Goal: Information Seeking & Learning: Learn about a topic

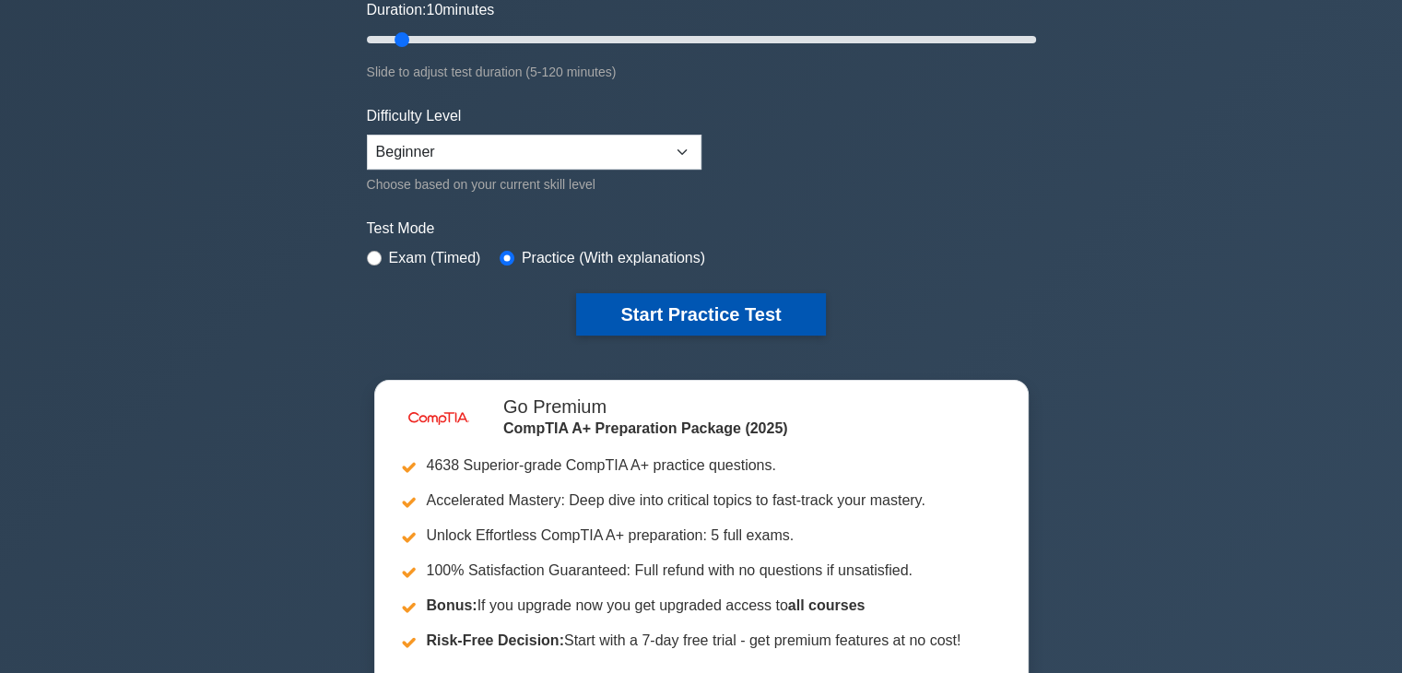
click at [612, 300] on button "Start Practice Test" at bounding box center [700, 314] width 249 height 42
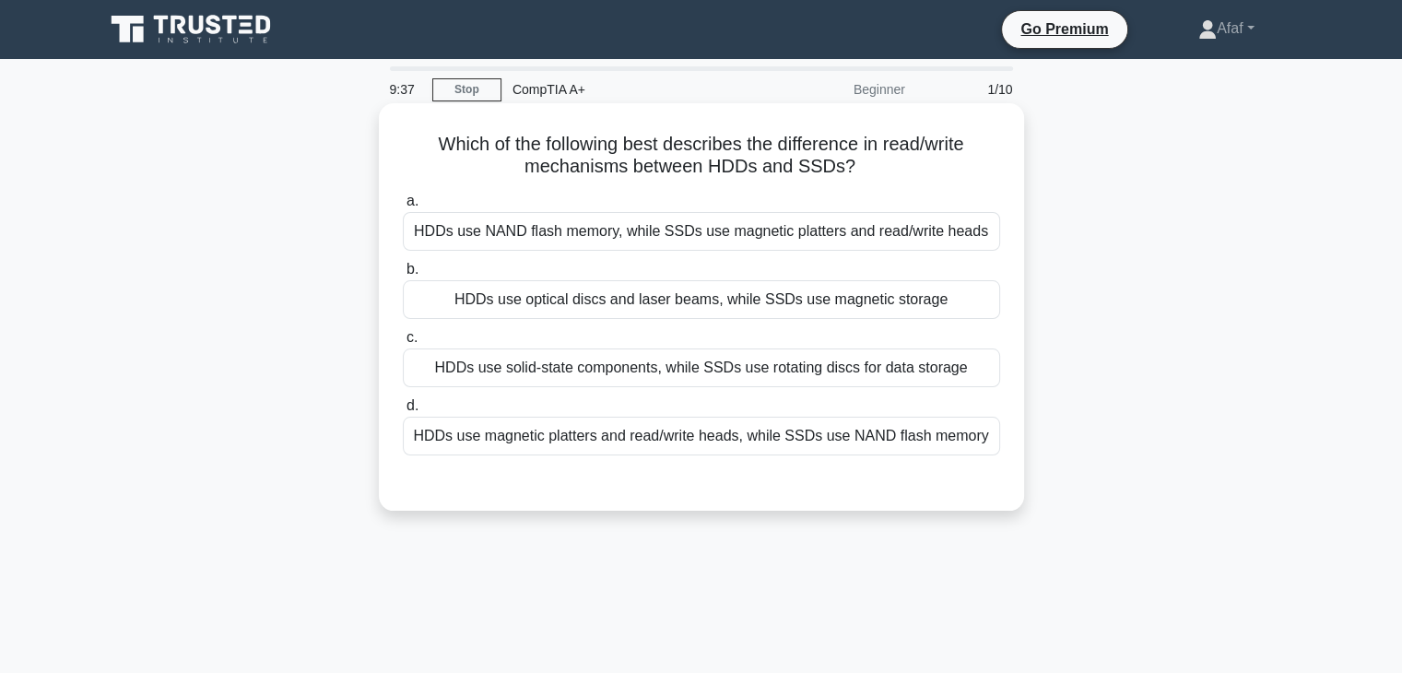
click at [810, 436] on div "HDDs use magnetic platters and read/write heads, while SSDs use NAND flash memo…" at bounding box center [701, 436] width 597 height 39
click at [403, 412] on input "d. HDDs use magnetic platters and read/write heads, while SSDs use NAND flash m…" at bounding box center [403, 406] width 0 height 12
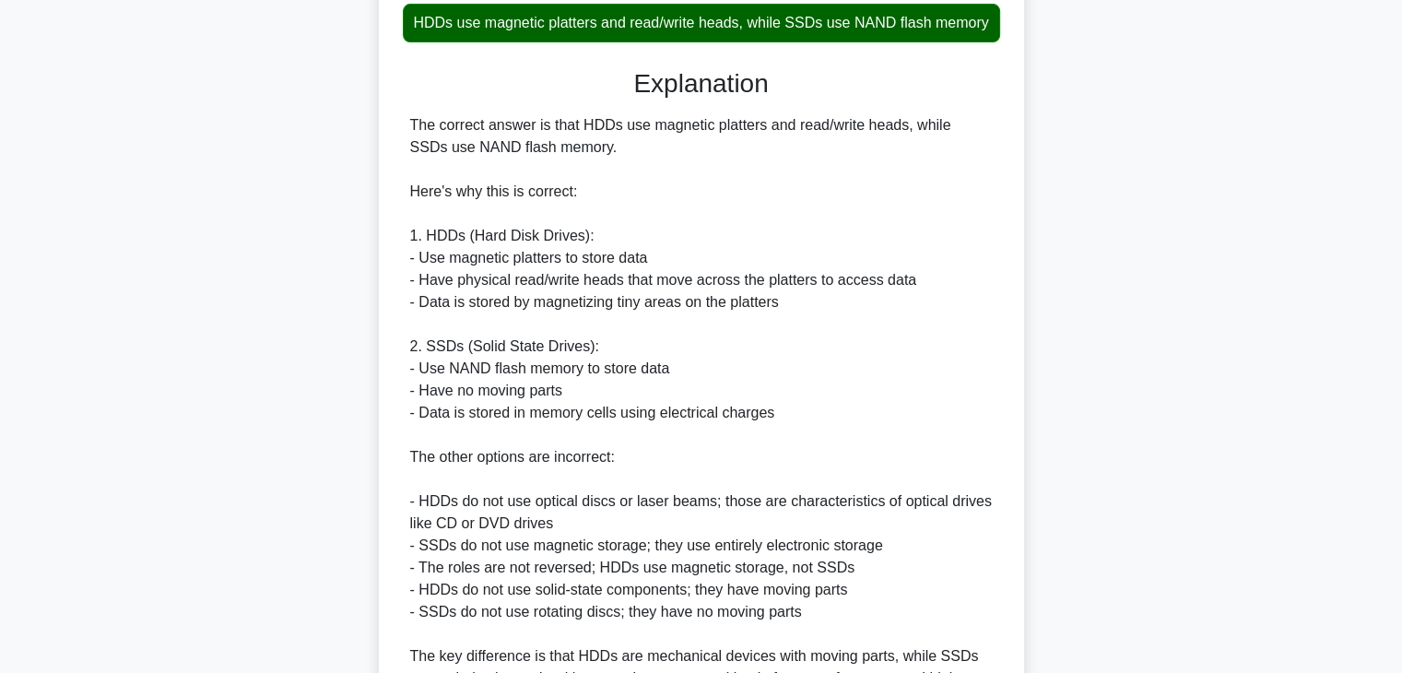
scroll to position [258, 0]
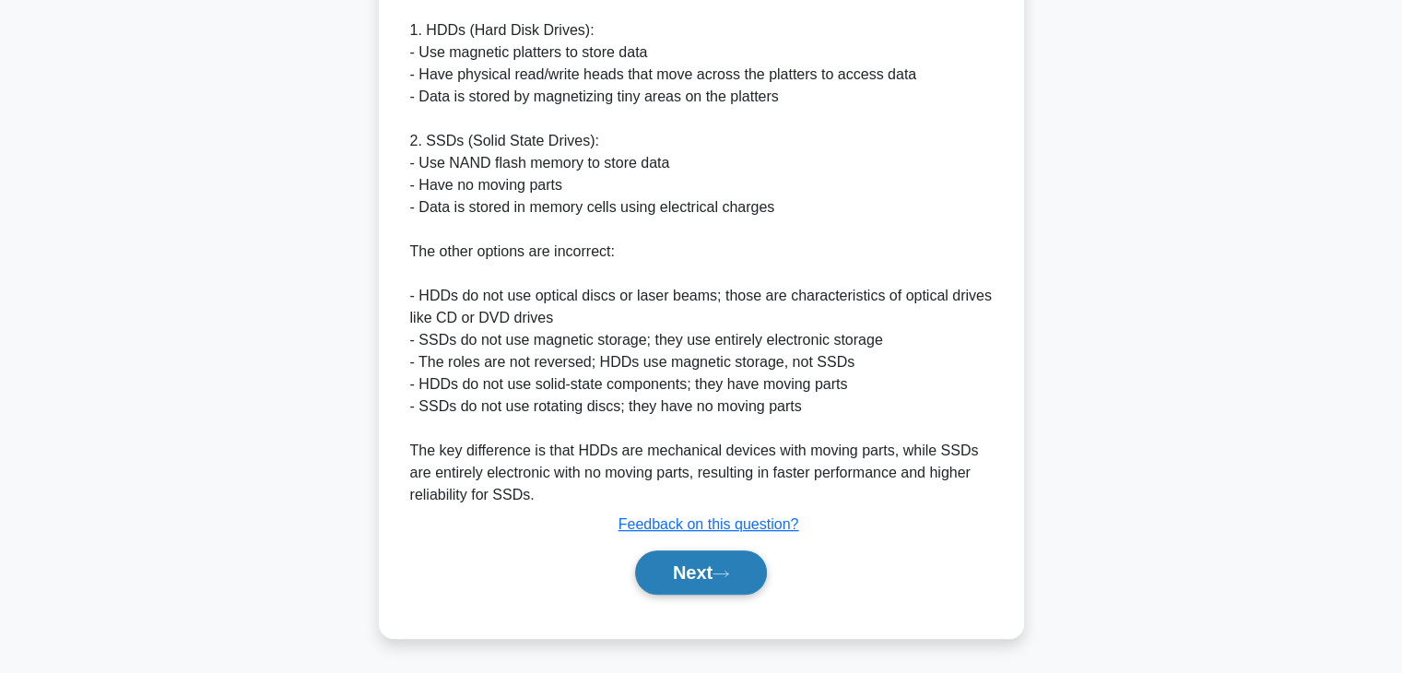
click at [742, 572] on button "Next" at bounding box center [701, 572] width 132 height 44
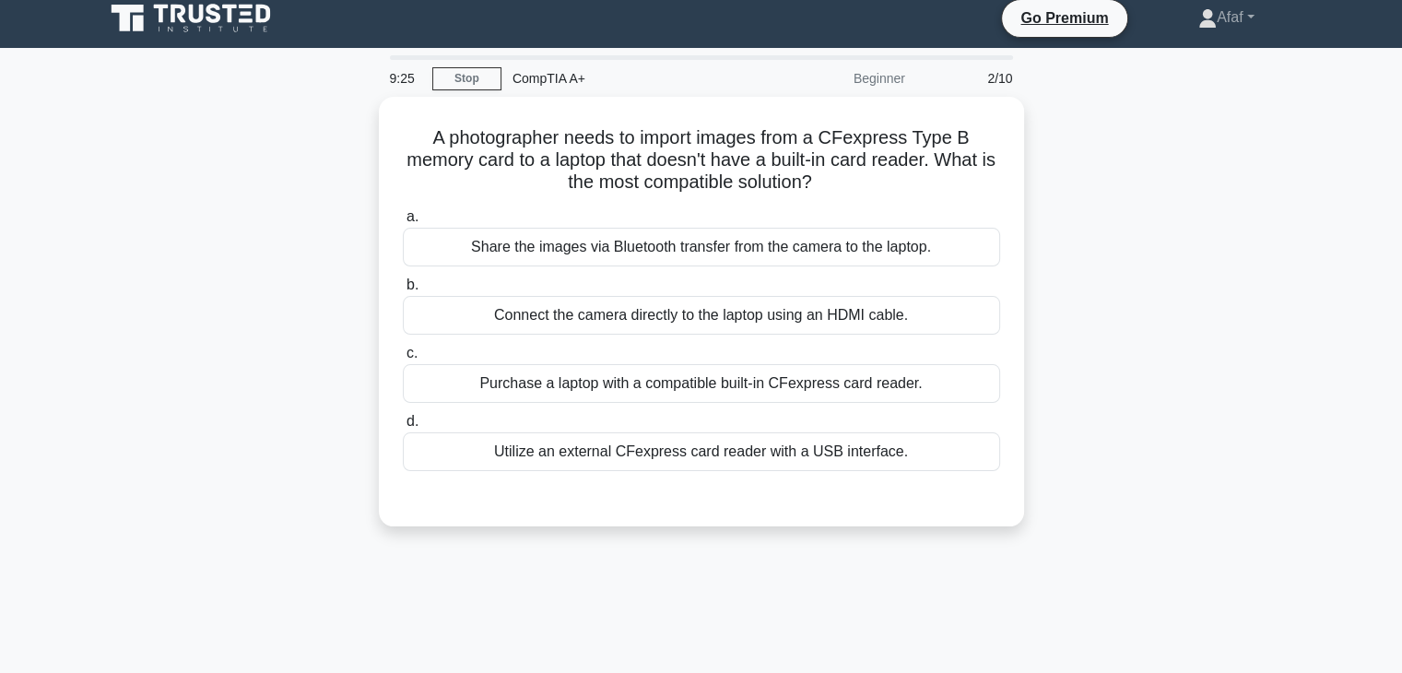
scroll to position [0, 0]
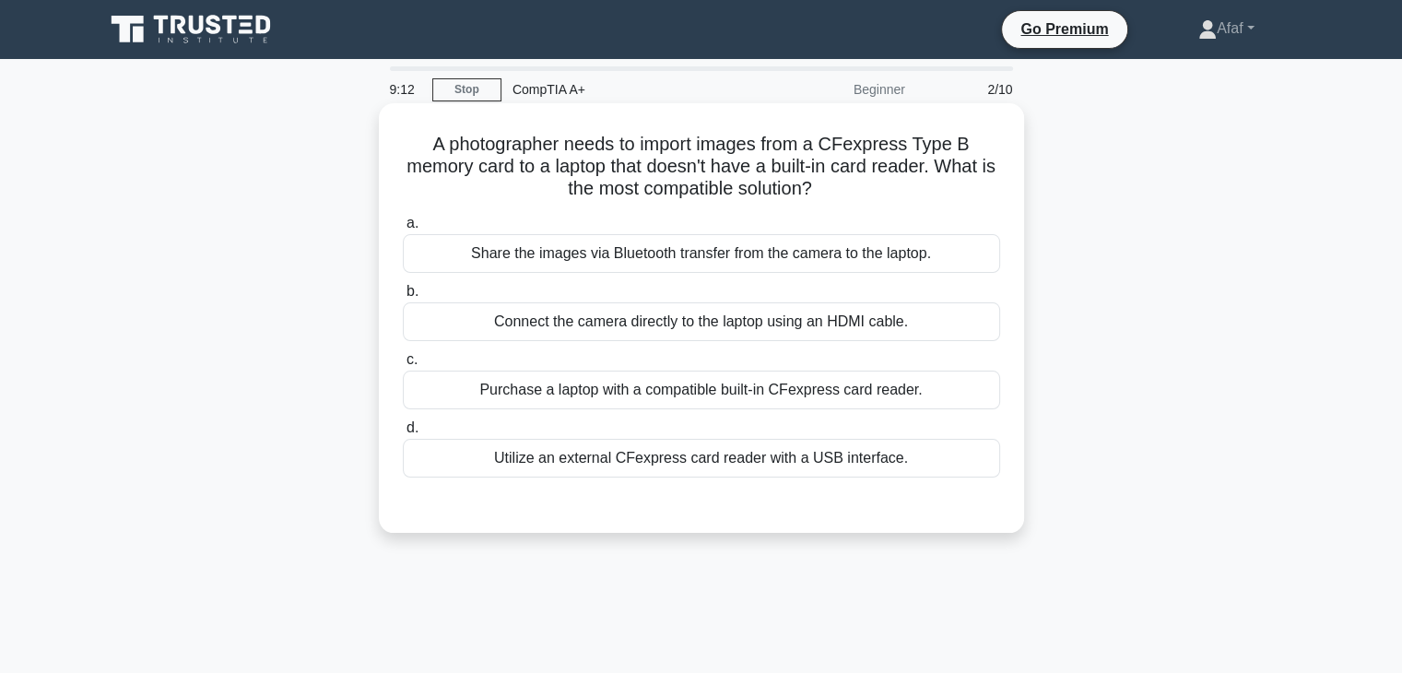
click at [716, 473] on div "Utilize an external CFexpress card reader with a USB interface." at bounding box center [701, 458] width 597 height 39
click at [403, 434] on input "d. Utilize an external CFexpress card reader with a USB interface." at bounding box center [403, 428] width 0 height 12
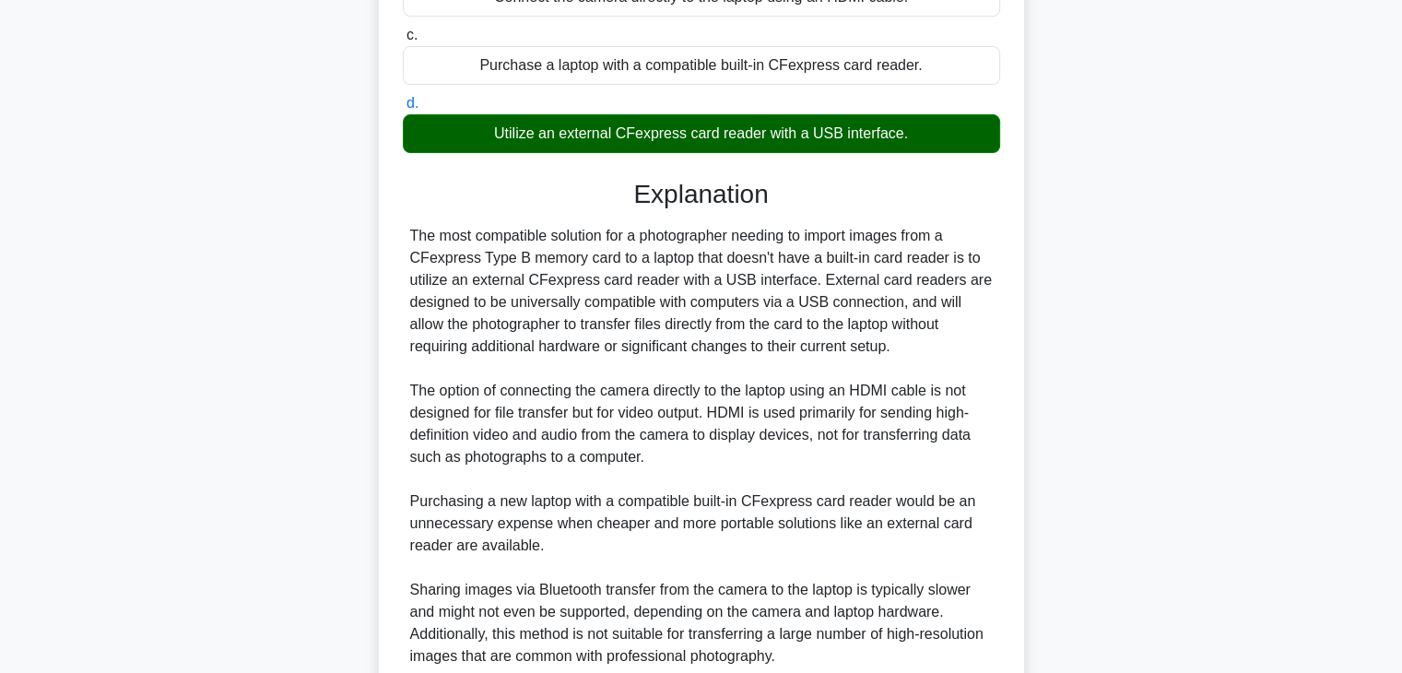
scroll to position [446, 0]
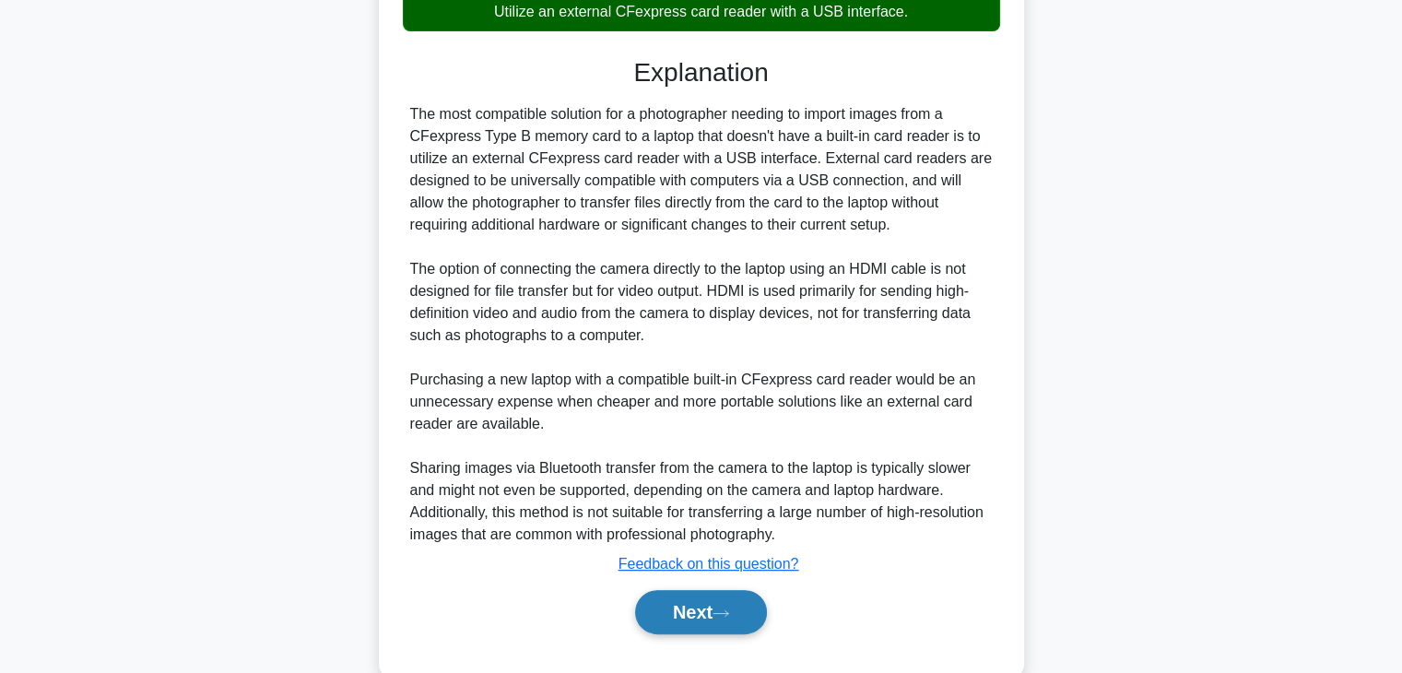
click at [722, 596] on button "Next" at bounding box center [701, 612] width 132 height 44
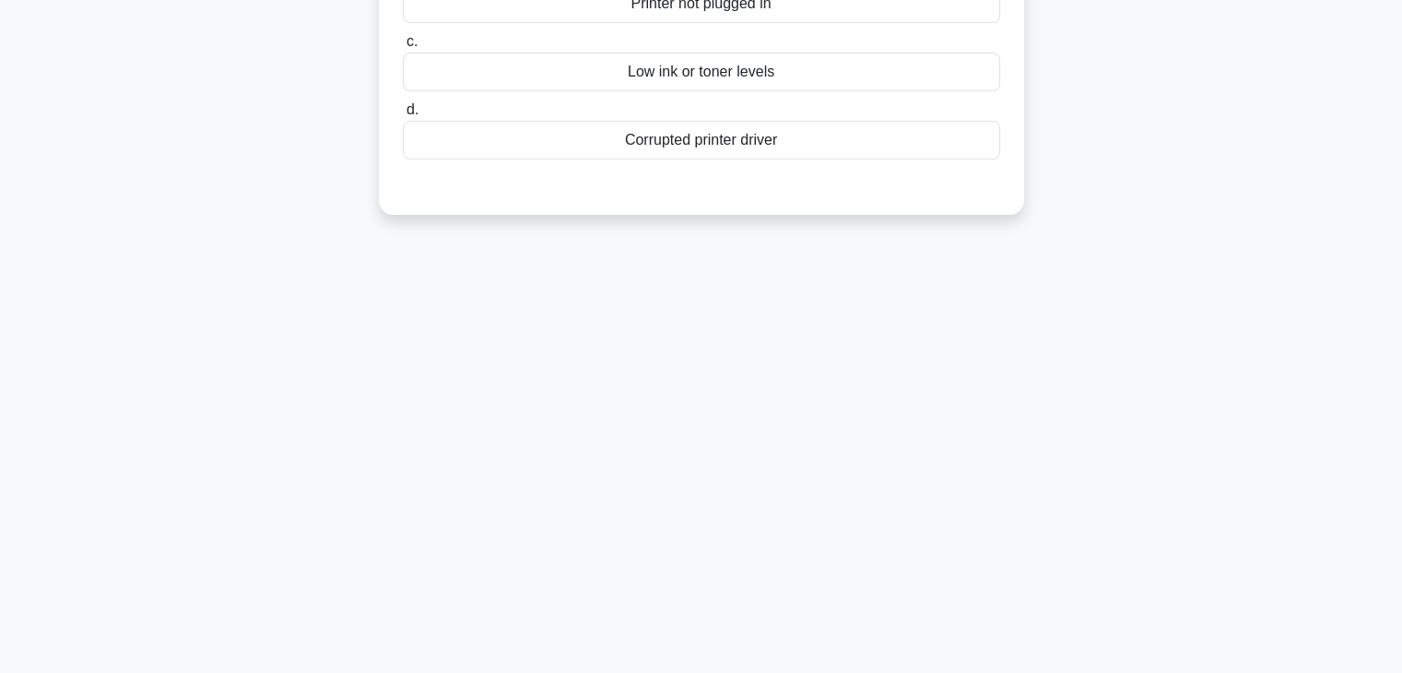
scroll to position [0, 0]
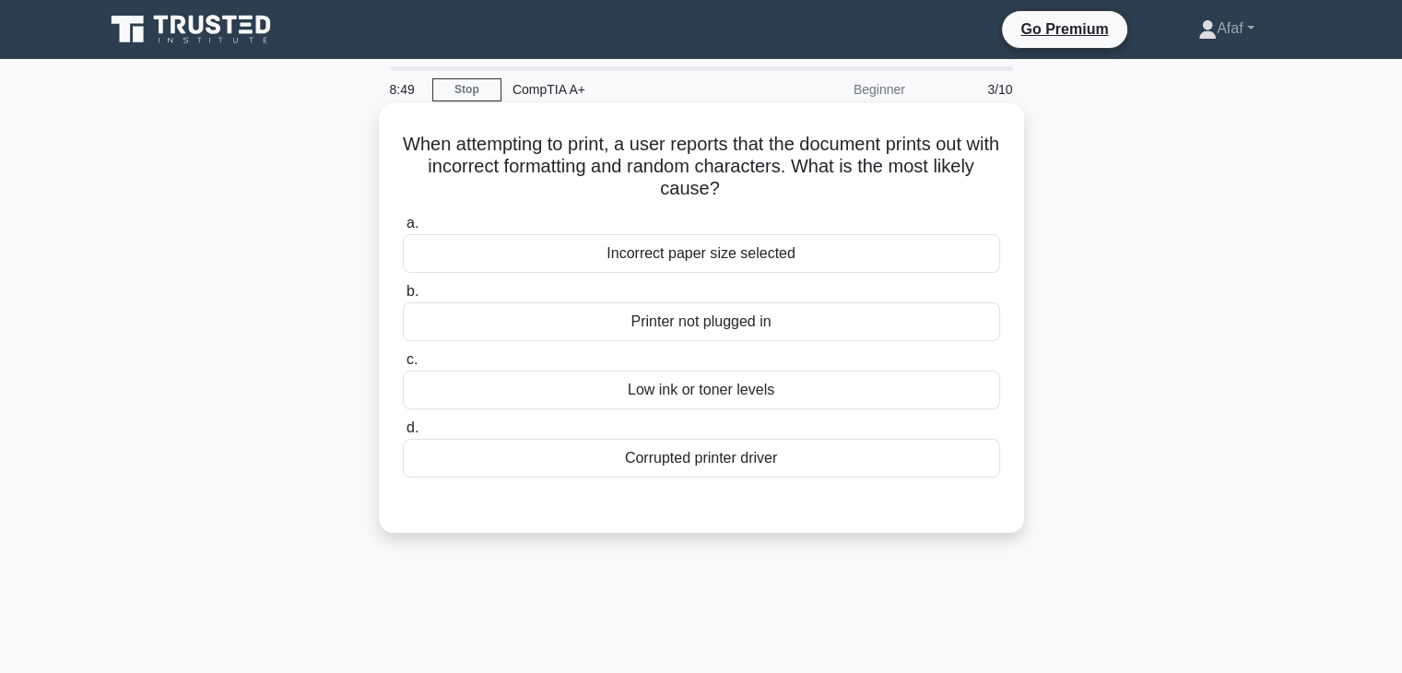
click at [815, 461] on div "Corrupted printer driver" at bounding box center [701, 458] width 597 height 39
click at [403, 434] on input "d. Corrupted printer driver" at bounding box center [403, 428] width 0 height 12
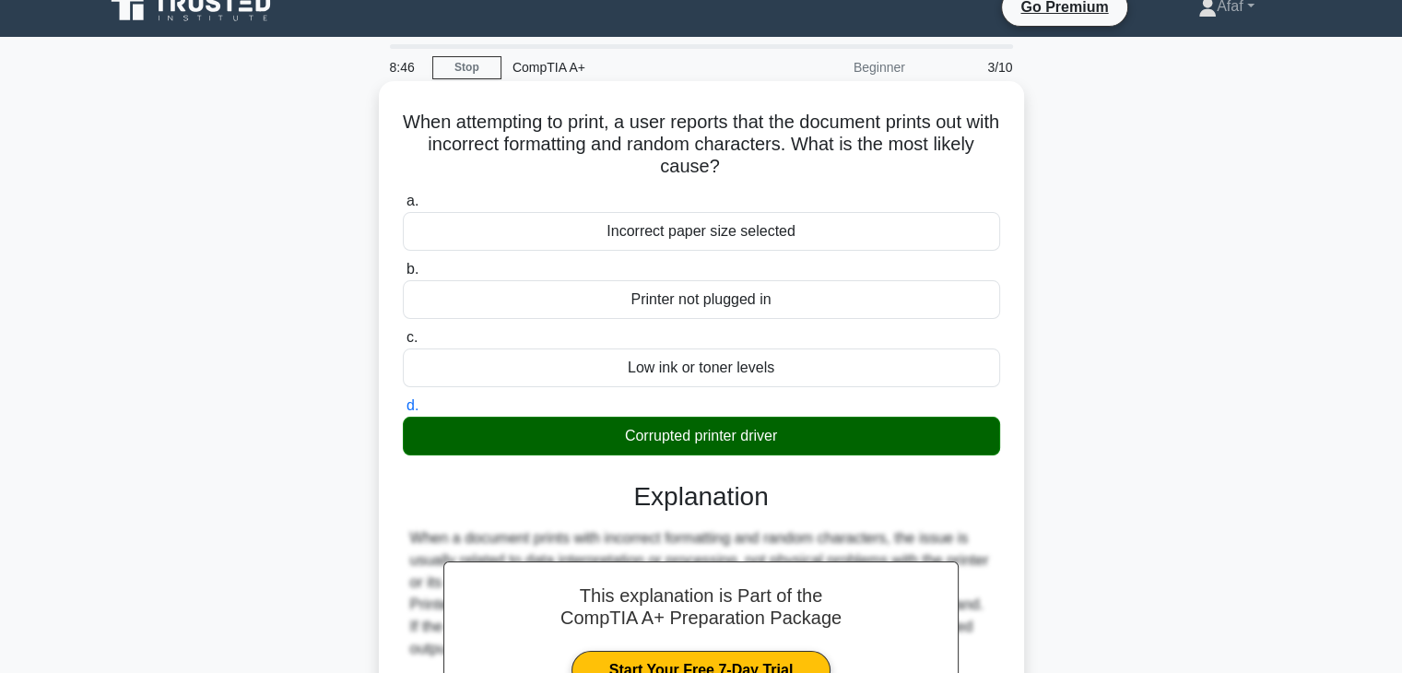
scroll to position [24, 0]
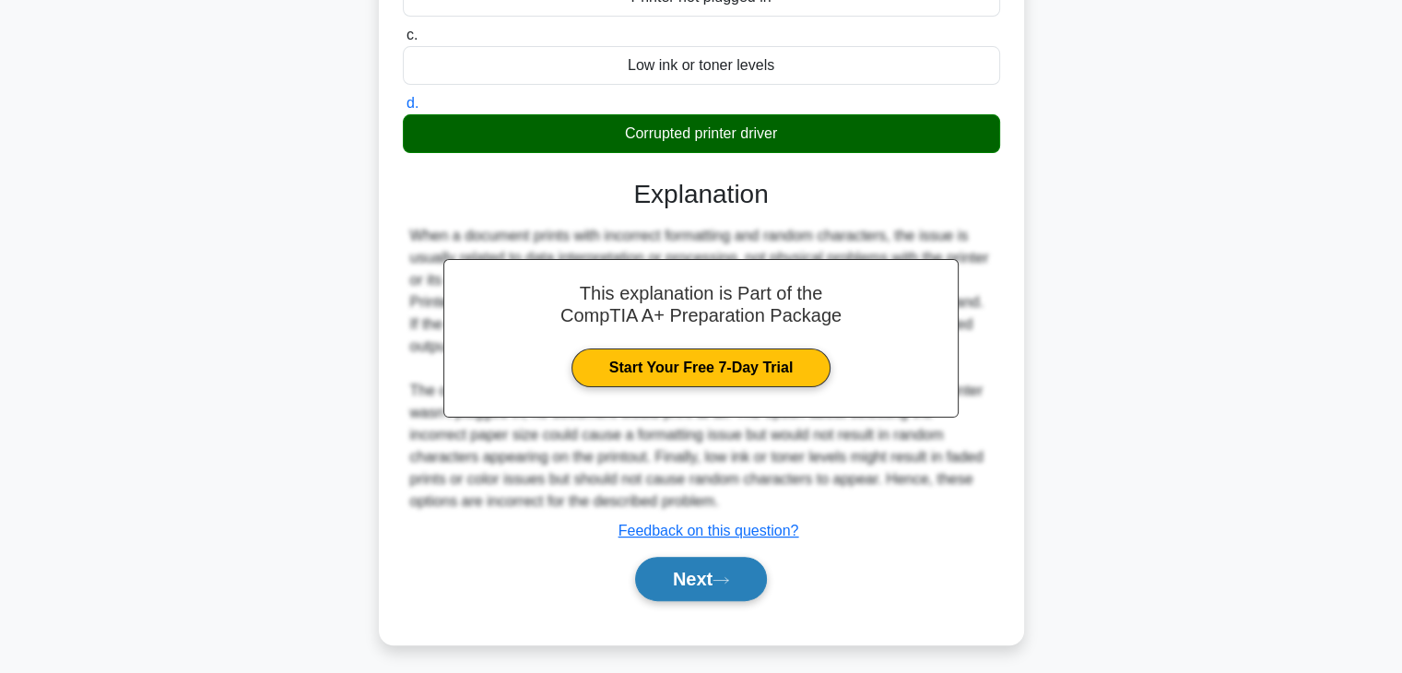
click at [724, 586] on button "Next" at bounding box center [701, 579] width 132 height 44
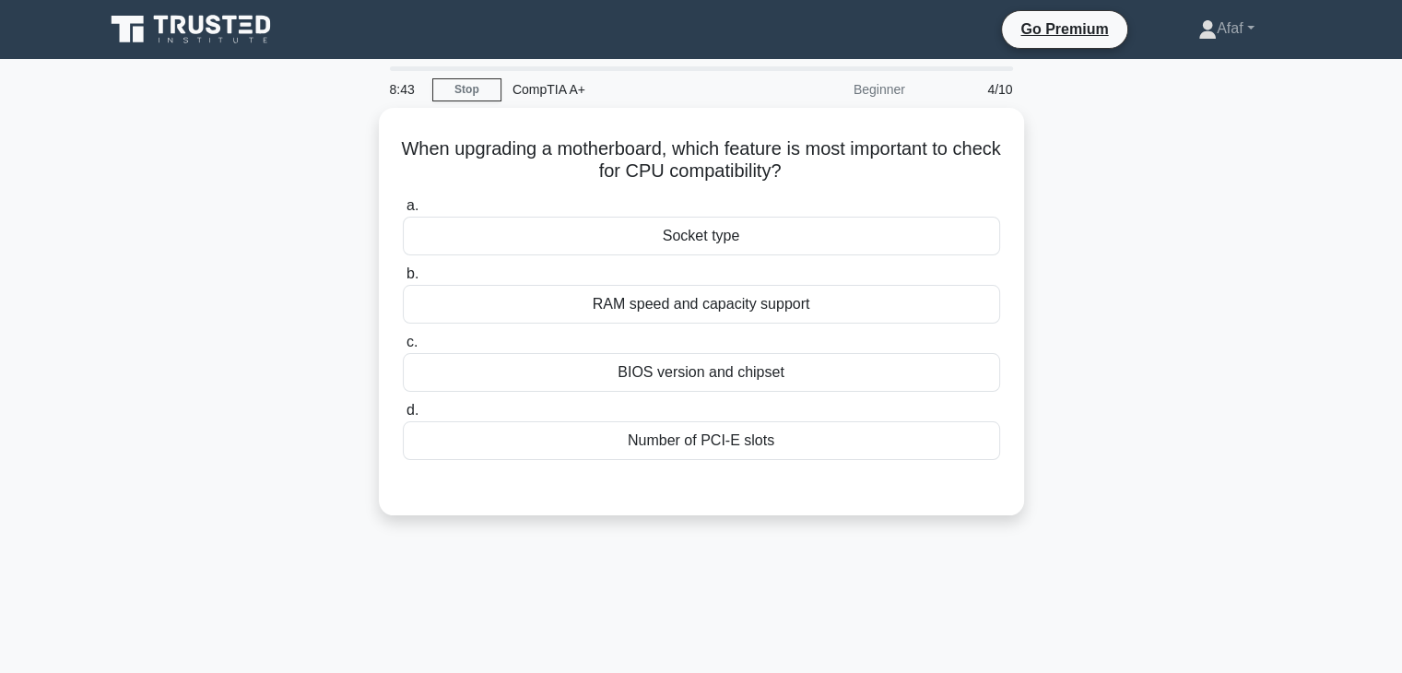
scroll to position [0, 0]
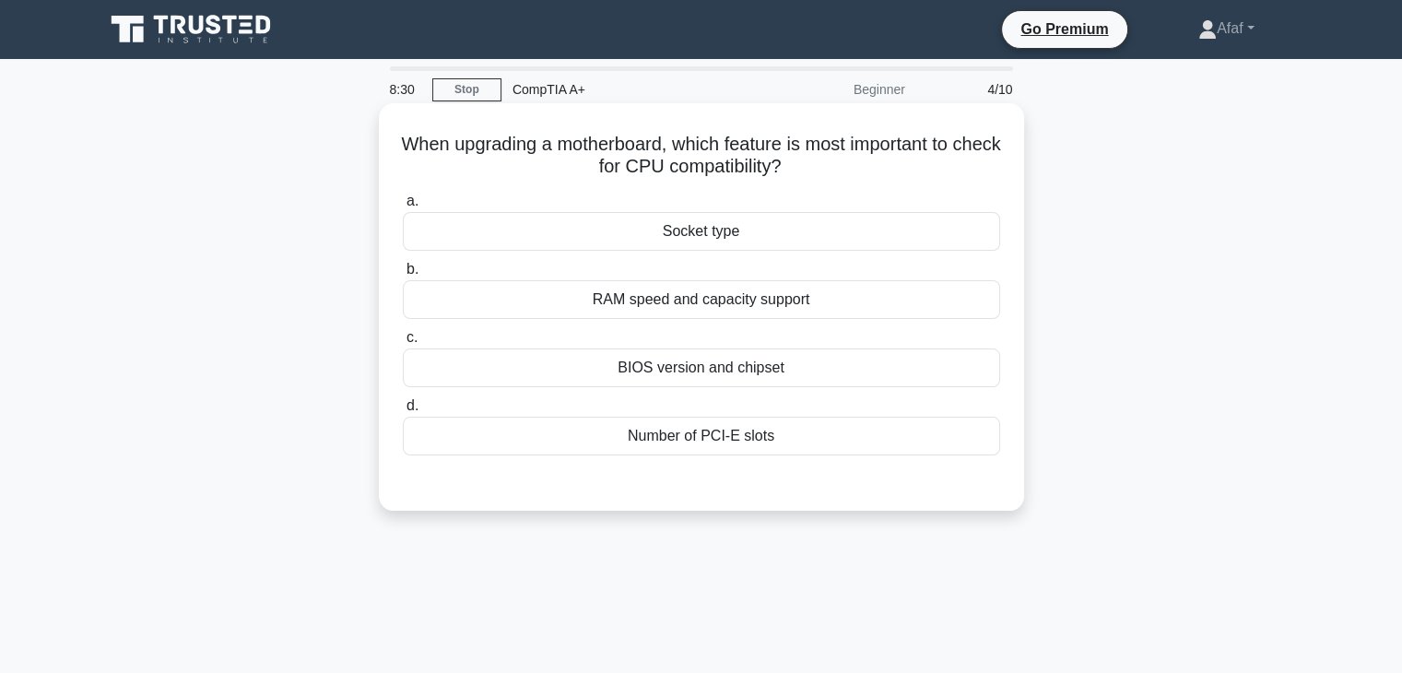
click at [884, 230] on div "Socket type" at bounding box center [701, 231] width 597 height 39
click at [403, 207] on input "a. Socket type" at bounding box center [403, 201] width 0 height 12
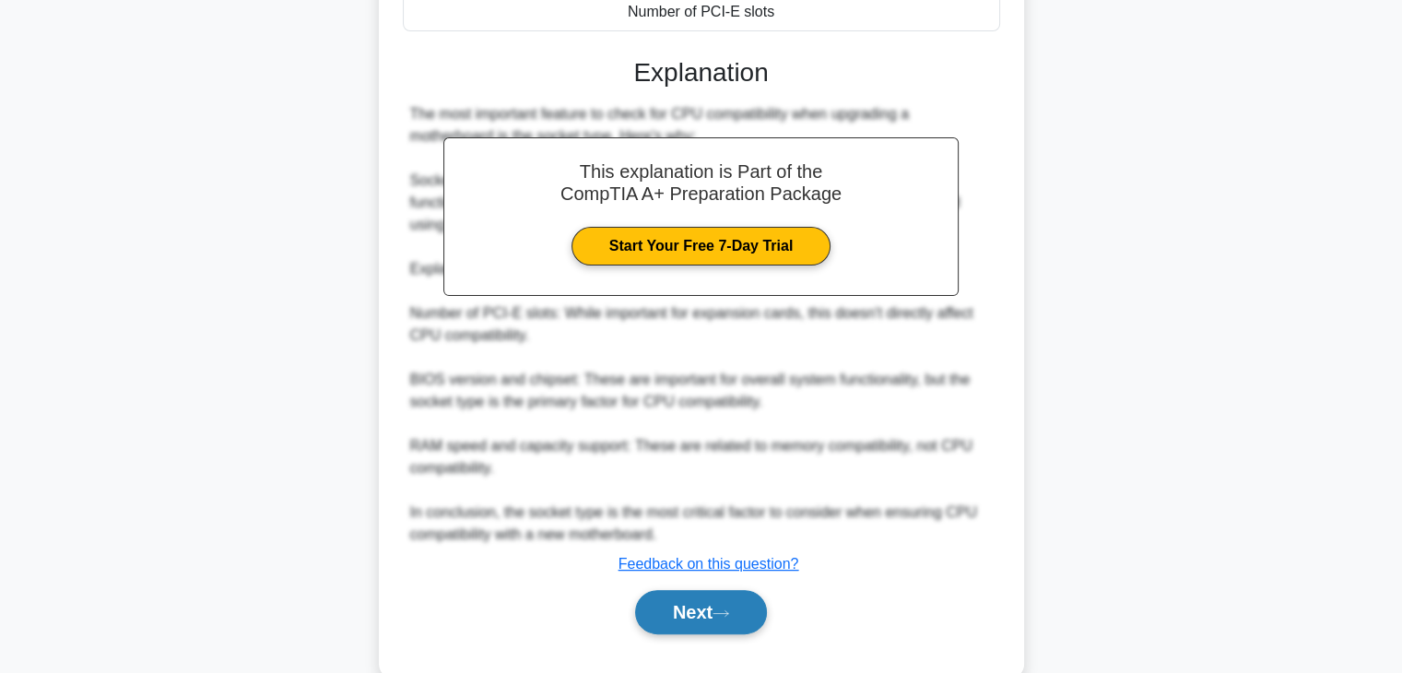
click at [739, 624] on button "Next" at bounding box center [701, 612] width 132 height 44
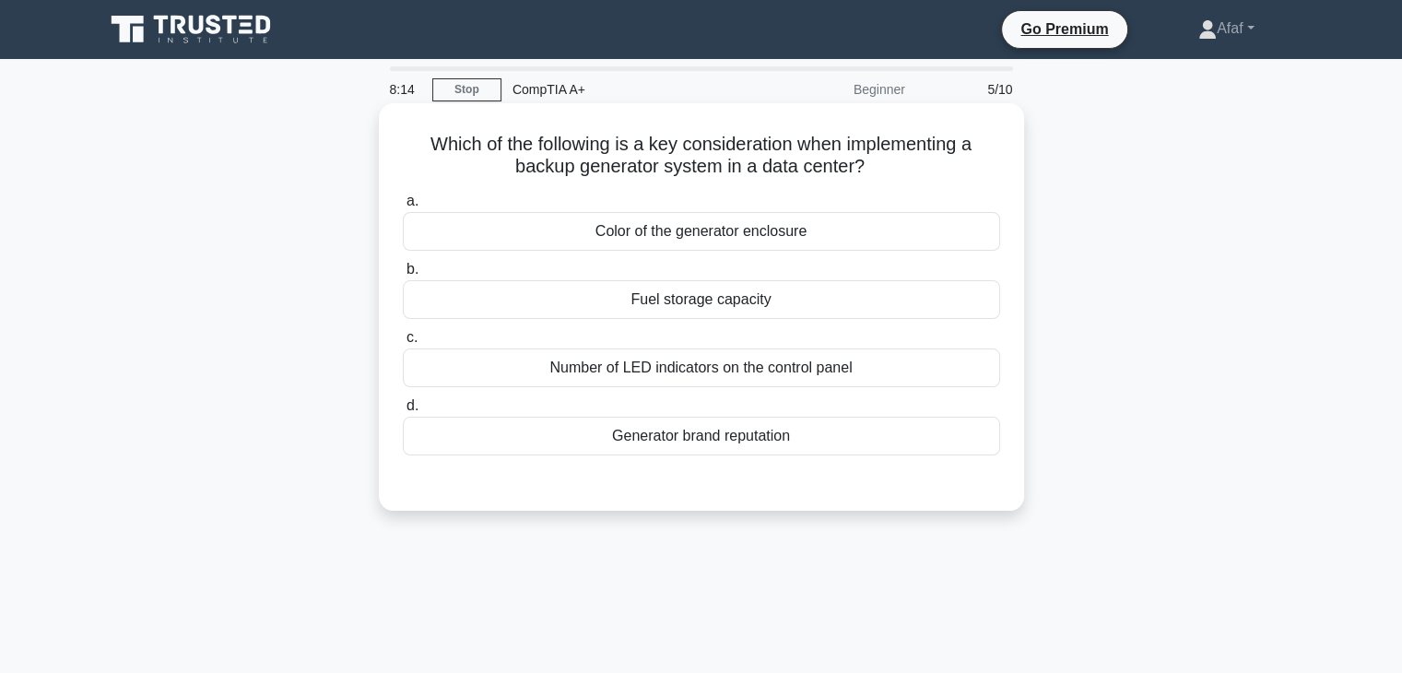
click at [752, 306] on div "Fuel storage capacity" at bounding box center [701, 299] width 597 height 39
click at [403, 276] on input "b. Fuel storage capacity" at bounding box center [403, 270] width 0 height 12
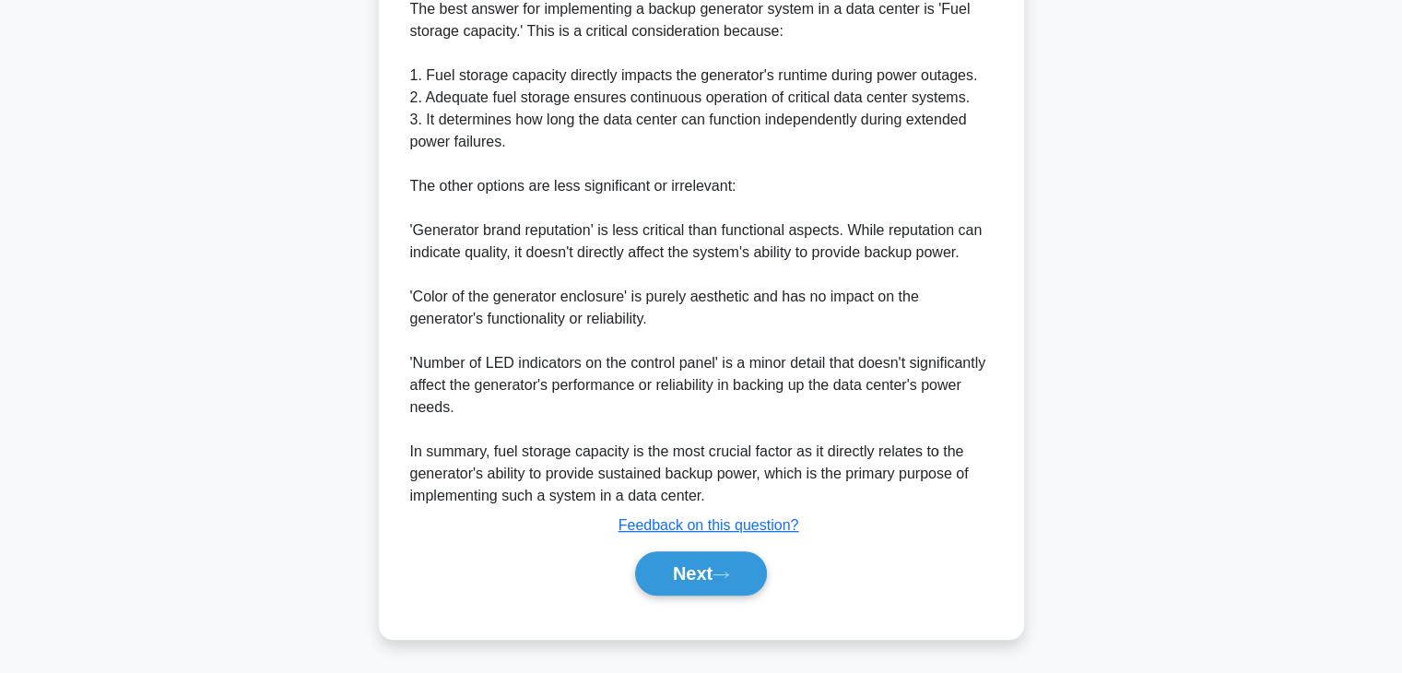
scroll to position [528, 0]
click at [703, 578] on button "Next" at bounding box center [701, 574] width 132 height 44
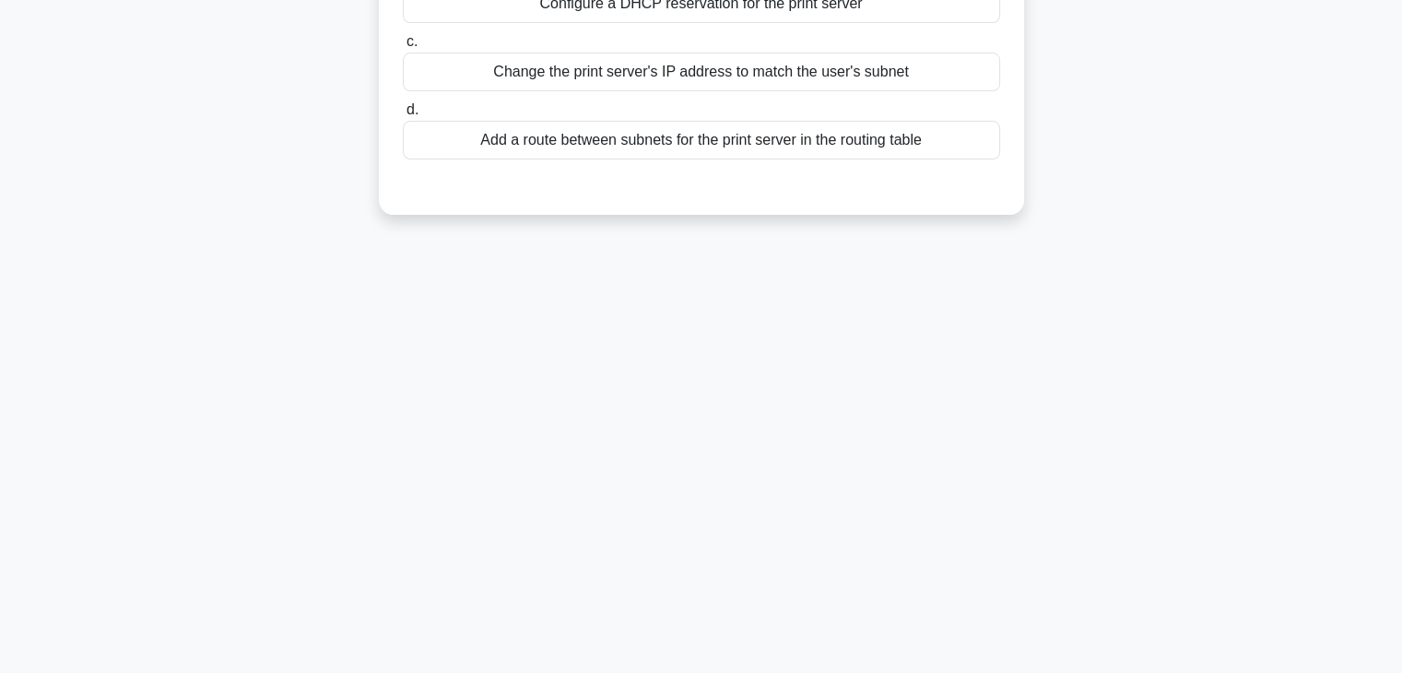
scroll to position [0, 0]
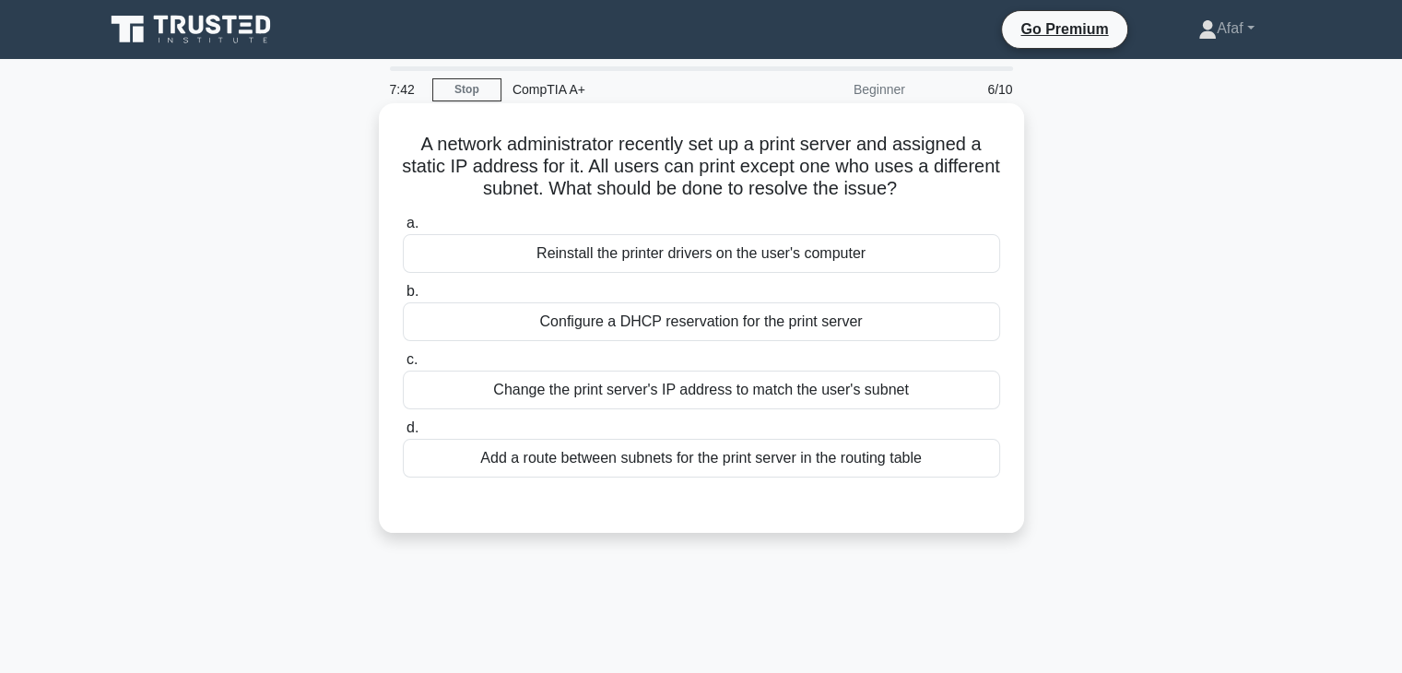
click at [710, 470] on div "Add a route between subnets for the print server in the routing table" at bounding box center [701, 458] width 597 height 39
click at [403, 434] on input "d. Add a route between subnets for the print server in the routing table" at bounding box center [403, 428] width 0 height 12
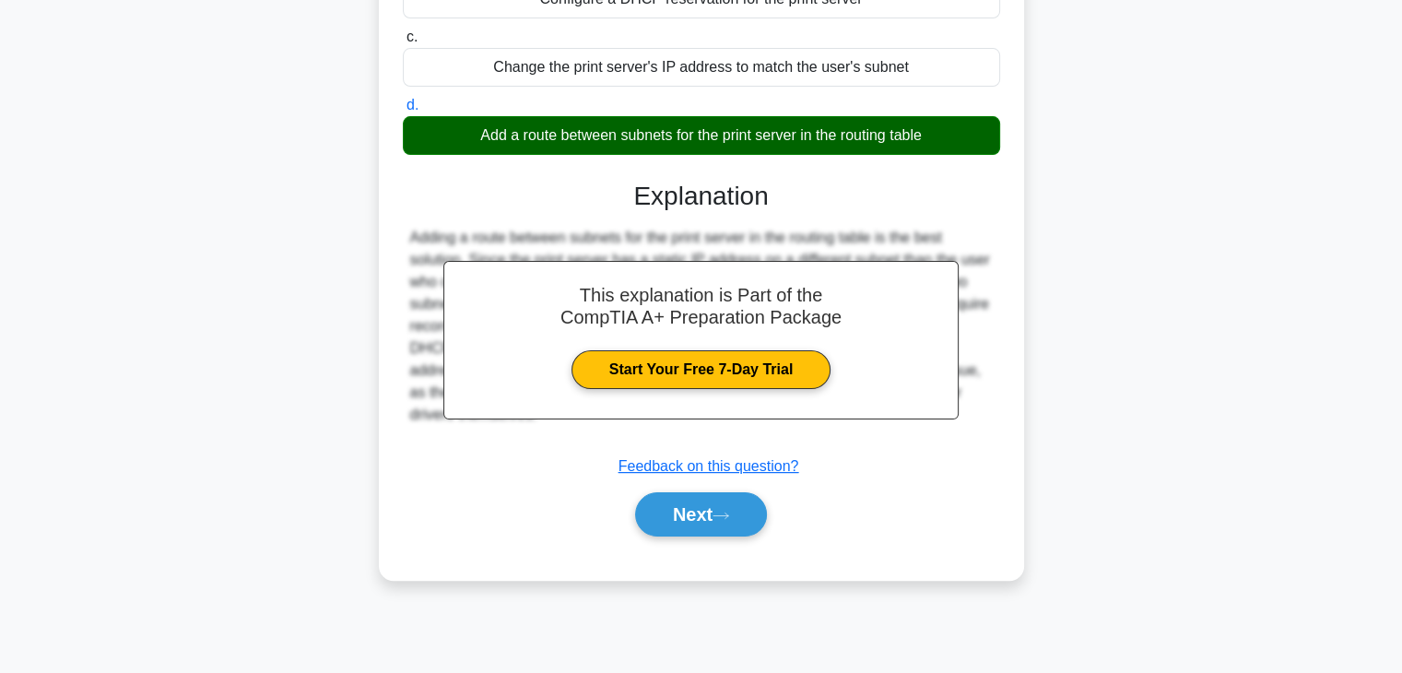
scroll to position [322, 0]
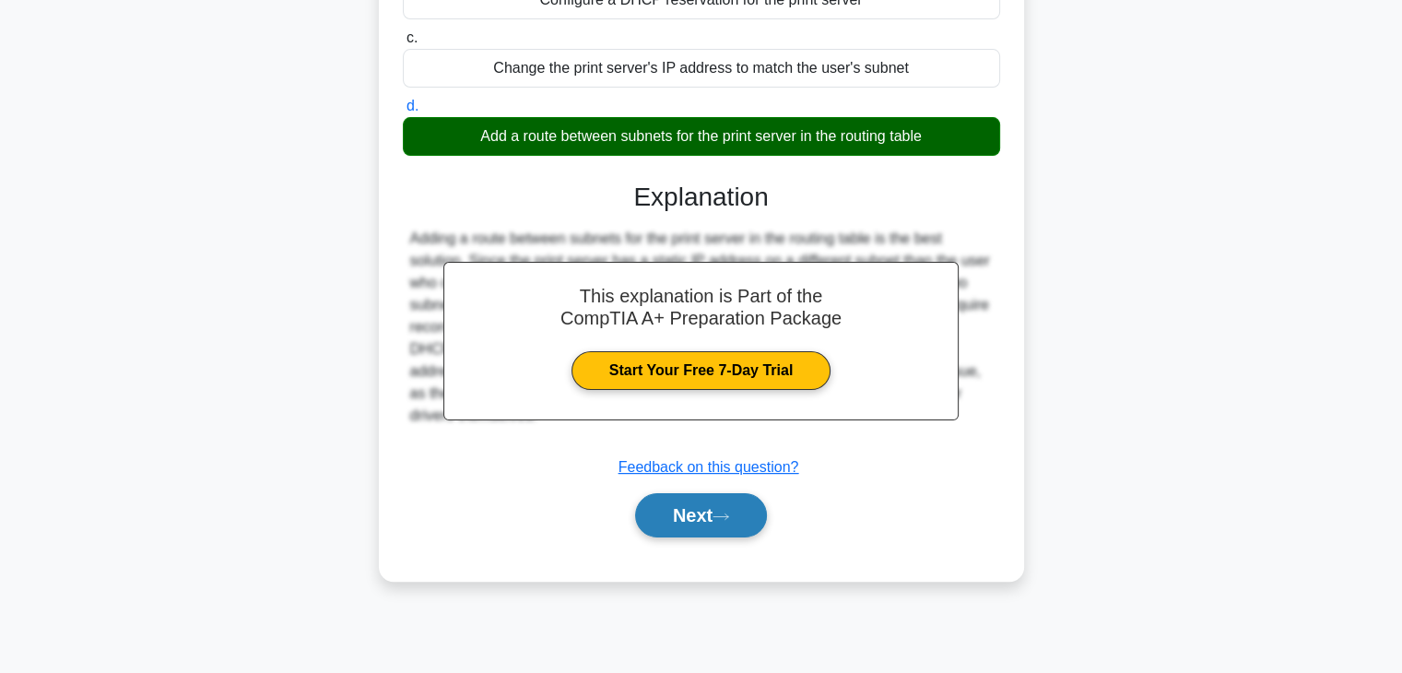
click at [704, 496] on button "Next" at bounding box center [701, 515] width 132 height 44
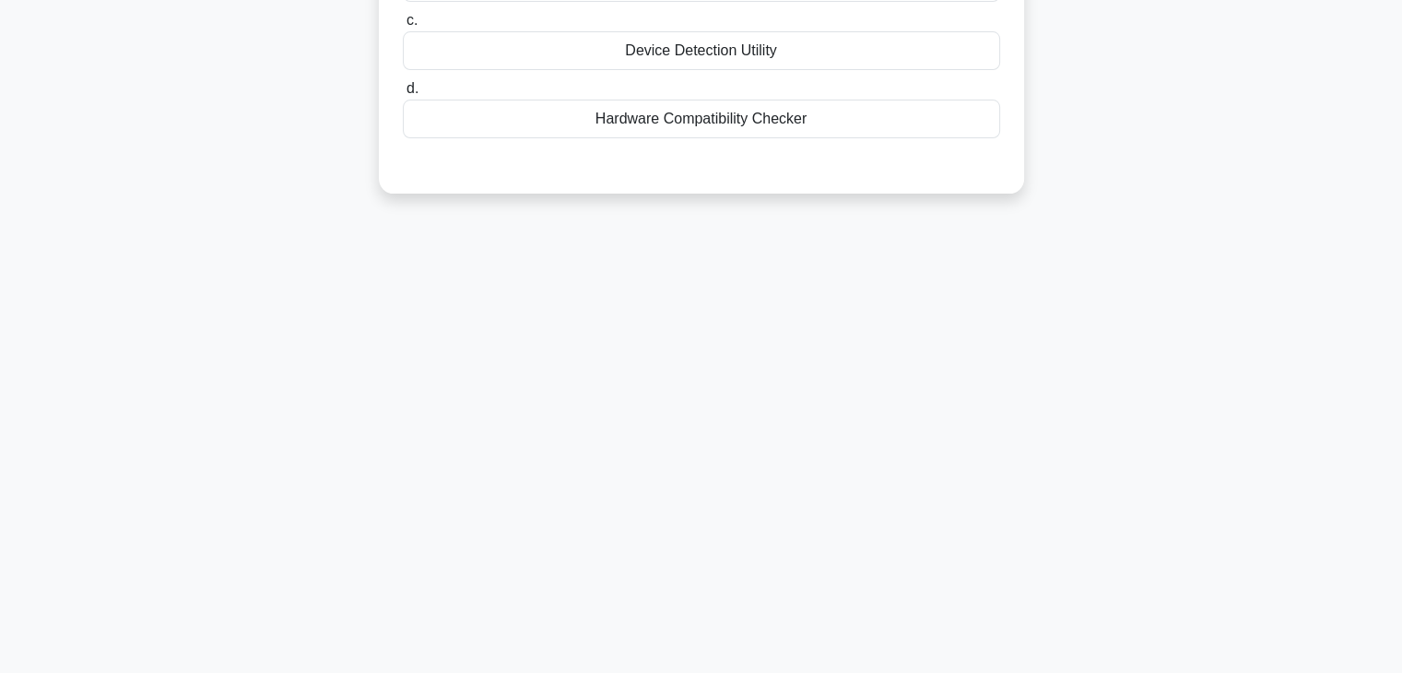
scroll to position [0, 0]
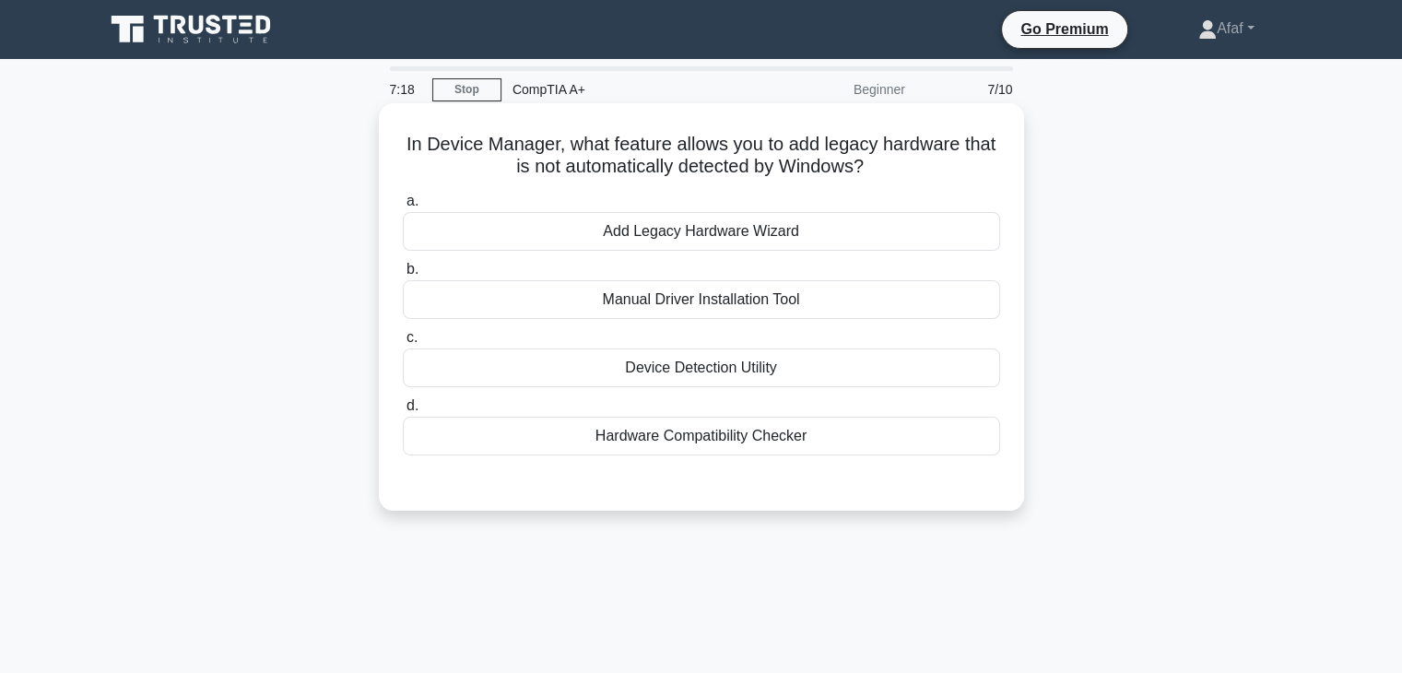
click at [859, 232] on div "Add Legacy Hardware Wizard" at bounding box center [701, 231] width 597 height 39
click at [403, 207] on input "a. Add Legacy Hardware Wizard" at bounding box center [403, 201] width 0 height 12
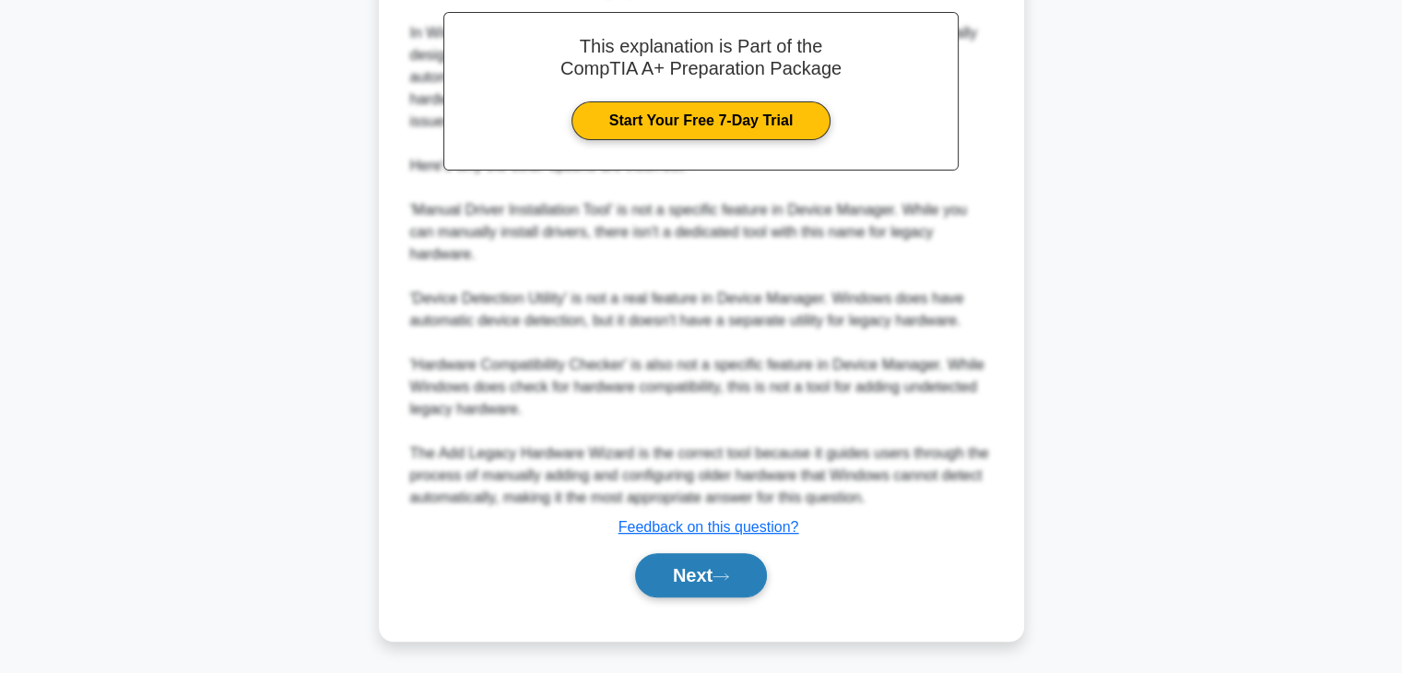
click at [716, 569] on button "Next" at bounding box center [701, 575] width 132 height 44
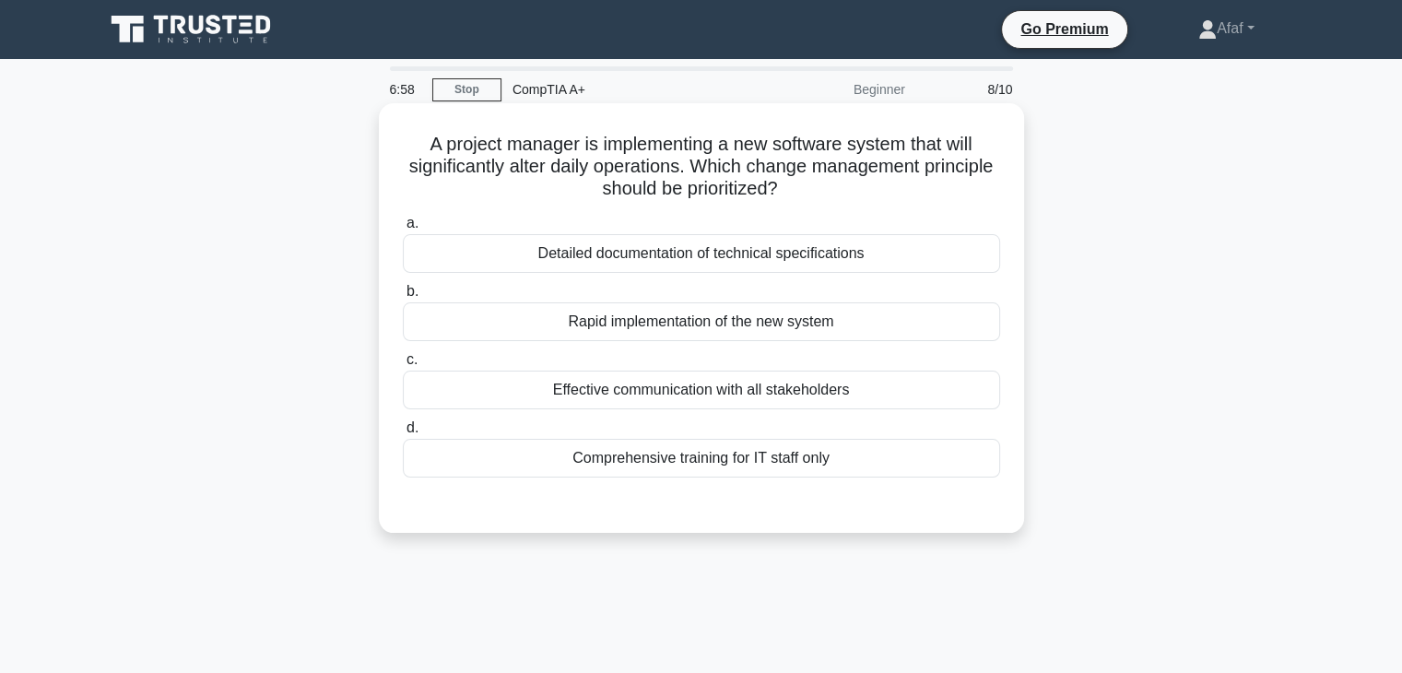
click at [846, 259] on div "Detailed documentation of technical specifications" at bounding box center [701, 253] width 597 height 39
click at [403, 230] on input "a. Detailed documentation of technical specifications" at bounding box center [403, 224] width 0 height 12
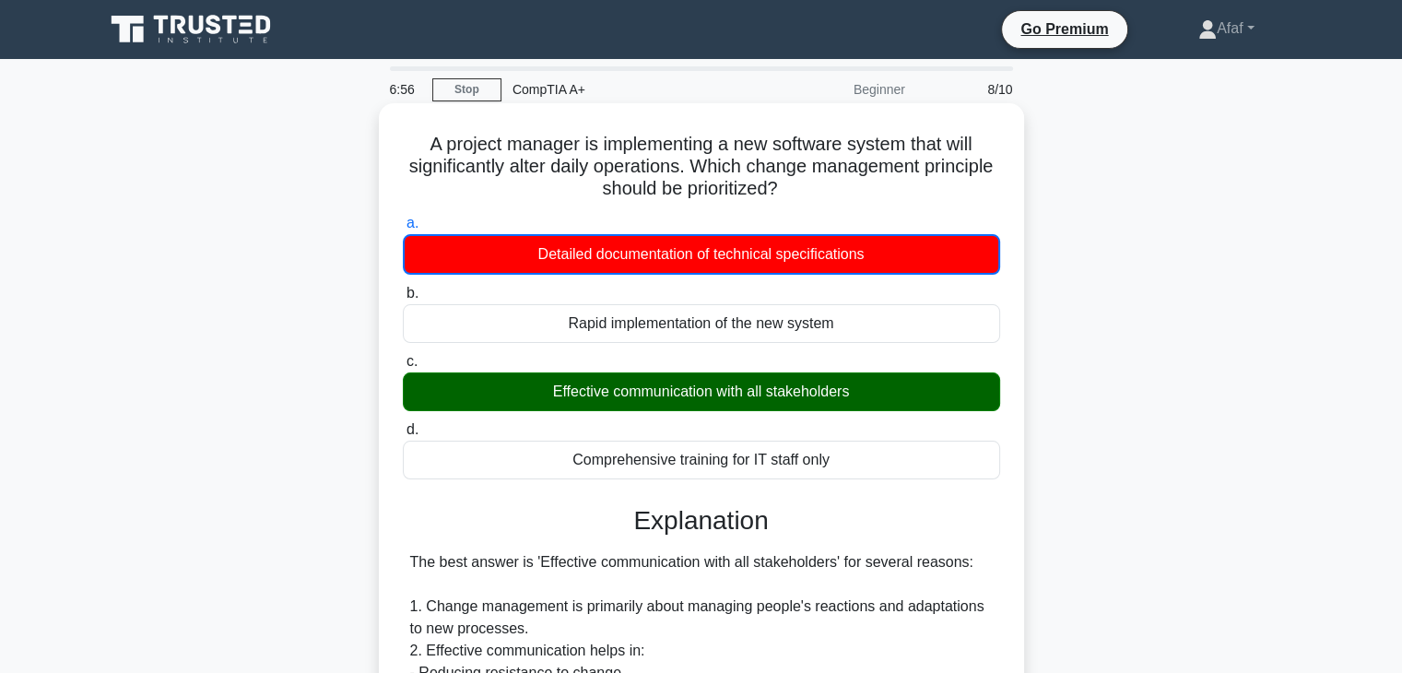
click at [794, 383] on div "Effective communication with all stakeholders" at bounding box center [701, 392] width 597 height 39
click at [403, 368] on input "c. Effective communication with all stakeholders" at bounding box center [403, 362] width 0 height 12
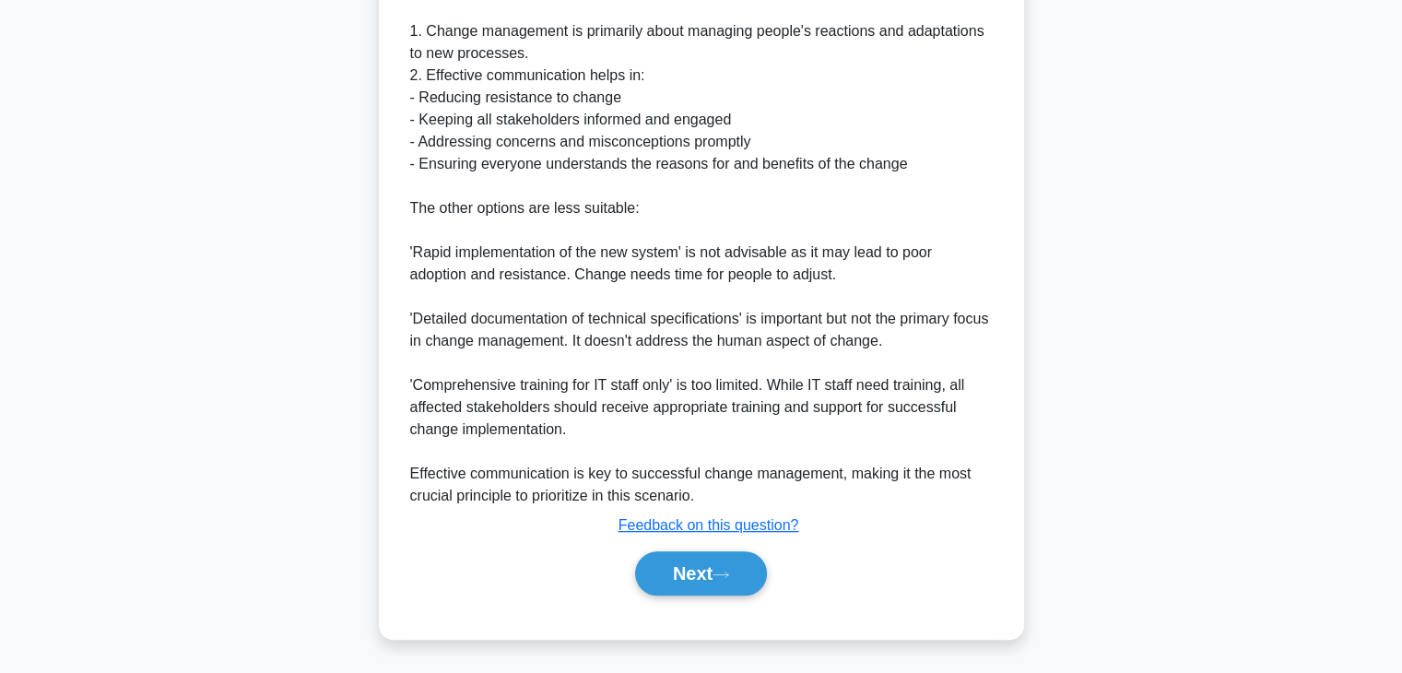
scroll to position [573, 0]
click at [706, 559] on button "Next" at bounding box center [701, 574] width 132 height 44
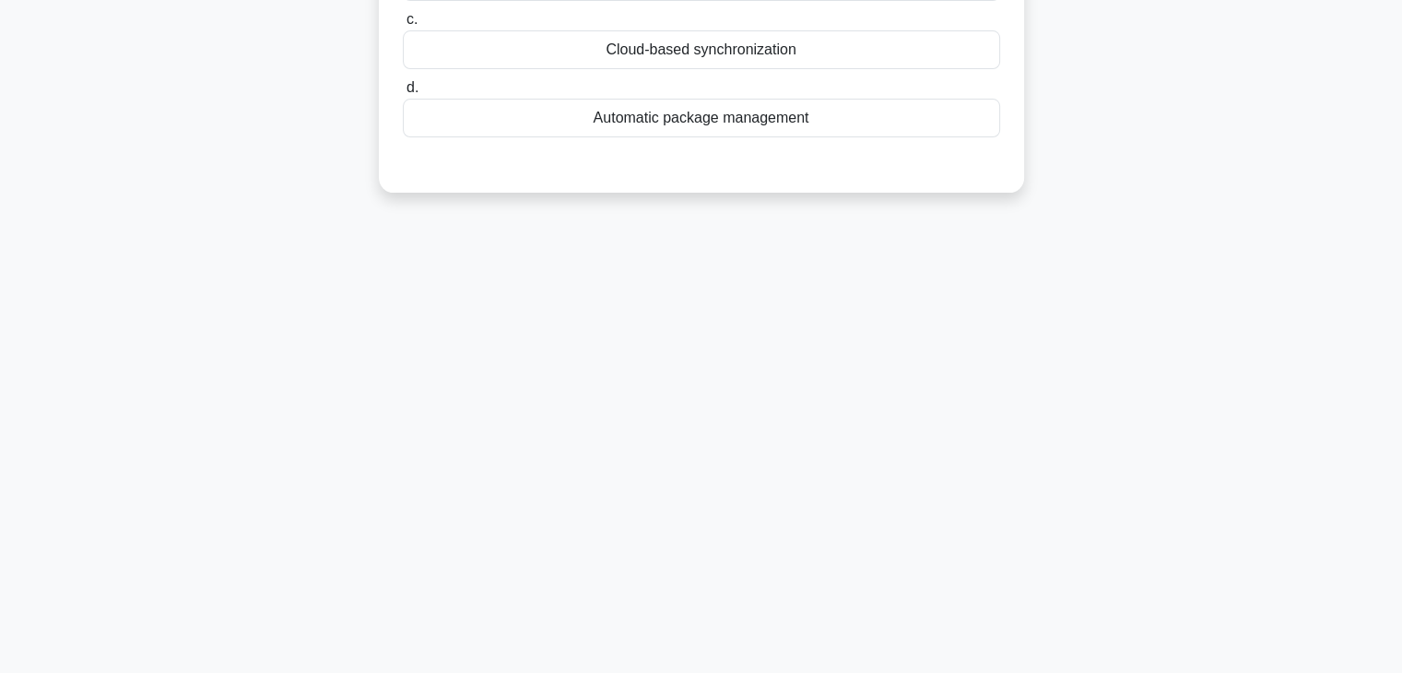
scroll to position [0, 0]
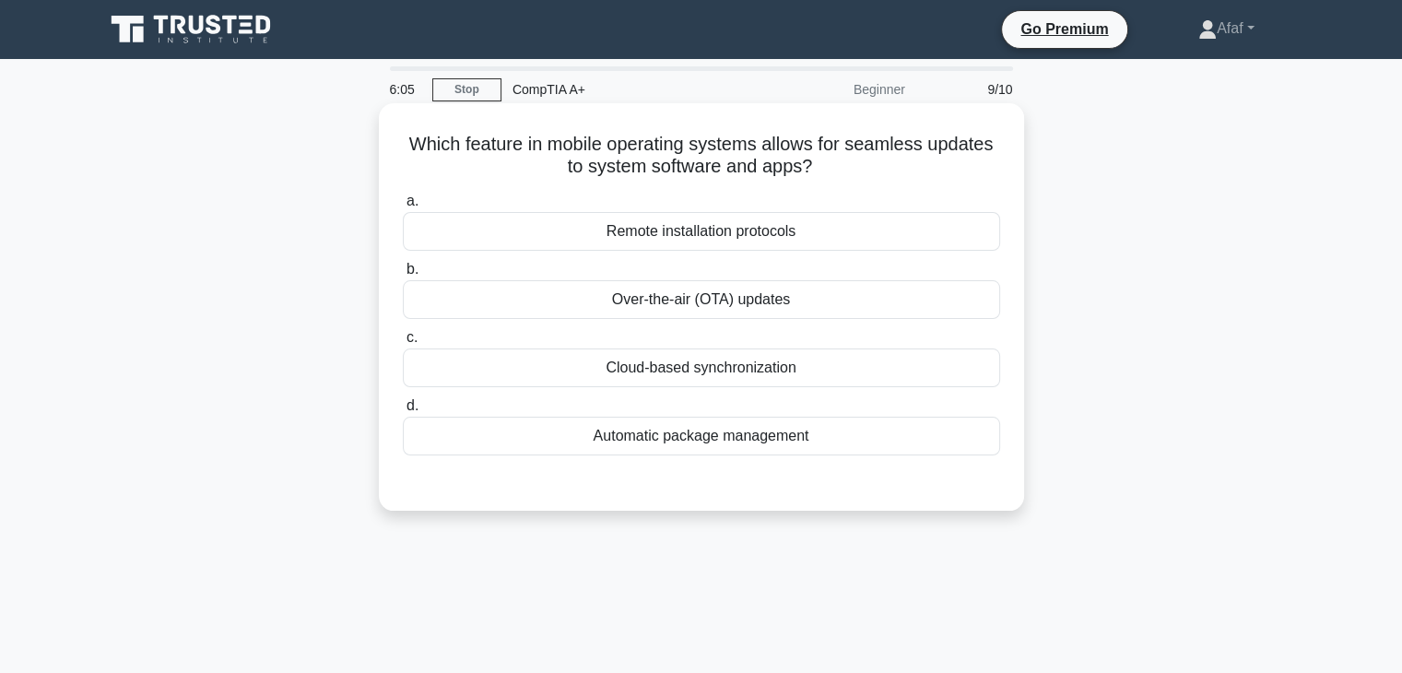
click at [796, 310] on div "Over-the-air (OTA) updates" at bounding box center [701, 299] width 597 height 39
click at [403, 276] on input "b. Over-the-air (OTA) updates" at bounding box center [403, 270] width 0 height 12
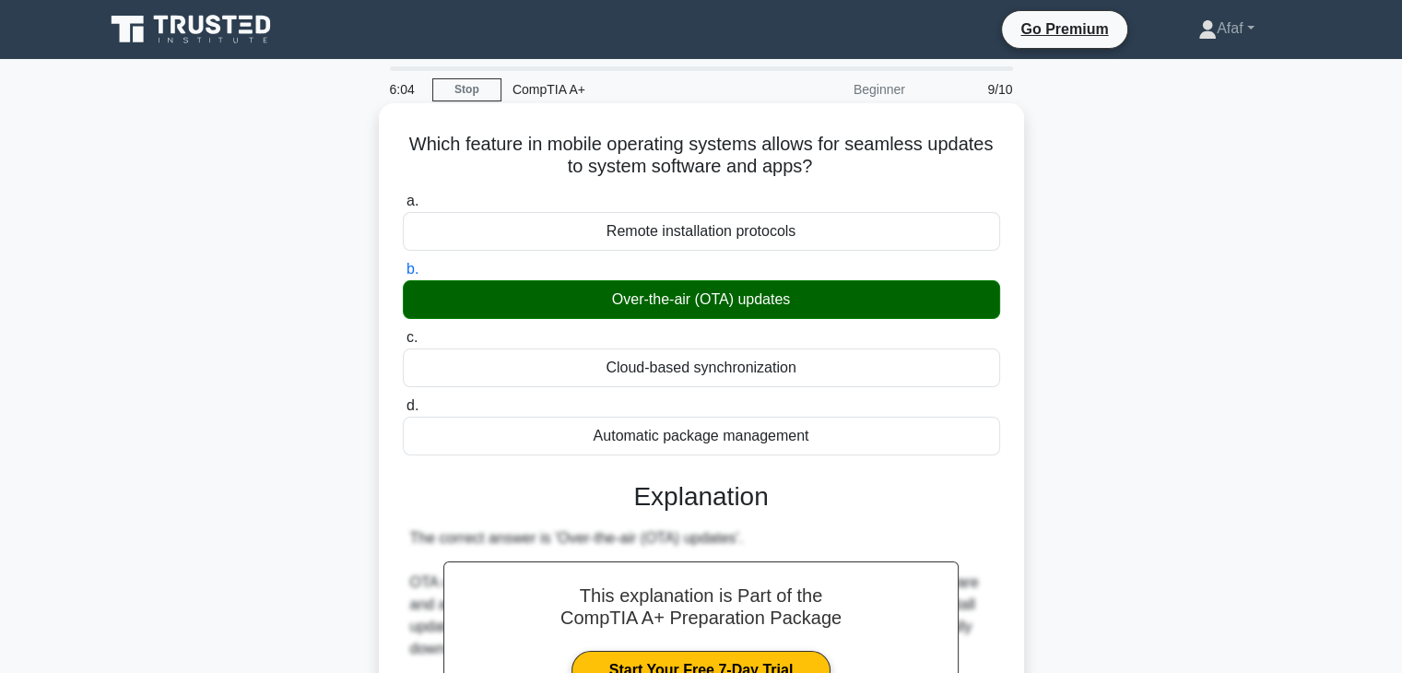
scroll to position [395, 0]
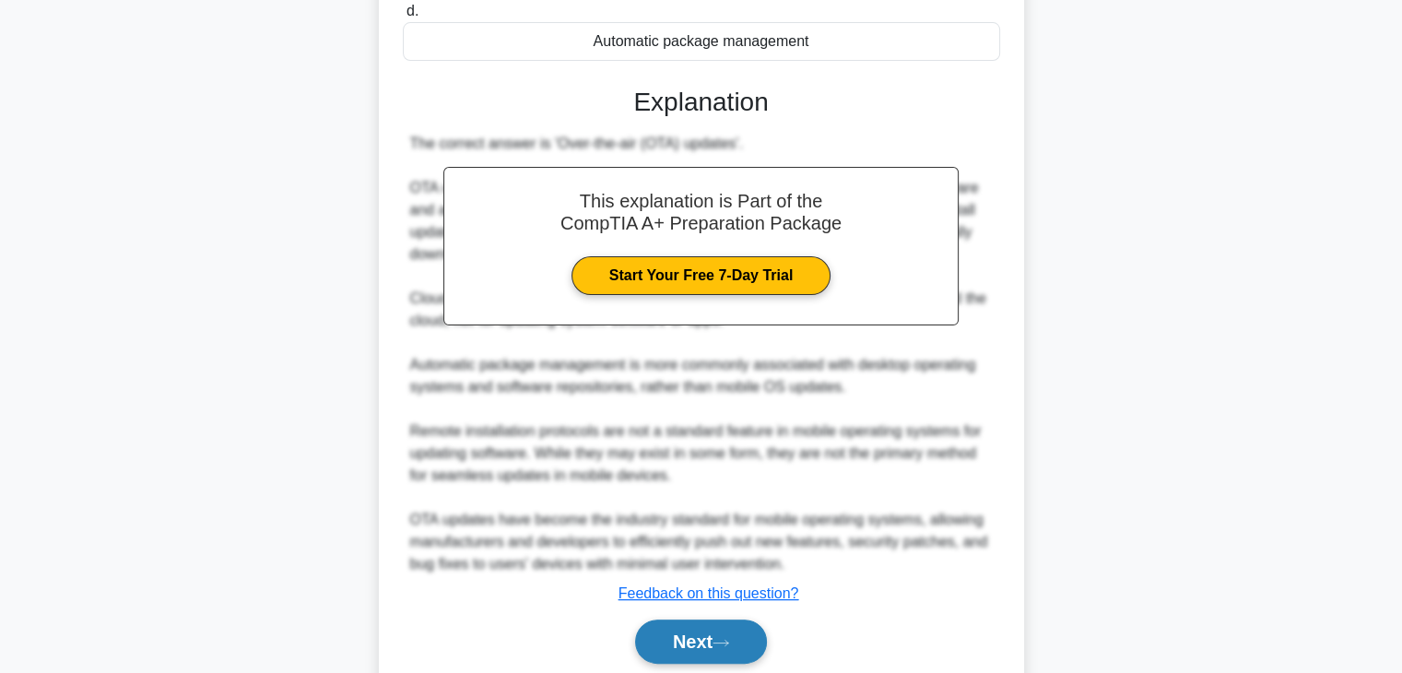
click at [688, 633] on button "Next" at bounding box center [701, 642] width 132 height 44
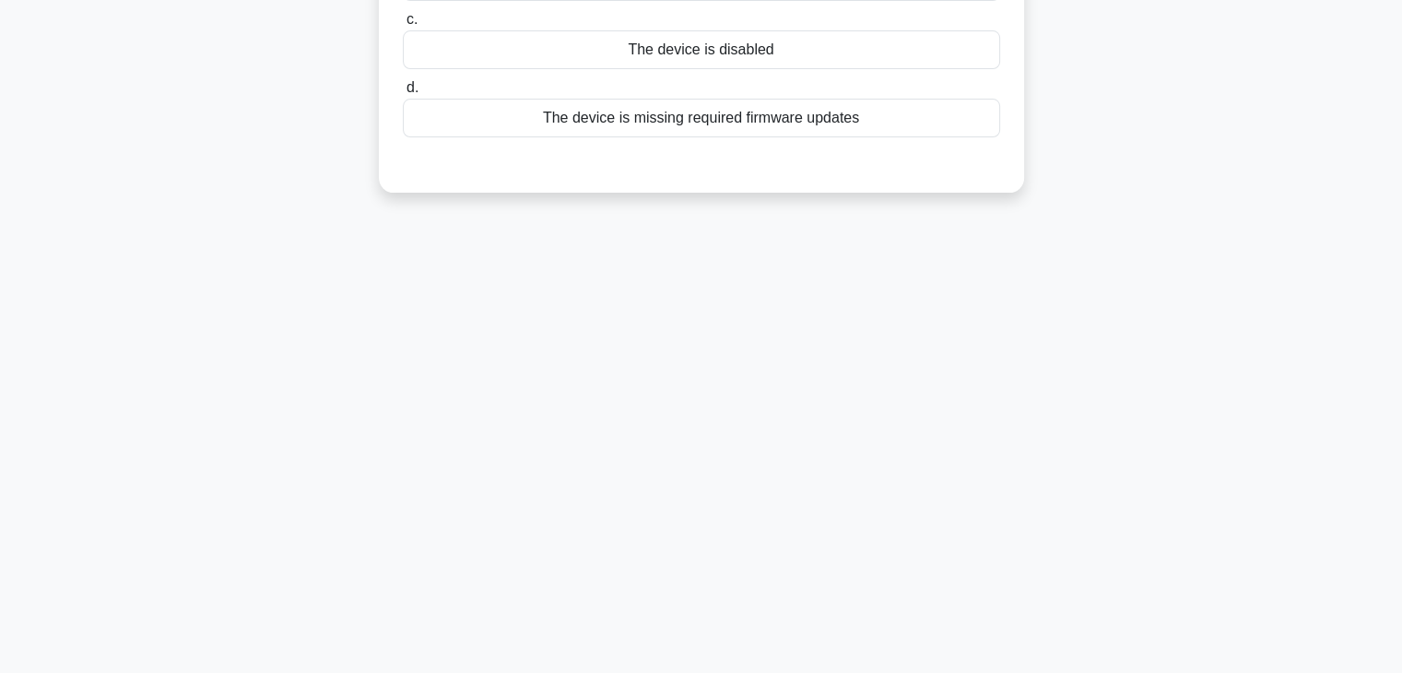
scroll to position [0, 0]
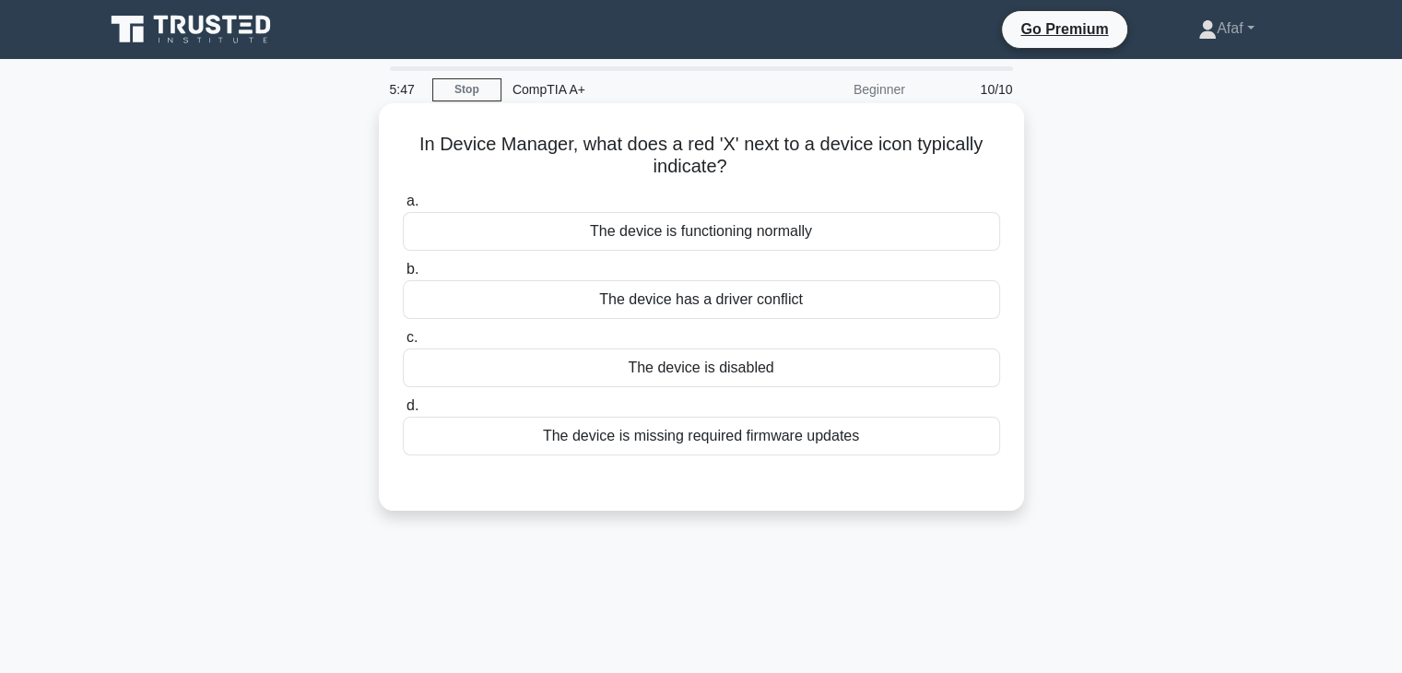
click at [827, 358] on div "The device is disabled" at bounding box center [701, 368] width 597 height 39
click at [403, 344] on input "c. The device is disabled" at bounding box center [403, 338] width 0 height 12
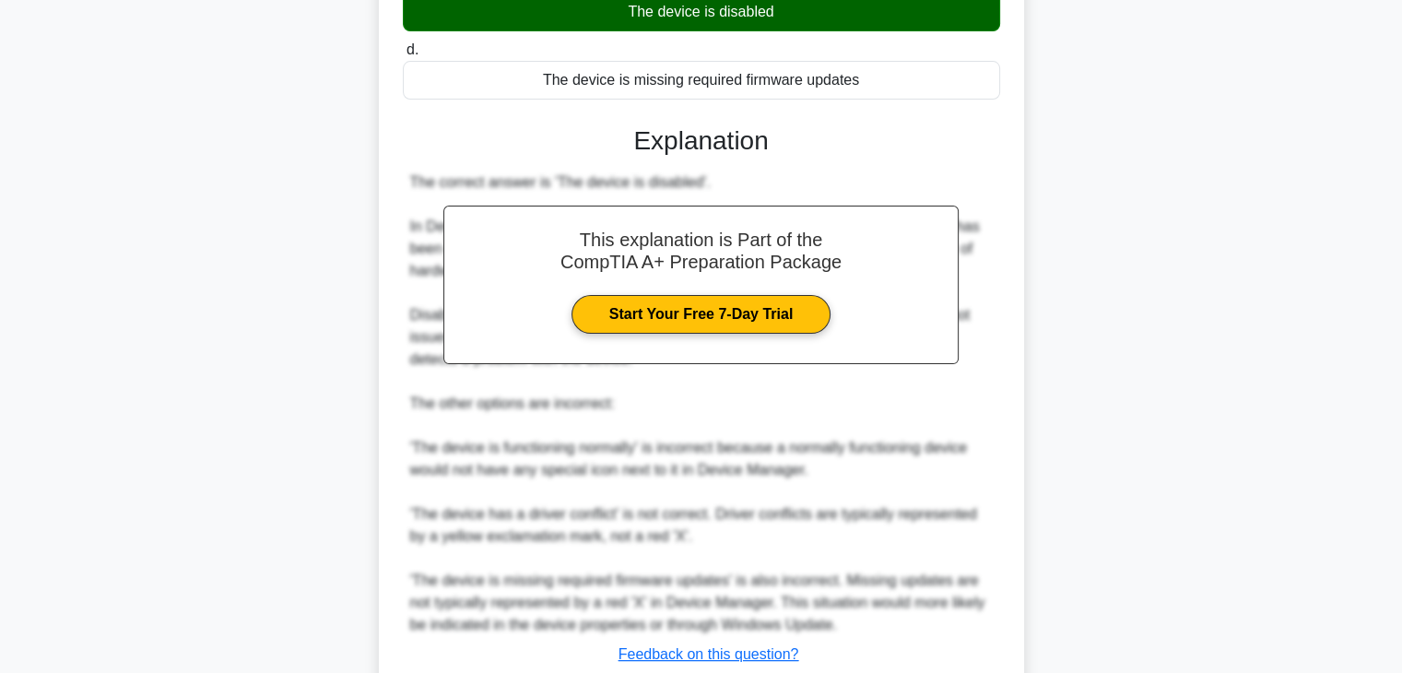
scroll to position [485, 0]
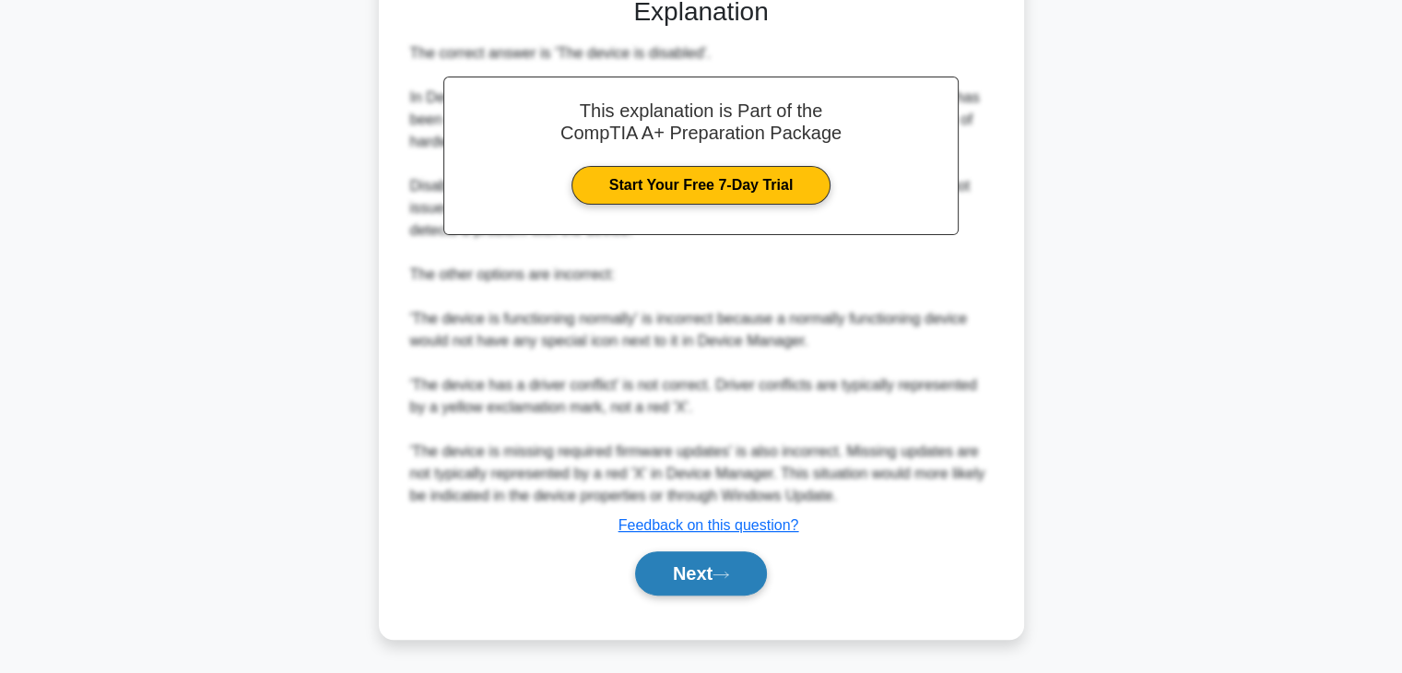
click at [731, 586] on button "Next" at bounding box center [701, 573] width 132 height 44
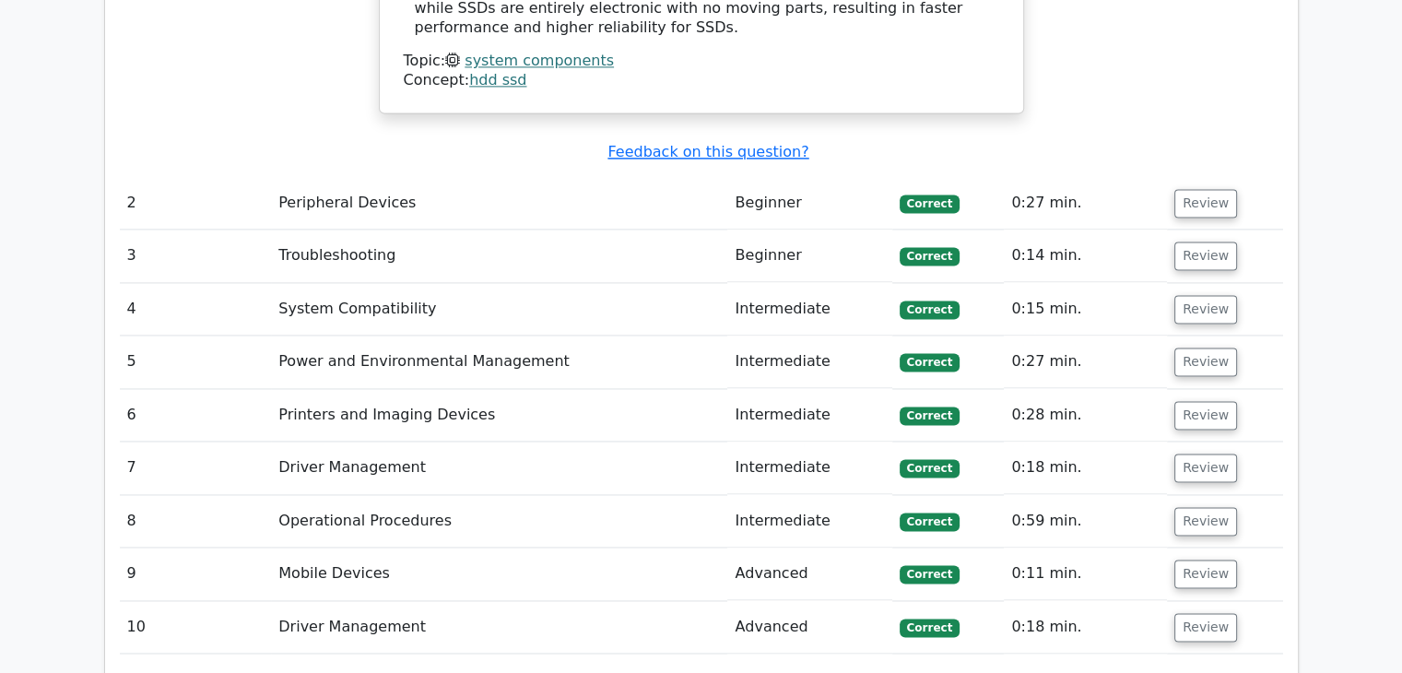
scroll to position [2667, 0]
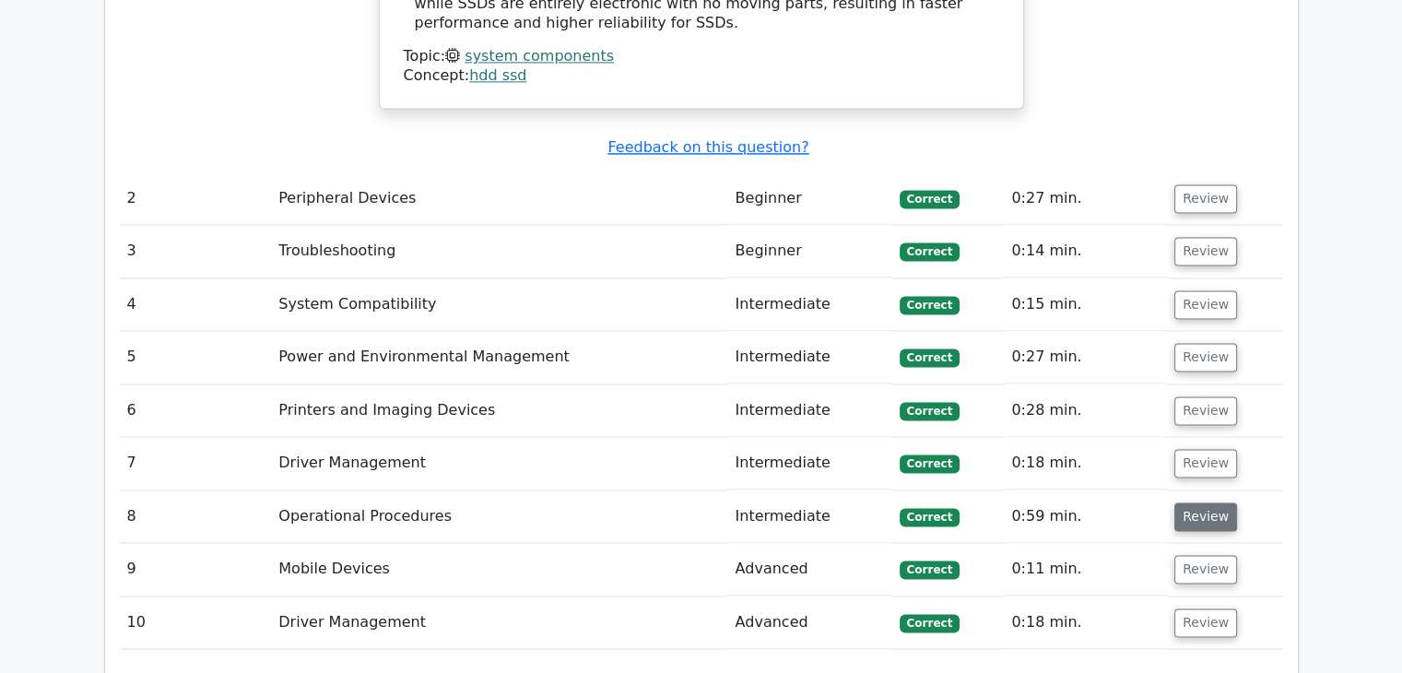
click at [1201, 503] on button "Review" at bounding box center [1206, 517] width 63 height 29
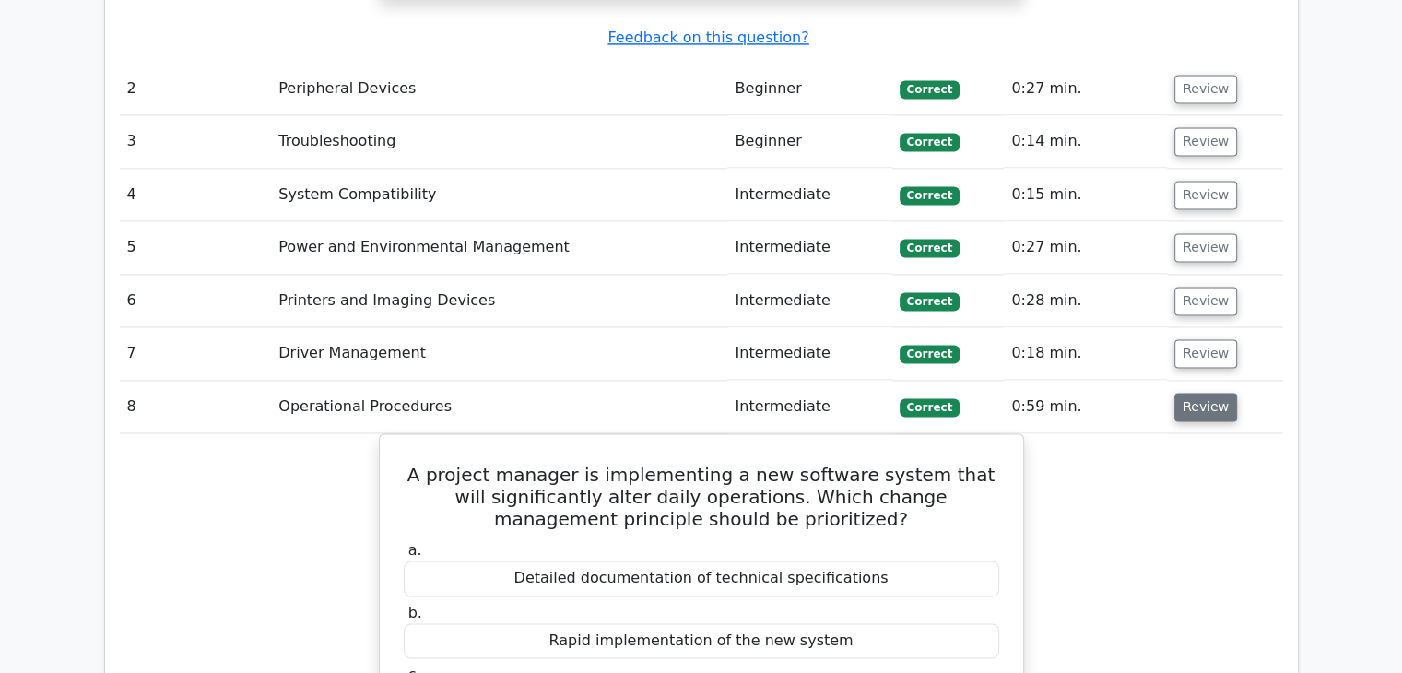
scroll to position [2777, 0]
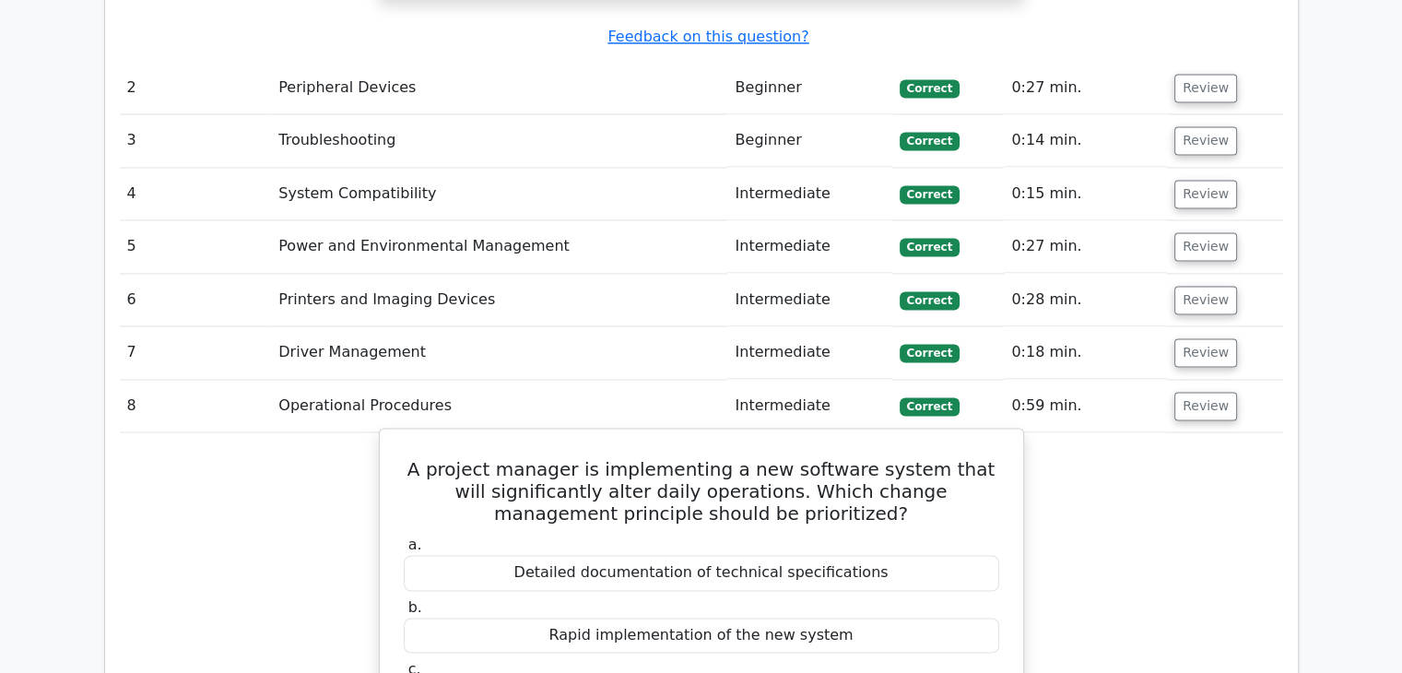
click at [926, 532] on div "a. Detailed documentation of technical specifications b. Rapid implementation o…" at bounding box center [702, 656] width 618 height 249
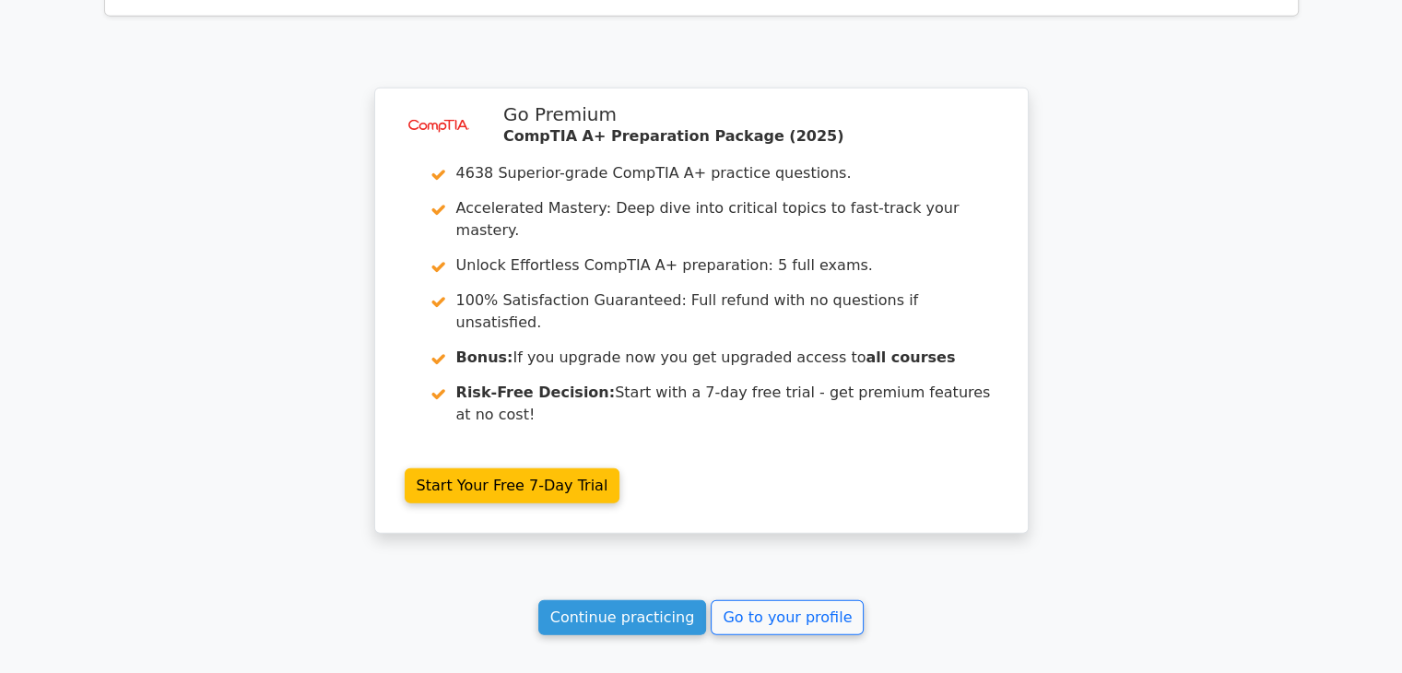
scroll to position [4389, 0]
click at [586, 600] on link "Continue practicing" at bounding box center [622, 617] width 169 height 35
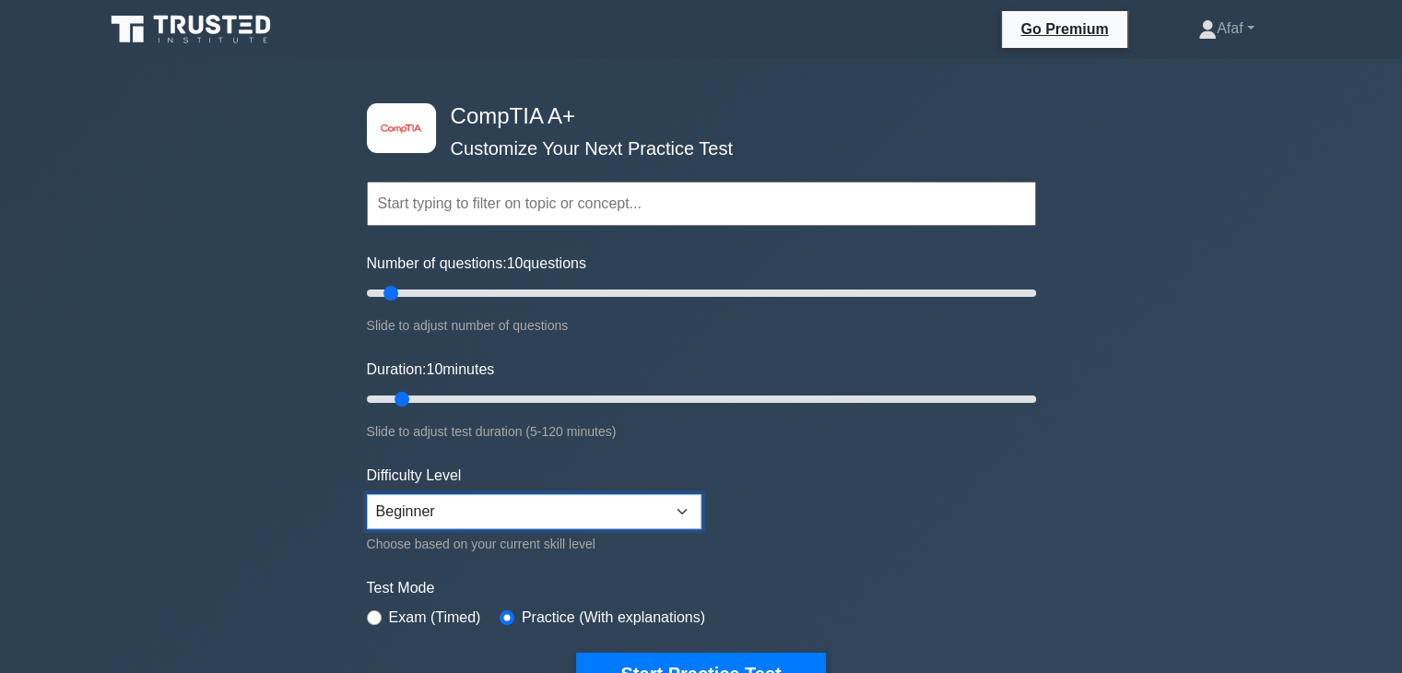
click at [507, 518] on select "Beginner Intermediate Expert" at bounding box center [534, 511] width 335 height 35
select select "intermediate"
click at [367, 494] on select "Beginner Intermediate Expert" at bounding box center [534, 511] width 335 height 35
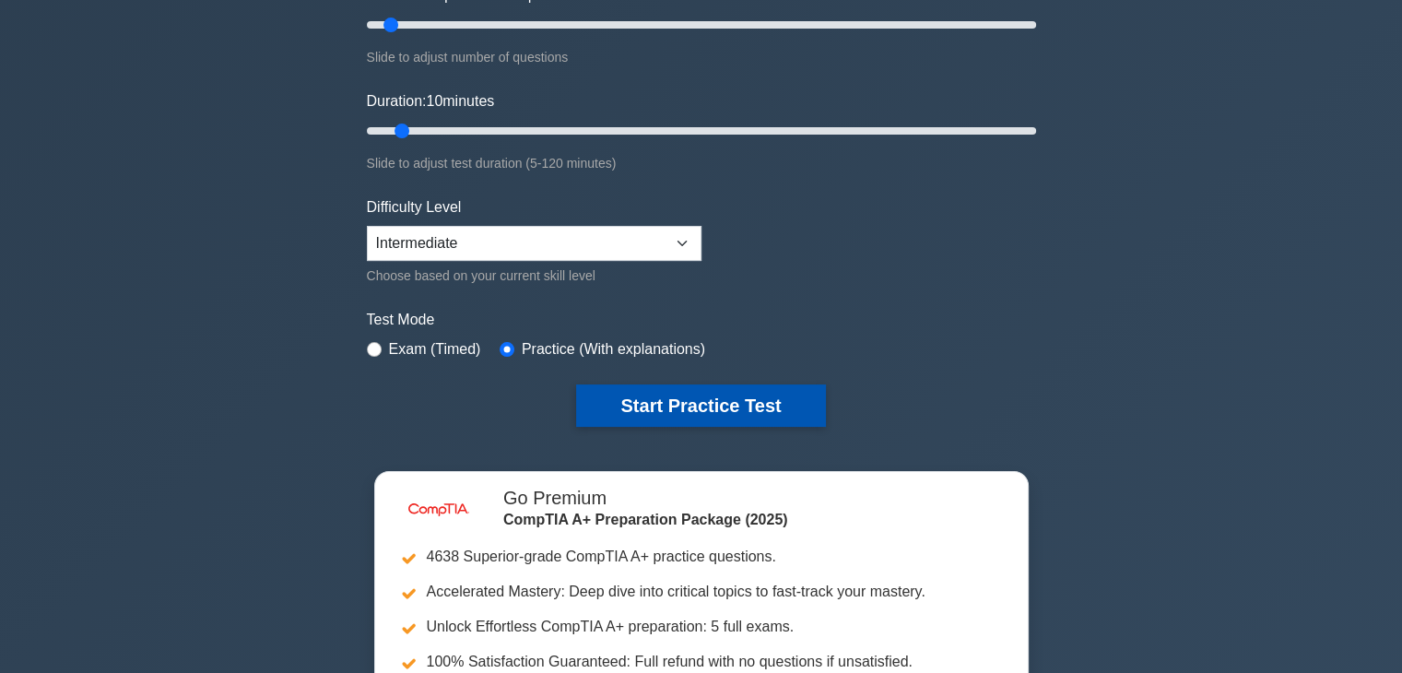
click at [668, 401] on button "Start Practice Test" at bounding box center [700, 406] width 249 height 42
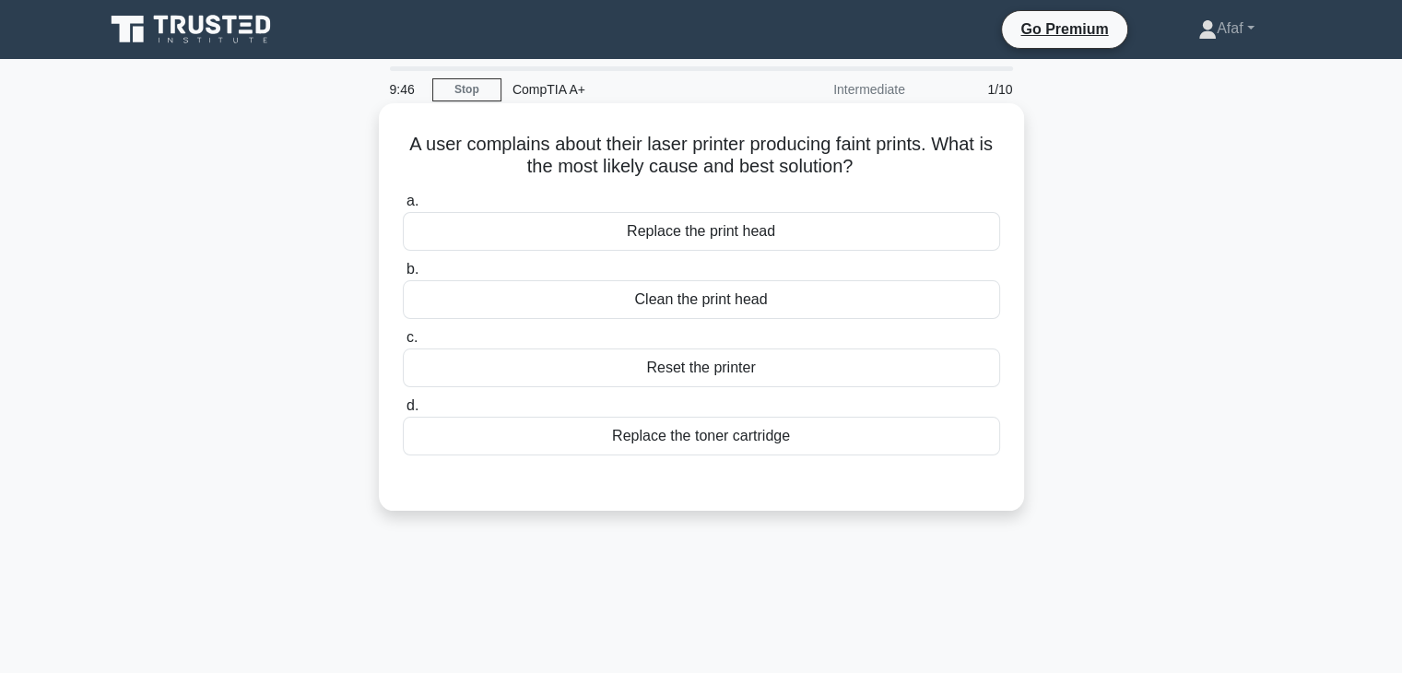
click at [786, 309] on div "Clean the print head" at bounding box center [701, 299] width 597 height 39
click at [403, 276] on input "b. Clean the print head" at bounding box center [403, 270] width 0 height 12
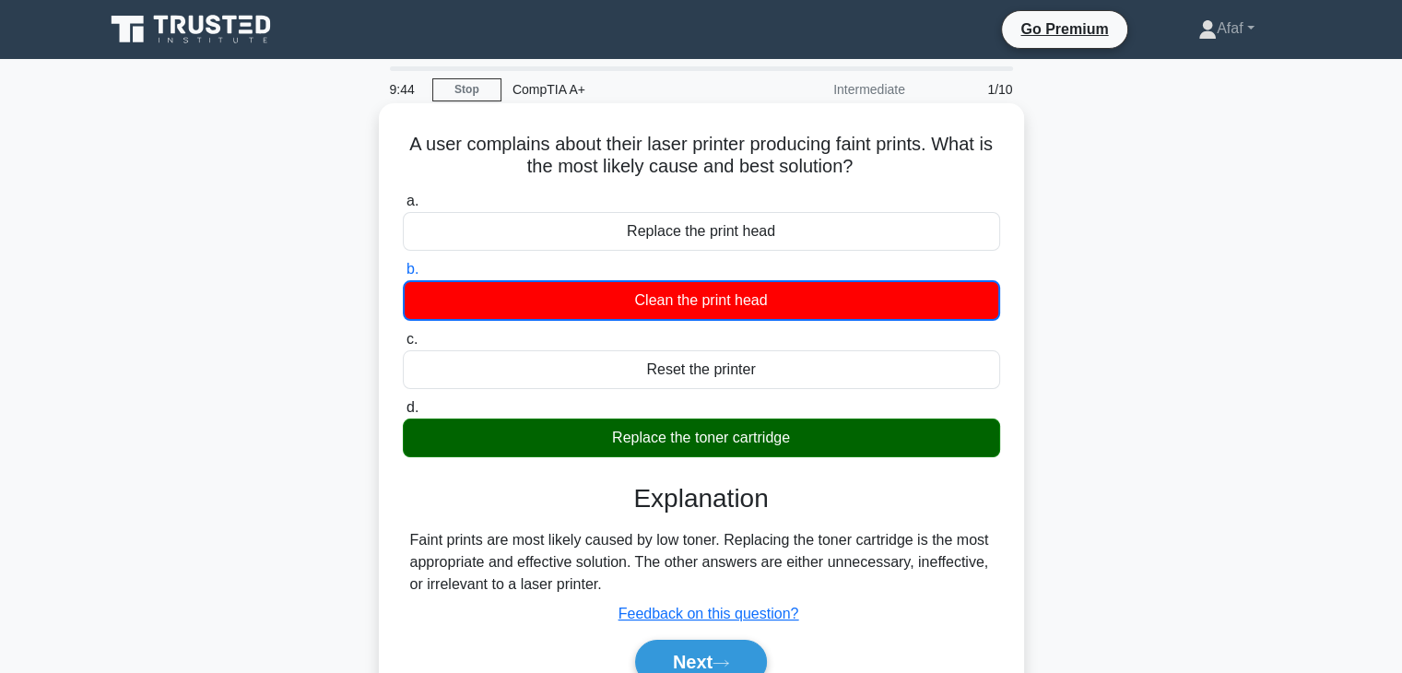
click at [752, 442] on div "Replace the toner cartridge" at bounding box center [701, 438] width 597 height 39
click at [403, 414] on input "d. Replace the toner cartridge" at bounding box center [403, 408] width 0 height 12
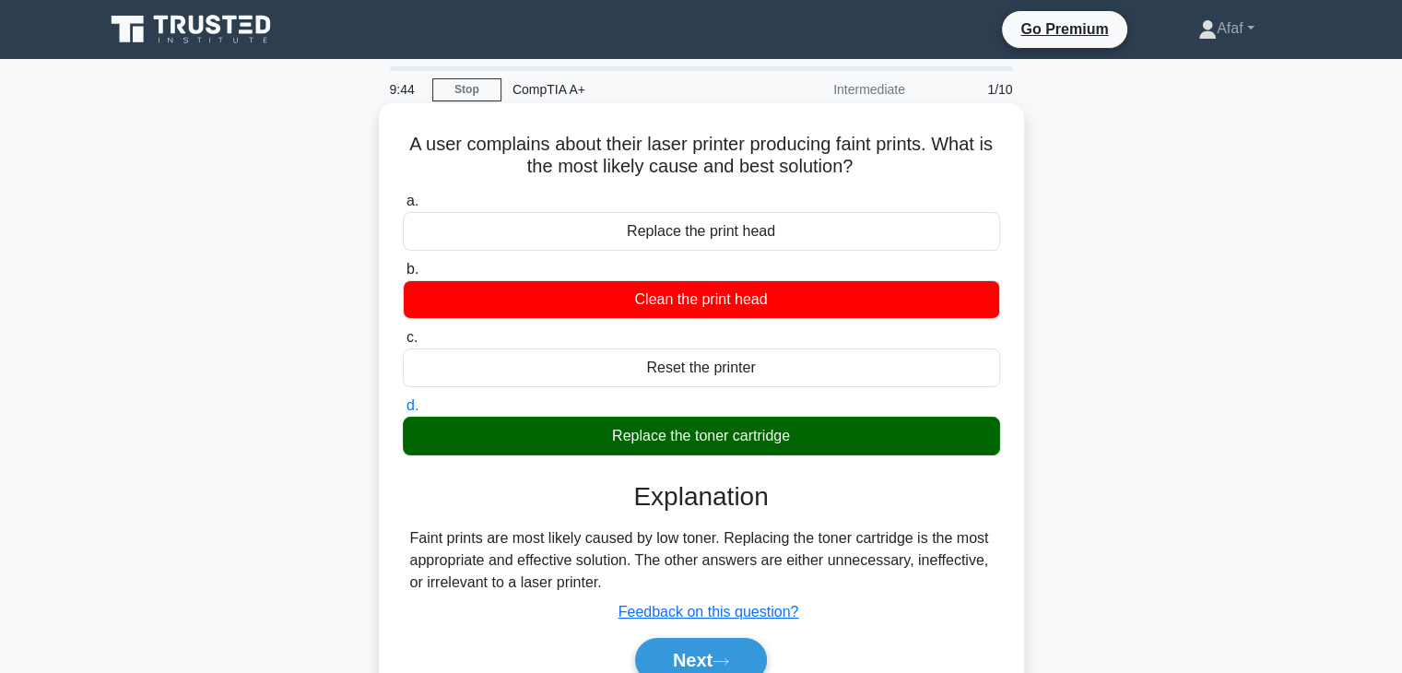
scroll to position [146, 0]
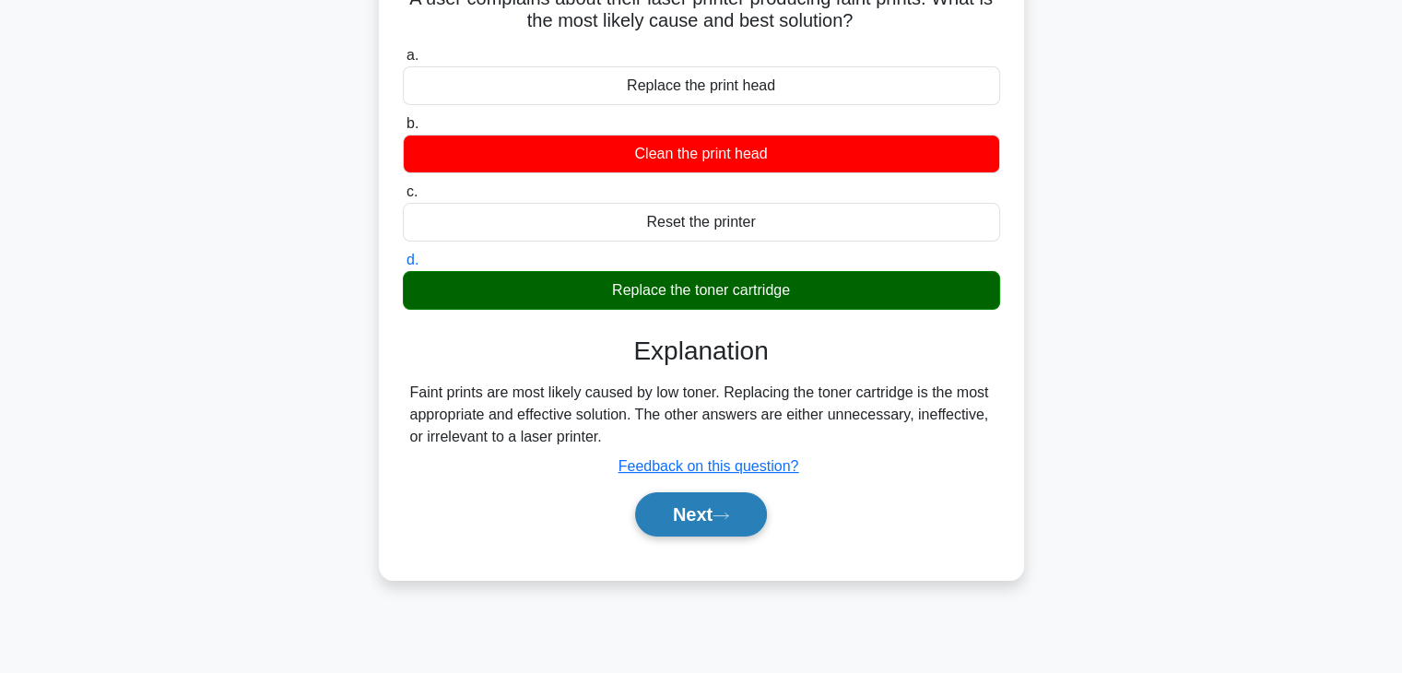
click at [716, 512] on button "Next" at bounding box center [701, 514] width 132 height 44
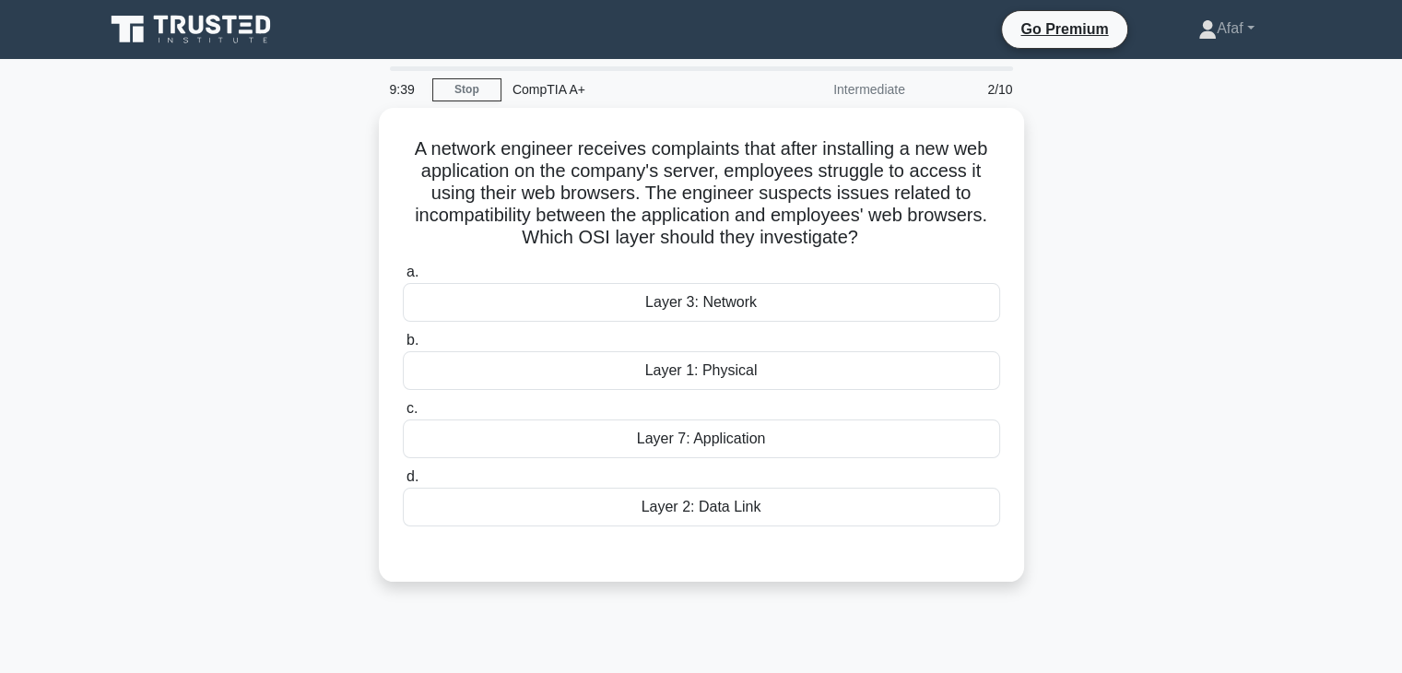
scroll to position [2, 0]
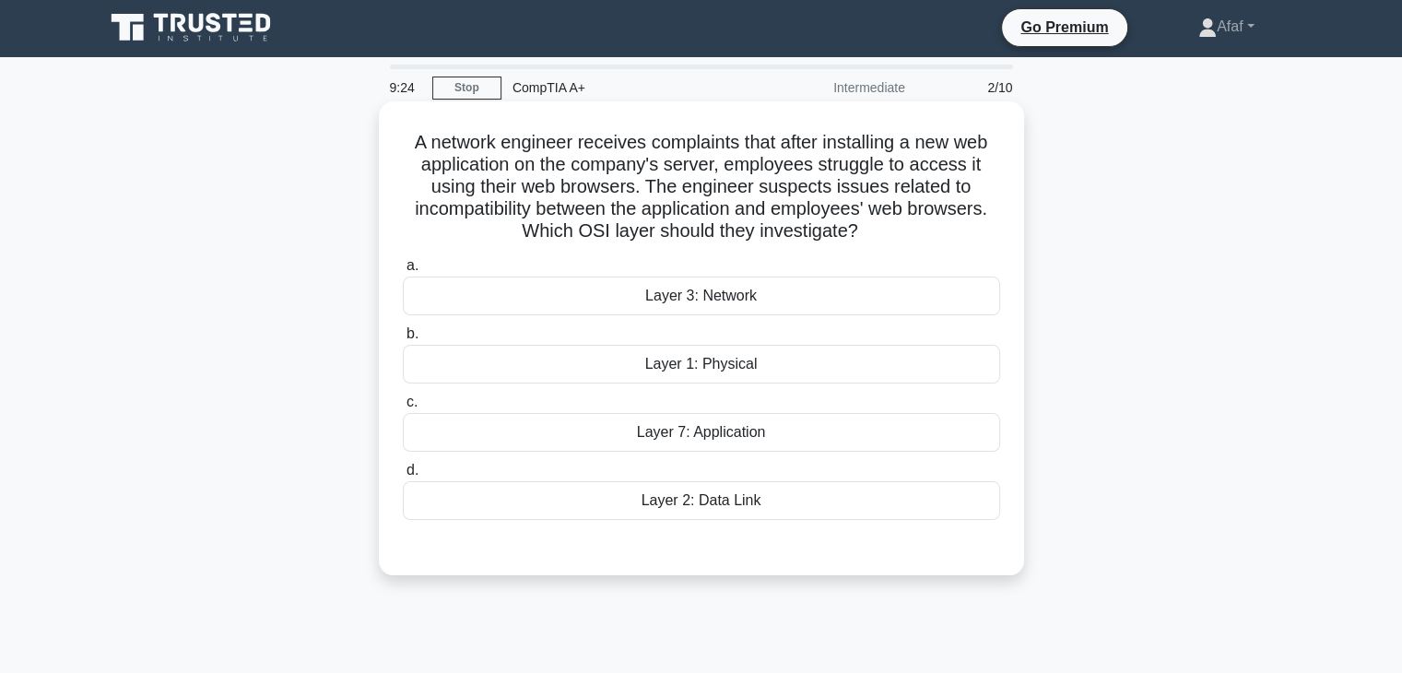
click at [774, 312] on div "Layer 3: Network" at bounding box center [701, 296] width 597 height 39
click at [403, 272] on input "a. Layer 3: Network" at bounding box center [403, 266] width 0 height 12
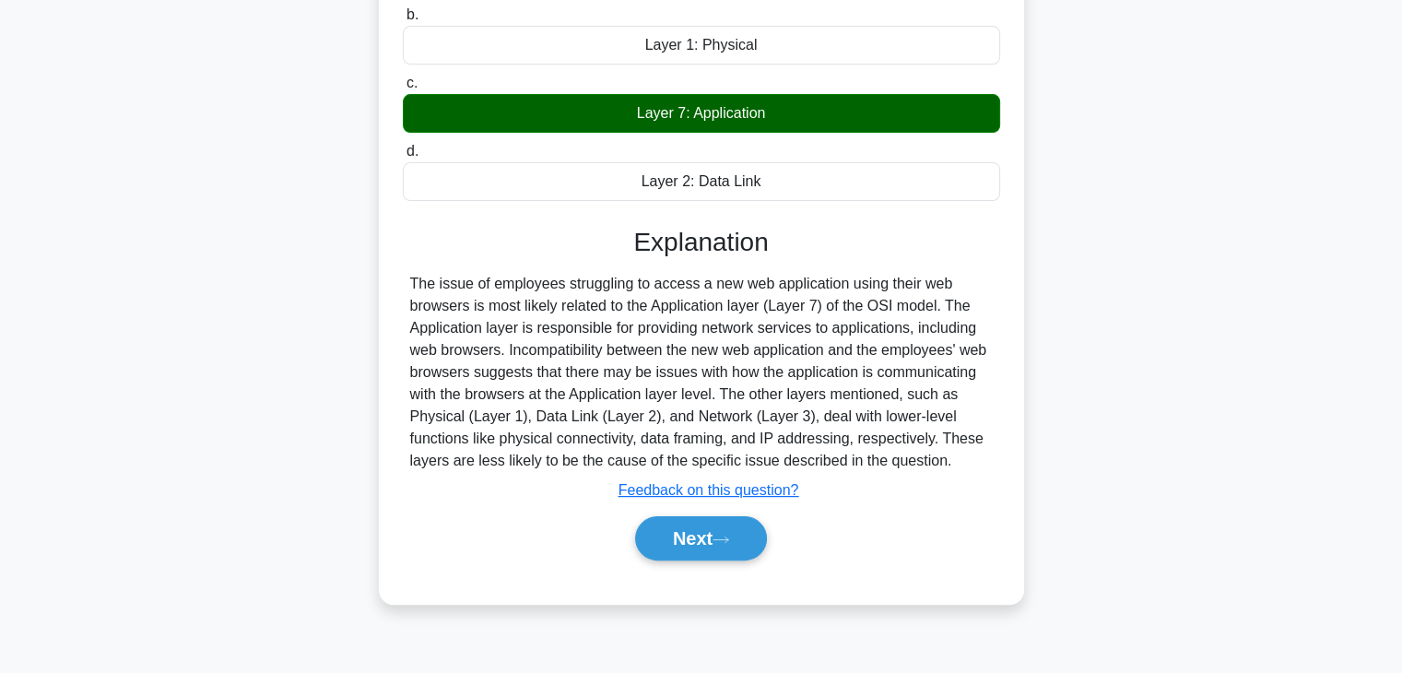
scroll to position [323, 0]
click at [749, 550] on button "Next" at bounding box center [701, 538] width 132 height 44
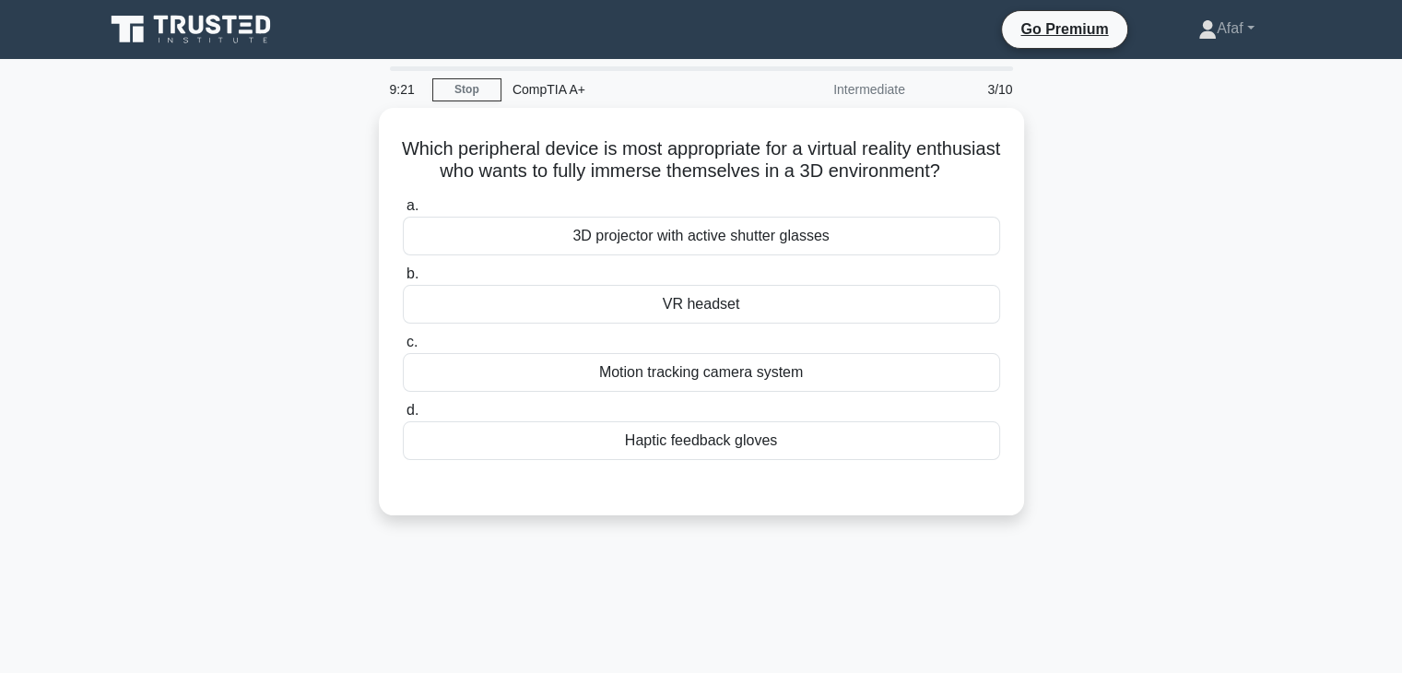
scroll to position [2, 0]
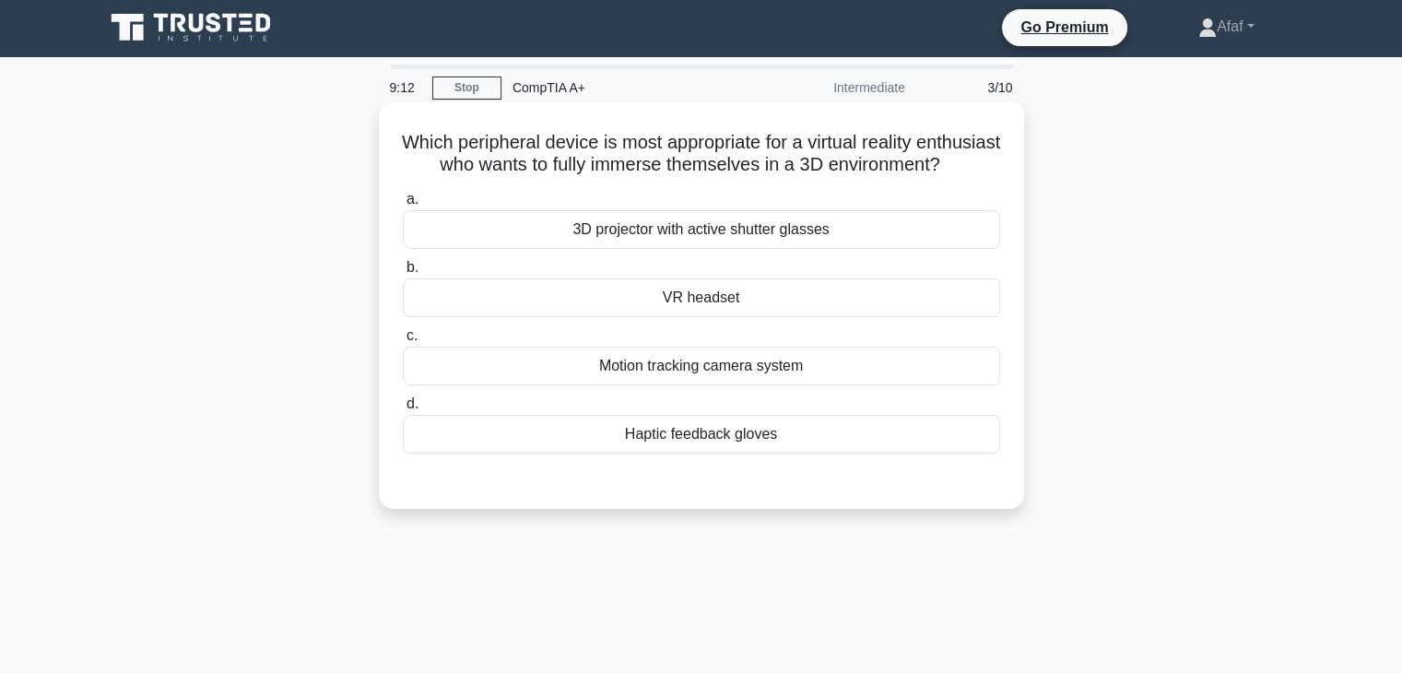
click at [799, 317] on div "VR headset" at bounding box center [701, 297] width 597 height 39
click at [403, 274] on input "b. VR headset" at bounding box center [403, 268] width 0 height 12
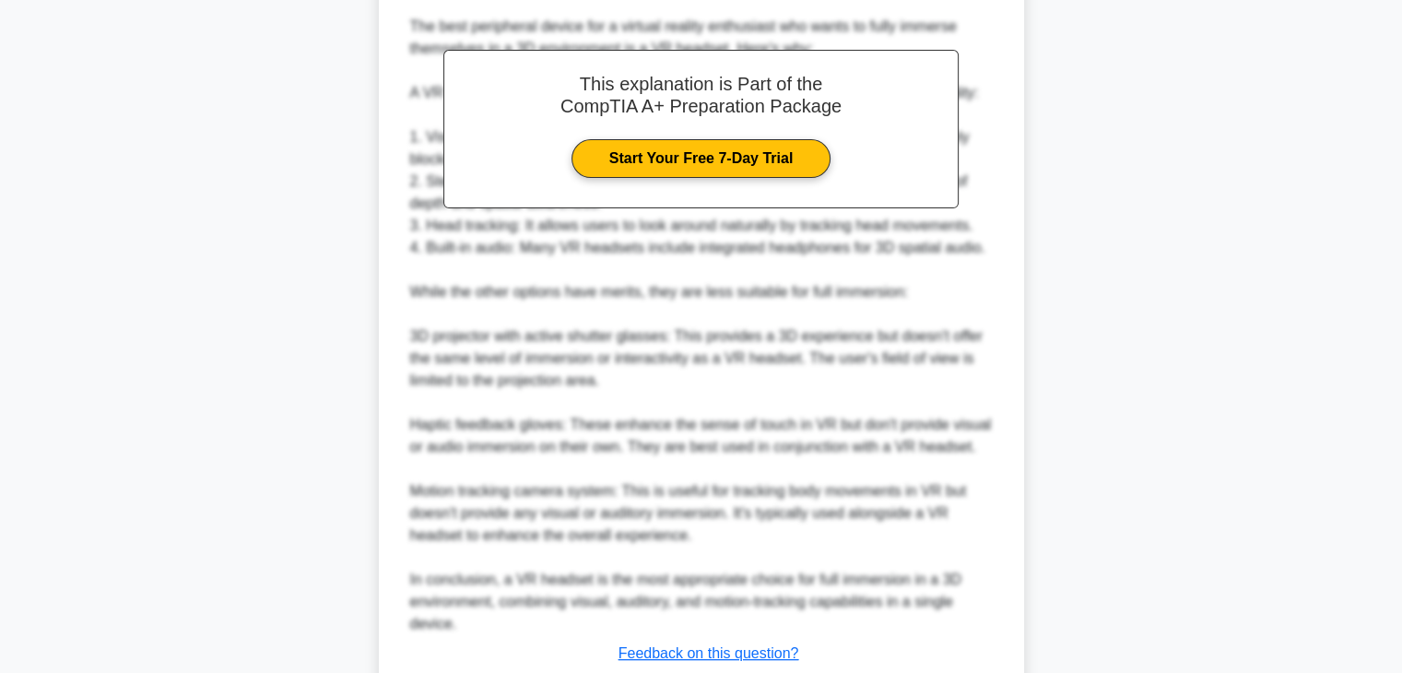
scroll to position [660, 0]
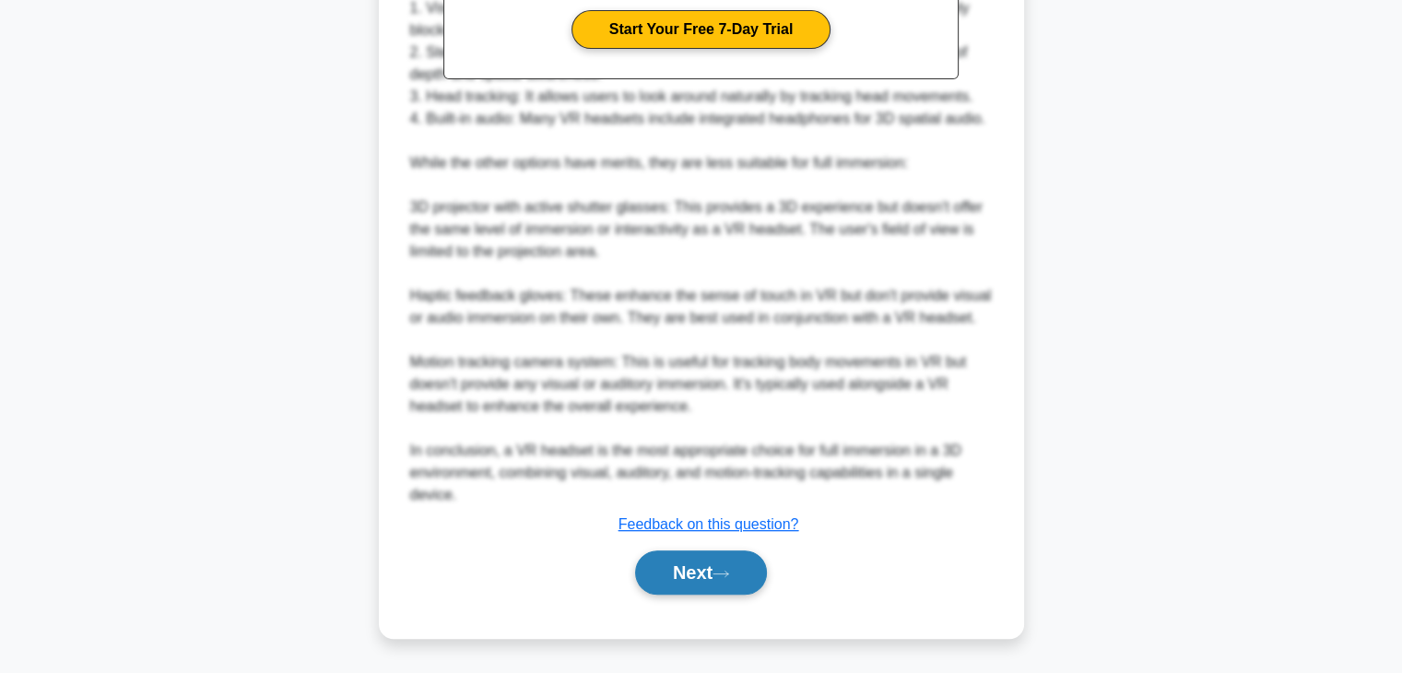
click at [730, 562] on button "Next" at bounding box center [701, 572] width 132 height 44
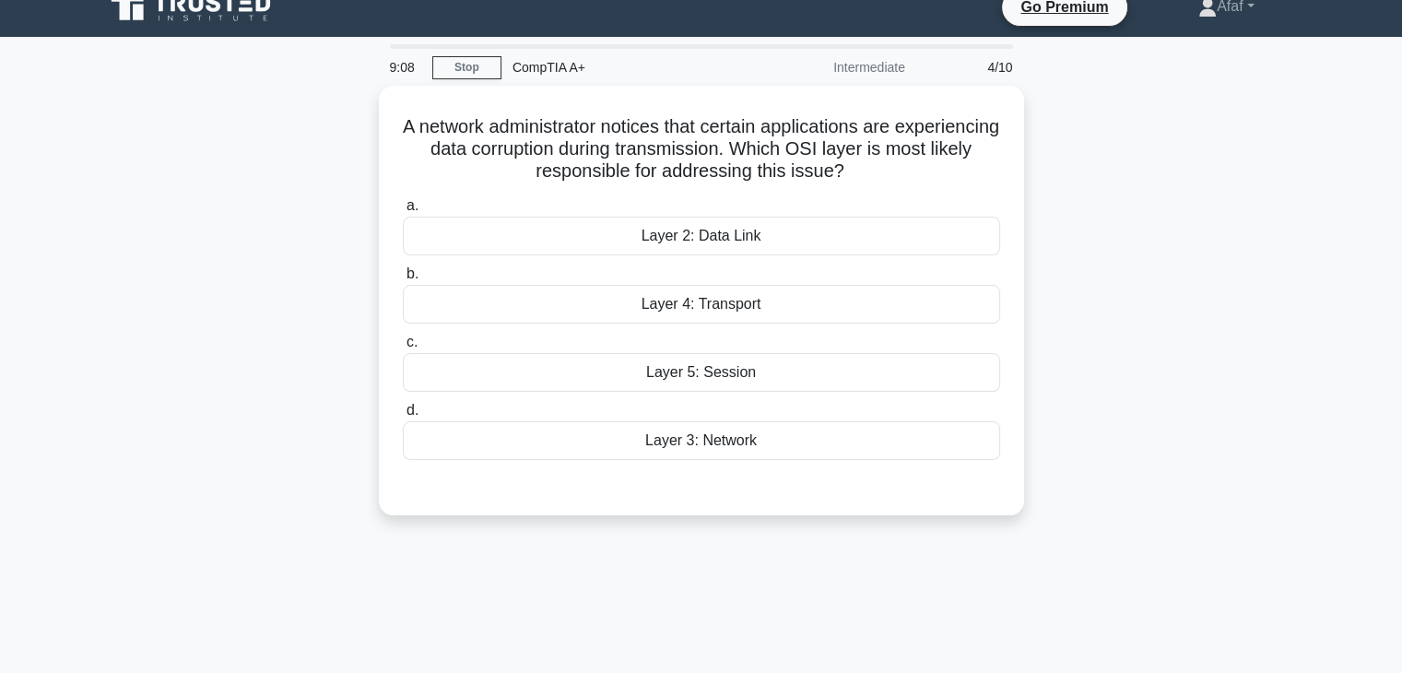
scroll to position [22, 0]
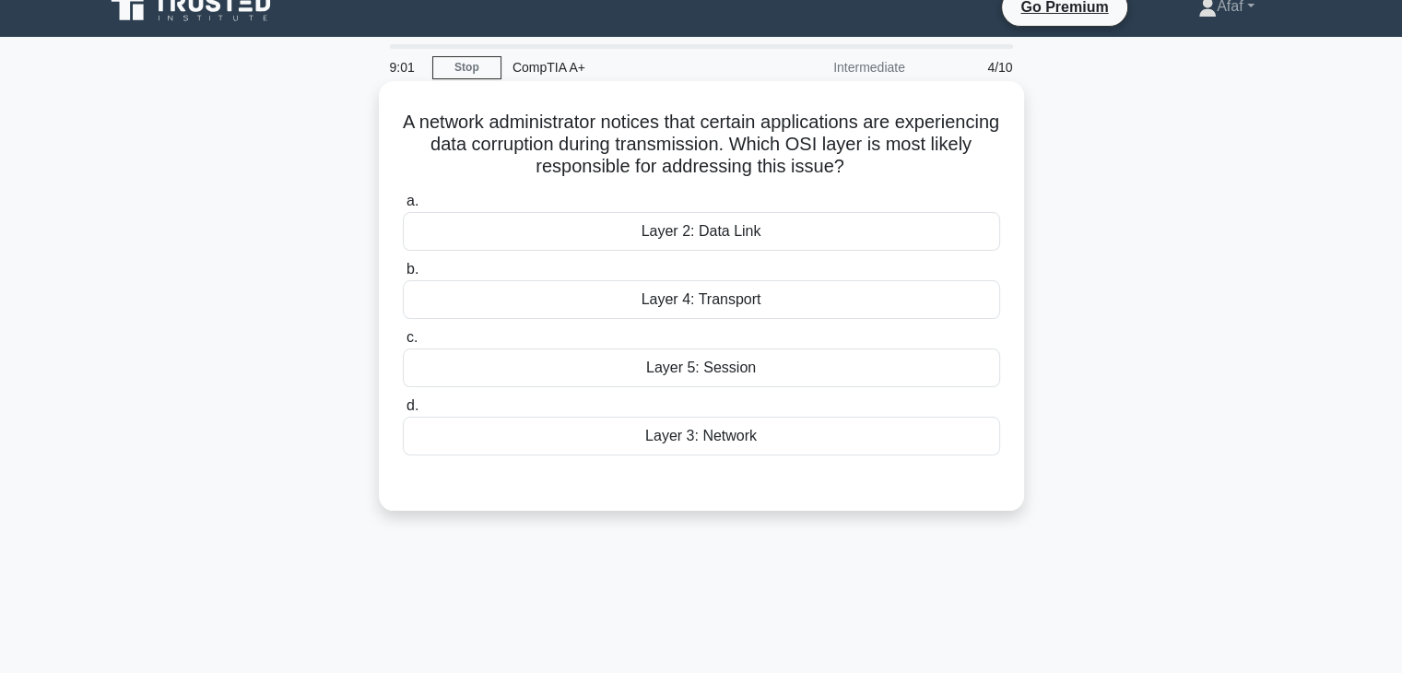
click at [810, 233] on div "Layer 2: Data Link" at bounding box center [701, 231] width 597 height 39
click at [403, 207] on input "a. Layer 2: Data Link" at bounding box center [403, 201] width 0 height 12
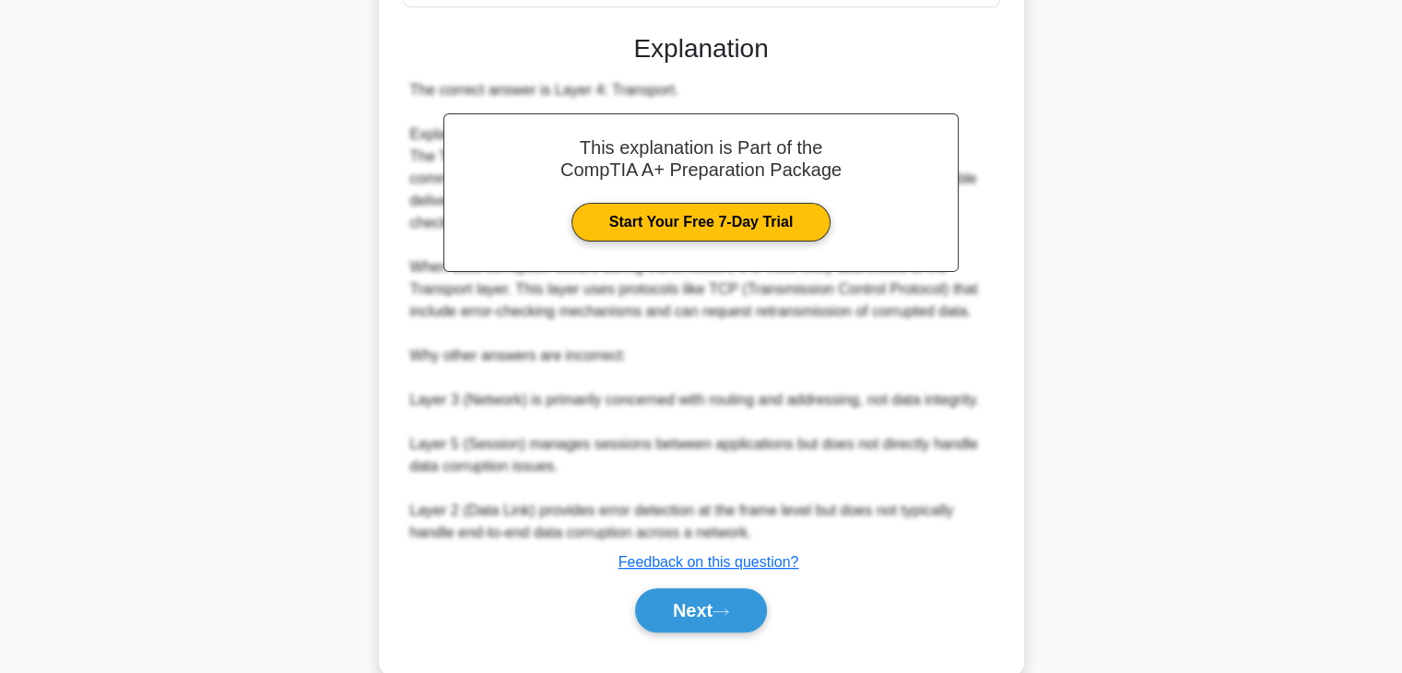
scroll to position [469, 0]
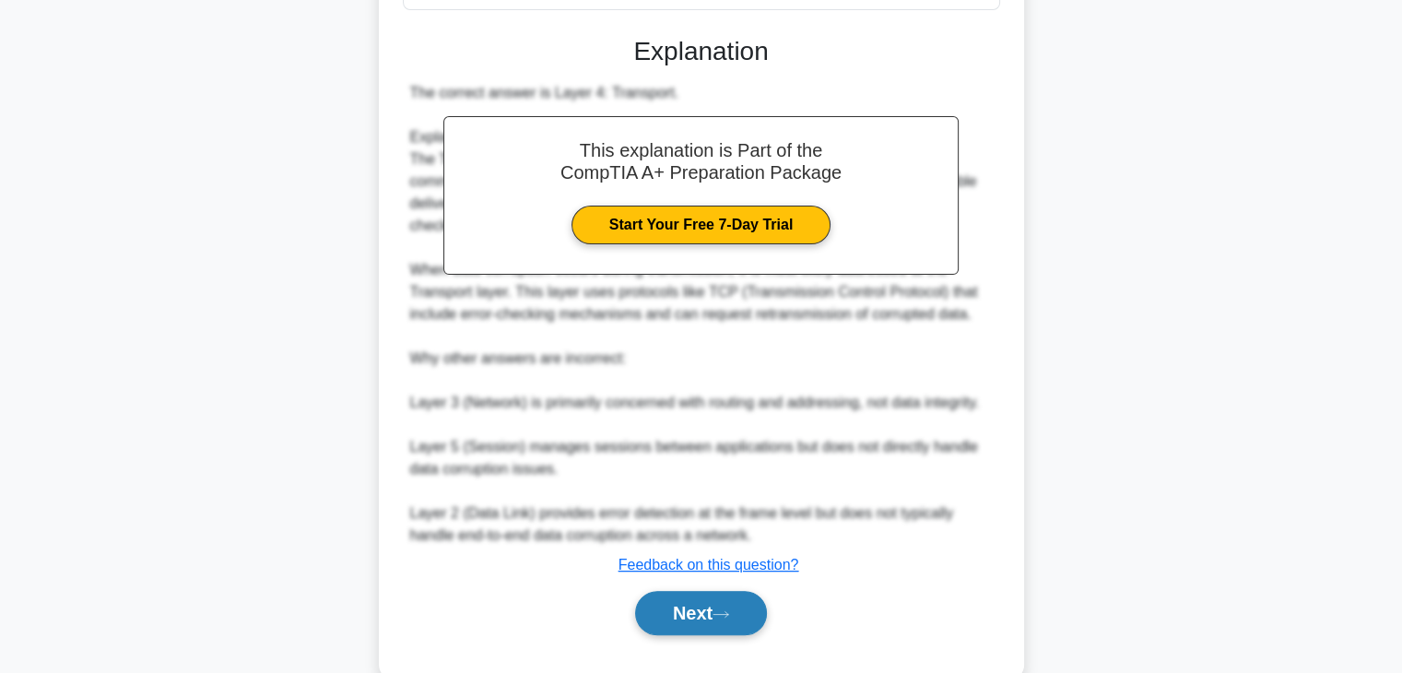
click at [729, 609] on icon at bounding box center [721, 614] width 17 height 10
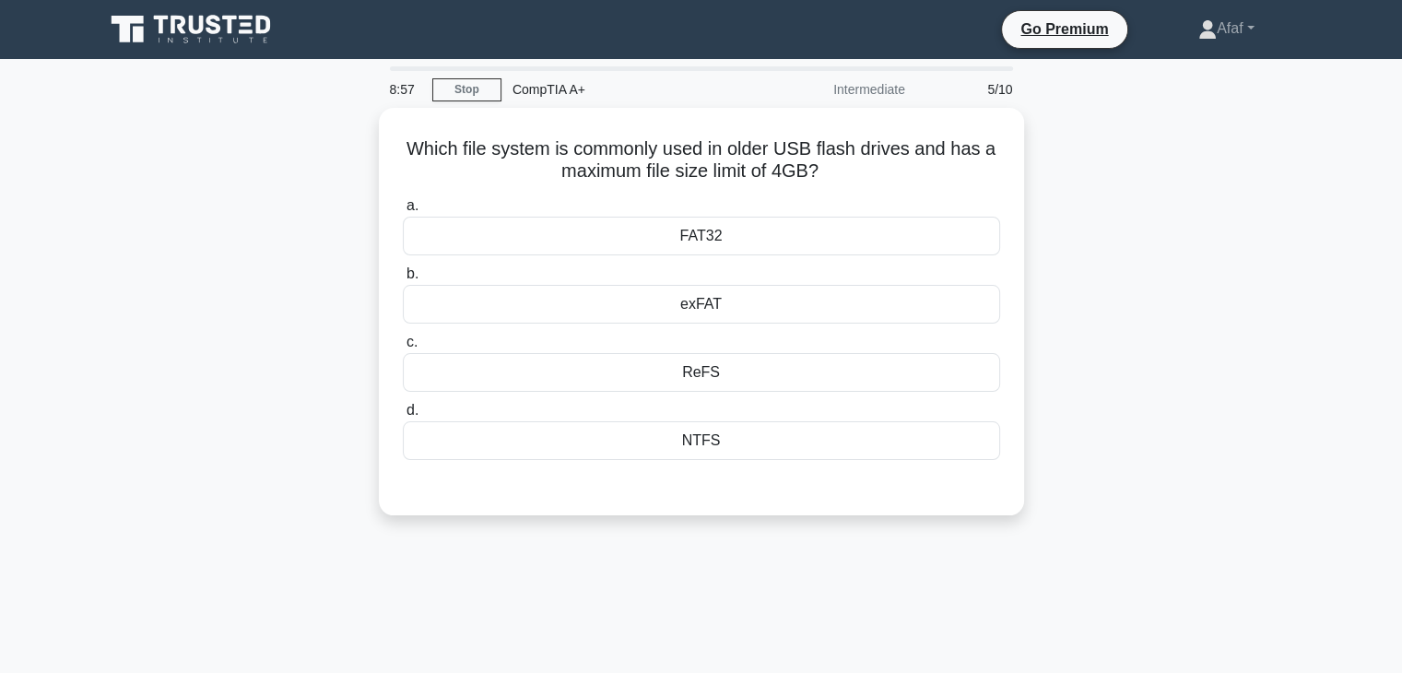
scroll to position [0, 0]
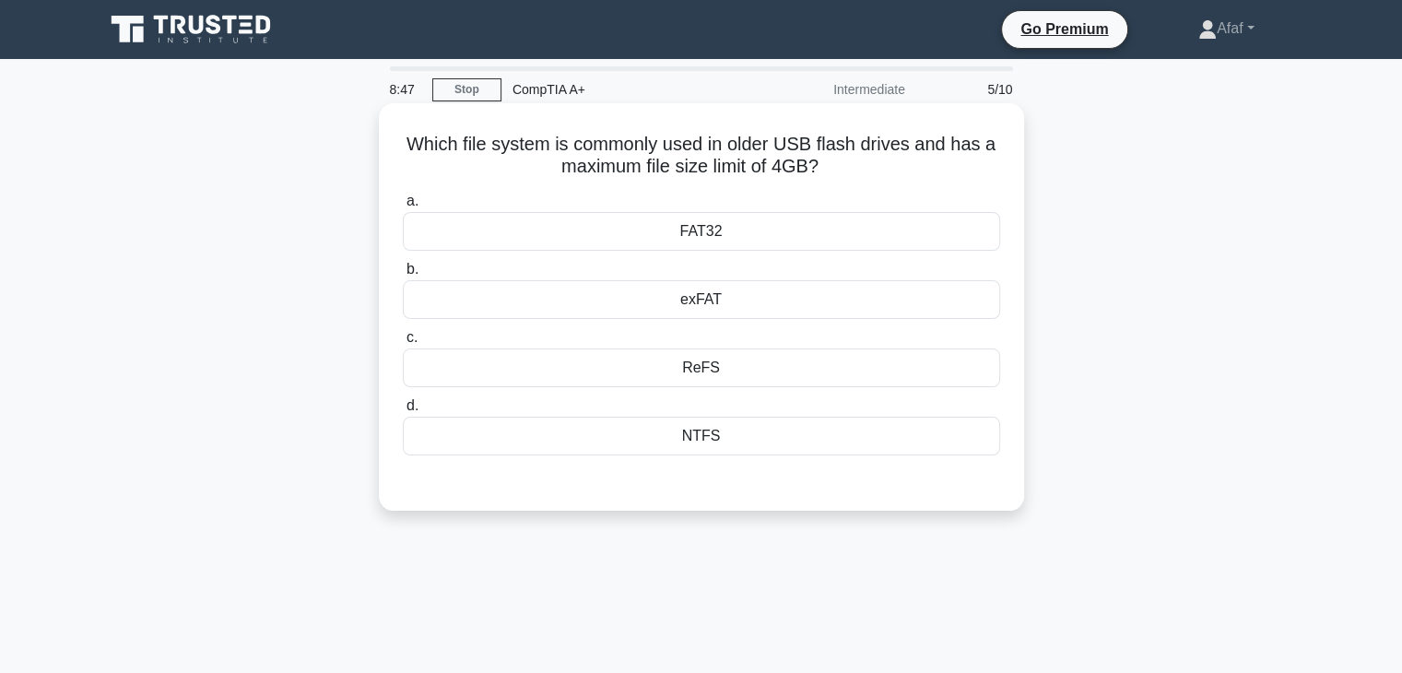
click at [750, 423] on div "NTFS" at bounding box center [701, 436] width 597 height 39
click at [403, 412] on input "d. NTFS" at bounding box center [403, 406] width 0 height 12
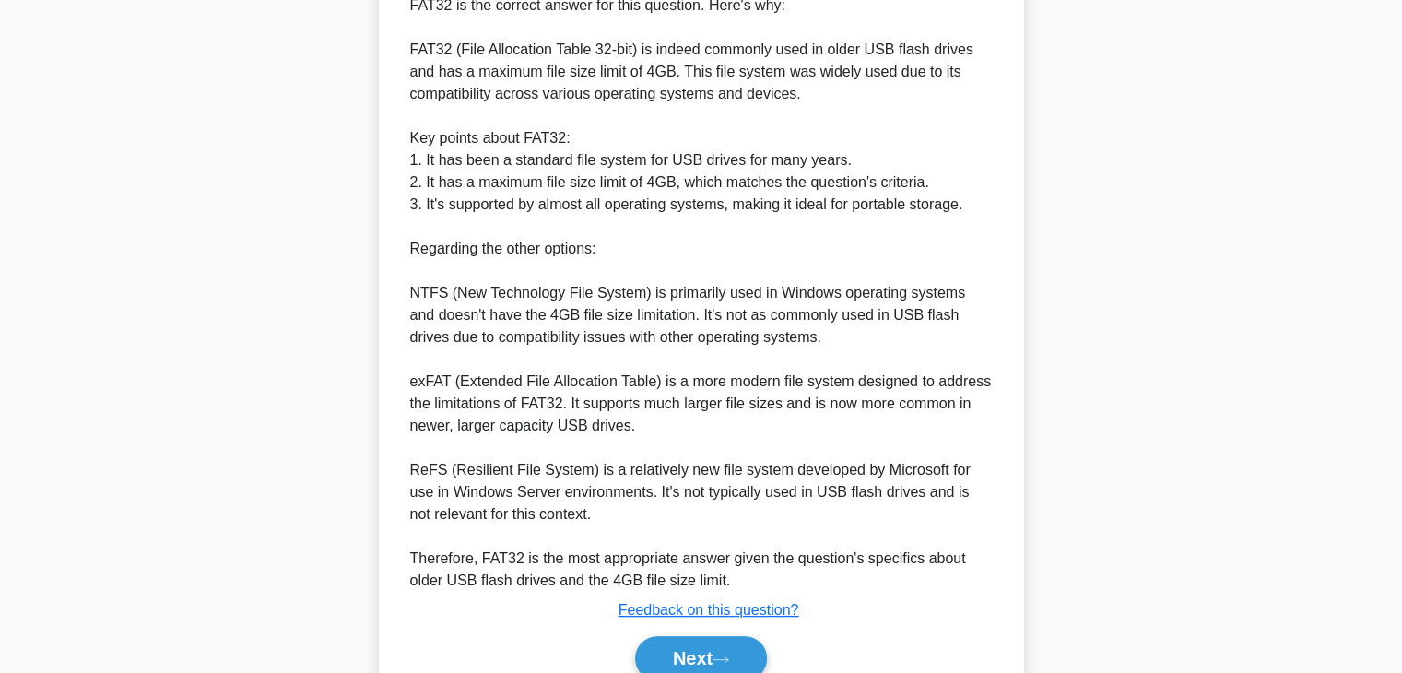
scroll to position [555, 0]
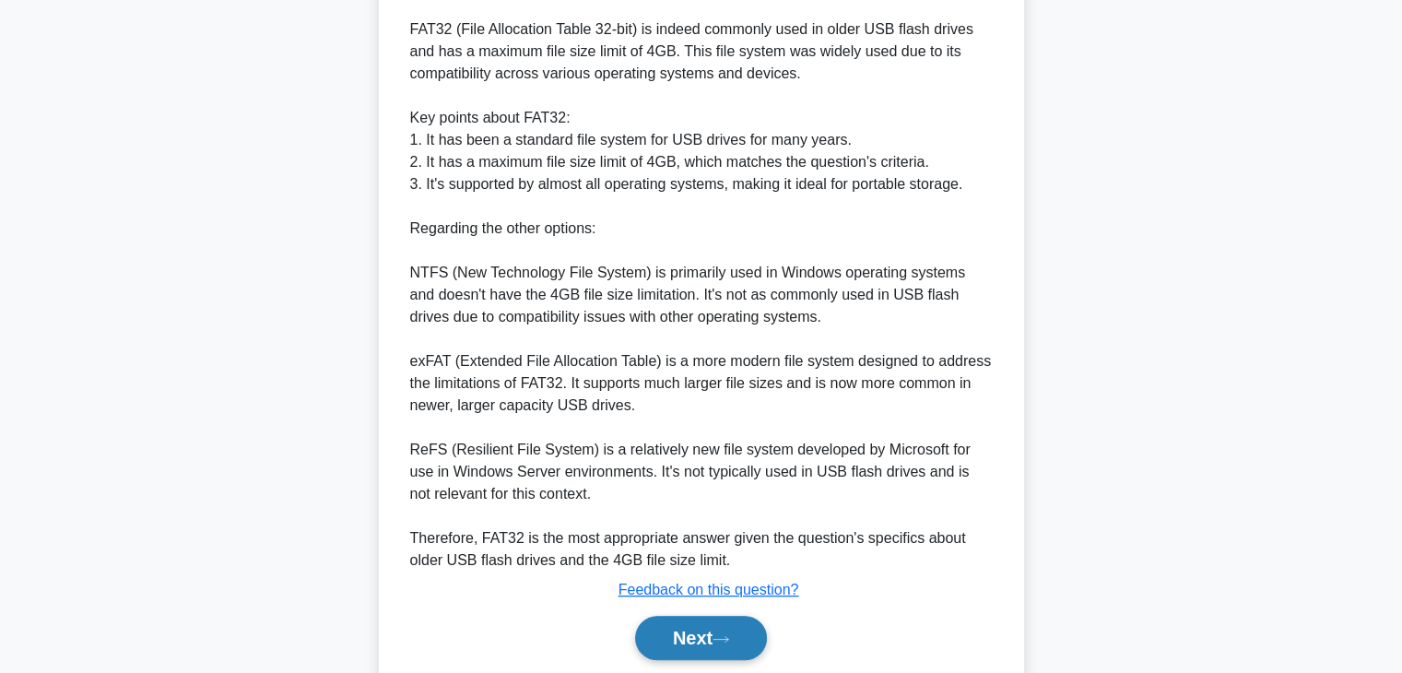
click at [719, 627] on button "Next" at bounding box center [701, 638] width 132 height 44
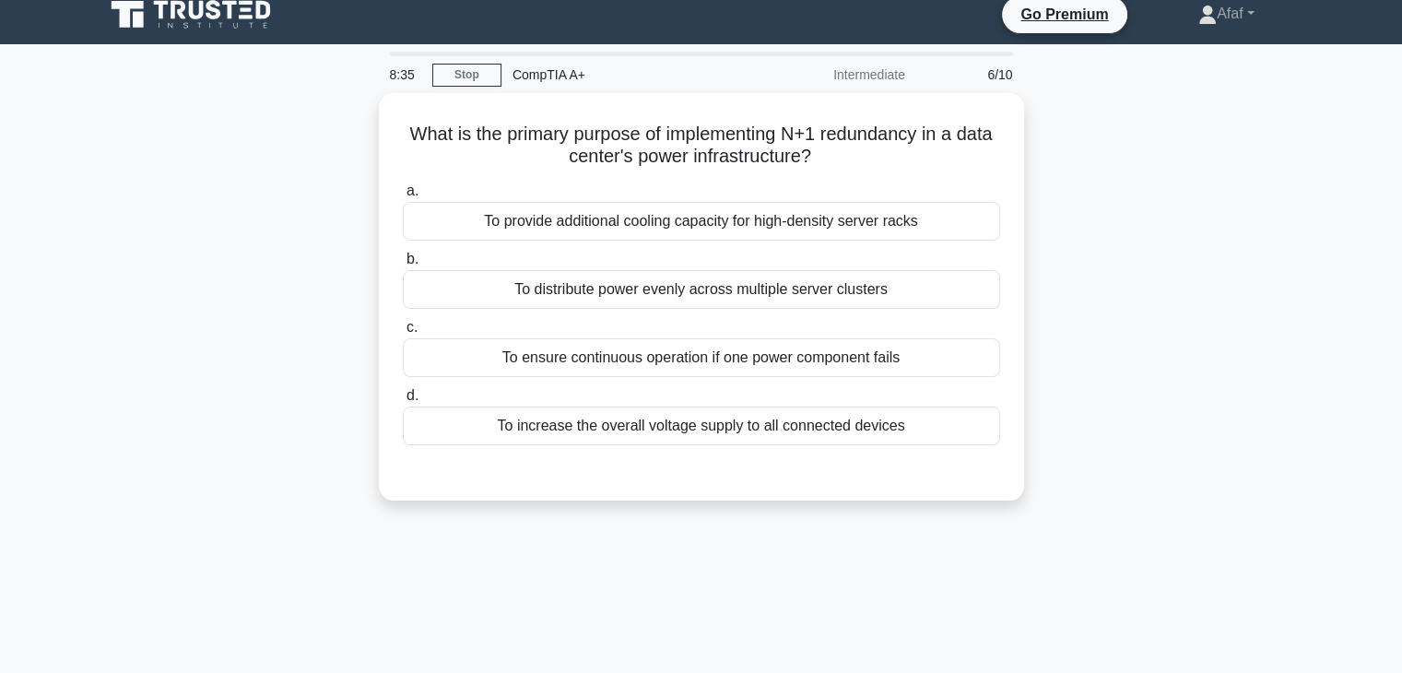
scroll to position [15, 0]
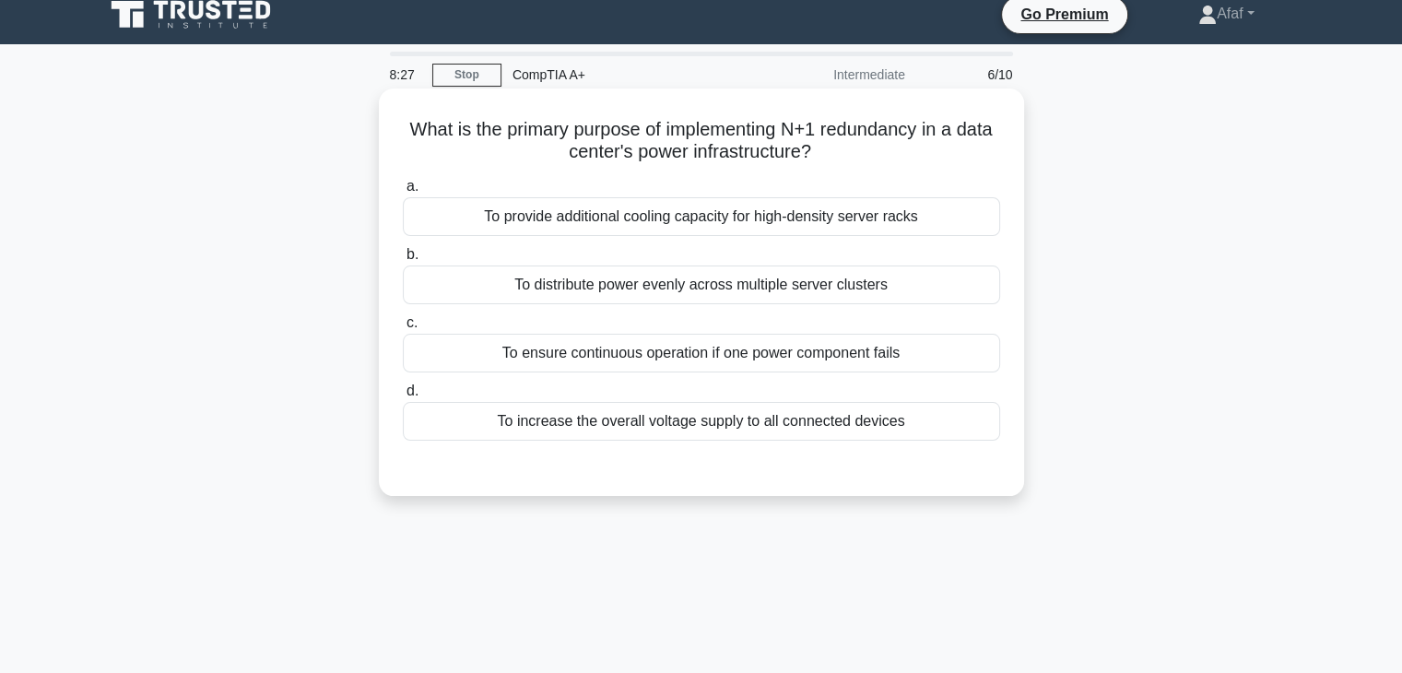
click at [808, 232] on div "To provide additional cooling capacity for high-density server racks" at bounding box center [701, 216] width 597 height 39
click at [403, 193] on input "a. To provide additional cooling capacity for high-density server racks" at bounding box center [403, 187] width 0 height 12
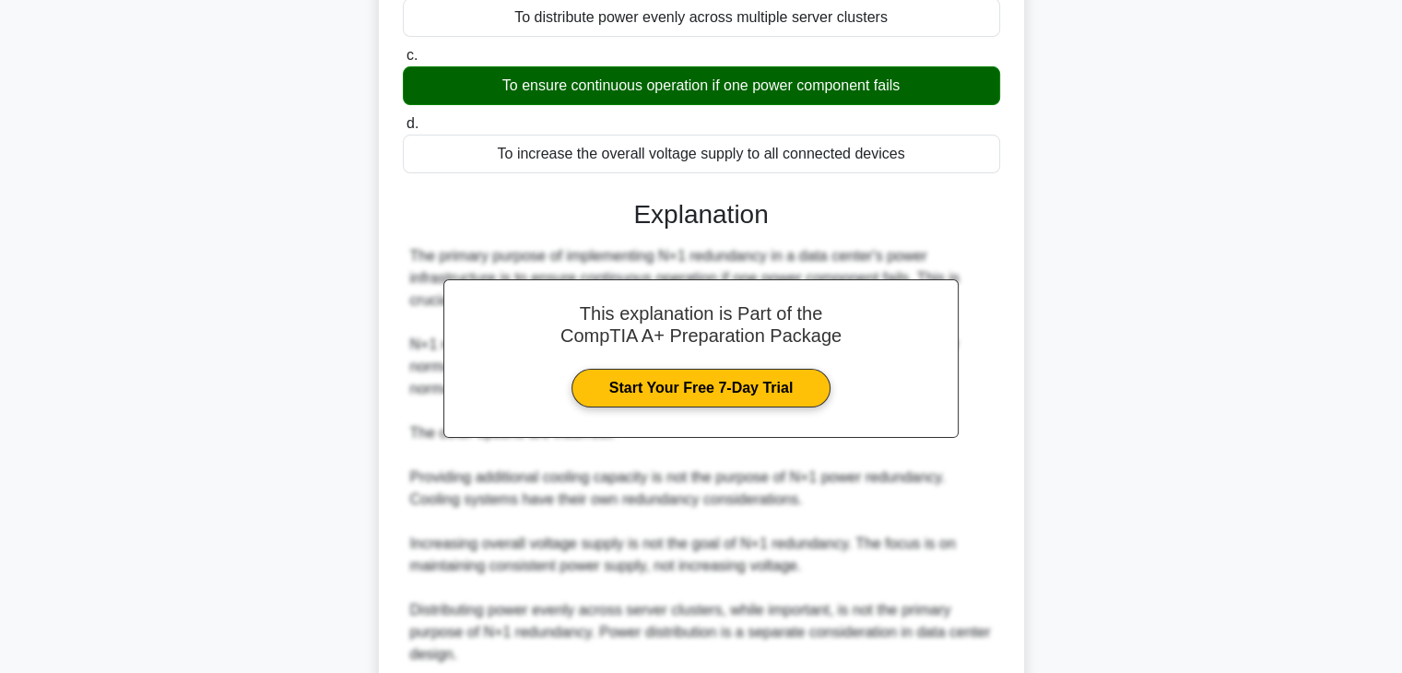
scroll to position [412, 0]
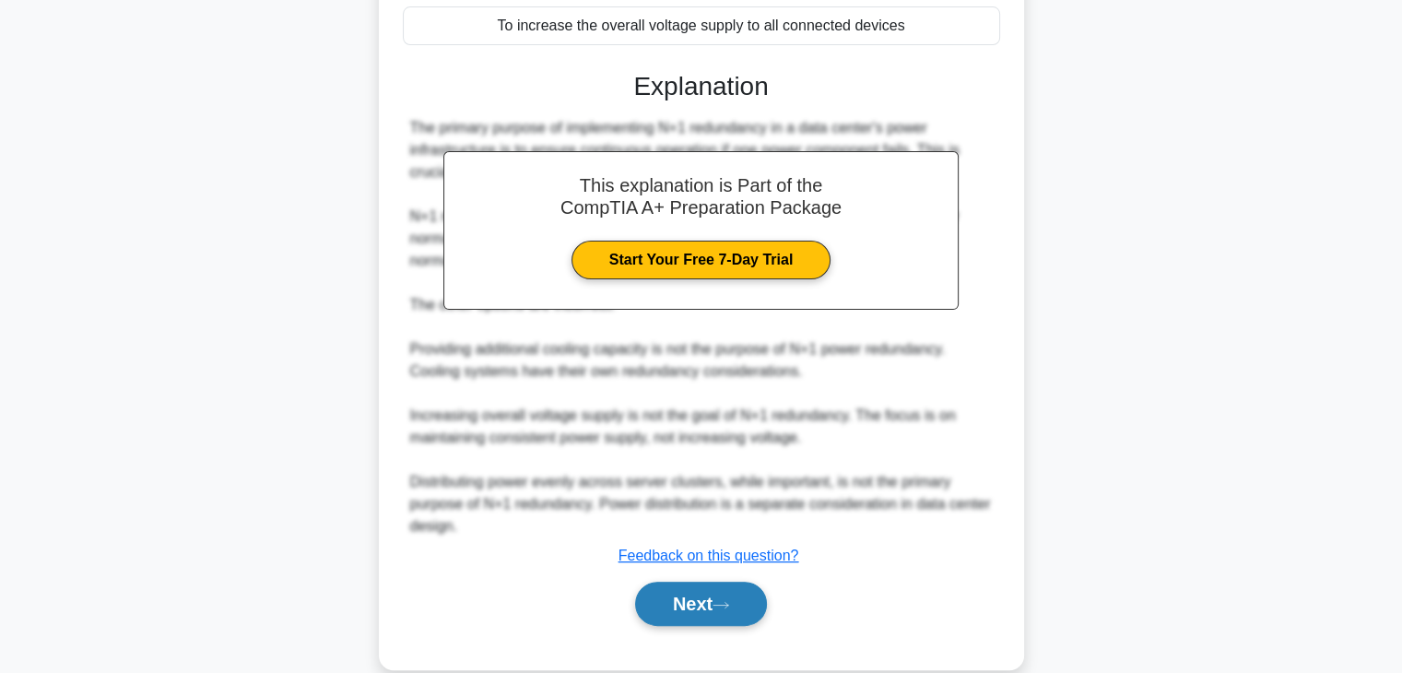
click at [741, 602] on button "Next" at bounding box center [701, 604] width 132 height 44
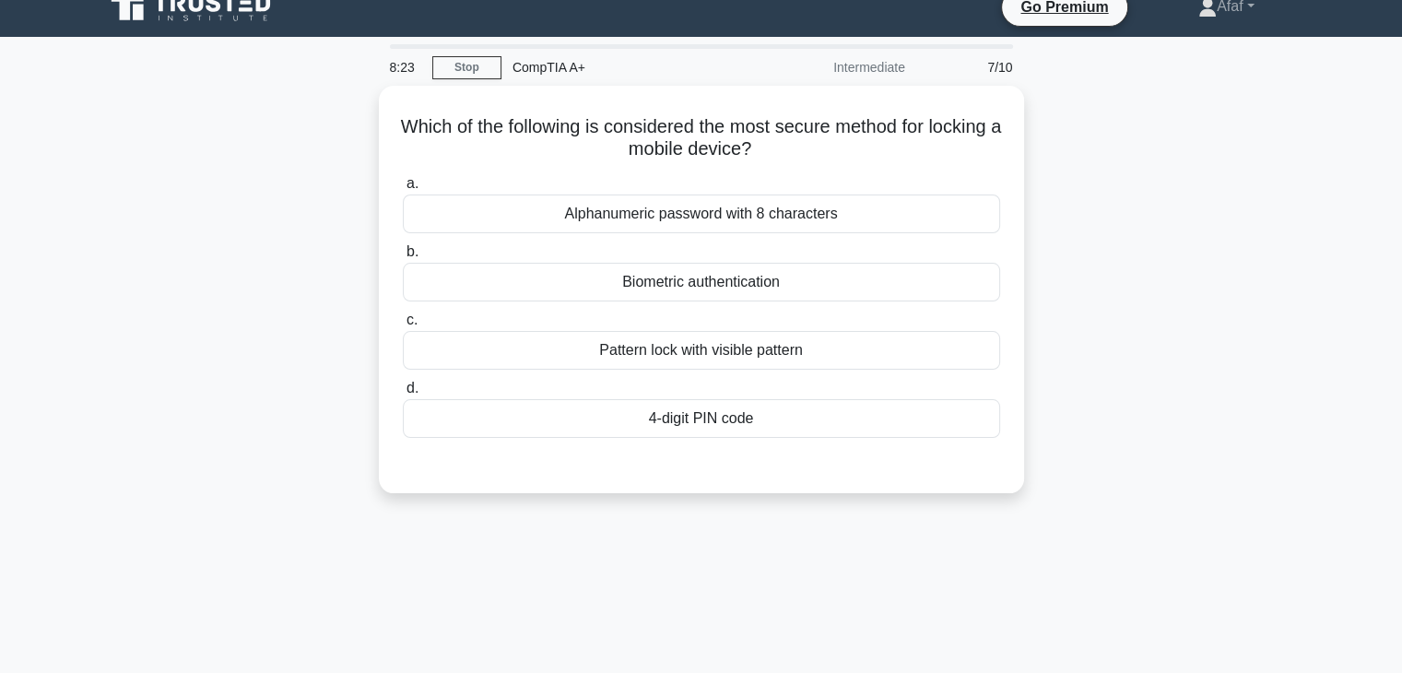
scroll to position [4, 0]
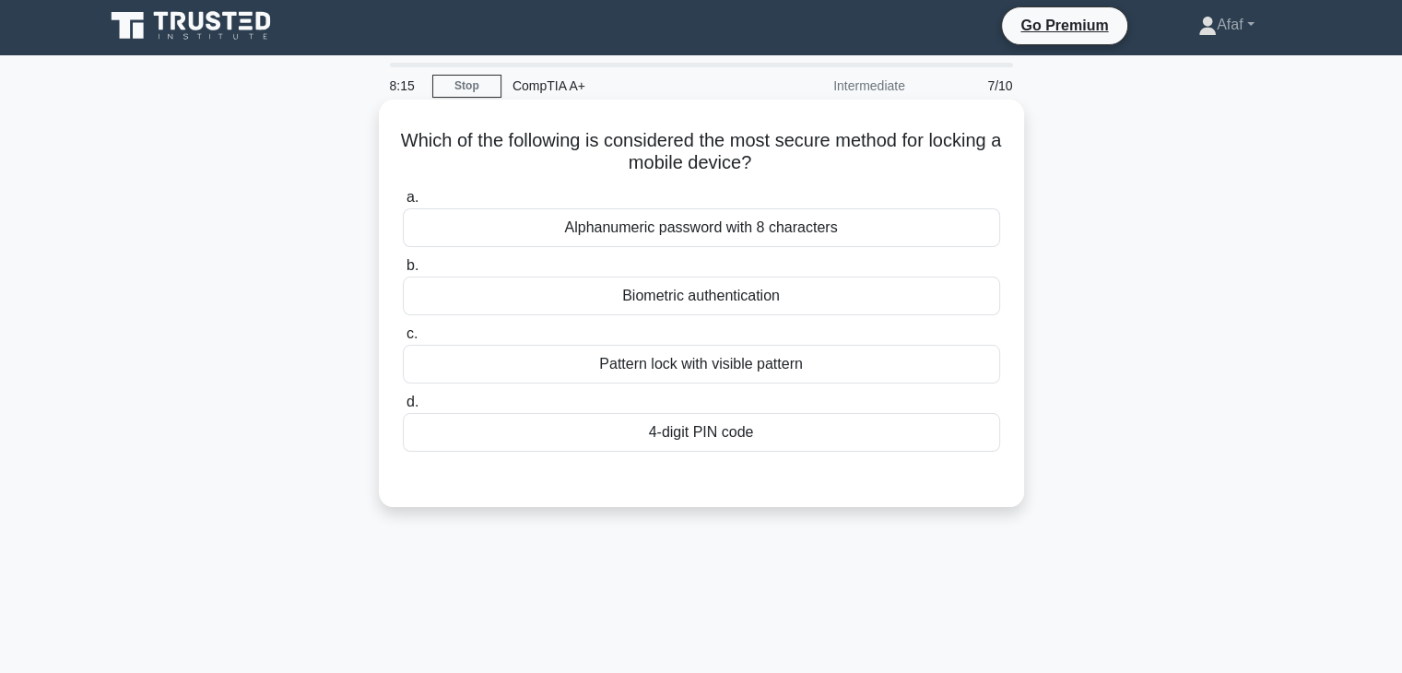
click at [787, 300] on div "Biometric authentication" at bounding box center [701, 296] width 597 height 39
click at [403, 272] on input "b. Biometric authentication" at bounding box center [403, 266] width 0 height 12
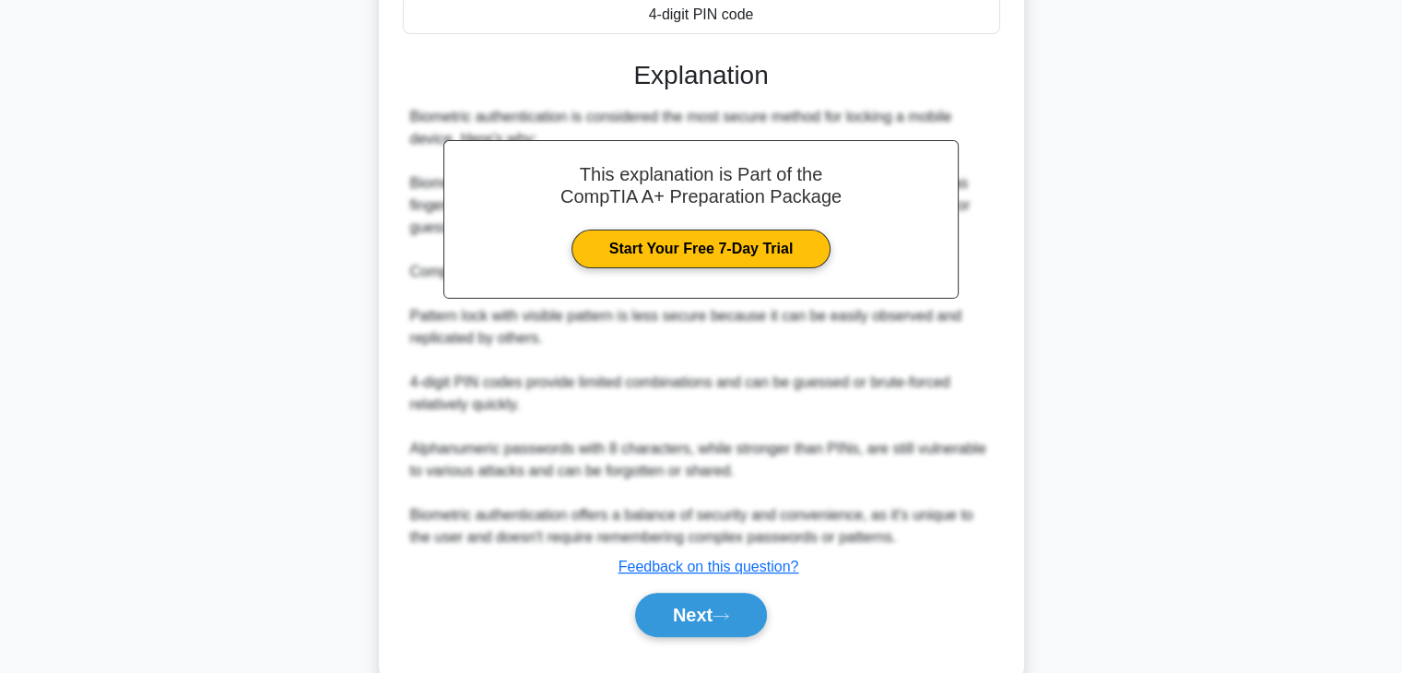
scroll to position [423, 0]
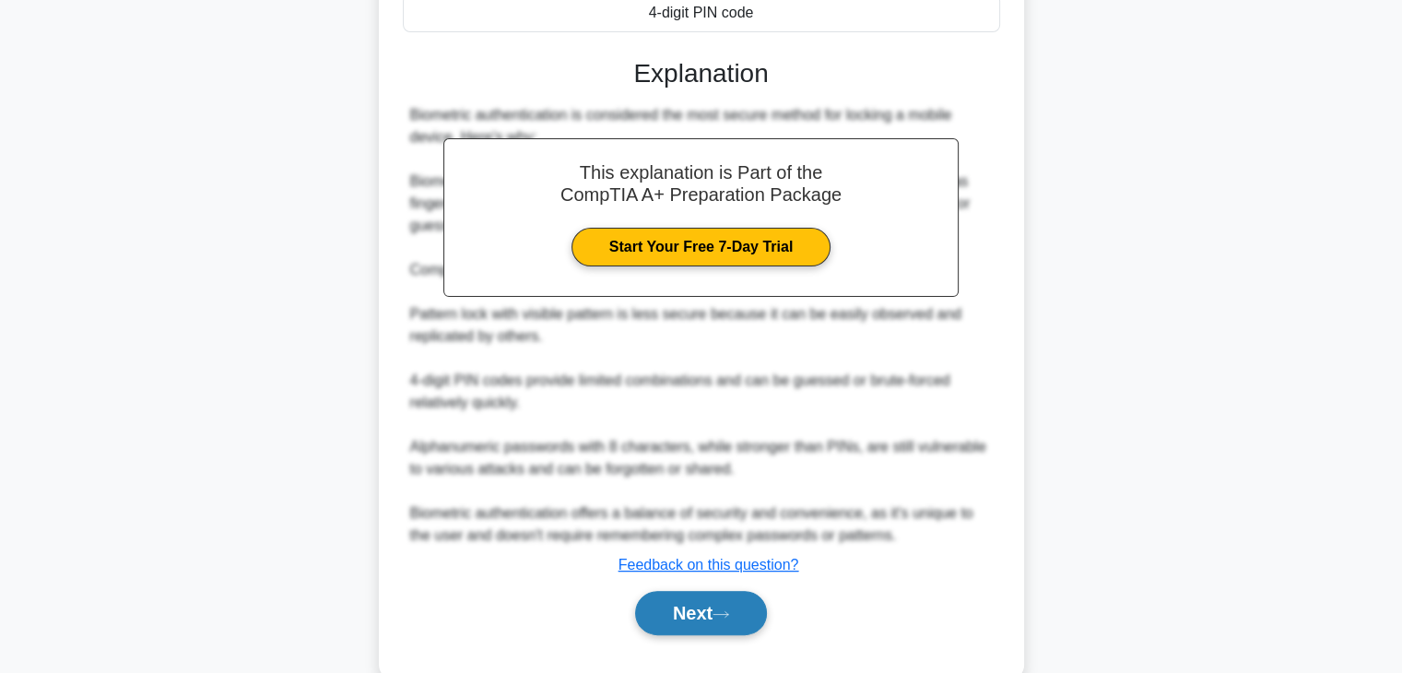
click at [722, 613] on icon at bounding box center [721, 614] width 17 height 10
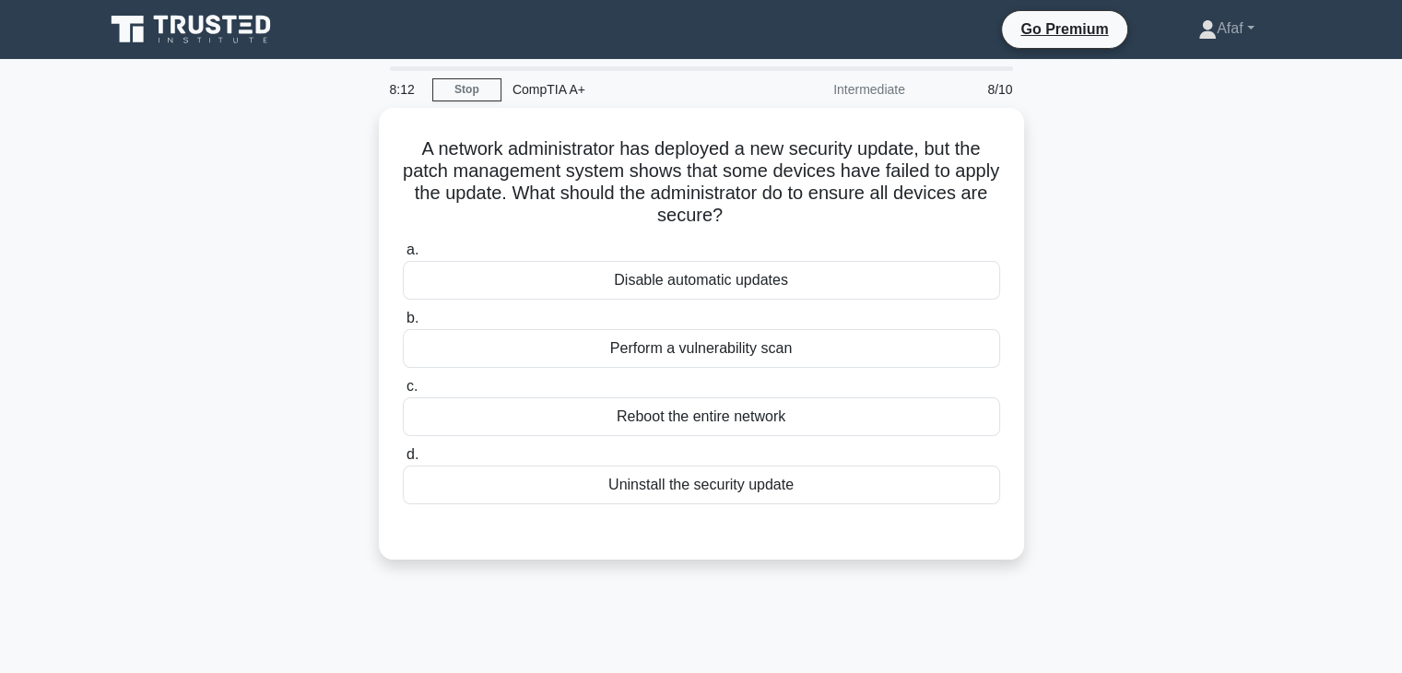
scroll to position [0, 0]
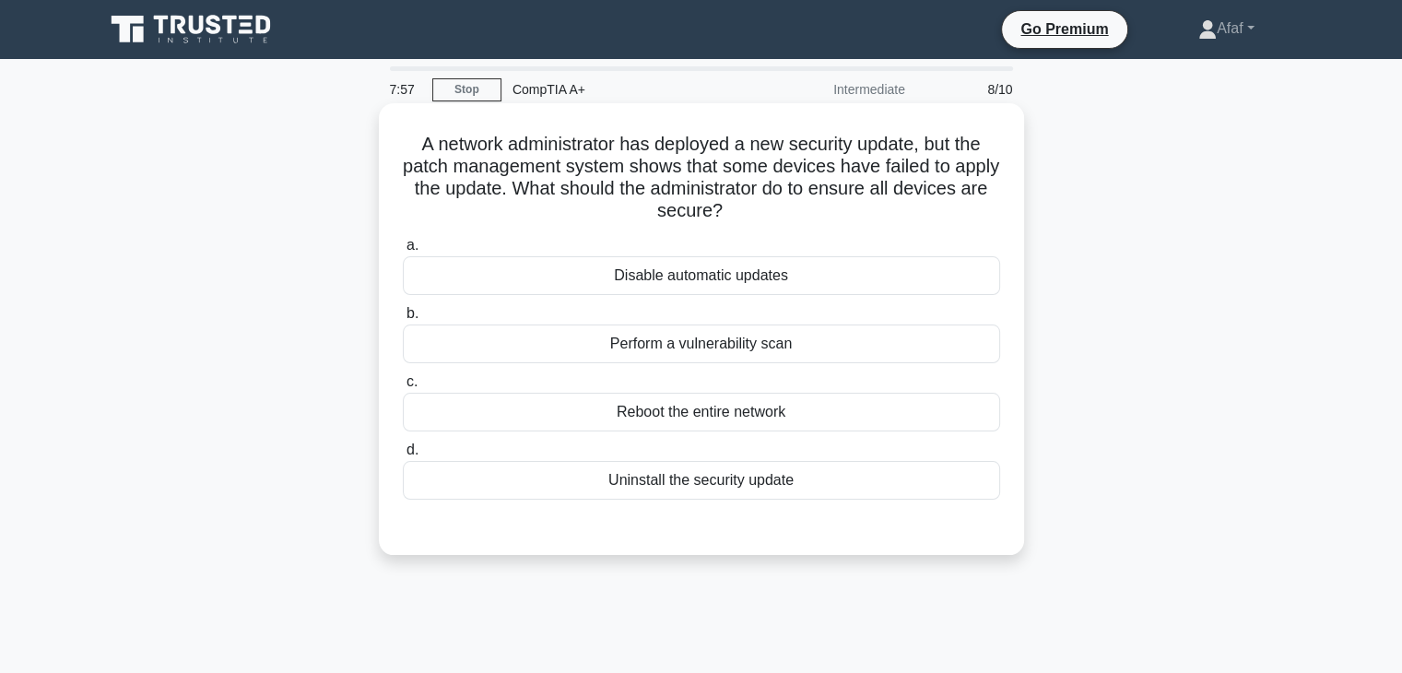
click at [763, 356] on div "Perform a vulnerability scan" at bounding box center [701, 344] width 597 height 39
click at [403, 320] on input "b. Perform a vulnerability scan" at bounding box center [403, 314] width 0 height 12
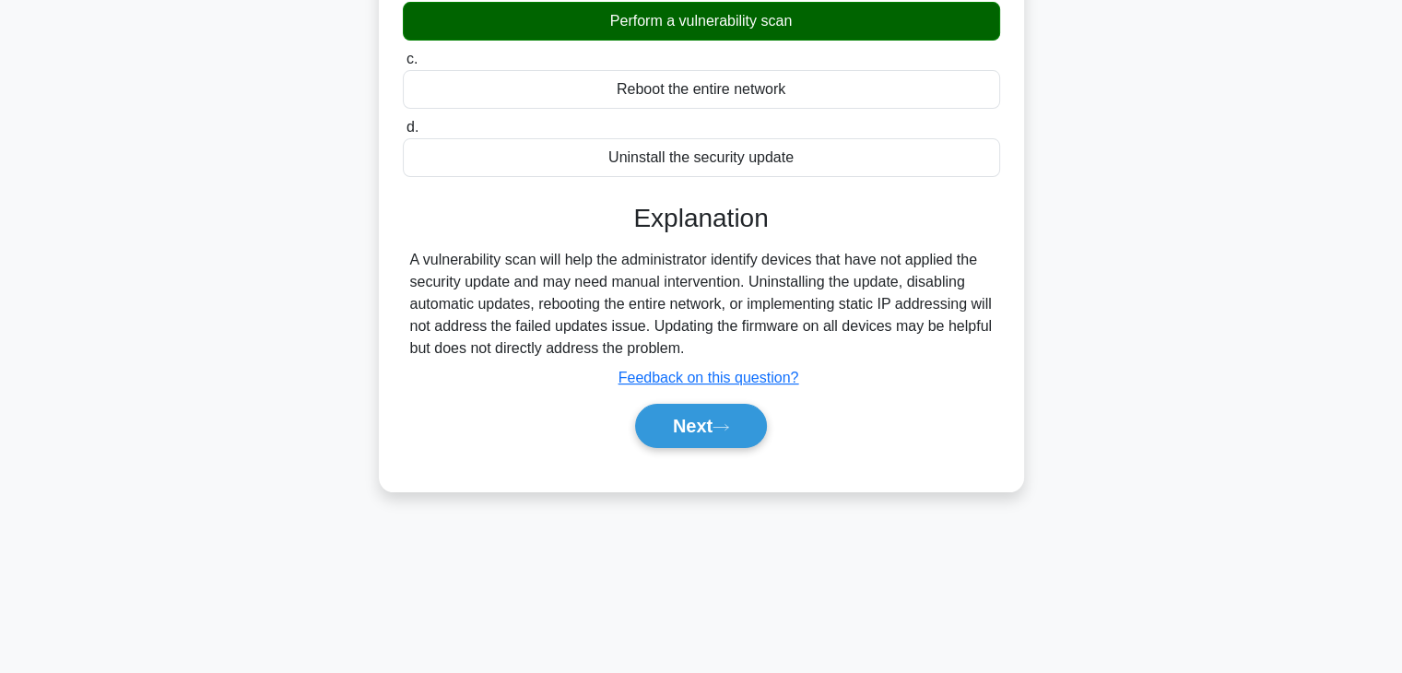
scroll to position [324, 0]
click at [738, 416] on button "Next" at bounding box center [701, 426] width 132 height 44
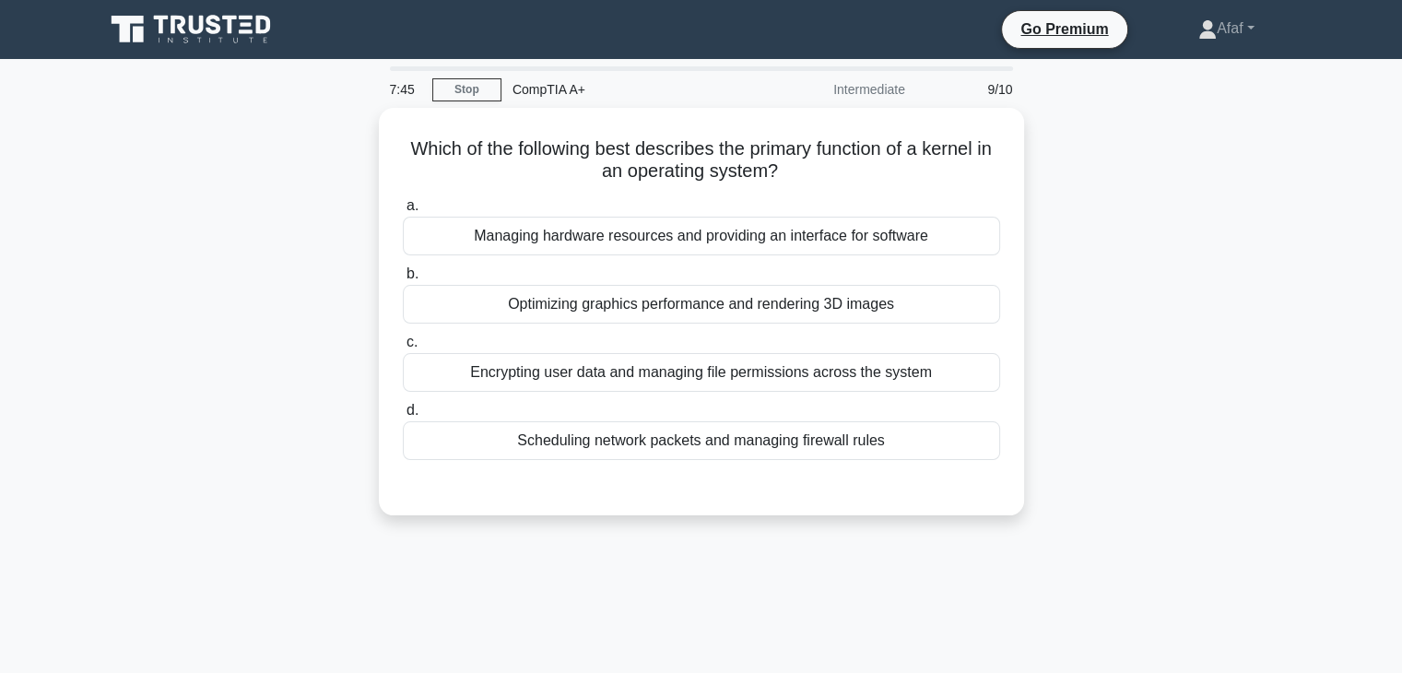
scroll to position [0, 0]
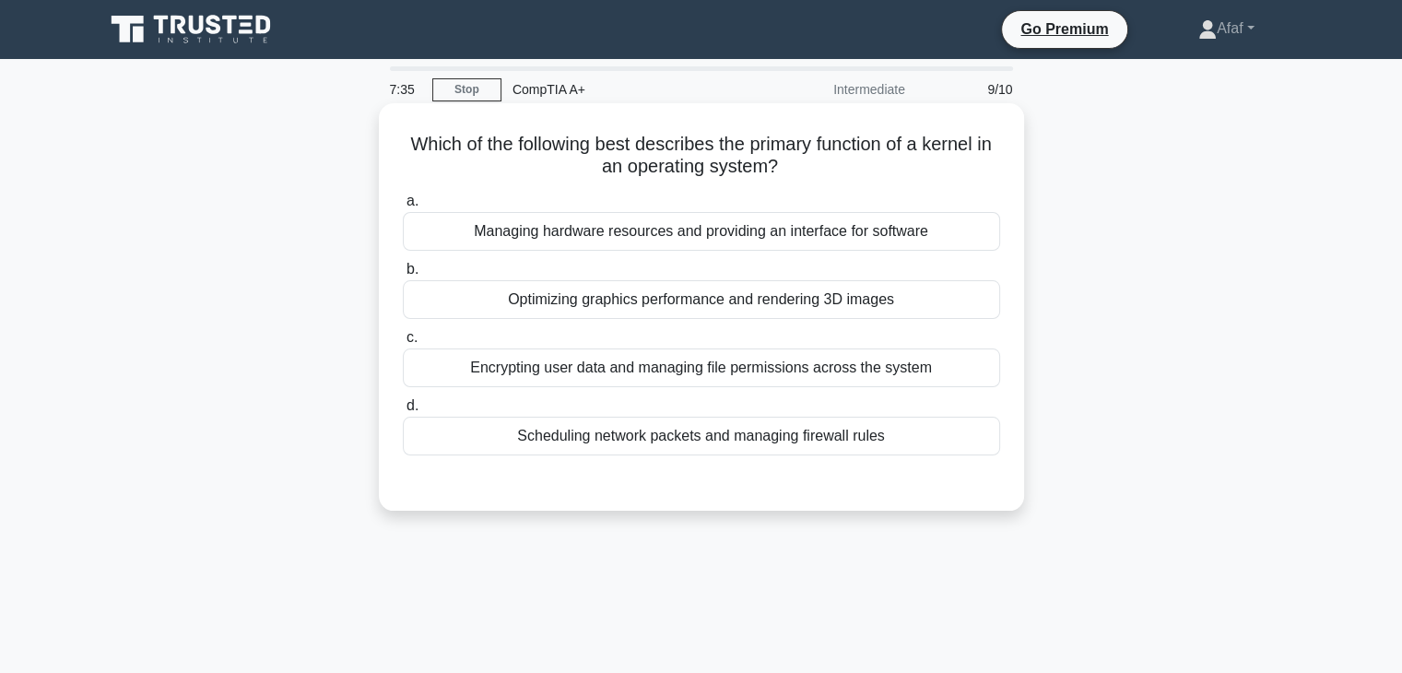
click at [750, 365] on div "Encrypting user data and managing file permissions across the system" at bounding box center [701, 368] width 597 height 39
click at [403, 344] on input "c. Encrypting user data and managing file permissions across the system" at bounding box center [403, 338] width 0 height 12
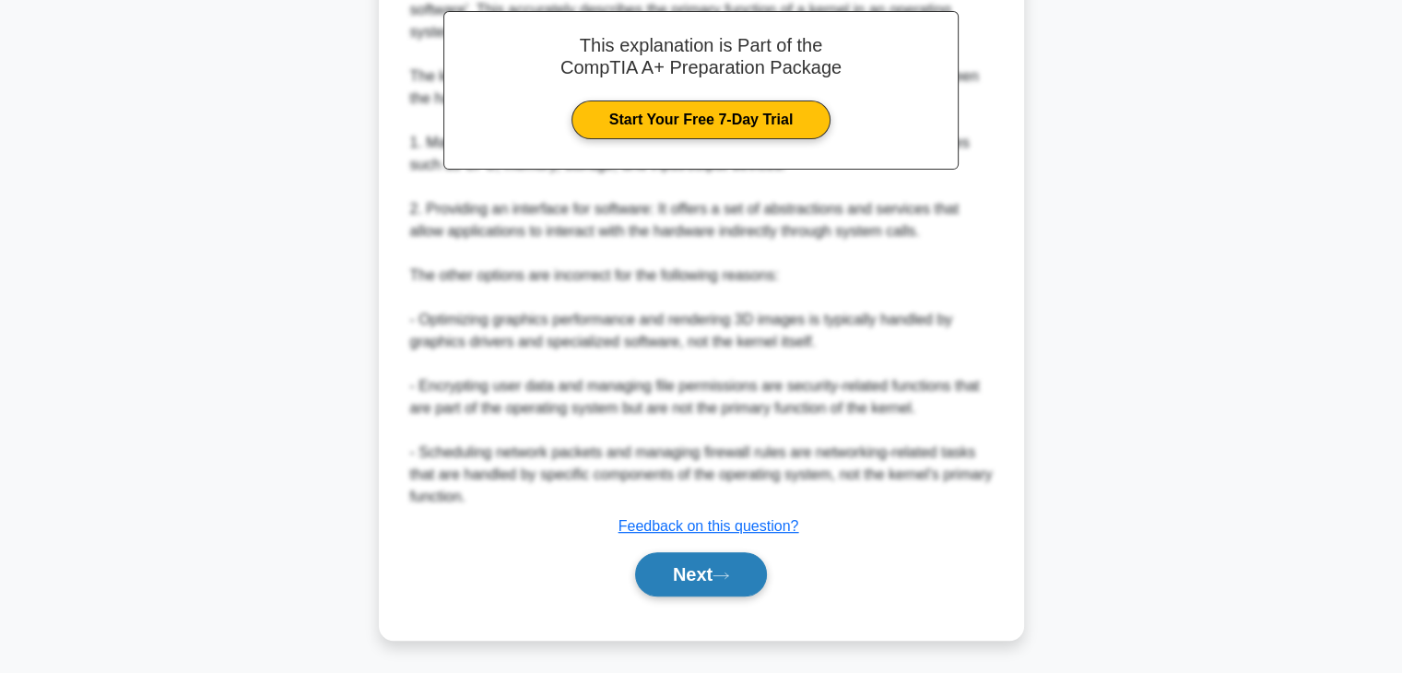
click at [708, 569] on button "Next" at bounding box center [701, 574] width 132 height 44
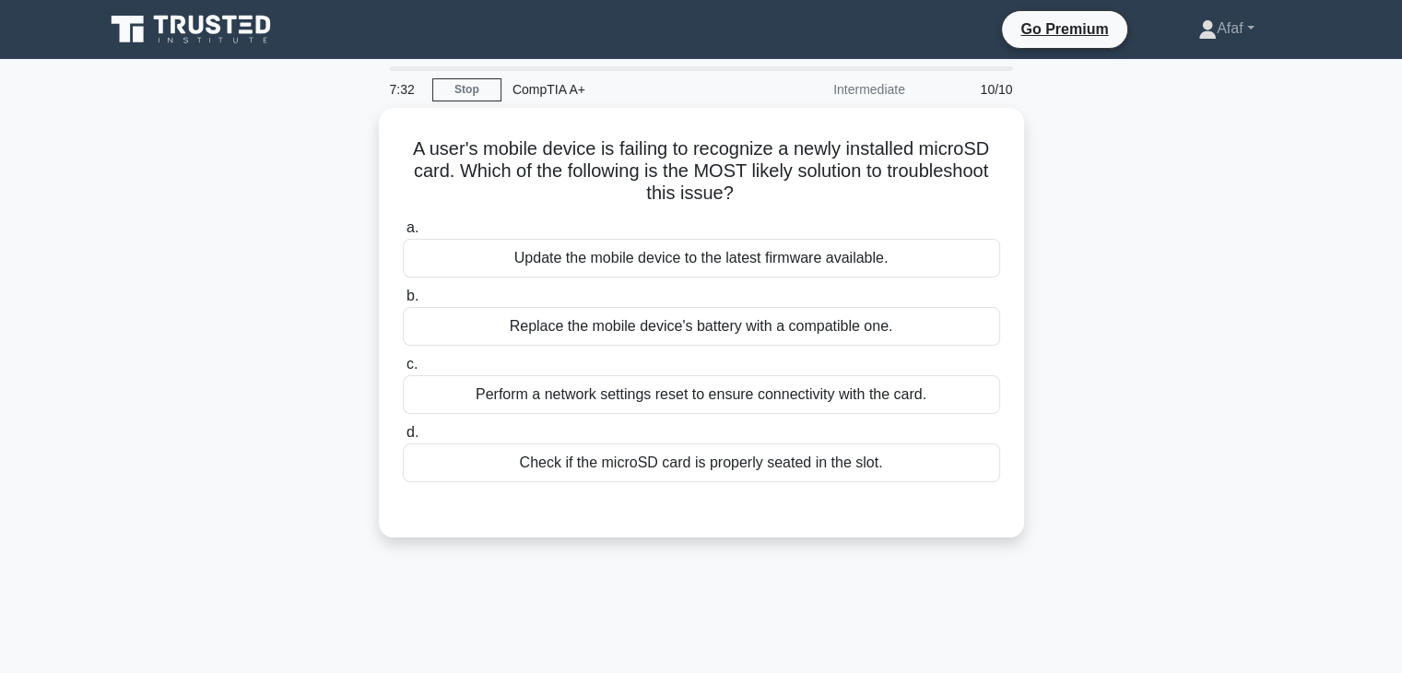
scroll to position [2, 0]
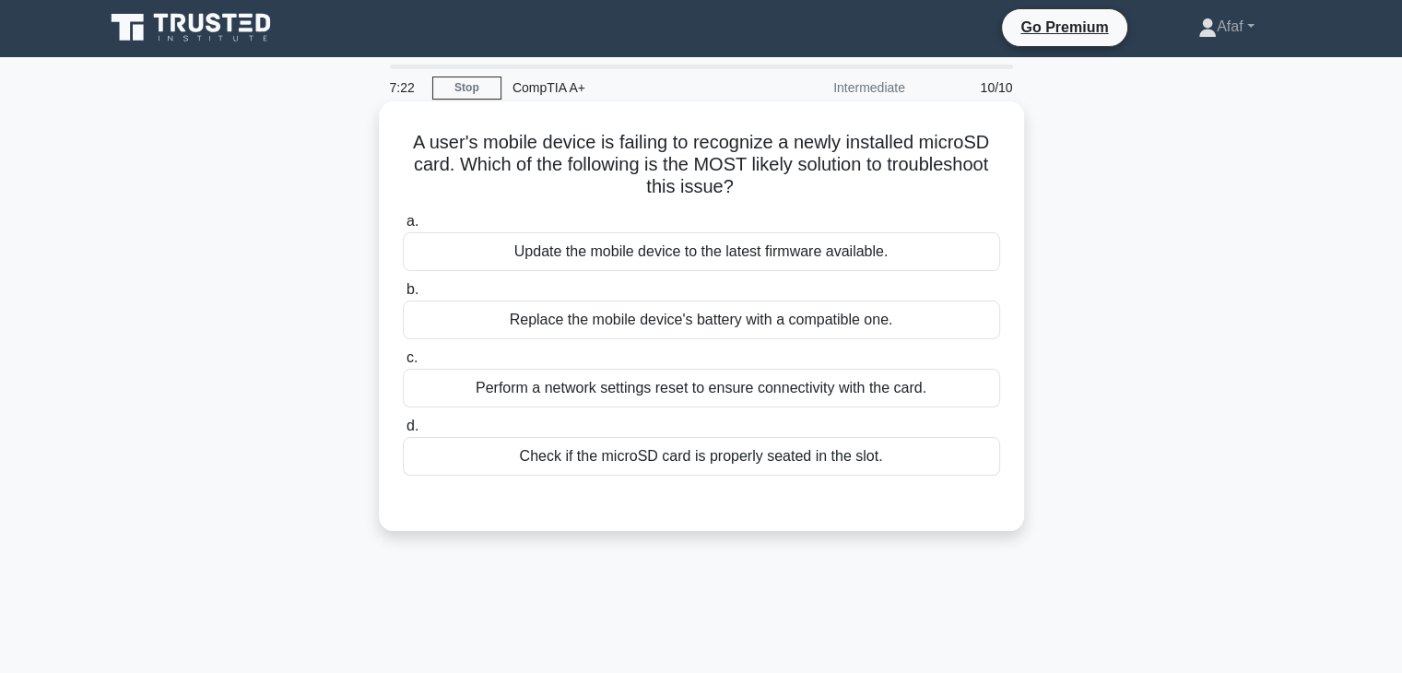
click at [730, 461] on div "Check if the microSD card is properly seated in the slot." at bounding box center [701, 456] width 597 height 39
click at [403, 432] on input "d. Check if the microSD card is properly seated in the slot." at bounding box center [403, 426] width 0 height 12
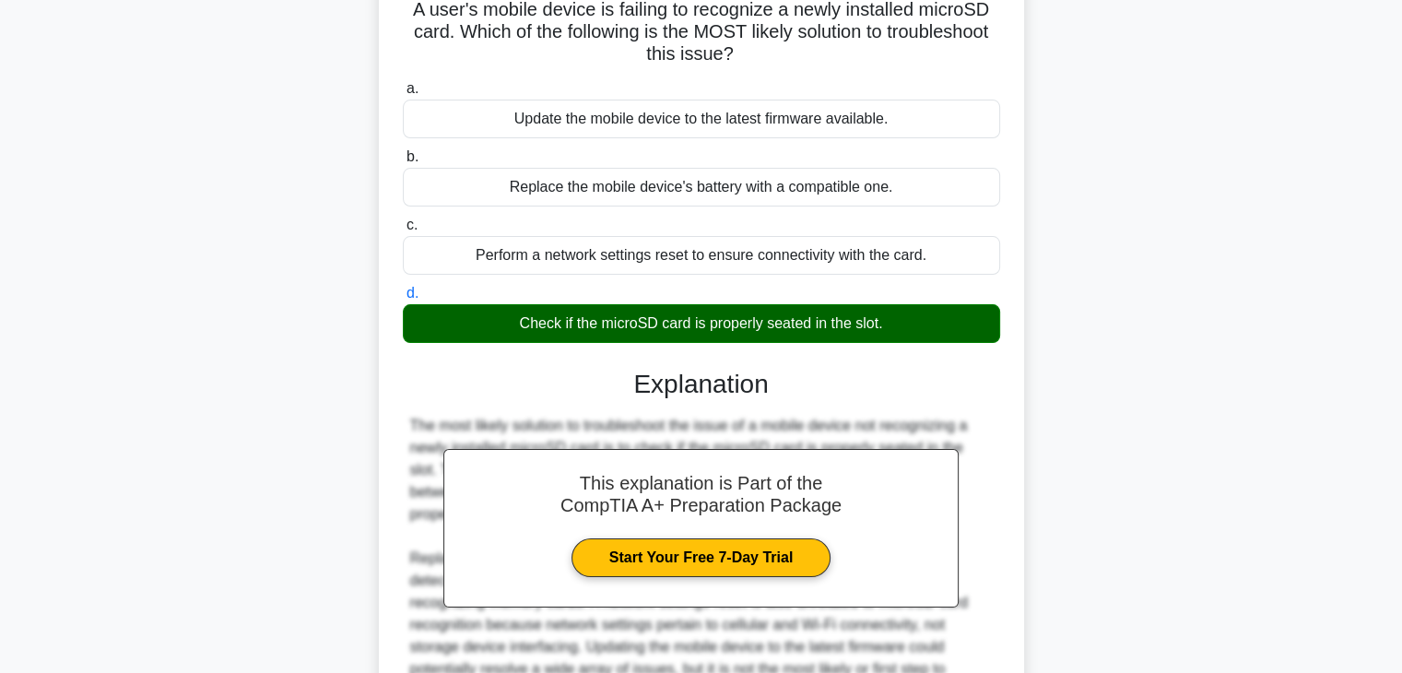
scroll to position [352, 0]
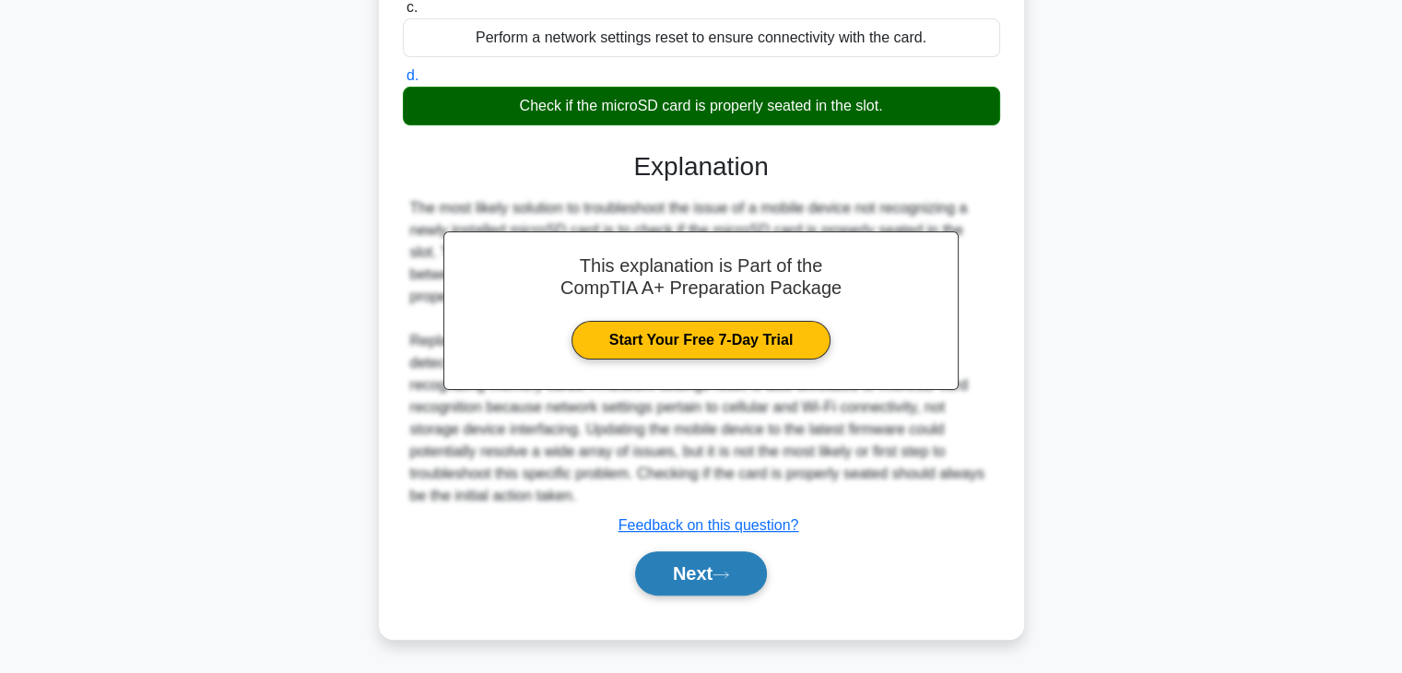
click at [720, 570] on icon at bounding box center [721, 575] width 17 height 10
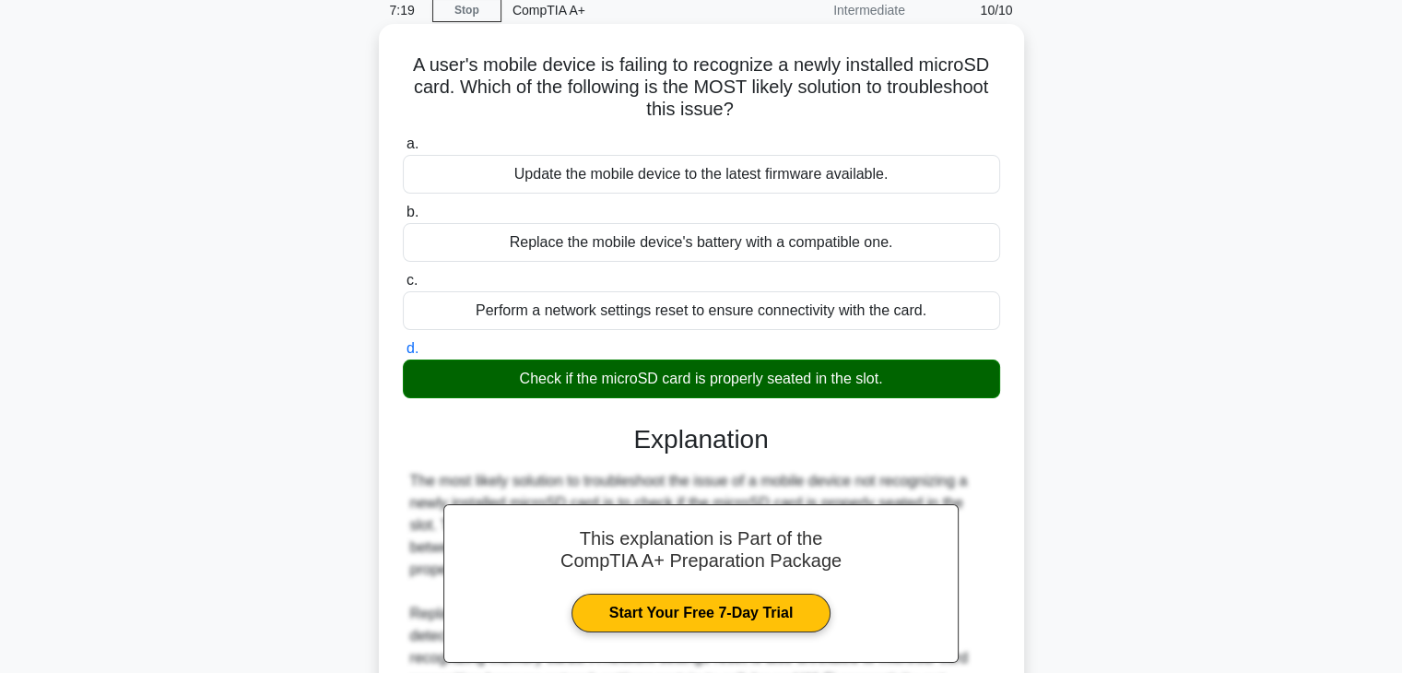
scroll to position [80, 0]
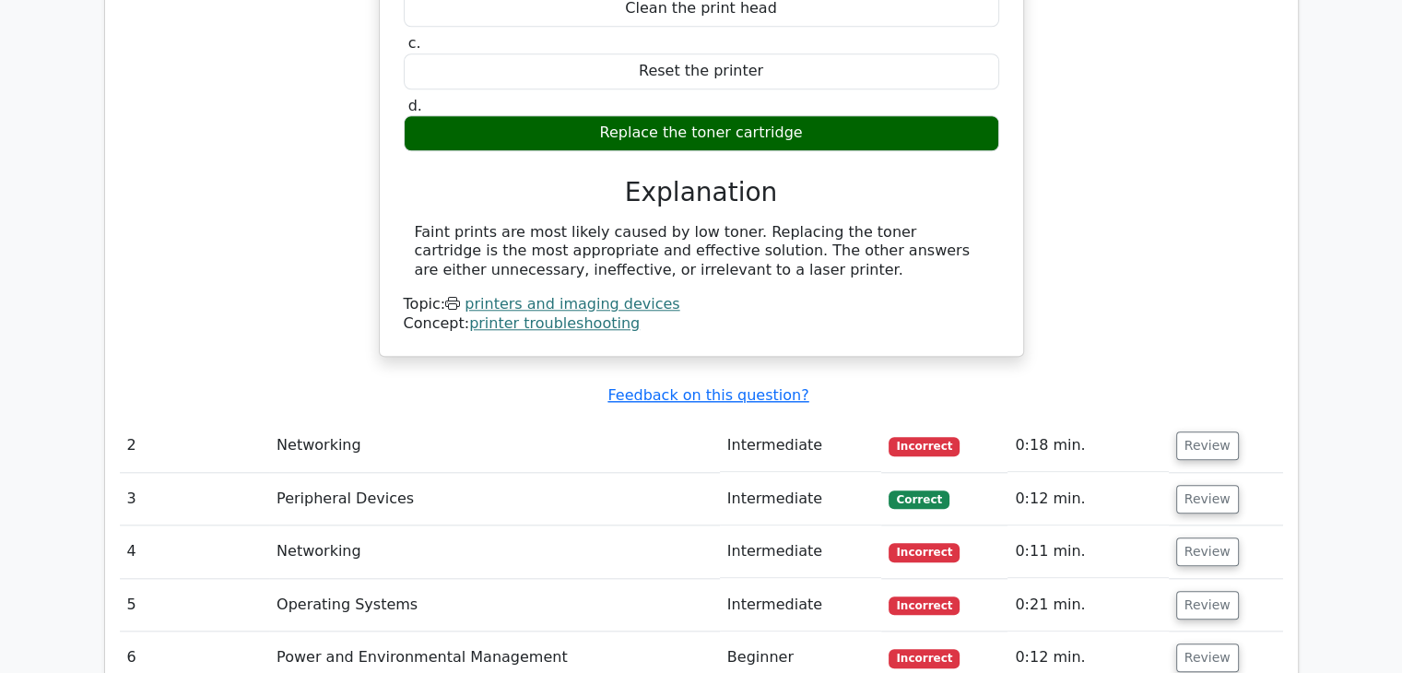
scroll to position [1737, 0]
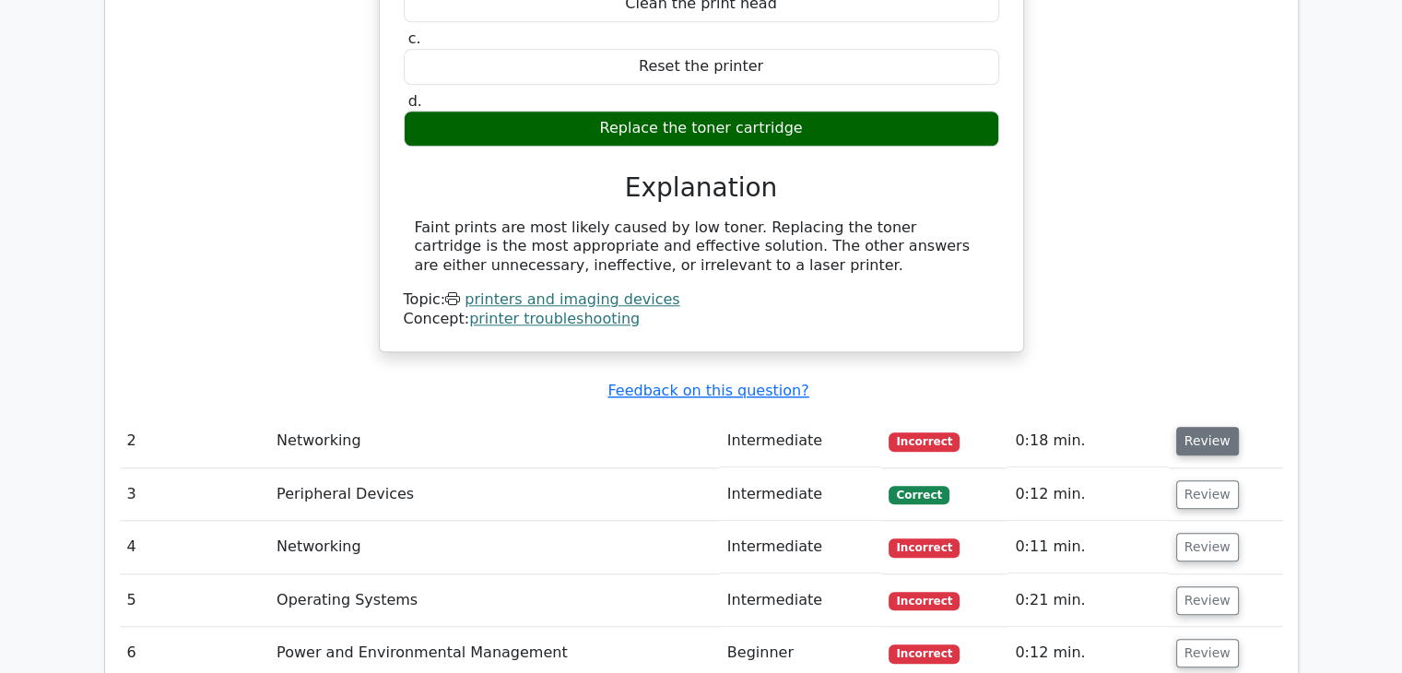
click at [1222, 427] on button "Review" at bounding box center [1208, 441] width 63 height 29
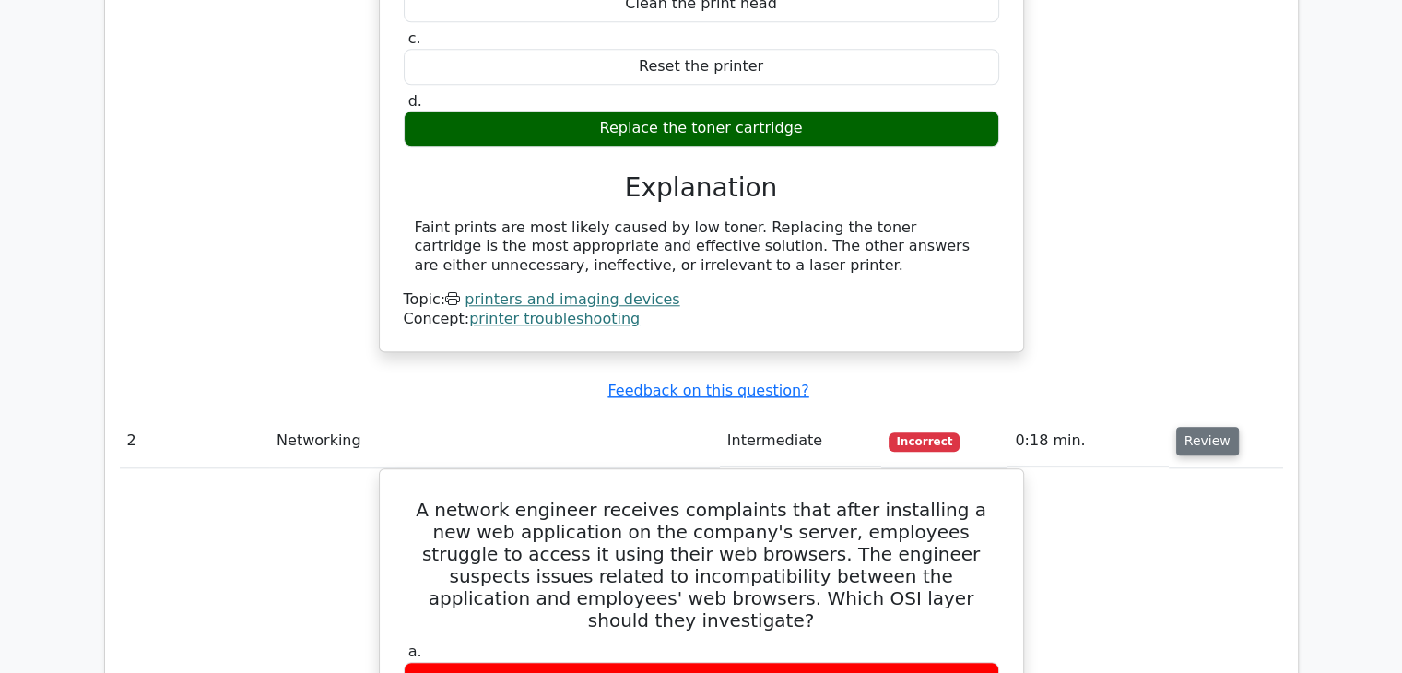
click at [1222, 427] on button "Review" at bounding box center [1208, 441] width 63 height 29
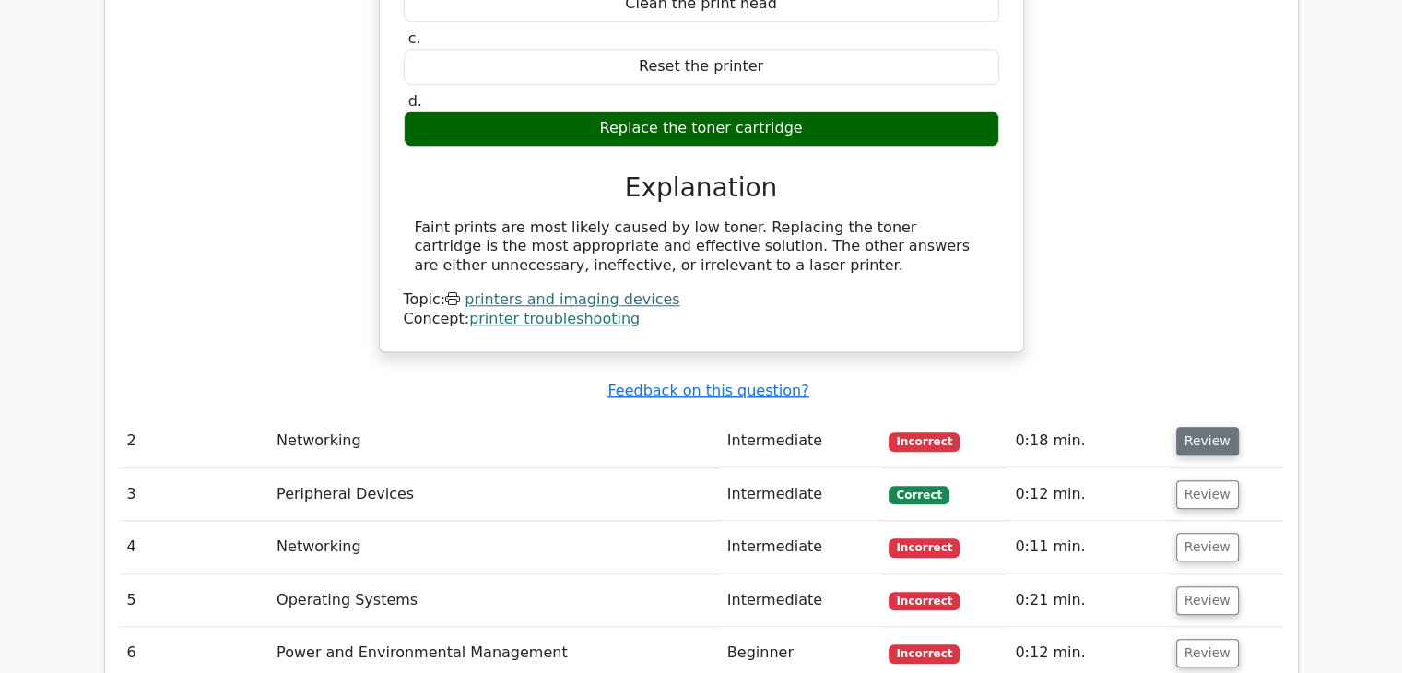
scroll to position [1947, 0]
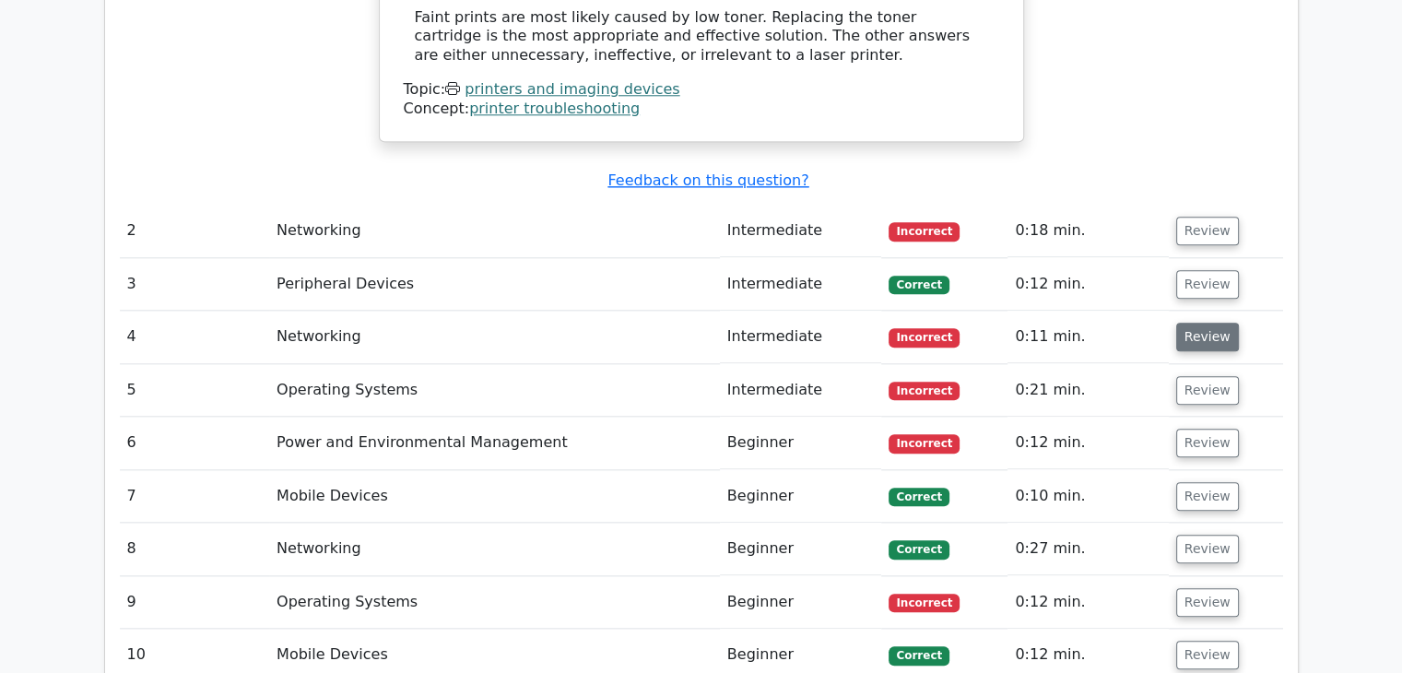
click at [1204, 323] on button "Review" at bounding box center [1208, 337] width 63 height 29
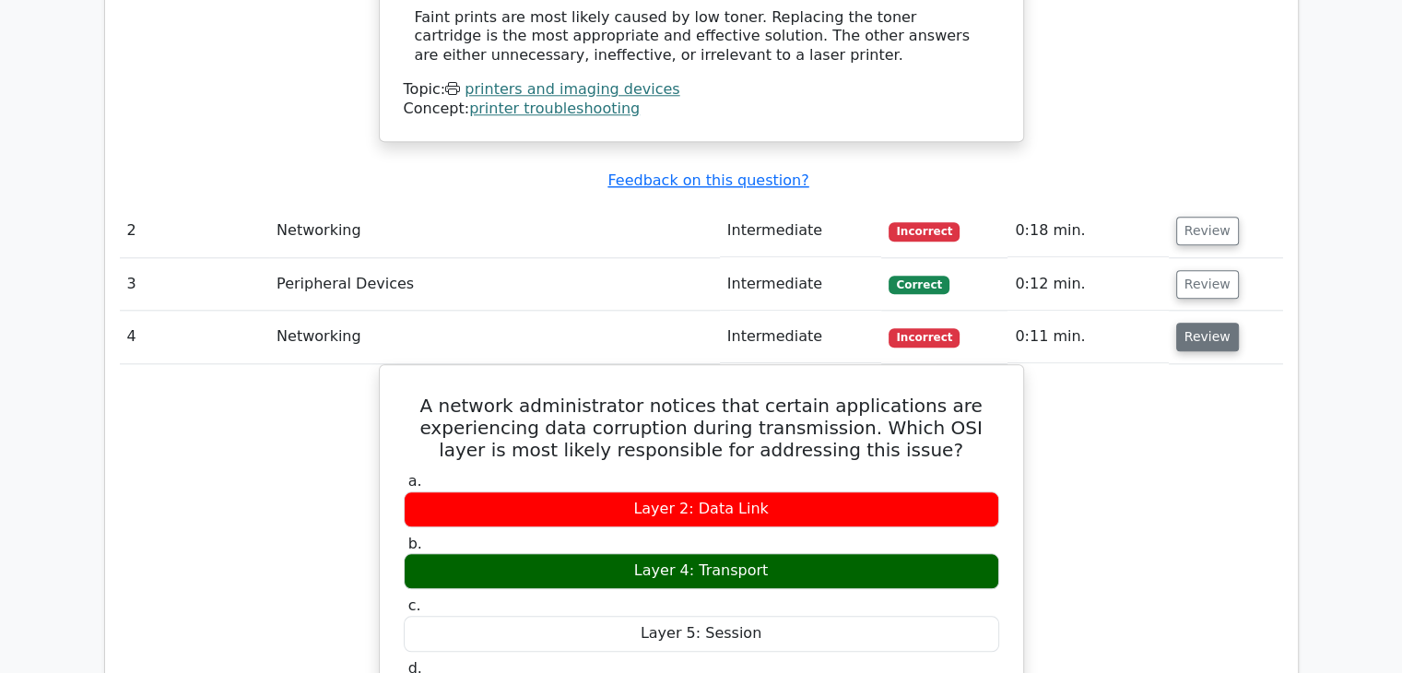
click at [1204, 323] on button "Review" at bounding box center [1208, 337] width 63 height 29
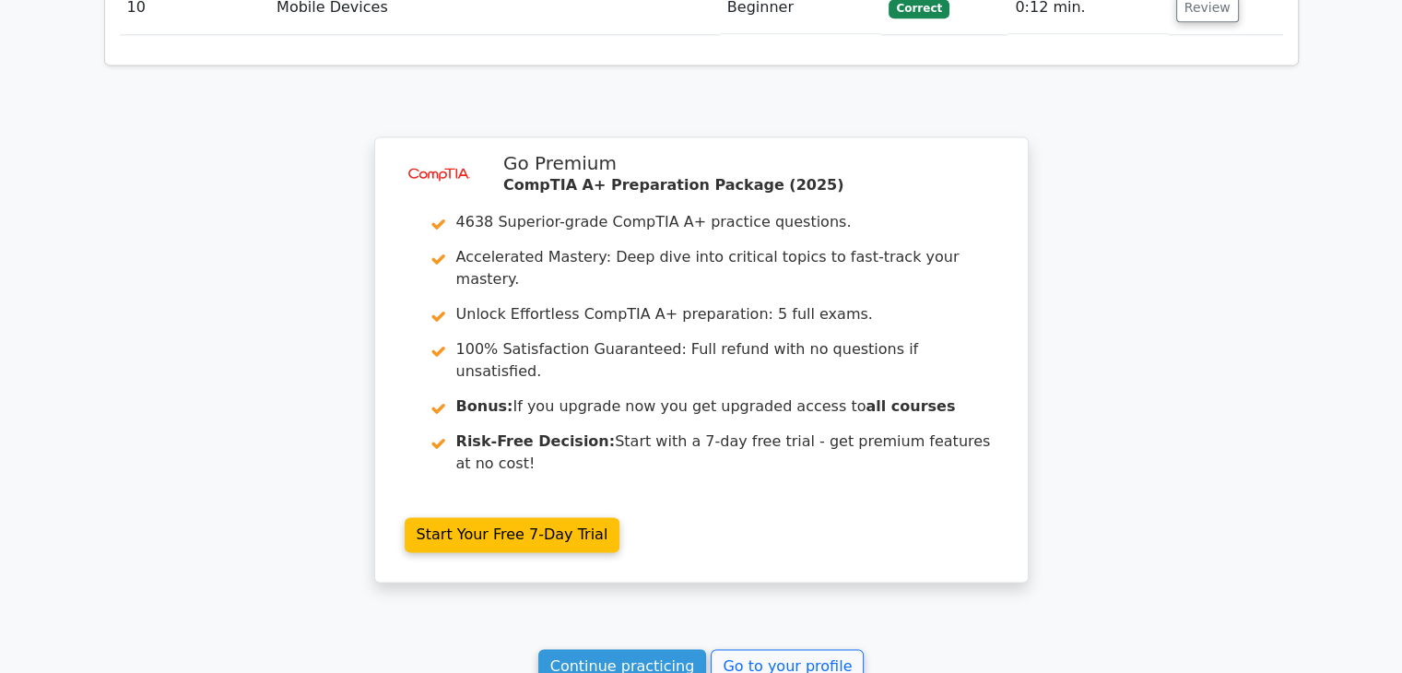
scroll to position [2741, 0]
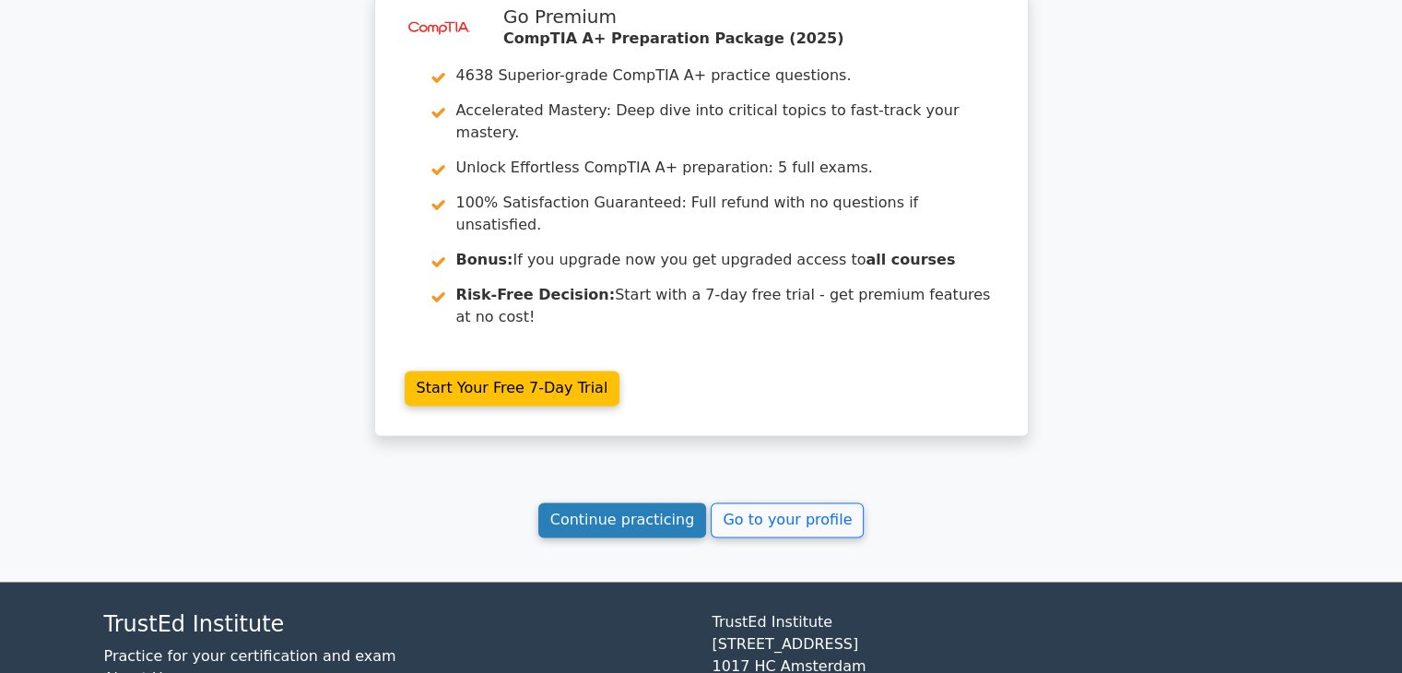
click at [686, 503] on link "Continue practicing" at bounding box center [622, 520] width 169 height 35
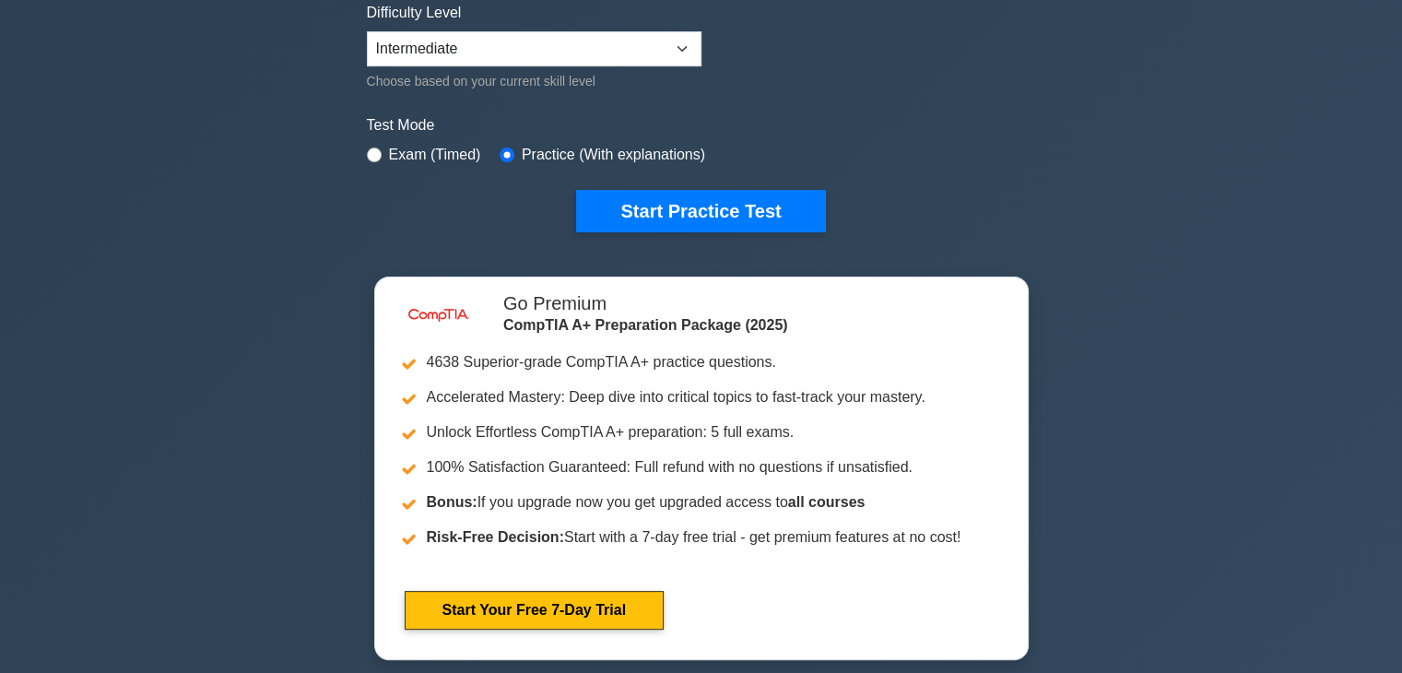
scroll to position [454, 0]
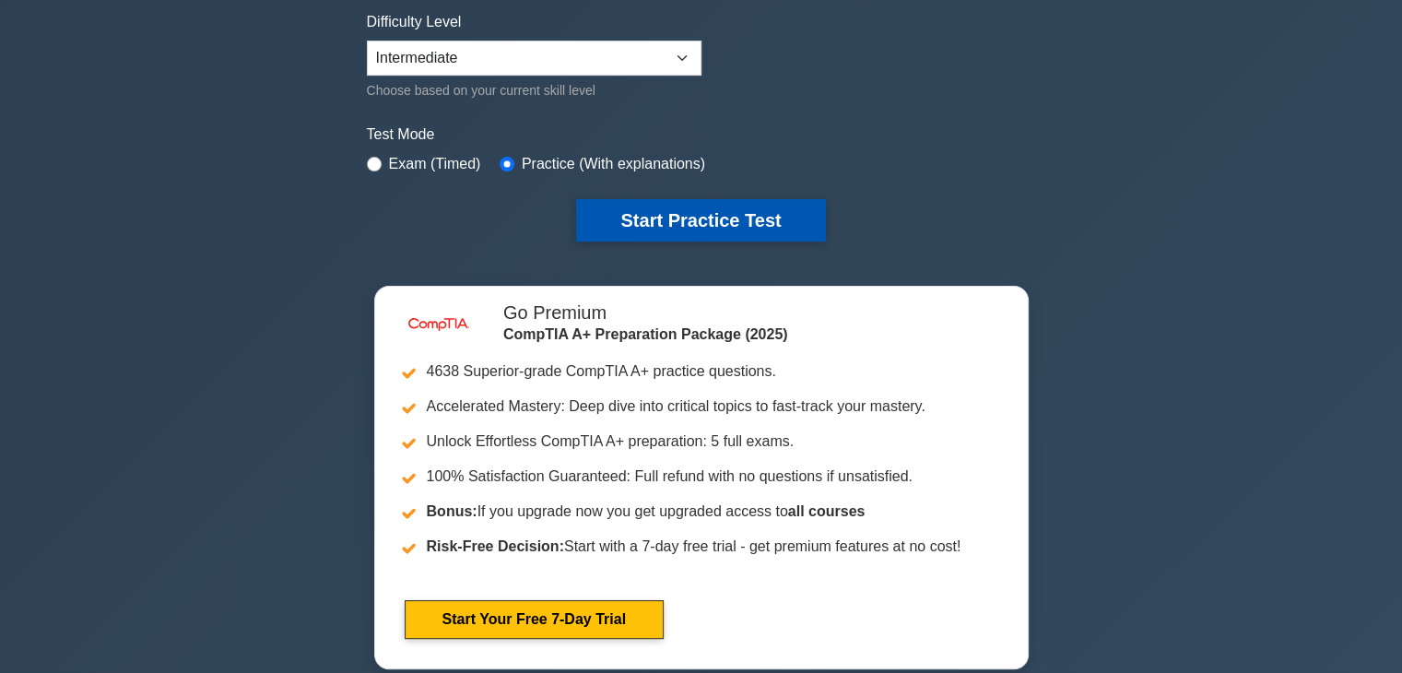
click at [708, 232] on button "Start Practice Test" at bounding box center [700, 220] width 249 height 42
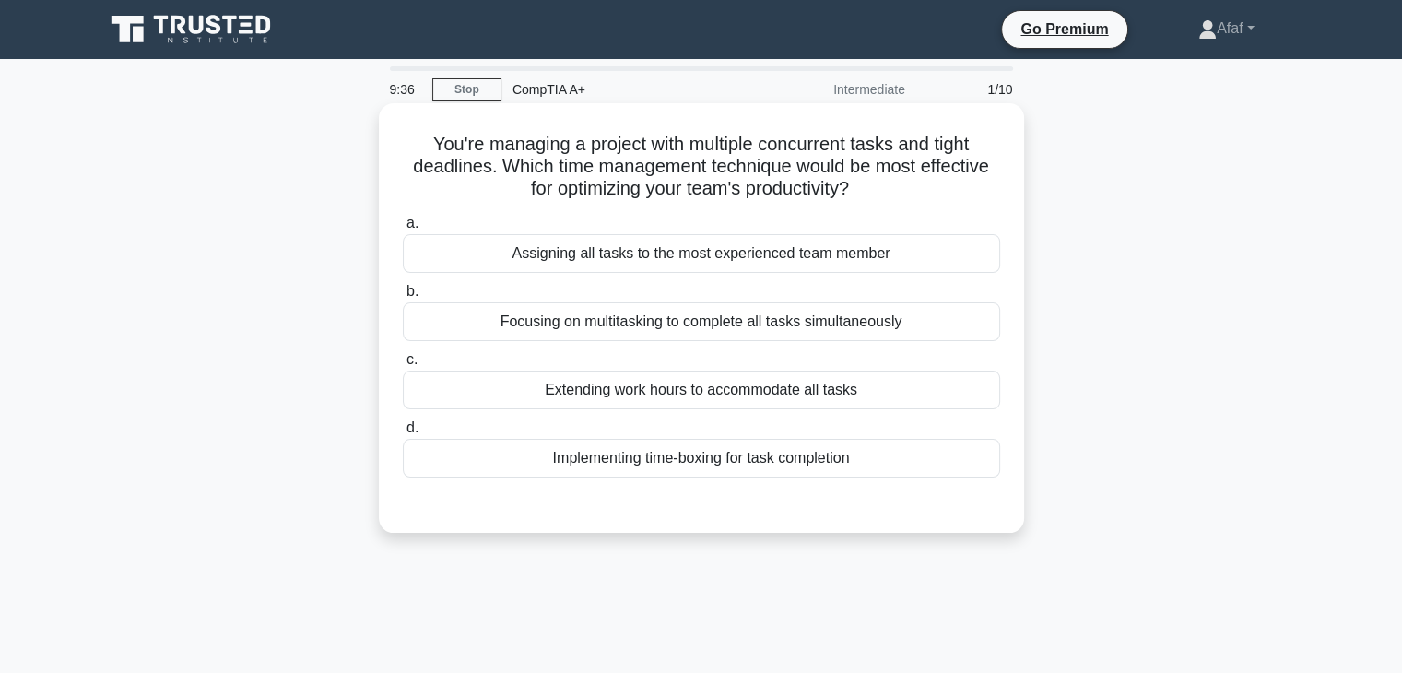
click at [716, 335] on div "Focusing on multitasking to complete all tasks simultaneously" at bounding box center [701, 321] width 597 height 39
click at [403, 298] on input "b. Focusing on multitasking to complete all tasks simultaneously" at bounding box center [403, 292] width 0 height 12
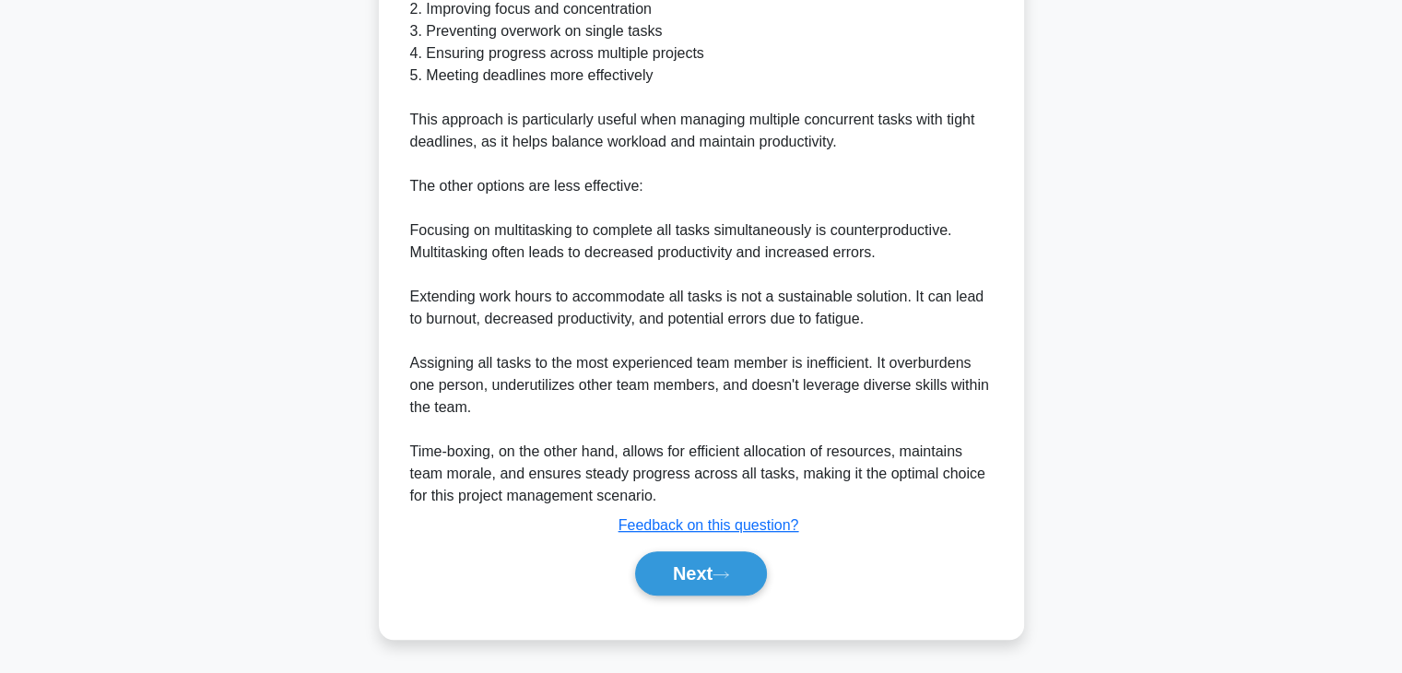
scroll to position [662, 0]
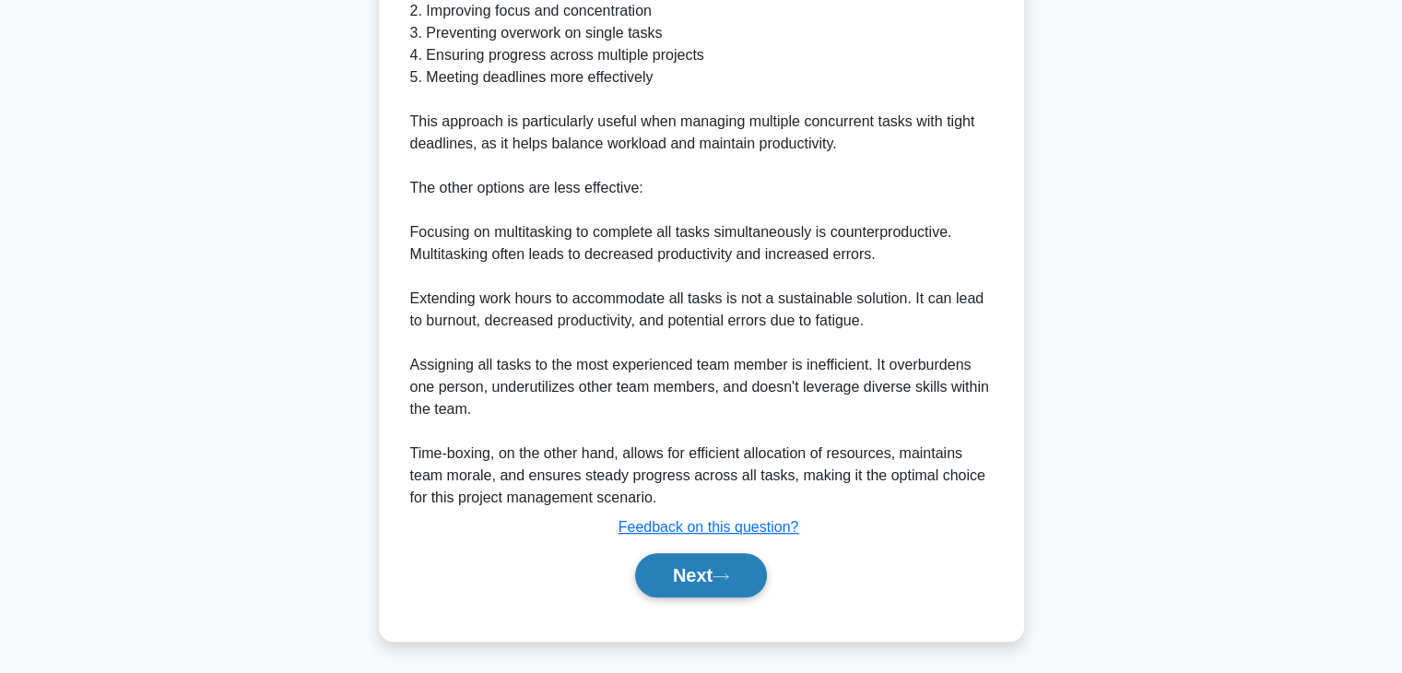
click at [716, 591] on button "Next" at bounding box center [701, 575] width 132 height 44
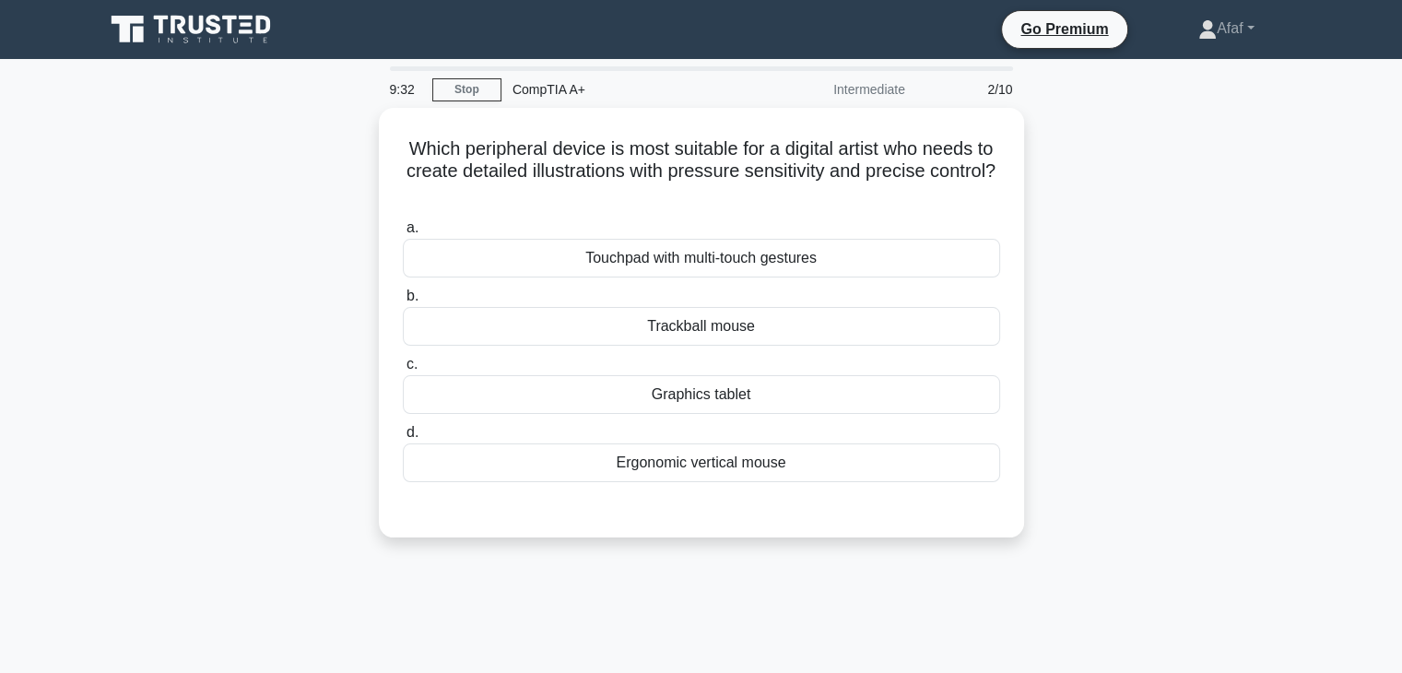
scroll to position [0, 0]
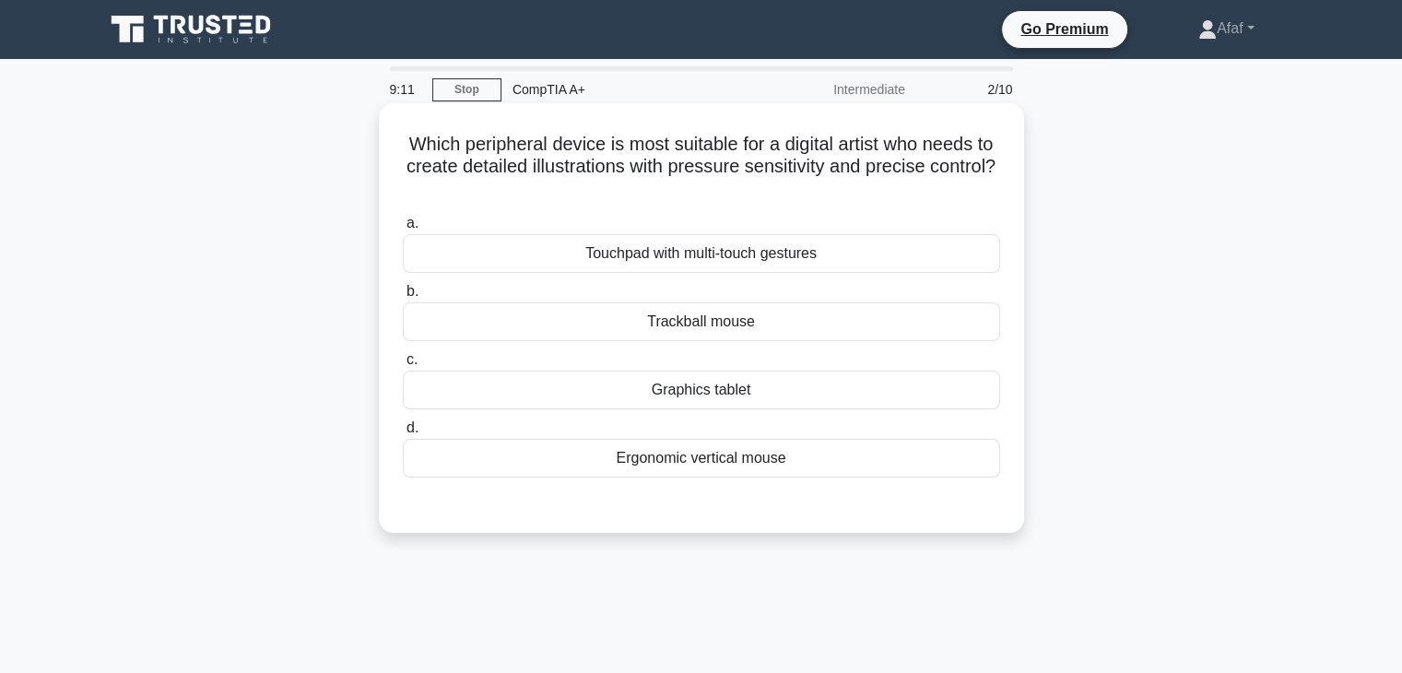
click at [826, 251] on div "Touchpad with multi-touch gestures" at bounding box center [701, 253] width 597 height 39
click at [403, 230] on input "a. Touchpad with multi-touch gestures" at bounding box center [403, 224] width 0 height 12
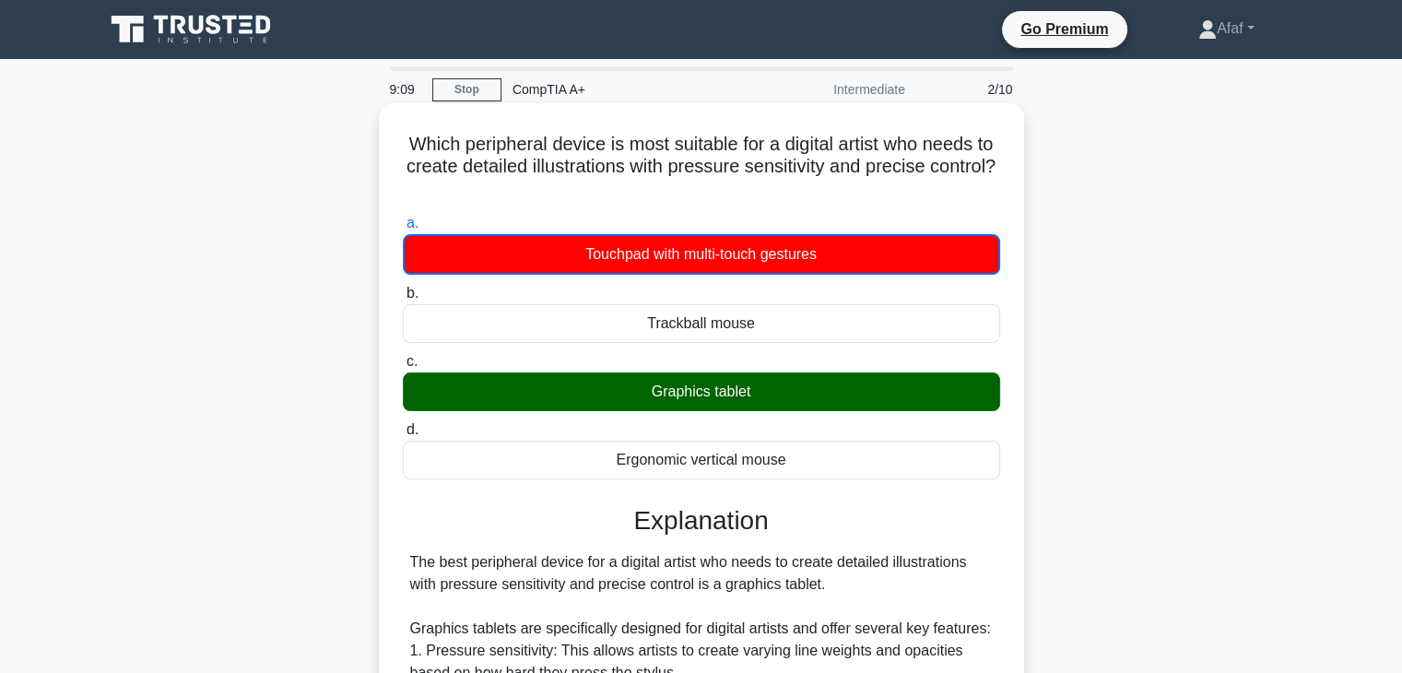
scroll to position [542, 0]
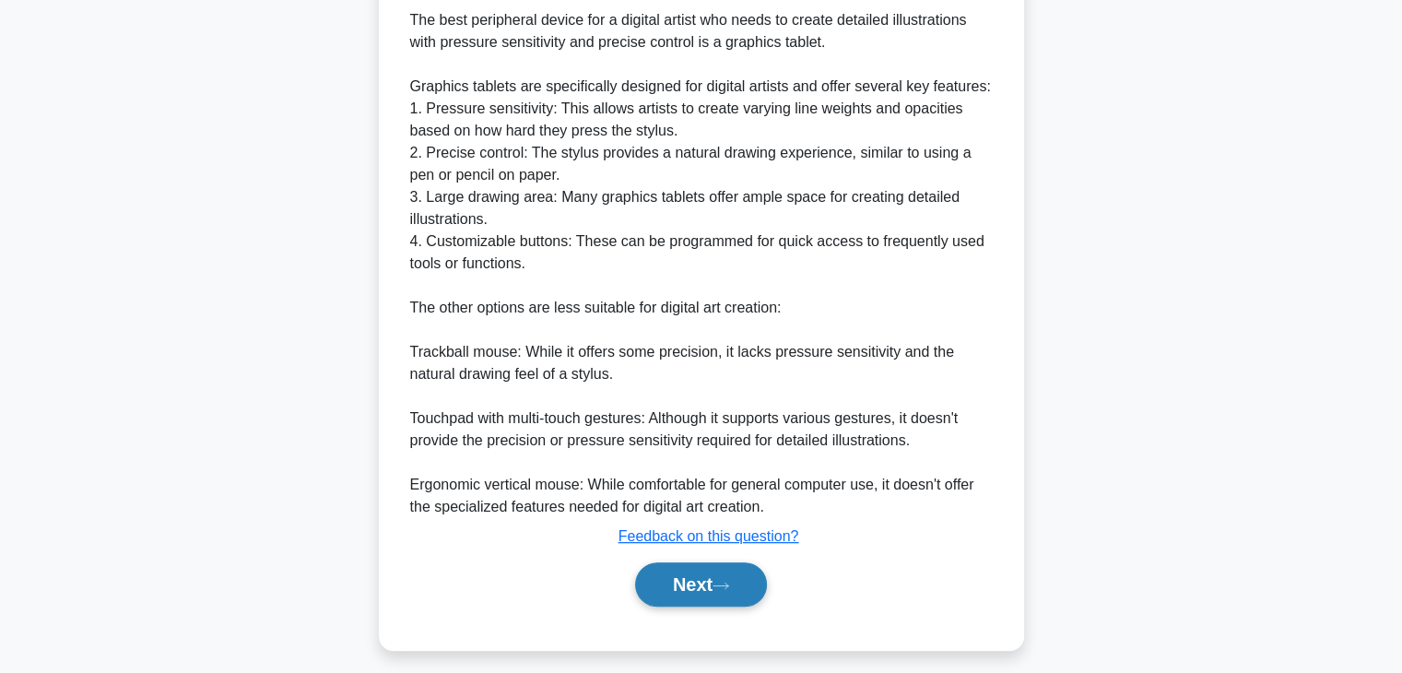
click at [740, 603] on button "Next" at bounding box center [701, 584] width 132 height 44
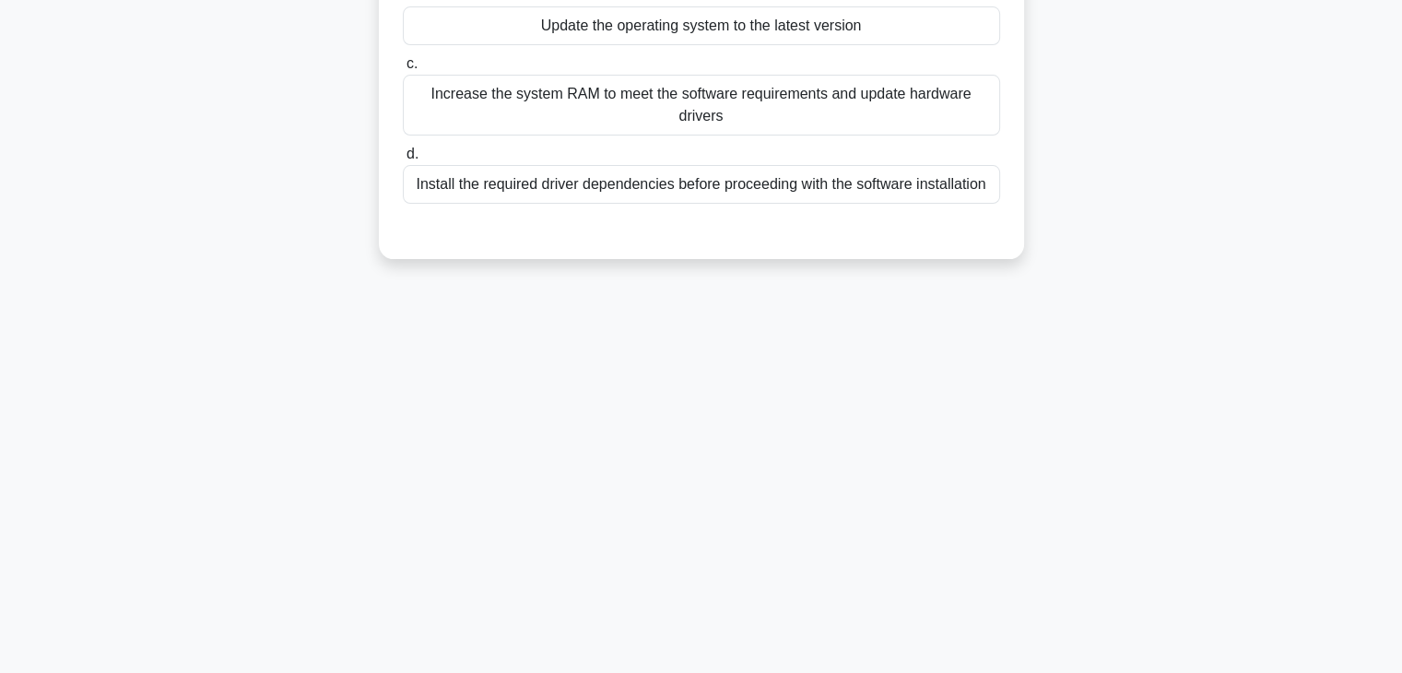
scroll to position [0, 0]
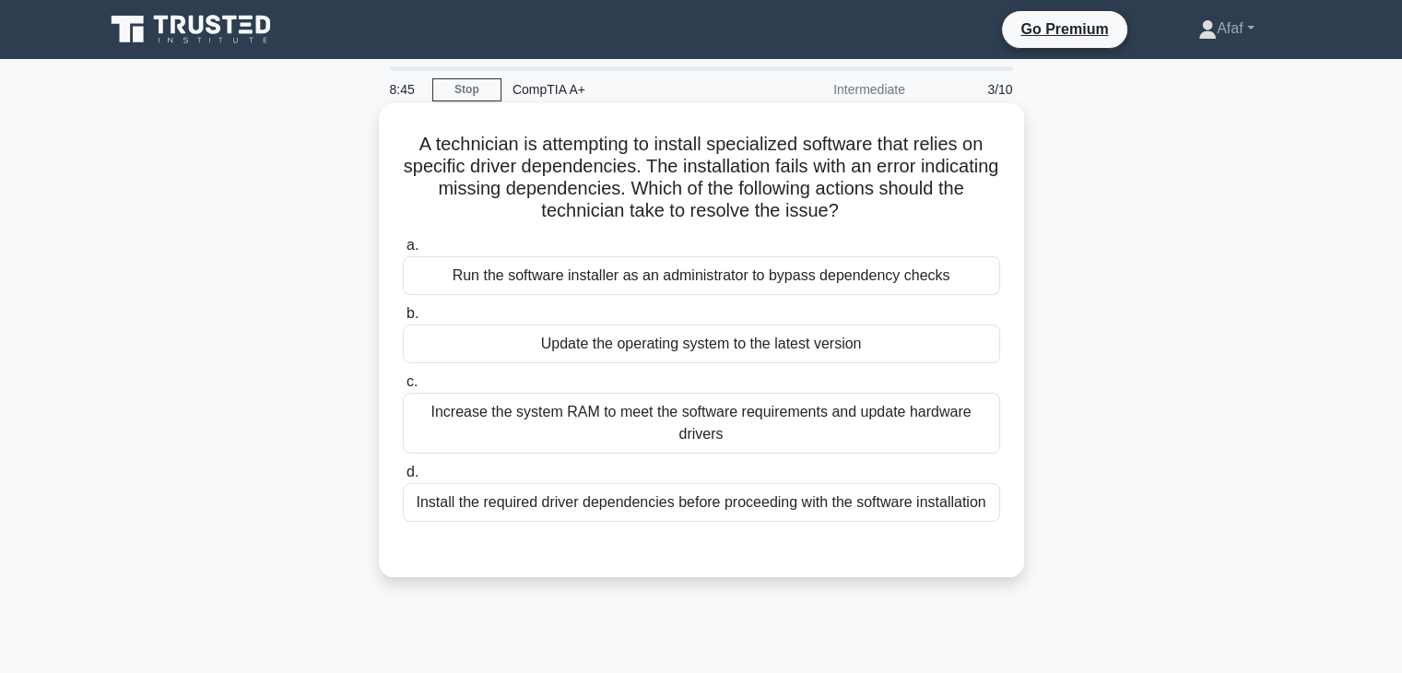
click at [692, 349] on div "Update the operating system to the latest version" at bounding box center [701, 344] width 597 height 39
click at [403, 320] on input "b. Update the operating system to the latest version" at bounding box center [403, 314] width 0 height 12
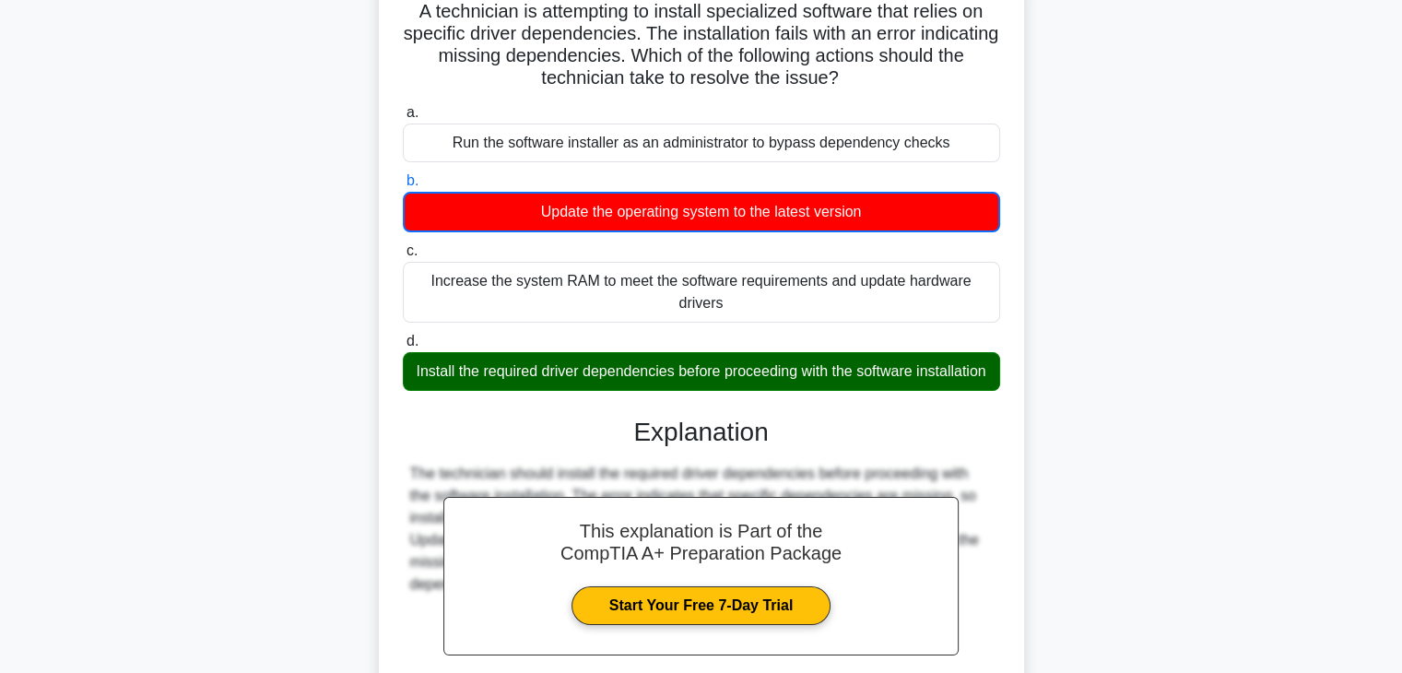
scroll to position [328, 0]
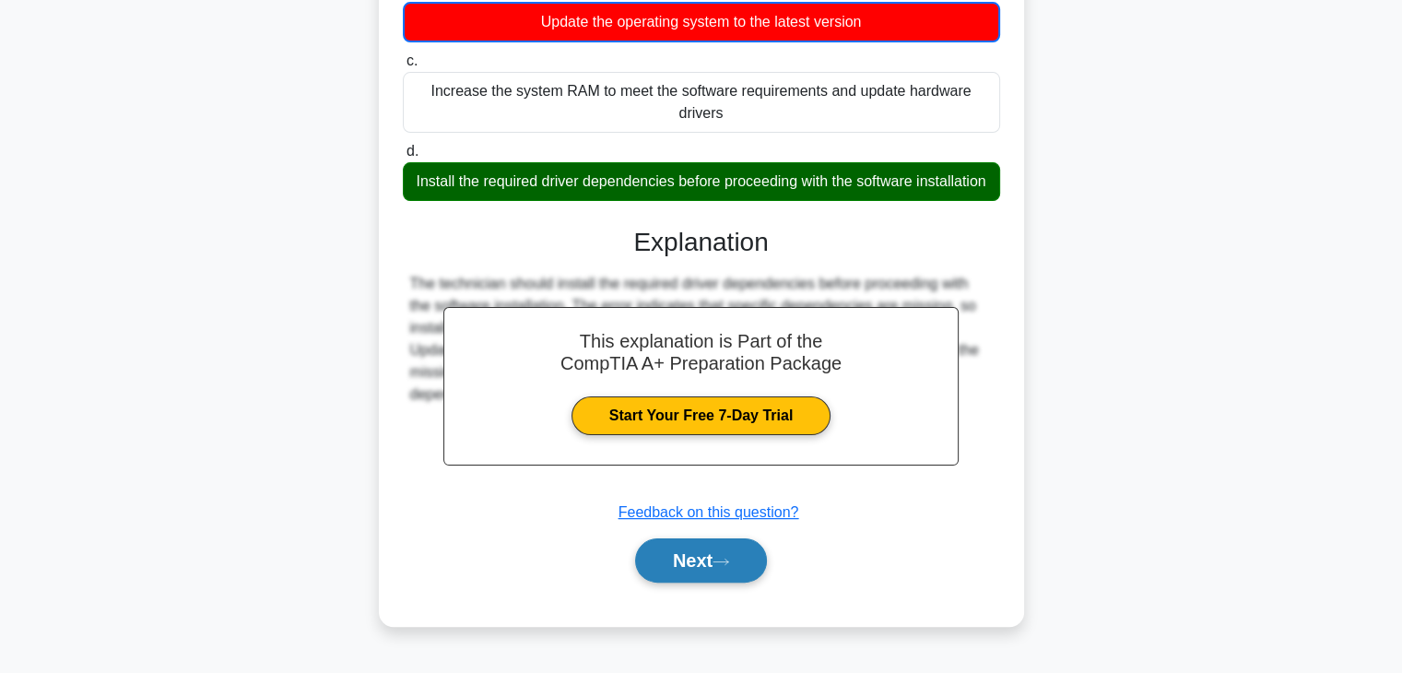
click at [688, 566] on button "Next" at bounding box center [701, 560] width 132 height 44
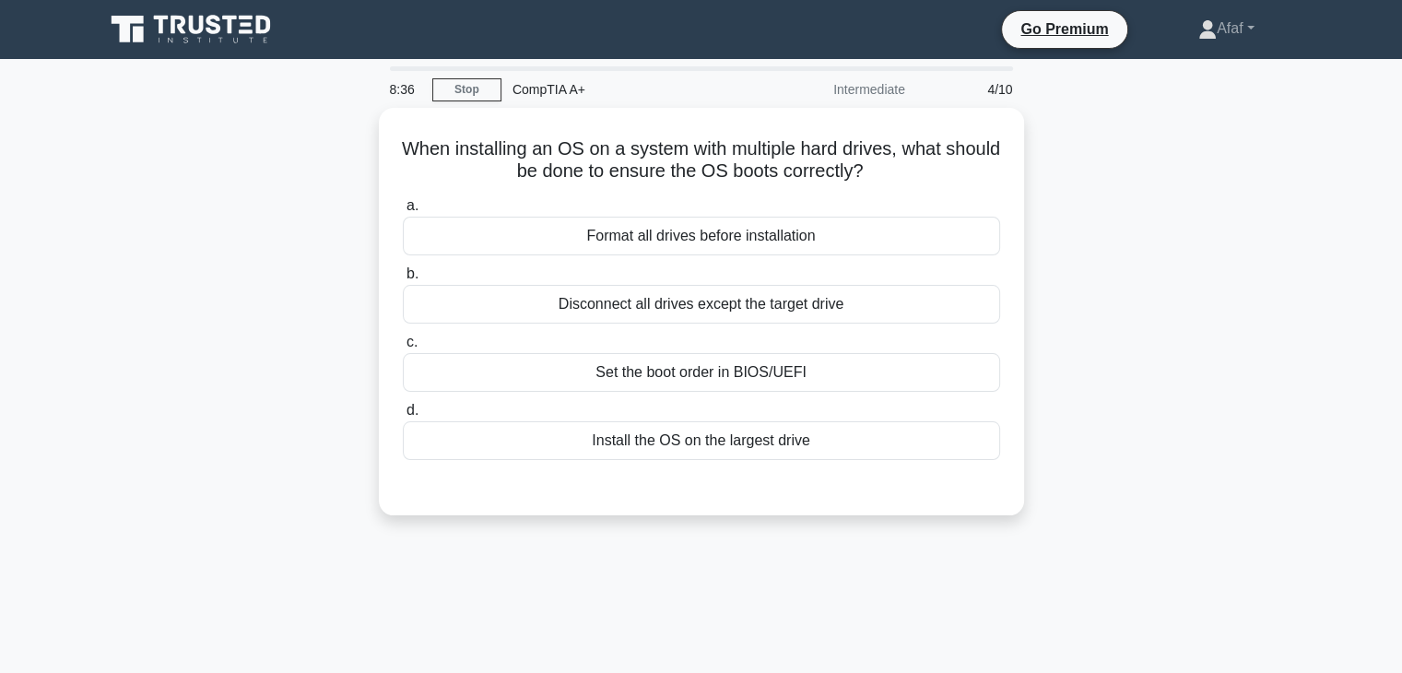
scroll to position [0, 0]
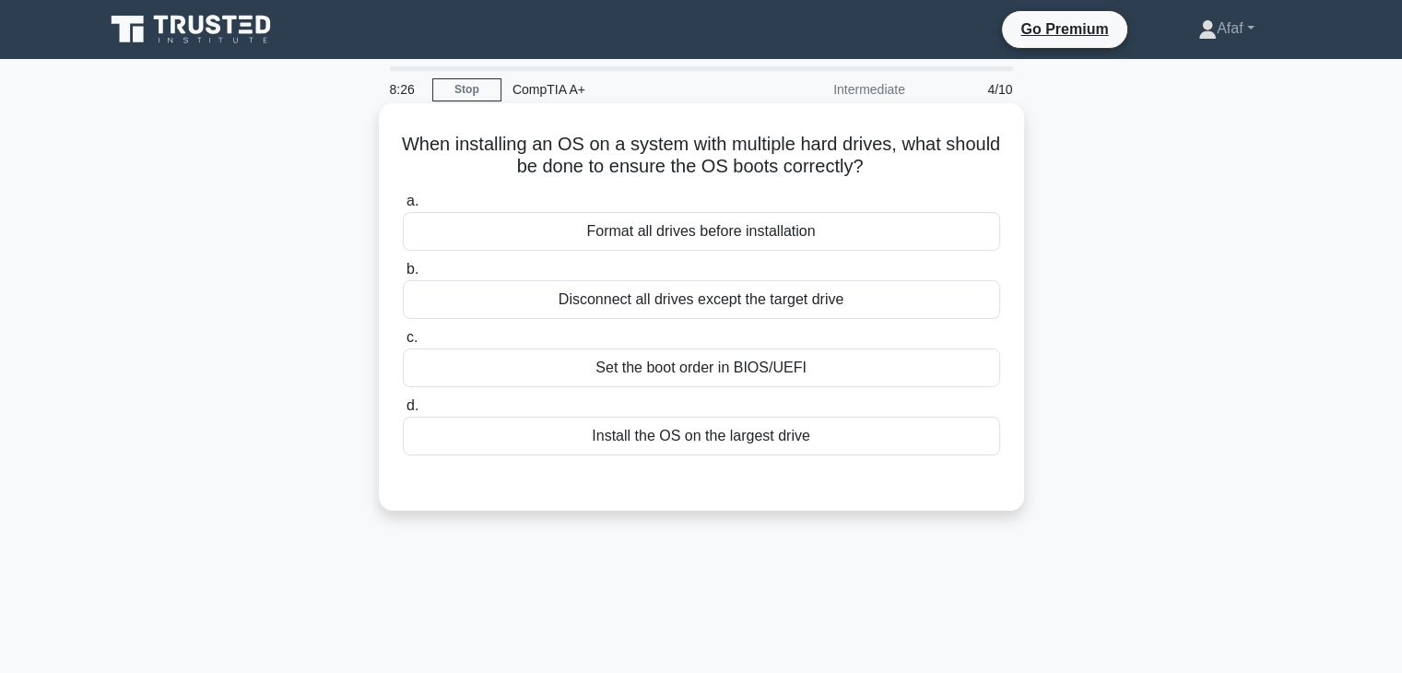
click at [764, 384] on div "Set the boot order in BIOS/UEFI" at bounding box center [701, 368] width 597 height 39
click at [403, 344] on input "c. Set the boot order in BIOS/UEFI" at bounding box center [403, 338] width 0 height 12
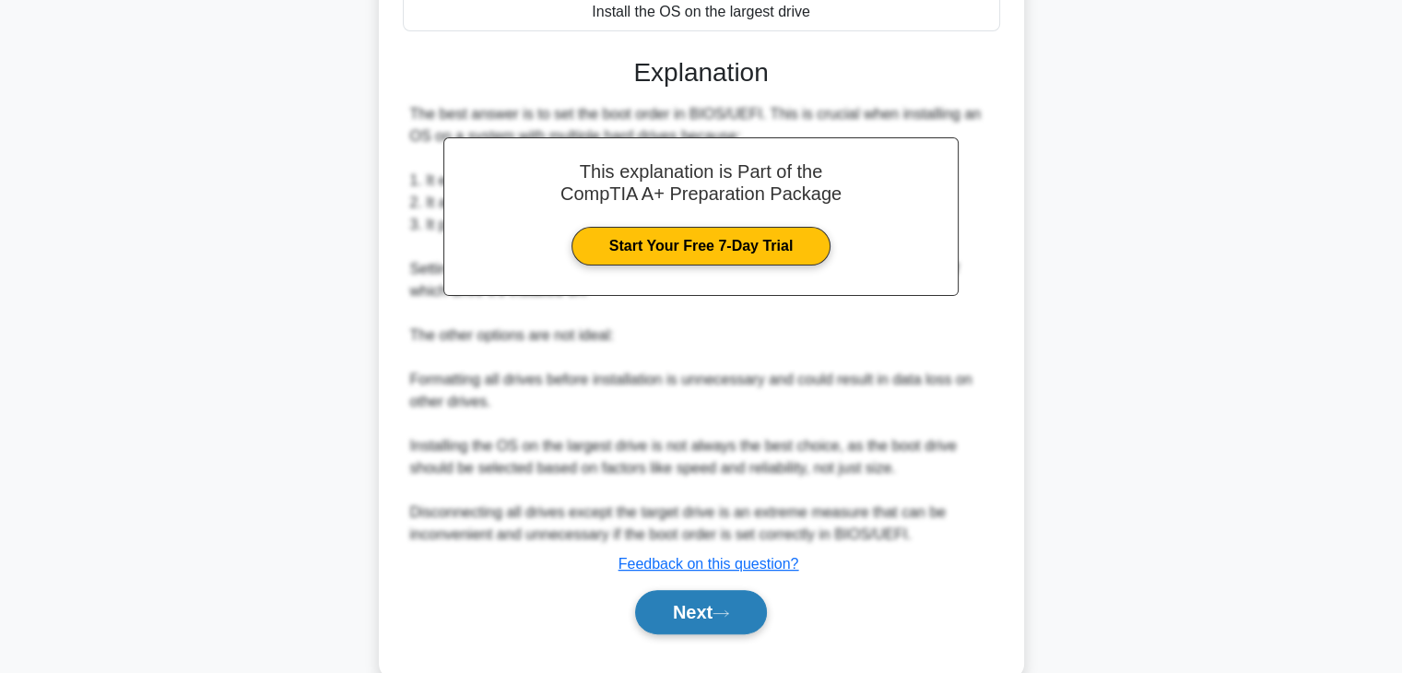
click at [730, 597] on button "Next" at bounding box center [701, 612] width 132 height 44
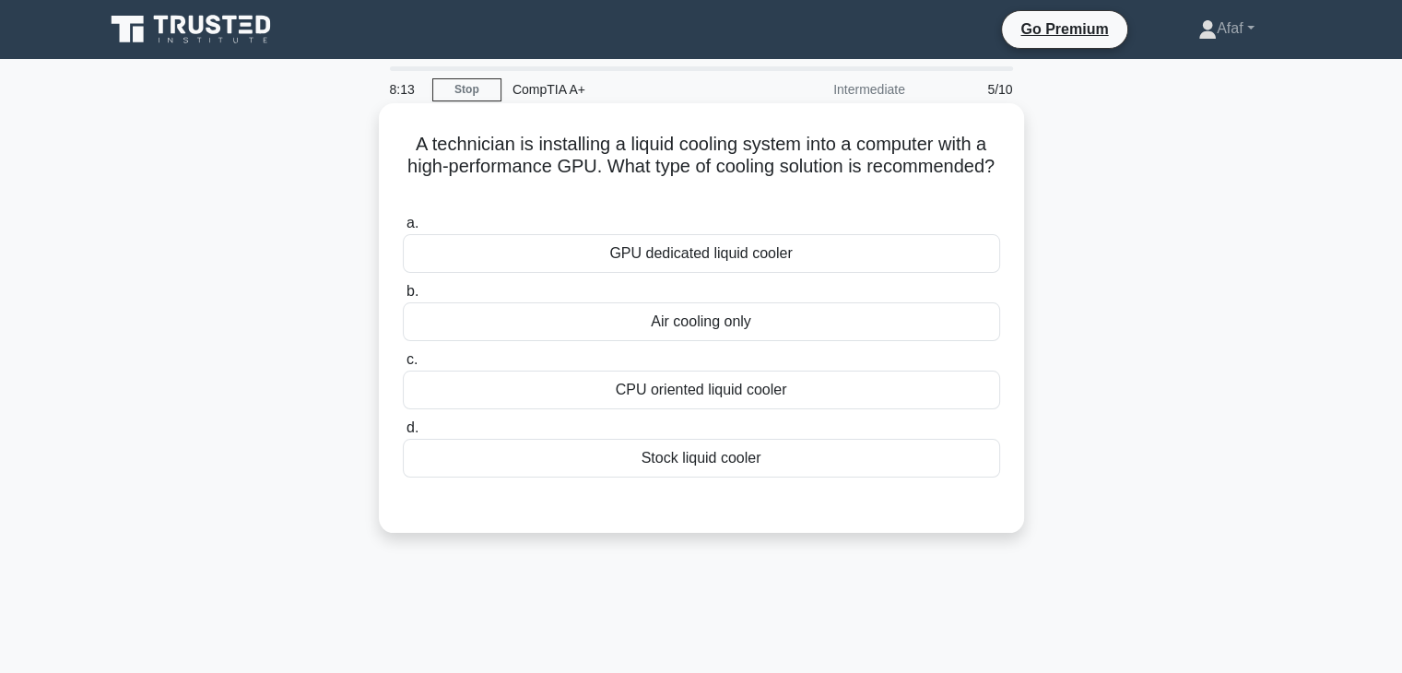
click at [808, 250] on div "GPU dedicated liquid cooler" at bounding box center [701, 253] width 597 height 39
click at [403, 230] on input "a. GPU dedicated liquid cooler" at bounding box center [403, 224] width 0 height 12
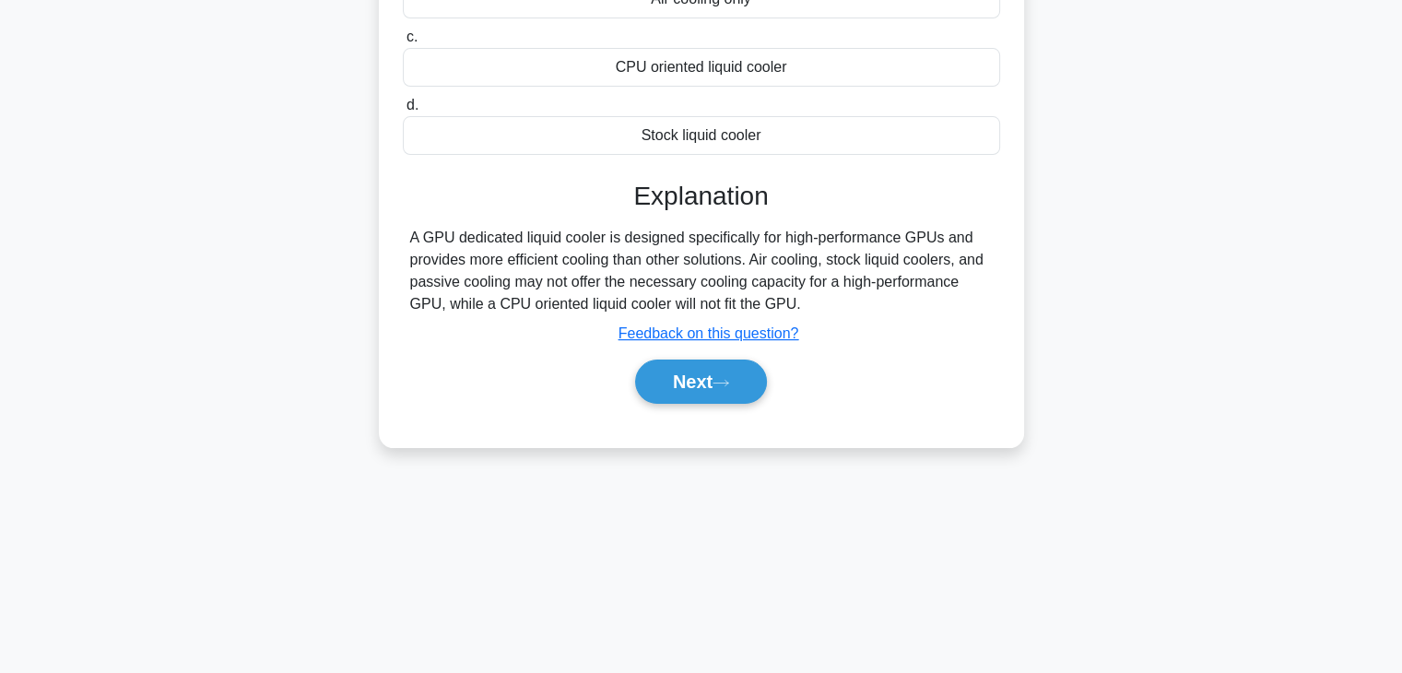
scroll to position [322, 0]
click at [713, 396] on button "Next" at bounding box center [701, 383] width 132 height 44
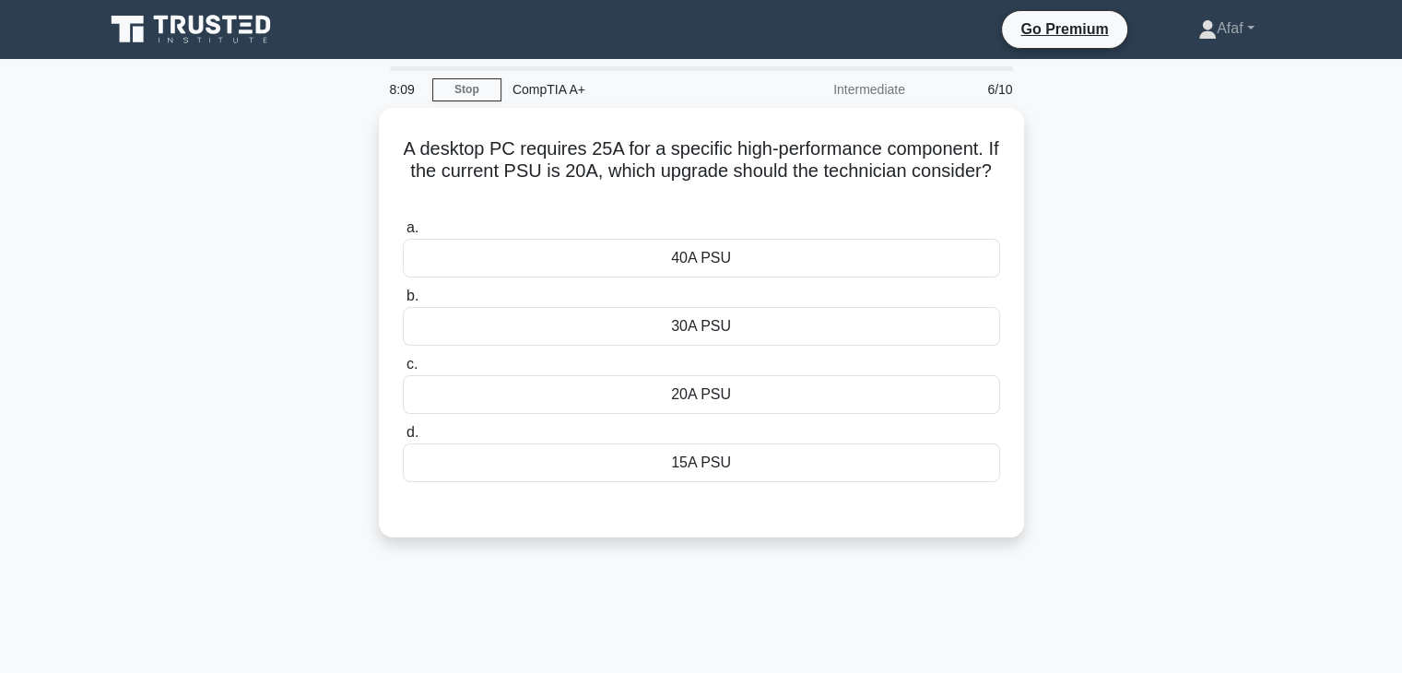
scroll to position [2, 0]
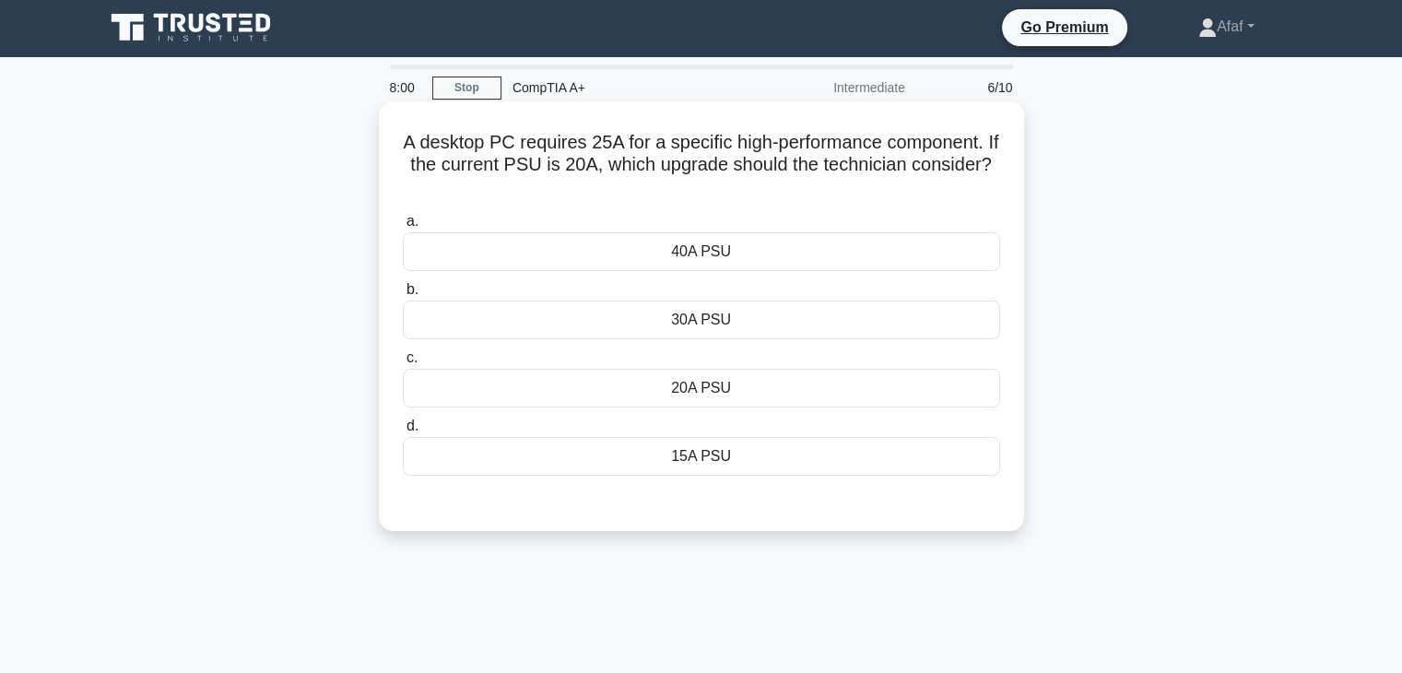
click at [757, 325] on div "30A PSU" at bounding box center [701, 320] width 597 height 39
click at [403, 296] on input "b. 30A PSU" at bounding box center [403, 290] width 0 height 12
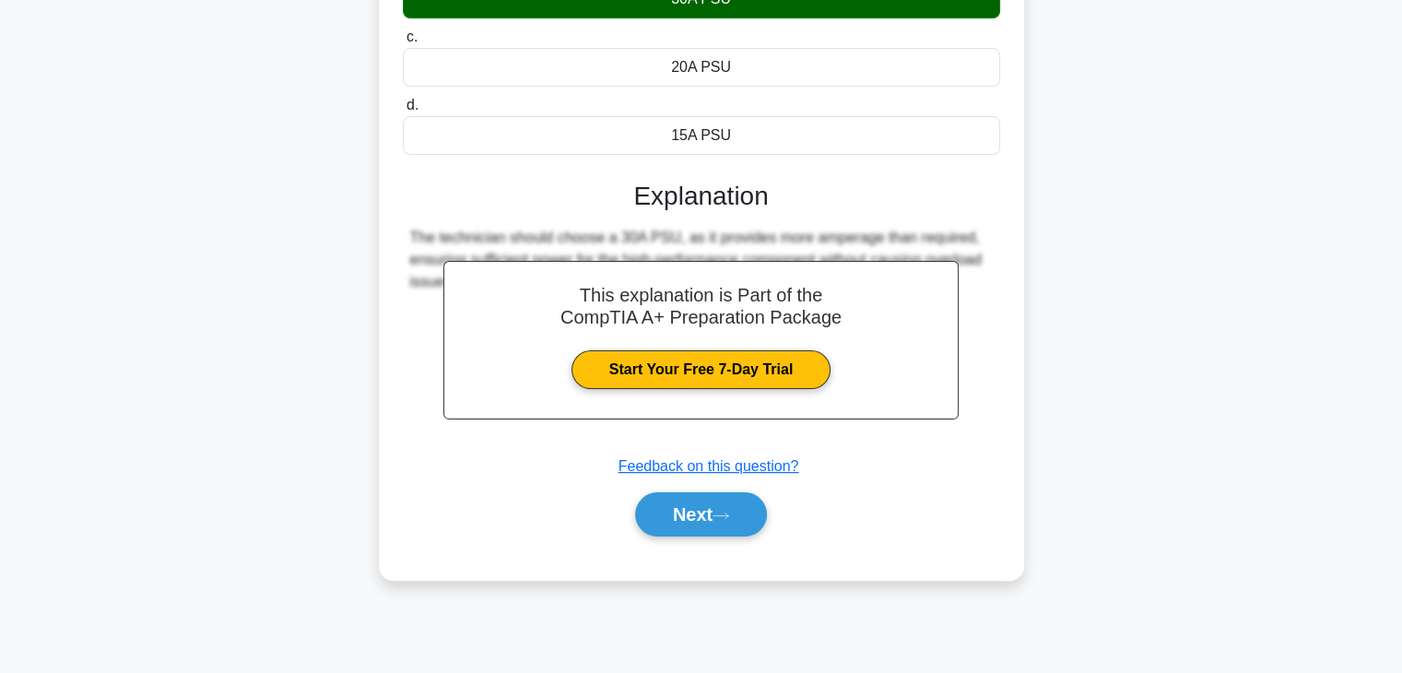
scroll to position [323, 0]
click at [707, 534] on button "Next" at bounding box center [701, 514] width 132 height 44
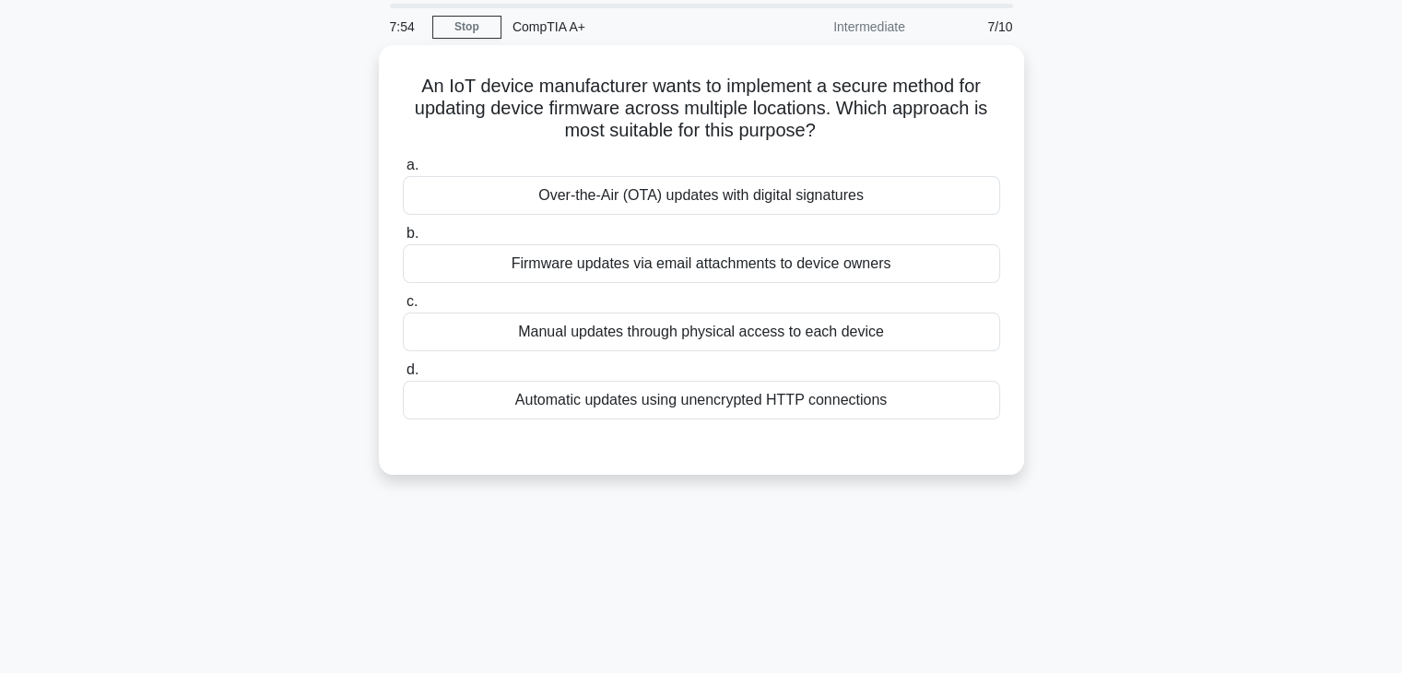
scroll to position [62, 0]
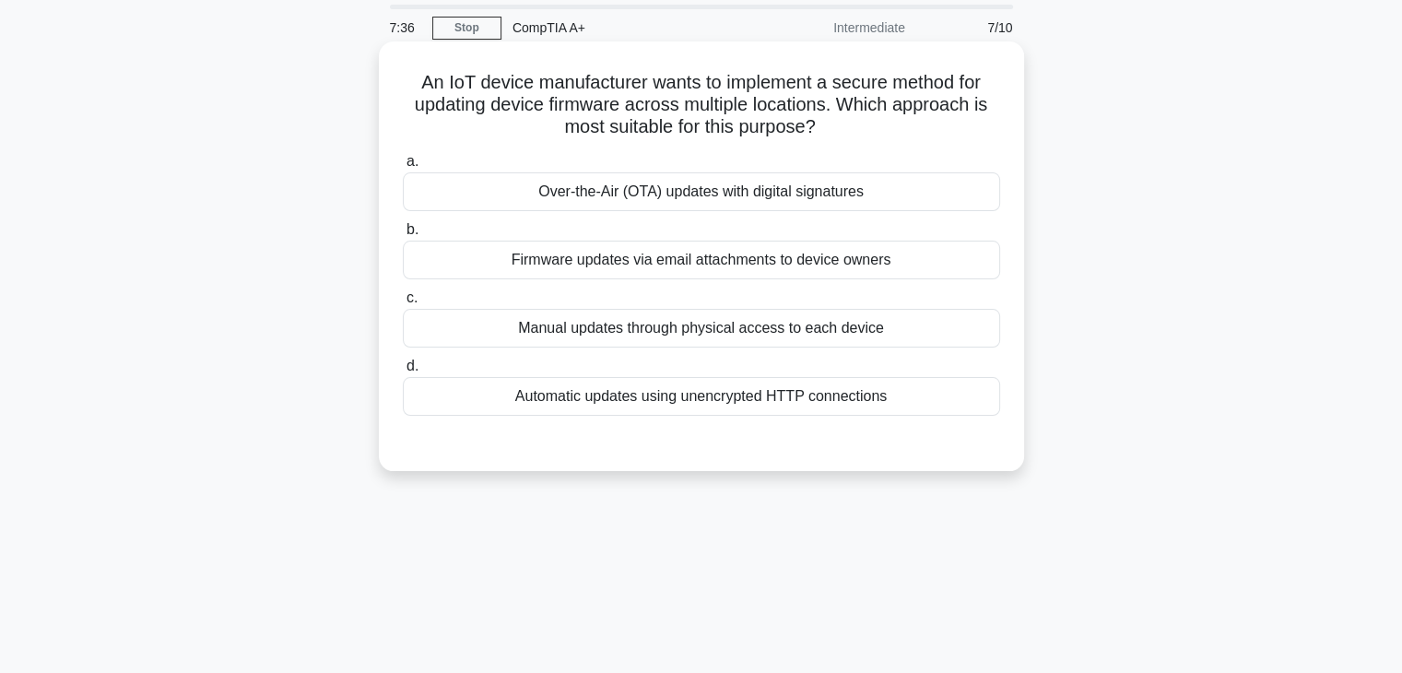
click at [767, 416] on div "a. Over-the-Air (OTA) updates with digital signatures b. Firmware updates via e…" at bounding box center [702, 283] width 620 height 273
click at [767, 407] on div "Automatic updates using unencrypted HTTP connections" at bounding box center [701, 396] width 597 height 39
click at [403, 373] on input "d. Automatic updates using unencrypted HTTP connections" at bounding box center [403, 367] width 0 height 12
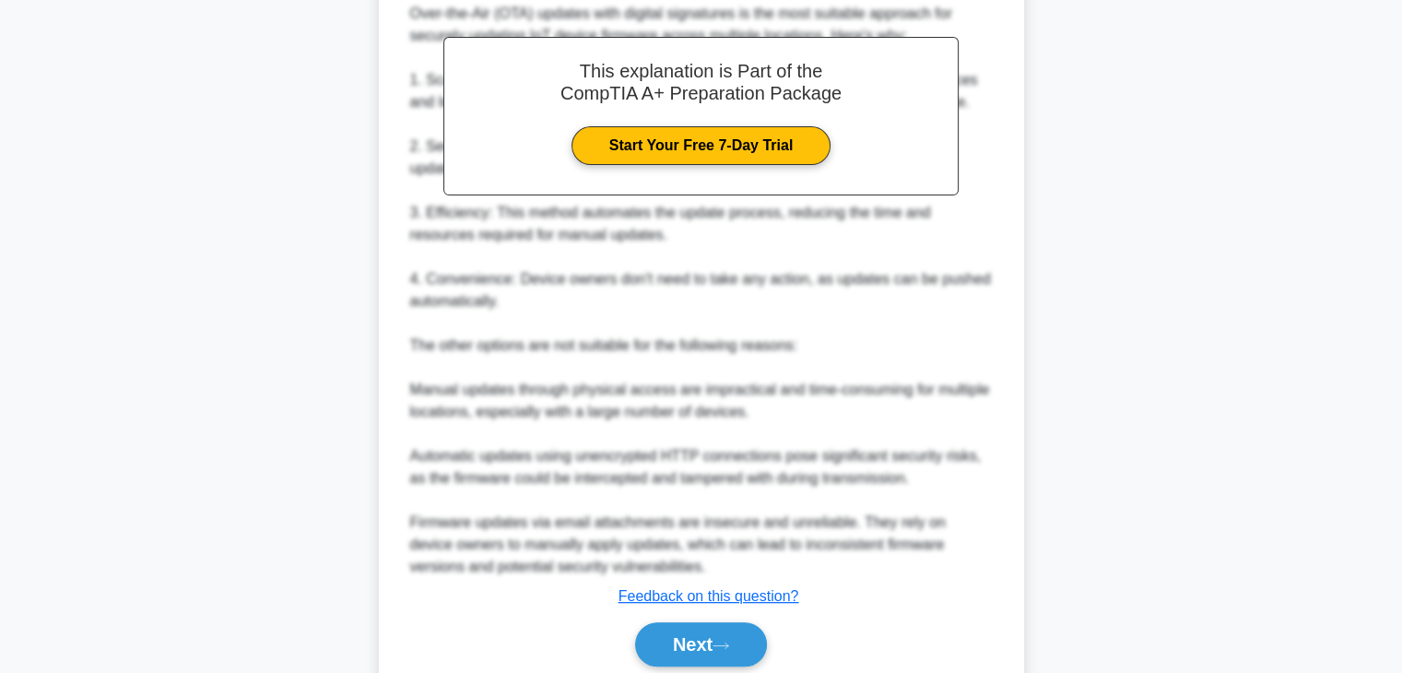
scroll to position [548, 0]
click at [702, 665] on button "Next" at bounding box center [701, 645] width 132 height 44
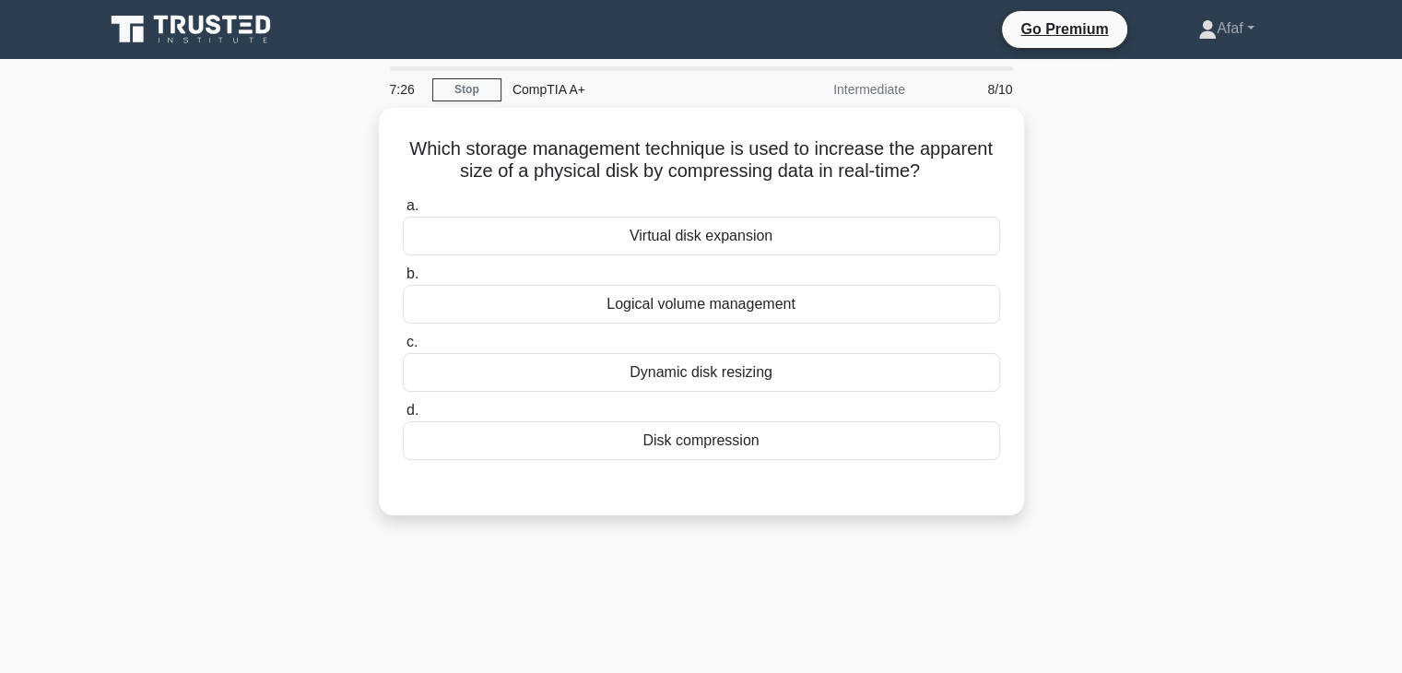
scroll to position [0, 0]
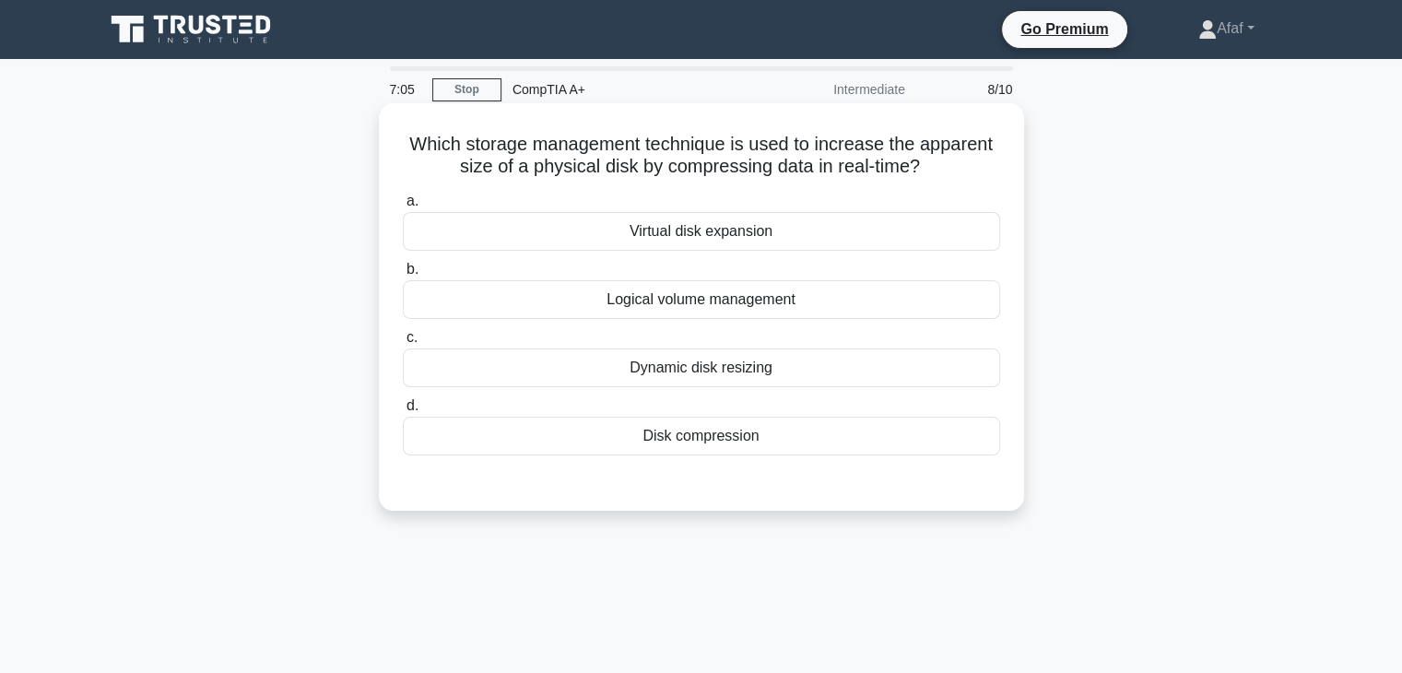
click at [829, 376] on div "Dynamic disk resizing" at bounding box center [701, 368] width 597 height 39
click at [403, 344] on input "c. Dynamic disk resizing" at bounding box center [403, 338] width 0 height 12
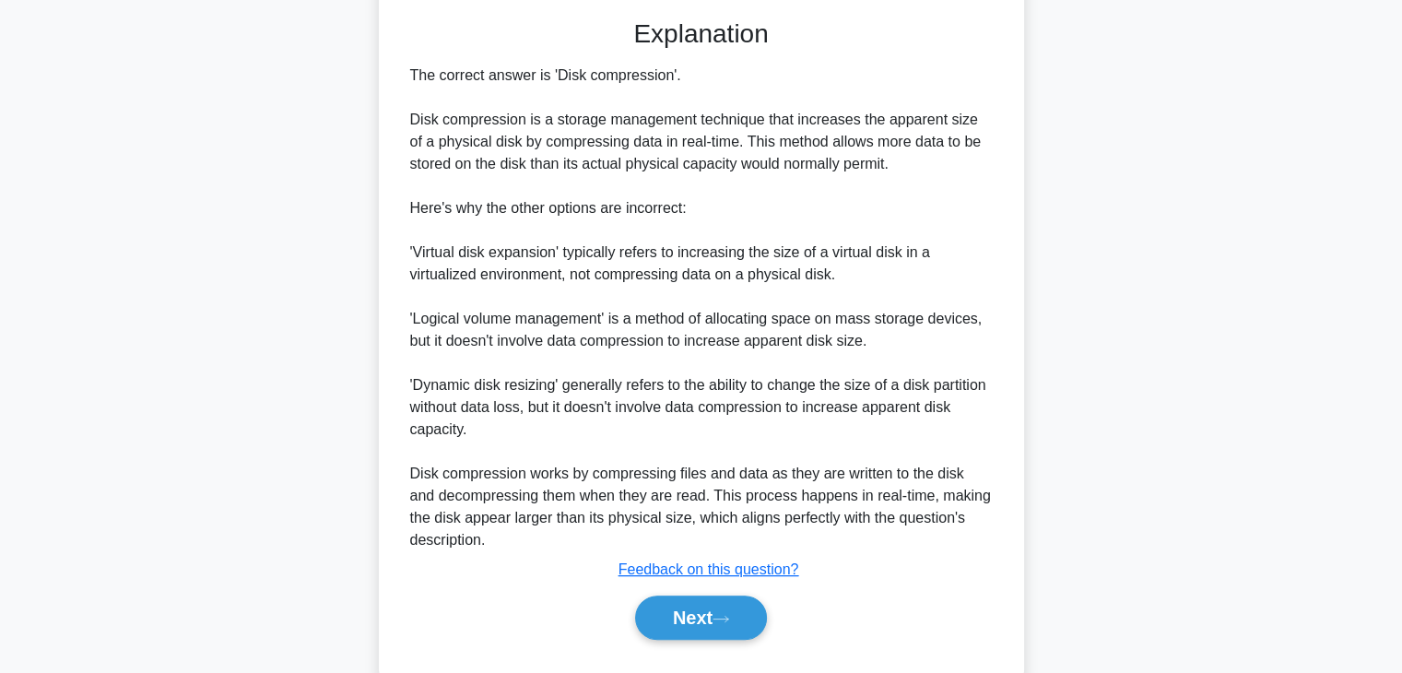
scroll to position [502, 0]
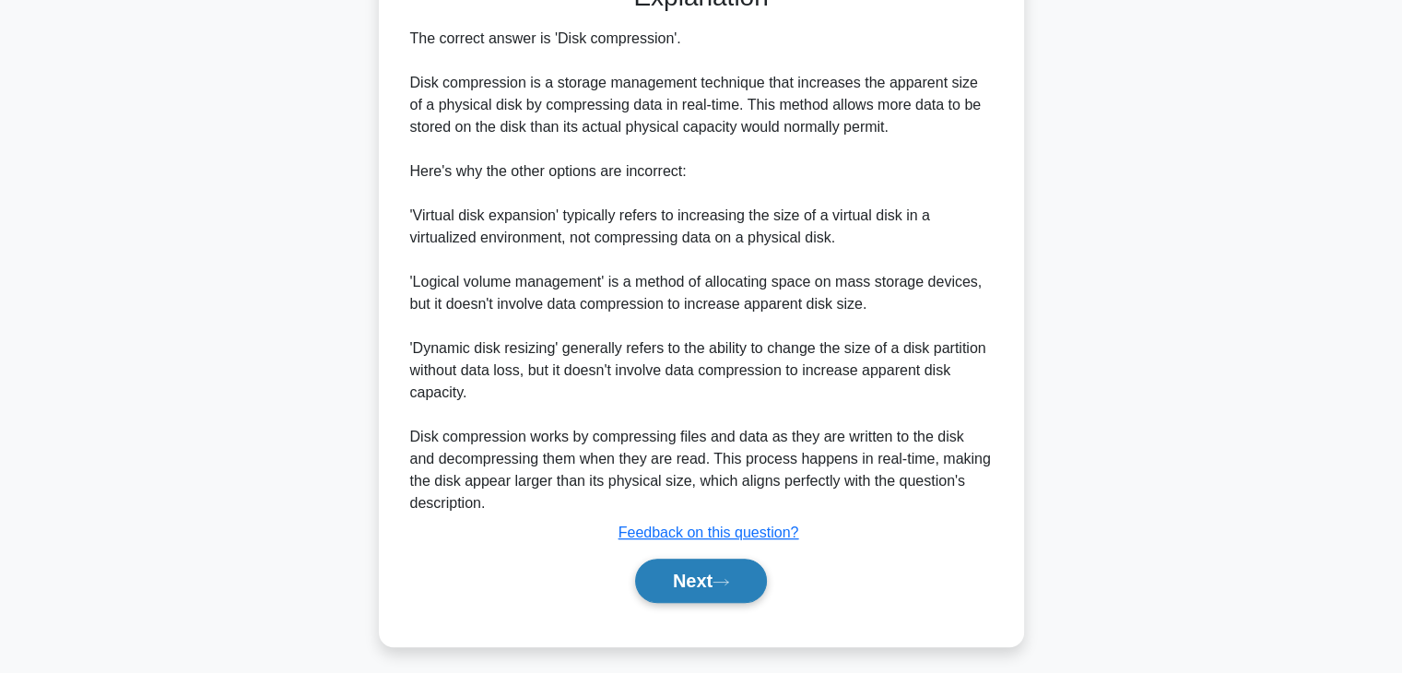
click at [690, 589] on button "Next" at bounding box center [701, 581] width 132 height 44
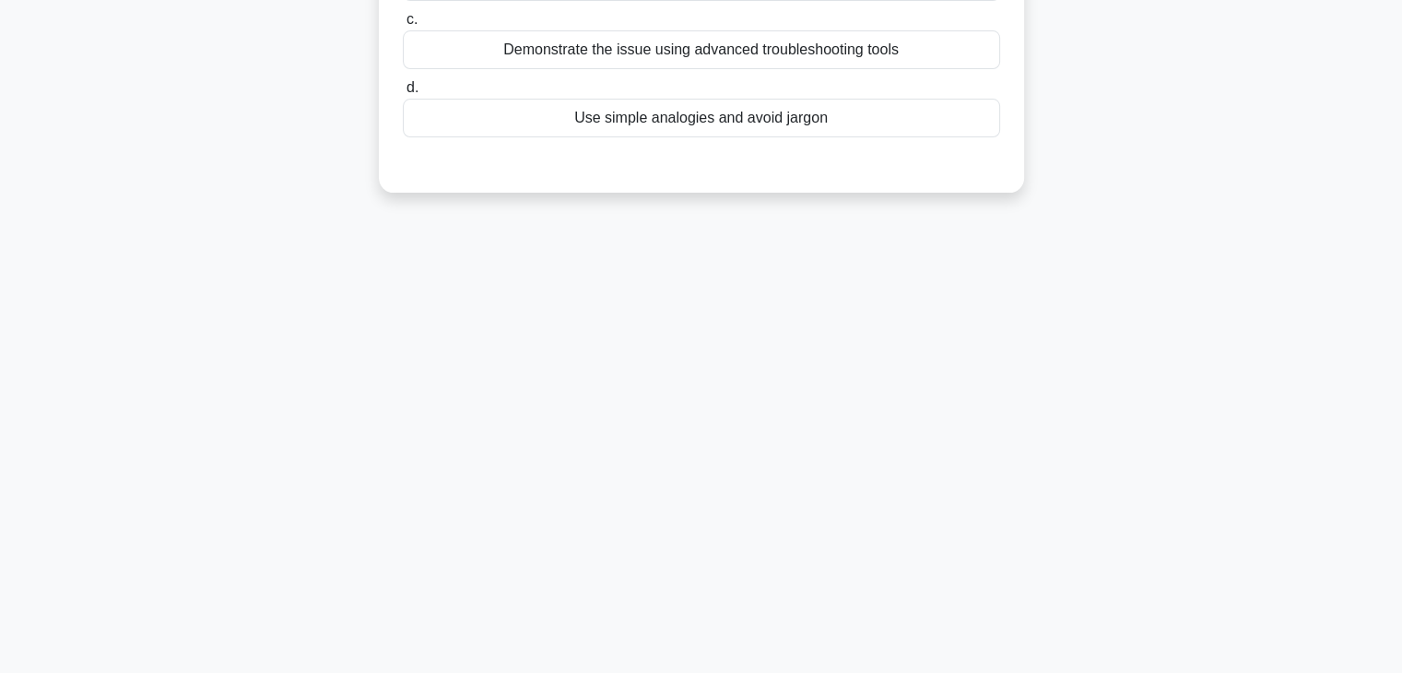
scroll to position [0, 0]
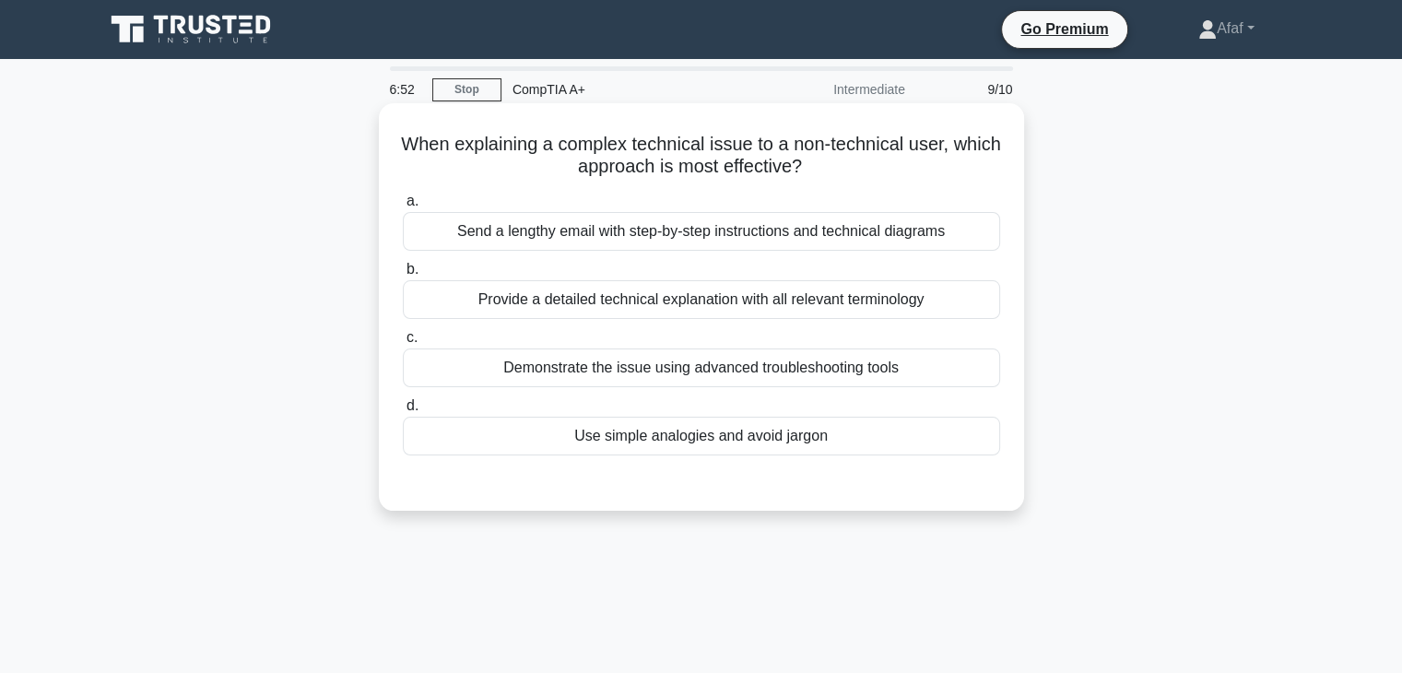
click at [819, 311] on div "Provide a detailed technical explanation with all relevant terminology" at bounding box center [701, 299] width 597 height 39
click at [403, 276] on input "b. Provide a detailed technical explanation with all relevant terminology" at bounding box center [403, 270] width 0 height 12
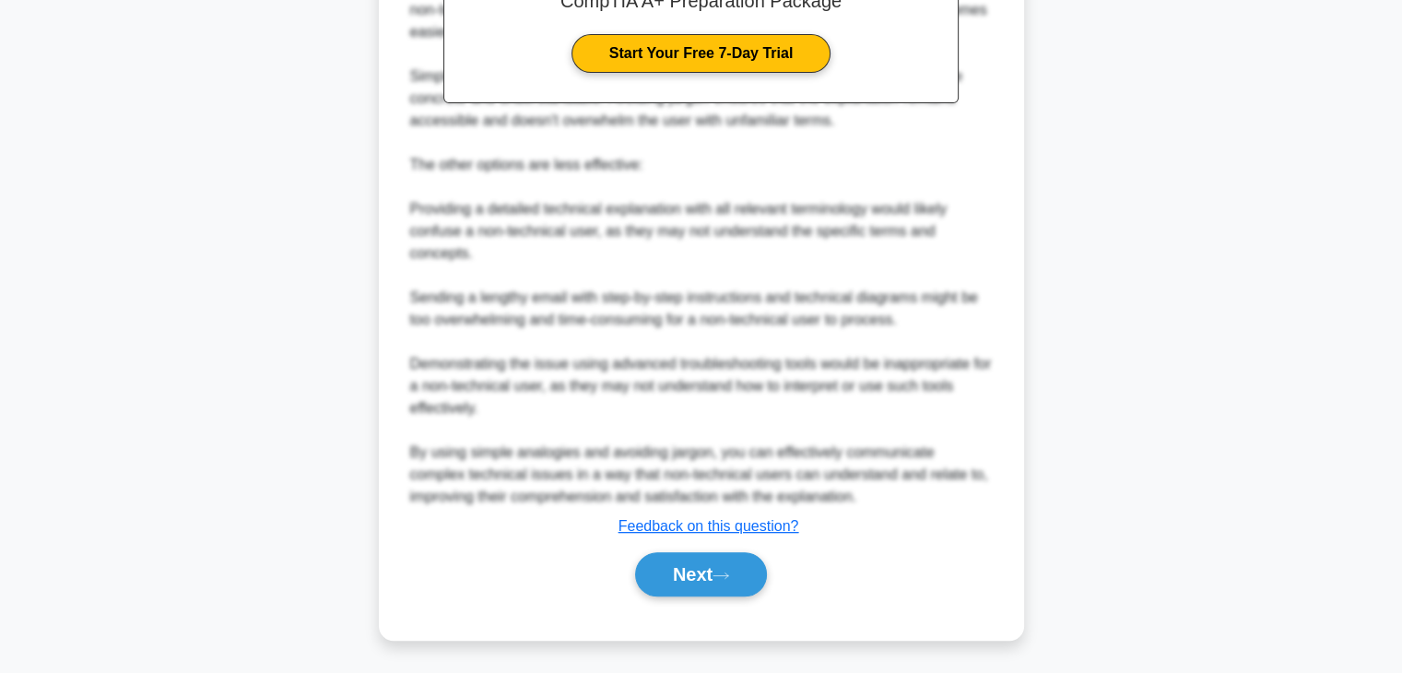
scroll to position [618, 0]
click at [719, 593] on button "Next" at bounding box center [701, 575] width 132 height 44
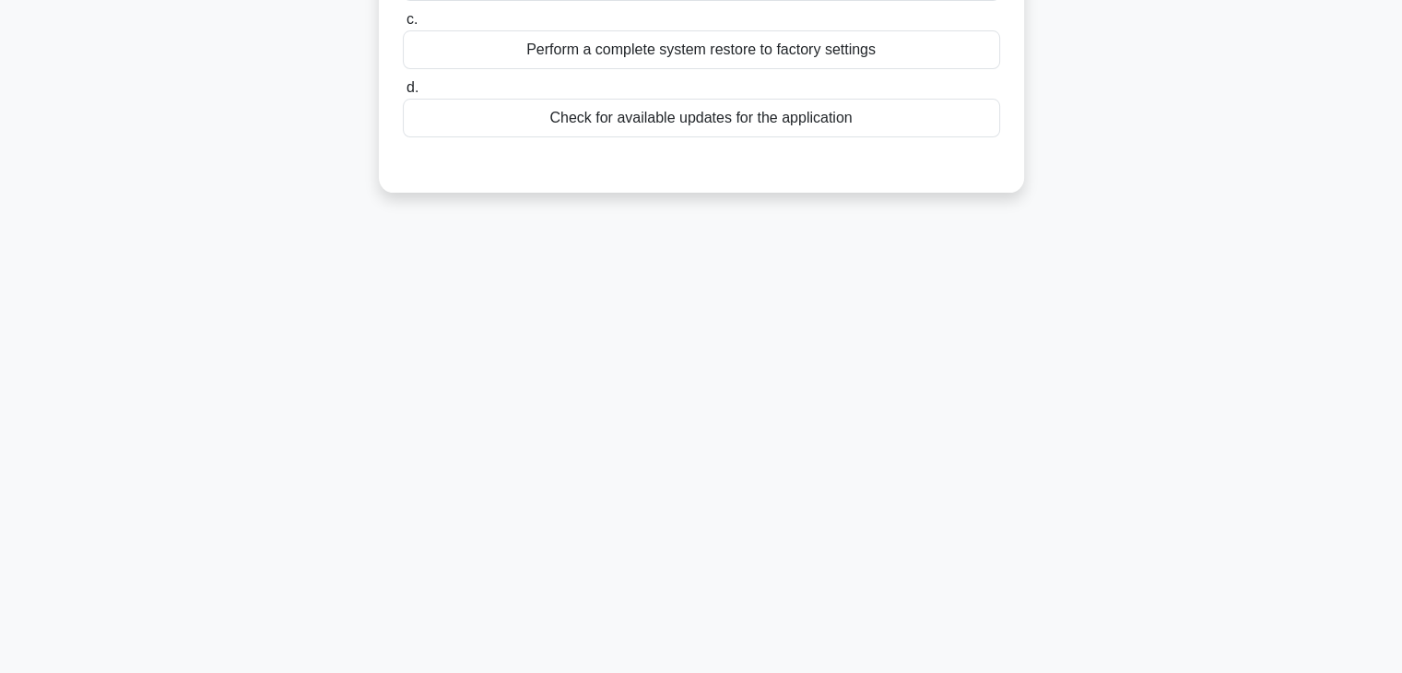
scroll to position [0, 0]
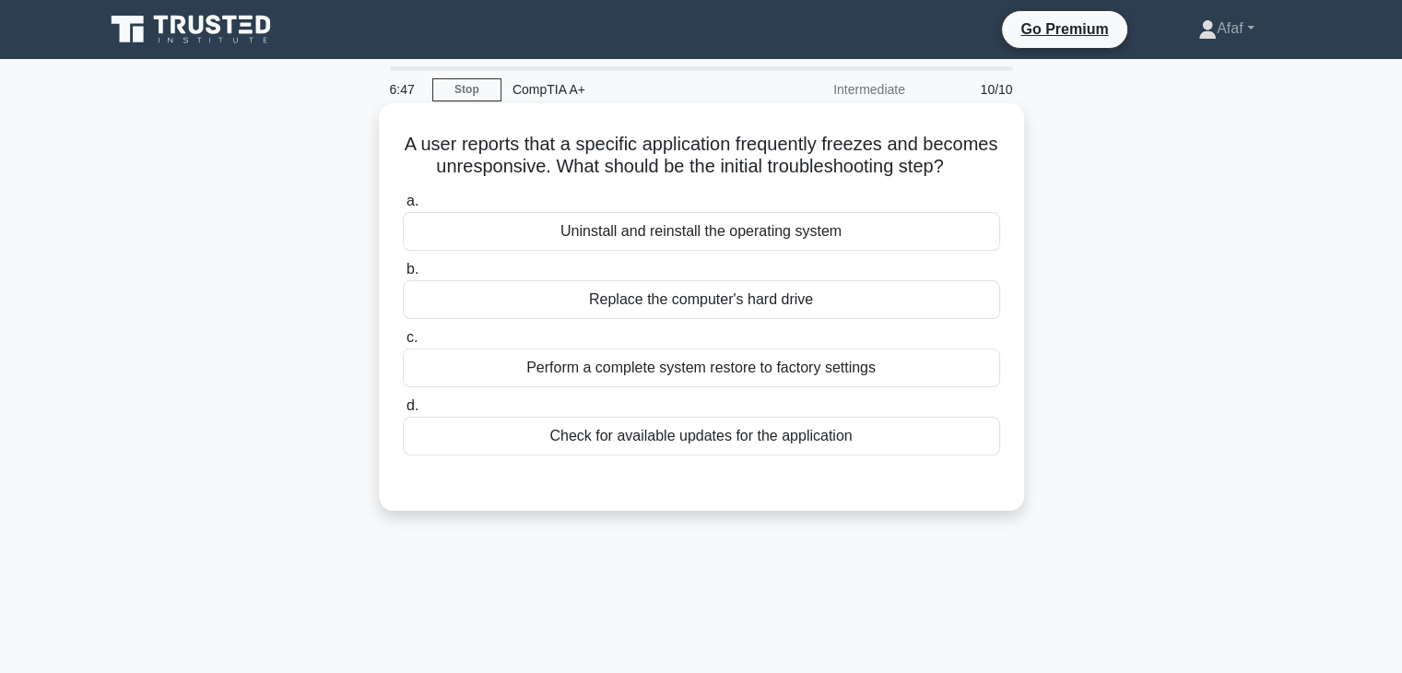
click at [692, 251] on div "Uninstall and reinstall the operating system" at bounding box center [701, 231] width 597 height 39
click at [403, 207] on input "a. Uninstall and reinstall the operating system" at bounding box center [403, 201] width 0 height 12
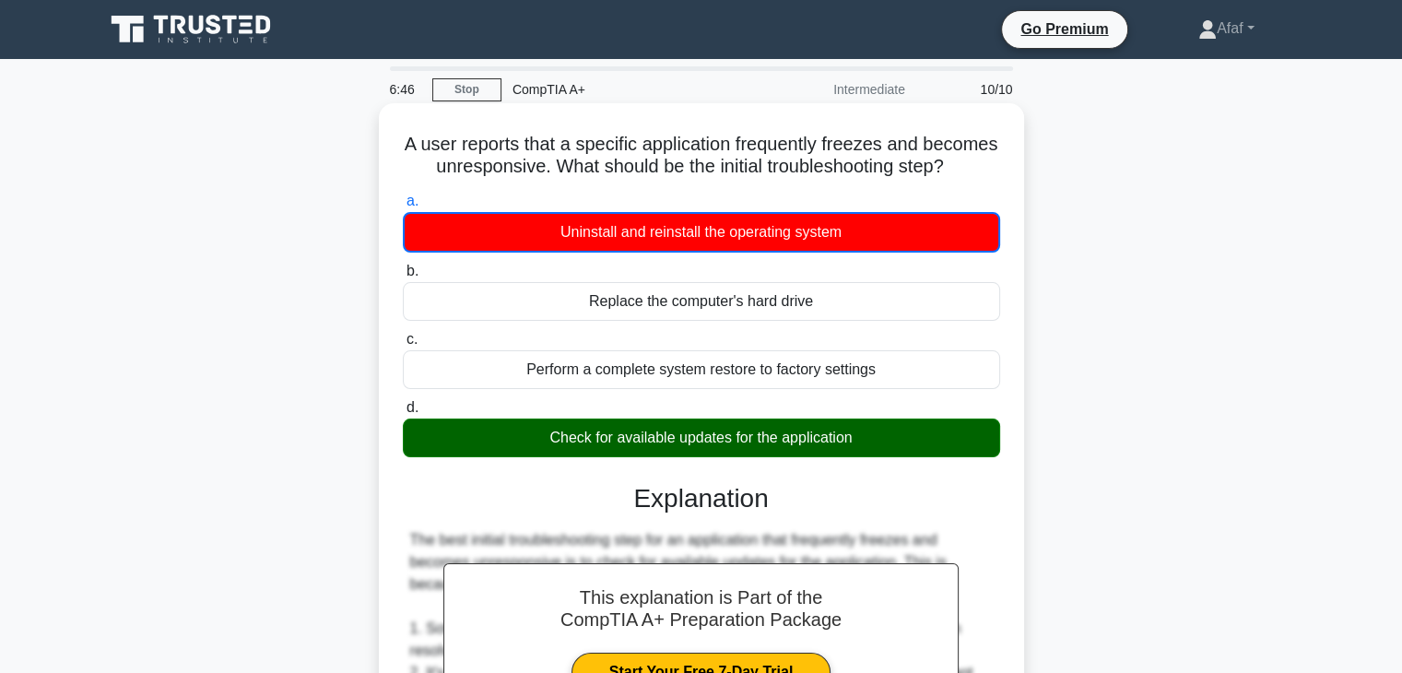
scroll to position [548, 0]
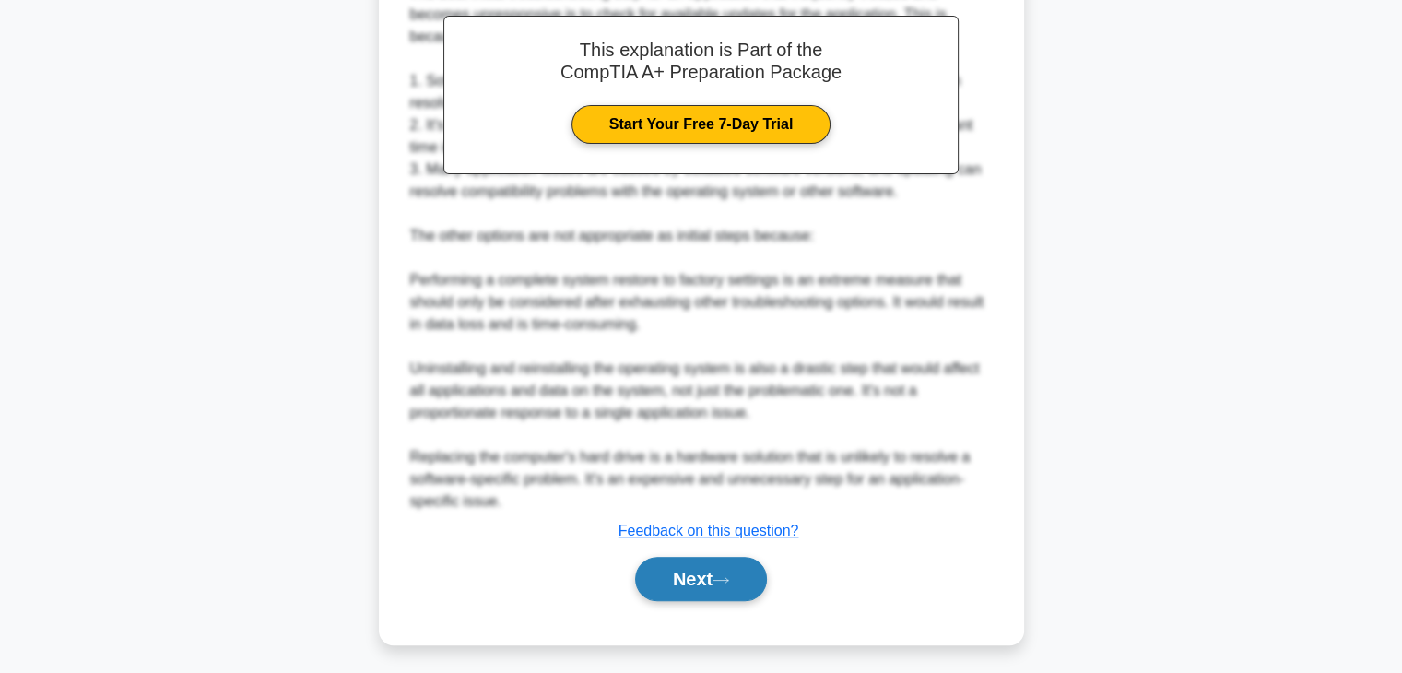
click at [668, 593] on button "Next" at bounding box center [701, 579] width 132 height 44
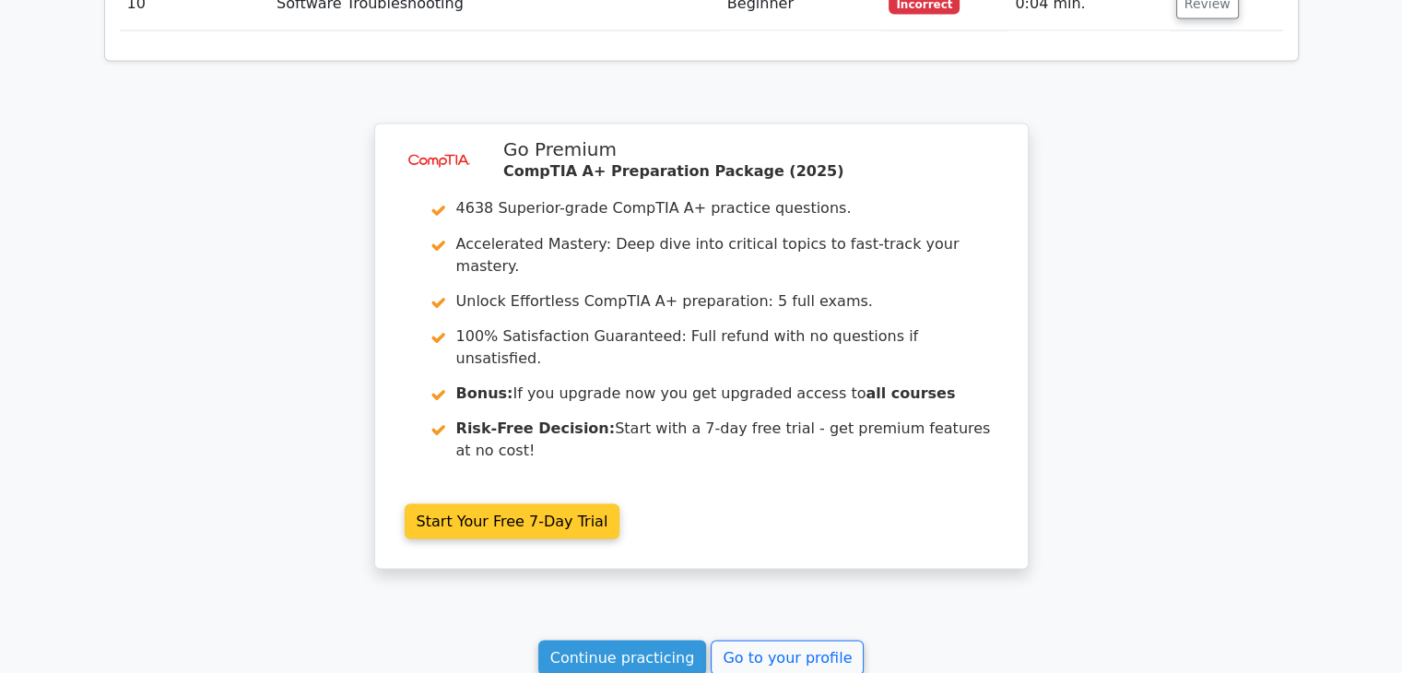
scroll to position [3312, 0]
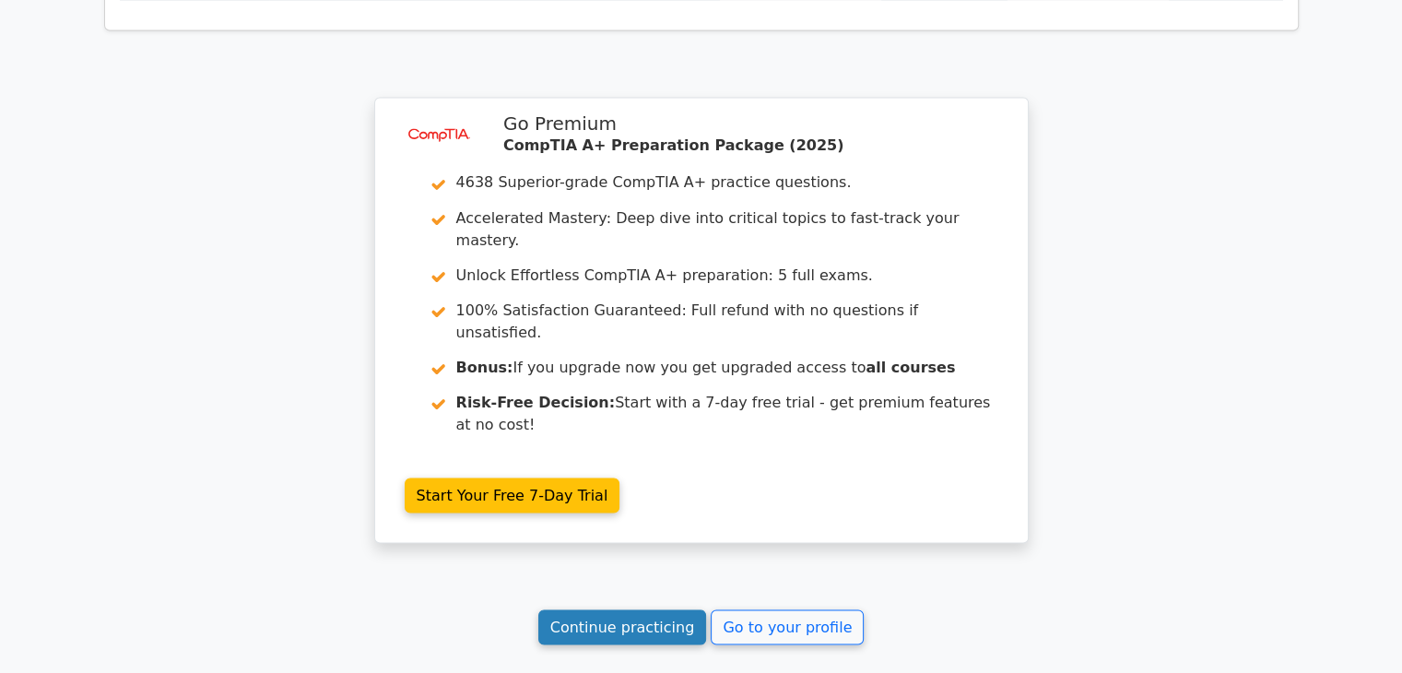
click at [633, 609] on link "Continue practicing" at bounding box center [622, 626] width 169 height 35
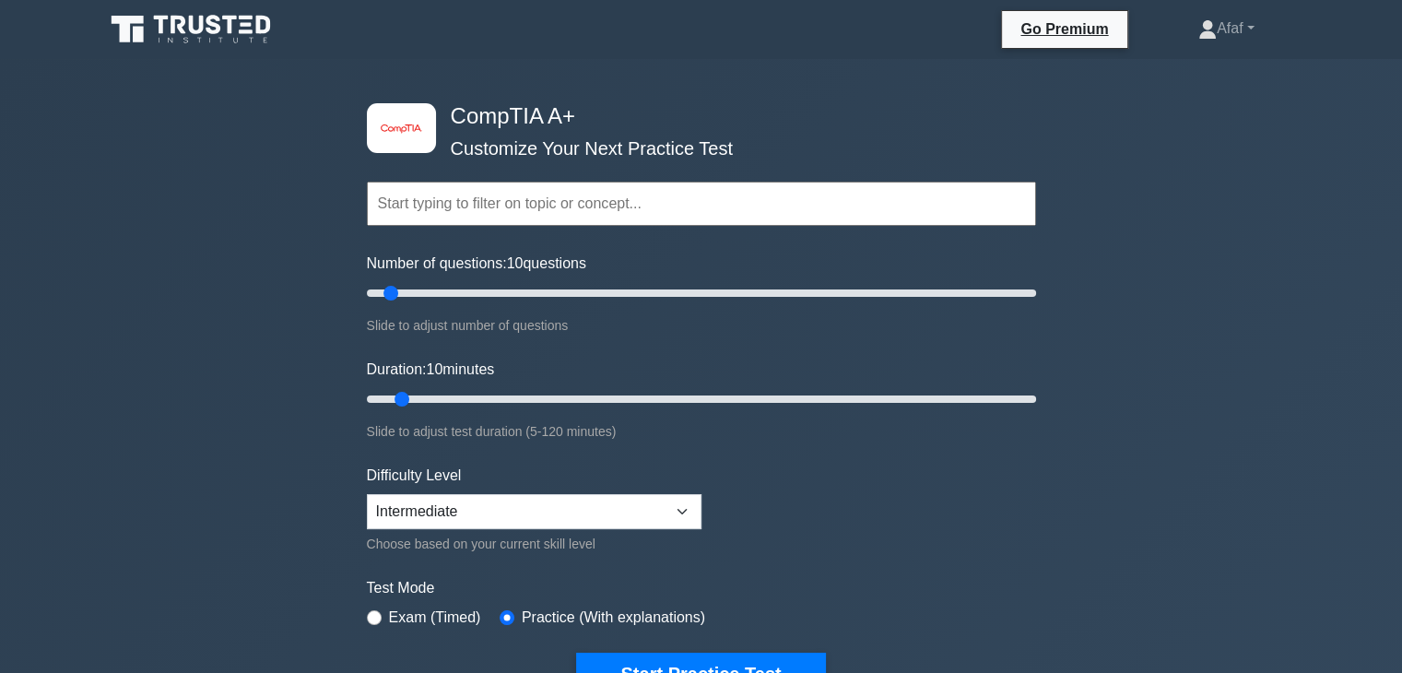
scroll to position [191, 0]
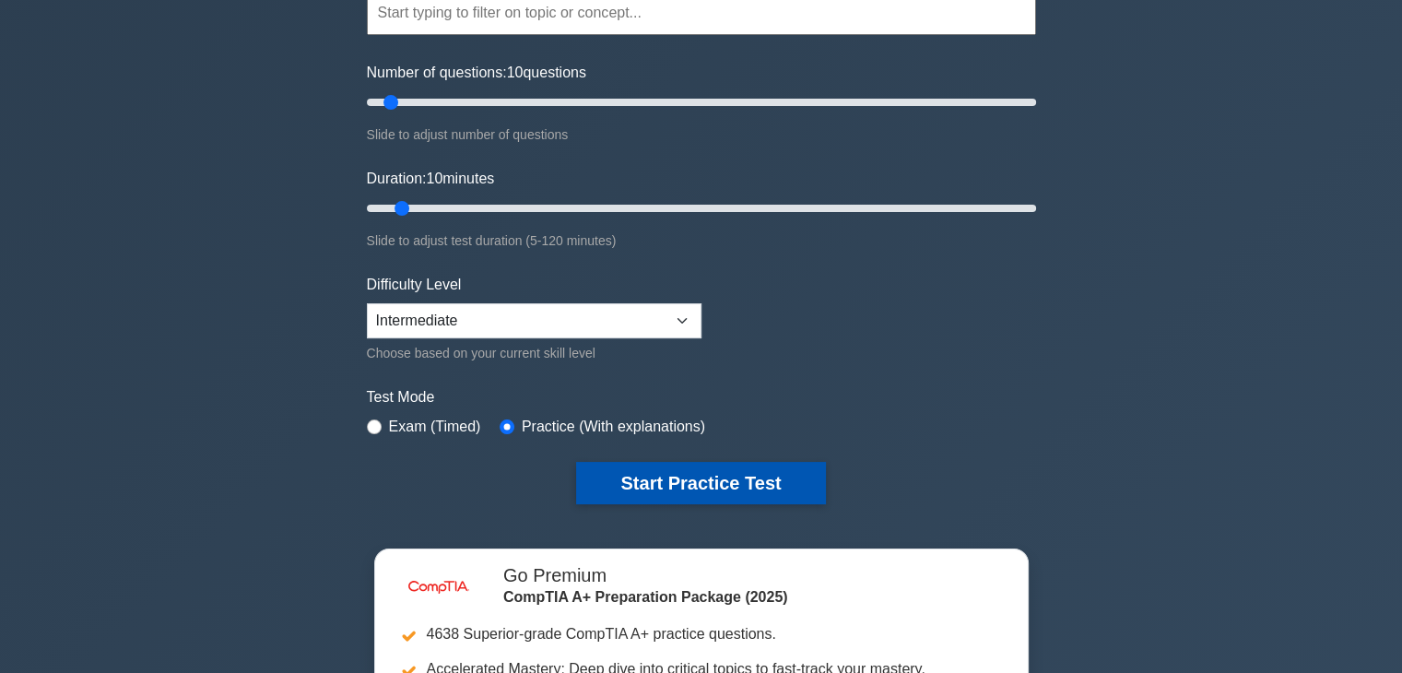
click at [679, 481] on button "Start Practice Test" at bounding box center [700, 483] width 249 height 42
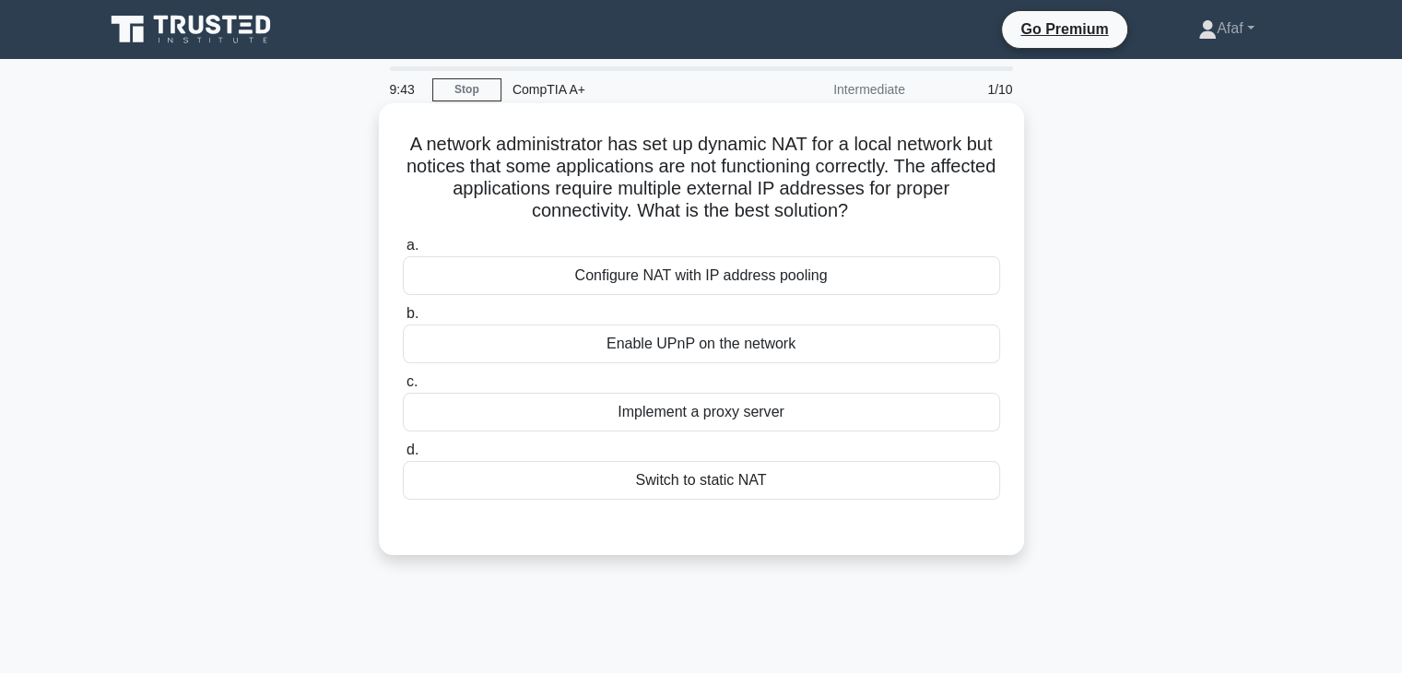
click at [787, 274] on div "Configure NAT with IP address pooling" at bounding box center [701, 275] width 597 height 39
click at [403, 252] on input "a. Configure NAT with IP address pooling" at bounding box center [403, 246] width 0 height 12
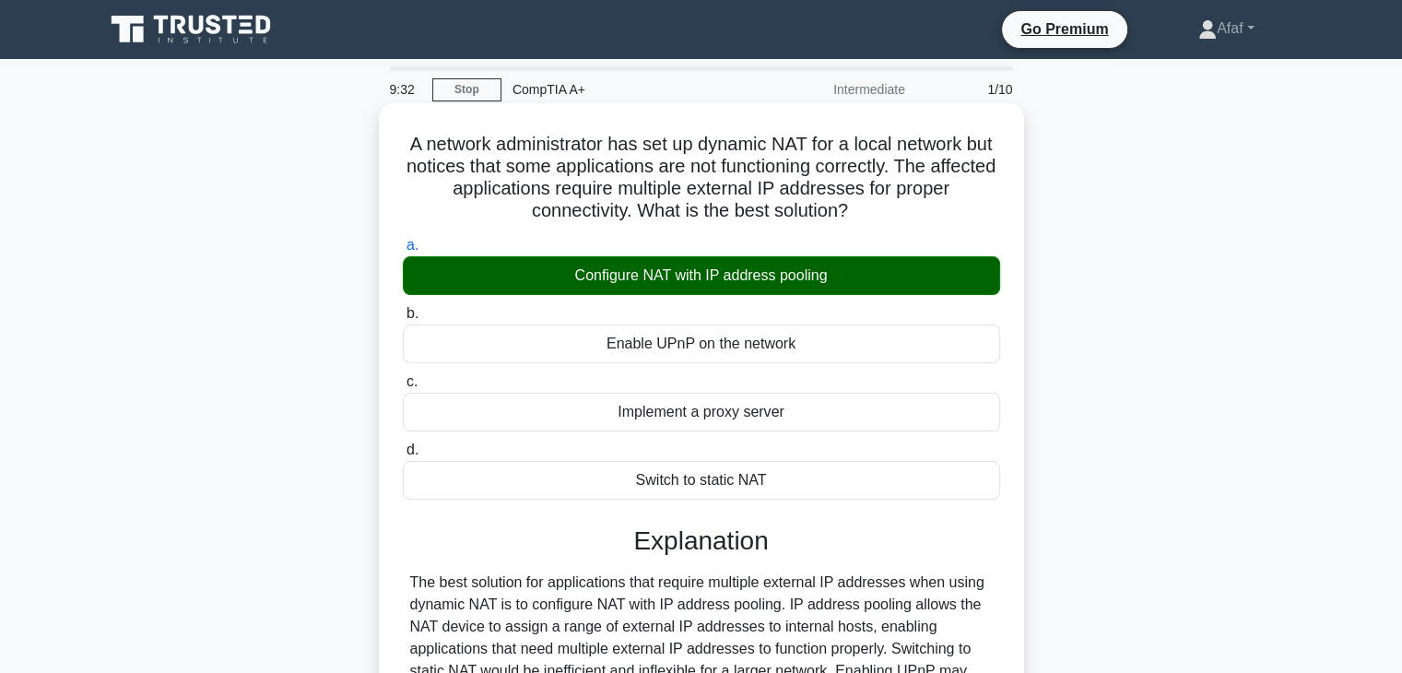
scroll to position [324, 0]
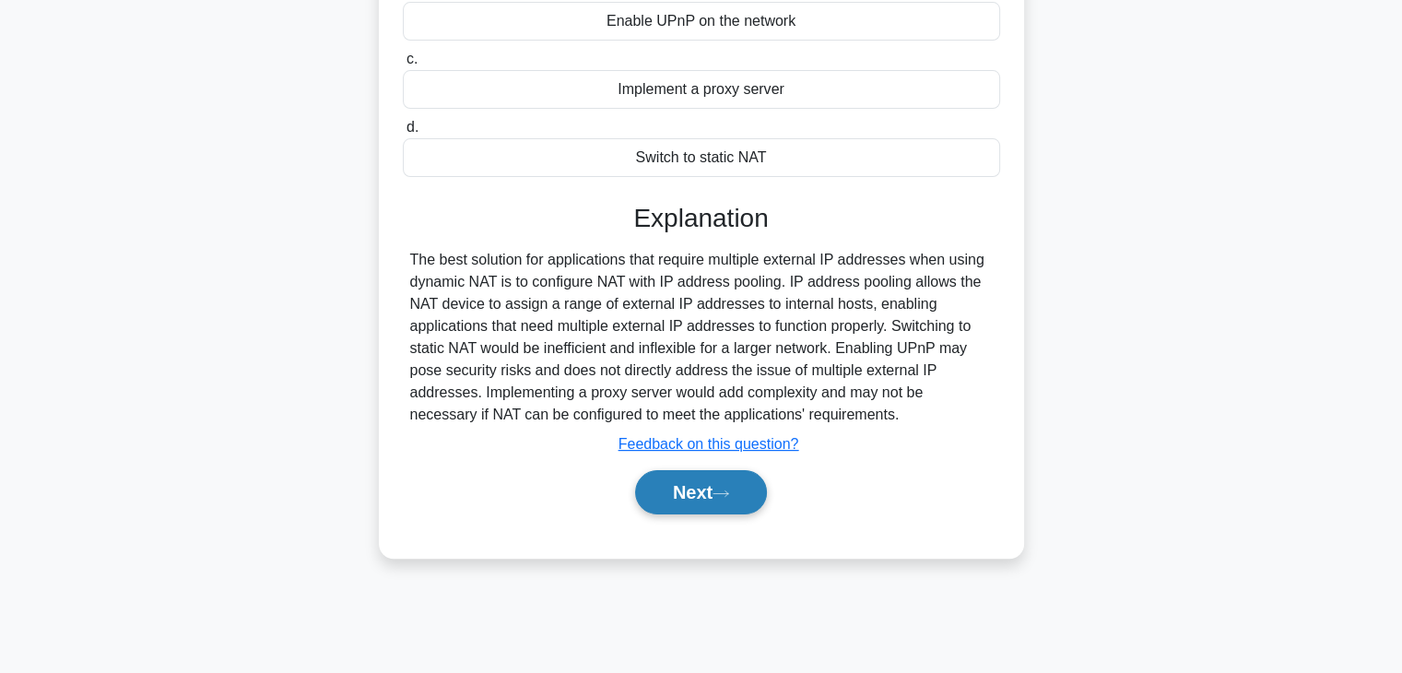
click at [692, 503] on button "Next" at bounding box center [701, 492] width 132 height 44
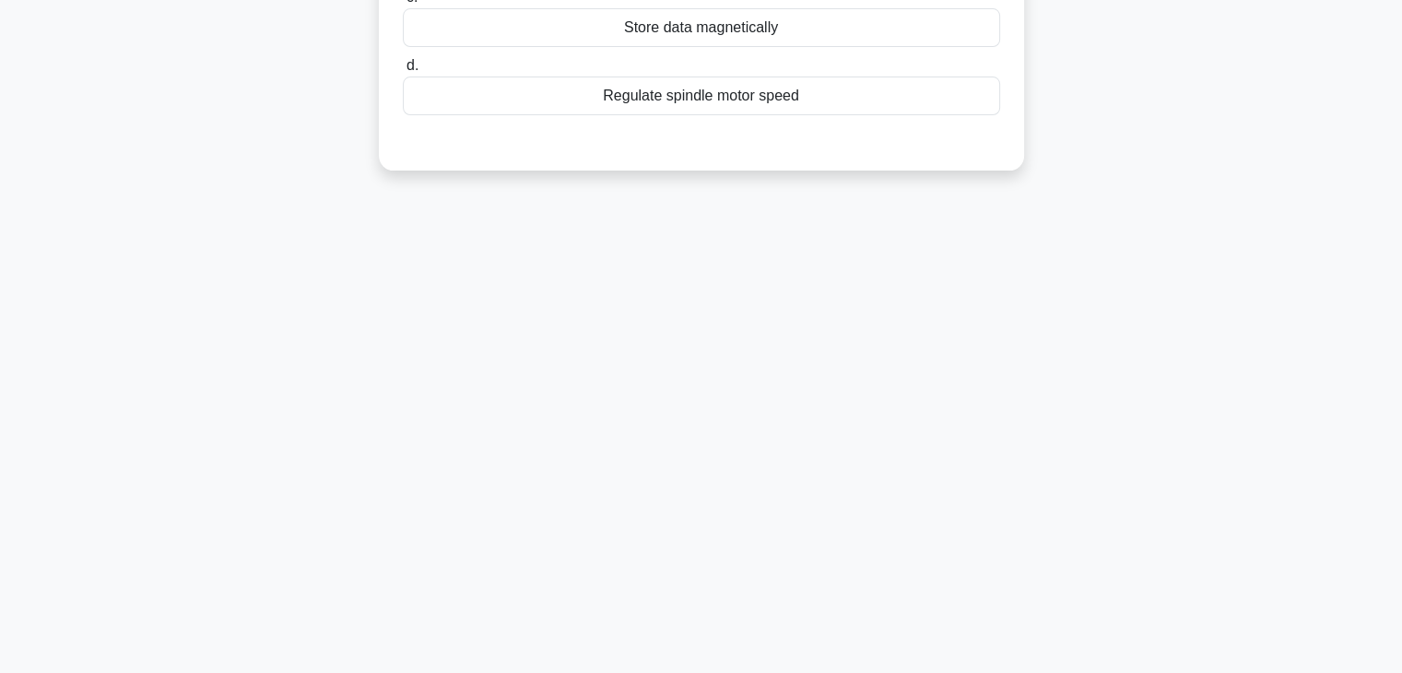
scroll to position [0, 0]
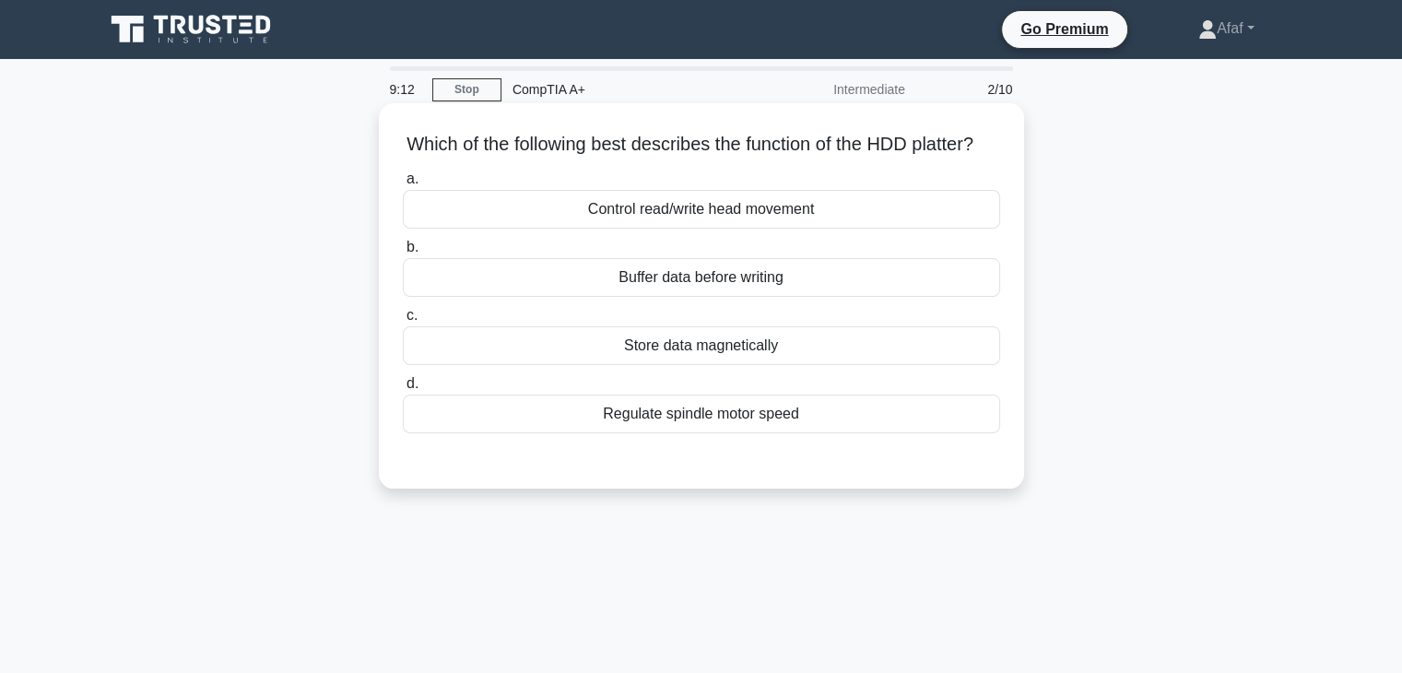
click at [822, 227] on div "Control read/write head movement" at bounding box center [701, 209] width 597 height 39
click at [403, 185] on input "a. Control read/write head movement" at bounding box center [403, 179] width 0 height 12
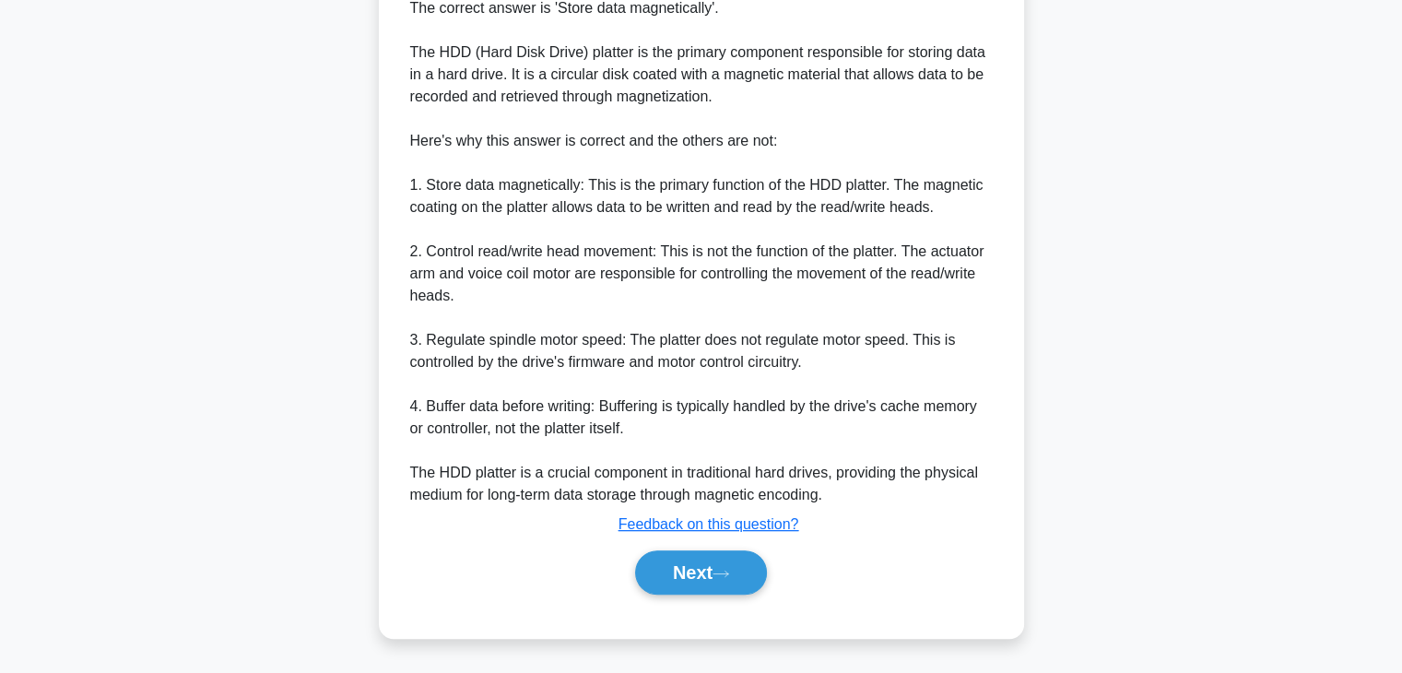
scroll to position [527, 0]
click at [744, 567] on button "Next" at bounding box center [701, 572] width 132 height 44
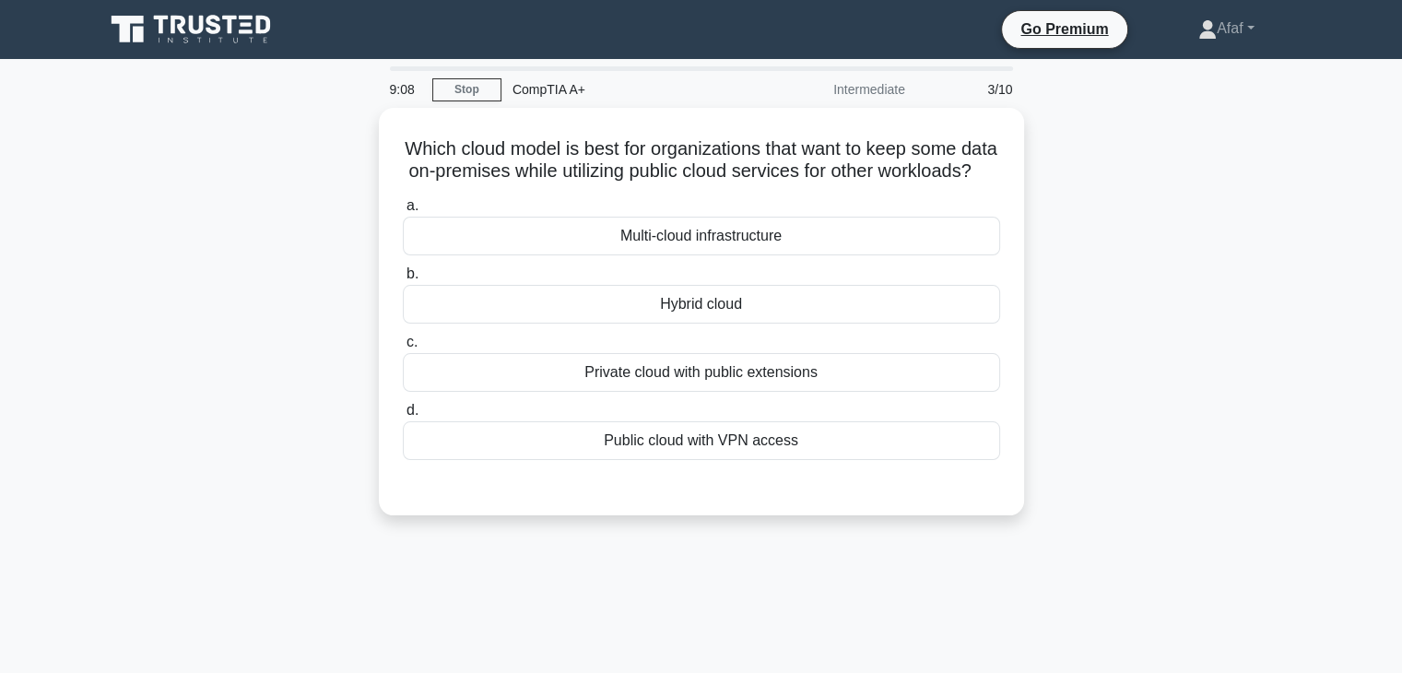
scroll to position [0, 0]
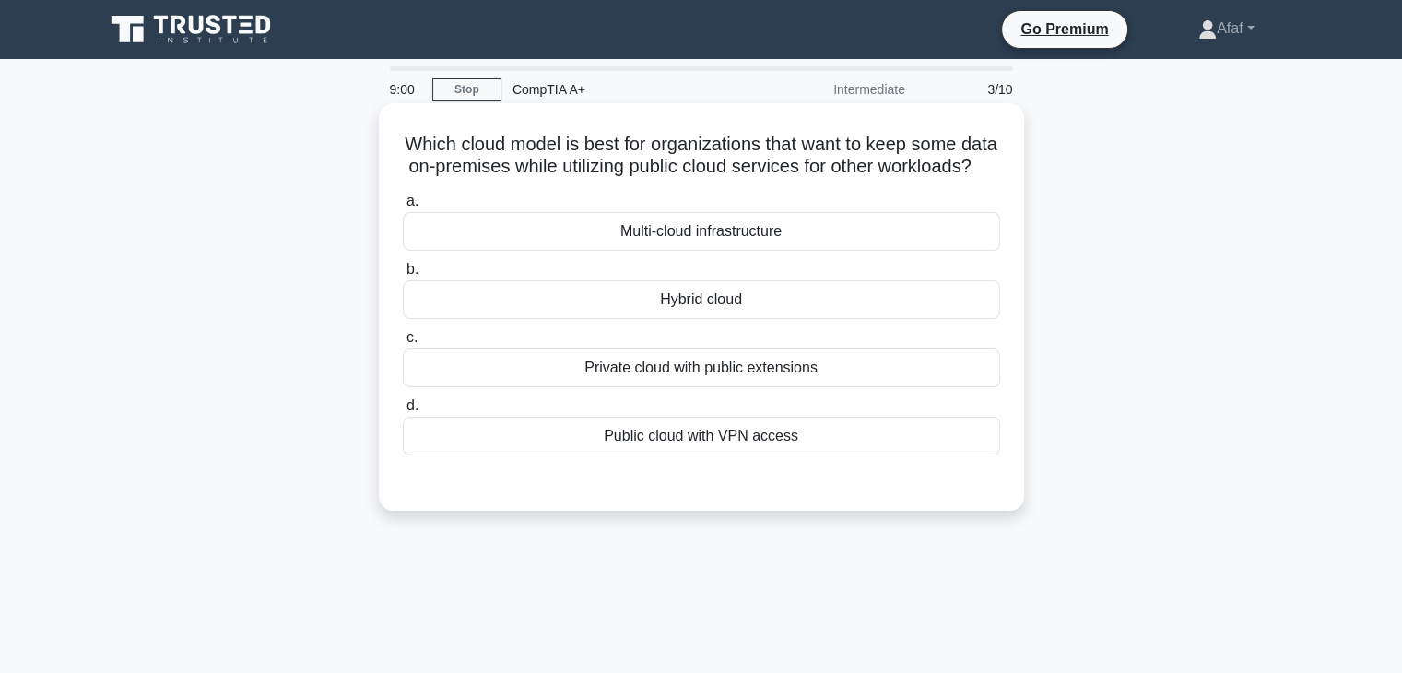
click at [882, 179] on h5 "Which cloud model is best for organizations that want to keep some data on-prem…" at bounding box center [701, 156] width 601 height 46
click at [793, 379] on div "Private cloud with public extensions" at bounding box center [701, 368] width 597 height 39
click at [403, 344] on input "c. Private cloud with public extensions" at bounding box center [403, 338] width 0 height 12
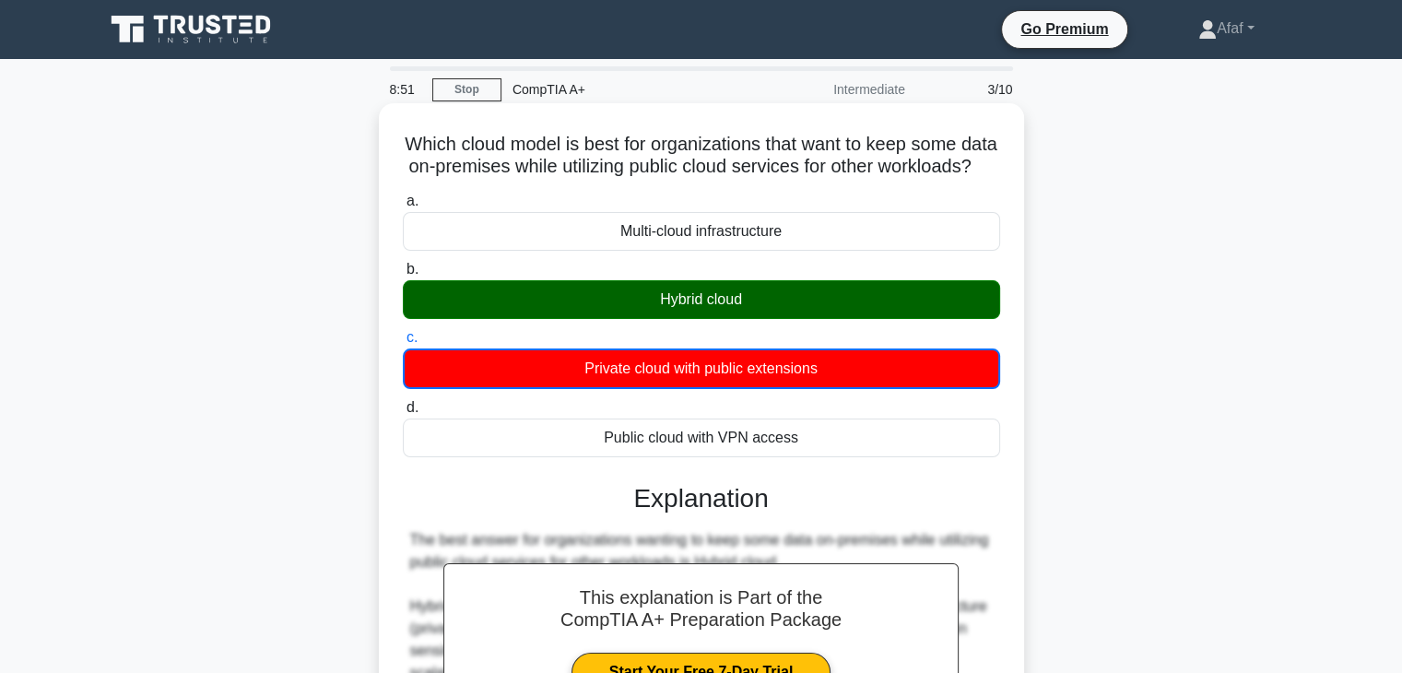
click at [775, 319] on div "Hybrid cloud" at bounding box center [701, 299] width 597 height 39
click at [403, 276] on input "b. Hybrid cloud" at bounding box center [403, 270] width 0 height 12
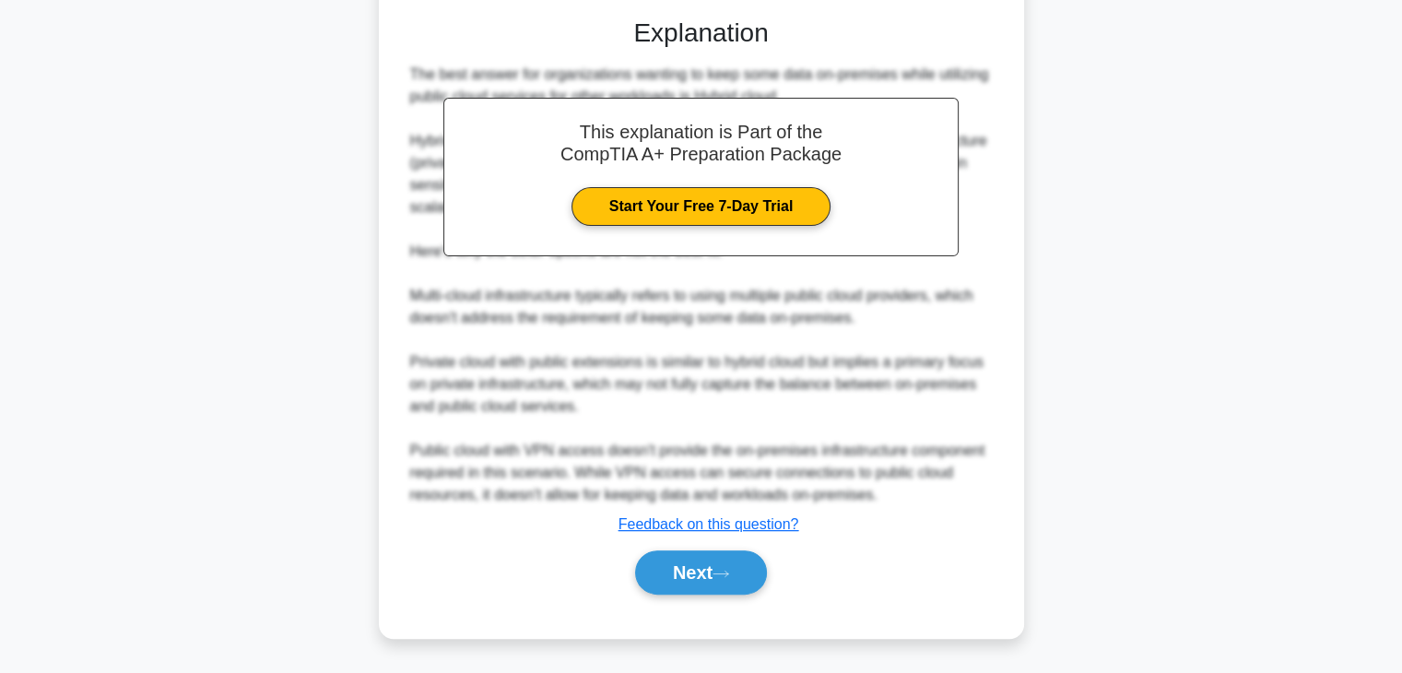
scroll to position [483, 0]
click at [749, 550] on div "Next" at bounding box center [701, 572] width 597 height 59
click at [739, 566] on button "Next" at bounding box center [701, 572] width 132 height 44
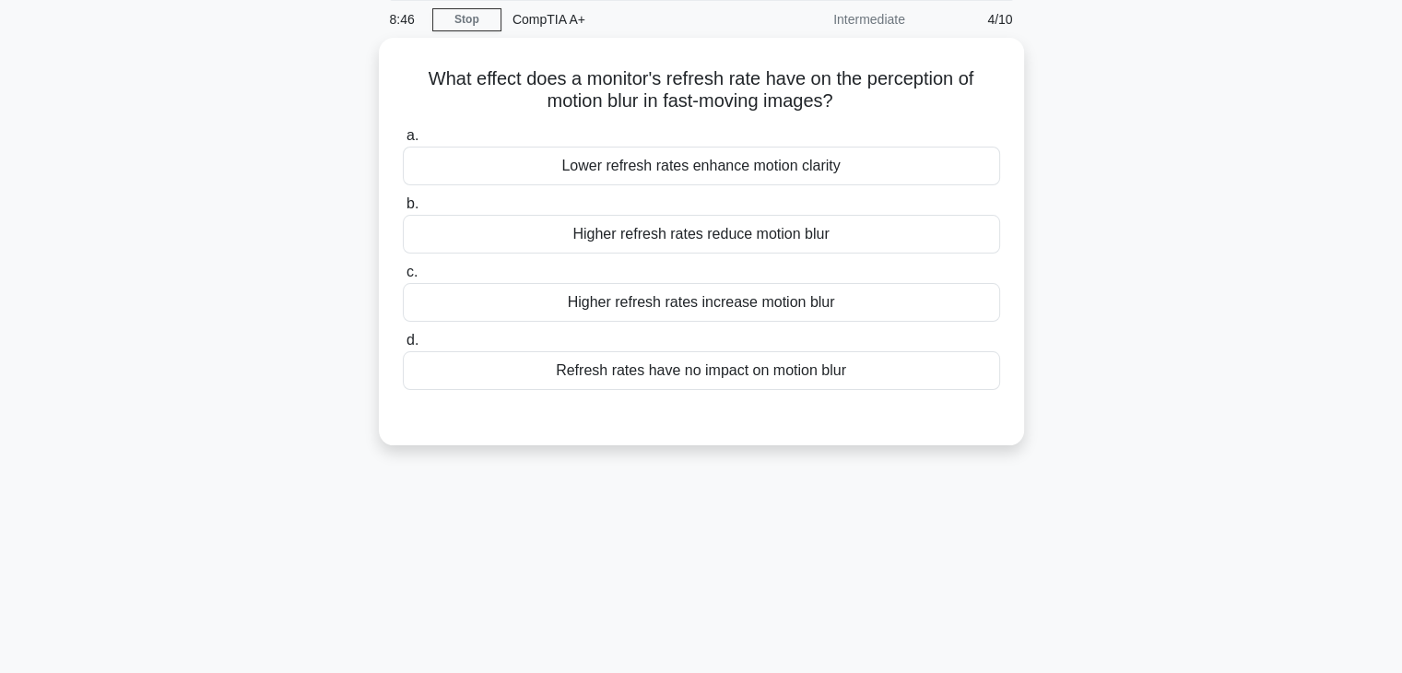
scroll to position [65, 0]
click at [840, 236] on div "Higher refresh rates reduce motion blur" at bounding box center [701, 234] width 597 height 39
click at [403, 210] on input "b. Higher refresh rates reduce motion blur" at bounding box center [403, 204] width 0 height 12
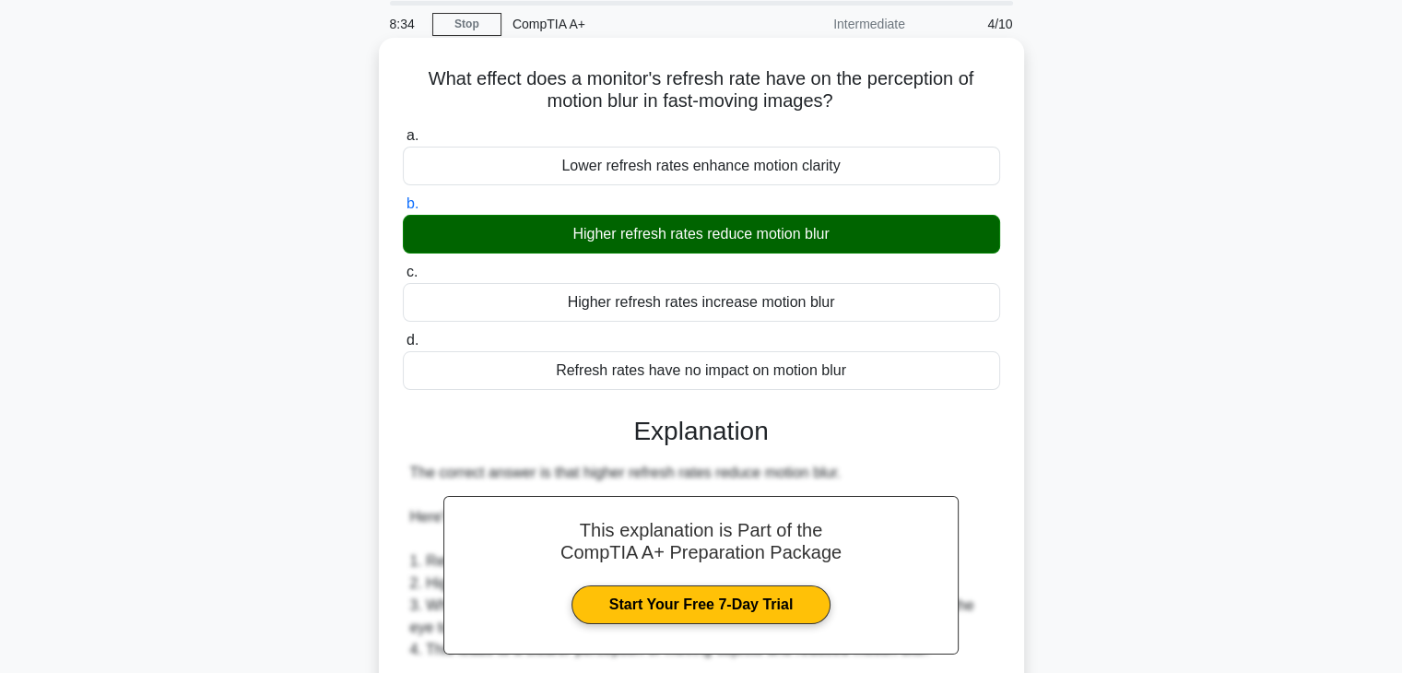
scroll to position [507, 0]
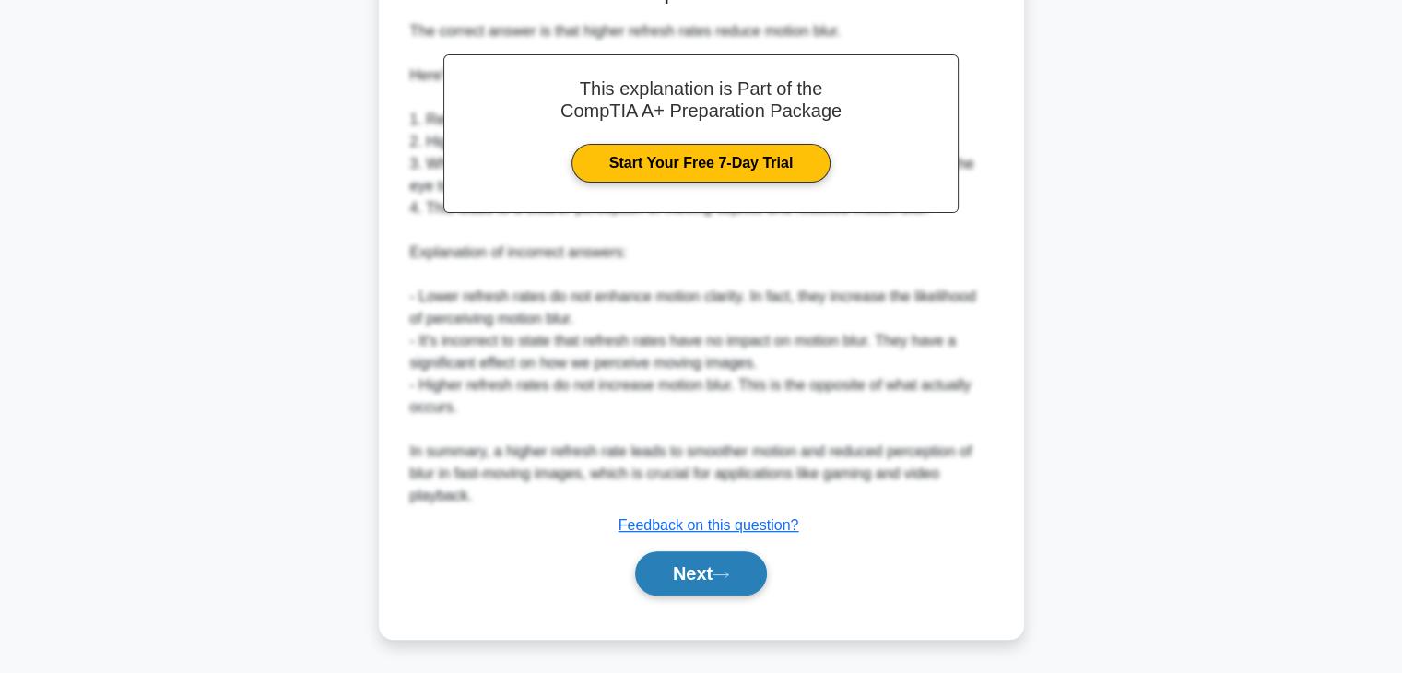
click at [738, 580] on button "Next" at bounding box center [701, 573] width 132 height 44
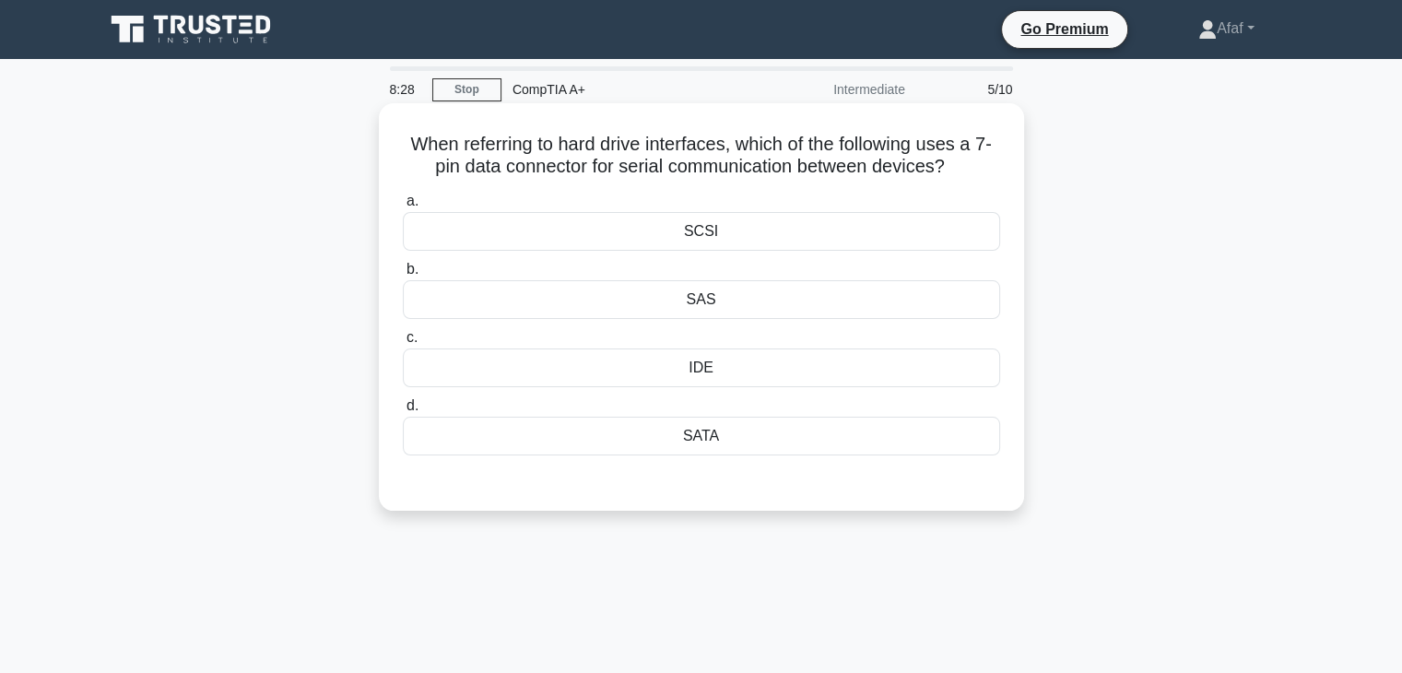
scroll to position [0, 0]
click at [768, 453] on div "SATA" at bounding box center [701, 436] width 597 height 39
click at [403, 412] on input "d. SATA" at bounding box center [403, 406] width 0 height 12
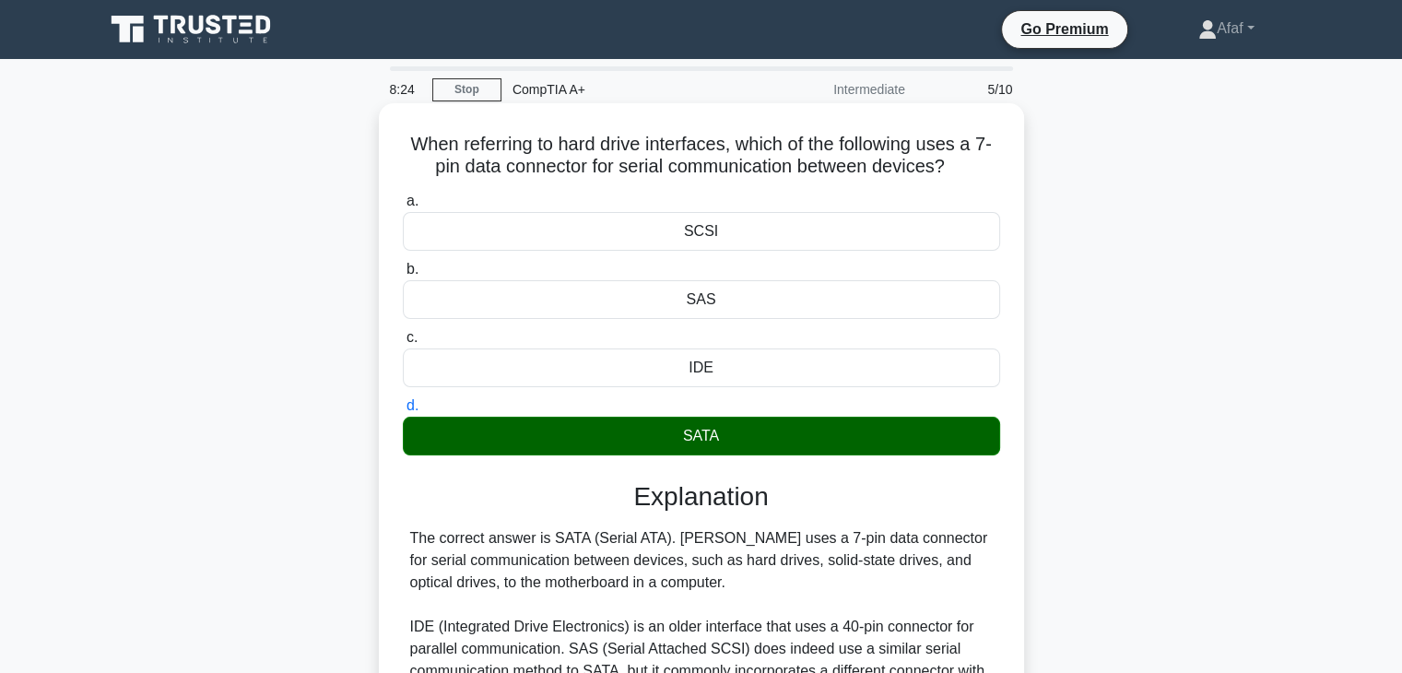
scroll to position [247, 0]
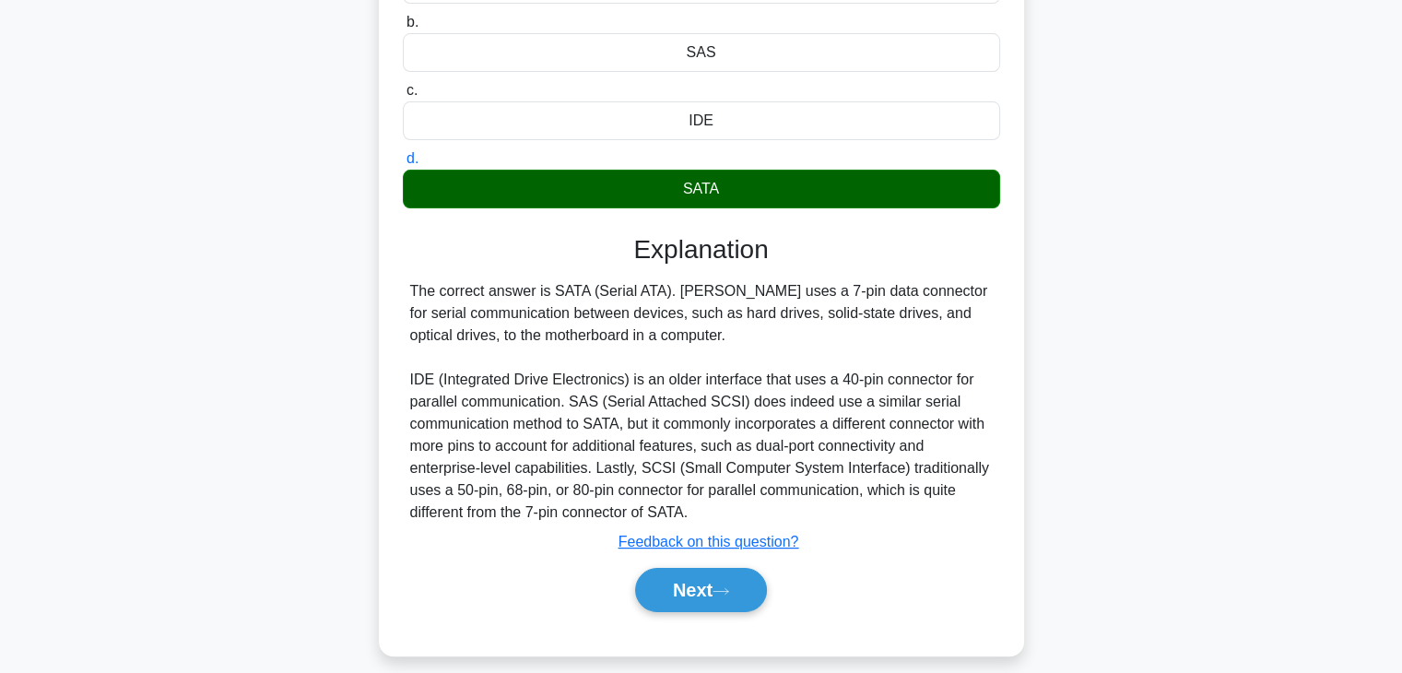
click at [720, 555] on div "Explanation The correct answer is SATA (Serial ATA). SATA uses a 7-pin data con…" at bounding box center [701, 426] width 597 height 385
click at [720, 568] on button "Next" at bounding box center [701, 590] width 132 height 44
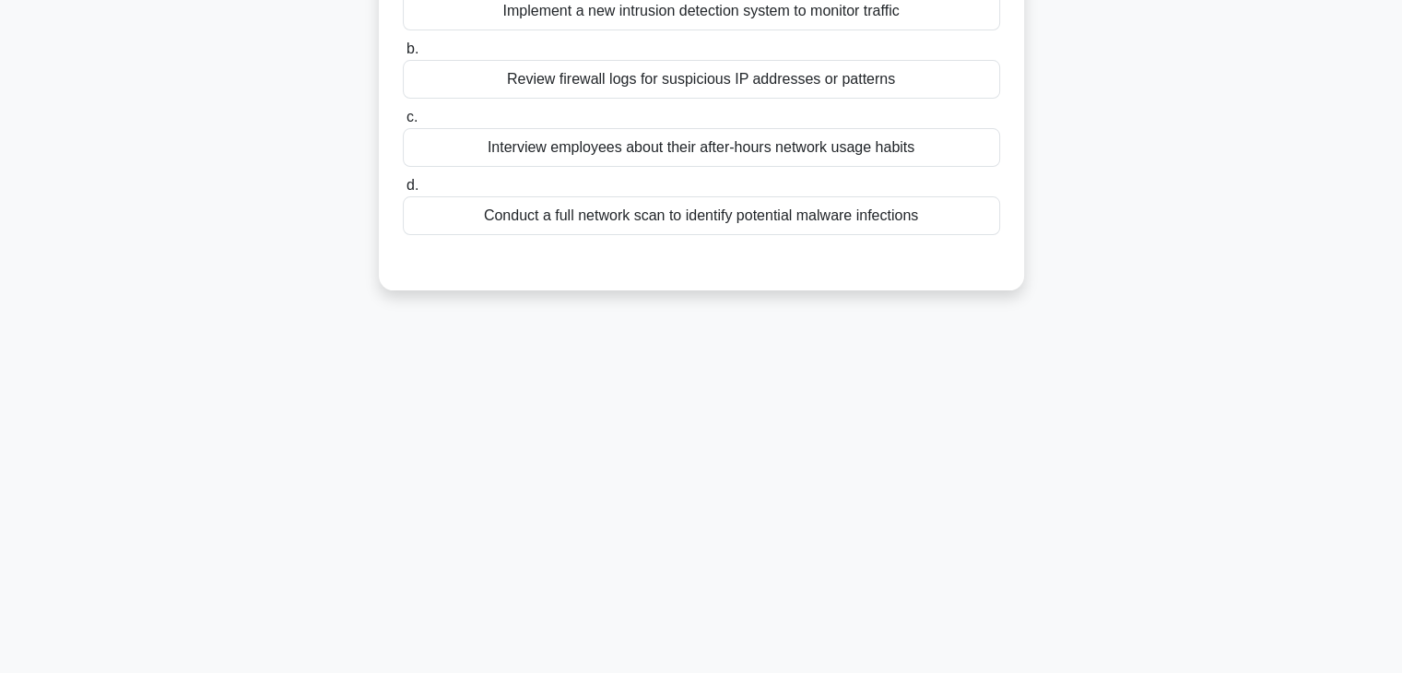
scroll to position [0, 0]
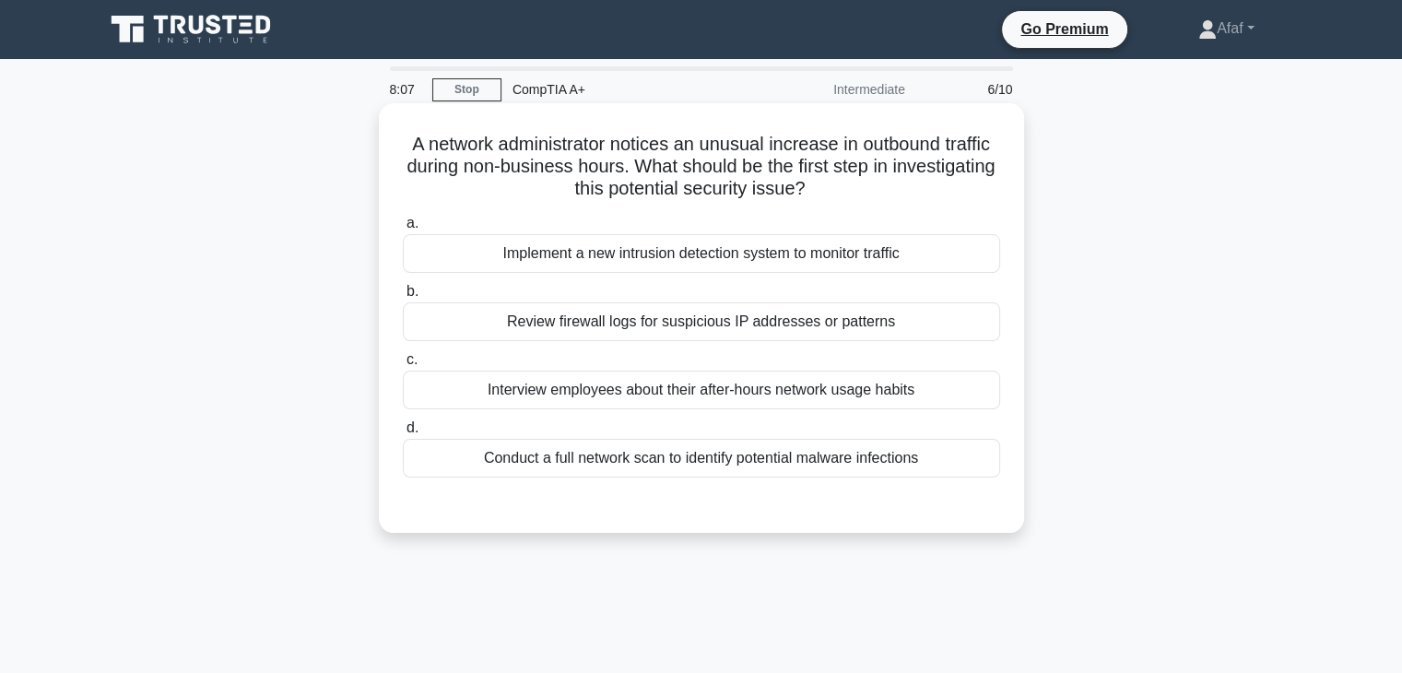
click at [702, 466] on div "Conduct a full network scan to identify potential malware infections" at bounding box center [701, 458] width 597 height 39
click at [403, 434] on input "d. Conduct a full network scan to identify potential malware infections" at bounding box center [403, 428] width 0 height 12
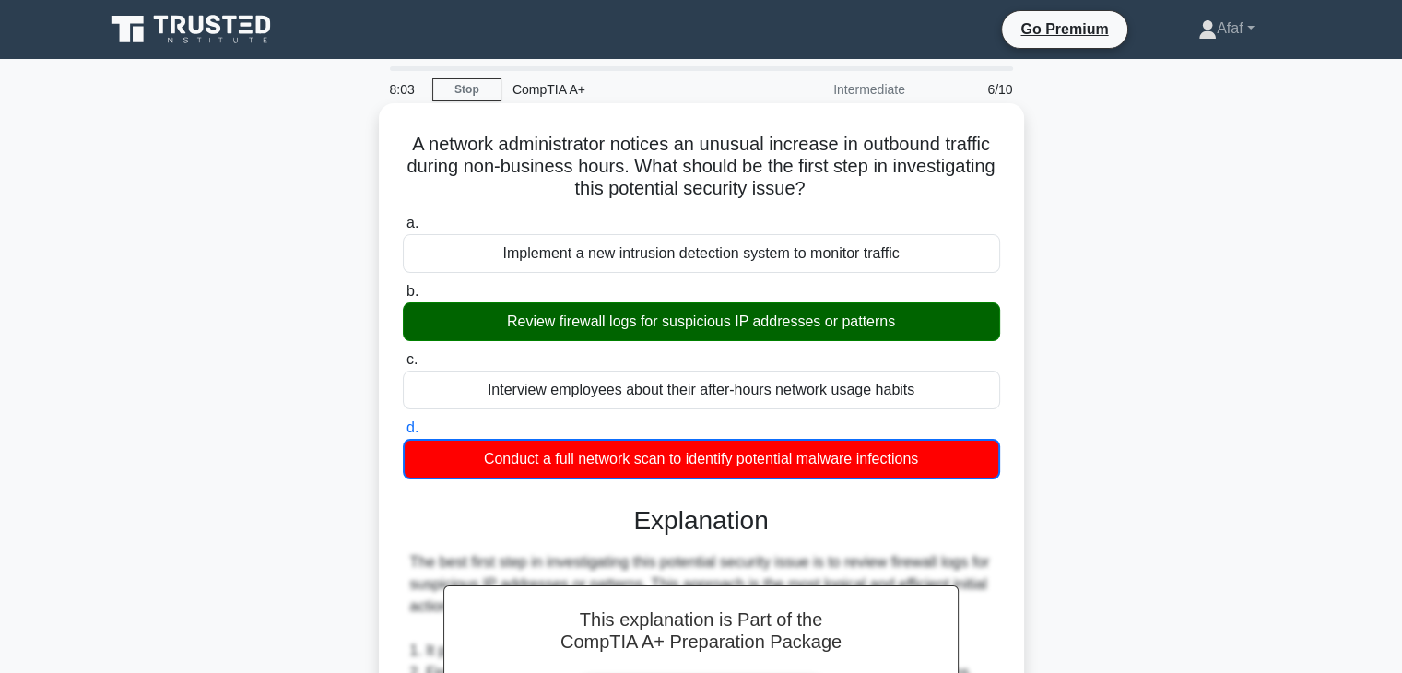
click at [708, 322] on div "Review firewall logs for suspicious IP addresses or patterns" at bounding box center [701, 321] width 597 height 39
click at [403, 298] on input "b. Review firewall logs for suspicious IP addresses or patterns" at bounding box center [403, 292] width 0 height 12
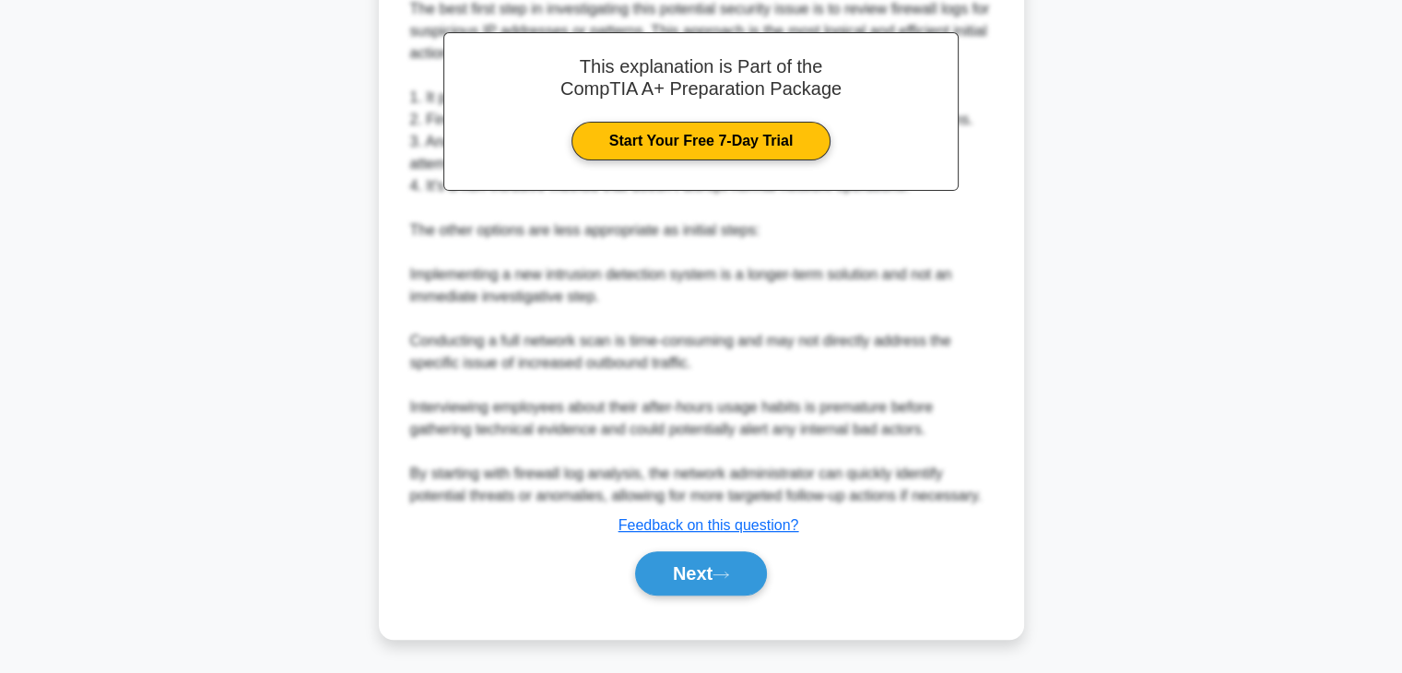
scroll to position [550, 0]
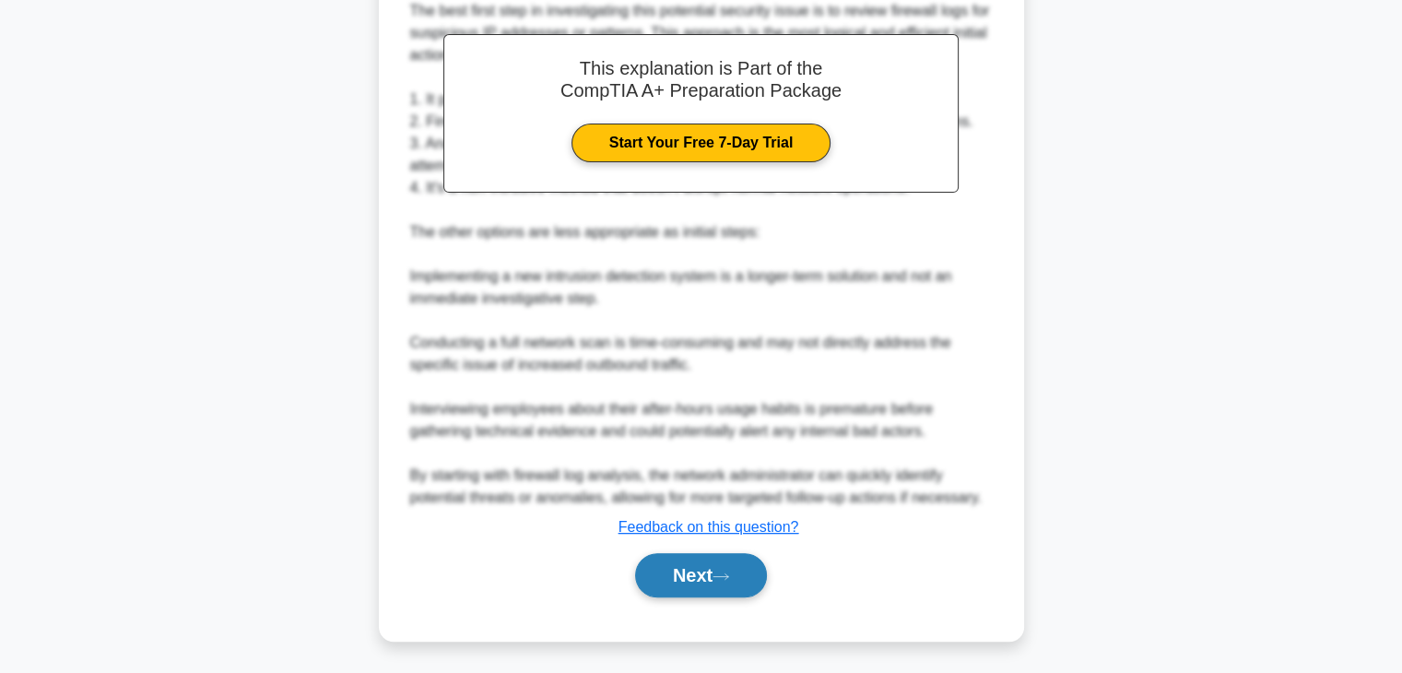
click at [710, 583] on button "Next" at bounding box center [701, 575] width 132 height 44
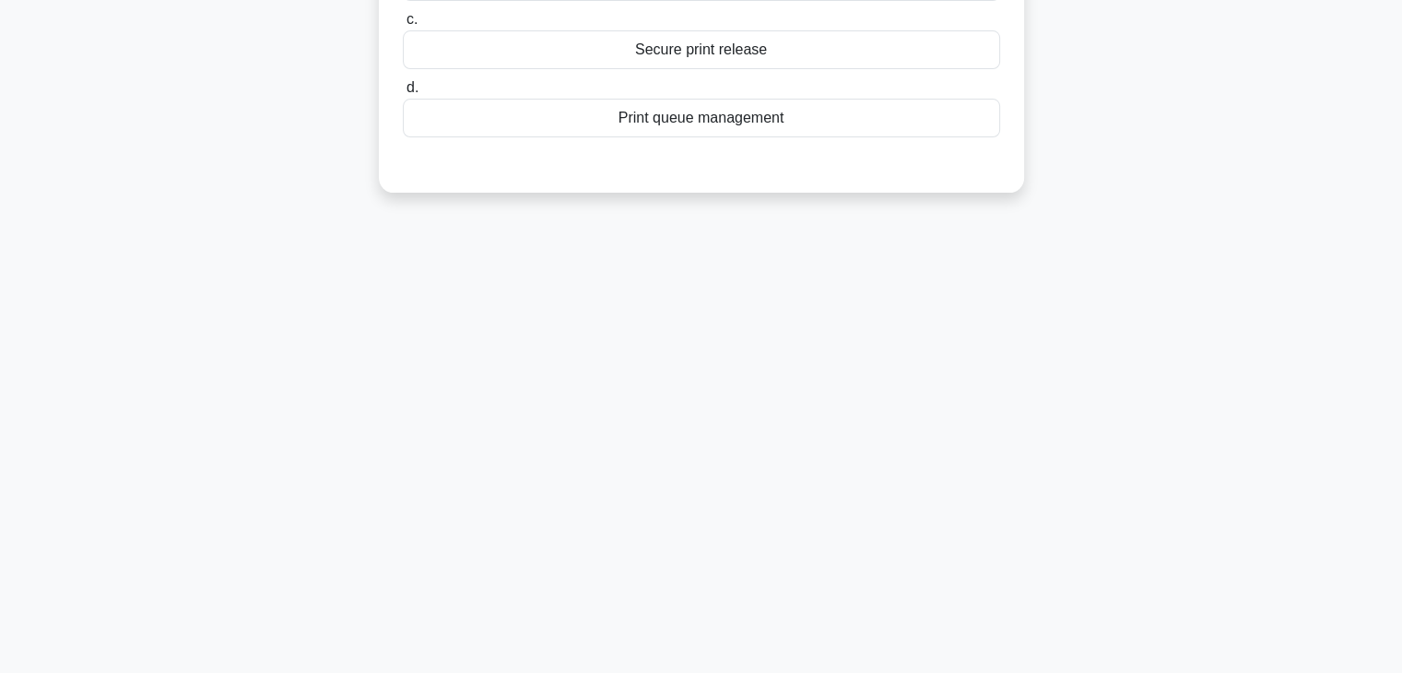
scroll to position [0, 0]
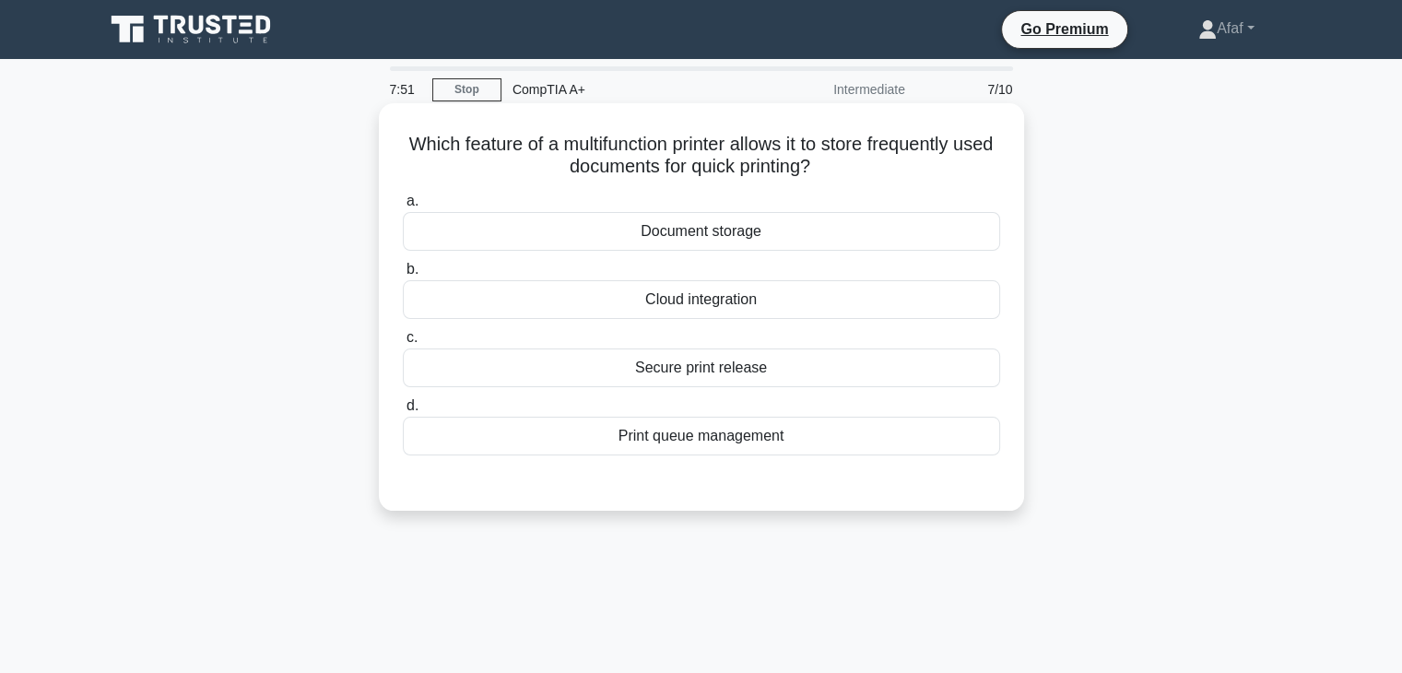
click at [752, 233] on div "Document storage" at bounding box center [701, 231] width 597 height 39
click at [403, 207] on input "a. Document storage" at bounding box center [403, 201] width 0 height 12
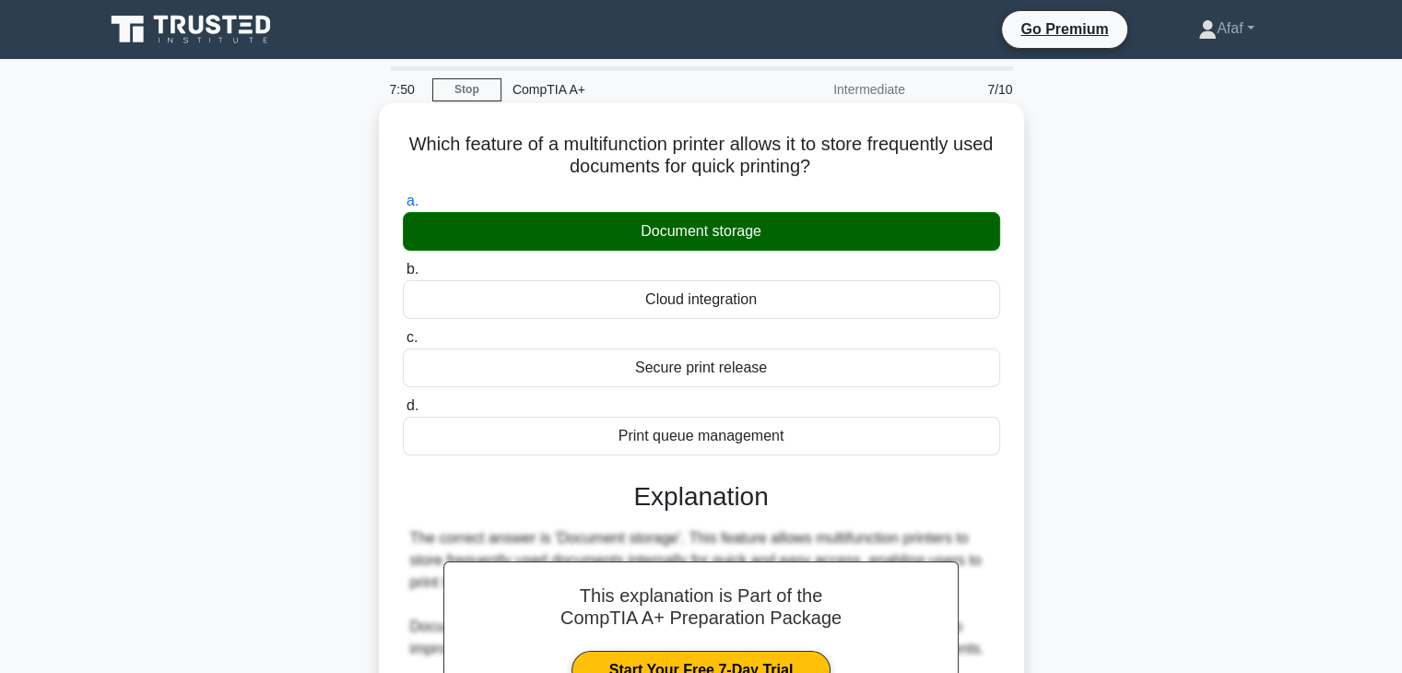
scroll to position [374, 0]
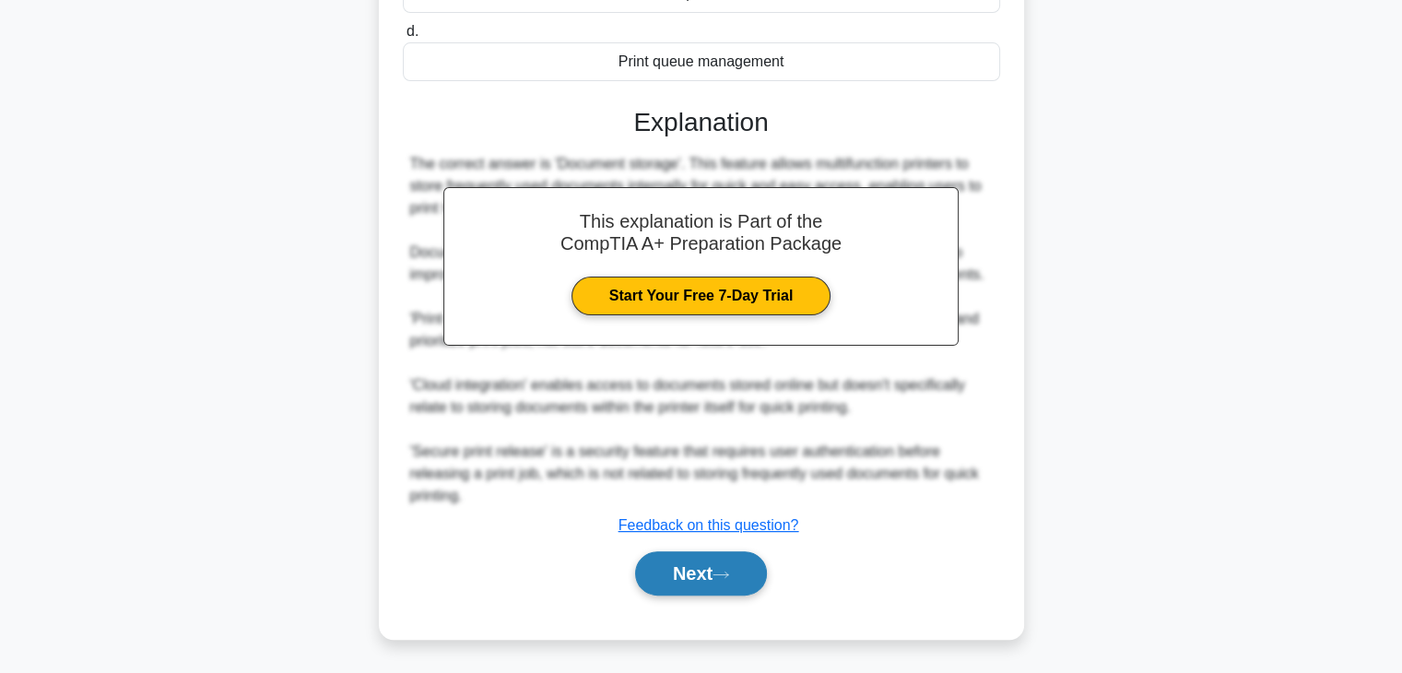
click at [702, 558] on button "Next" at bounding box center [701, 573] width 132 height 44
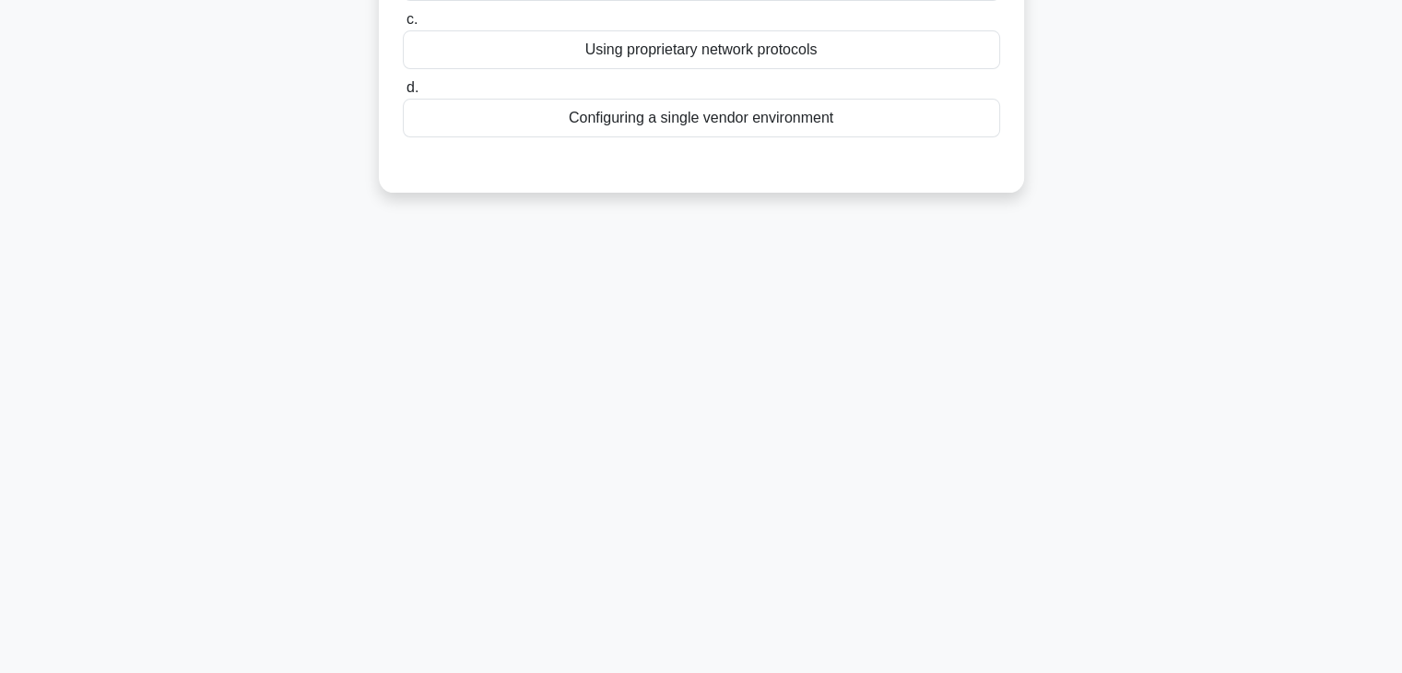
scroll to position [0, 0]
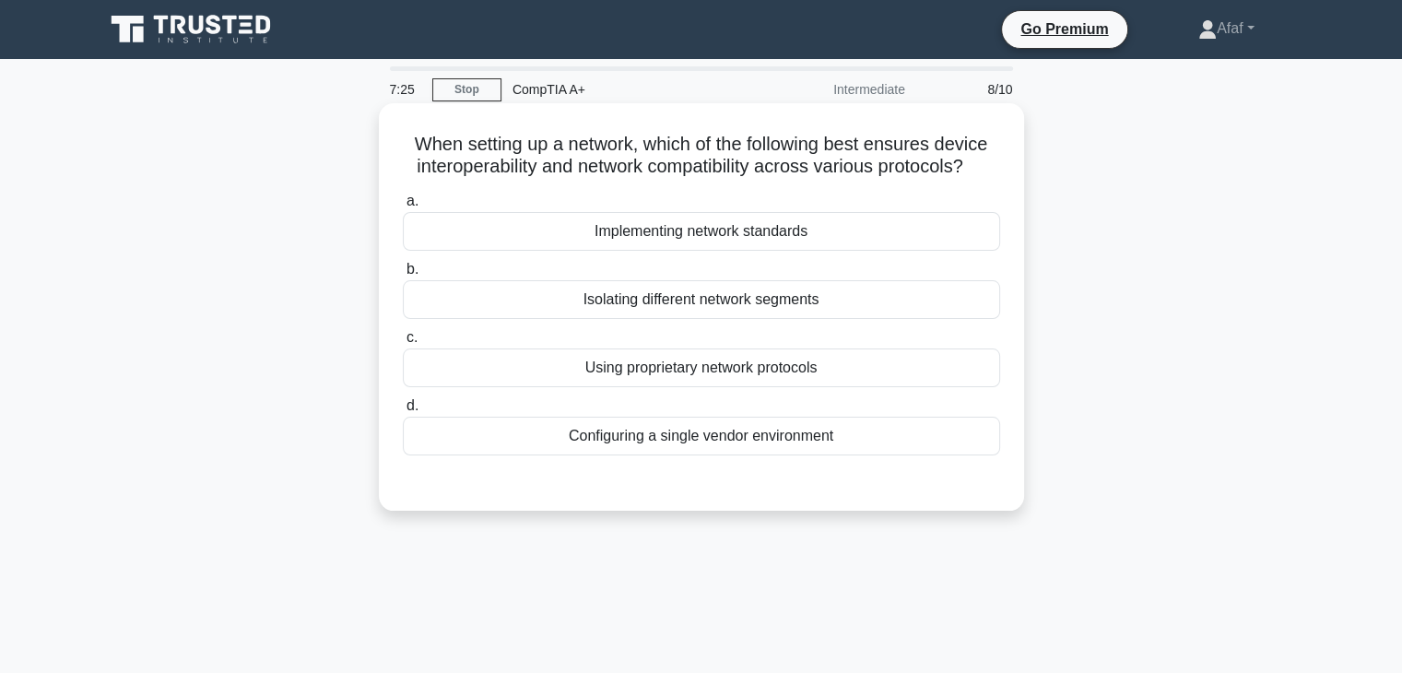
click at [841, 237] on div "Implementing network standards" at bounding box center [701, 231] width 597 height 39
click at [403, 207] on input "a. Implementing network standards" at bounding box center [403, 201] width 0 height 12
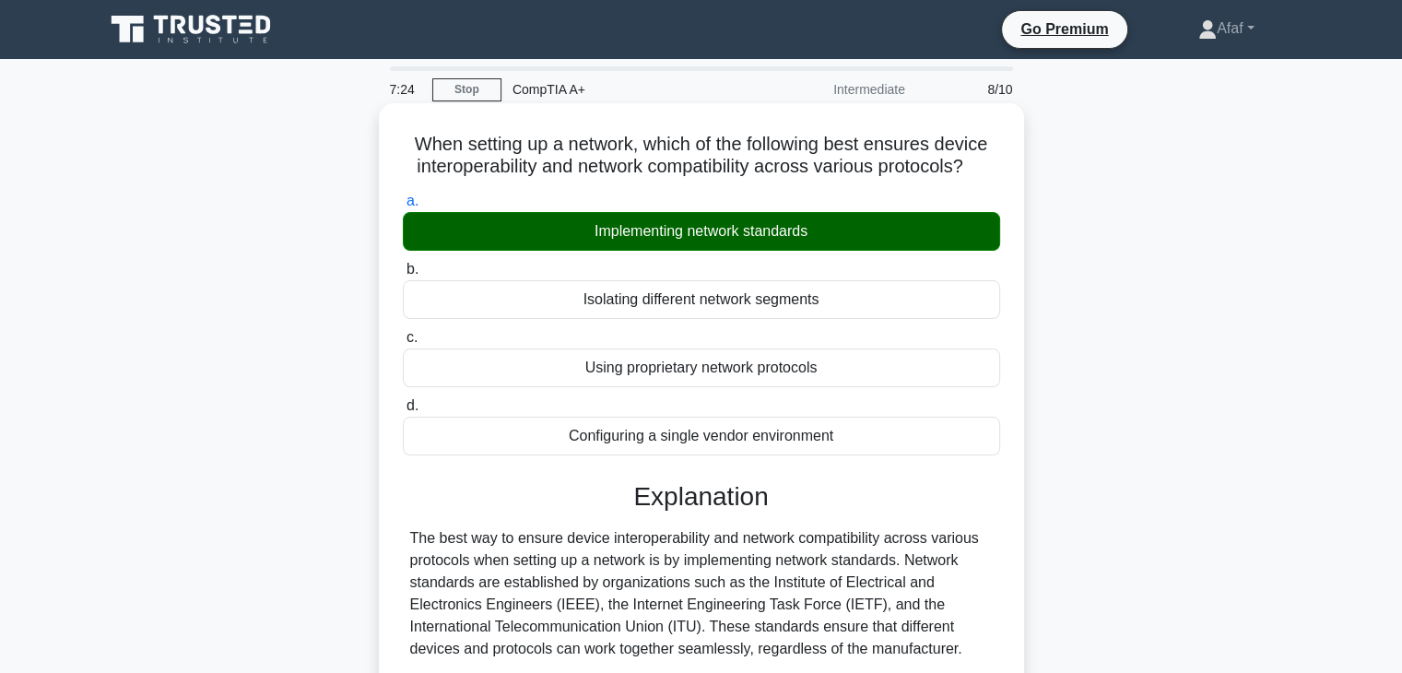
scroll to position [374, 0]
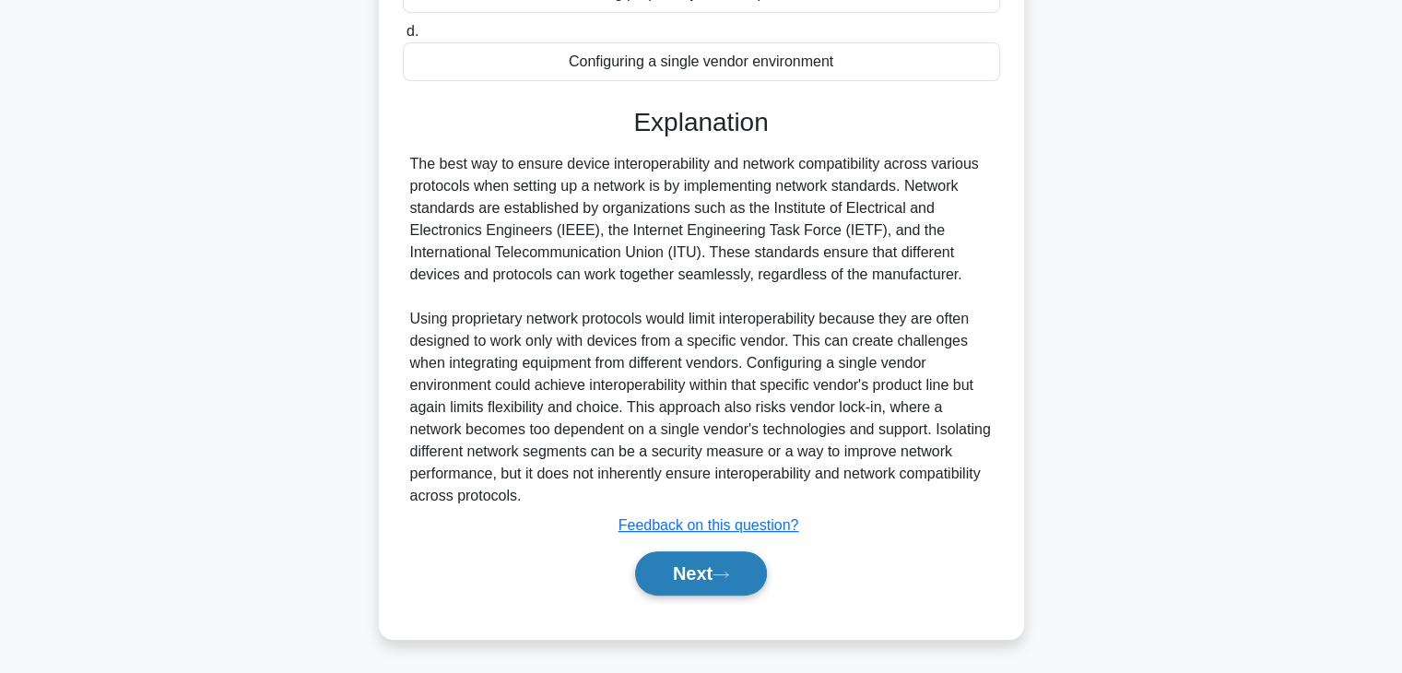
click at [703, 554] on button "Next" at bounding box center [701, 573] width 132 height 44
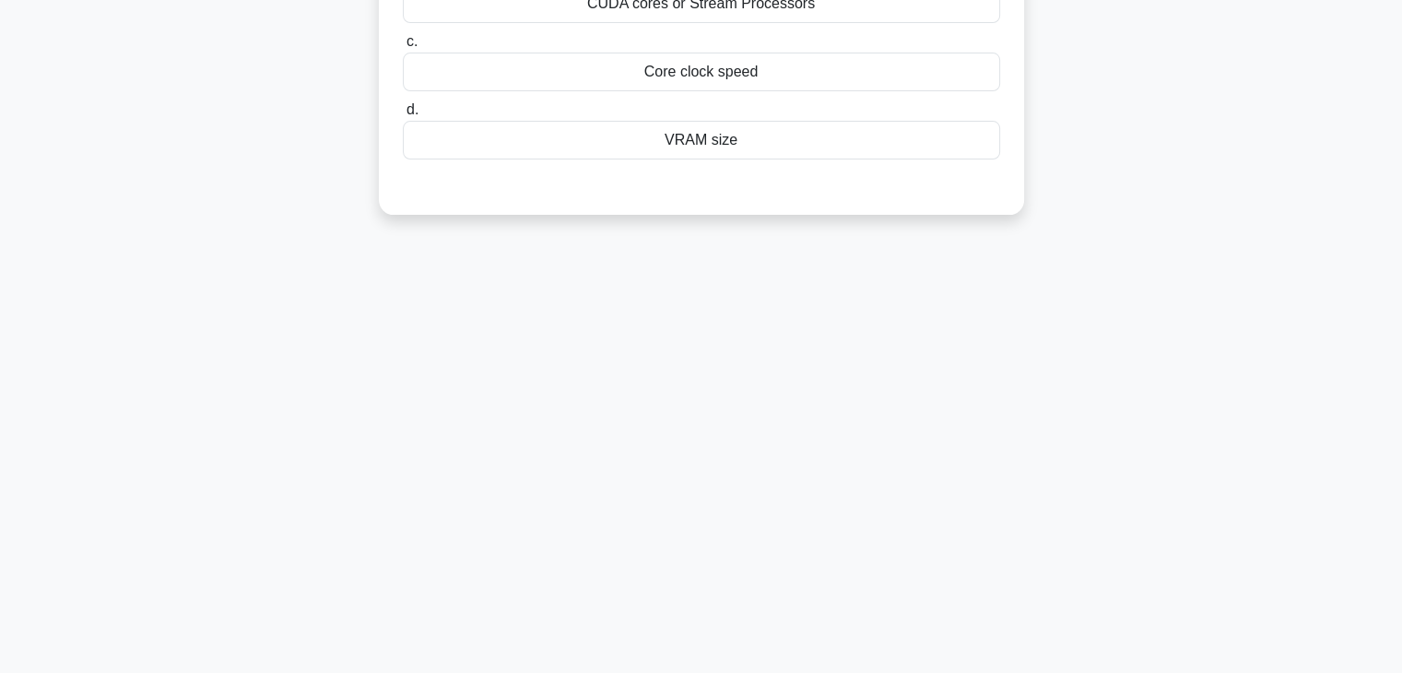
scroll to position [0, 0]
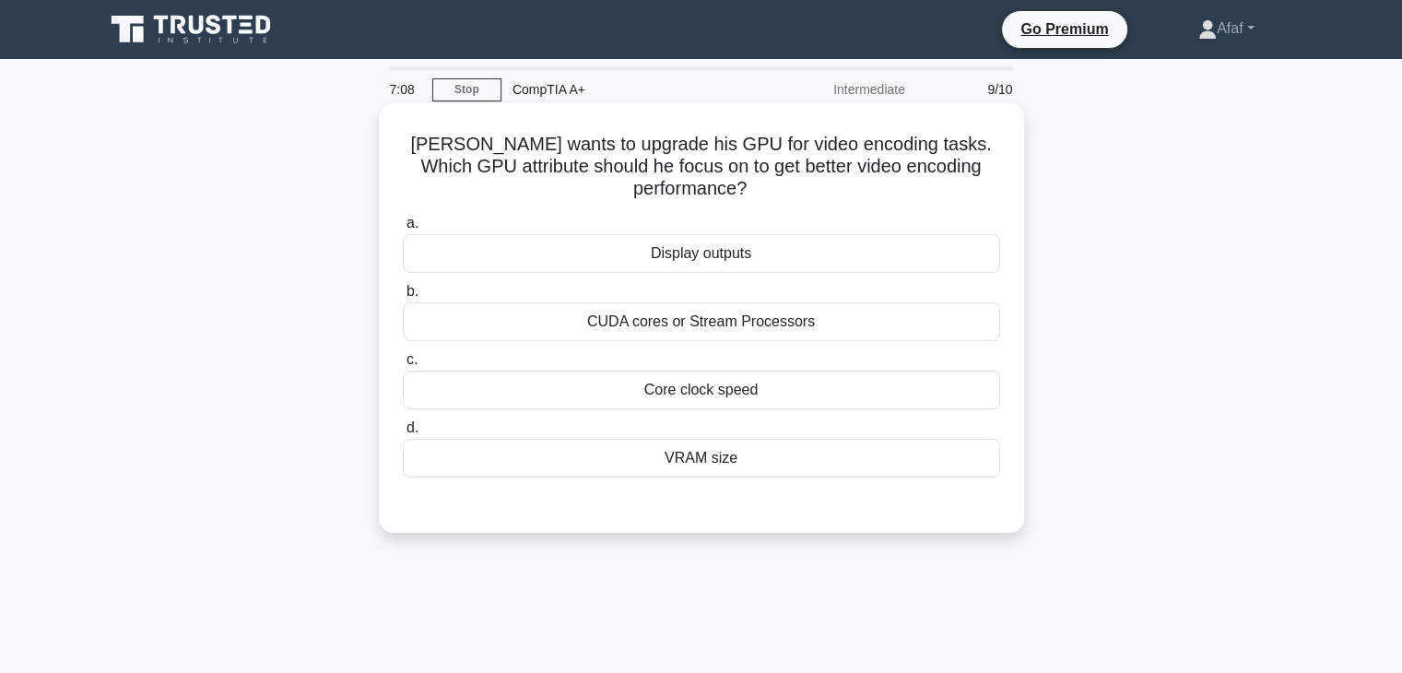
click at [802, 394] on div "Core clock speed" at bounding box center [701, 390] width 597 height 39
click at [403, 366] on input "c. Core clock speed" at bounding box center [403, 360] width 0 height 12
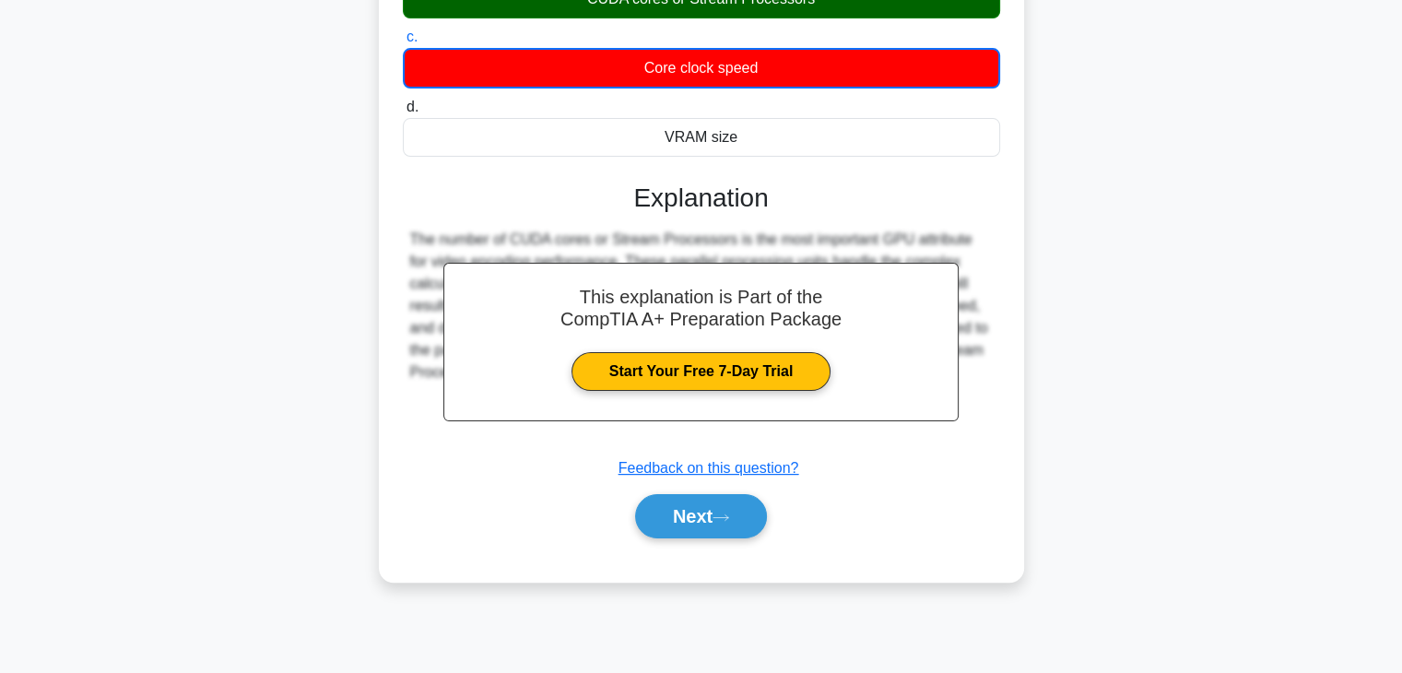
scroll to position [322, 0]
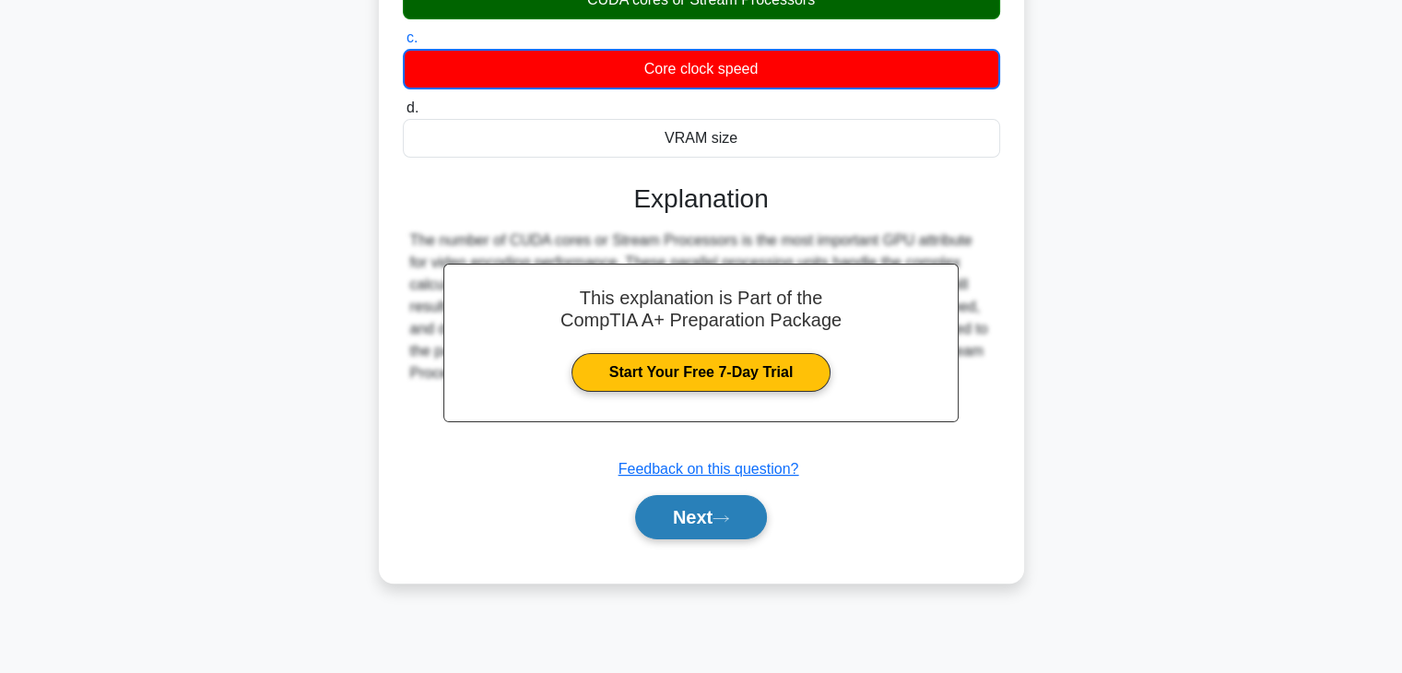
click at [729, 518] on icon at bounding box center [721, 519] width 17 height 10
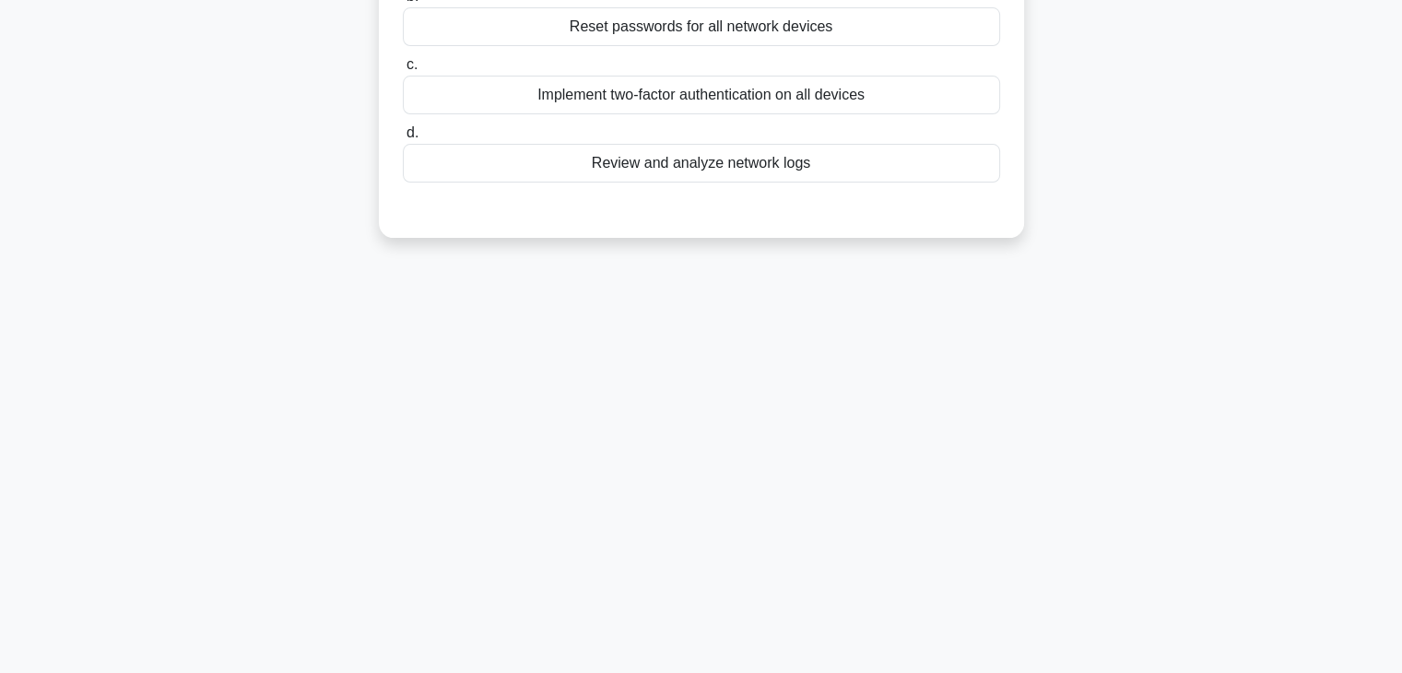
scroll to position [0, 0]
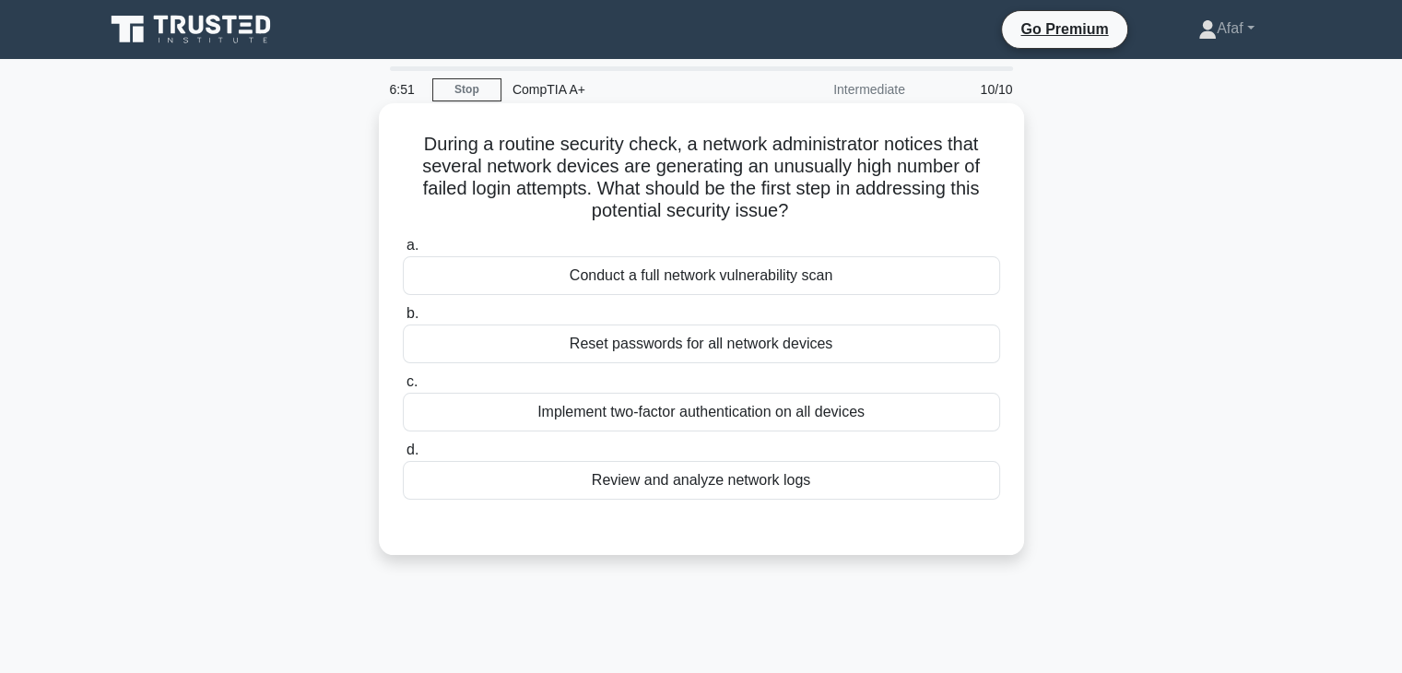
click at [782, 488] on div "Review and analyze network logs" at bounding box center [701, 480] width 597 height 39
click at [403, 456] on input "d. Review and analyze network logs" at bounding box center [403, 450] width 0 height 12
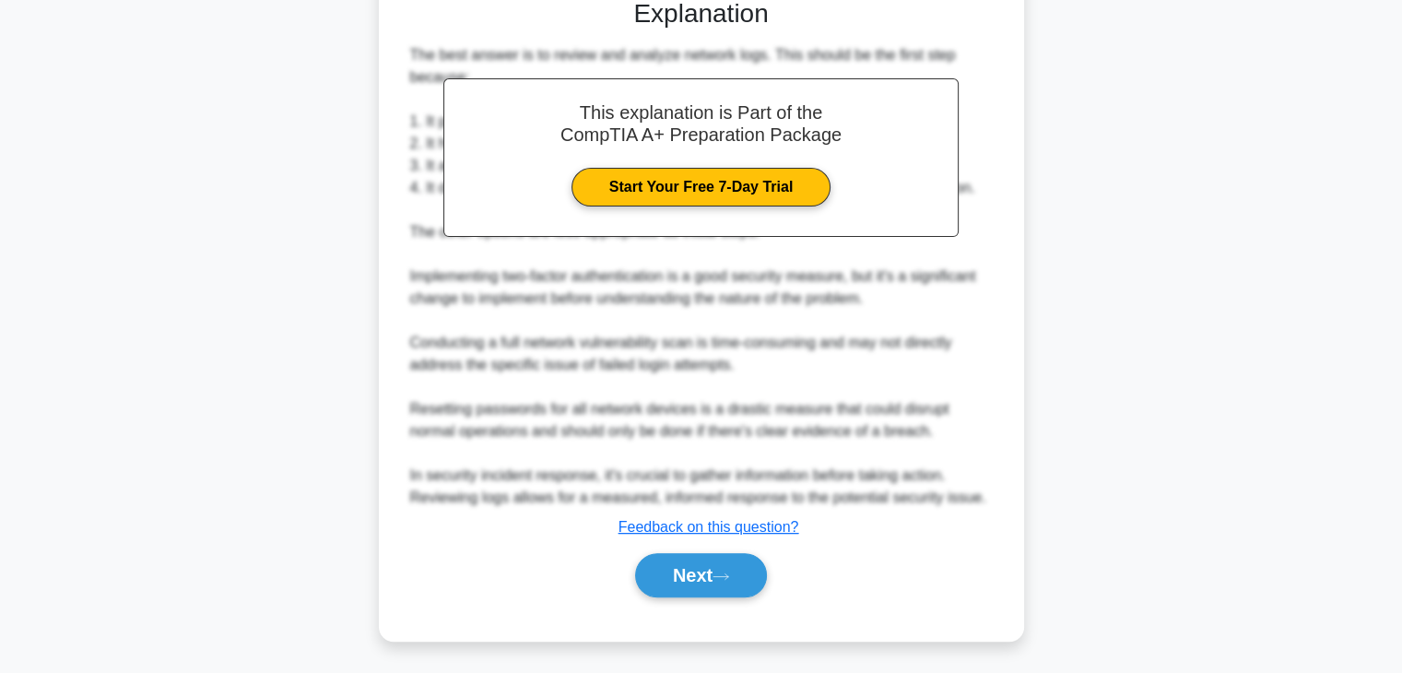
scroll to position [528, 0]
click at [722, 581] on button "Next" at bounding box center [701, 574] width 132 height 44
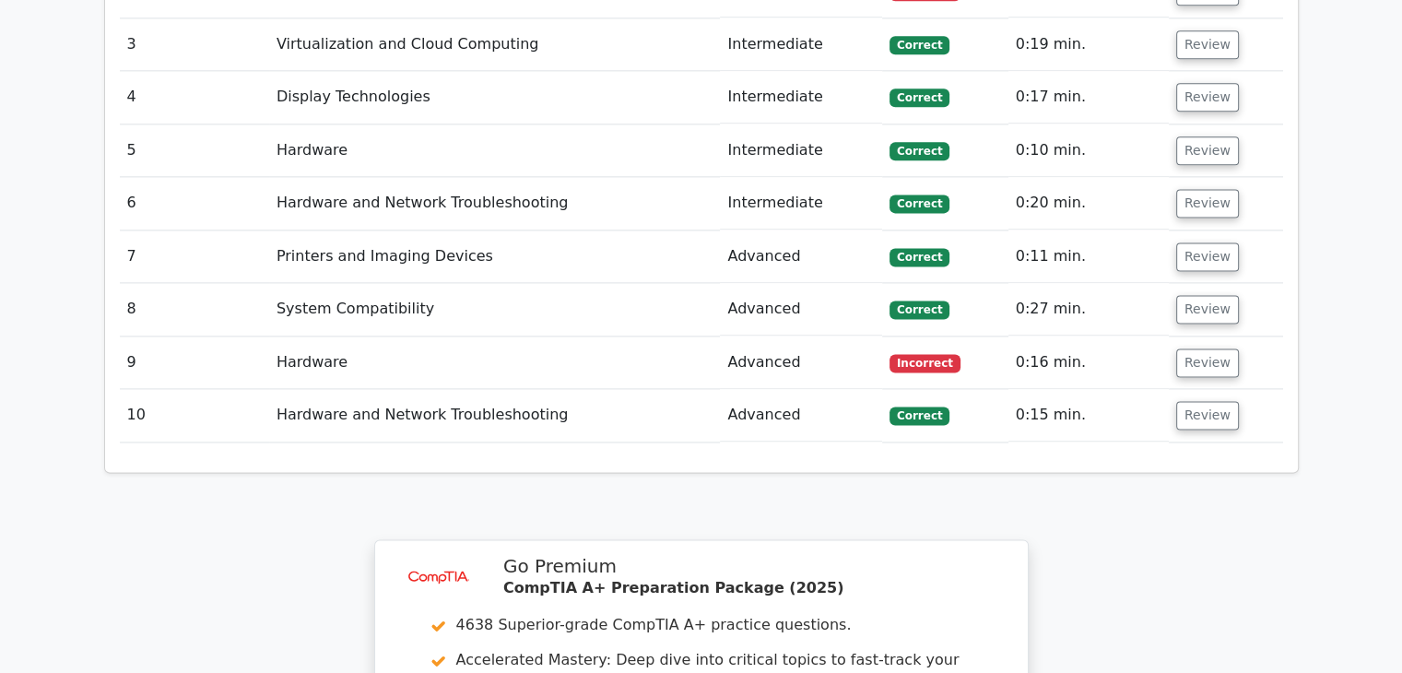
scroll to position [2980, 0]
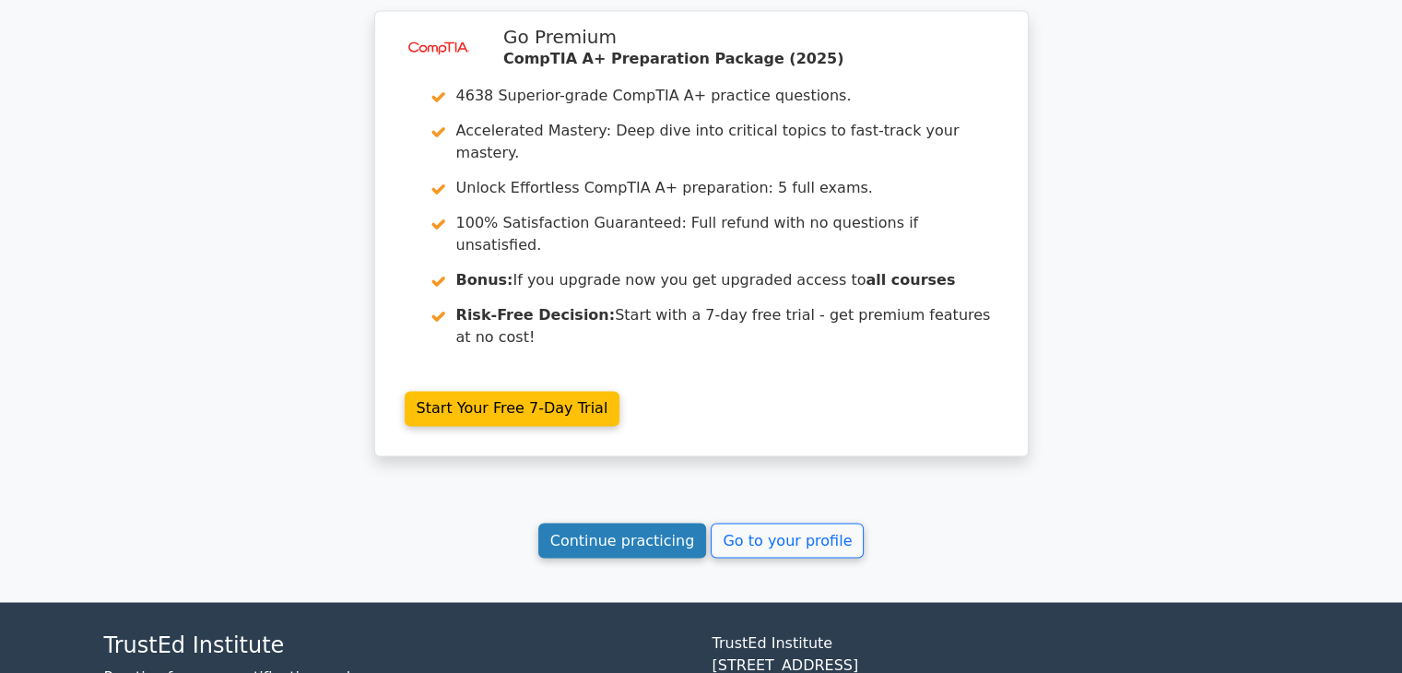
click at [649, 523] on link "Continue practicing" at bounding box center [622, 540] width 169 height 35
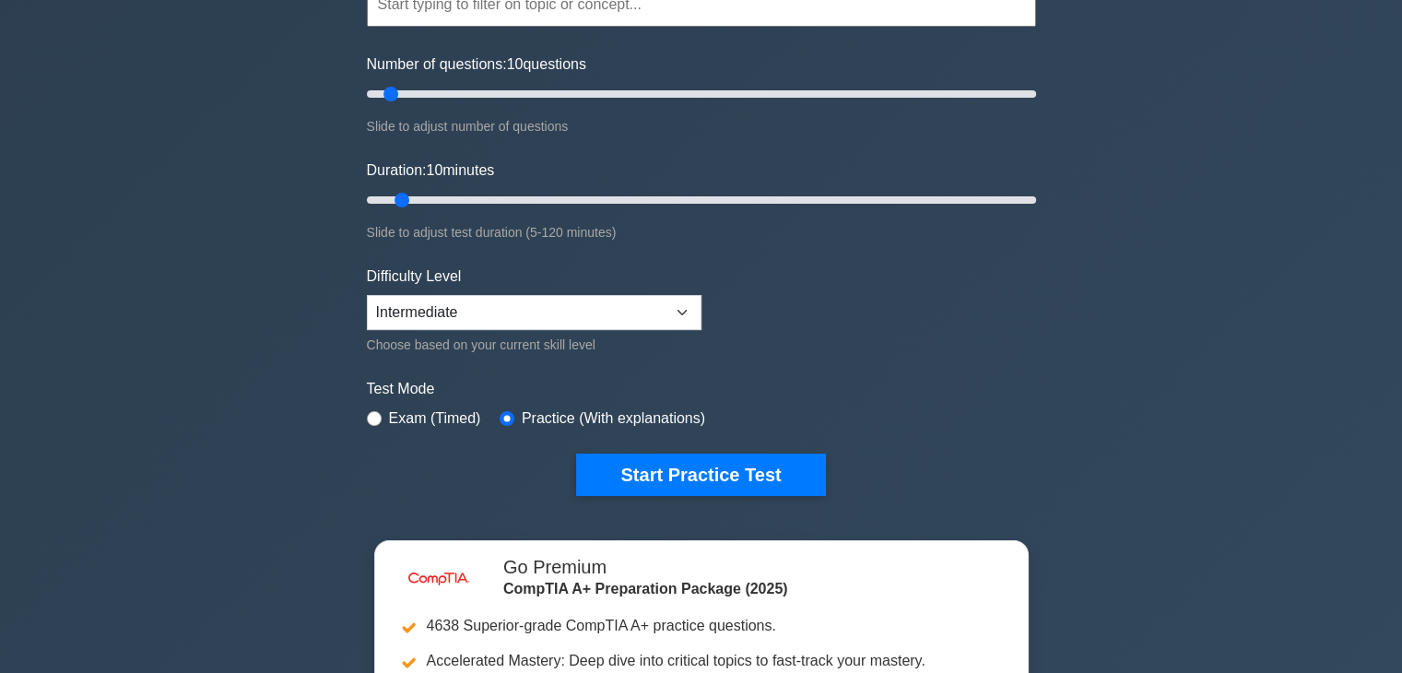
scroll to position [197, 0]
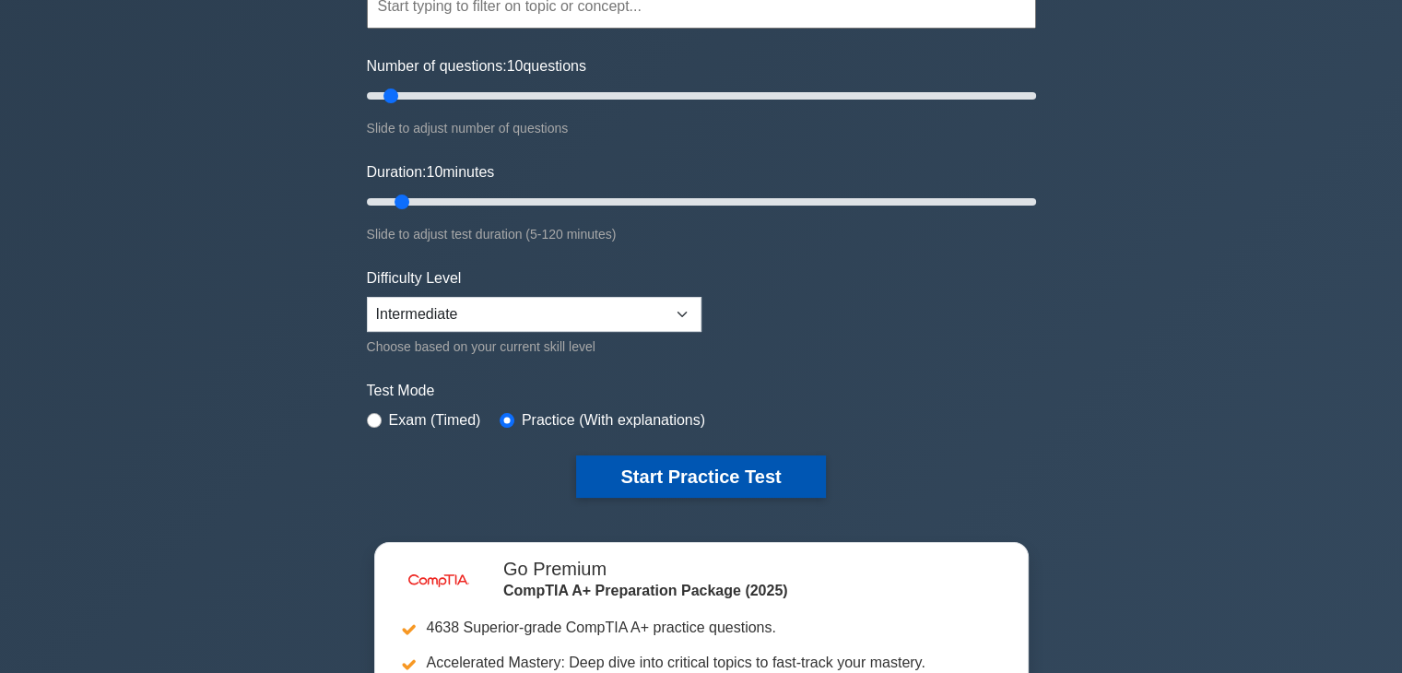
click at [767, 467] on button "Start Practice Test" at bounding box center [700, 476] width 249 height 42
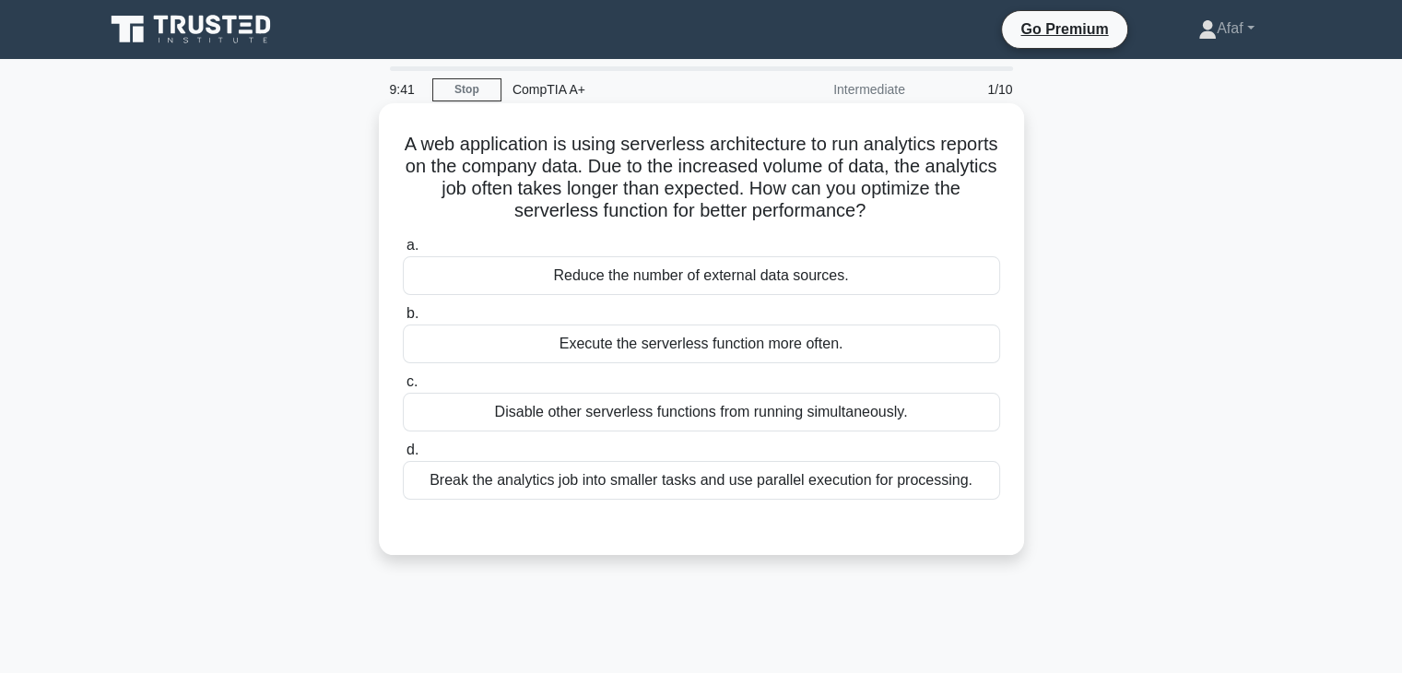
click at [759, 488] on div "Break the analytics job into smaller tasks and use parallel execution for proce…" at bounding box center [701, 480] width 597 height 39
click at [403, 456] on input "d. Break the analytics job into smaller tasks and use parallel execution for pr…" at bounding box center [403, 450] width 0 height 12
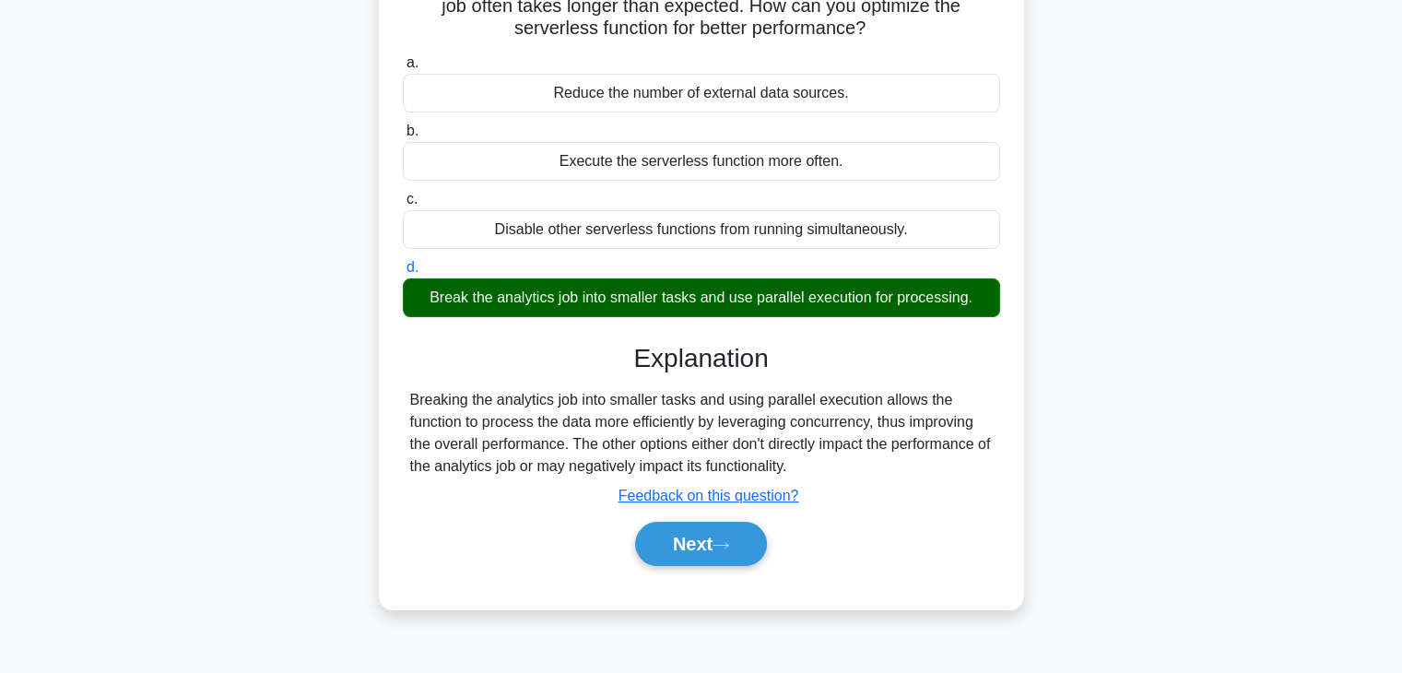
scroll to position [191, 0]
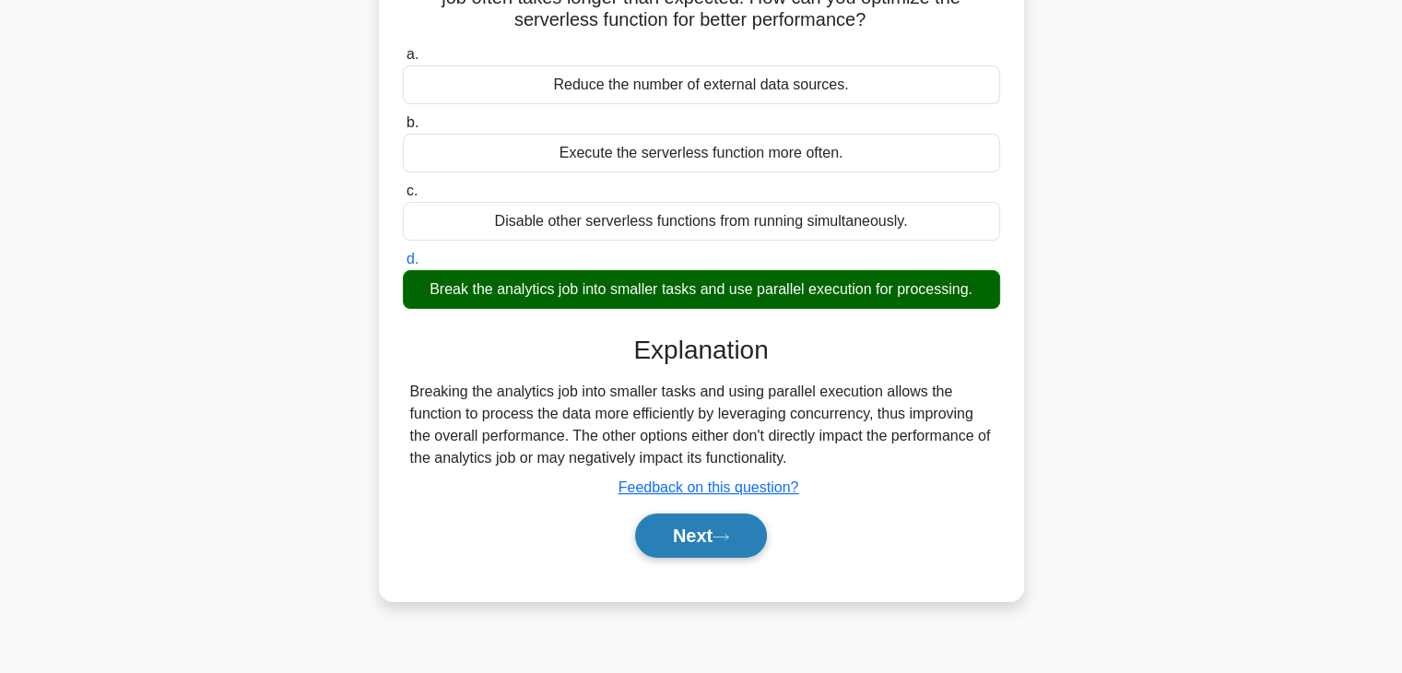
click at [711, 551] on button "Next" at bounding box center [701, 536] width 132 height 44
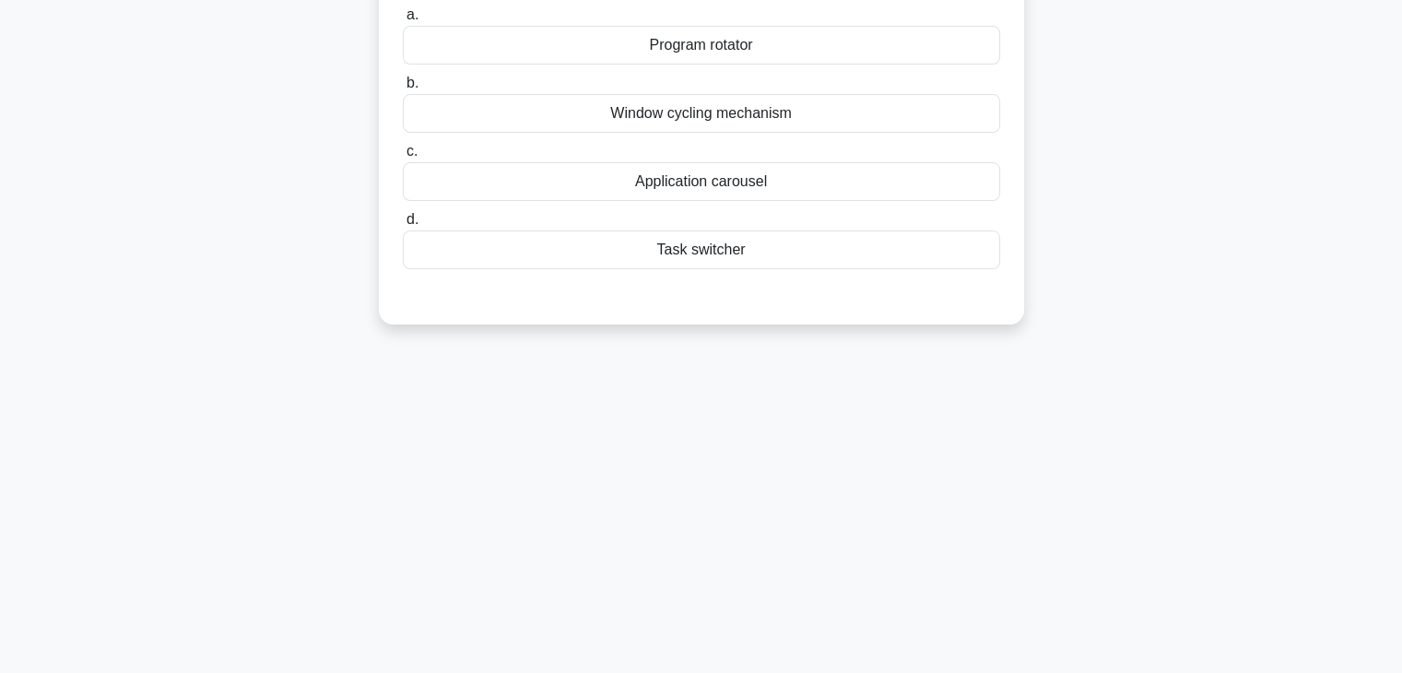
scroll to position [0, 0]
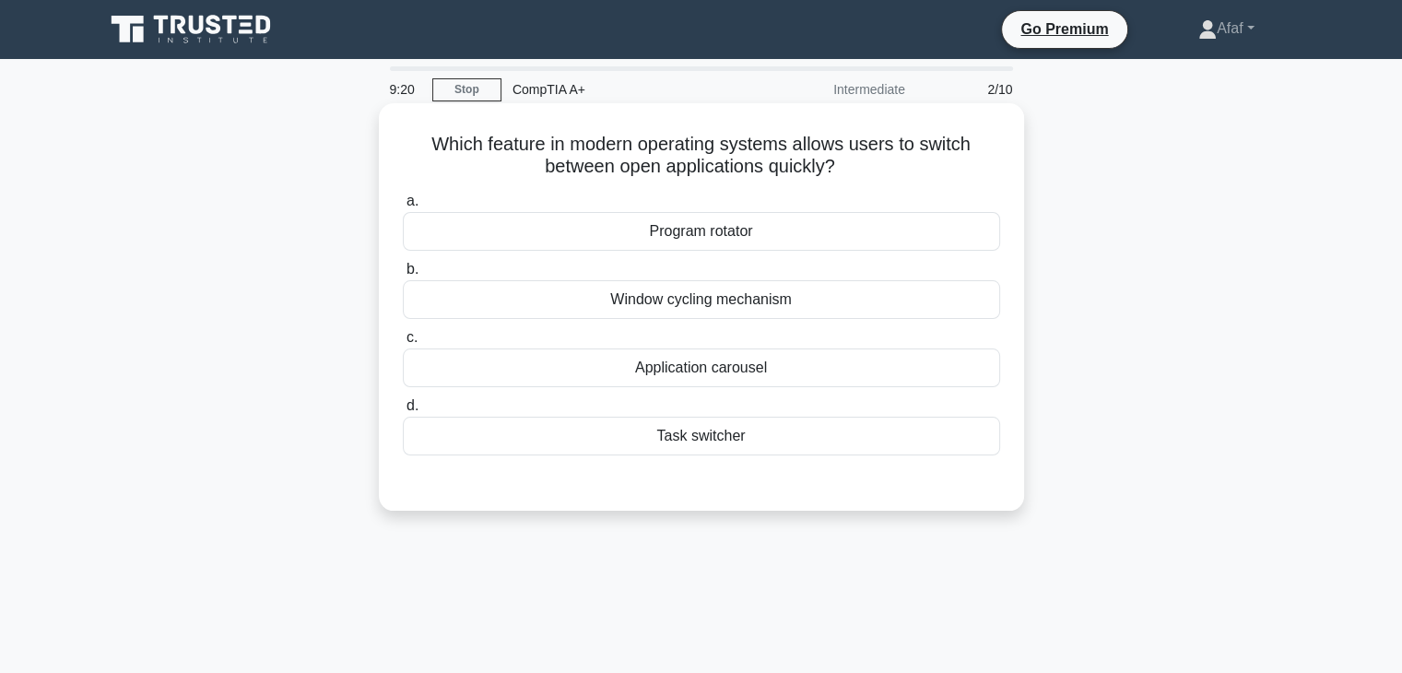
click at [733, 365] on div "Application carousel" at bounding box center [701, 368] width 597 height 39
click at [403, 344] on input "c. Application carousel" at bounding box center [403, 338] width 0 height 12
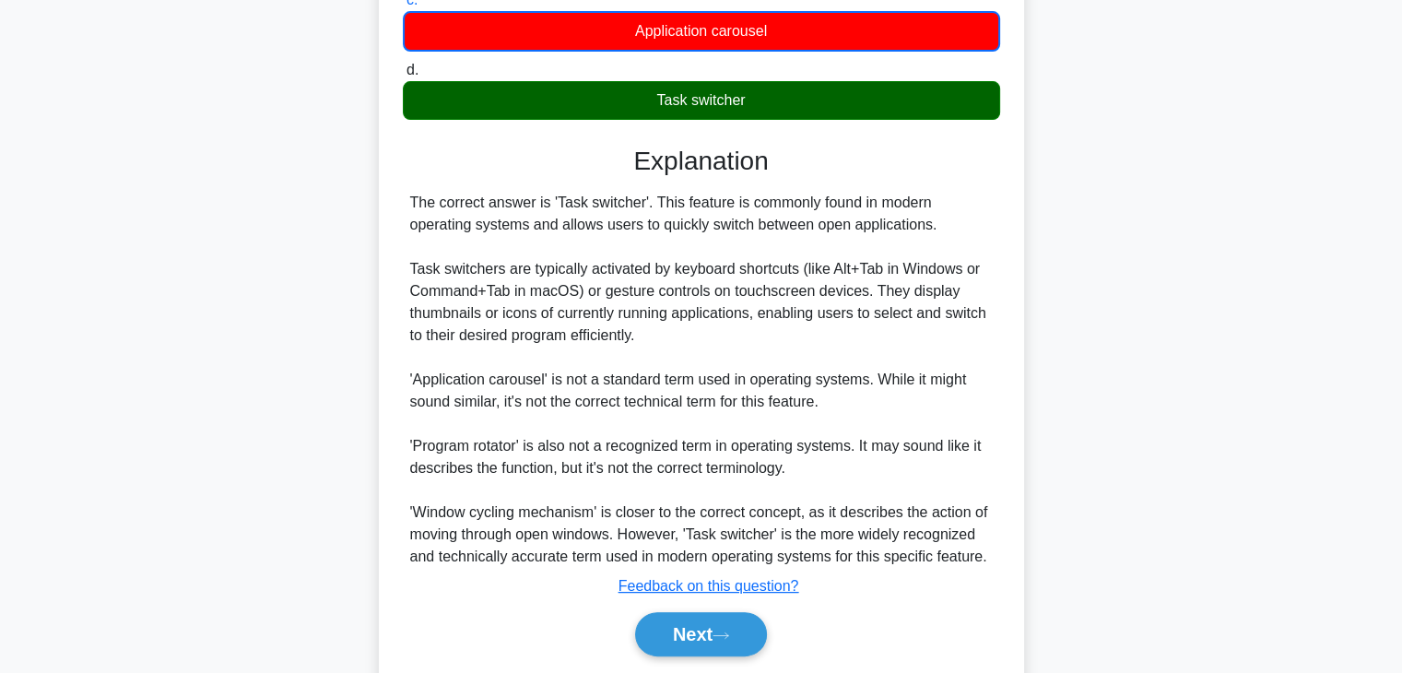
scroll to position [345, 0]
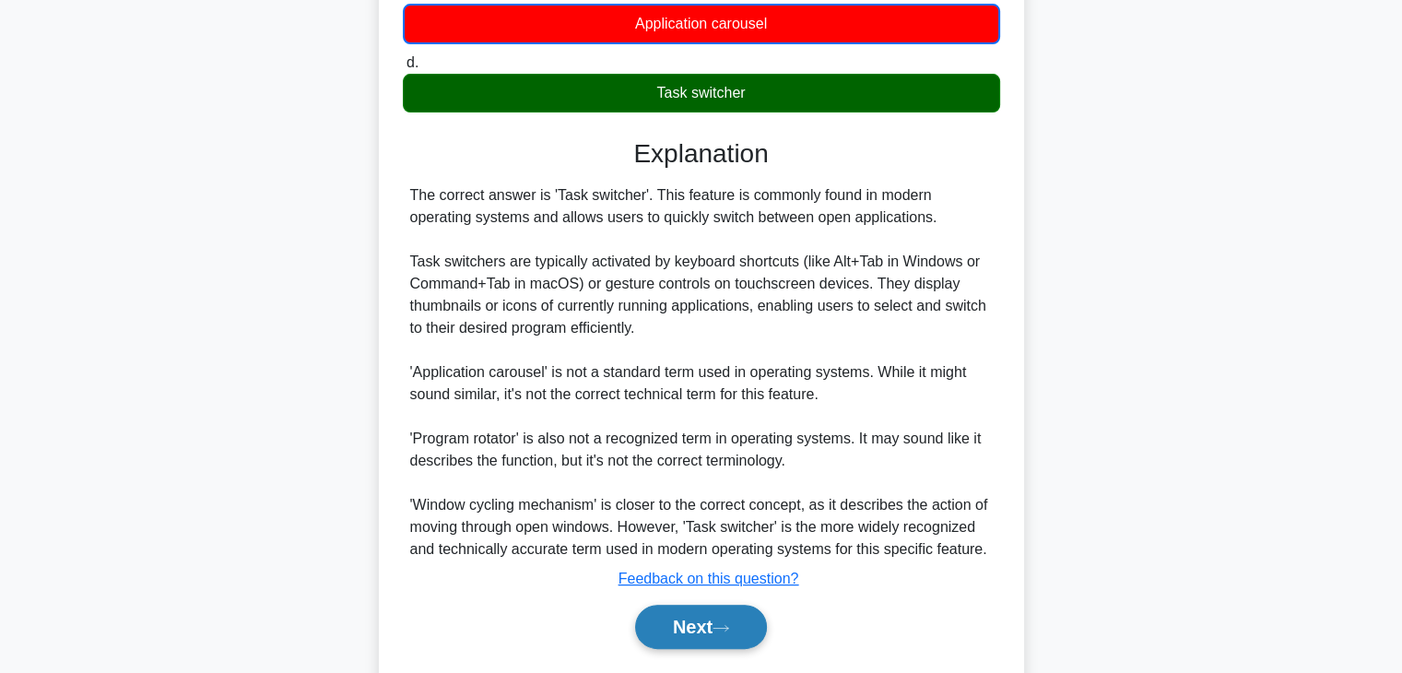
click at [671, 615] on button "Next" at bounding box center [701, 627] width 132 height 44
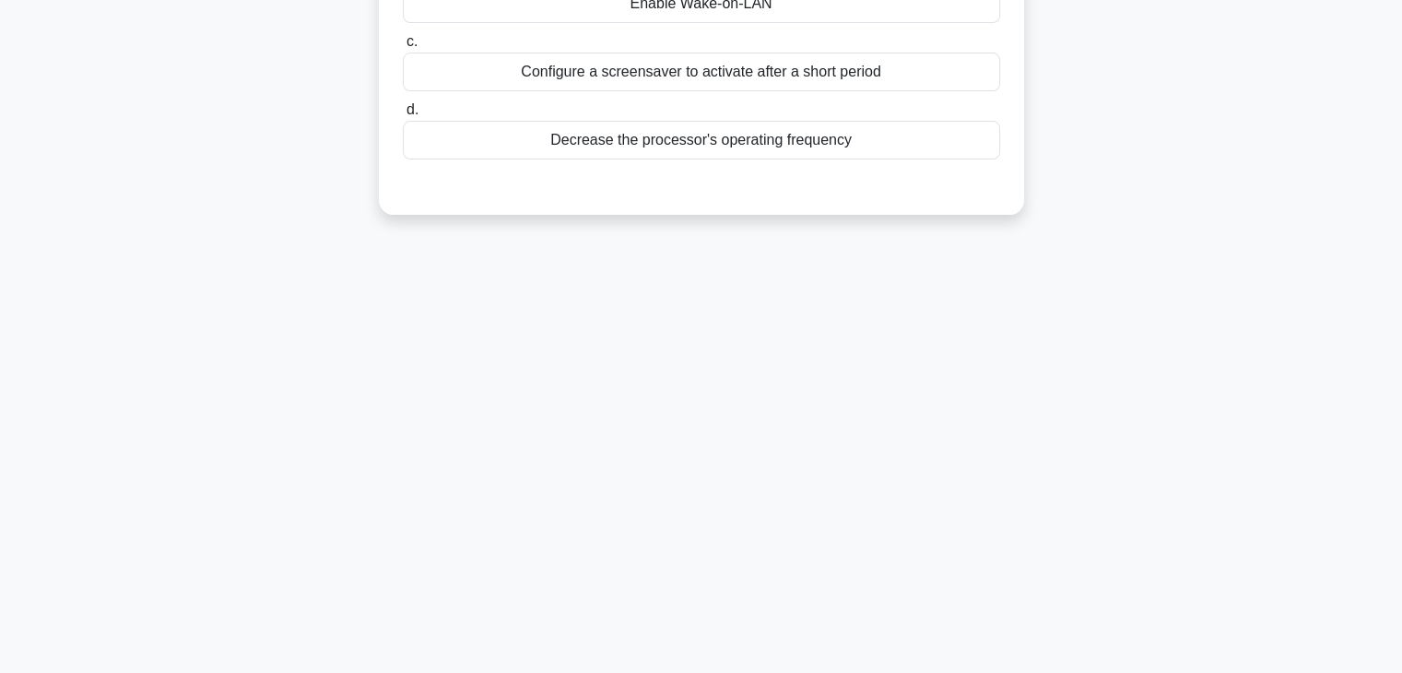
scroll to position [0, 0]
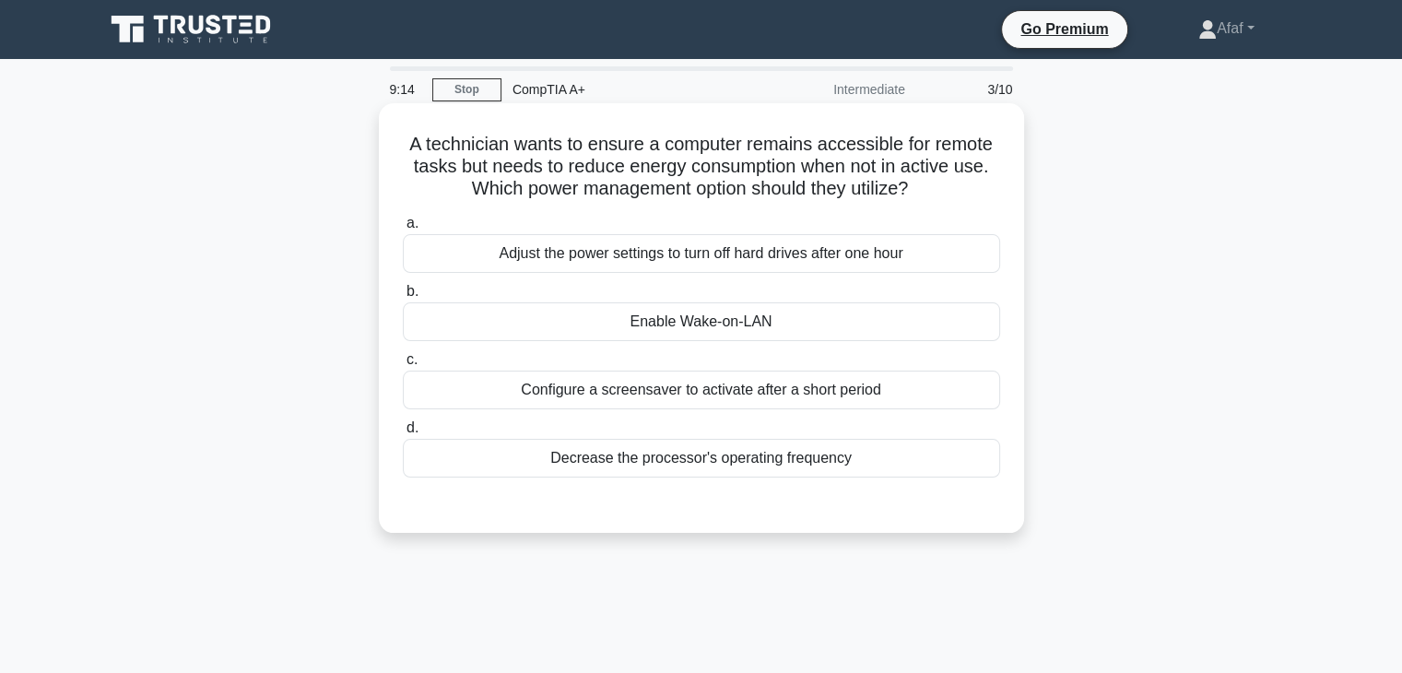
click at [727, 201] on h5 "A technician wants to ensure a computer remains accessible for remote tasks but…" at bounding box center [701, 167] width 601 height 68
click at [749, 314] on div "Enable Wake-on-LAN" at bounding box center [701, 321] width 597 height 39
click at [403, 298] on input "b. Enable Wake-on-LAN" at bounding box center [403, 292] width 0 height 12
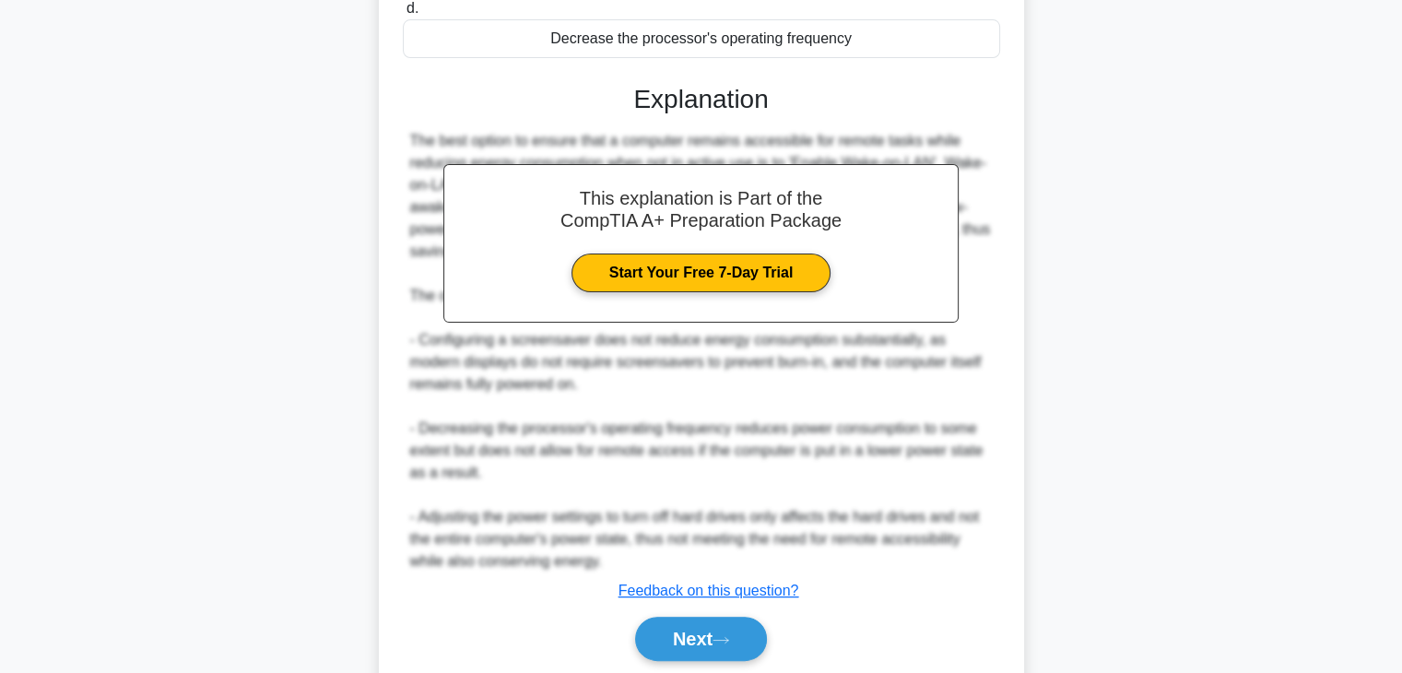
scroll to position [420, 0]
click at [716, 643] on button "Next" at bounding box center [701, 638] width 132 height 44
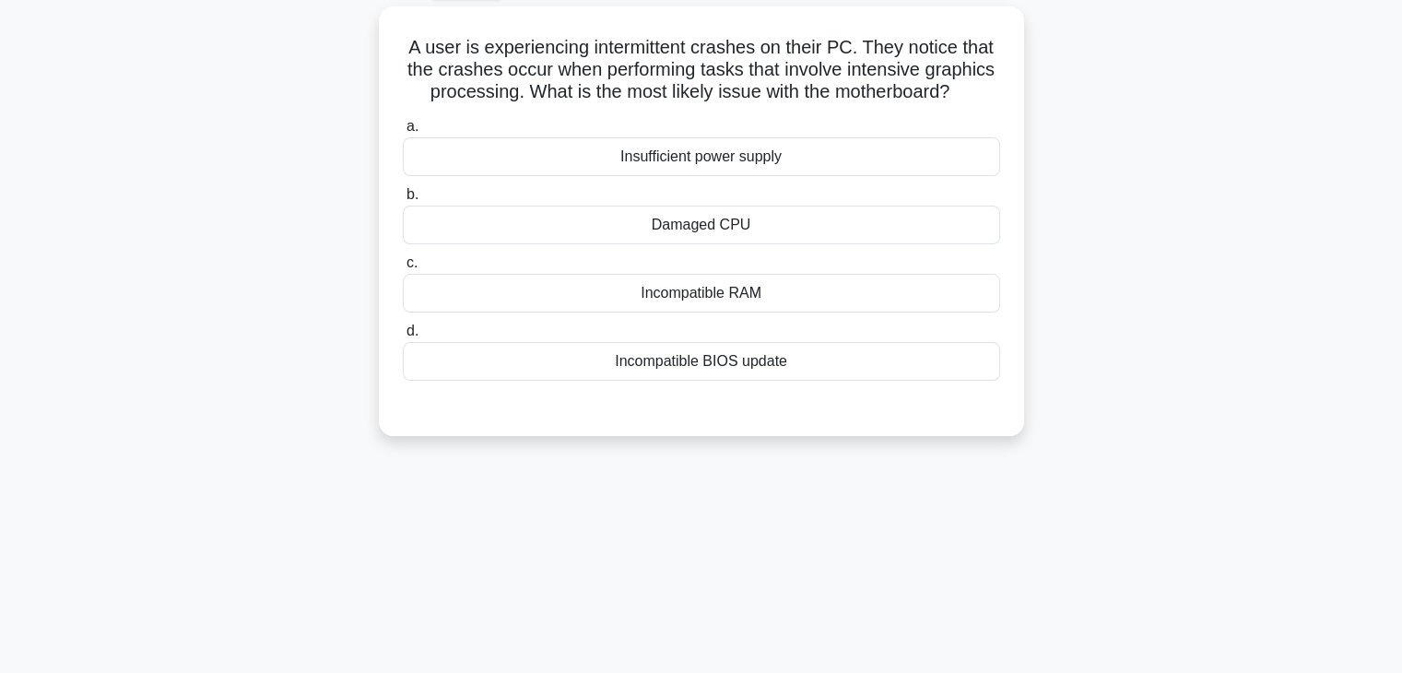
scroll to position [0, 0]
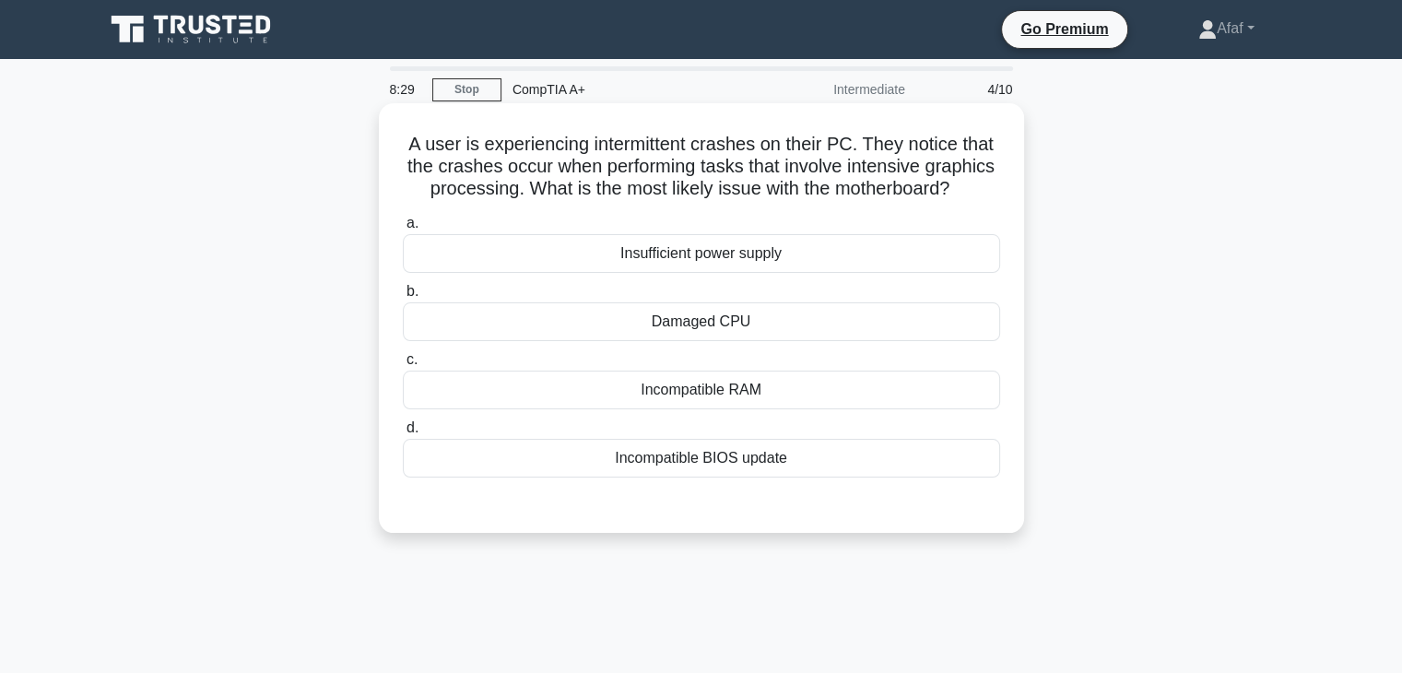
click at [766, 409] on div "Incompatible RAM" at bounding box center [701, 390] width 597 height 39
click at [403, 366] on input "c. Incompatible RAM" at bounding box center [403, 360] width 0 height 12
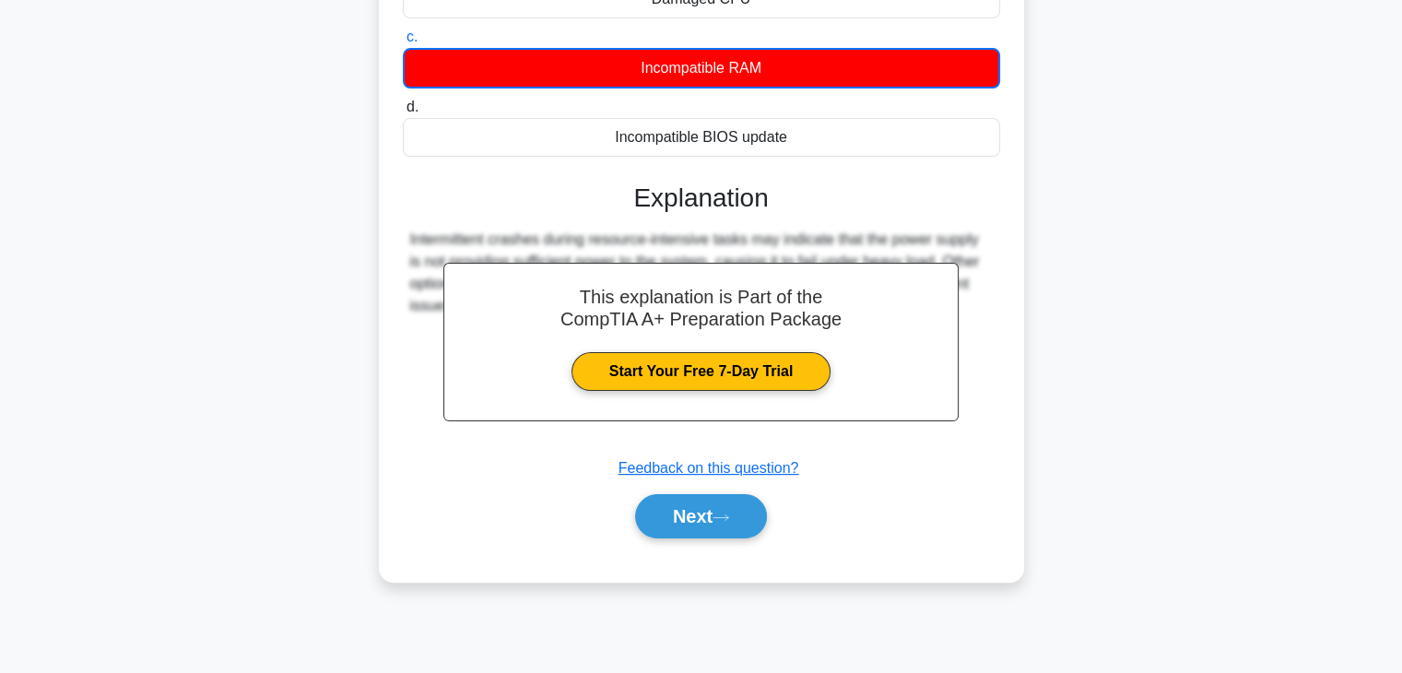
scroll to position [322, 0]
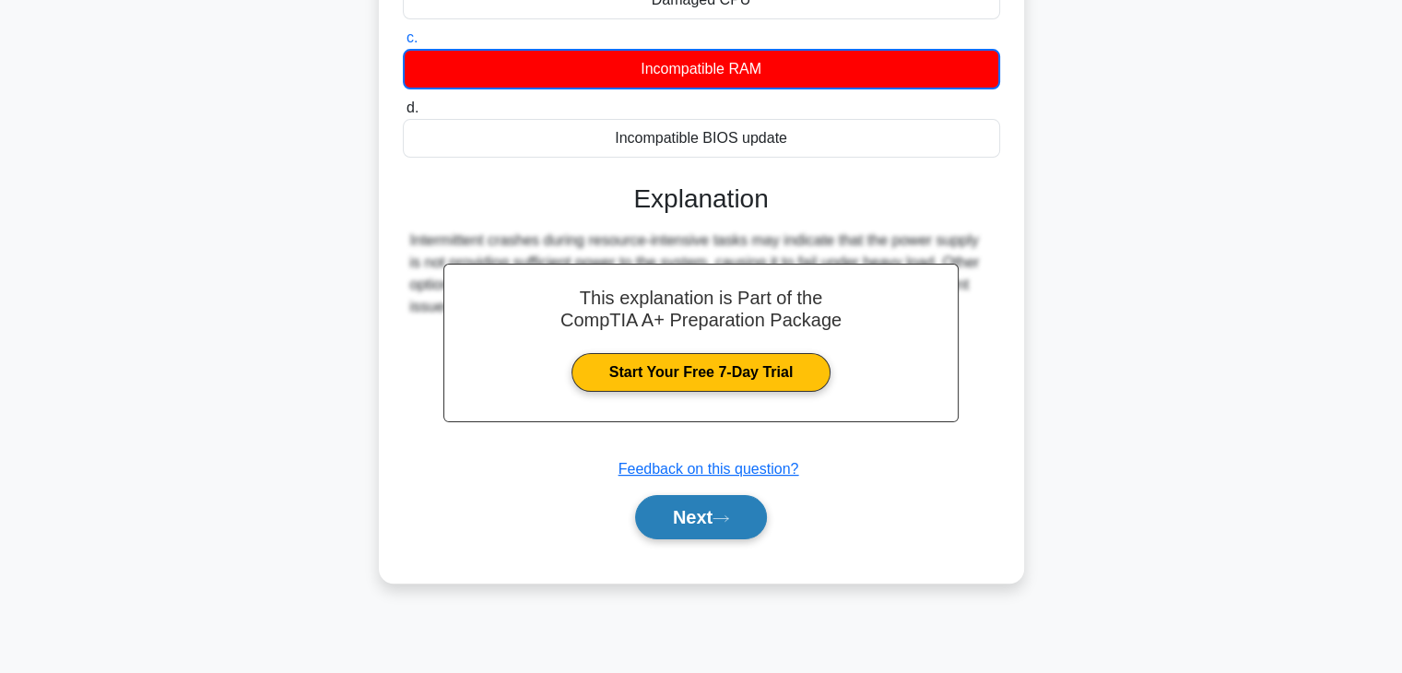
click at [718, 539] on button "Next" at bounding box center [701, 517] width 132 height 44
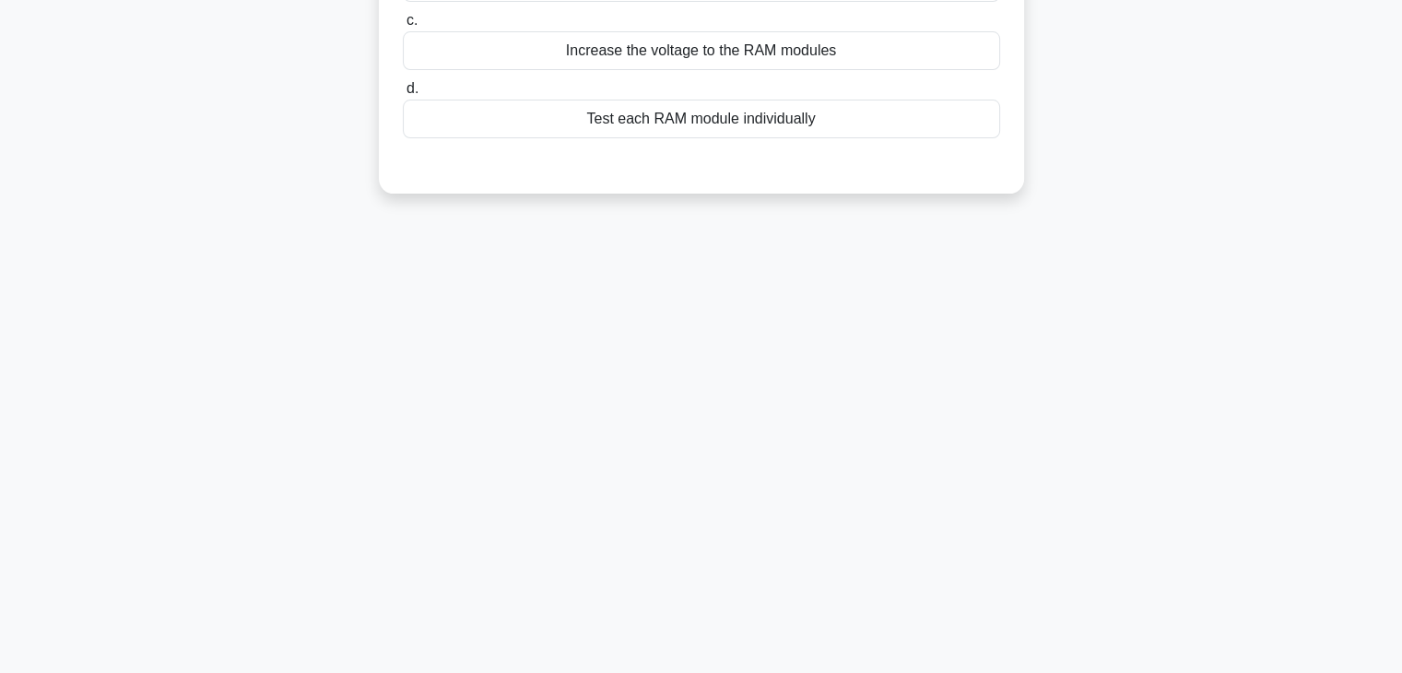
scroll to position [0, 0]
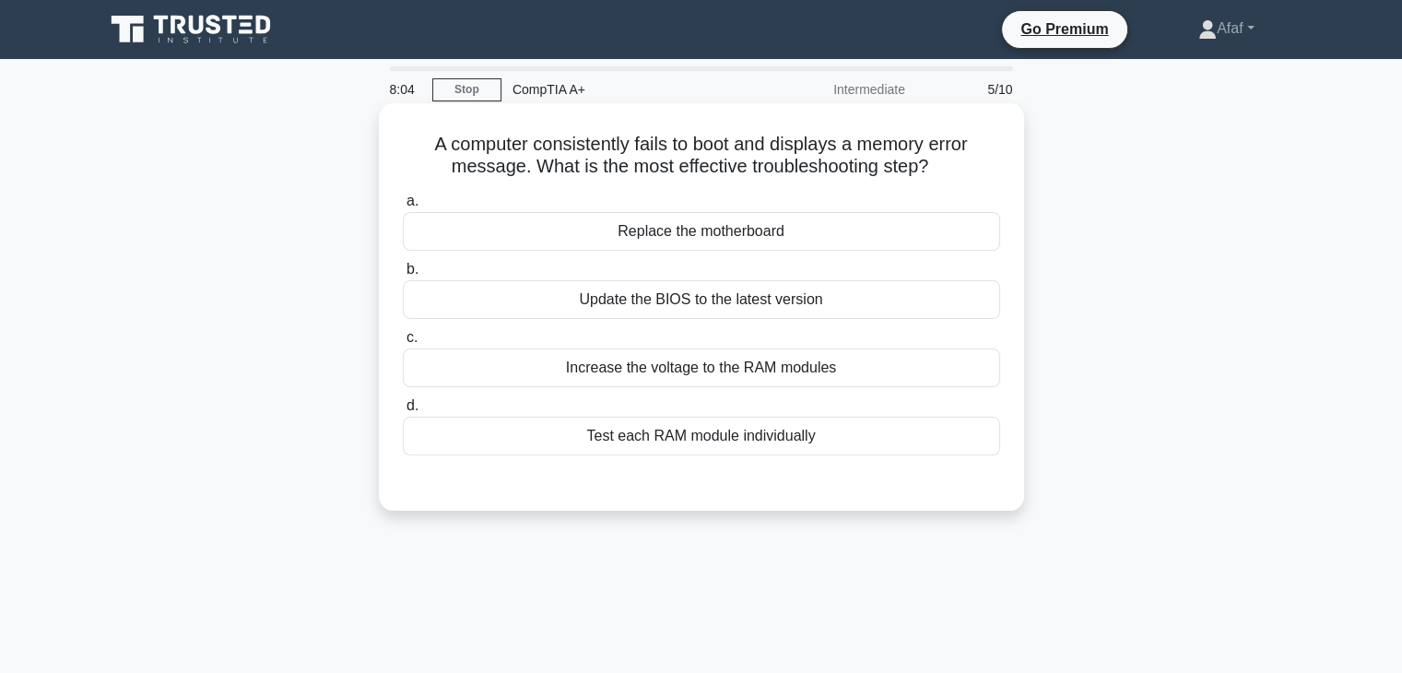
click at [728, 300] on div "Update the BIOS to the latest version" at bounding box center [701, 299] width 597 height 39
click at [403, 276] on input "b. Update the BIOS to the latest version" at bounding box center [403, 270] width 0 height 12
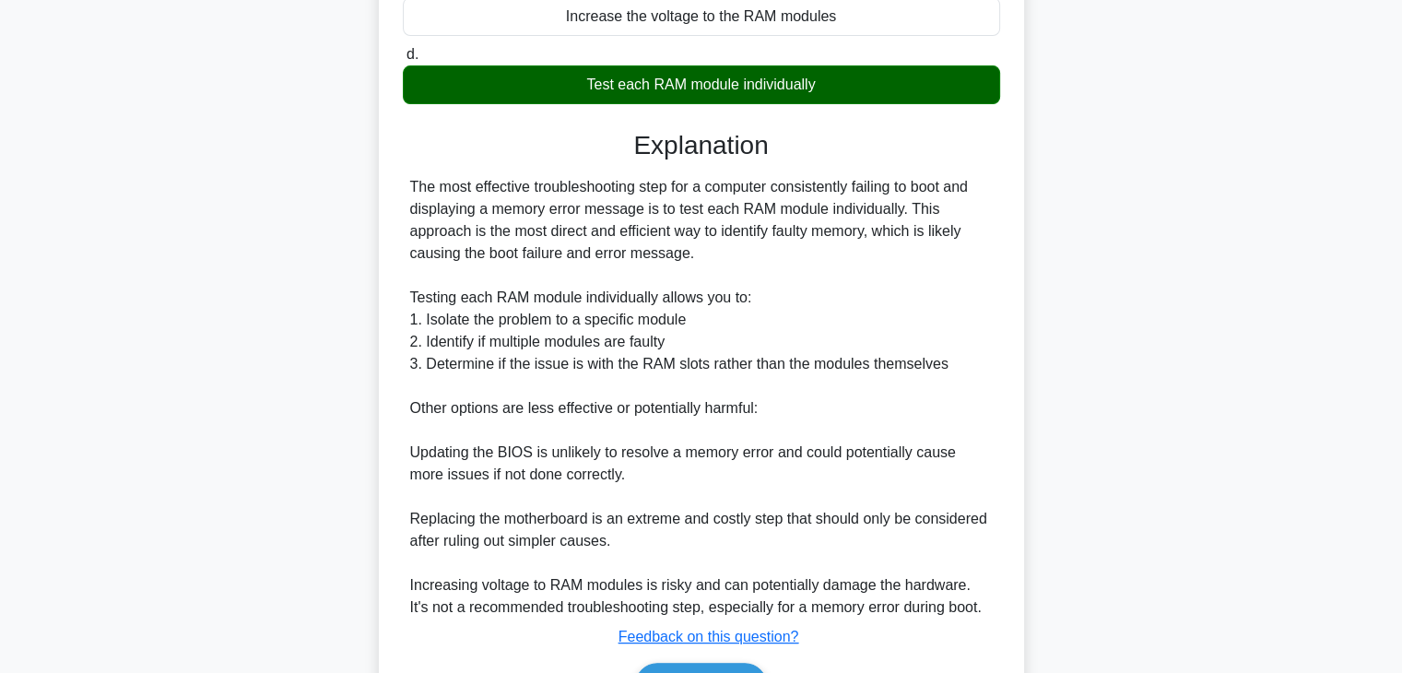
scroll to position [361, 0]
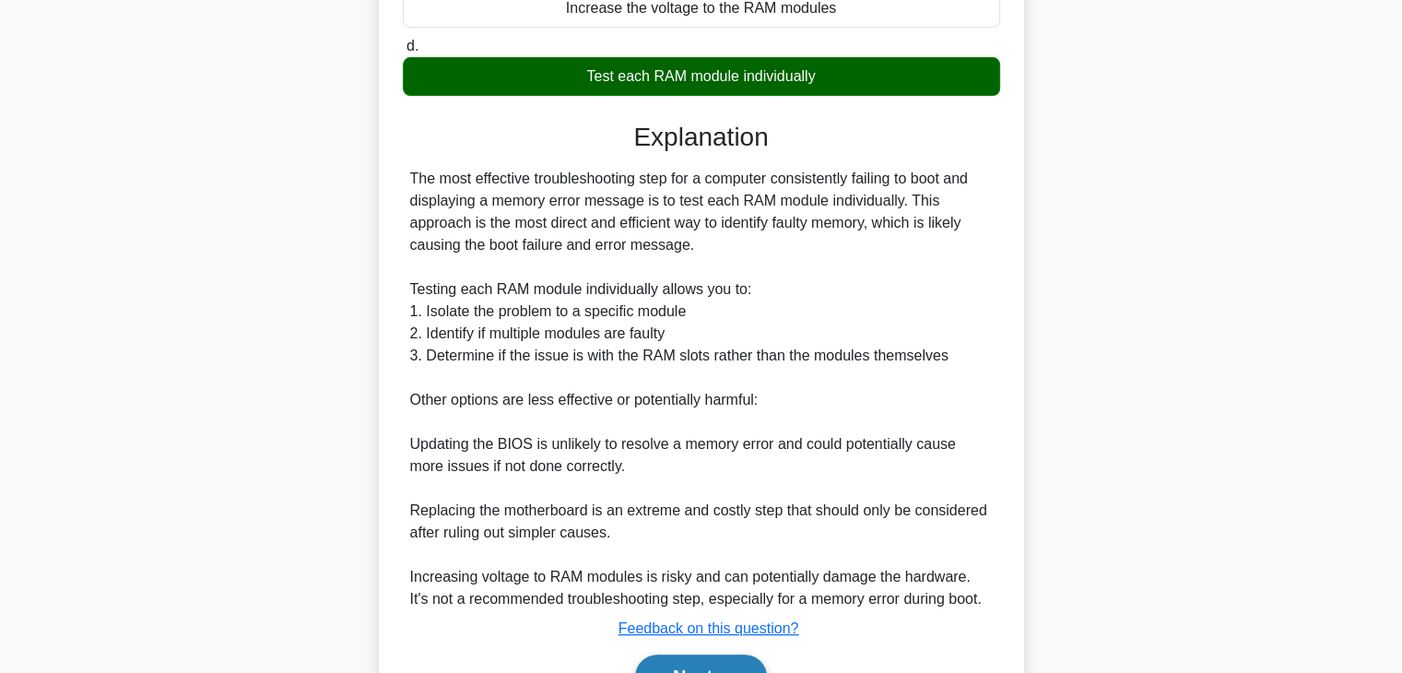
click at [718, 665] on button "Next" at bounding box center [701, 677] width 132 height 44
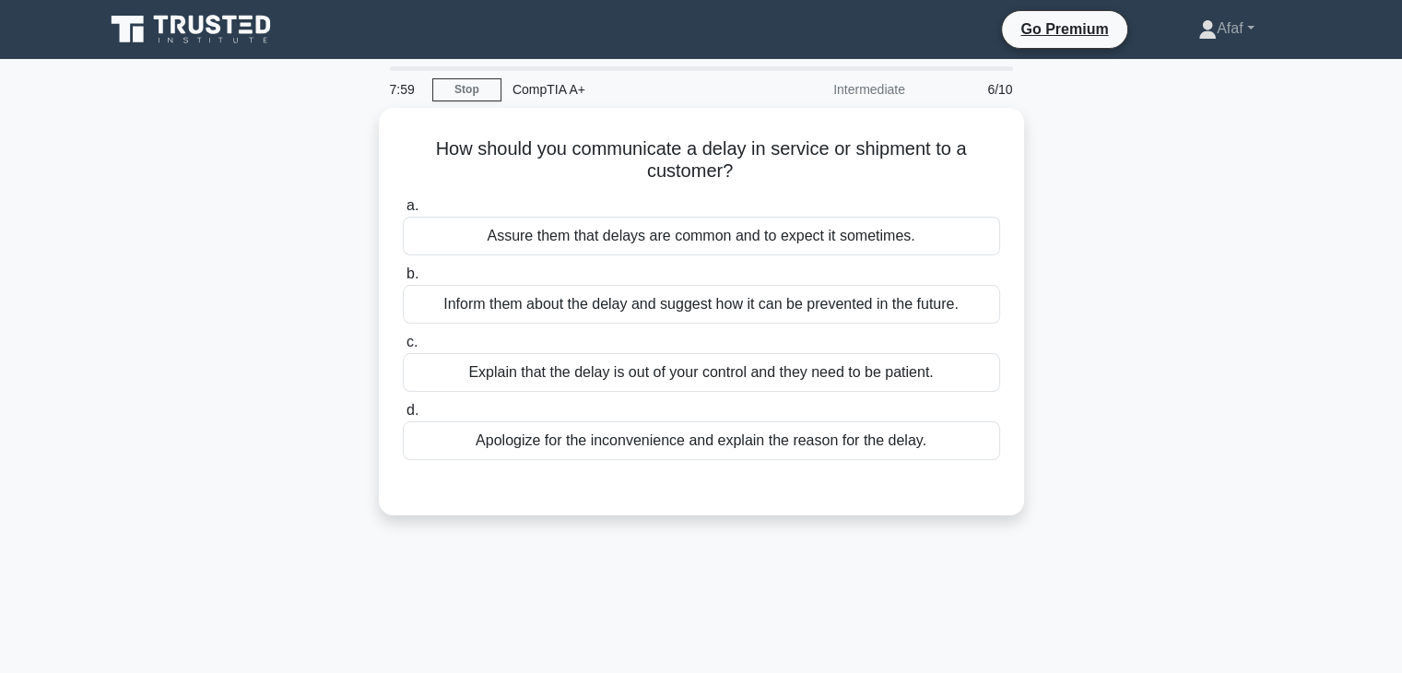
scroll to position [2, 0]
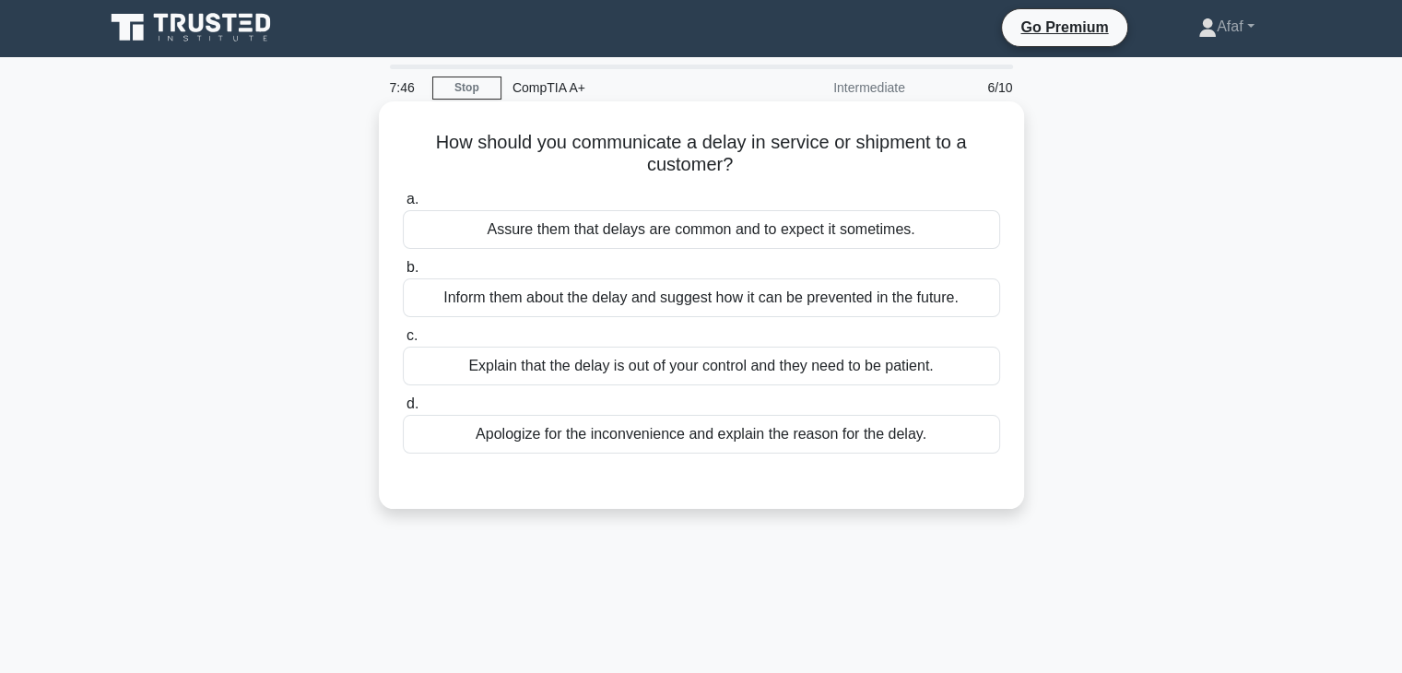
click at [714, 431] on div "Apologize for the inconvenience and explain the reason for the delay." at bounding box center [701, 434] width 597 height 39
click at [403, 410] on input "d. Apologize for the inconvenience and explain the reason for the delay." at bounding box center [403, 404] width 0 height 12
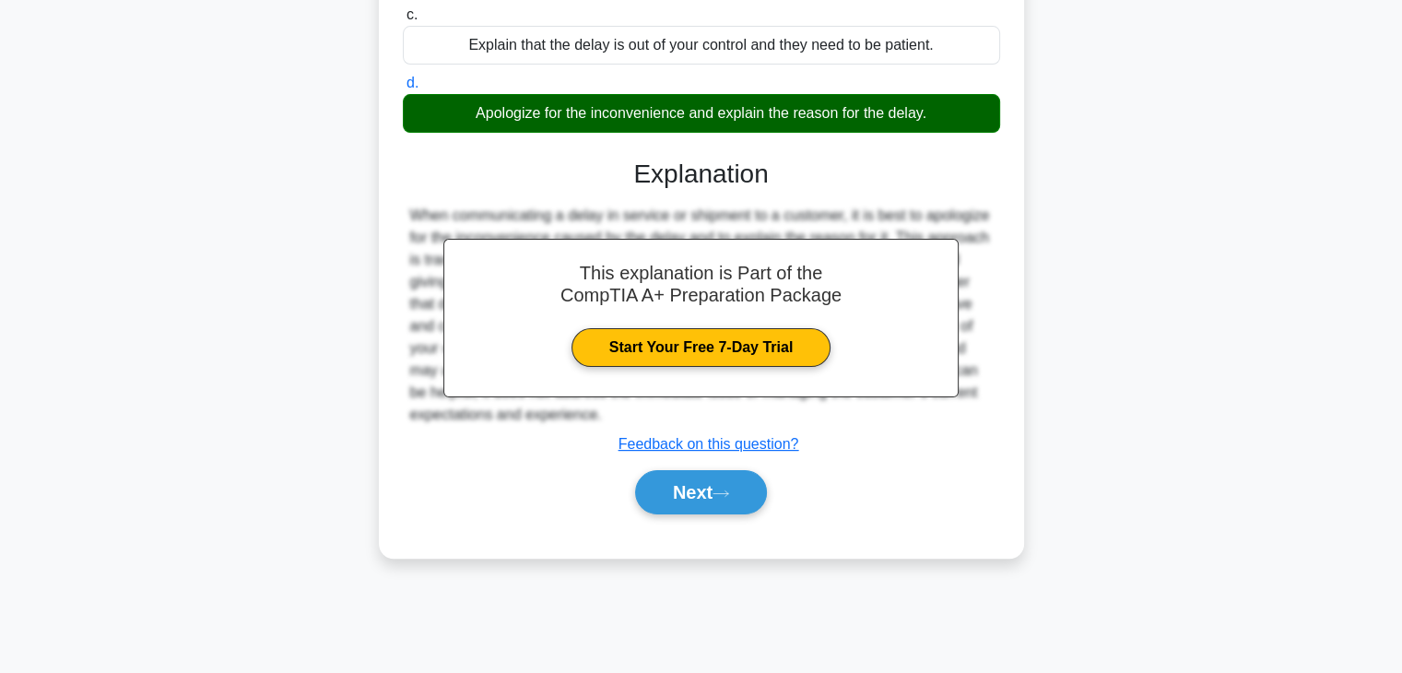
scroll to position [321, 0]
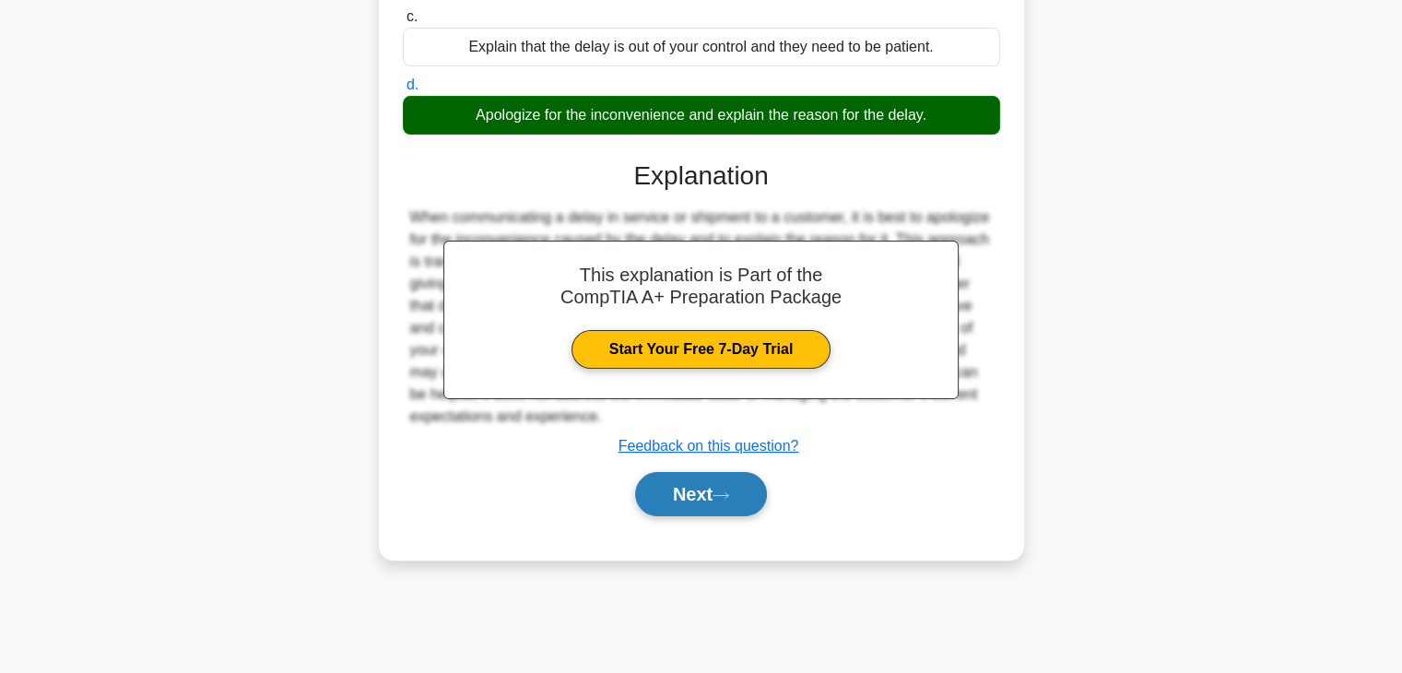
click at [710, 479] on button "Next" at bounding box center [701, 494] width 132 height 44
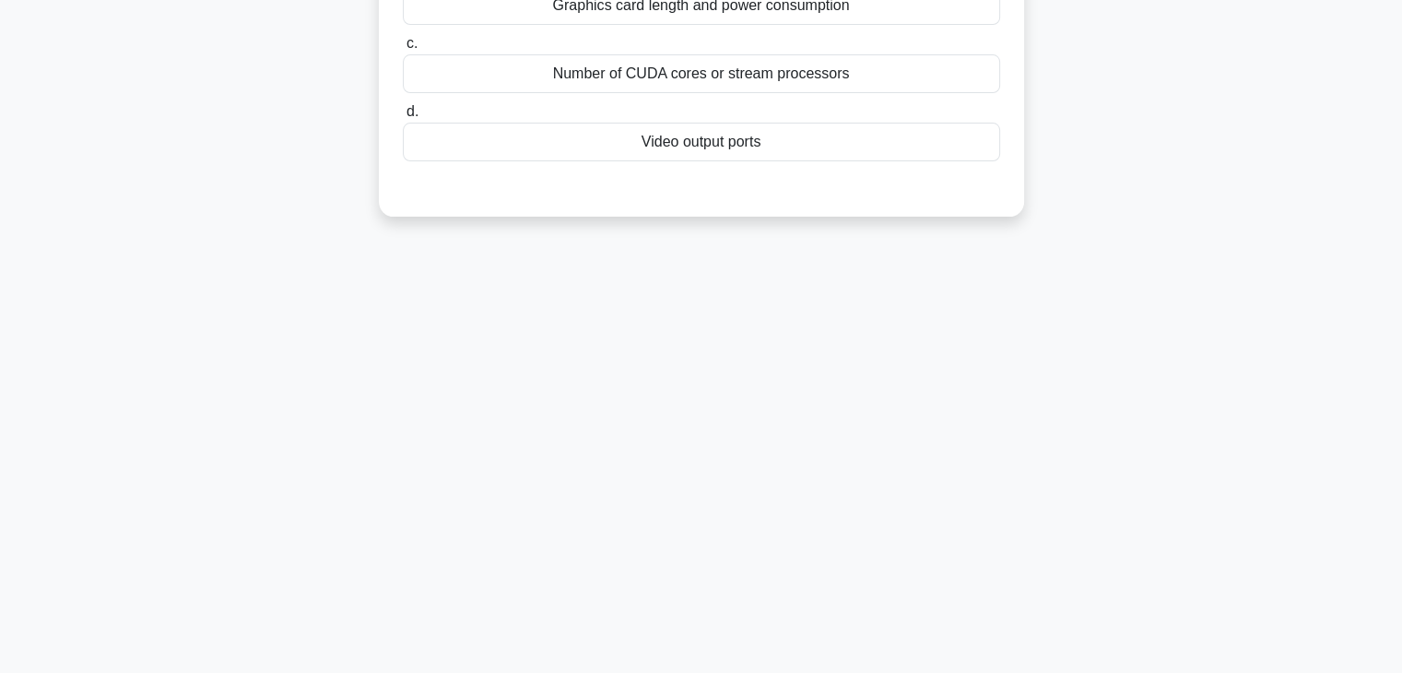
scroll to position [0, 0]
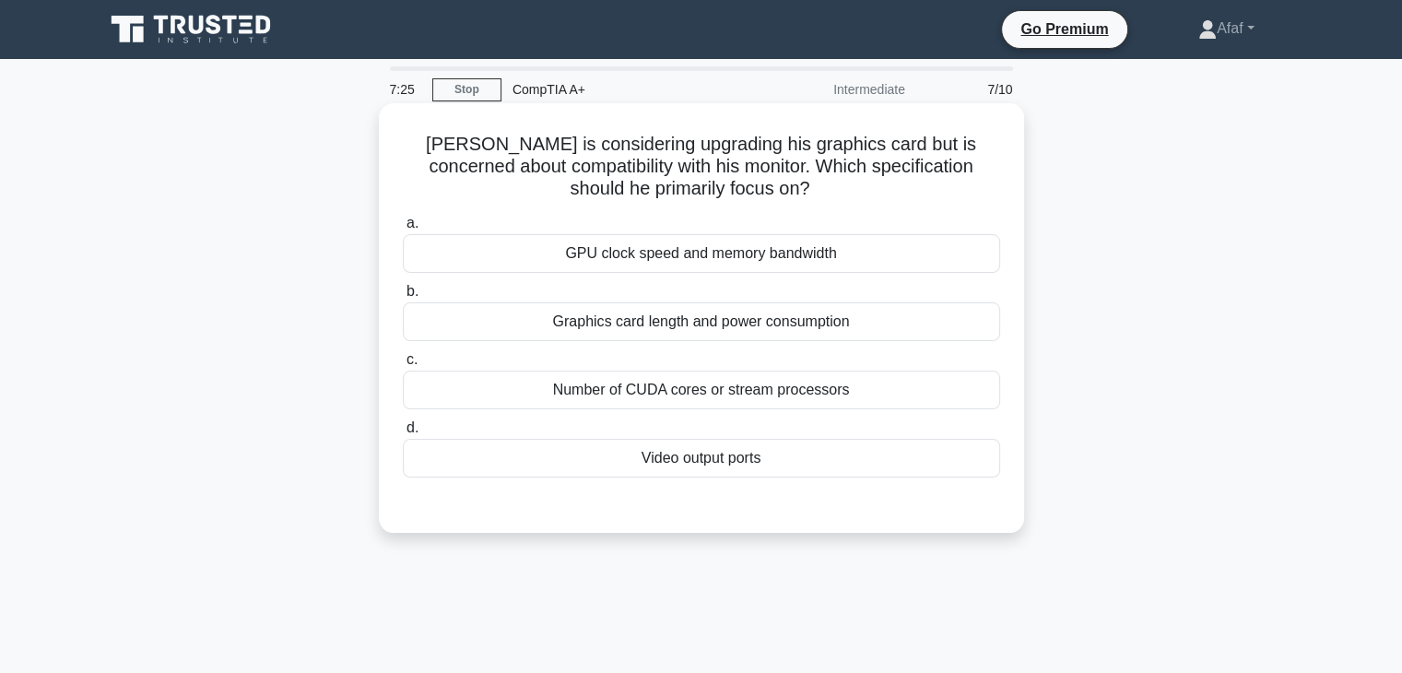
click at [692, 337] on div "Graphics card length and power consumption" at bounding box center [701, 321] width 597 height 39
click at [403, 298] on input "b. Graphics card length and power consumption" at bounding box center [403, 292] width 0 height 12
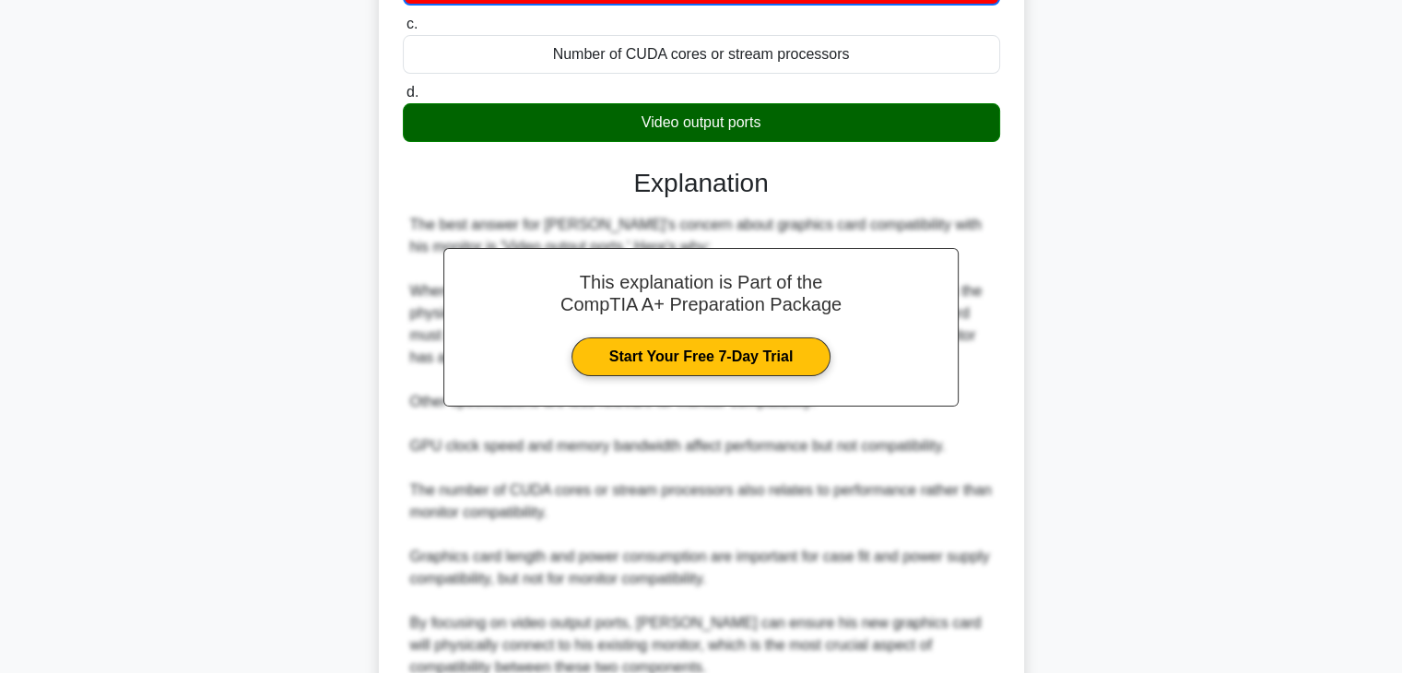
scroll to position [509, 0]
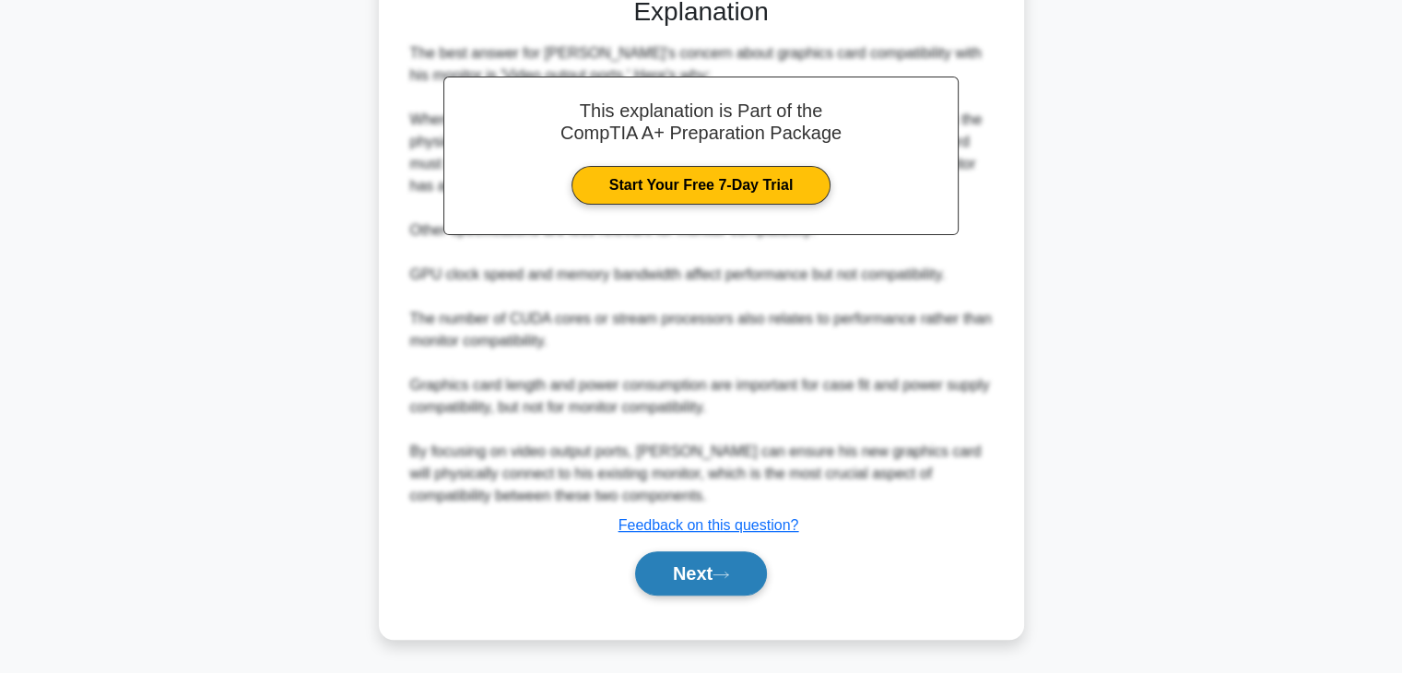
click at [710, 569] on button "Next" at bounding box center [701, 573] width 132 height 44
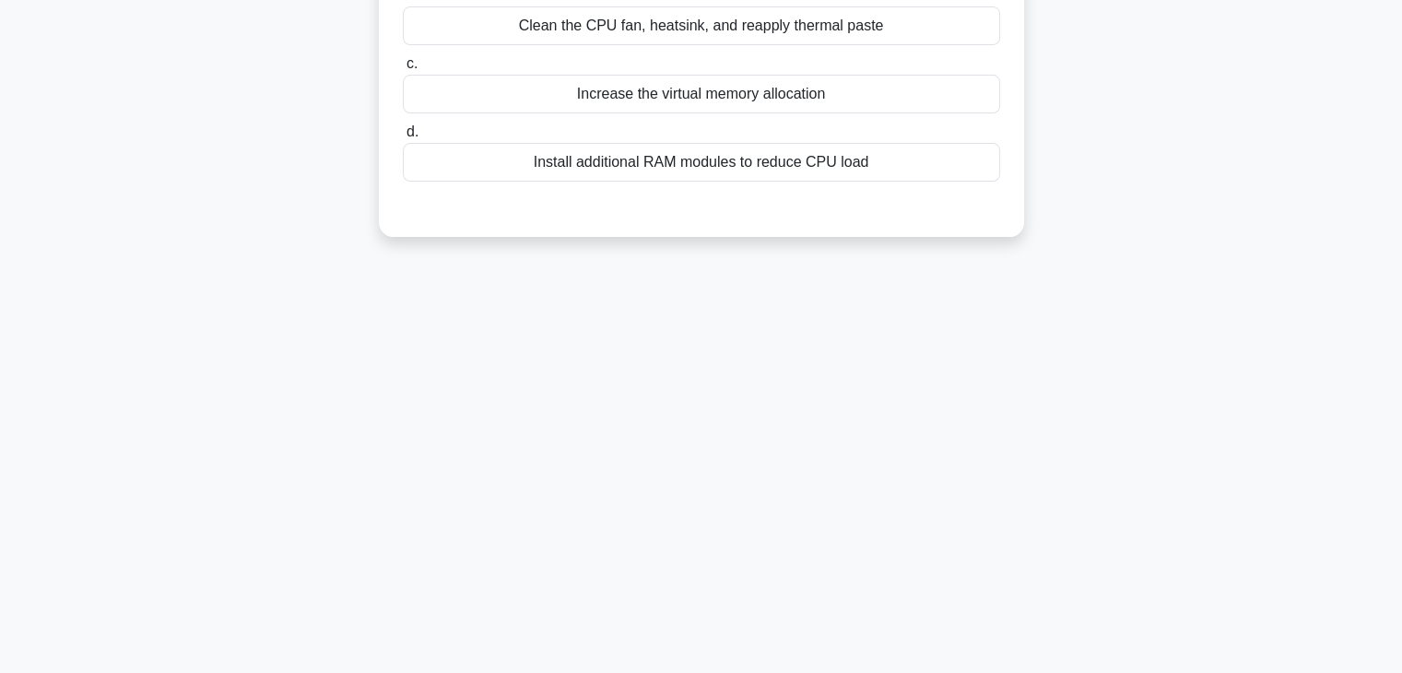
scroll to position [0, 0]
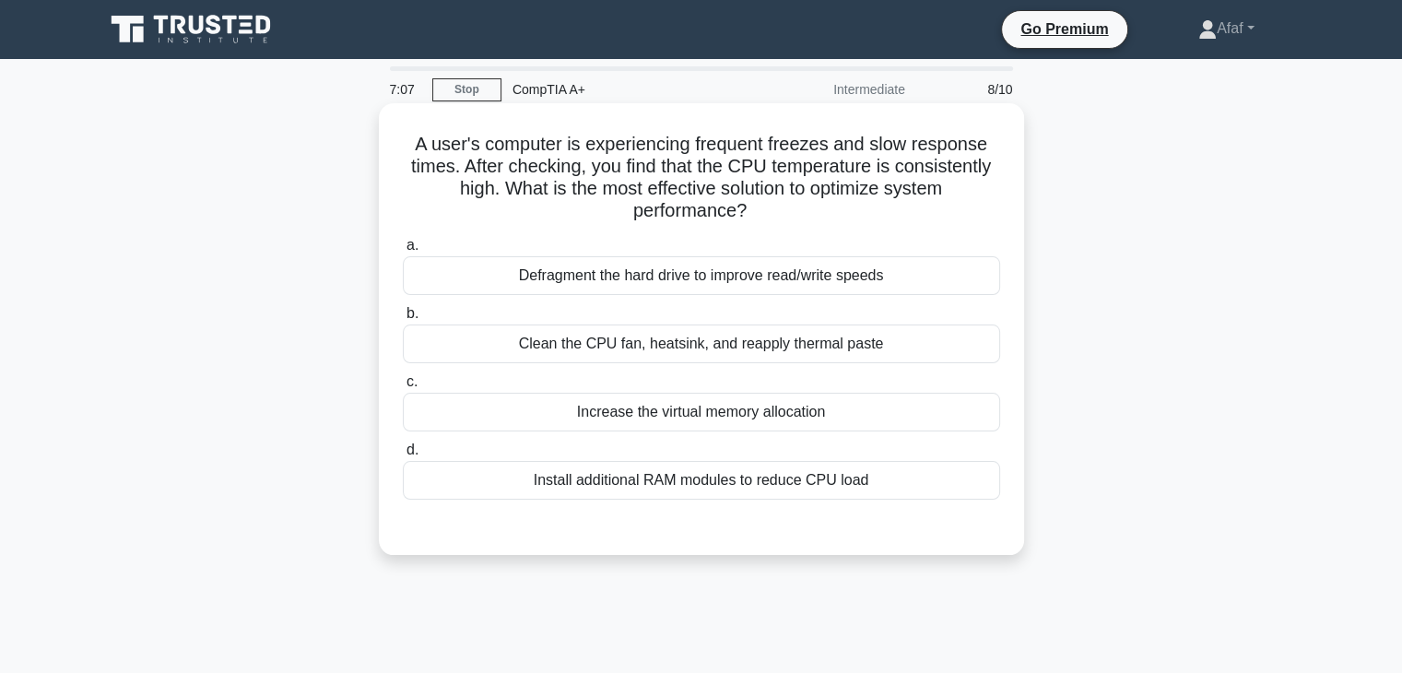
click at [769, 347] on div "Clean the CPU fan, heatsink, and reapply thermal paste" at bounding box center [701, 344] width 597 height 39
click at [403, 320] on input "b. Clean the CPU fan, heatsink, and reapply thermal paste" at bounding box center [403, 314] width 0 height 12
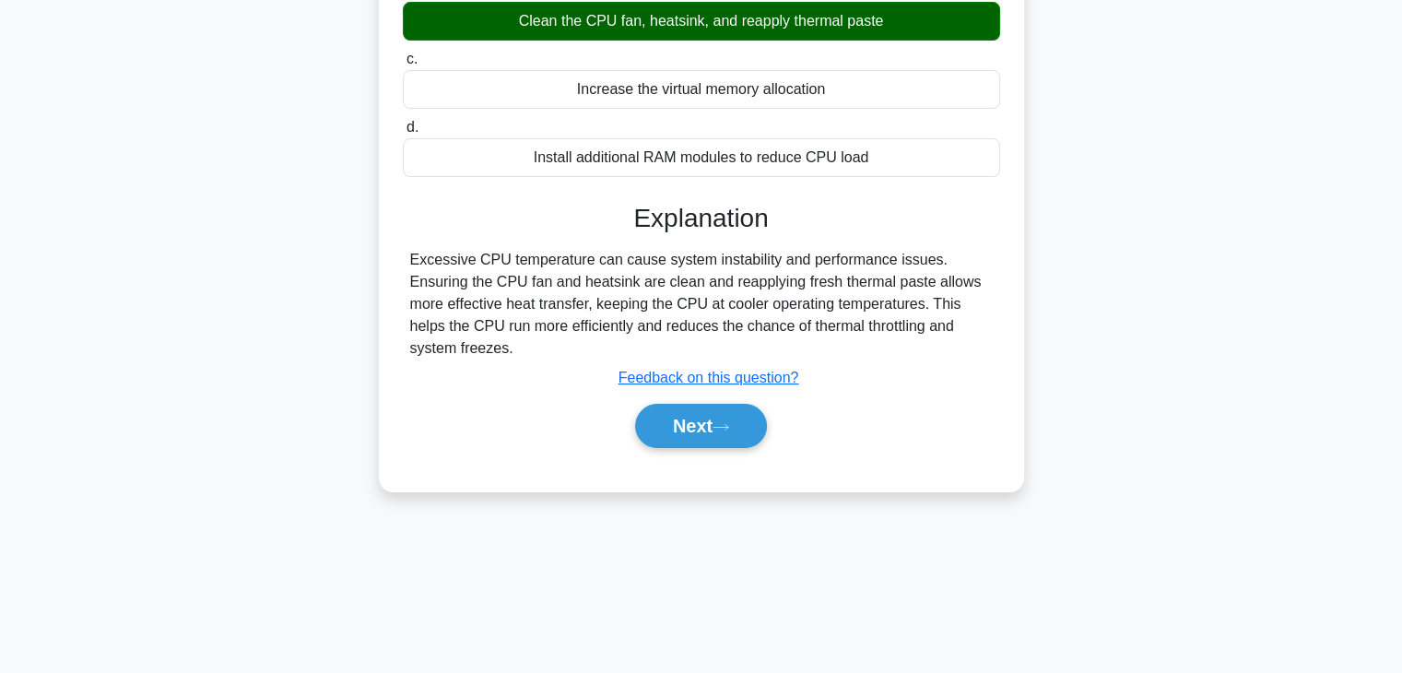
scroll to position [316, 0]
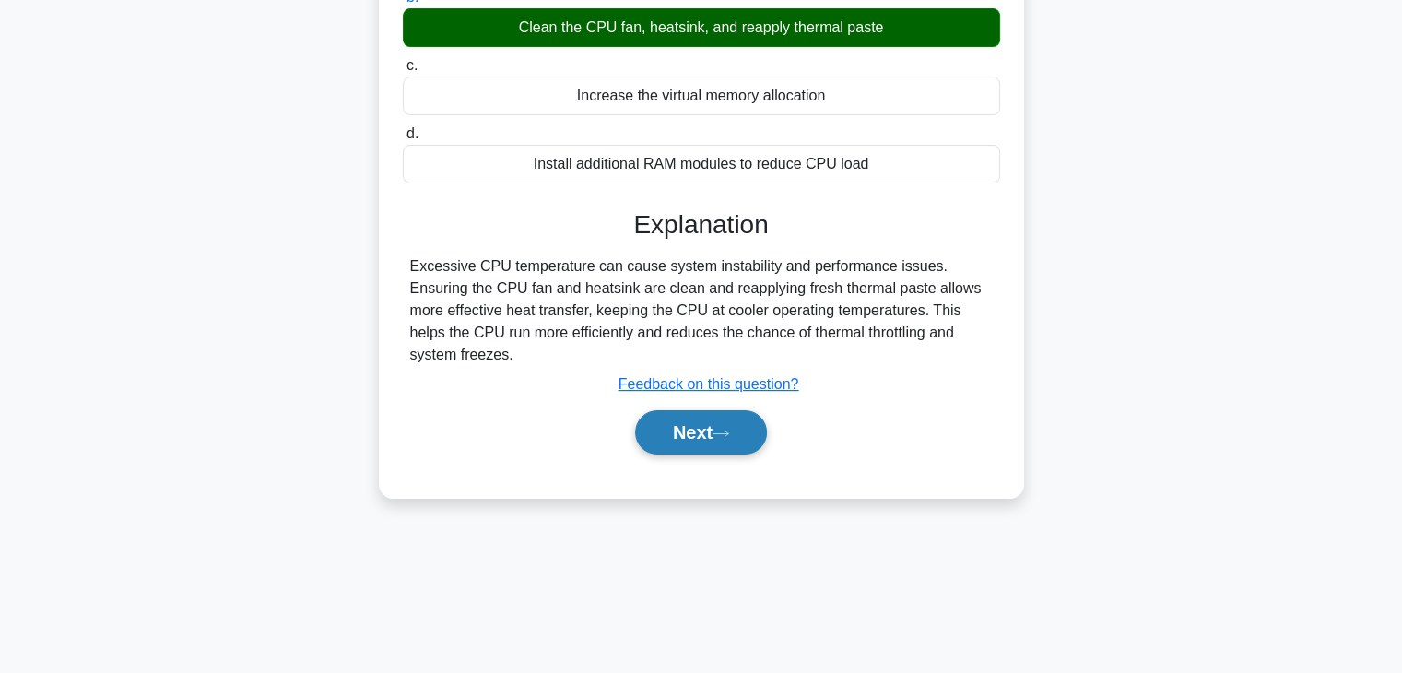
click at [746, 429] on button "Next" at bounding box center [701, 432] width 132 height 44
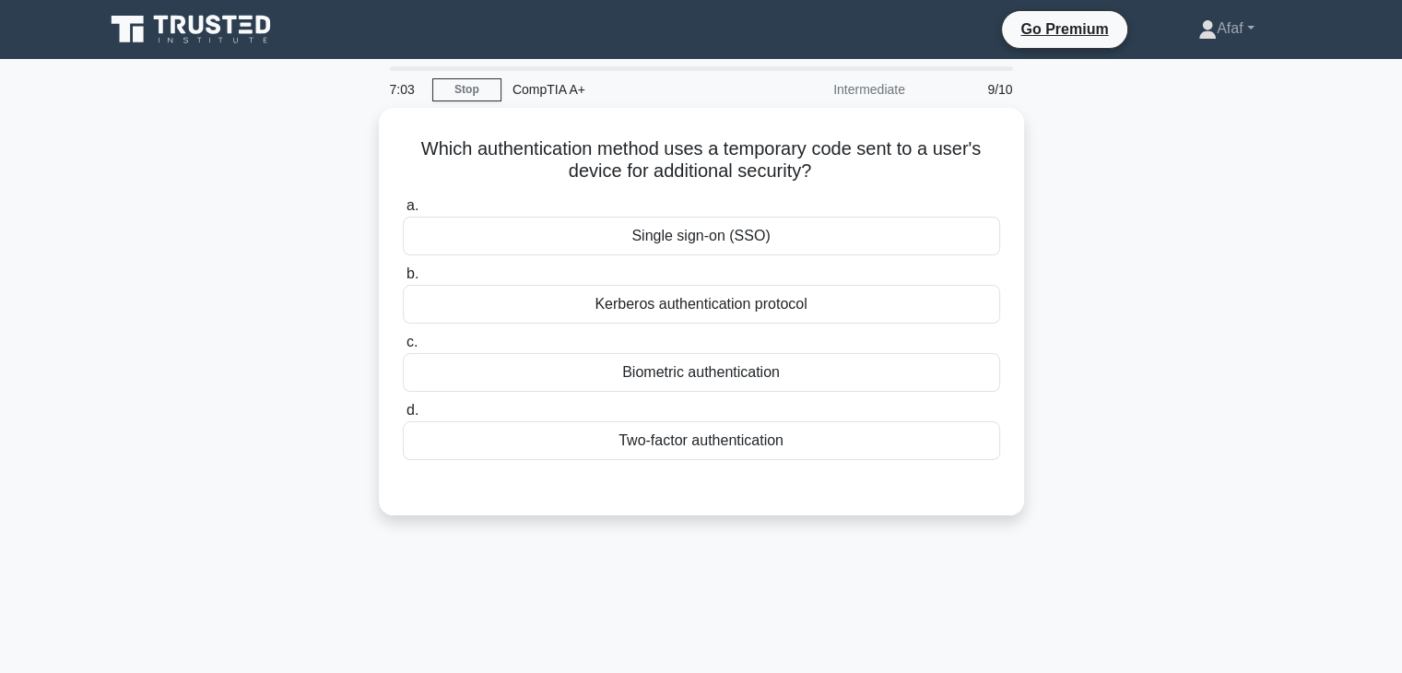
scroll to position [0, 0]
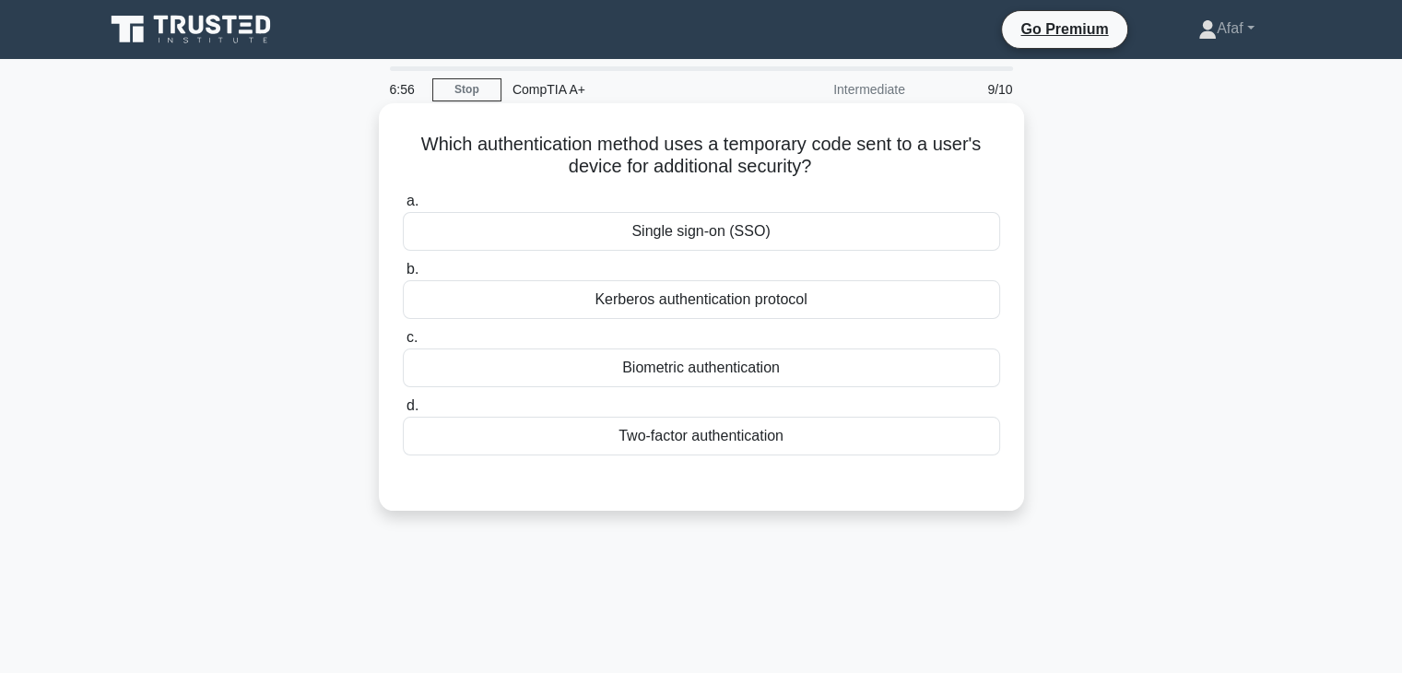
click at [725, 445] on div "Two-factor authentication" at bounding box center [701, 436] width 597 height 39
click at [403, 412] on input "d. Two-factor authentication" at bounding box center [403, 406] width 0 height 12
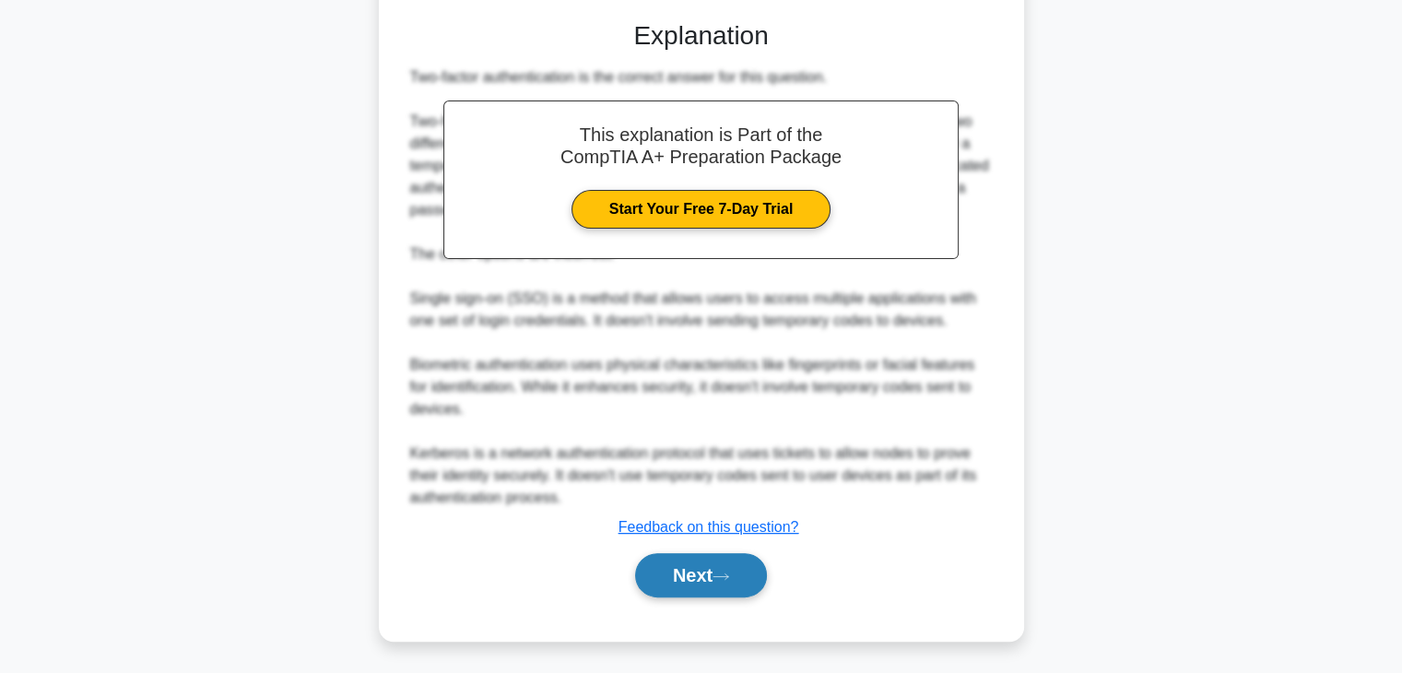
click at [702, 570] on button "Next" at bounding box center [701, 575] width 132 height 44
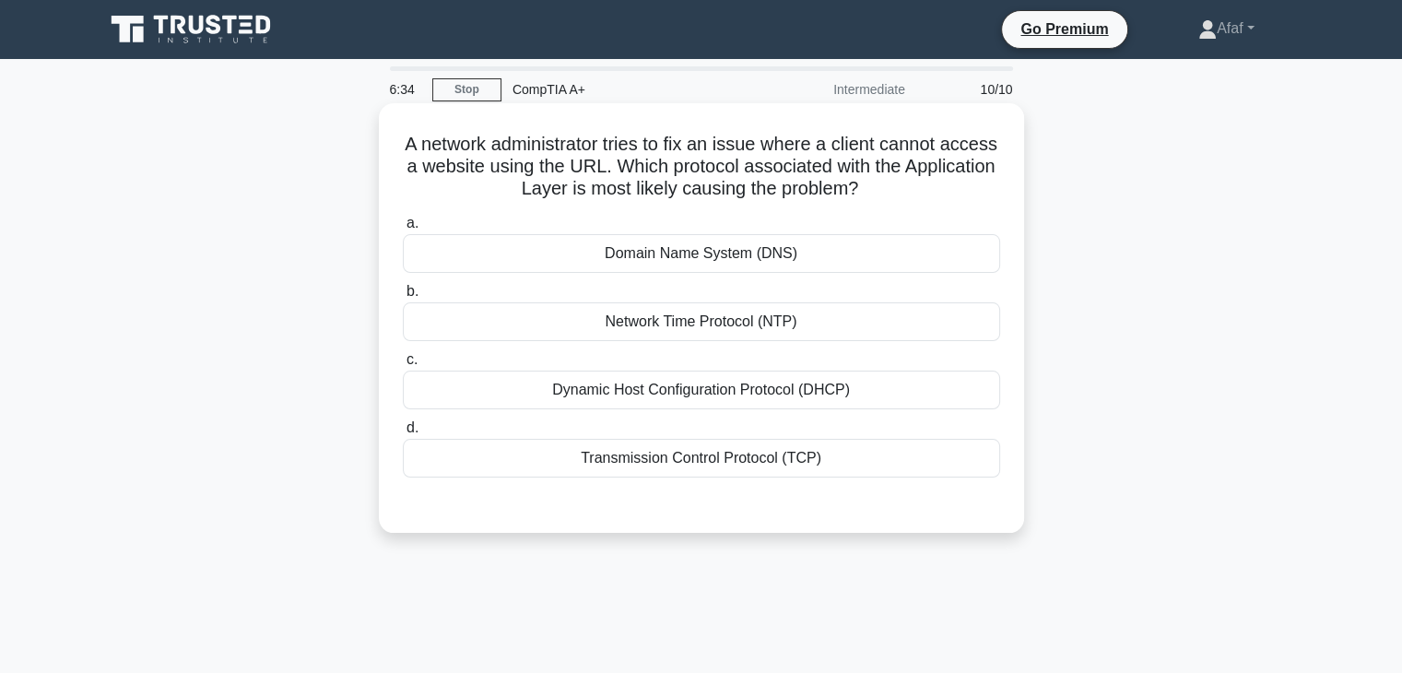
click at [794, 259] on div "Domain Name System (DNS)" at bounding box center [701, 253] width 597 height 39
click at [403, 230] on input "a. Domain Name System (DNS)" at bounding box center [403, 224] width 0 height 12
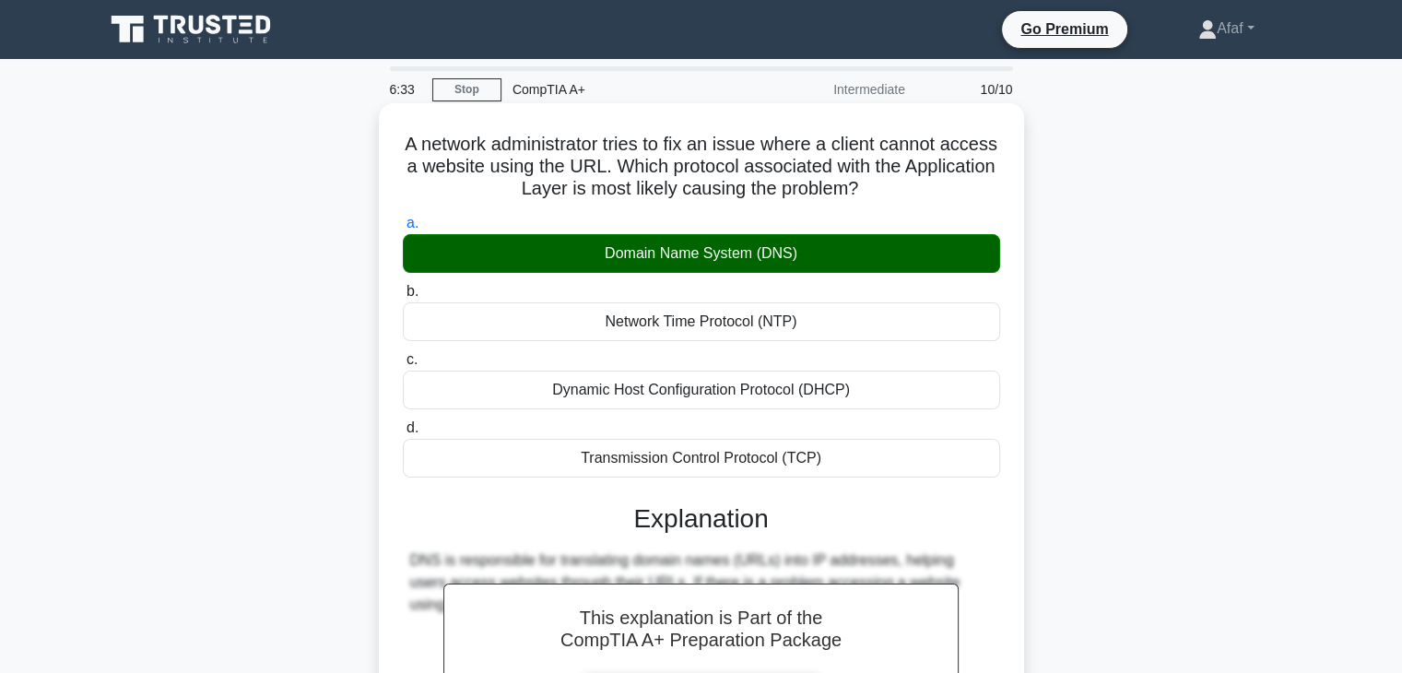
scroll to position [324, 0]
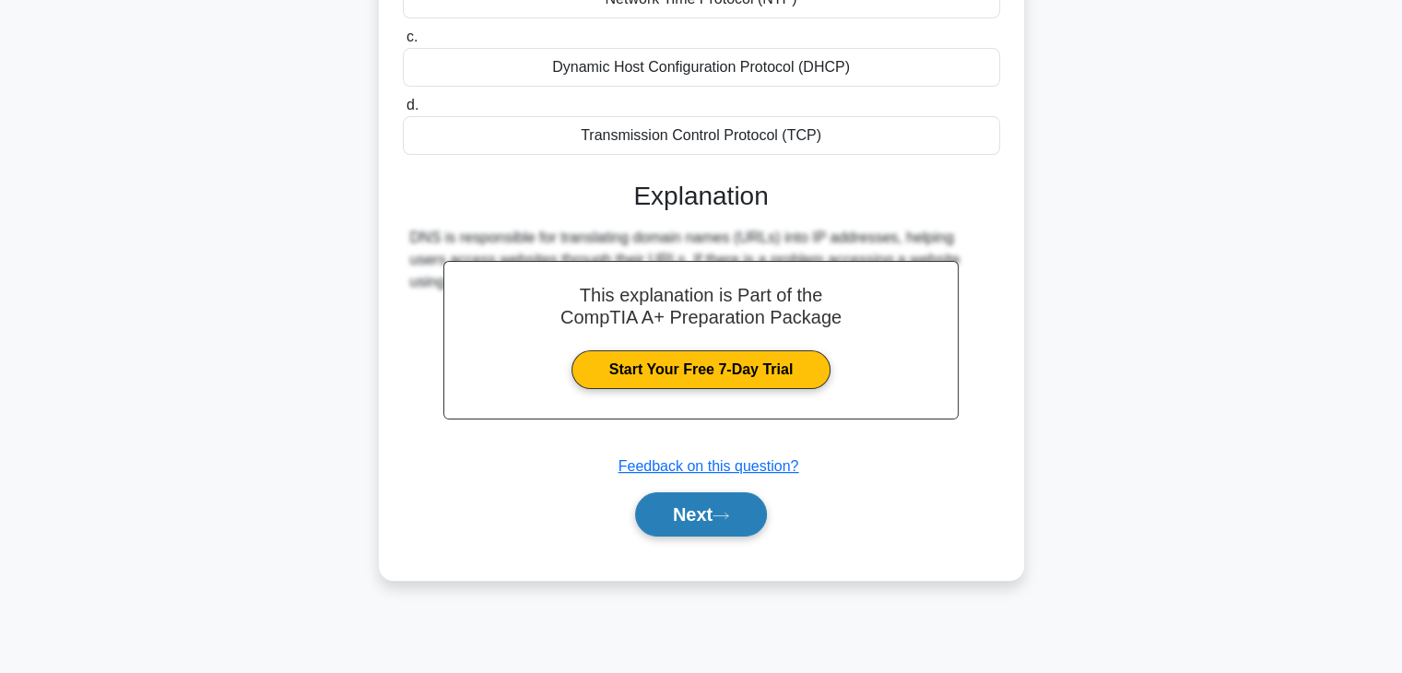
click at [729, 515] on icon at bounding box center [721, 516] width 17 height 10
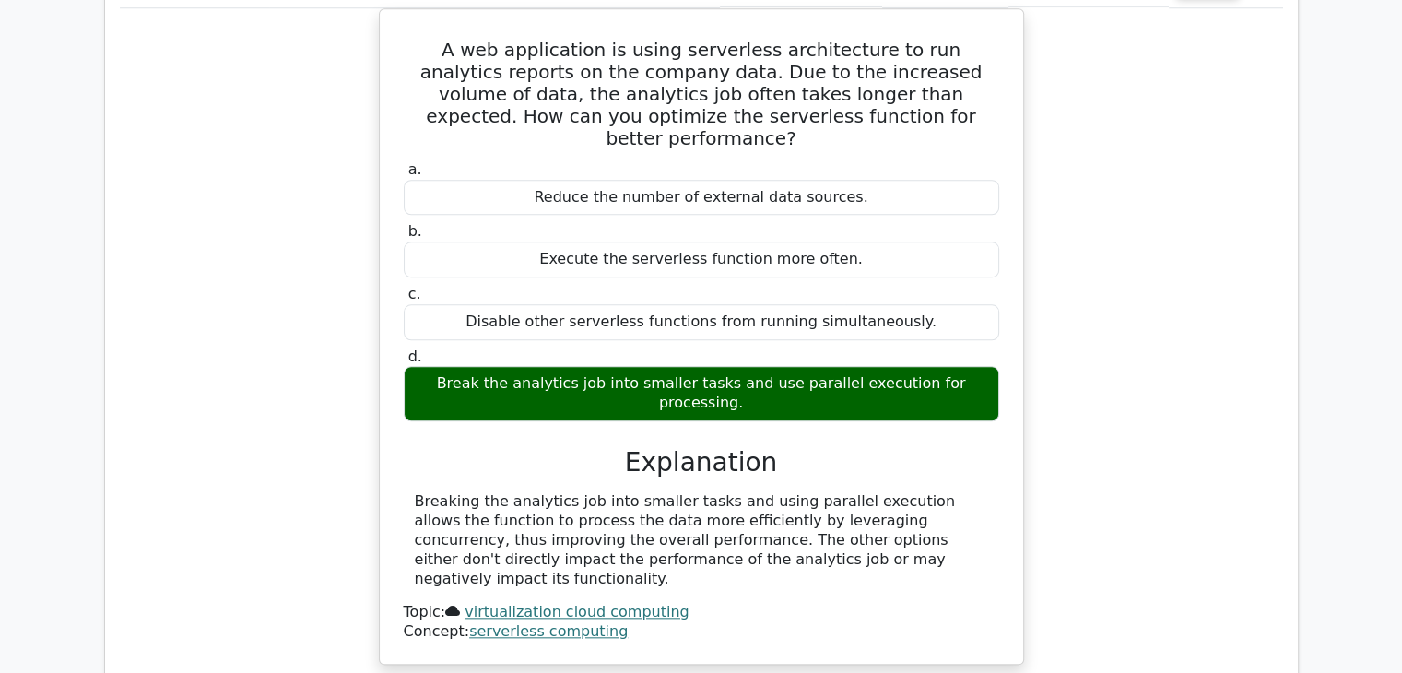
scroll to position [2178, 0]
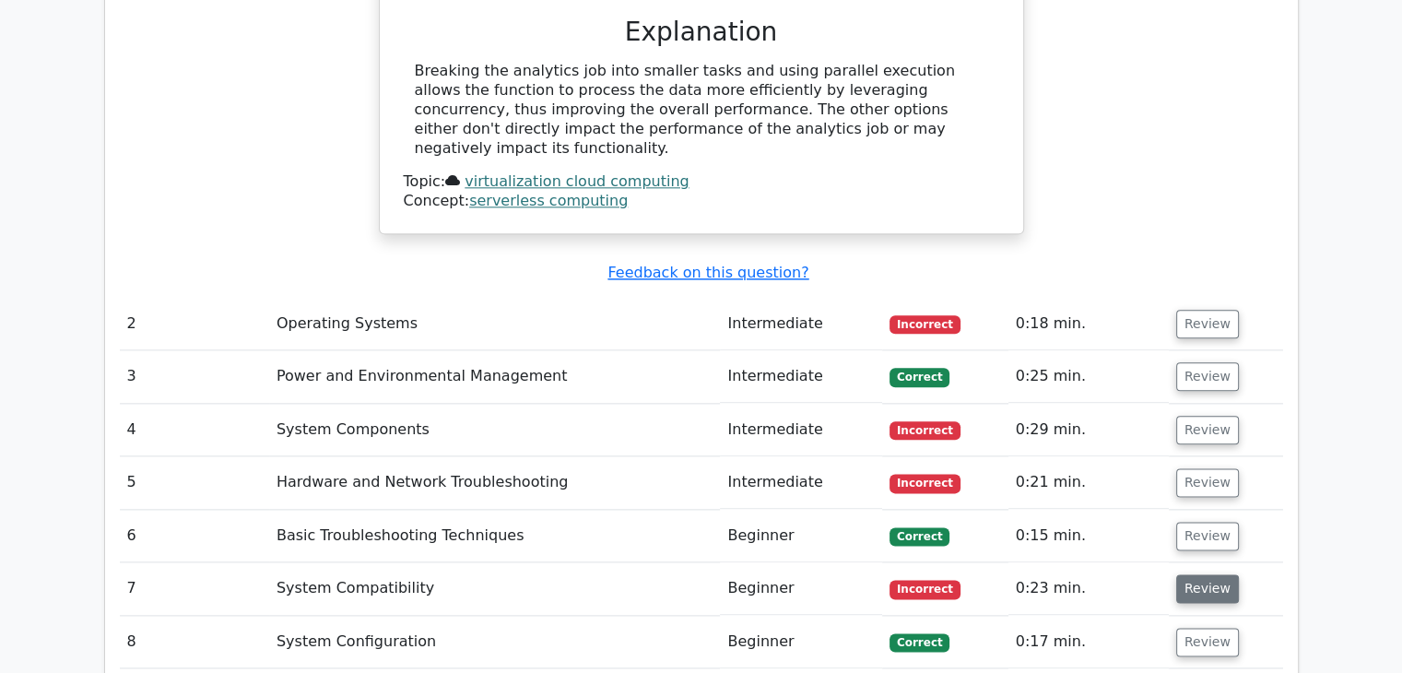
click at [1196, 574] on button "Review" at bounding box center [1208, 588] width 63 height 29
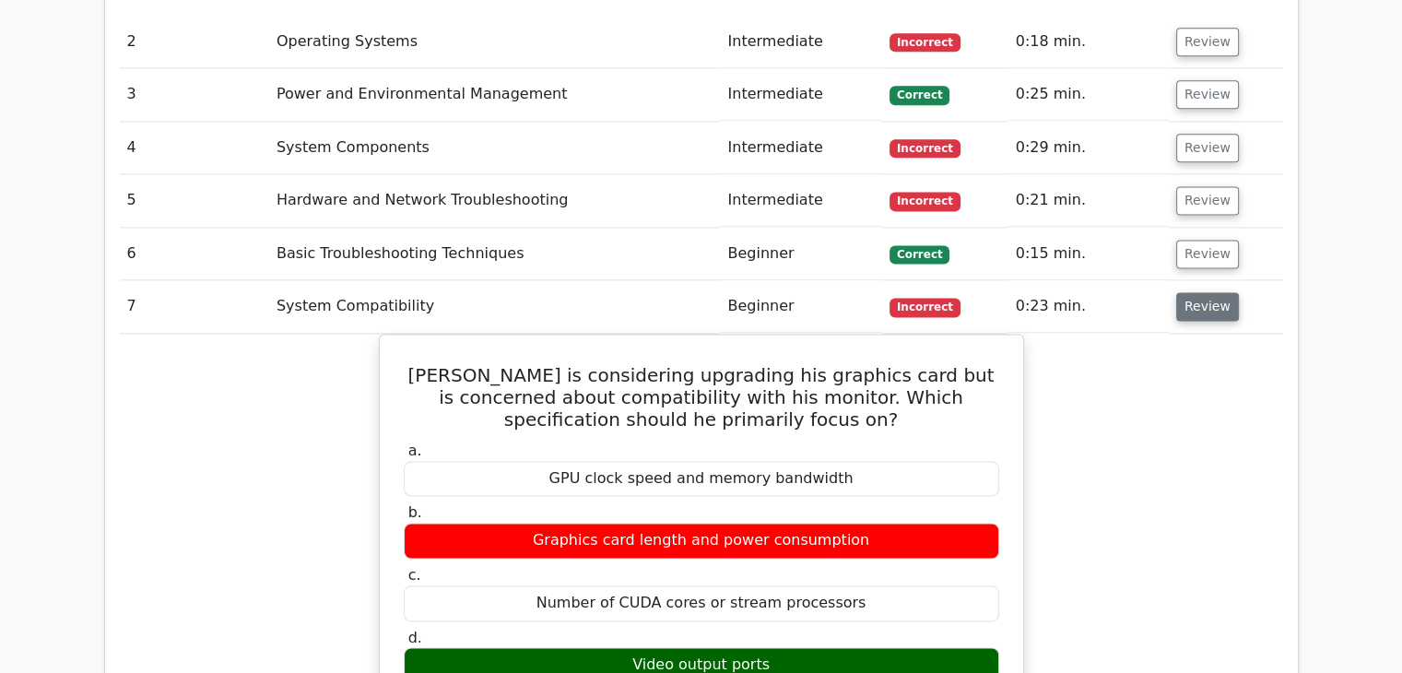
scroll to position [2470, 0]
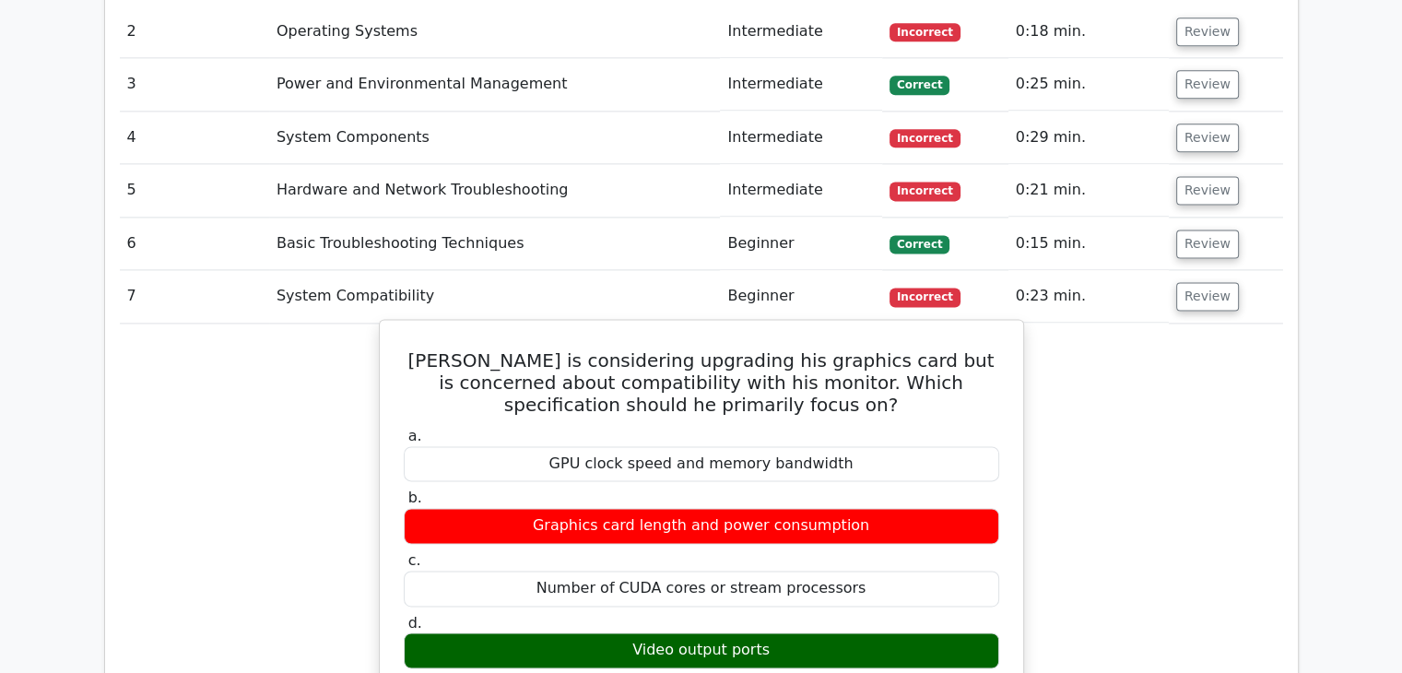
click at [800, 633] on div "Video output ports" at bounding box center [702, 651] width 596 height 36
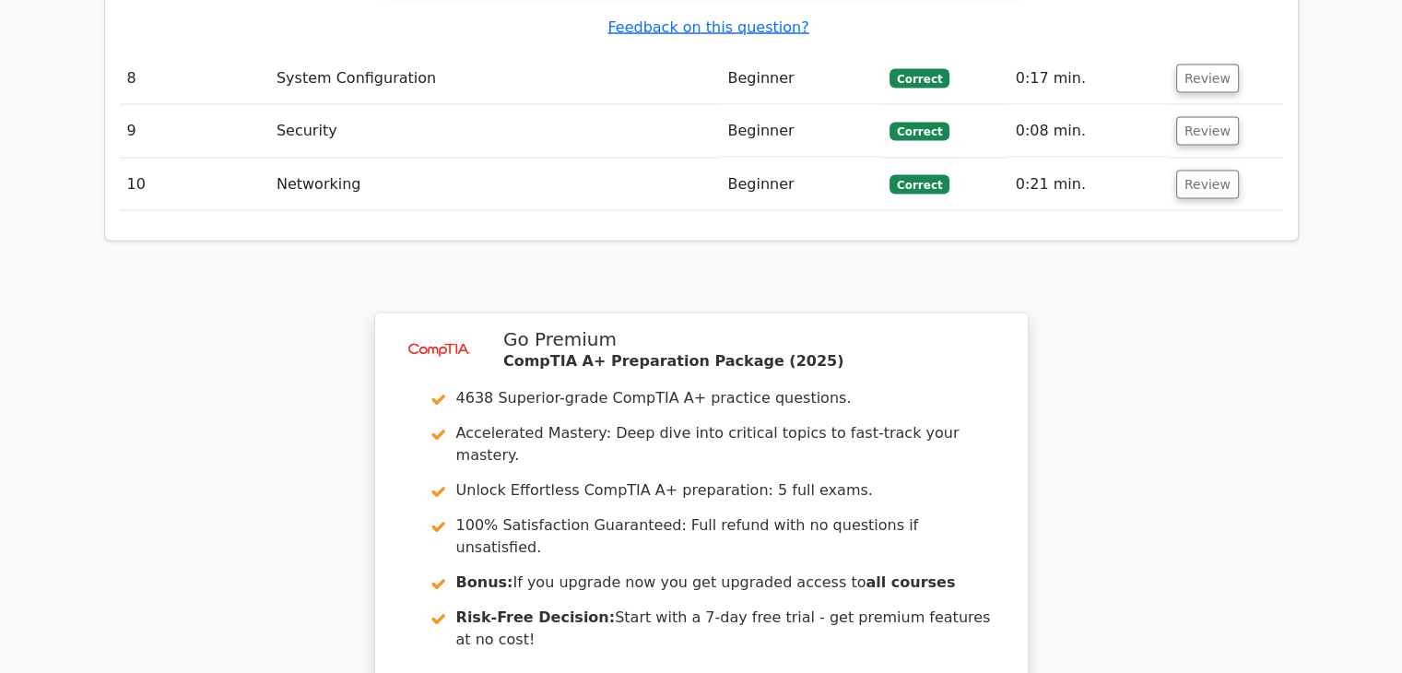
scroll to position [3839, 0]
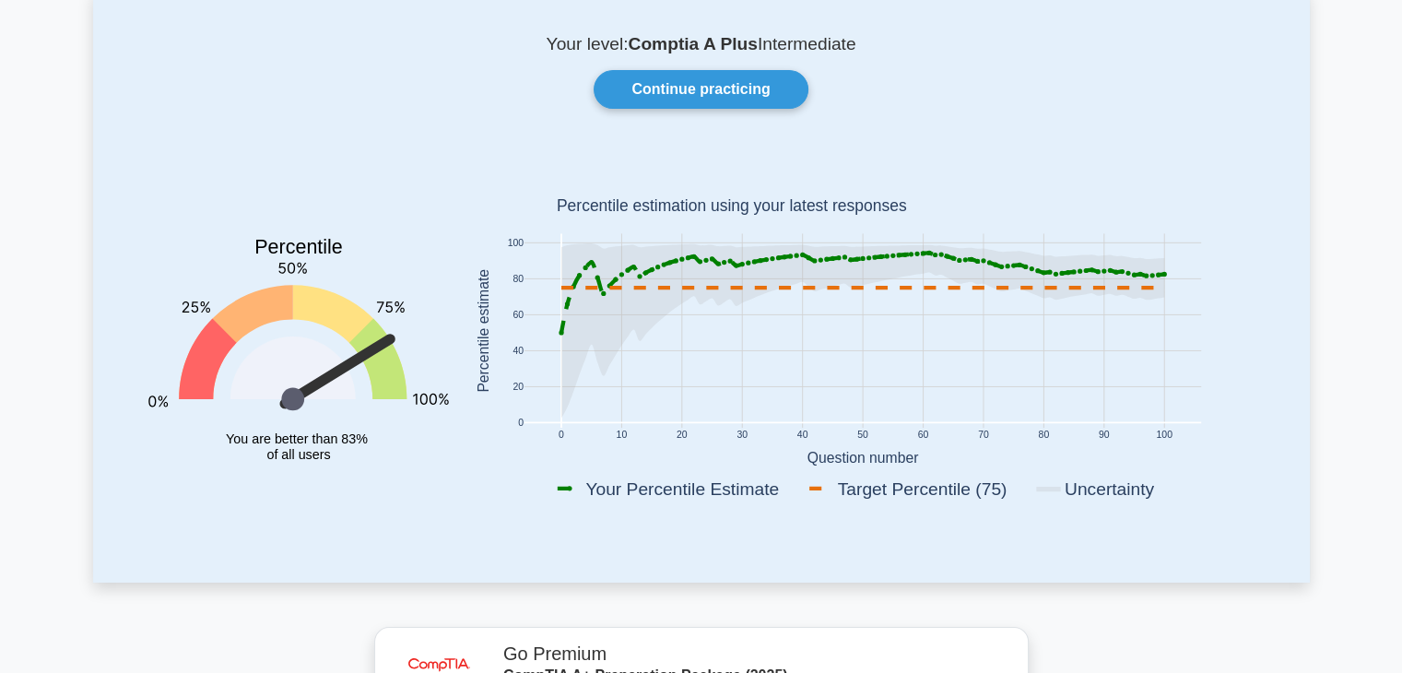
scroll to position [81, 0]
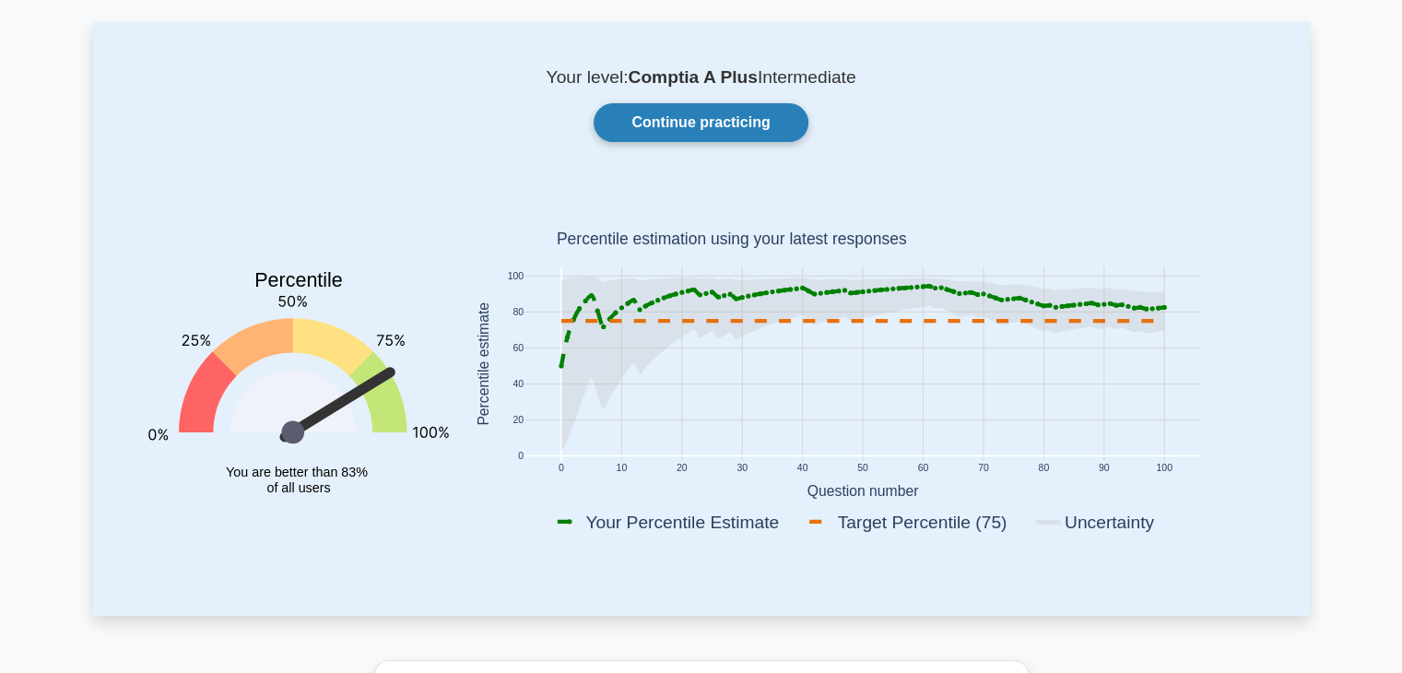
click at [754, 105] on link "Continue practicing" at bounding box center [701, 122] width 214 height 39
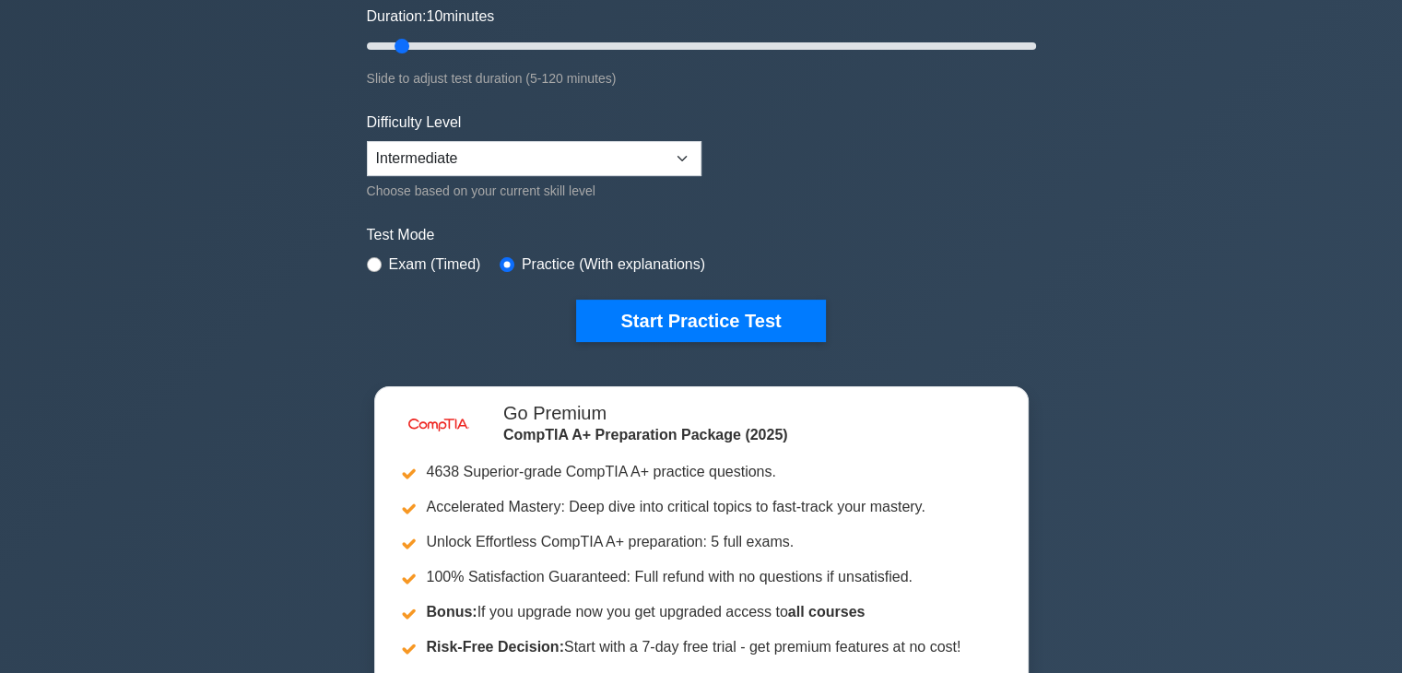
scroll to position [380, 0]
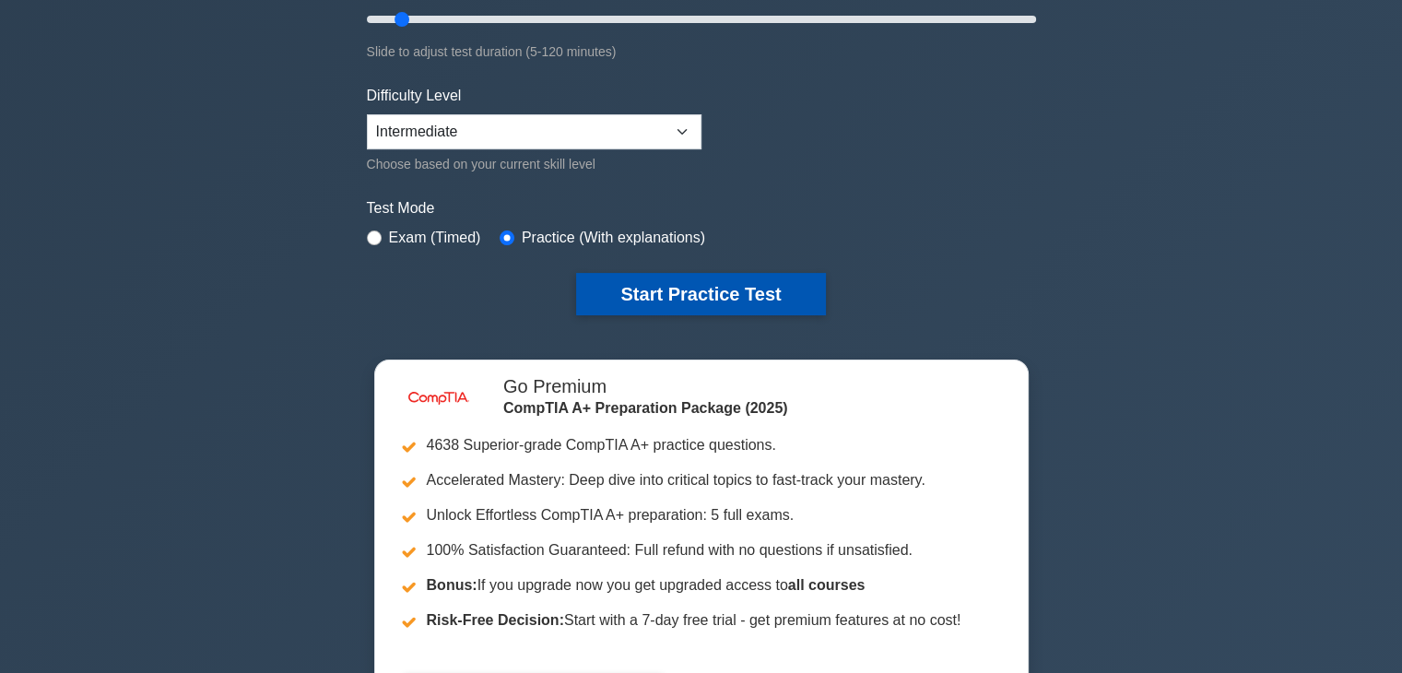
click at [778, 295] on button "Start Practice Test" at bounding box center [700, 294] width 249 height 42
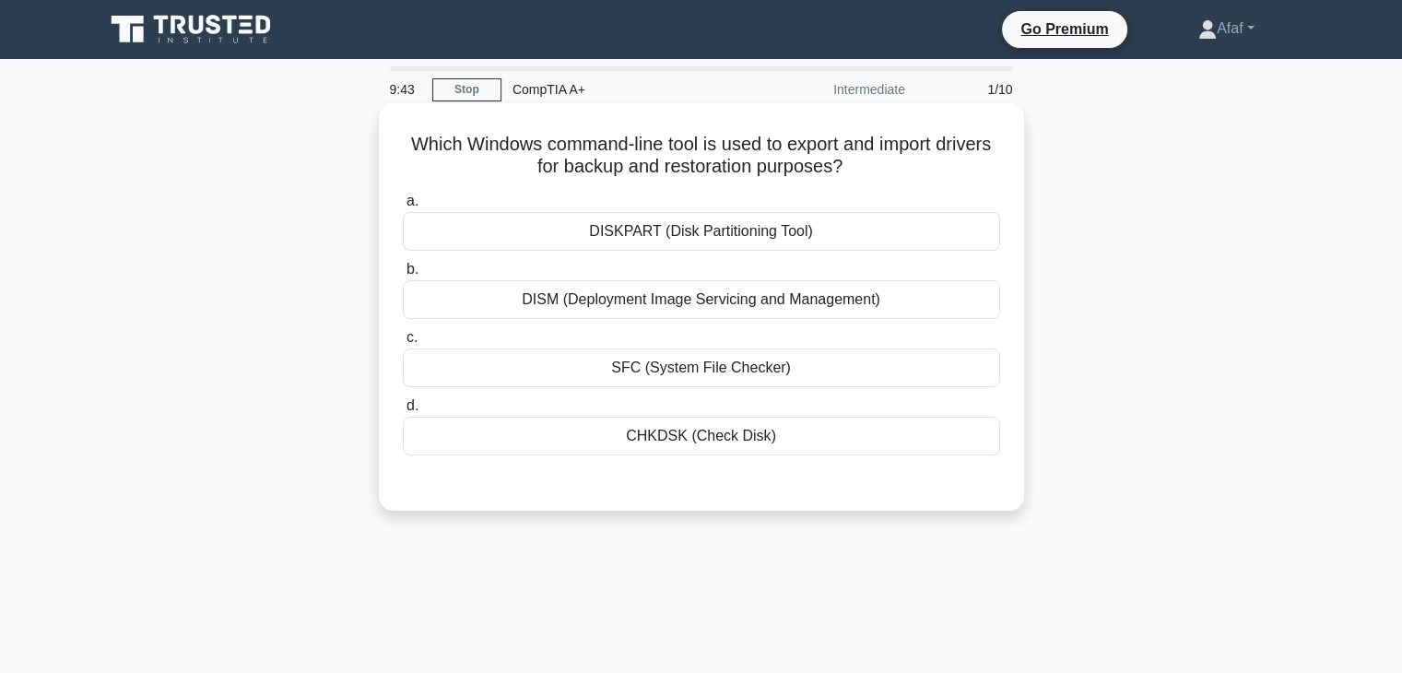
click at [797, 376] on div "SFC (System File Checker)" at bounding box center [701, 368] width 597 height 39
click at [403, 344] on input "c. SFC (System File Checker)" at bounding box center [403, 338] width 0 height 12
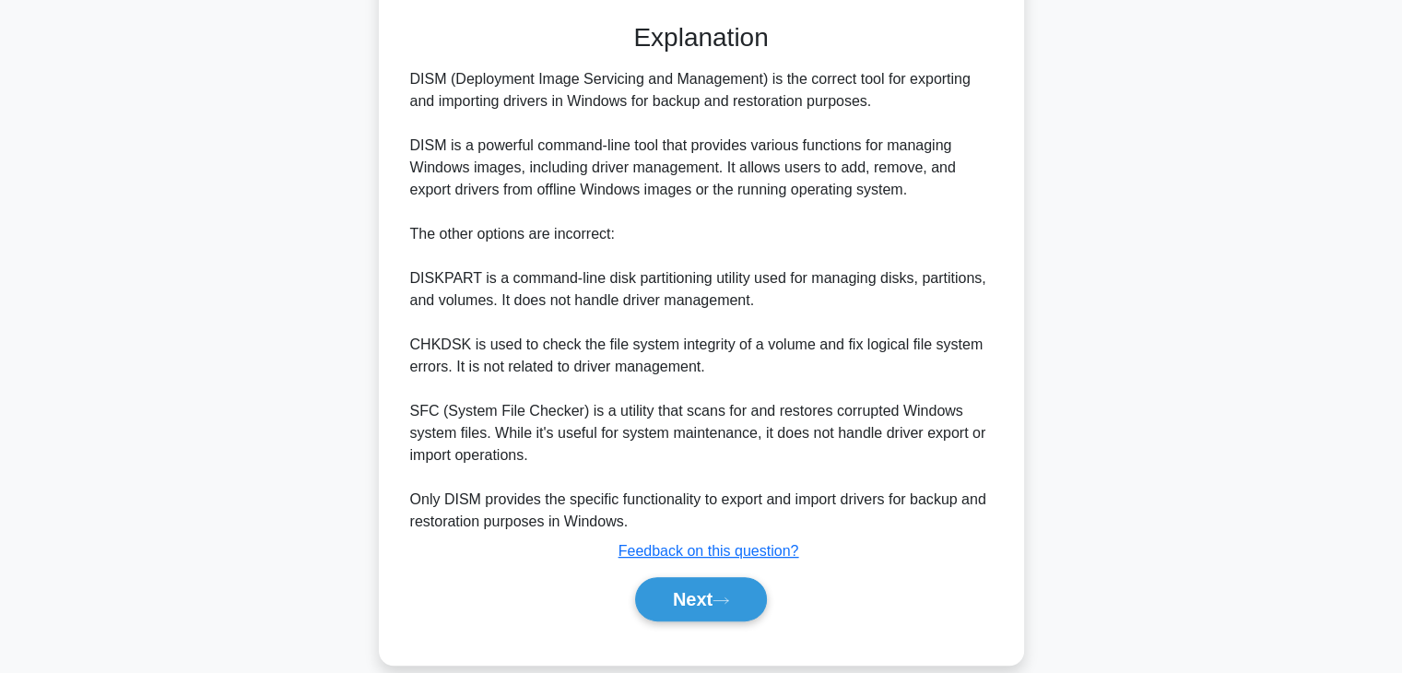
scroll to position [465, 0]
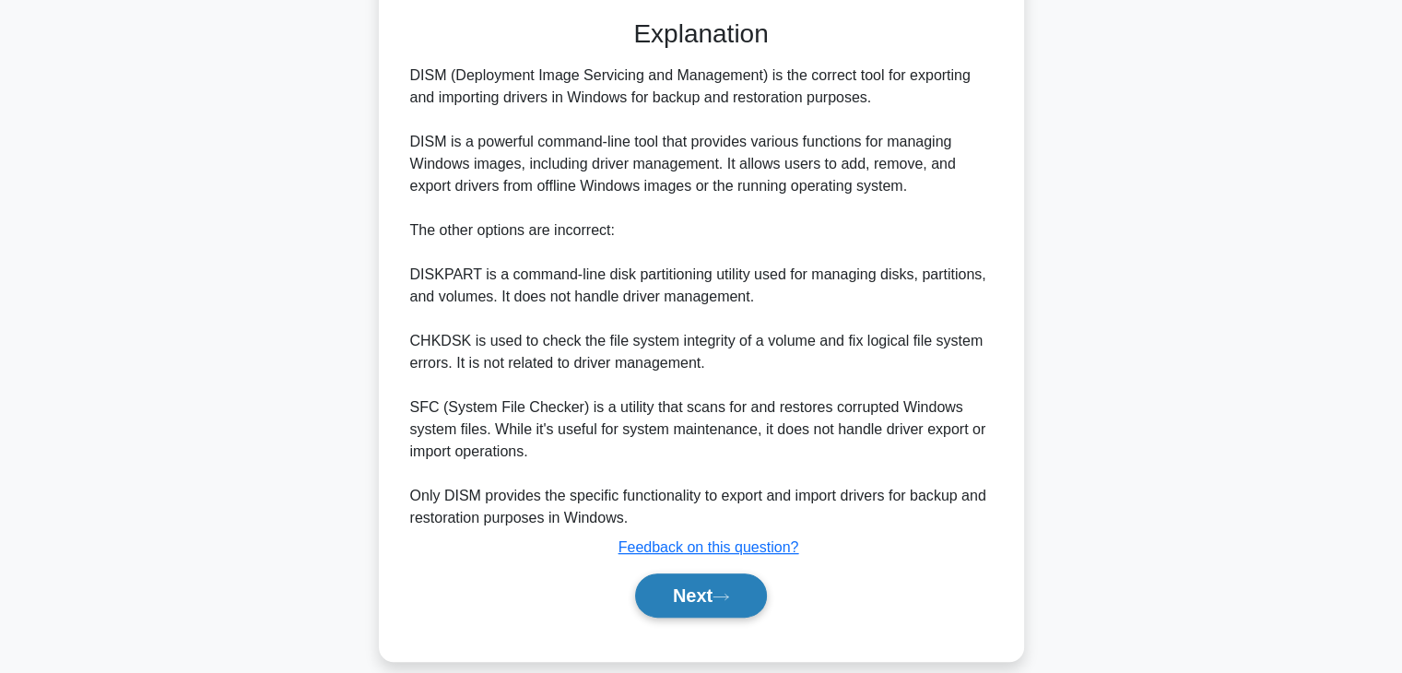
click at [751, 597] on button "Next" at bounding box center [701, 596] width 132 height 44
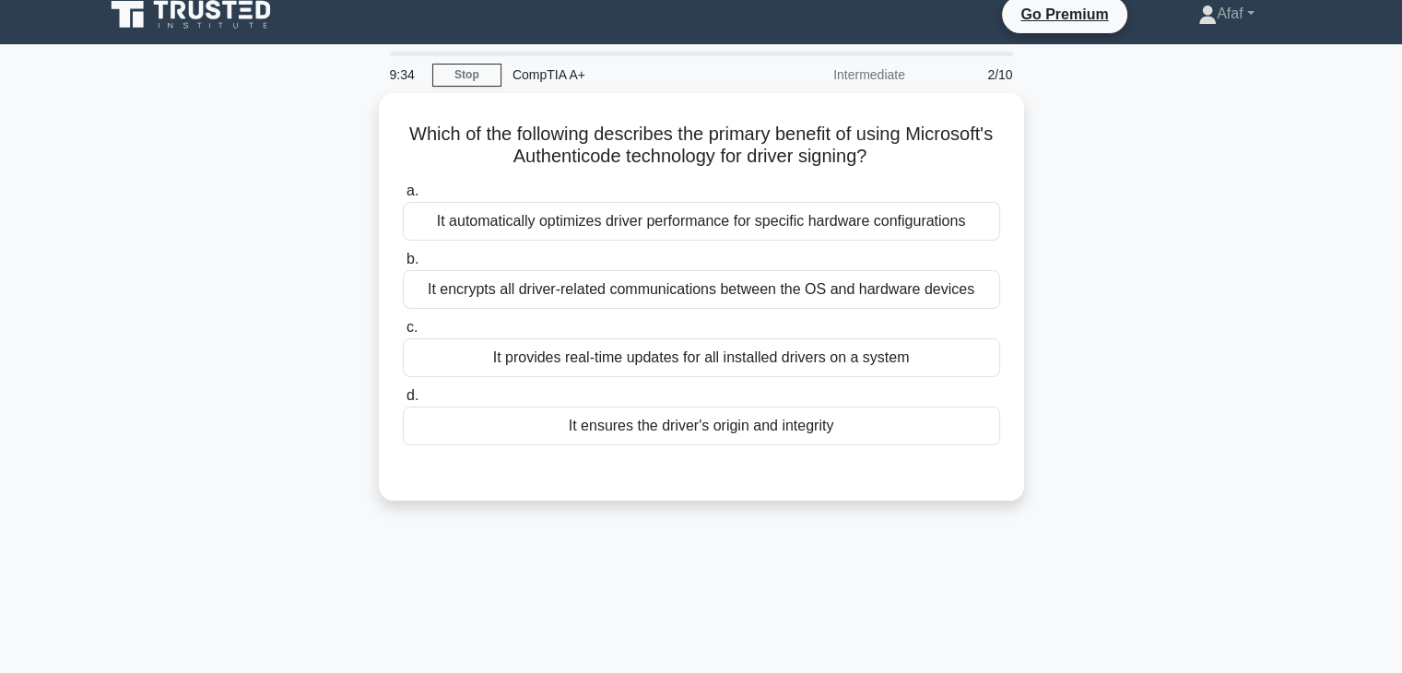
scroll to position [14, 0]
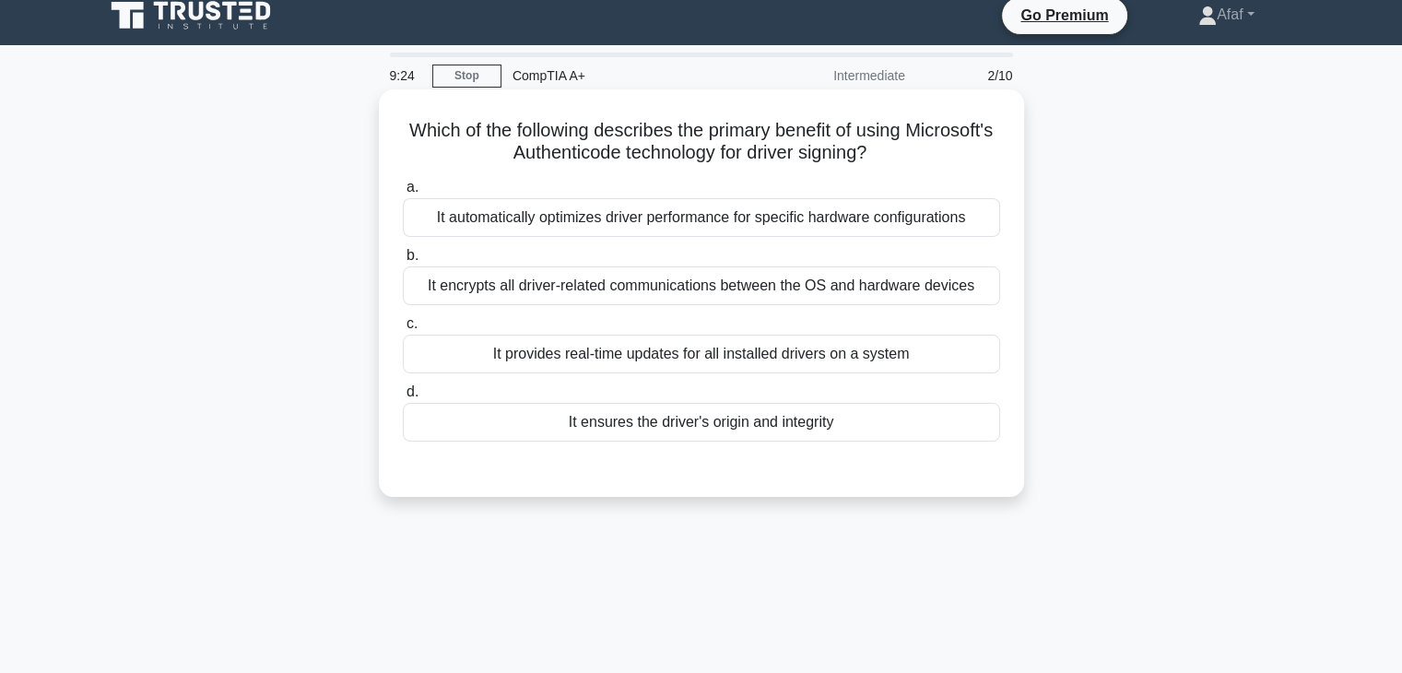
click at [854, 292] on div "It encrypts all driver-related communications between the OS and hardware devic…" at bounding box center [701, 285] width 597 height 39
click at [403, 262] on input "b. It encrypts all driver-related communications between the OS and hardware de…" at bounding box center [403, 256] width 0 height 12
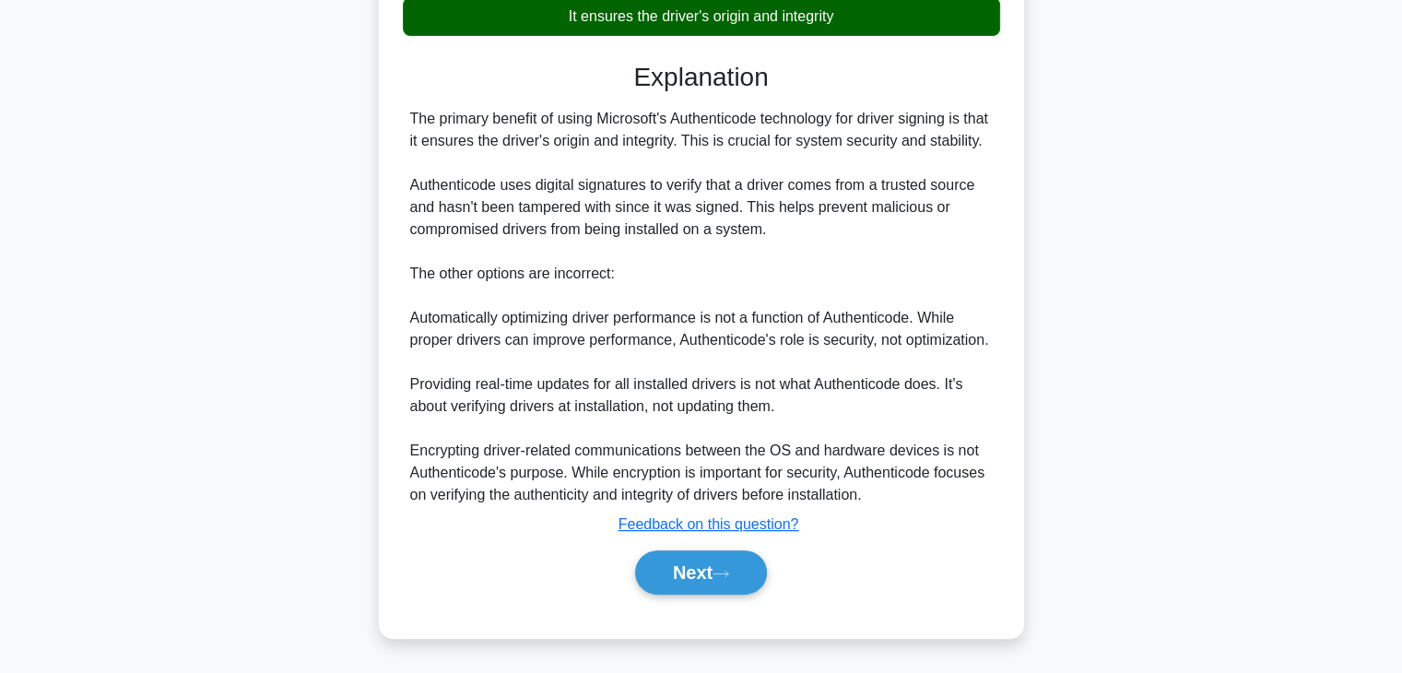
scroll to position [465, 0]
click at [755, 553] on button "Next" at bounding box center [701, 572] width 132 height 44
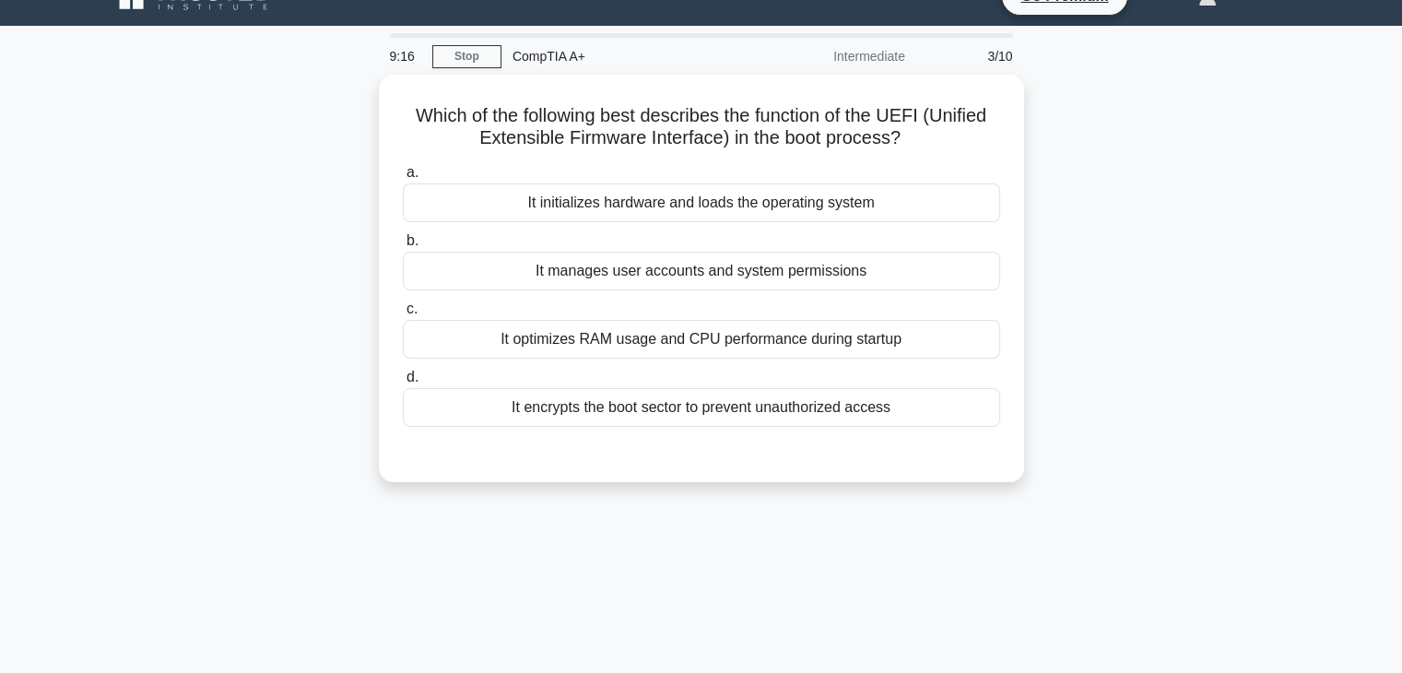
scroll to position [0, 0]
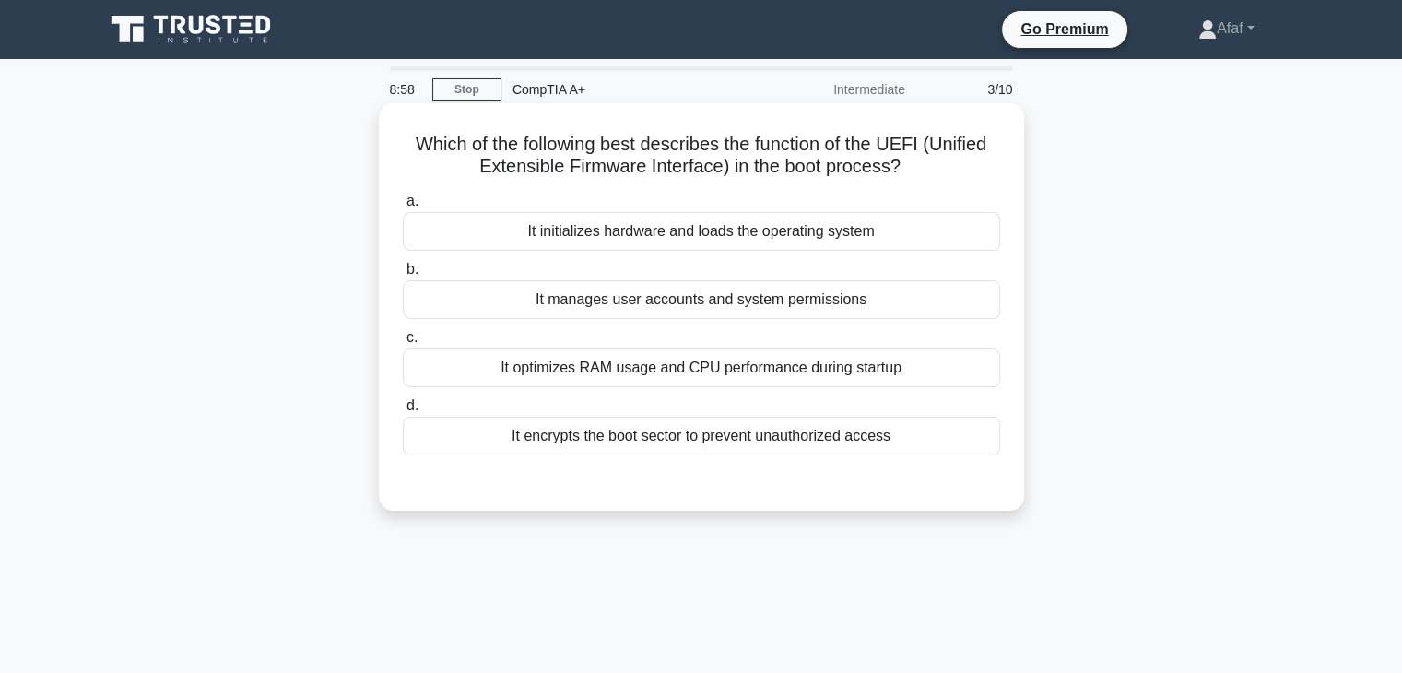
click at [859, 375] on div "It optimizes RAM usage and CPU performance during startup" at bounding box center [701, 368] width 597 height 39
click at [403, 344] on input "c. It optimizes RAM usage and CPU performance during startup" at bounding box center [403, 338] width 0 height 12
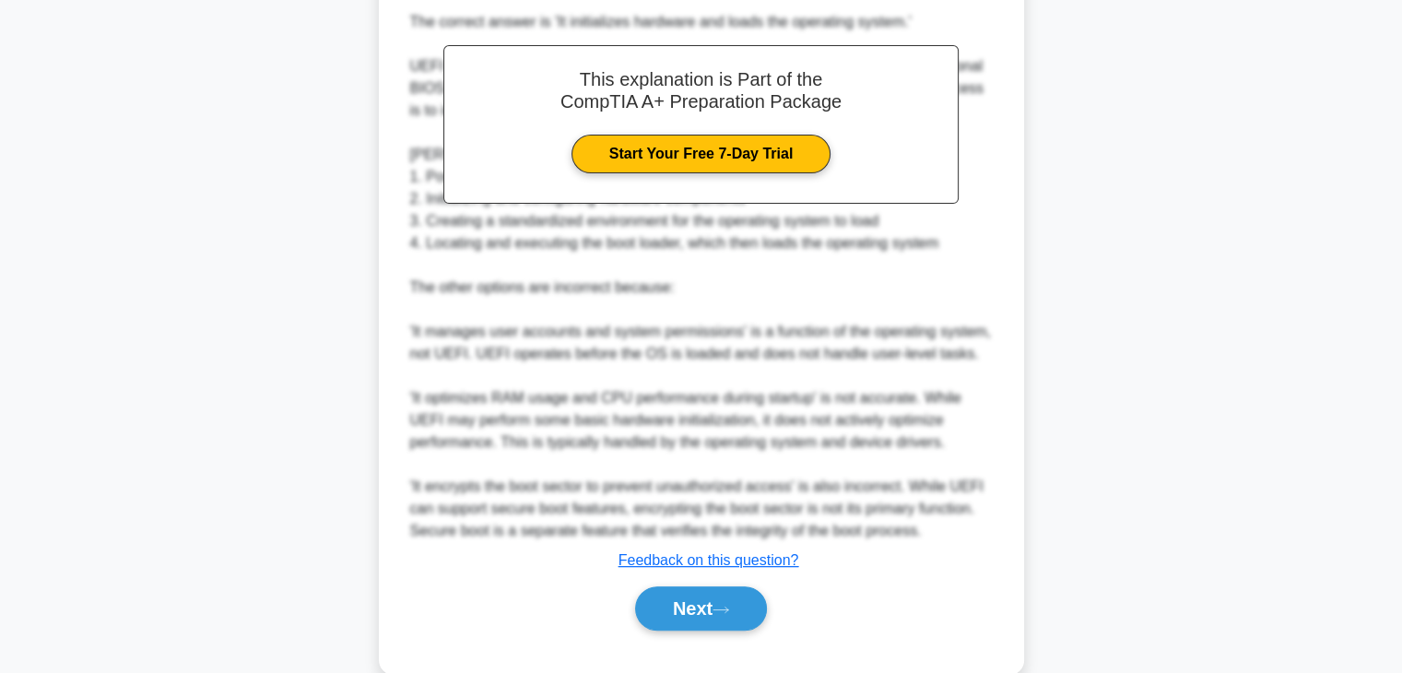
scroll to position [519, 0]
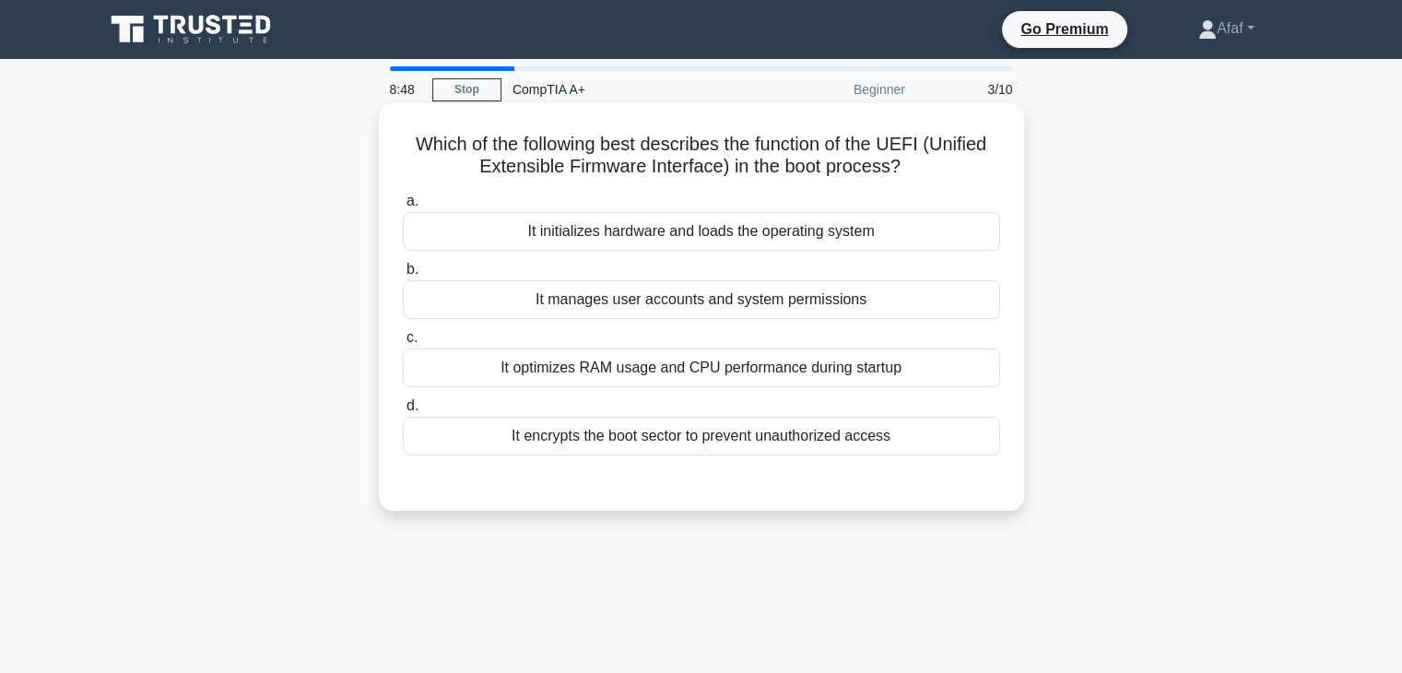
click at [813, 230] on div "It initializes hardware and loads the operating system" at bounding box center [701, 231] width 597 height 39
click at [403, 207] on input "a. It initializes hardware and loads the operating system" at bounding box center [403, 201] width 0 height 12
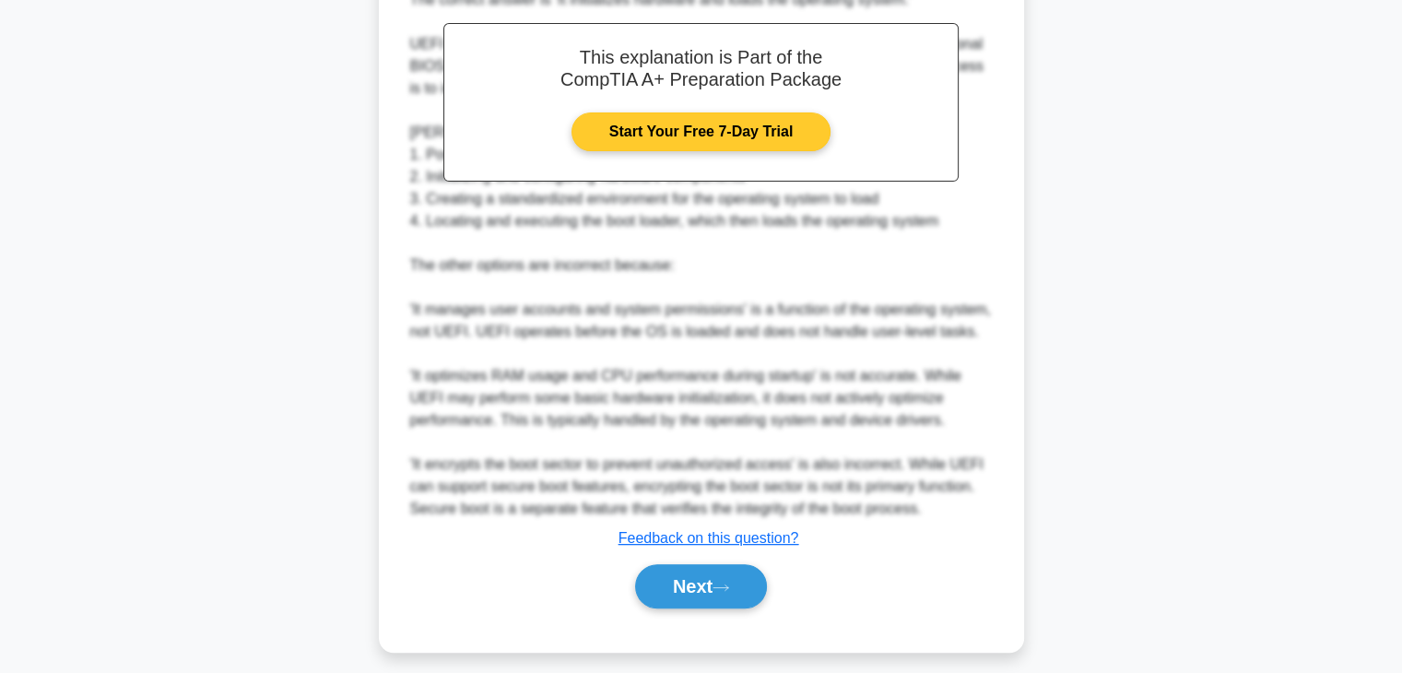
scroll to position [538, 0]
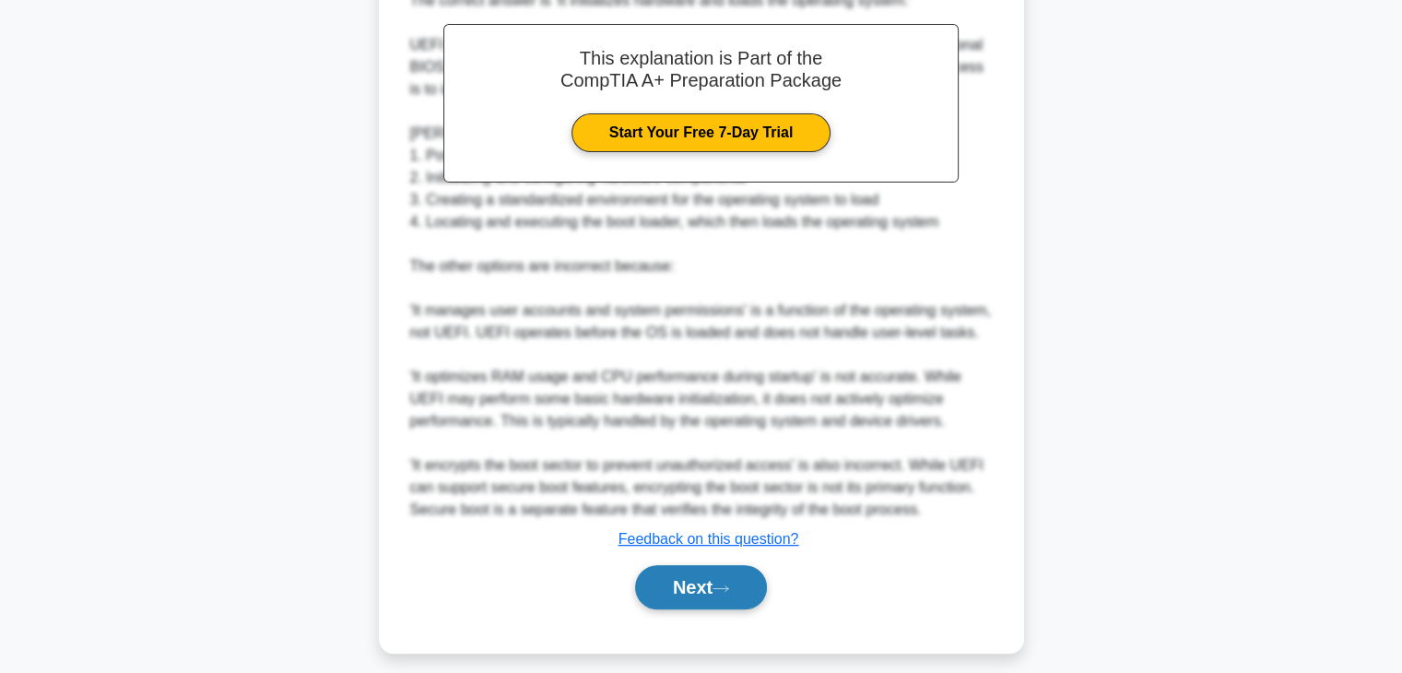
click at [759, 572] on button "Next" at bounding box center [701, 587] width 132 height 44
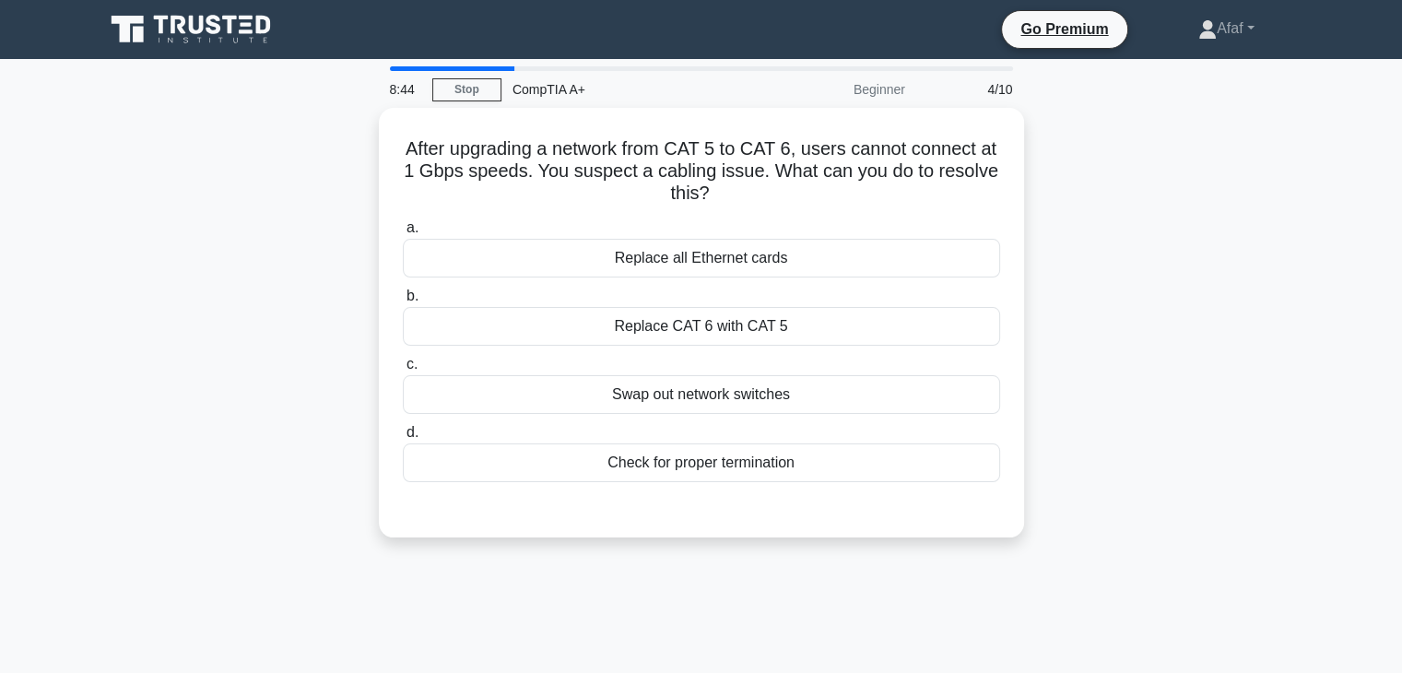
scroll to position [0, 0]
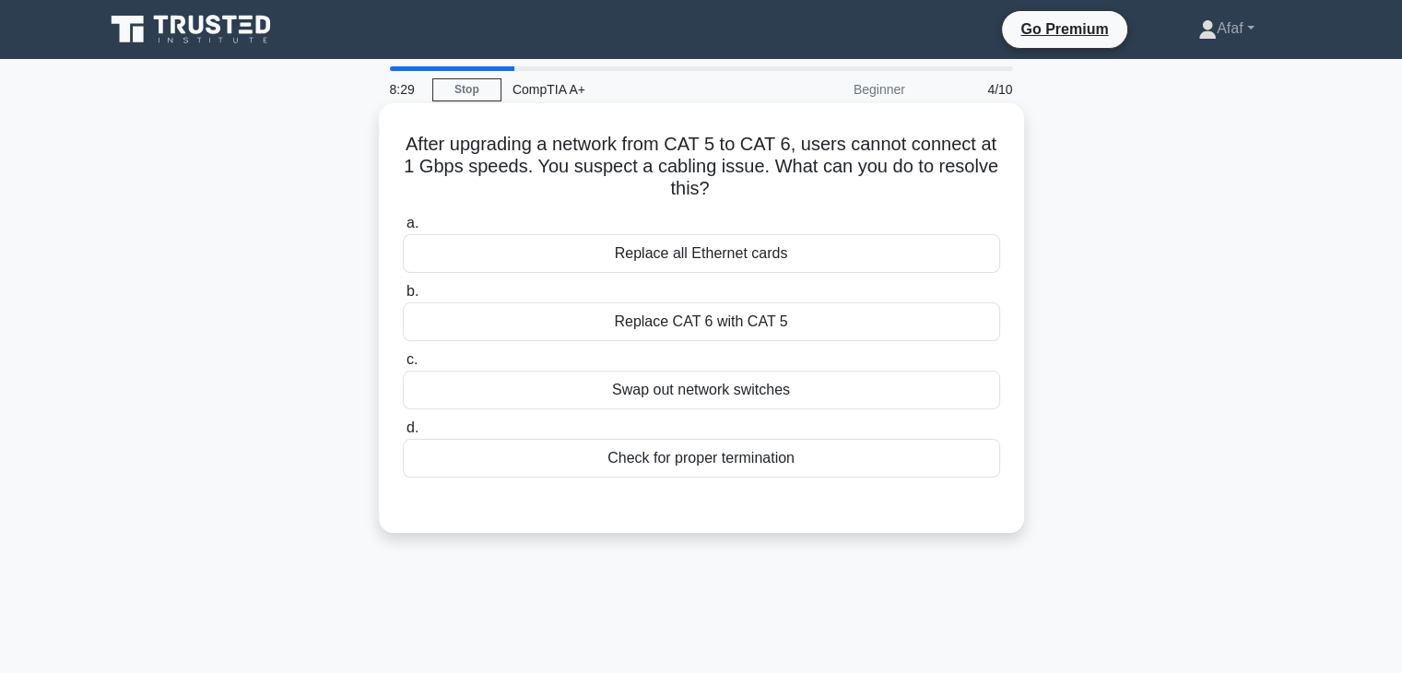
click at [828, 465] on div "Check for proper termination" at bounding box center [701, 458] width 597 height 39
click at [403, 434] on input "d. Check for proper termination" at bounding box center [403, 428] width 0 height 12
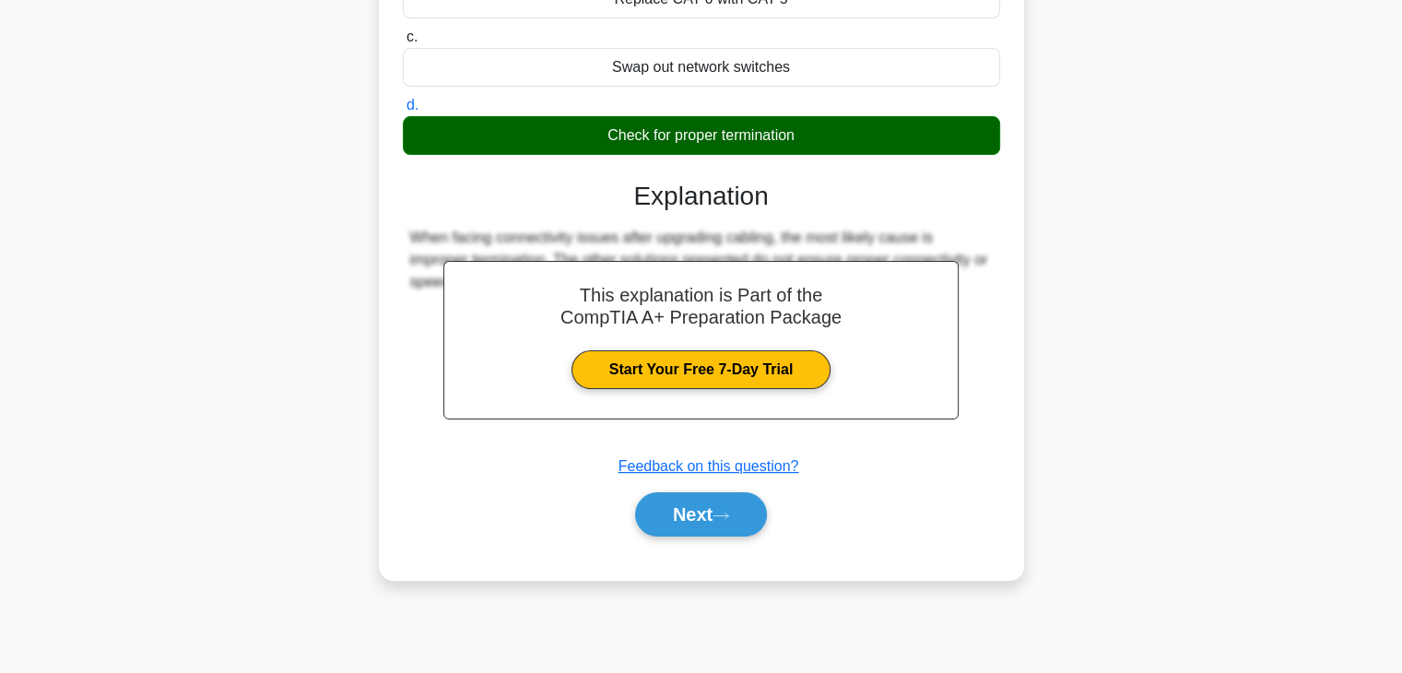
scroll to position [323, 0]
drag, startPoint x: 701, startPoint y: 488, endPoint x: 698, endPoint y: 499, distance: 11.4
click at [698, 499] on div "Next" at bounding box center [701, 514] width 597 height 59
click at [698, 499] on button "Next" at bounding box center [701, 514] width 132 height 44
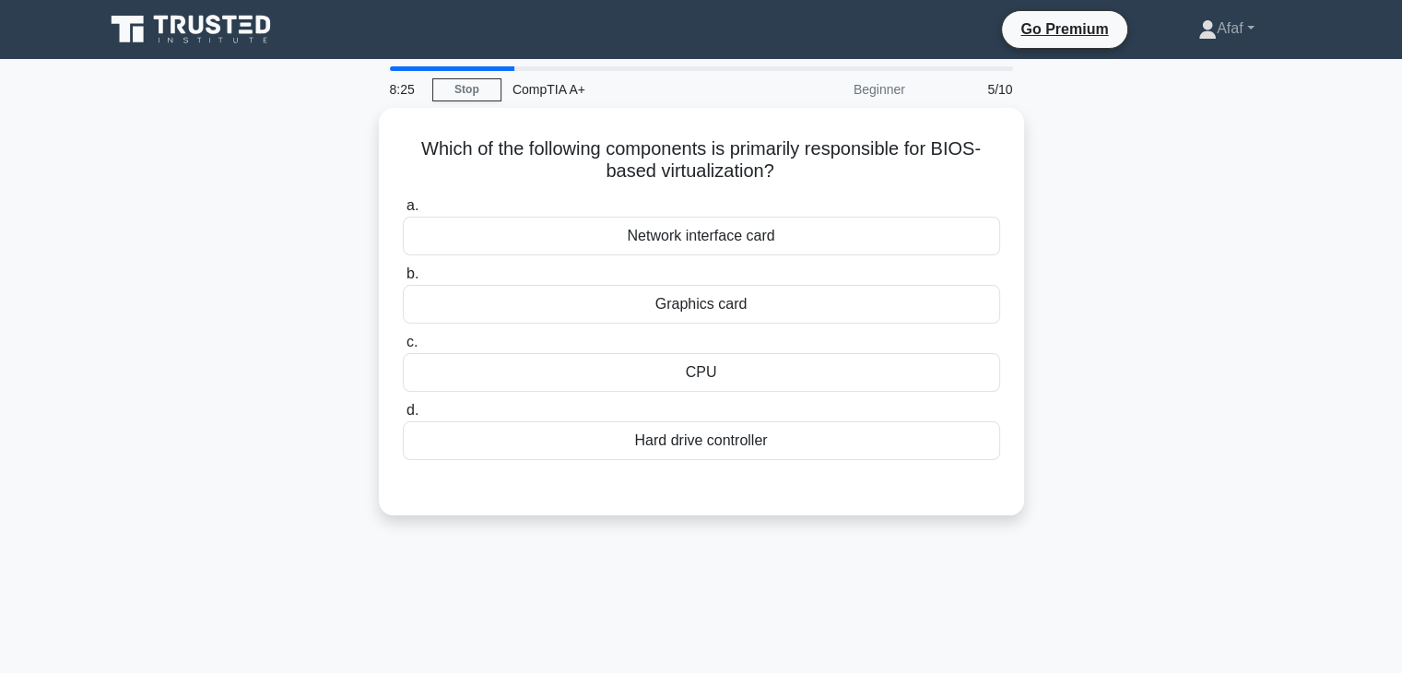
scroll to position [2, 0]
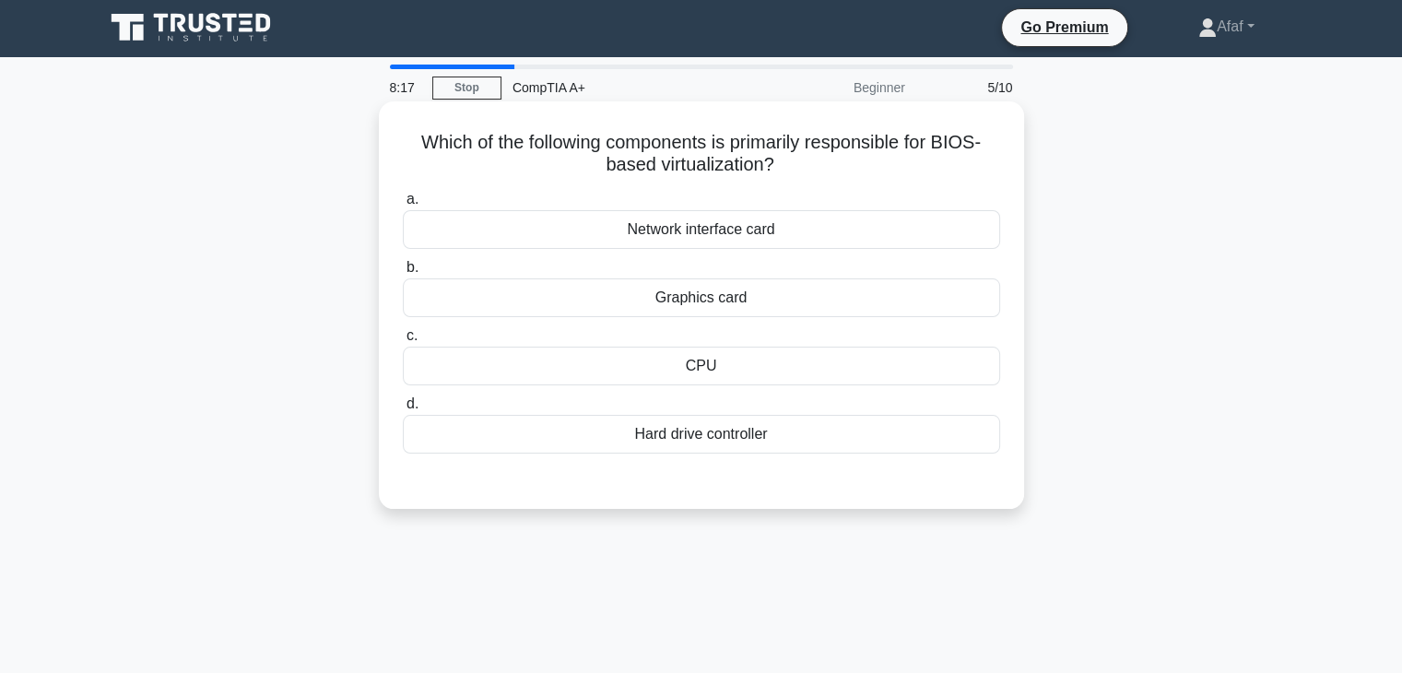
click at [810, 323] on div "a. Network interface card b. Graphics card c. d." at bounding box center [702, 320] width 620 height 273
click at [821, 296] on div "Graphics card" at bounding box center [701, 297] width 597 height 39
click at [403, 274] on input "b. Graphics card" at bounding box center [403, 268] width 0 height 12
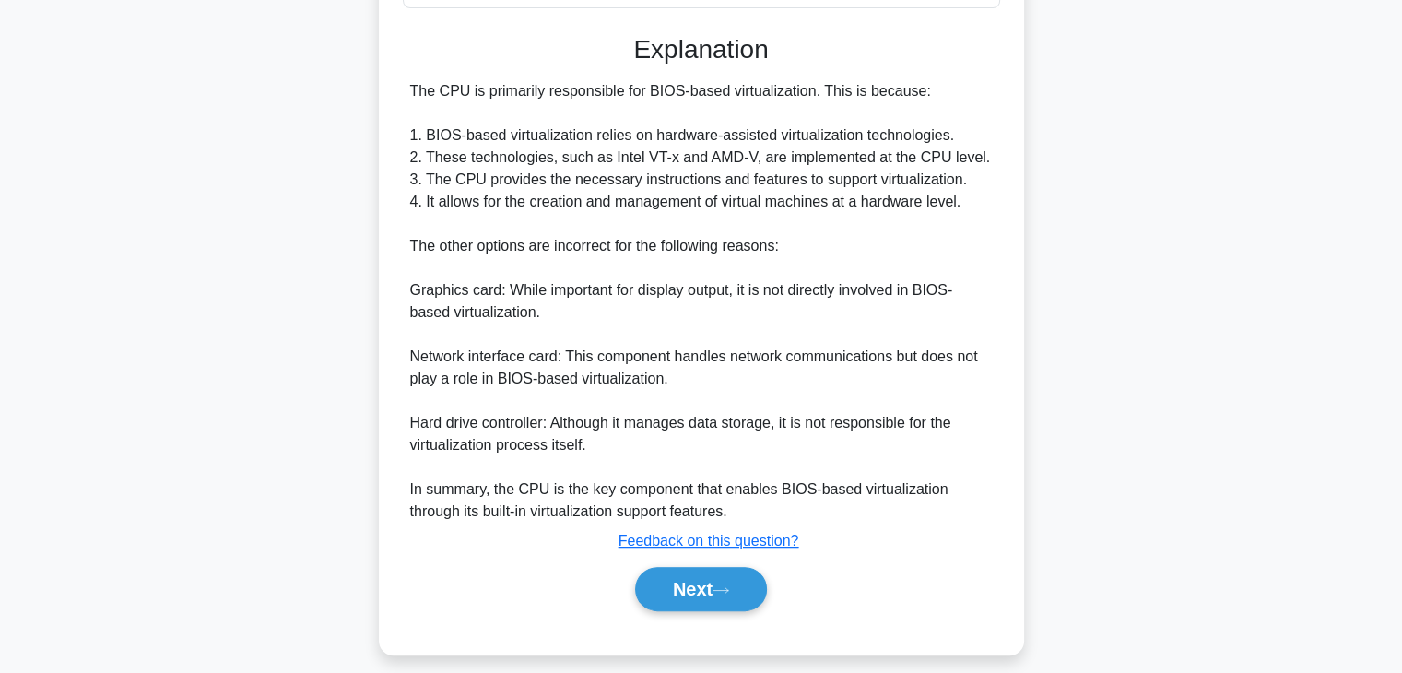
scroll to position [465, 0]
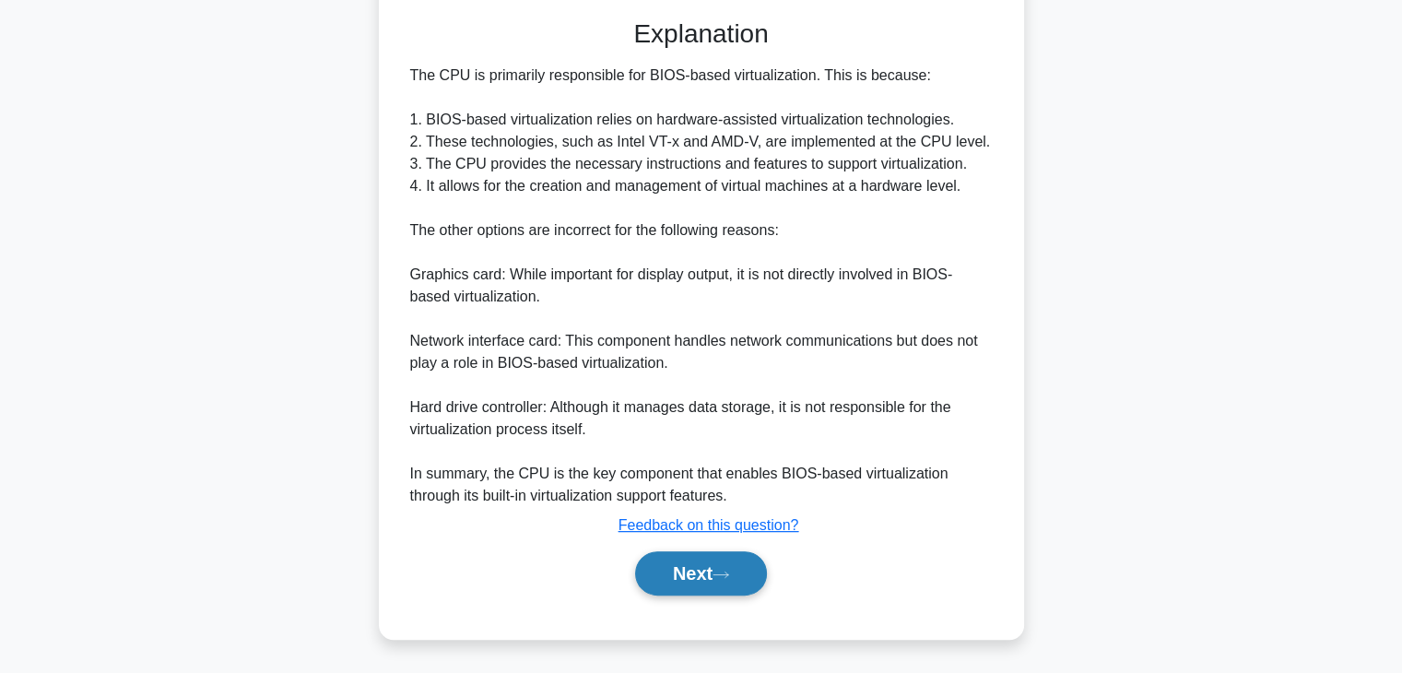
click at [665, 572] on button "Next" at bounding box center [701, 573] width 132 height 44
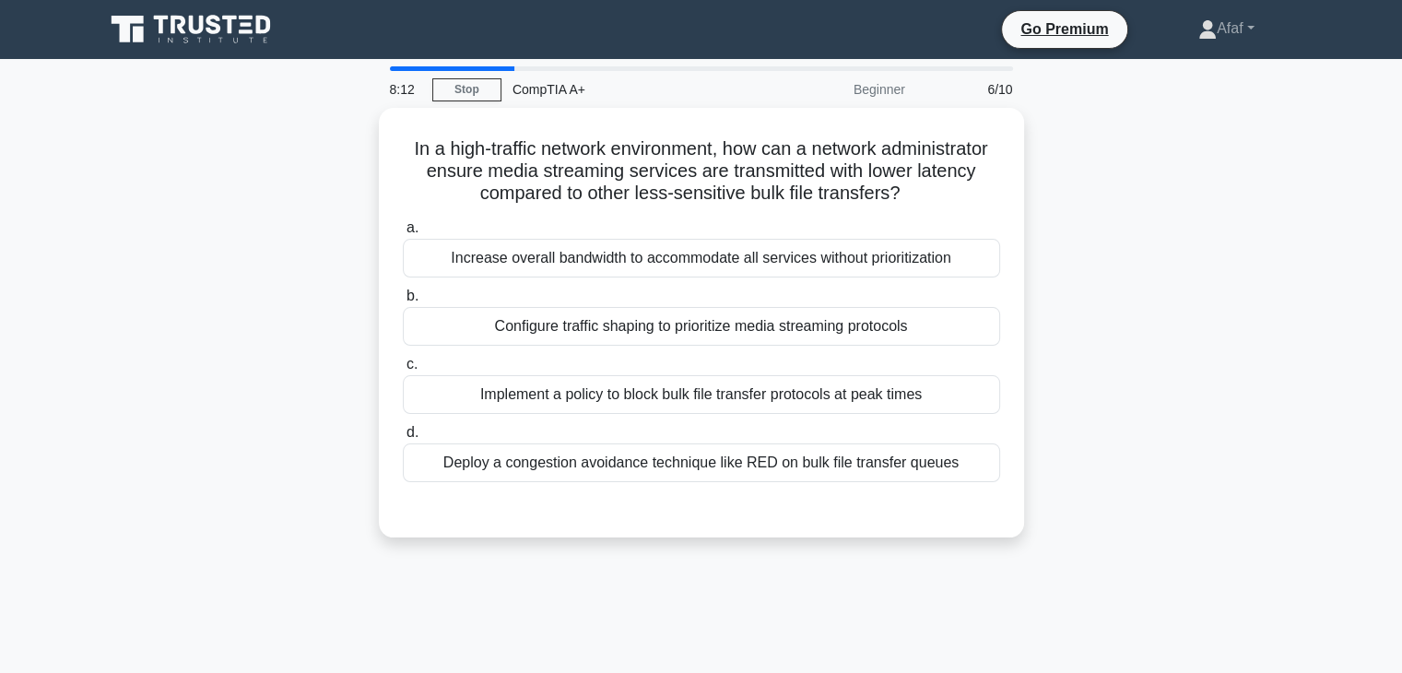
scroll to position [3, 0]
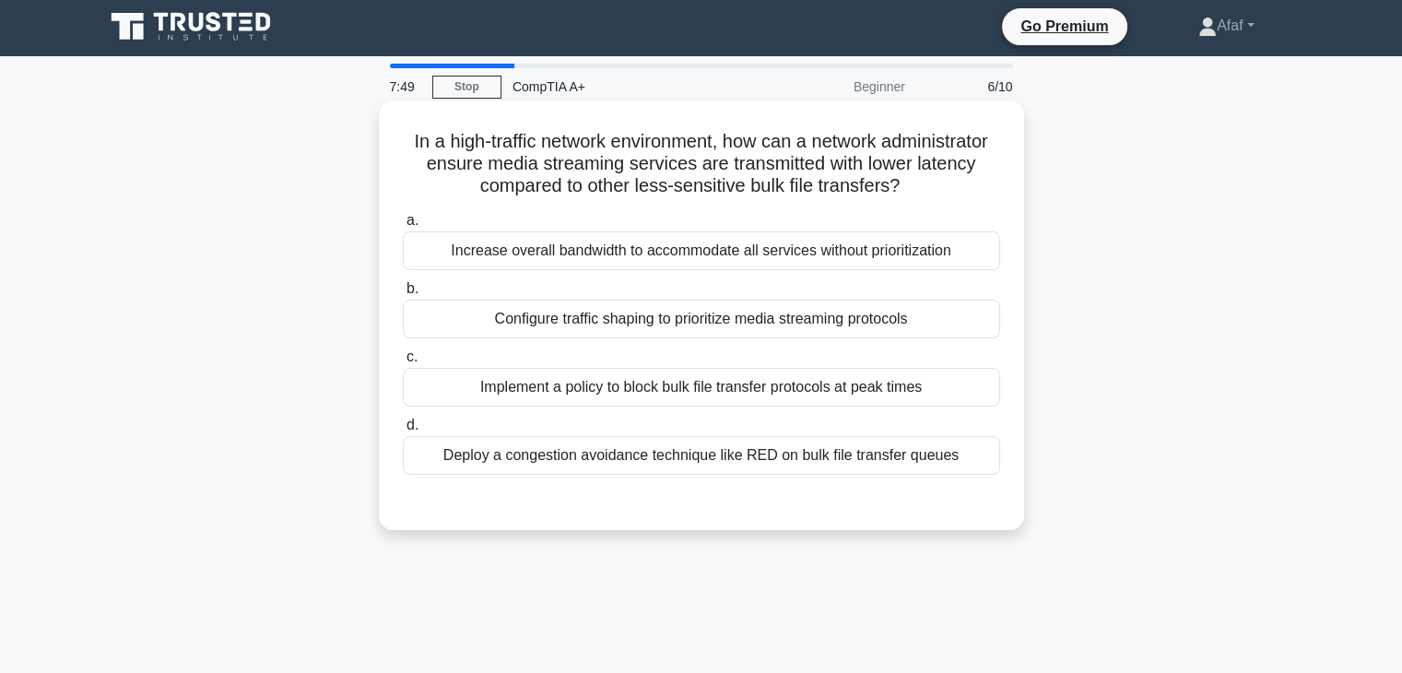
click at [925, 329] on div "Configure traffic shaping to prioritize media streaming protocols" at bounding box center [701, 319] width 597 height 39
click at [403, 295] on input "b. Configure traffic shaping to prioritize media streaming protocols" at bounding box center [403, 289] width 0 height 12
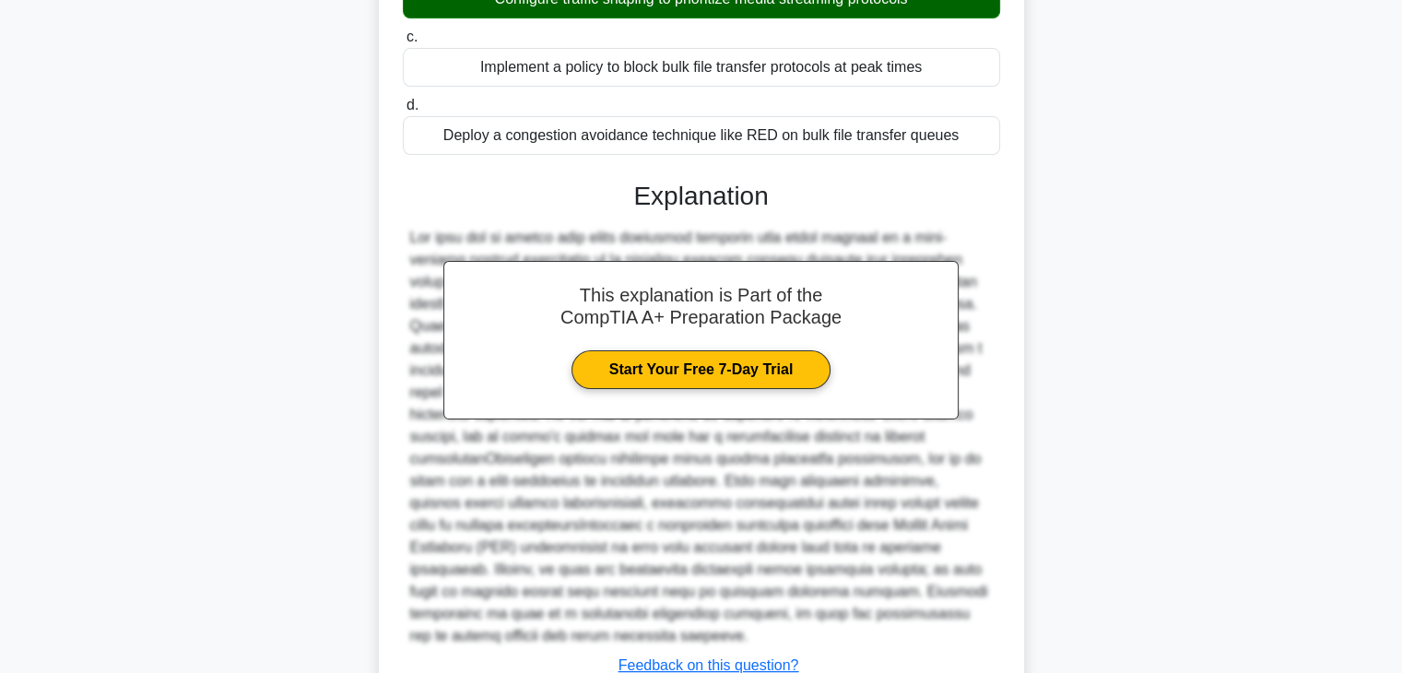
scroll to position [441, 0]
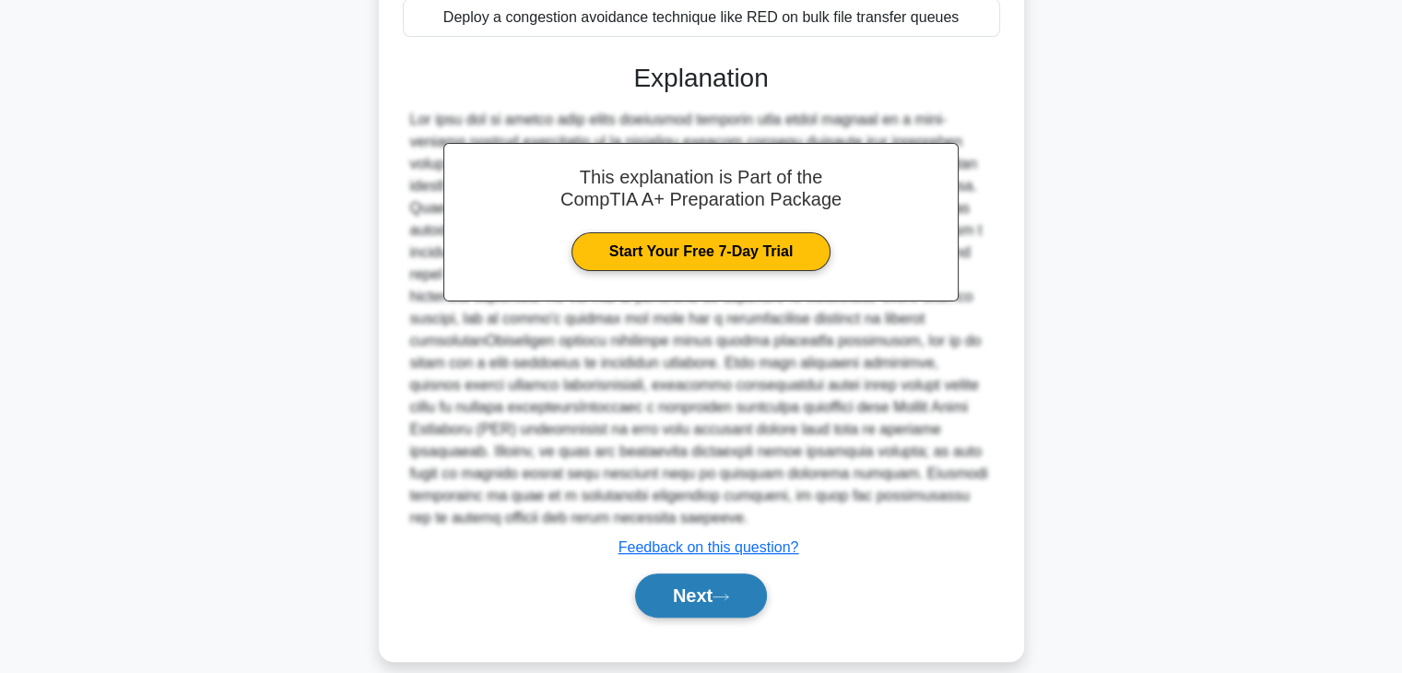
click at [706, 582] on button "Next" at bounding box center [701, 596] width 132 height 44
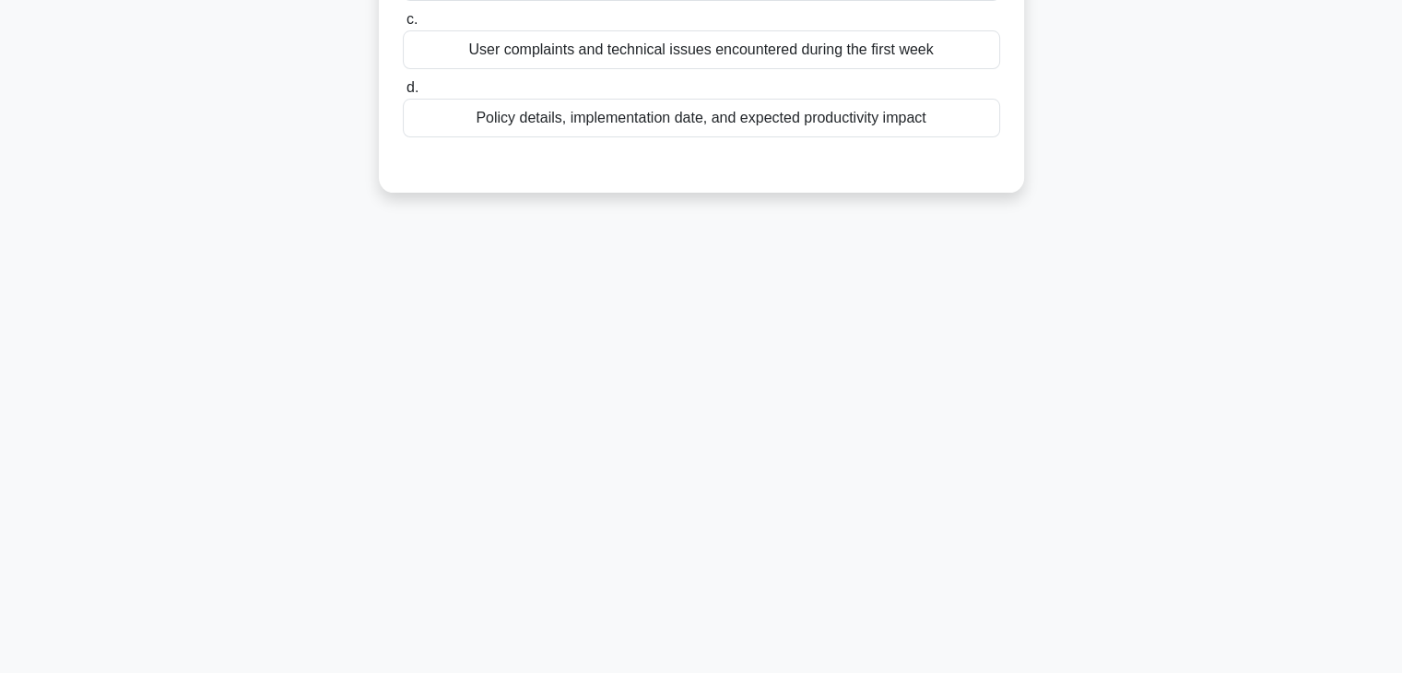
scroll to position [0, 0]
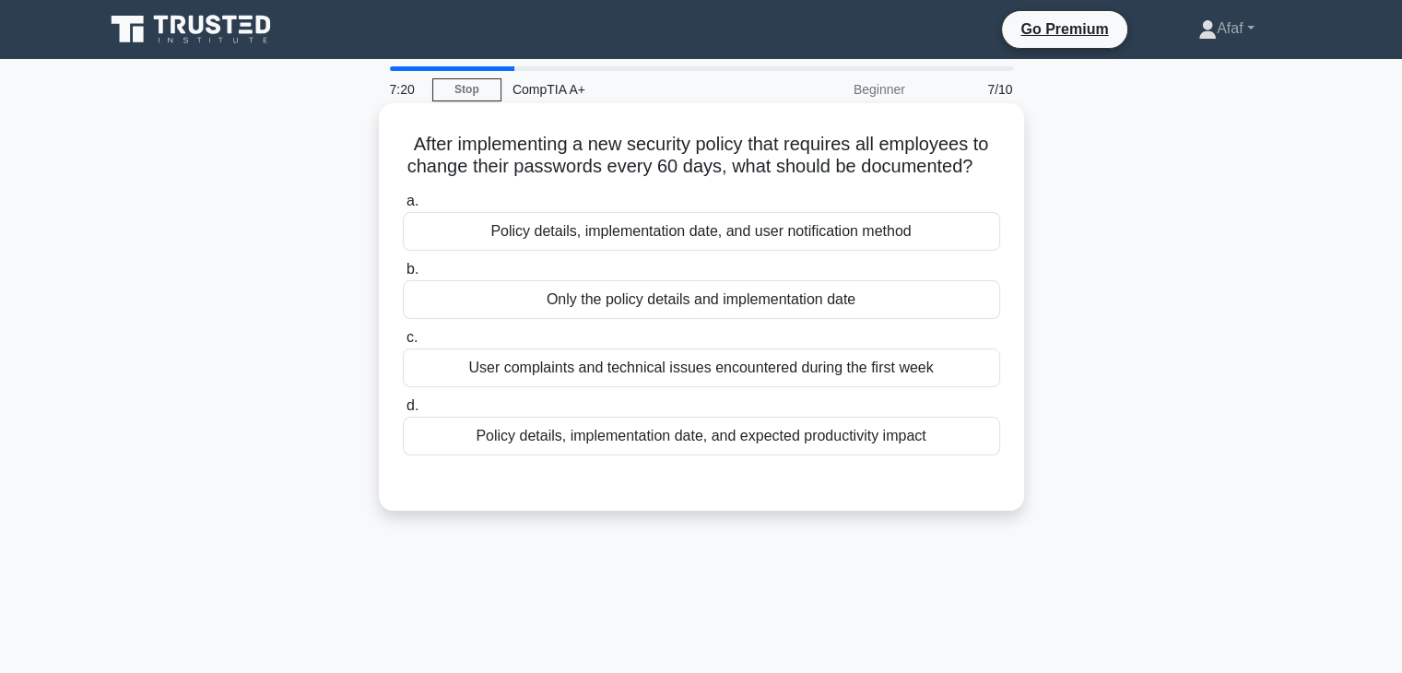
click at [778, 440] on div "Policy details, implementation date, and expected productivity impact" at bounding box center [701, 436] width 597 height 39
click at [403, 412] on input "d. Policy details, implementation date, and expected productivity impact" at bounding box center [403, 406] width 0 height 12
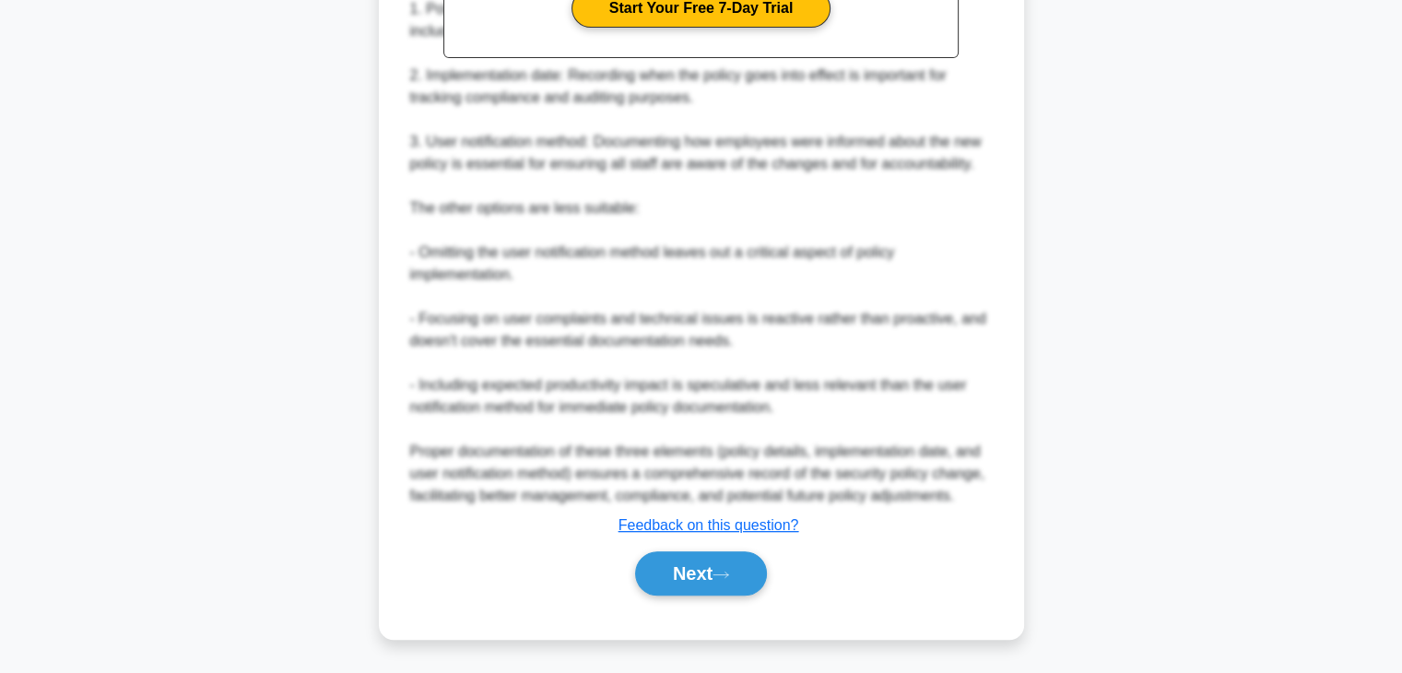
scroll to position [659, 0]
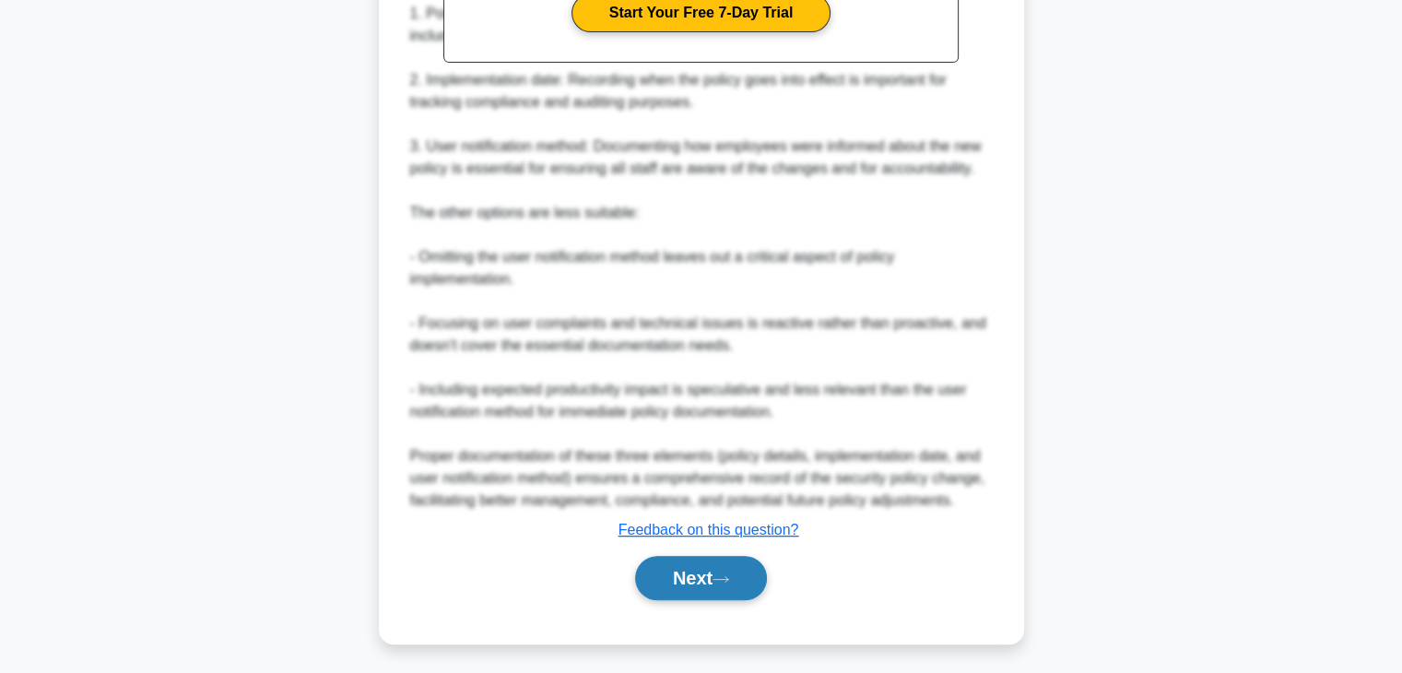
click at [704, 580] on button "Next" at bounding box center [701, 578] width 132 height 44
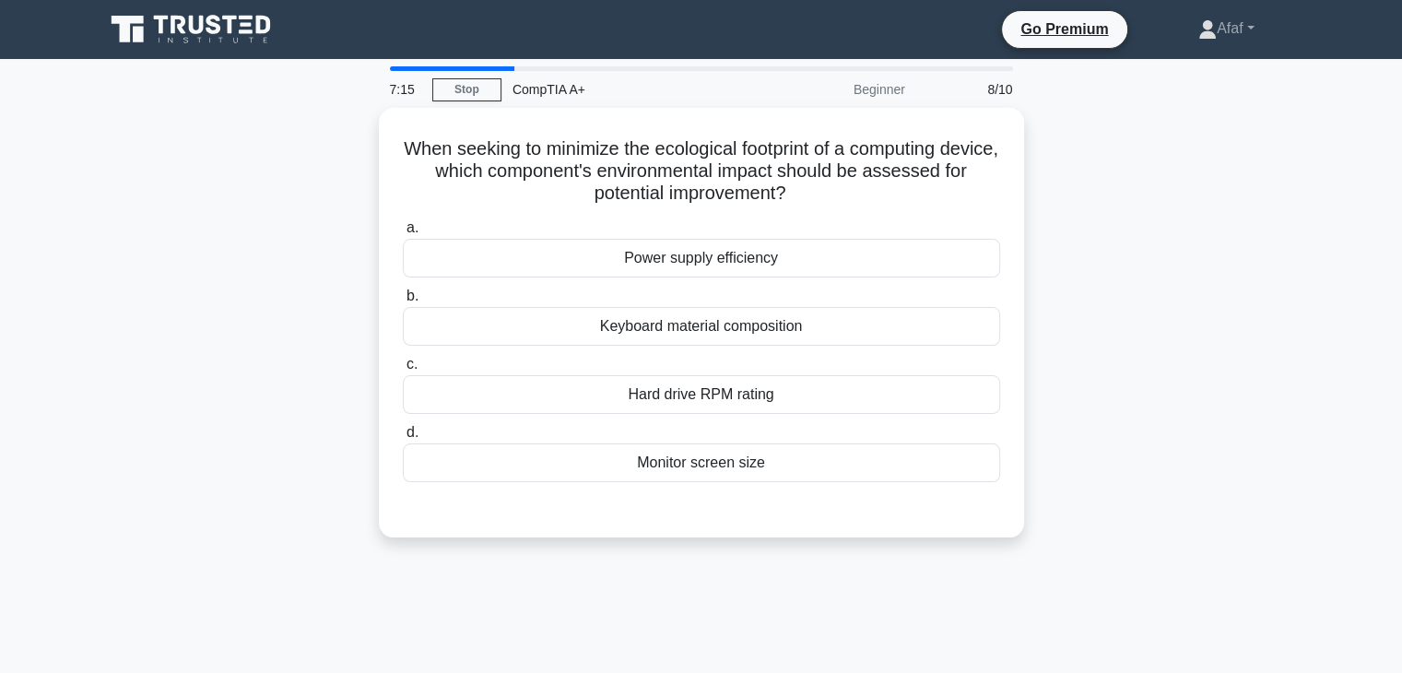
scroll to position [0, 0]
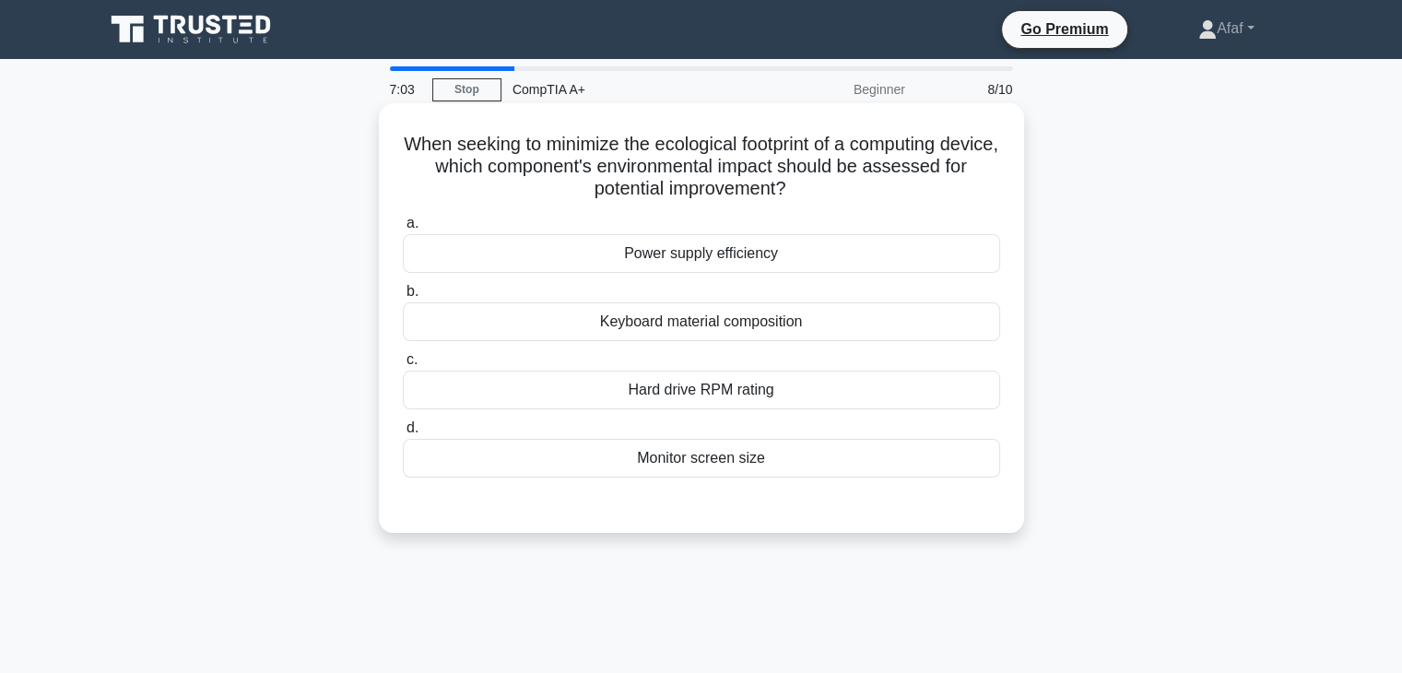
click at [773, 255] on div "Power supply efficiency" at bounding box center [701, 253] width 597 height 39
click at [403, 230] on input "a. Power supply efficiency" at bounding box center [403, 224] width 0 height 12
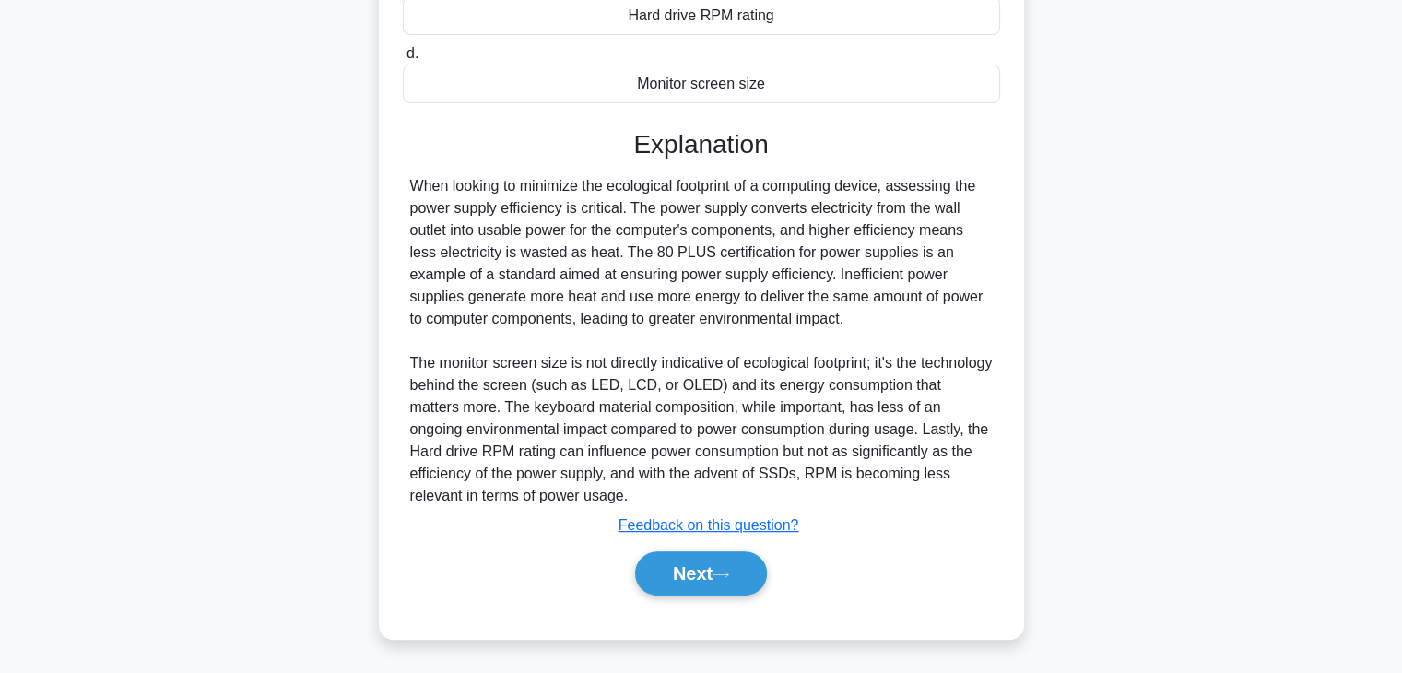
scroll to position [373, 0]
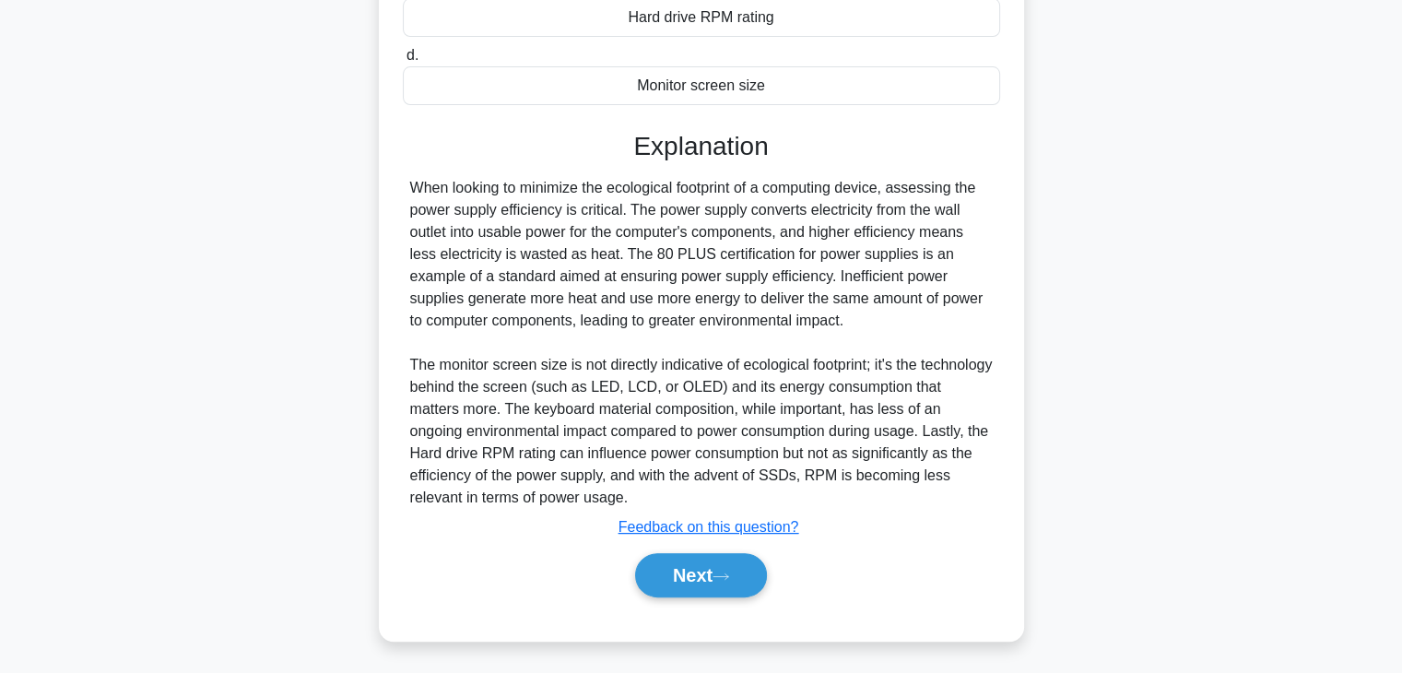
click at [703, 598] on div "Next" at bounding box center [701, 575] width 597 height 59
click at [704, 588] on button "Next" at bounding box center [701, 575] width 132 height 44
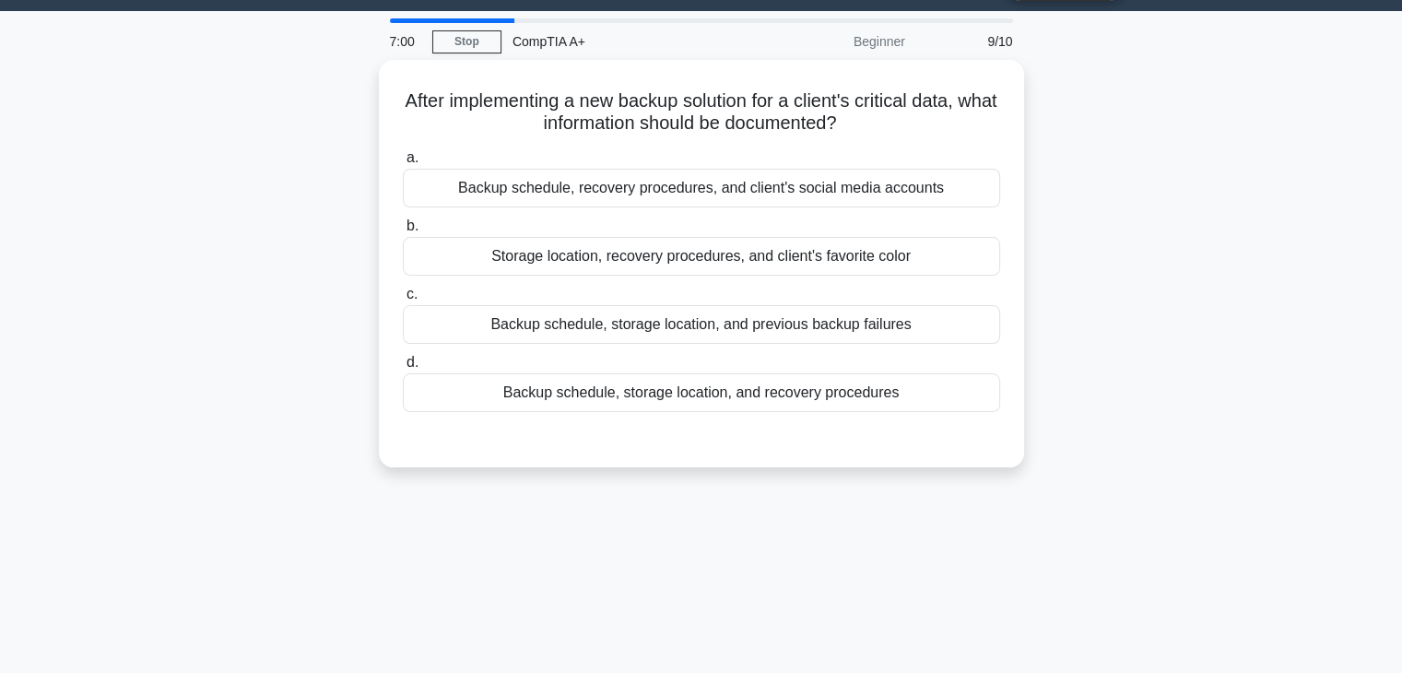
scroll to position [47, 0]
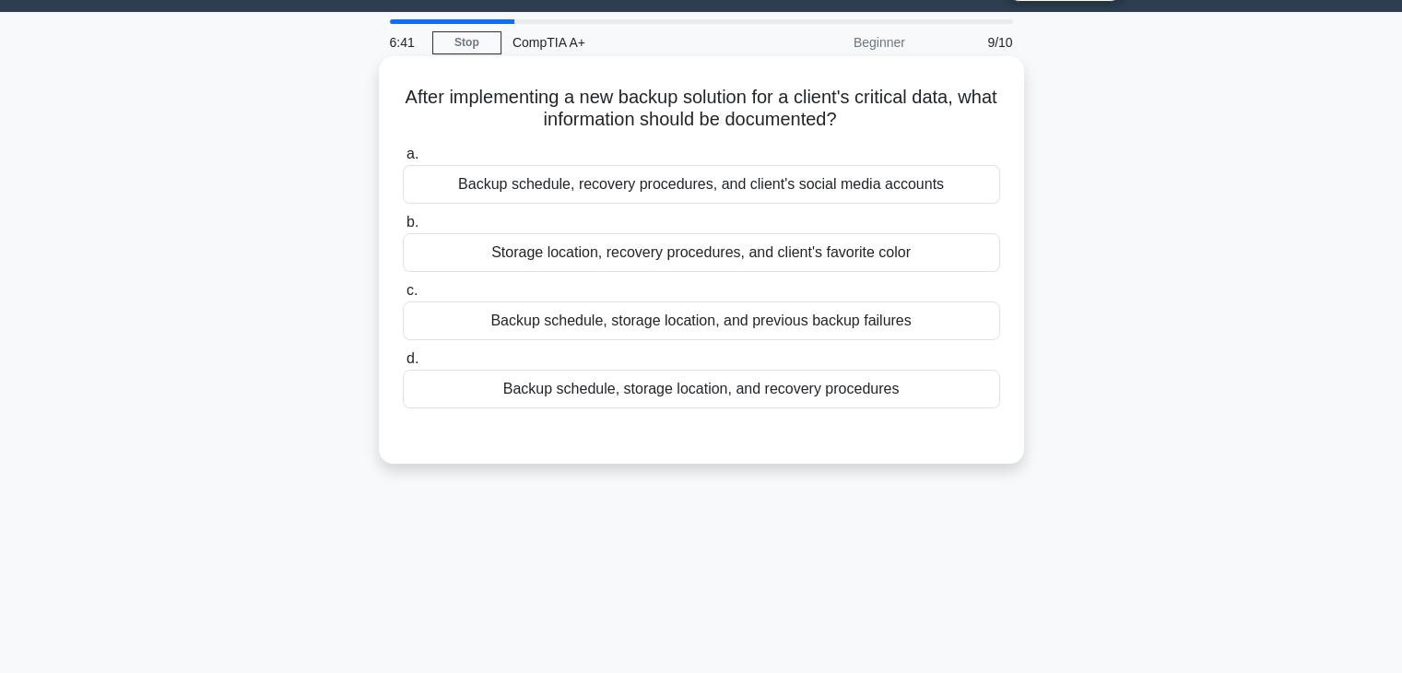
click at [815, 398] on div "Backup schedule, storage location, and recovery procedures" at bounding box center [701, 389] width 597 height 39
click at [403, 365] on input "d. Backup schedule, storage location, and recovery procedures" at bounding box center [403, 359] width 0 height 12
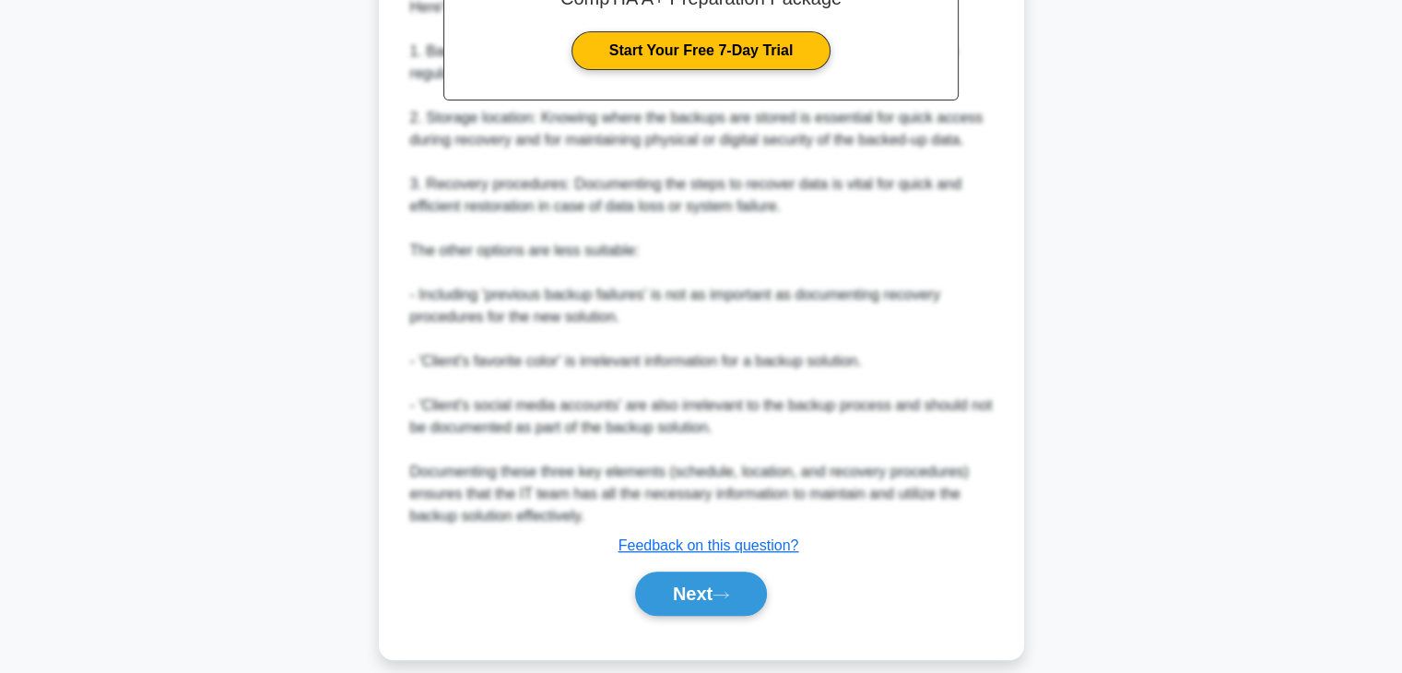
scroll to position [619, 0]
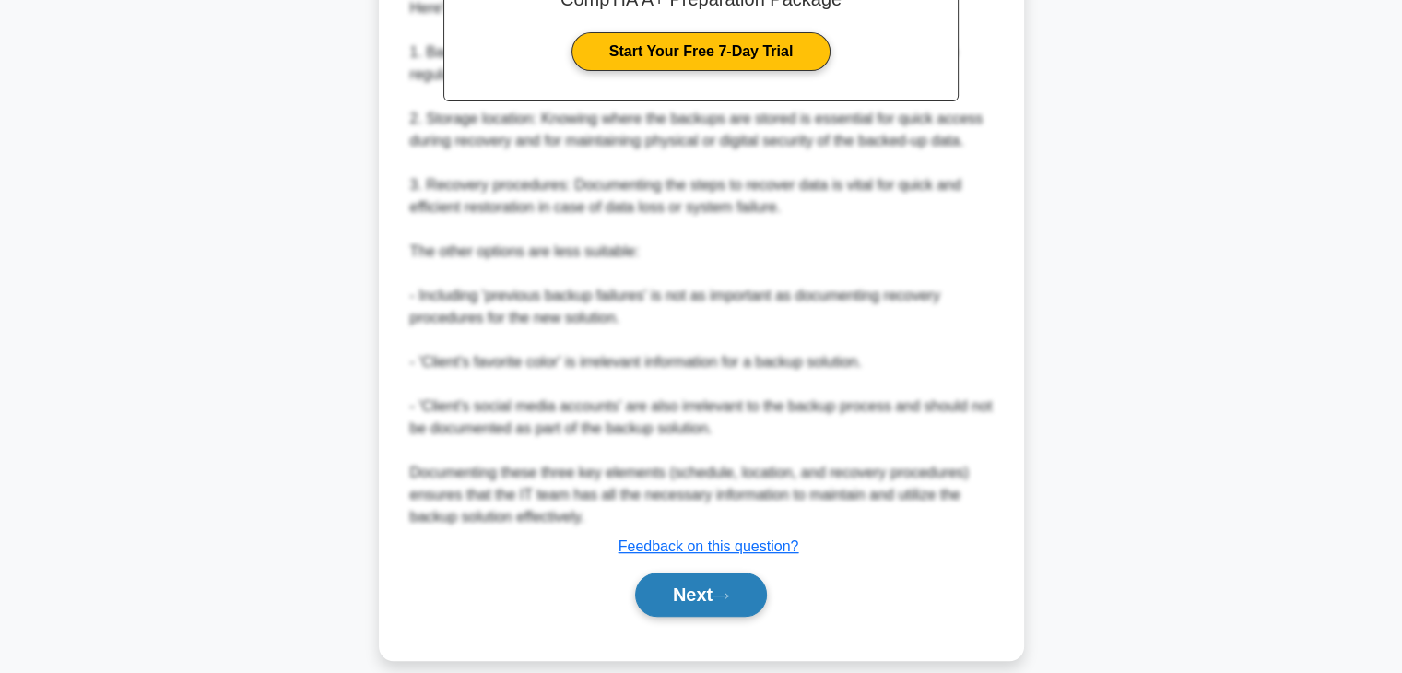
click at [697, 573] on button "Next" at bounding box center [701, 595] width 132 height 44
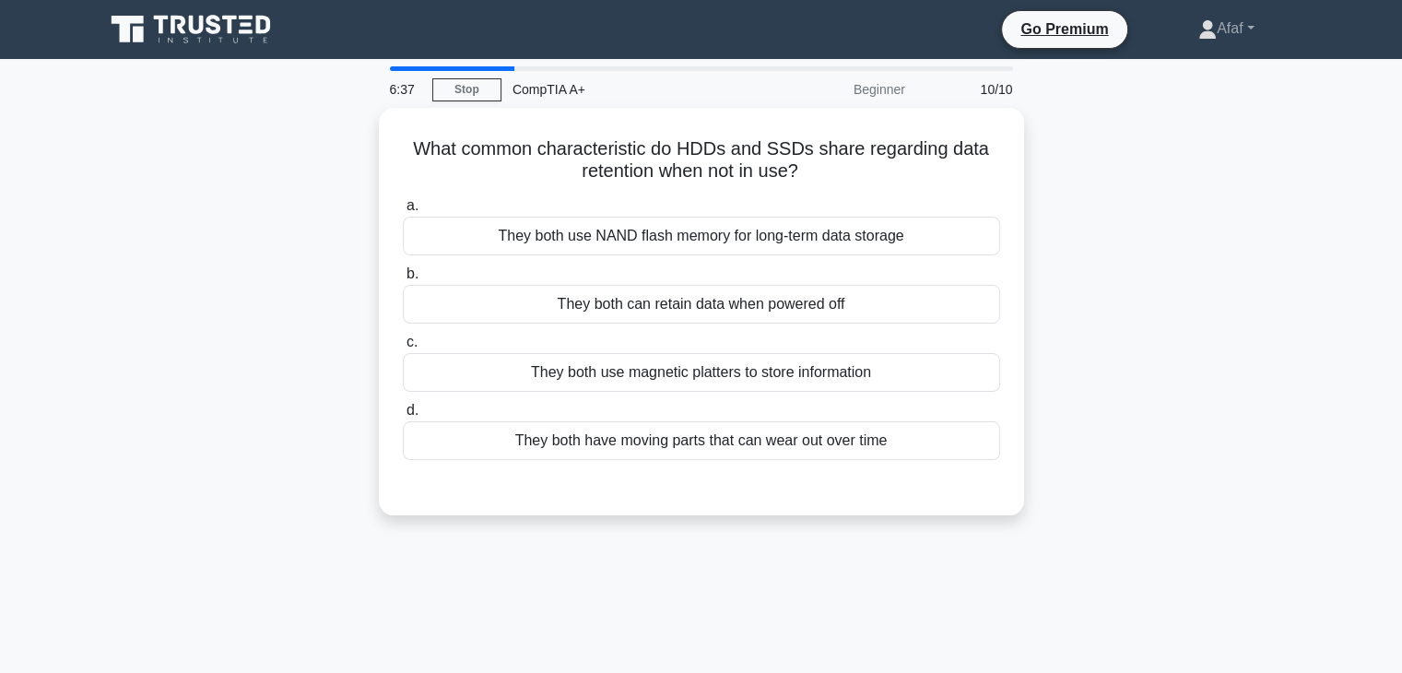
scroll to position [2, 0]
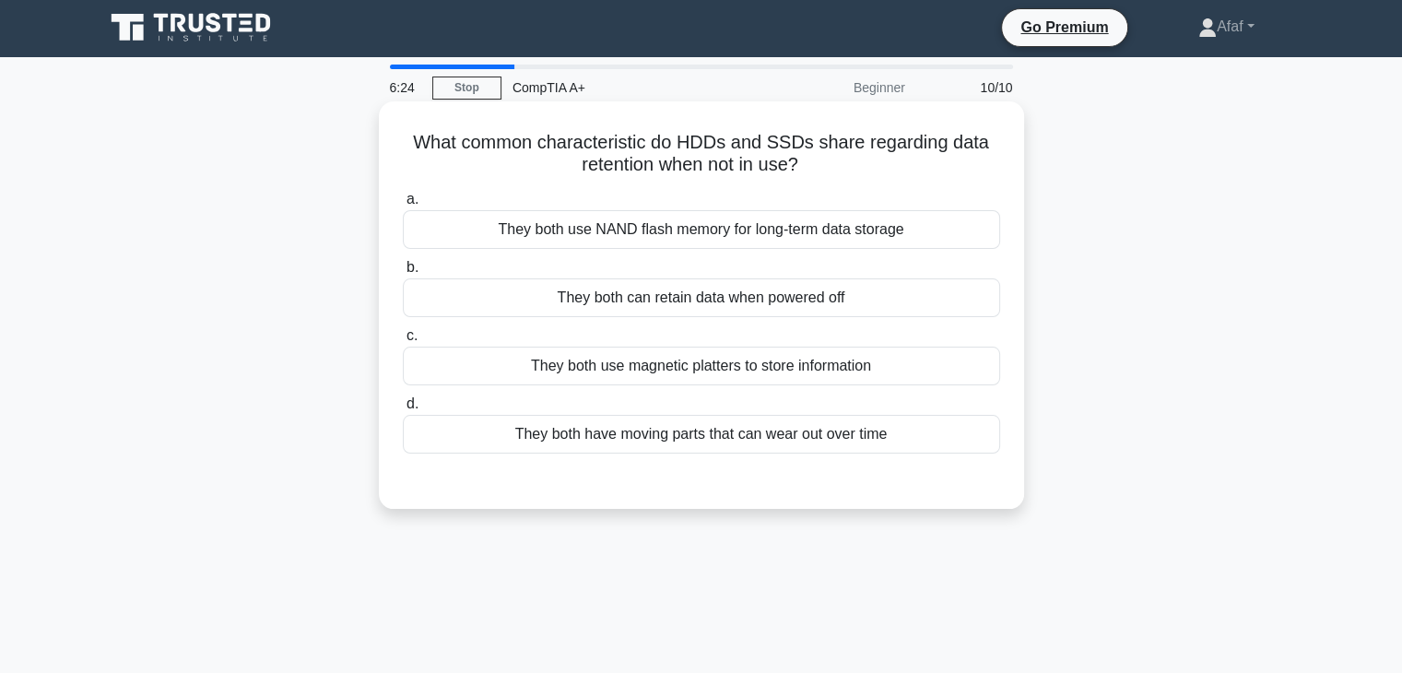
click at [800, 308] on div "They both can retain data when powered off" at bounding box center [701, 297] width 597 height 39
click at [403, 274] on input "b. They both can retain data when powered off" at bounding box center [403, 268] width 0 height 12
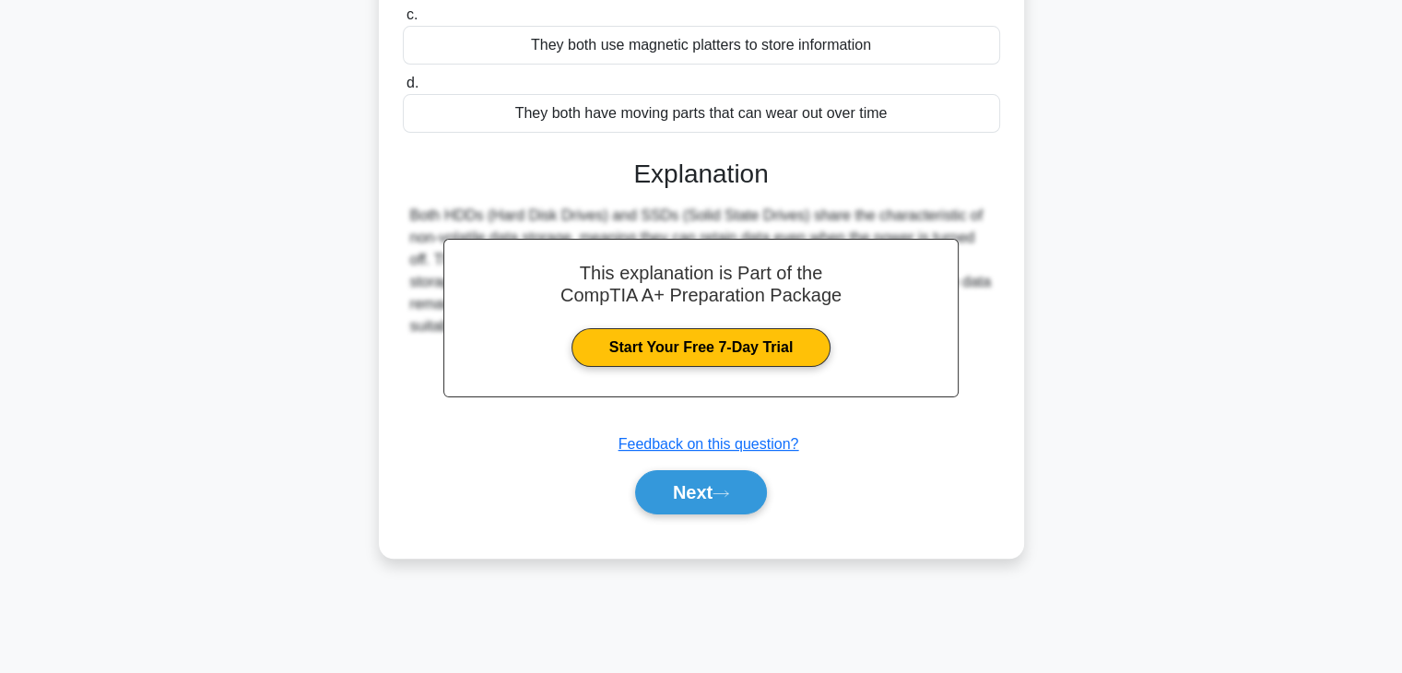
scroll to position [321, 0]
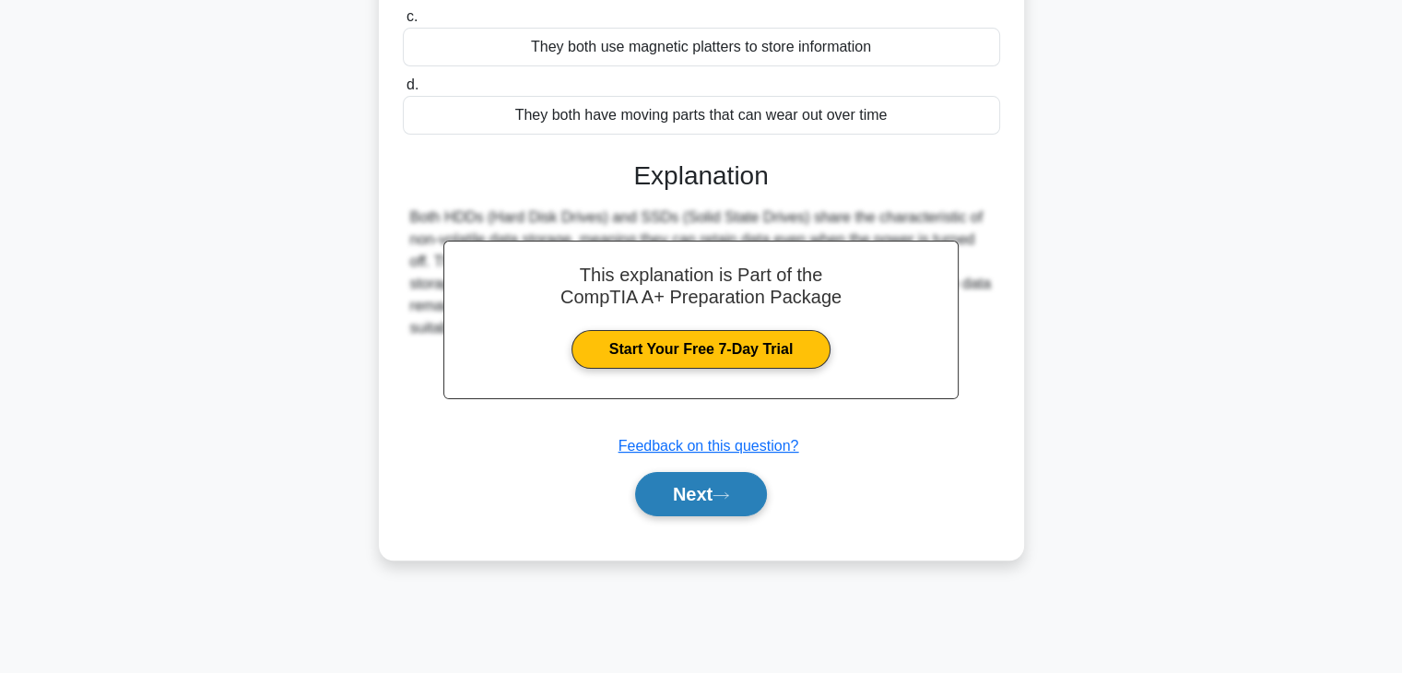
click at [728, 488] on button "Next" at bounding box center [701, 494] width 132 height 44
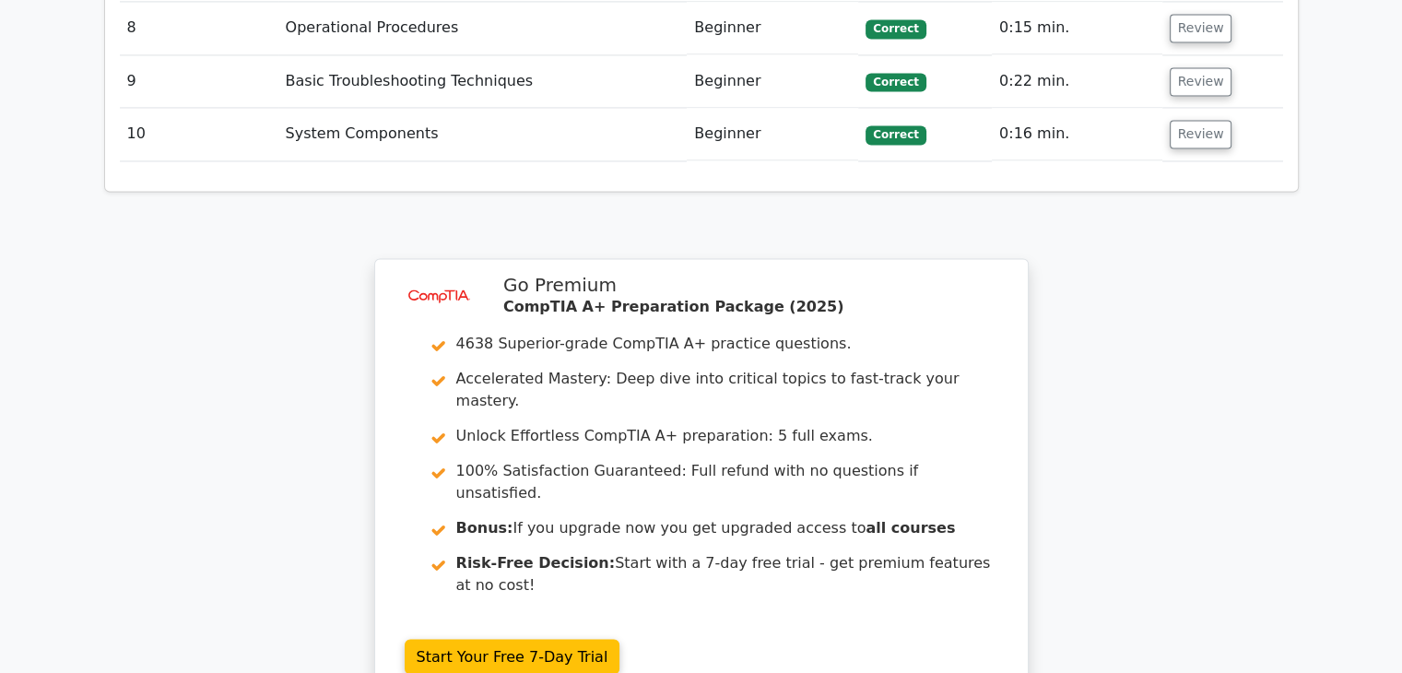
scroll to position [2908, 0]
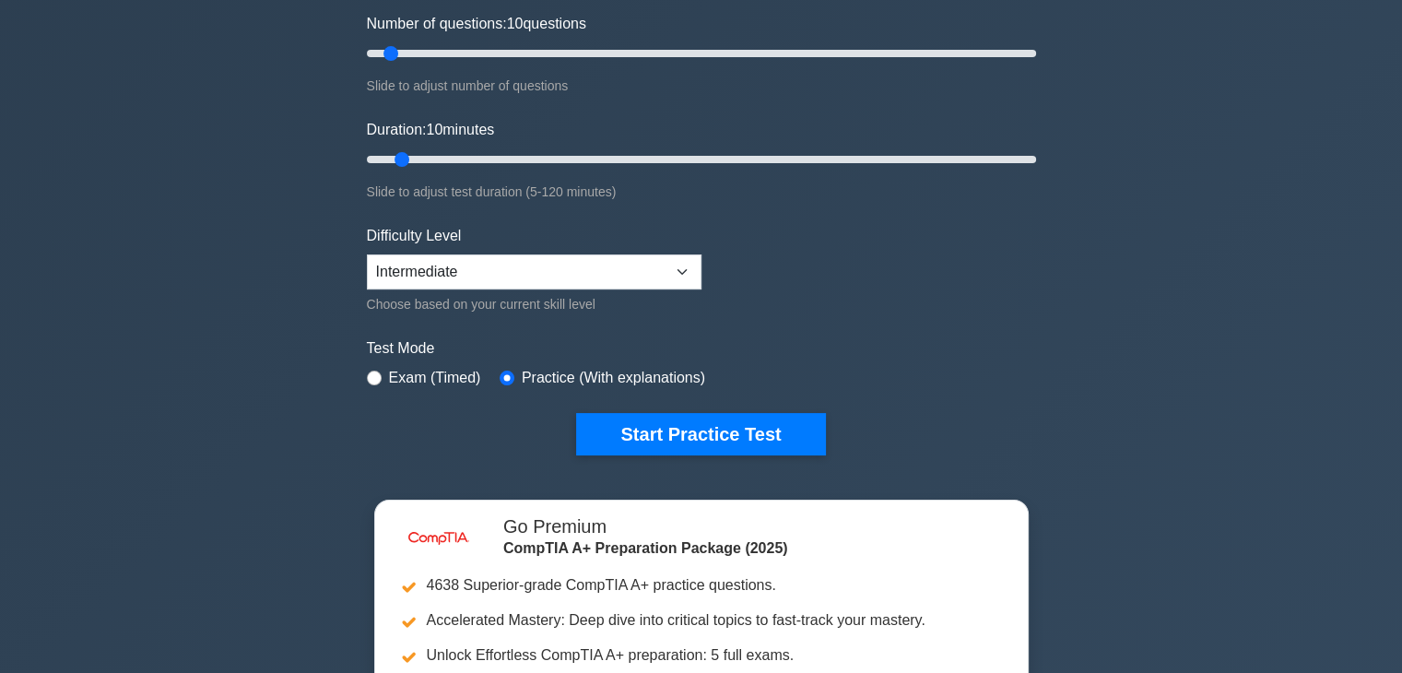
scroll to position [240, 0]
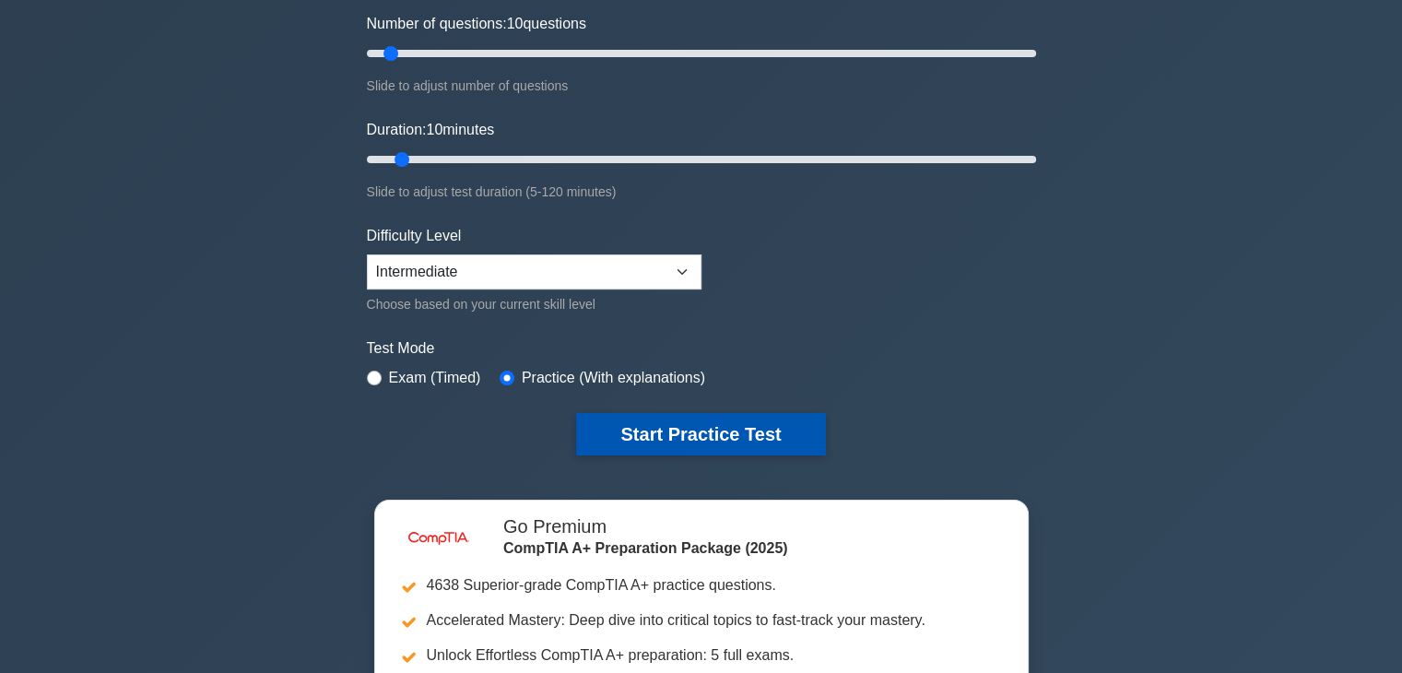
click at [691, 432] on button "Start Practice Test" at bounding box center [700, 434] width 249 height 42
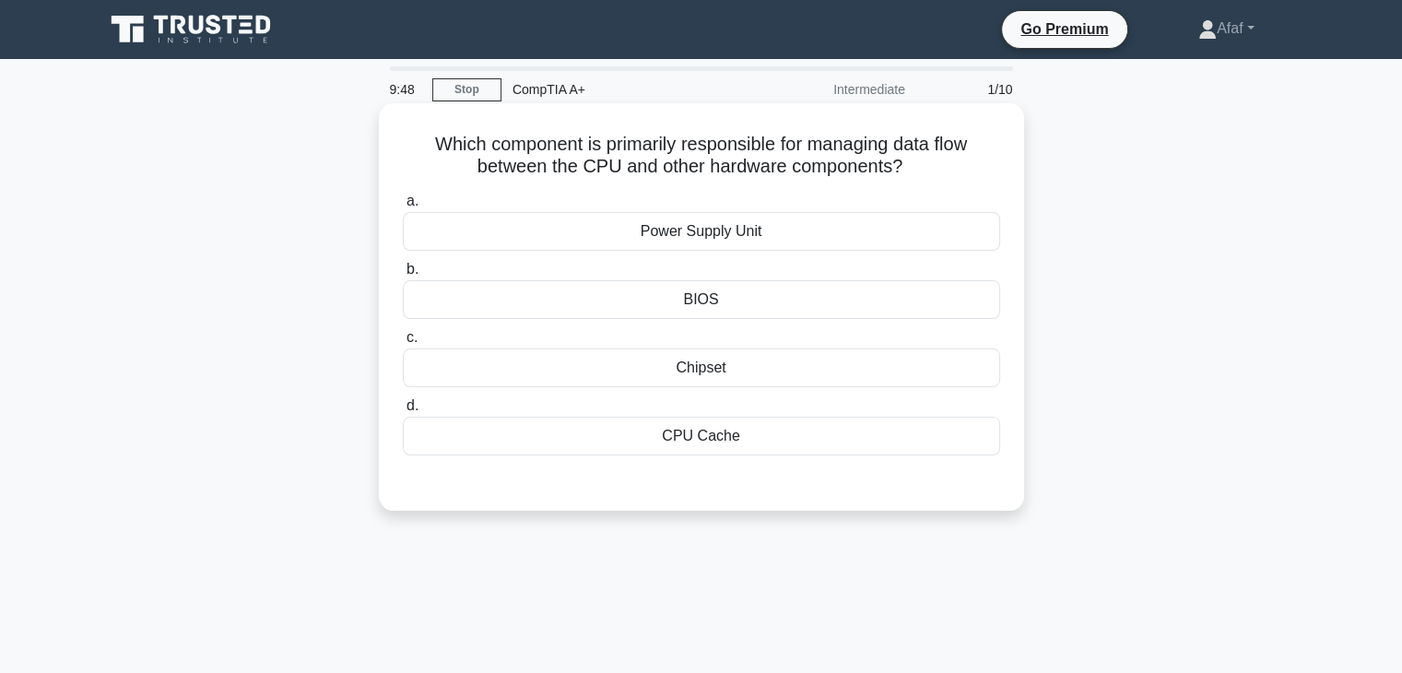
click at [782, 428] on div "CPU Cache" at bounding box center [701, 436] width 597 height 39
click at [403, 412] on input "d. CPU Cache" at bounding box center [403, 406] width 0 height 12
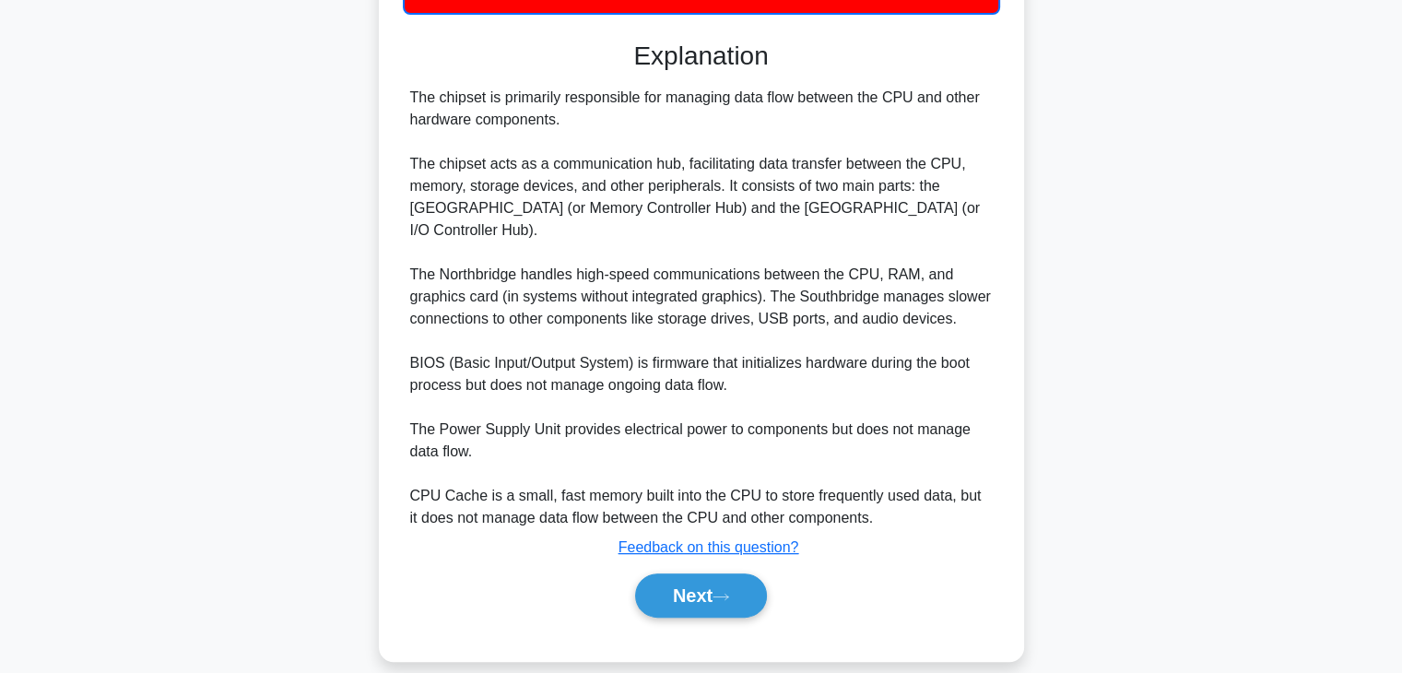
scroll to position [438, 0]
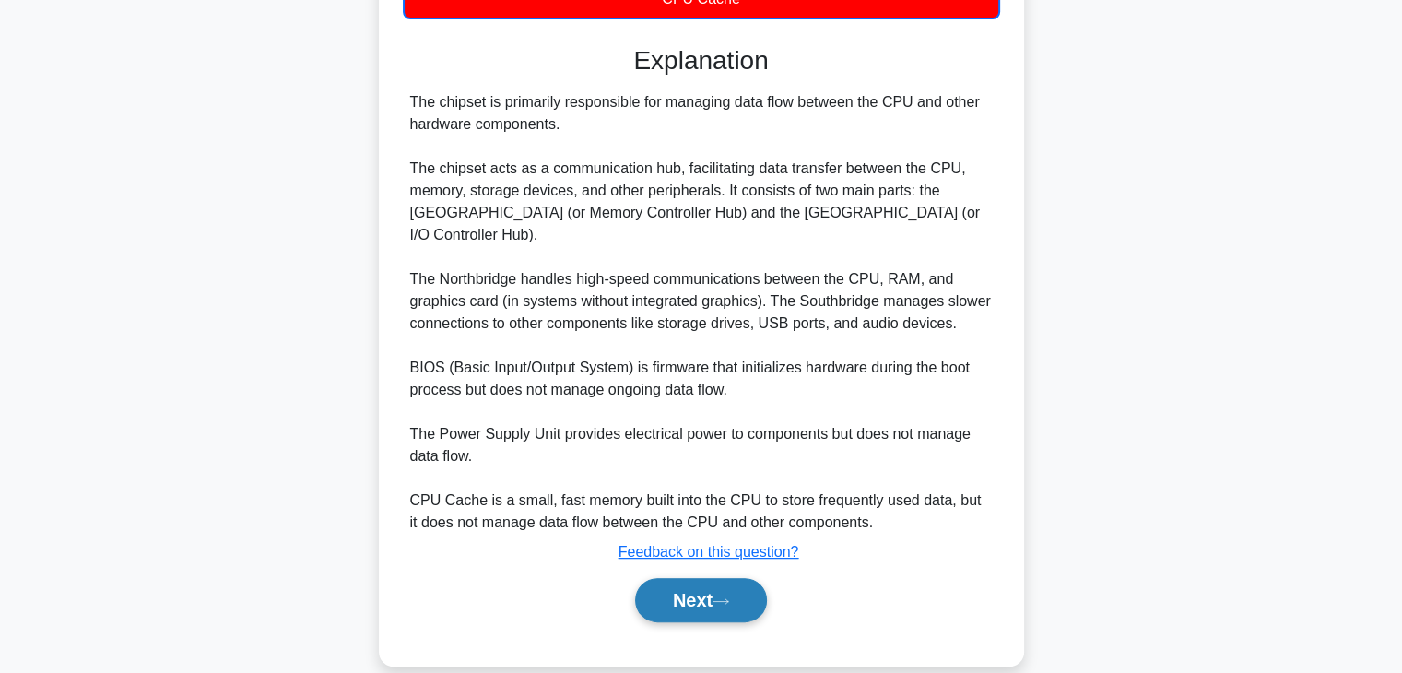
click at [716, 578] on button "Next" at bounding box center [701, 600] width 132 height 44
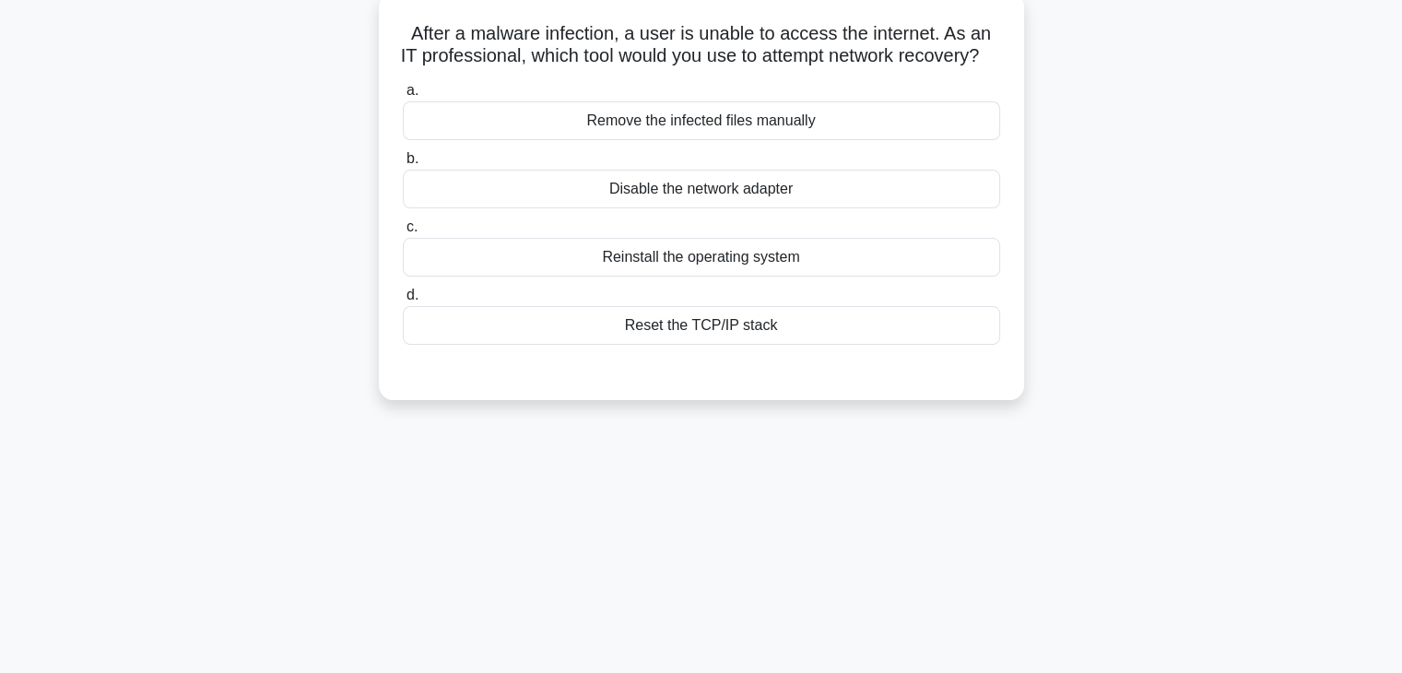
scroll to position [0, 0]
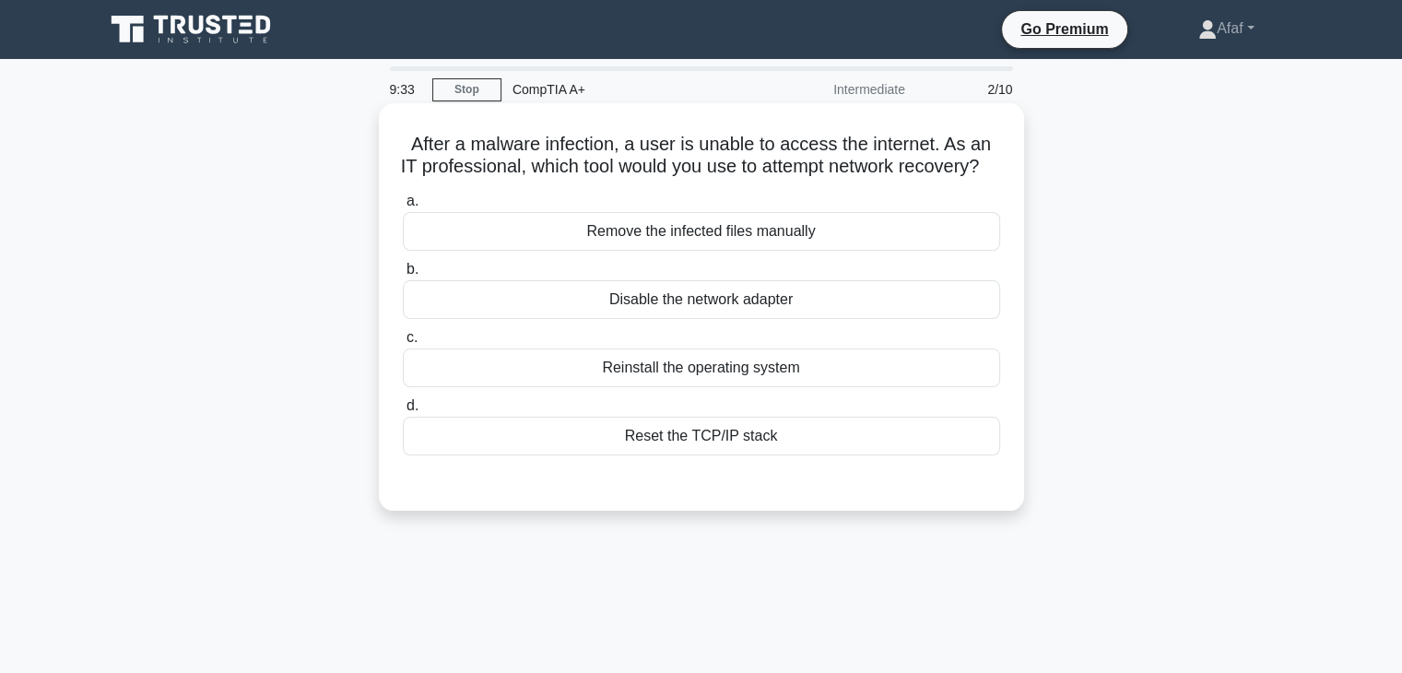
click at [782, 455] on div "Reset the TCP/IP stack" at bounding box center [701, 436] width 597 height 39
click at [403, 412] on input "d. Reset the TCP/IP stack" at bounding box center [403, 406] width 0 height 12
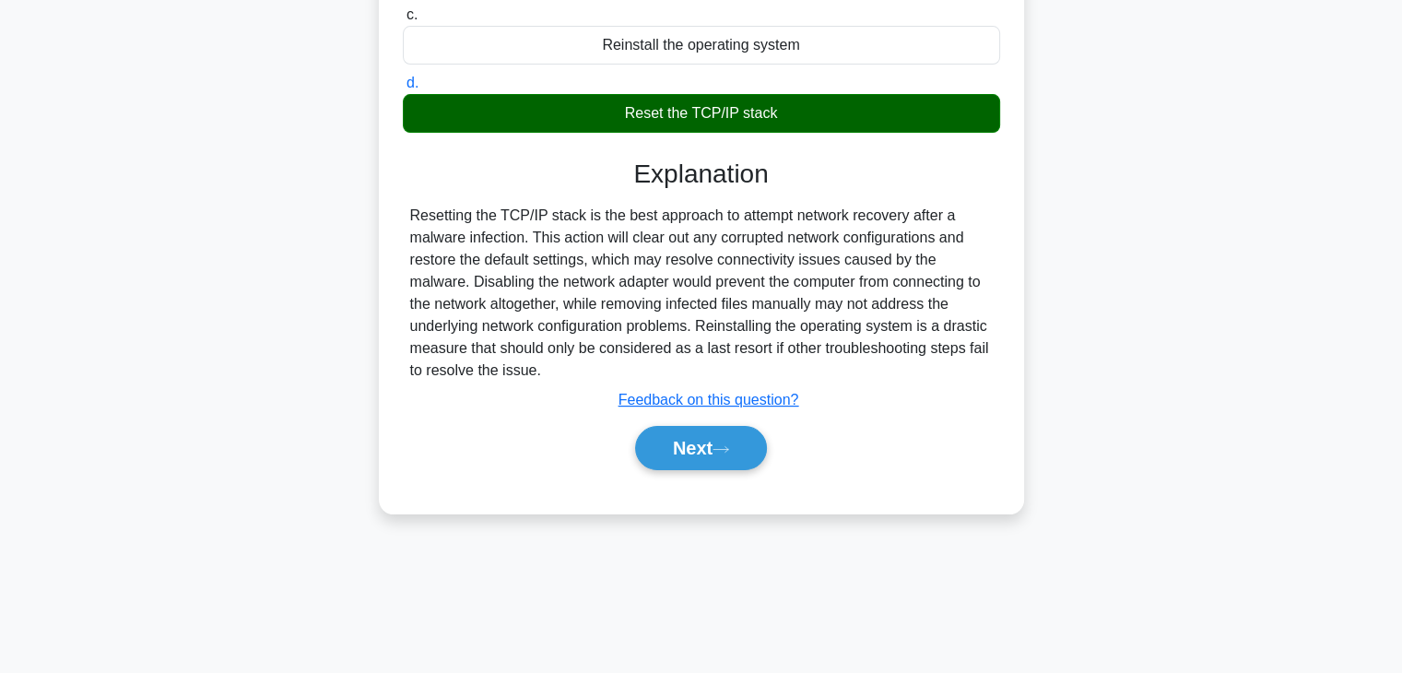
scroll to position [321, 0]
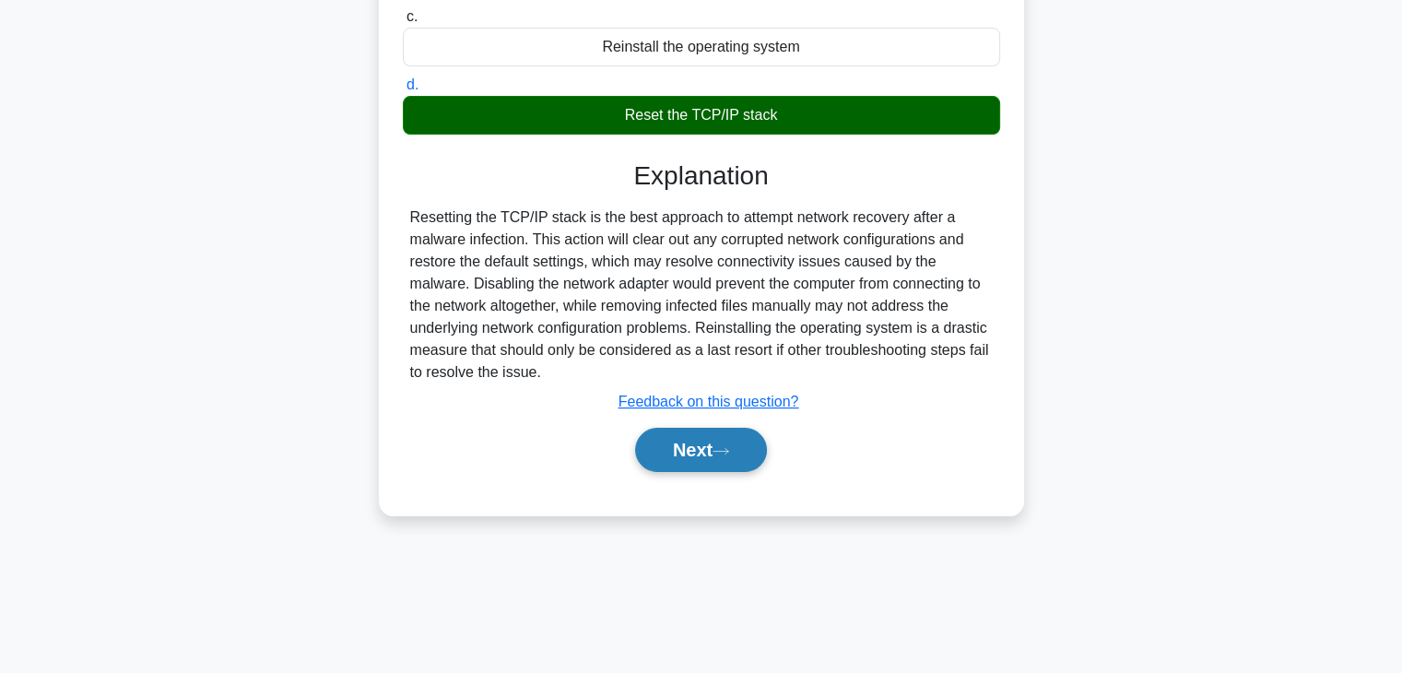
click at [750, 465] on button "Next" at bounding box center [701, 450] width 132 height 44
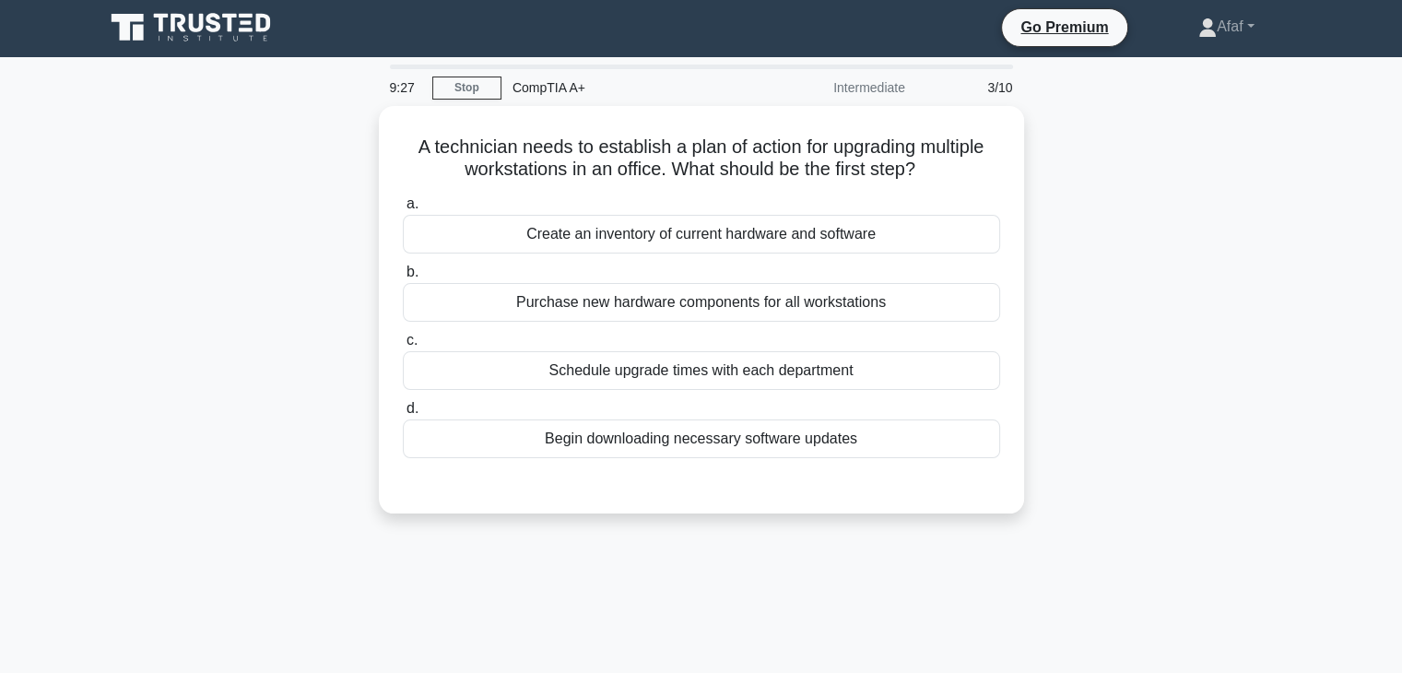
scroll to position [0, 0]
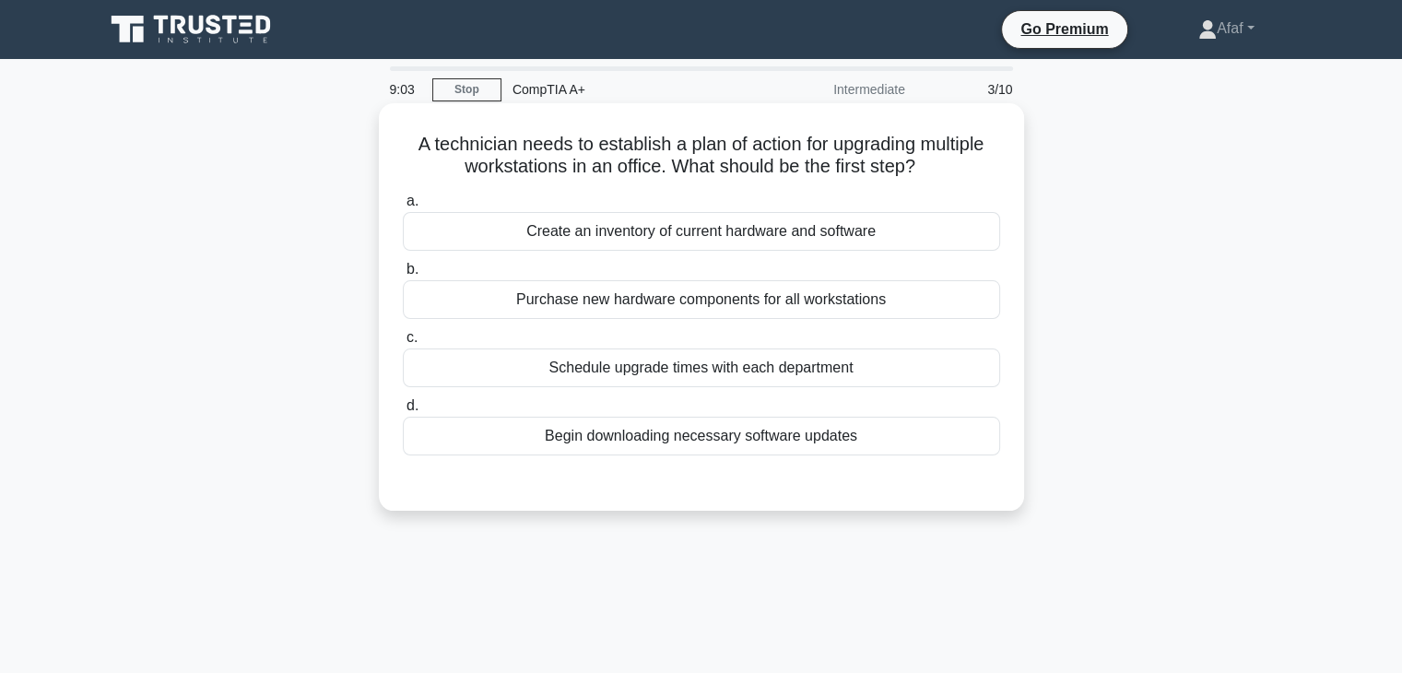
click at [870, 382] on div "Schedule upgrade times with each department" at bounding box center [701, 368] width 597 height 39
click at [403, 344] on input "c. Schedule upgrade times with each department" at bounding box center [403, 338] width 0 height 12
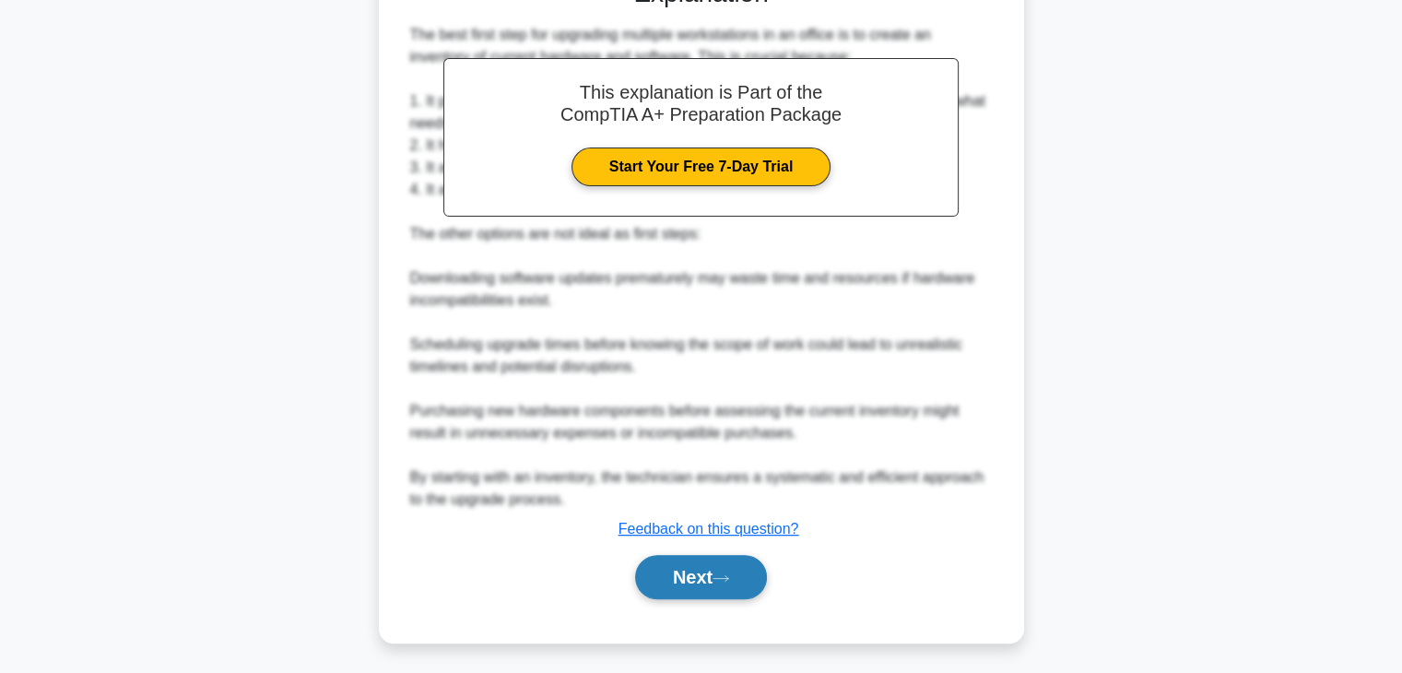
click at [755, 576] on button "Next" at bounding box center [701, 577] width 132 height 44
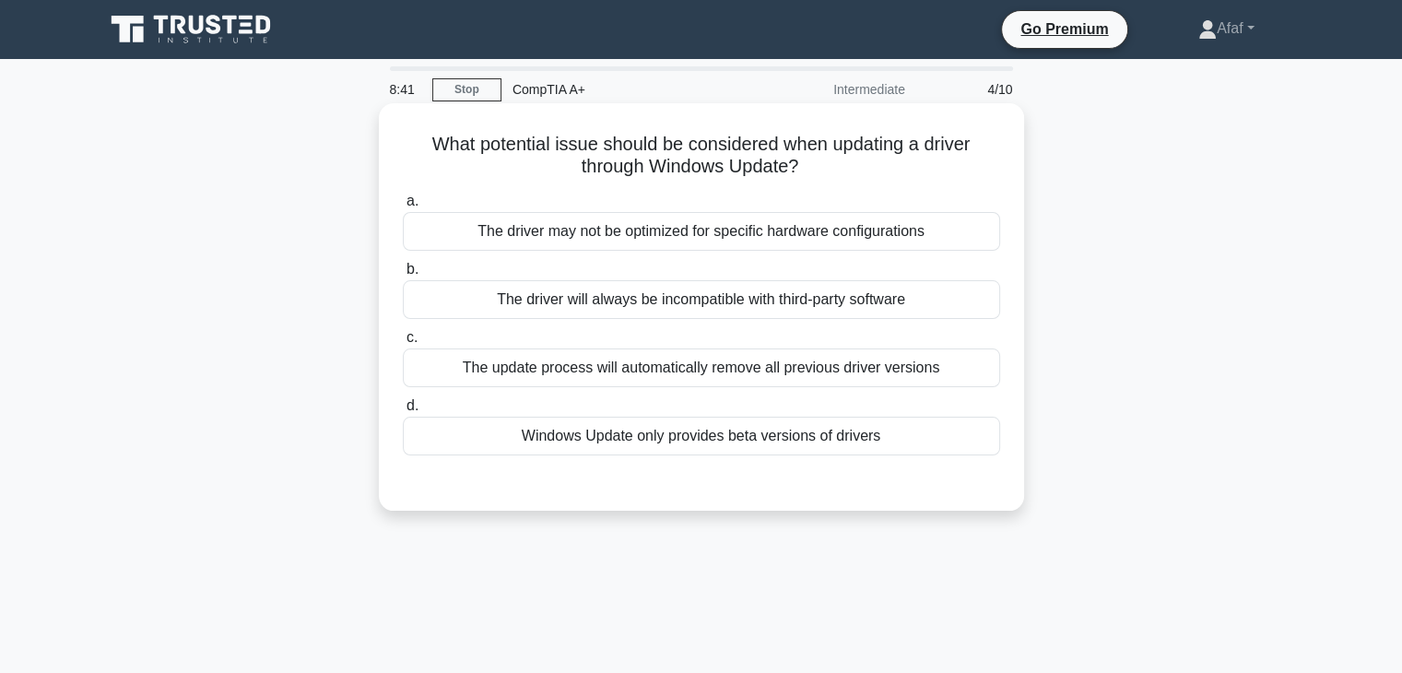
click at [839, 224] on div "The driver may not be optimized for specific hardware configurations" at bounding box center [701, 231] width 597 height 39
click at [403, 207] on input "a. The driver may not be optimized for specific hardware configurations" at bounding box center [403, 201] width 0 height 12
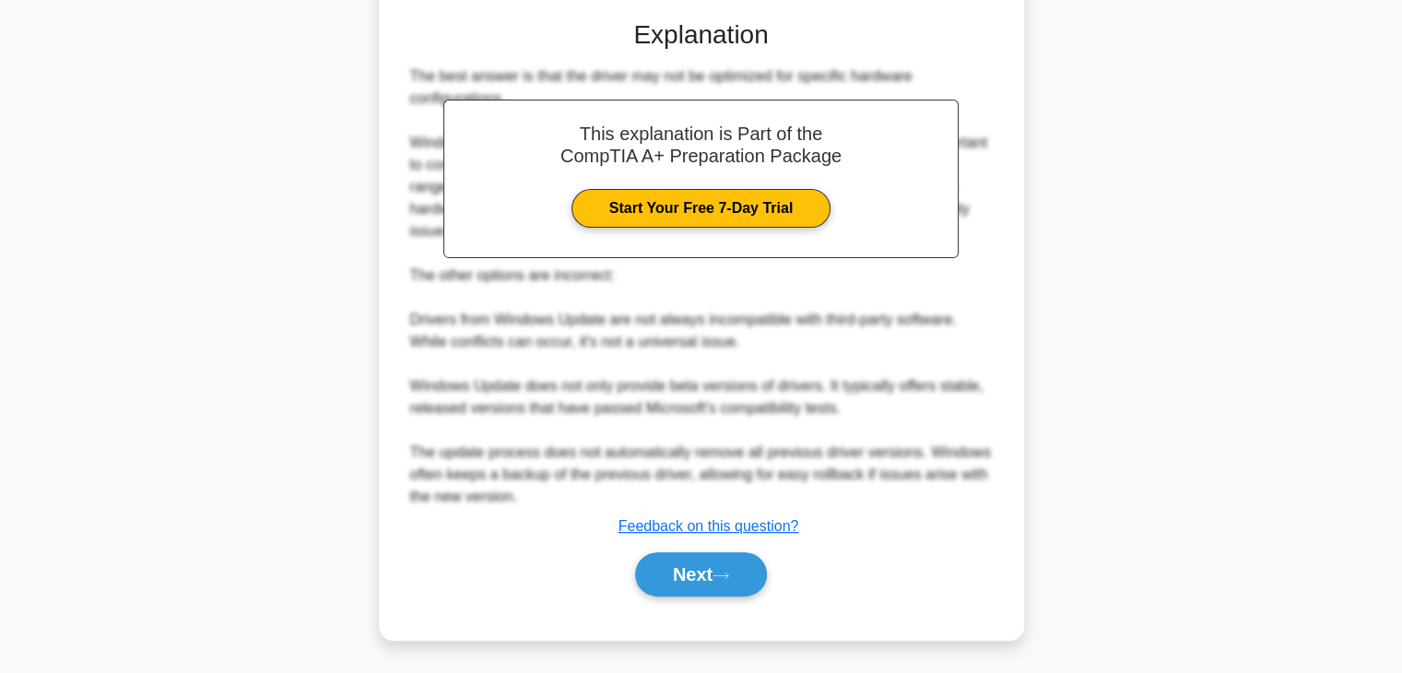
scroll to position [463, 0]
click at [716, 587] on button "Next" at bounding box center [701, 573] width 132 height 44
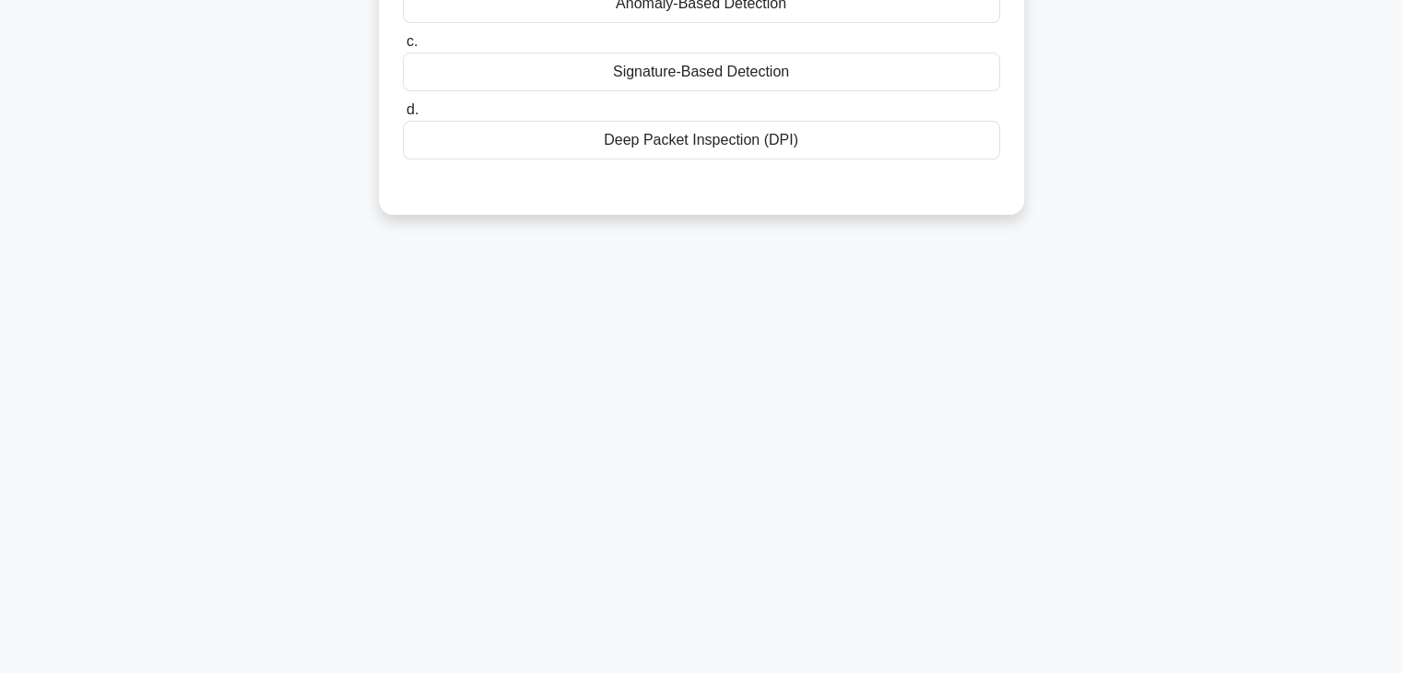
scroll to position [0, 0]
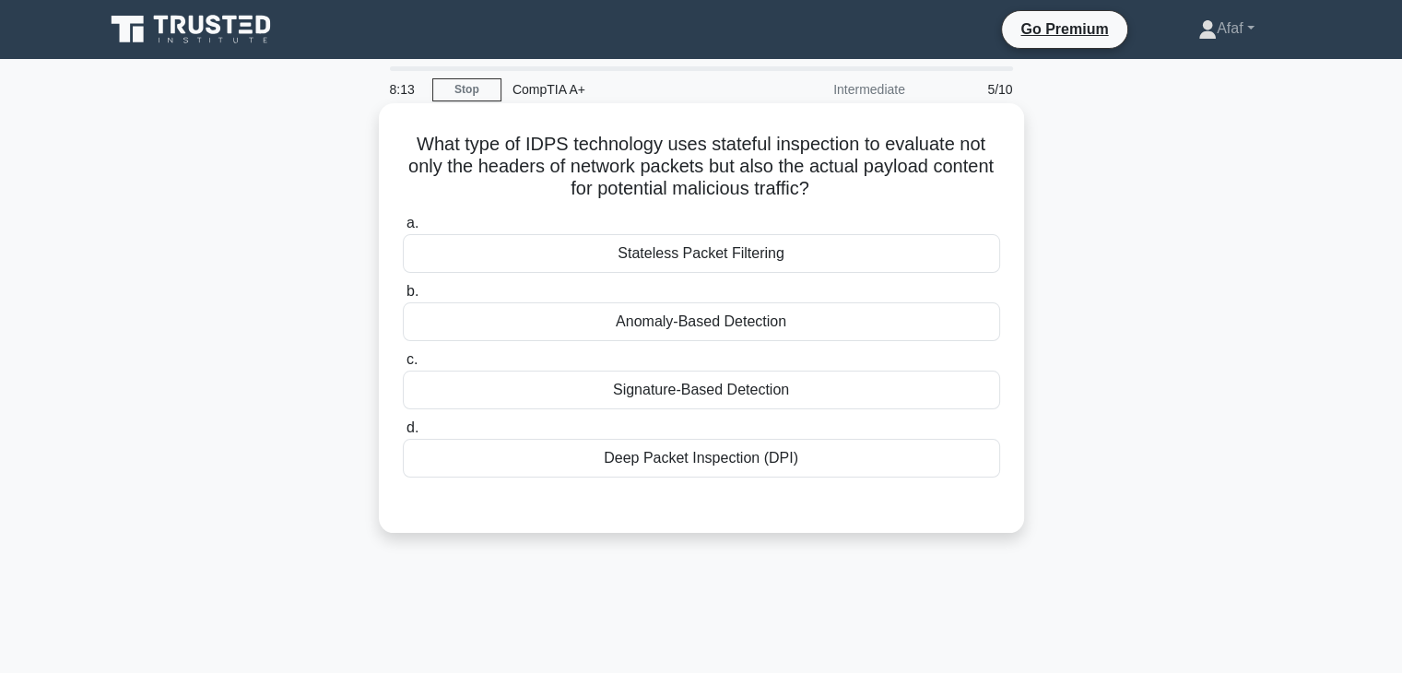
click at [730, 463] on div "Deep Packet Inspection (DPI)" at bounding box center [701, 458] width 597 height 39
click at [403, 434] on input "d. Deep Packet Inspection (DPI)" at bounding box center [403, 428] width 0 height 12
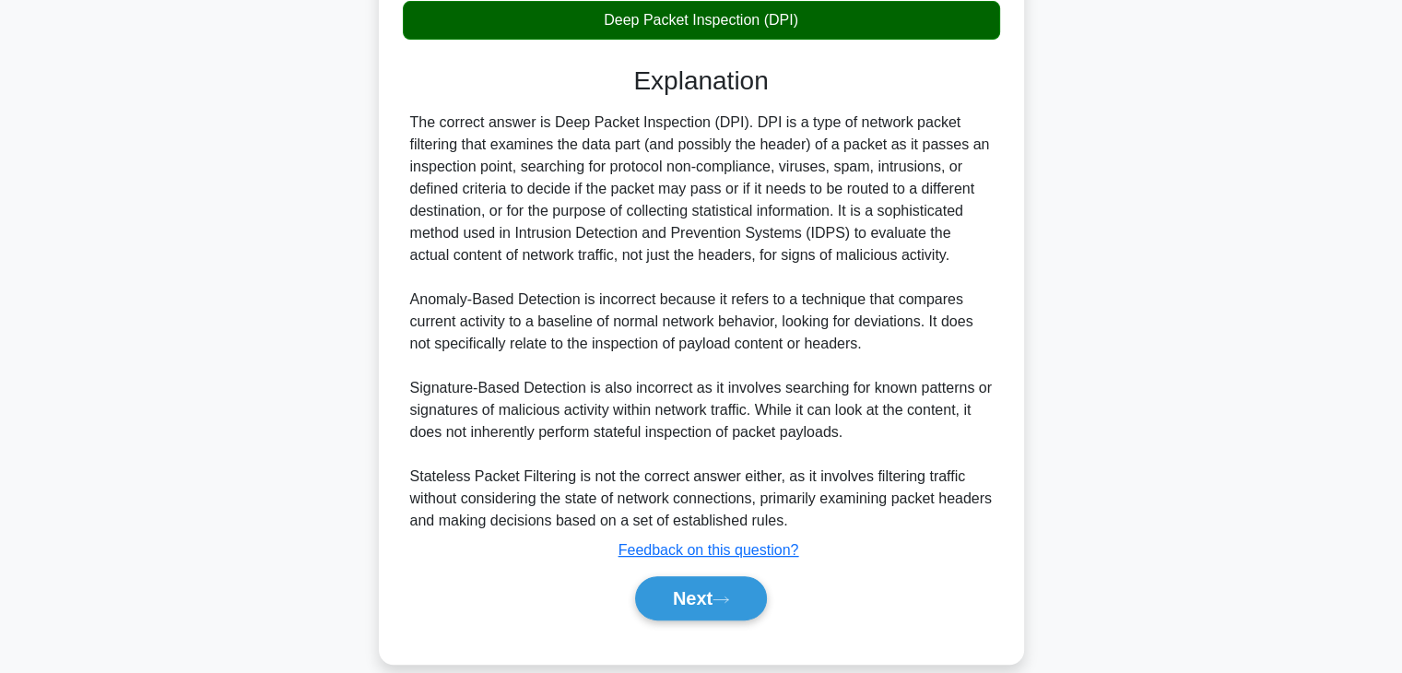
scroll to position [437, 0]
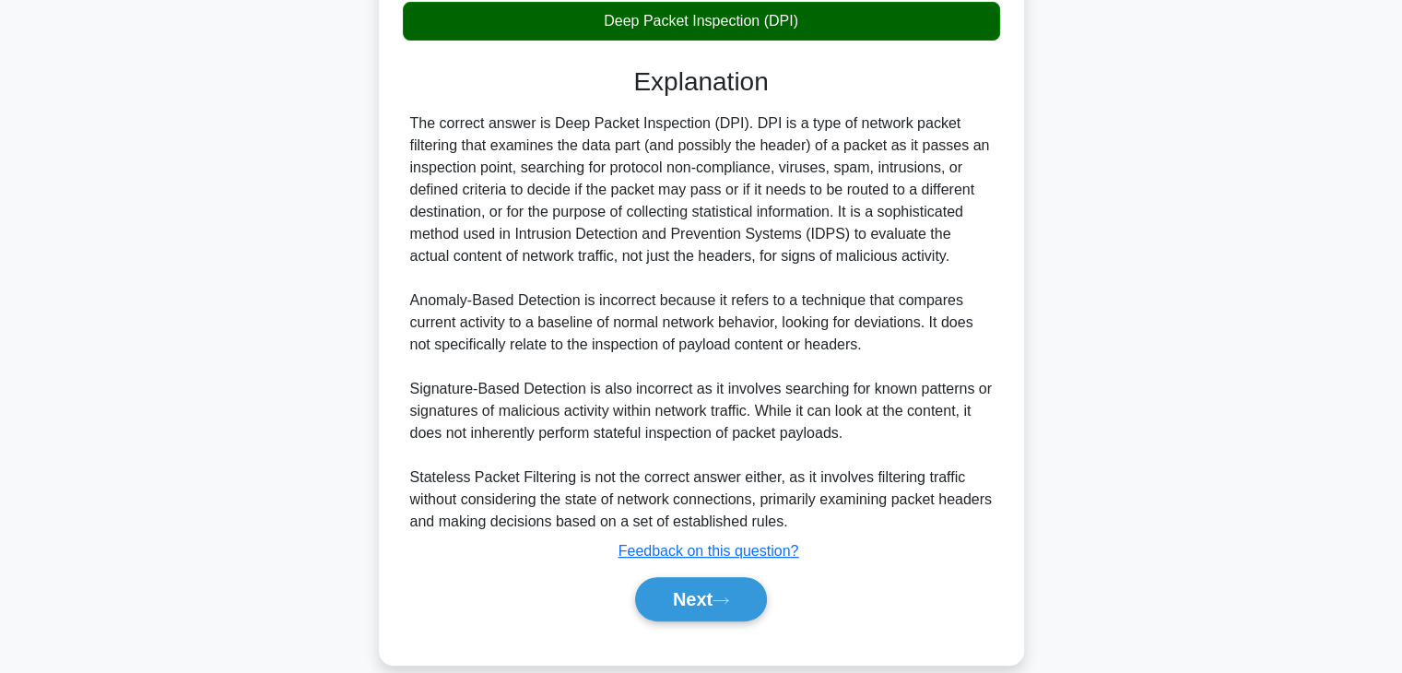
click at [694, 573] on div "Next" at bounding box center [701, 599] width 597 height 59
click at [694, 590] on button "Next" at bounding box center [701, 599] width 132 height 44
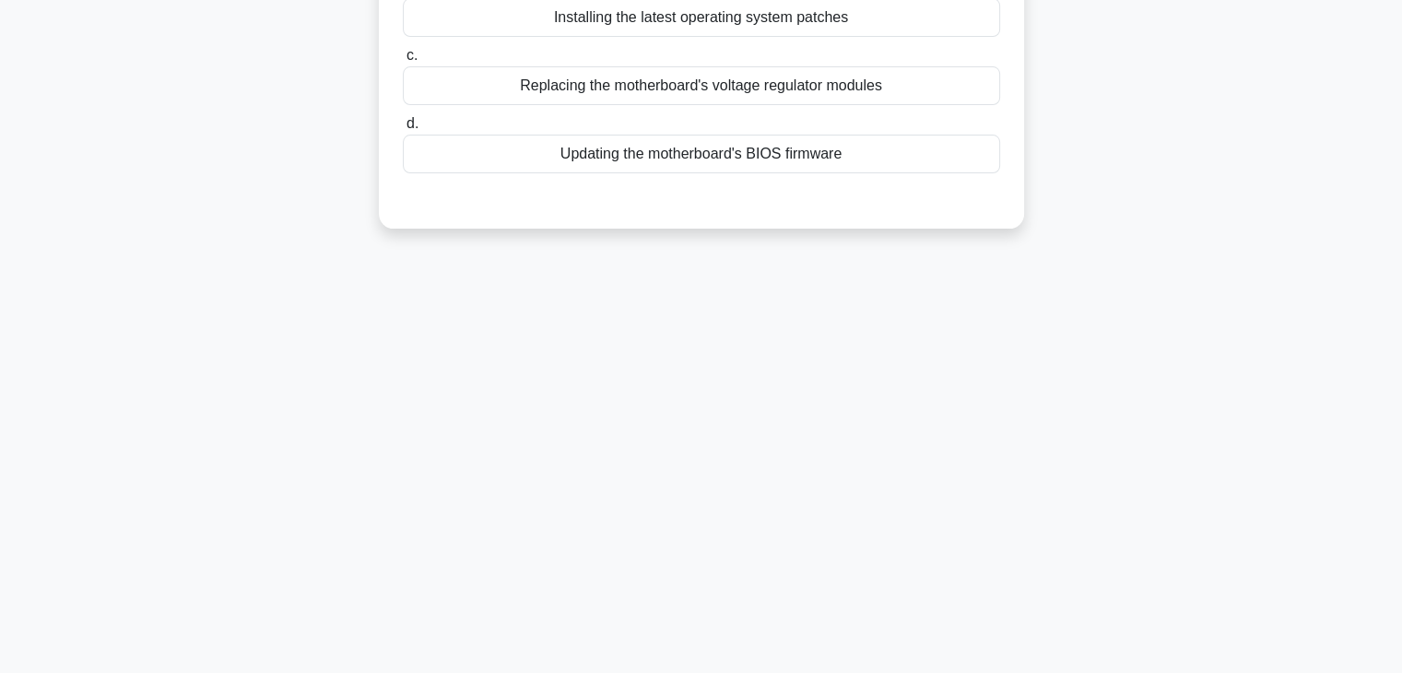
click at [694, 590] on div "8:02 Stop CompTIA A+ Intermediate 6/10 Which of the following is a critical ste…" at bounding box center [701, 218] width 1217 height 922
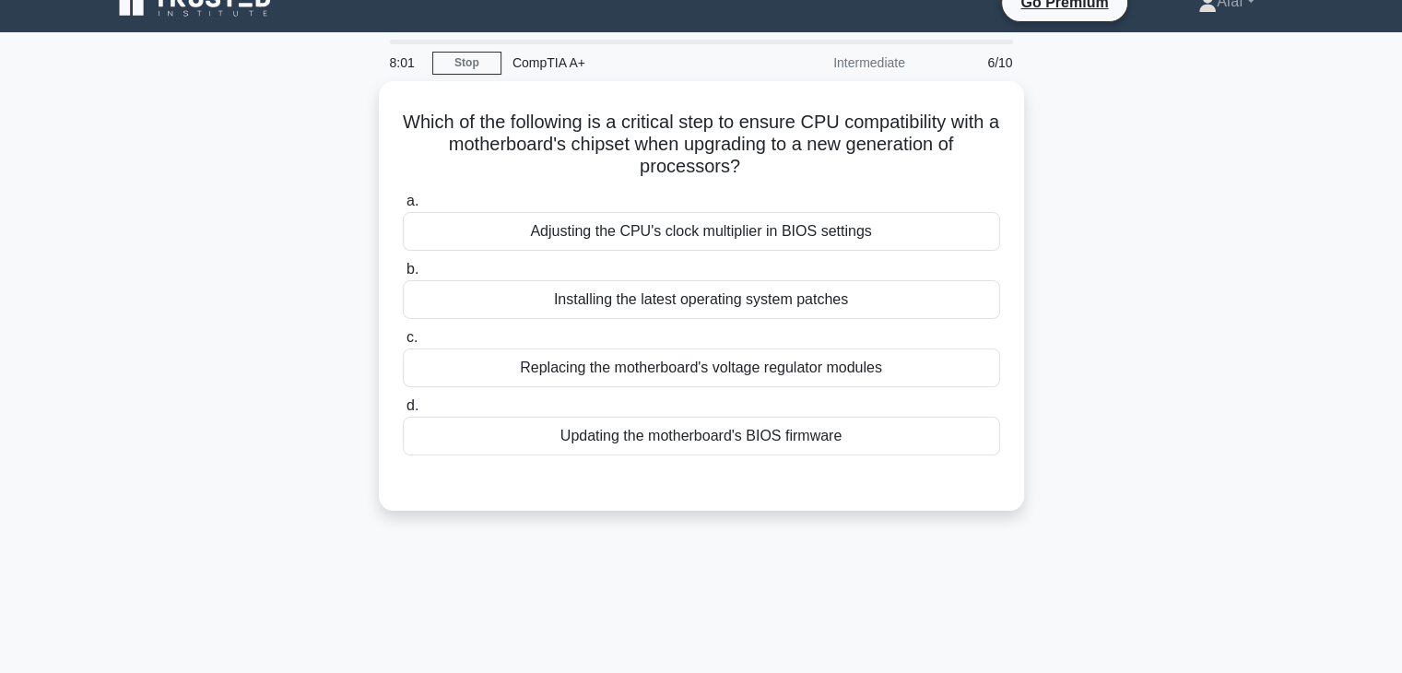
scroll to position [0, 0]
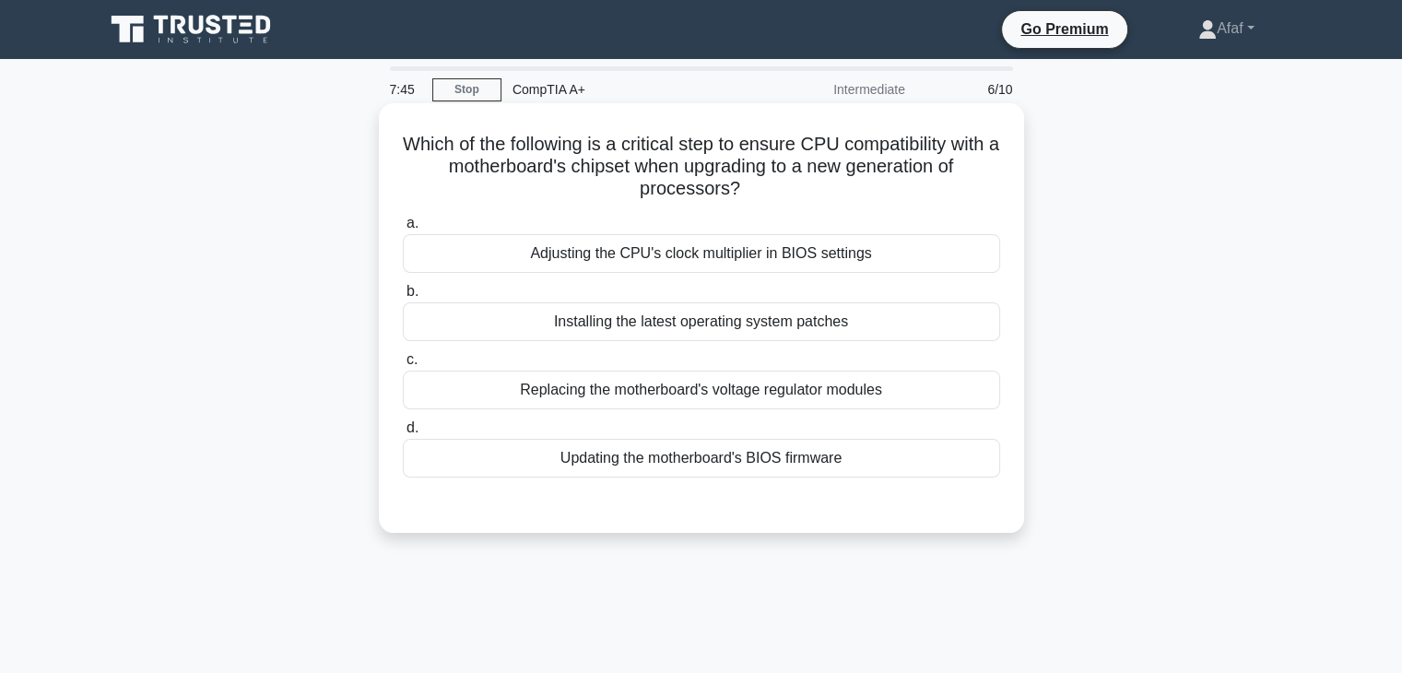
click at [860, 326] on div "Installing the latest operating system patches" at bounding box center [701, 321] width 597 height 39
click at [403, 298] on input "b. Installing the latest operating system patches" at bounding box center [403, 292] width 0 height 12
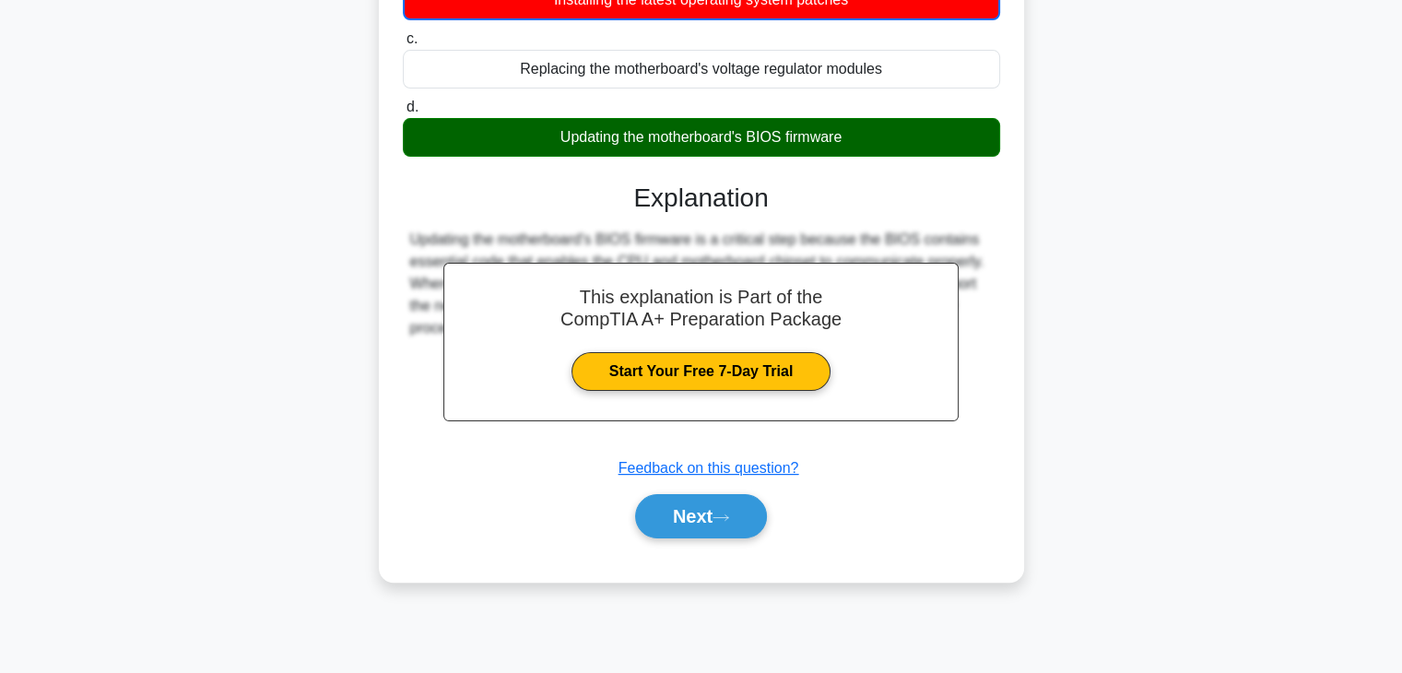
scroll to position [323, 0]
click at [690, 513] on button "Next" at bounding box center [701, 516] width 132 height 44
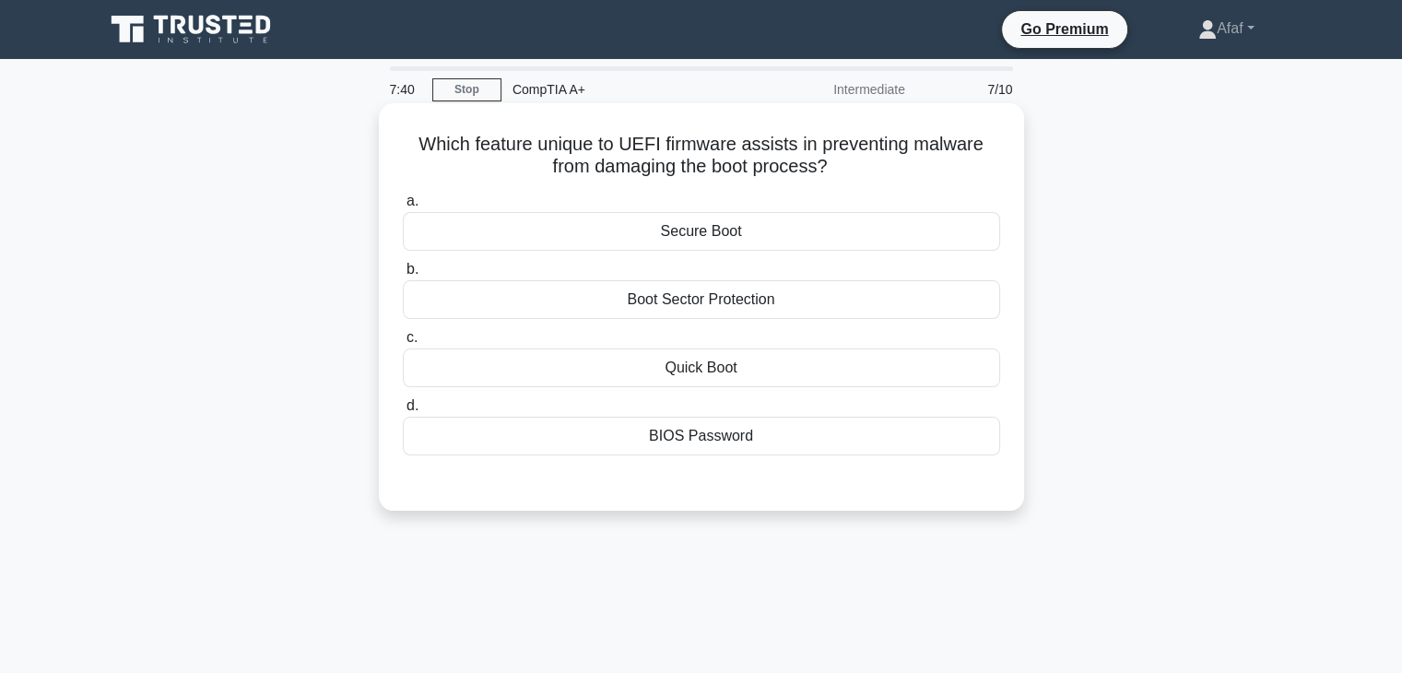
scroll to position [0, 0]
click at [807, 240] on div "Secure Boot" at bounding box center [701, 231] width 597 height 39
click at [403, 207] on input "a. Secure Boot" at bounding box center [403, 201] width 0 height 12
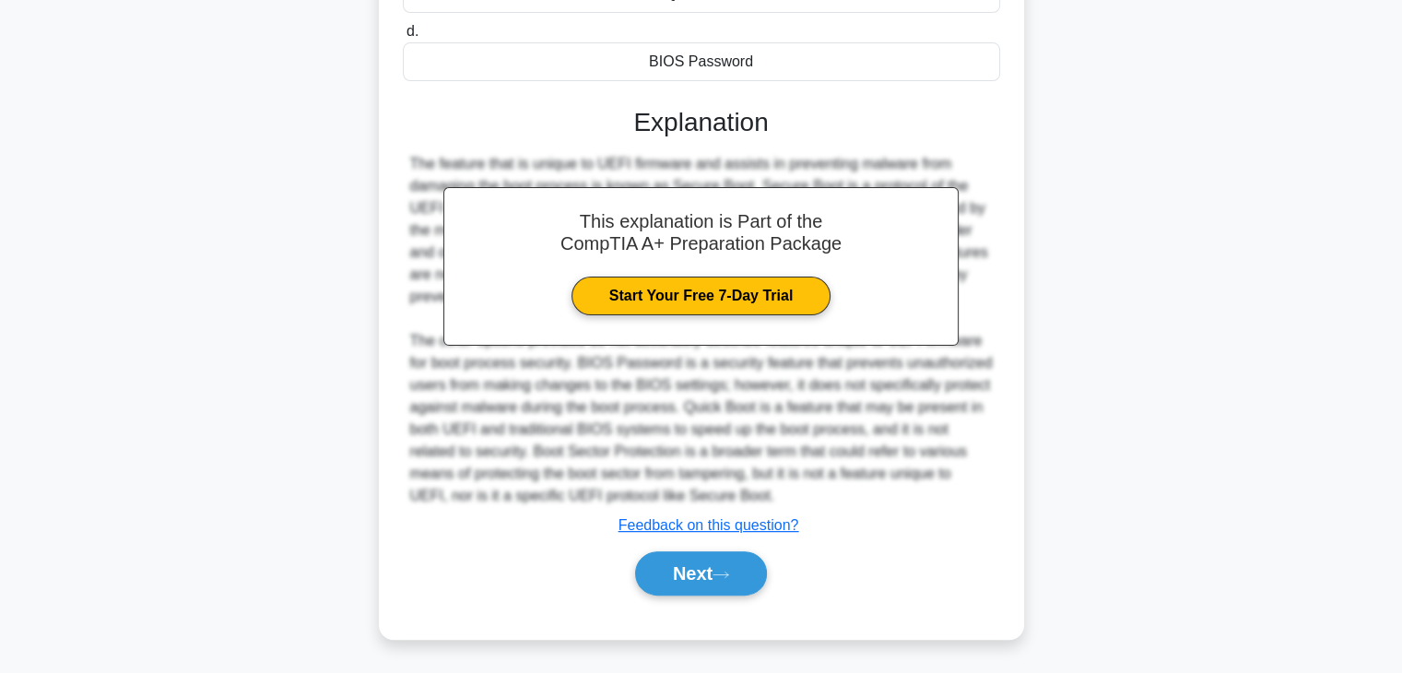
scroll to position [373, 0]
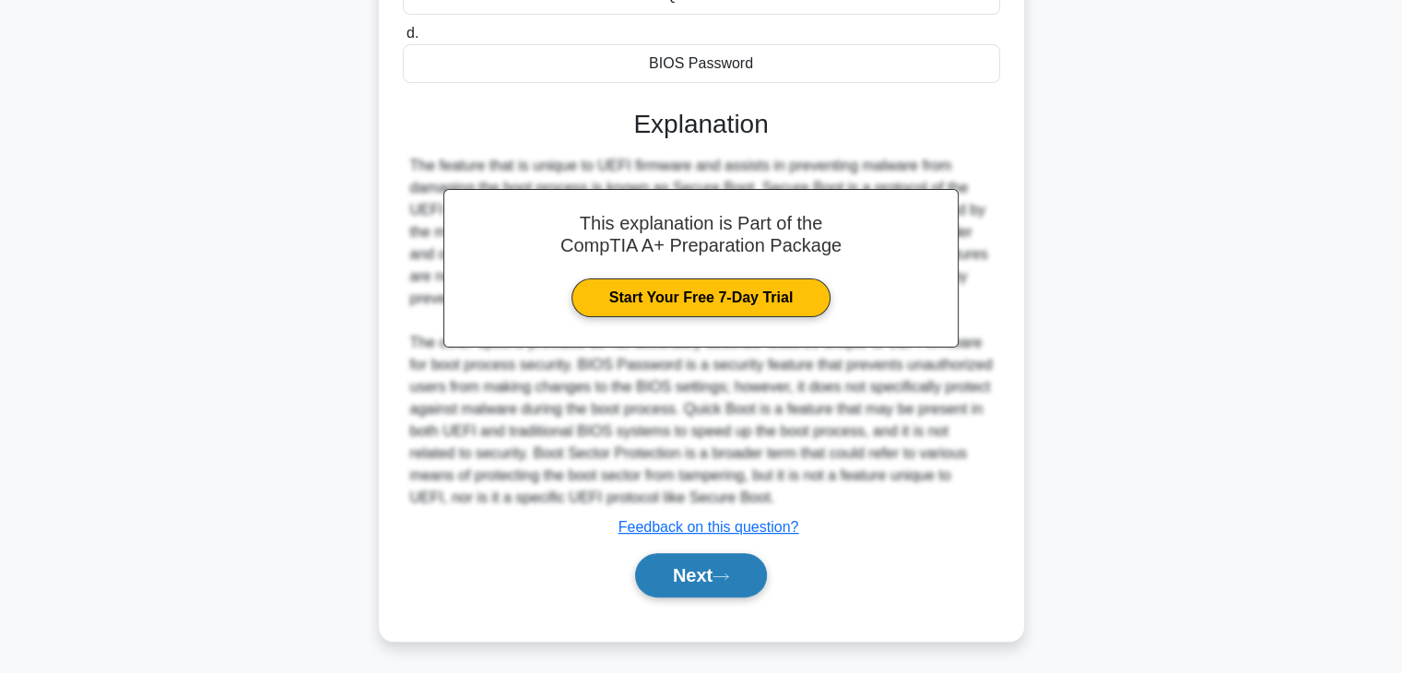
click at [727, 581] on button "Next" at bounding box center [701, 575] width 132 height 44
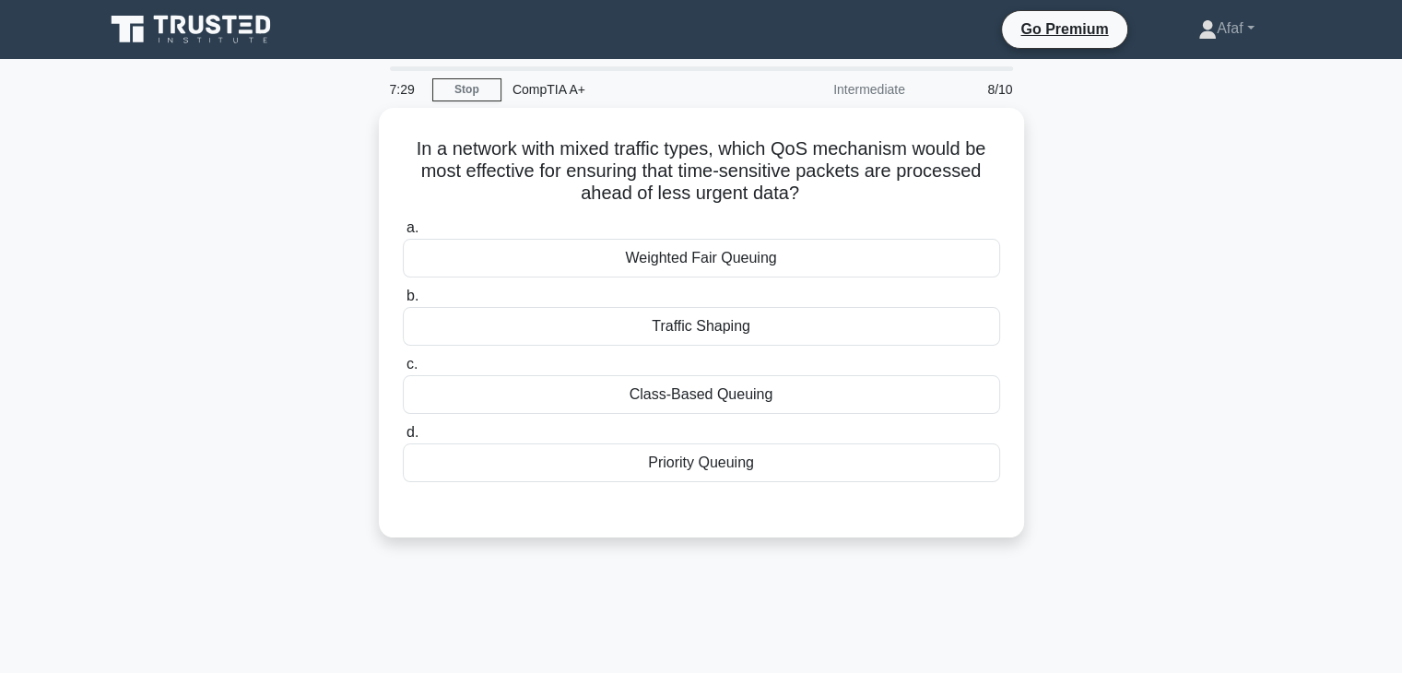
scroll to position [2, 0]
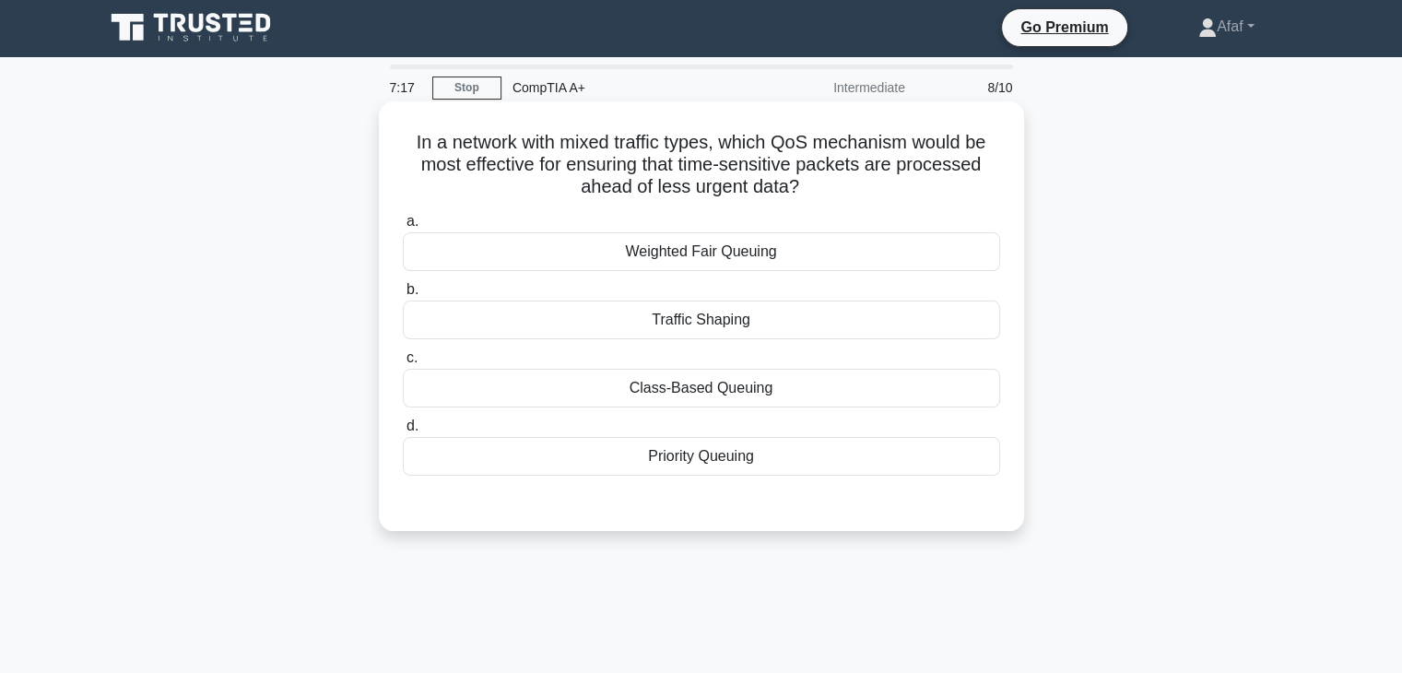
click at [797, 452] on div "Priority Queuing" at bounding box center [701, 456] width 597 height 39
click at [403, 432] on input "d. Priority Queuing" at bounding box center [403, 426] width 0 height 12
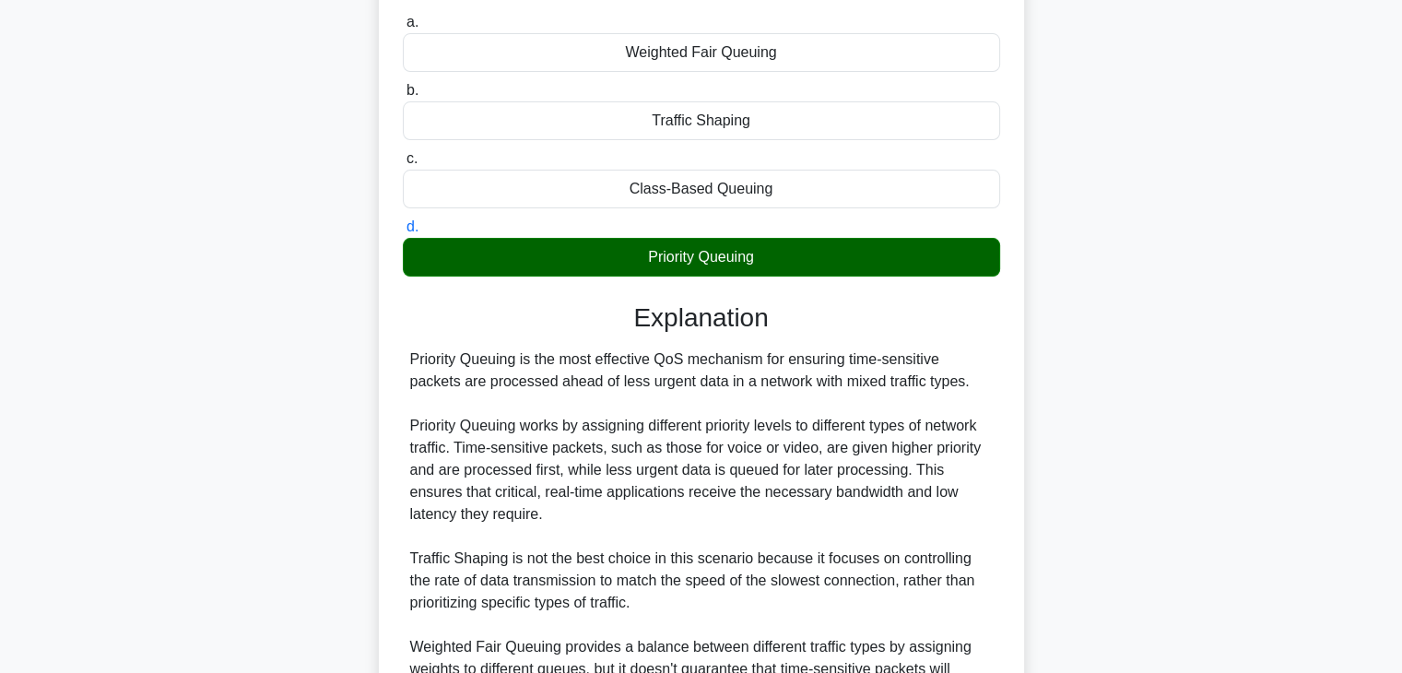
scroll to position [507, 0]
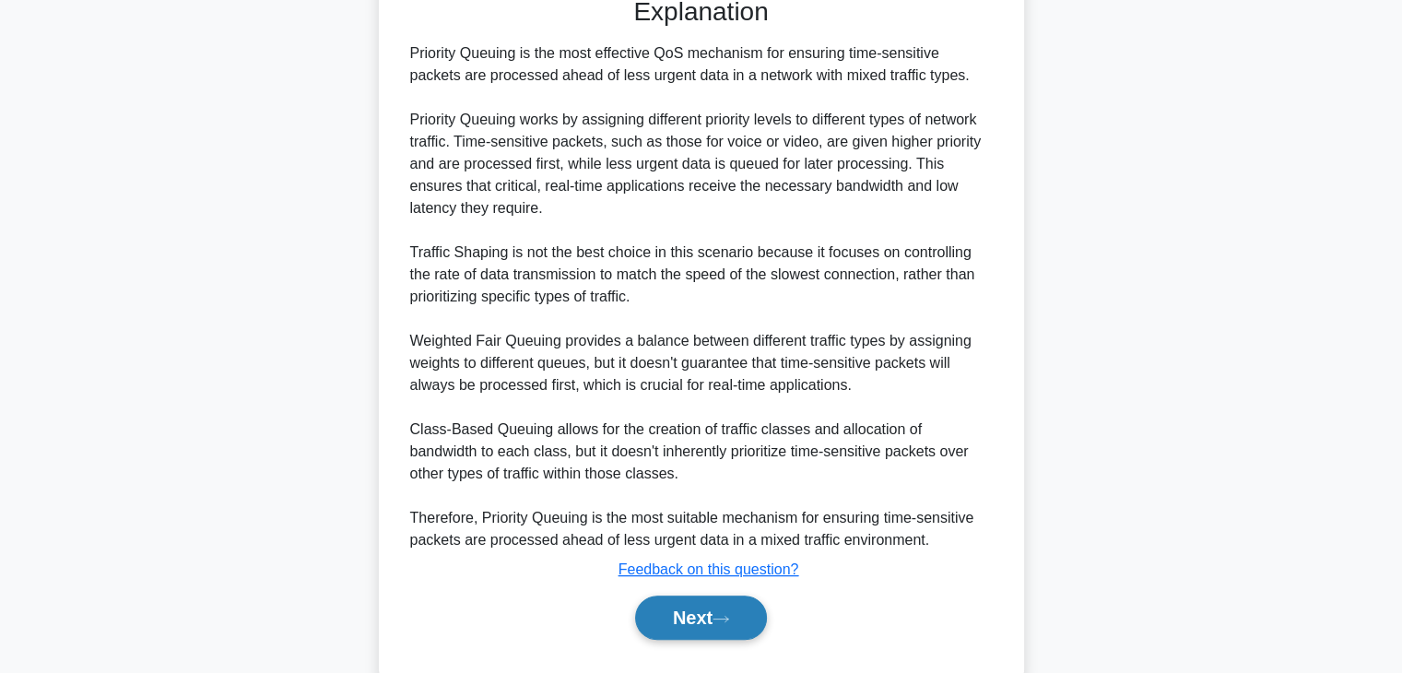
click at [728, 609] on button "Next" at bounding box center [701, 618] width 132 height 44
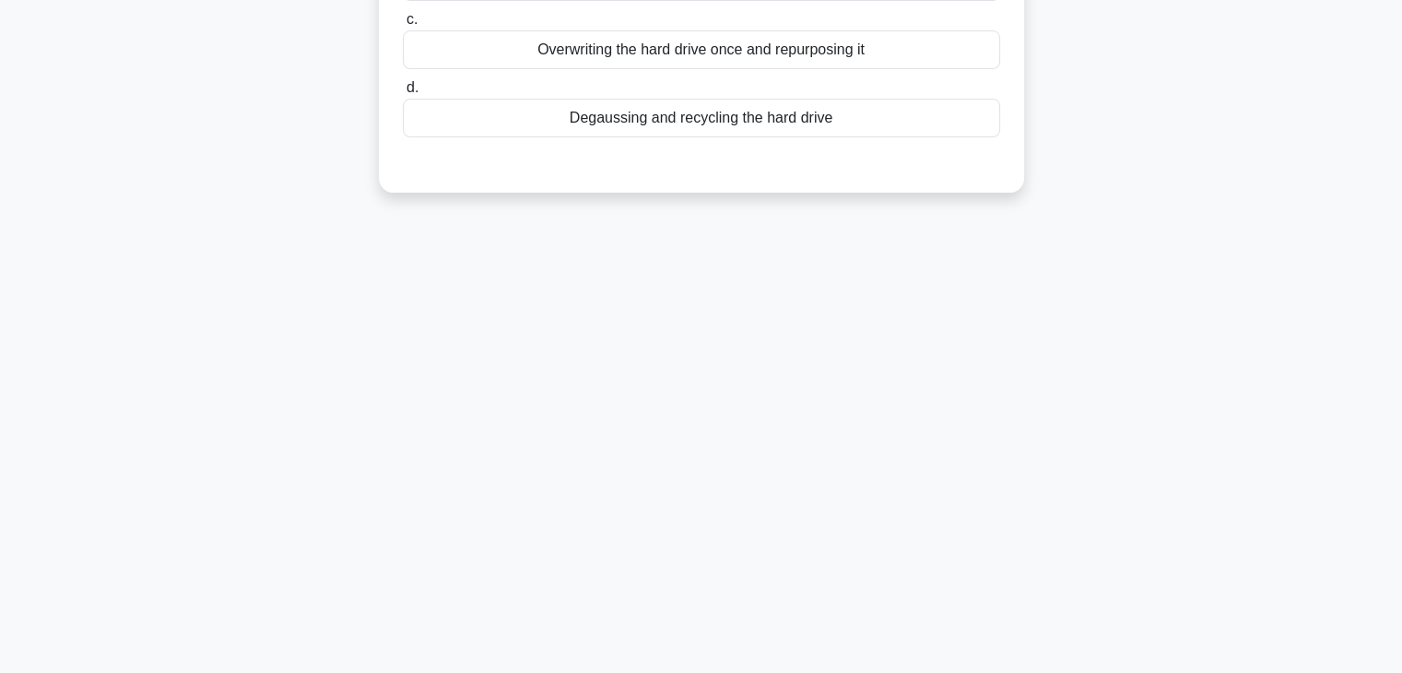
scroll to position [0, 0]
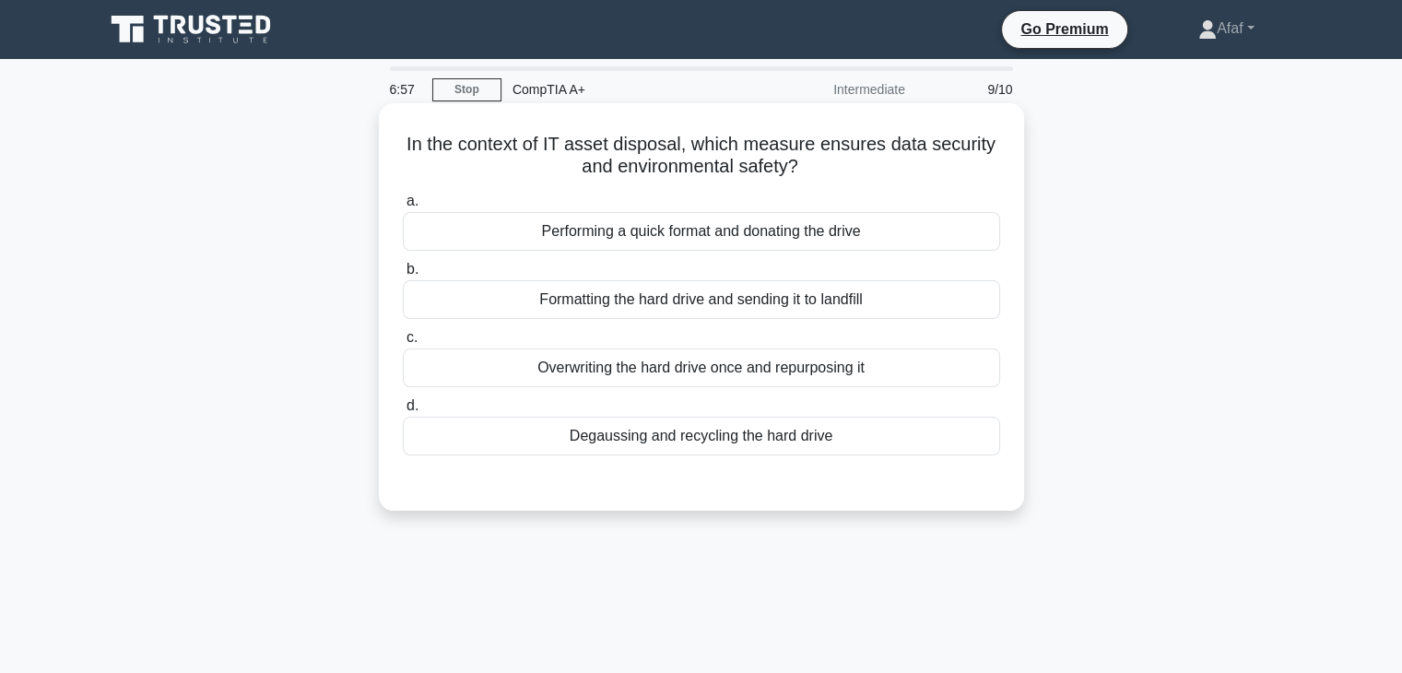
click at [779, 447] on div "Degaussing and recycling the hard drive" at bounding box center [701, 436] width 597 height 39
click at [403, 412] on input "d. Degaussing and recycling the hard drive" at bounding box center [403, 406] width 0 height 12
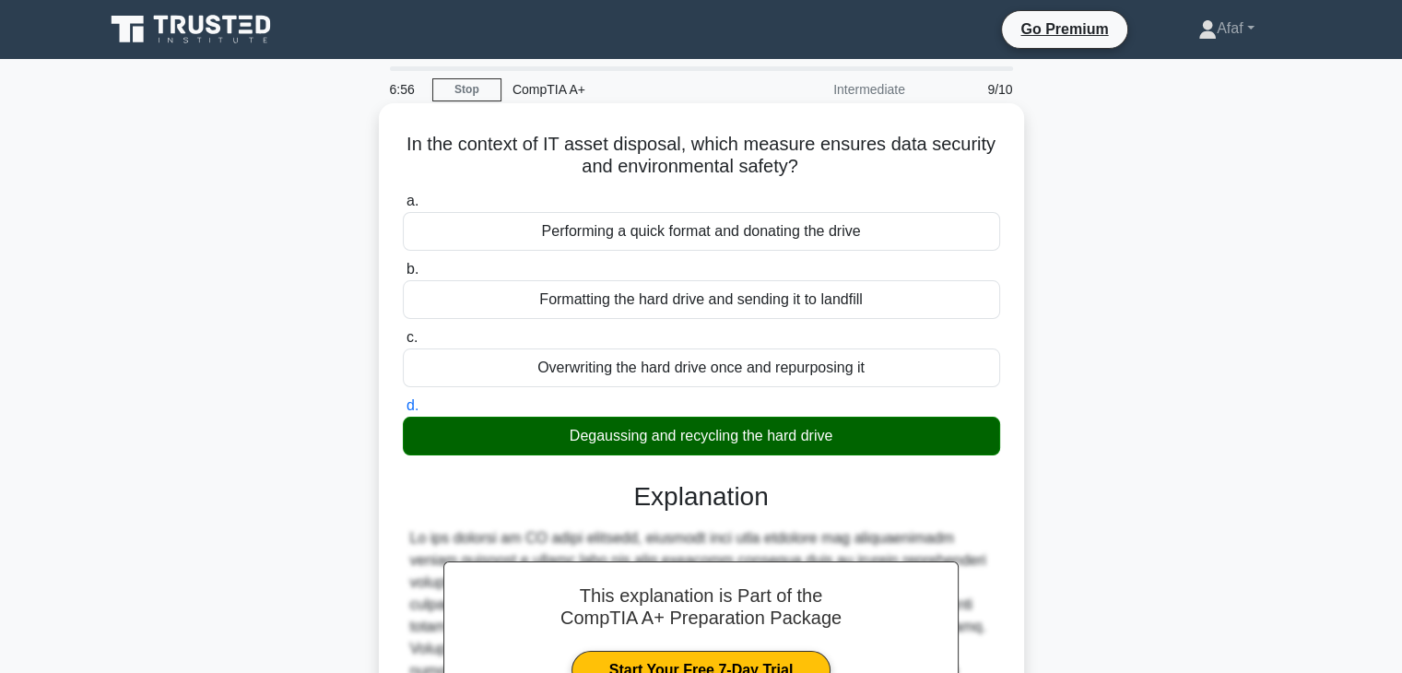
scroll to position [324, 0]
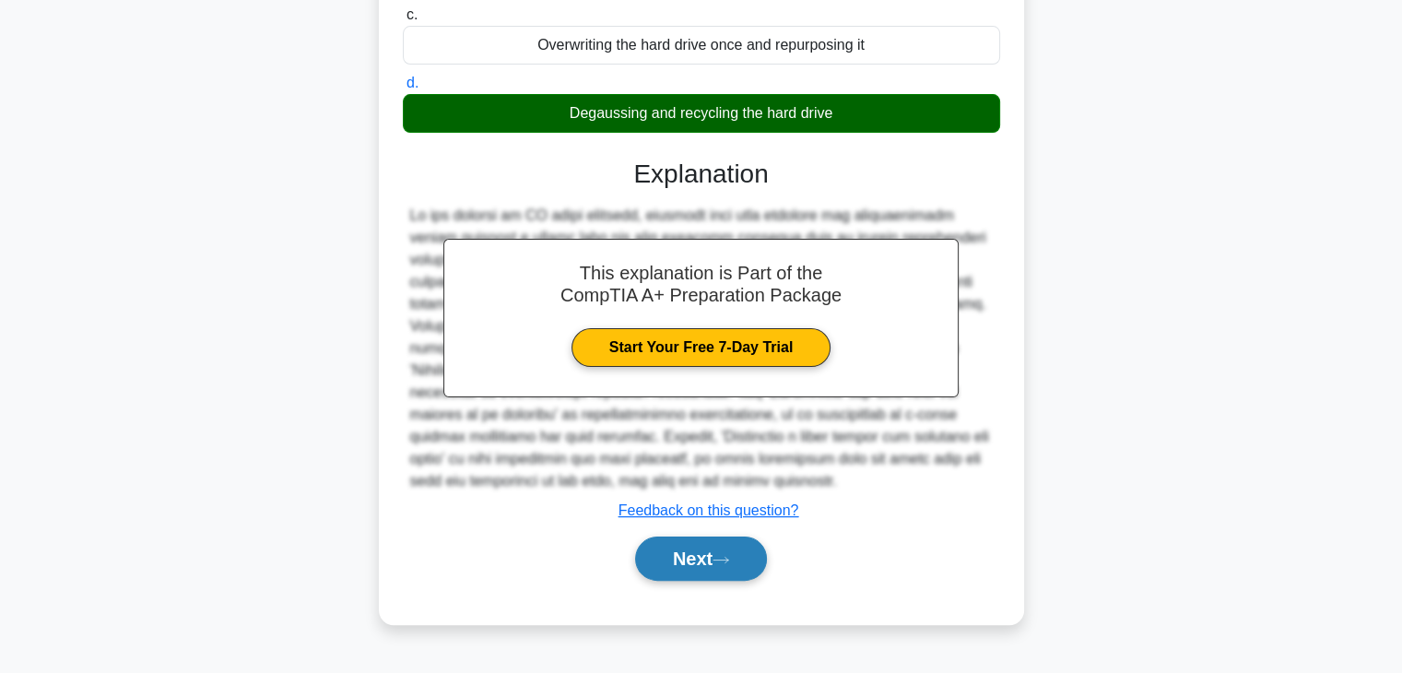
click at [725, 547] on button "Next" at bounding box center [701, 559] width 132 height 44
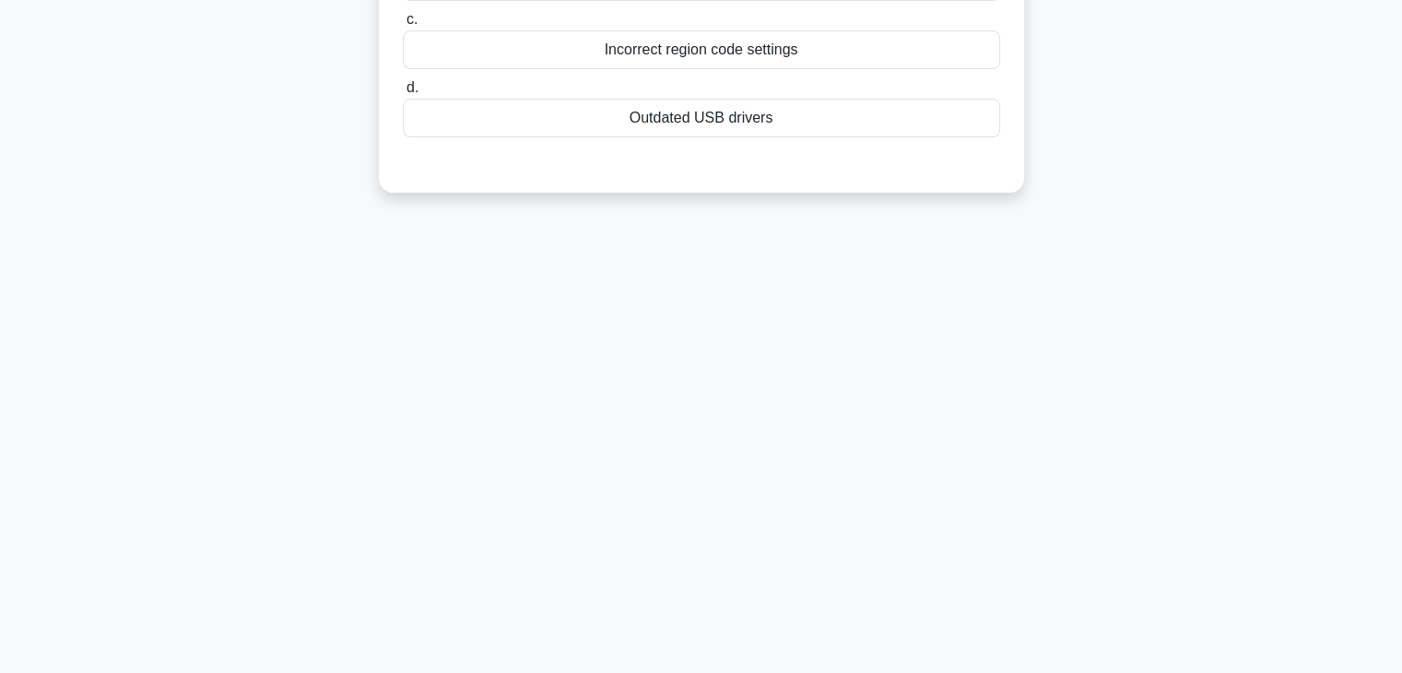
scroll to position [0, 0]
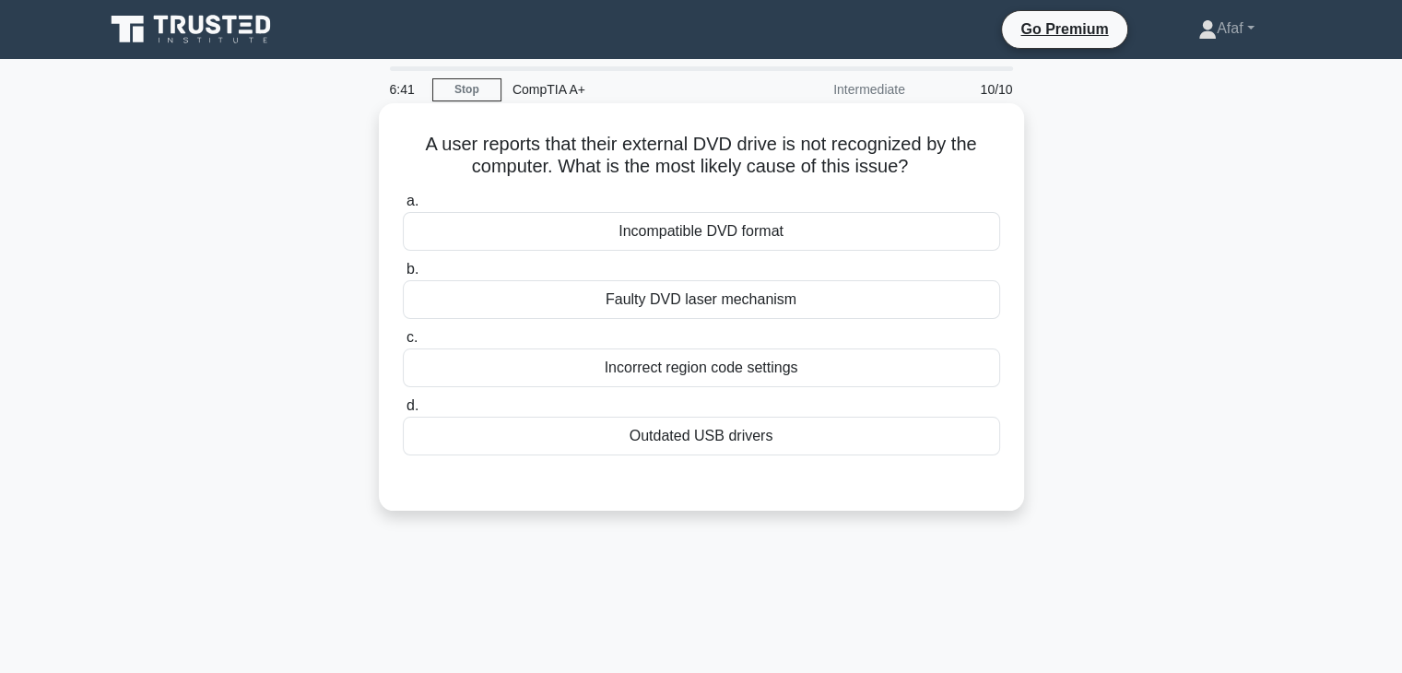
click at [822, 228] on div "Incompatible DVD format" at bounding box center [701, 231] width 597 height 39
click at [403, 207] on input "a. Incompatible DVD format" at bounding box center [403, 201] width 0 height 12
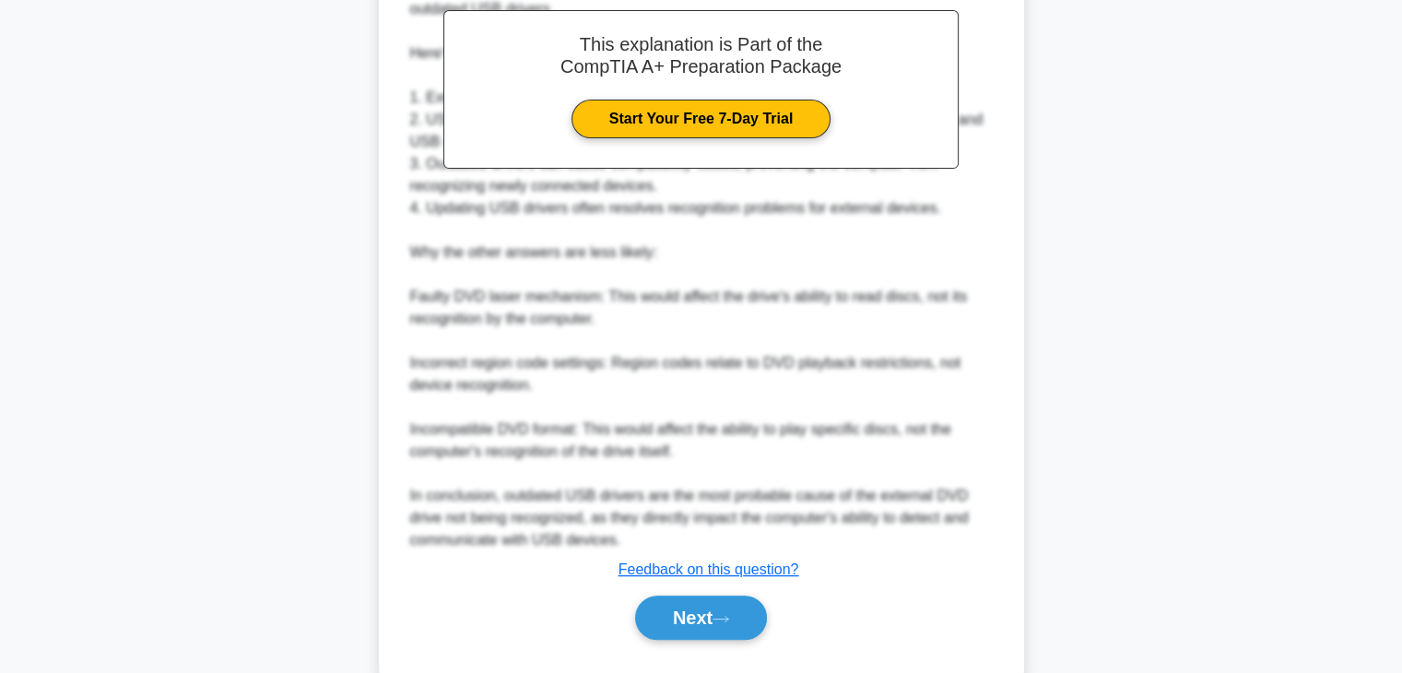
scroll to position [564, 0]
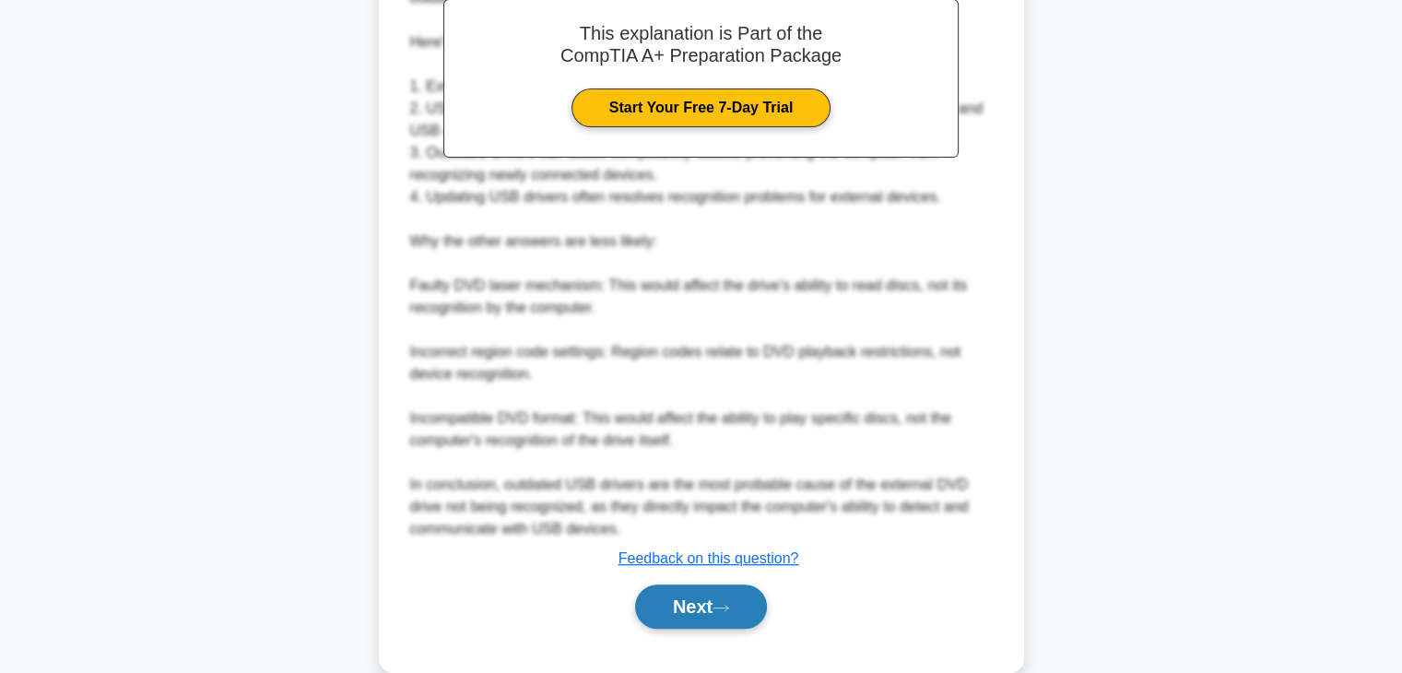
click at [694, 598] on button "Next" at bounding box center [701, 607] width 132 height 44
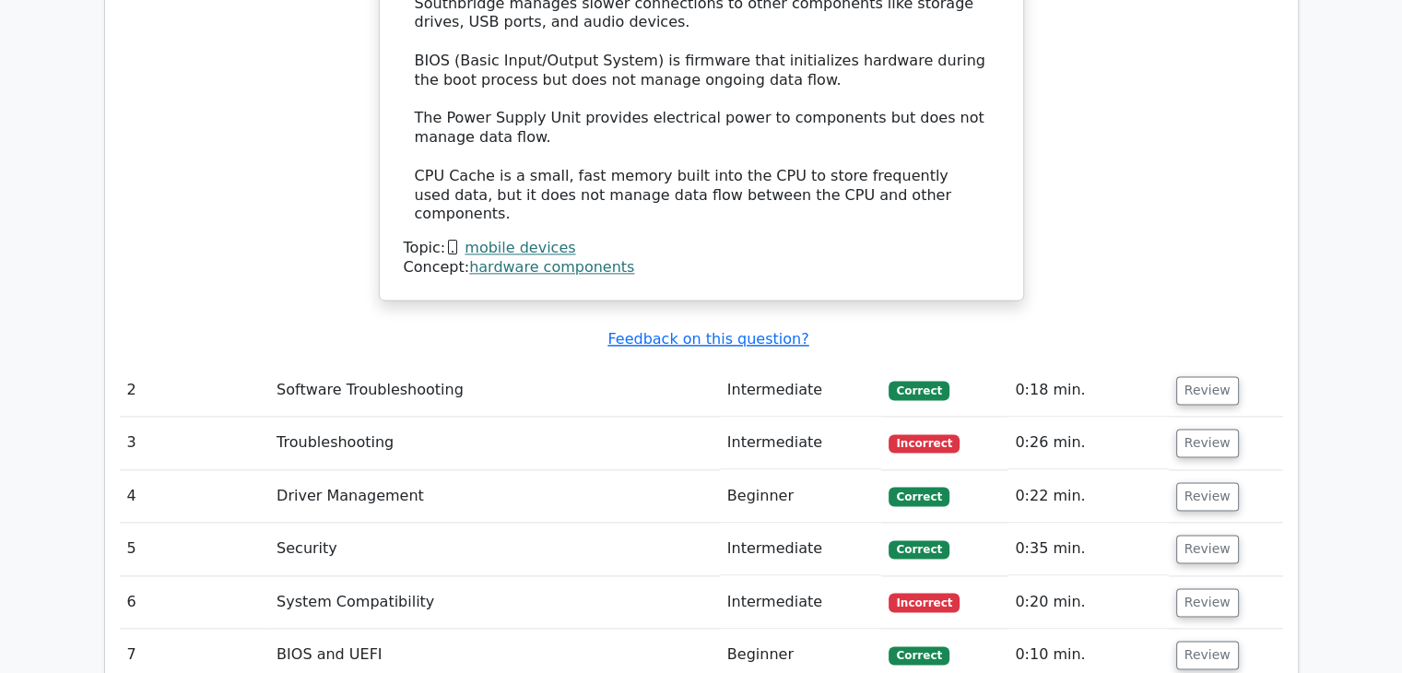
scroll to position [3086, 0]
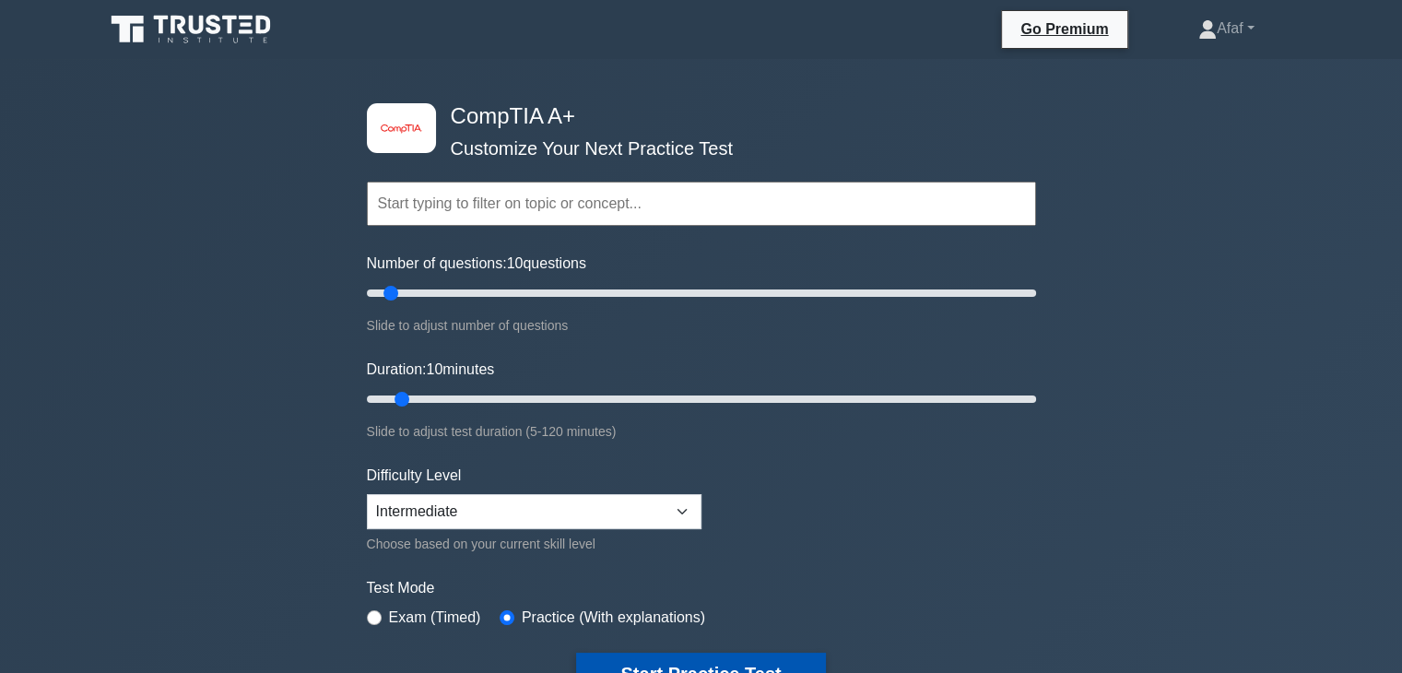
click at [657, 661] on button "Start Practice Test" at bounding box center [700, 674] width 249 height 42
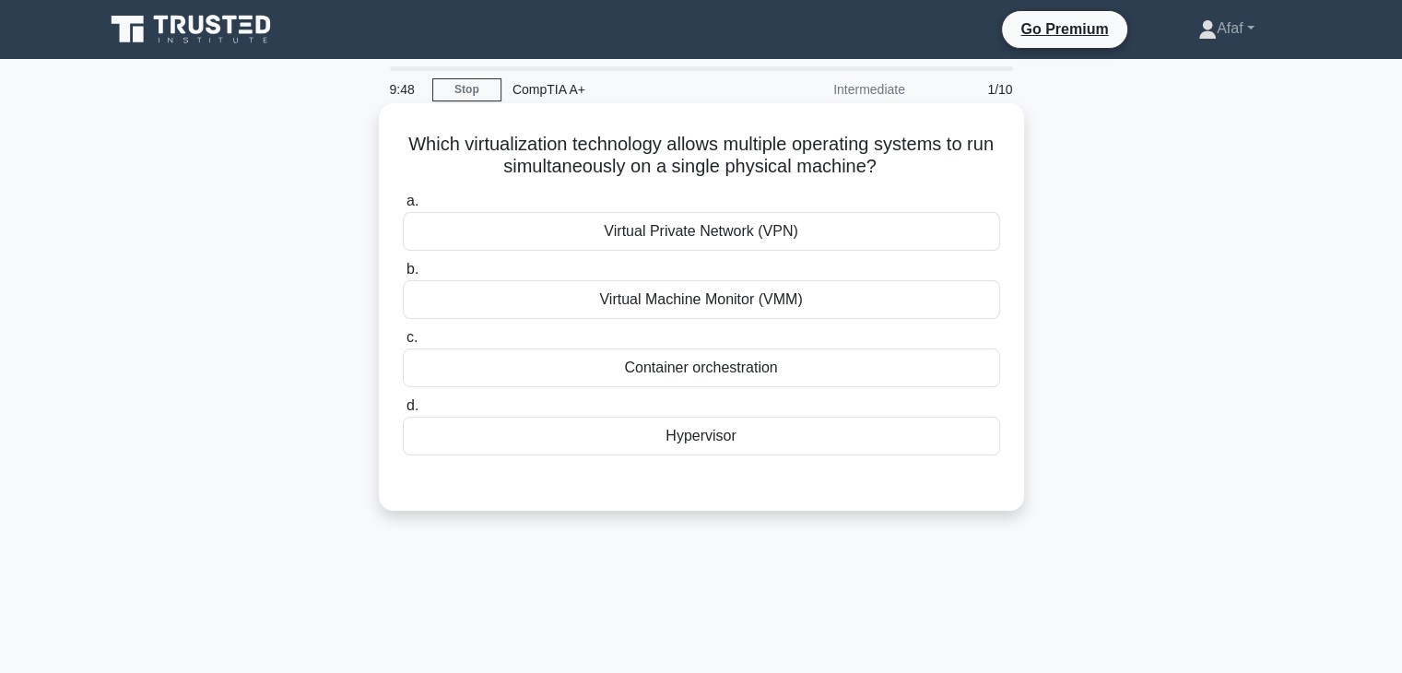
click at [809, 310] on div "Virtual Machine Monitor (VMM)" at bounding box center [701, 299] width 597 height 39
click at [403, 276] on input "b. Virtual Machine Monitor (VMM)" at bounding box center [403, 270] width 0 height 12
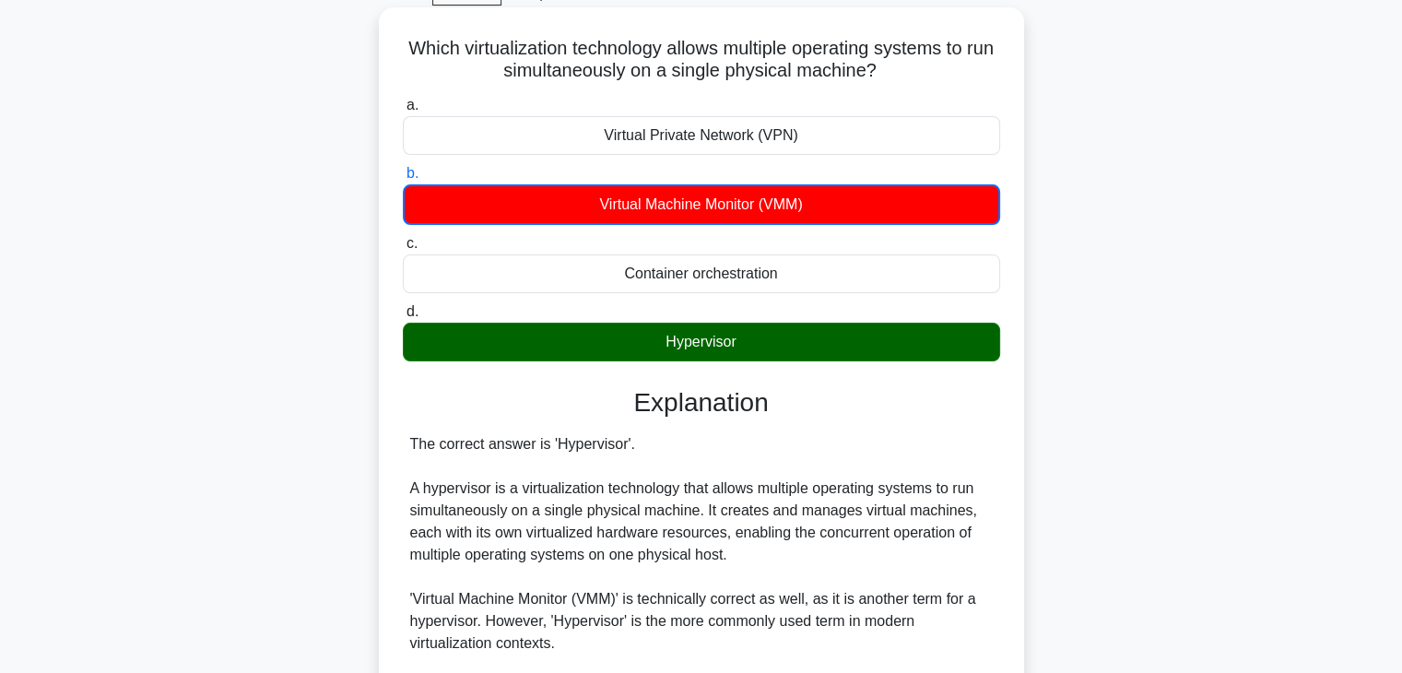
scroll to position [347, 0]
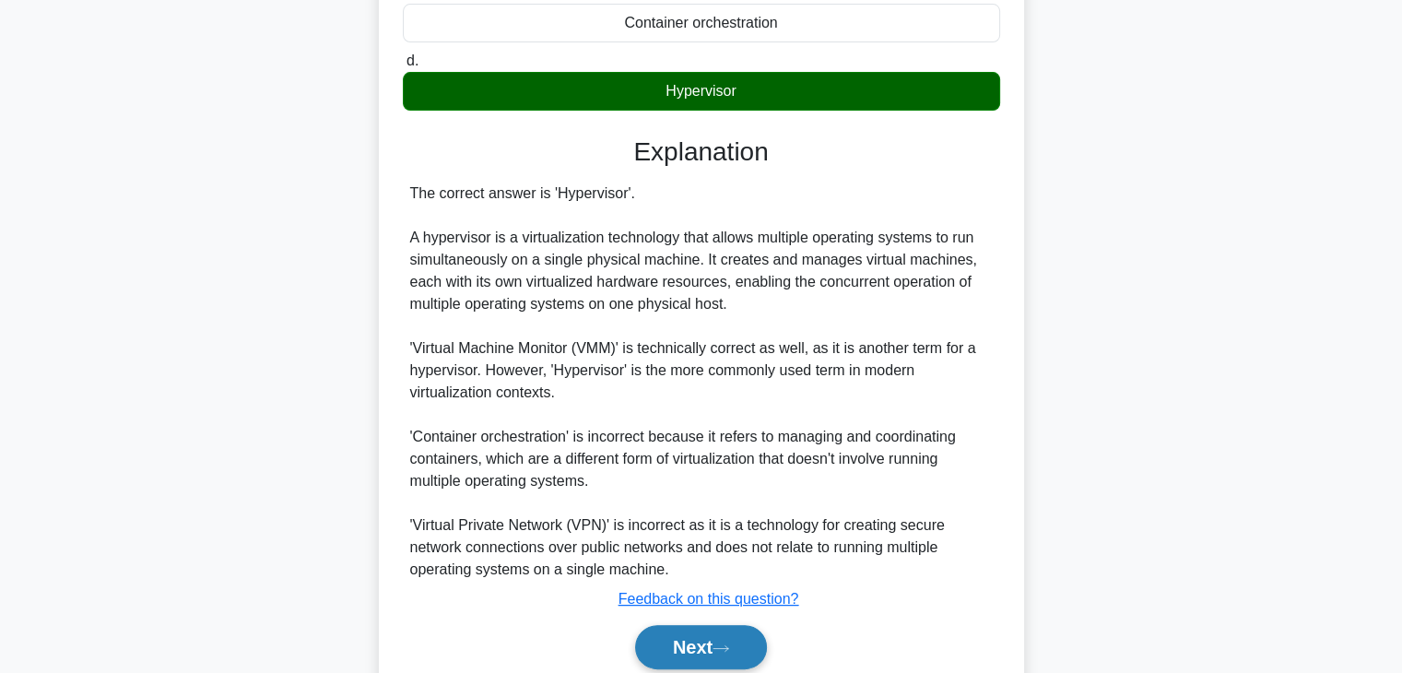
click at [712, 635] on button "Next" at bounding box center [701, 647] width 132 height 44
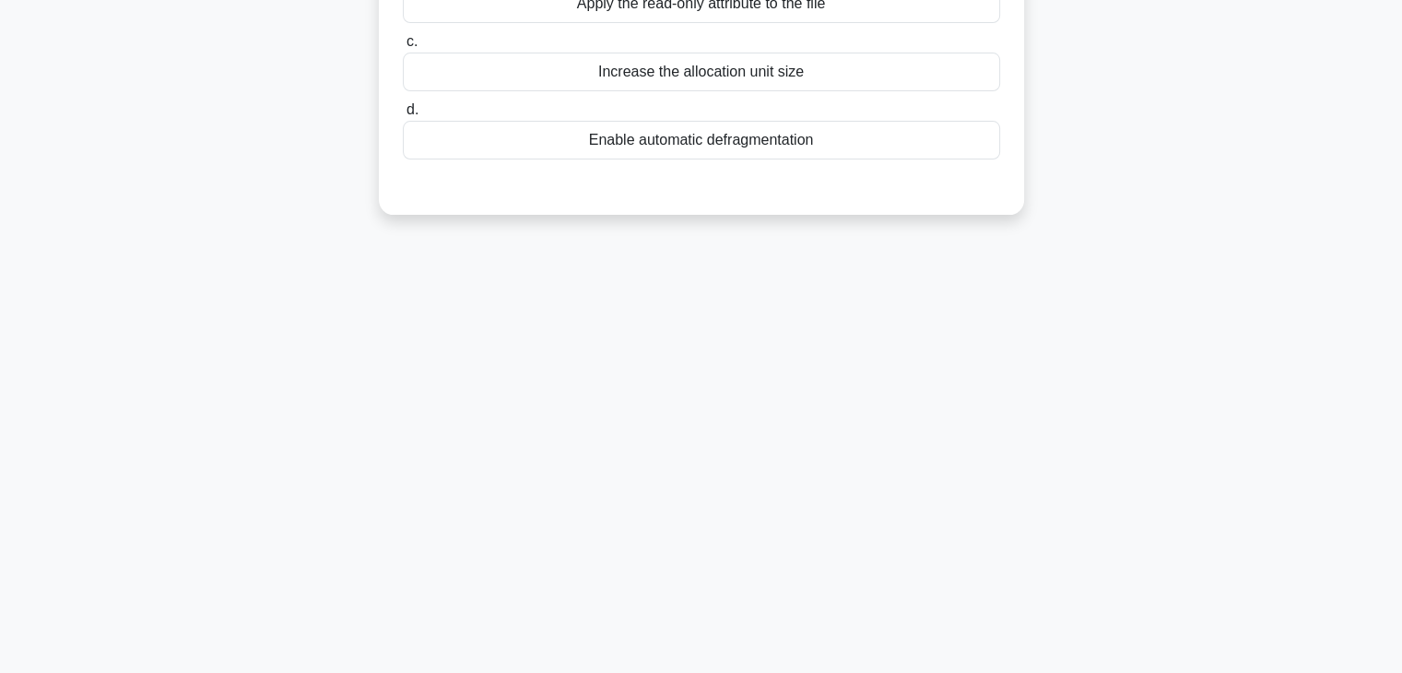
scroll to position [0, 0]
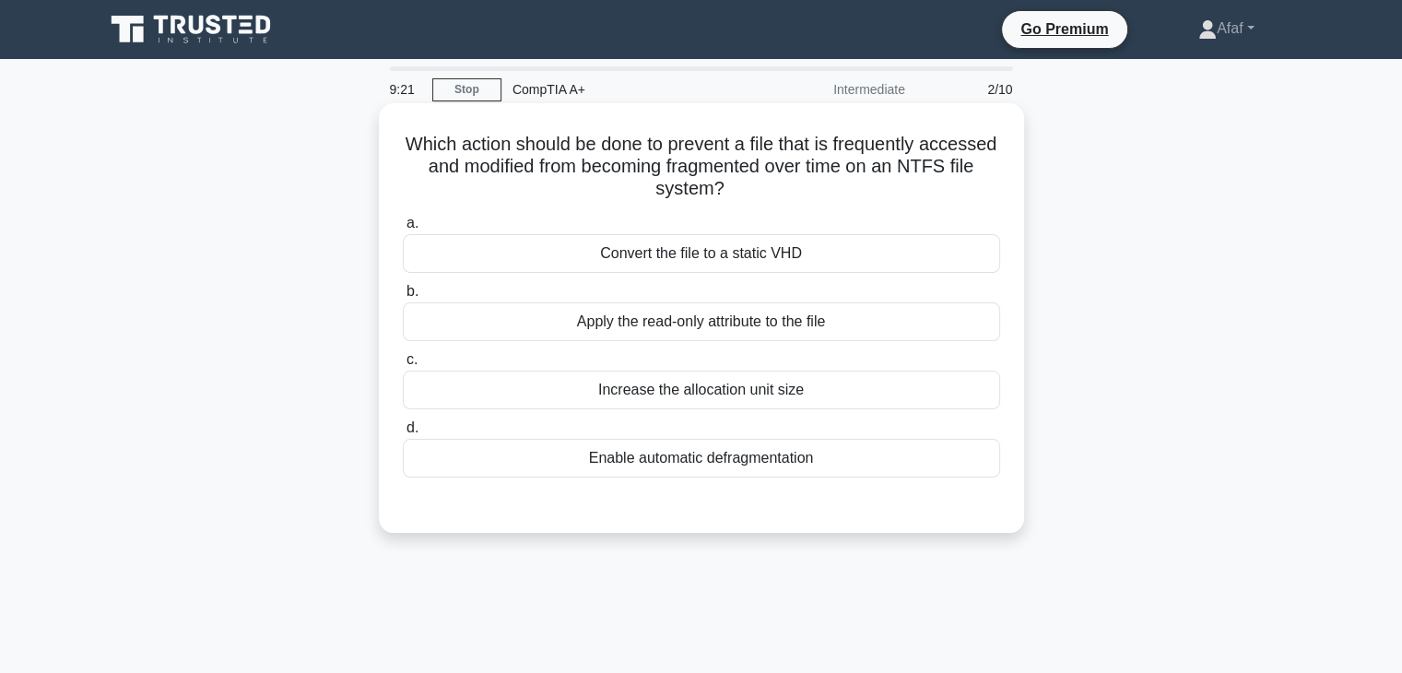
click at [829, 466] on div "Enable automatic defragmentation" at bounding box center [701, 458] width 597 height 39
click at [403, 434] on input "d. Enable automatic defragmentation" at bounding box center [403, 428] width 0 height 12
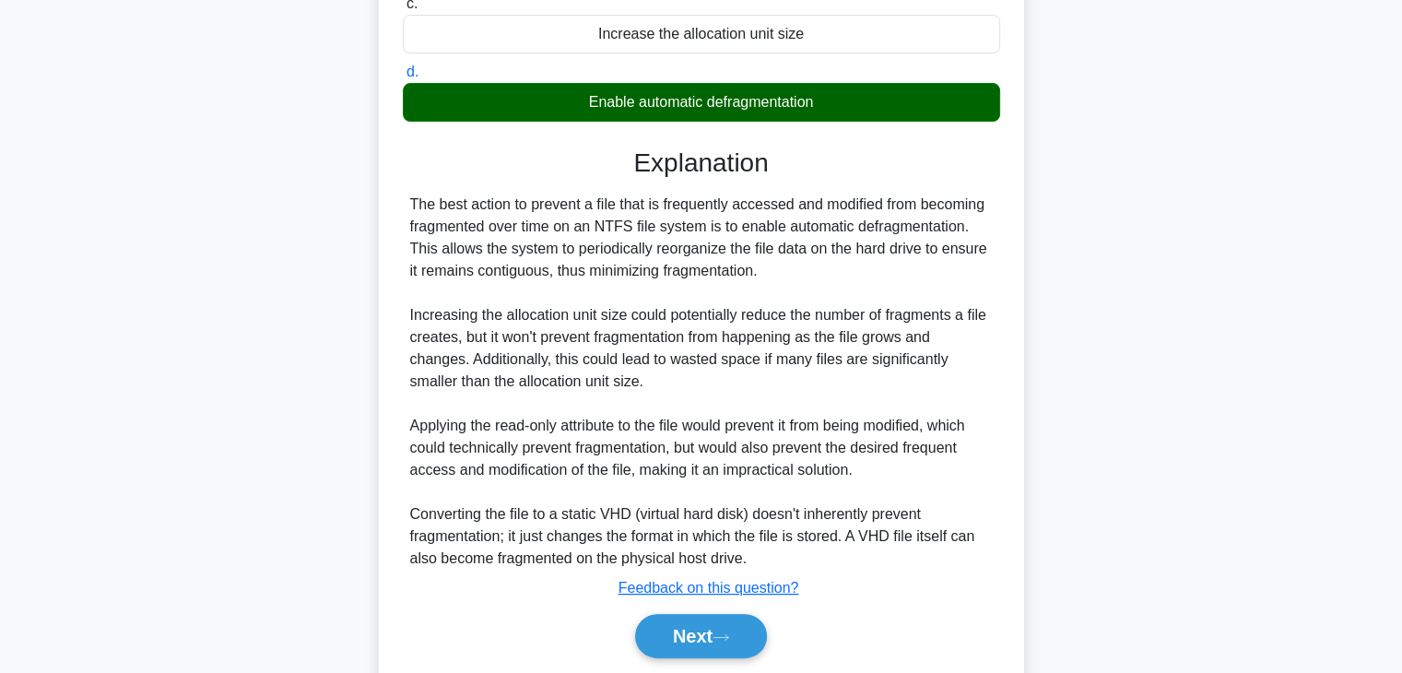
scroll to position [398, 0]
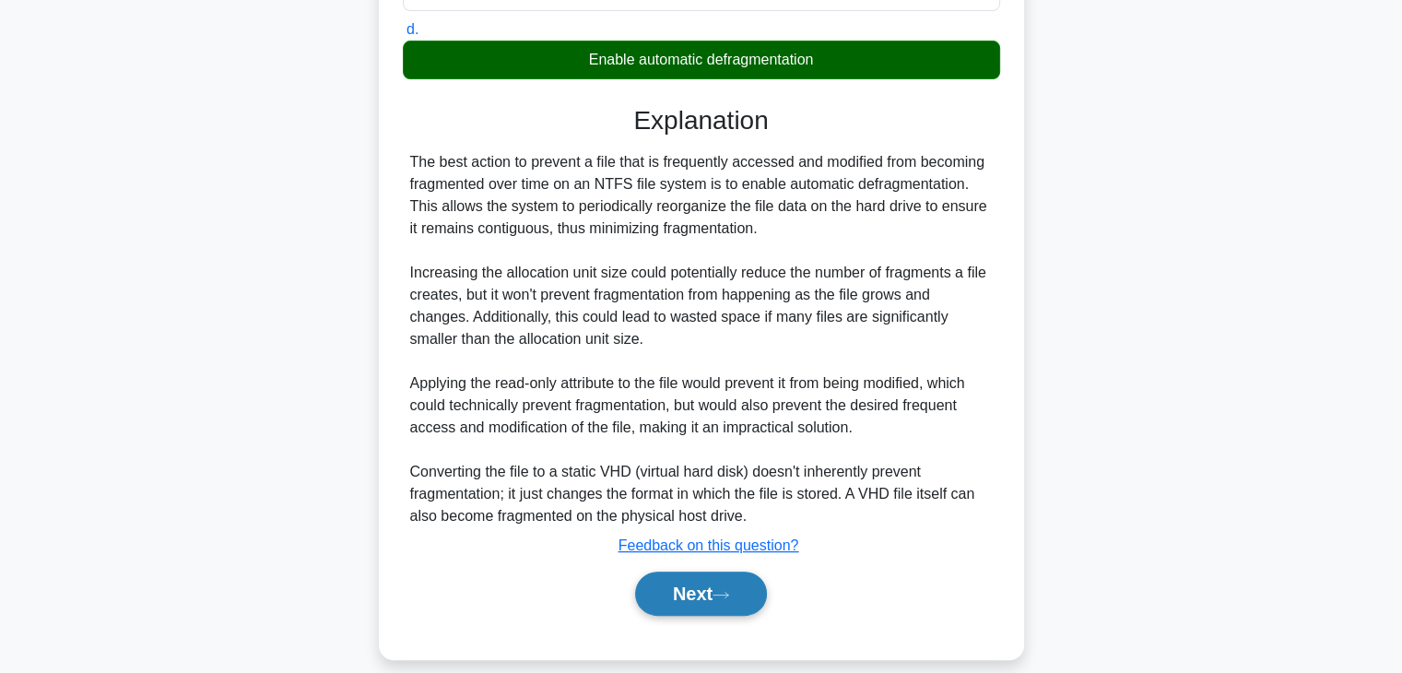
click at [732, 583] on button "Next" at bounding box center [701, 594] width 132 height 44
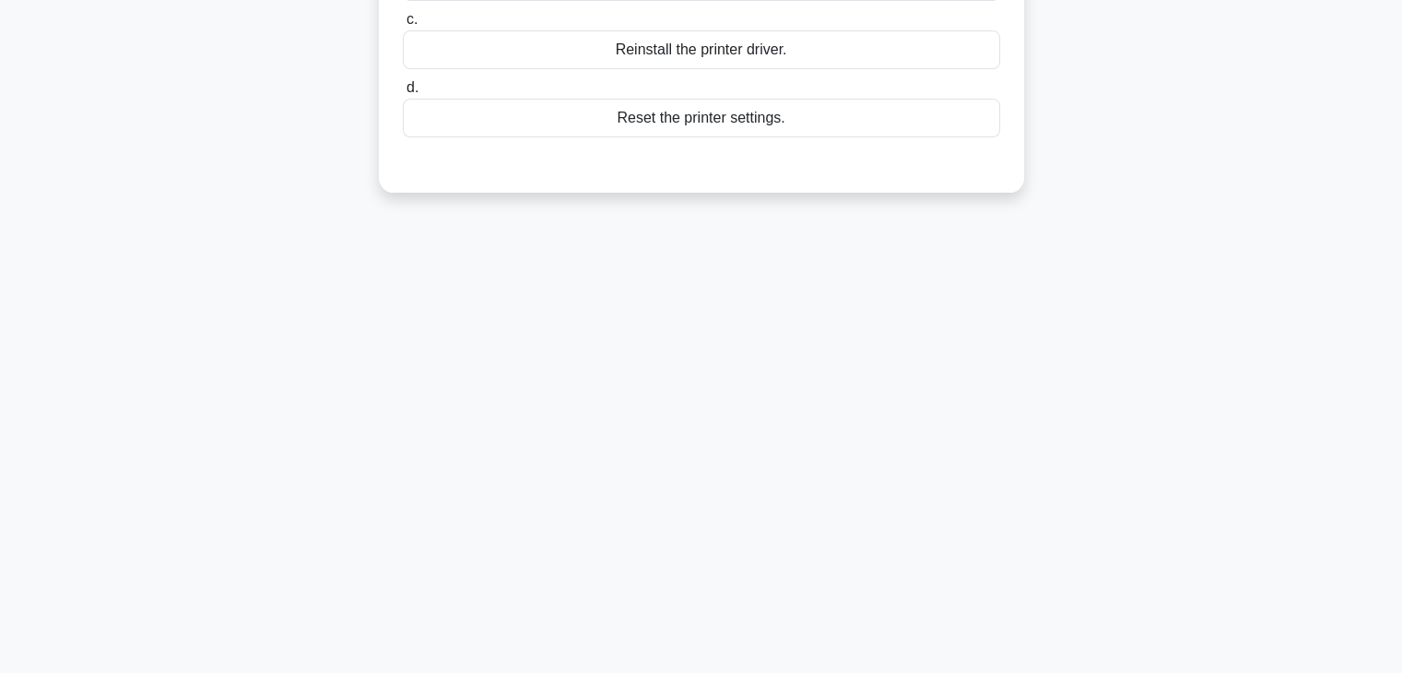
scroll to position [0, 0]
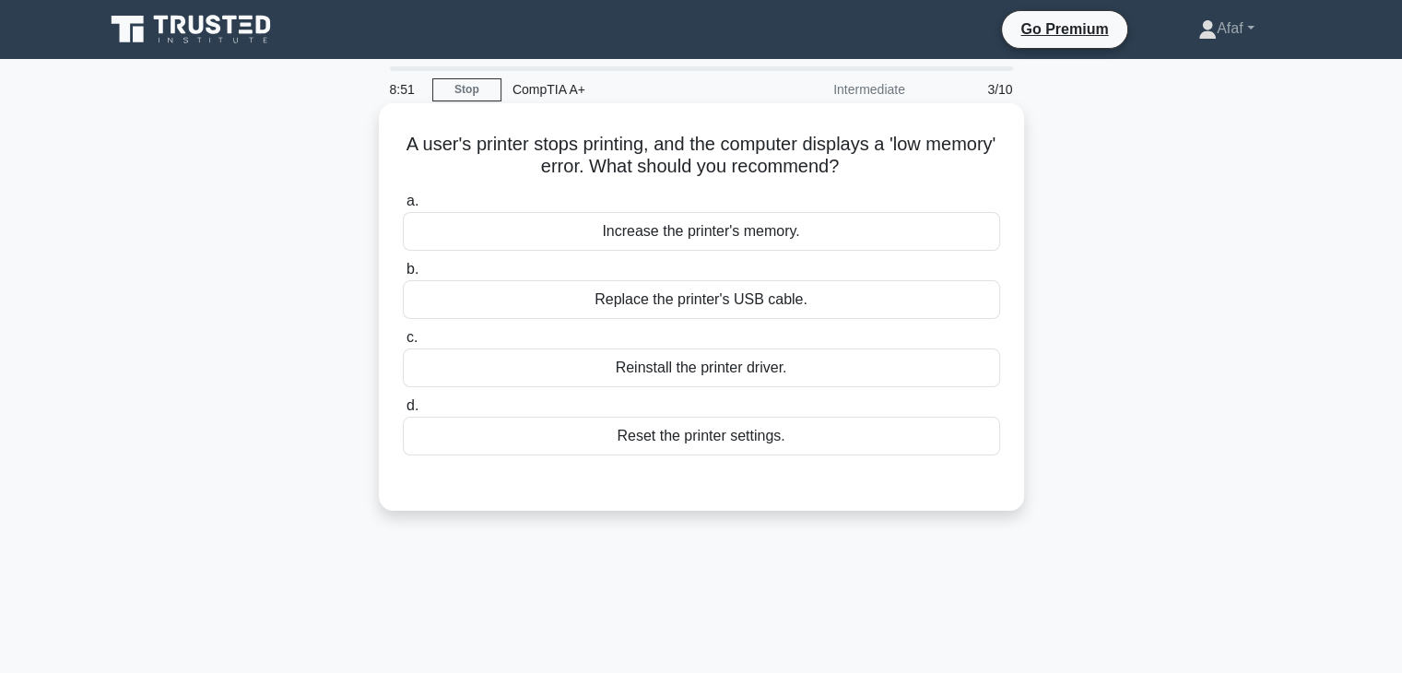
click at [749, 451] on div "Reset the printer settings." at bounding box center [701, 436] width 597 height 39
click at [403, 412] on input "d. Reset the printer settings." at bounding box center [403, 406] width 0 height 12
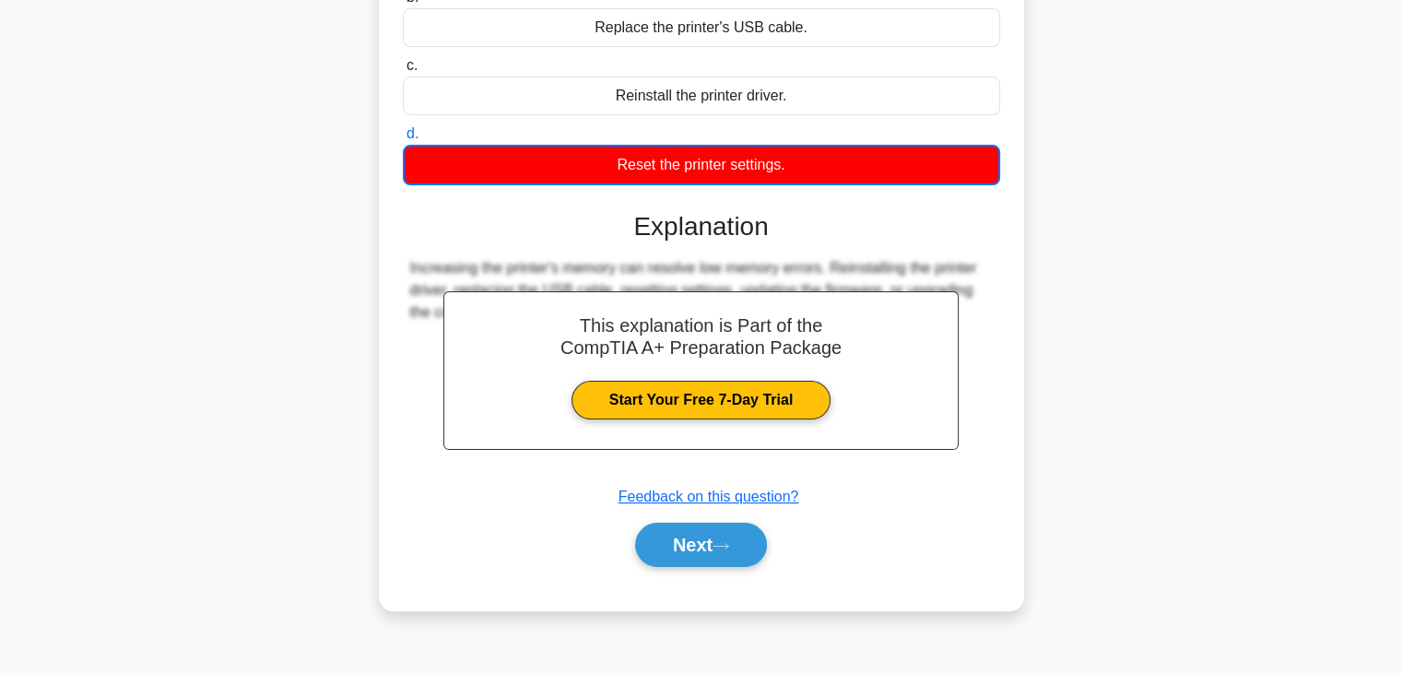
scroll to position [322, 0]
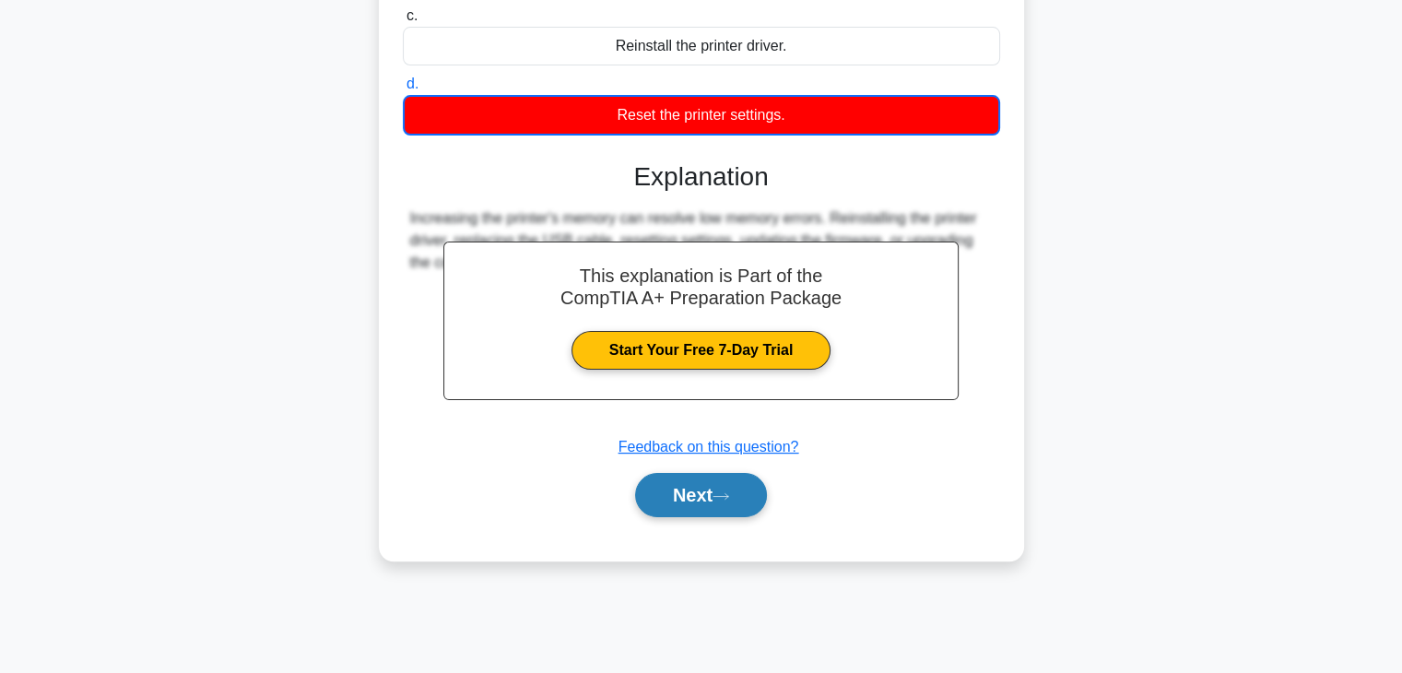
click at [726, 491] on icon at bounding box center [721, 496] width 17 height 10
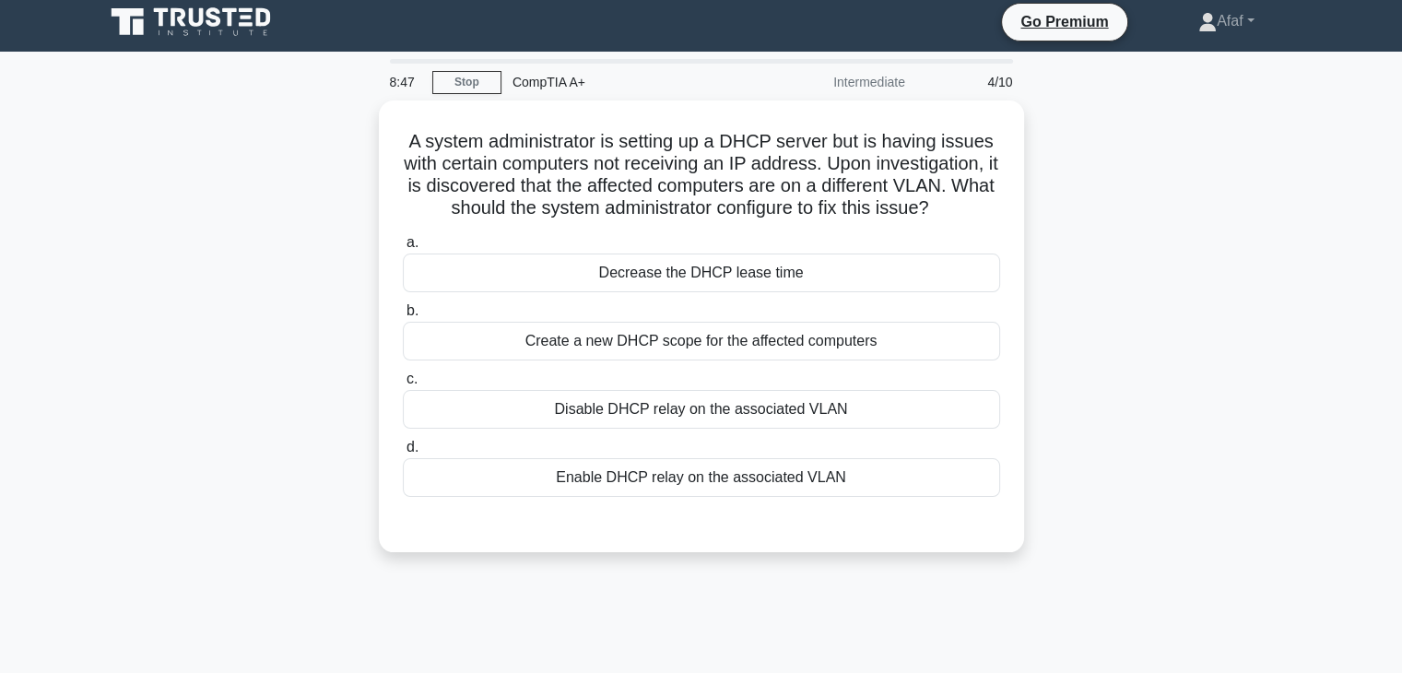
scroll to position [0, 0]
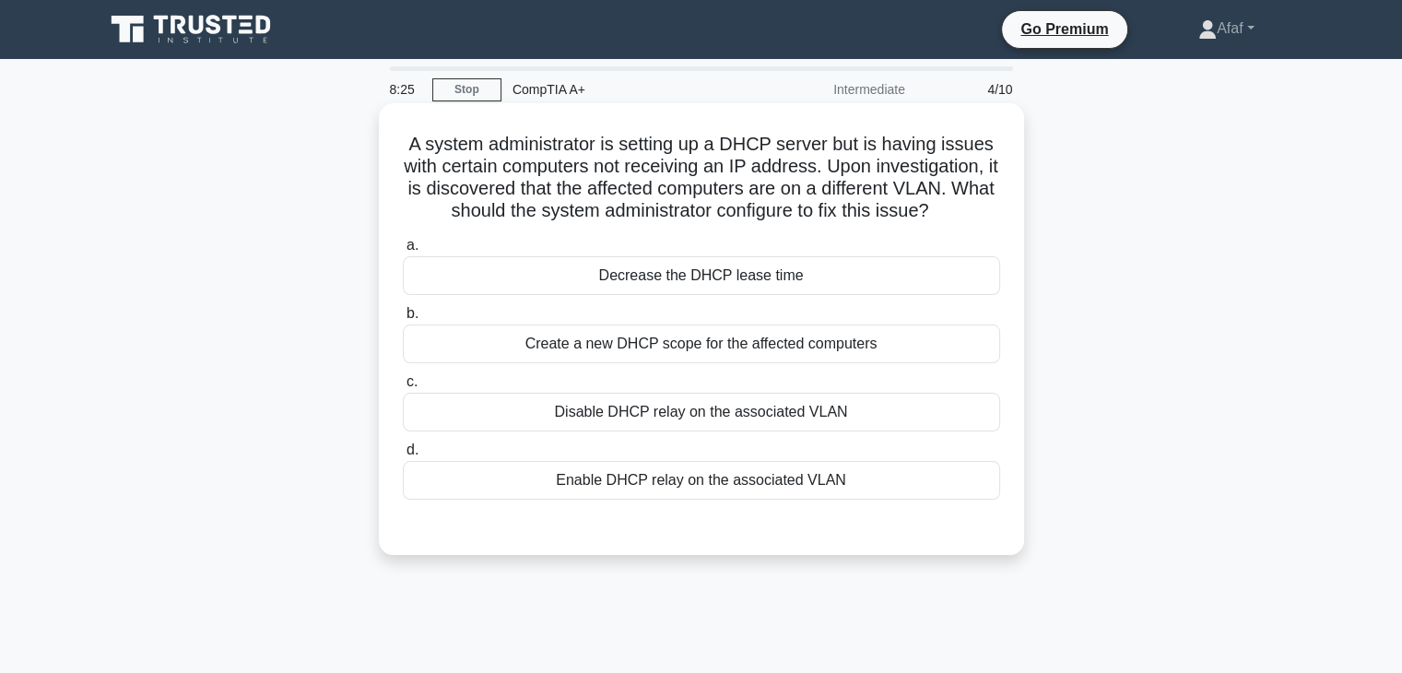
click at [797, 491] on div "Enable DHCP relay on the associated VLAN" at bounding box center [701, 480] width 597 height 39
click at [403, 456] on input "d. Enable DHCP relay on the associated VLAN" at bounding box center [403, 450] width 0 height 12
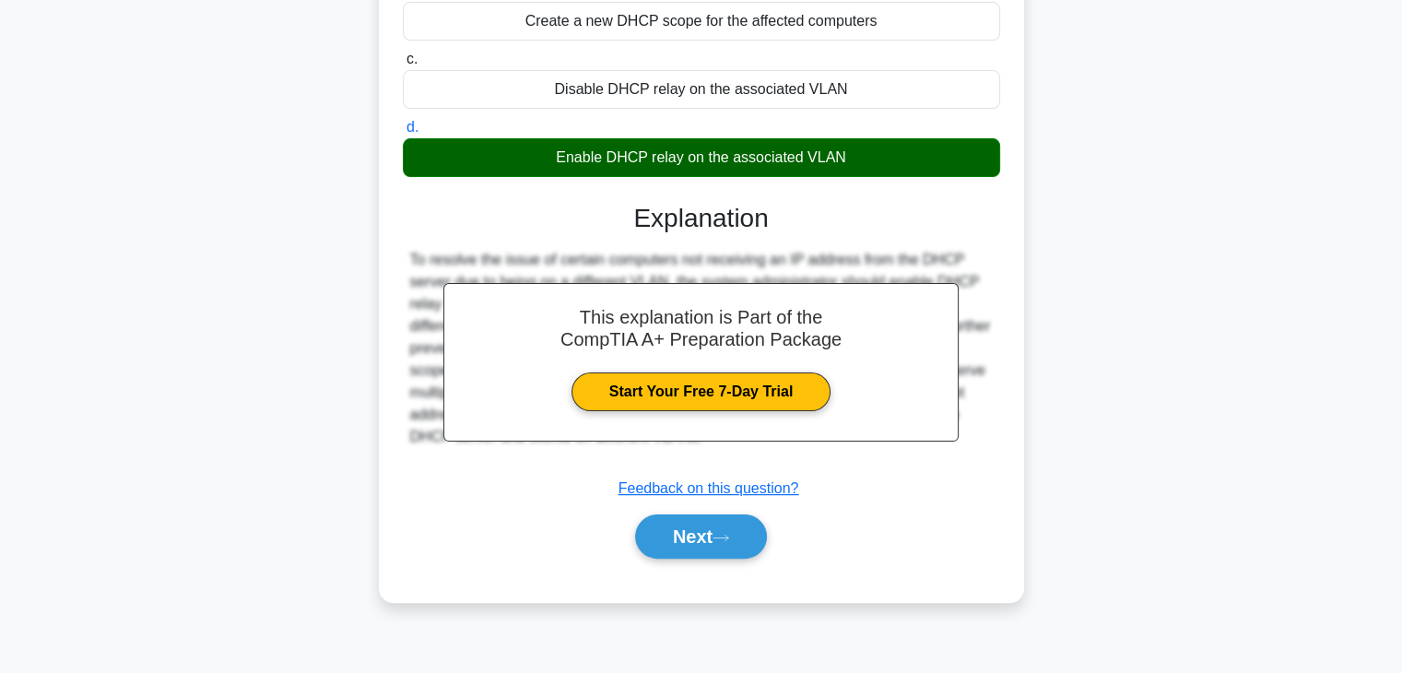
scroll to position [322, 0]
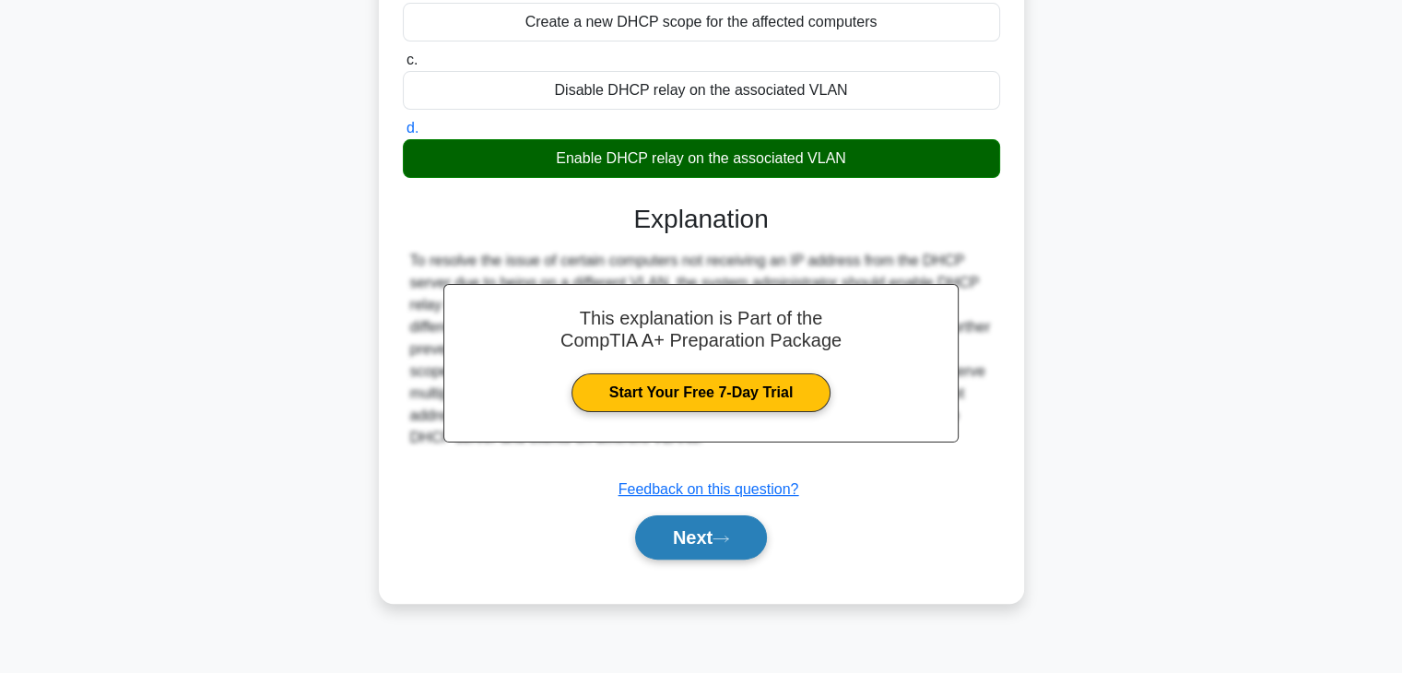
click at [756, 538] on button "Next" at bounding box center [701, 537] width 132 height 44
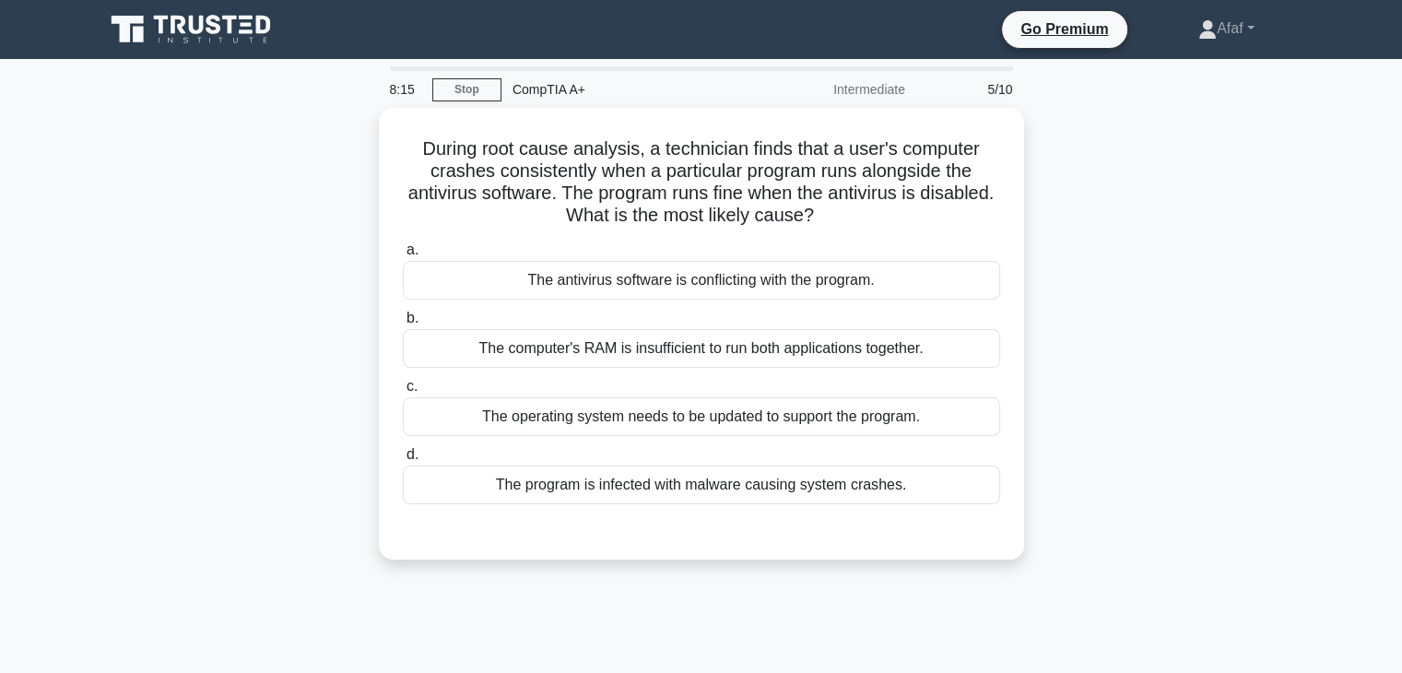
scroll to position [3, 0]
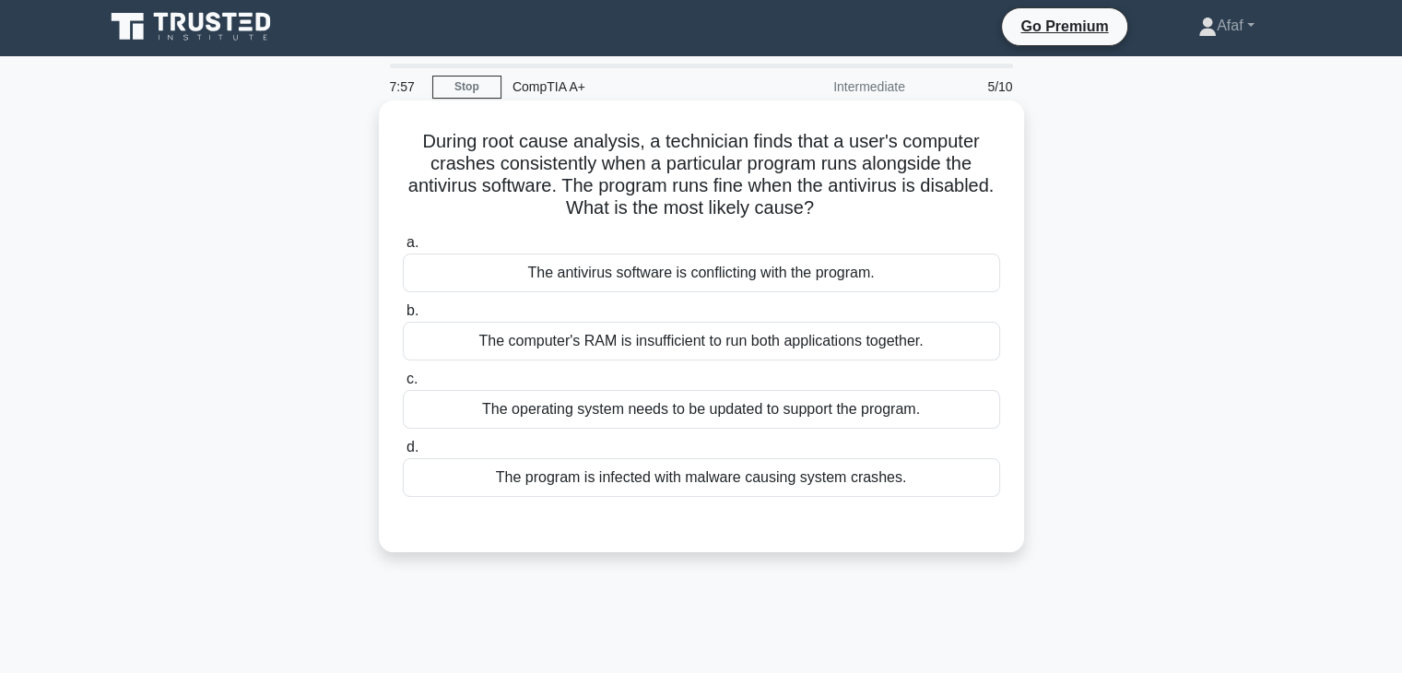
click at [771, 488] on div "The program is infected with malware causing system crashes." at bounding box center [701, 477] width 597 height 39
click at [403, 454] on input "d. The program is infected with malware causing system crashes." at bounding box center [403, 448] width 0 height 12
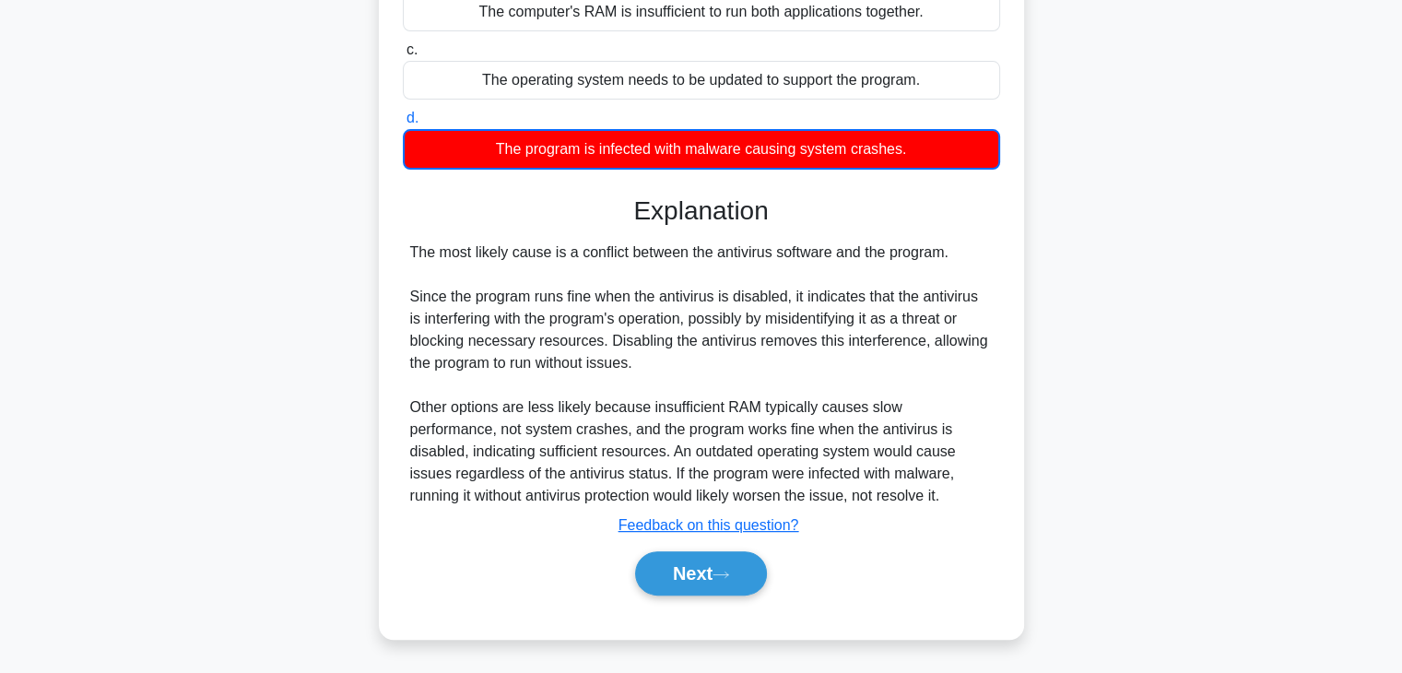
scroll to position [328, 0]
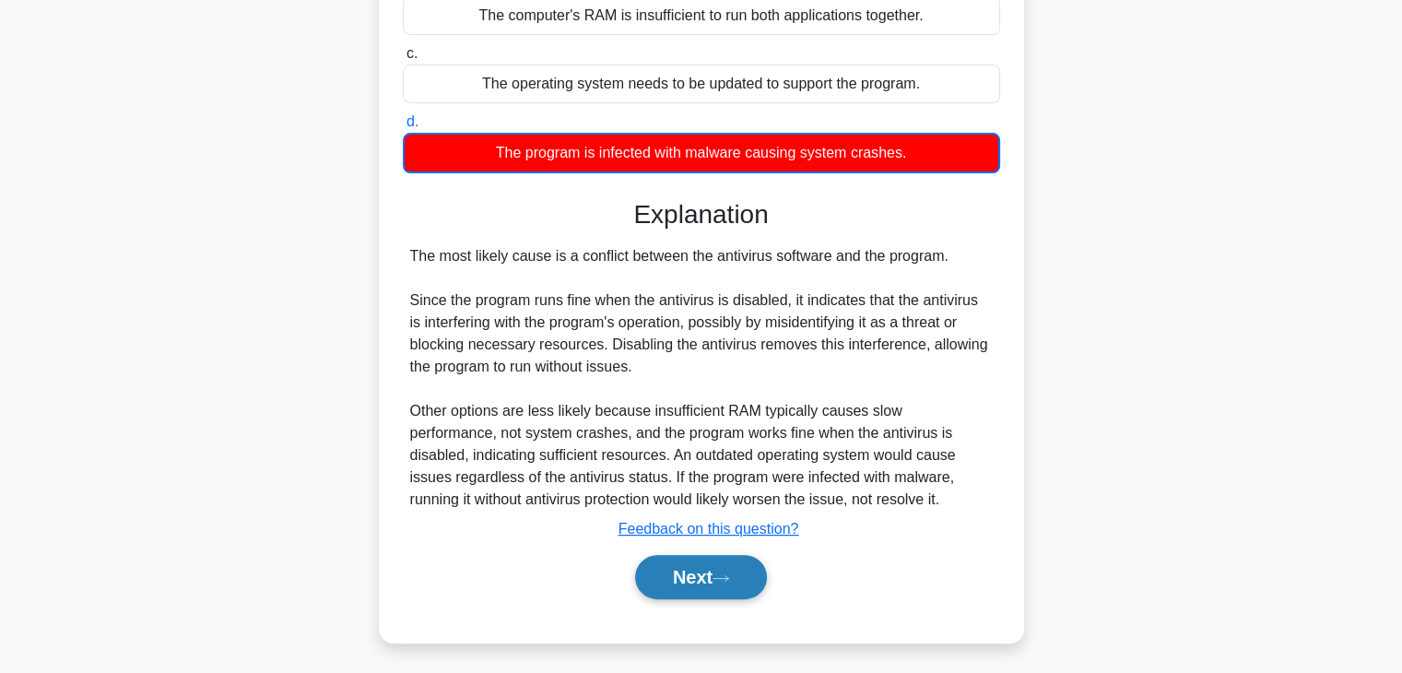
click at [712, 573] on button "Next" at bounding box center [701, 577] width 132 height 44
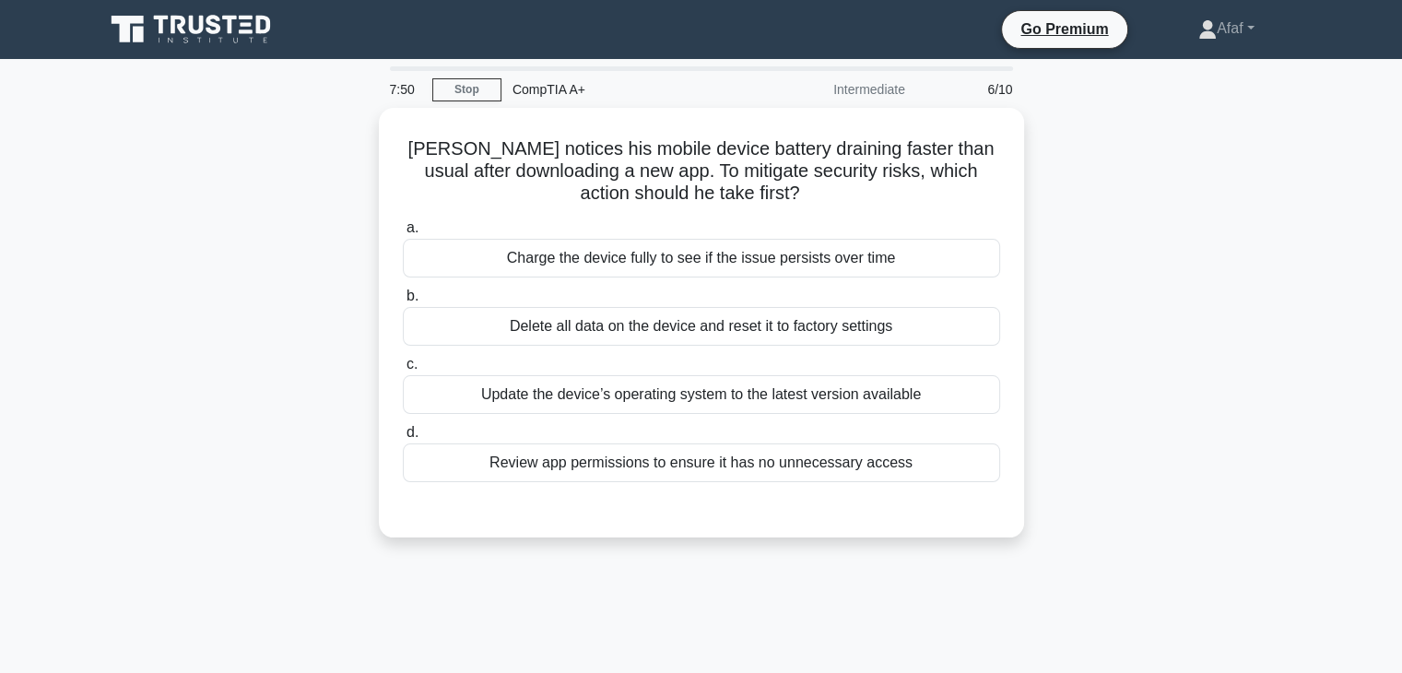
scroll to position [2, 0]
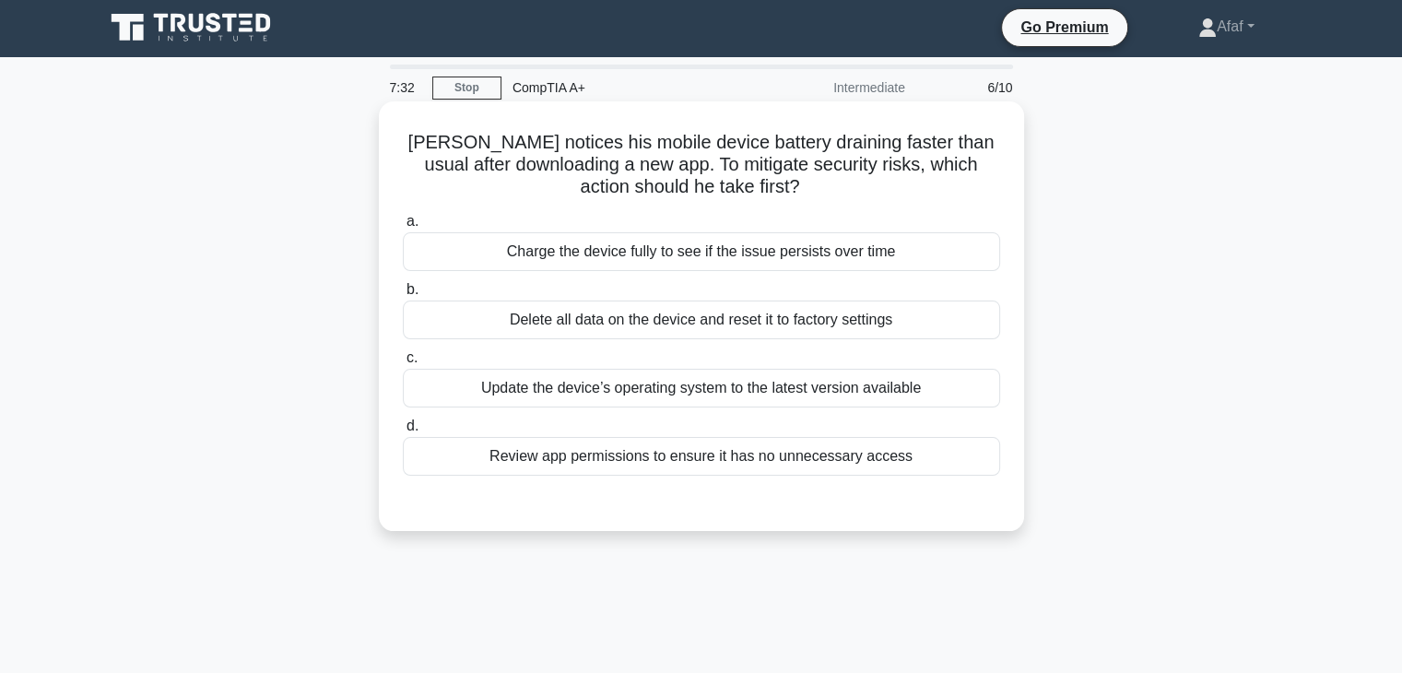
click at [737, 462] on div "Review app permissions to ensure it has no unnecessary access" at bounding box center [701, 456] width 597 height 39
click at [403, 432] on input "d. Review app permissions to ensure it has no unnecessary access" at bounding box center [403, 426] width 0 height 12
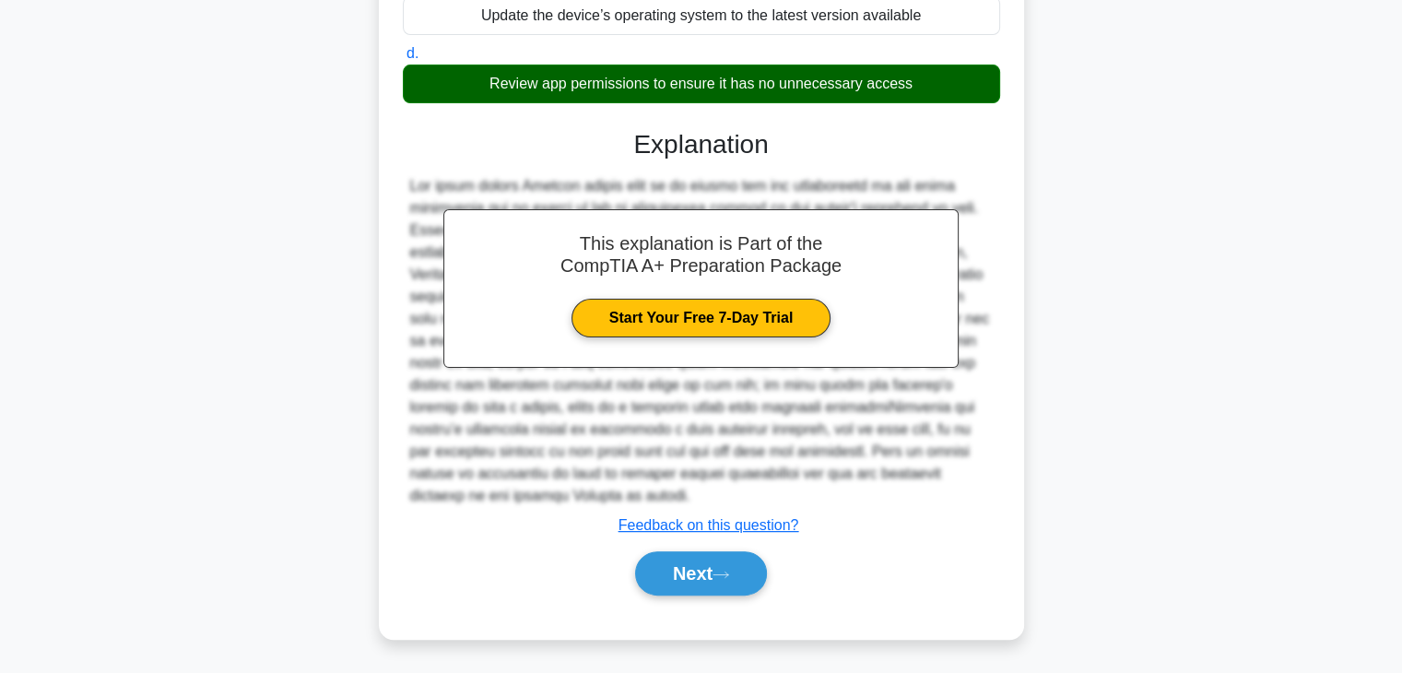
scroll to position [369, 0]
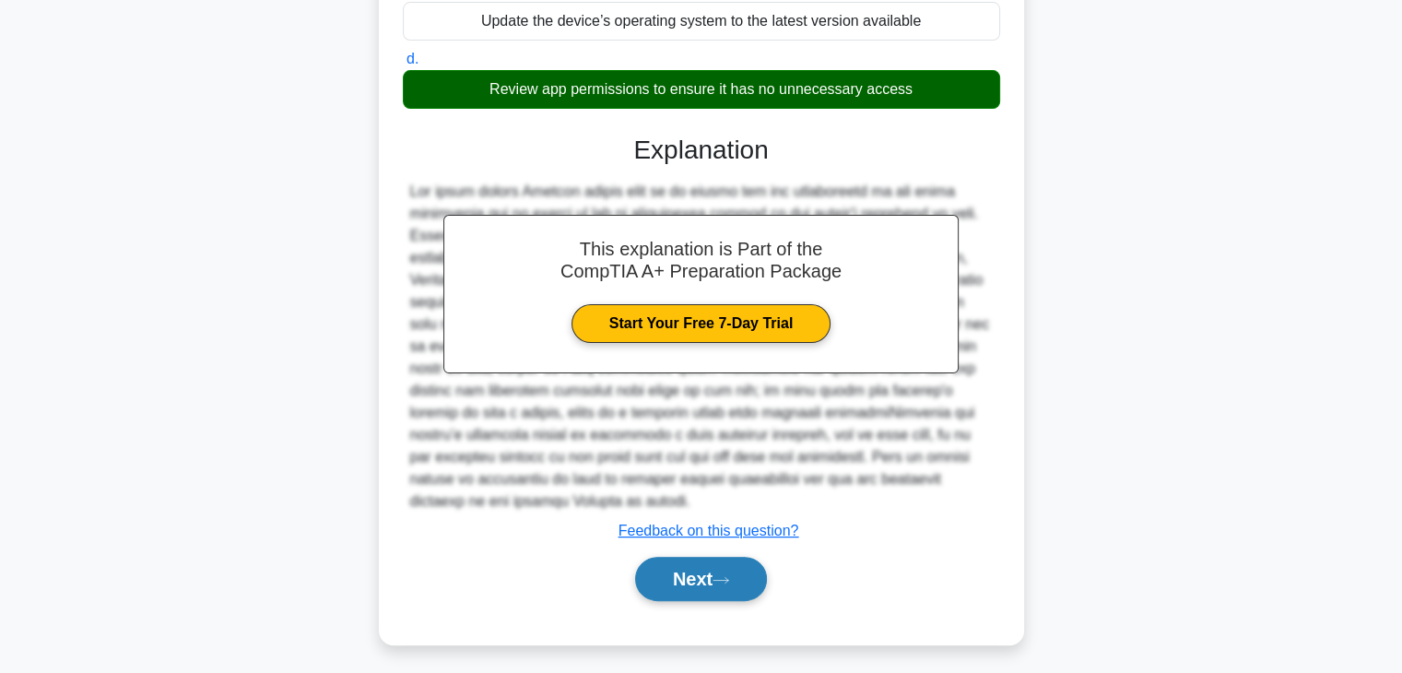
click at [705, 578] on button "Next" at bounding box center [701, 579] width 132 height 44
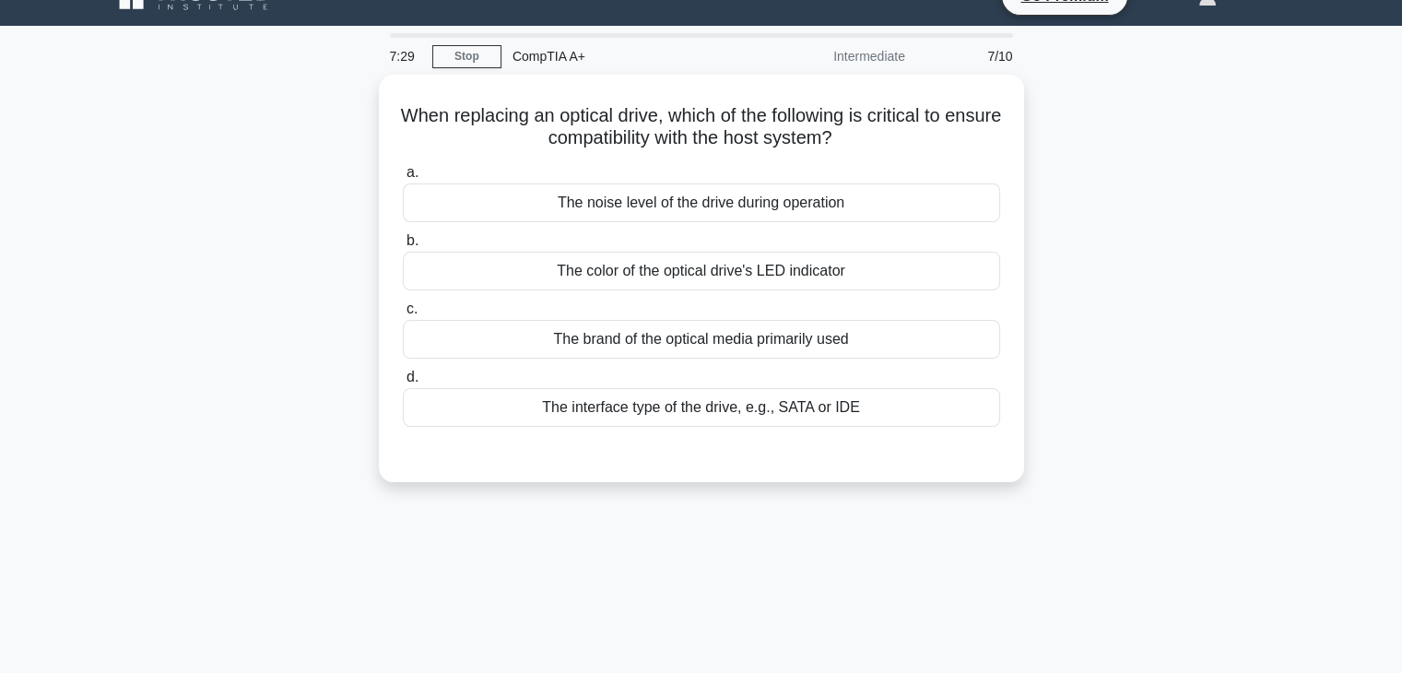
scroll to position [32, 0]
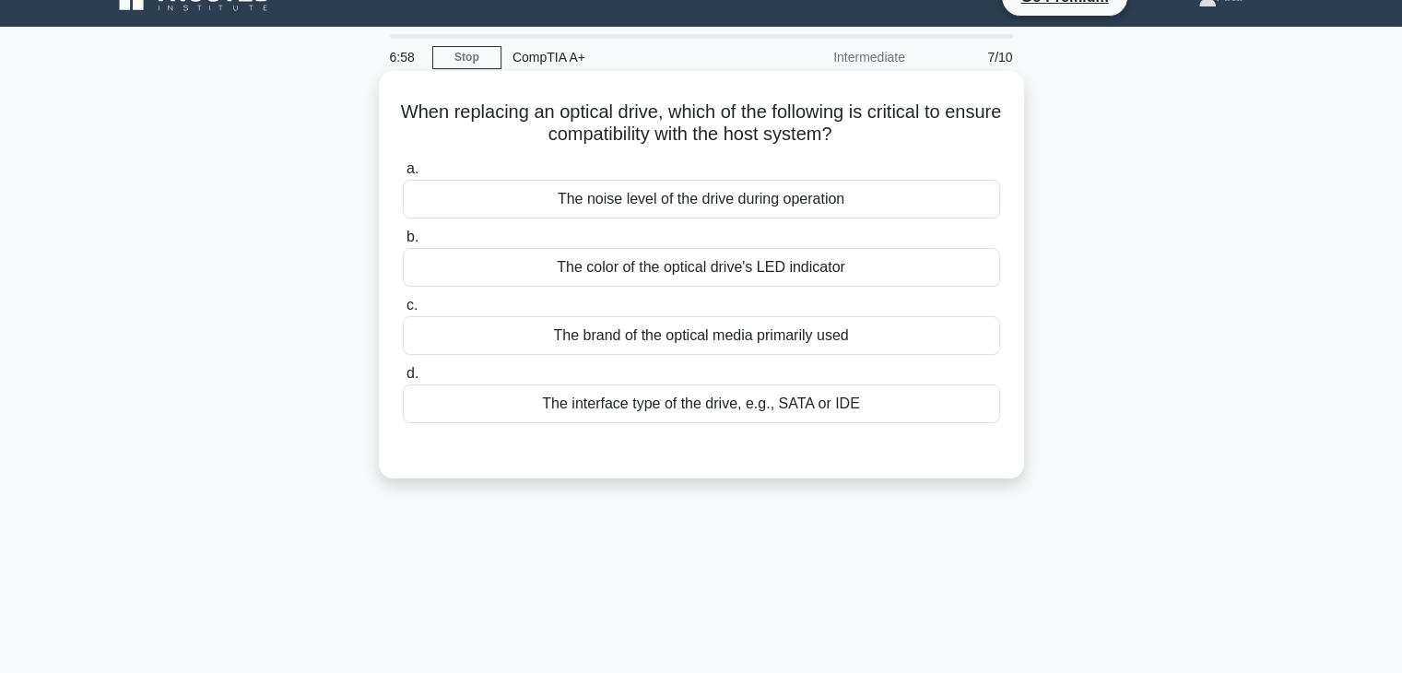
click at [818, 416] on div "The interface type of the drive, e.g., SATA or IDE" at bounding box center [701, 404] width 597 height 39
click at [403, 380] on input "d. The interface type of the drive, e.g., SATA or IDE" at bounding box center [403, 374] width 0 height 12
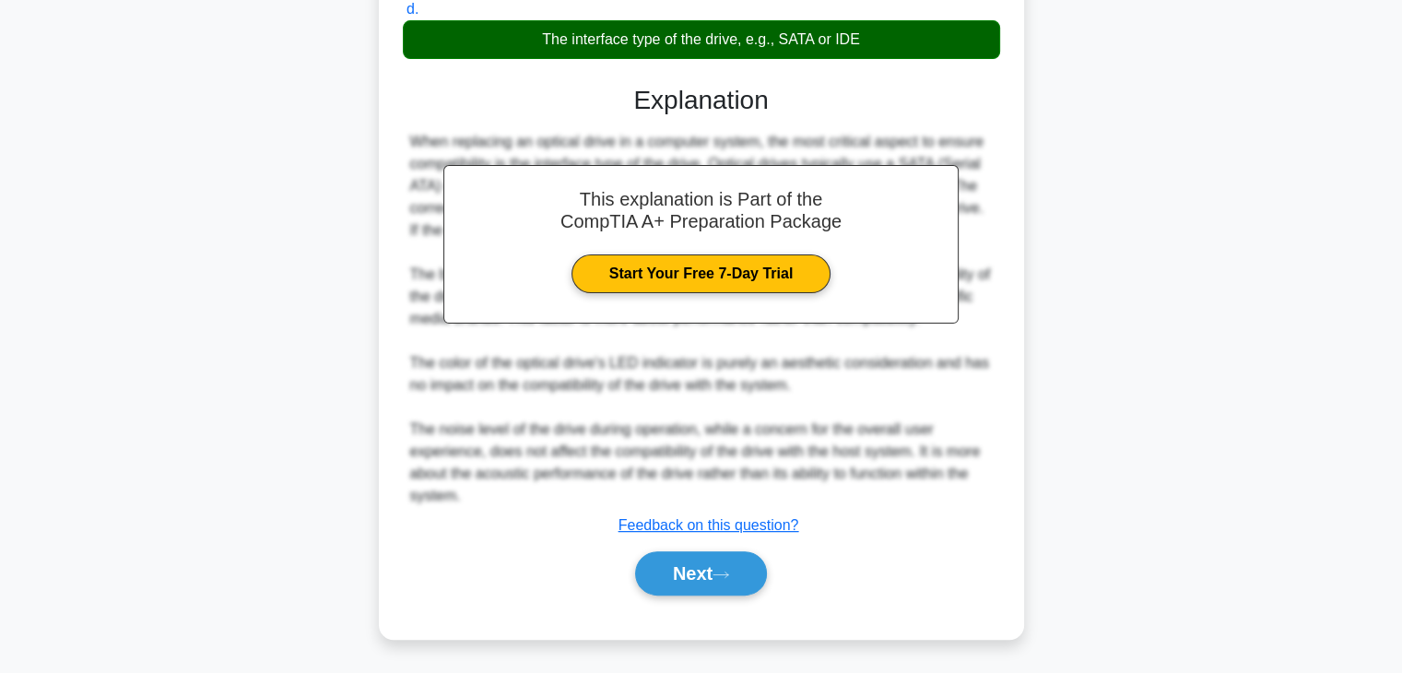
scroll to position [396, 0]
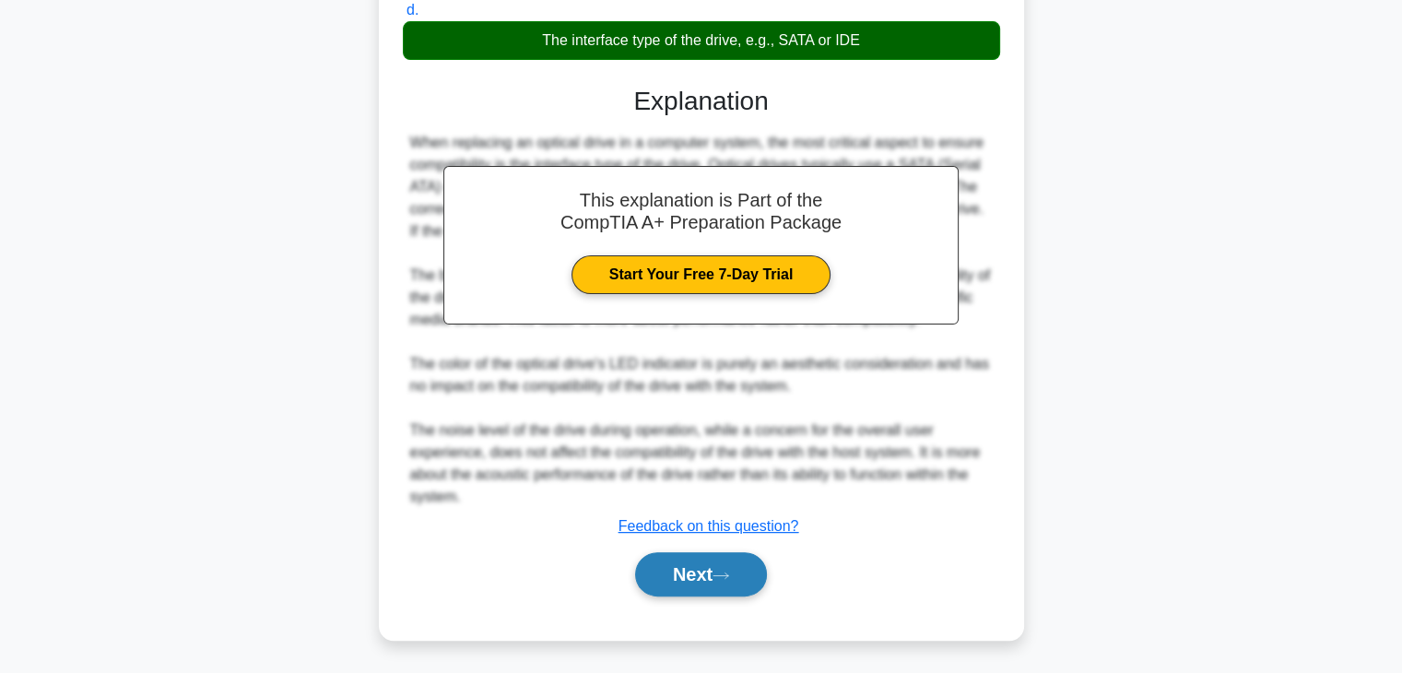
click at [743, 569] on button "Next" at bounding box center [701, 574] width 132 height 44
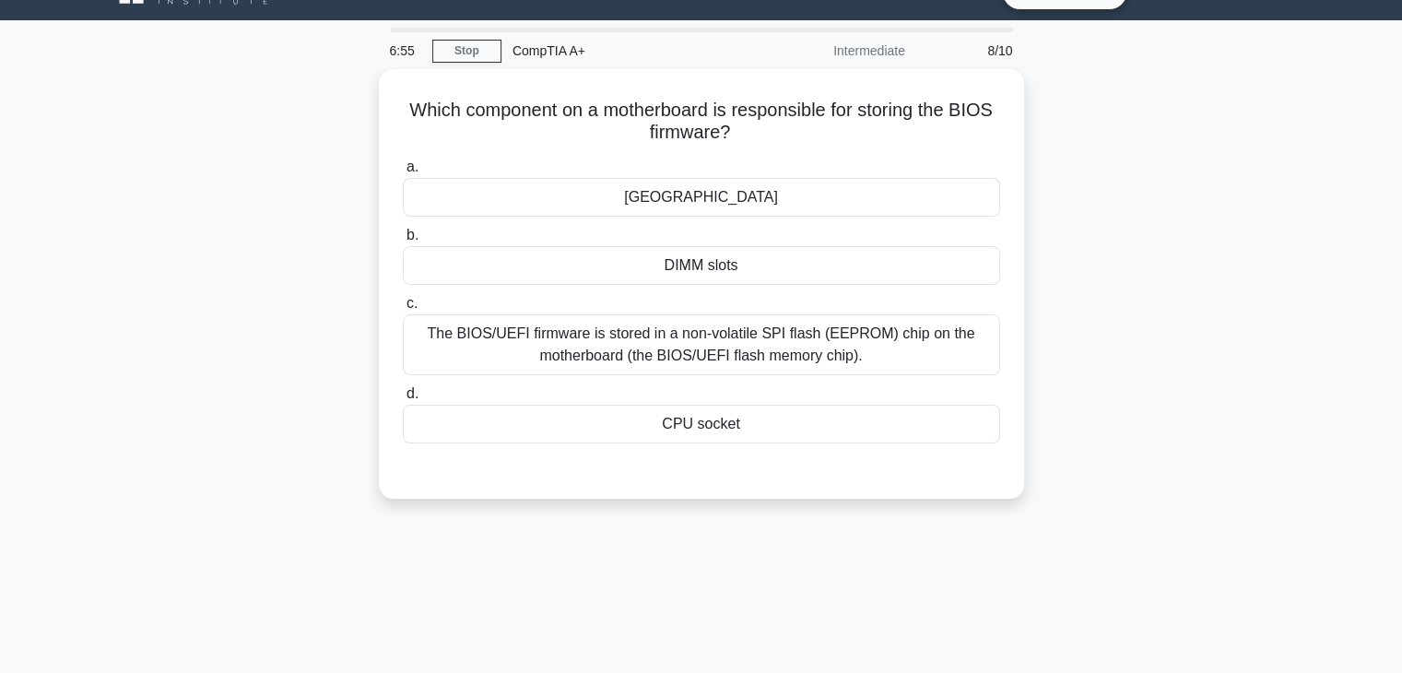
scroll to position [37, 0]
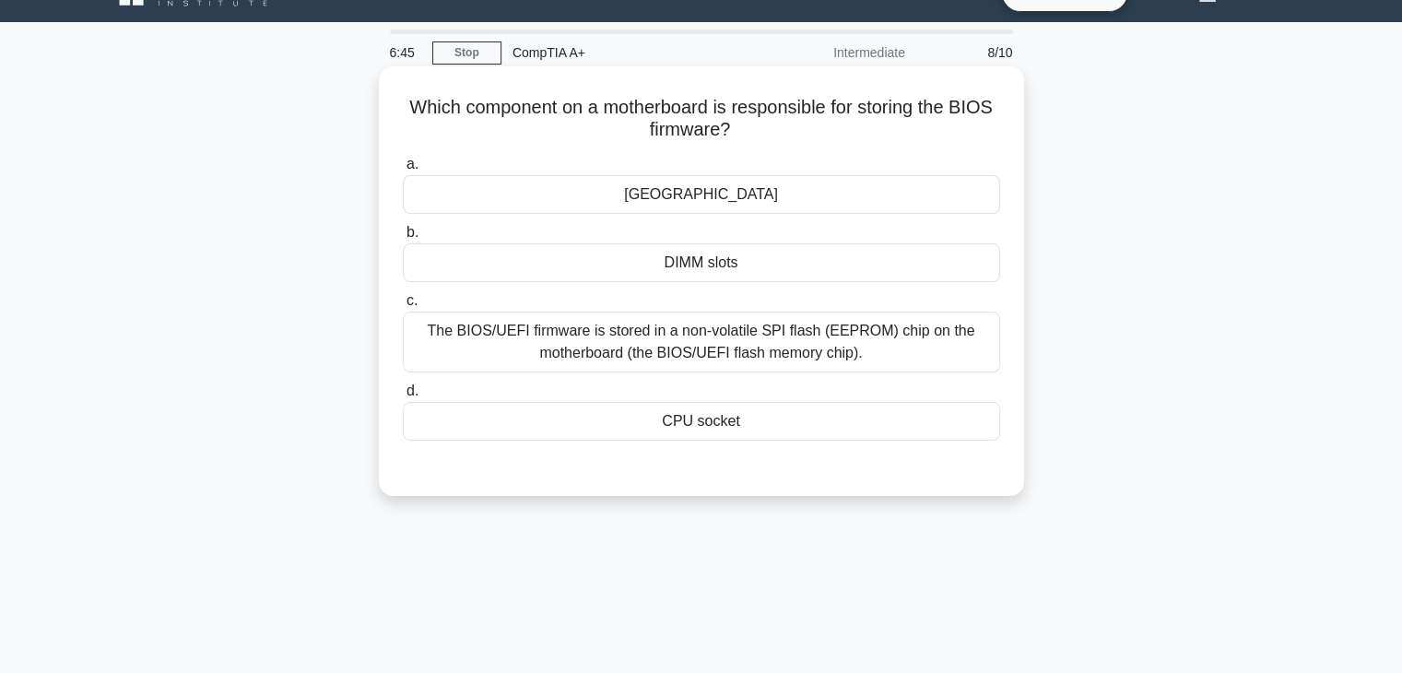
click at [758, 206] on div "Northbridge" at bounding box center [701, 194] width 597 height 39
click at [403, 171] on input "a. Northbridge" at bounding box center [403, 165] width 0 height 12
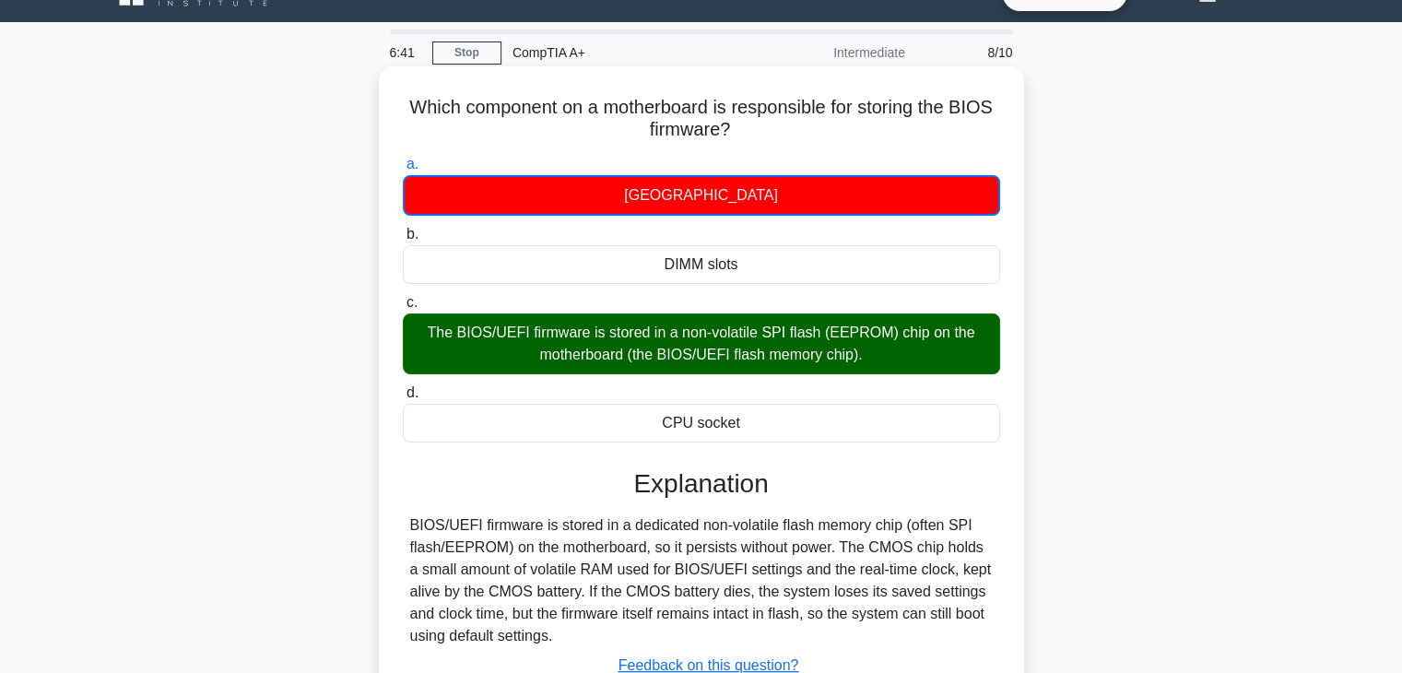
scroll to position [188, 0]
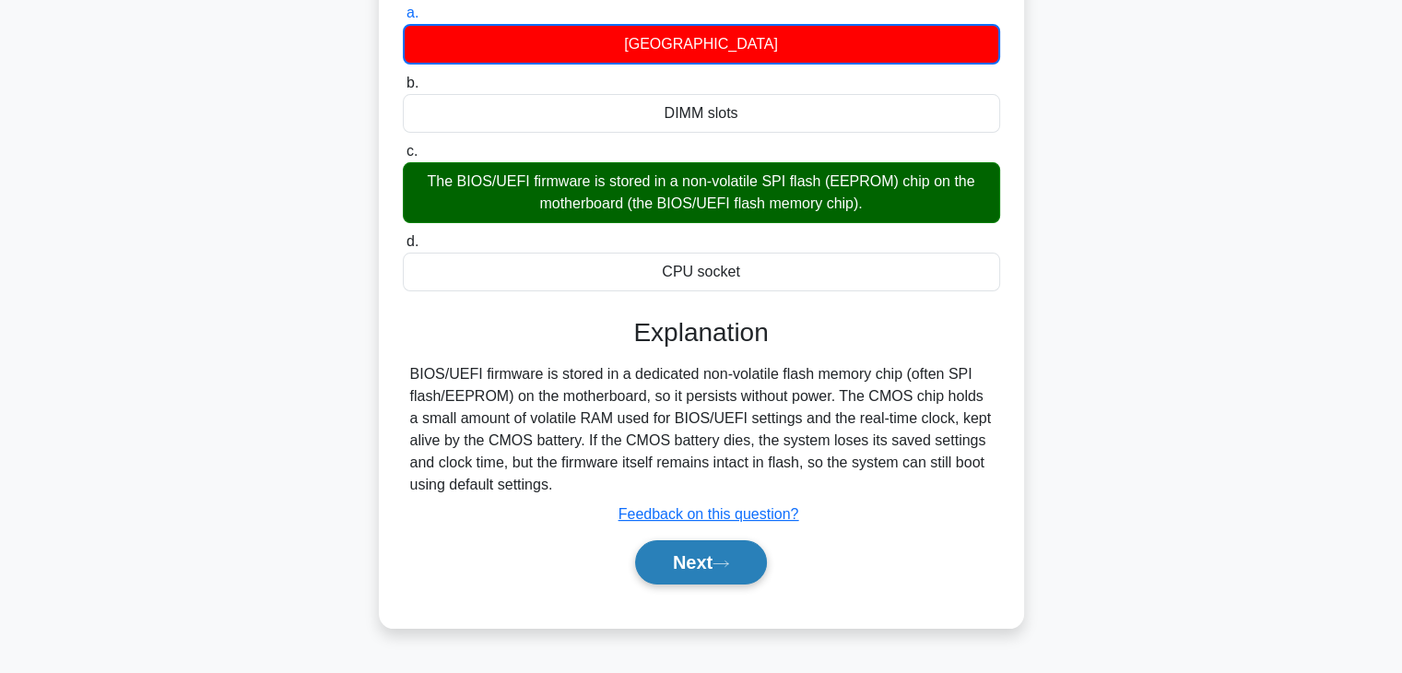
click at [719, 559] on icon at bounding box center [721, 564] width 17 height 10
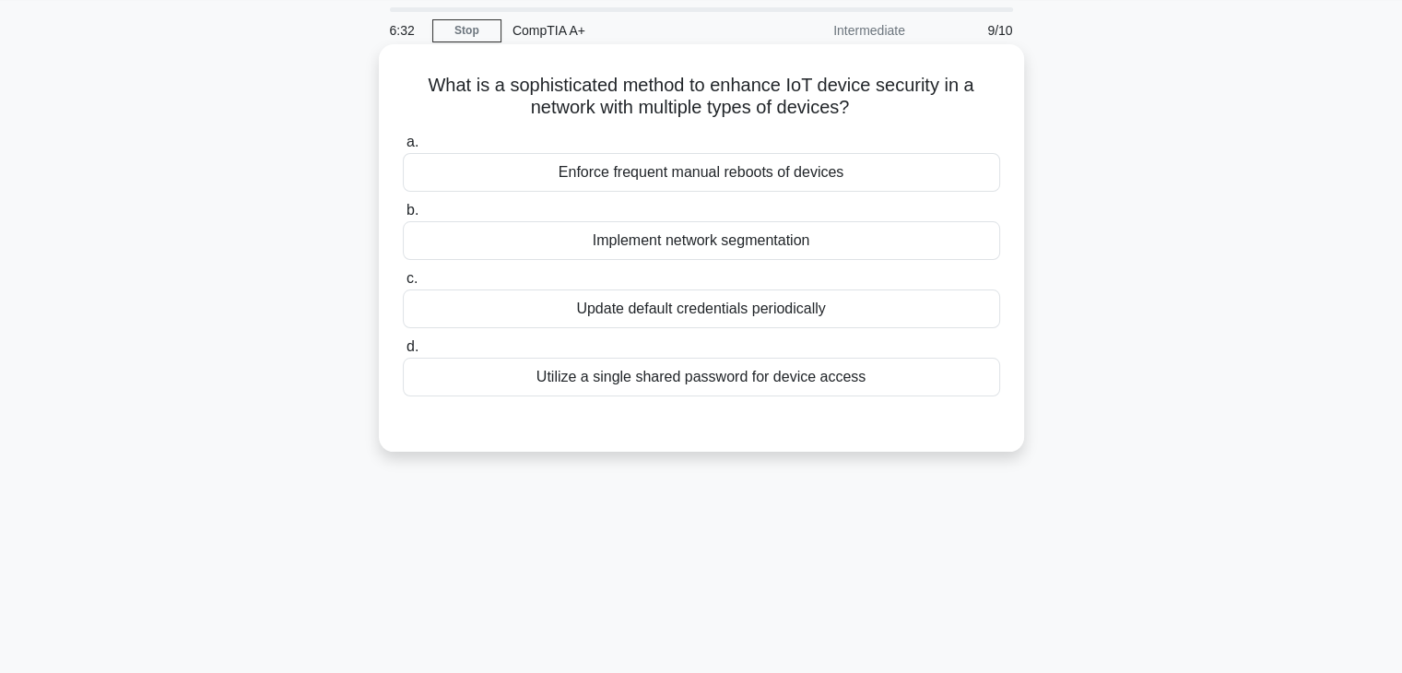
scroll to position [62, 0]
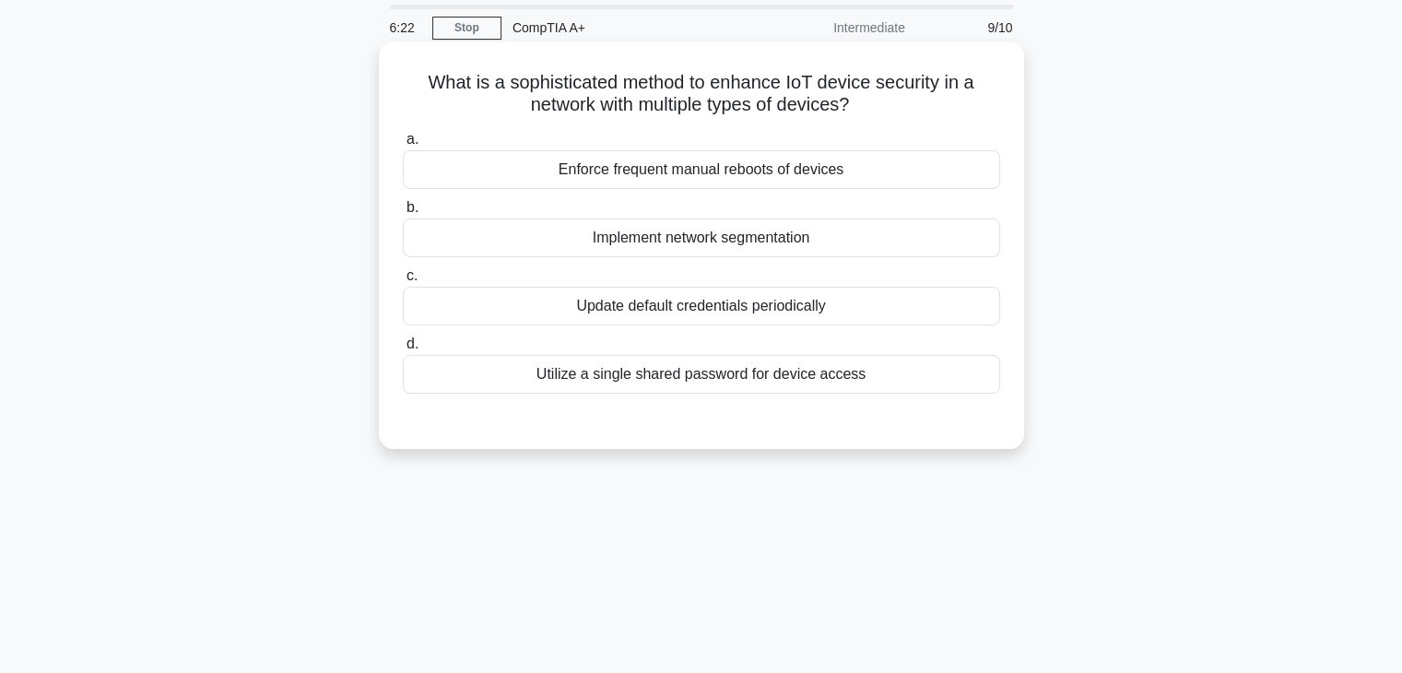
click at [855, 302] on div "Update default credentials periodically" at bounding box center [701, 306] width 597 height 39
click at [403, 282] on input "c. Update default credentials periodically" at bounding box center [403, 276] width 0 height 12
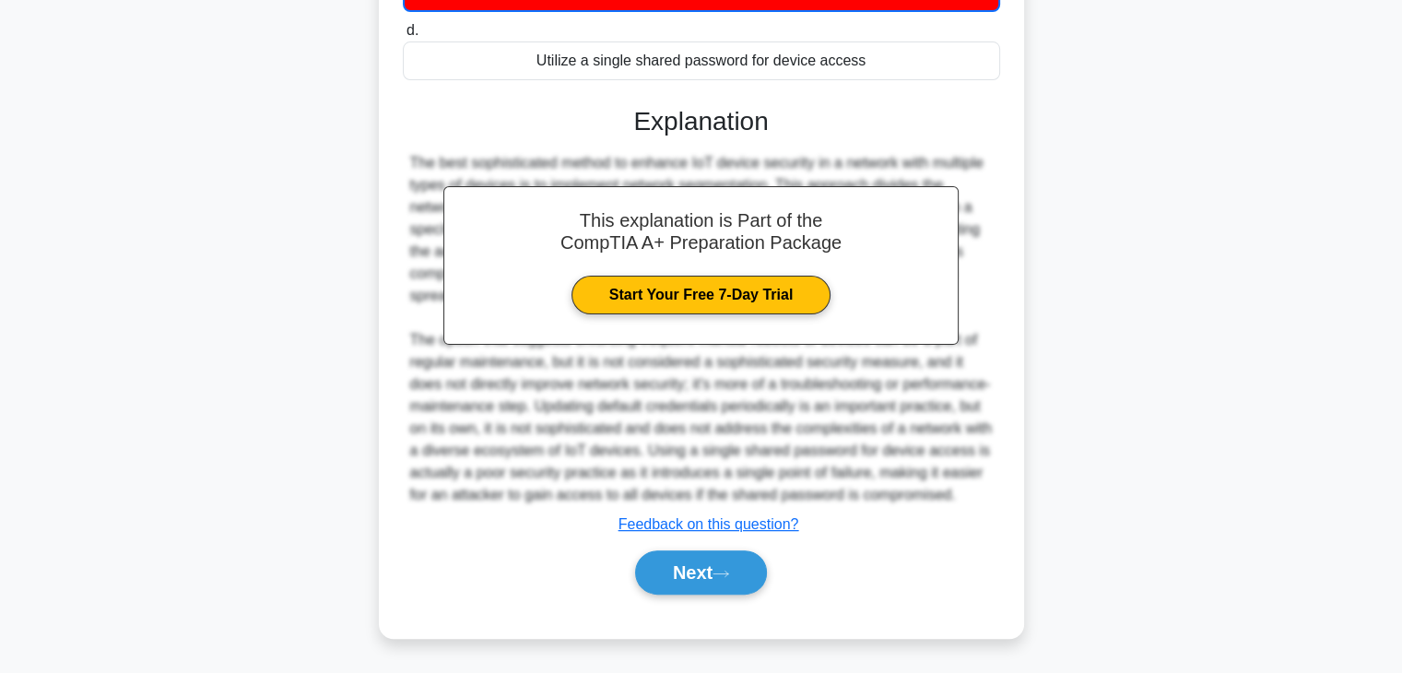
scroll to position [395, 0]
click at [700, 581] on button "Next" at bounding box center [701, 572] width 132 height 44
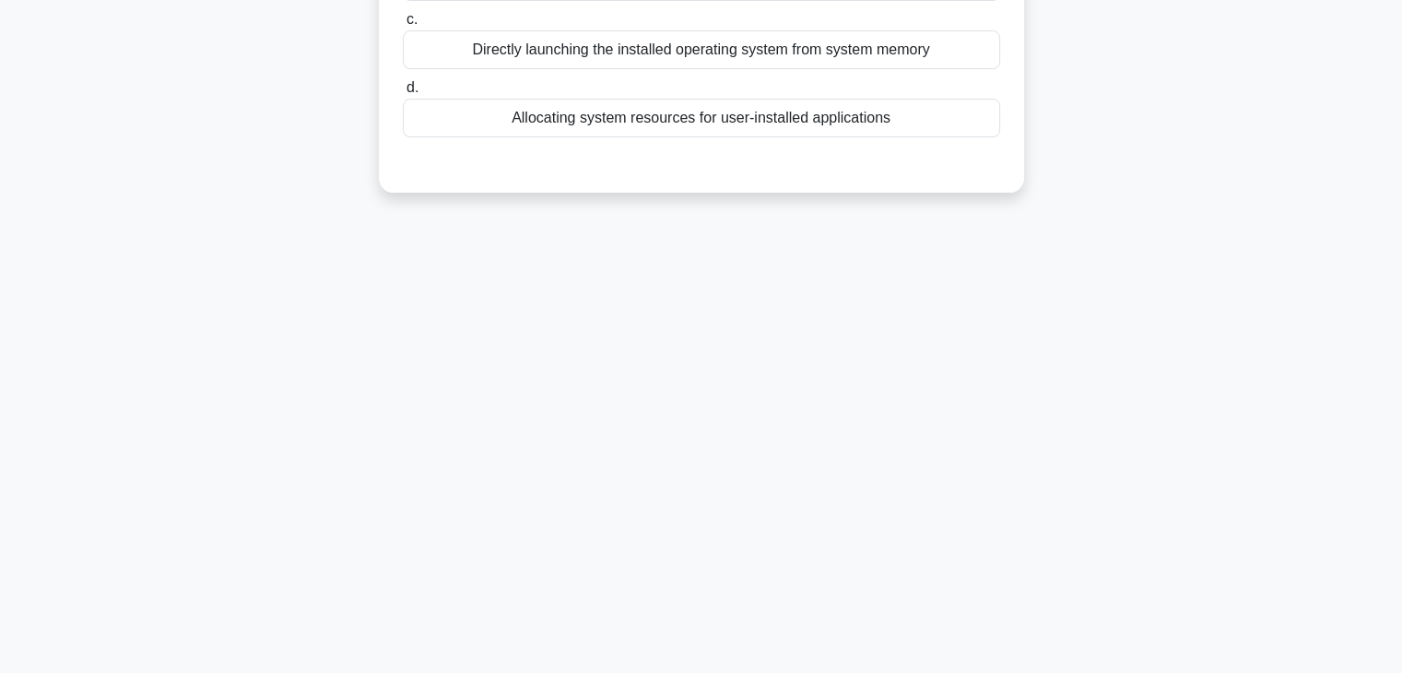
scroll to position [0, 0]
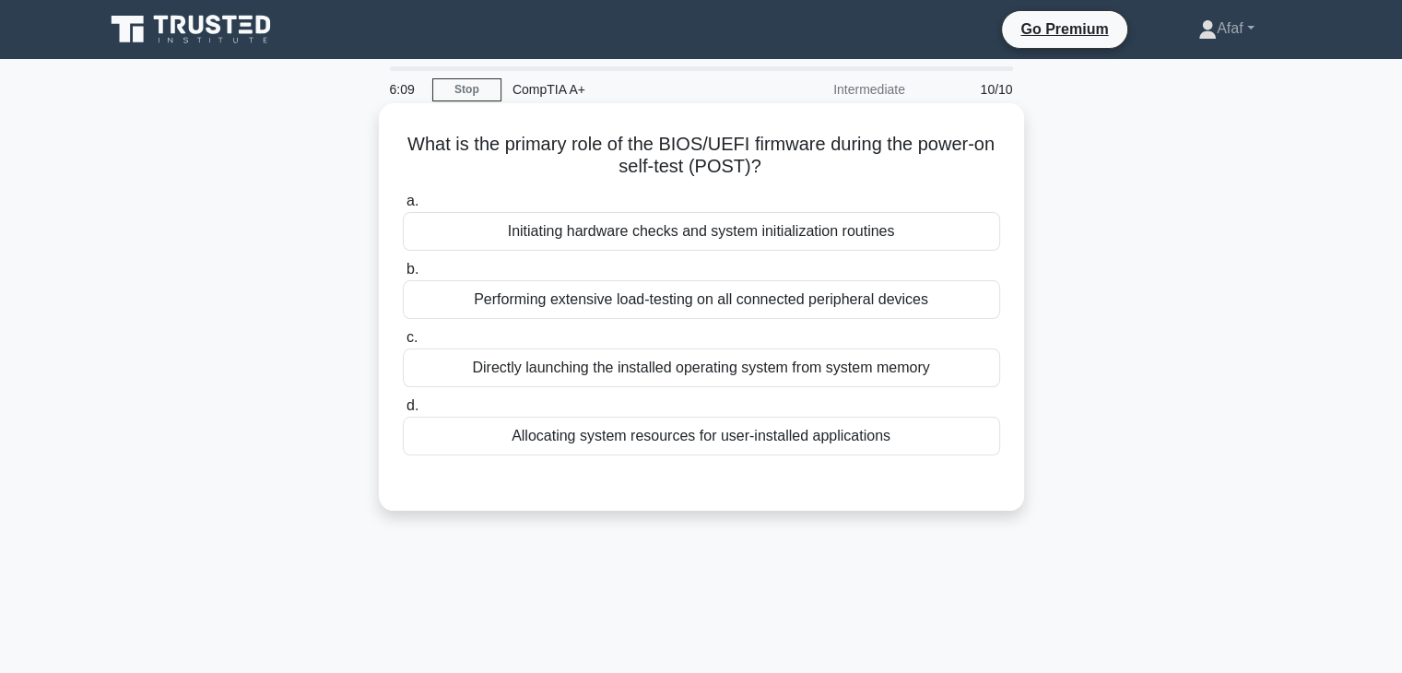
click at [779, 225] on div "Initiating hardware checks and system initialization routines" at bounding box center [701, 231] width 597 height 39
click at [403, 207] on input "a. Initiating hardware checks and system initialization routines" at bounding box center [403, 201] width 0 height 12
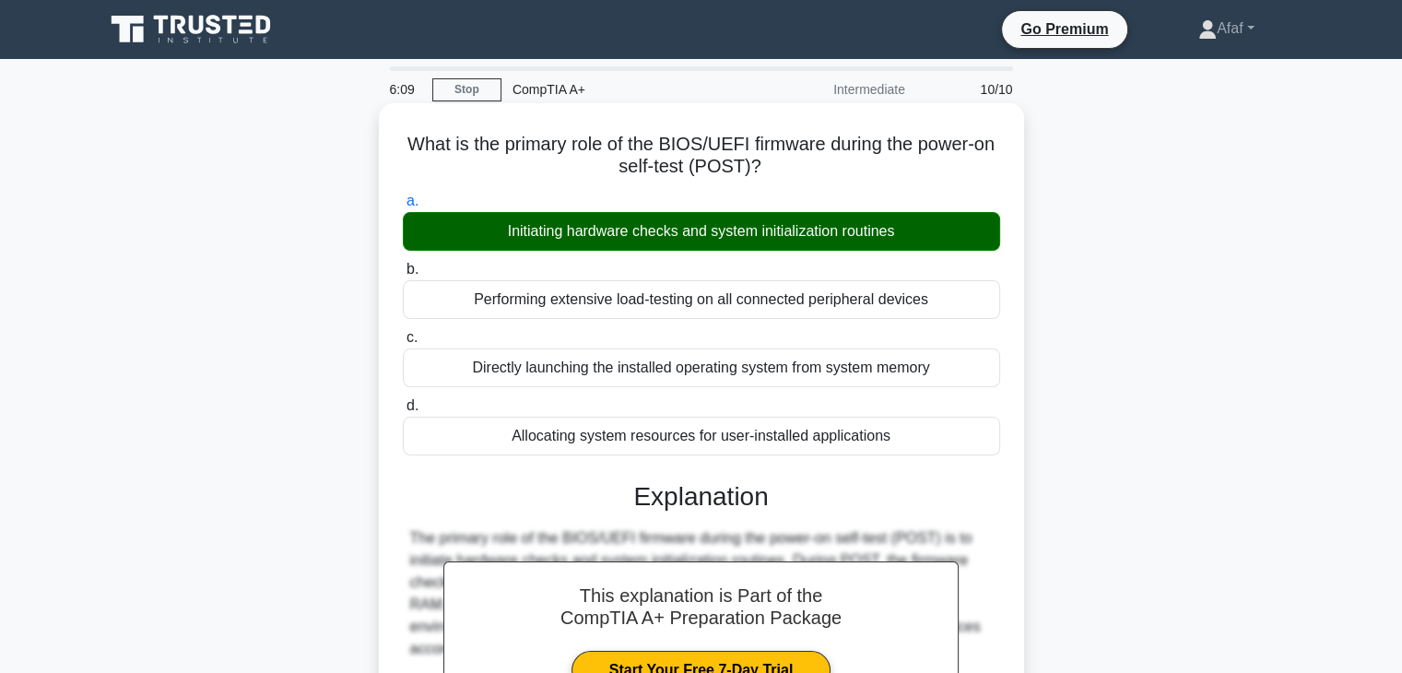
scroll to position [463, 0]
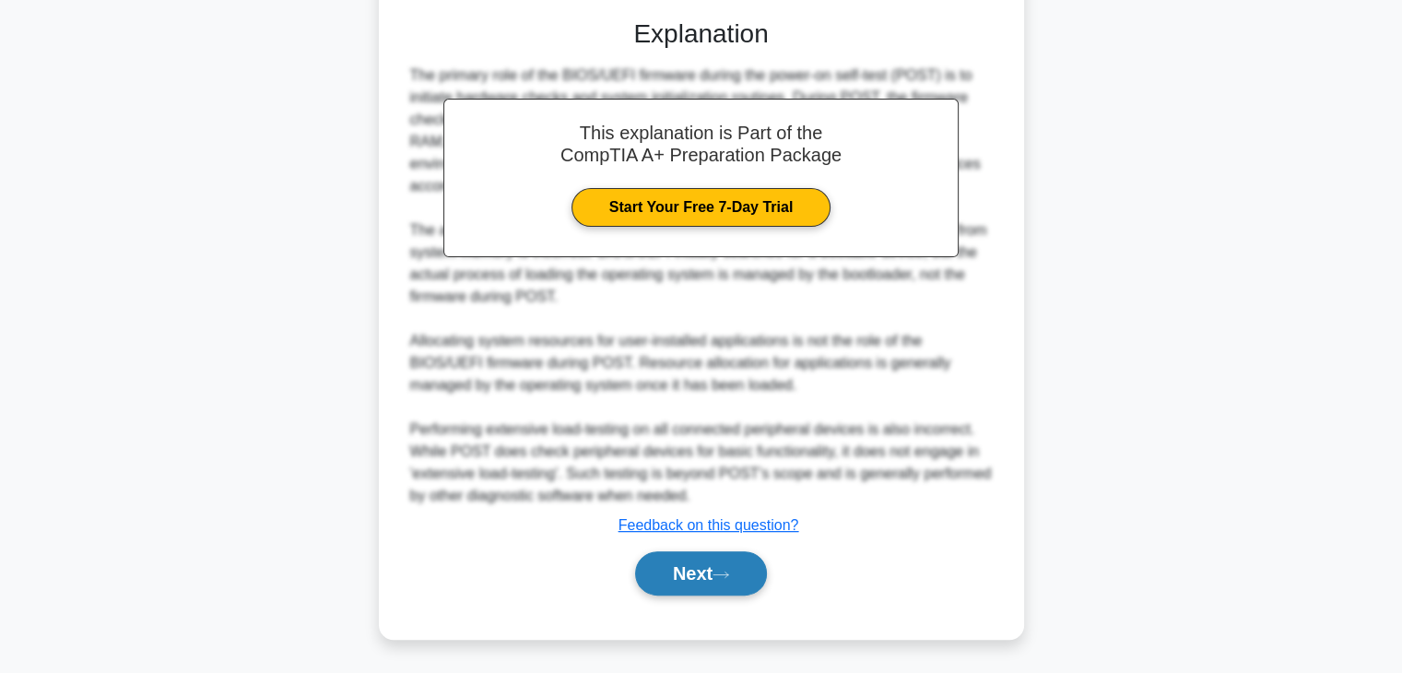
click at [707, 579] on button "Next" at bounding box center [701, 573] width 132 height 44
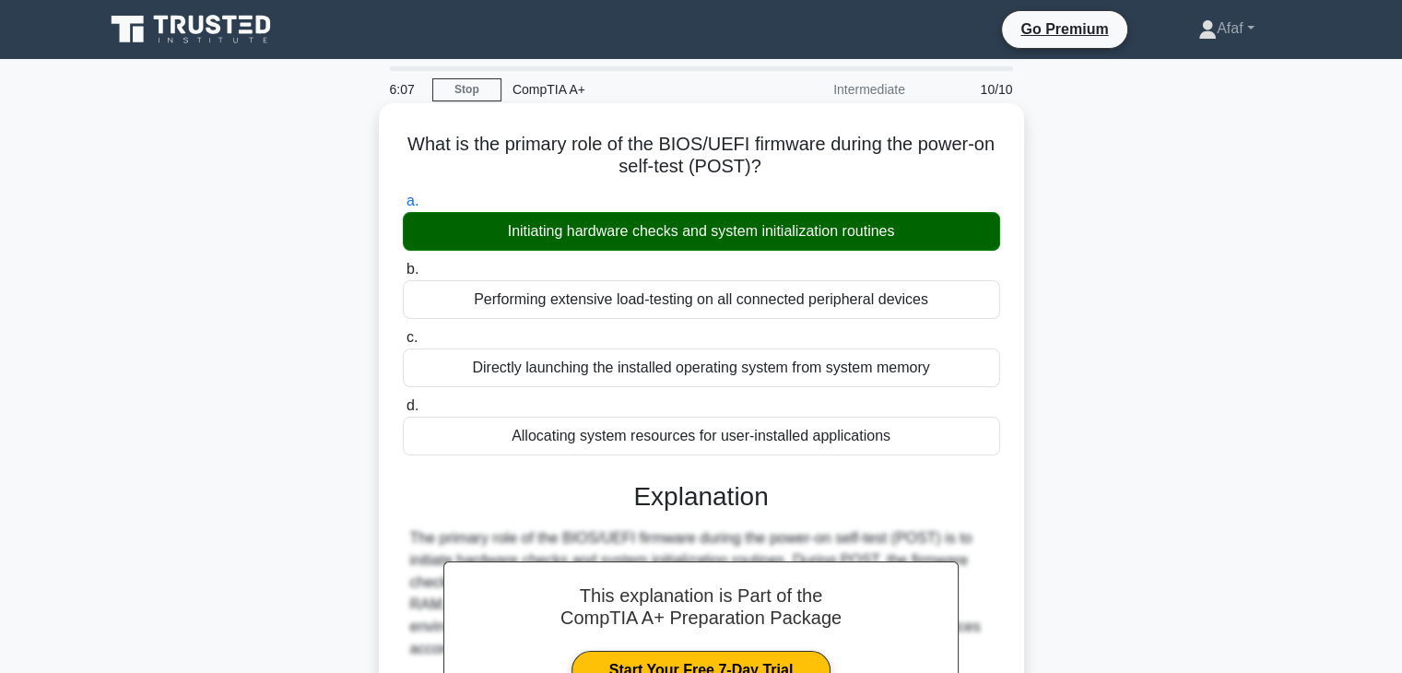
scroll to position [2, 0]
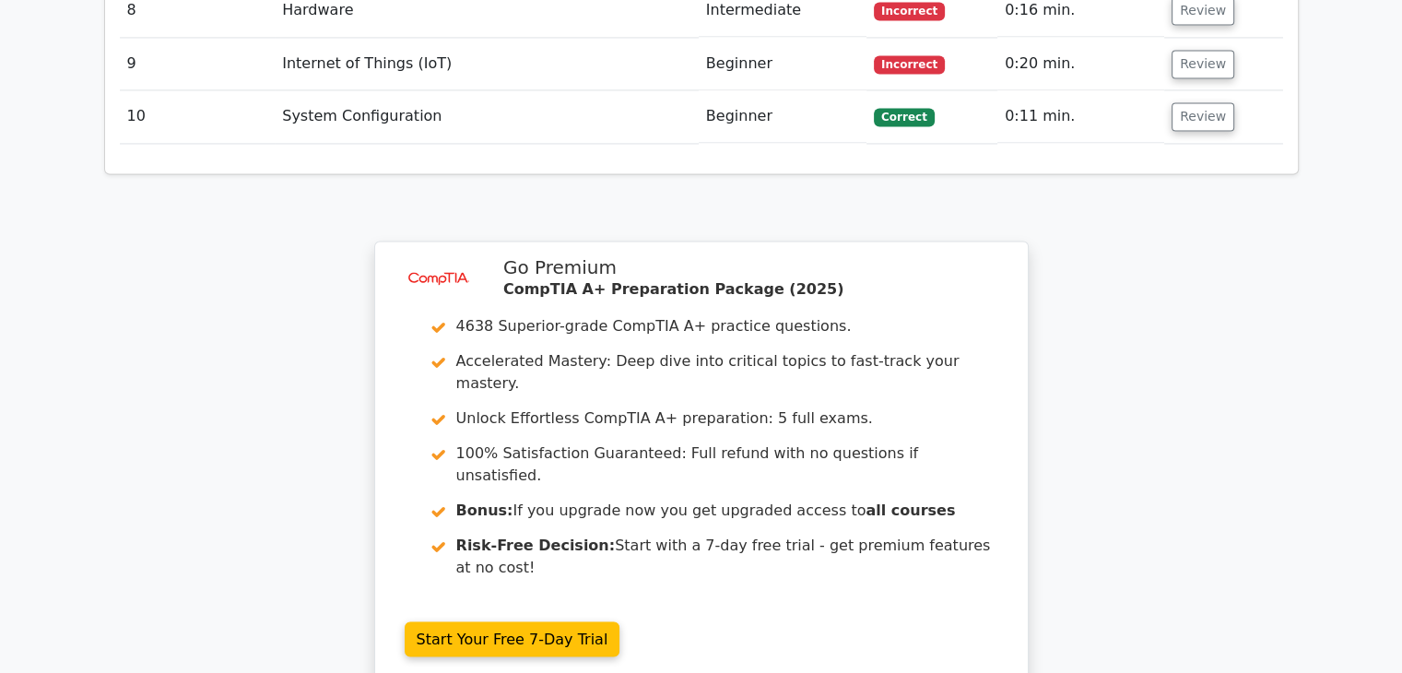
scroll to position [2927, 0]
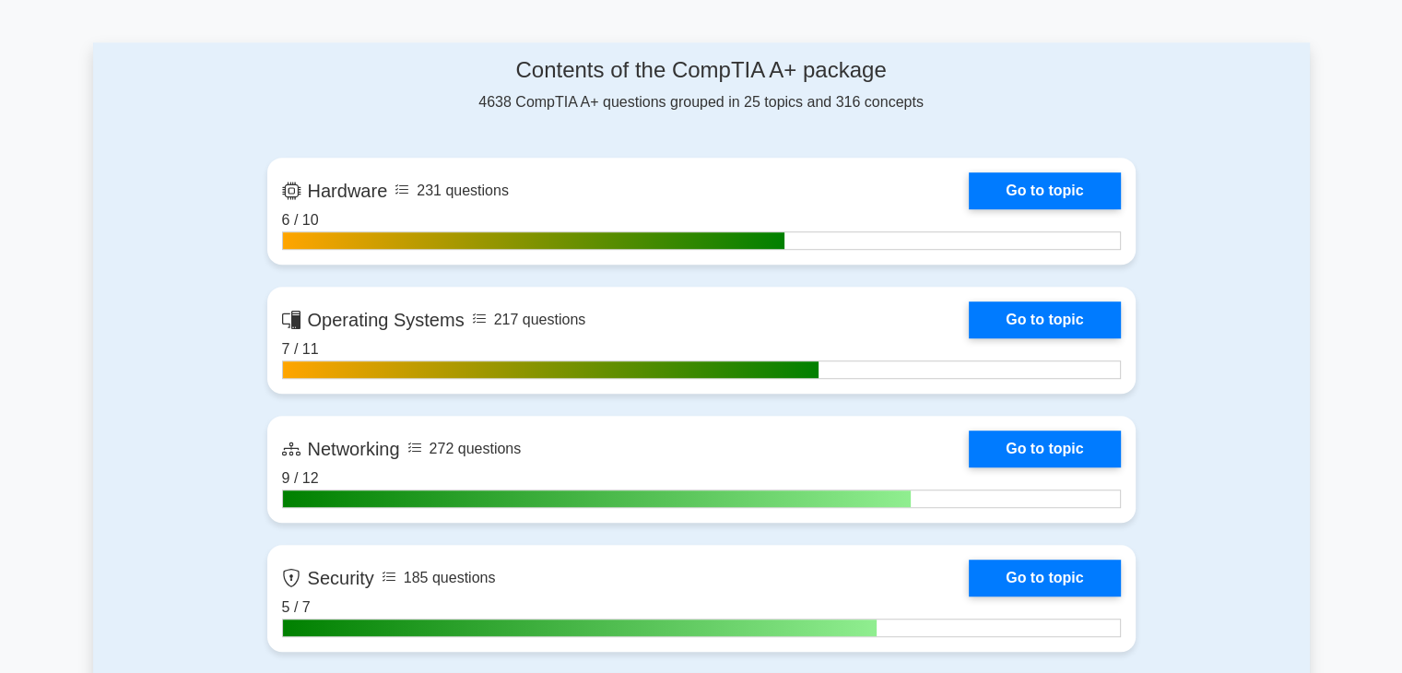
scroll to position [1147, 0]
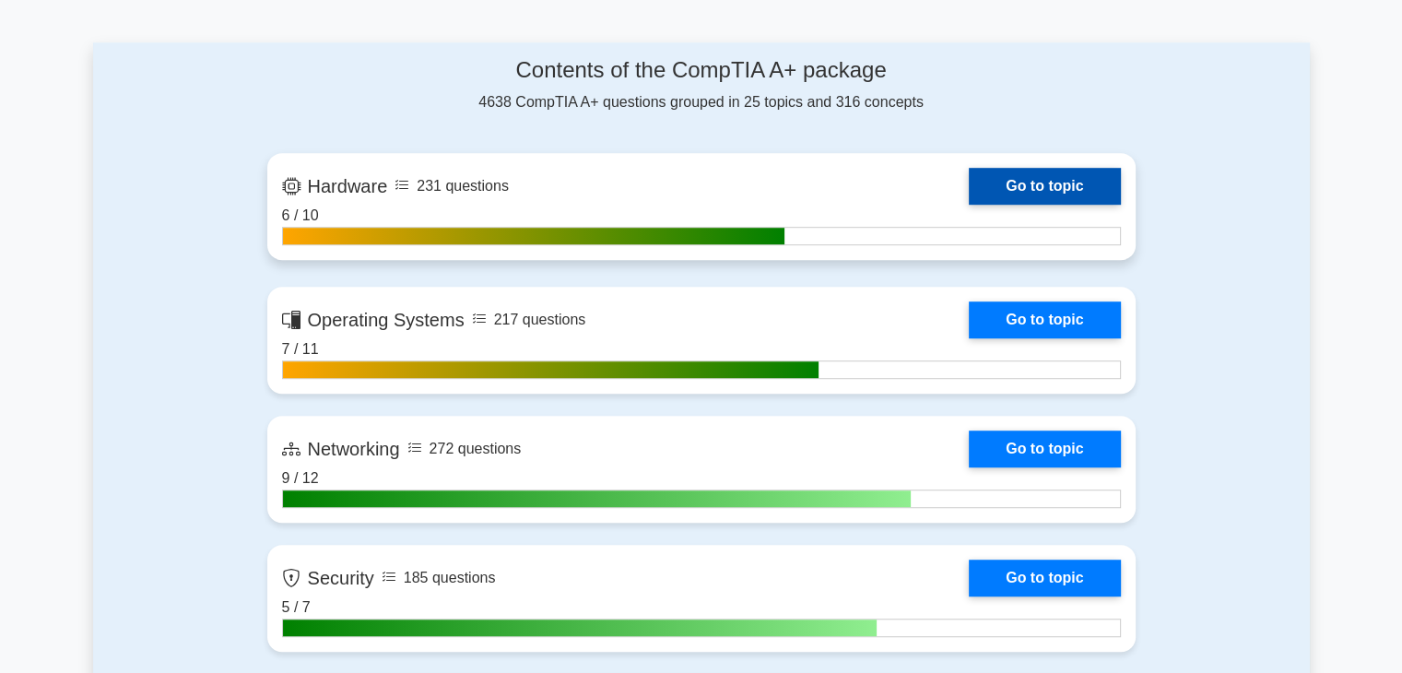
click at [976, 196] on link "Go to topic" at bounding box center [1044, 186] width 151 height 37
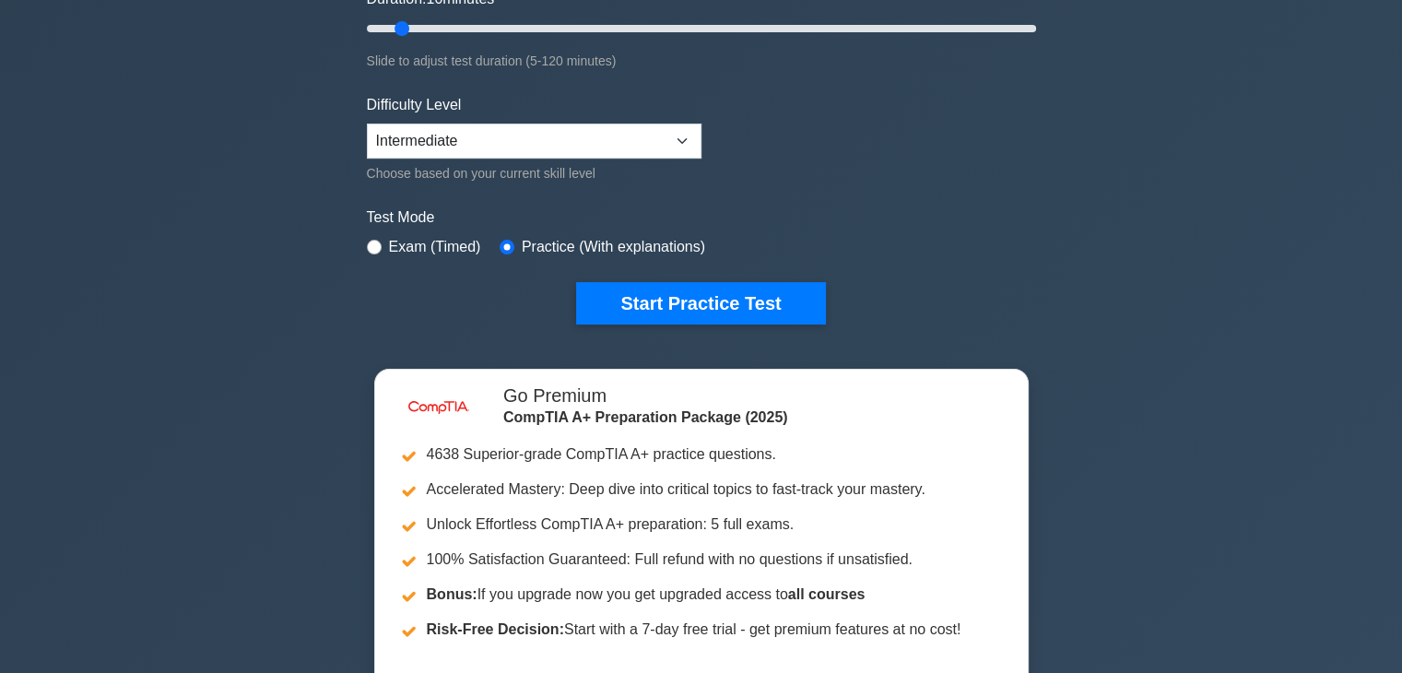
scroll to position [345, 0]
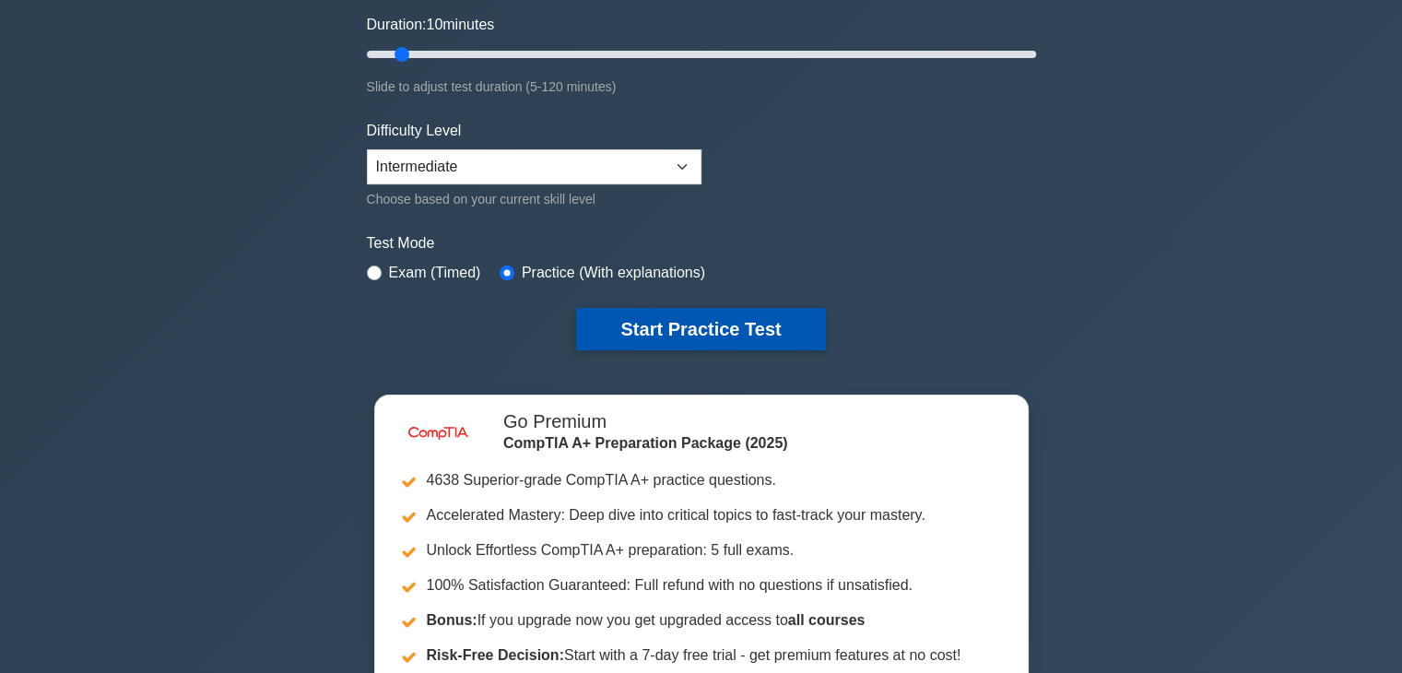
click at [601, 321] on button "Start Practice Test" at bounding box center [700, 329] width 249 height 42
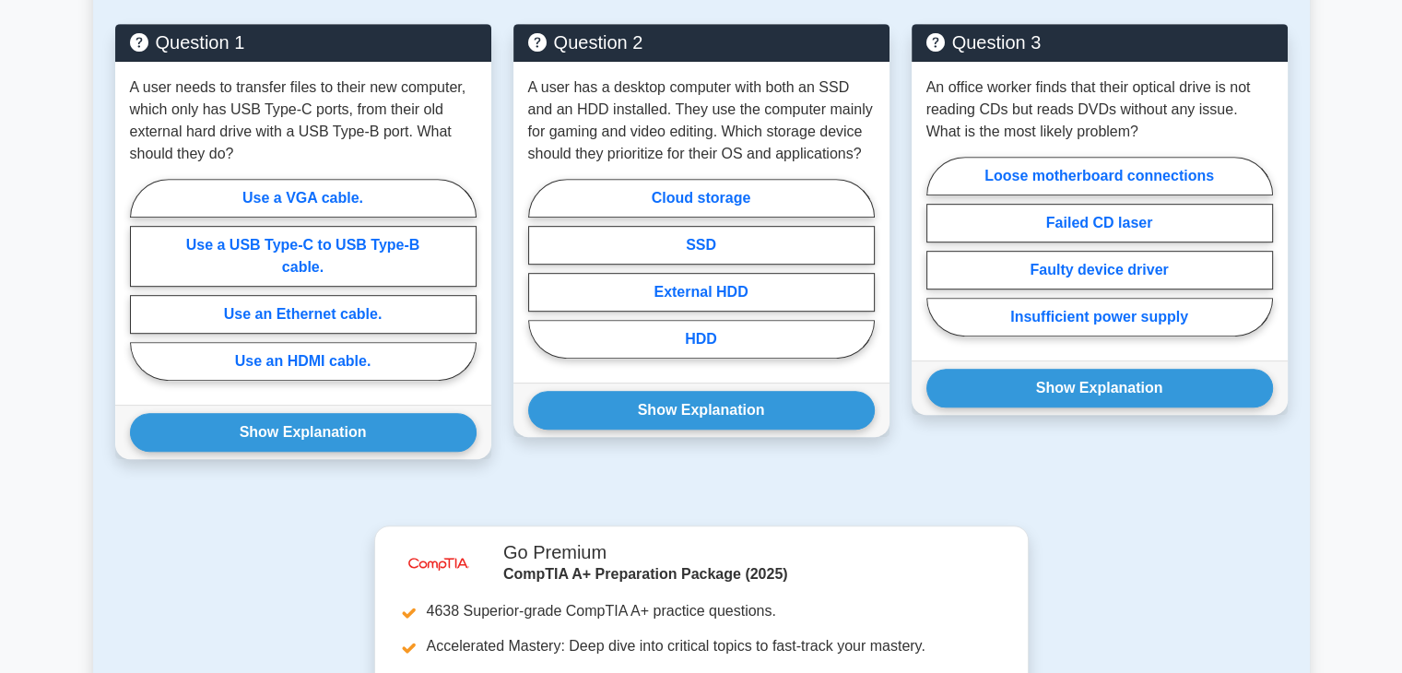
scroll to position [1402, 0]
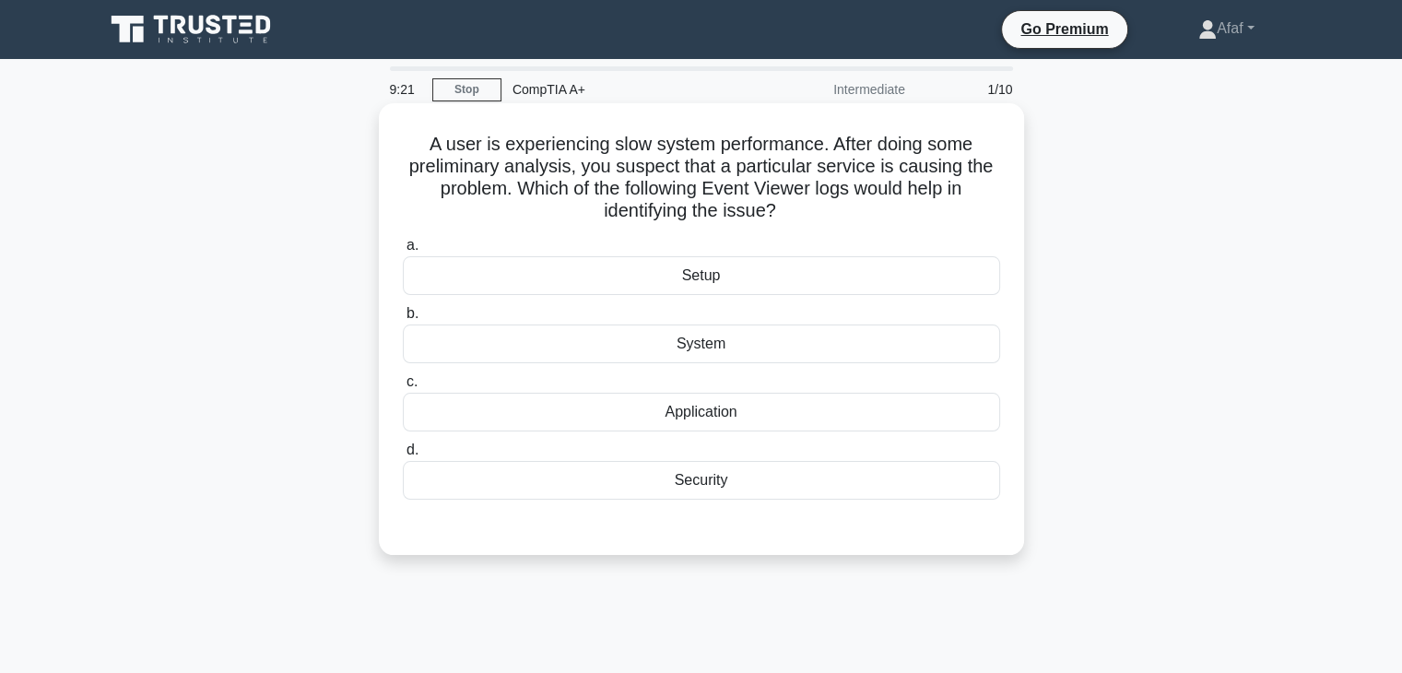
click at [625, 349] on div "System" at bounding box center [701, 344] width 597 height 39
click at [403, 320] on input "b. System" at bounding box center [403, 314] width 0 height 12
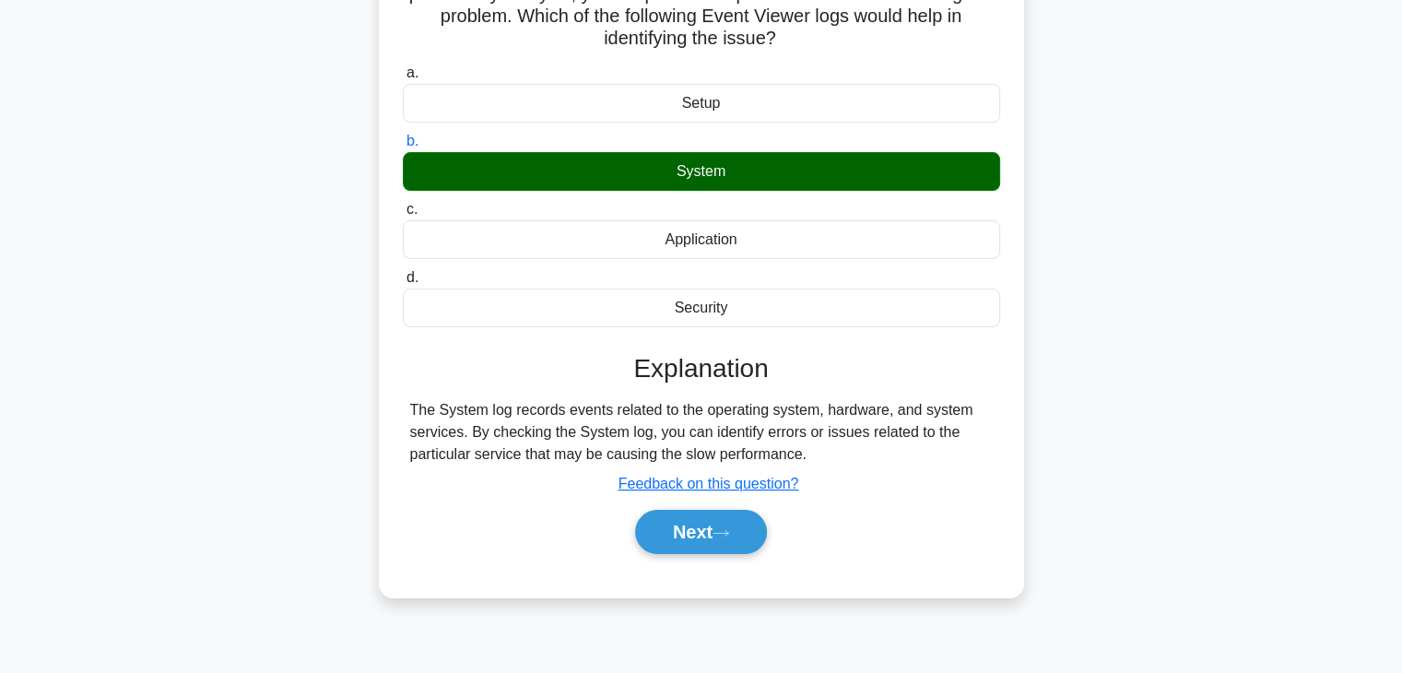
scroll to position [173, 0]
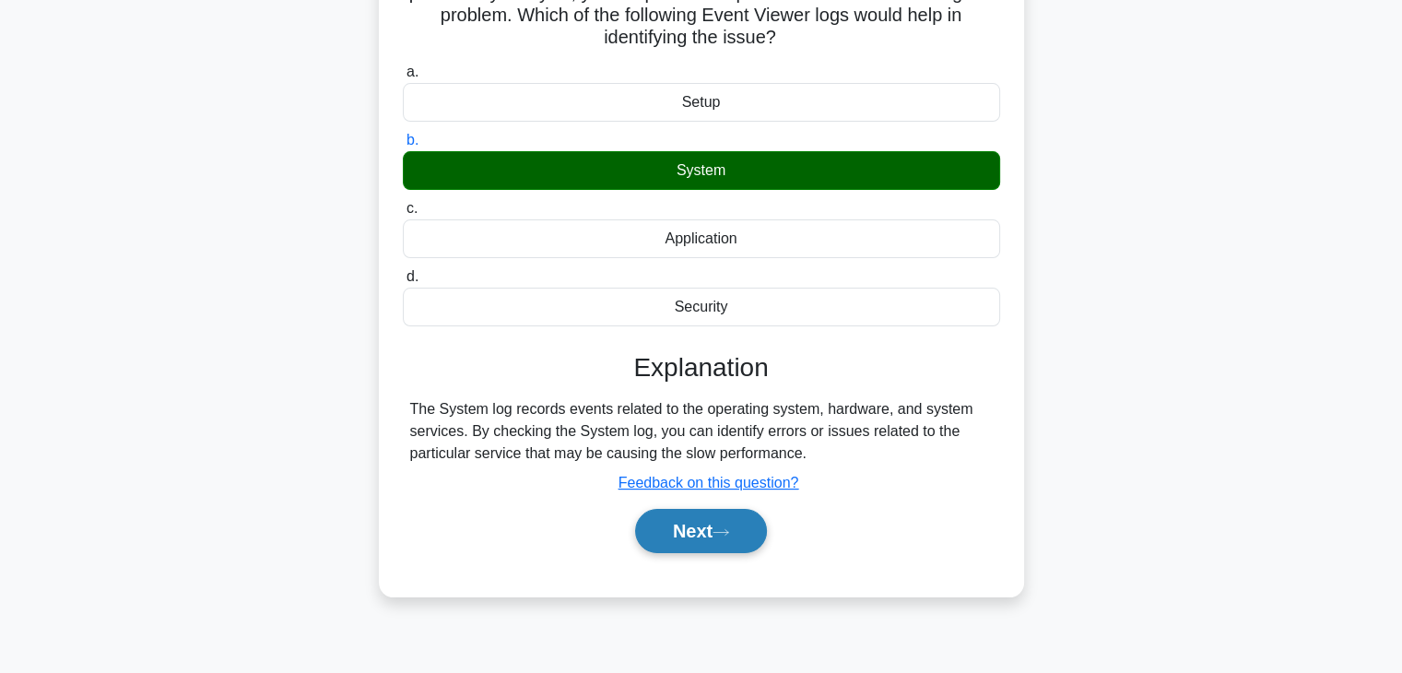
click at [674, 519] on button "Next" at bounding box center [701, 531] width 132 height 44
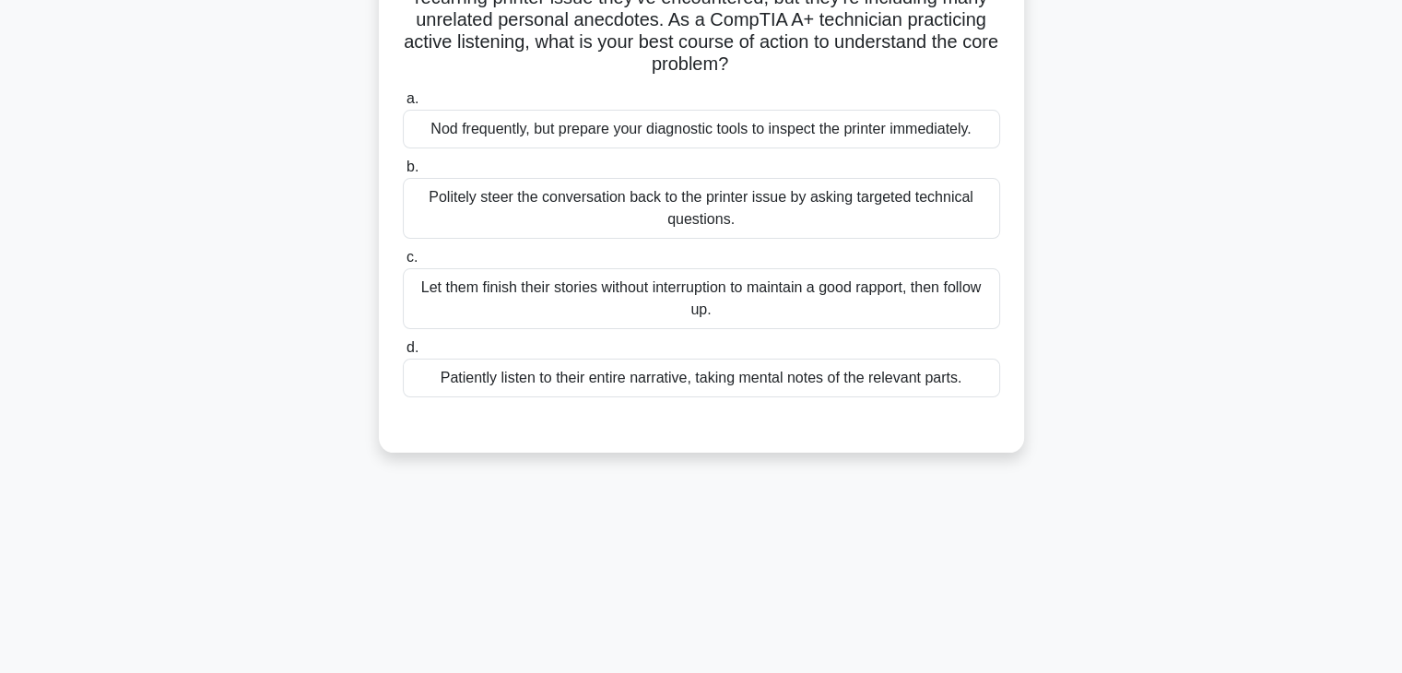
scroll to position [0, 0]
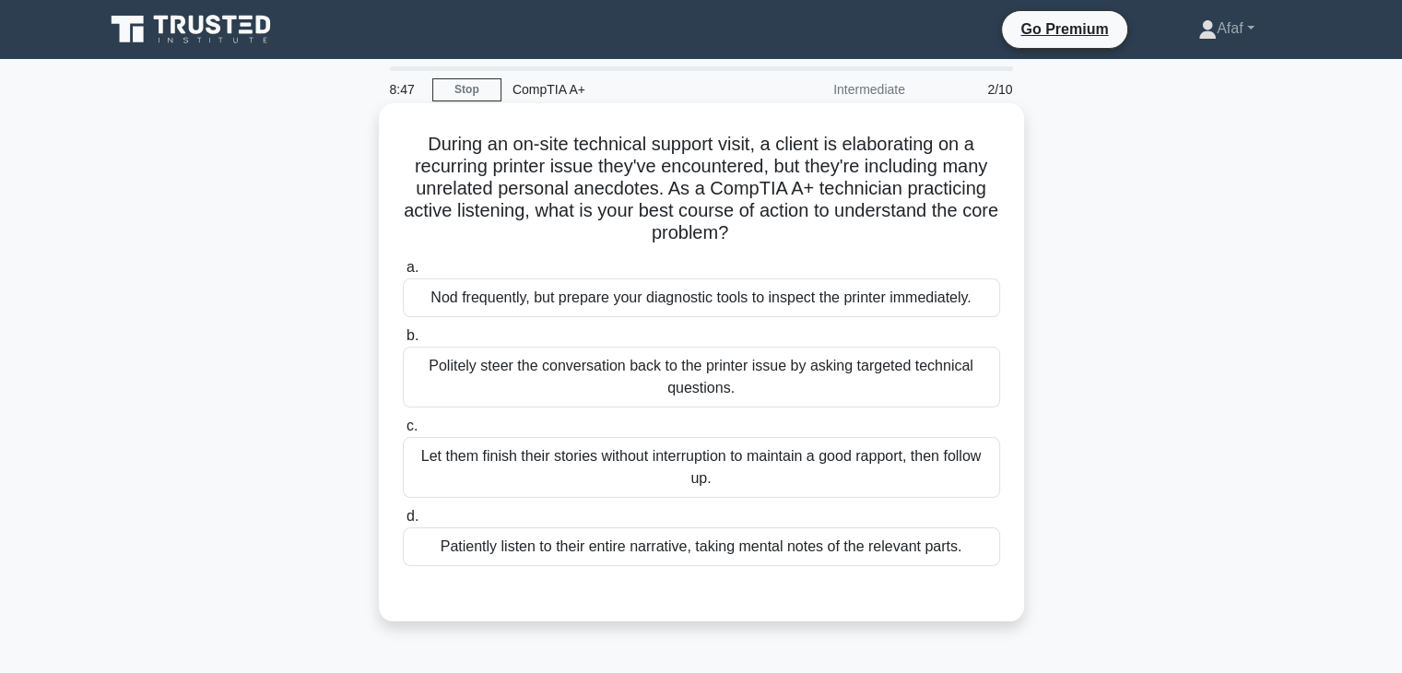
click at [816, 389] on div "Politely steer the conversation back to the printer issue by asking targeted te…" at bounding box center [701, 377] width 597 height 61
click at [403, 342] on input "b. Politely steer the conversation back to the printer issue by asking targeted…" at bounding box center [403, 336] width 0 height 12
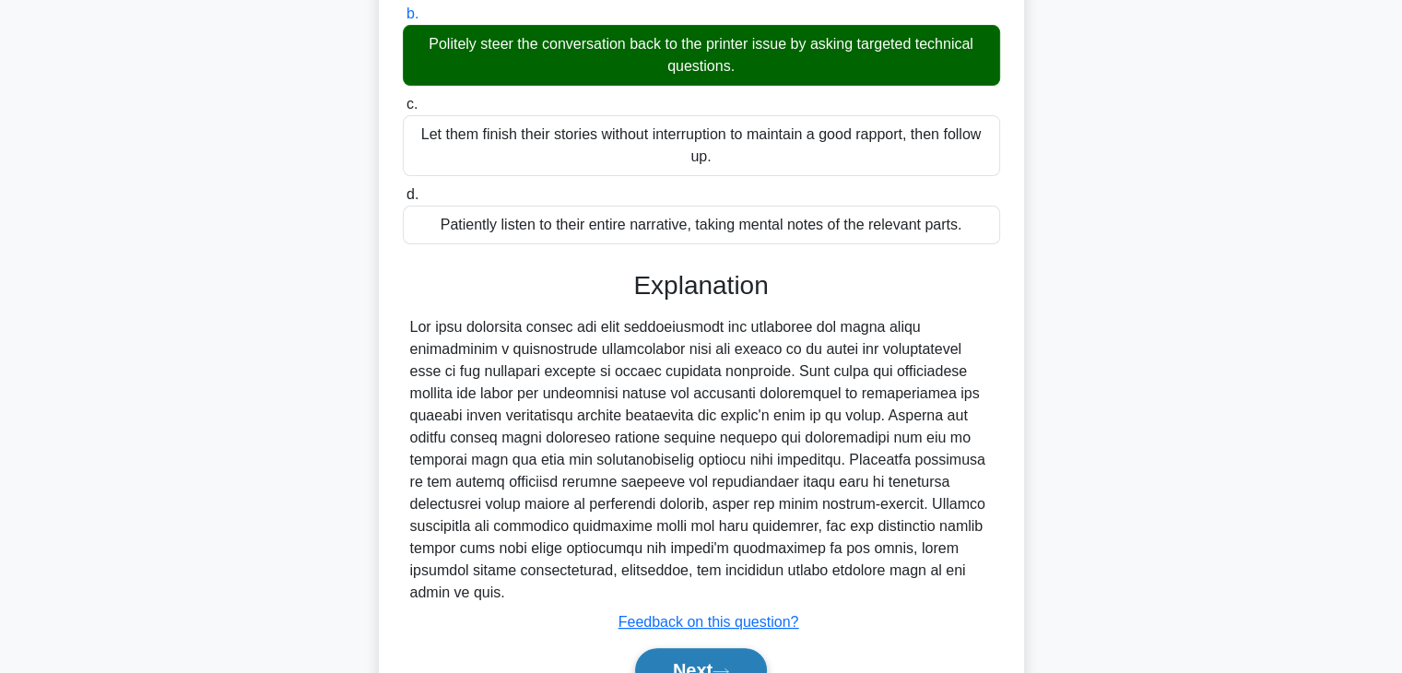
scroll to position [373, 0]
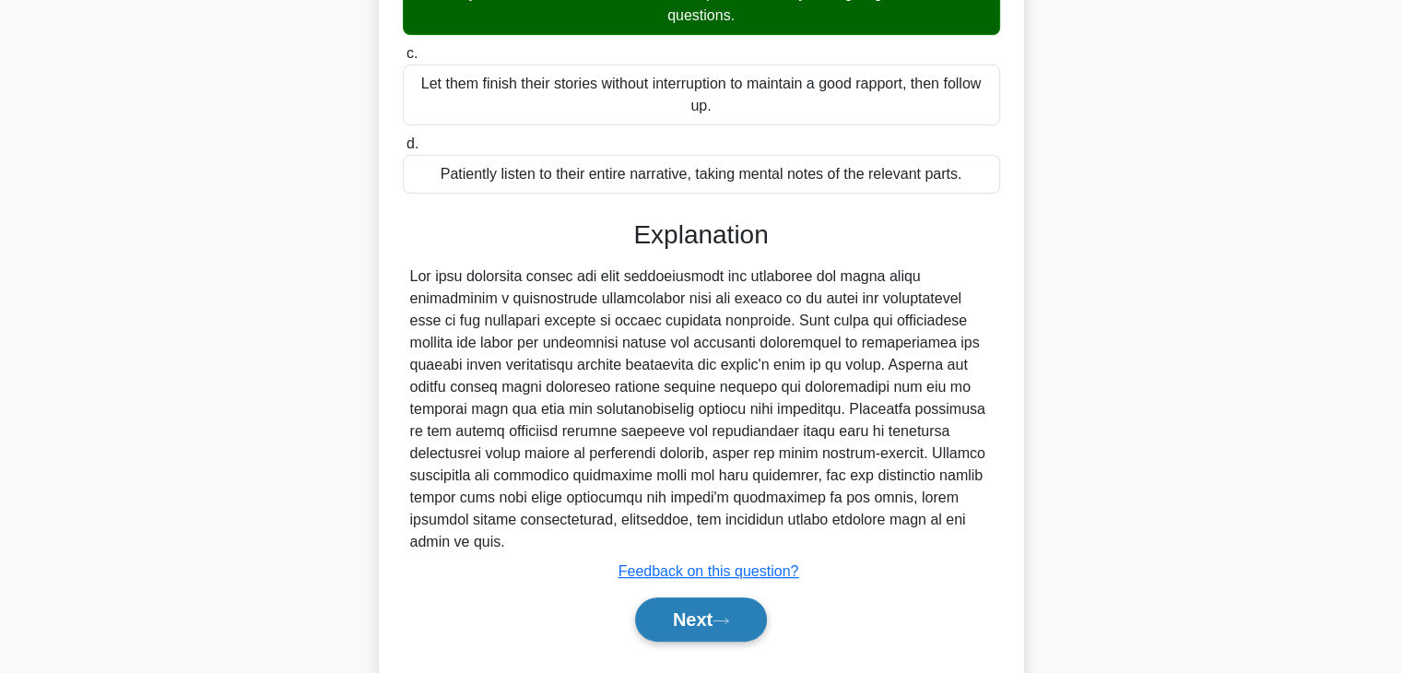
click at [704, 601] on button "Next" at bounding box center [701, 619] width 132 height 44
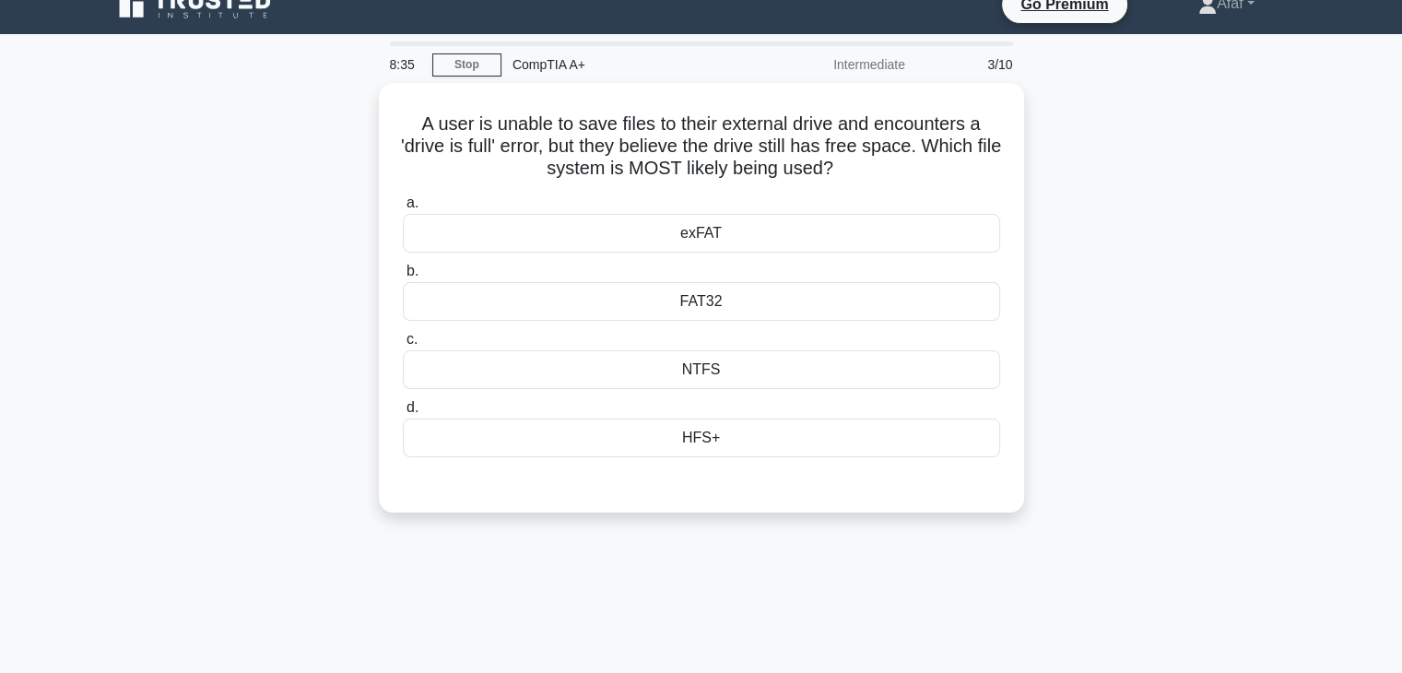
scroll to position [19, 0]
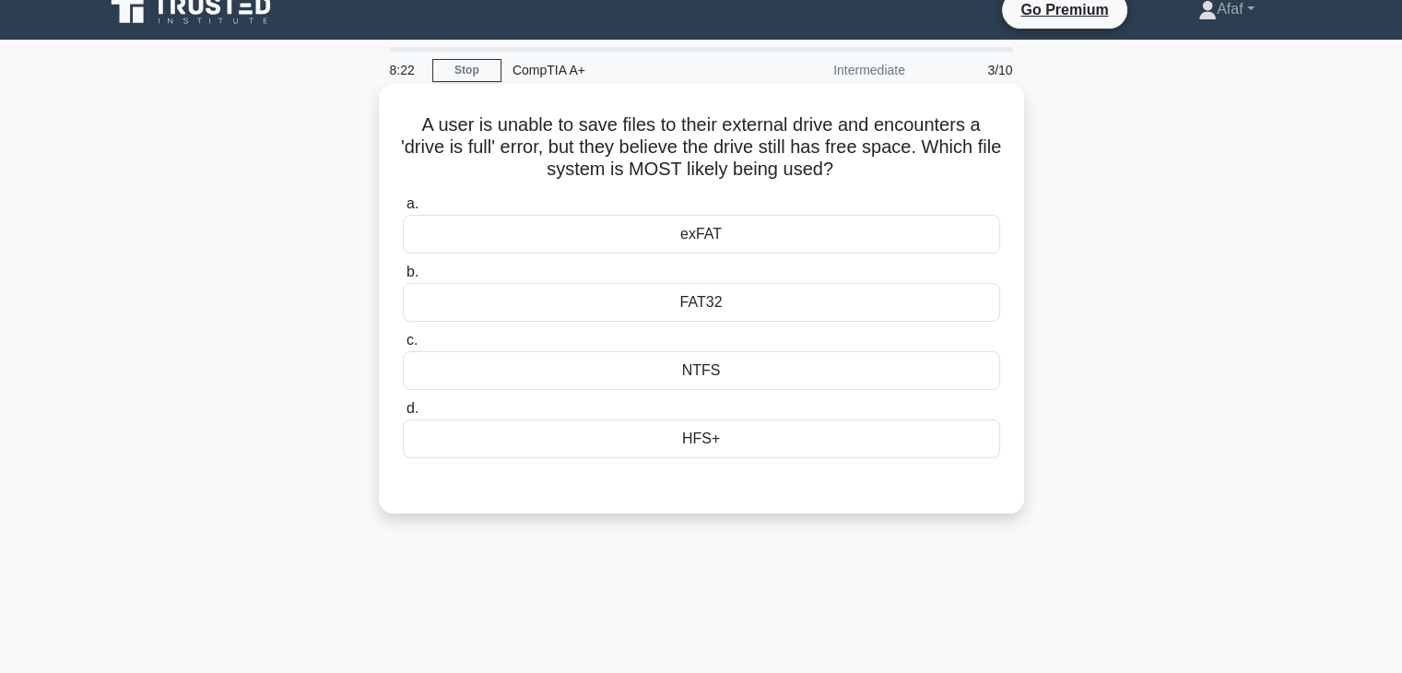
click at [740, 300] on div "FAT32" at bounding box center [701, 302] width 597 height 39
click at [403, 278] on input "b. FAT32" at bounding box center [403, 272] width 0 height 12
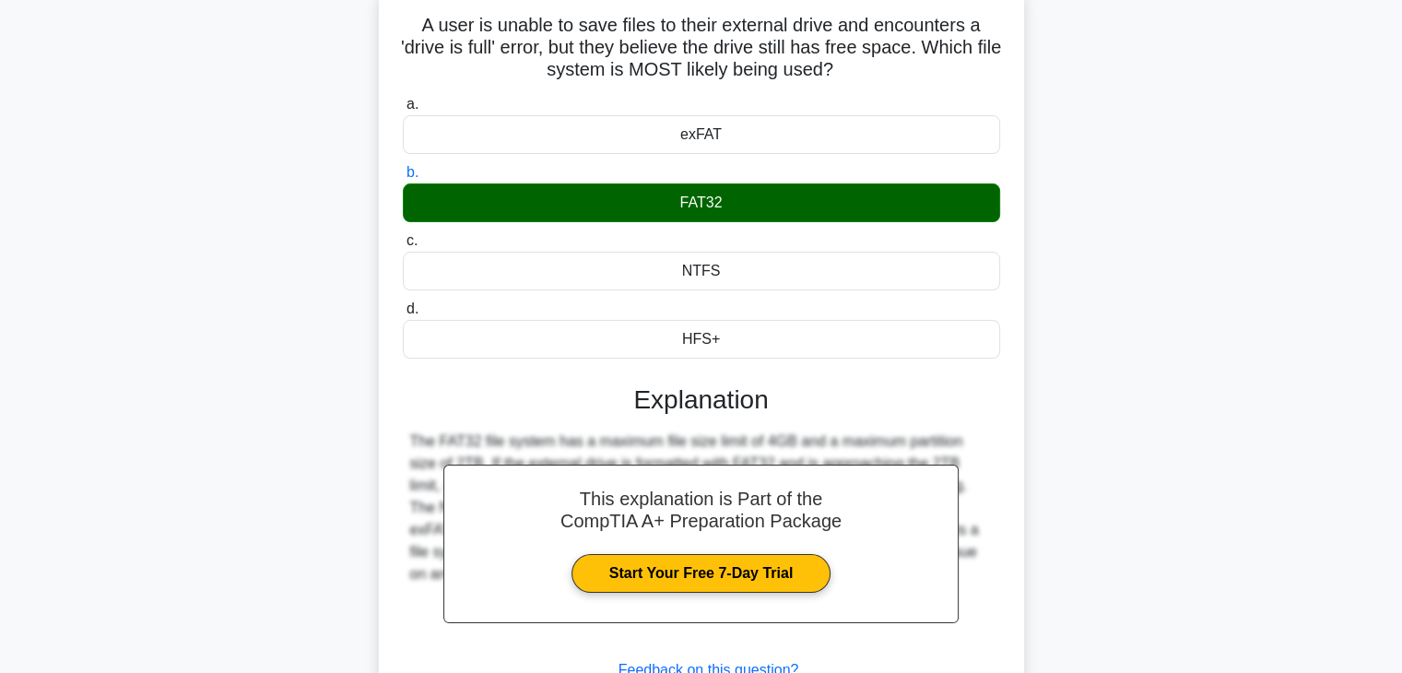
scroll to position [324, 0]
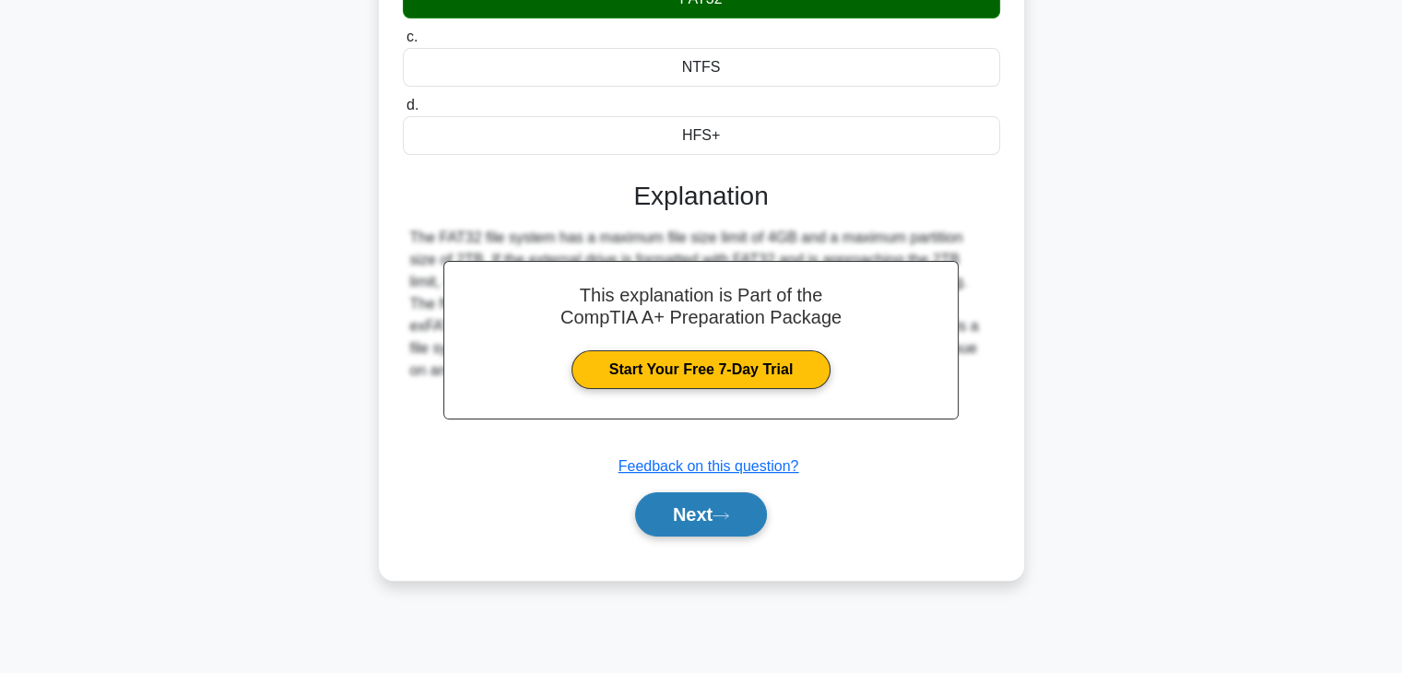
click at [704, 525] on button "Next" at bounding box center [701, 514] width 132 height 44
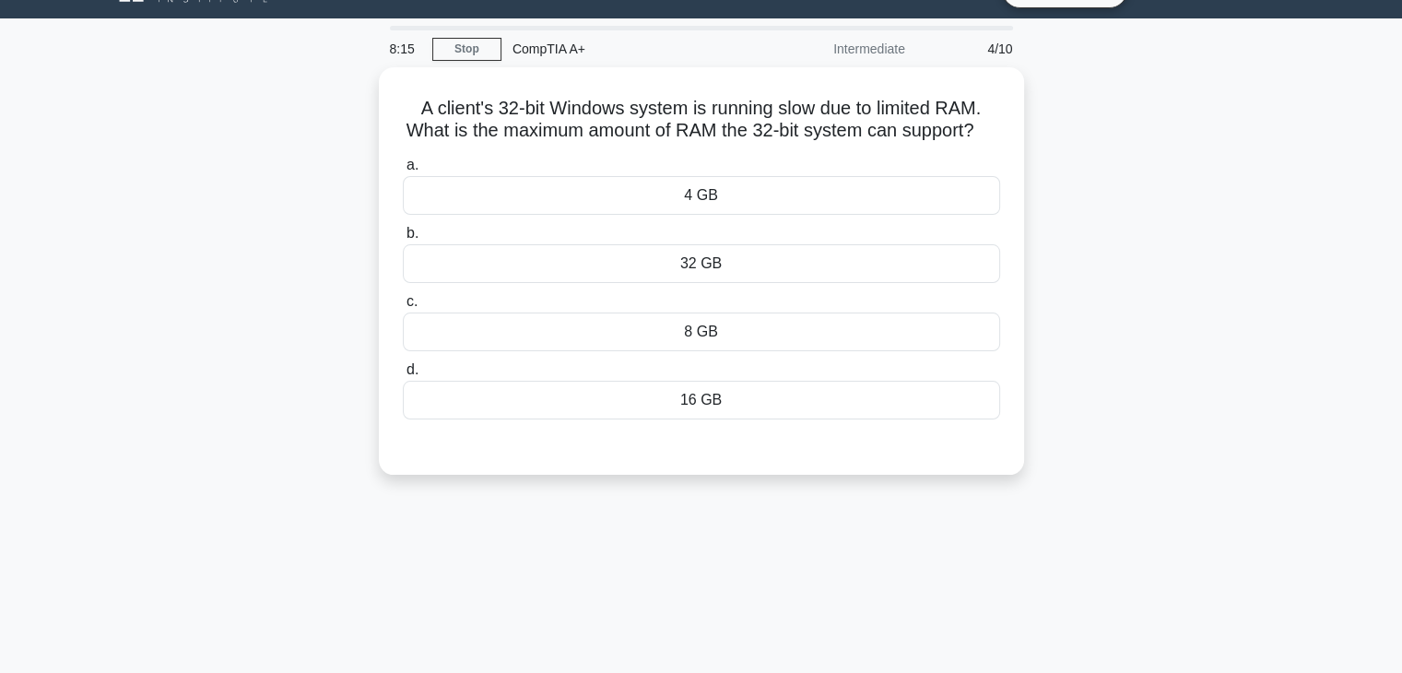
scroll to position [0, 0]
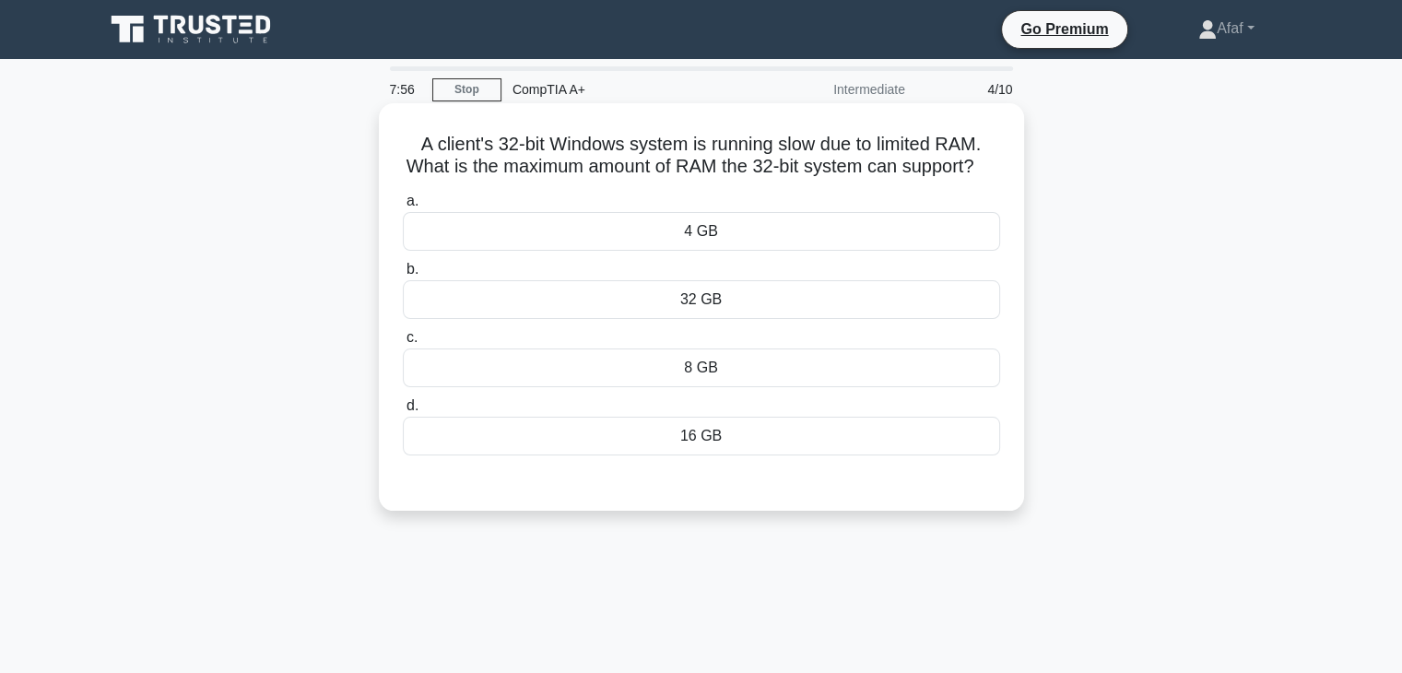
click at [778, 250] on div "4 GB" at bounding box center [701, 231] width 597 height 39
click at [403, 207] on input "a. 4 GB" at bounding box center [403, 201] width 0 height 12
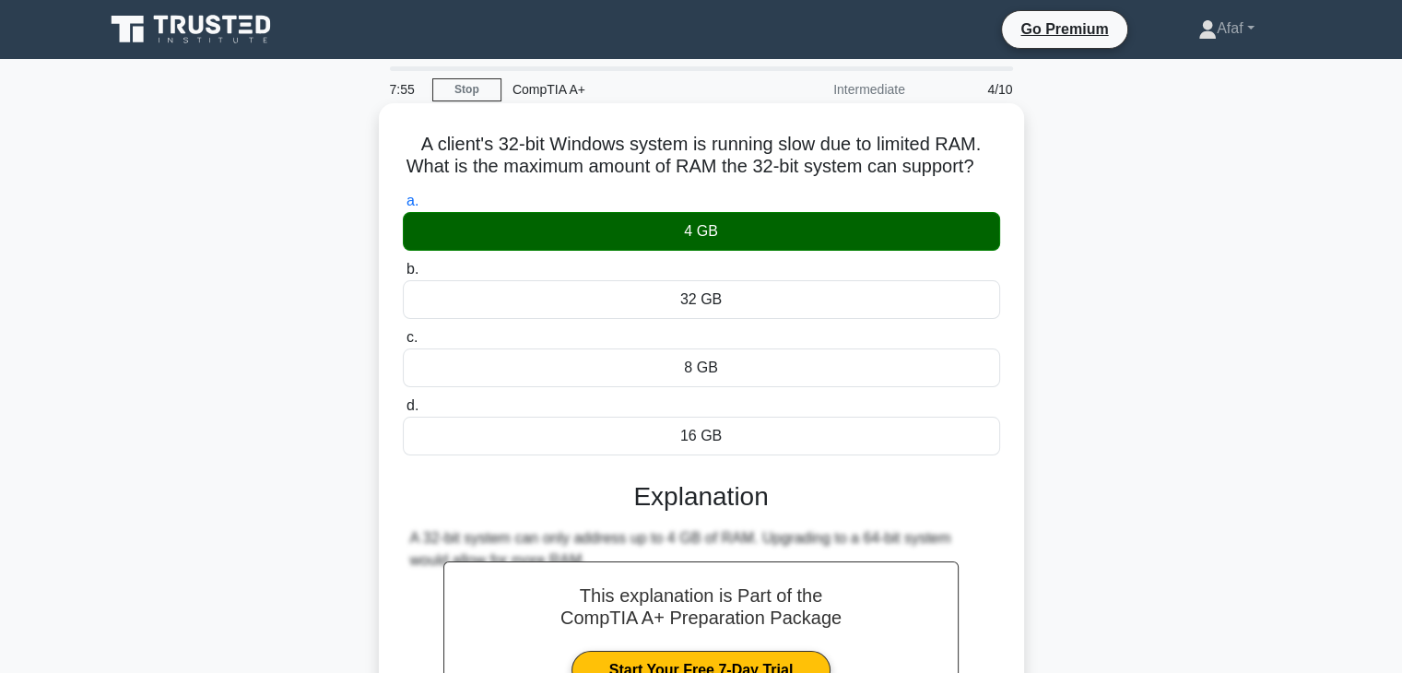
scroll to position [302, 0]
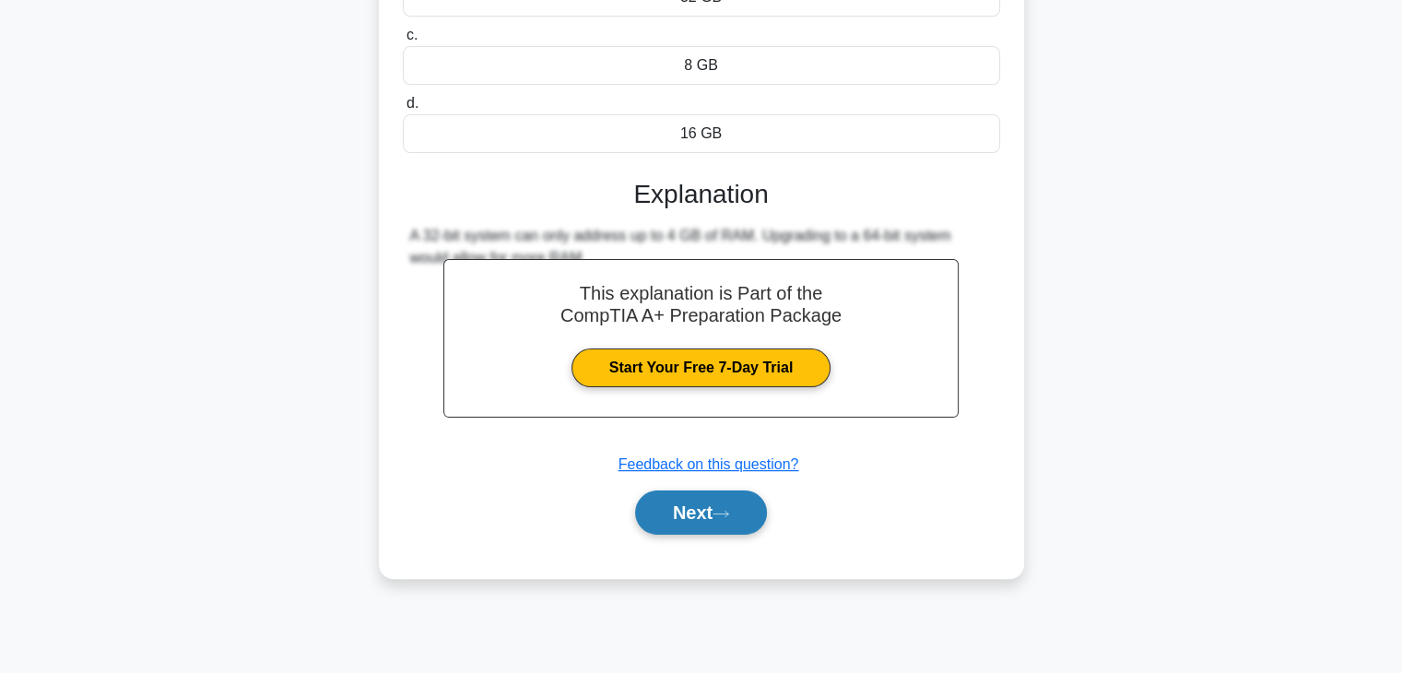
click at [710, 535] on button "Next" at bounding box center [701, 513] width 132 height 44
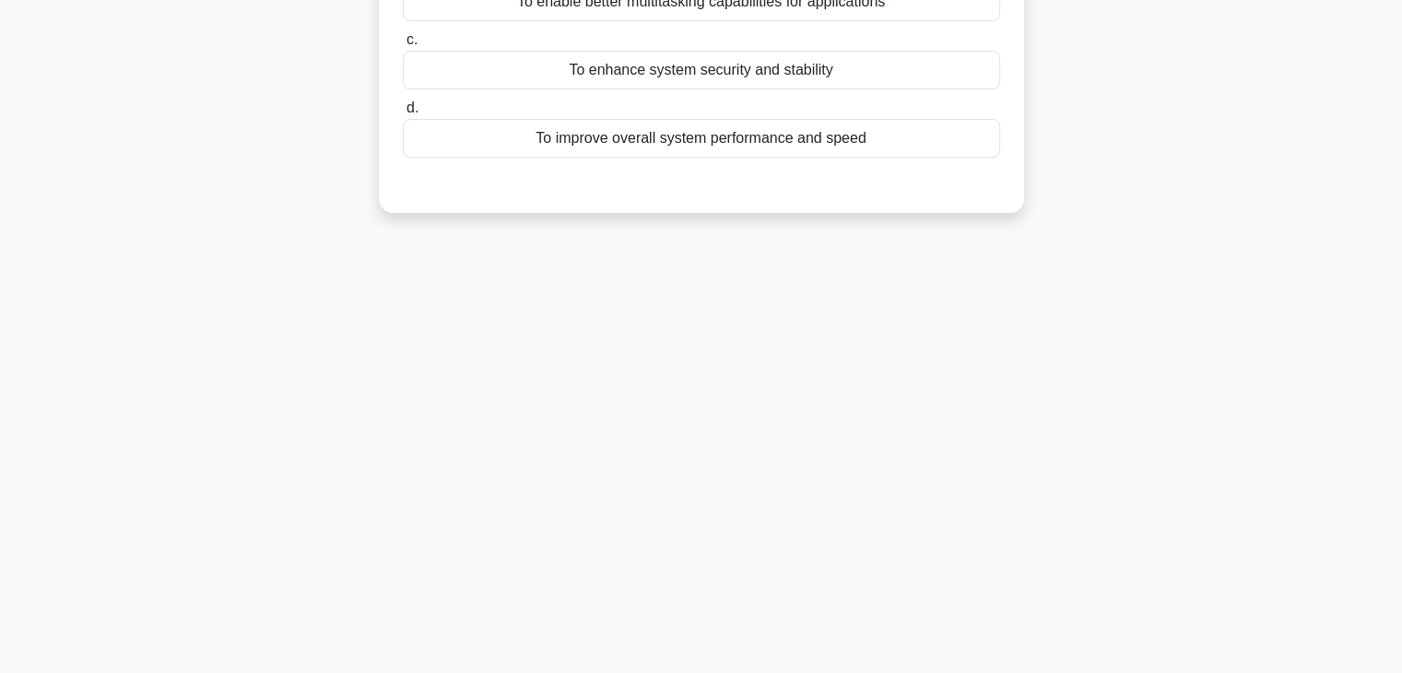
scroll to position [0, 0]
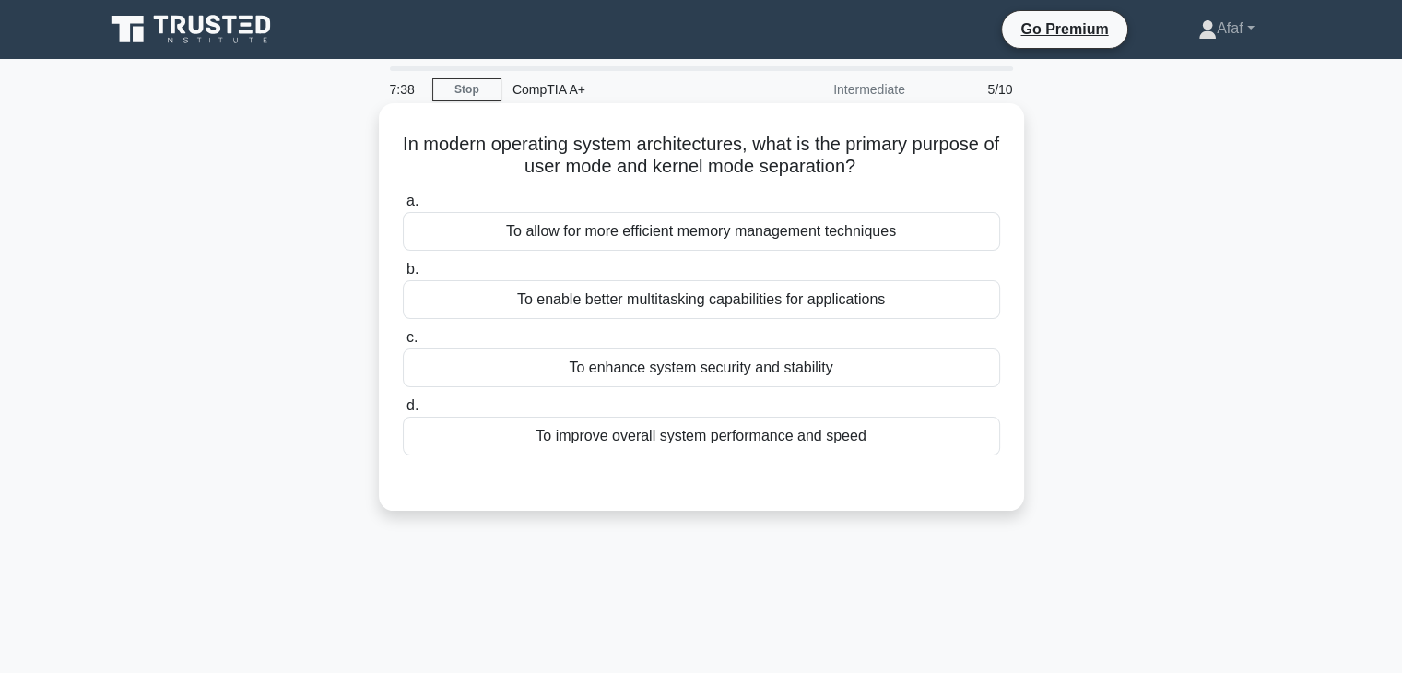
click at [806, 373] on div "To enhance system security and stability" at bounding box center [701, 368] width 597 height 39
click at [403, 344] on input "c. To enhance system security and stability" at bounding box center [403, 338] width 0 height 12
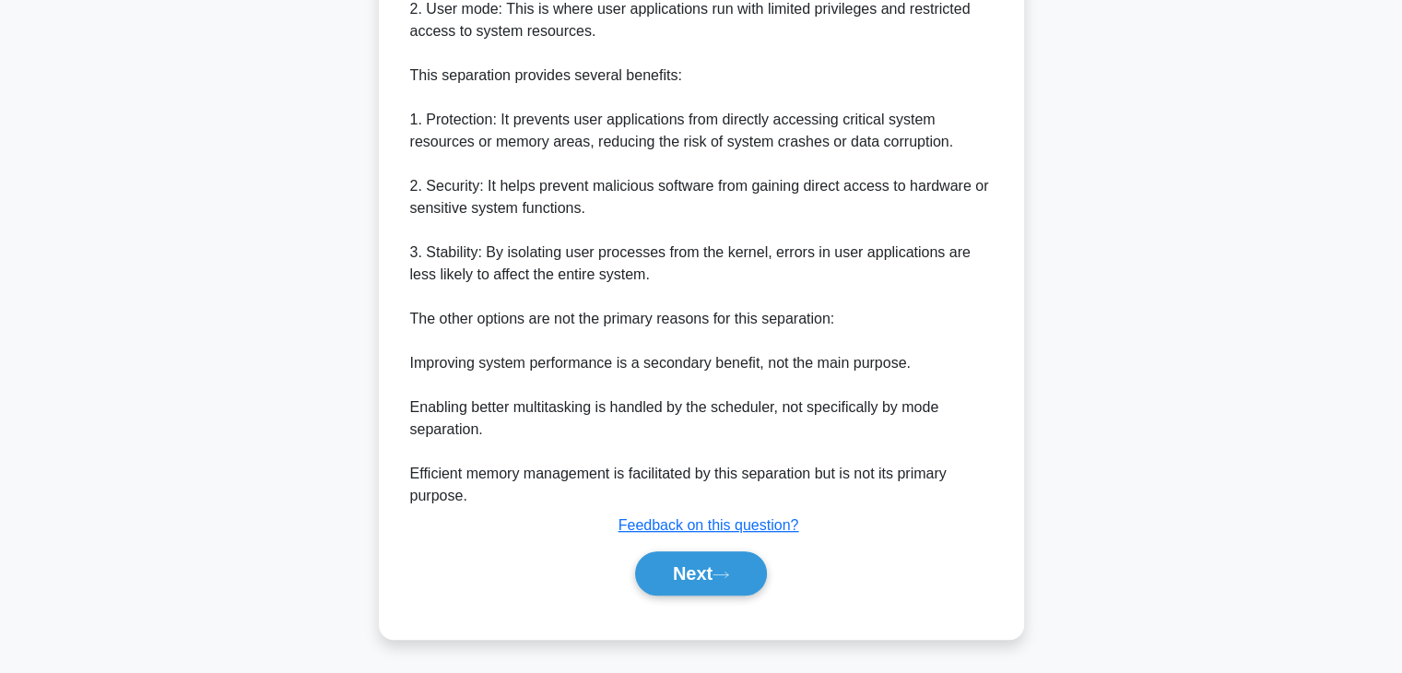
scroll to position [683, 0]
click at [745, 569] on button "Next" at bounding box center [701, 574] width 132 height 44
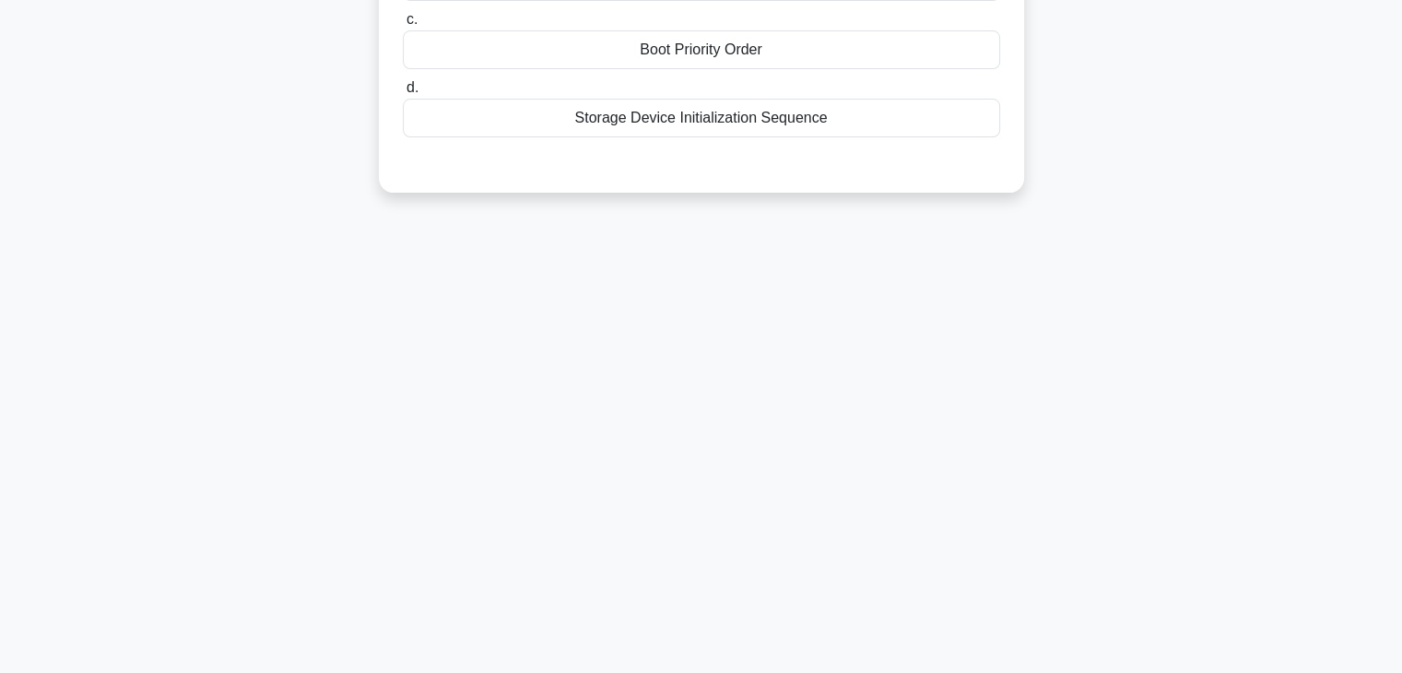
scroll to position [0, 0]
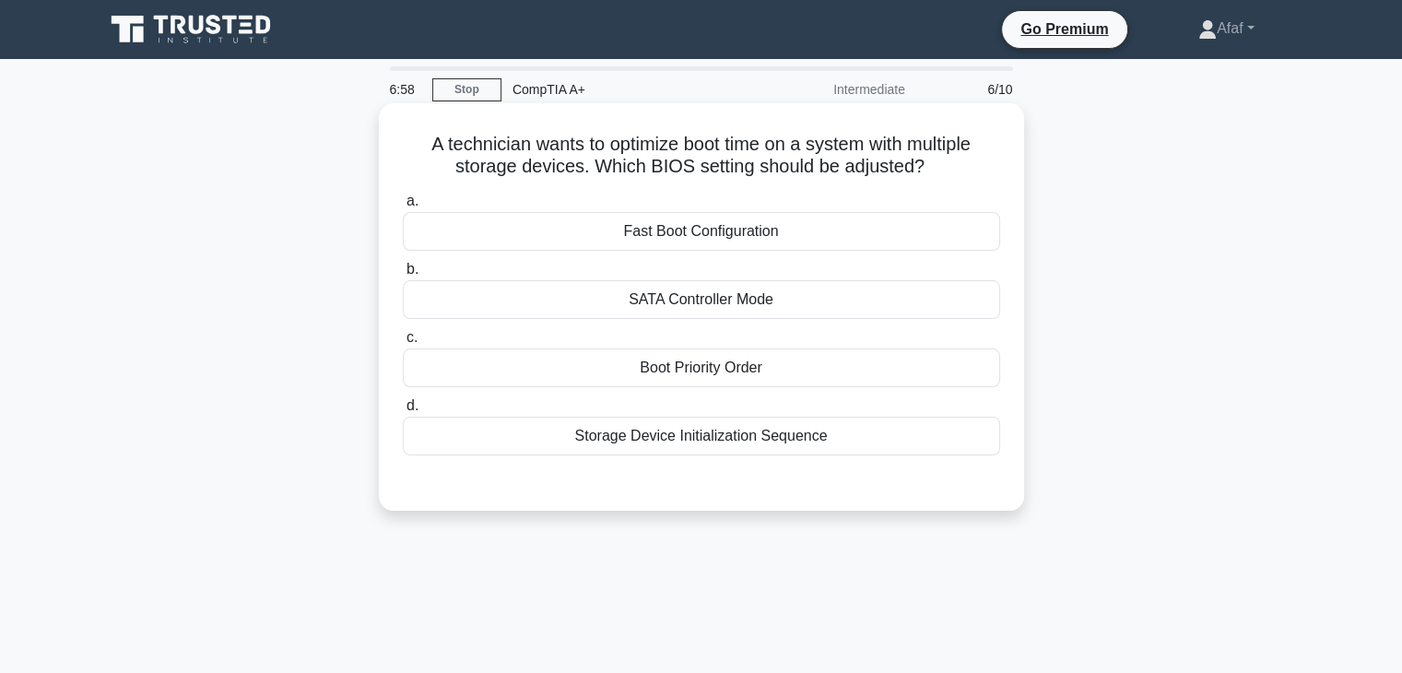
click at [812, 230] on div "Fast Boot Configuration" at bounding box center [701, 231] width 597 height 39
click at [403, 207] on input "a. Fast Boot Configuration" at bounding box center [403, 201] width 0 height 12
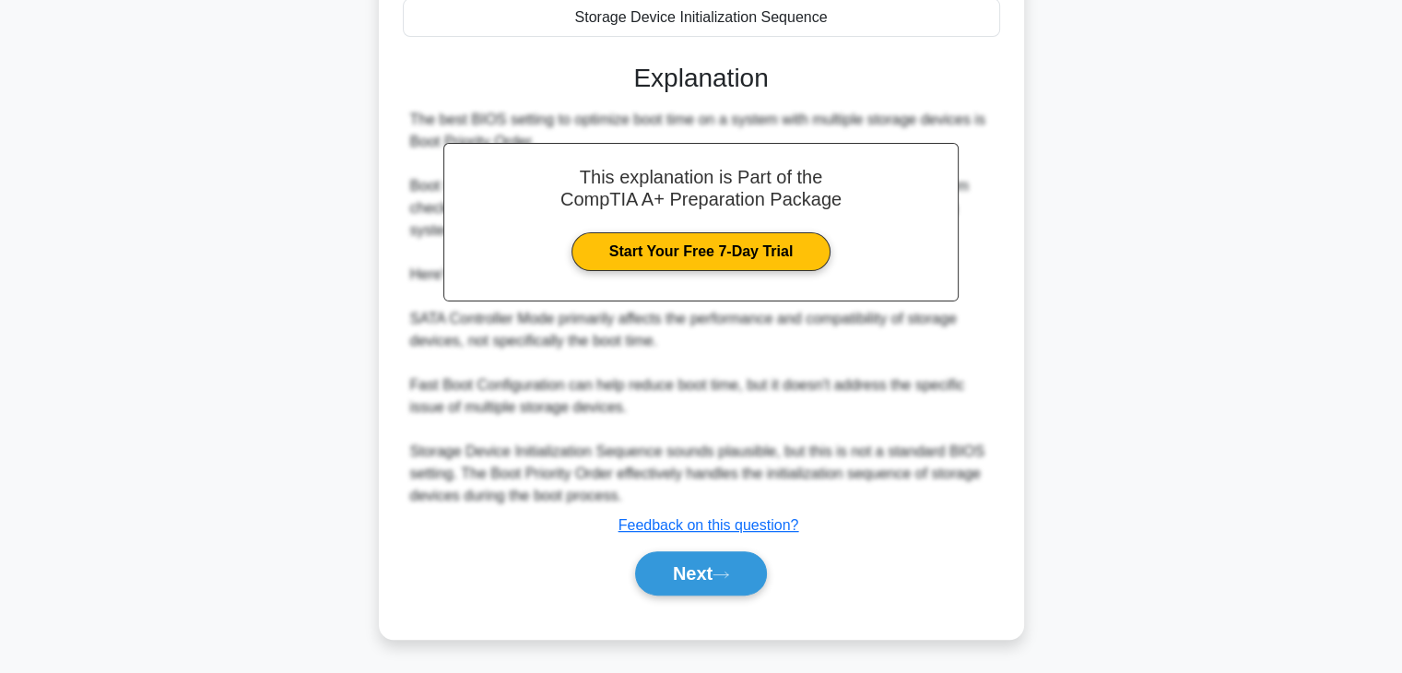
scroll to position [420, 0]
click at [704, 587] on button "Next" at bounding box center [701, 574] width 132 height 44
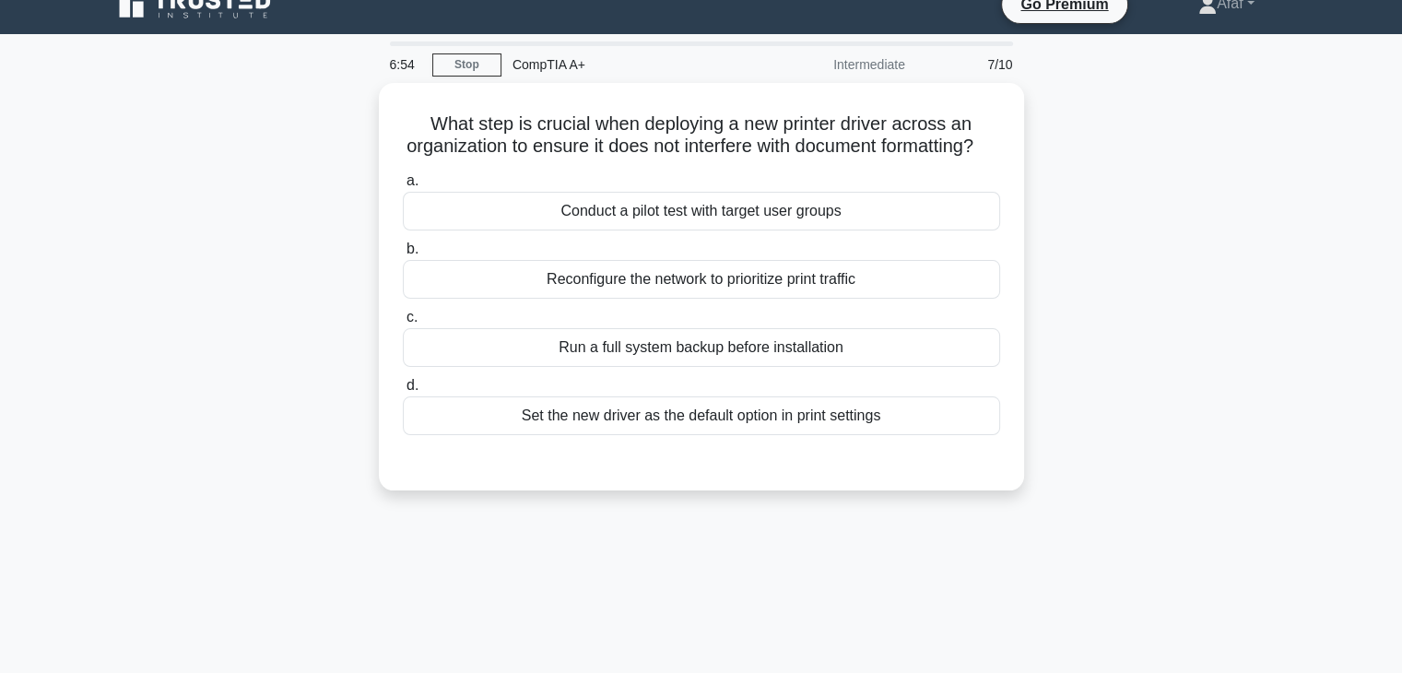
scroll to position [0, 0]
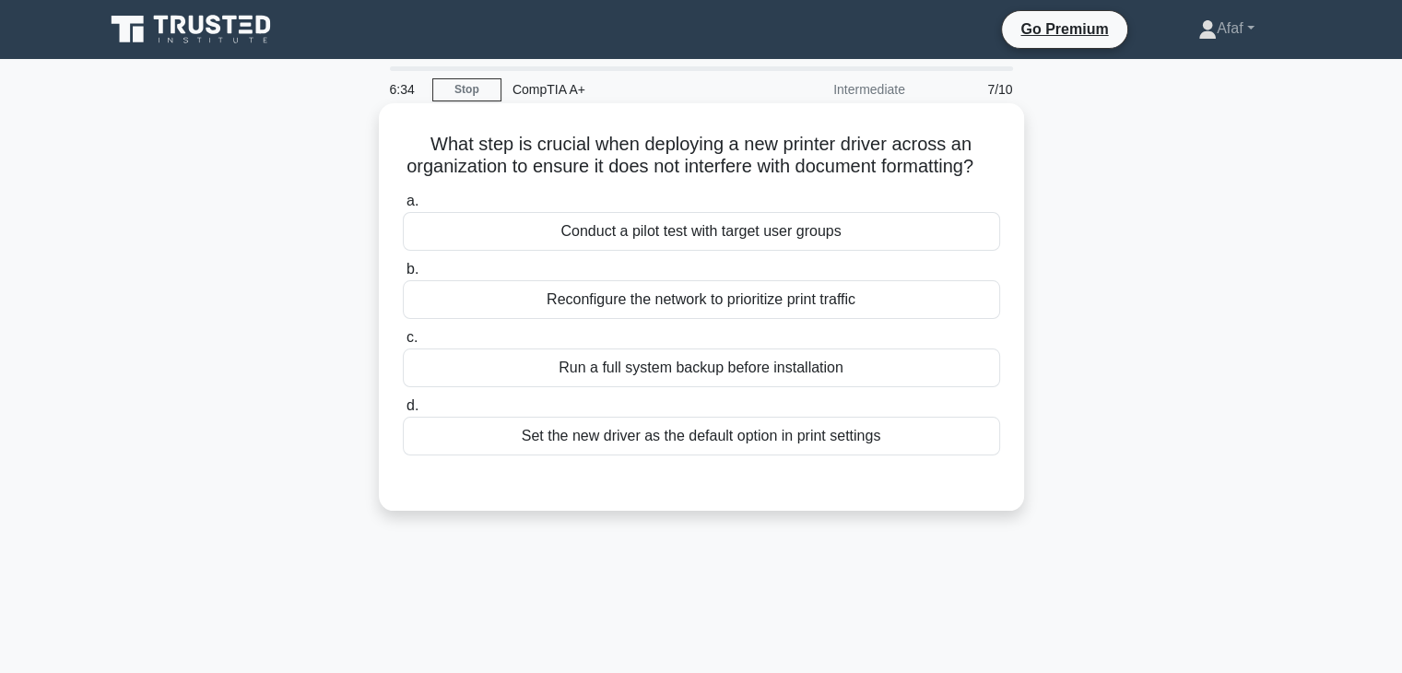
click at [789, 387] on div "Run a full system backup before installation" at bounding box center [701, 368] width 597 height 39
click at [403, 344] on input "c. Run a full system backup before installation" at bounding box center [403, 338] width 0 height 12
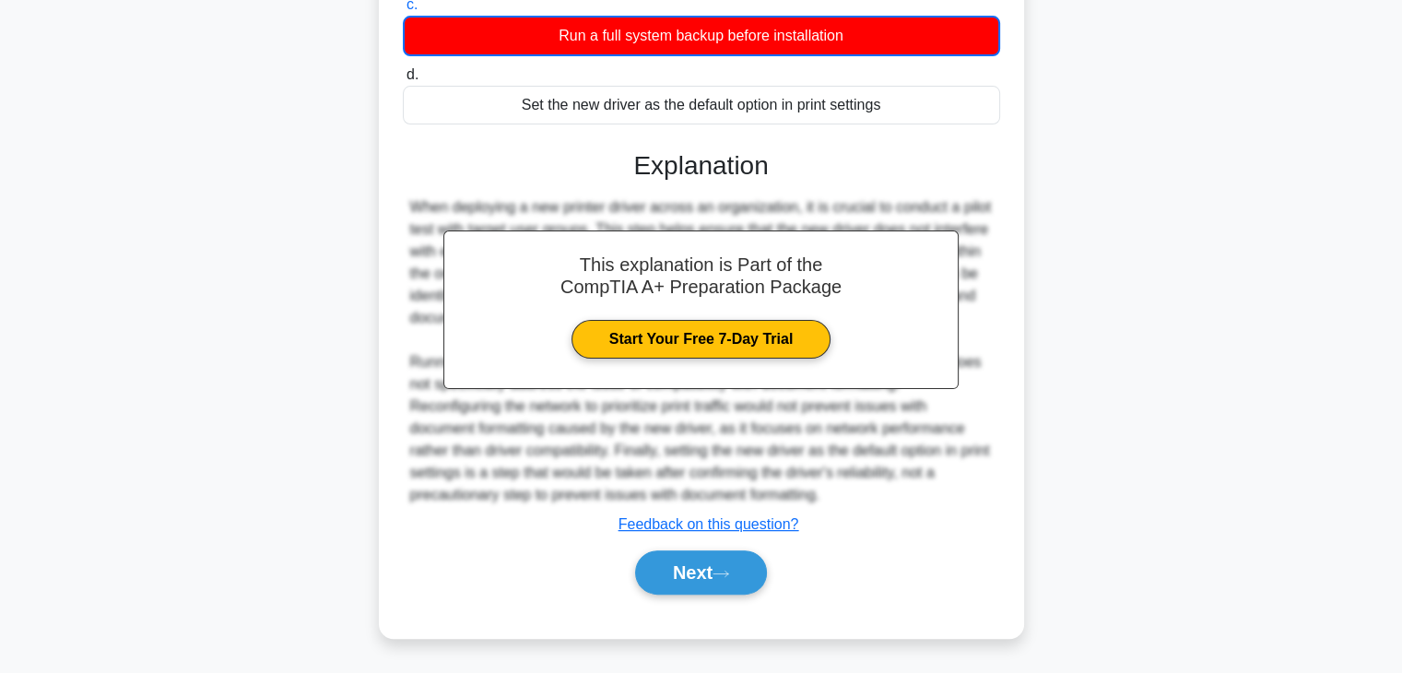
scroll to position [352, 0]
click at [745, 571] on button "Next" at bounding box center [701, 572] width 132 height 44
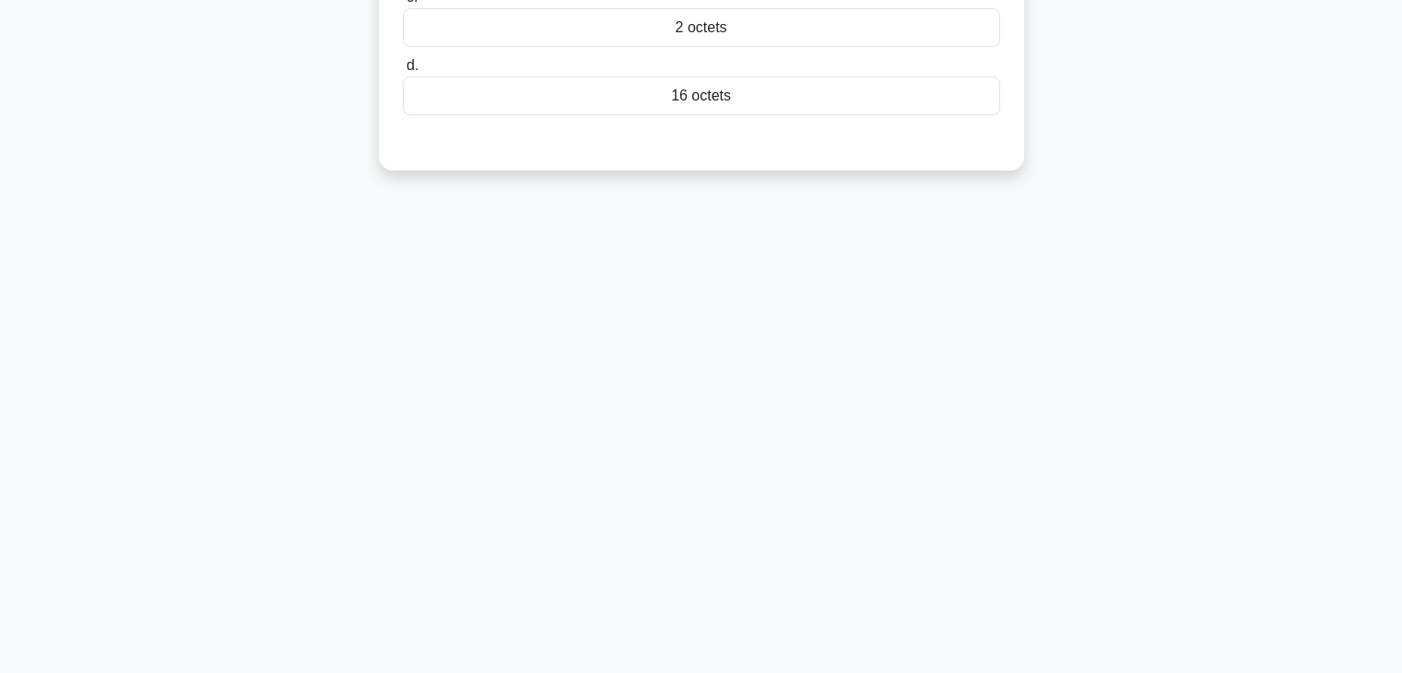
scroll to position [0, 0]
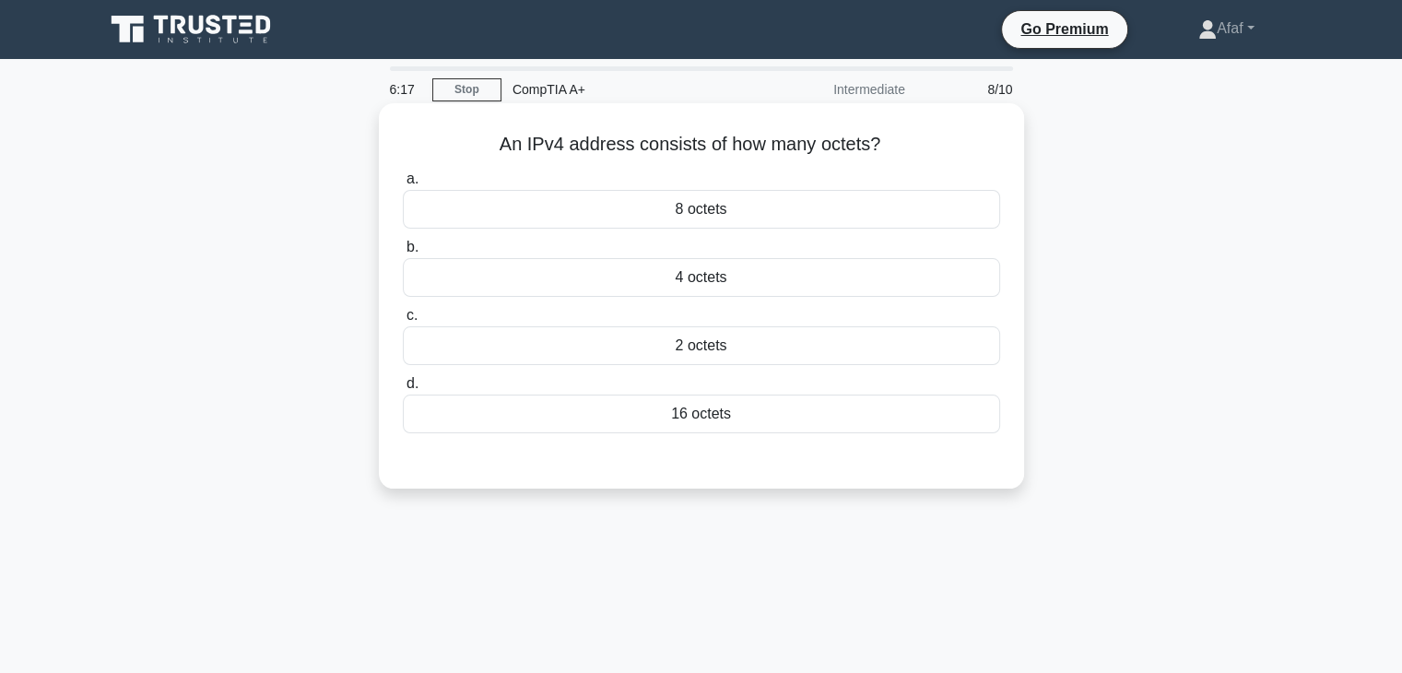
click at [763, 278] on div "4 octets" at bounding box center [701, 277] width 597 height 39
click at [403, 254] on input "b. 4 octets" at bounding box center [403, 248] width 0 height 12
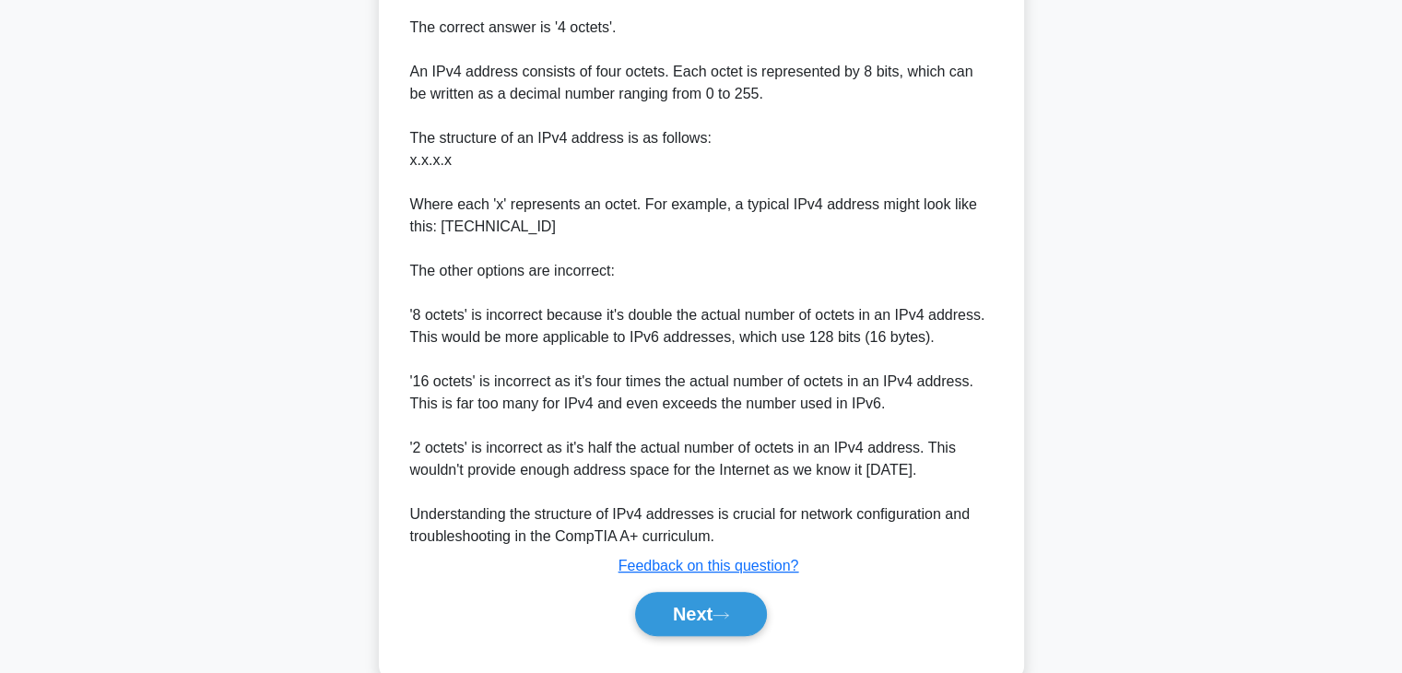
scroll to position [487, 0]
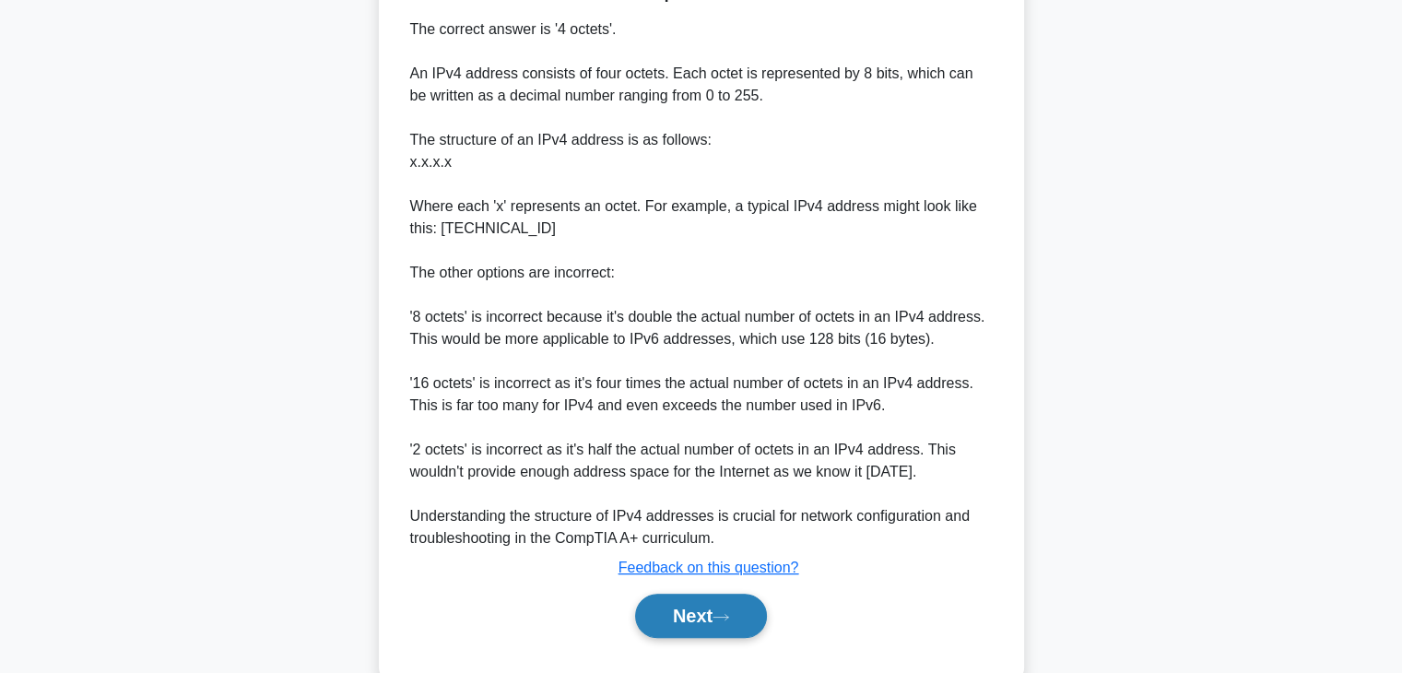
click at [741, 635] on button "Next" at bounding box center [701, 616] width 132 height 44
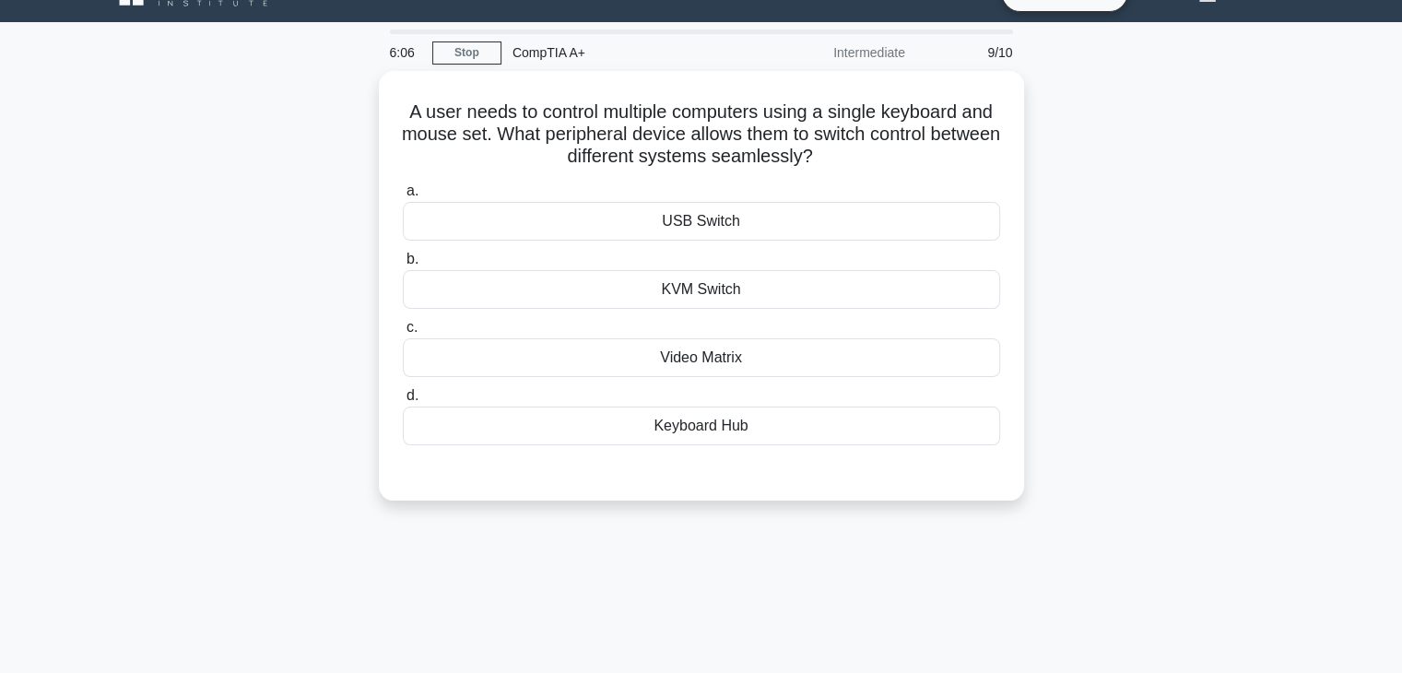
scroll to position [0, 0]
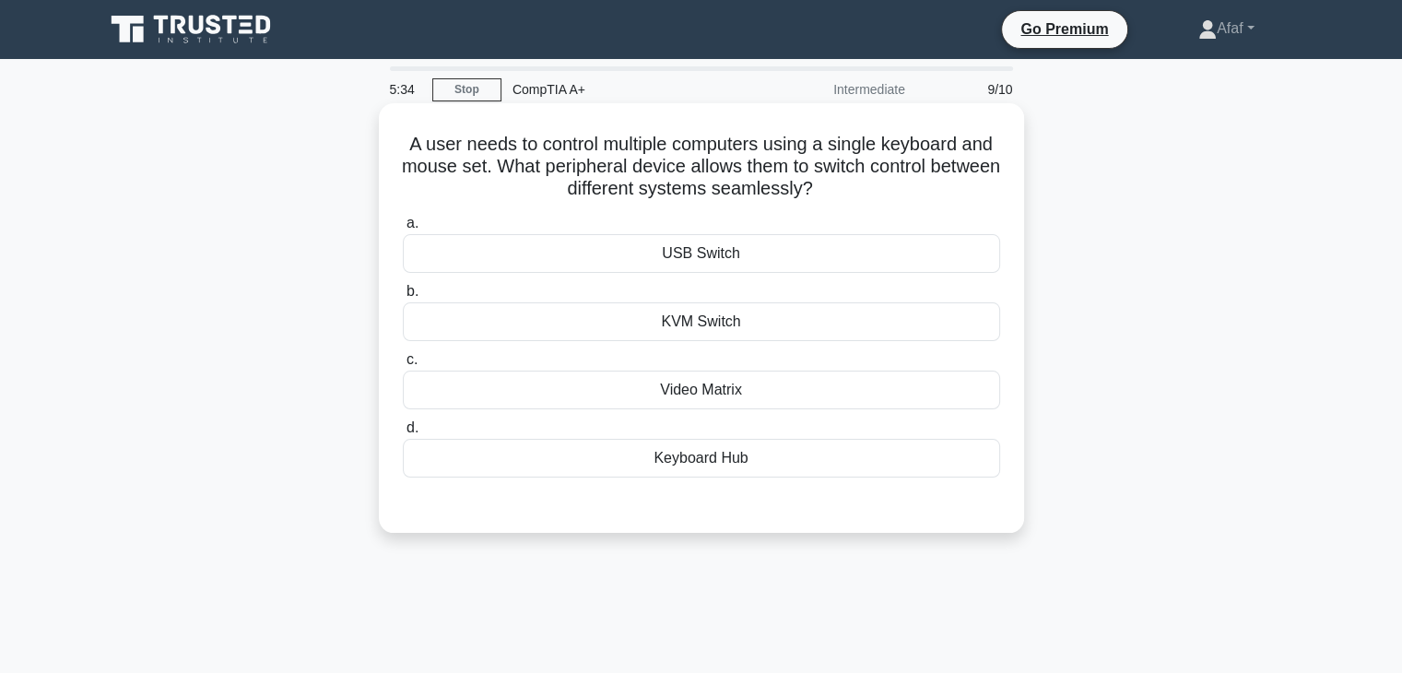
click at [823, 334] on div "KVM Switch" at bounding box center [701, 321] width 597 height 39
click at [403, 298] on input "b. KVM Switch" at bounding box center [403, 292] width 0 height 12
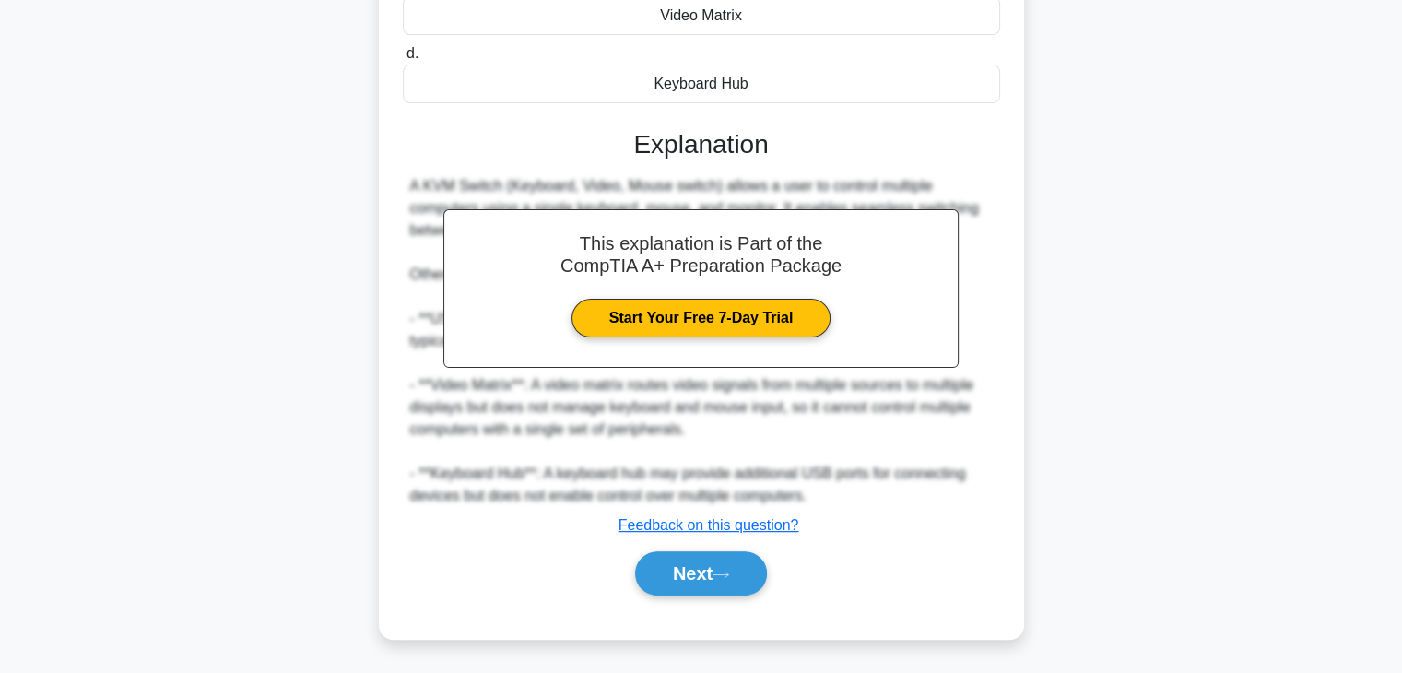
scroll to position [373, 0]
click at [693, 584] on button "Next" at bounding box center [701, 574] width 132 height 44
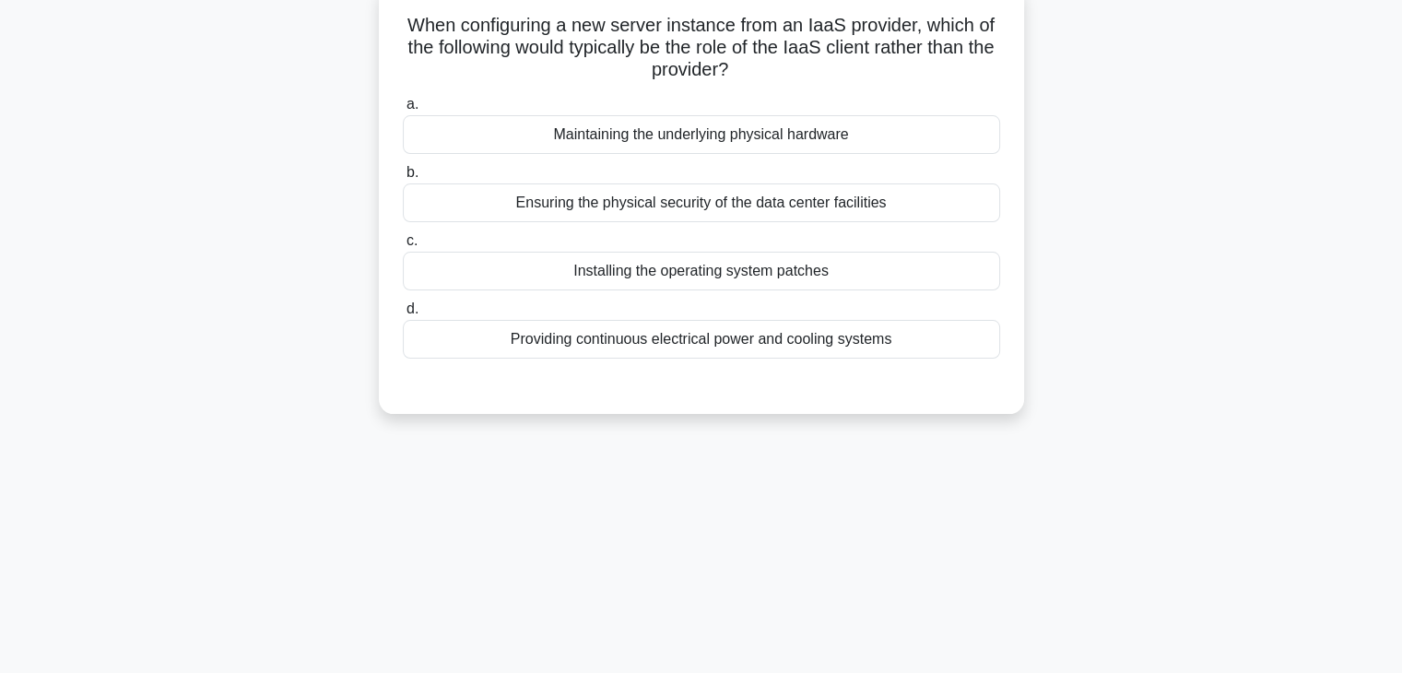
scroll to position [9, 0]
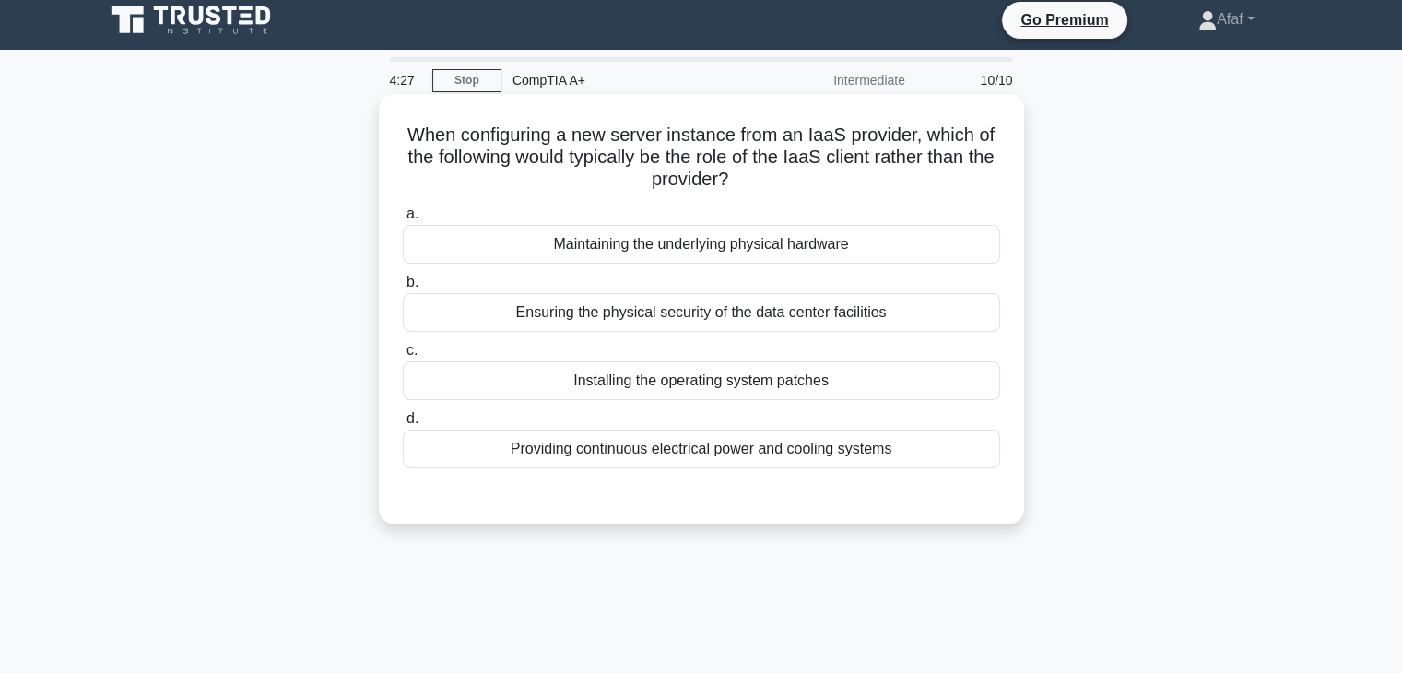
click at [756, 323] on div "Ensuring the physical security of the data center facilities" at bounding box center [701, 312] width 597 height 39
click at [403, 289] on input "b. Ensuring the physical security of the data center facilities" at bounding box center [403, 283] width 0 height 12
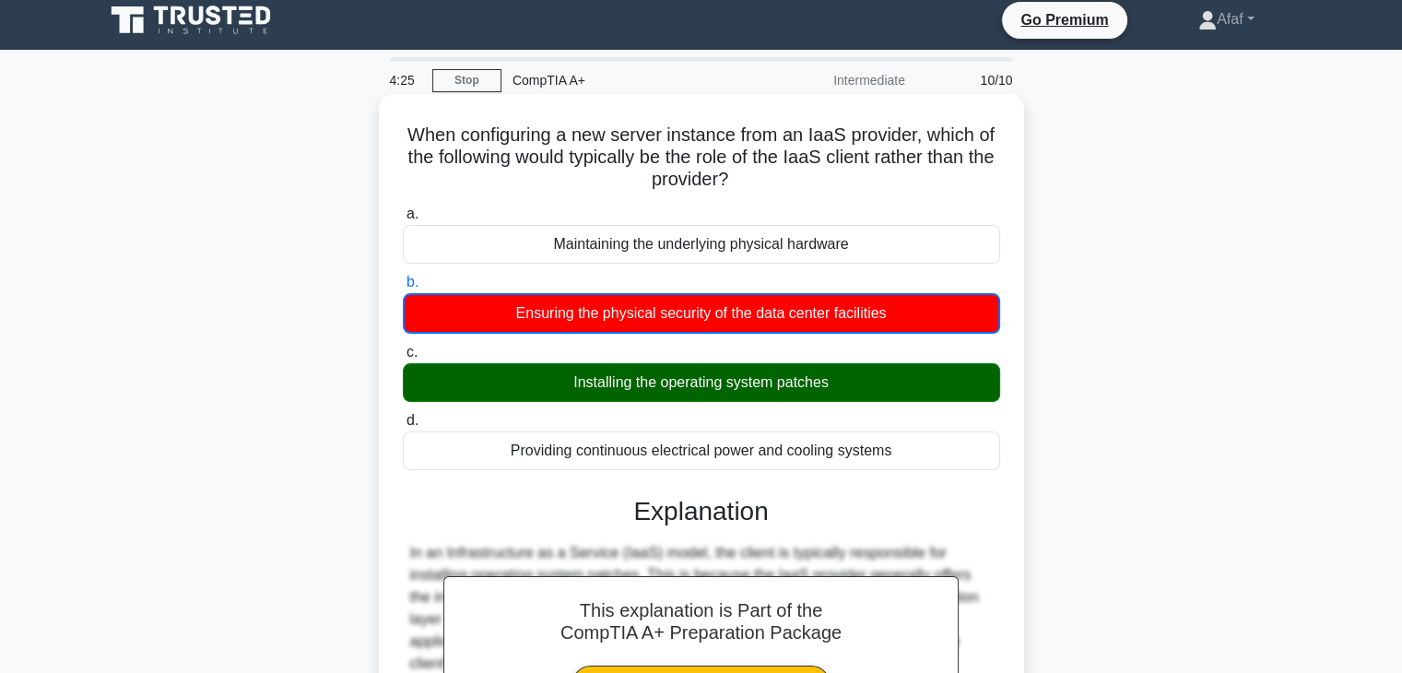
scroll to position [332, 0]
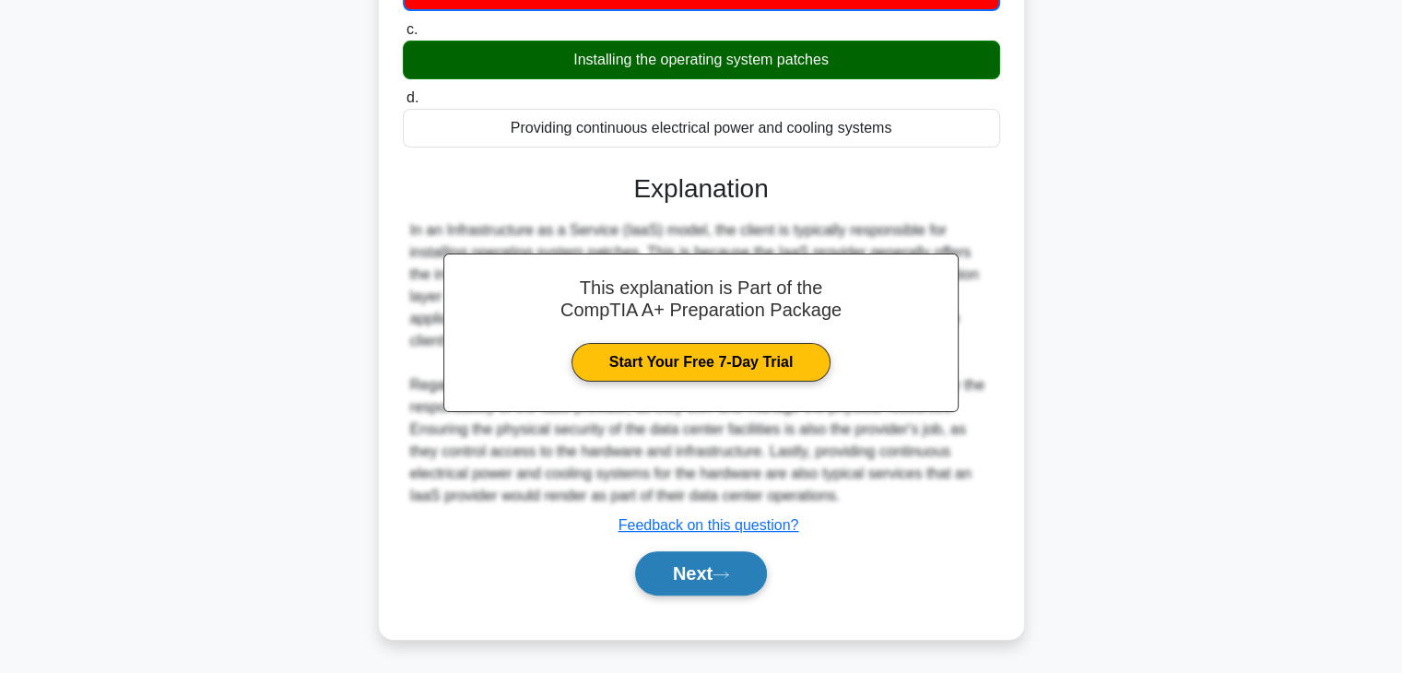
click at [701, 558] on button "Next" at bounding box center [701, 573] width 132 height 44
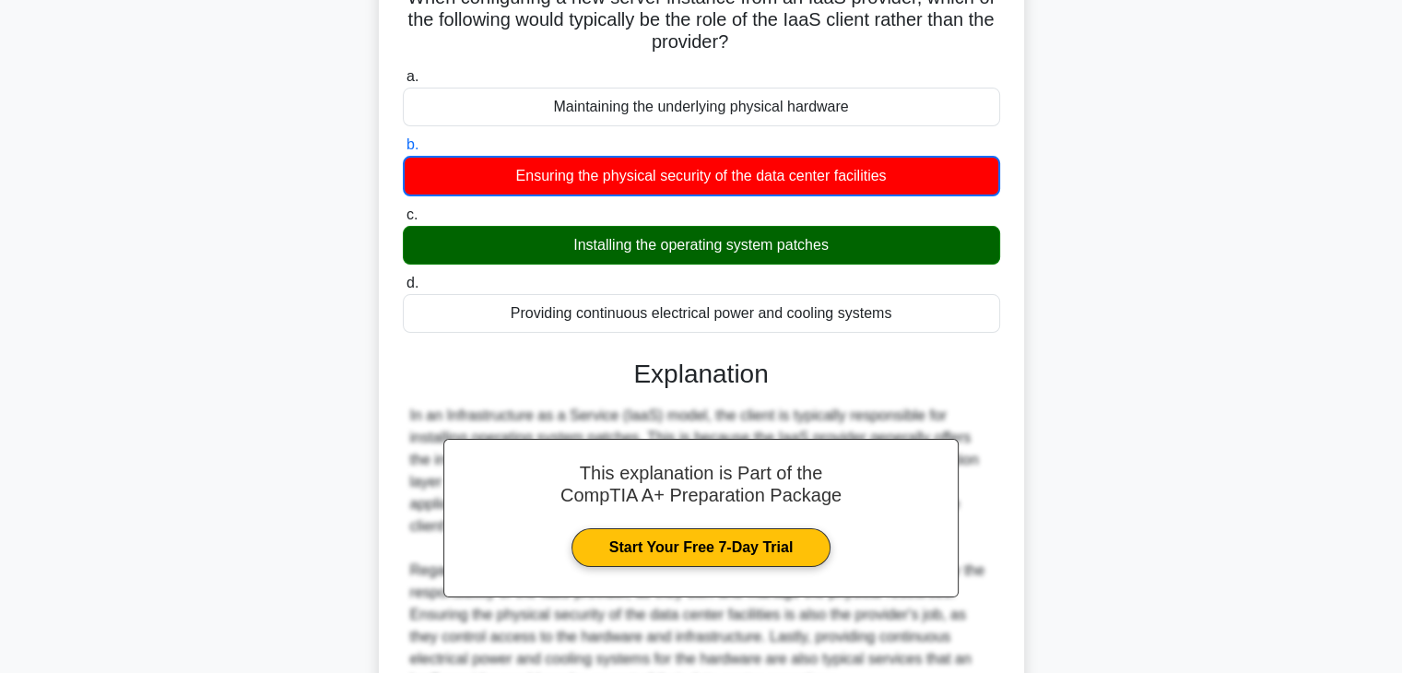
scroll to position [106, 0]
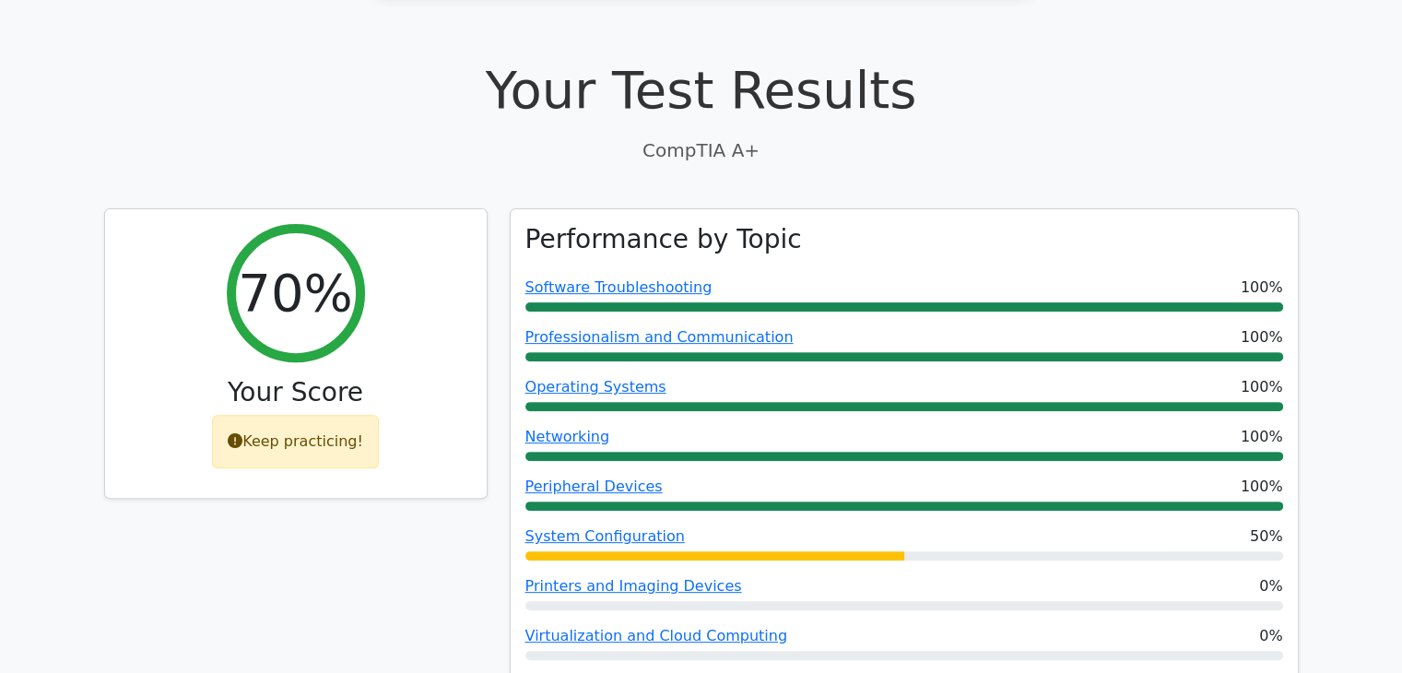
scroll to position [527, 0]
click at [650, 426] on div "Networking 100%" at bounding box center [905, 437] width 758 height 22
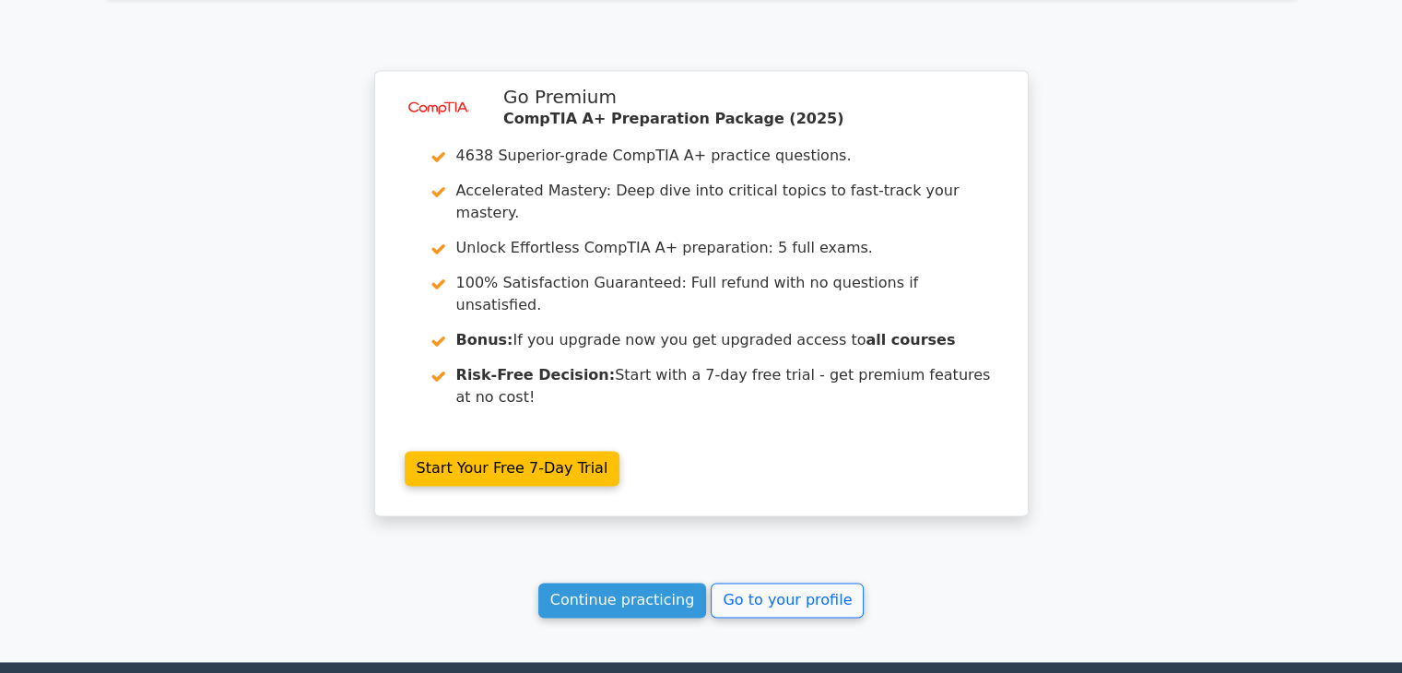
scroll to position [2823, 0]
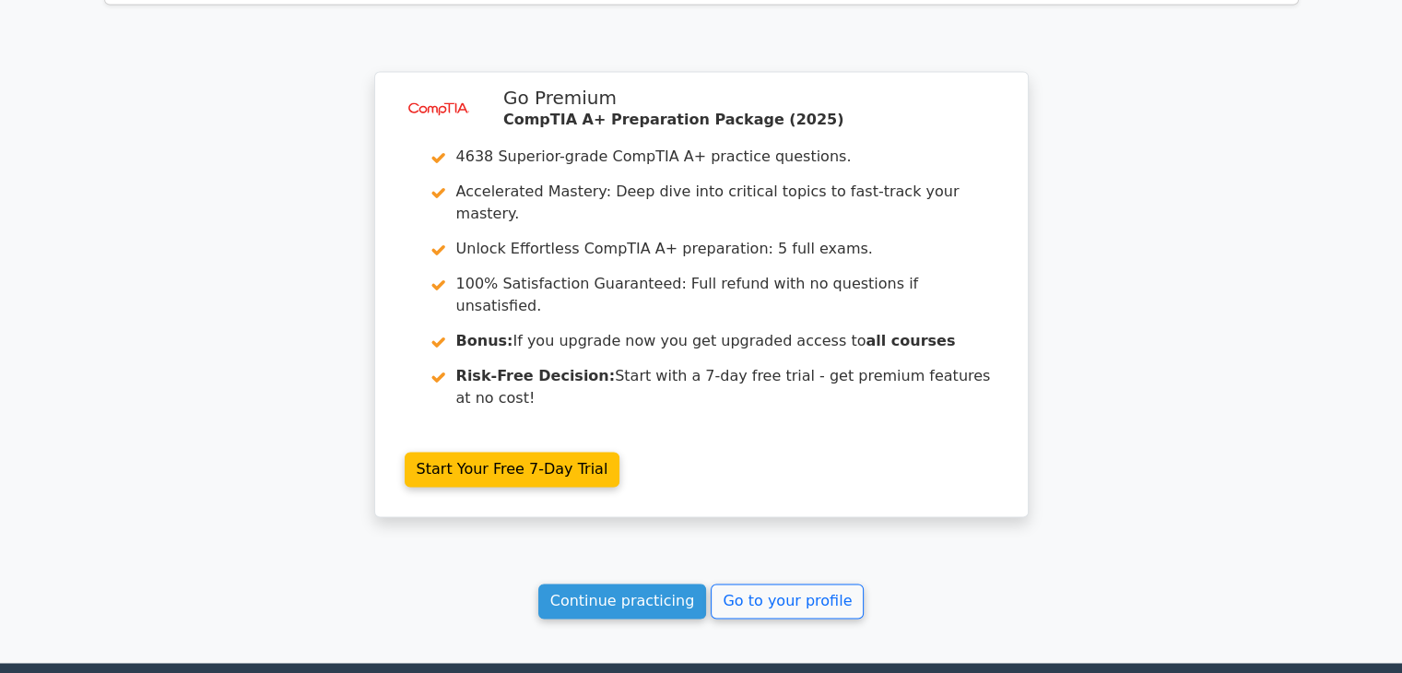
click at [619, 584] on link "Continue practicing" at bounding box center [622, 601] width 169 height 35
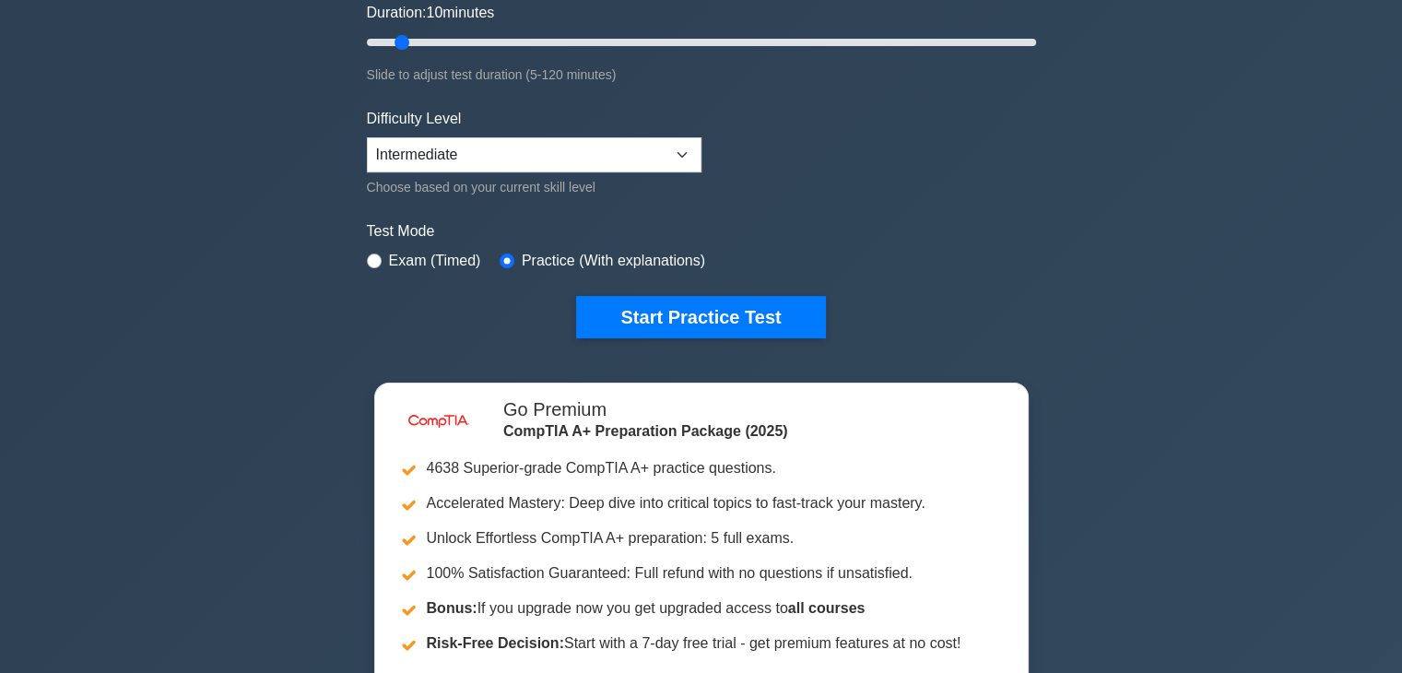
scroll to position [341, 0]
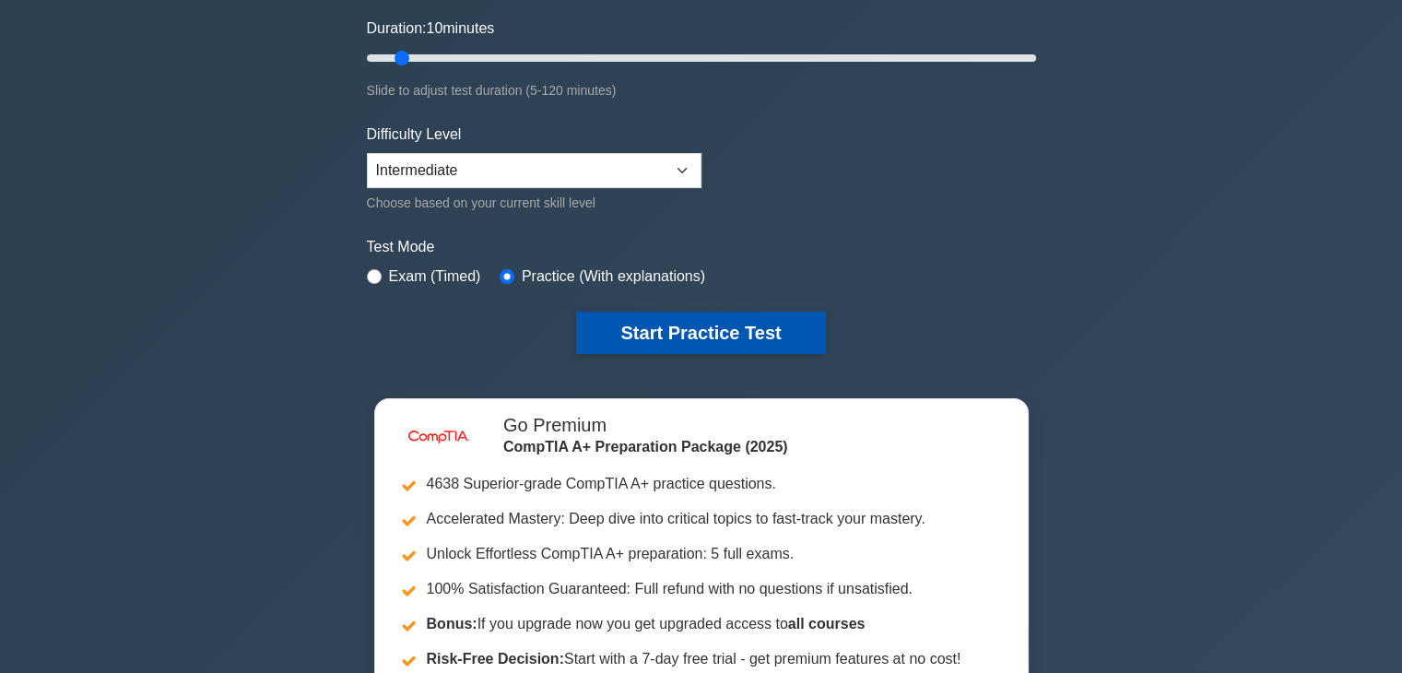
click at [676, 318] on button "Start Practice Test" at bounding box center [700, 333] width 249 height 42
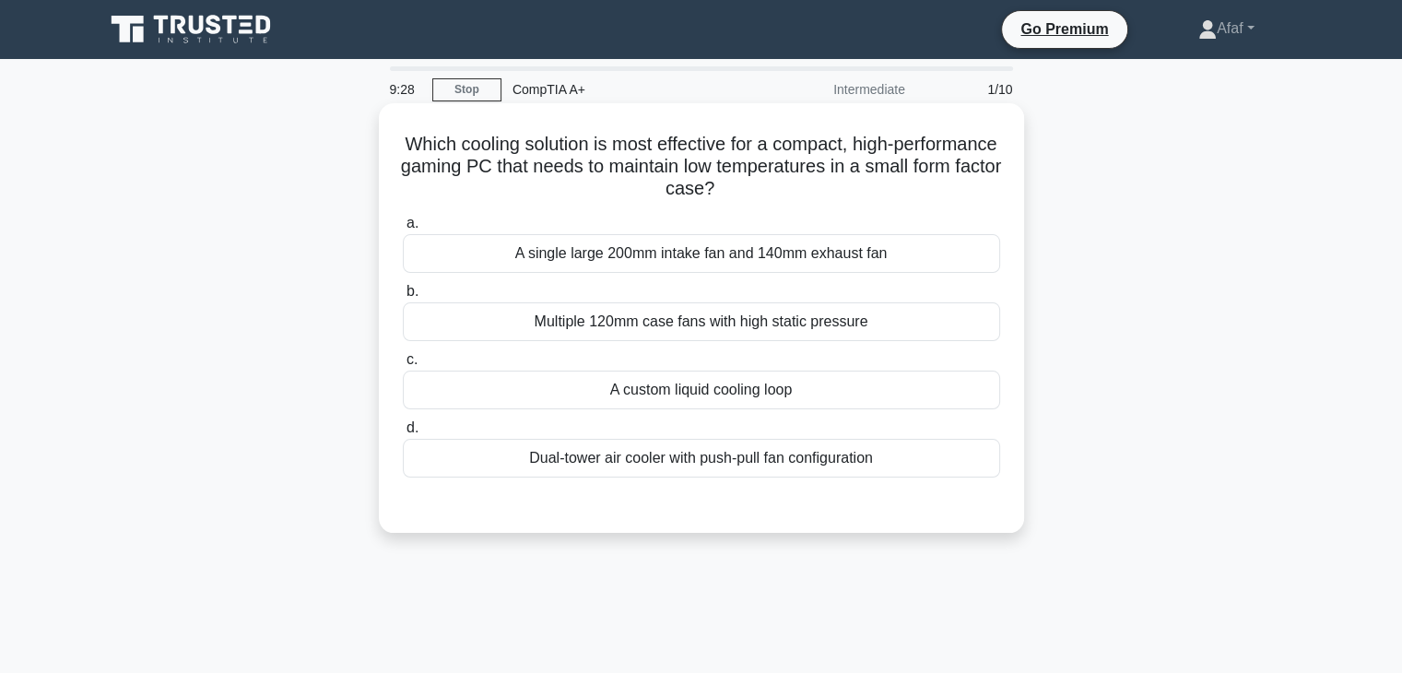
click at [778, 463] on div "Dual-tower air cooler with push-pull fan configuration" at bounding box center [701, 458] width 597 height 39
click at [403, 434] on input "d. Dual-tower air cooler with push-pull fan configuration" at bounding box center [403, 428] width 0 height 12
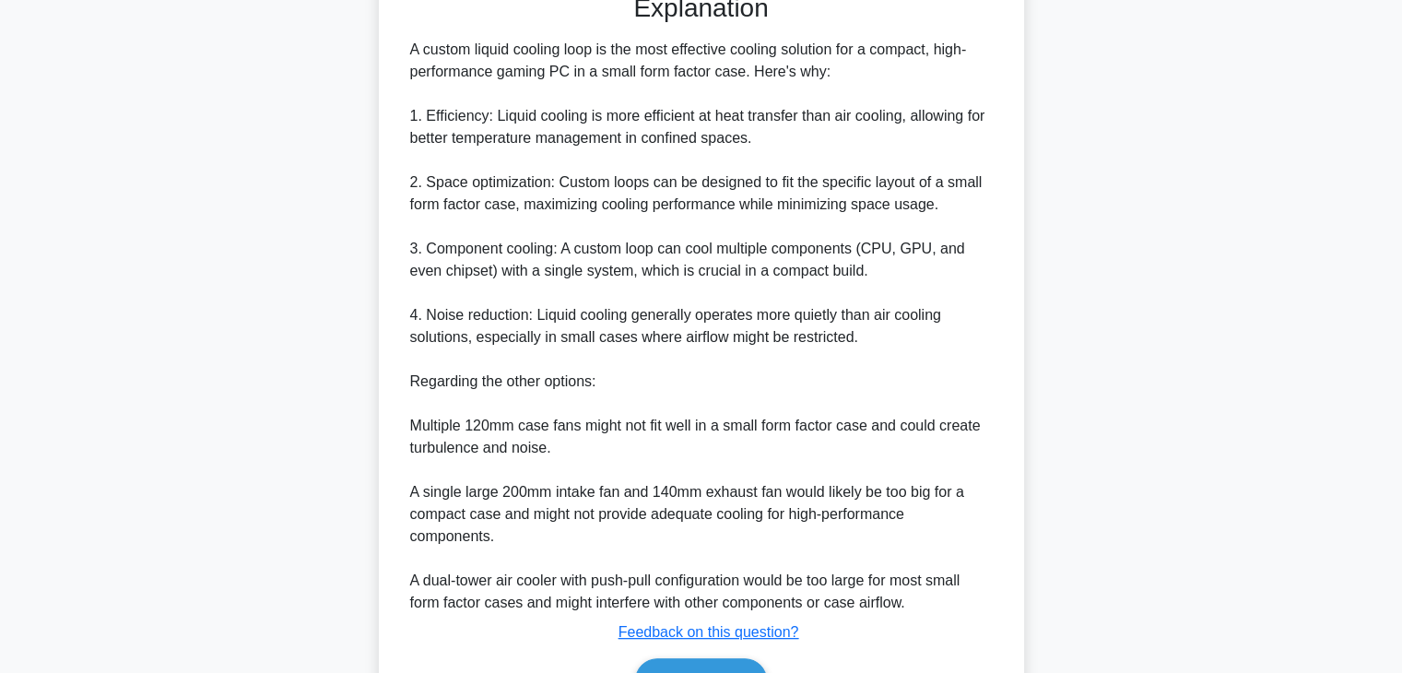
scroll to position [620, 0]
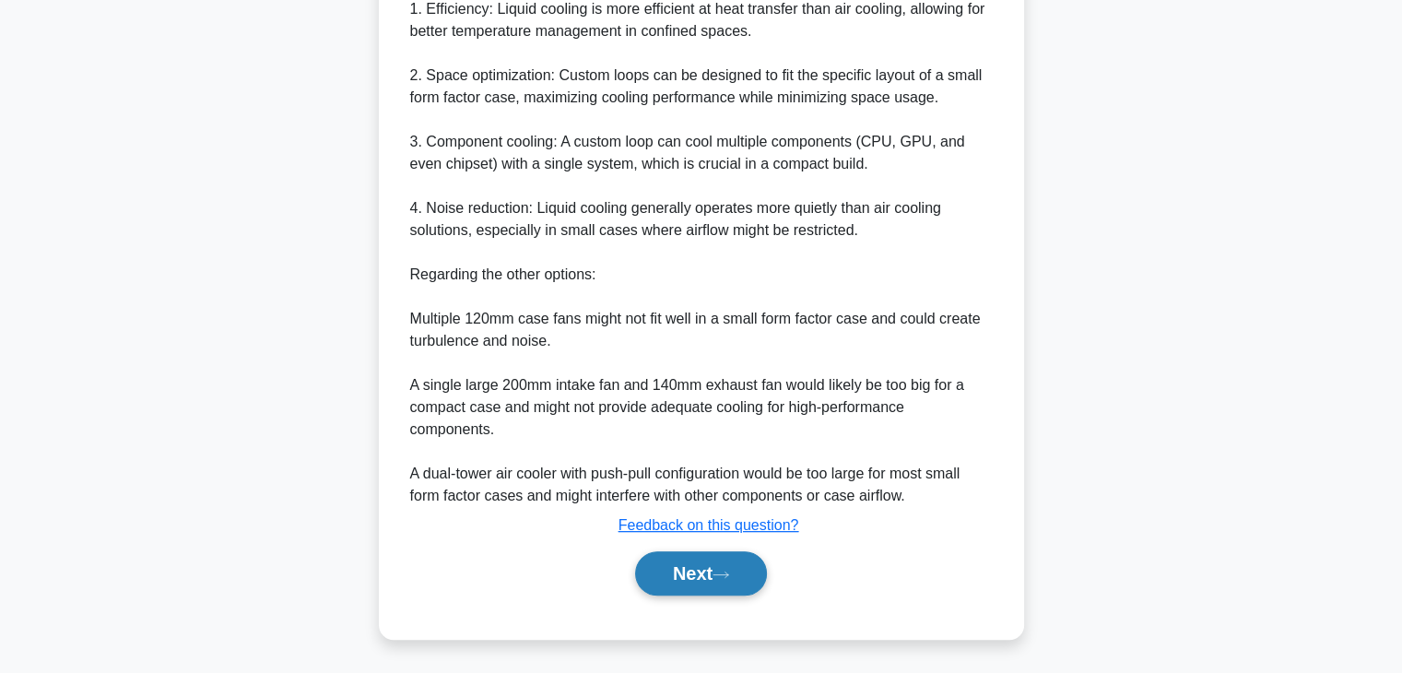
click at [685, 571] on button "Next" at bounding box center [701, 573] width 132 height 44
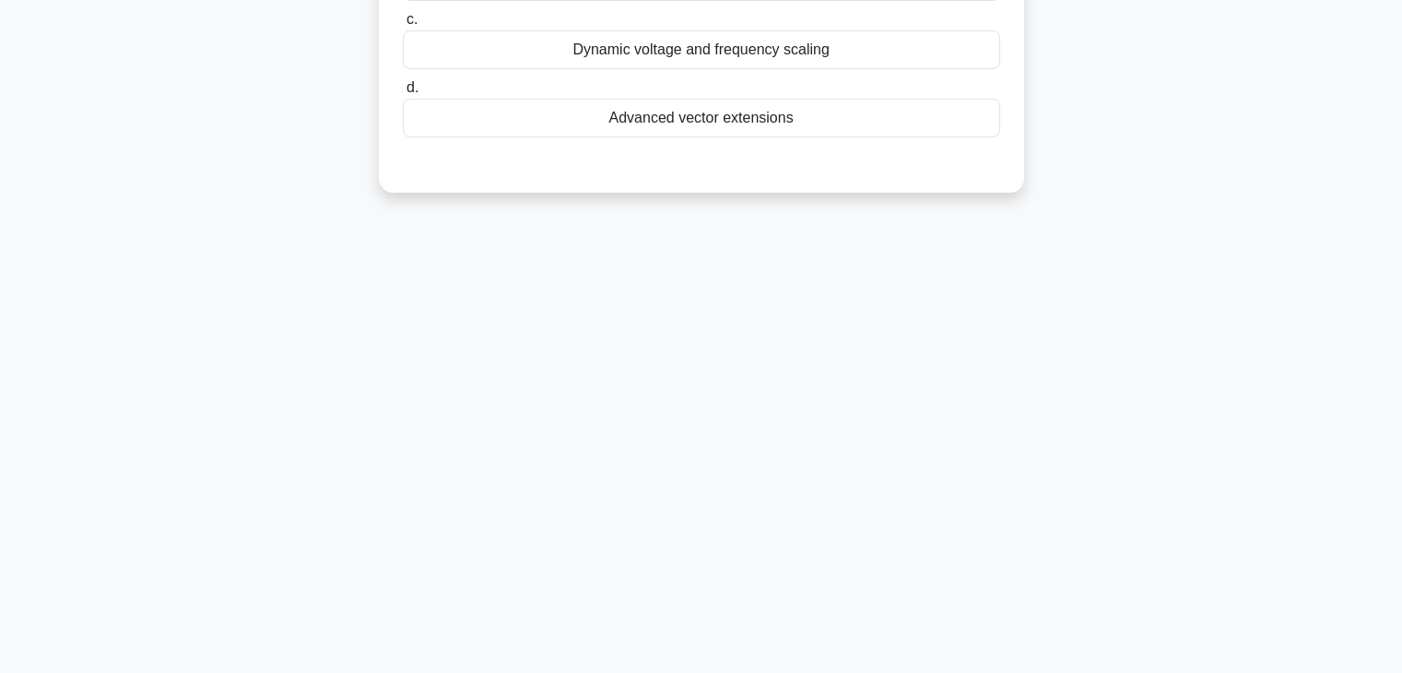
scroll to position [0, 0]
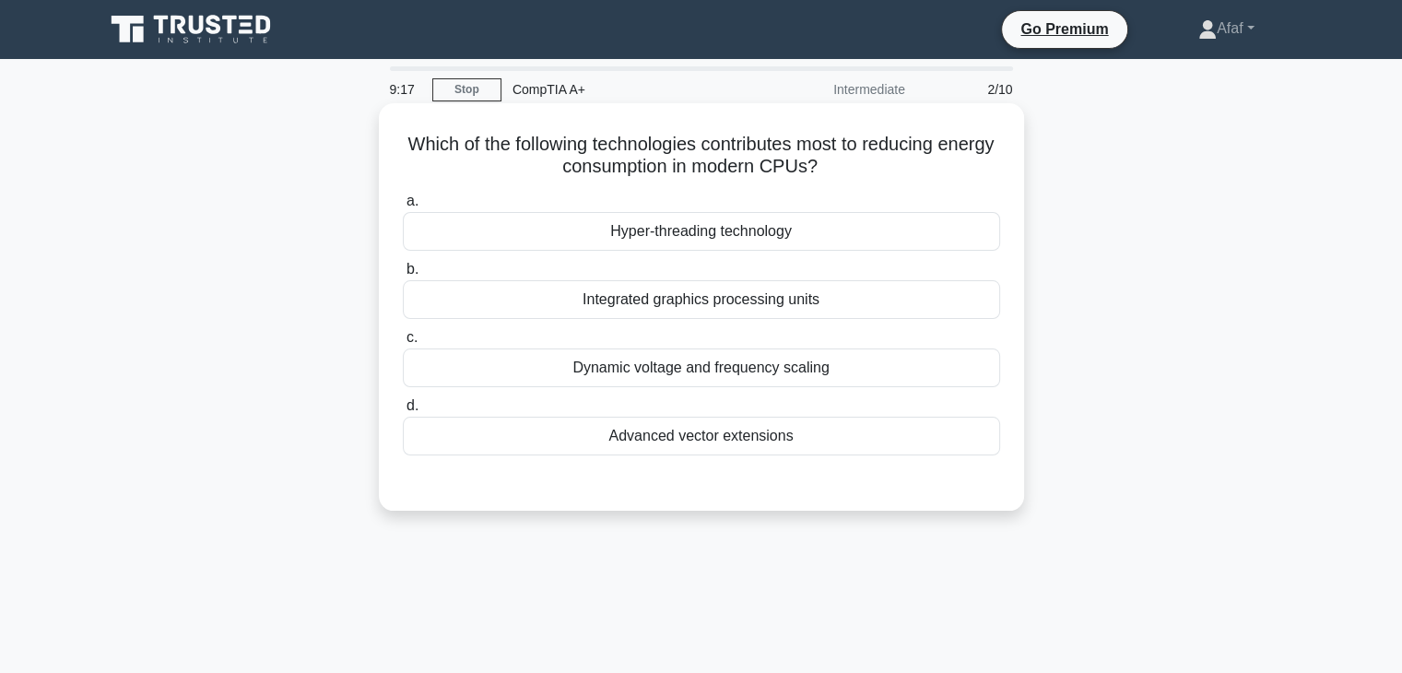
click at [810, 381] on div "Dynamic voltage and frequency scaling" at bounding box center [701, 368] width 597 height 39
click at [403, 344] on input "c. Dynamic voltage and frequency scaling" at bounding box center [403, 338] width 0 height 12
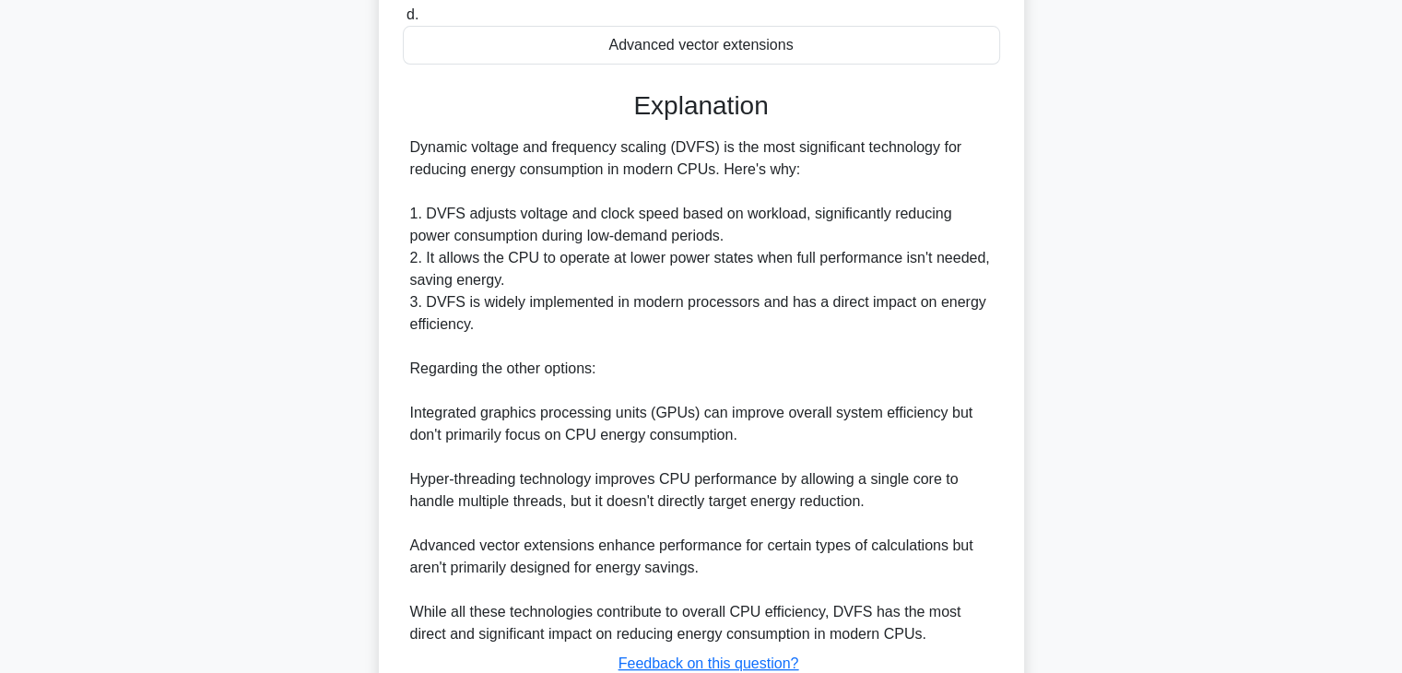
scroll to position [527, 0]
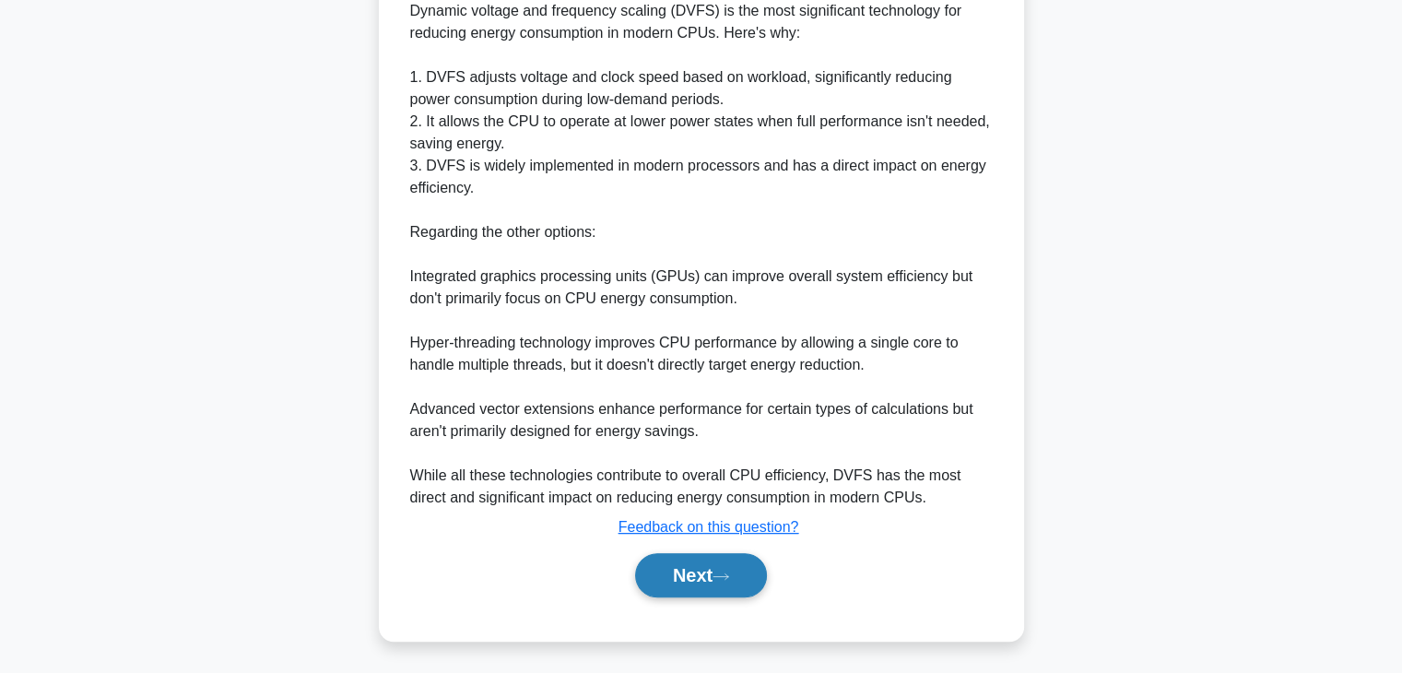
click at [719, 585] on button "Next" at bounding box center [701, 575] width 132 height 44
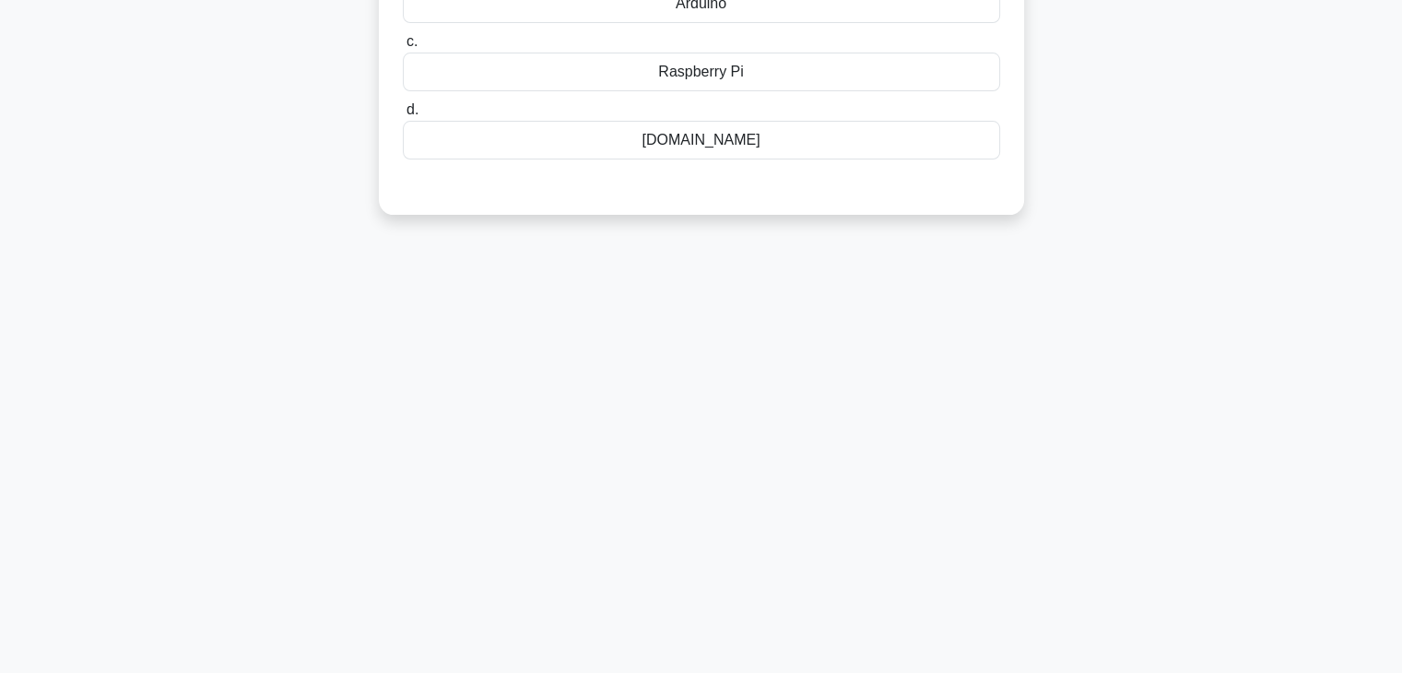
scroll to position [0, 0]
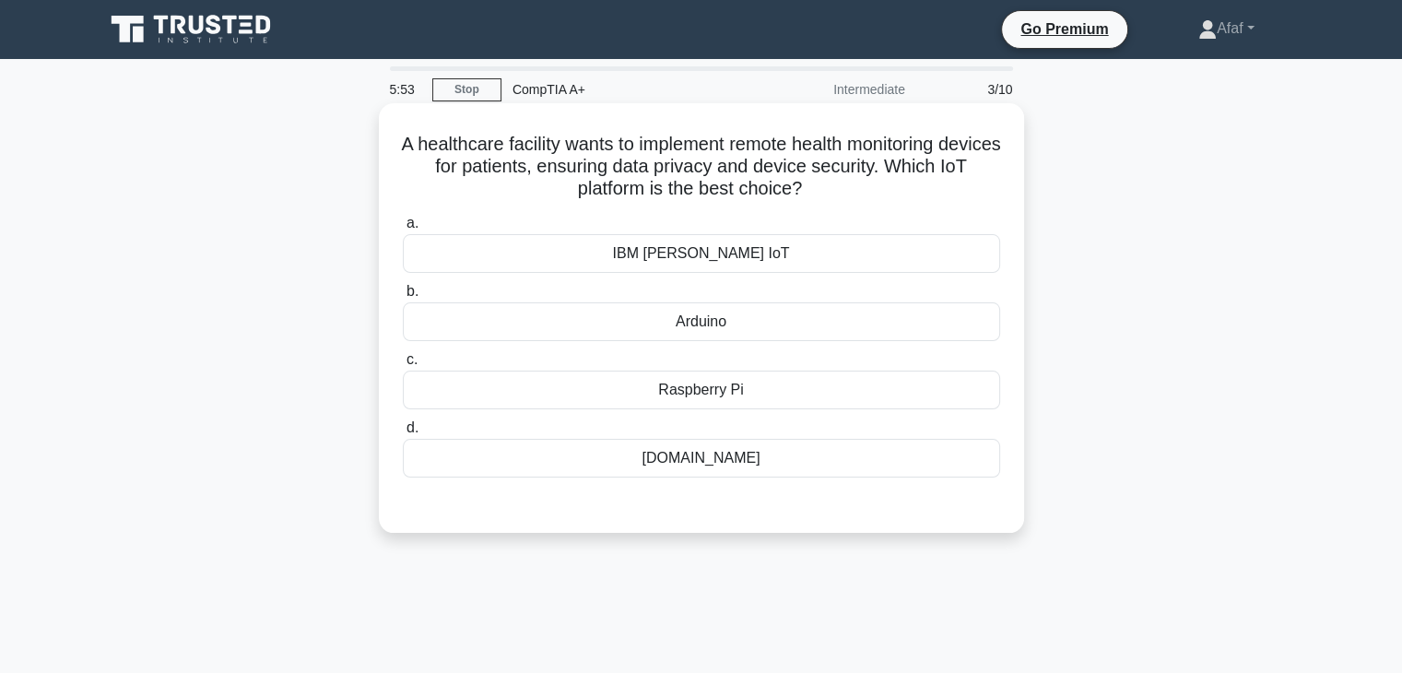
click at [737, 255] on div "IBM Watson IoT" at bounding box center [701, 253] width 597 height 39
click at [403, 230] on input "a. IBM Watson IoT" at bounding box center [403, 224] width 0 height 12
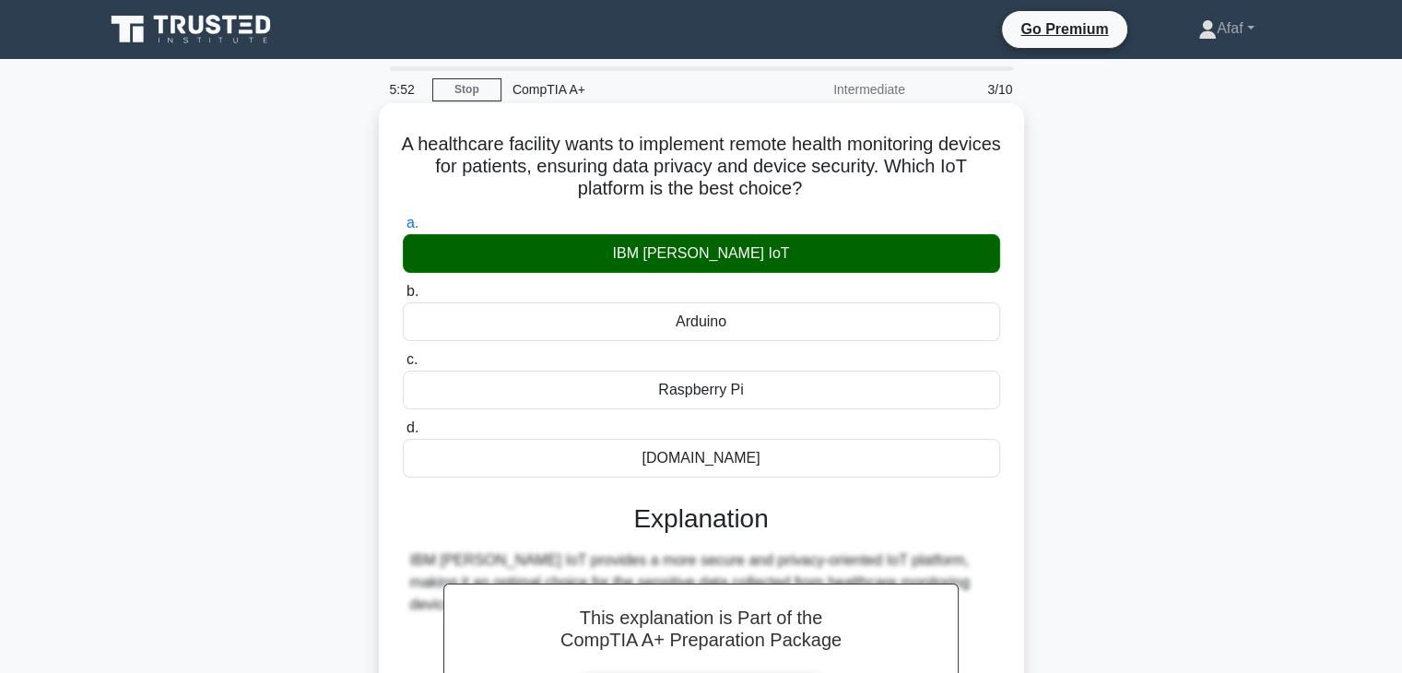
scroll to position [324, 0]
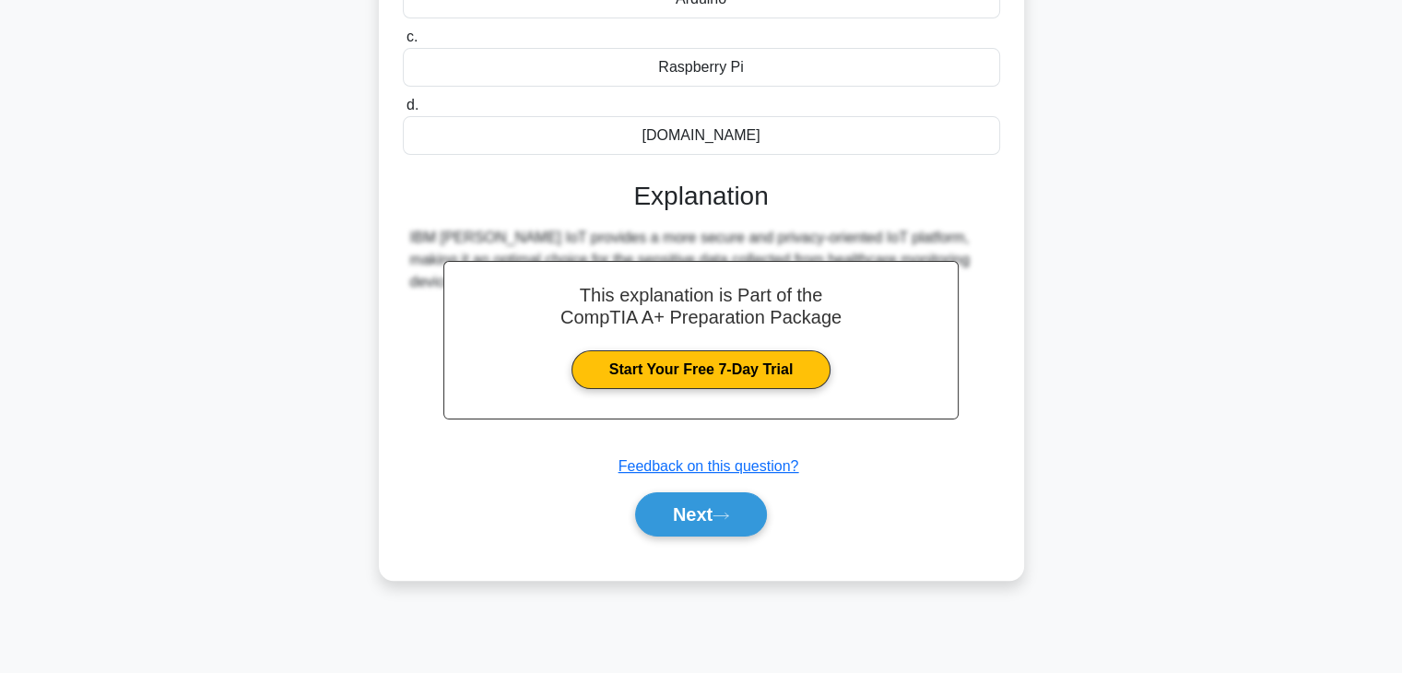
click at [692, 542] on div "a. IBM Watson IoT b. Arduino" at bounding box center [701, 222] width 601 height 673
click at [692, 525] on button "Next" at bounding box center [701, 514] width 132 height 44
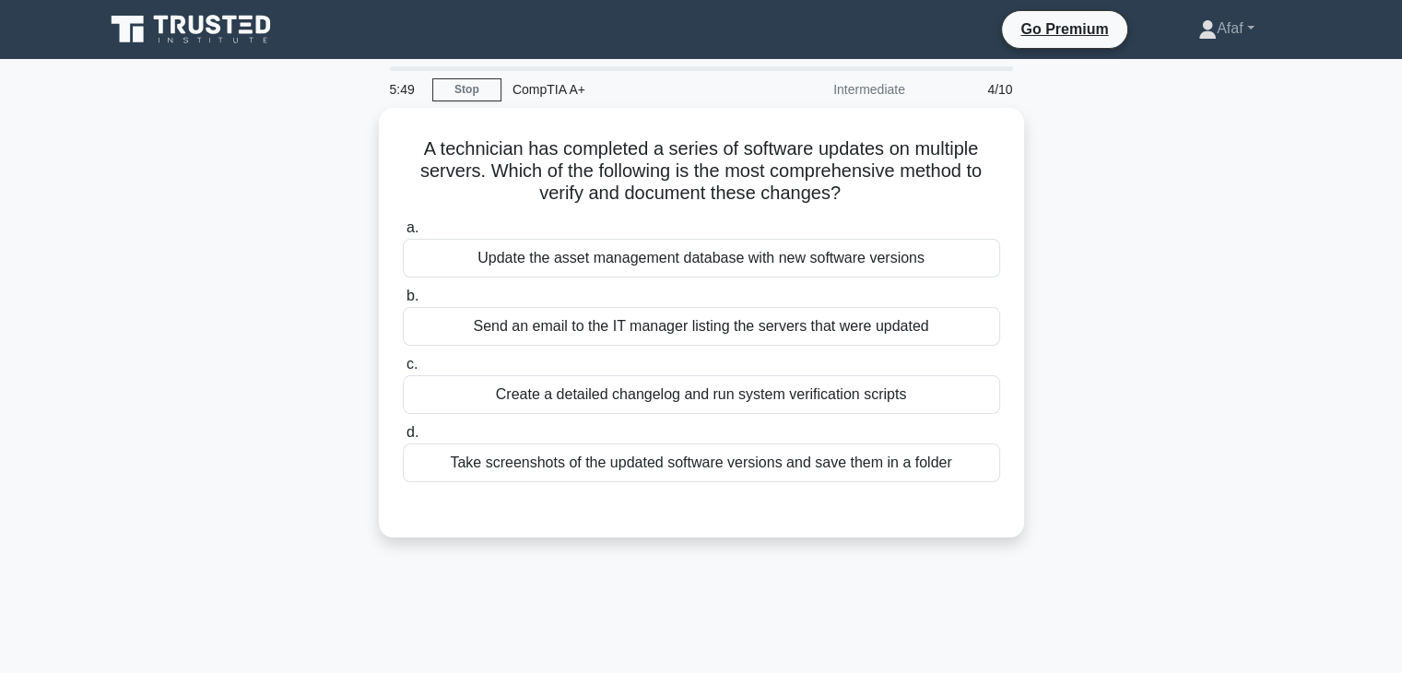
scroll to position [2, 0]
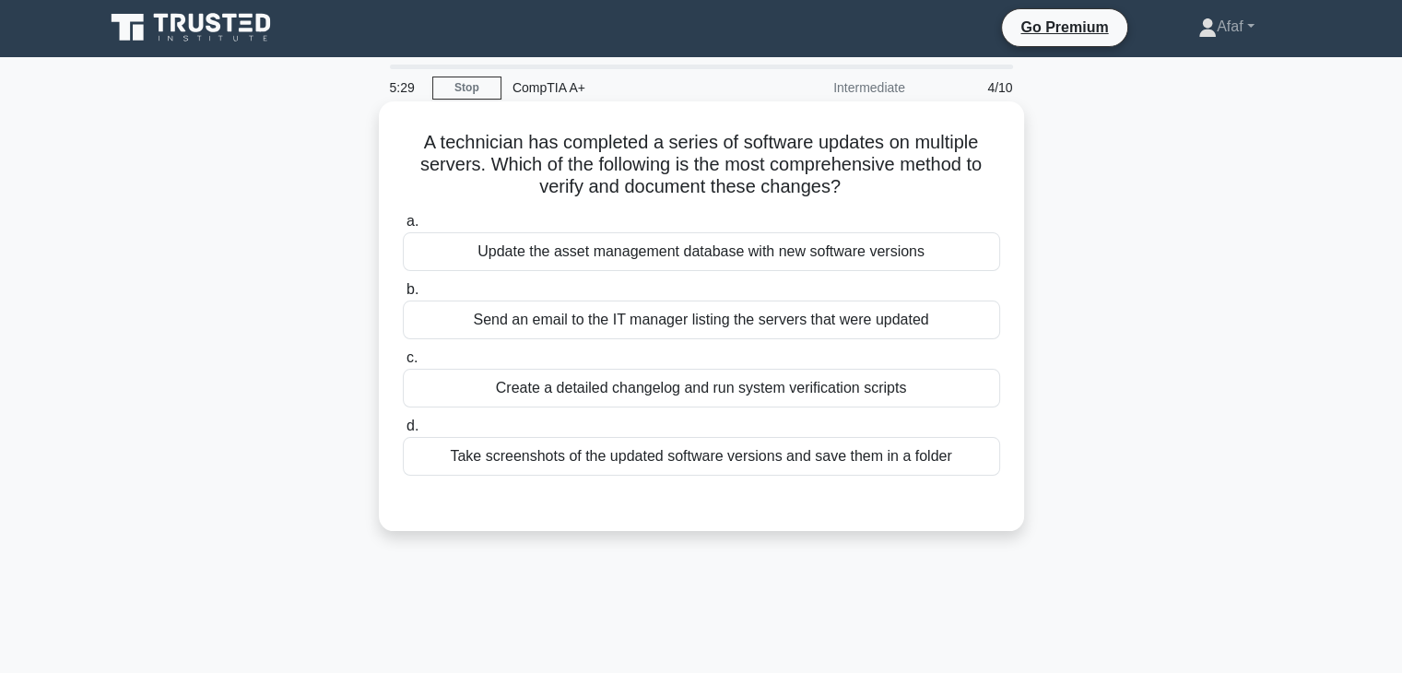
click at [856, 391] on div "Create a detailed changelog and run system verification scripts" at bounding box center [701, 388] width 597 height 39
click at [403, 364] on input "c. Create a detailed changelog and run system verification scripts" at bounding box center [403, 358] width 0 height 12
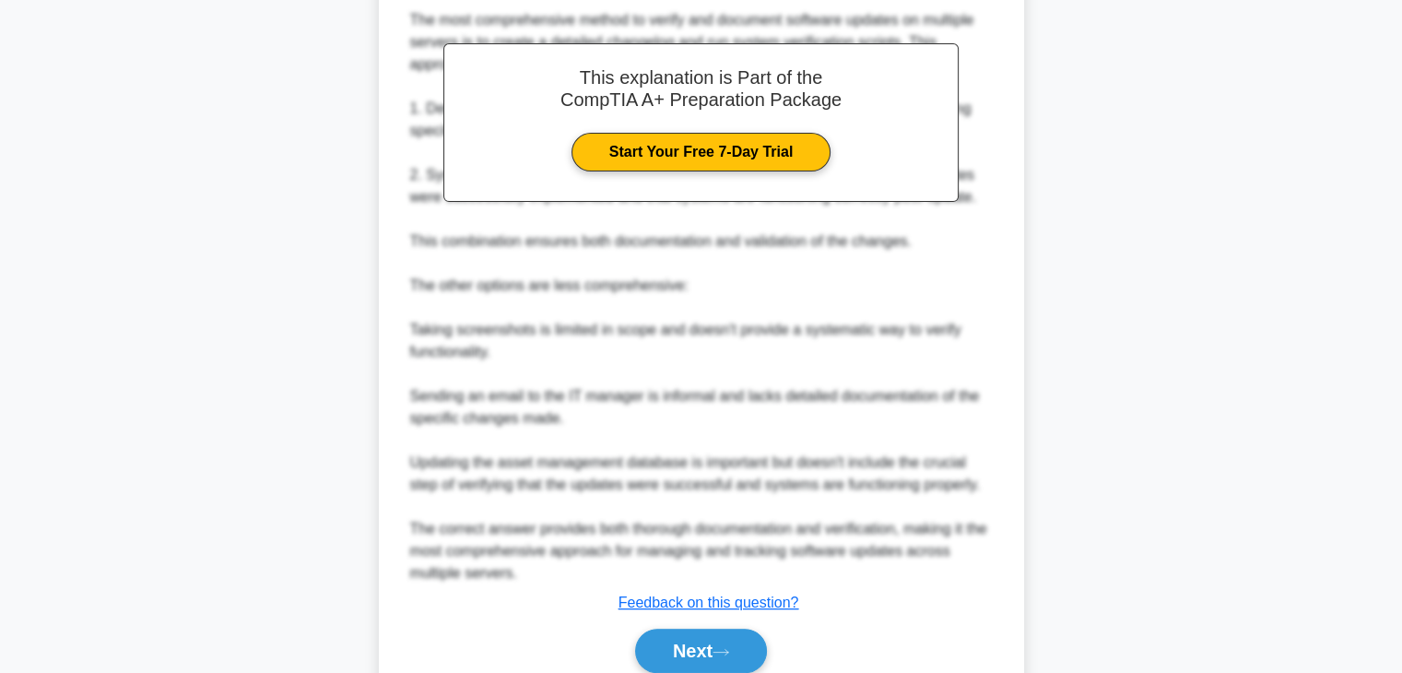
scroll to position [618, 0]
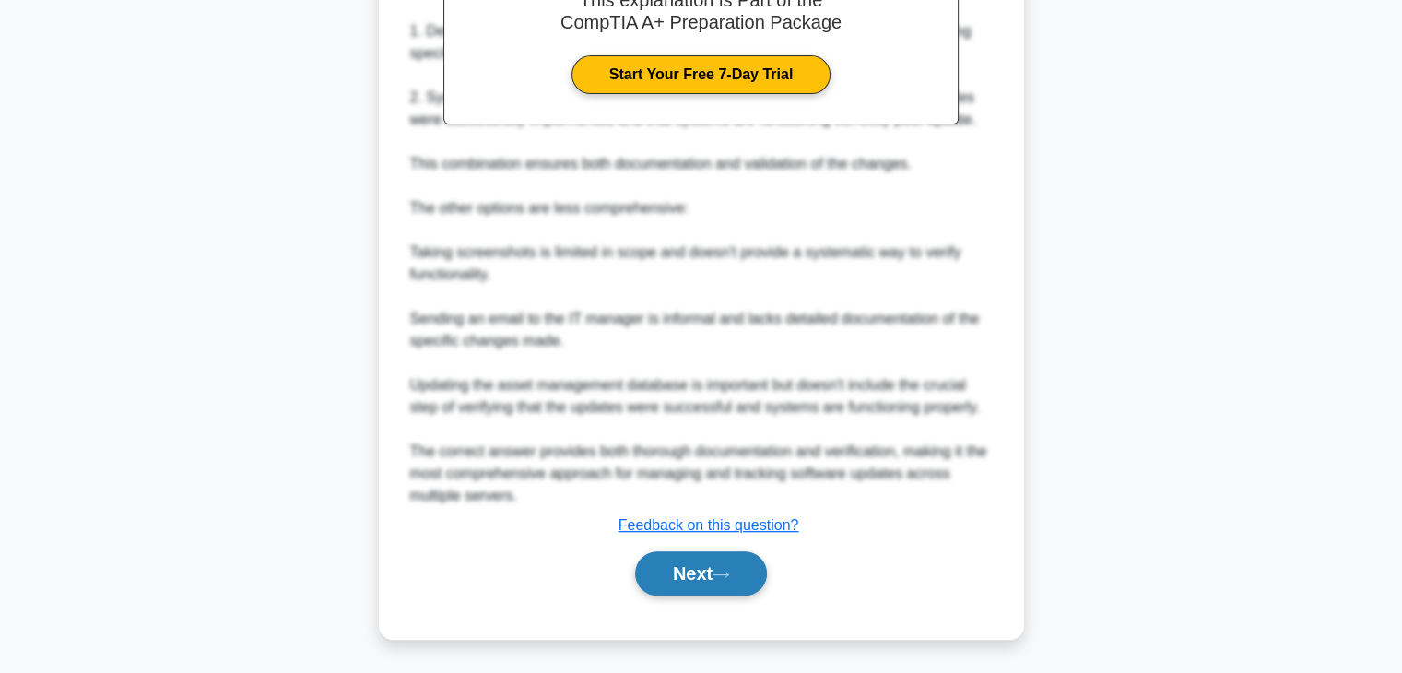
click at [729, 576] on icon at bounding box center [721, 575] width 17 height 10
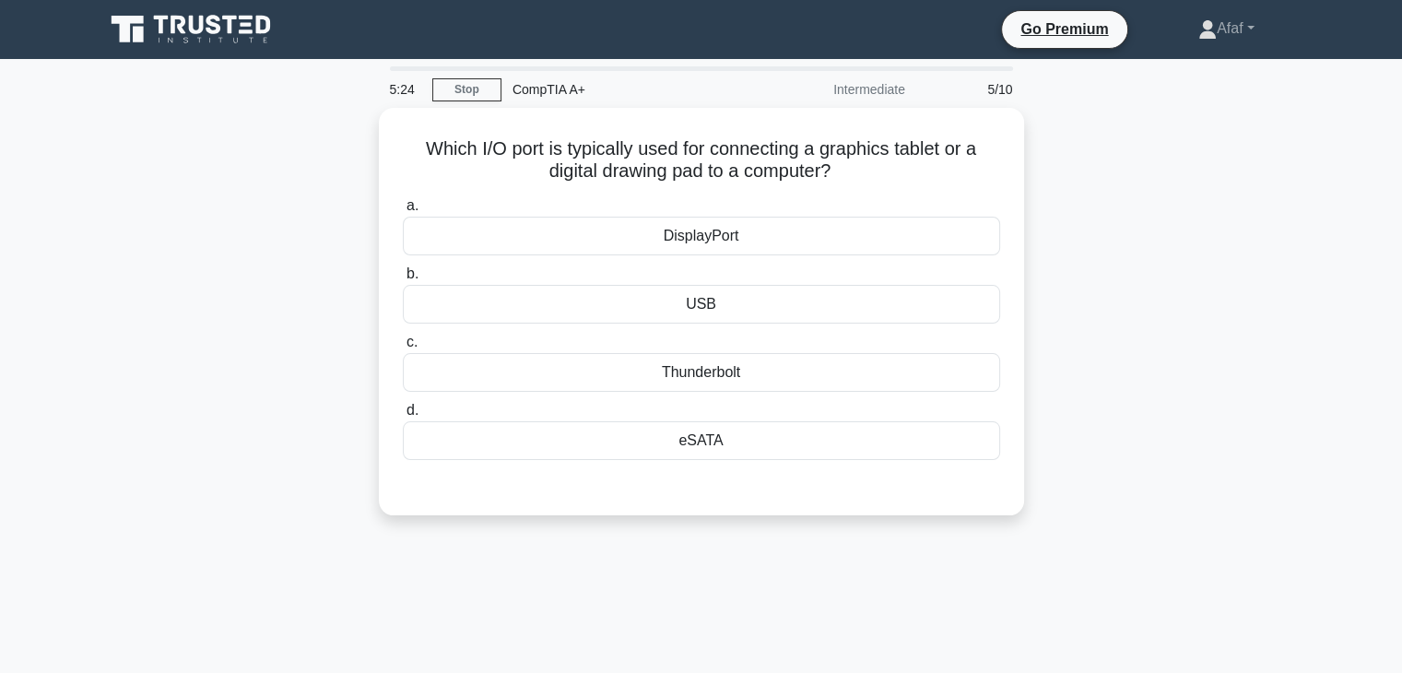
scroll to position [3, 0]
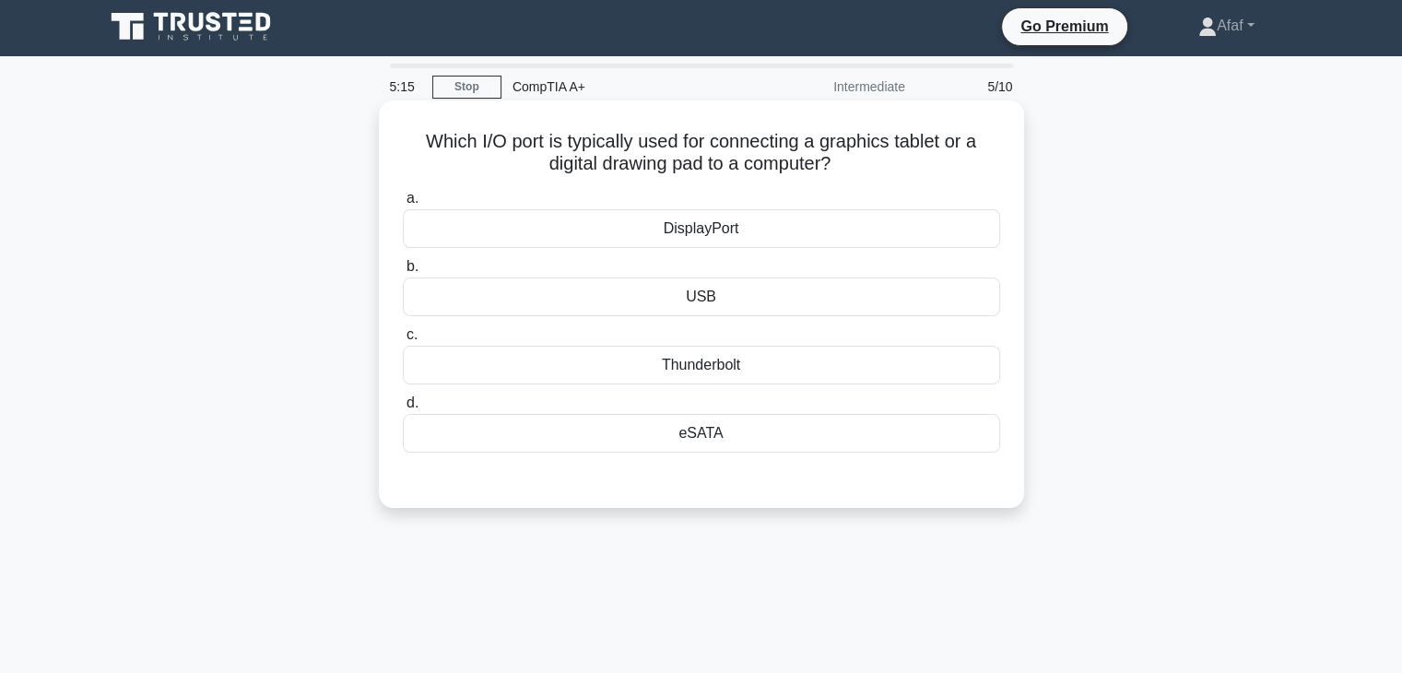
click at [751, 311] on div "USB" at bounding box center [701, 297] width 597 height 39
click at [403, 273] on input "b. USB" at bounding box center [403, 267] width 0 height 12
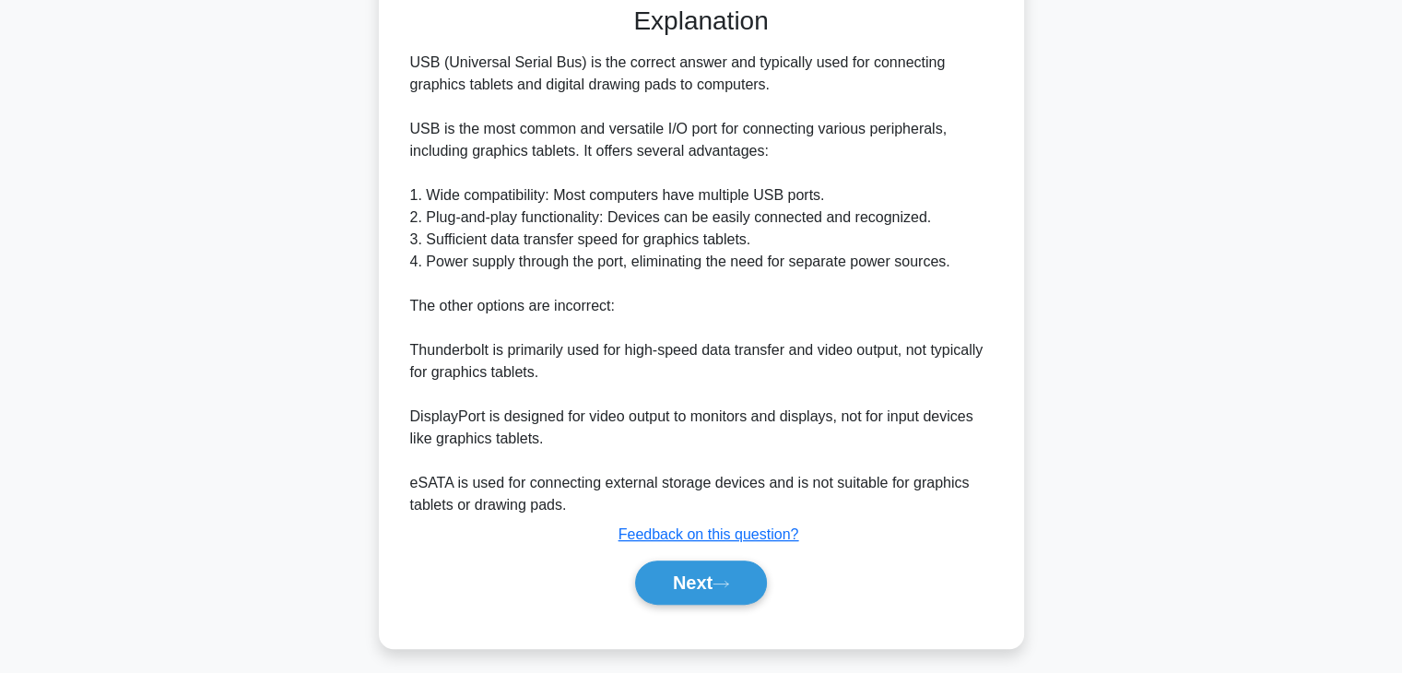
scroll to position [483, 0]
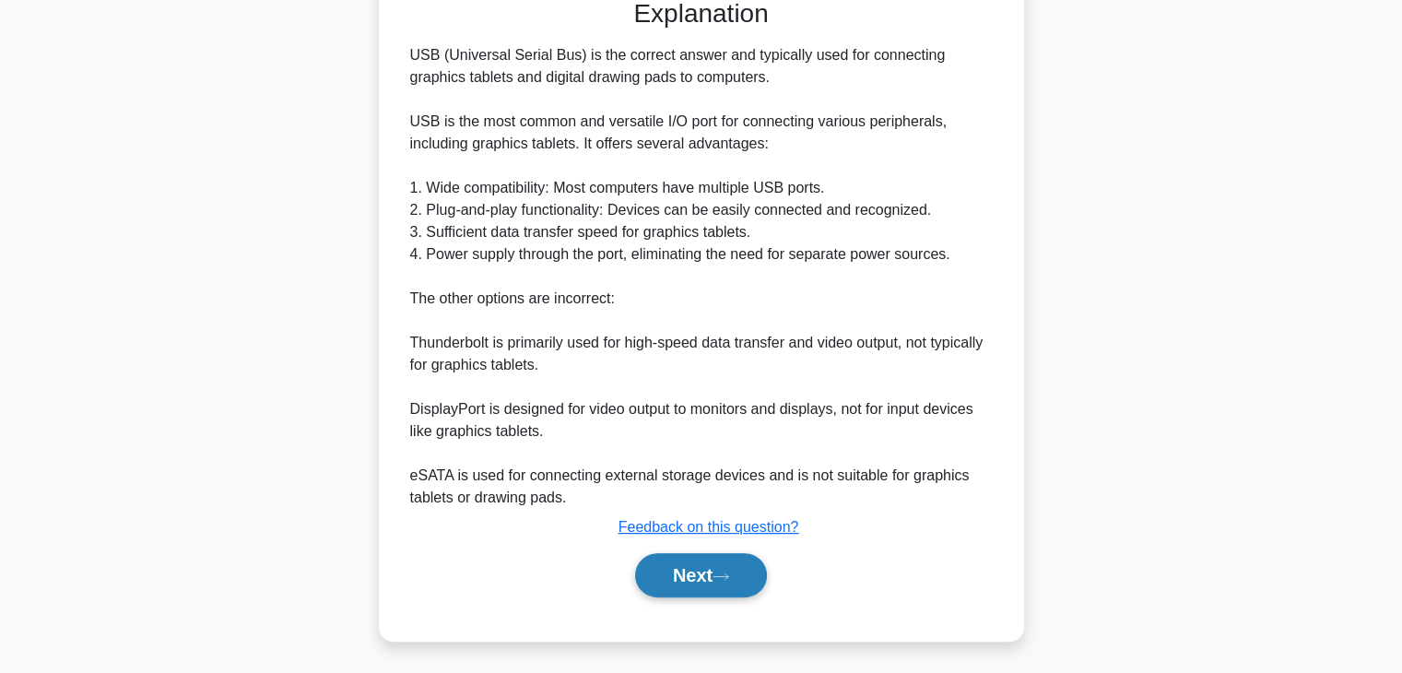
click at [716, 576] on button "Next" at bounding box center [701, 575] width 132 height 44
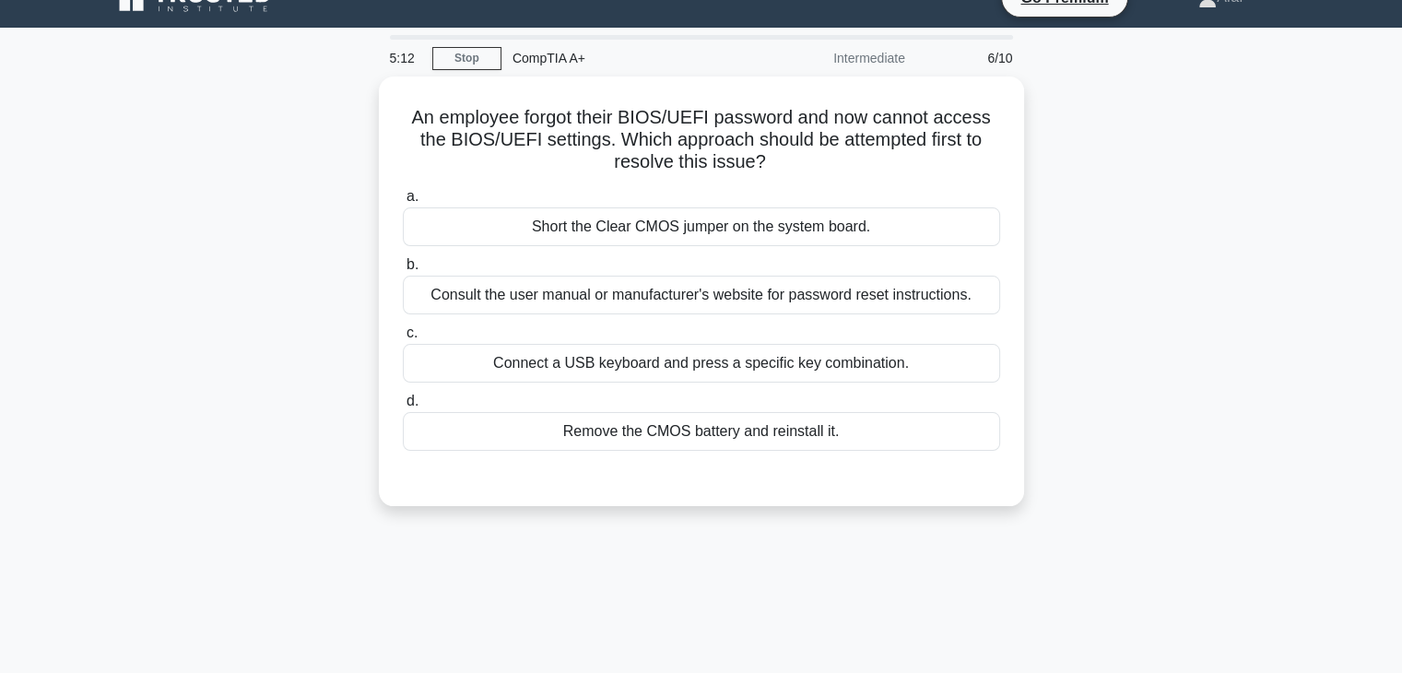
scroll to position [29, 0]
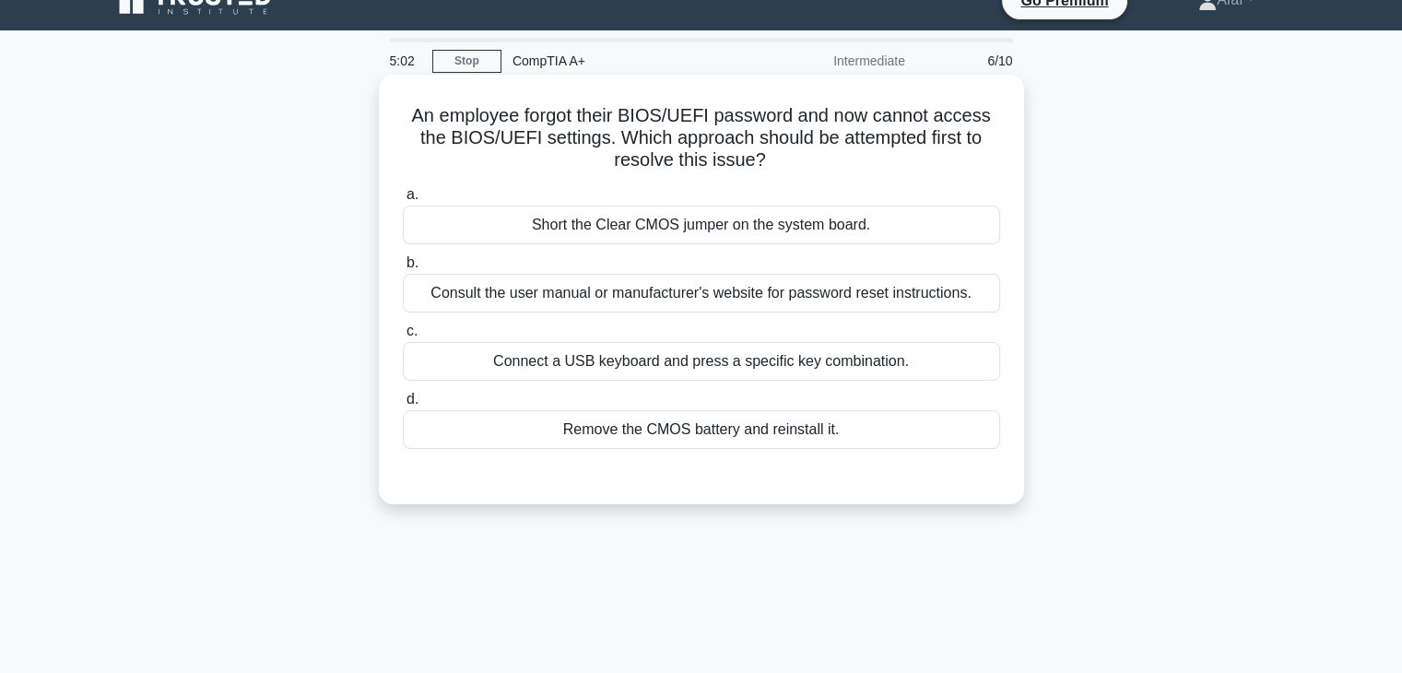
click at [786, 440] on div "Remove the CMOS battery and reinstall it." at bounding box center [701, 429] width 597 height 39
click at [403, 406] on input "d. Remove the CMOS battery and reinstall it." at bounding box center [403, 400] width 0 height 12
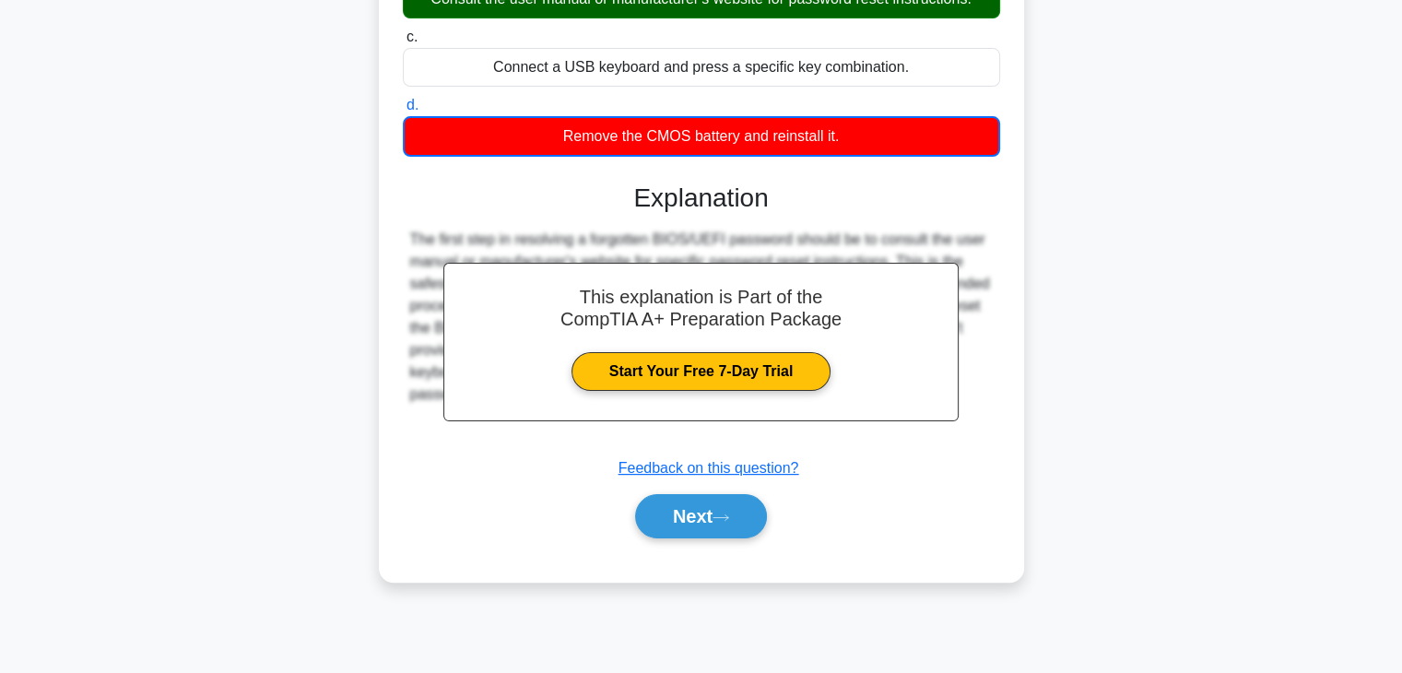
scroll to position [322, 0]
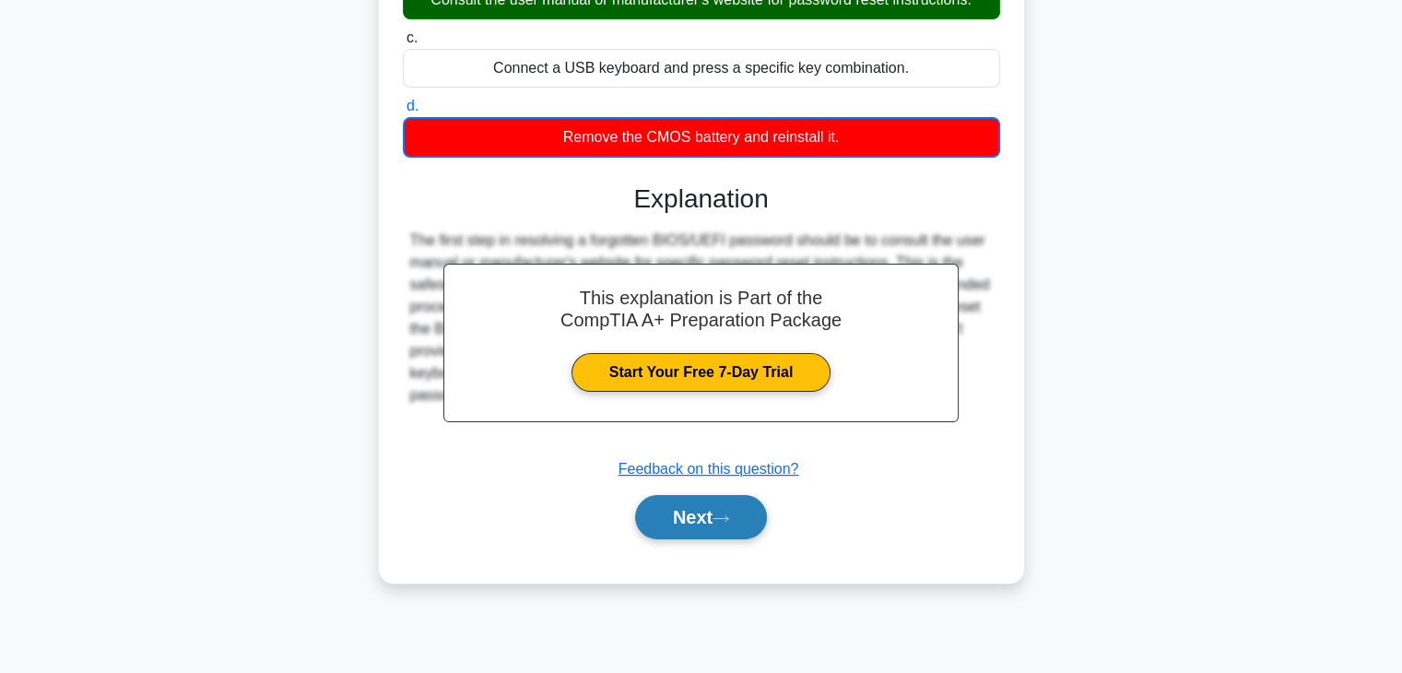
click at [724, 514] on icon at bounding box center [721, 519] width 17 height 10
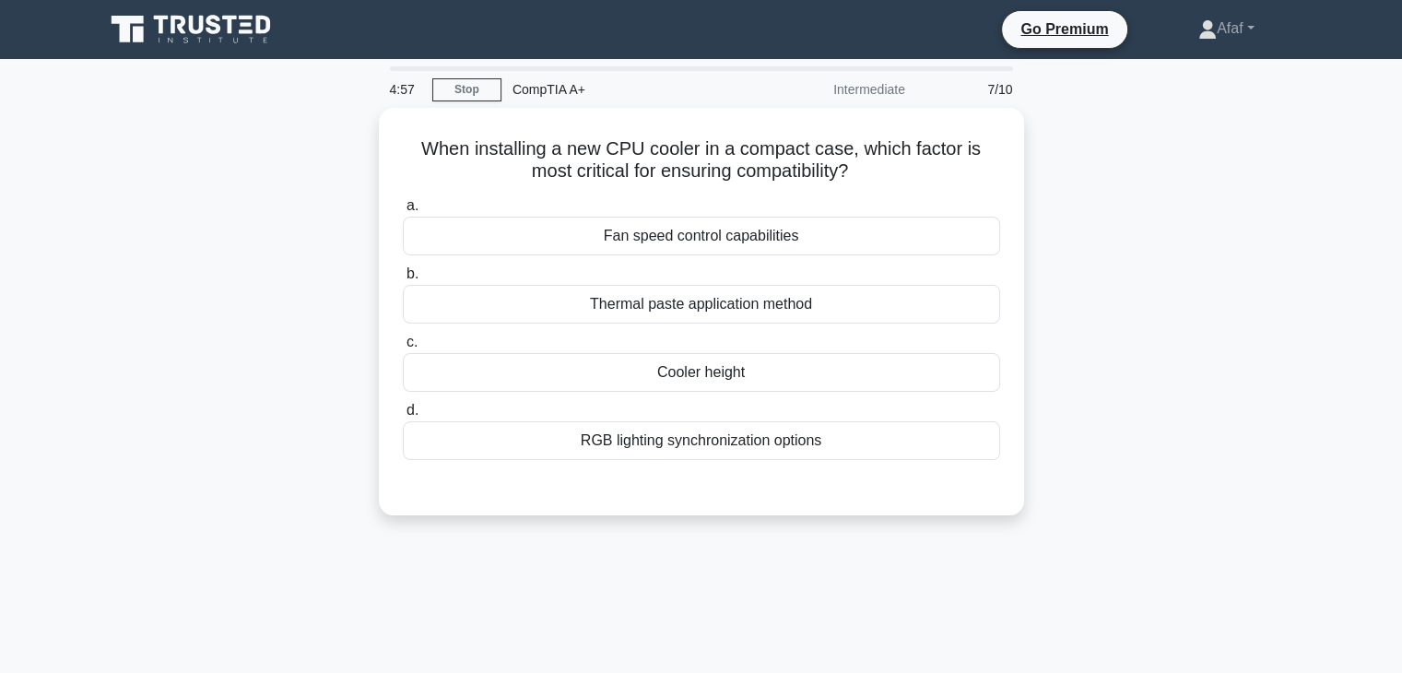
scroll to position [6, 0]
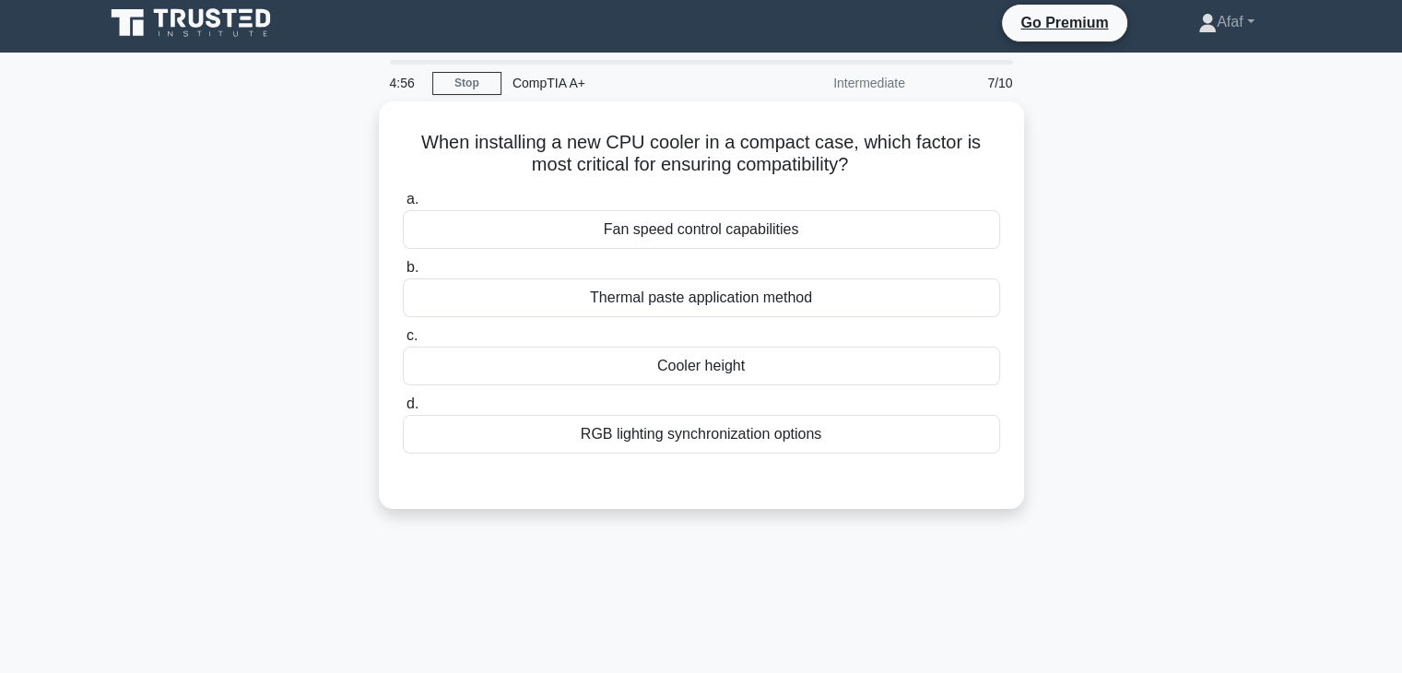
click at [724, 511] on div "When installing a new CPU cooler in a compact case, which factor is most critic…" at bounding box center [701, 316] width 1217 height 430
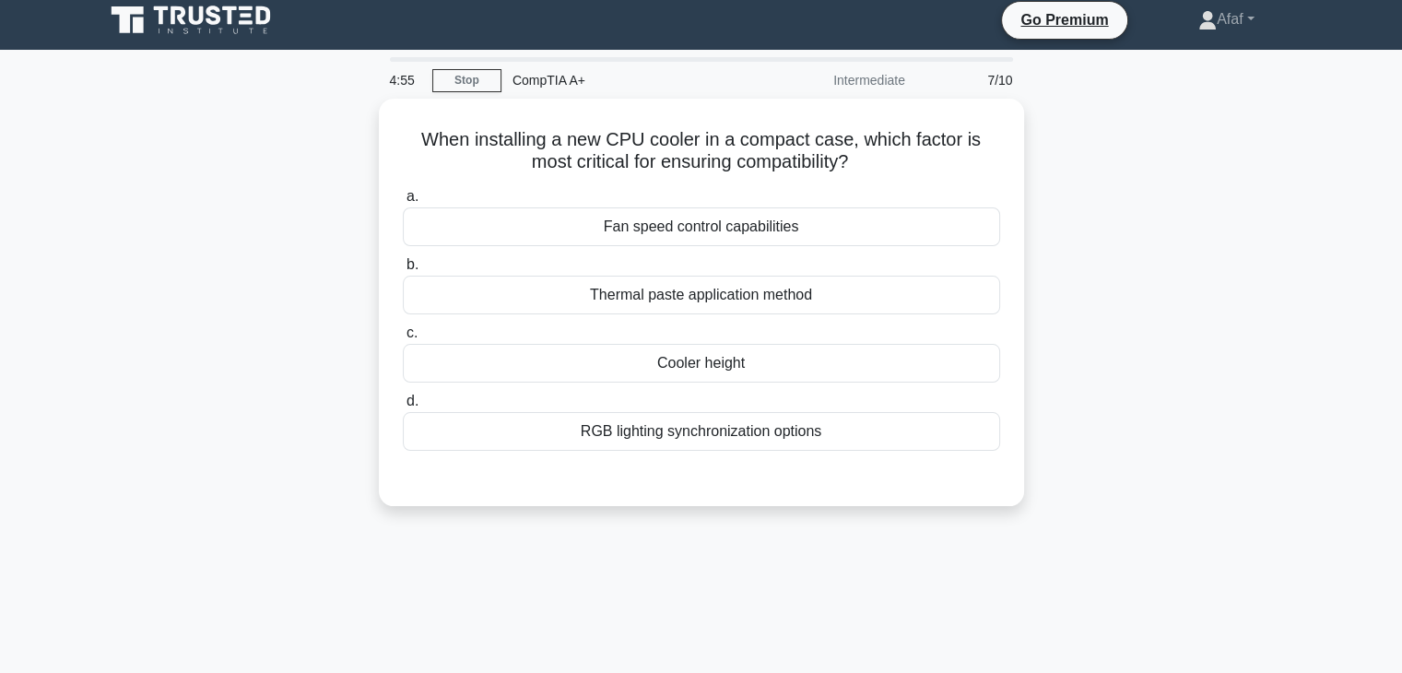
scroll to position [0, 0]
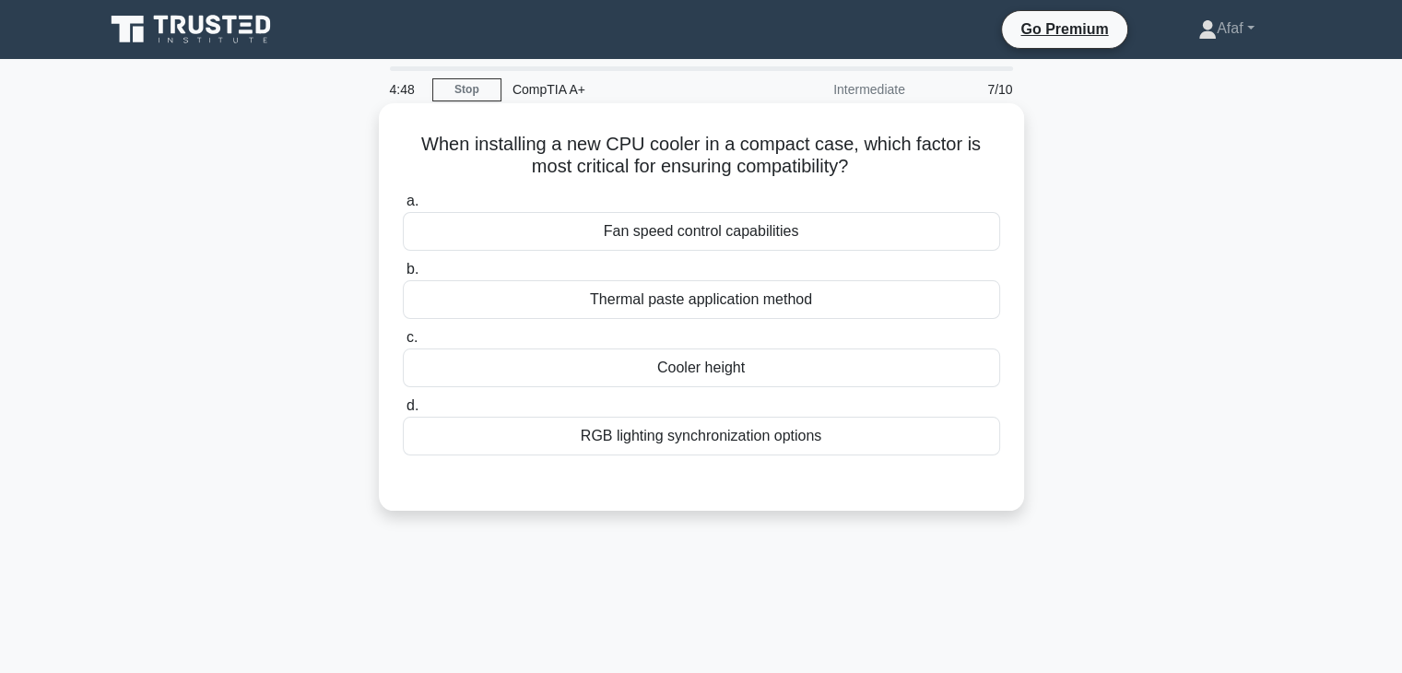
click at [738, 370] on div "Cooler height" at bounding box center [701, 368] width 597 height 39
click at [403, 344] on input "c. Cooler height" at bounding box center [403, 338] width 0 height 12
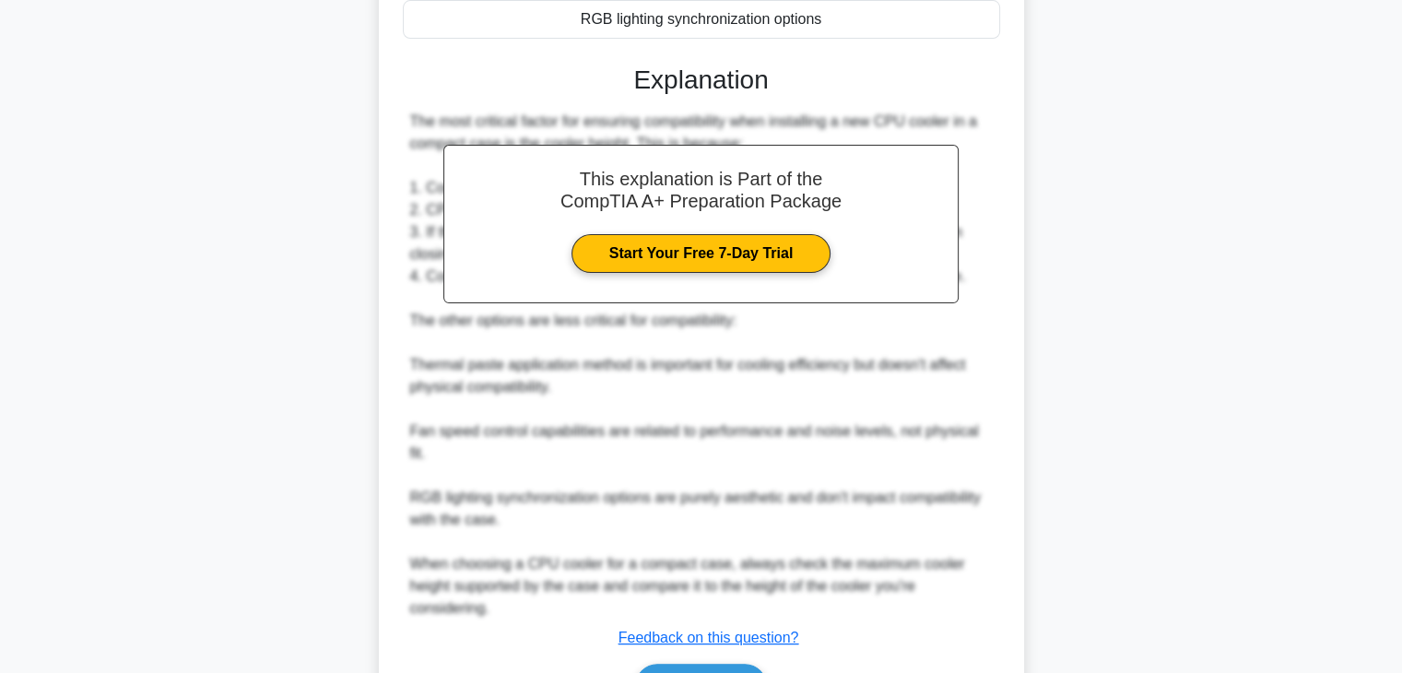
scroll to position [529, 0]
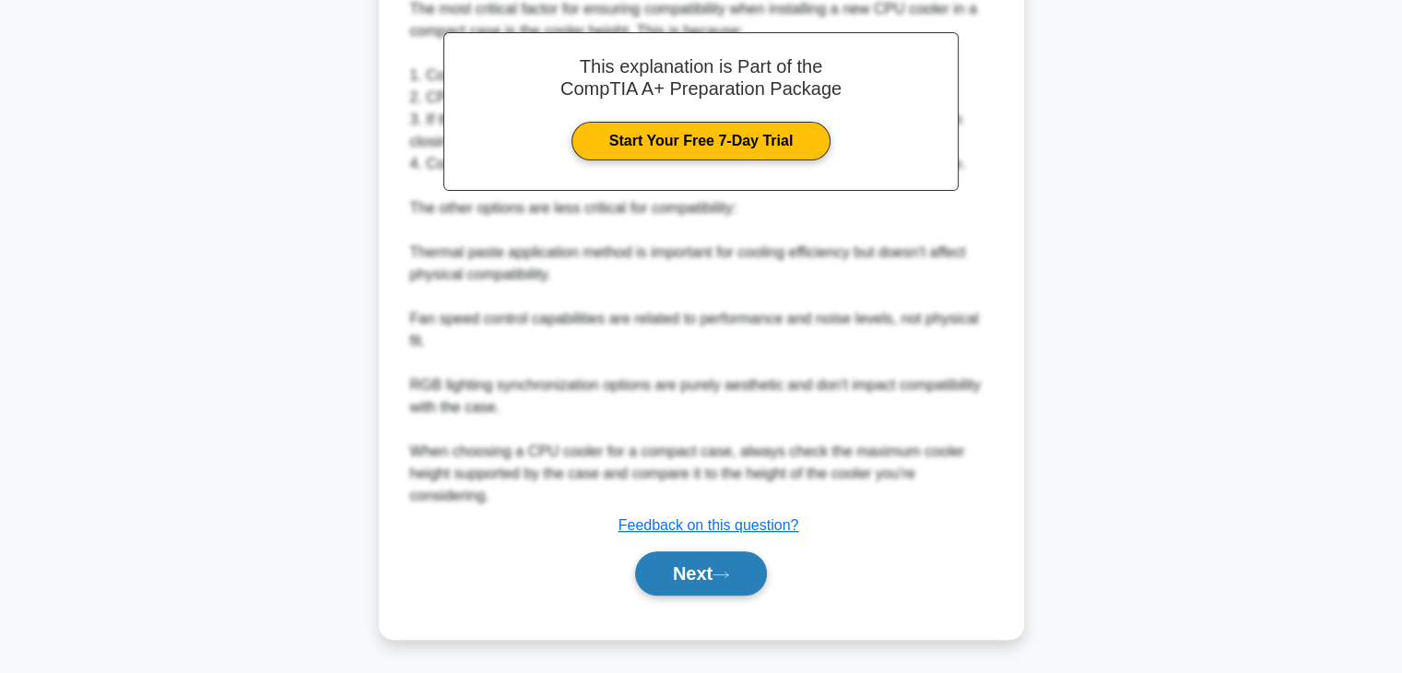
click at [723, 576] on icon at bounding box center [721, 575] width 17 height 10
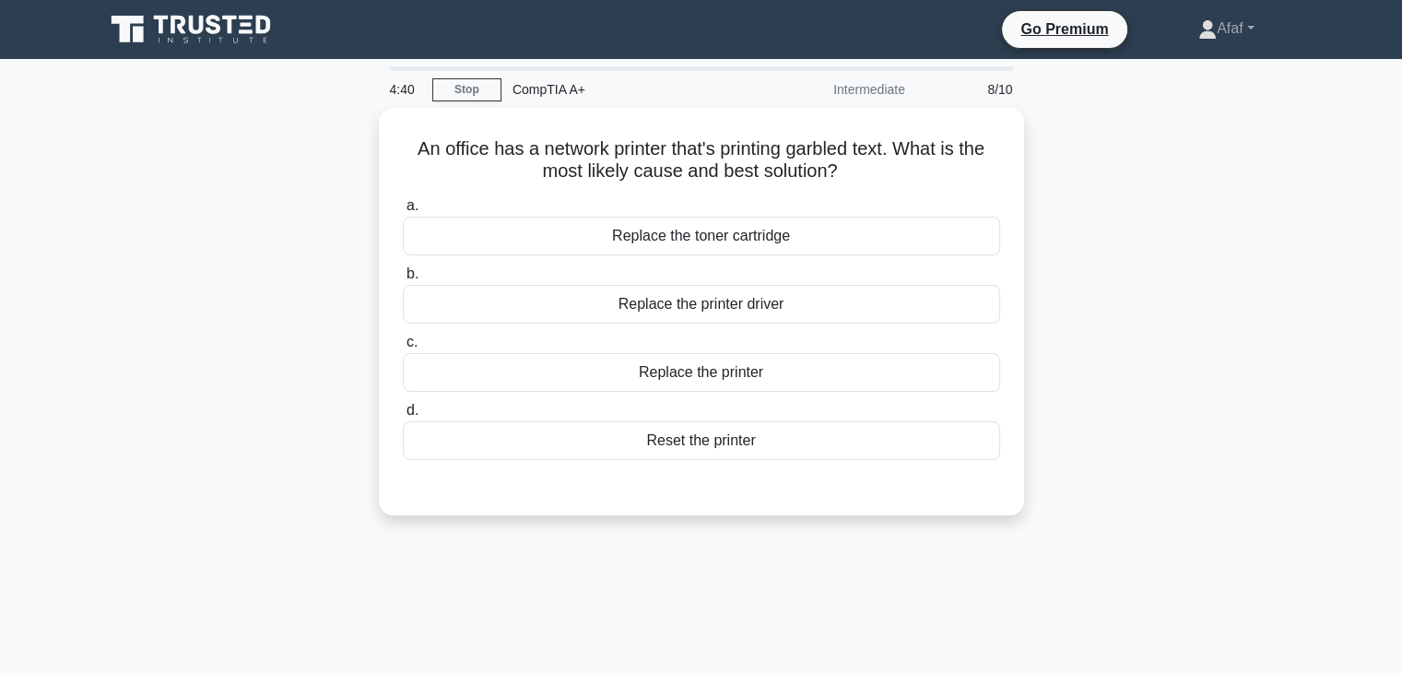
scroll to position [2, 0]
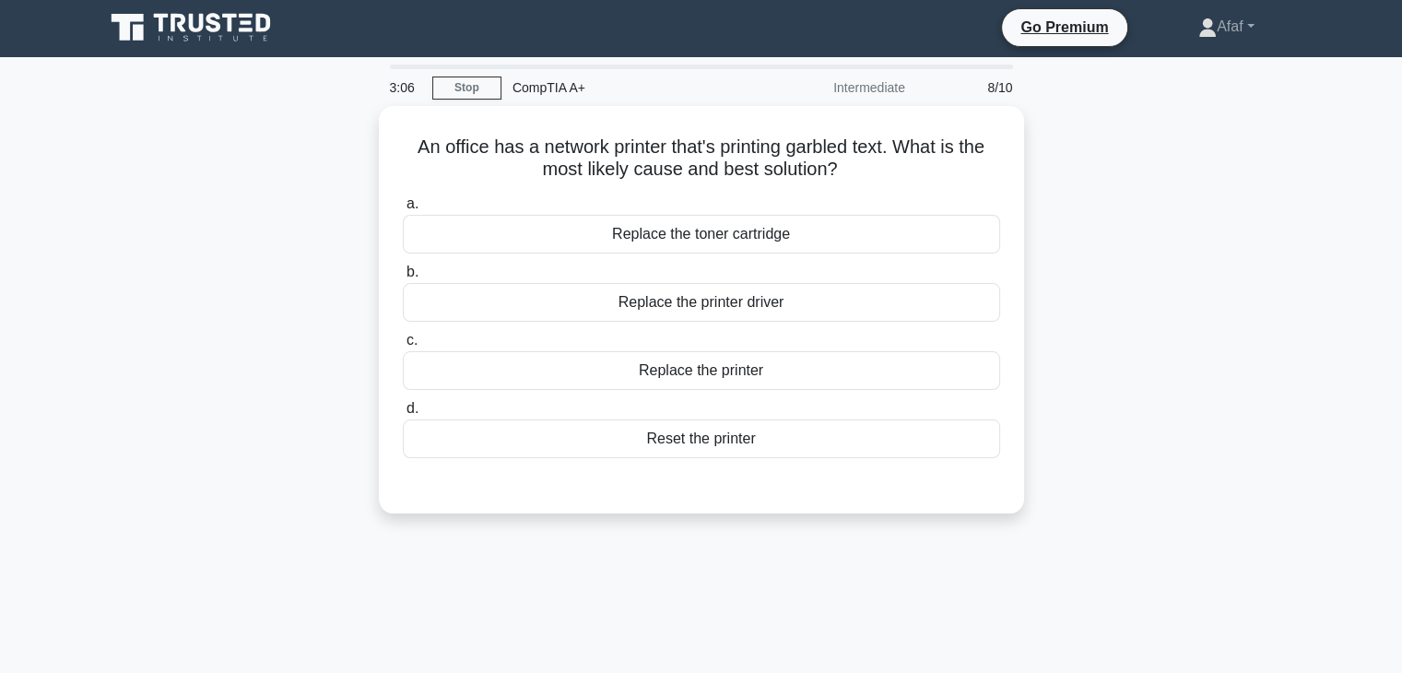
click at [231, 314] on div "An office has a network printer that's printing garbled text. What is the most …" at bounding box center [701, 321] width 1217 height 430
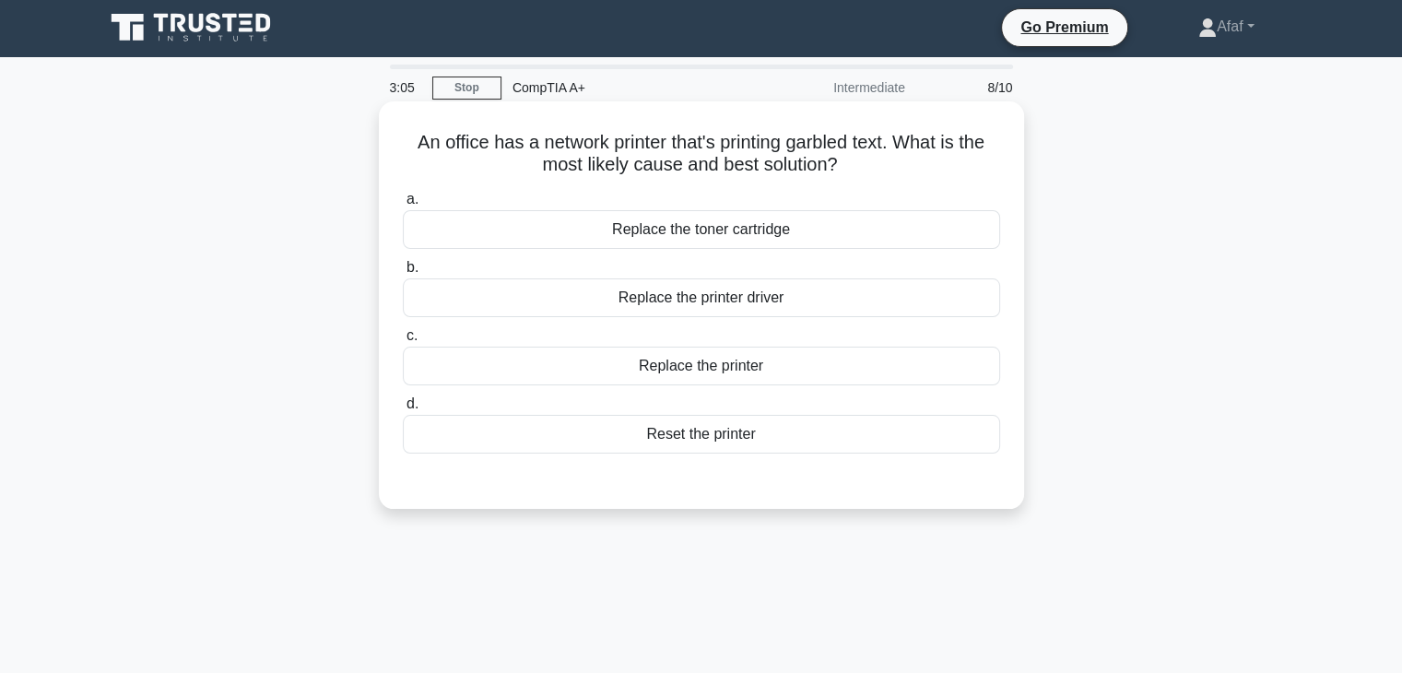
scroll to position [0, 0]
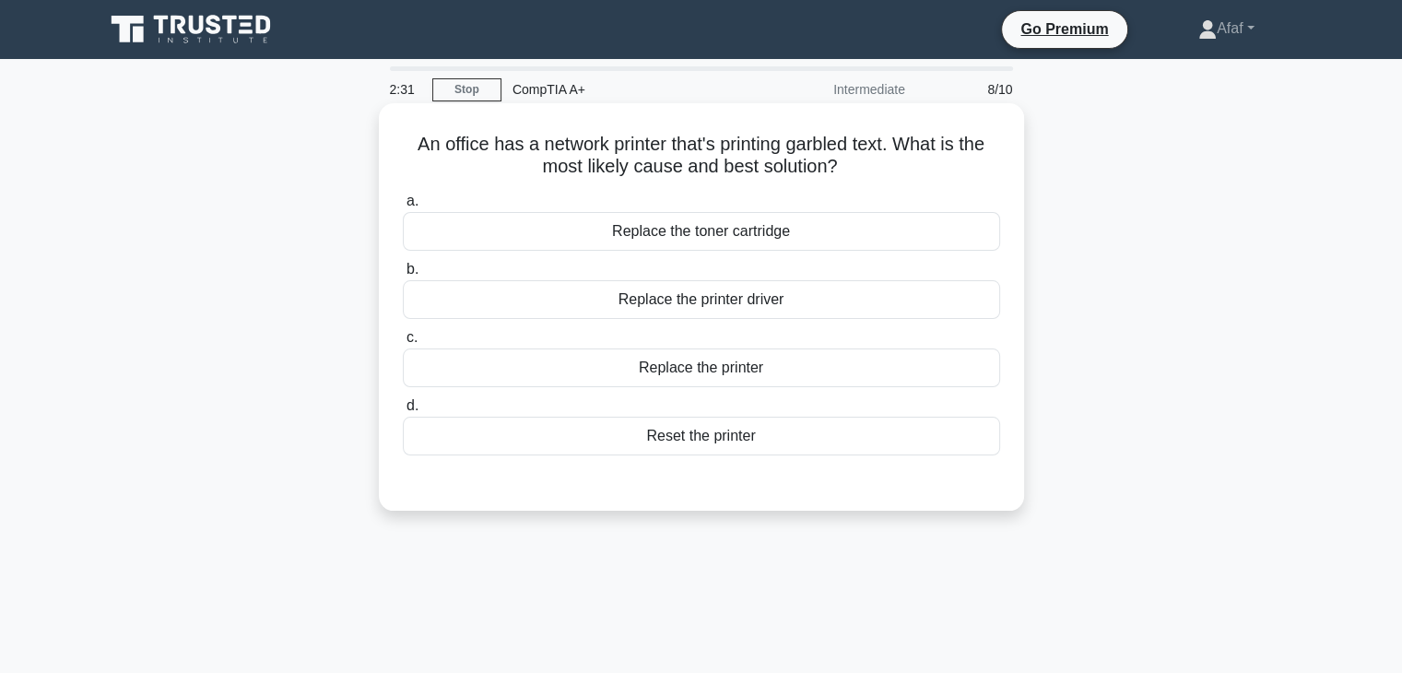
click at [764, 238] on div "Replace the toner cartridge" at bounding box center [701, 231] width 597 height 39
click at [403, 207] on input "a. Replace the toner cartridge" at bounding box center [403, 201] width 0 height 12
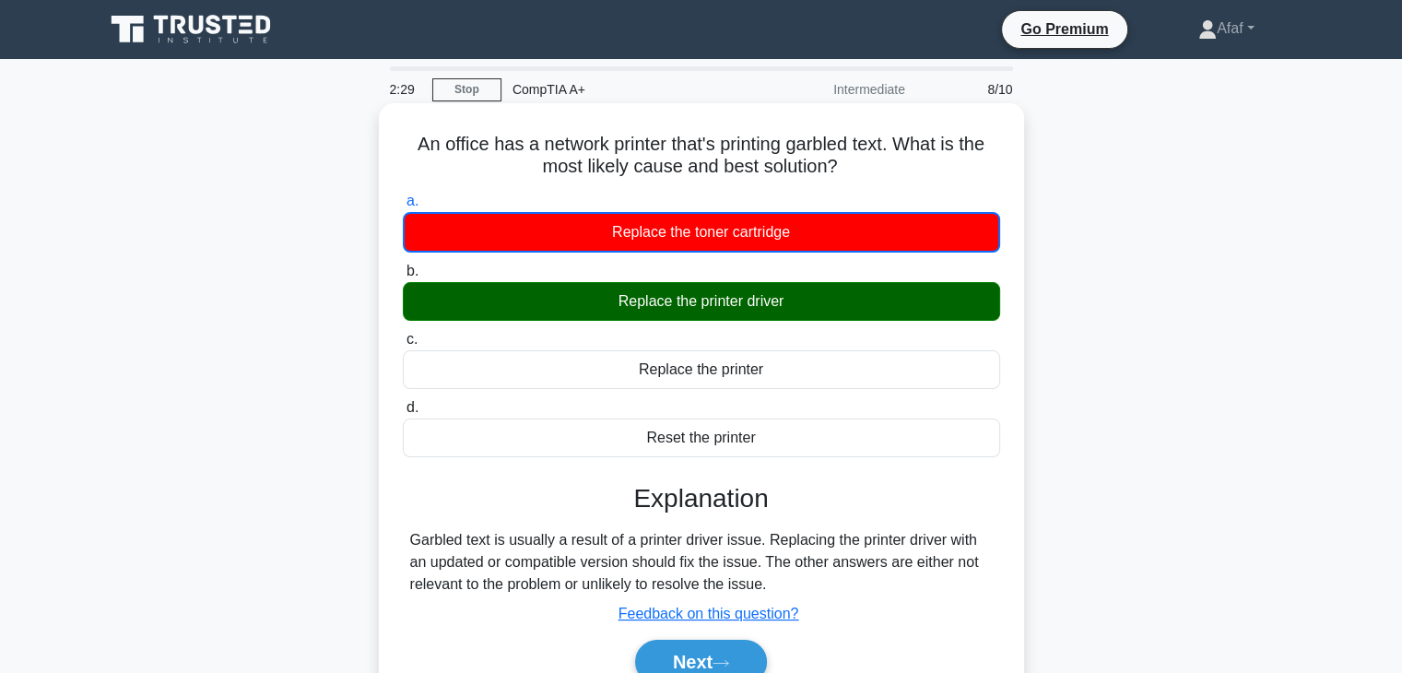
scroll to position [324, 0]
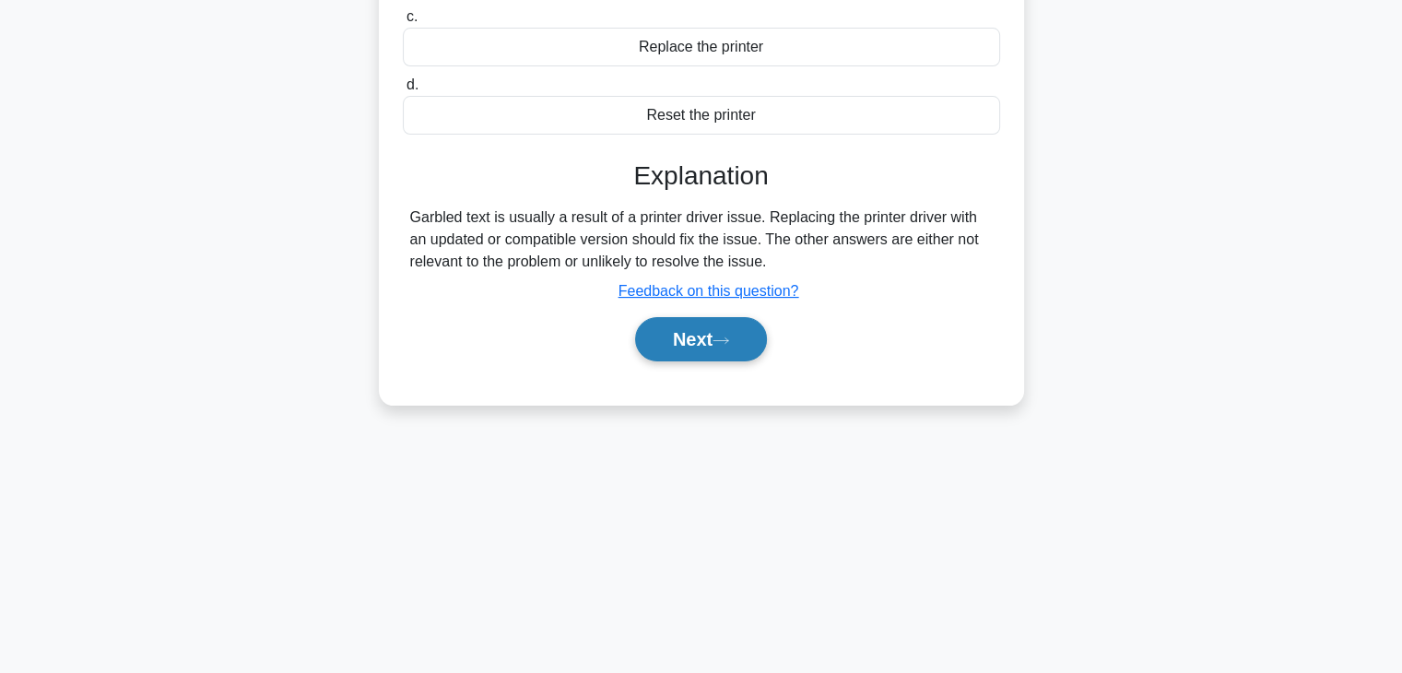
click at [712, 339] on button "Next" at bounding box center [701, 339] width 132 height 44
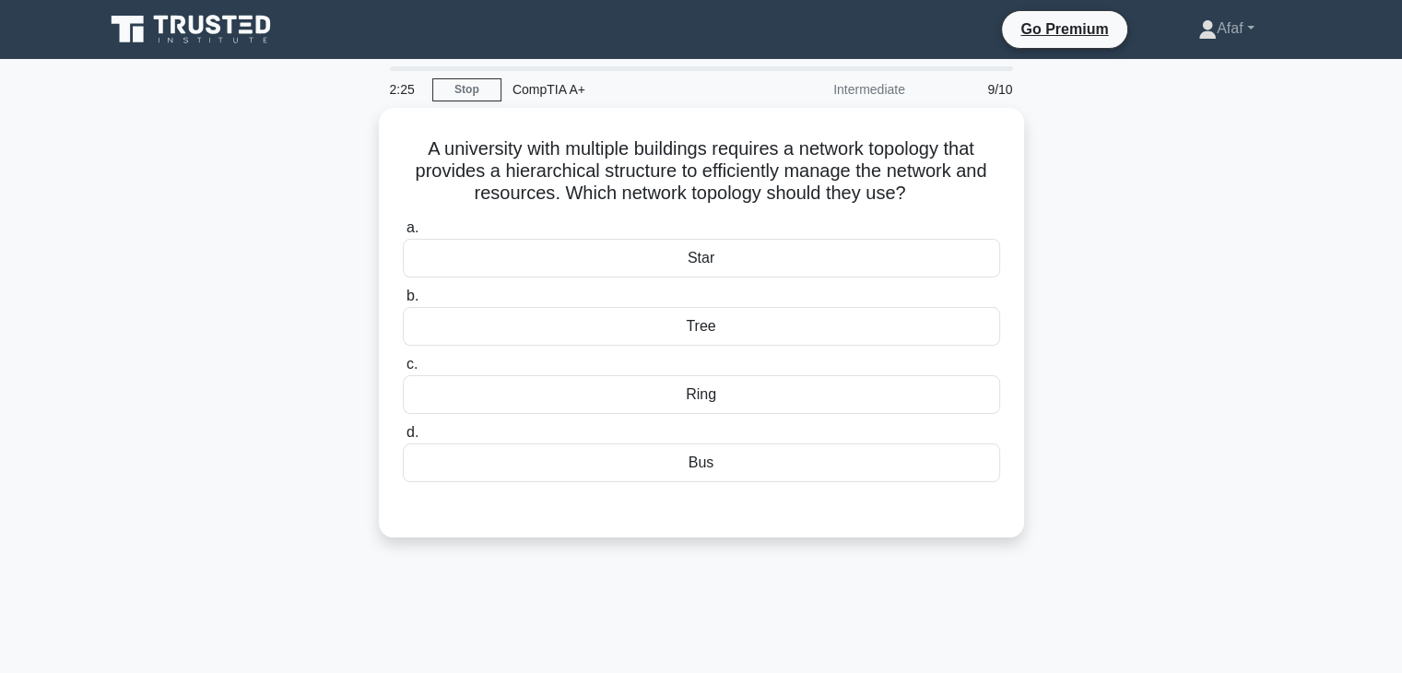
scroll to position [2, 0]
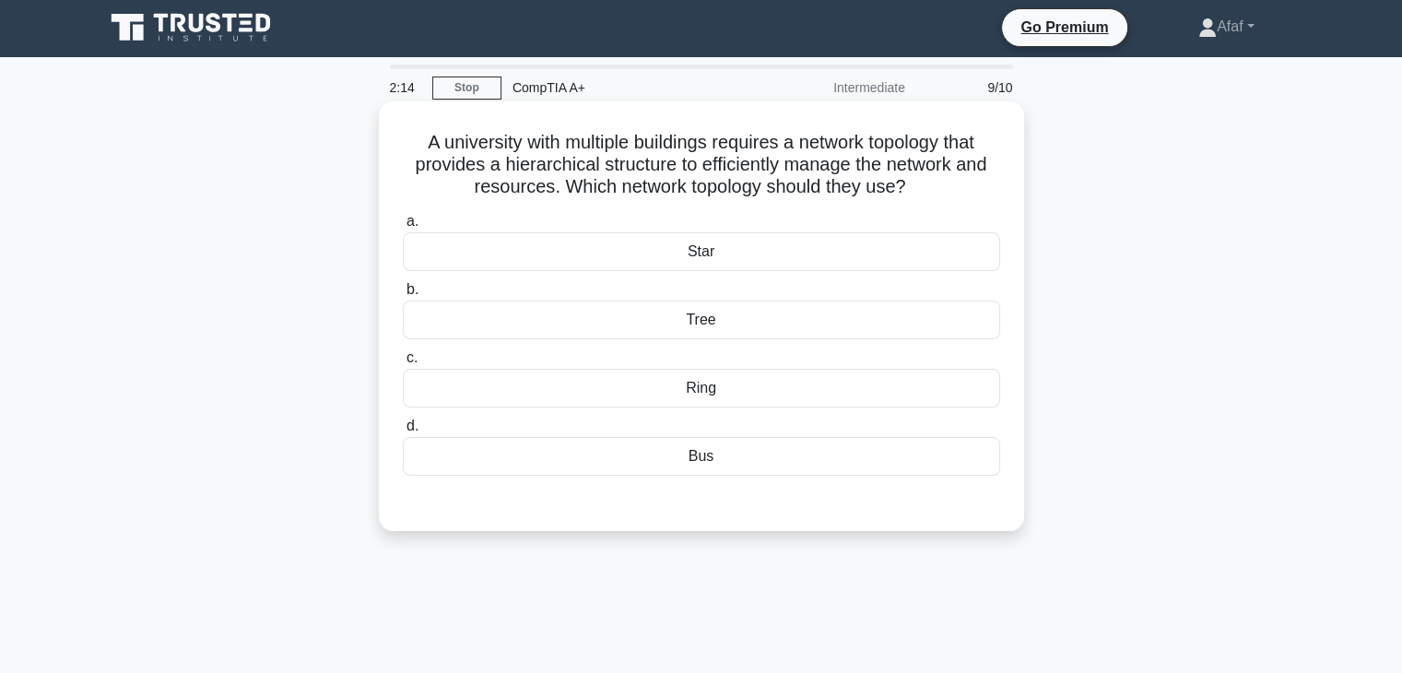
click at [719, 312] on div "Tree" at bounding box center [701, 320] width 597 height 39
click at [403, 296] on input "b. Tree" at bounding box center [403, 290] width 0 height 12
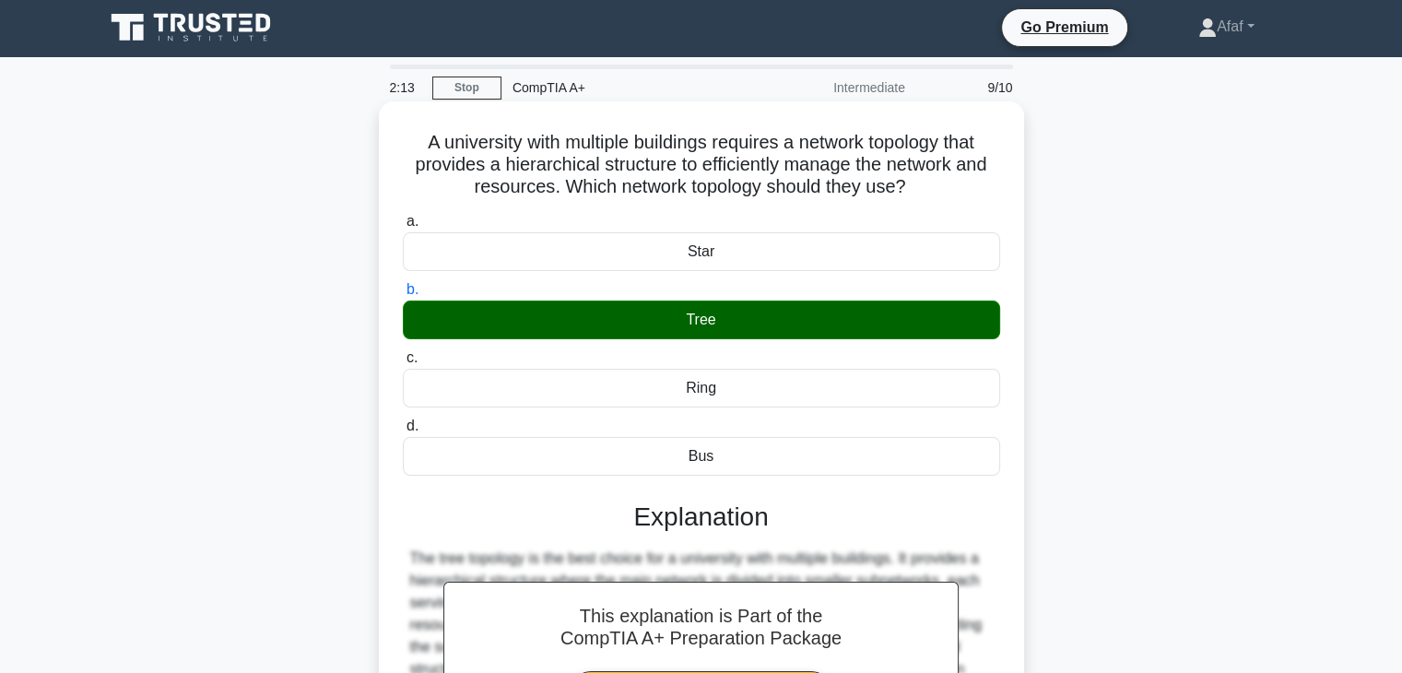
scroll to position [324, 0]
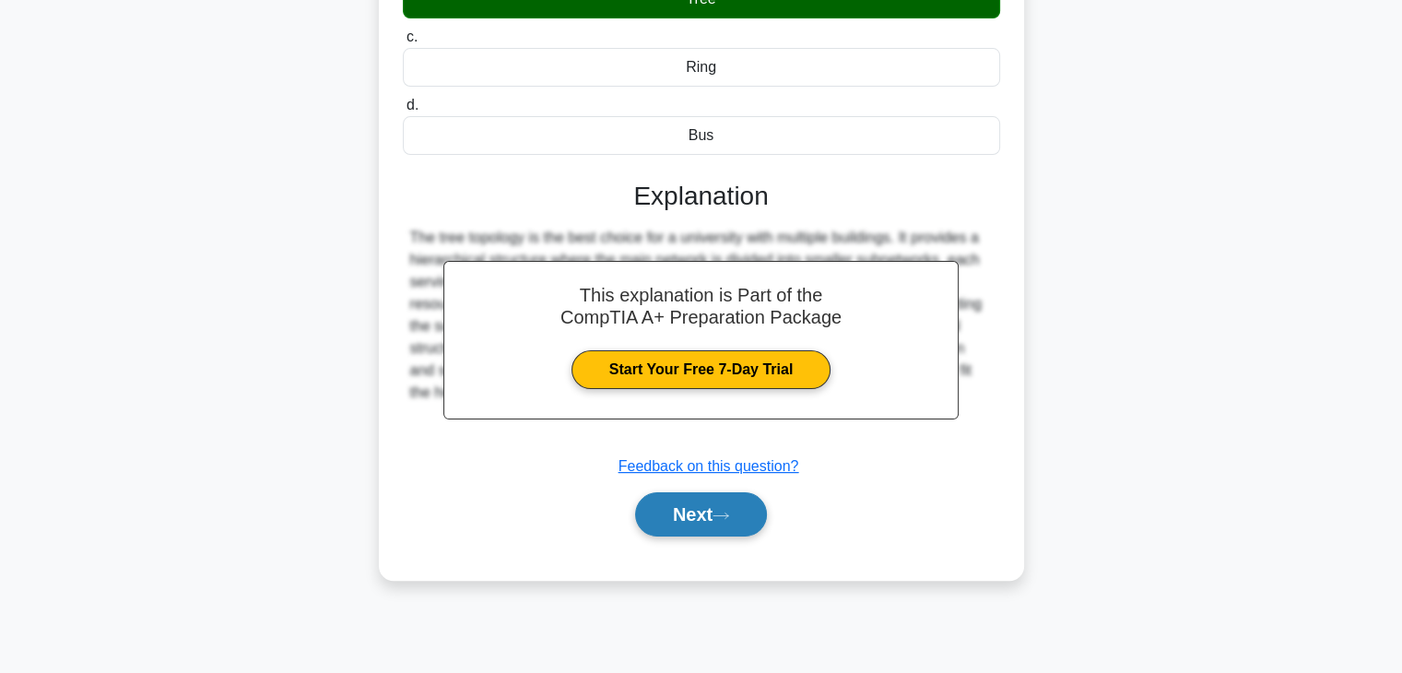
click at [669, 525] on button "Next" at bounding box center [701, 514] width 132 height 44
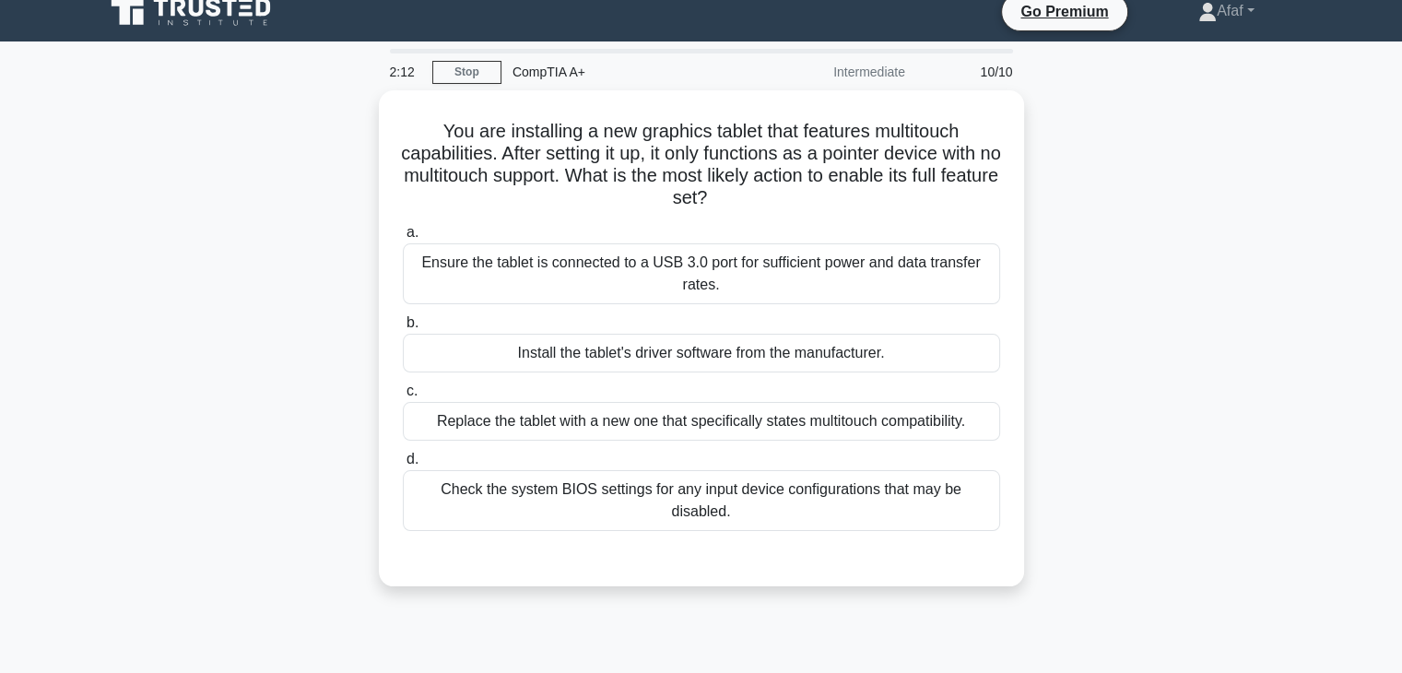
scroll to position [18, 0]
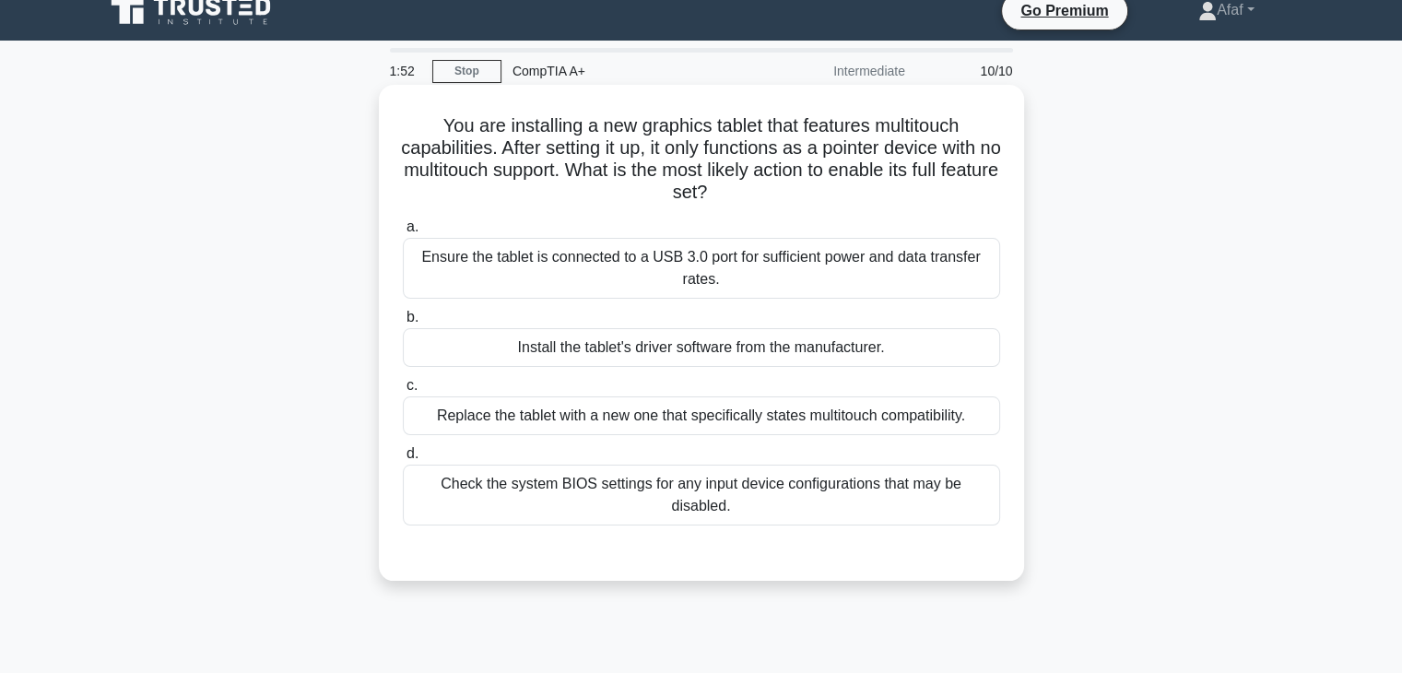
click at [738, 488] on div "Check the system BIOS settings for any input device configurations that may be …" at bounding box center [701, 495] width 597 height 61
click at [403, 460] on input "d. Check the system BIOS settings for any input device configurations that may …" at bounding box center [403, 454] width 0 height 12
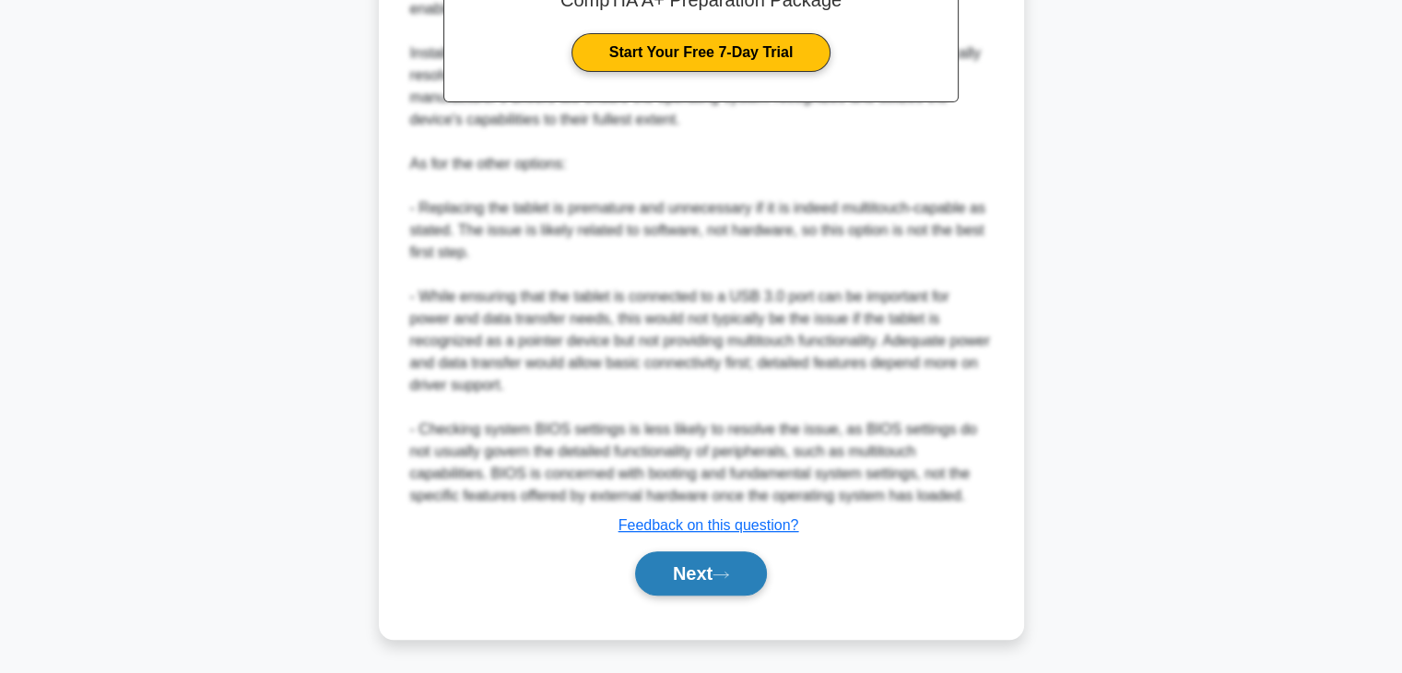
scroll to position [707, 0]
click at [705, 575] on button "Next" at bounding box center [701, 574] width 132 height 44
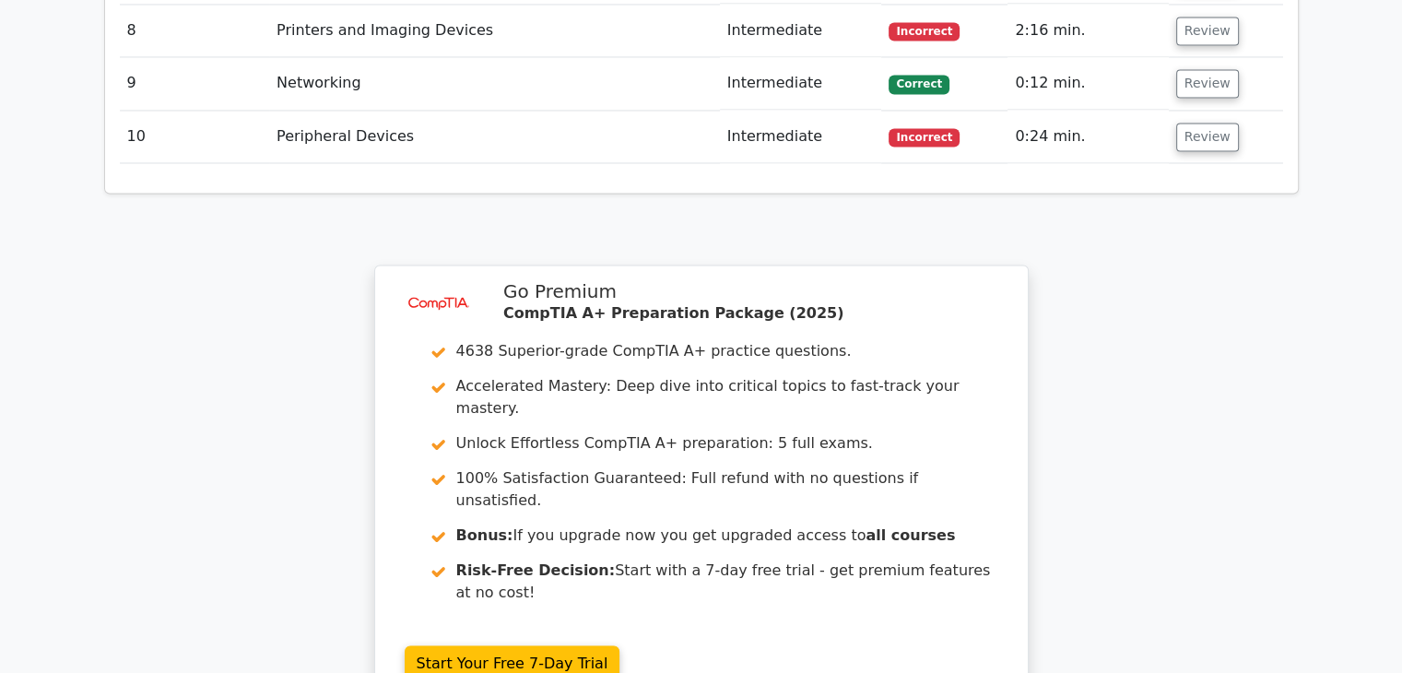
scroll to position [3156, 0]
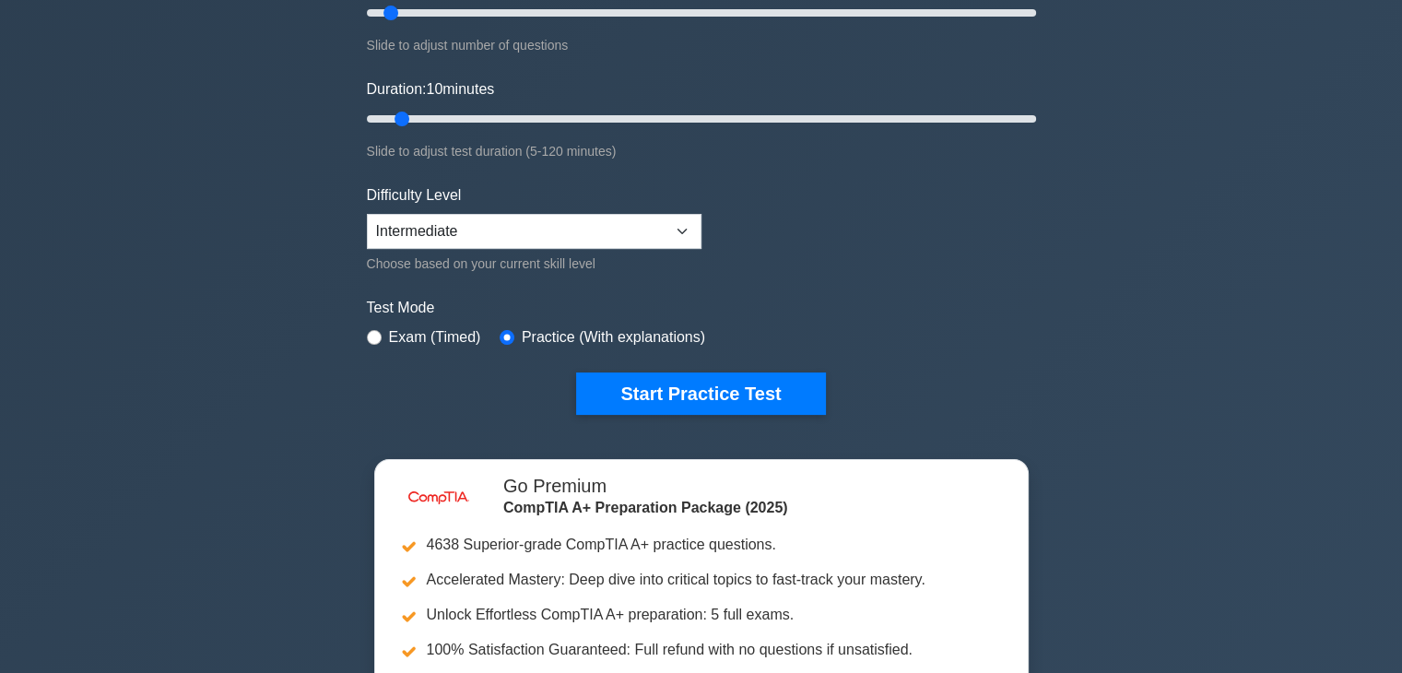
scroll to position [280, 0]
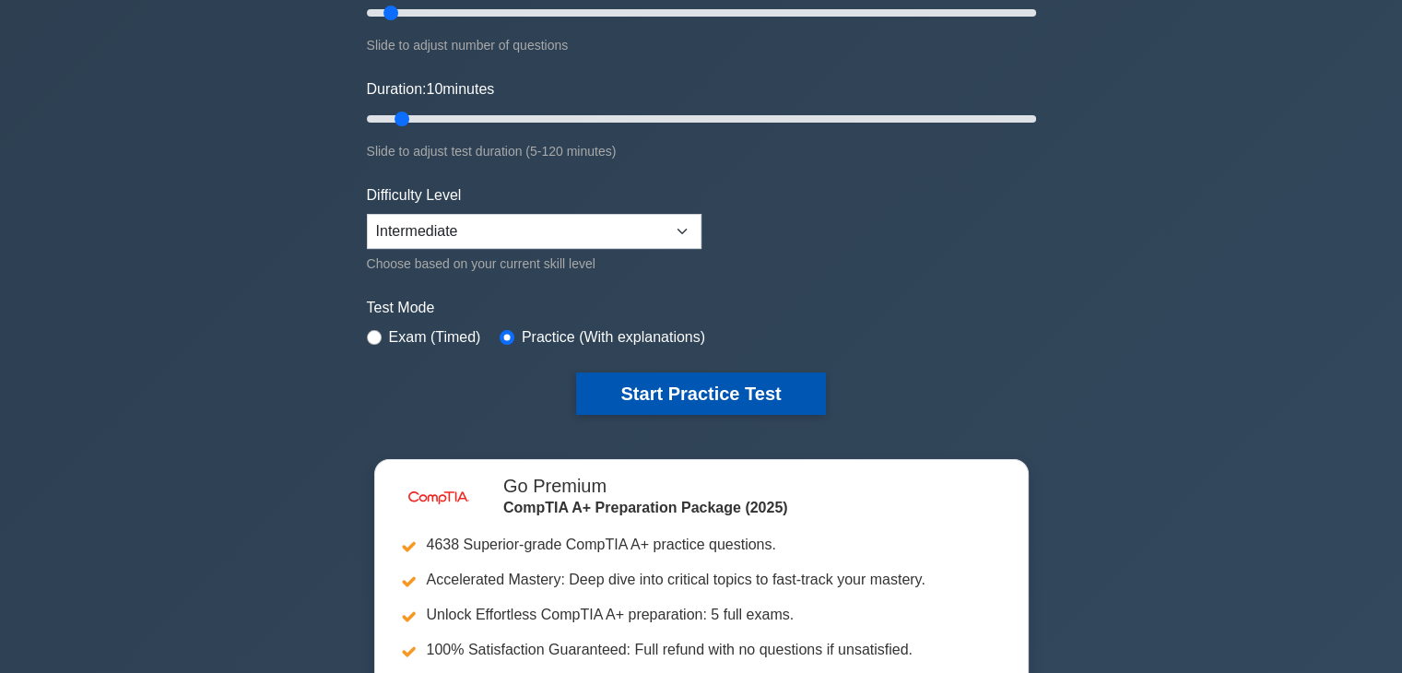
click at [696, 394] on button "Start Practice Test" at bounding box center [700, 394] width 249 height 42
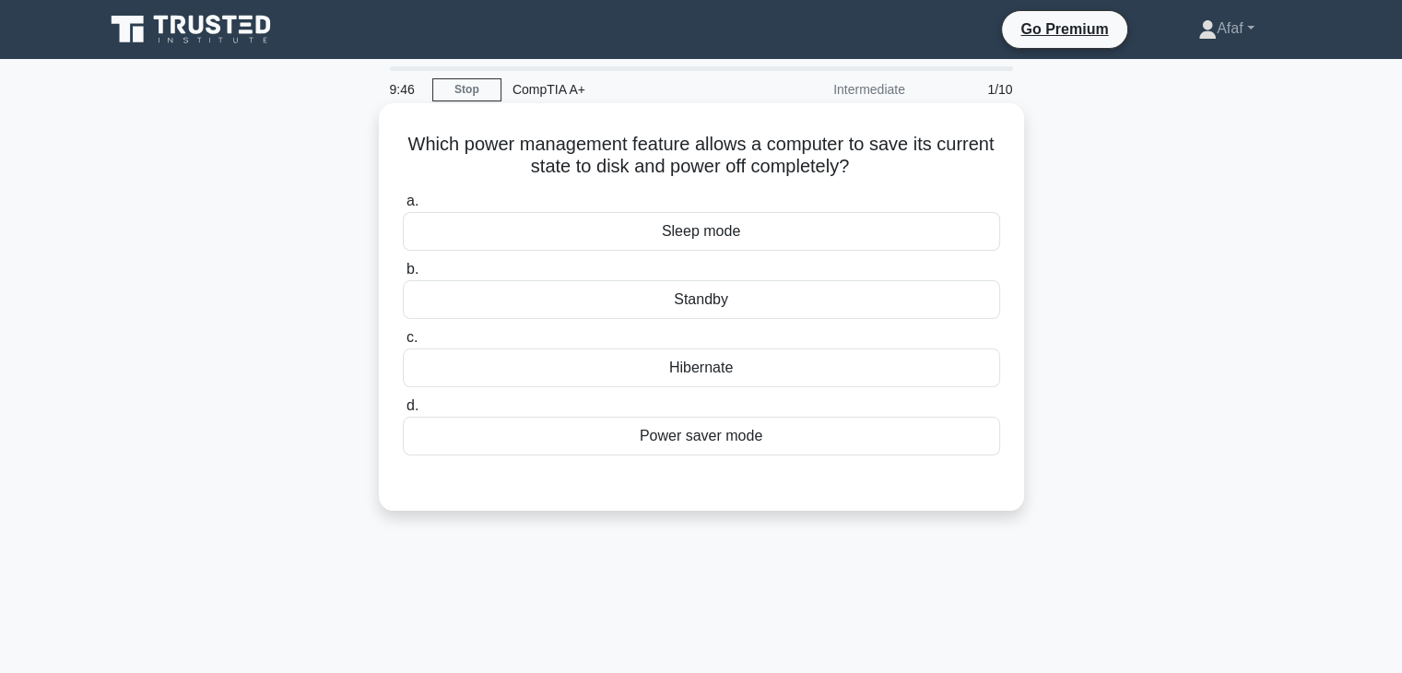
click at [799, 238] on div "Sleep mode" at bounding box center [701, 231] width 597 height 39
click at [403, 207] on input "a. Sleep mode" at bounding box center [403, 201] width 0 height 12
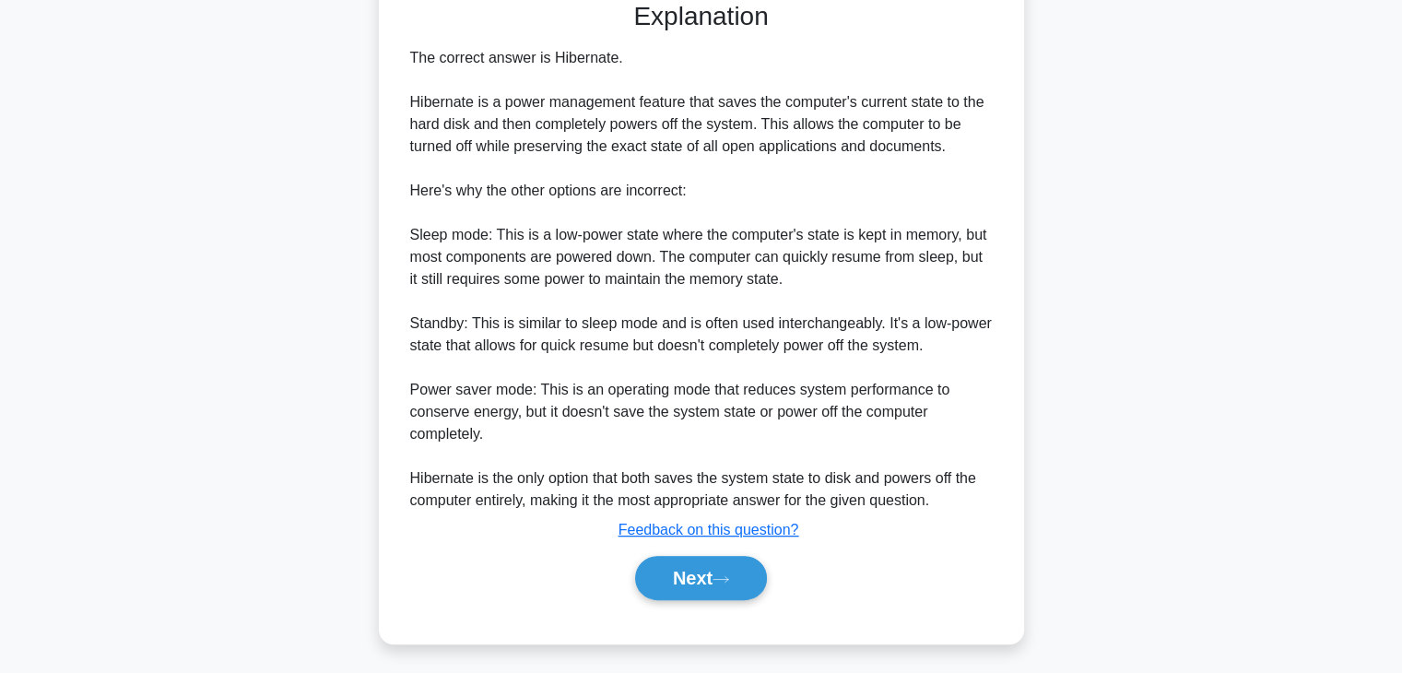
scroll to position [481, 0]
click at [741, 561] on button "Next" at bounding box center [701, 579] width 132 height 44
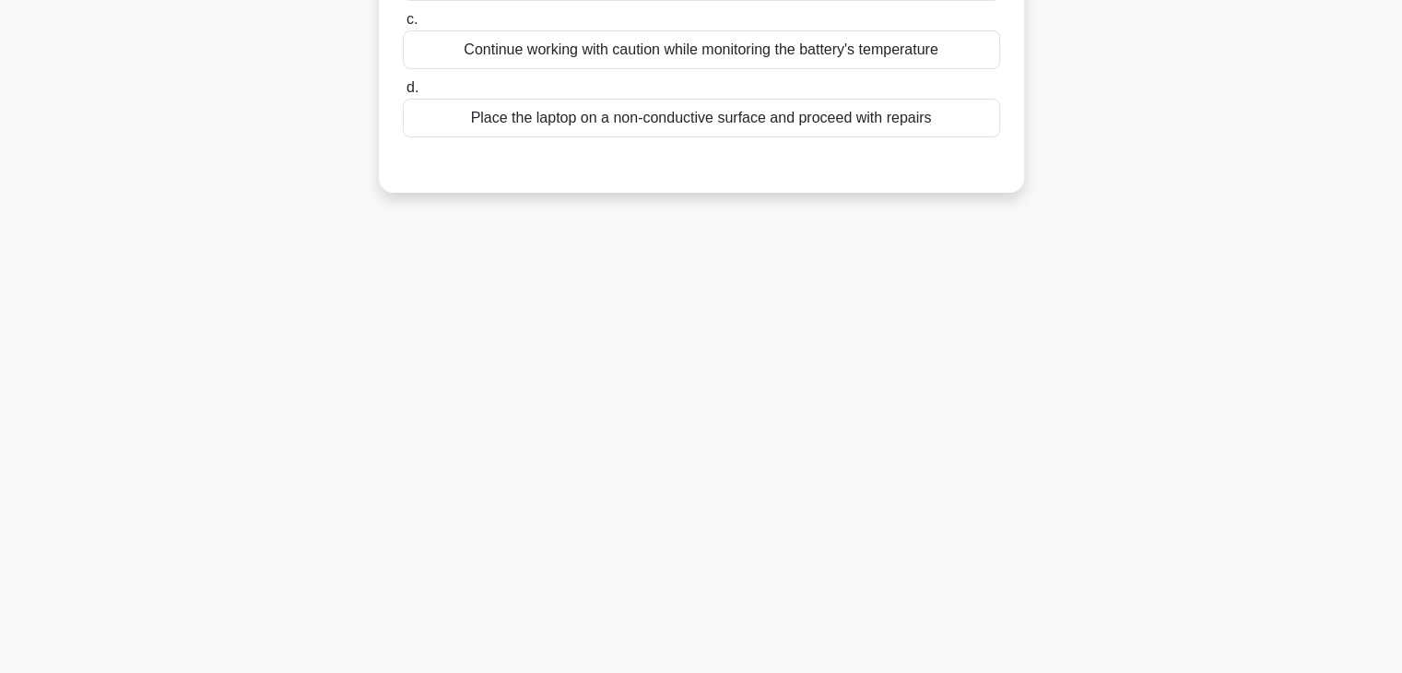
scroll to position [0, 0]
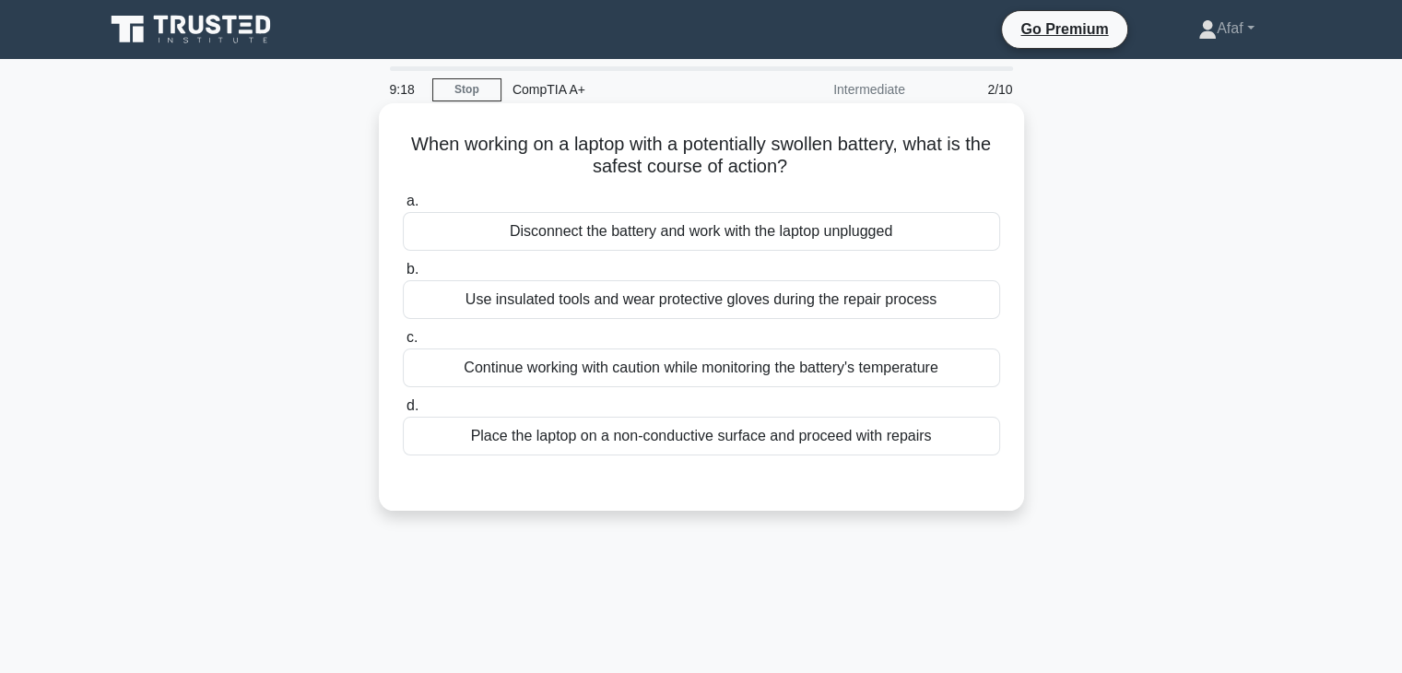
click at [859, 444] on div "Place the laptop on a non-conductive surface and proceed with repairs" at bounding box center [701, 436] width 597 height 39
click at [403, 412] on input "d. Place the laptop on a non-conductive surface and proceed with repairs" at bounding box center [403, 406] width 0 height 12
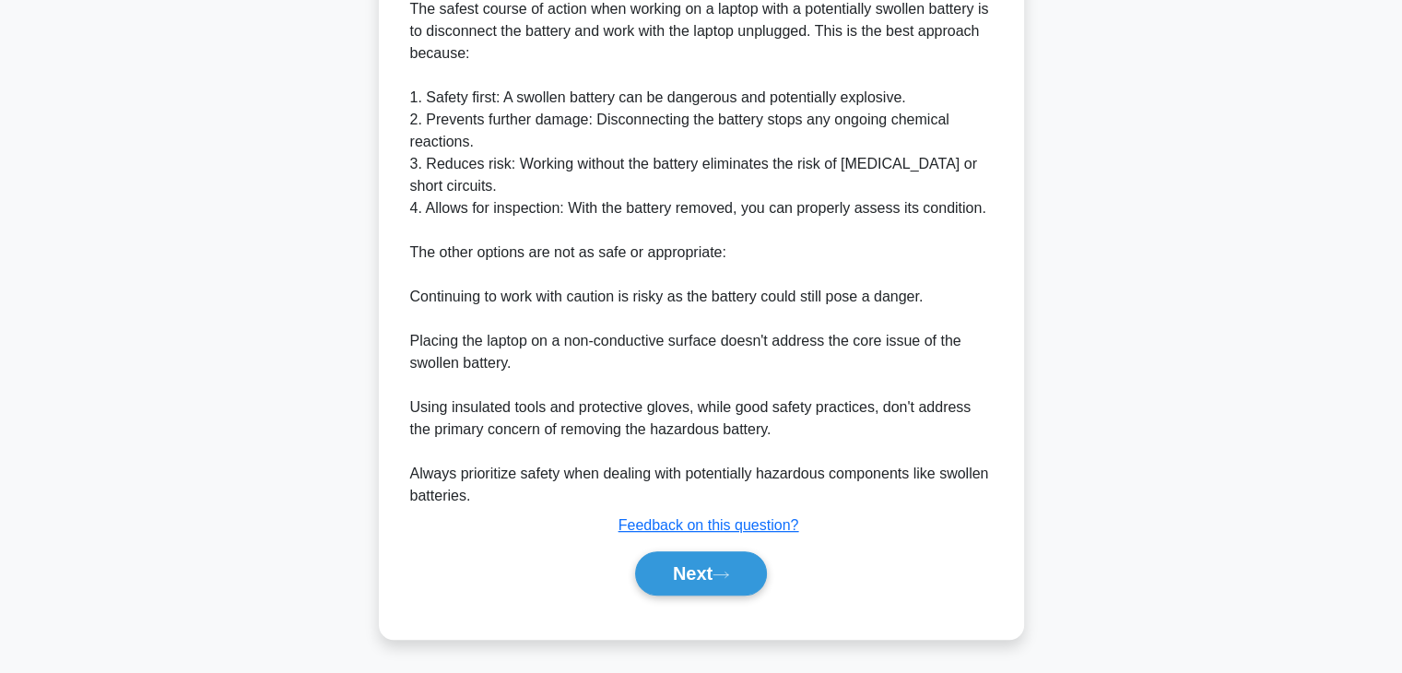
scroll to position [527, 0]
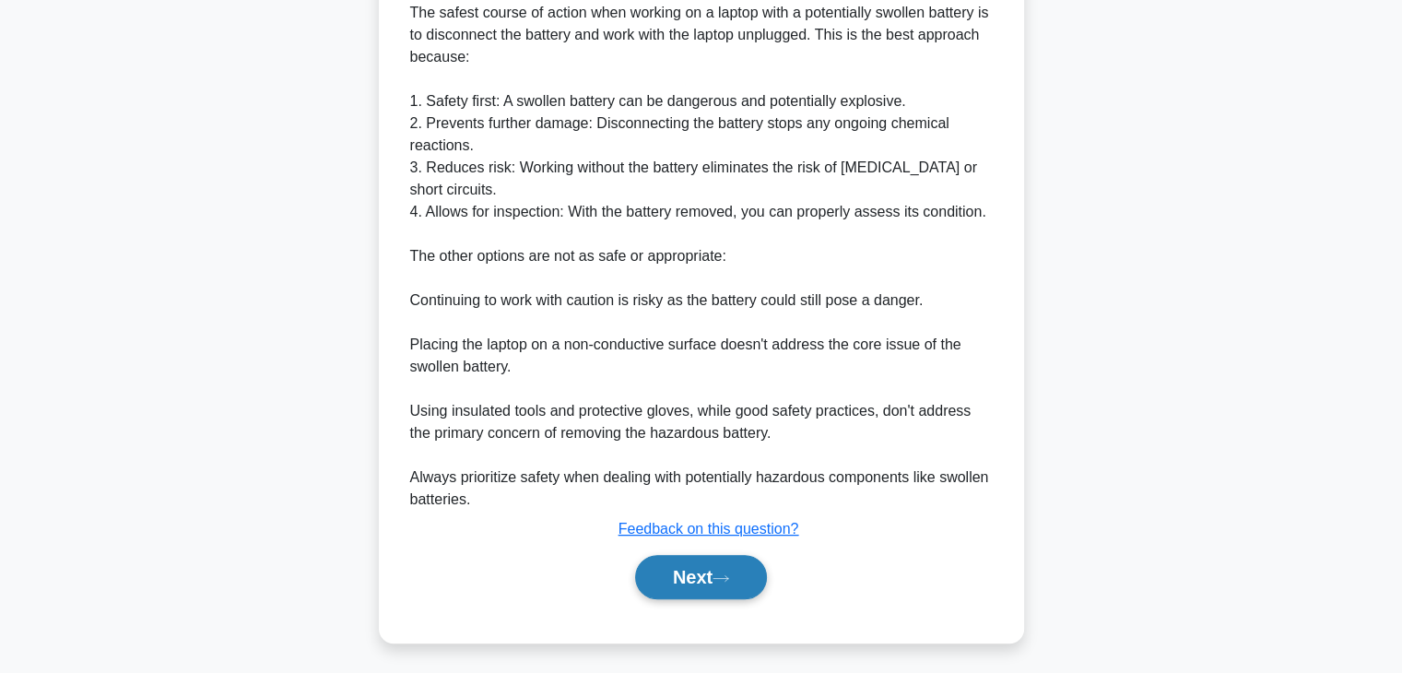
click at [719, 562] on button "Next" at bounding box center [701, 577] width 132 height 44
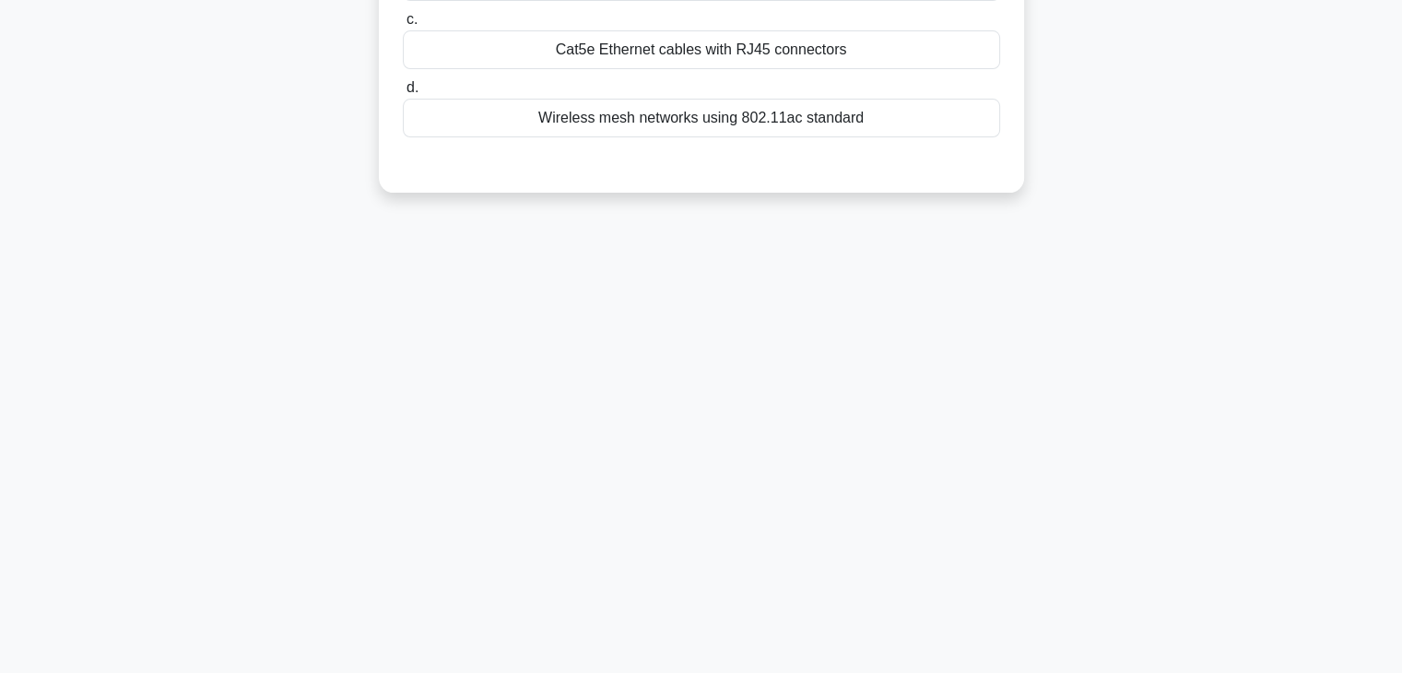
scroll to position [0, 0]
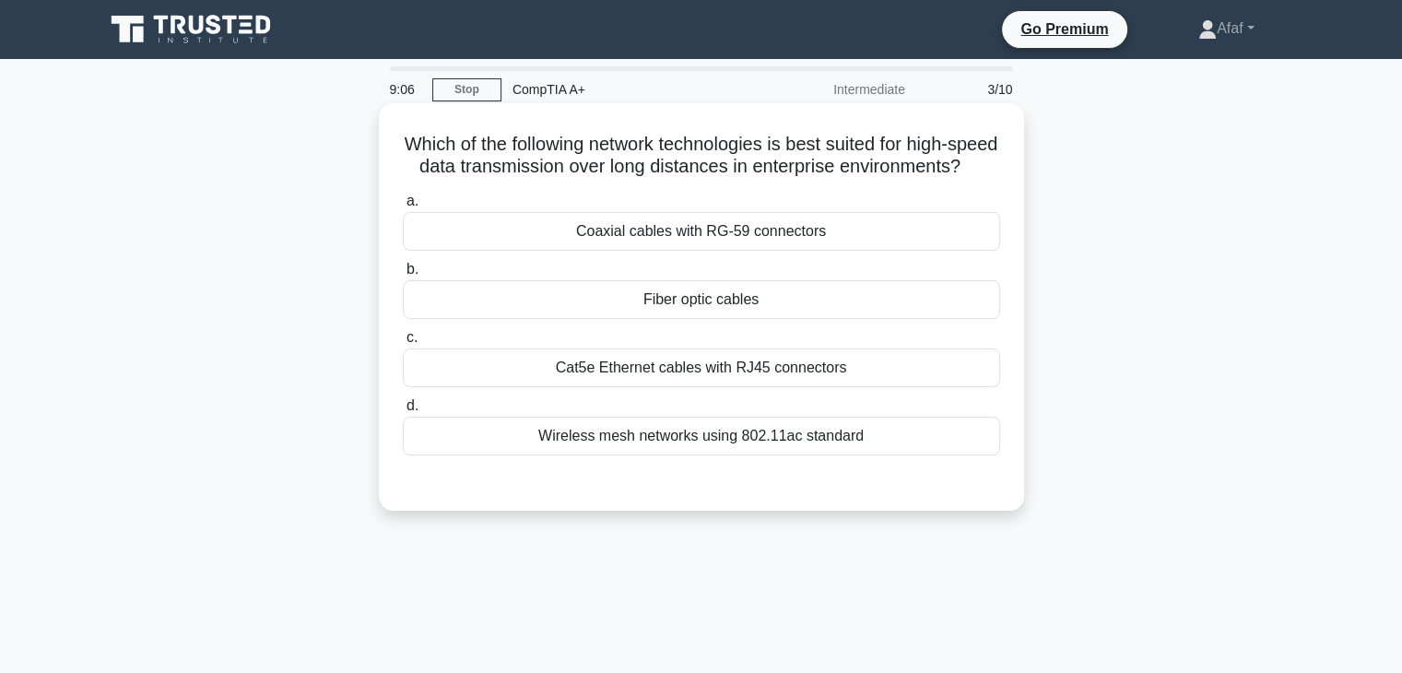
click at [781, 319] on div "Fiber optic cables" at bounding box center [701, 299] width 597 height 39
click at [403, 276] on input "b. Fiber optic cables" at bounding box center [403, 270] width 0 height 12
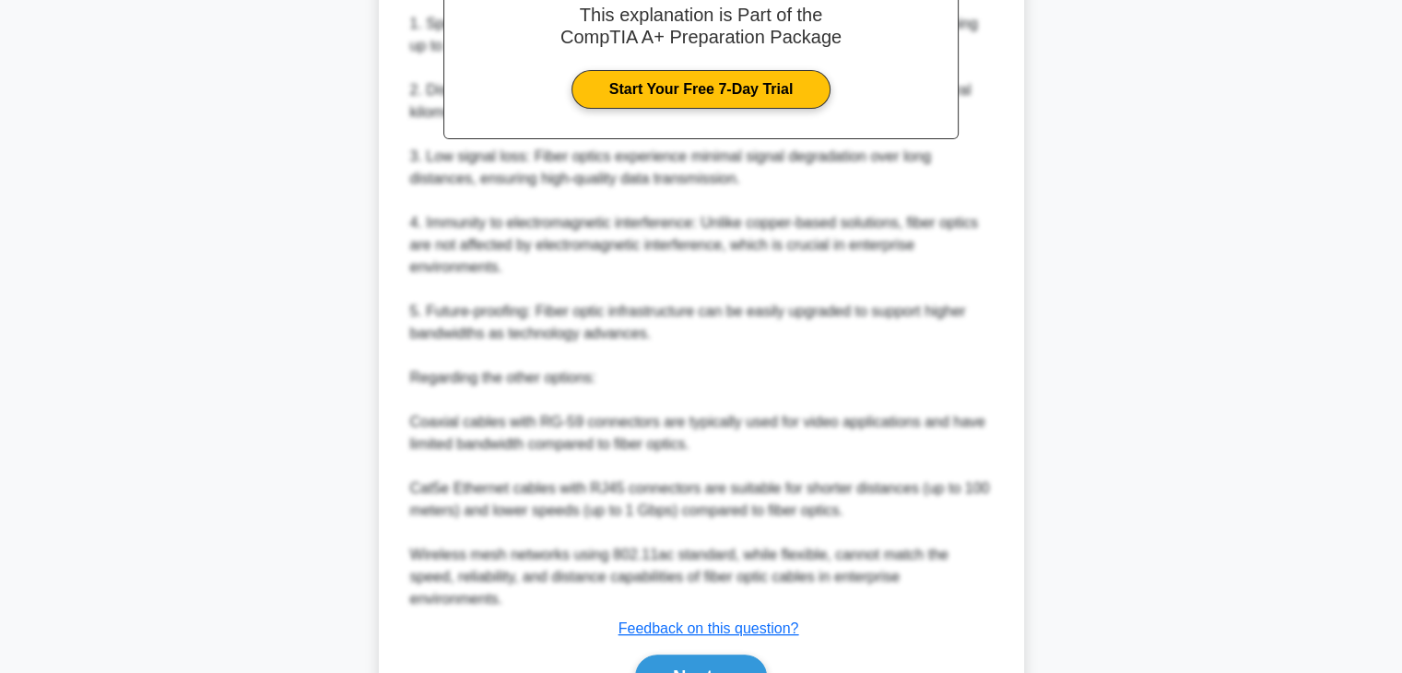
scroll to position [586, 0]
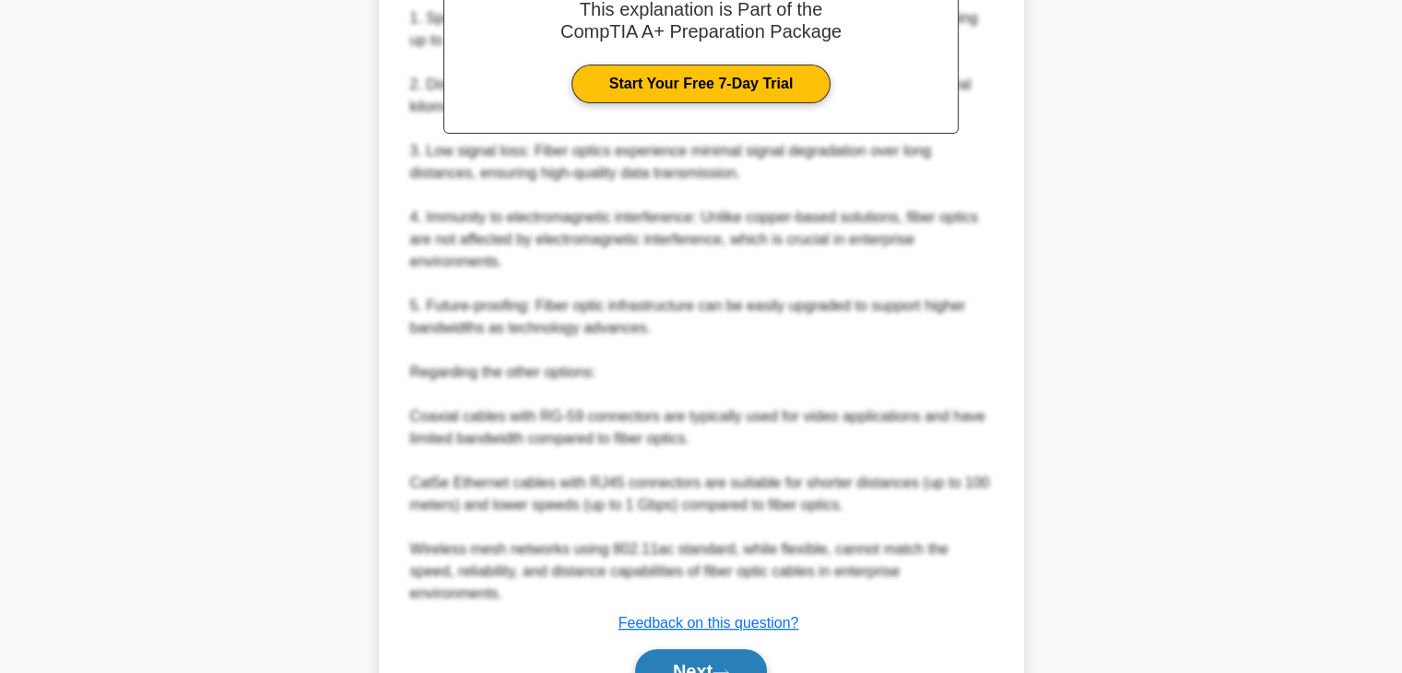
click at [691, 657] on button "Next" at bounding box center [701, 671] width 132 height 44
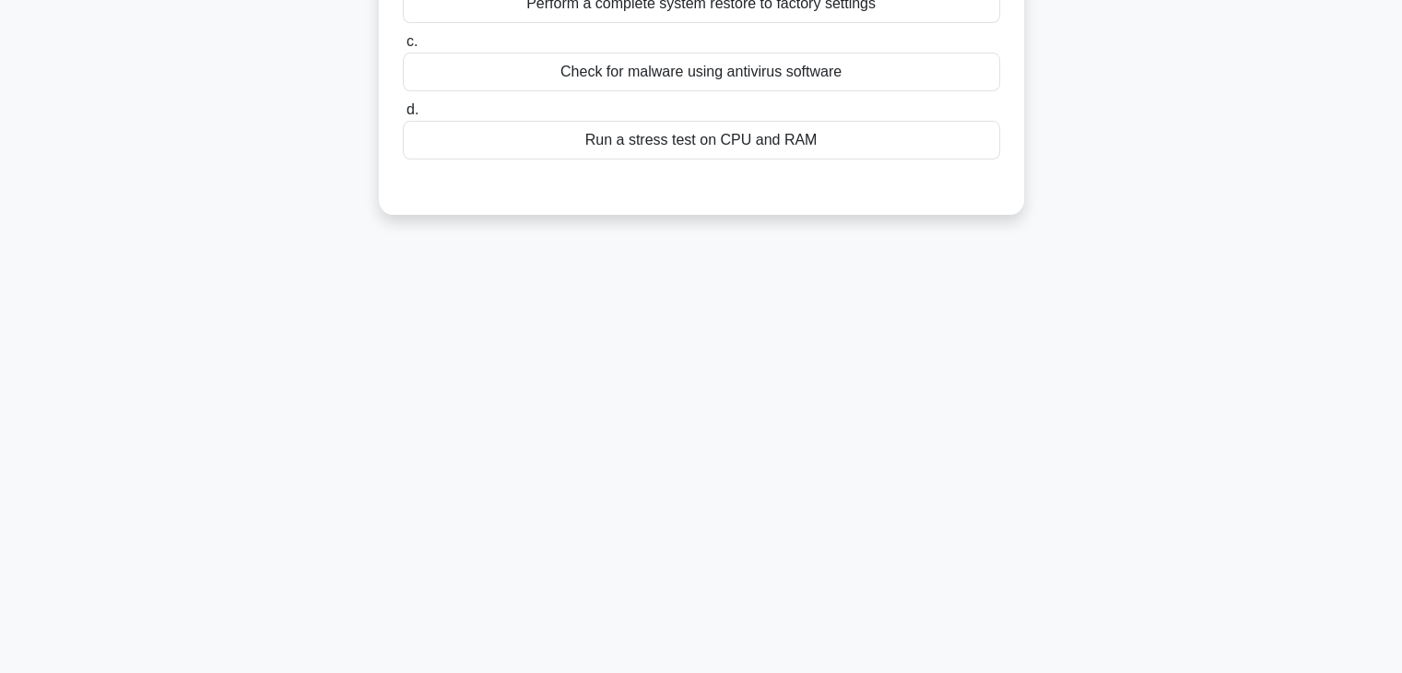
scroll to position [0, 0]
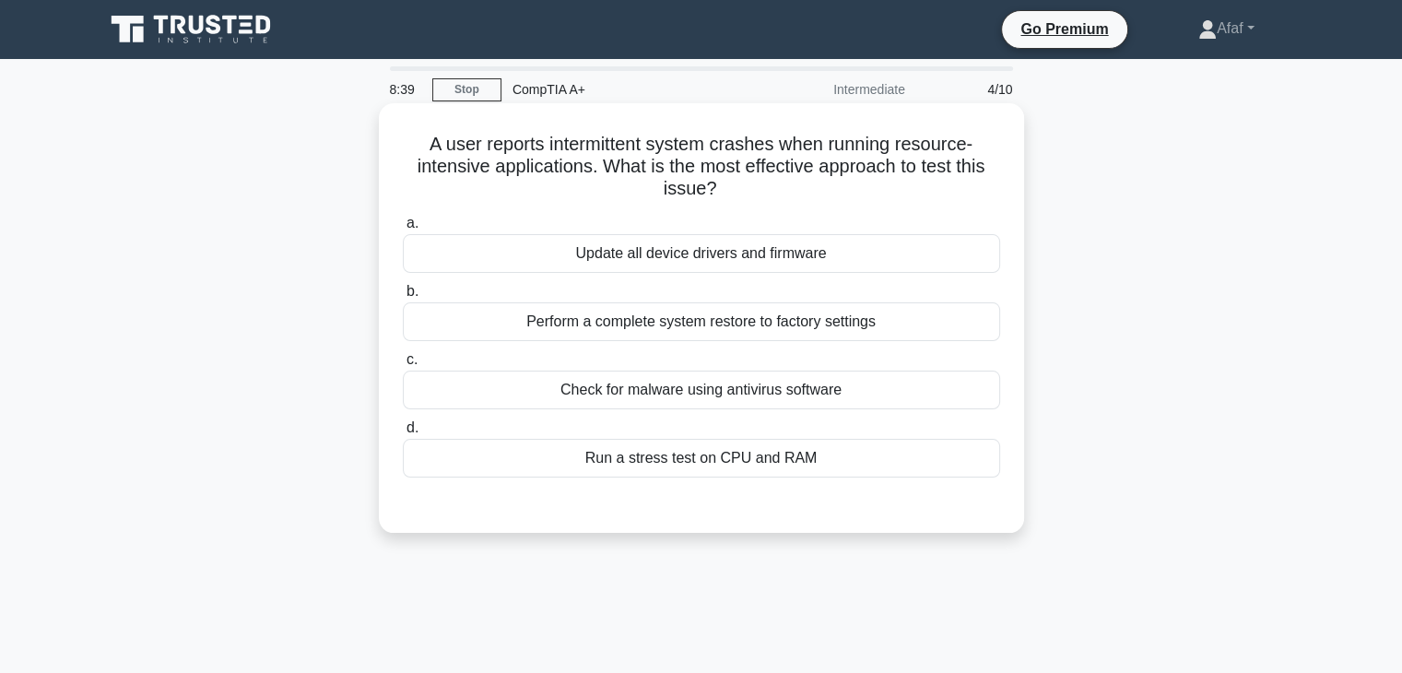
click at [843, 466] on div "Run a stress test on CPU and RAM" at bounding box center [701, 458] width 597 height 39
click at [403, 434] on input "d. Run a stress test on CPU and RAM" at bounding box center [403, 428] width 0 height 12
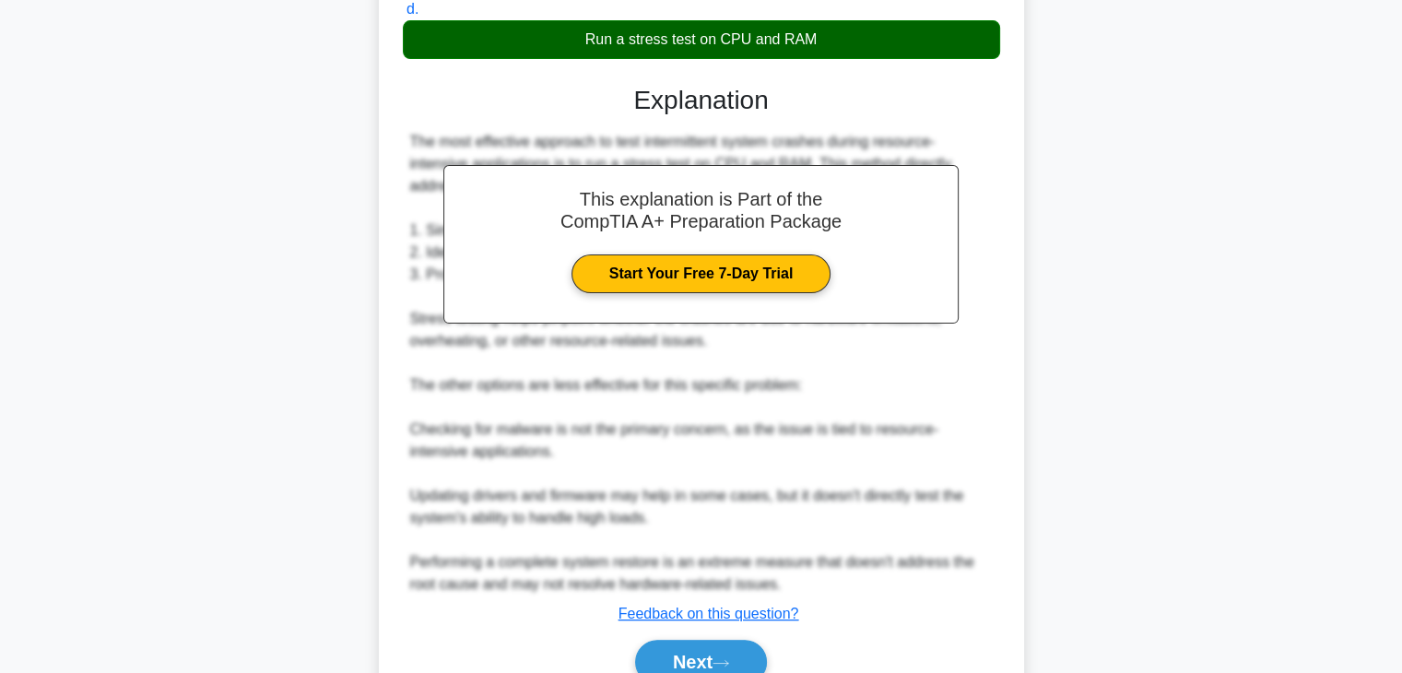
scroll to position [475, 0]
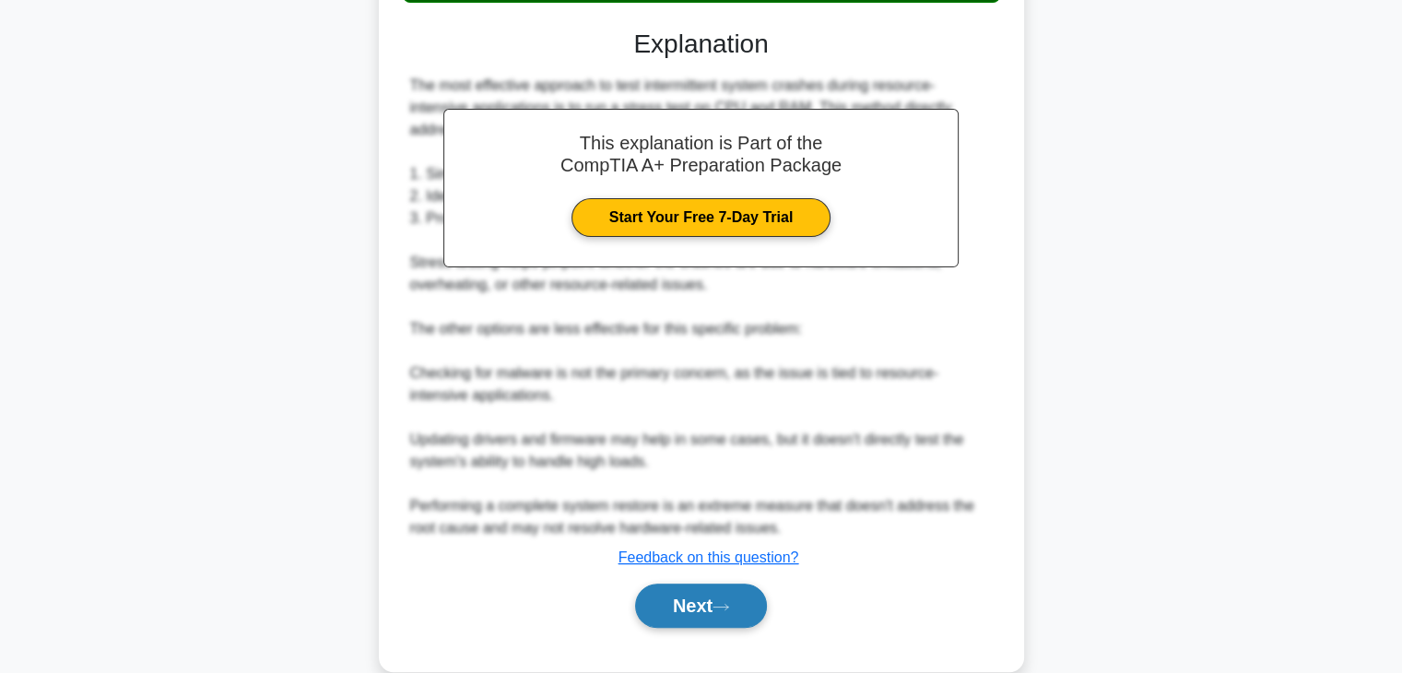
click at [728, 597] on button "Next" at bounding box center [701, 606] width 132 height 44
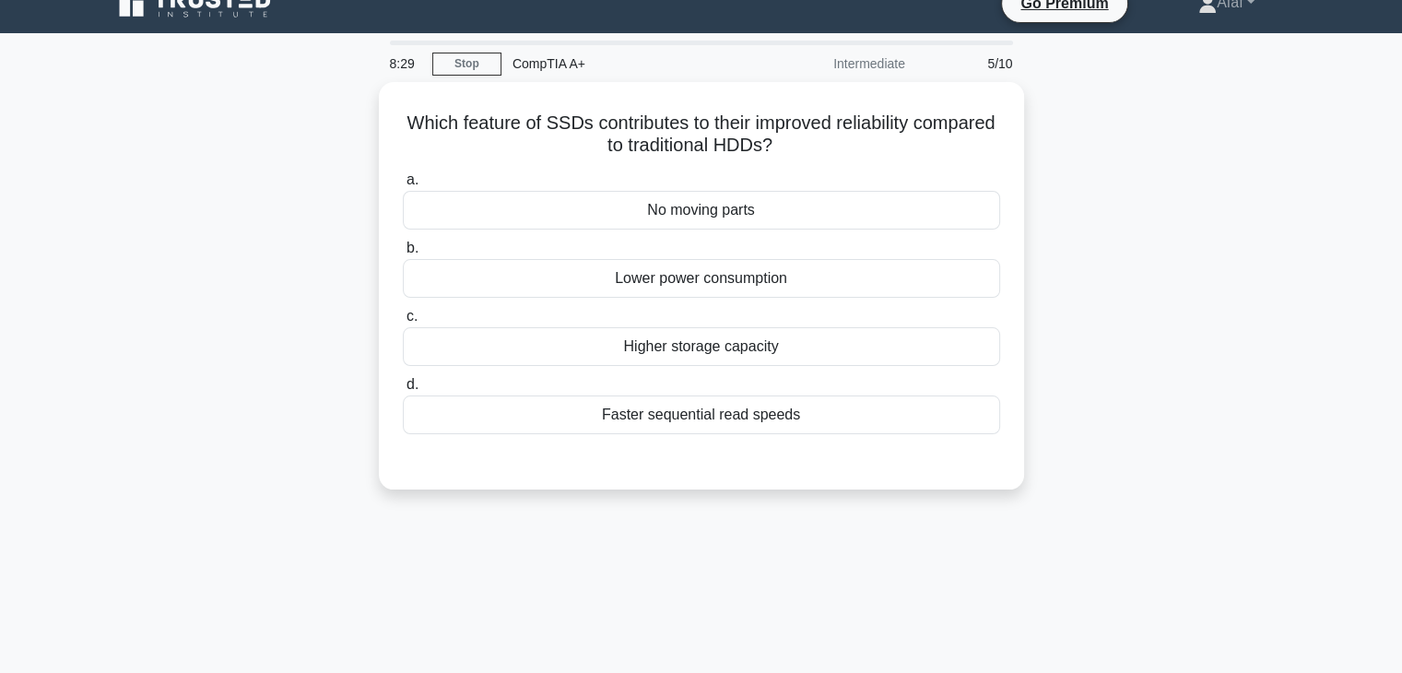
scroll to position [11, 0]
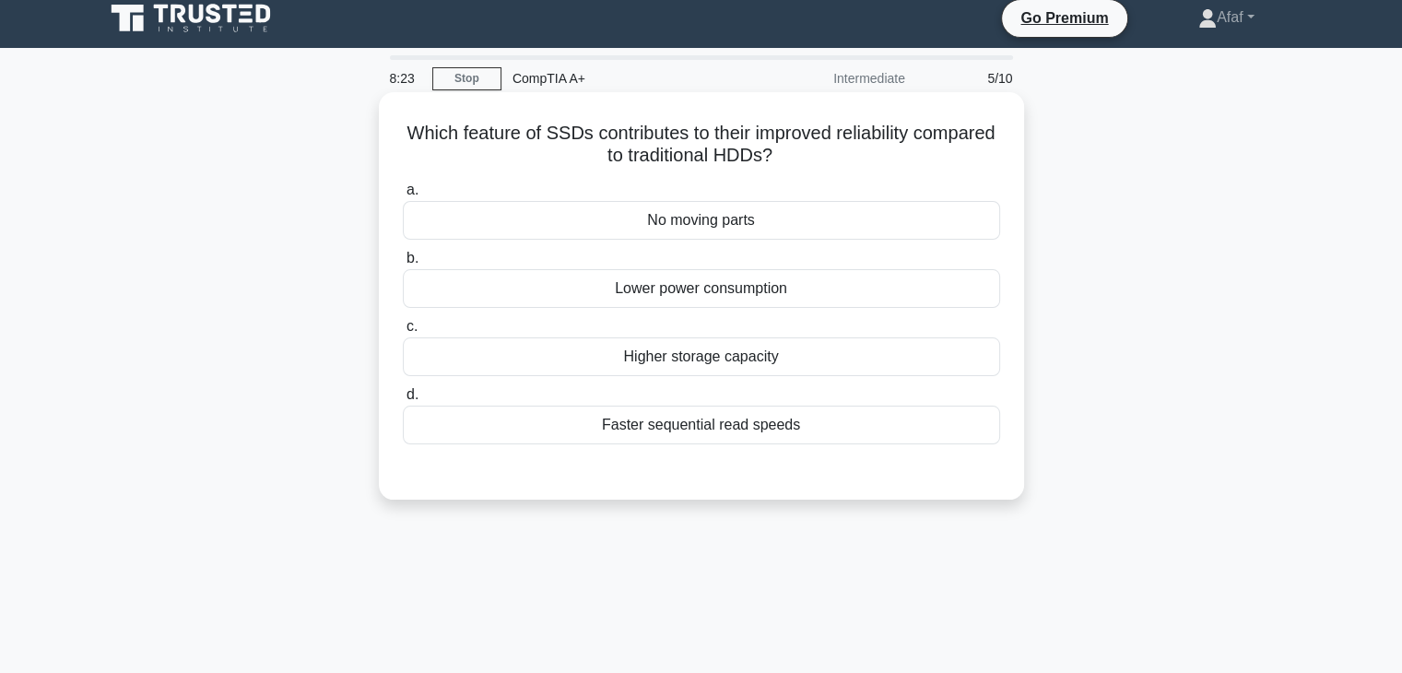
click at [929, 237] on div "No moving parts" at bounding box center [701, 220] width 597 height 39
click at [403, 196] on input "a. No moving parts" at bounding box center [403, 190] width 0 height 12
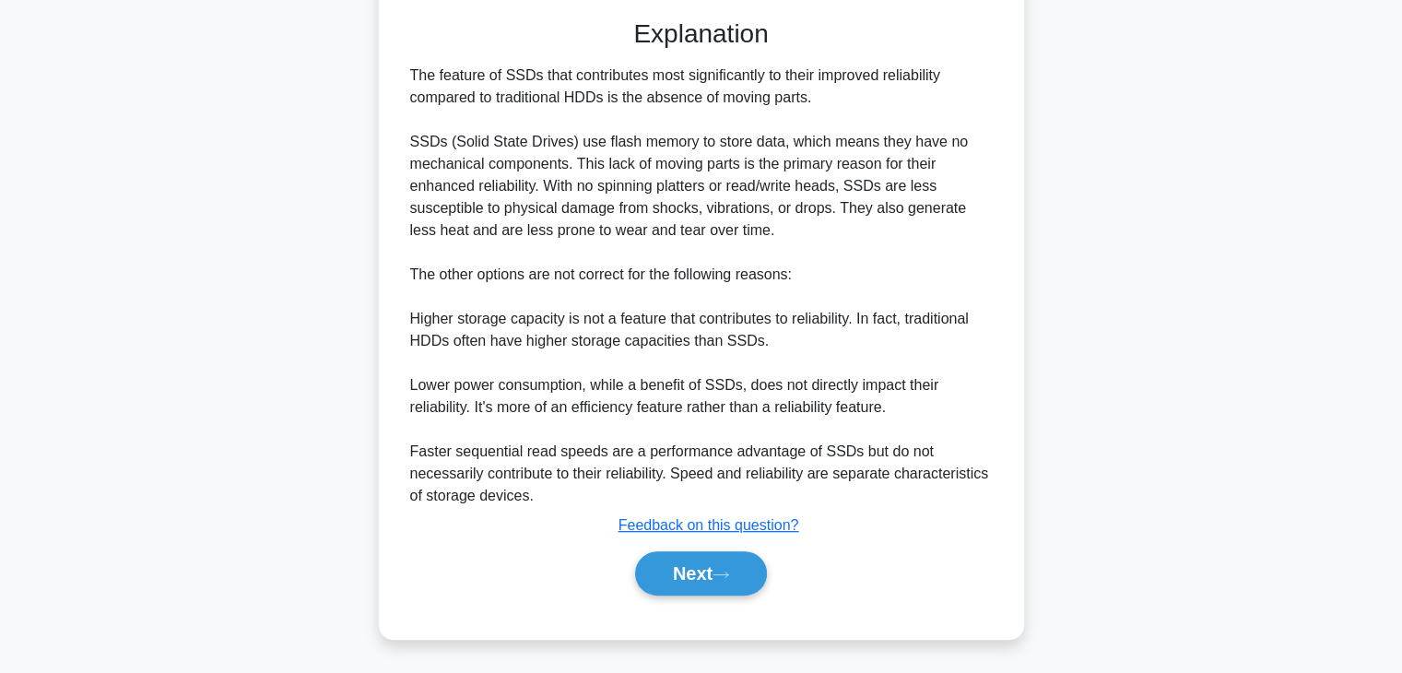
scroll to position [462, 0]
click at [778, 586] on div "Next" at bounding box center [701, 574] width 605 height 44
click at [767, 582] on button "Next" at bounding box center [701, 574] width 132 height 44
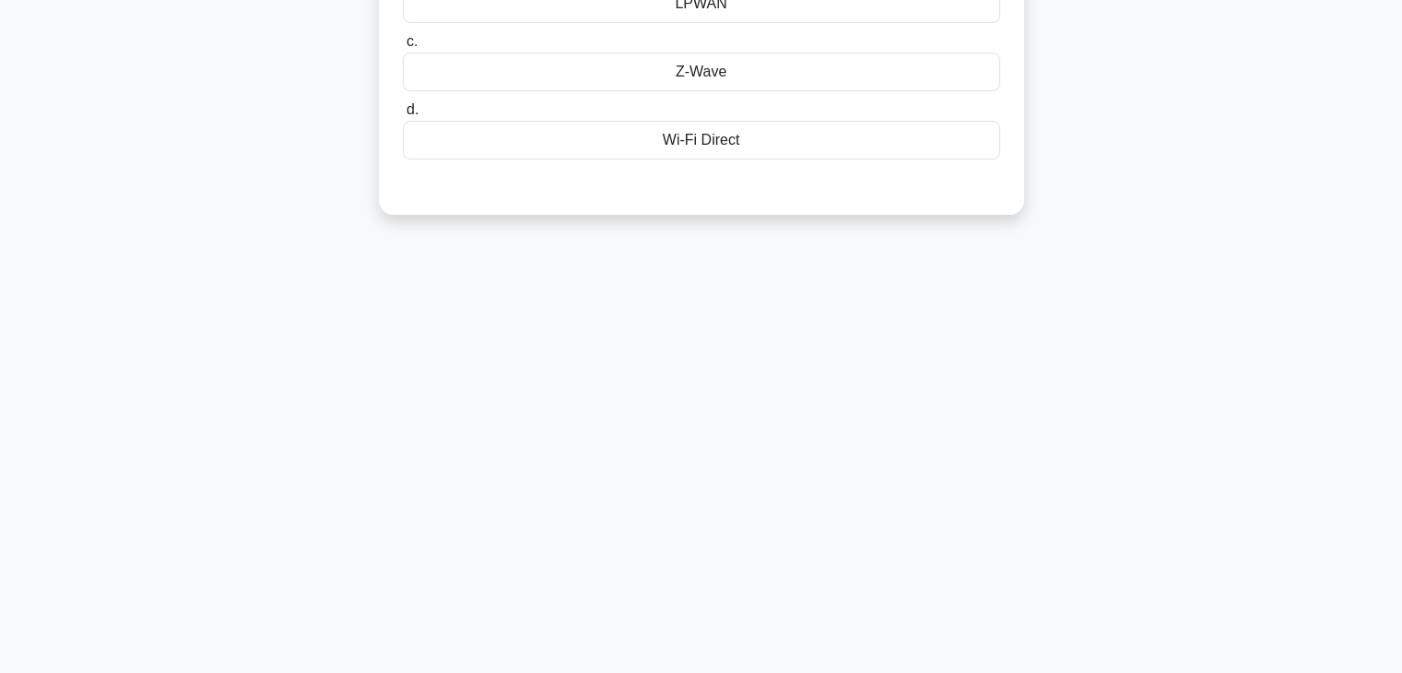
scroll to position [0, 0]
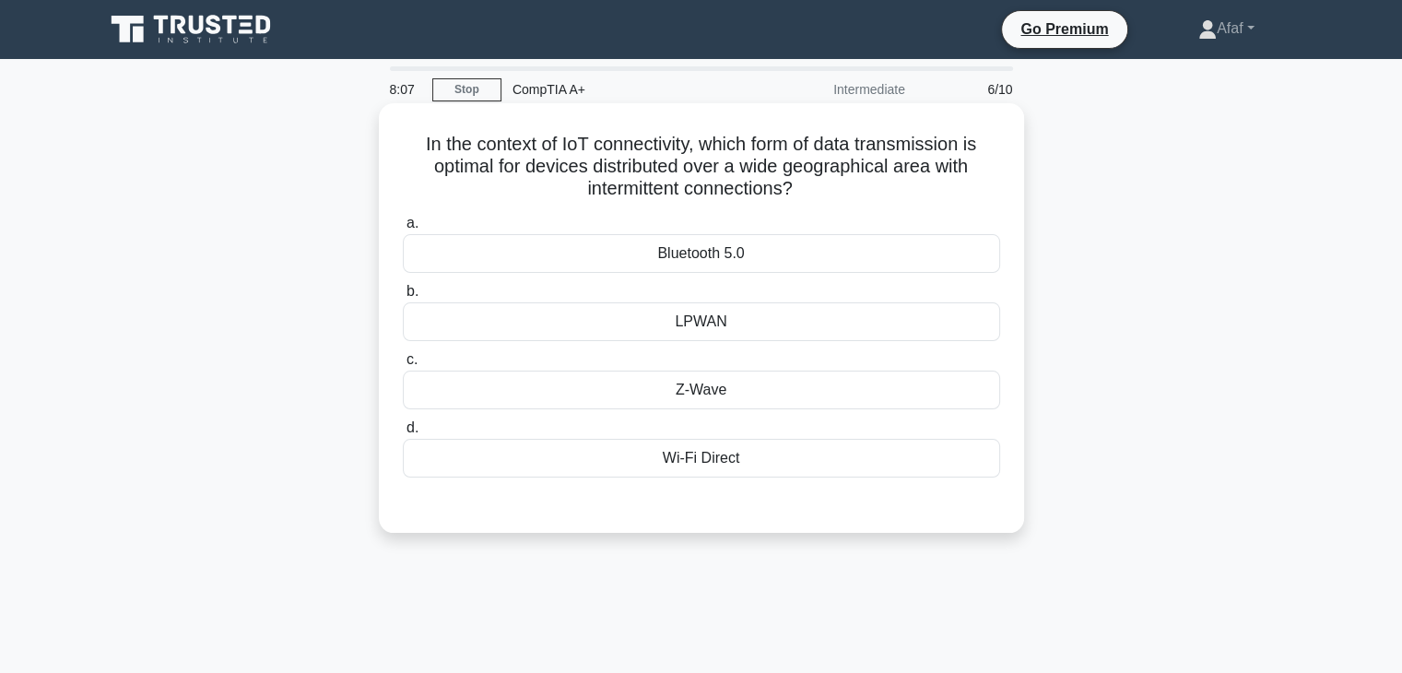
click at [763, 322] on div "LPWAN" at bounding box center [701, 321] width 597 height 39
click at [403, 298] on input "b. LPWAN" at bounding box center [403, 292] width 0 height 12
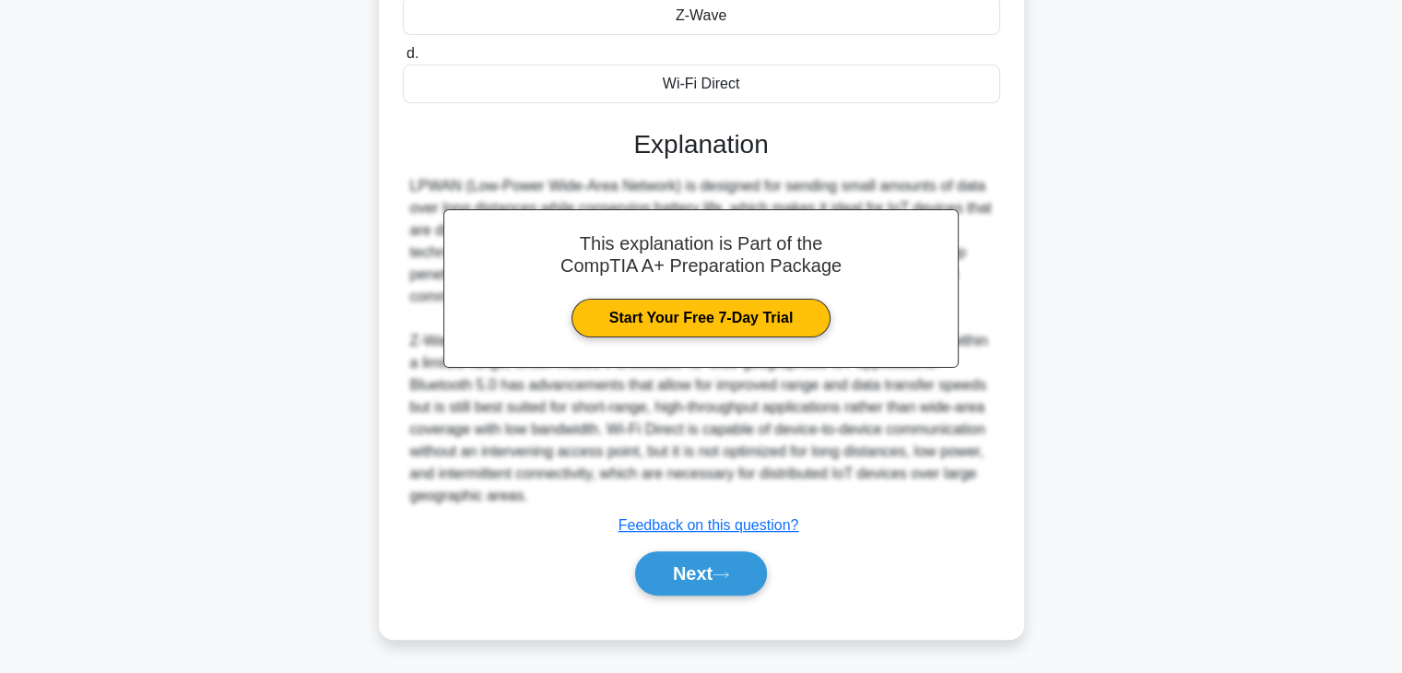
scroll to position [372, 0]
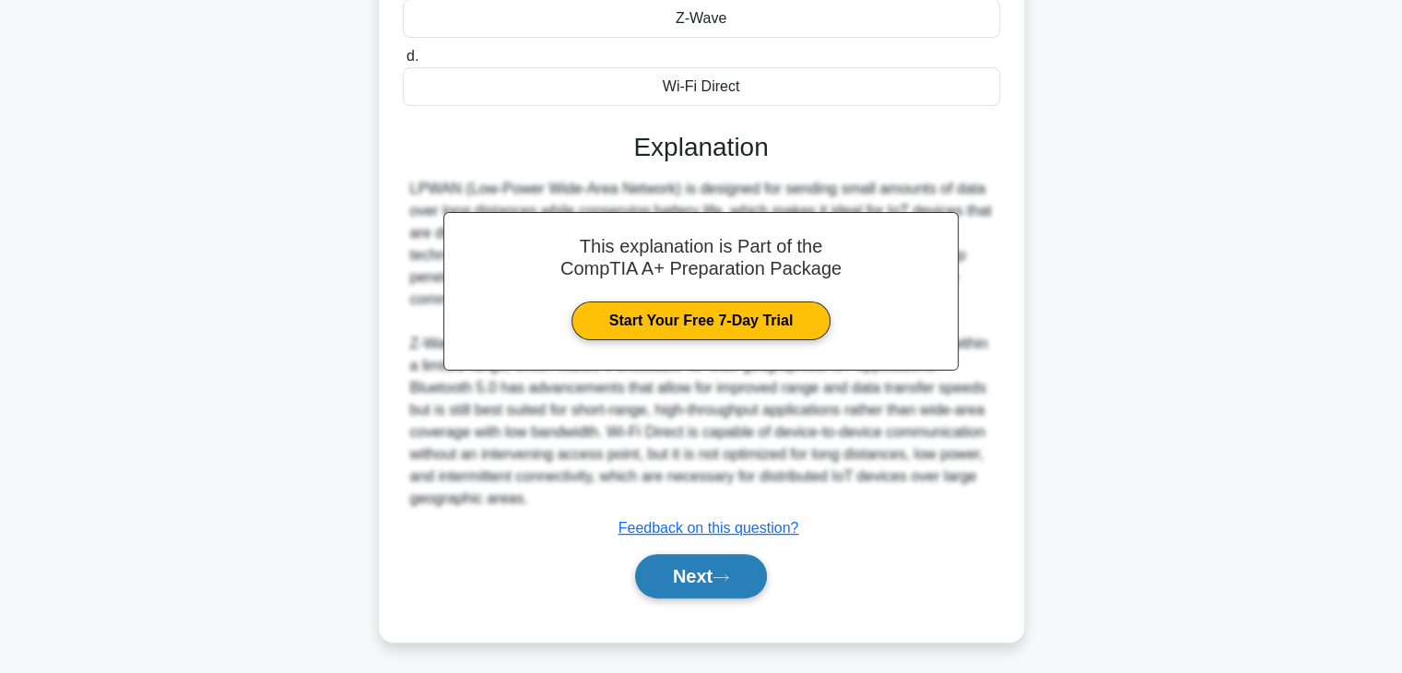
click at [704, 569] on button "Next" at bounding box center [701, 576] width 132 height 44
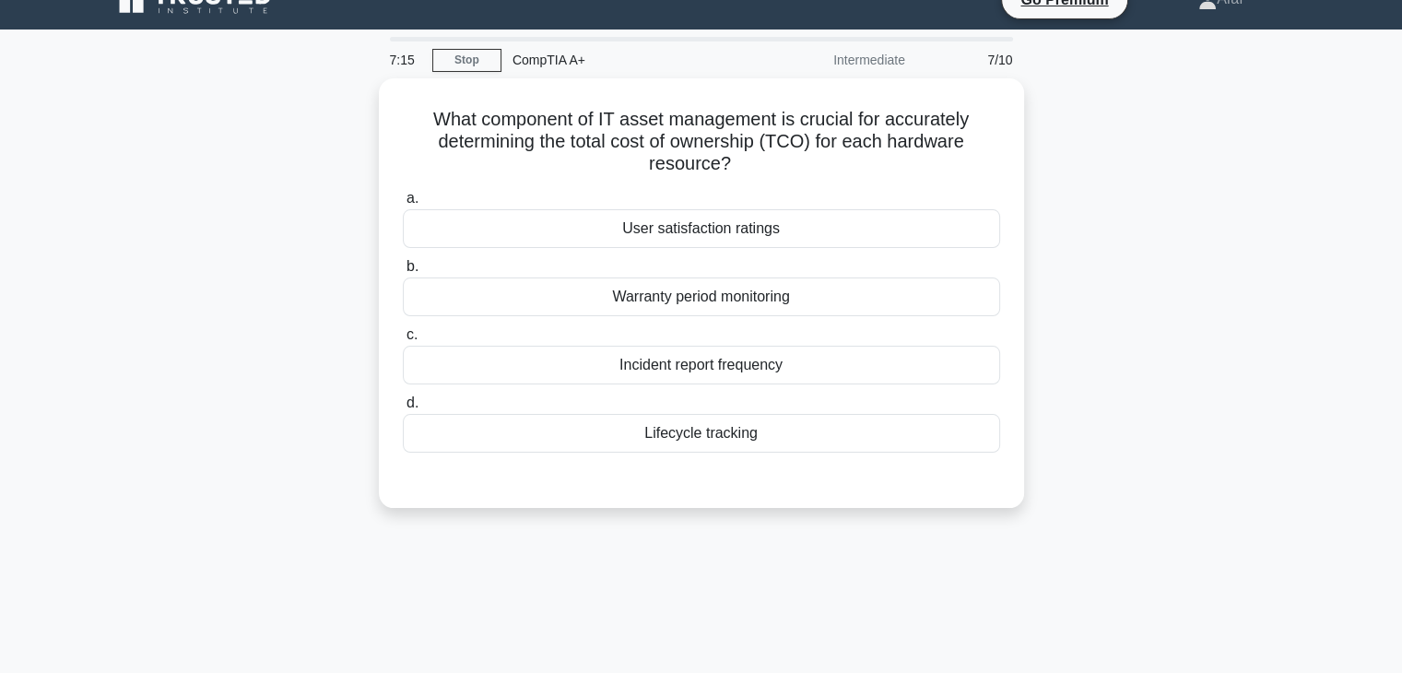
scroll to position [0, 0]
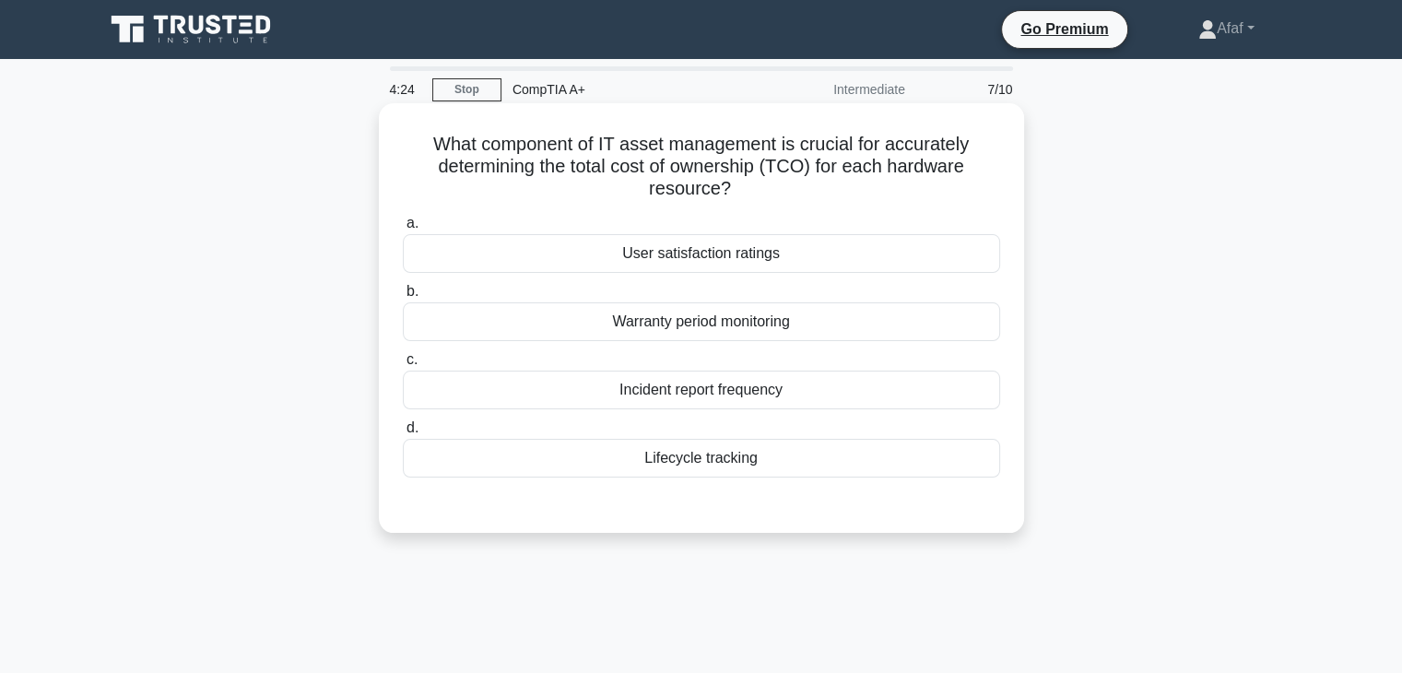
click at [756, 337] on div "Warranty period monitoring" at bounding box center [701, 321] width 597 height 39
click at [403, 298] on input "b. Warranty period monitoring" at bounding box center [403, 292] width 0 height 12
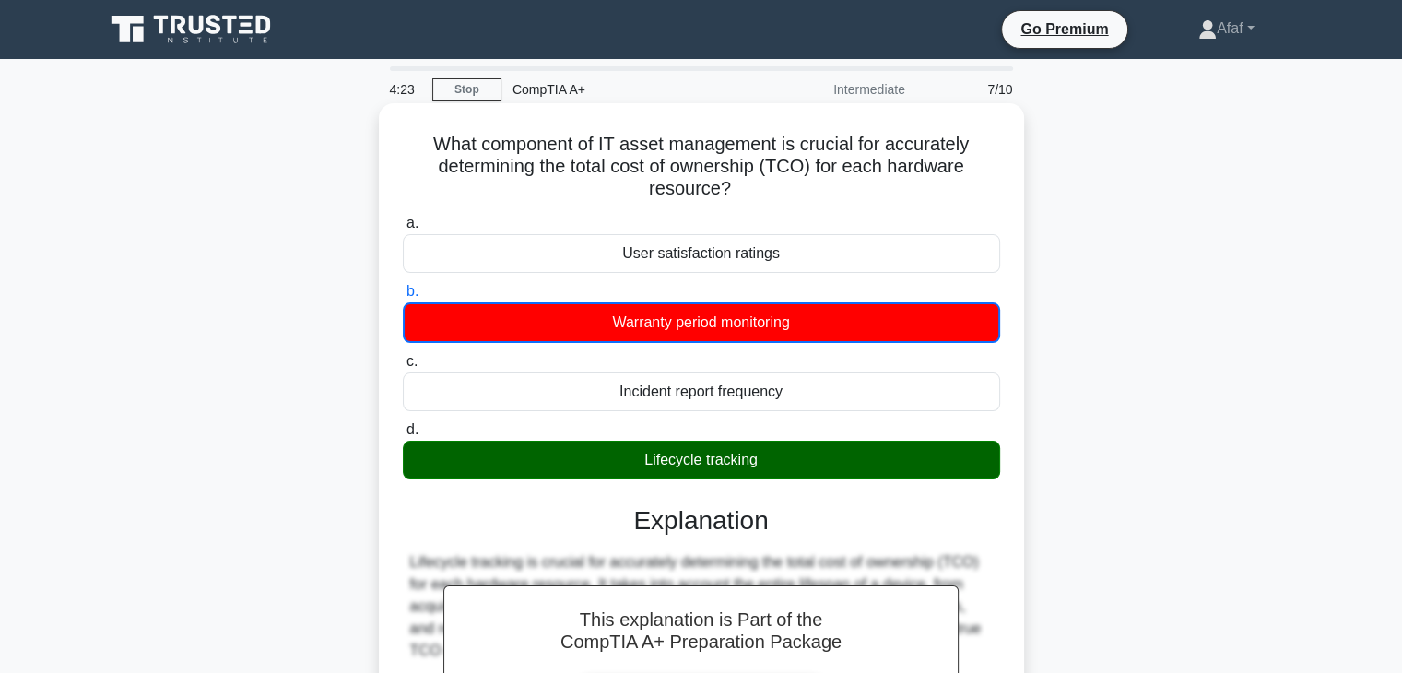
scroll to position [324, 0]
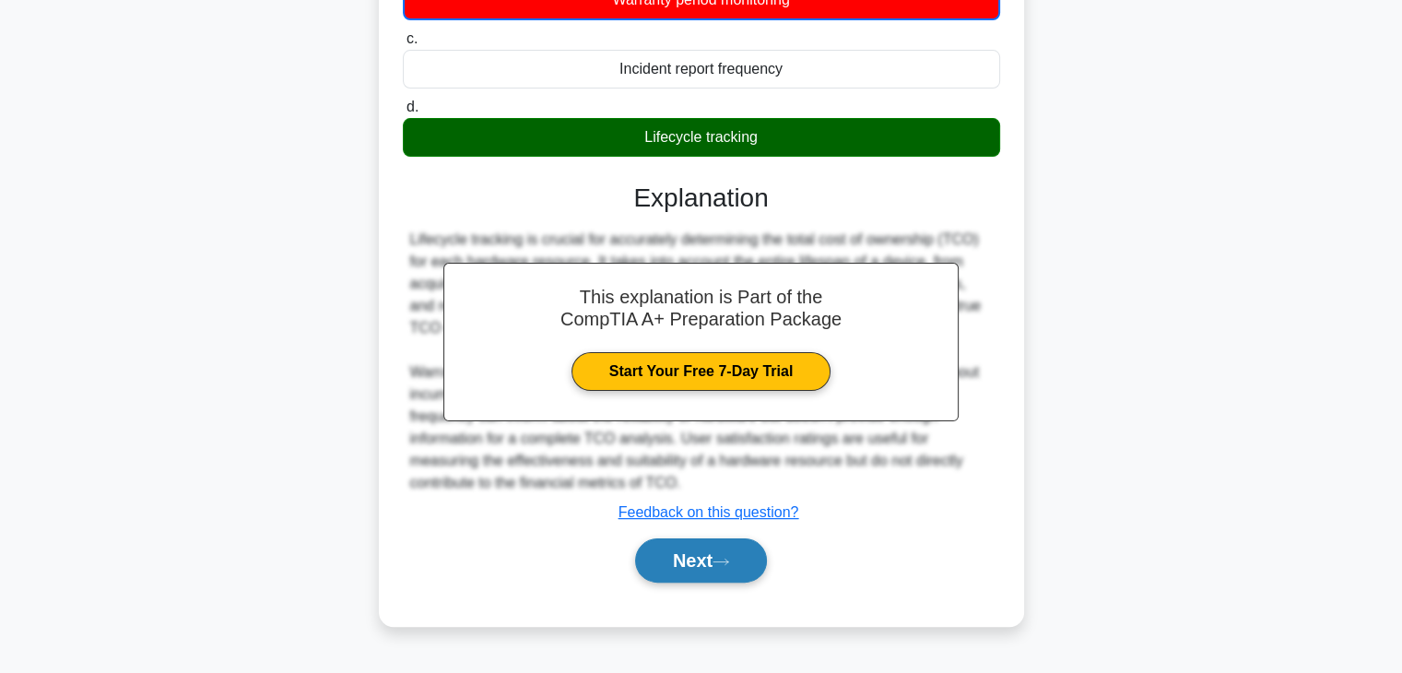
click at [682, 572] on button "Next" at bounding box center [701, 560] width 132 height 44
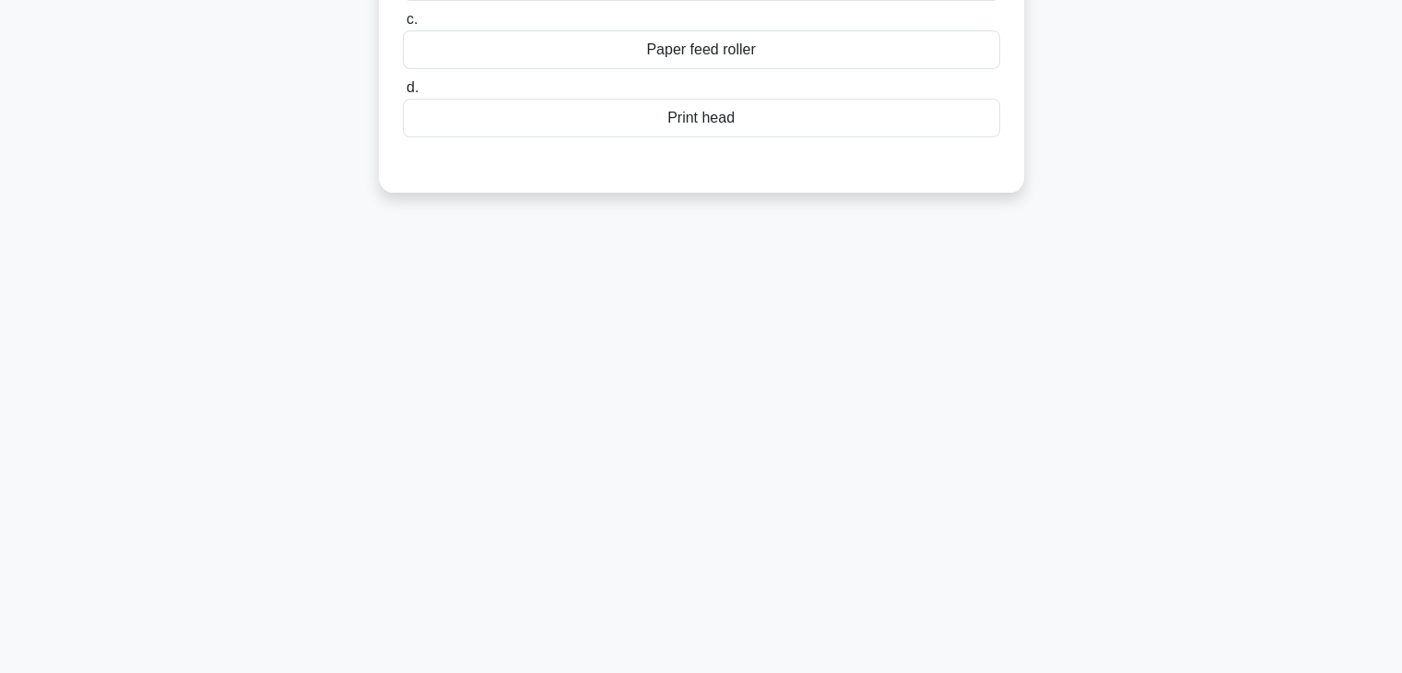
scroll to position [6, 0]
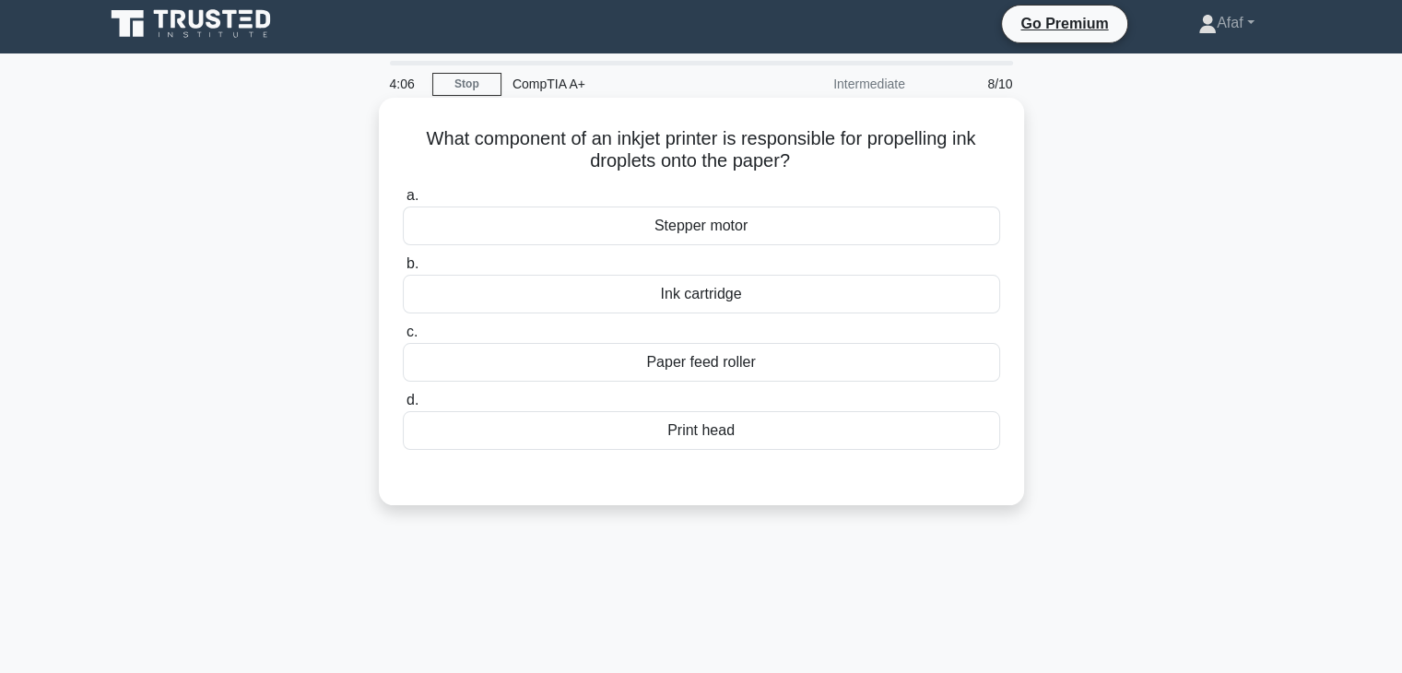
click at [713, 430] on div "Print head" at bounding box center [701, 430] width 597 height 39
click at [403, 407] on input "d. Print head" at bounding box center [403, 401] width 0 height 12
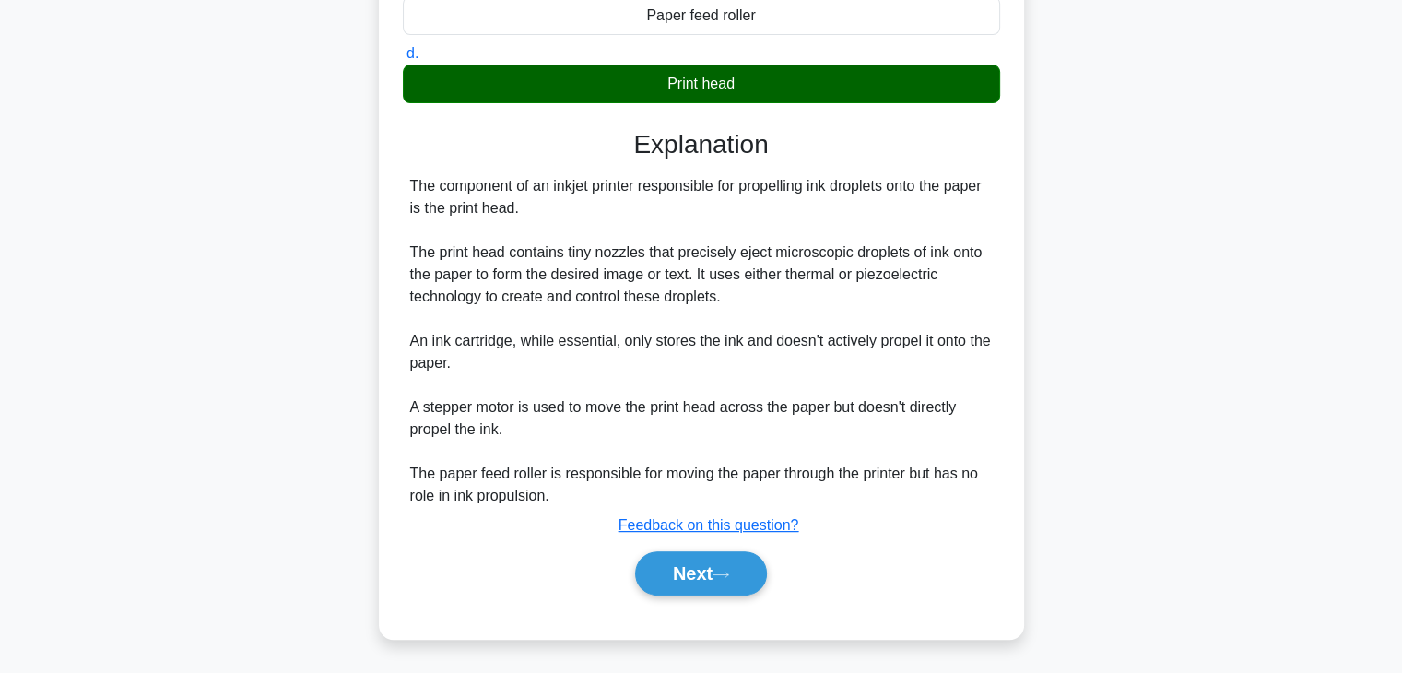
scroll to position [350, 0]
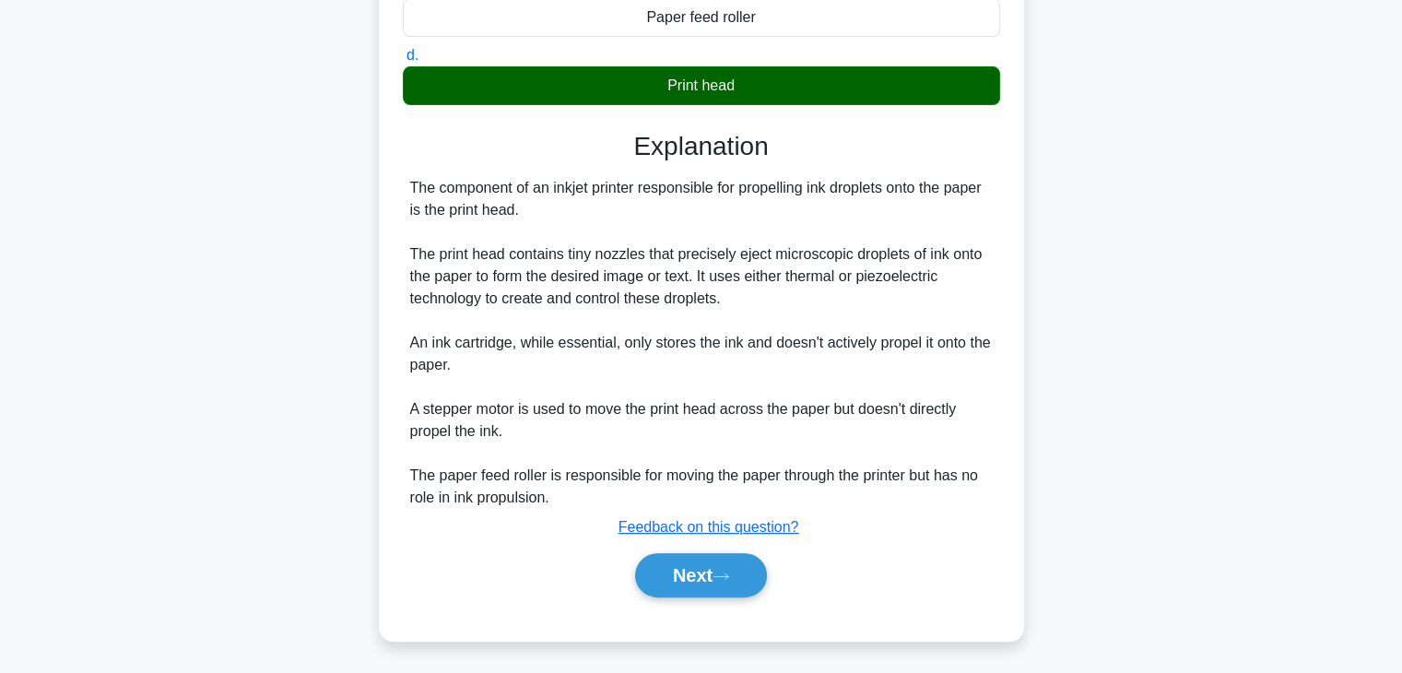
click at [746, 598] on div "Next" at bounding box center [701, 575] width 597 height 59
click at [731, 585] on button "Next" at bounding box center [701, 575] width 132 height 44
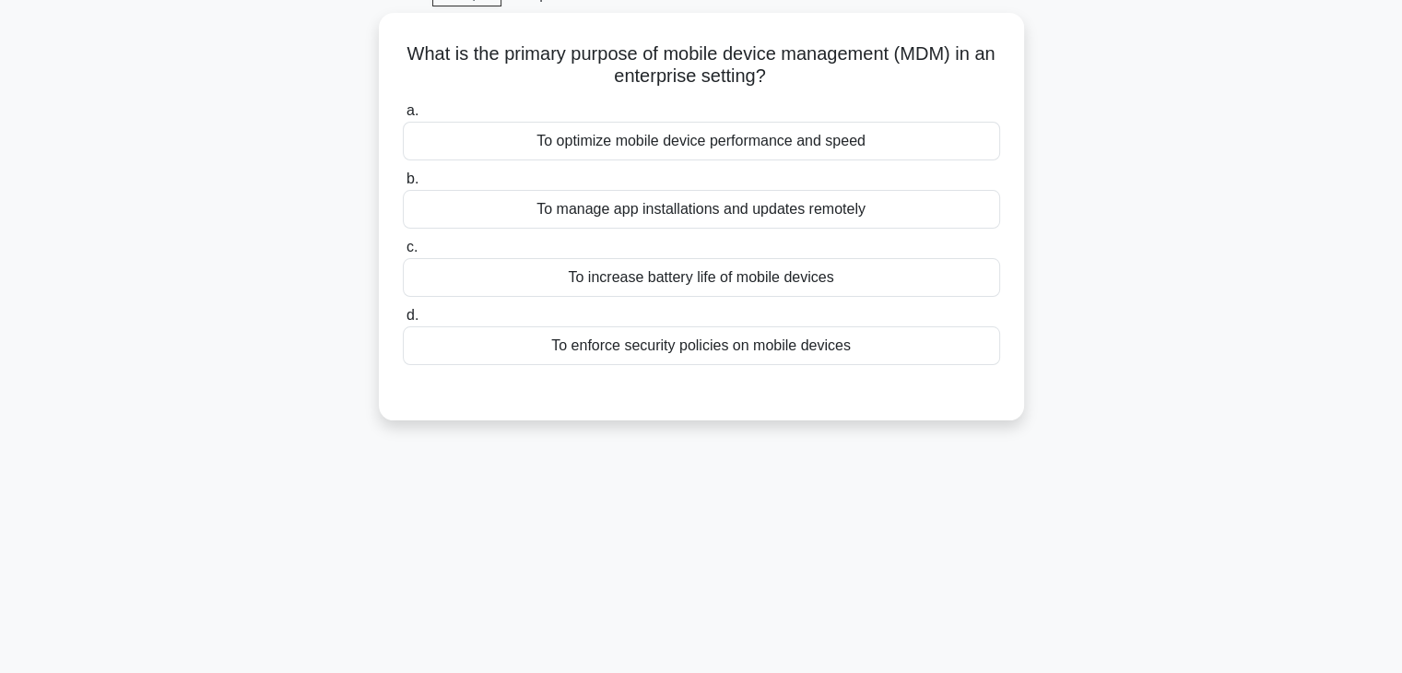
scroll to position [62, 0]
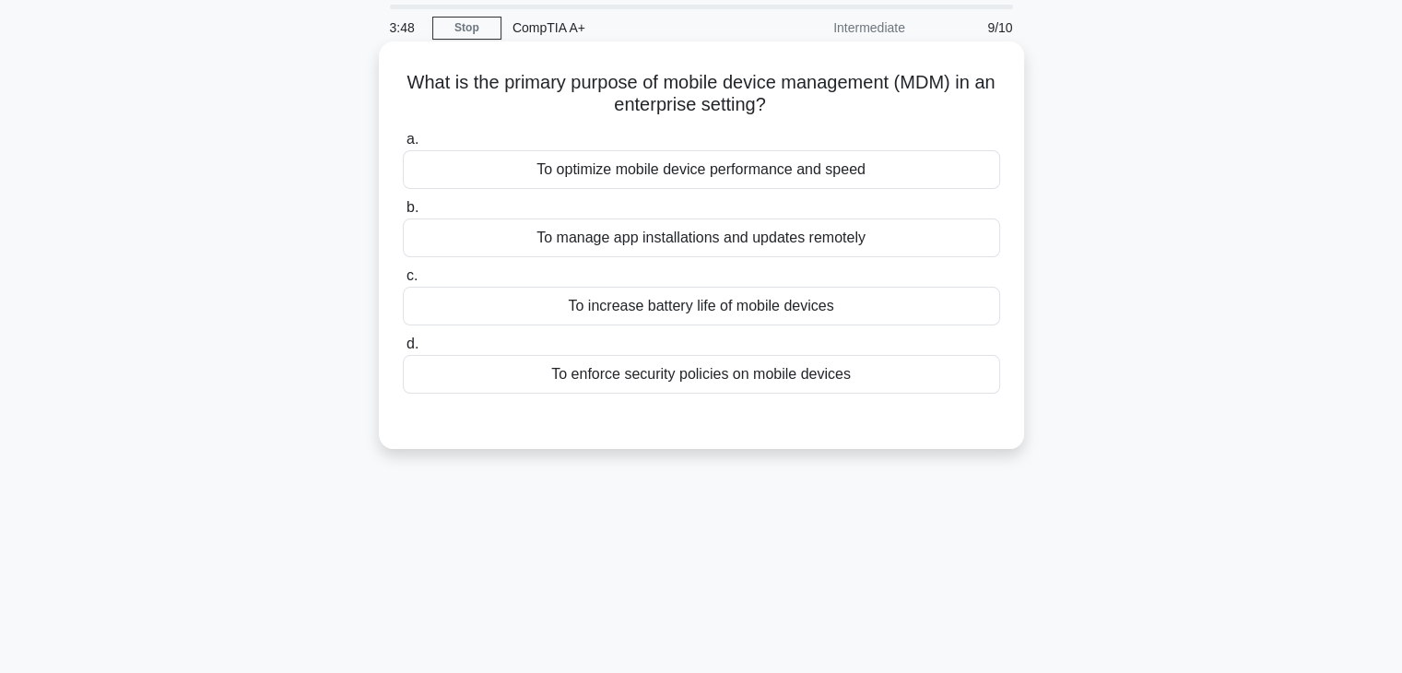
click at [813, 252] on div "To manage app installations and updates remotely" at bounding box center [701, 238] width 597 height 39
click at [403, 214] on input "b. To manage app installations and updates remotely" at bounding box center [403, 208] width 0 height 12
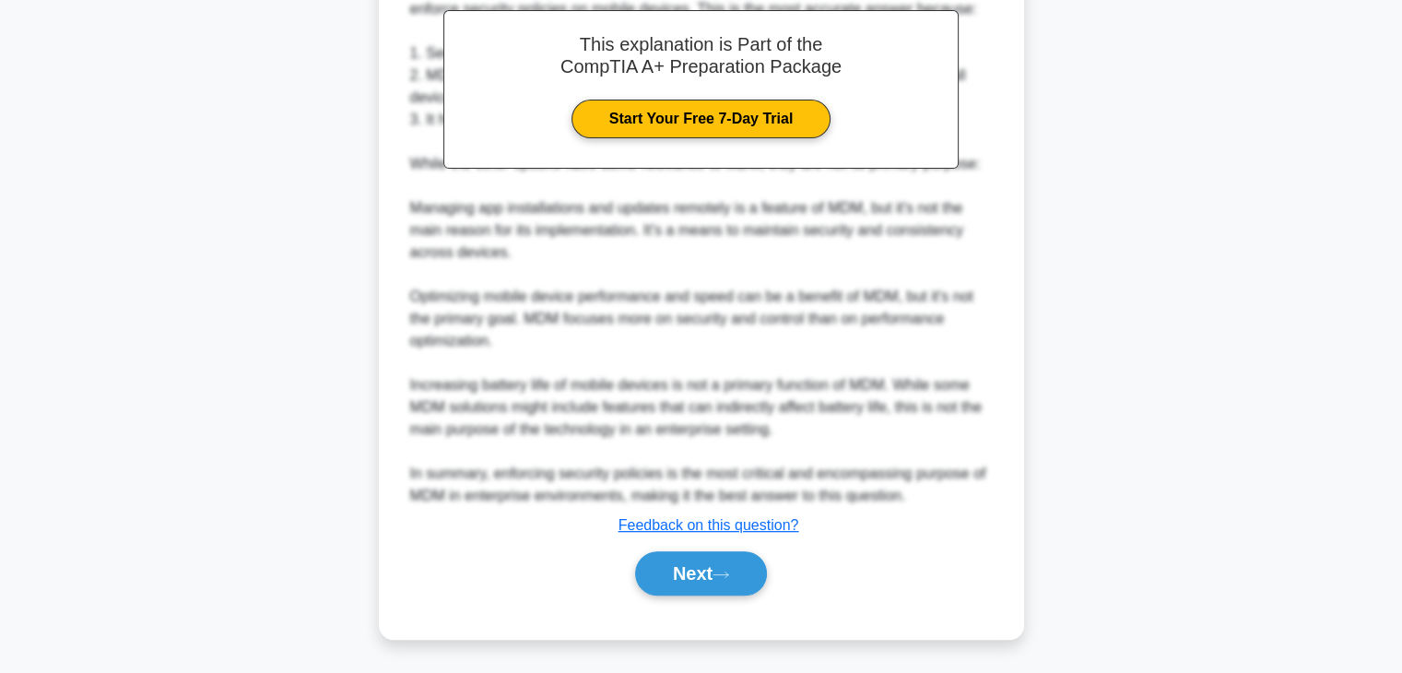
scroll to position [552, 0]
click at [708, 595] on button "Next" at bounding box center [701, 574] width 132 height 44
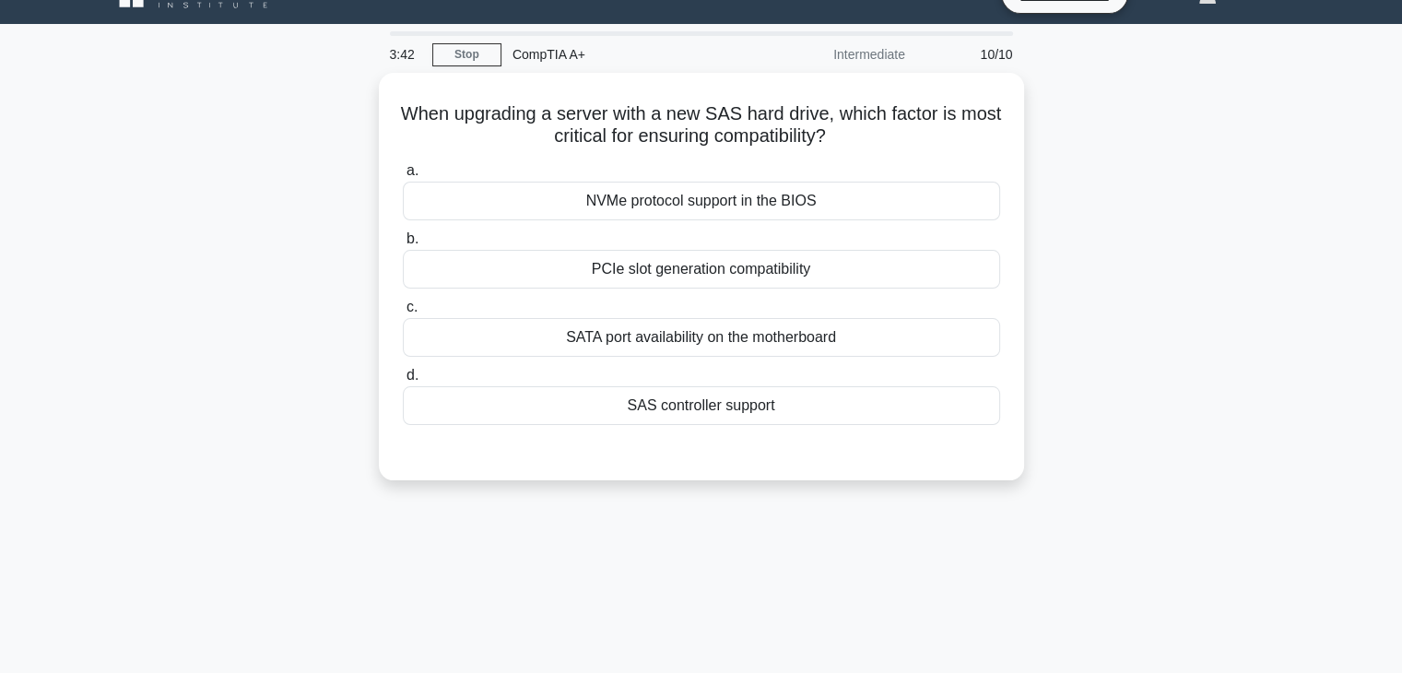
scroll to position [13, 0]
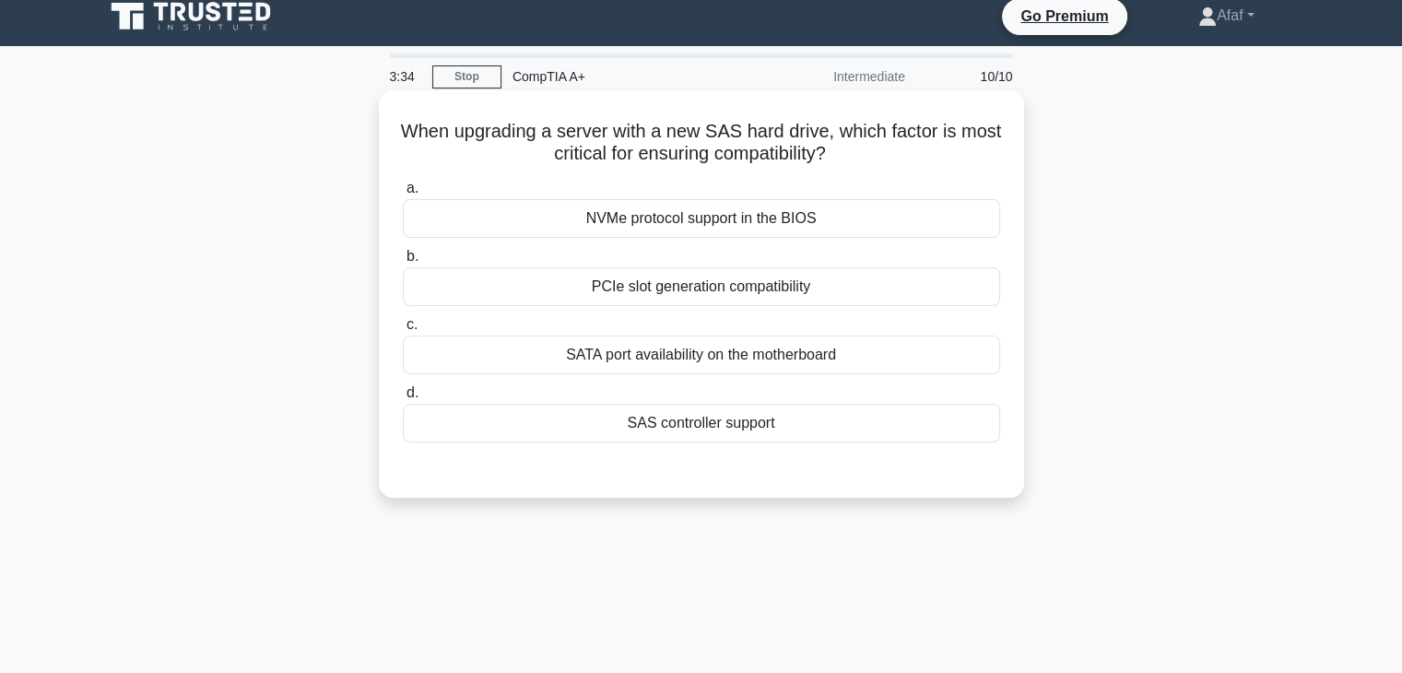
click at [853, 307] on div "a. NVMe protocol support in the BIOS b. PCIe slot generation compatibility c. d." at bounding box center [702, 309] width 620 height 273
click at [853, 306] on div "a. NVMe protocol support in the BIOS b. PCIe slot generation compatibility c. d." at bounding box center [702, 309] width 620 height 273
click at [853, 306] on div "PCIe slot generation compatibility" at bounding box center [701, 286] width 597 height 39
click at [403, 263] on input "b. PCIe slot generation compatibility" at bounding box center [403, 257] width 0 height 12
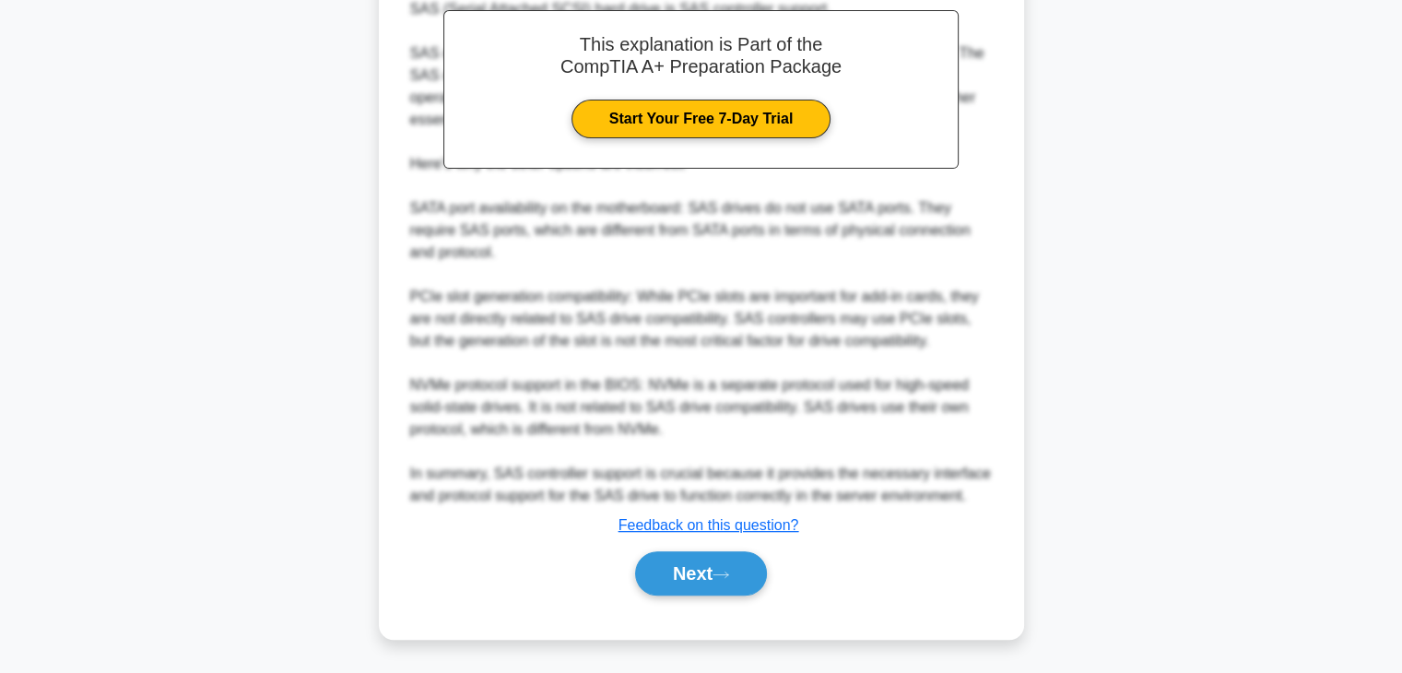
scroll to position [551, 0]
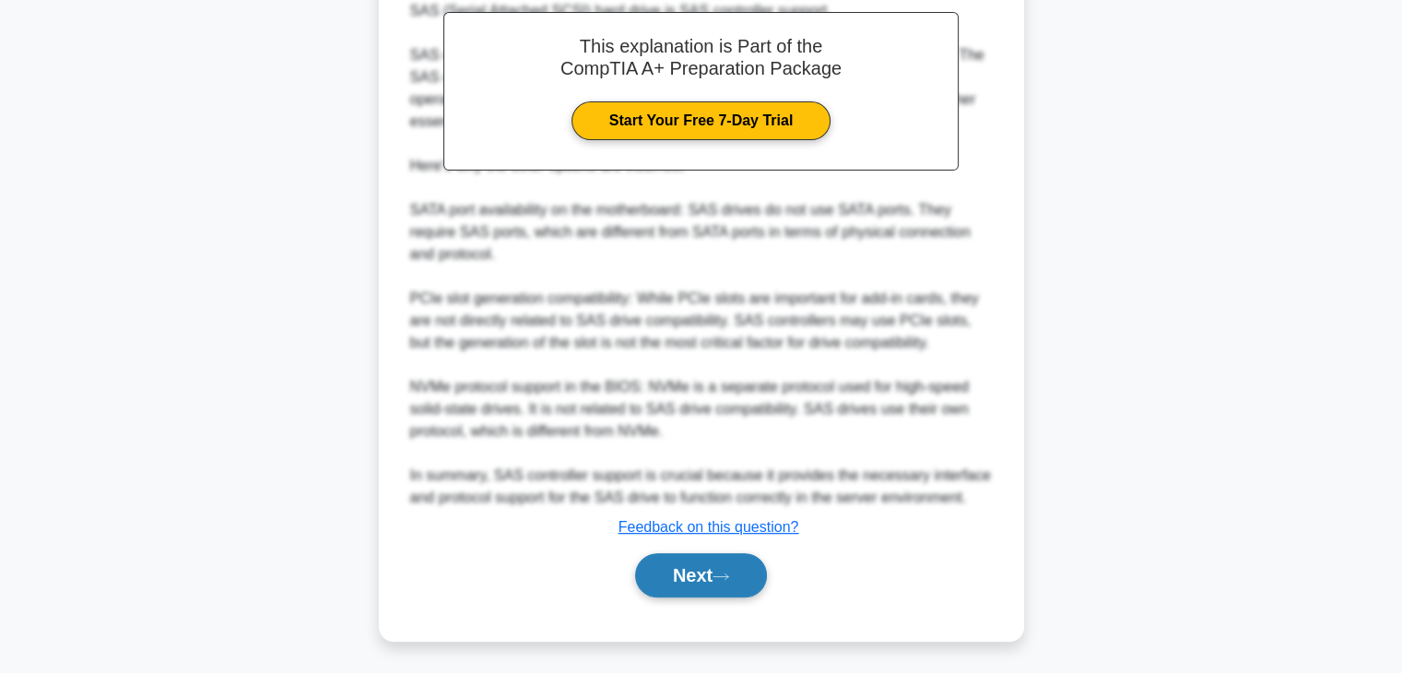
drag, startPoint x: 726, startPoint y: 600, endPoint x: 718, endPoint y: 588, distance: 14.1
click at [718, 588] on div "Next" at bounding box center [701, 575] width 597 height 59
click at [718, 588] on button "Next" at bounding box center [701, 575] width 132 height 44
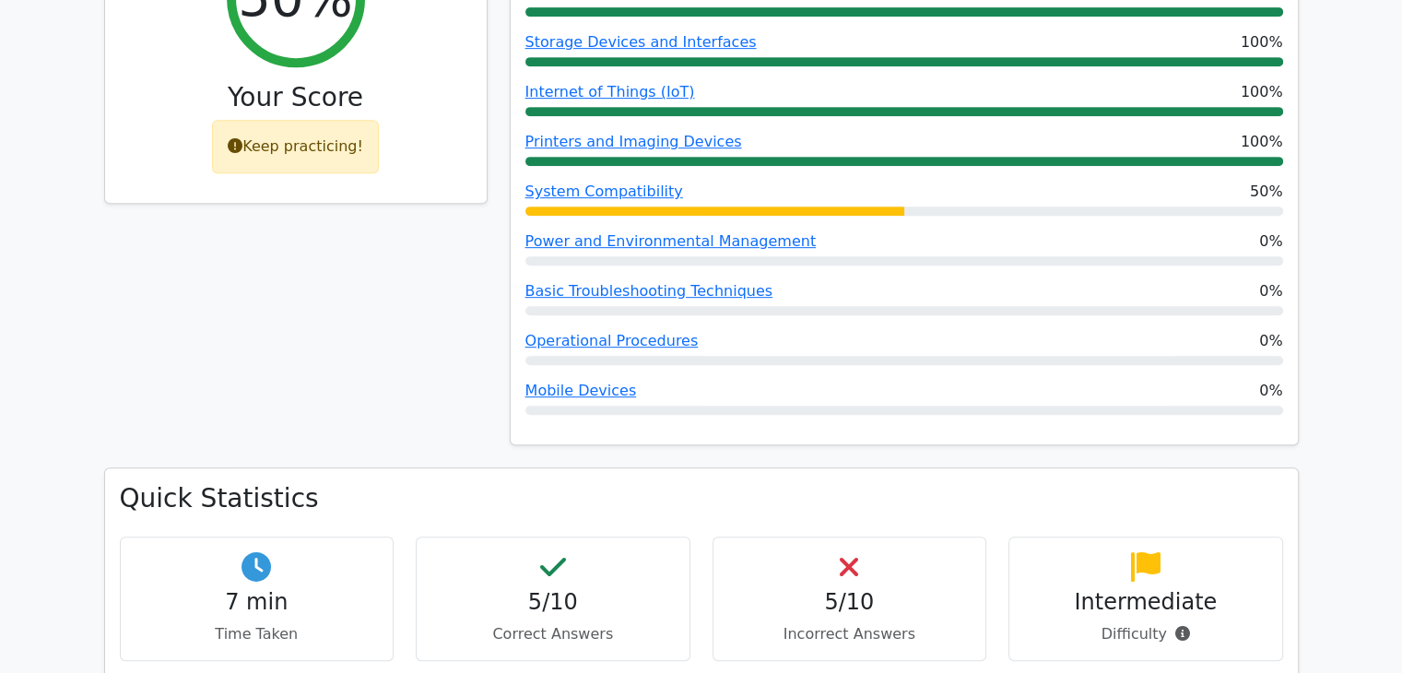
scroll to position [822, 0]
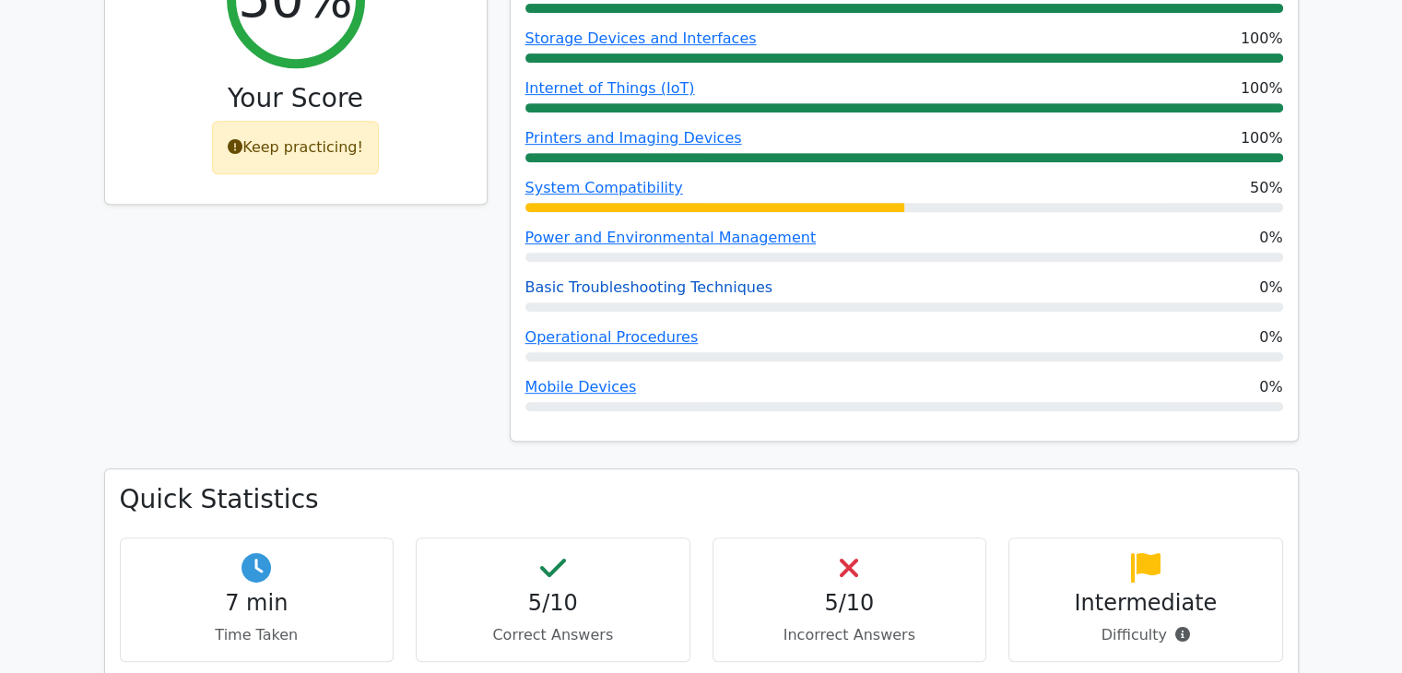
click at [656, 278] on link "Basic Troubleshooting Techniques" at bounding box center [650, 287] width 248 height 18
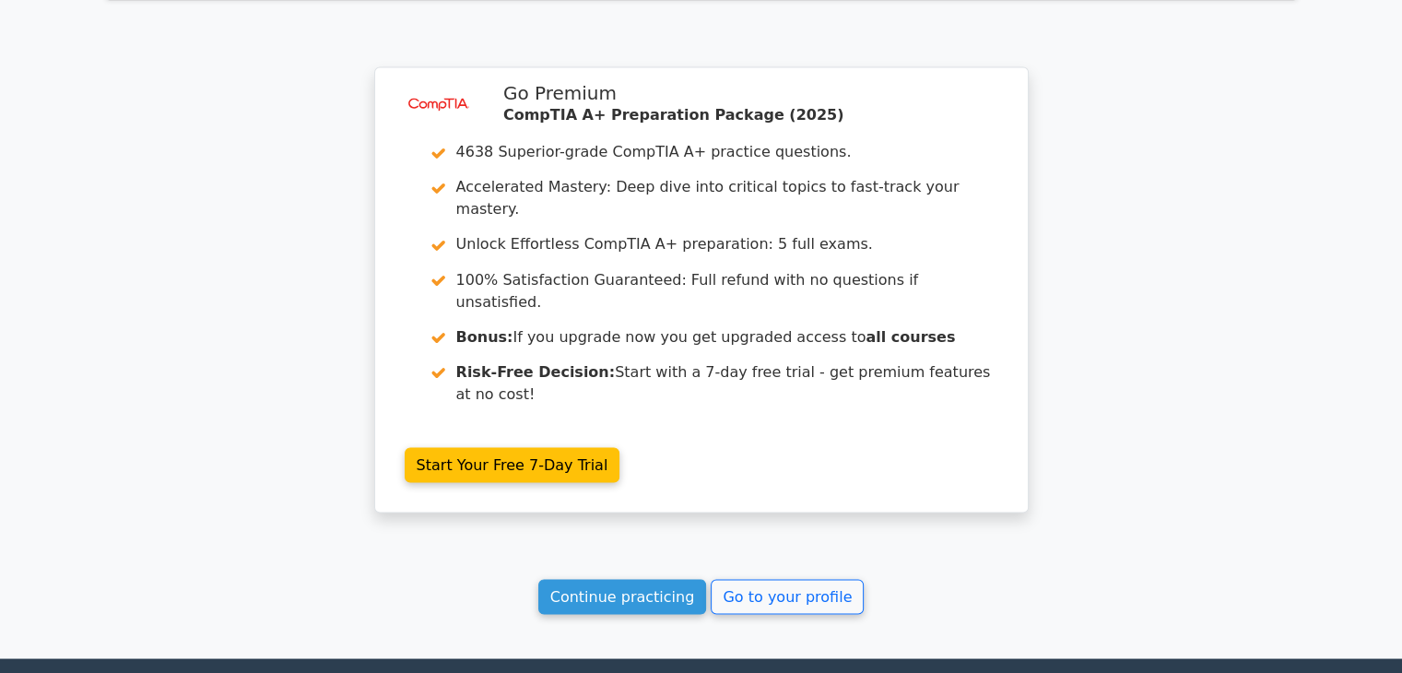
scroll to position [3235, 0]
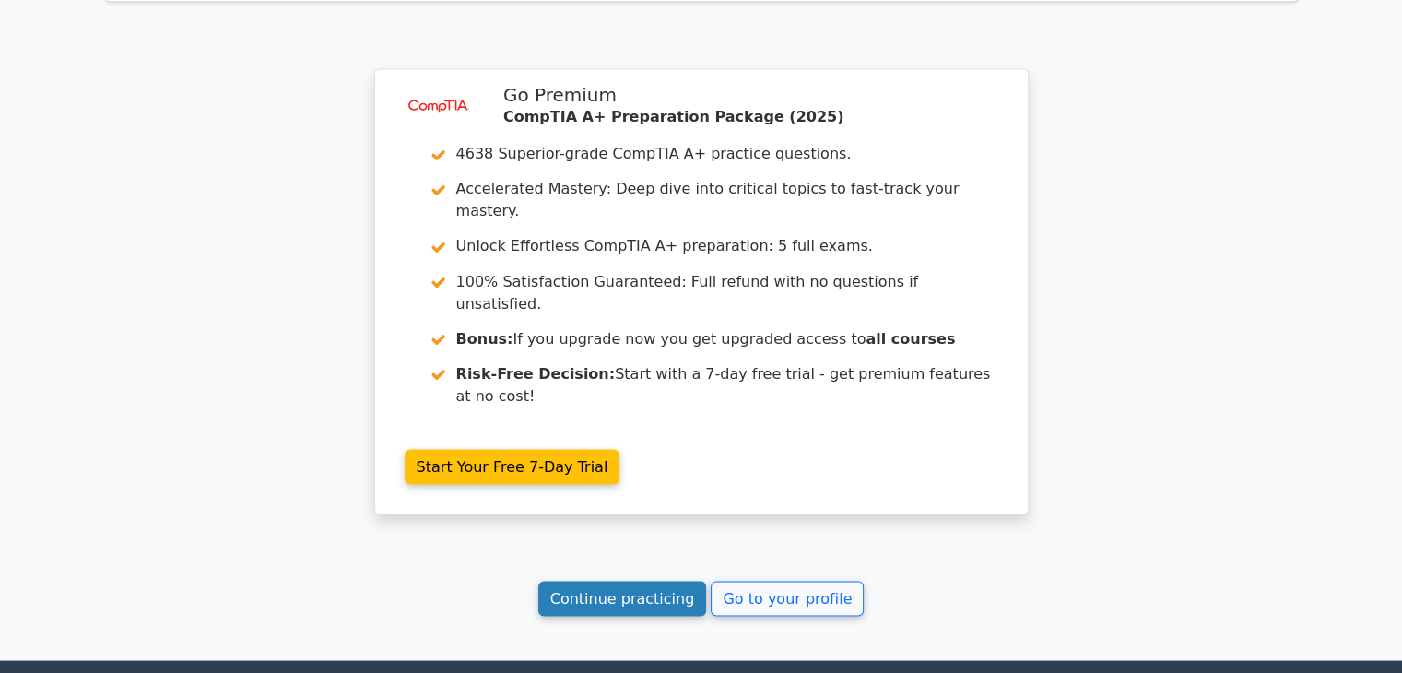
click at [601, 581] on link "Continue practicing" at bounding box center [622, 598] width 169 height 35
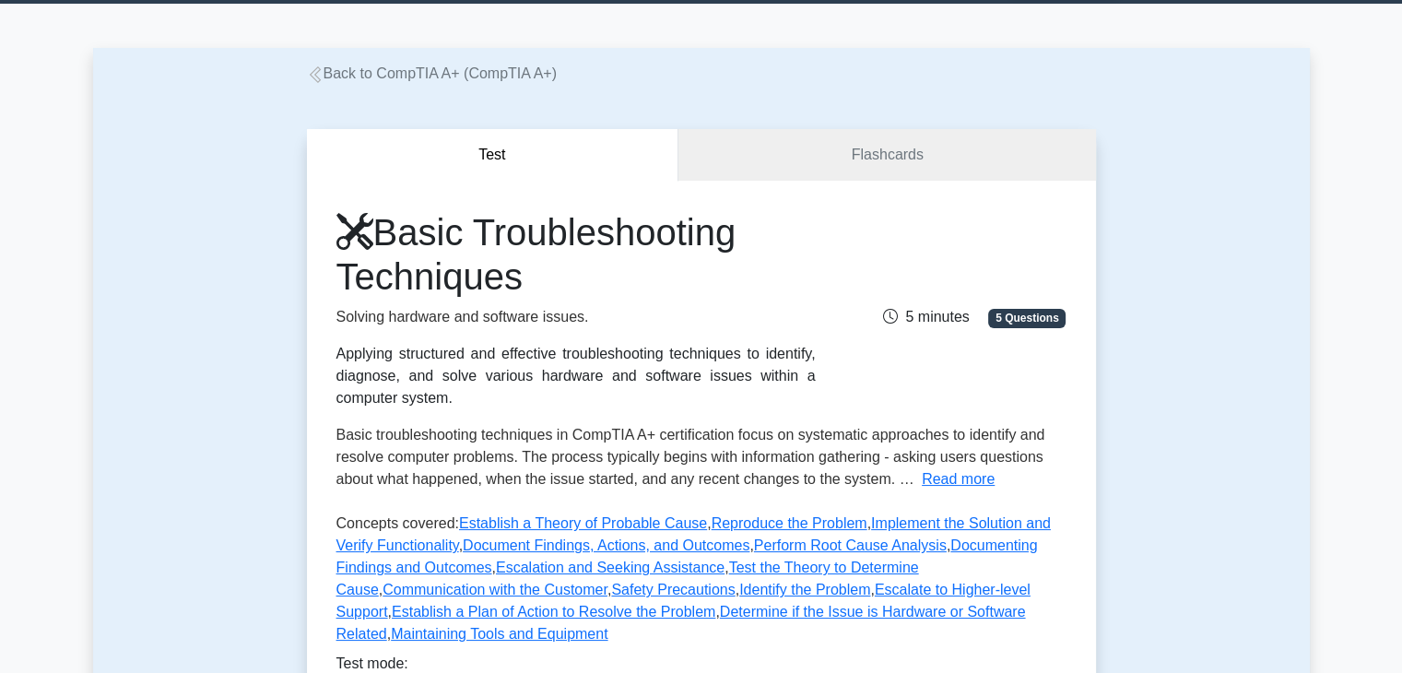
scroll to position [28, 0]
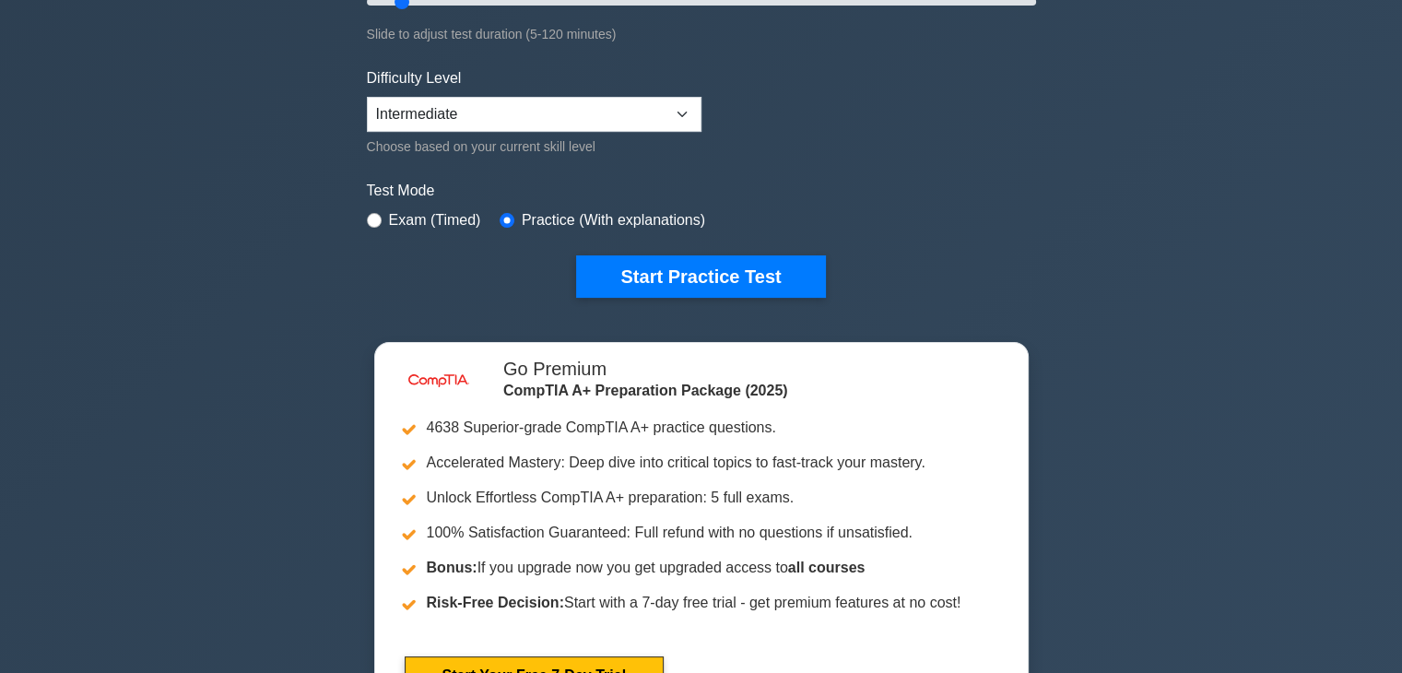
scroll to position [398, 0]
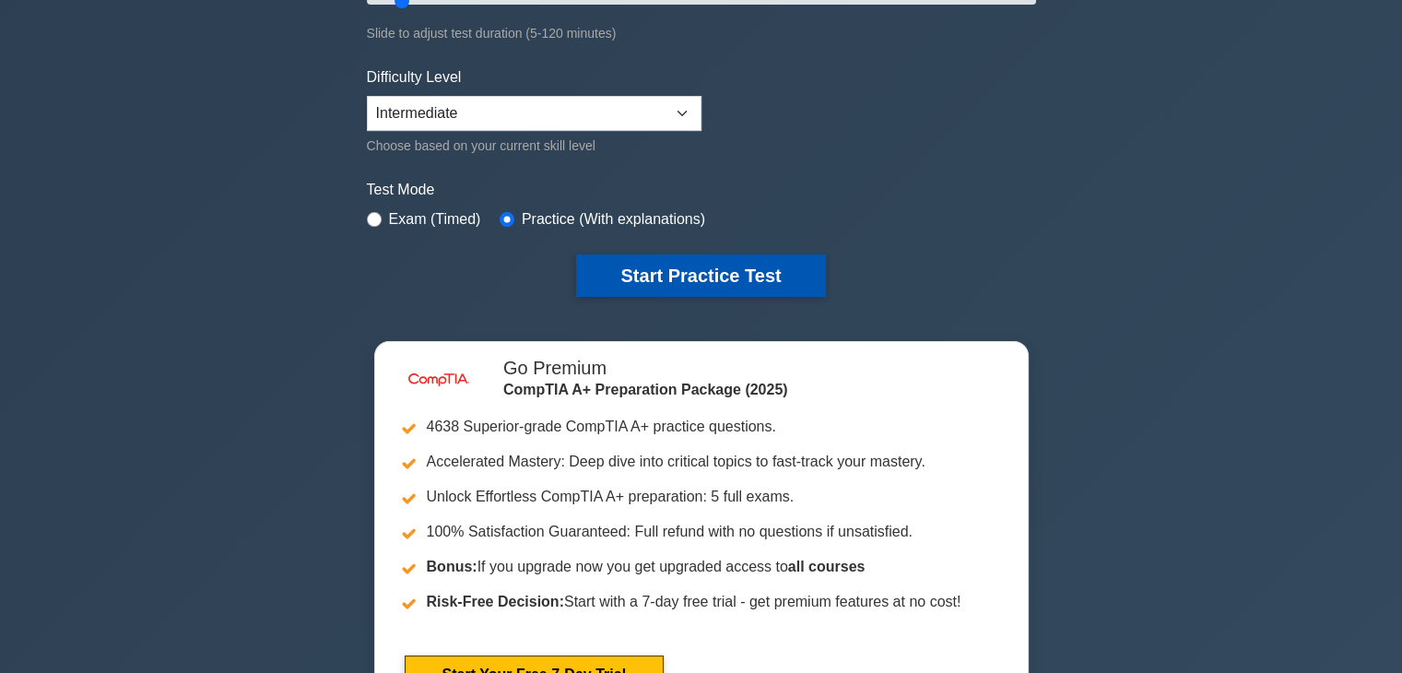
click at [753, 268] on button "Start Practice Test" at bounding box center [700, 275] width 249 height 42
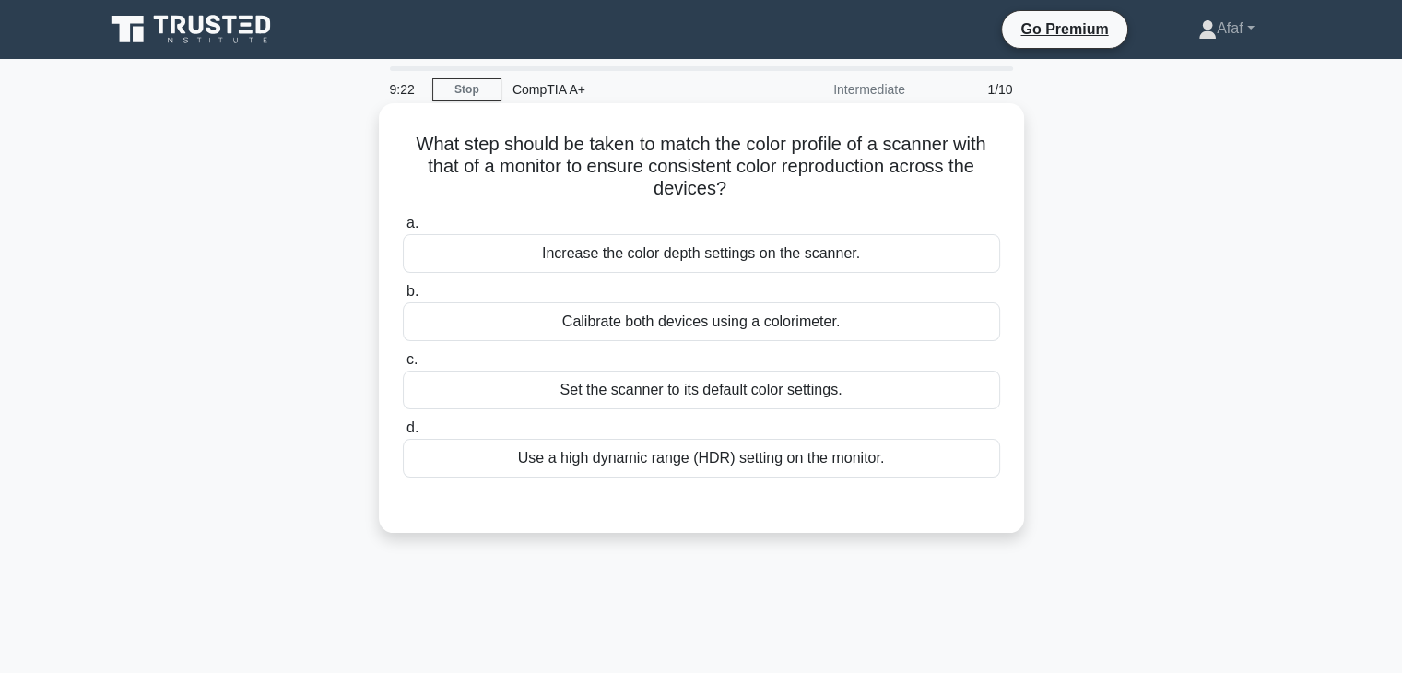
click at [763, 339] on div "Calibrate both devices using a colorimeter." at bounding box center [701, 321] width 597 height 39
click at [403, 298] on input "b. Calibrate both devices using a colorimeter." at bounding box center [403, 292] width 0 height 12
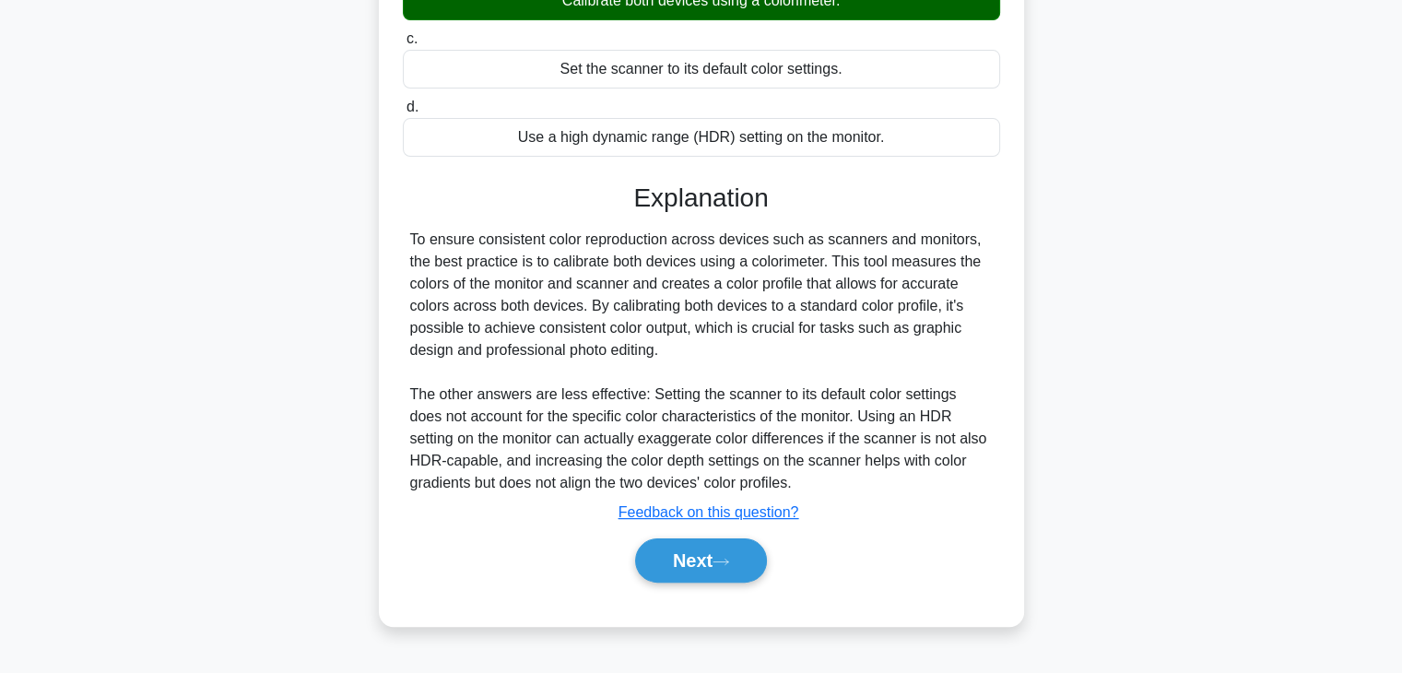
scroll to position [320, 0]
click at [690, 549] on button "Next" at bounding box center [701, 561] width 132 height 44
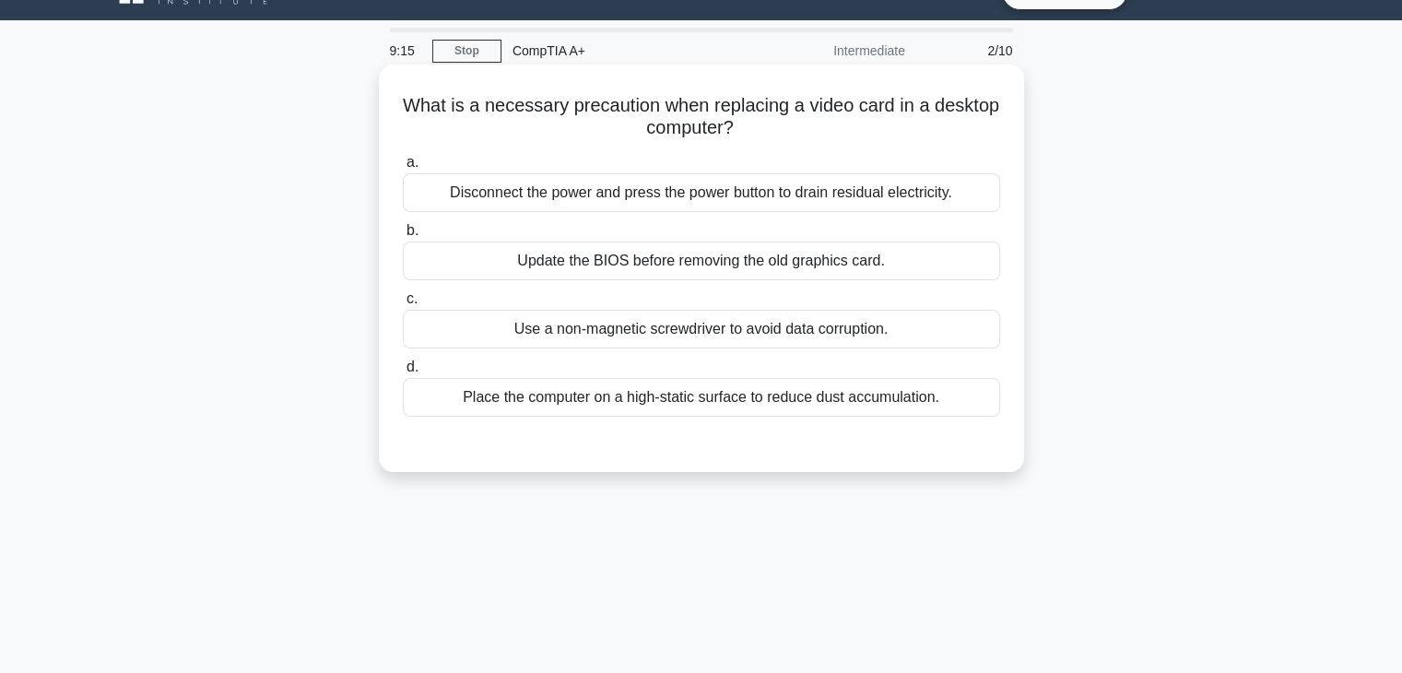
scroll to position [37, 0]
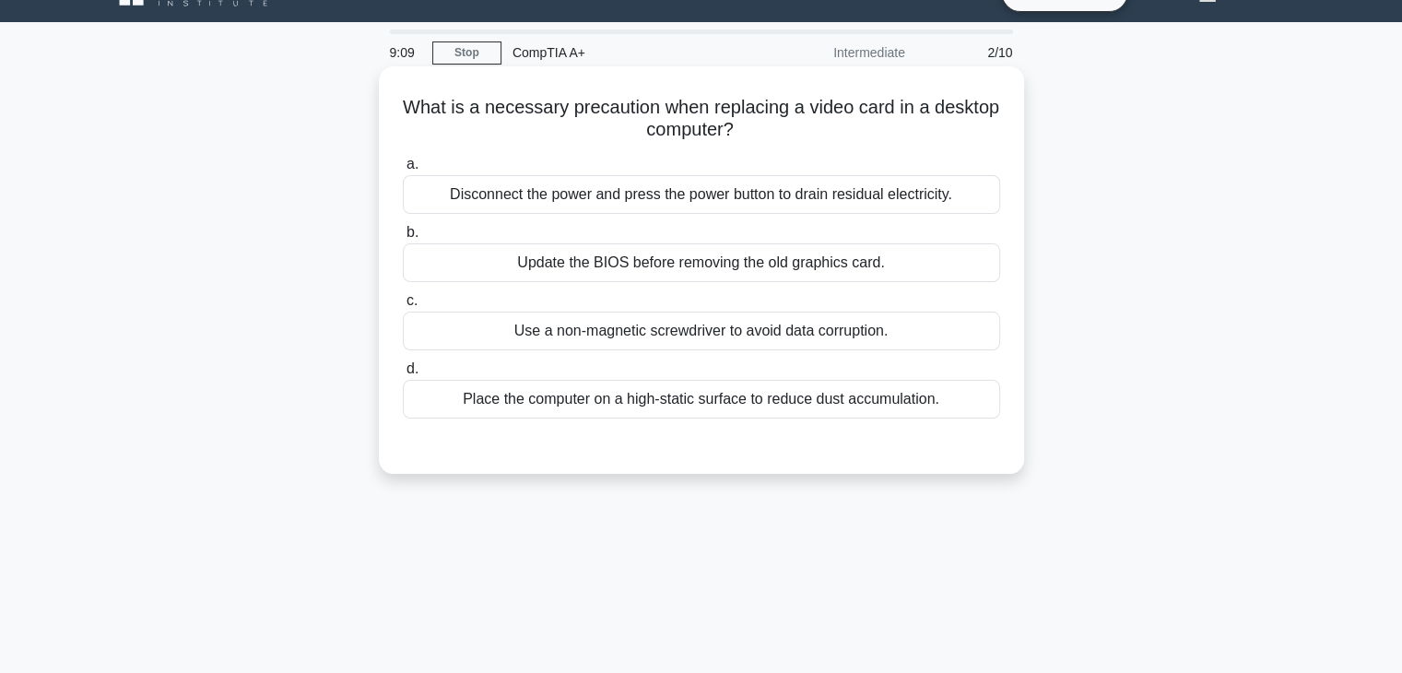
click at [822, 204] on div "Disconnect the power and press the power button to drain residual electricity." at bounding box center [701, 194] width 597 height 39
click at [403, 171] on input "a. Disconnect the power and press the power button to drain residual electricit…" at bounding box center [403, 165] width 0 height 12
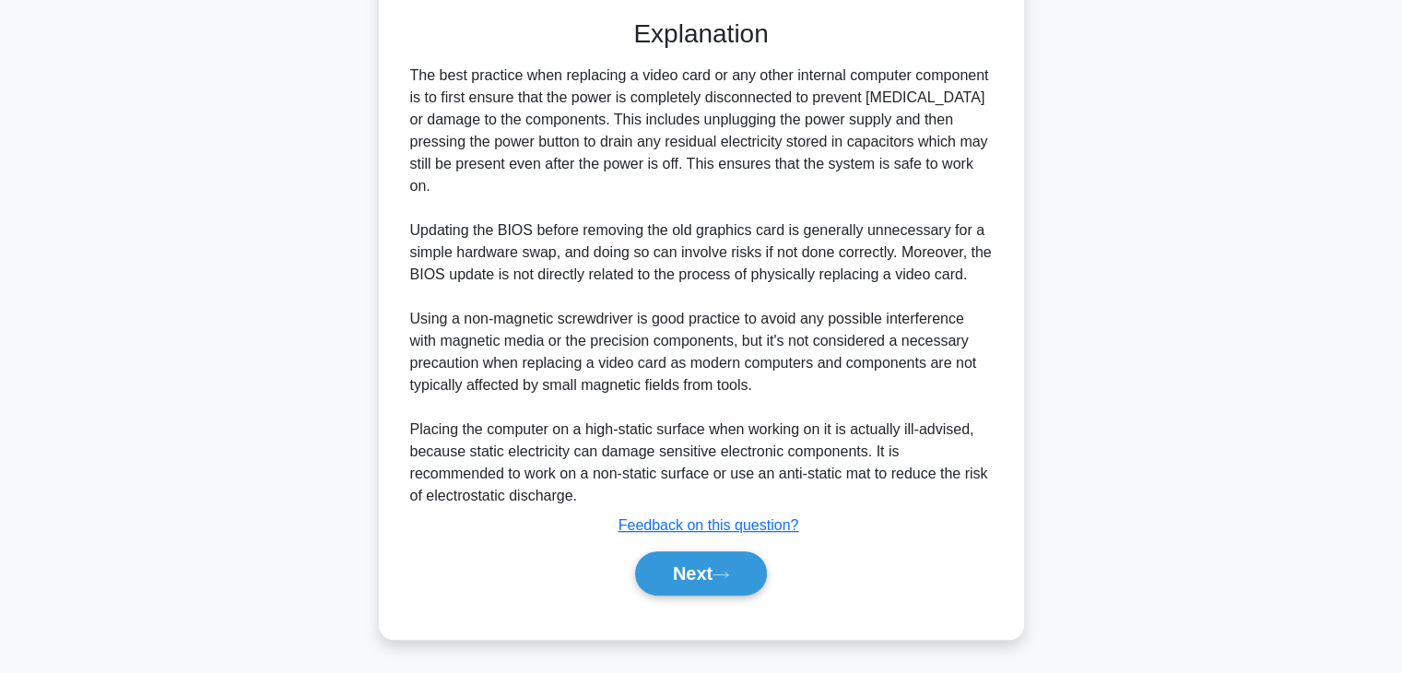
scroll to position [461, 0]
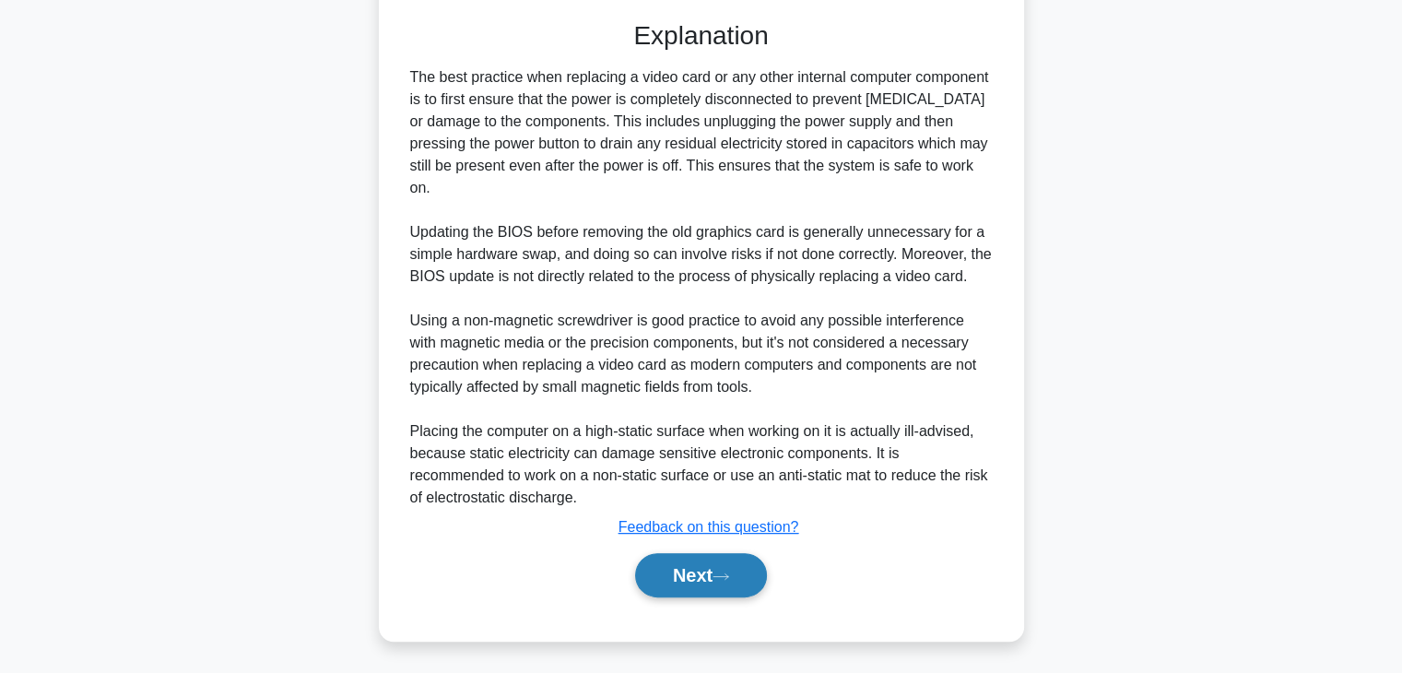
click at [671, 586] on button "Next" at bounding box center [701, 575] width 132 height 44
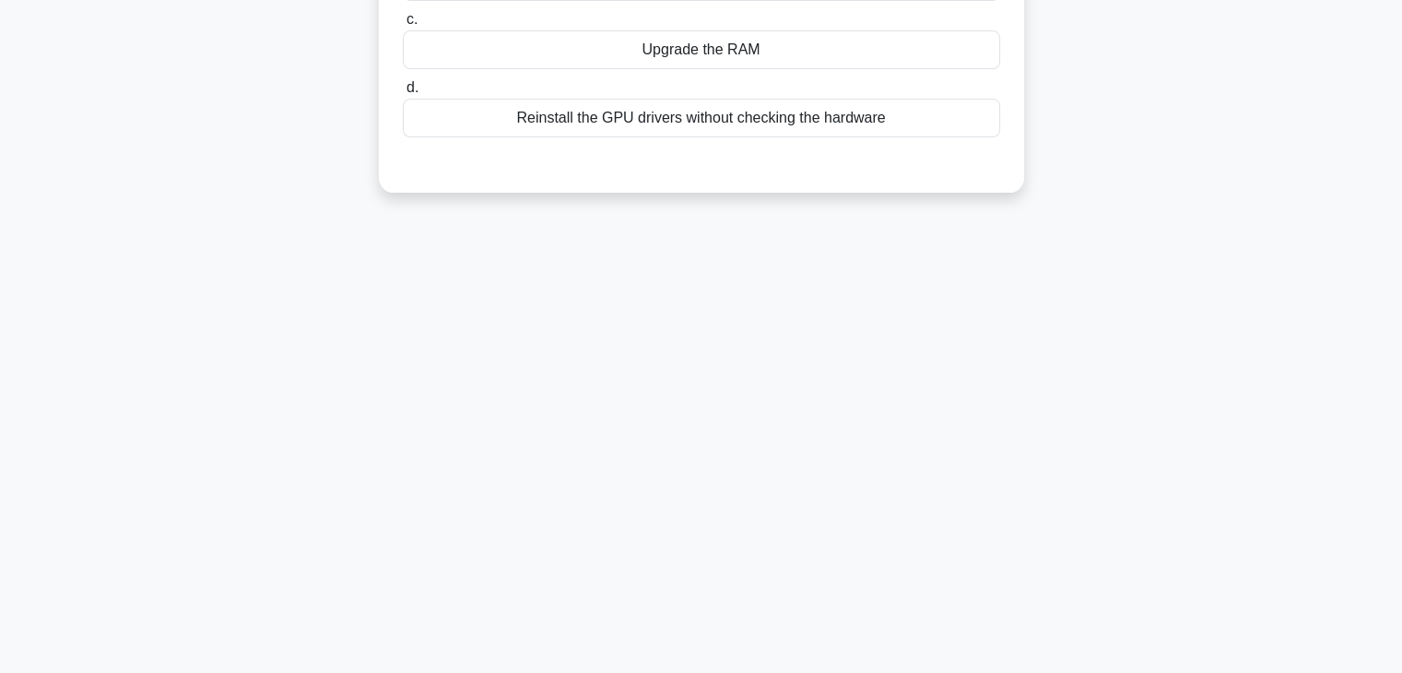
scroll to position [0, 0]
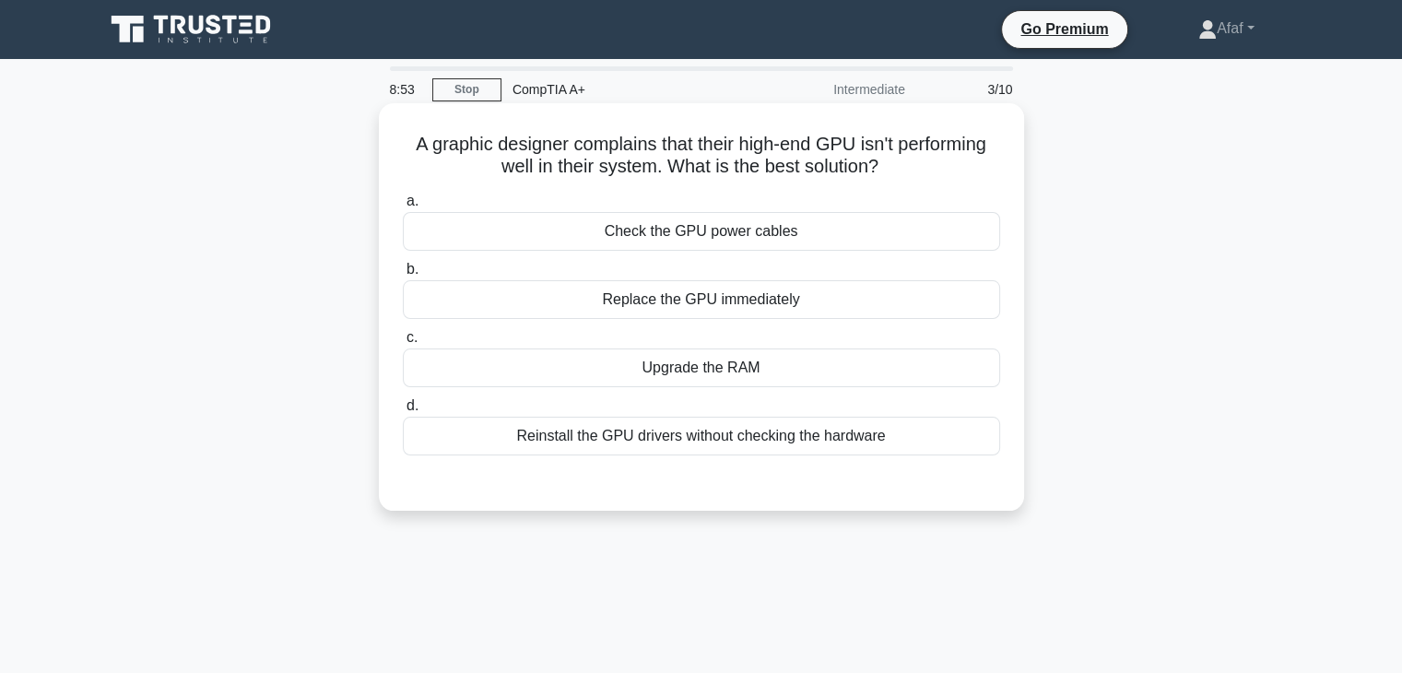
click at [748, 239] on div "Check the GPU power cables" at bounding box center [701, 231] width 597 height 39
click at [403, 207] on input "a. Check the GPU power cables" at bounding box center [403, 201] width 0 height 12
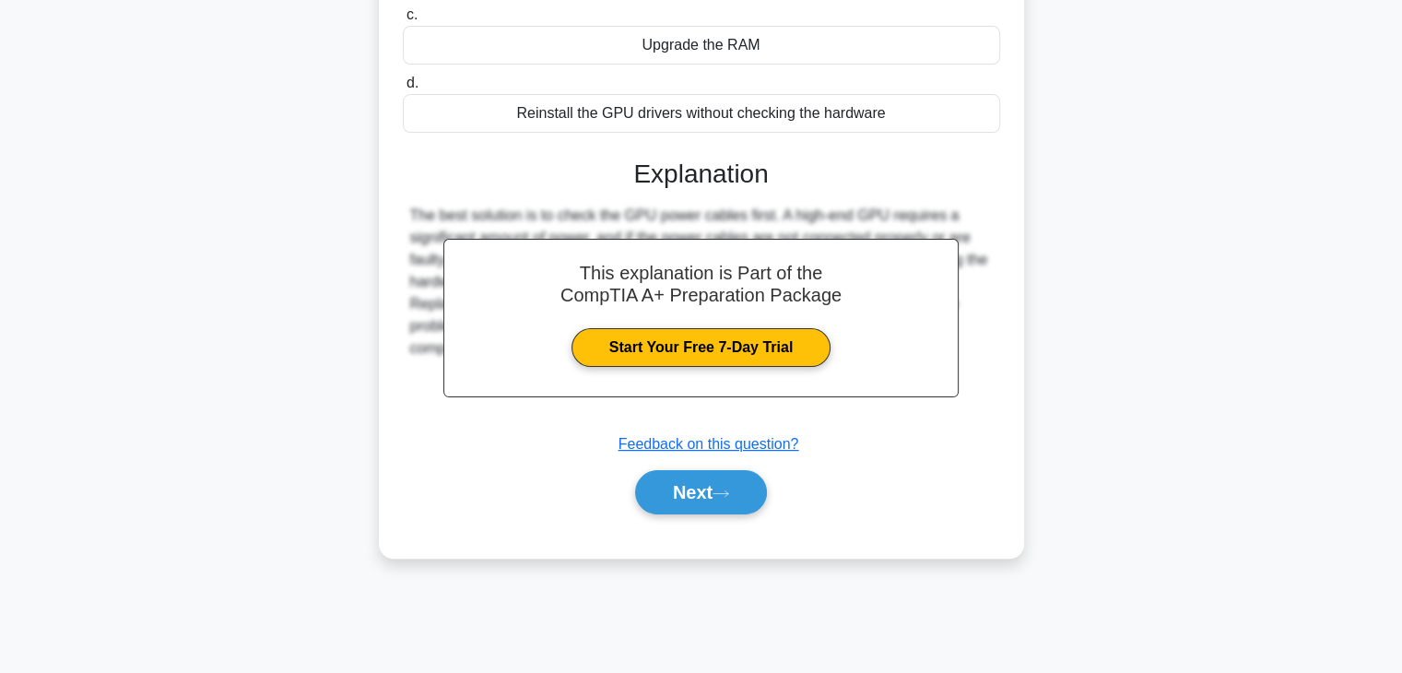
scroll to position [322, 0]
click at [688, 483] on button "Next" at bounding box center [701, 493] width 132 height 44
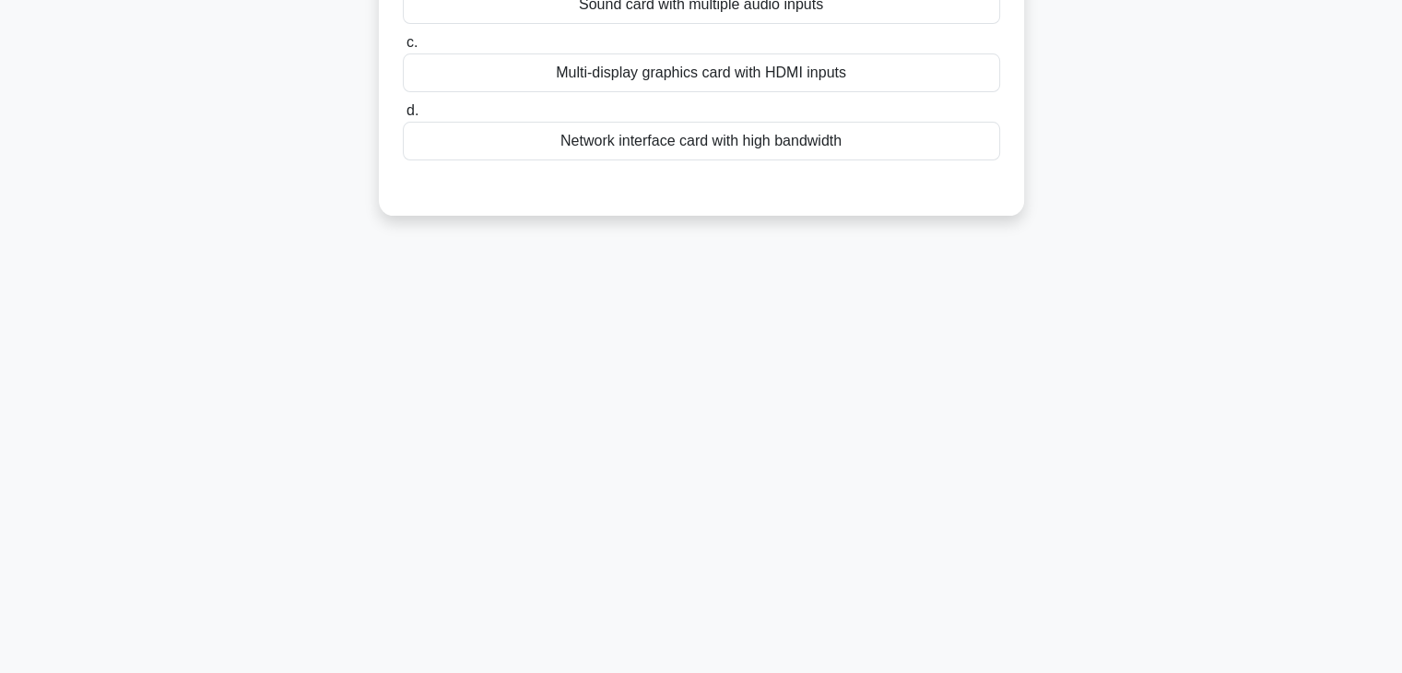
scroll to position [0, 0]
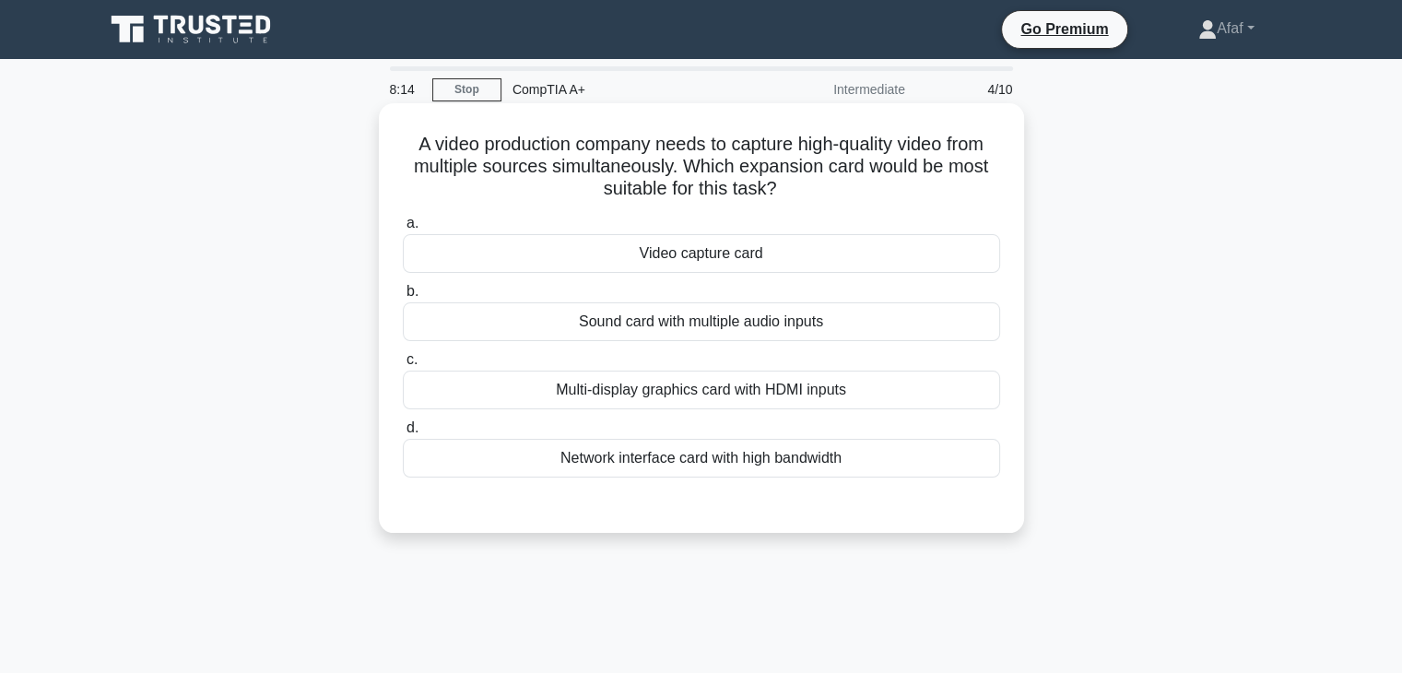
click at [840, 392] on div "Multi-display graphics card with HDMI inputs" at bounding box center [701, 390] width 597 height 39
click at [403, 366] on input "c. Multi-display graphics card with HDMI inputs" at bounding box center [403, 360] width 0 height 12
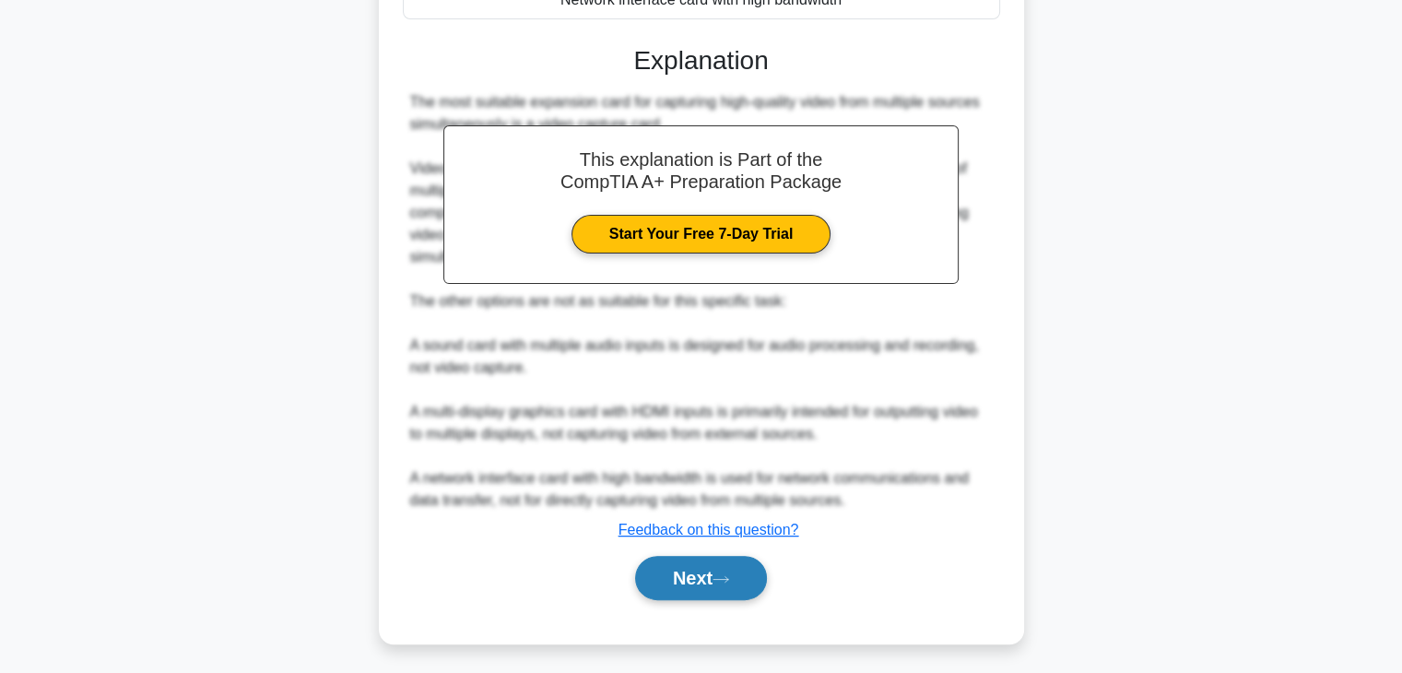
click at [729, 574] on icon at bounding box center [721, 579] width 17 height 10
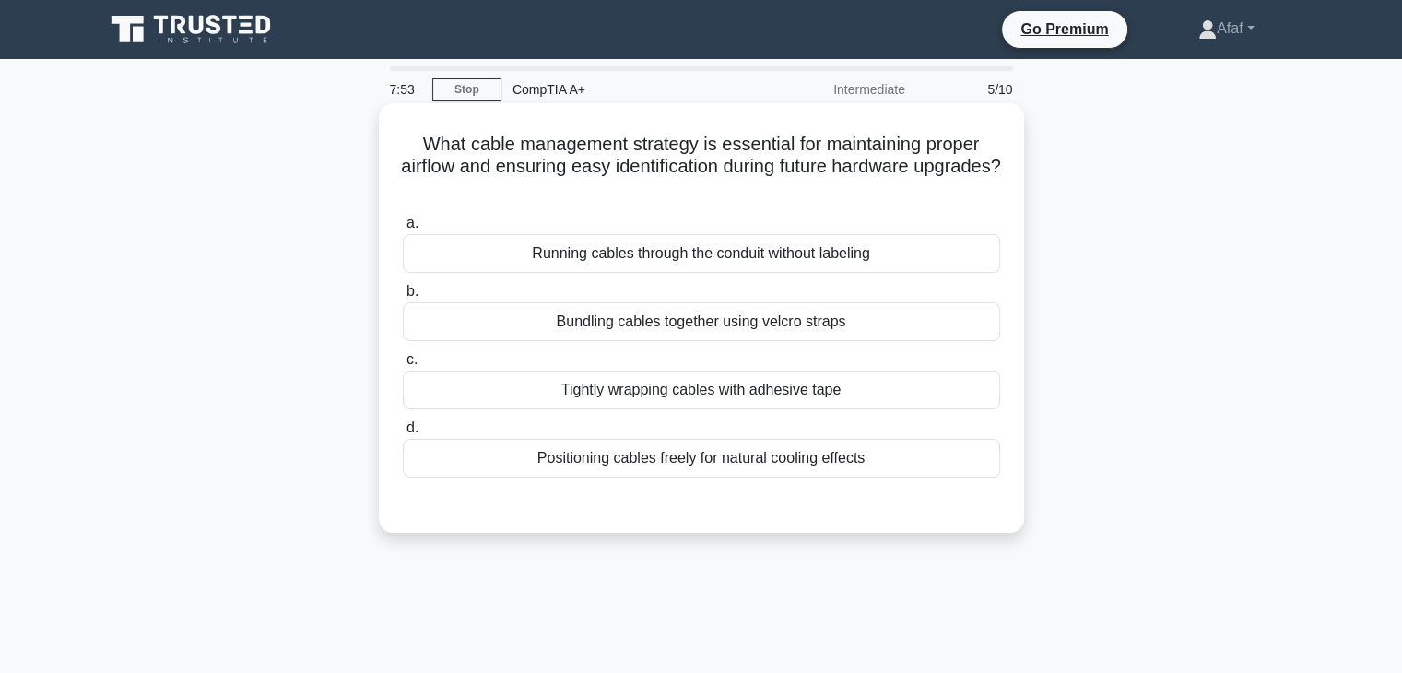
click at [771, 335] on div "Bundling cables together using velcro straps" at bounding box center [701, 321] width 597 height 39
click at [403, 298] on input "b. Bundling cables together using velcro straps" at bounding box center [403, 292] width 0 height 12
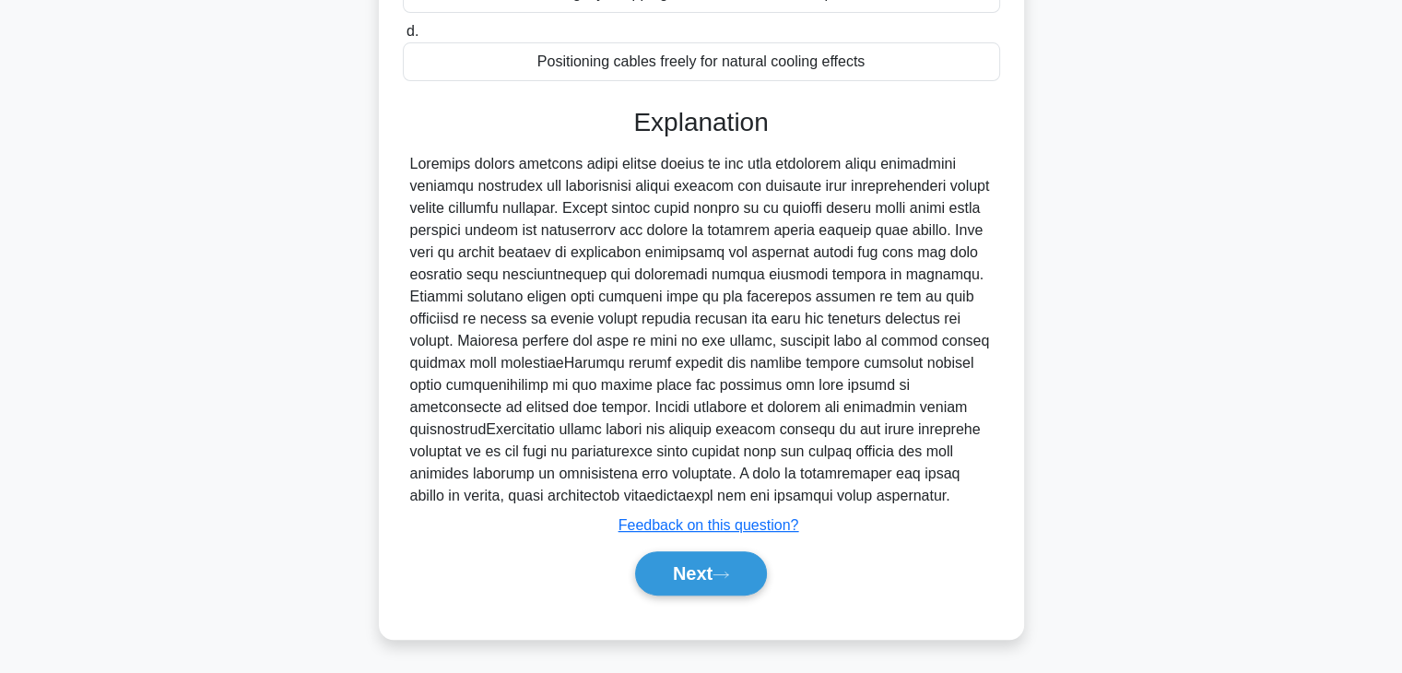
scroll to position [396, 0]
click at [690, 585] on button "Next" at bounding box center [701, 574] width 132 height 44
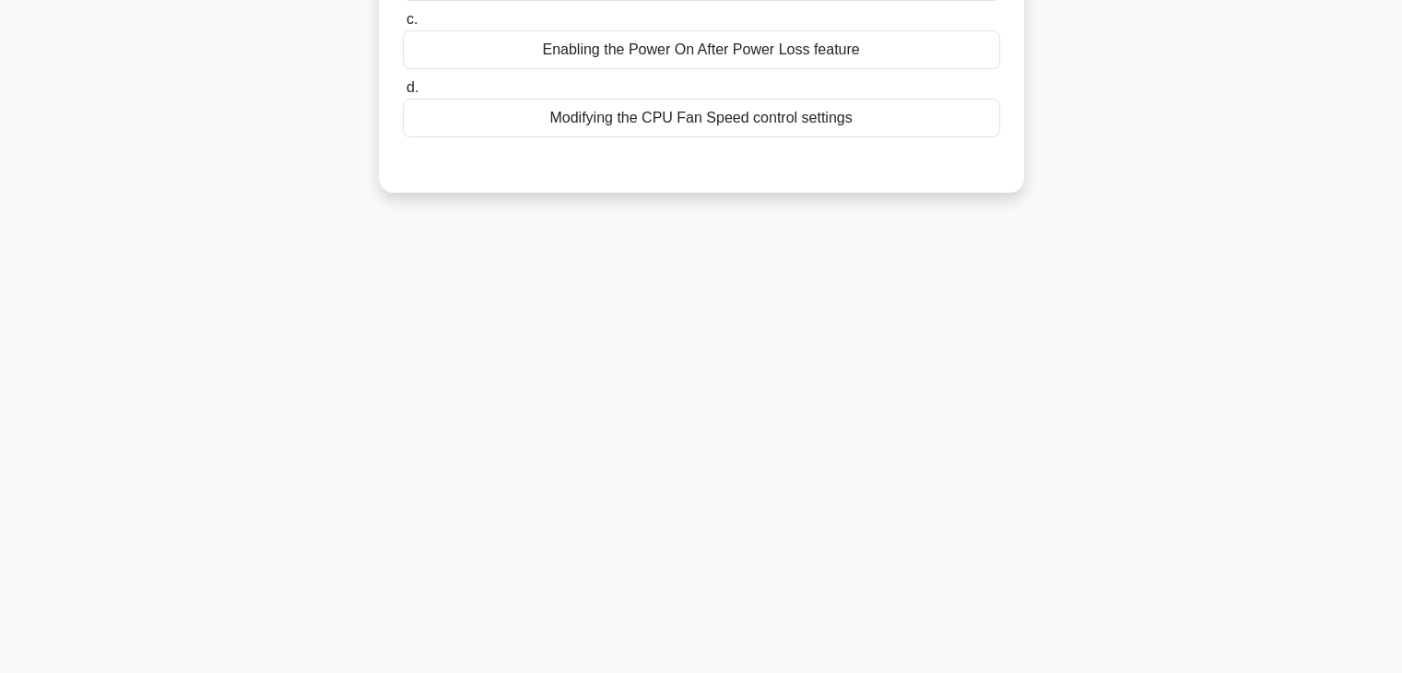
scroll to position [0, 0]
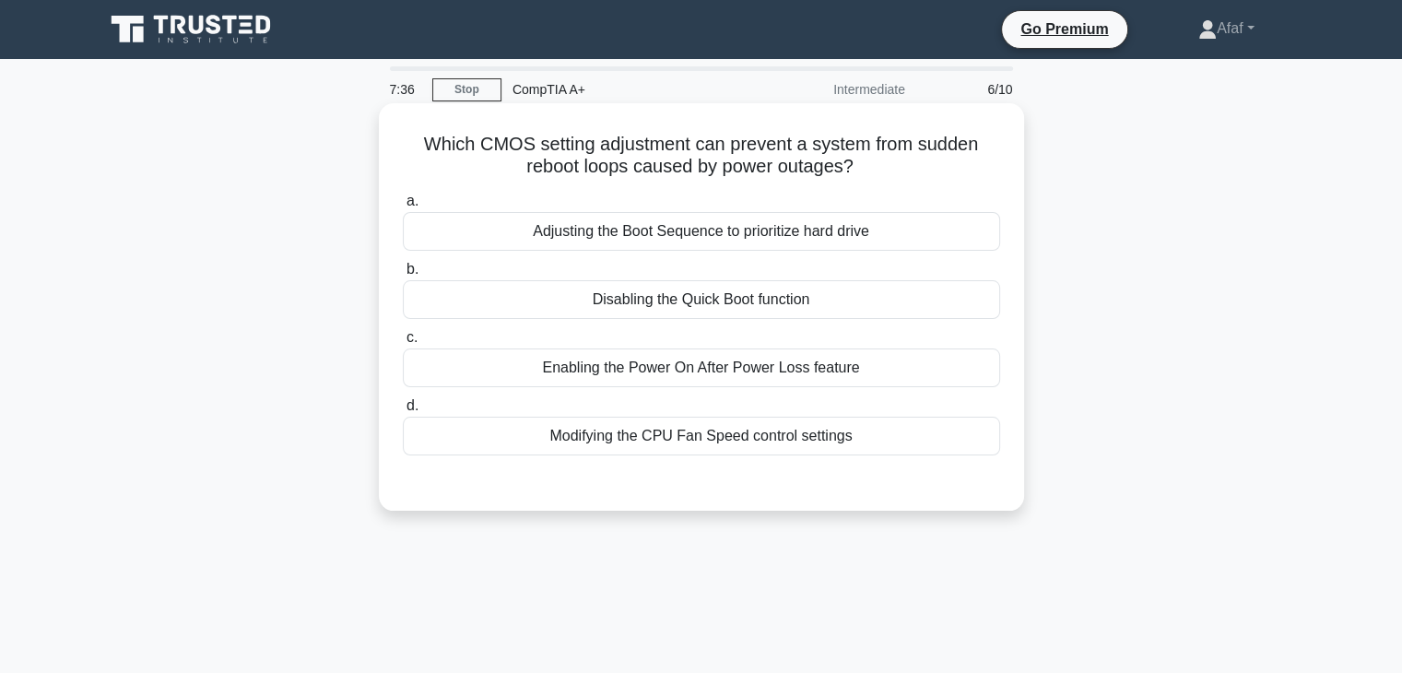
click at [798, 384] on div "Enabling the Power On After Power Loss feature" at bounding box center [701, 368] width 597 height 39
click at [403, 344] on input "c. Enabling the Power On After Power Loss feature" at bounding box center [403, 338] width 0 height 12
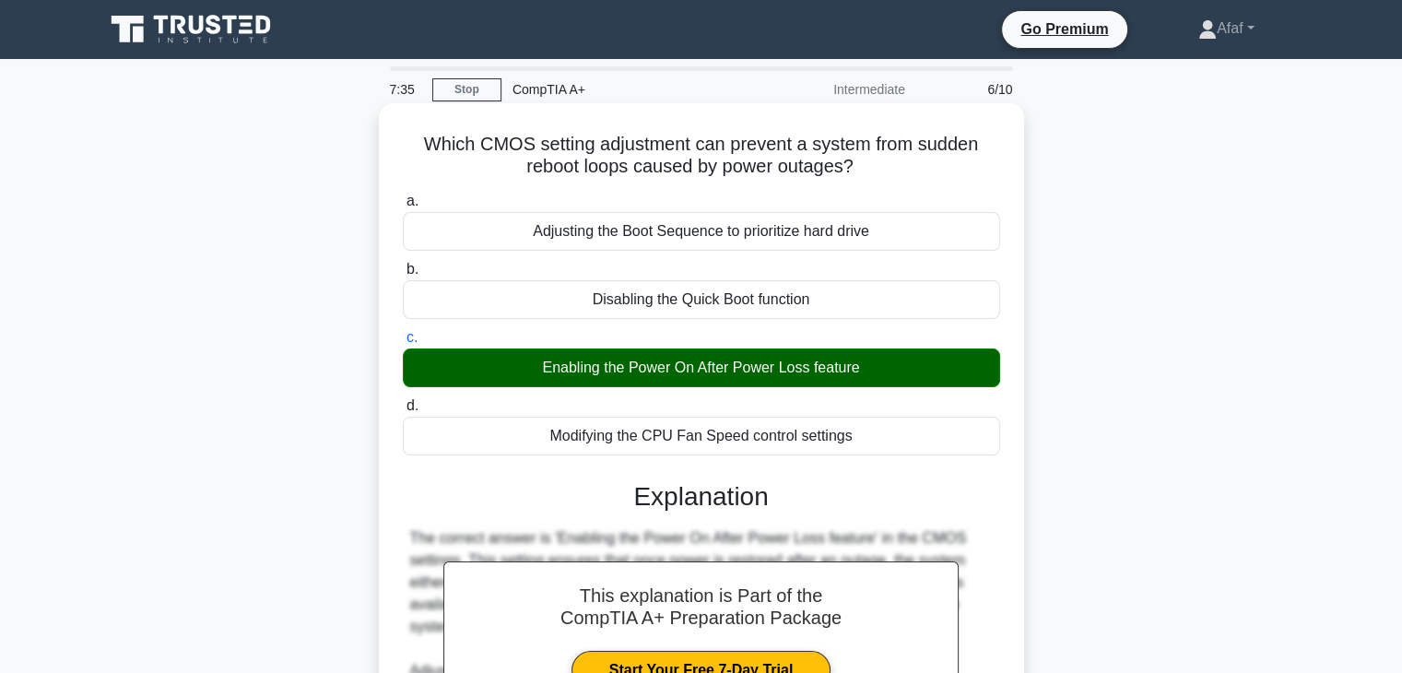
scroll to position [323, 0]
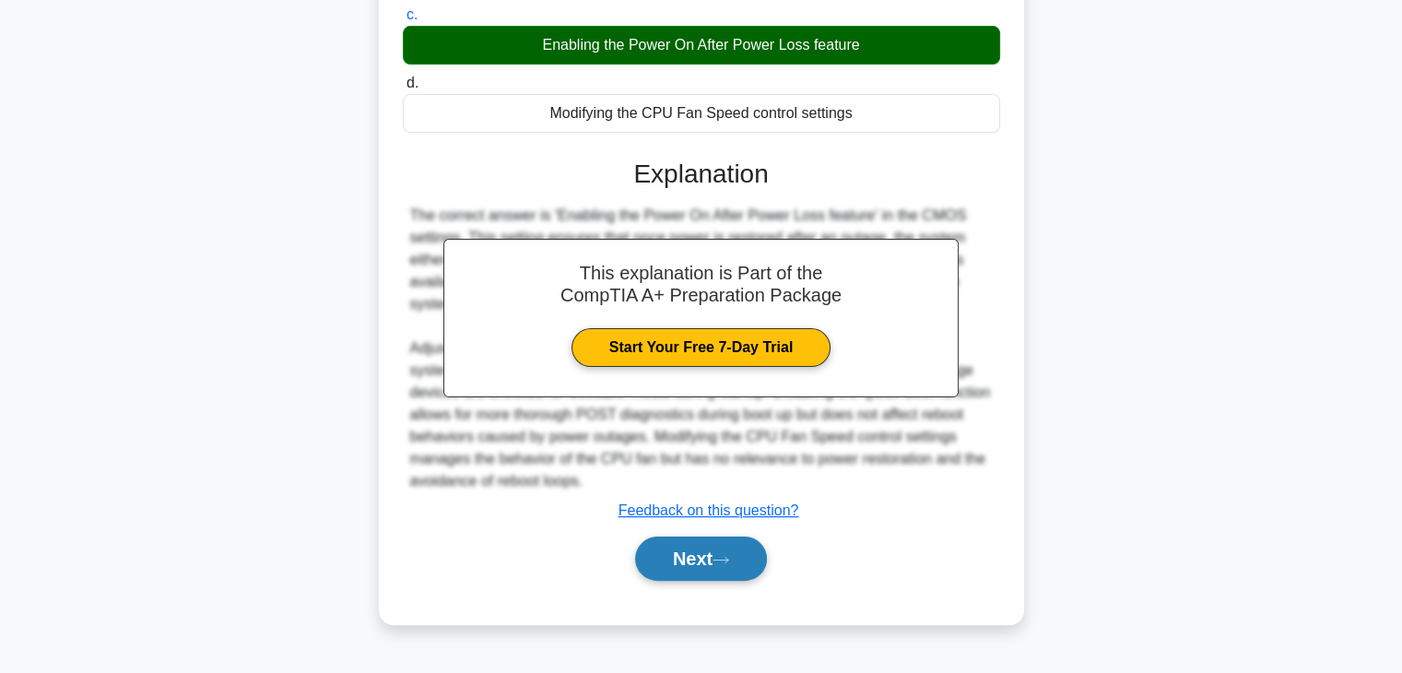
click at [742, 539] on button "Next" at bounding box center [701, 559] width 132 height 44
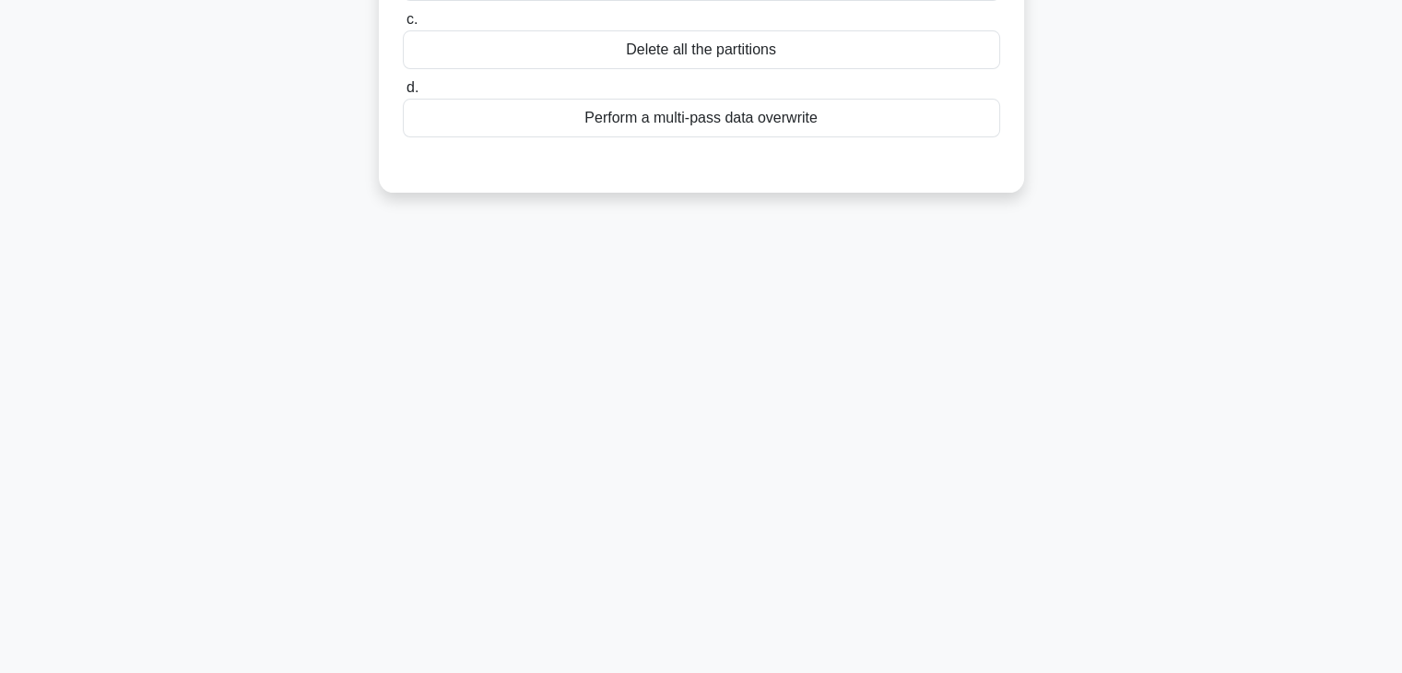
scroll to position [0, 0]
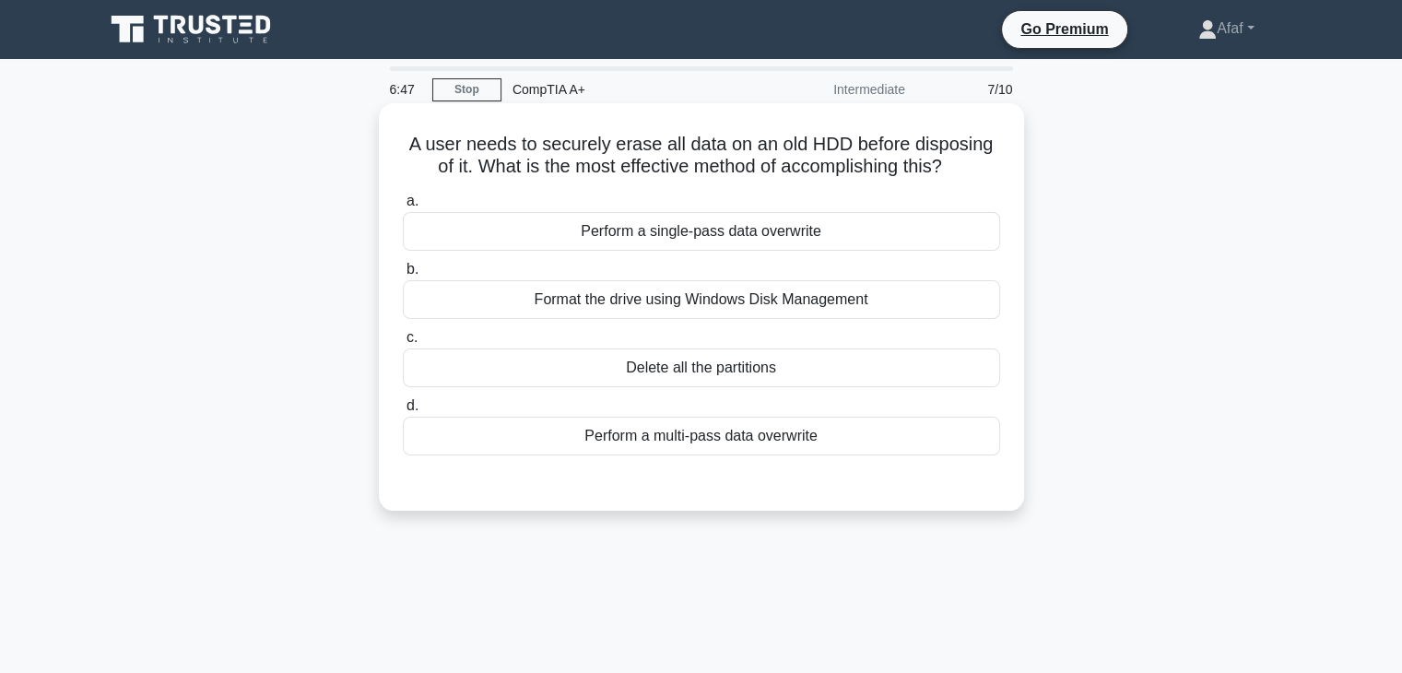
click at [739, 378] on div "Delete all the partitions" at bounding box center [701, 368] width 597 height 39
click at [403, 344] on input "c. Delete all the partitions" at bounding box center [403, 338] width 0 height 12
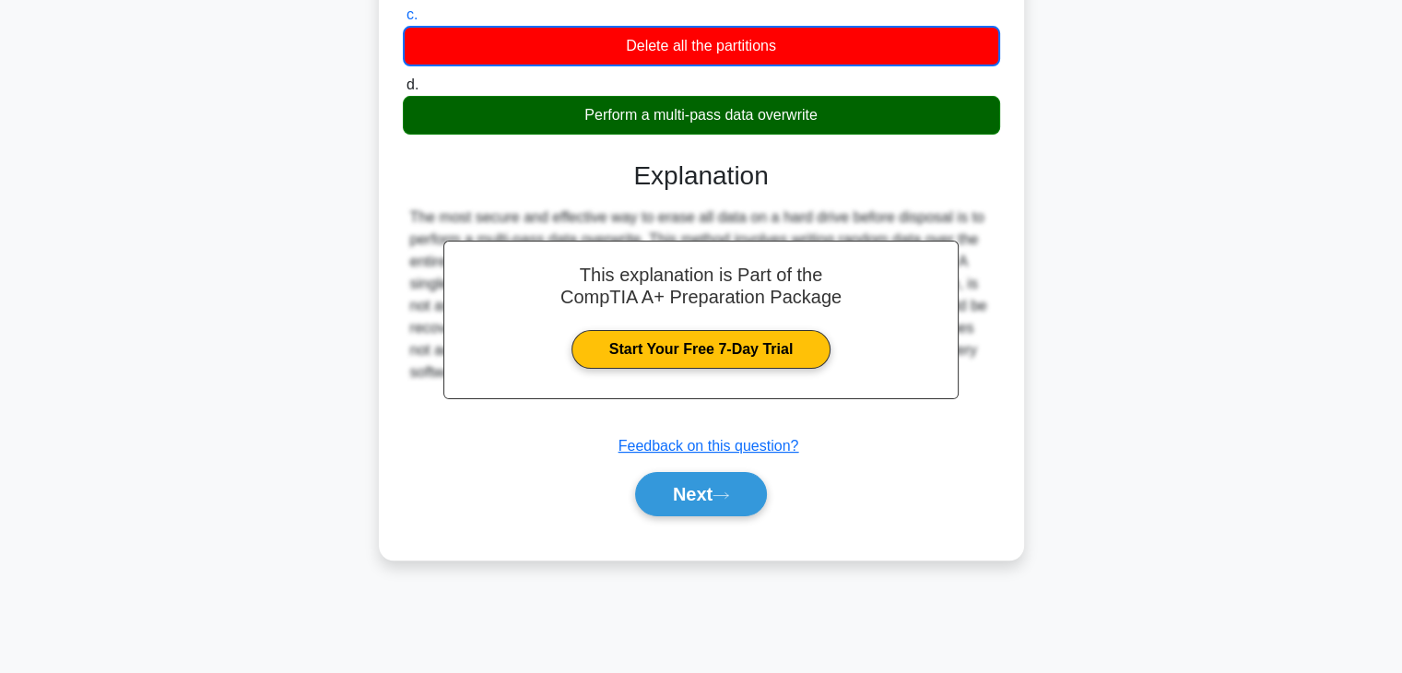
scroll to position [321, 0]
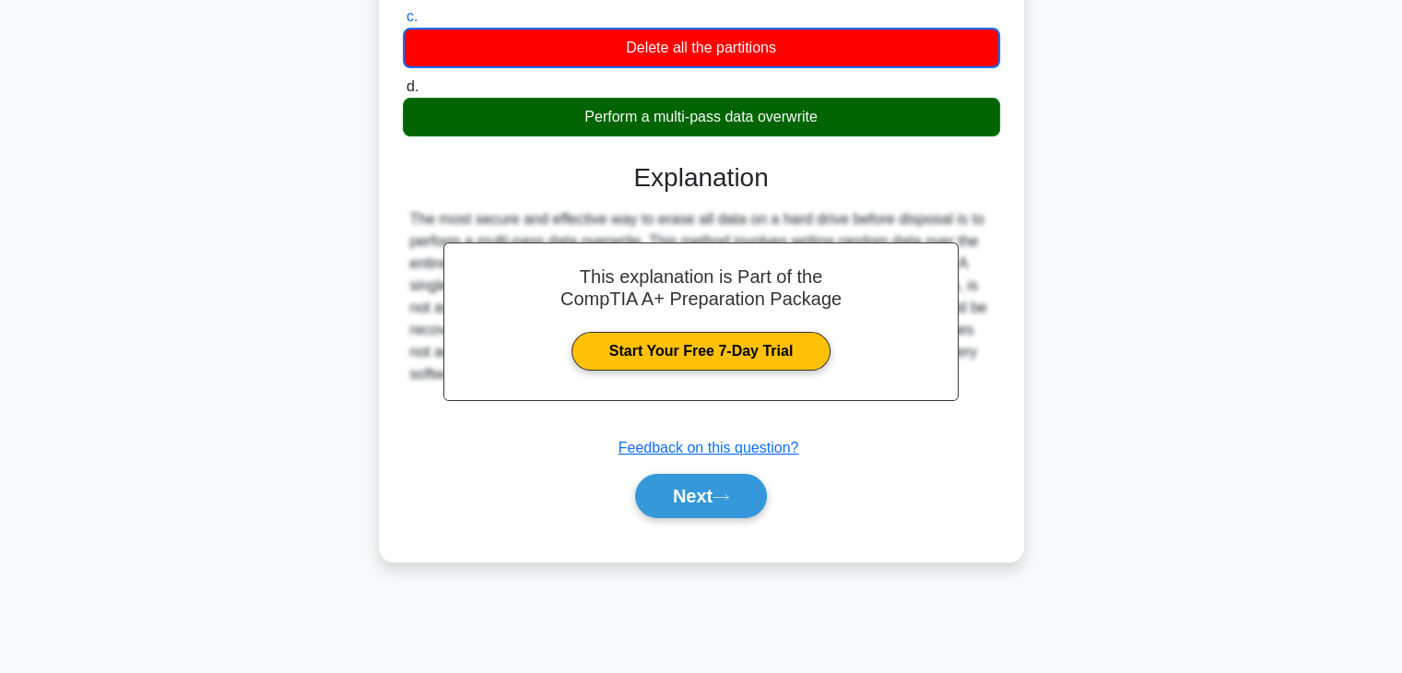
click at [700, 472] on div "Next" at bounding box center [701, 496] width 597 height 59
click at [701, 499] on button "Next" at bounding box center [701, 496] width 132 height 44
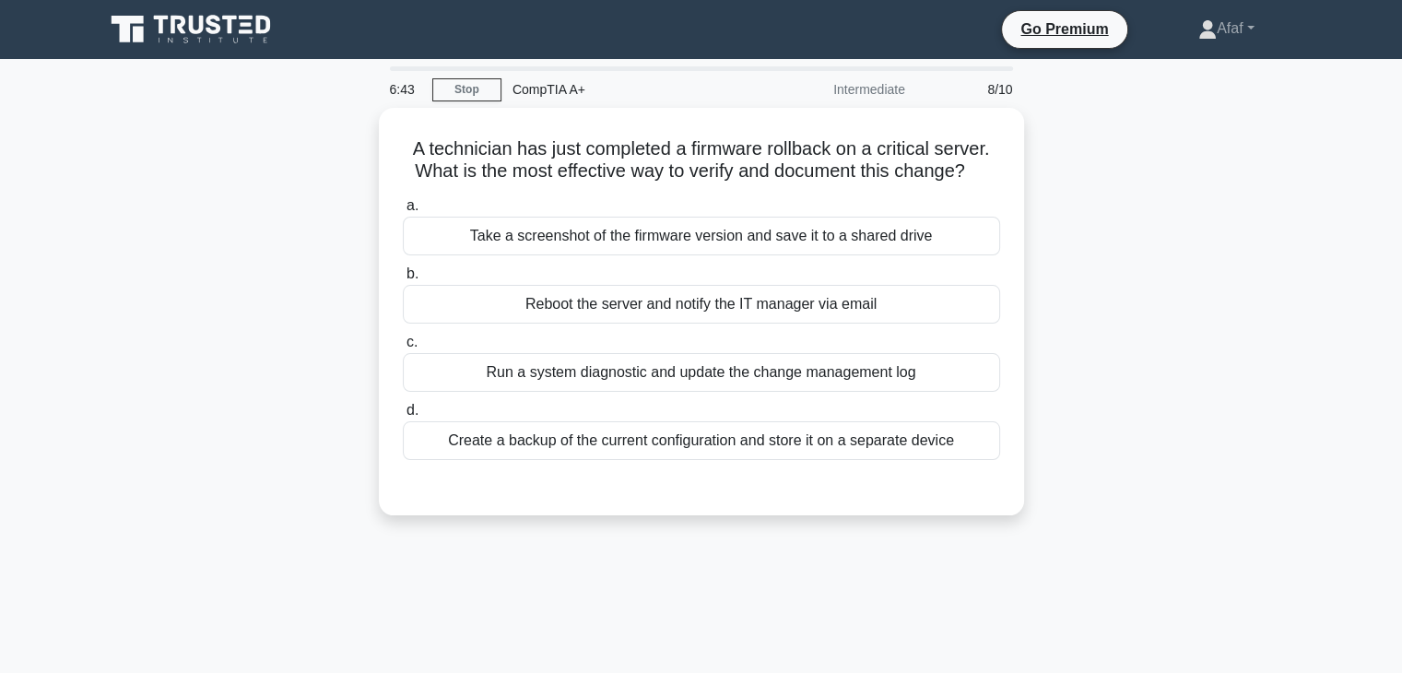
scroll to position [2, 0]
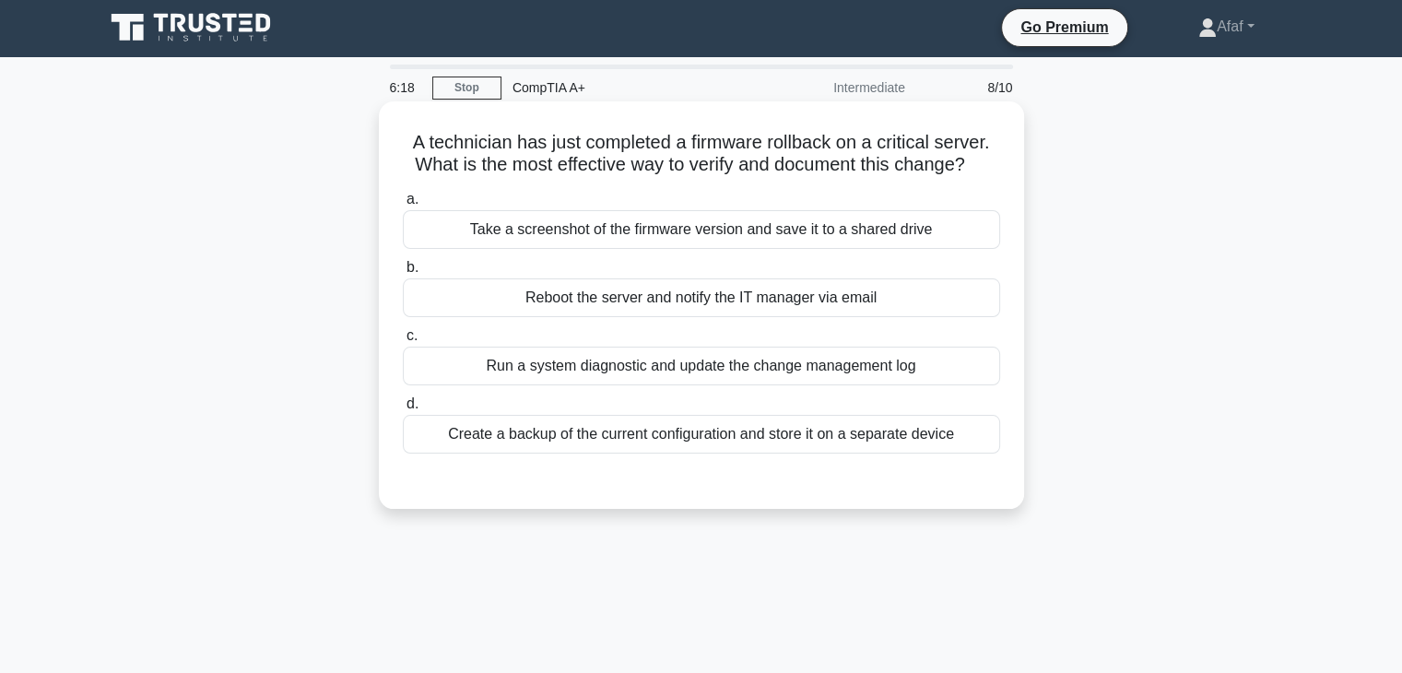
click at [690, 425] on div "Create a backup of the current configuration and store it on a separate device" at bounding box center [701, 434] width 597 height 39
click at [403, 410] on input "d. Create a backup of the current configuration and store it on a separate devi…" at bounding box center [403, 404] width 0 height 12
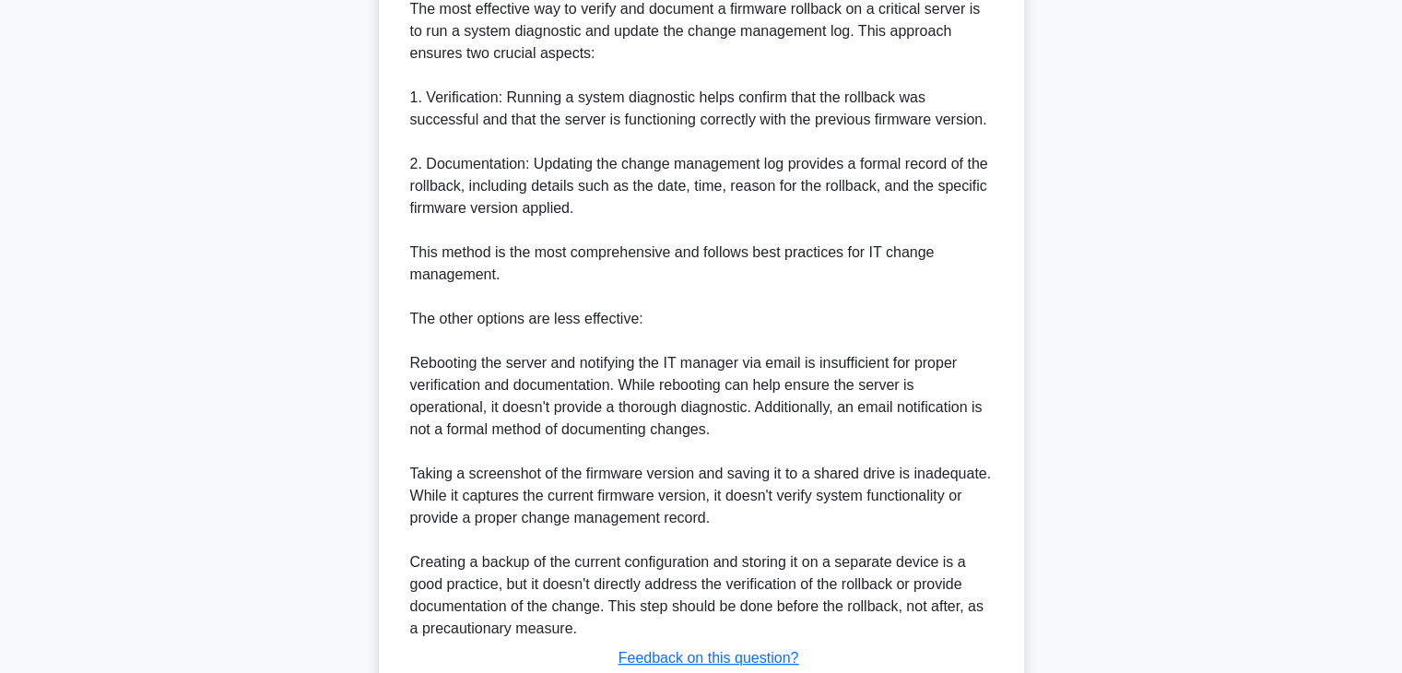
scroll to position [581, 0]
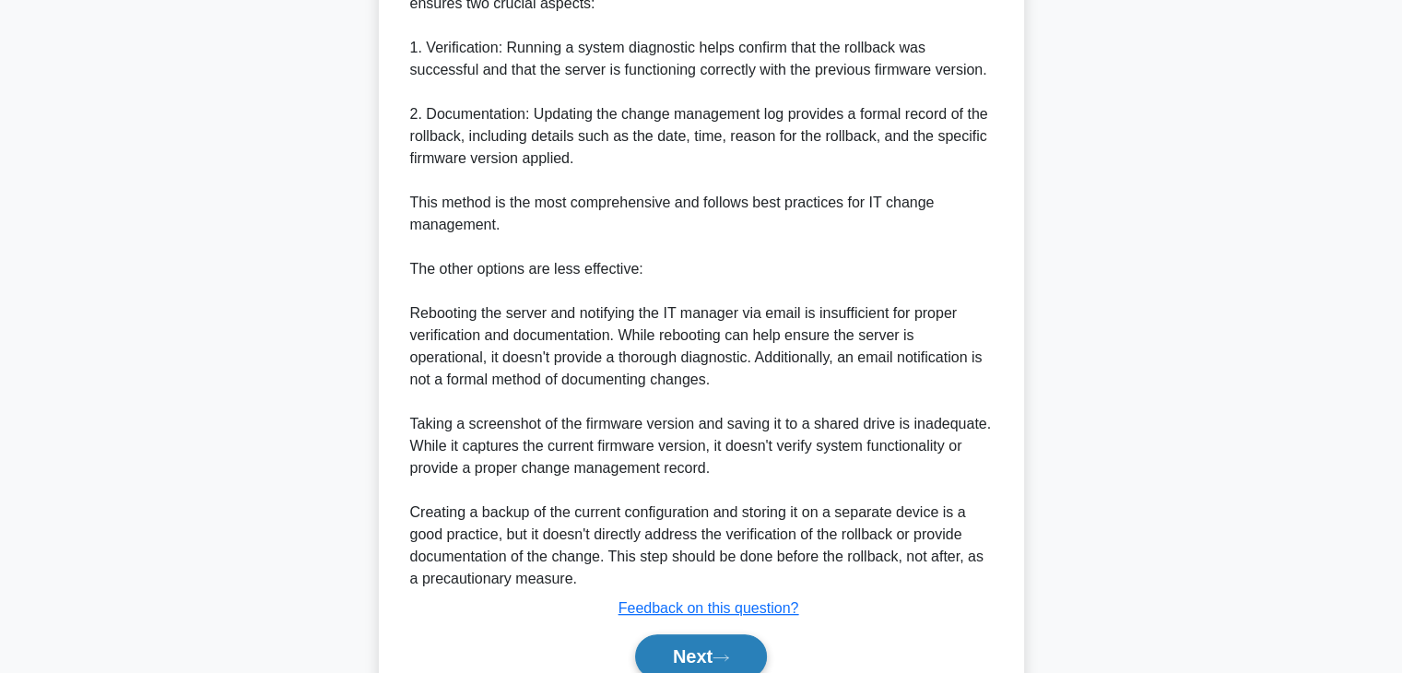
click at [645, 643] on button "Next" at bounding box center [701, 656] width 132 height 44
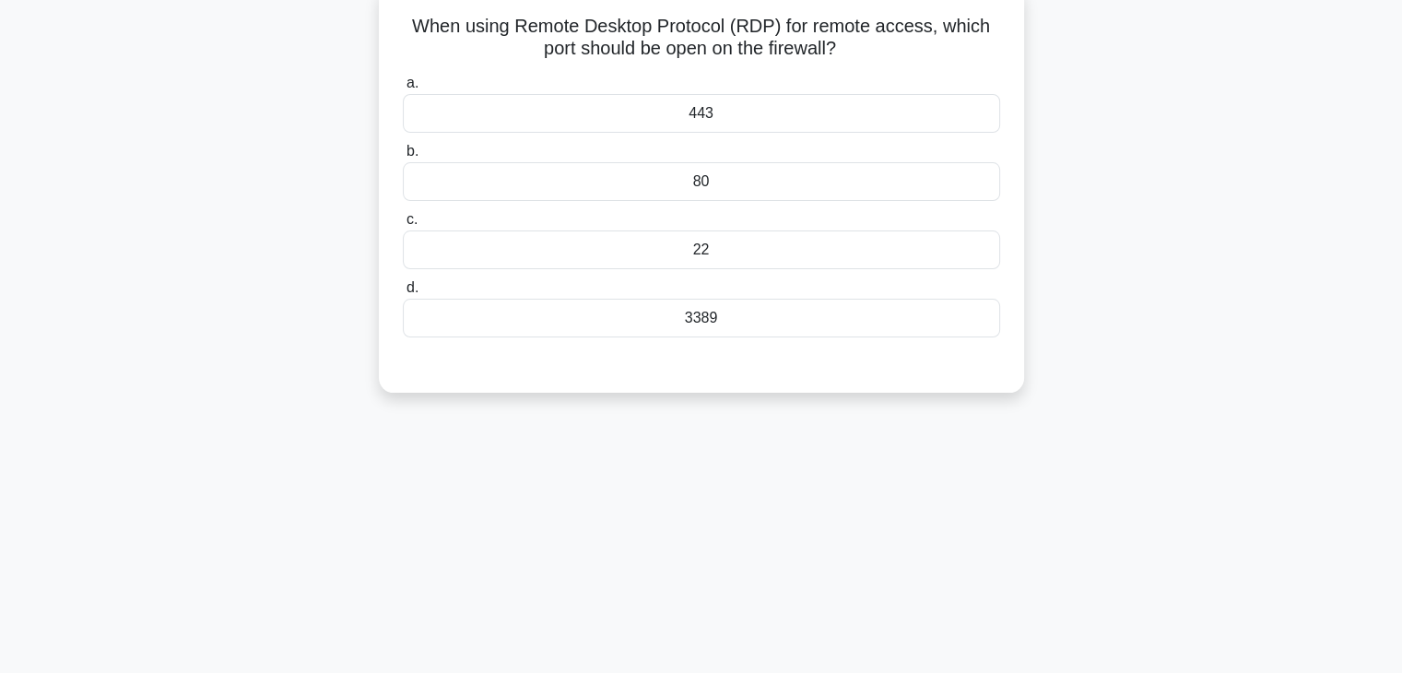
scroll to position [0, 0]
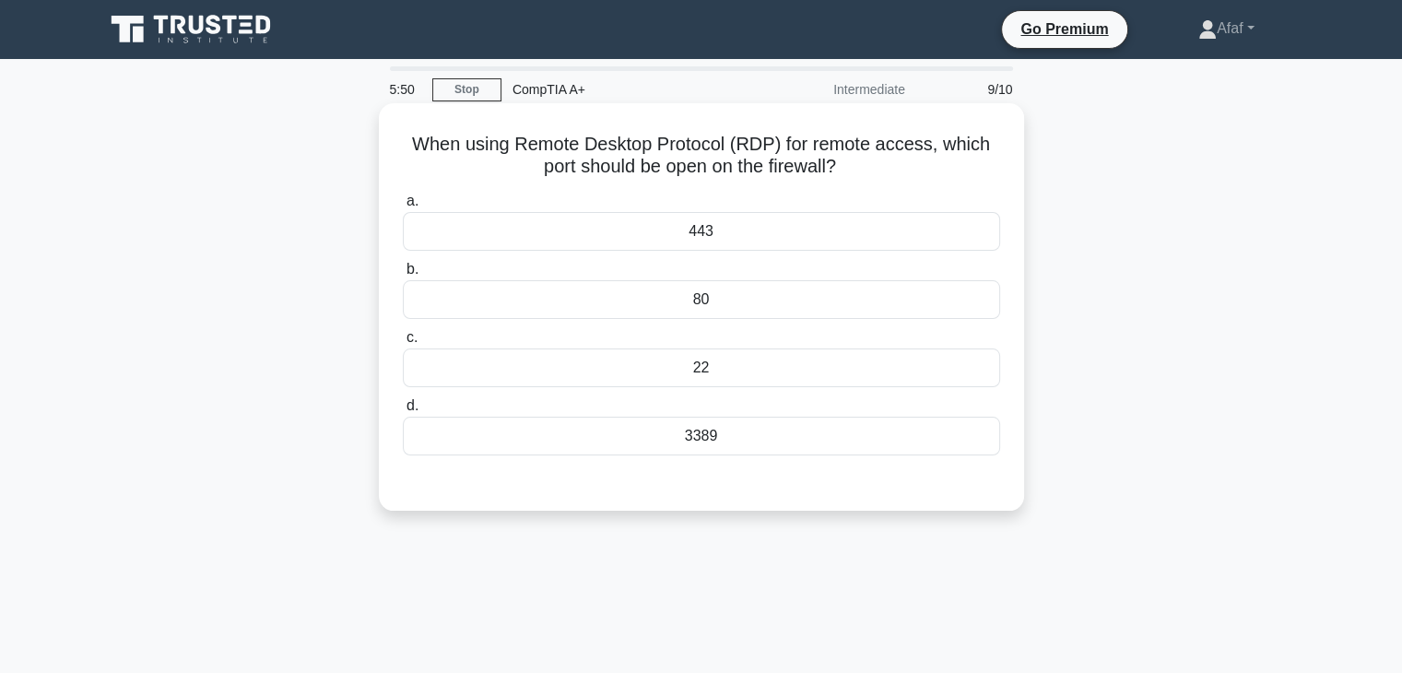
click at [734, 447] on div "3389" at bounding box center [701, 436] width 597 height 39
click at [403, 412] on input "d. 3389" at bounding box center [403, 406] width 0 height 12
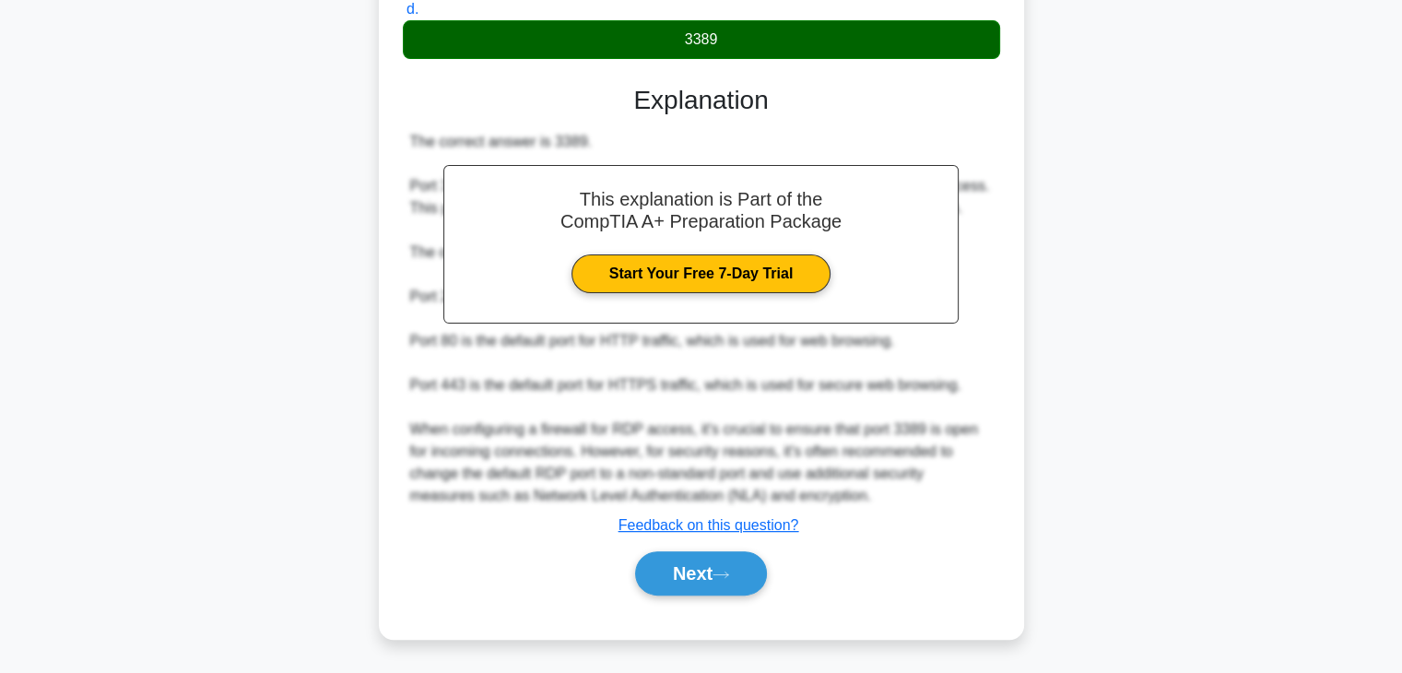
scroll to position [395, 0]
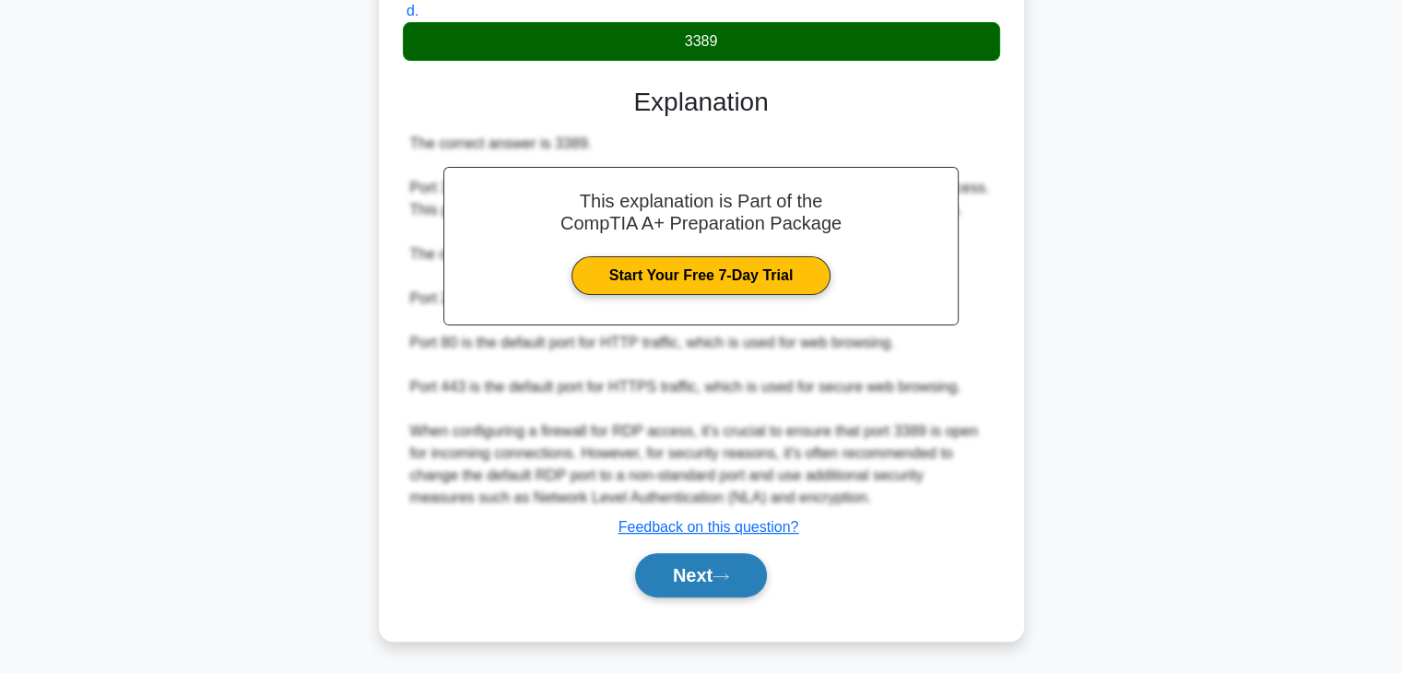
click at [714, 562] on button "Next" at bounding box center [701, 575] width 132 height 44
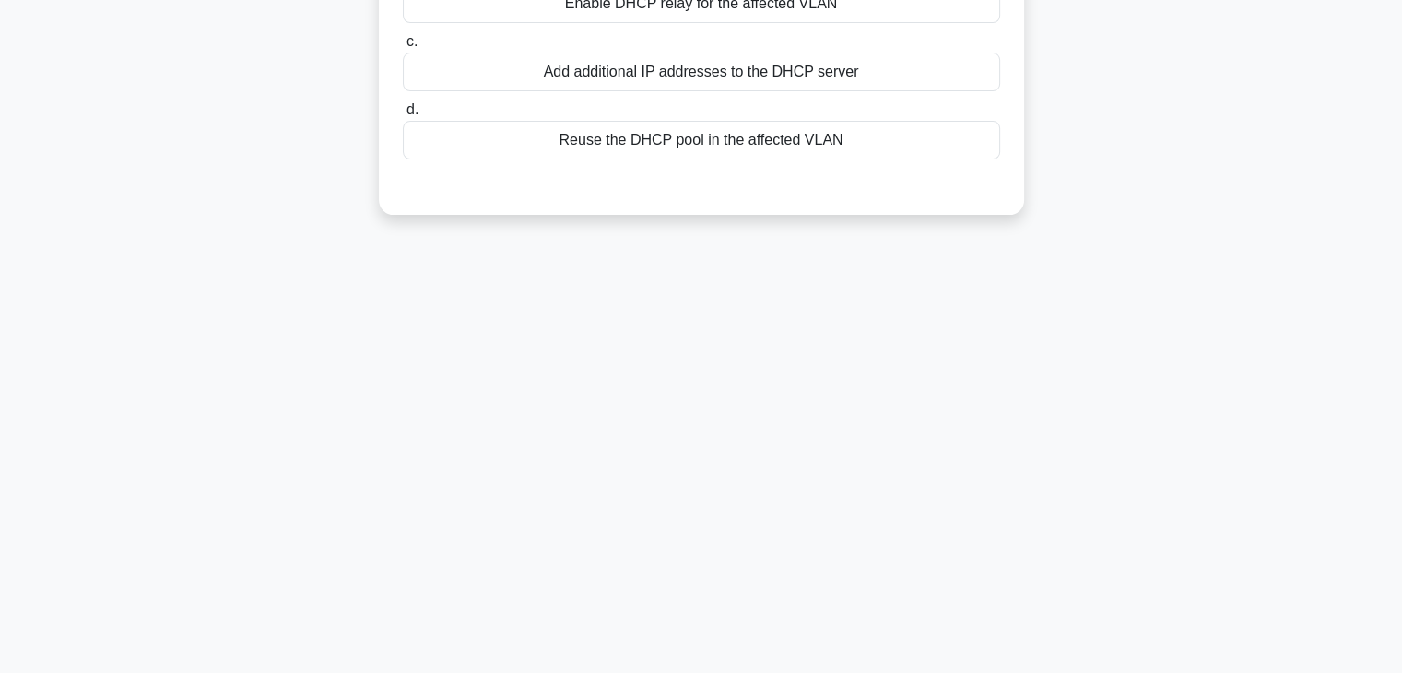
scroll to position [0, 0]
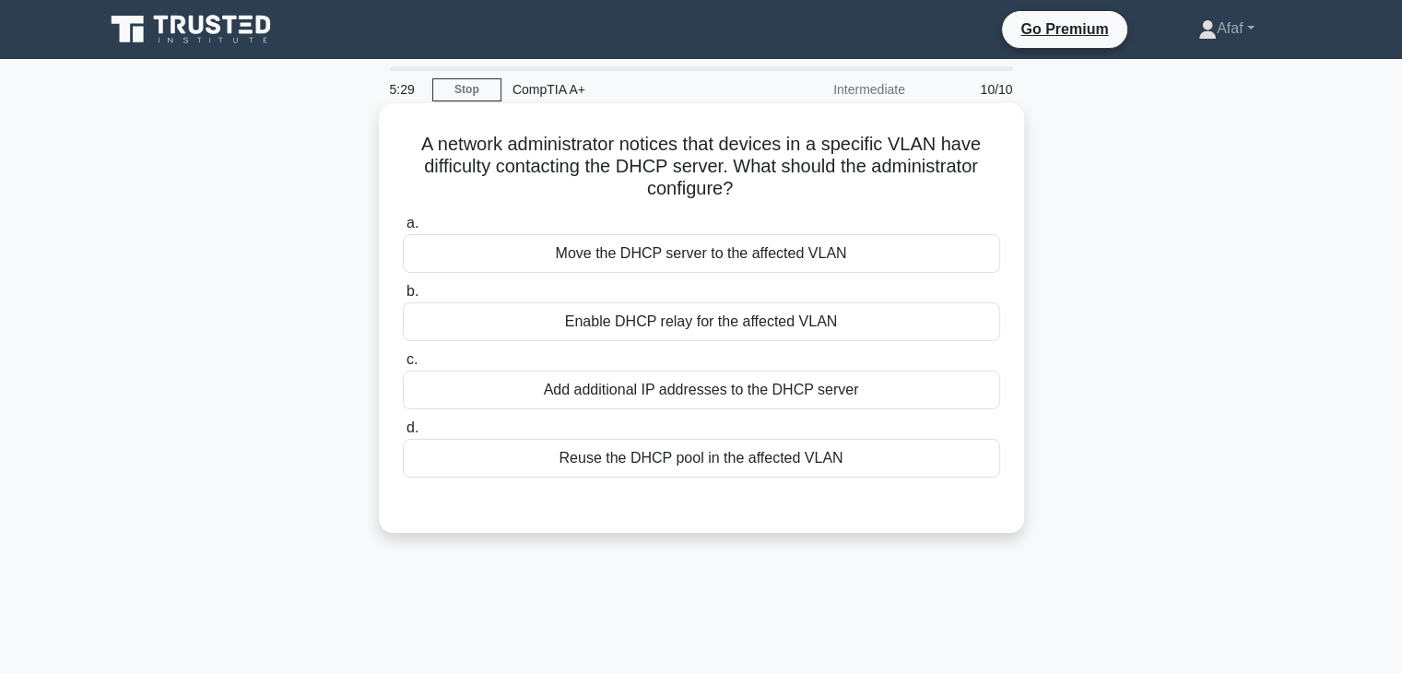
click at [876, 333] on div "Enable DHCP relay for the affected VLAN" at bounding box center [701, 321] width 597 height 39
click at [403, 298] on input "b. Enable DHCP relay for the affected VLAN" at bounding box center [403, 292] width 0 height 12
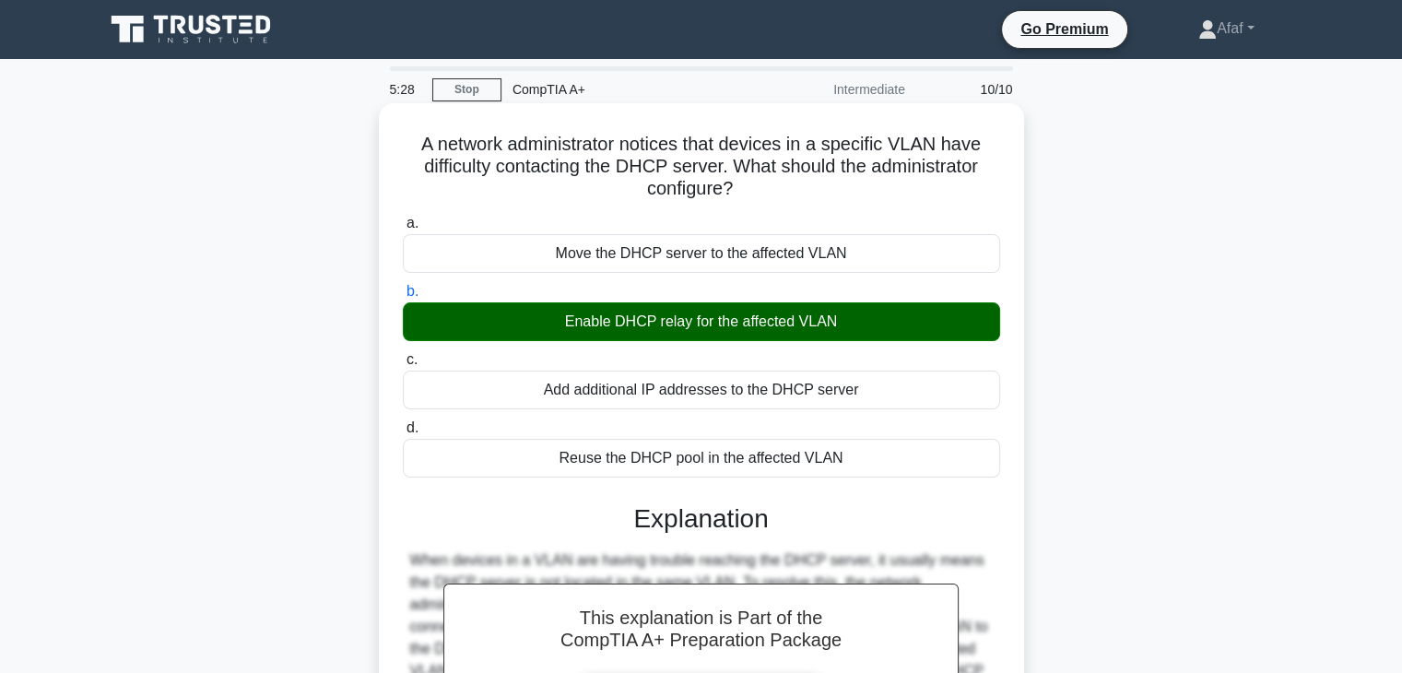
scroll to position [324, 0]
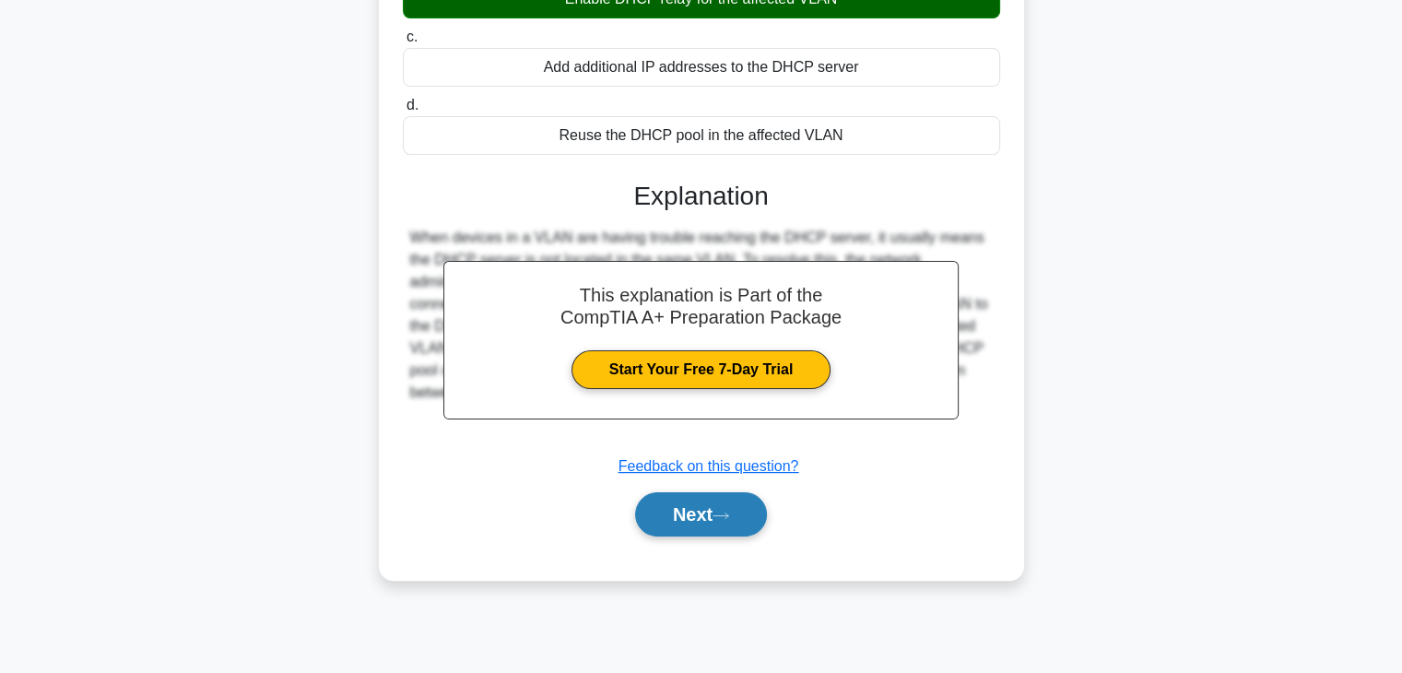
click at [751, 512] on button "Next" at bounding box center [701, 514] width 132 height 44
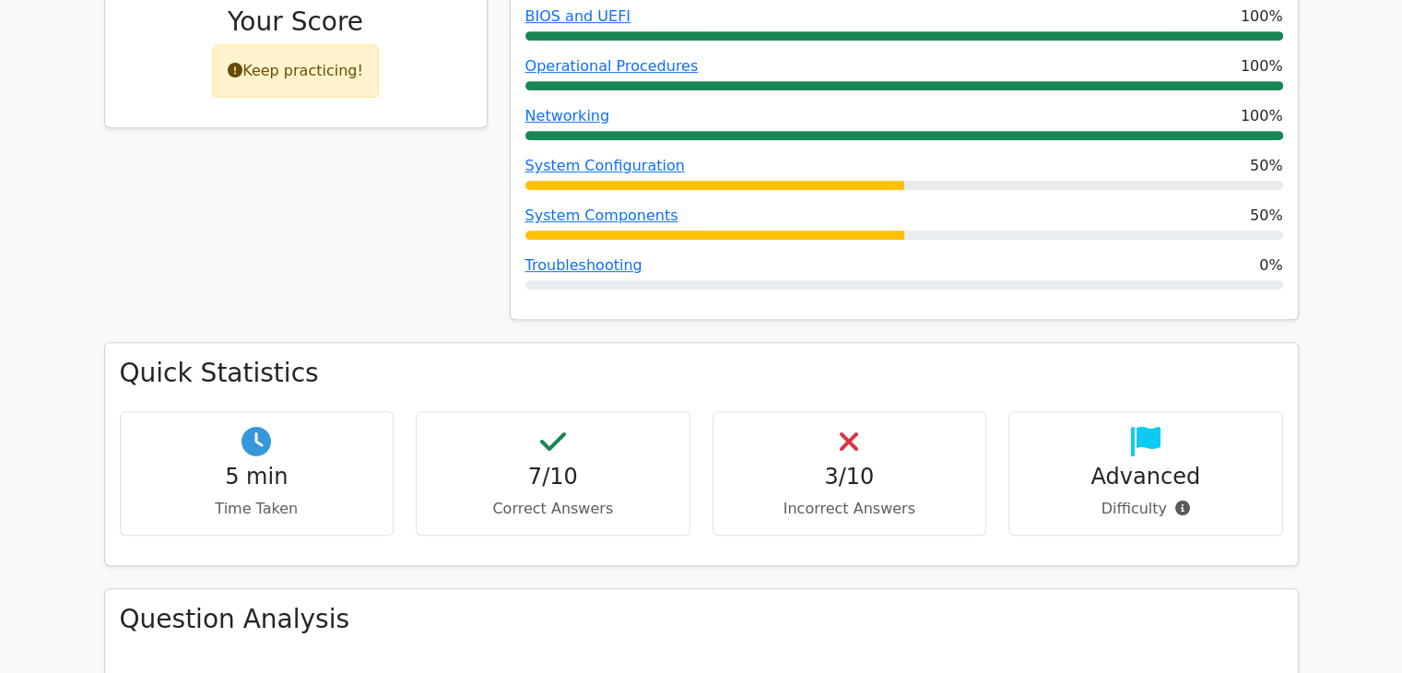
scroll to position [730, 0]
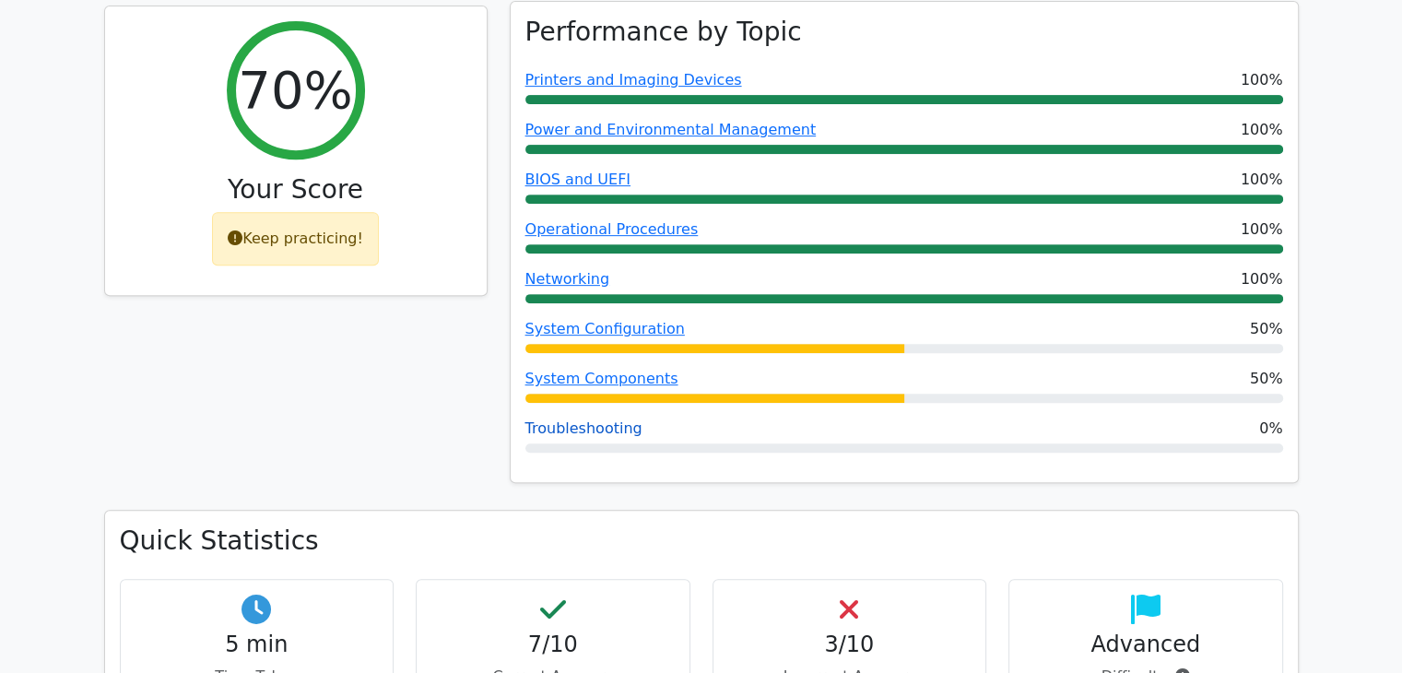
click at [596, 420] on link "Troubleshooting" at bounding box center [584, 429] width 117 height 18
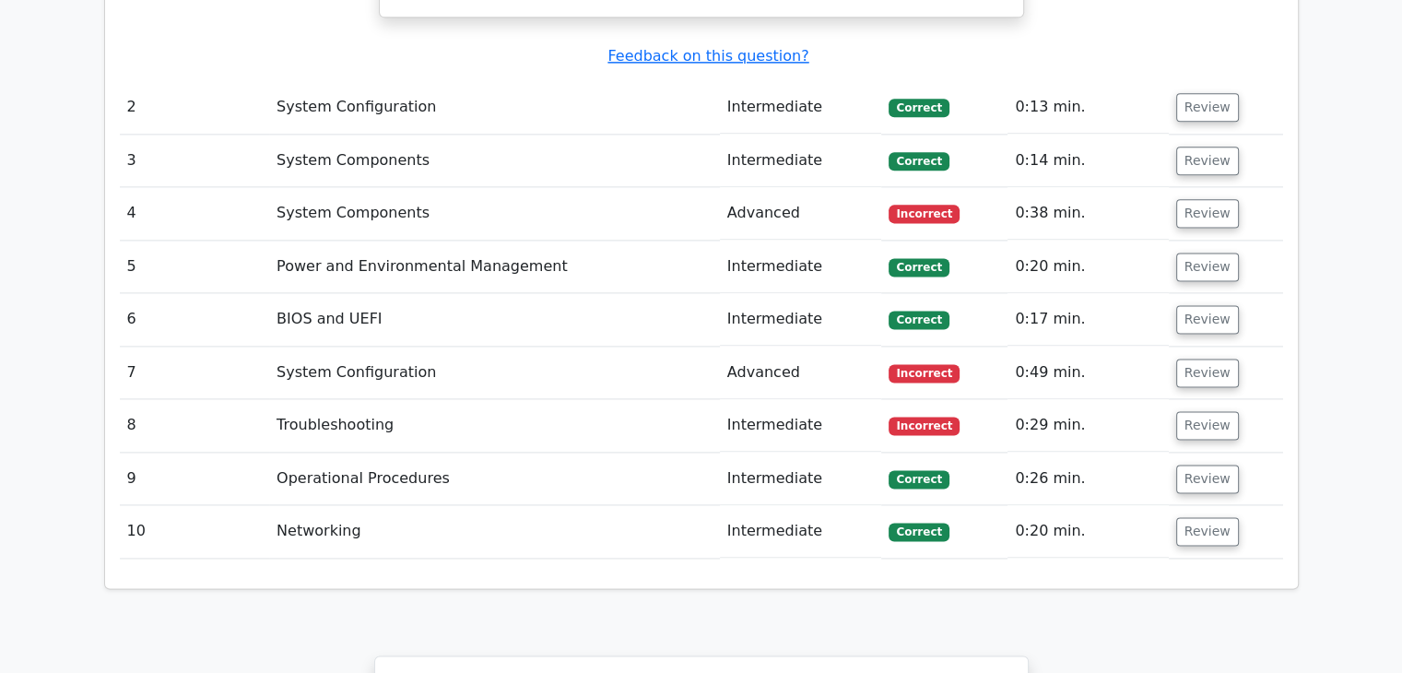
scroll to position [2408, 0]
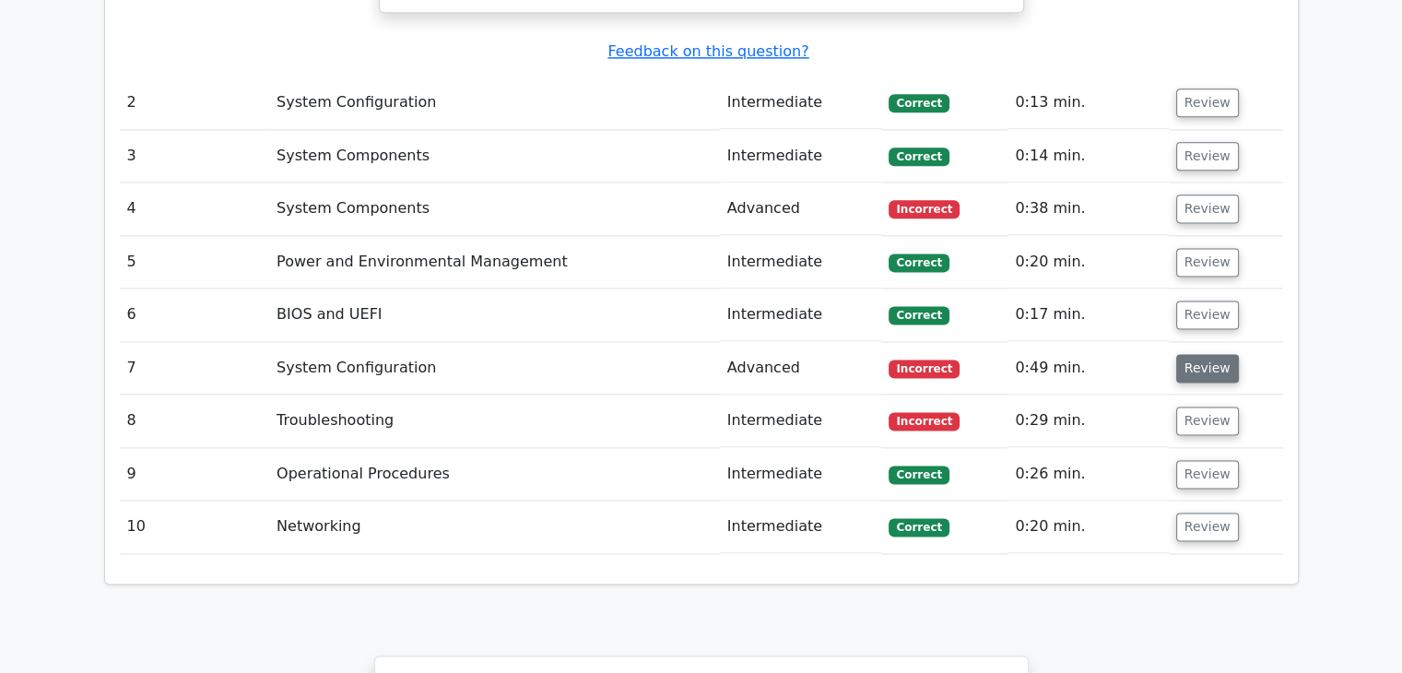
click at [1208, 354] on button "Review" at bounding box center [1208, 368] width 63 height 29
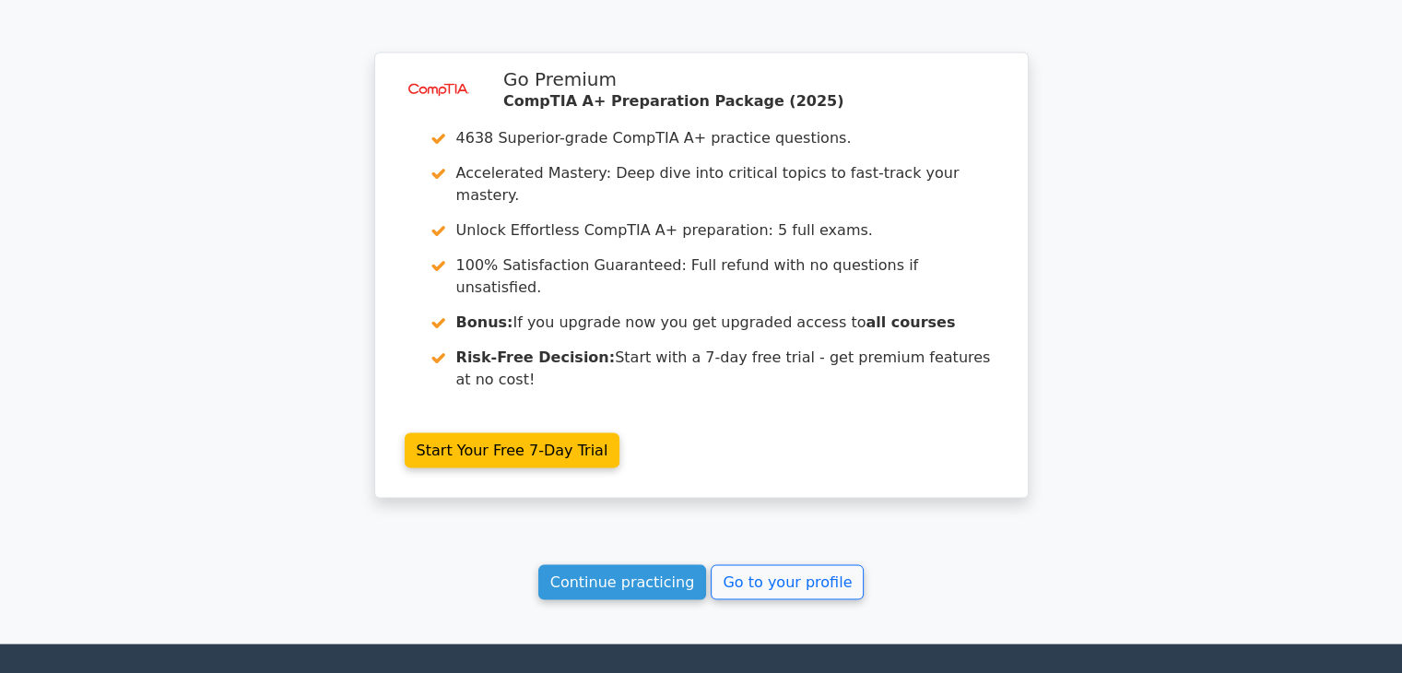
scroll to position [3775, 0]
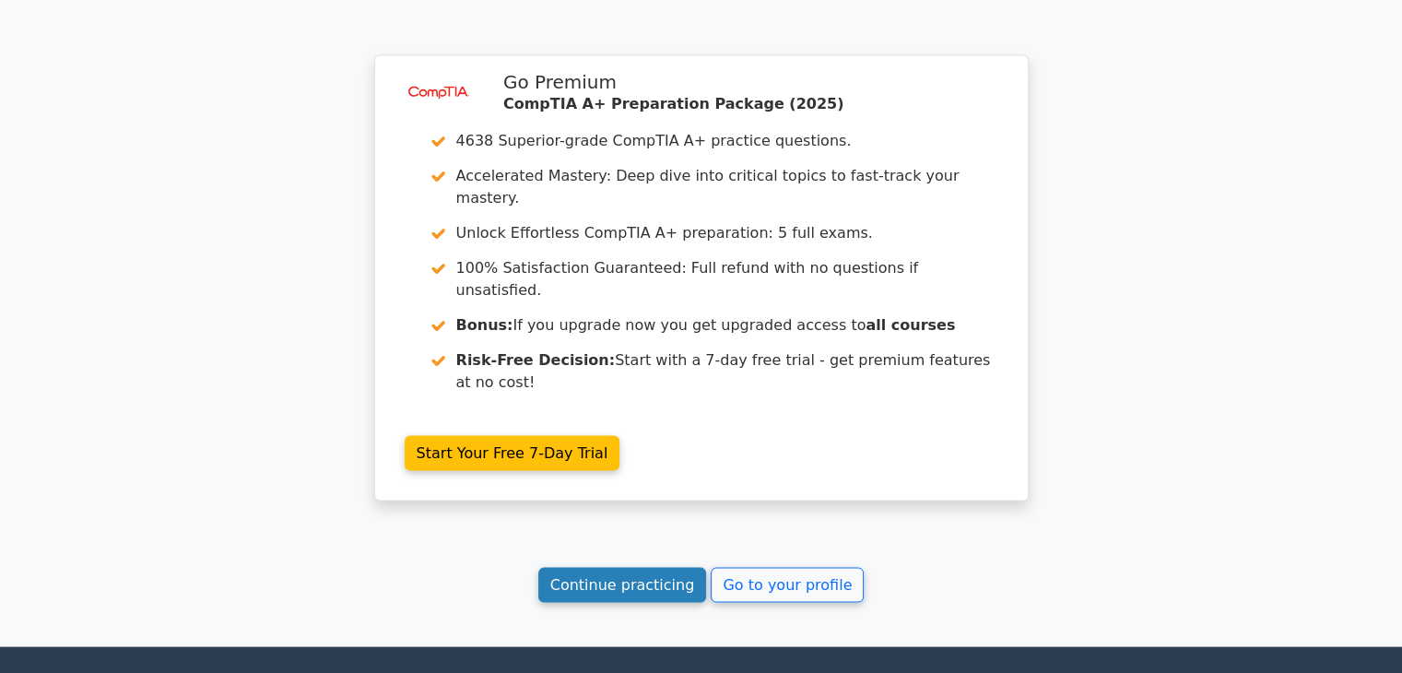
click at [663, 568] on link "Continue practicing" at bounding box center [622, 585] width 169 height 35
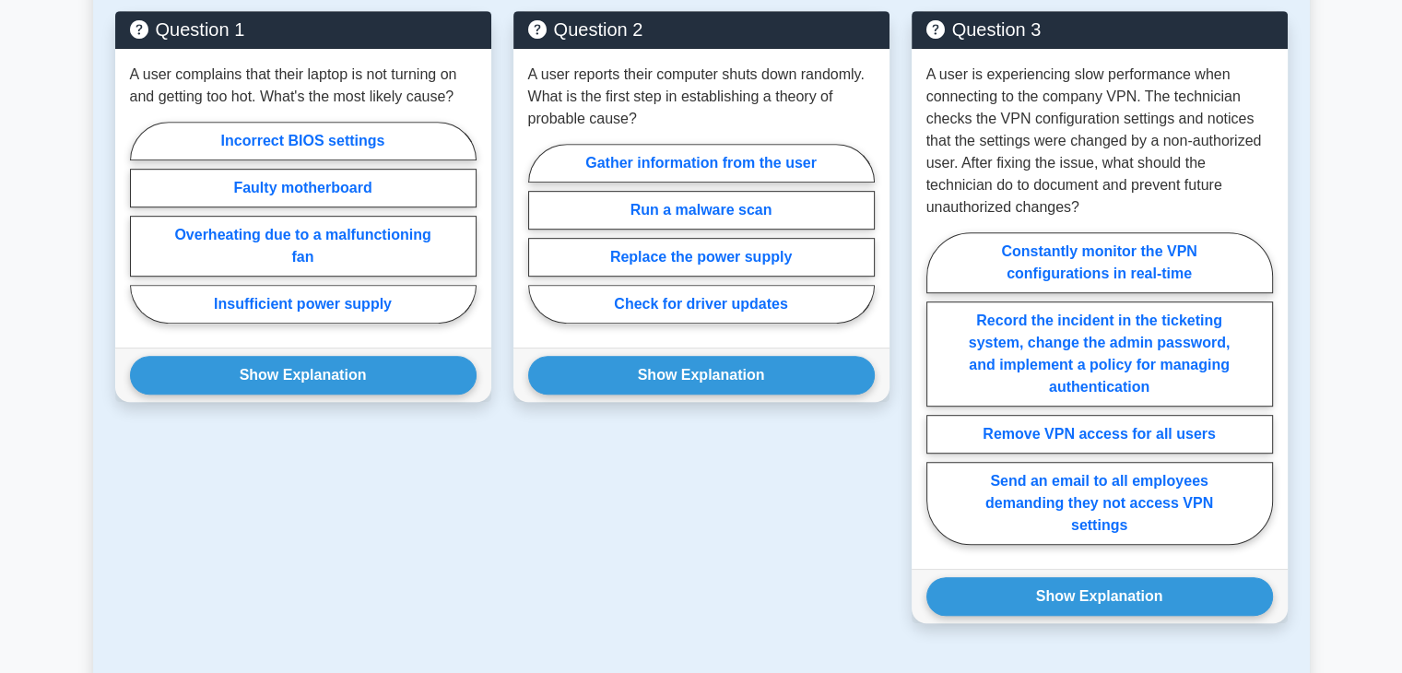
scroll to position [981, 0]
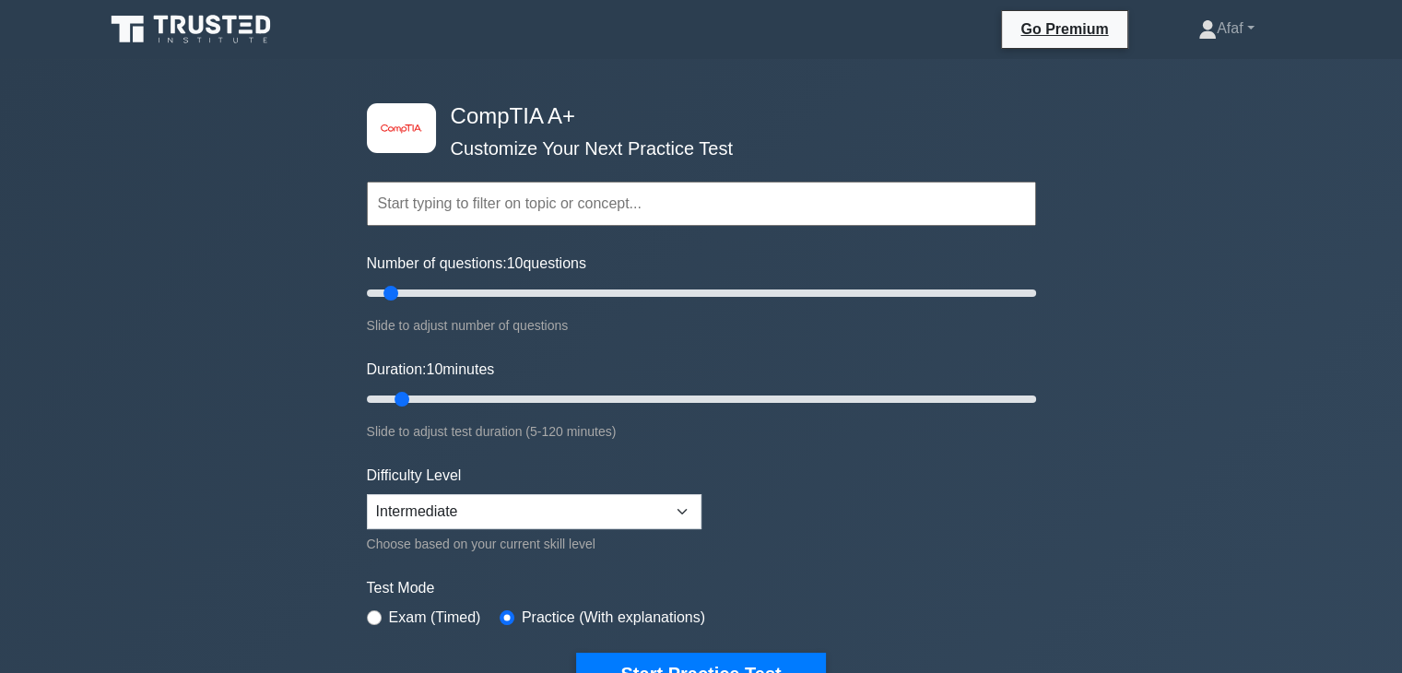
click at [665, 646] on form "Topics Hardware Operating Systems Networking Security Troubleshooting Mobile De…" at bounding box center [701, 410] width 669 height 570
click at [669, 664] on button "Start Practice Test" at bounding box center [700, 674] width 249 height 42
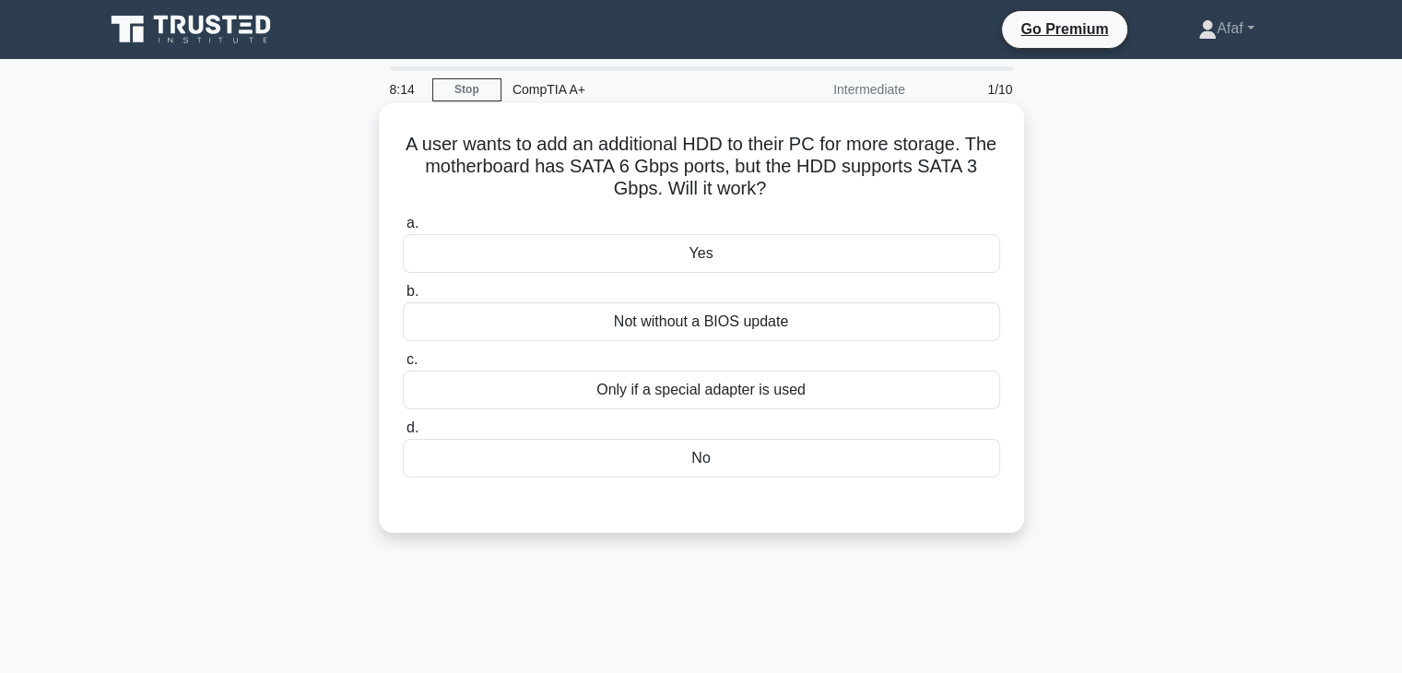
click at [758, 446] on div "No" at bounding box center [701, 458] width 597 height 39
click at [403, 434] on input "d. No" at bounding box center [403, 428] width 0 height 12
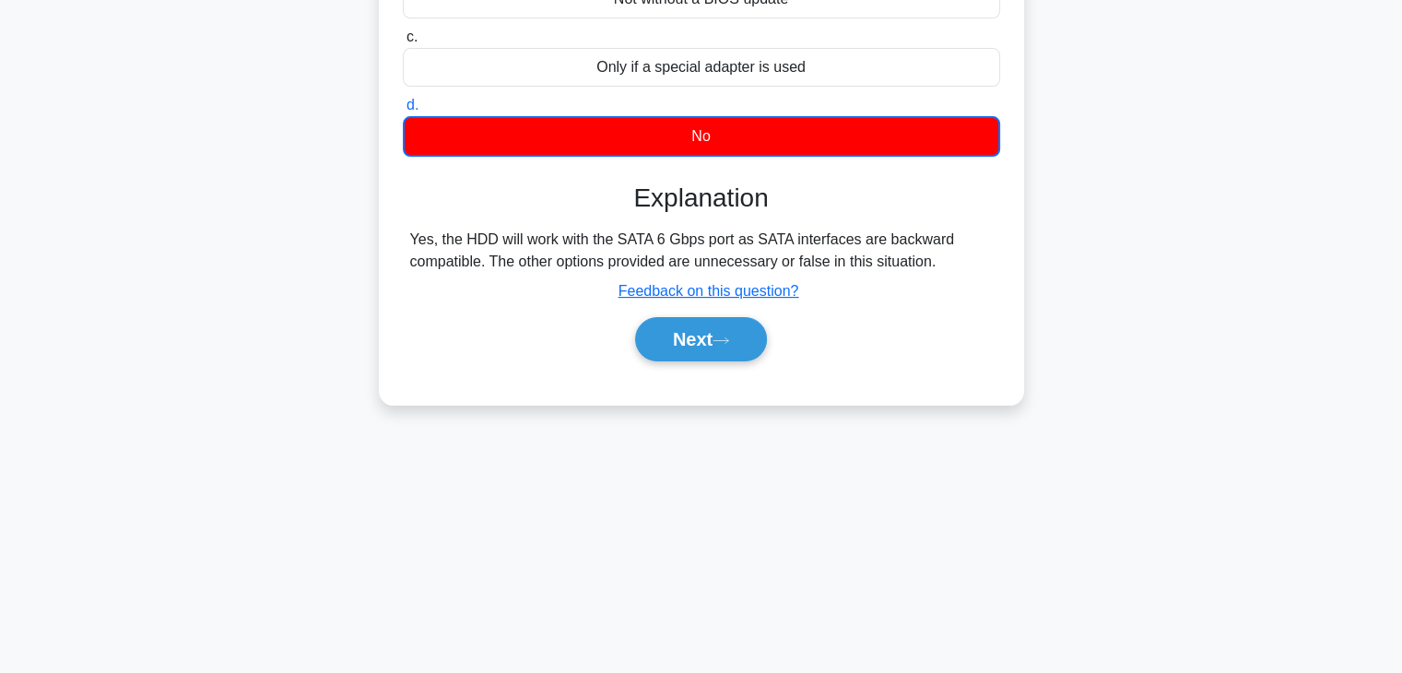
scroll to position [320, 0]
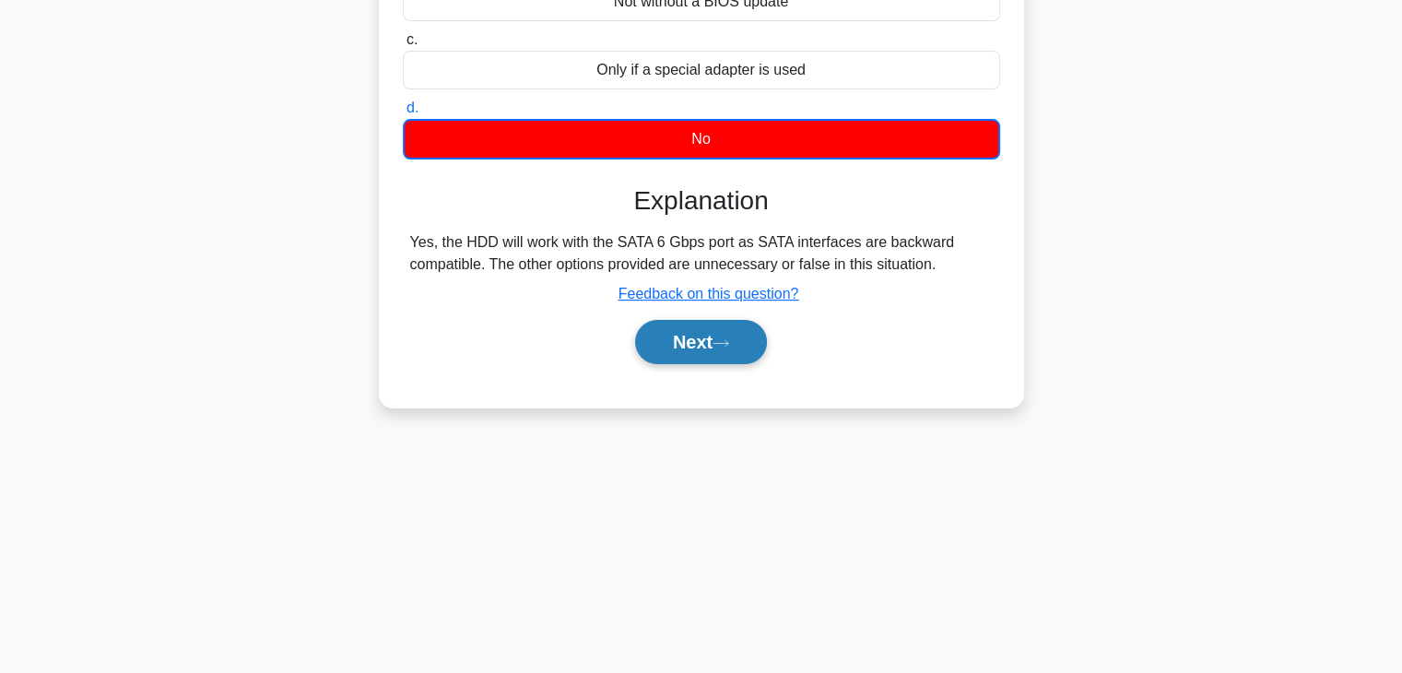
click at [701, 343] on button "Next" at bounding box center [701, 342] width 132 height 44
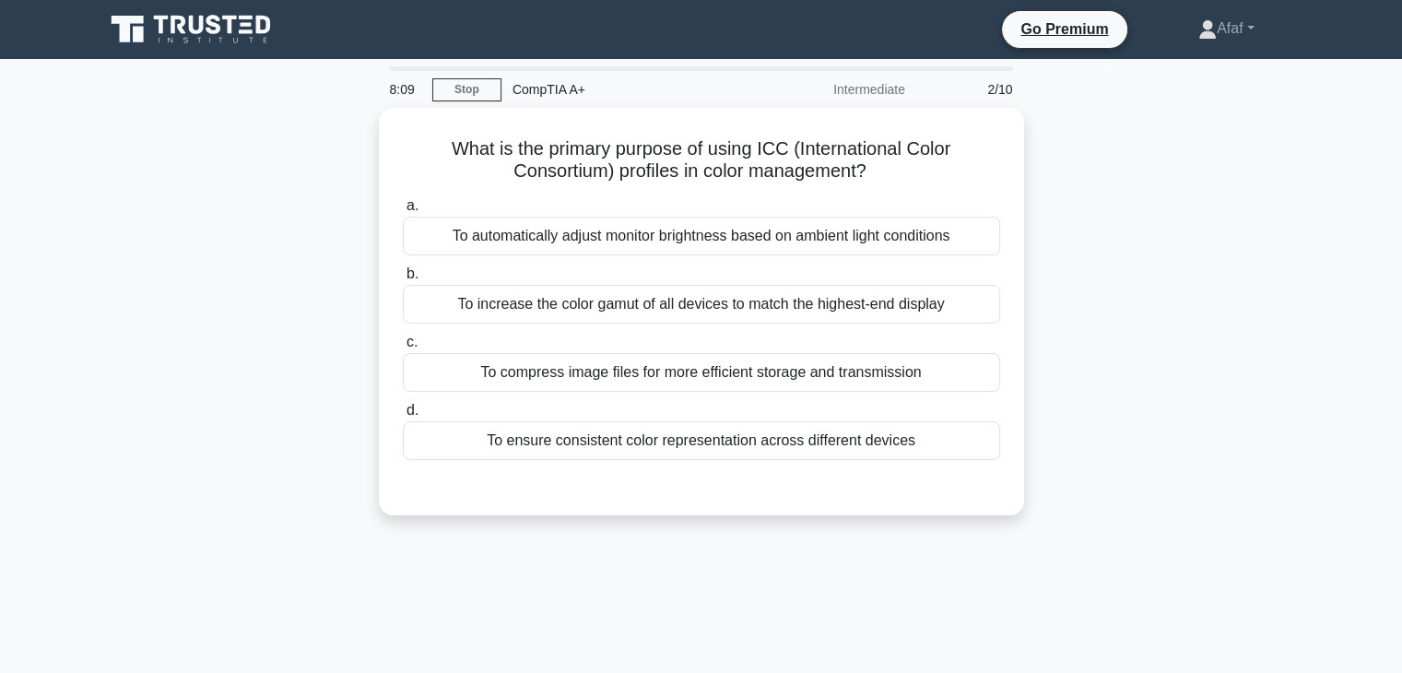
scroll to position [0, 0]
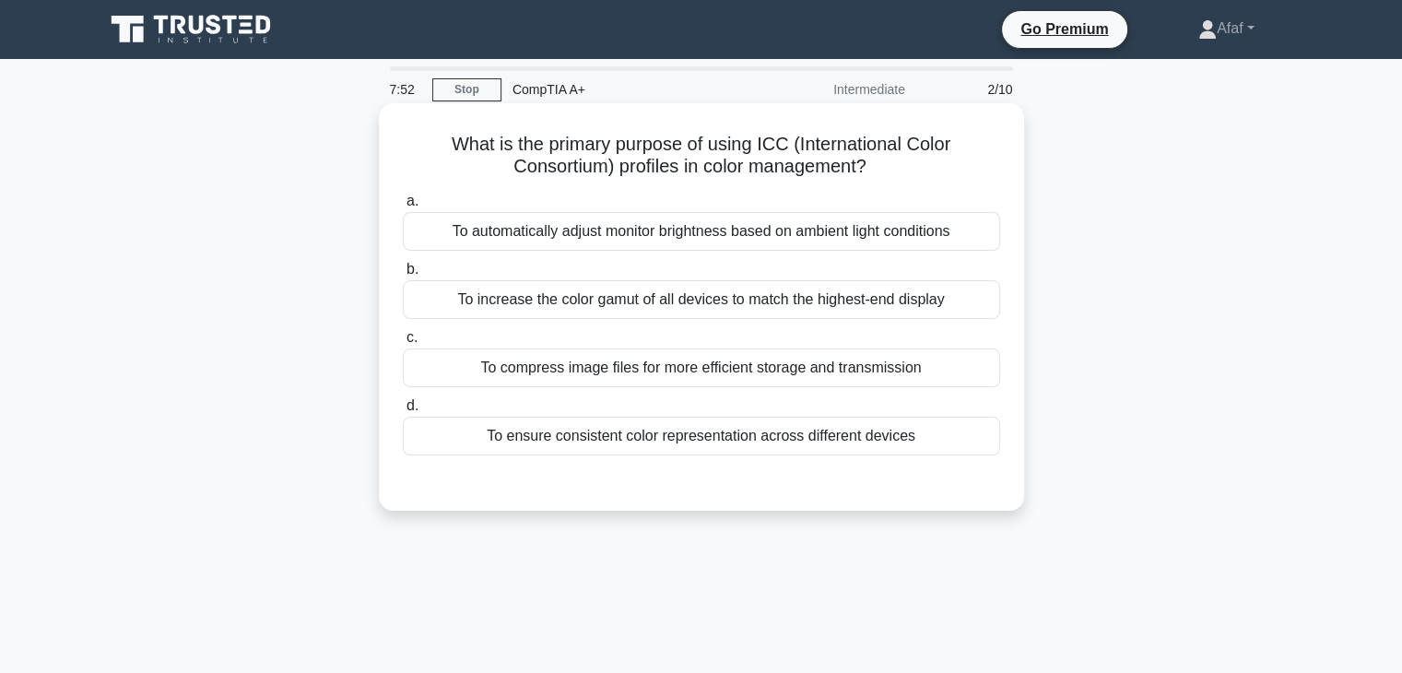
click at [808, 244] on div "To automatically adjust monitor brightness based on ambient light conditions" at bounding box center [701, 231] width 597 height 39
click at [403, 207] on input "a. To automatically adjust monitor brightness based on ambient light conditions" at bounding box center [403, 201] width 0 height 12
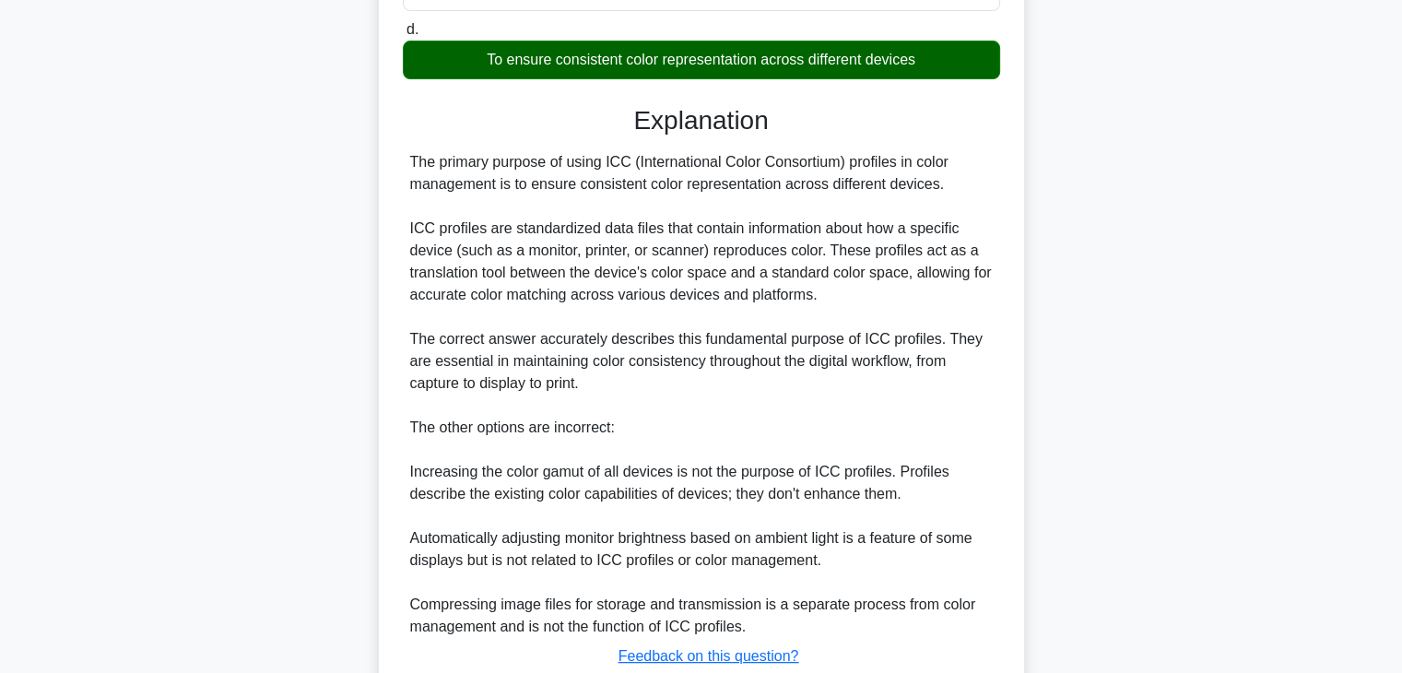
scroll to position [505, 0]
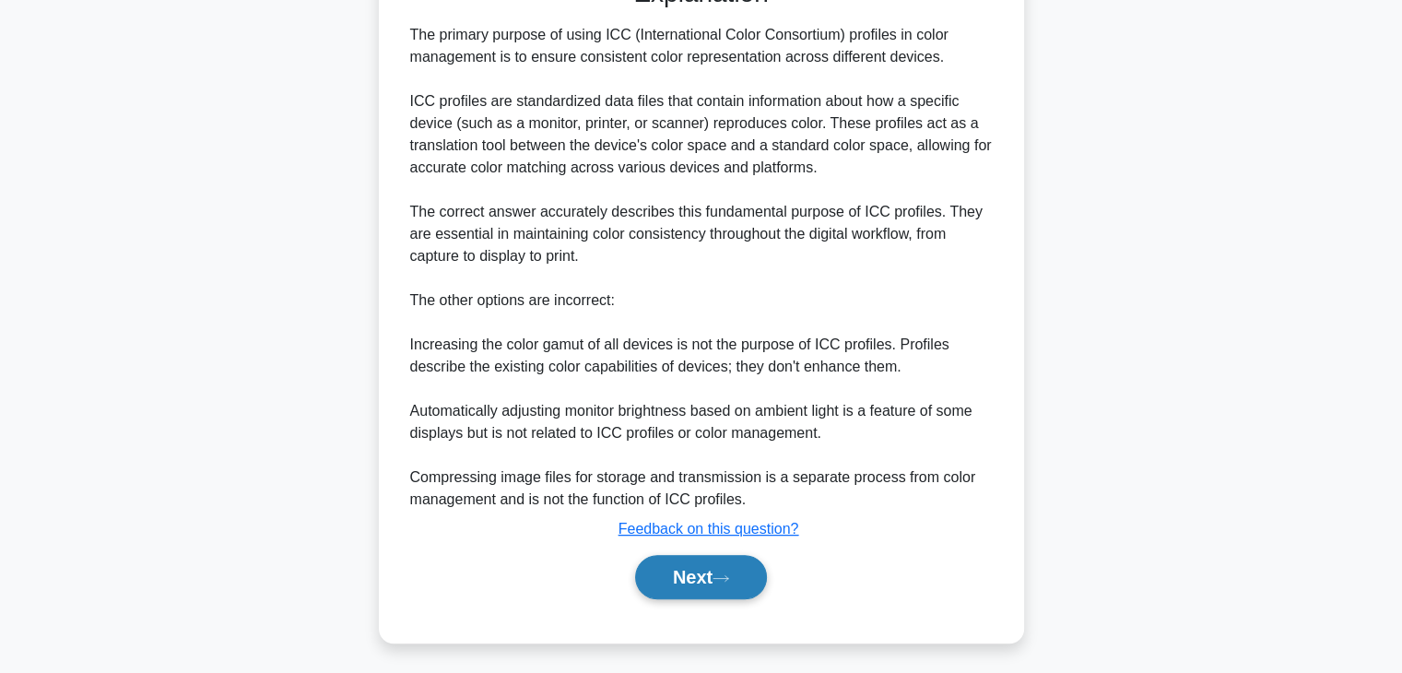
click at [690, 584] on button "Next" at bounding box center [701, 577] width 132 height 44
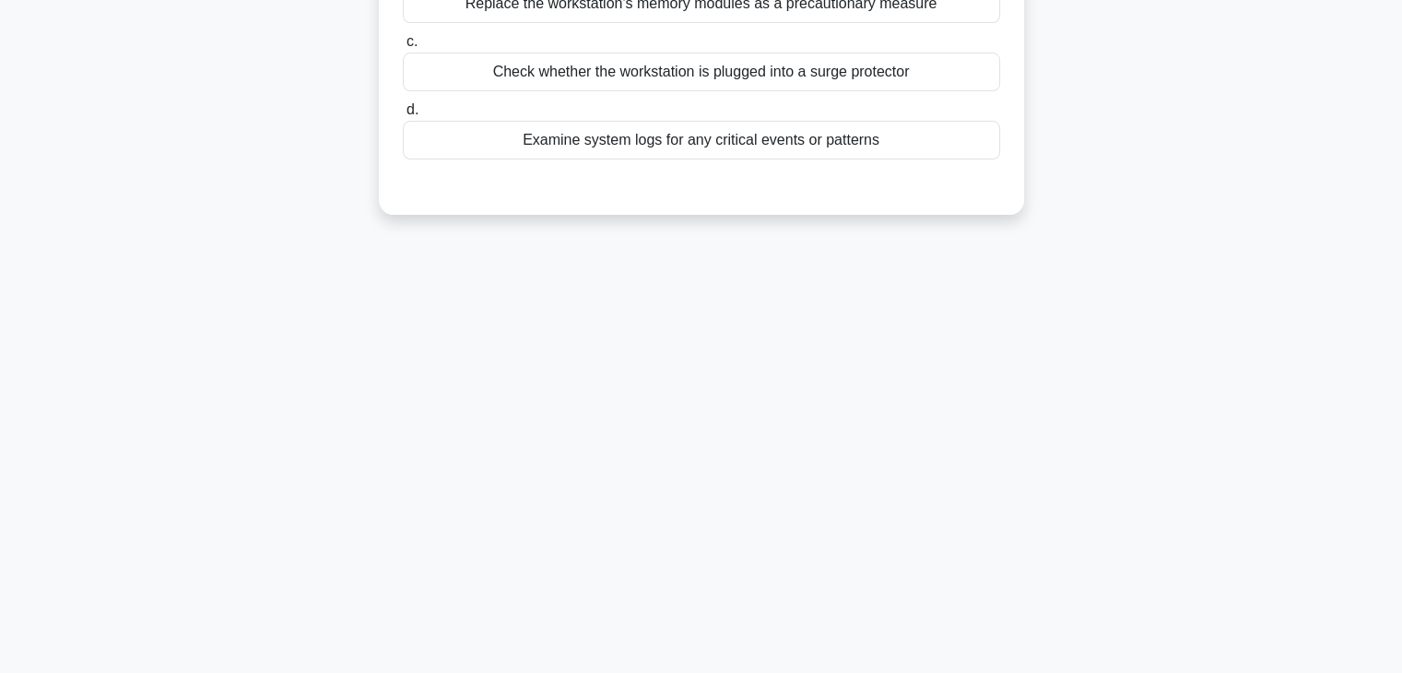
scroll to position [42, 0]
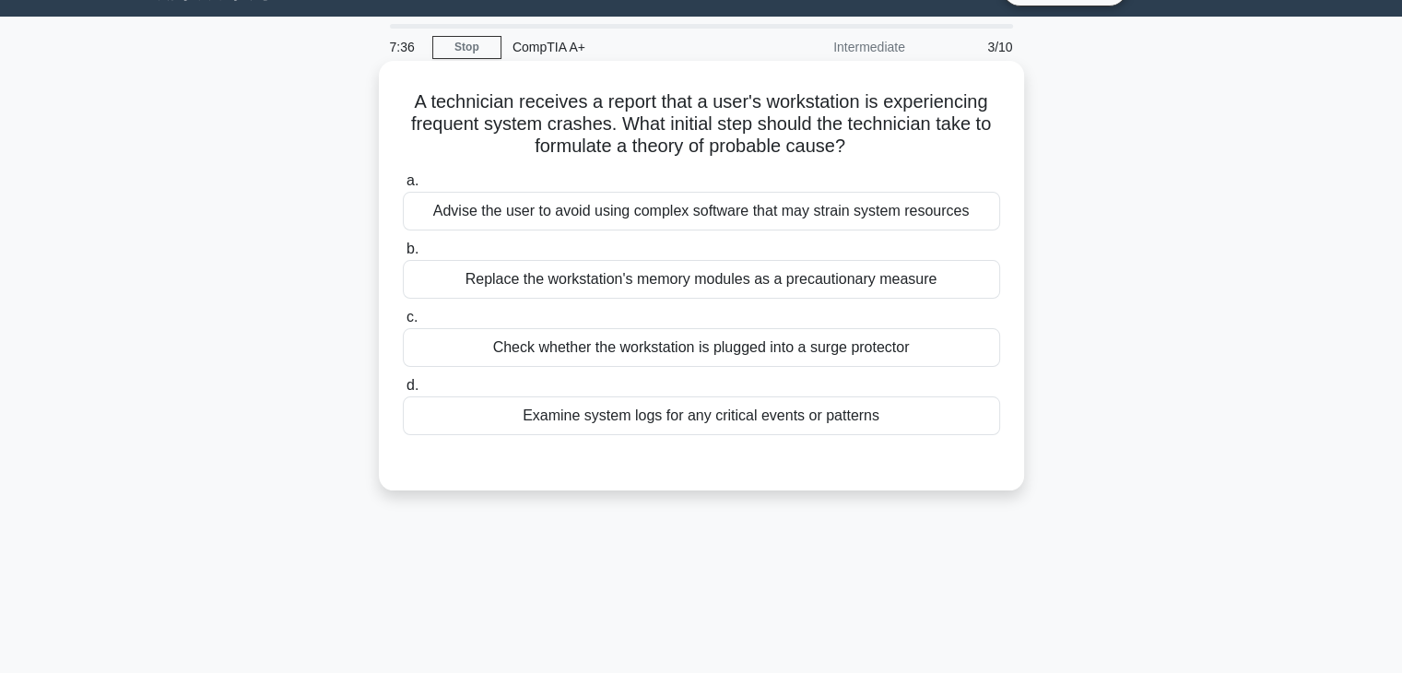
click at [773, 407] on div "Examine system logs for any critical events or patterns" at bounding box center [701, 415] width 597 height 39
click at [403, 392] on input "d. Examine system logs for any critical events or patterns" at bounding box center [403, 386] width 0 height 12
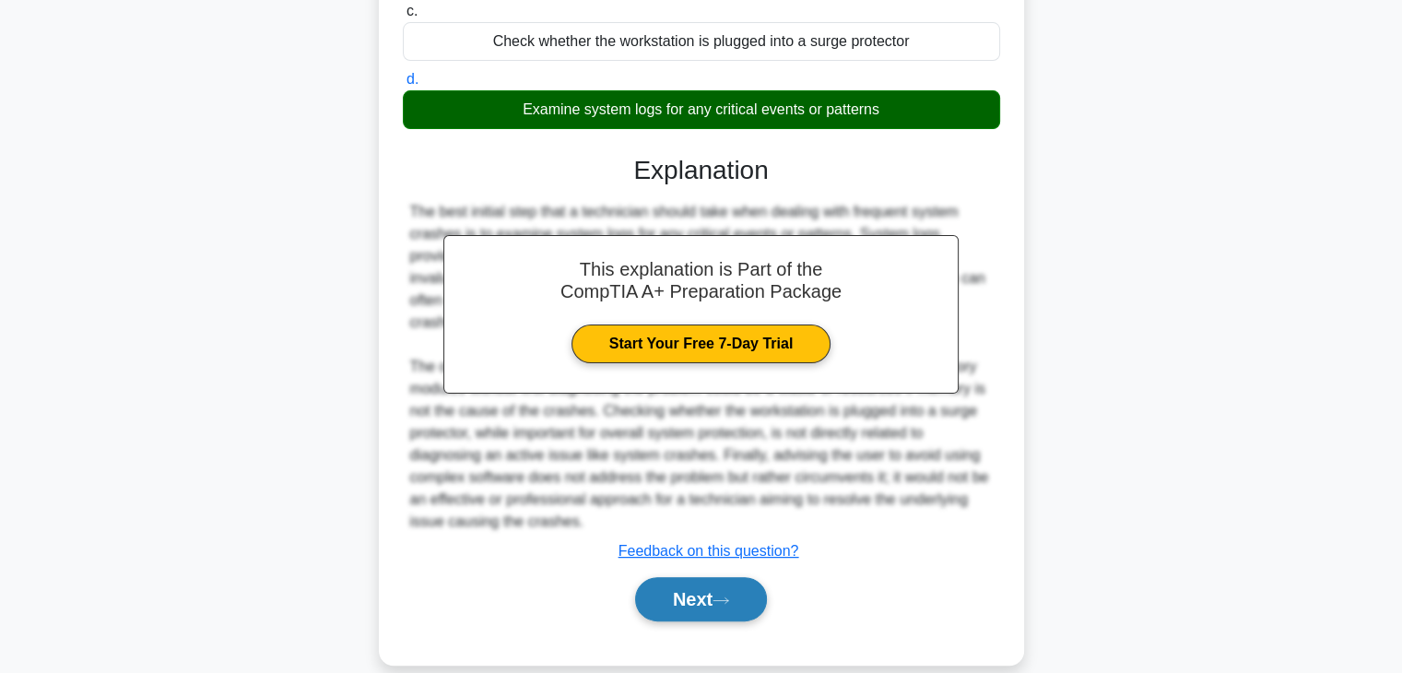
click at [719, 596] on icon at bounding box center [721, 601] width 17 height 10
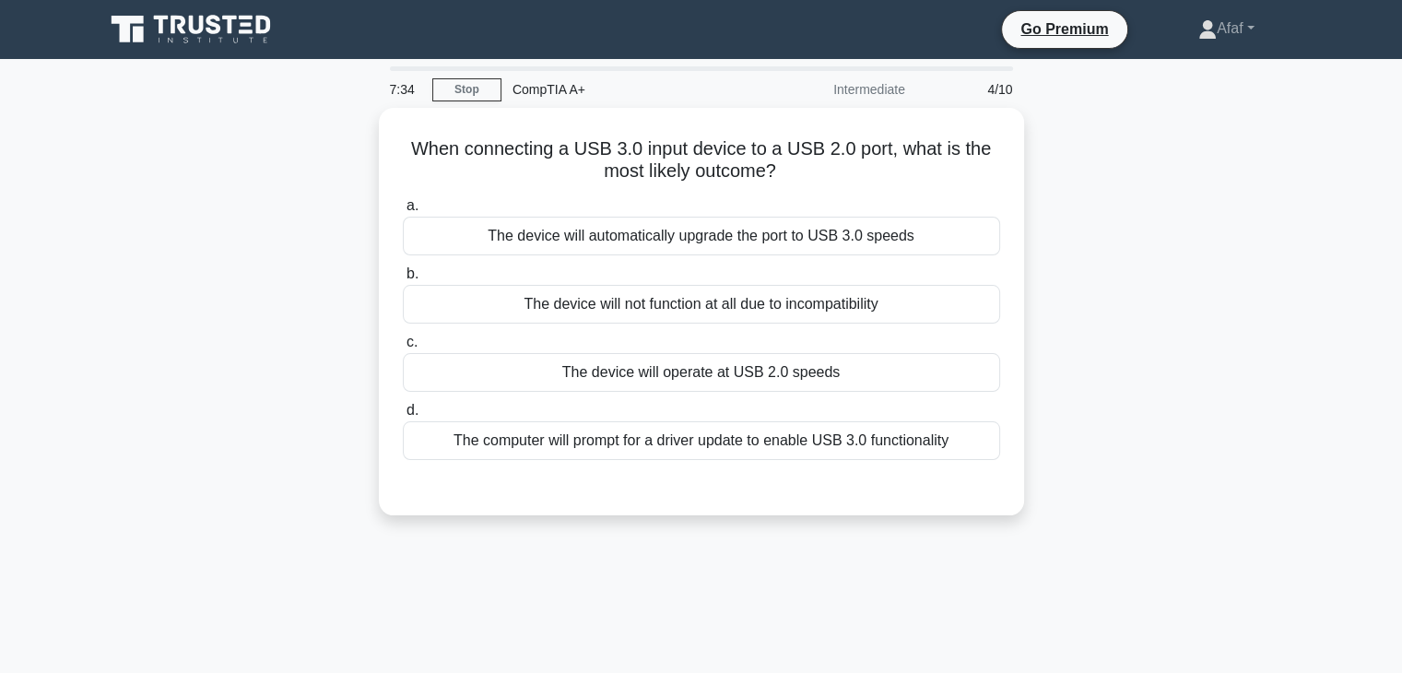
scroll to position [2, 0]
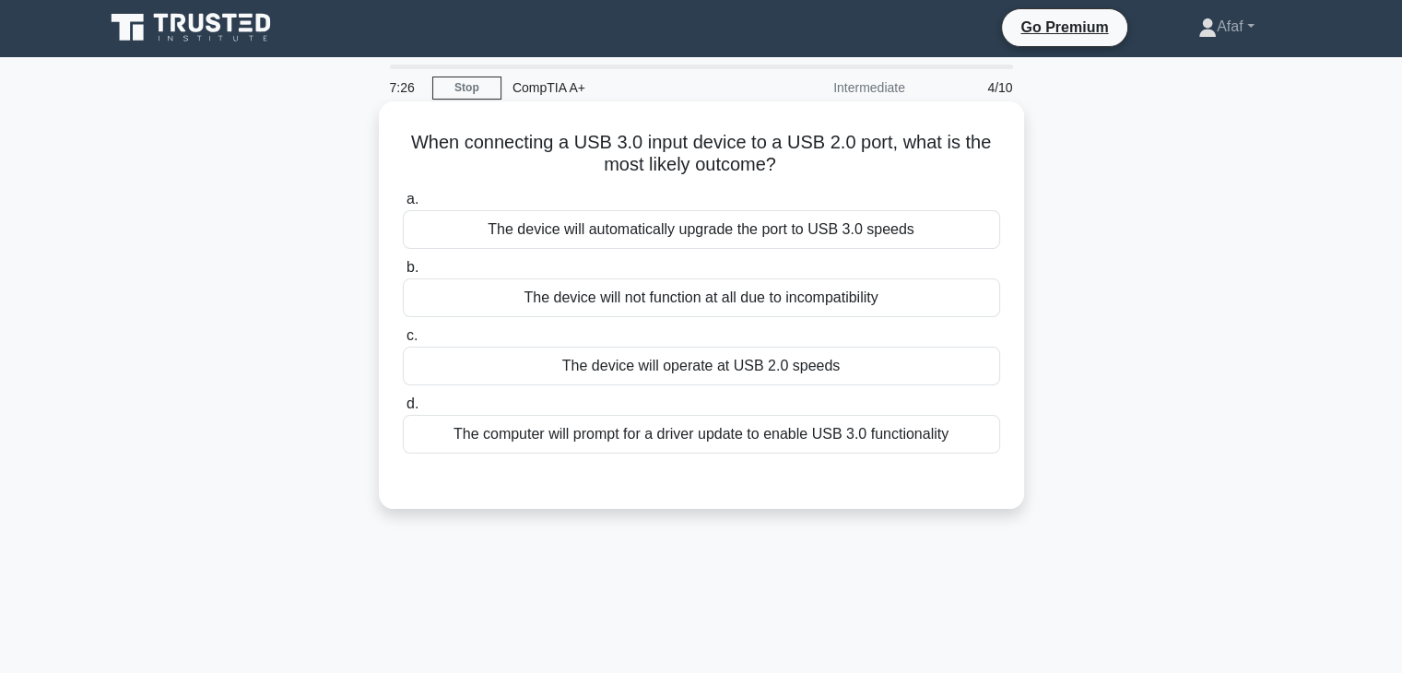
click at [763, 377] on div "The device will operate at USB 2.0 speeds" at bounding box center [701, 366] width 597 height 39
click at [403, 342] on input "c. The device will operate at USB 2.0 speeds" at bounding box center [403, 336] width 0 height 12
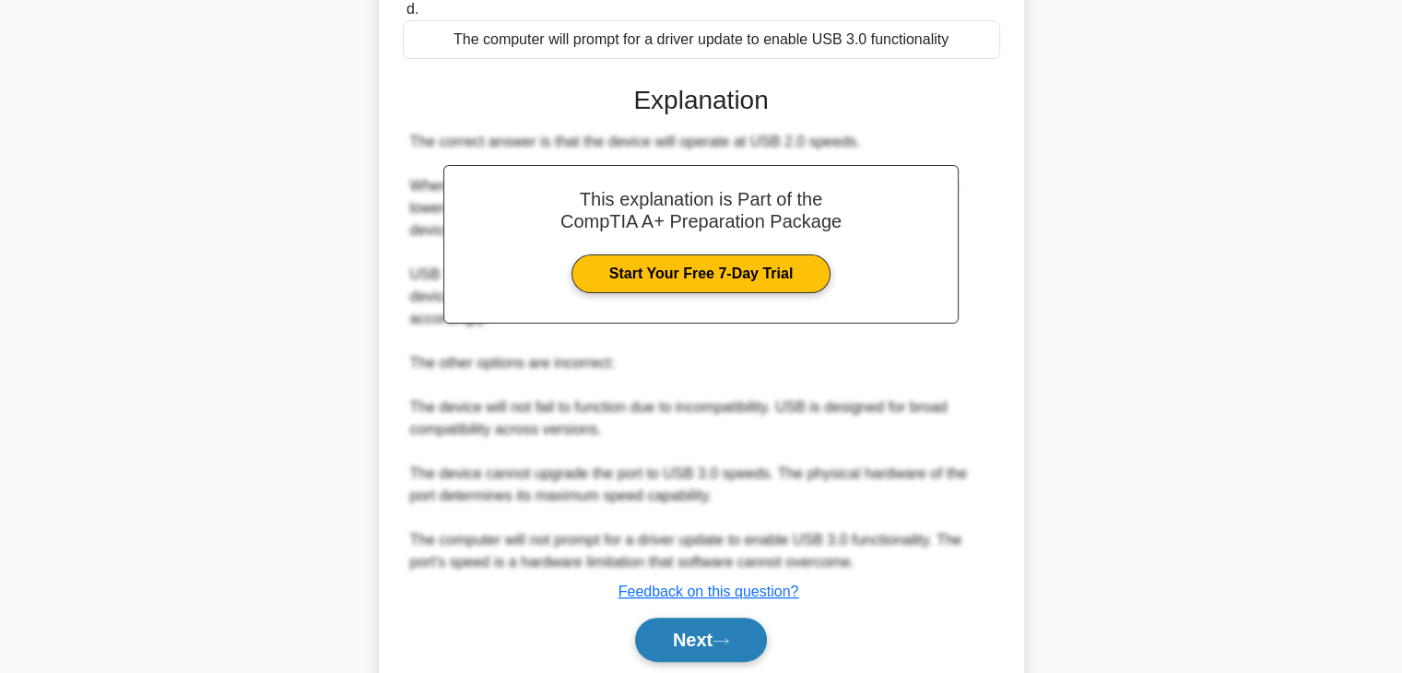
click button "Next"
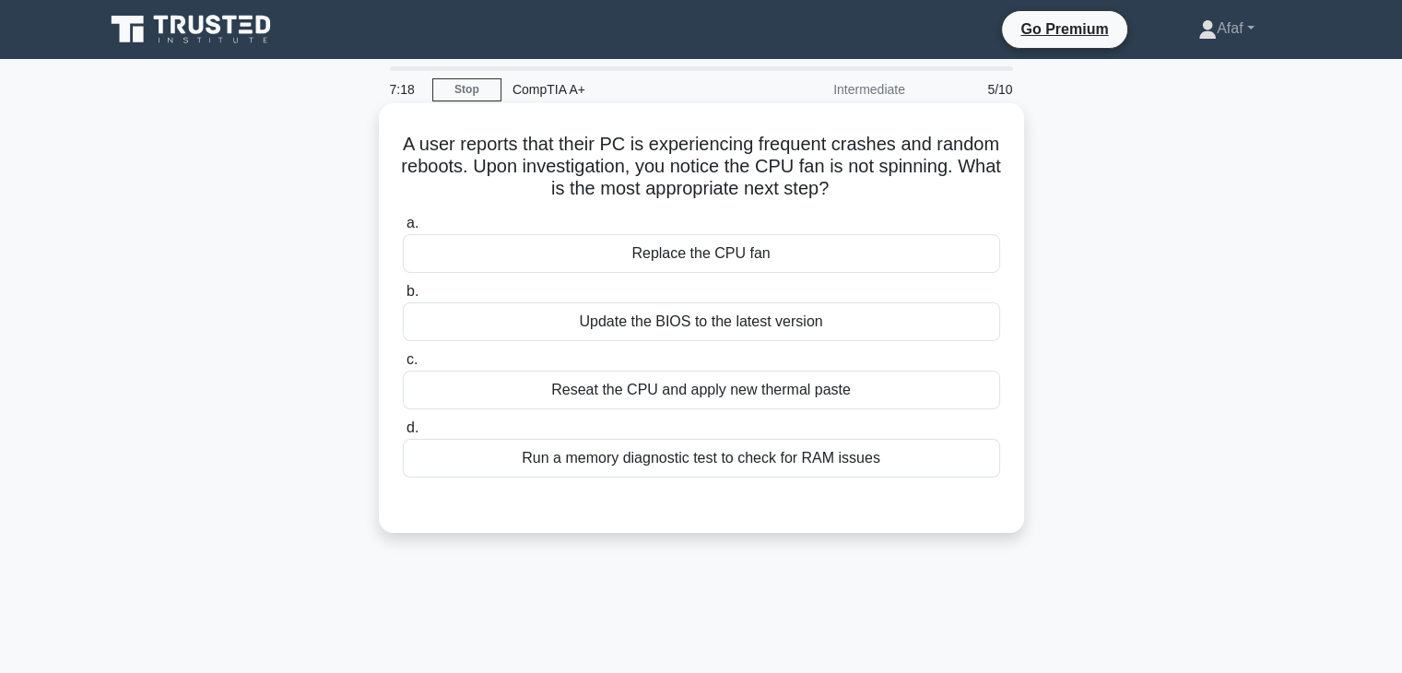
scroll to position [0, 0]
click div "Replace the CPU fan"
click input "a. Replace the CPU fan"
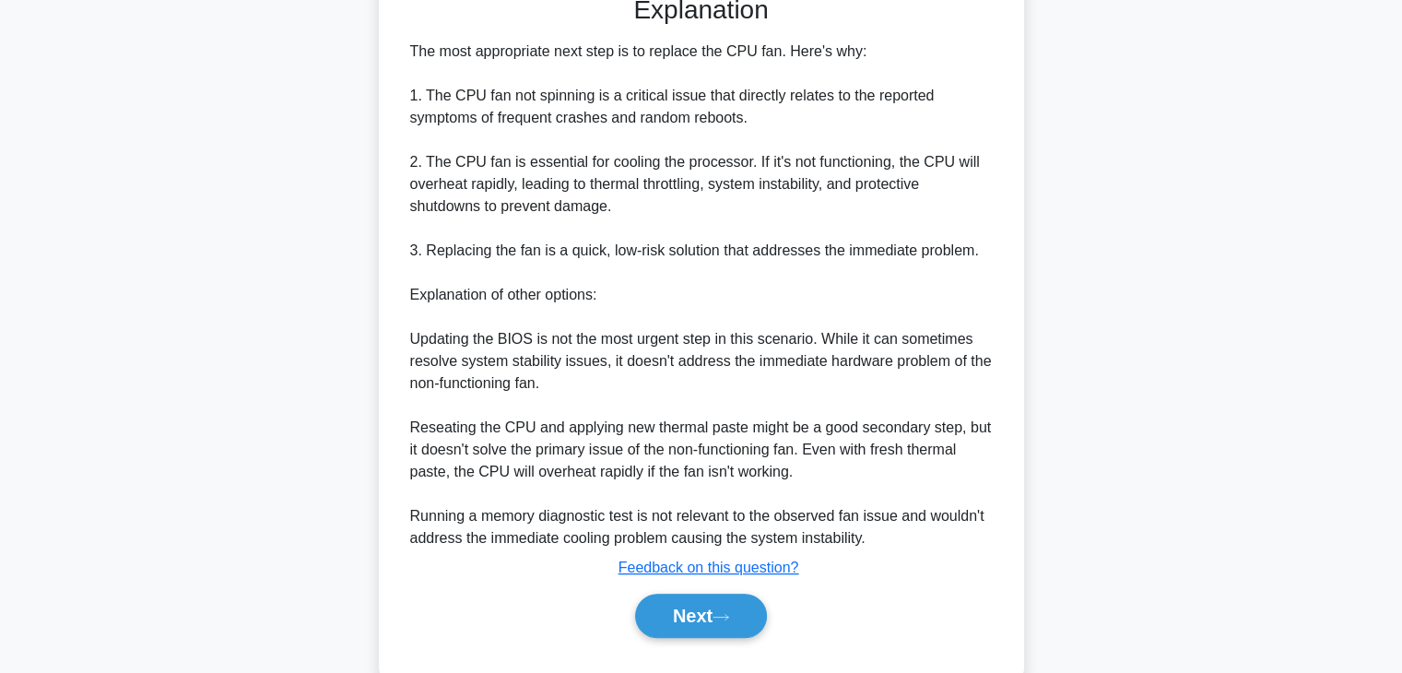
scroll to position [507, 0]
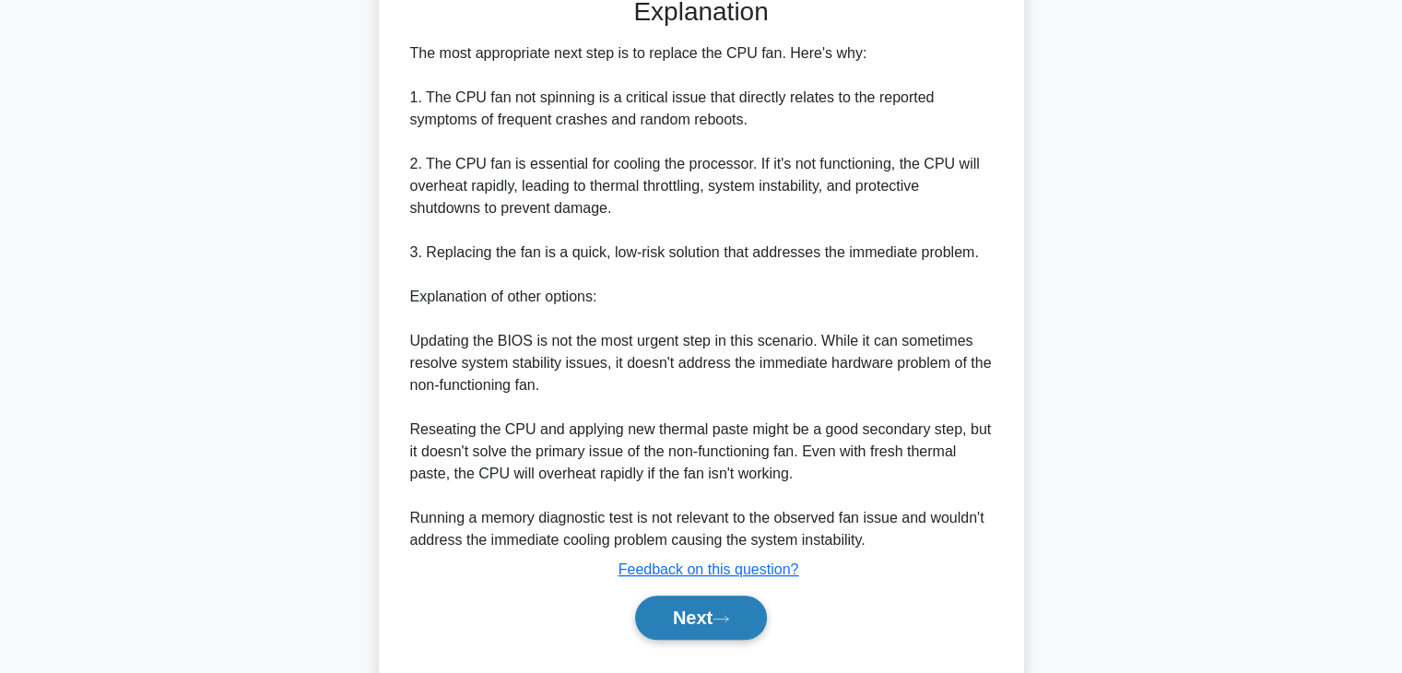
click icon
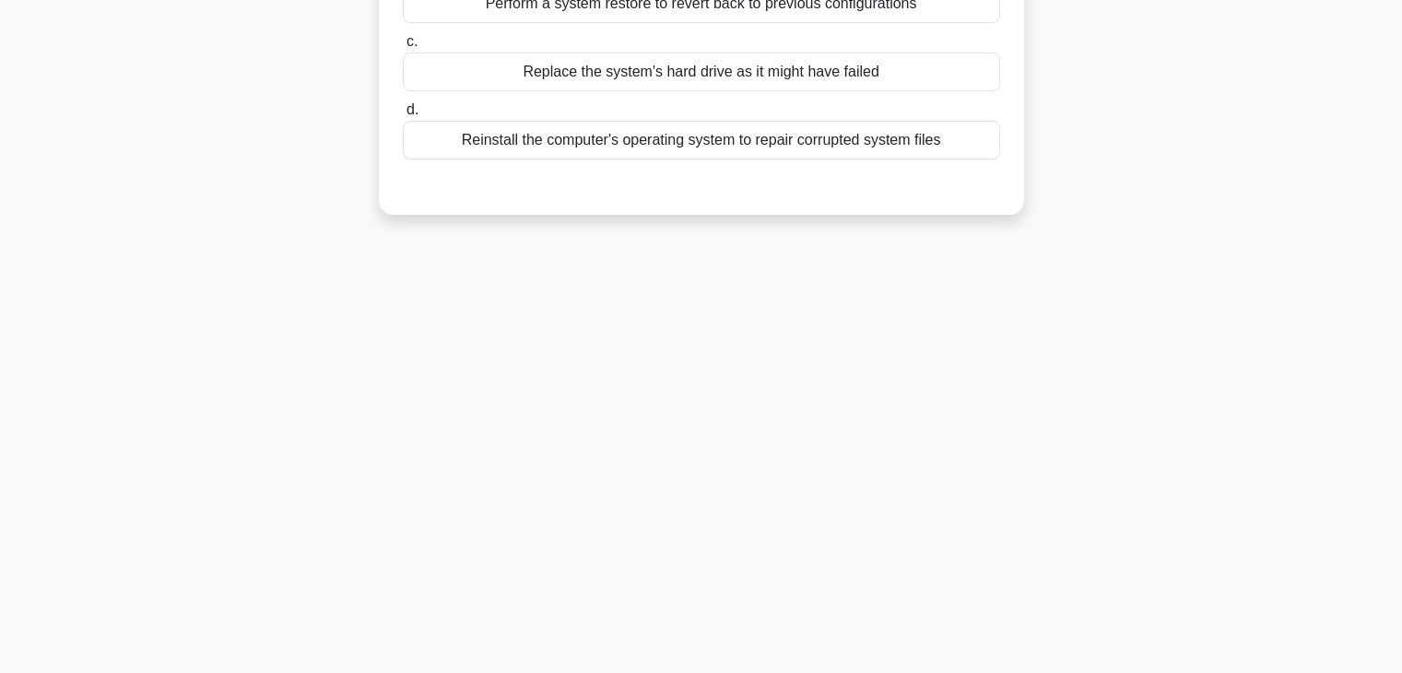
scroll to position [0, 0]
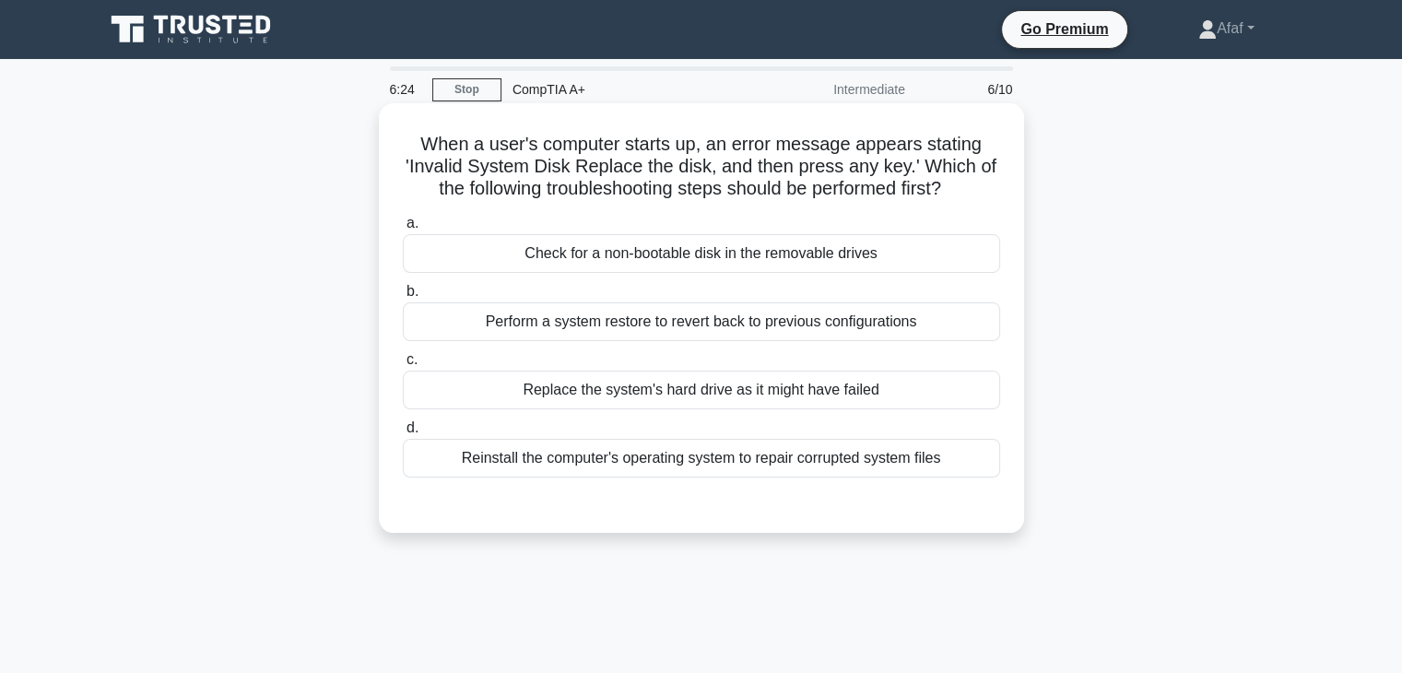
click div "Check for a non-bootable disk in the removable drives"
click input "a. Check for a non-bootable disk in the removable drives"
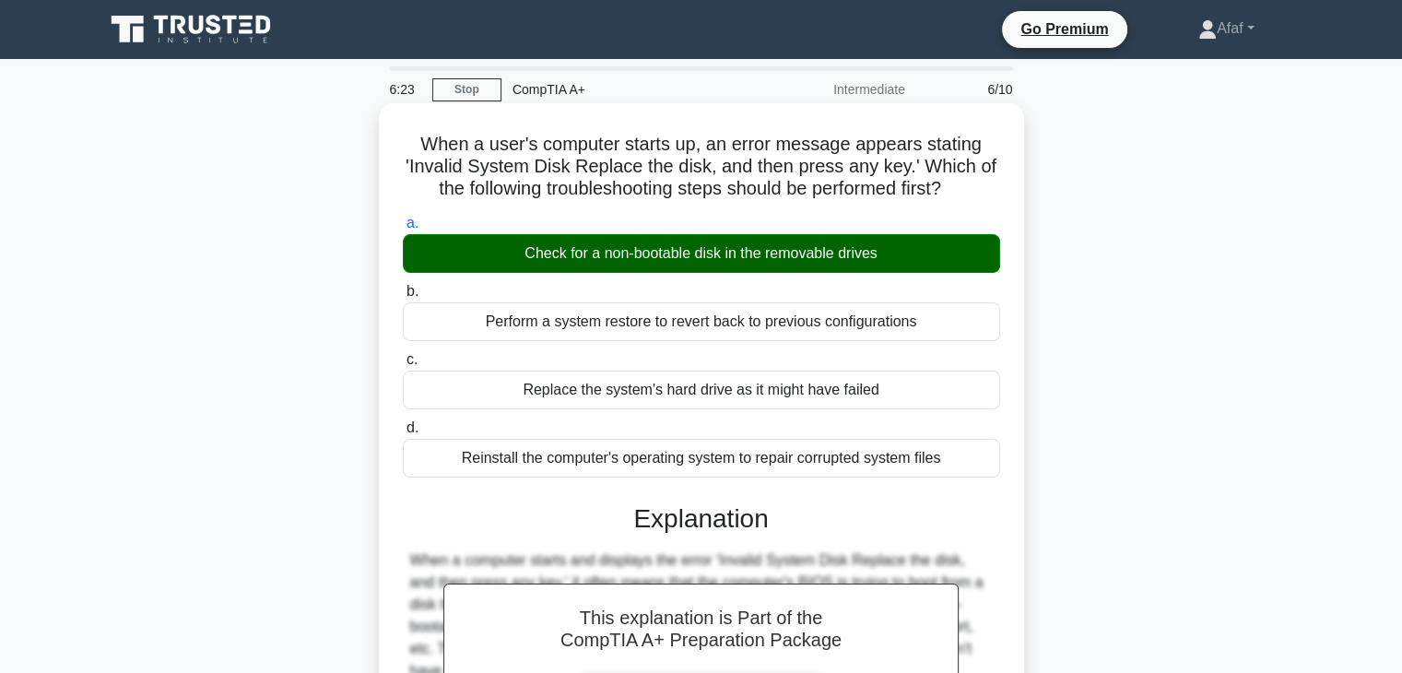
scroll to position [396, 0]
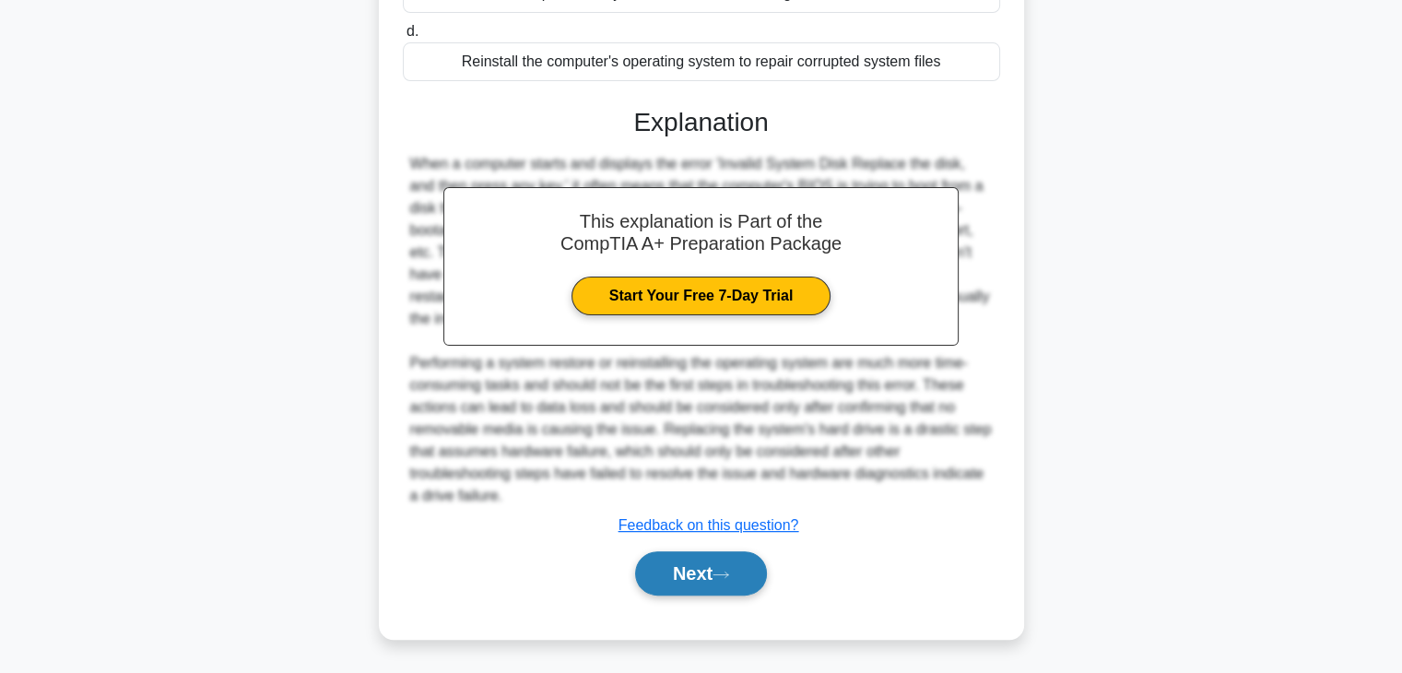
click button "Next"
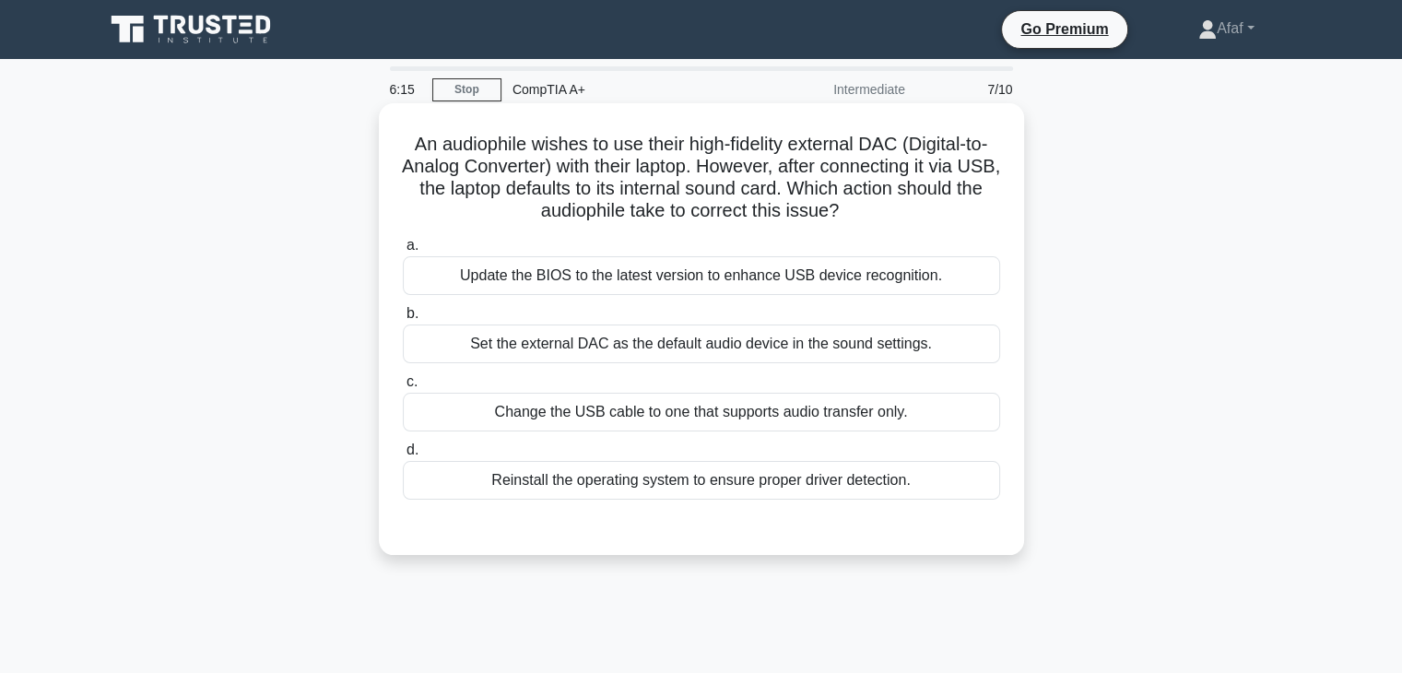
scroll to position [0, 0]
click div "Set the external DAC as the default audio device in the sound settings."
click input "b. Set the external DAC as the default audio device in the sound settings."
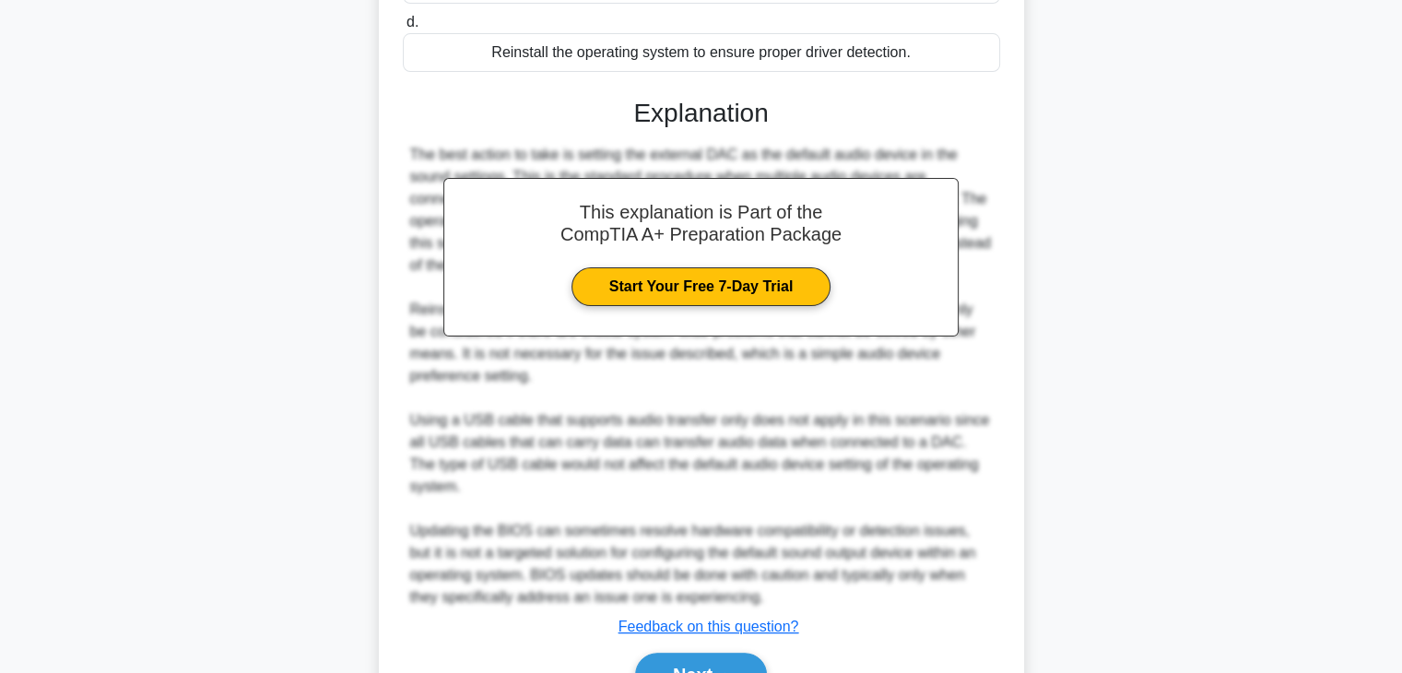
scroll to position [528, 0]
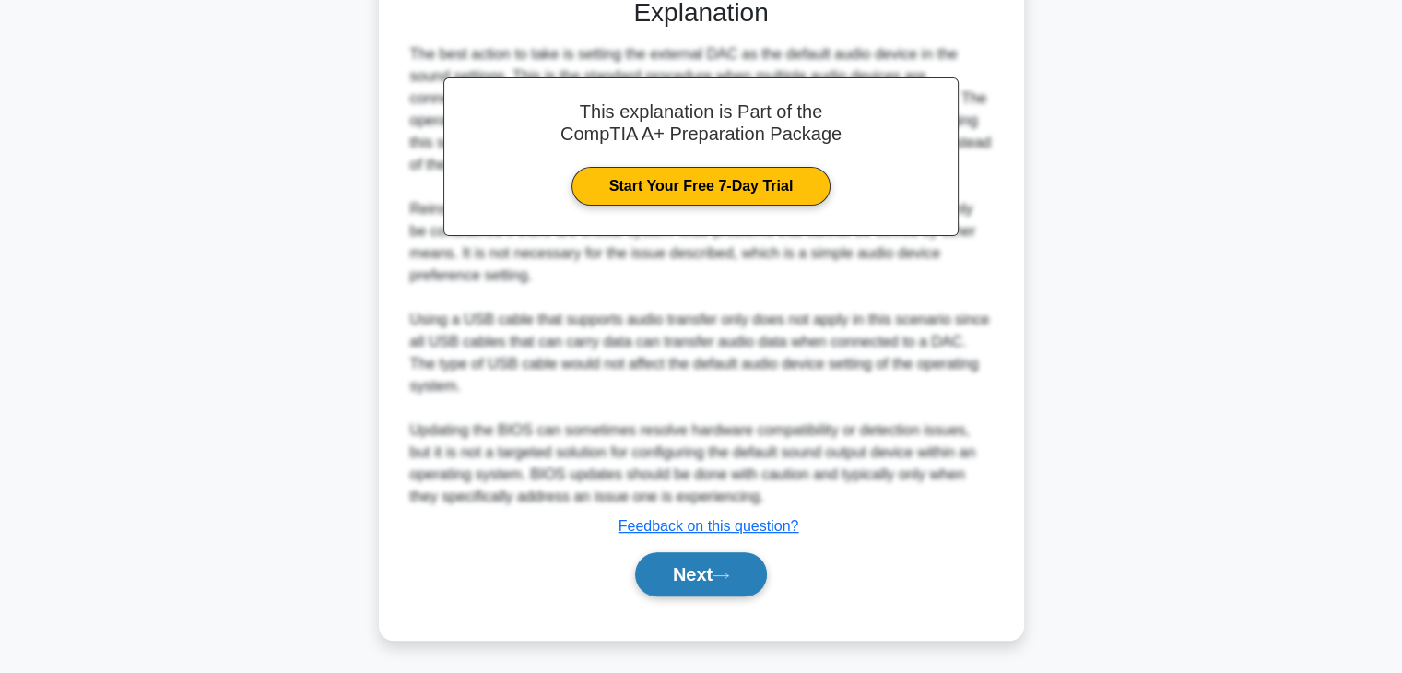
click button "Next"
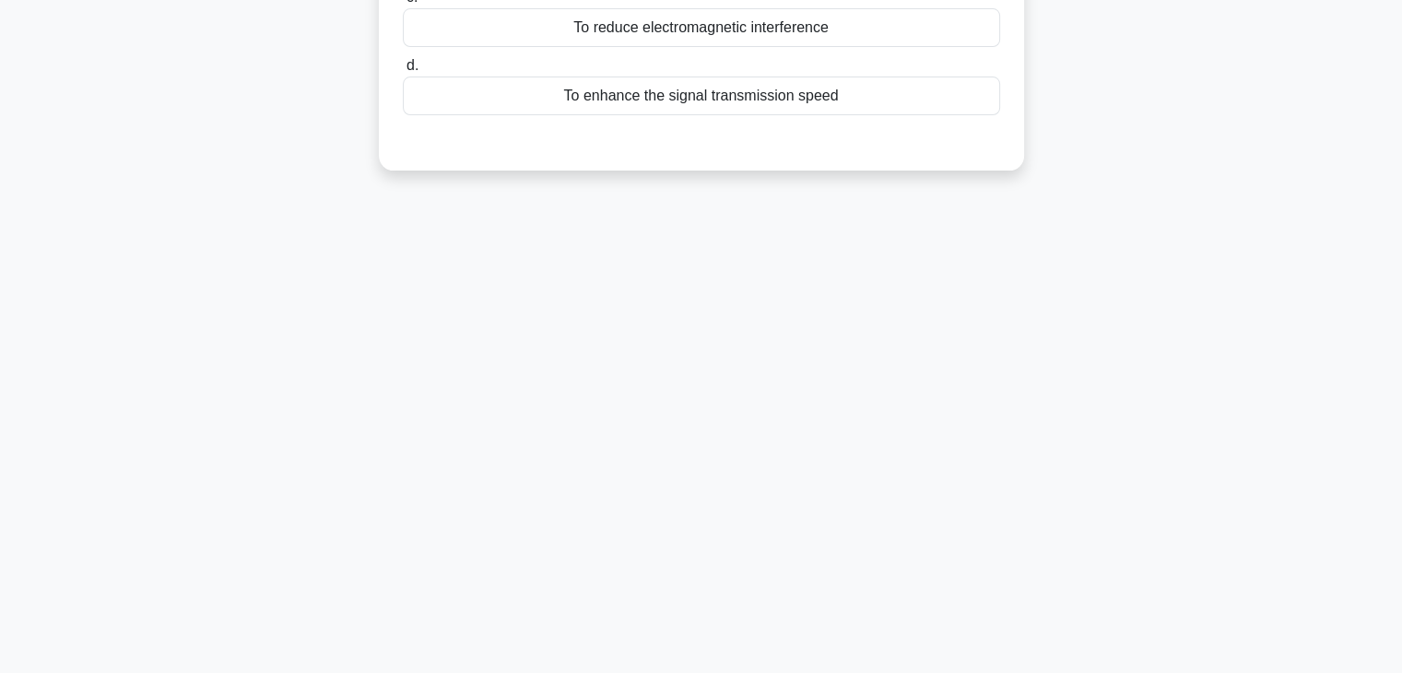
scroll to position [0, 0]
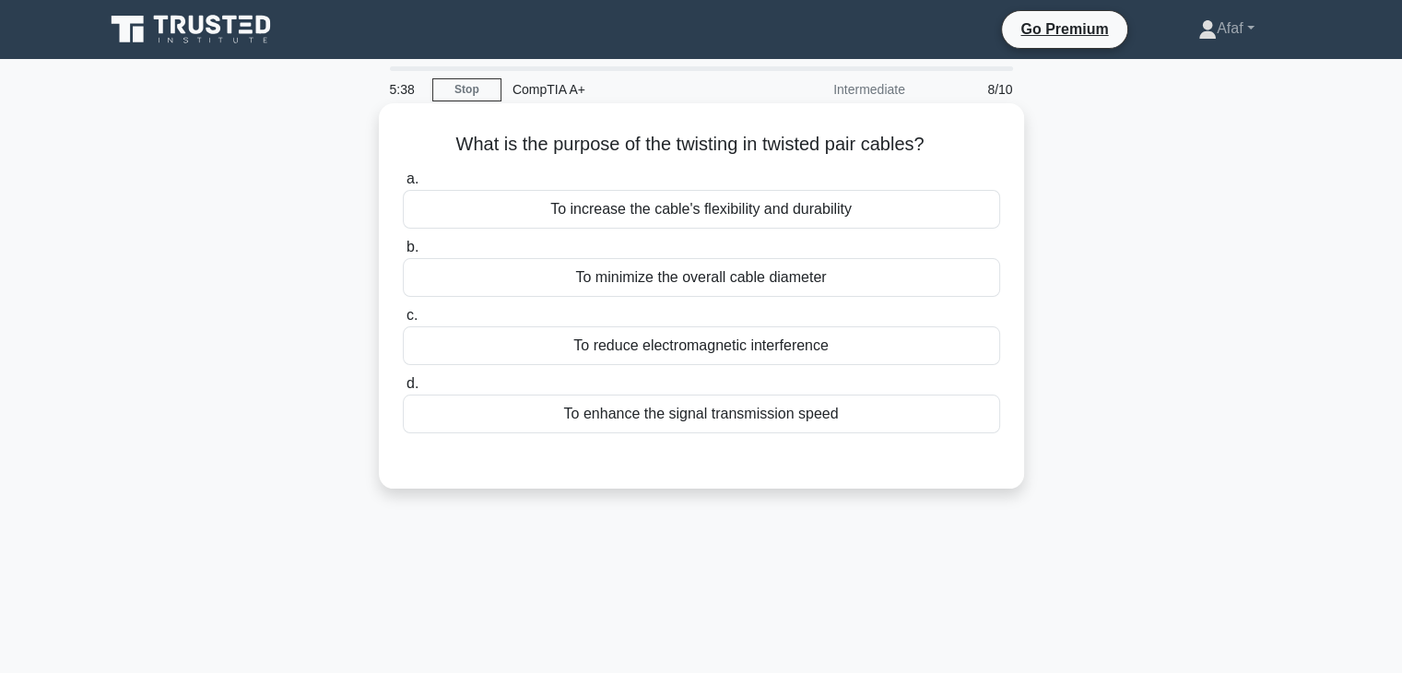
click h5 "What is the purpose of the twisting in twisted pair cables? .spinner_0XTQ{trans…"
copy div "What is the purpose of the twisting in twisted pair cables? .spinner_0XTQ{trans…"
click div "To reduce electromagnetic interference"
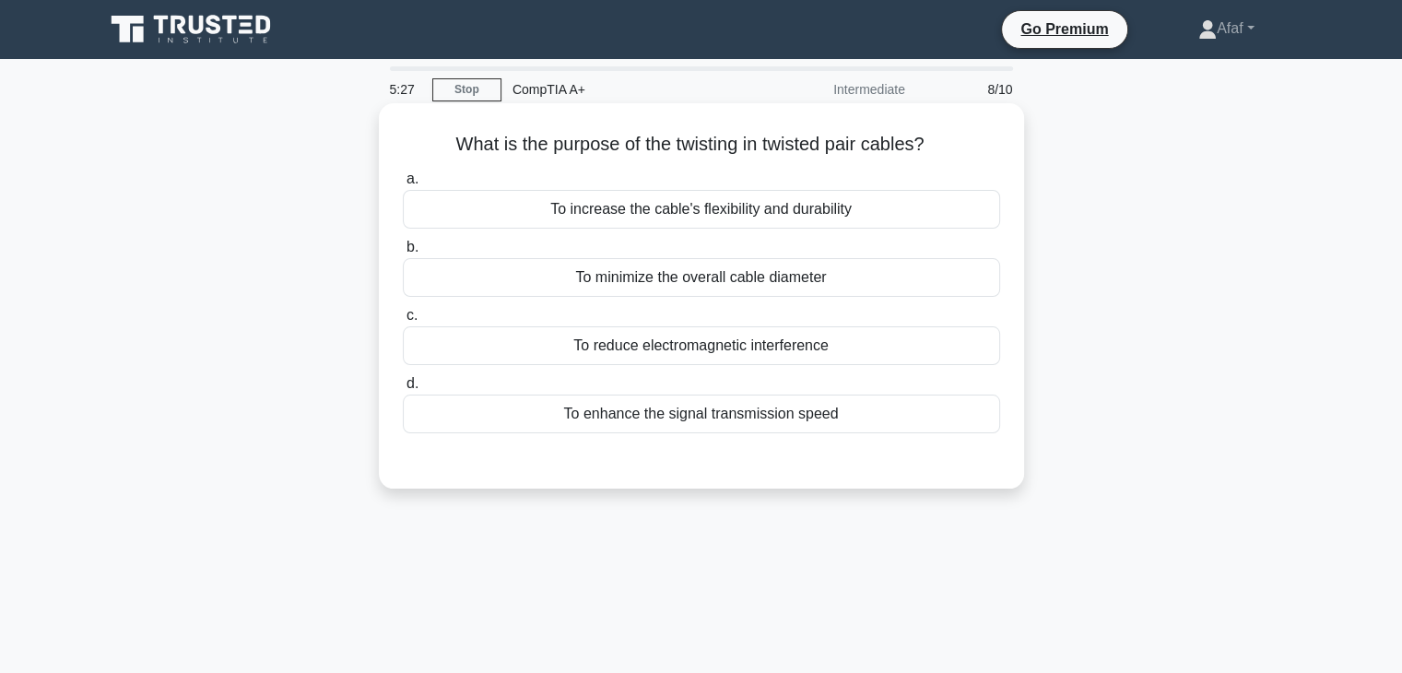
click input "c. To reduce electromagnetic interference"
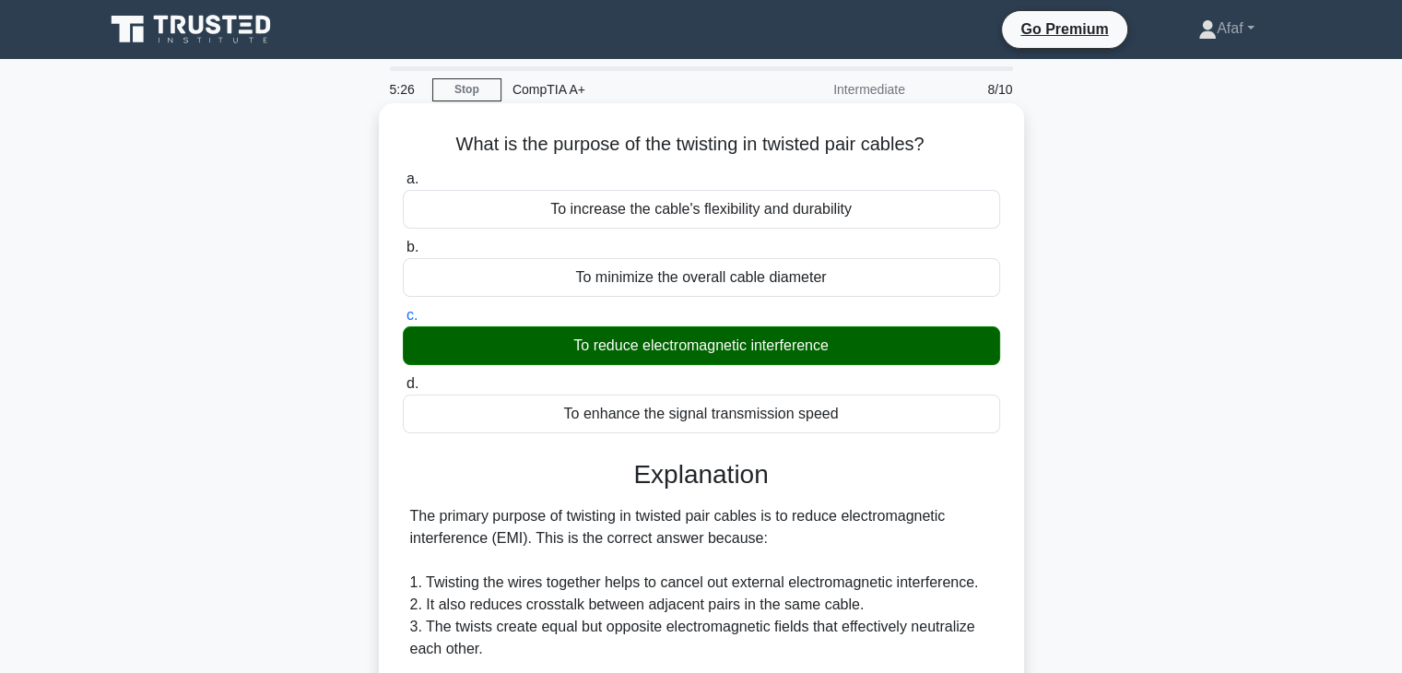
scroll to position [485, 0]
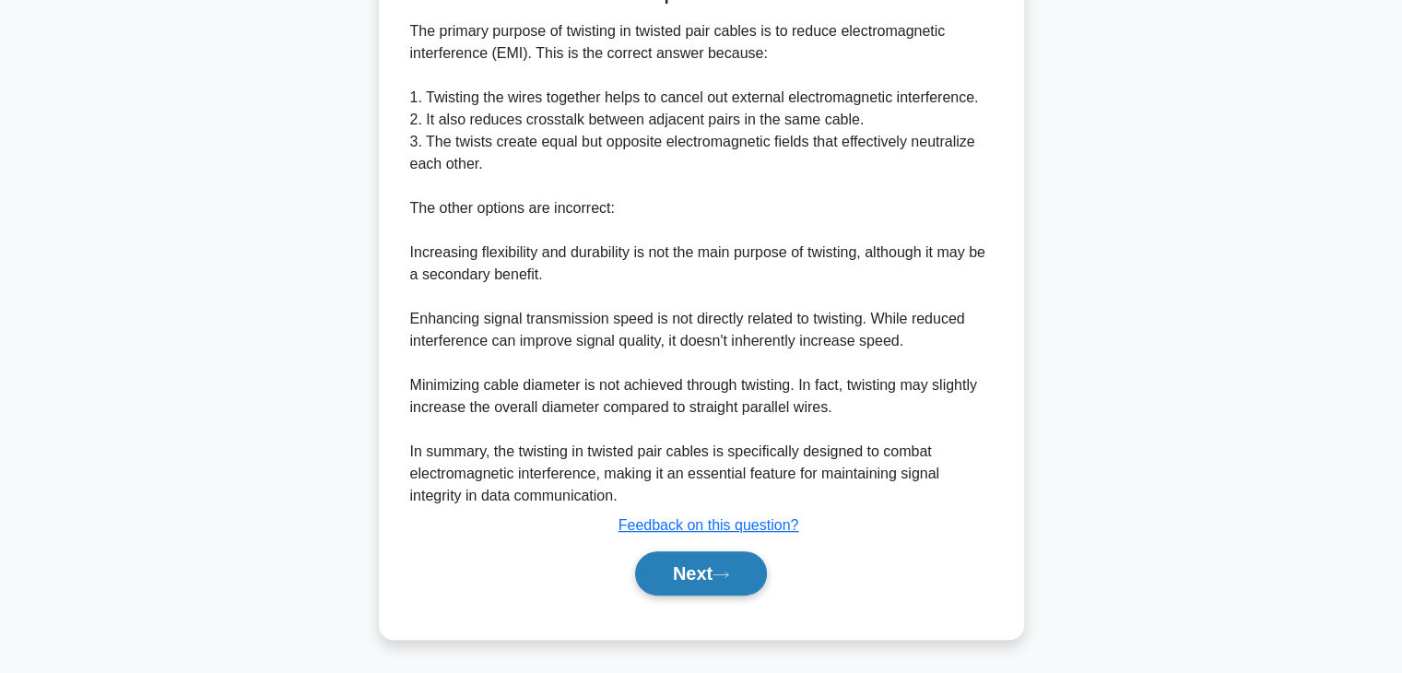
click button "Next"
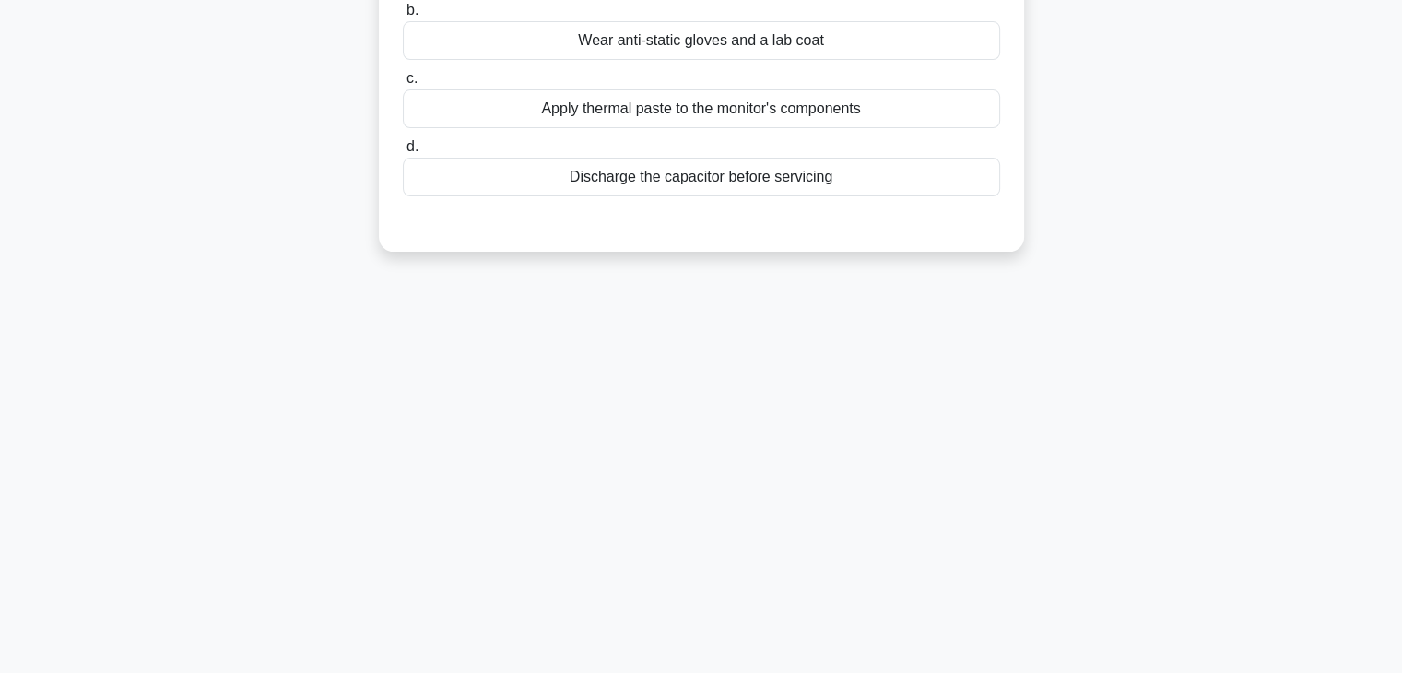
scroll to position [0, 0]
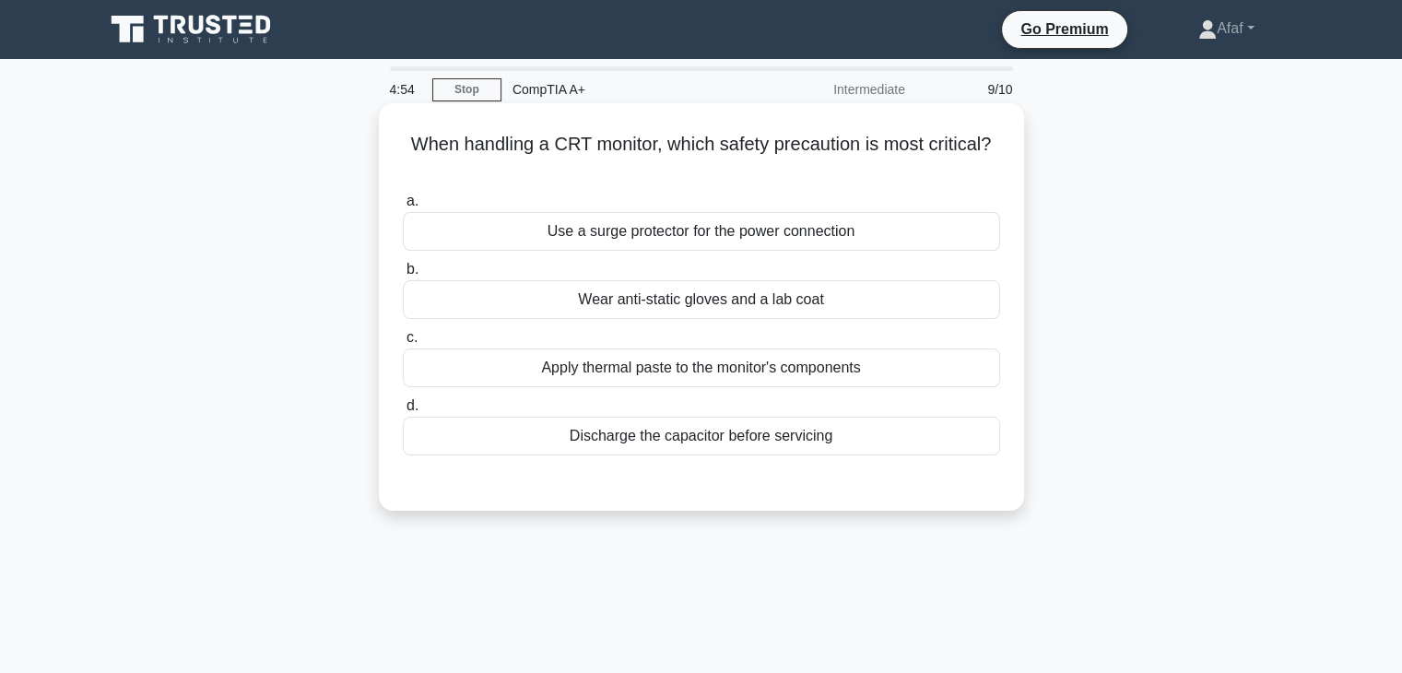
click div "Wear anti-static gloves and a lab coat"
click input "b. Wear anti-static gloves and a lab coat"
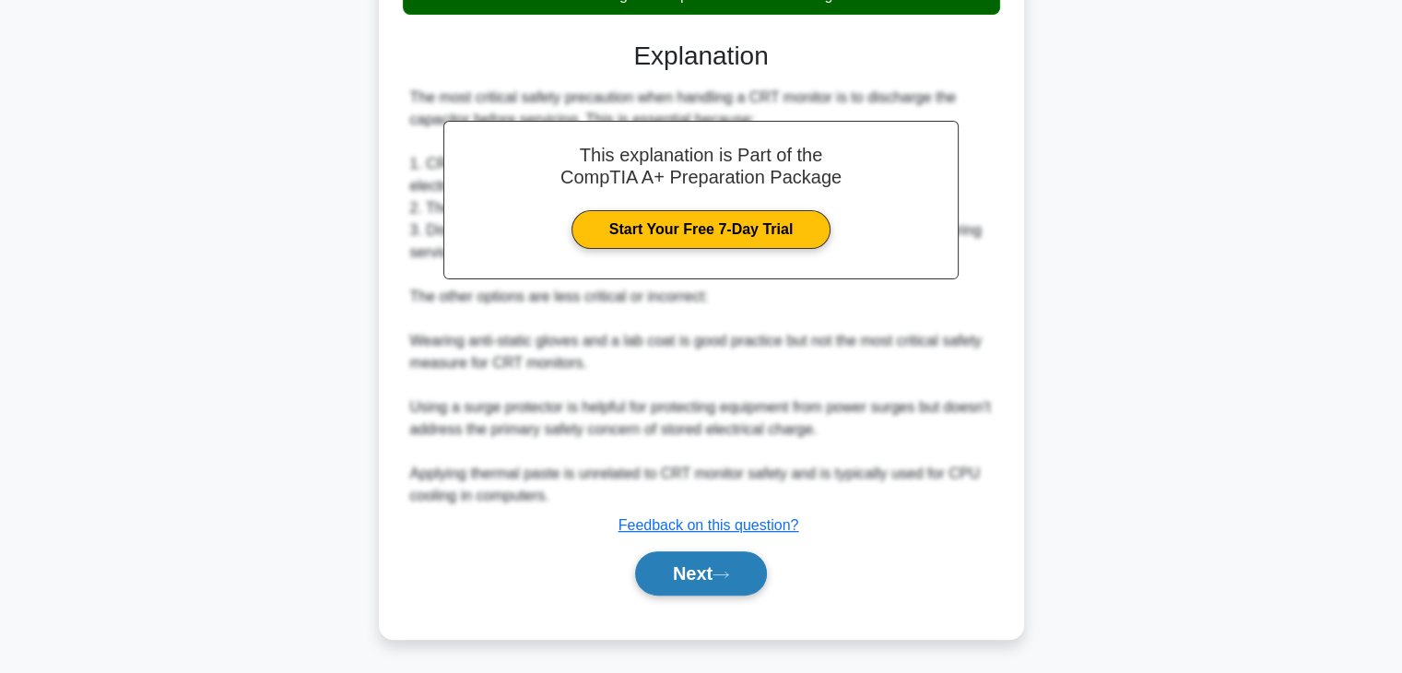
click button "Next"
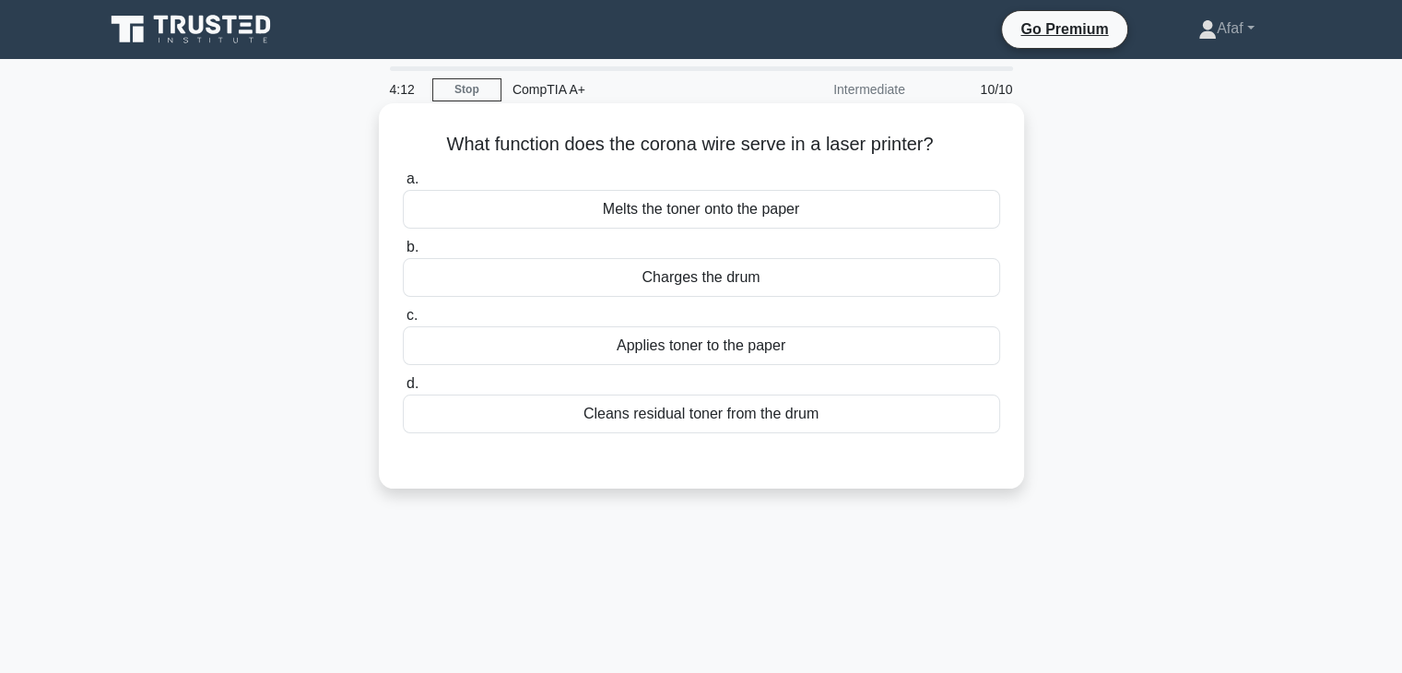
click div "Charges the drum"
click input "b. Charges the drum"
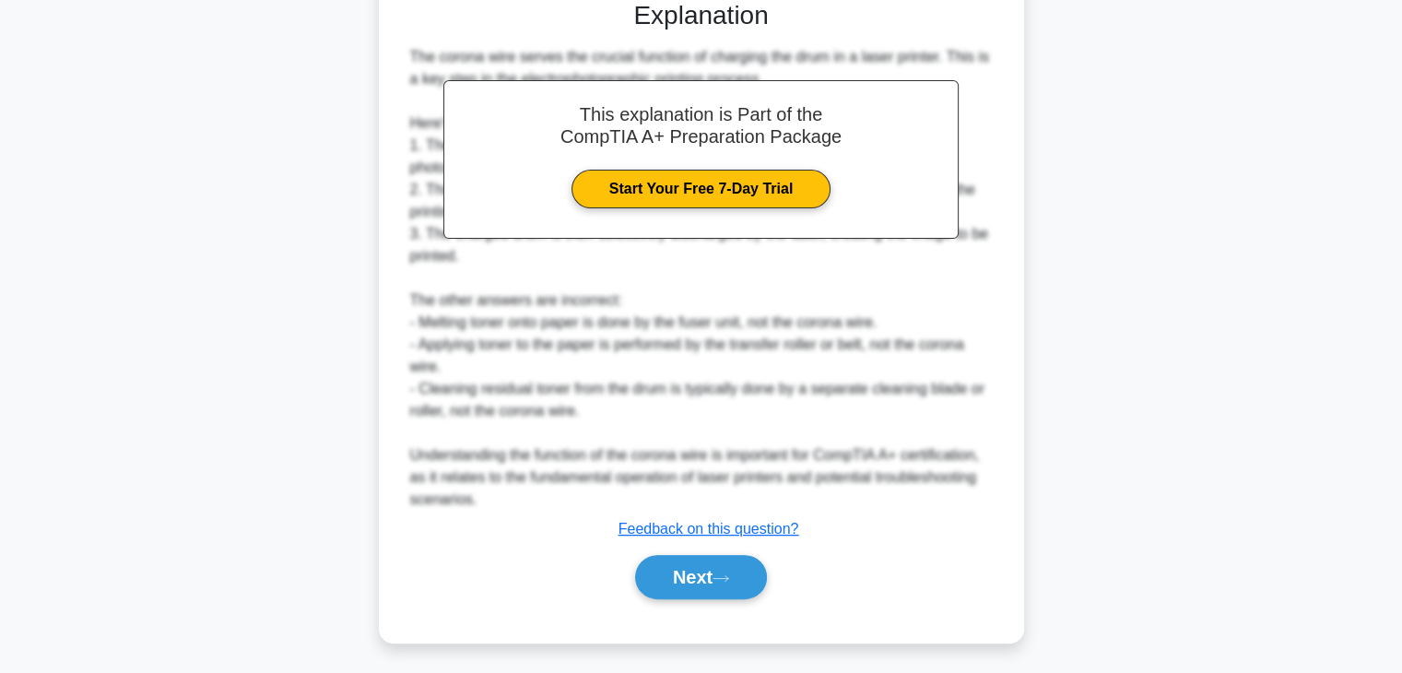
scroll to position [463, 0]
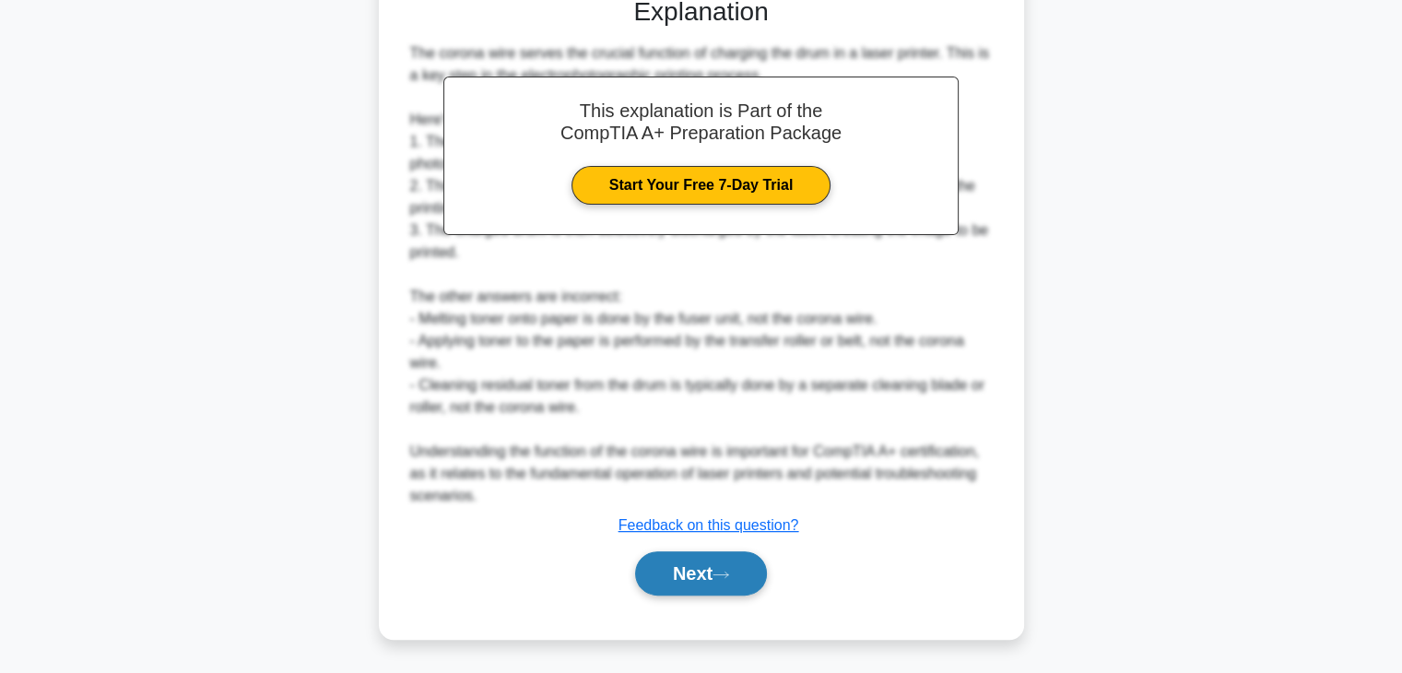
click button "Next"
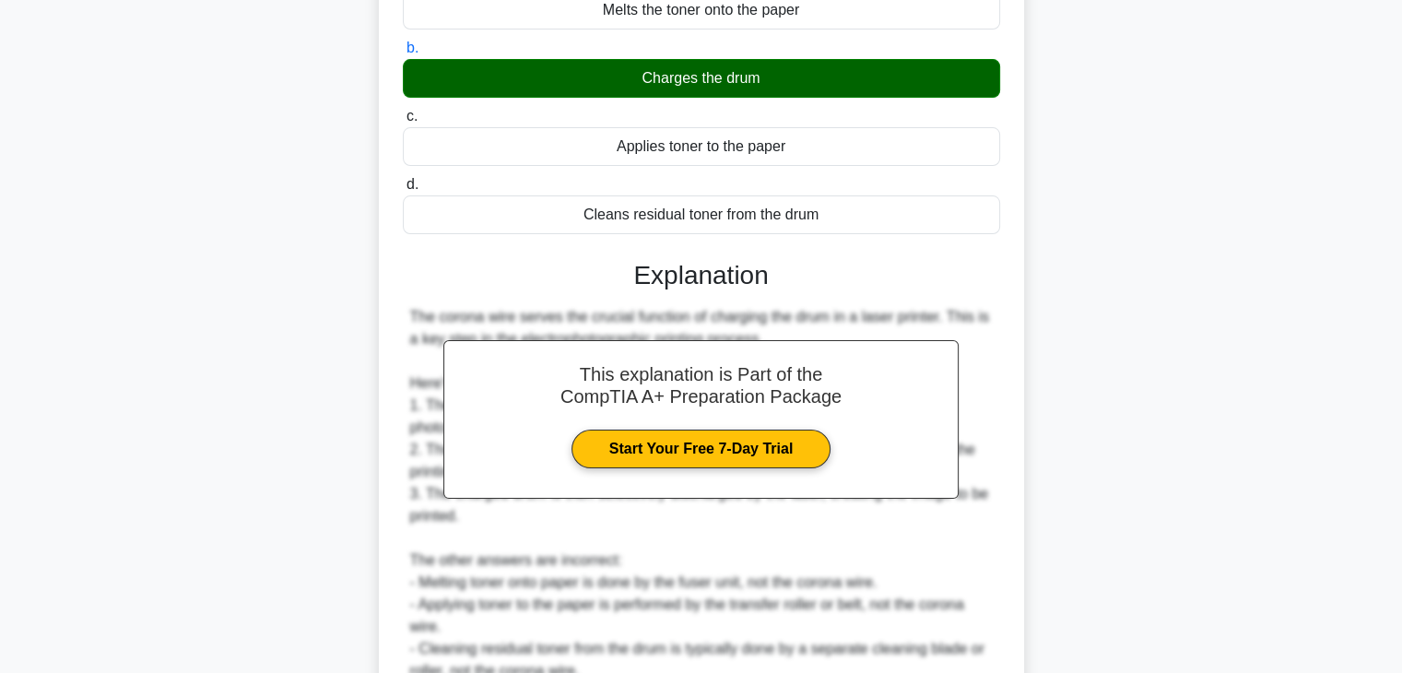
scroll to position [144, 0]
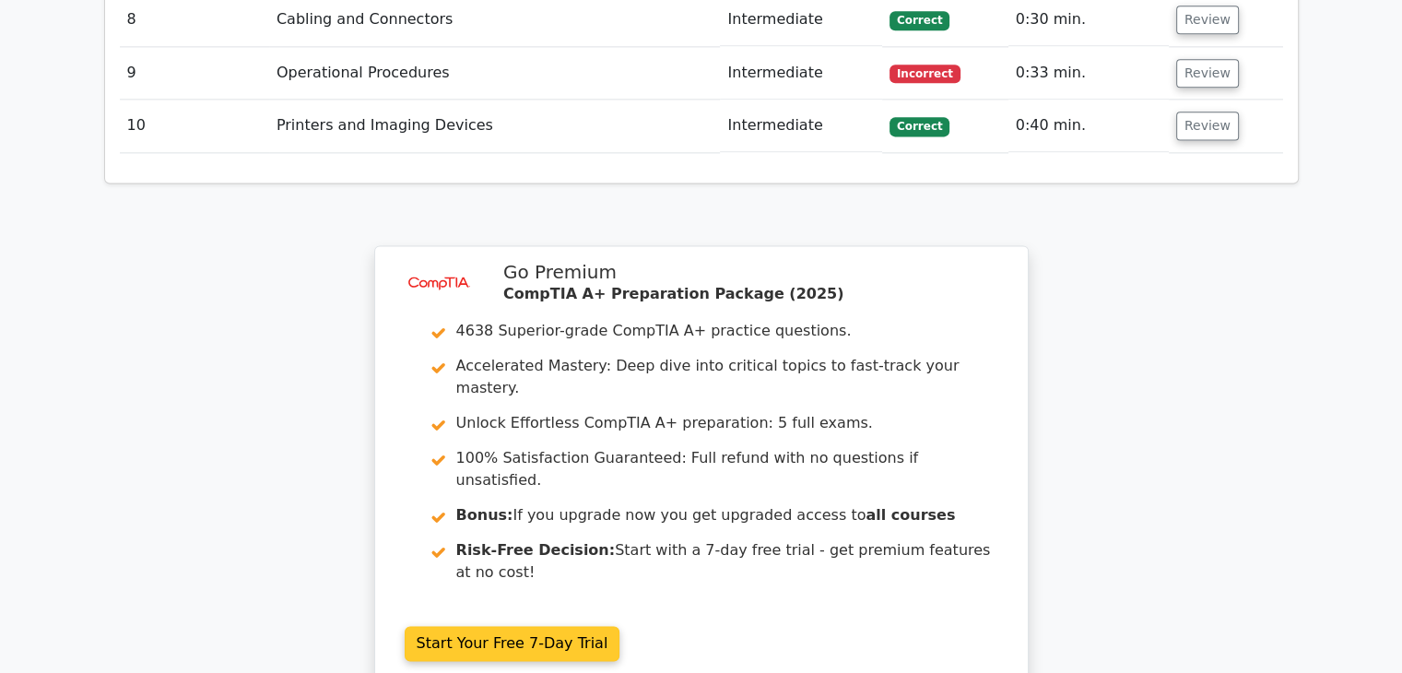
scroll to position [2741, 0]
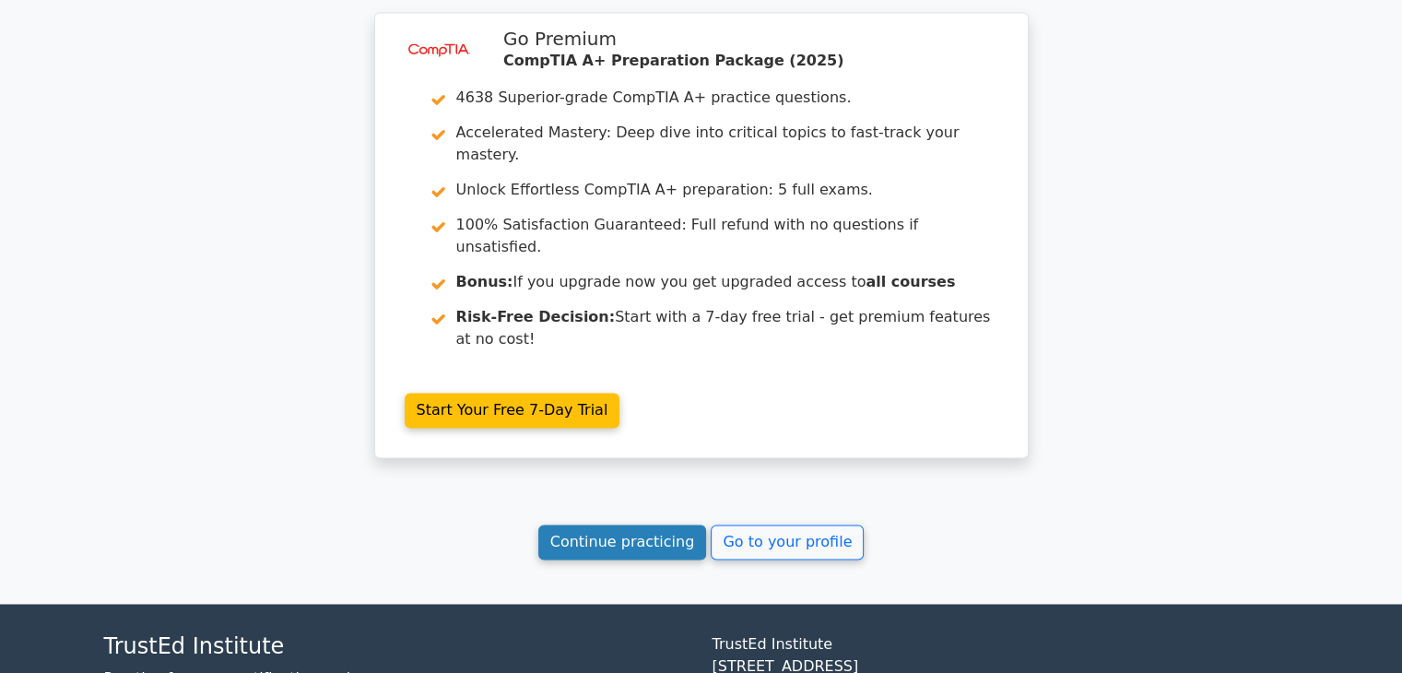
click at [649, 525] on link "Continue practicing" at bounding box center [622, 542] width 169 height 35
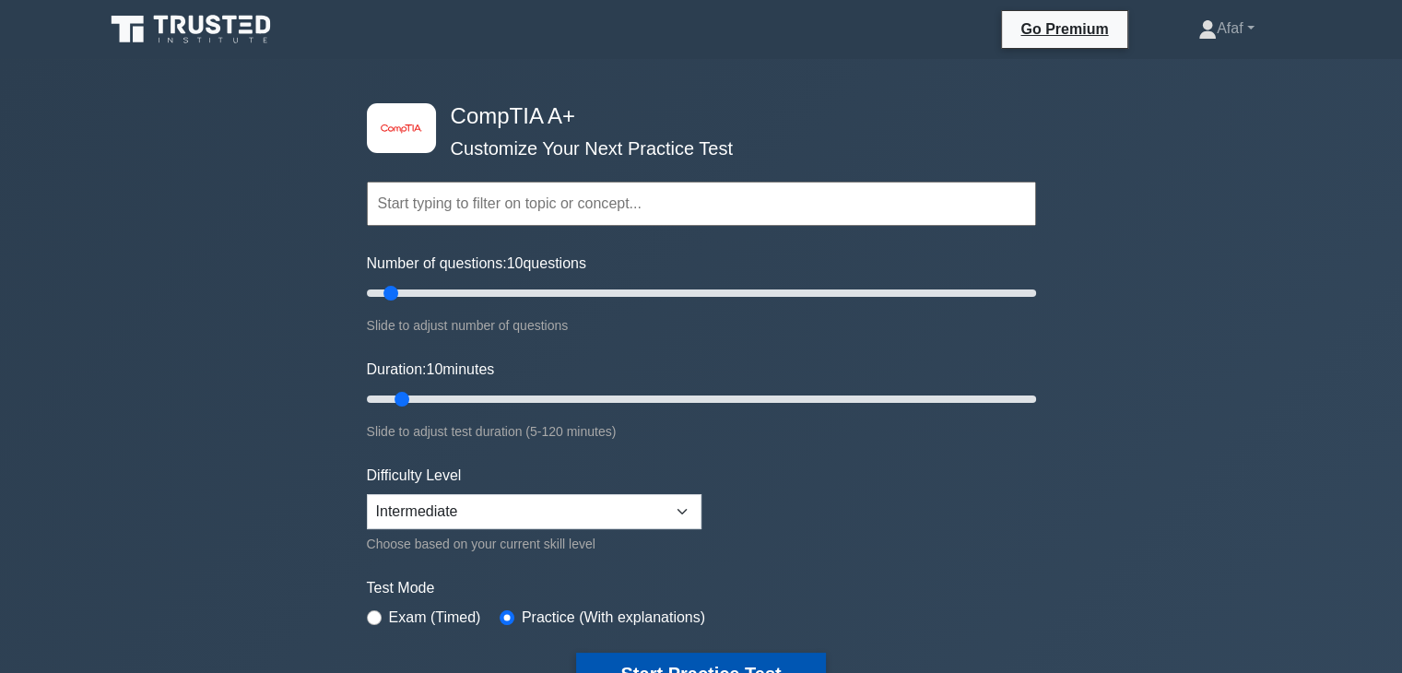
click at [730, 653] on button "Start Practice Test" at bounding box center [700, 674] width 249 height 42
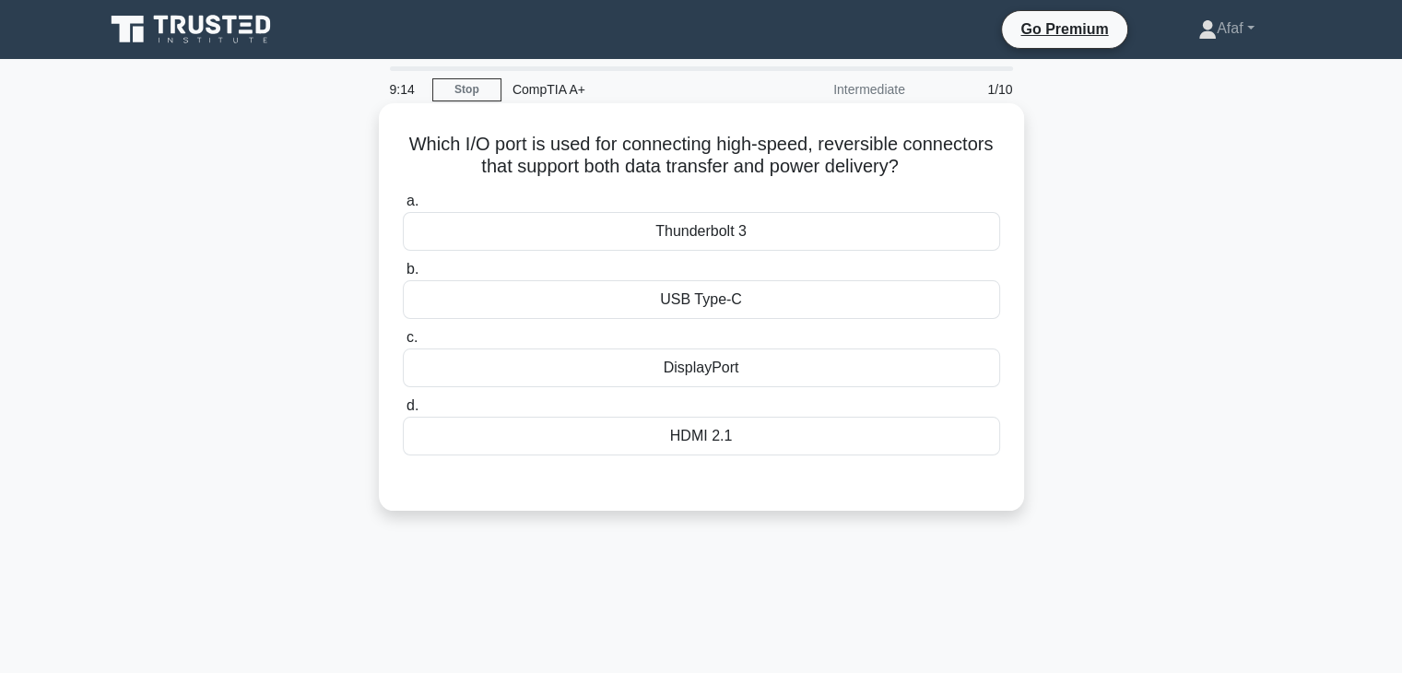
click at [782, 302] on div "USB Type-C" at bounding box center [701, 299] width 597 height 39
click at [403, 276] on input "b. USB Type-C" at bounding box center [403, 270] width 0 height 12
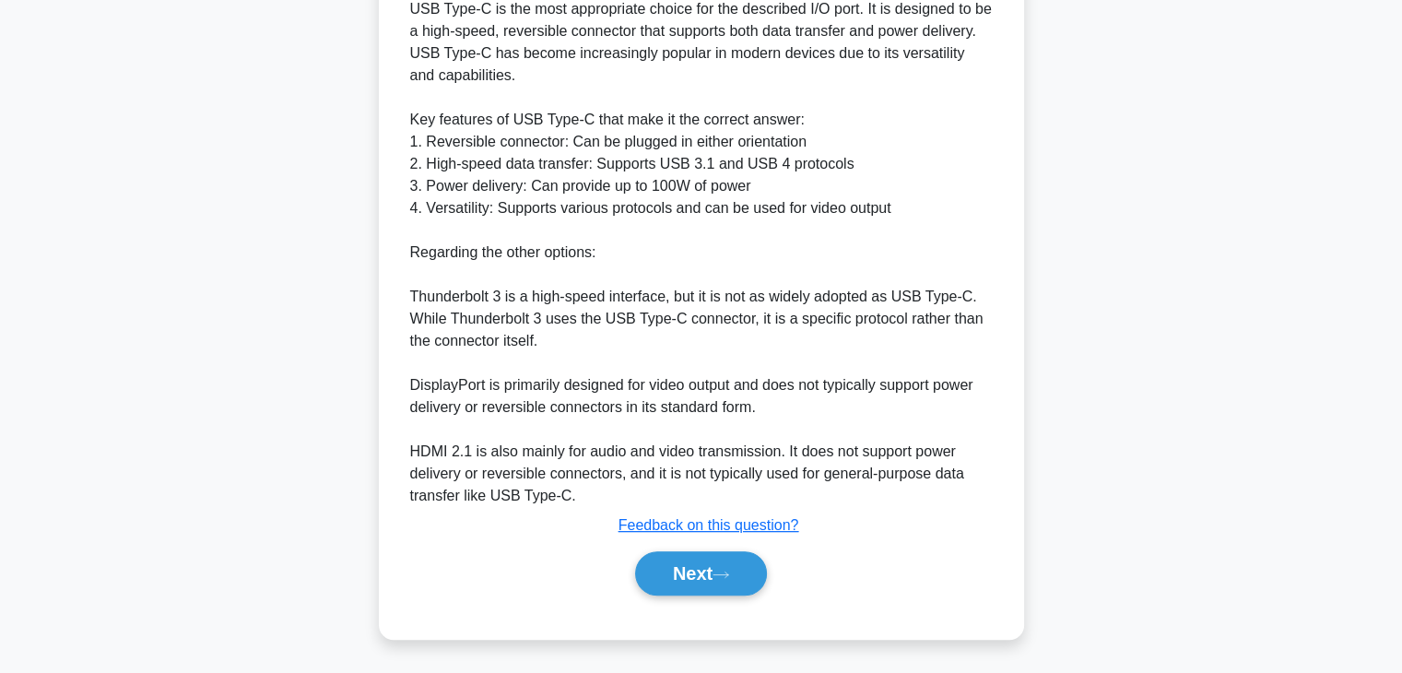
scroll to position [572, 0]
click at [717, 591] on button "Next" at bounding box center [701, 575] width 132 height 44
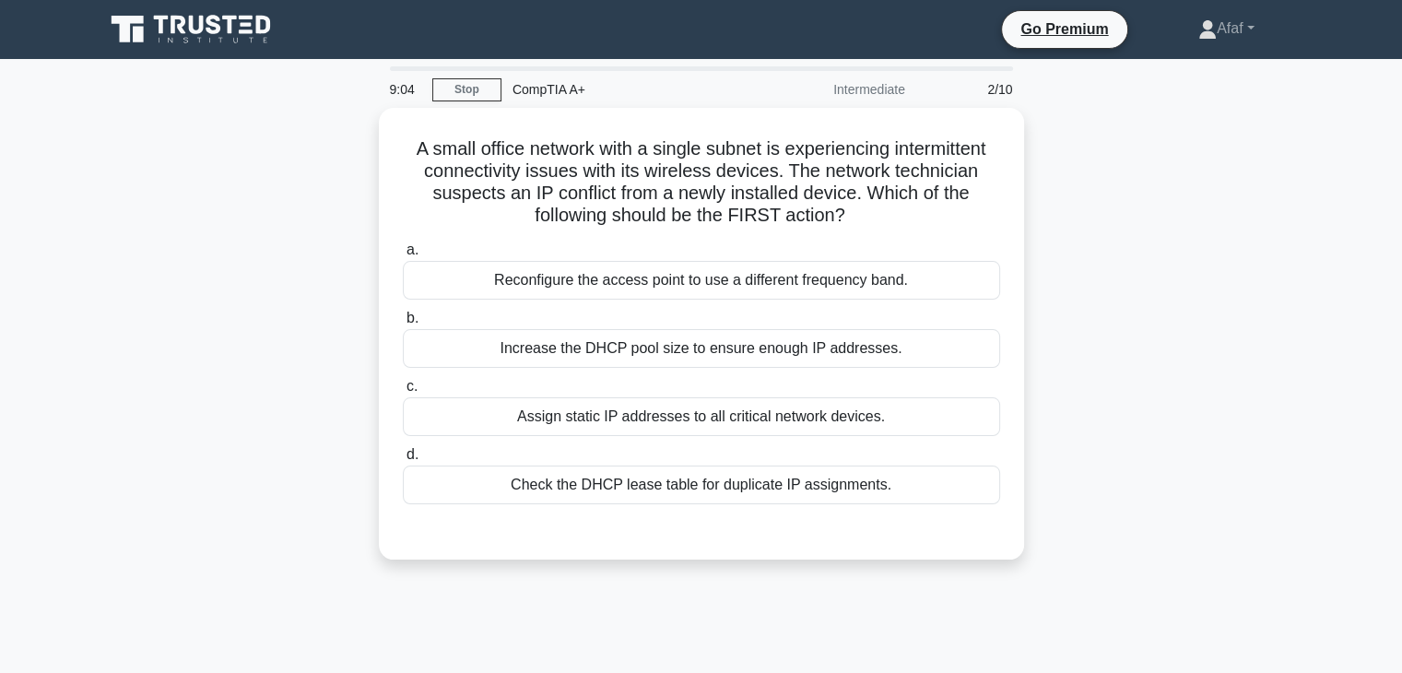
scroll to position [0, 0]
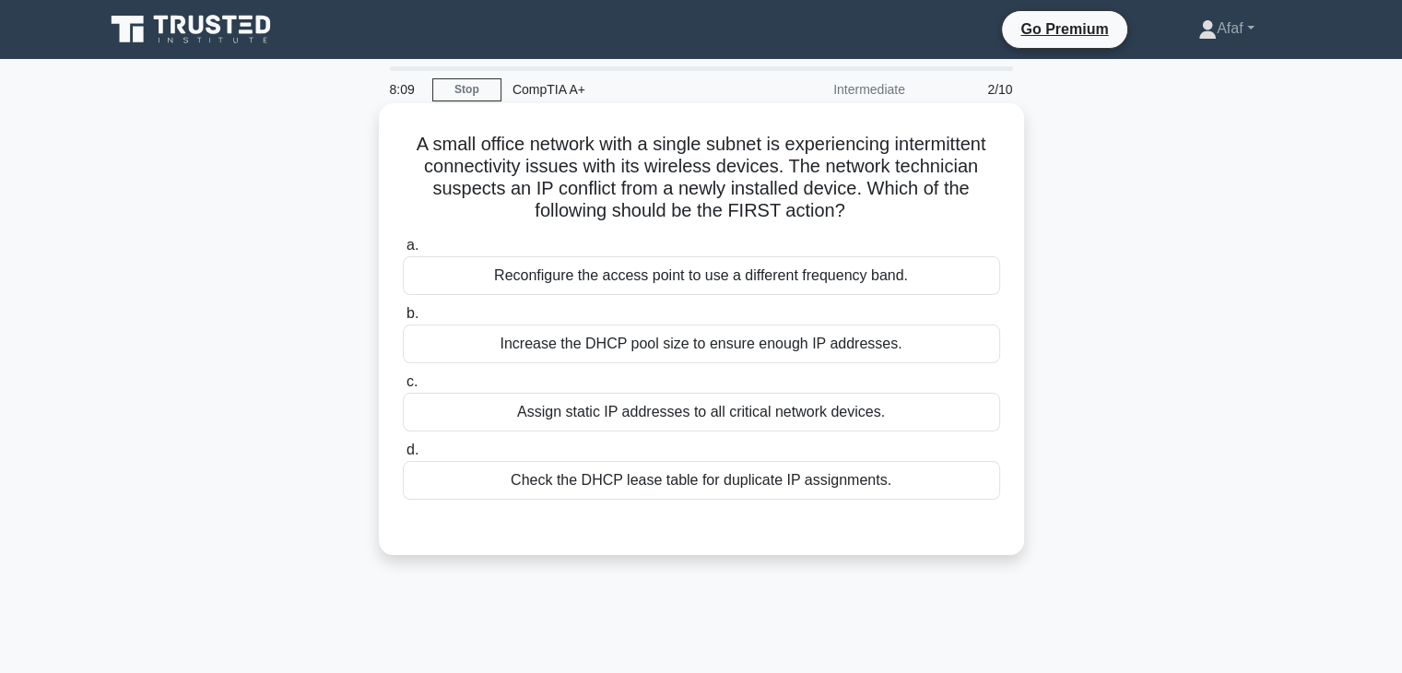
click at [754, 349] on div "Increase the DHCP pool size to ensure enough IP addresses." at bounding box center [701, 344] width 597 height 39
click at [403, 320] on input "b. Increase the DHCP pool size to ensure enough IP addresses." at bounding box center [403, 314] width 0 height 12
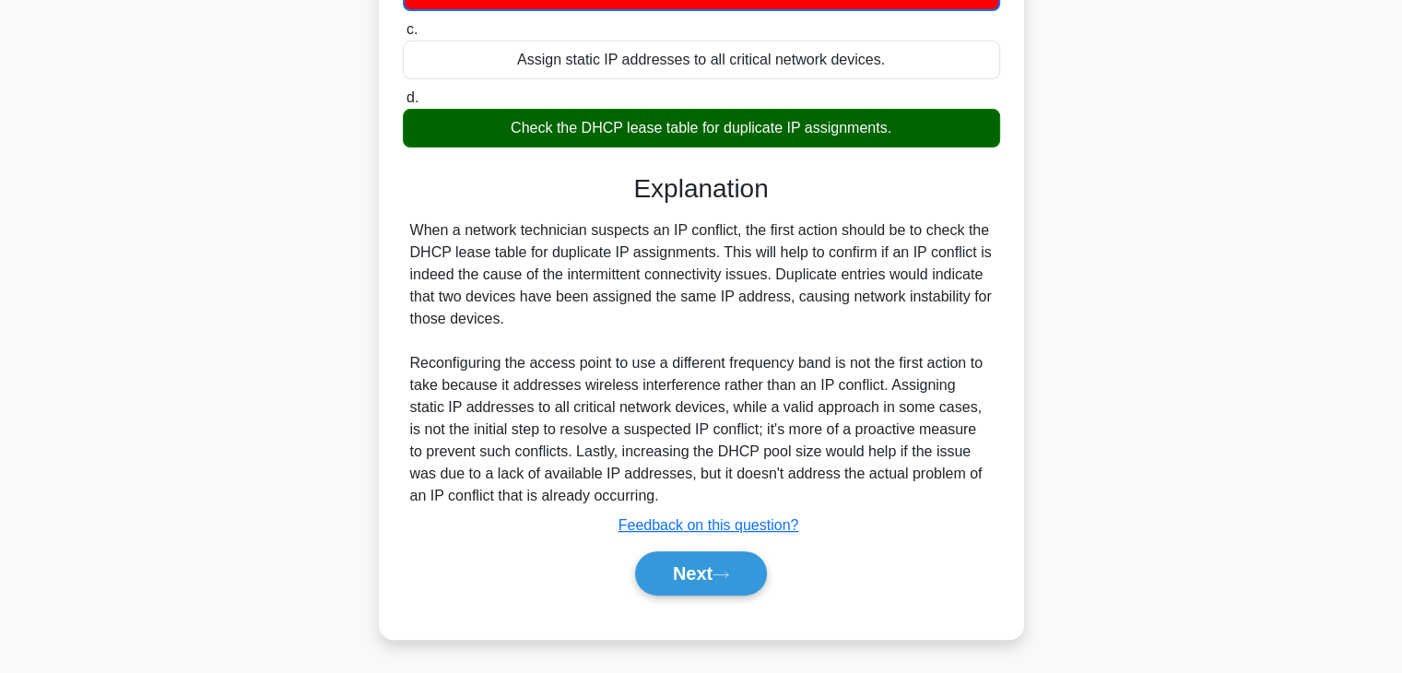
scroll to position [352, 0]
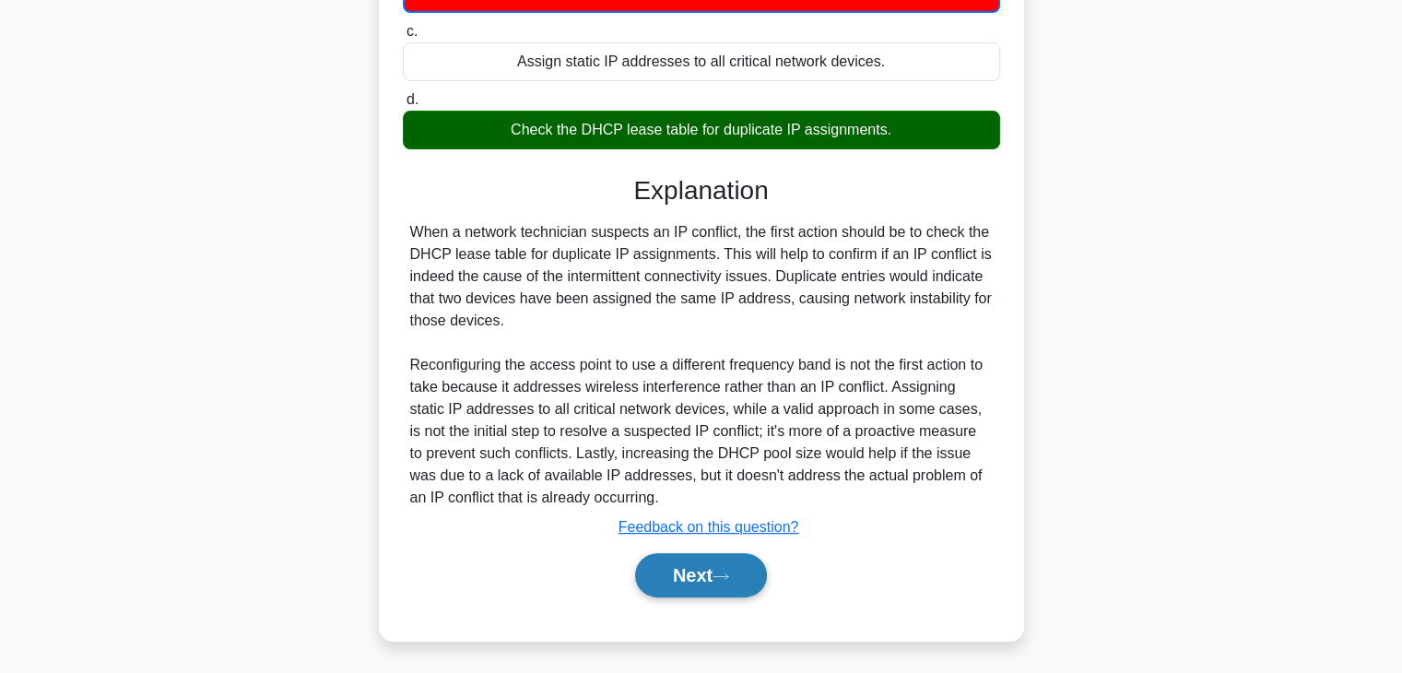
click at [714, 567] on button "Next" at bounding box center [701, 575] width 132 height 44
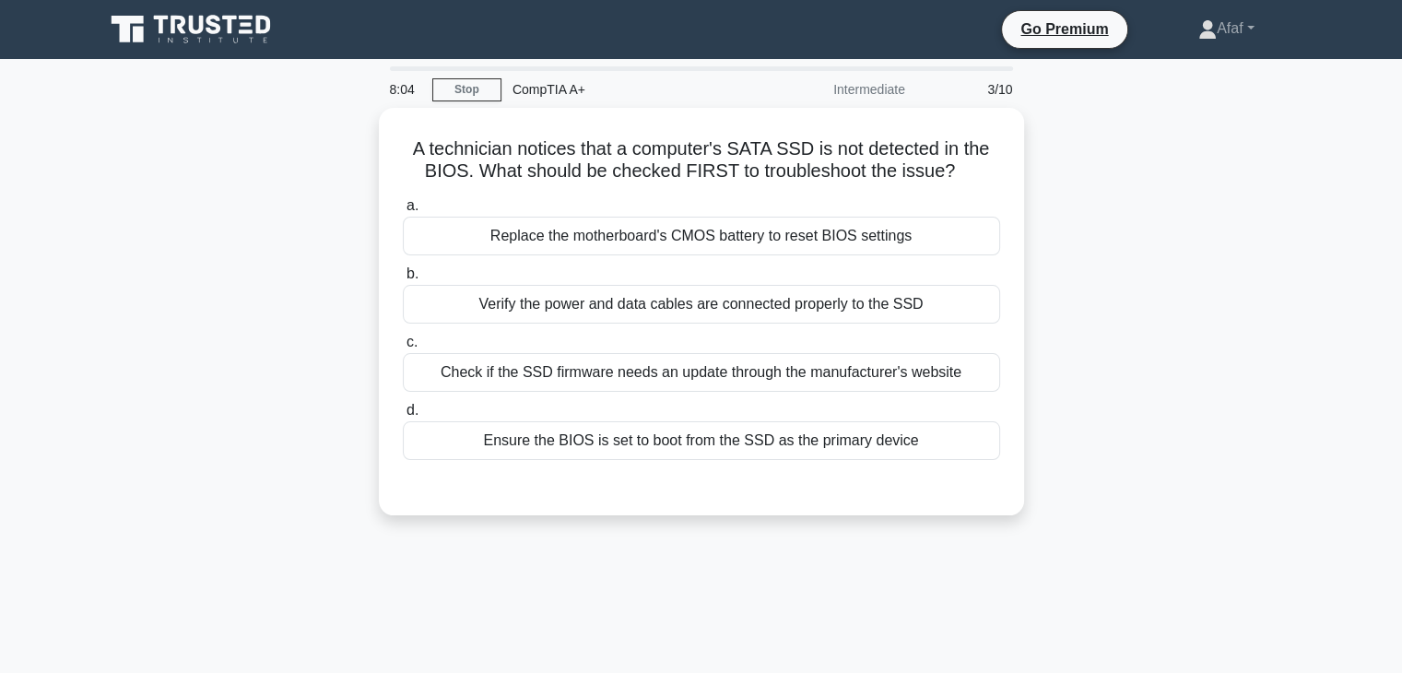
scroll to position [0, 0]
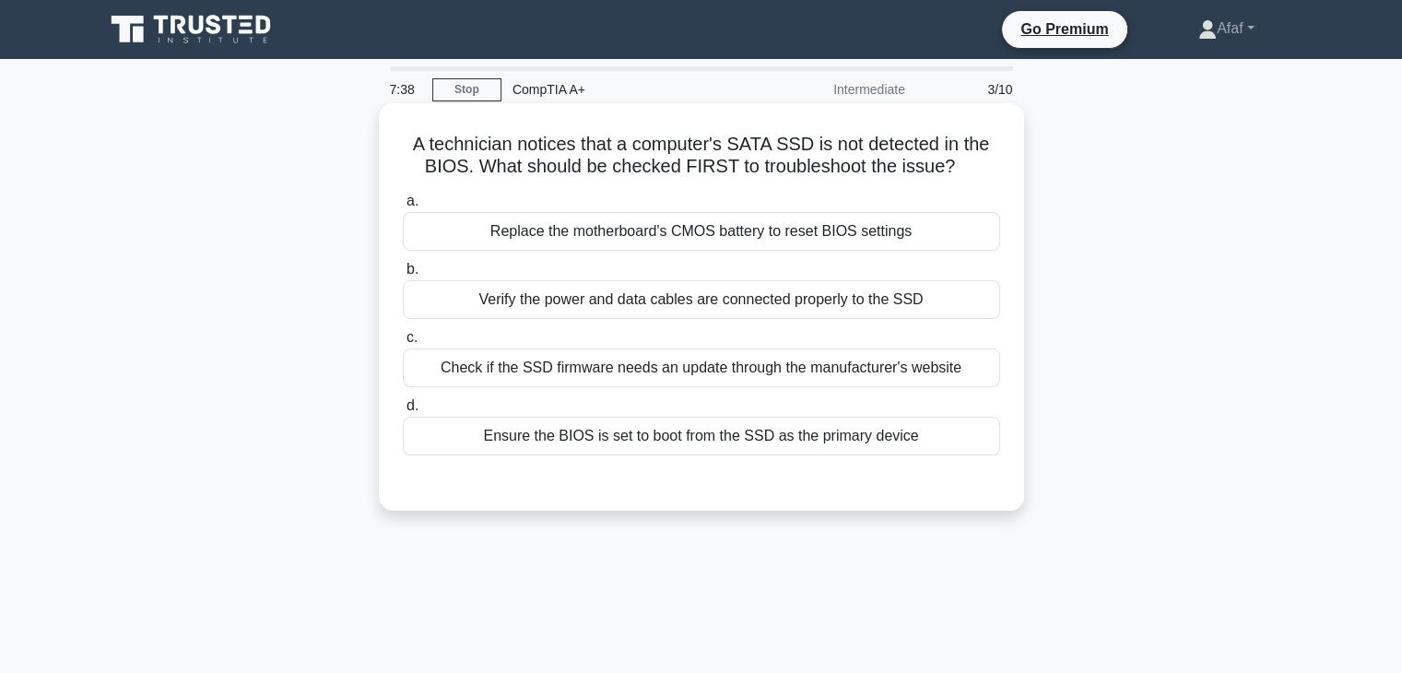
click at [887, 304] on div "Verify the power and data cables are connected properly to the SSD" at bounding box center [701, 299] width 597 height 39
click at [403, 276] on input "b. Verify the power and data cables are connected properly to the SSD" at bounding box center [403, 270] width 0 height 12
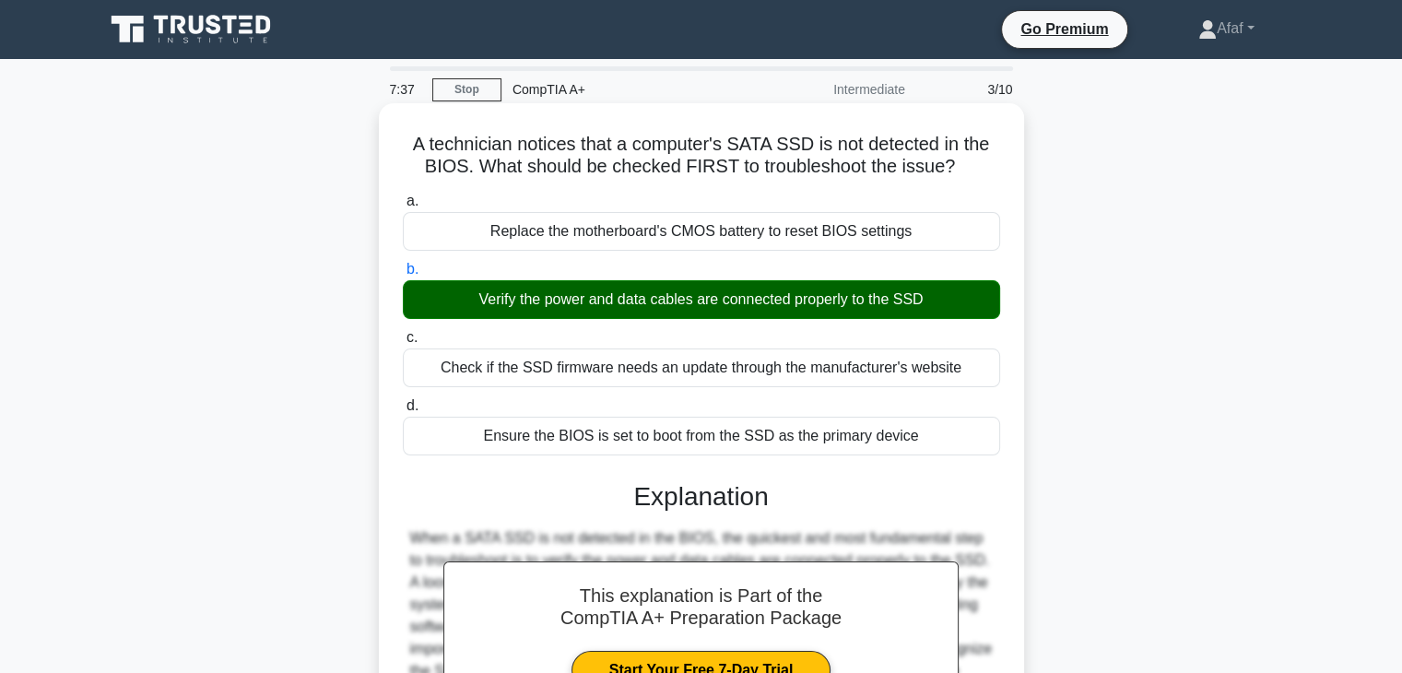
scroll to position [324, 0]
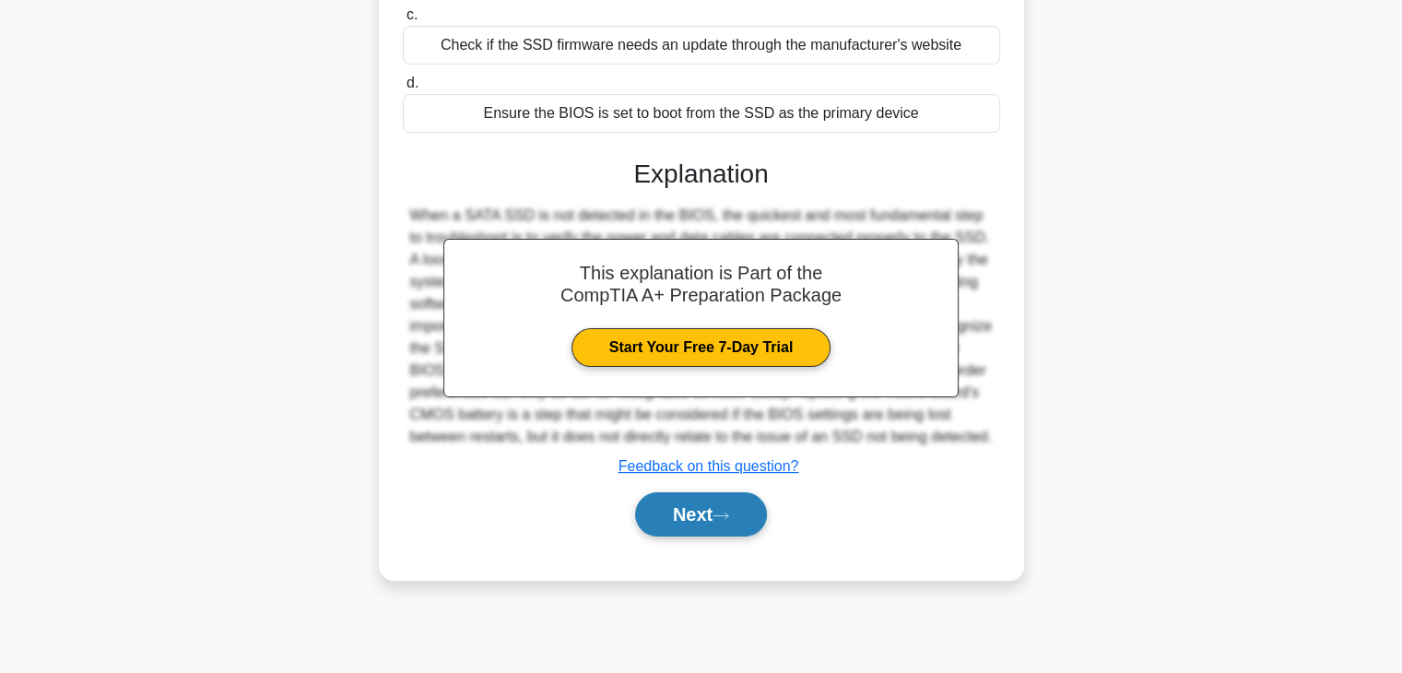
click at [746, 537] on button "Next" at bounding box center [701, 514] width 132 height 44
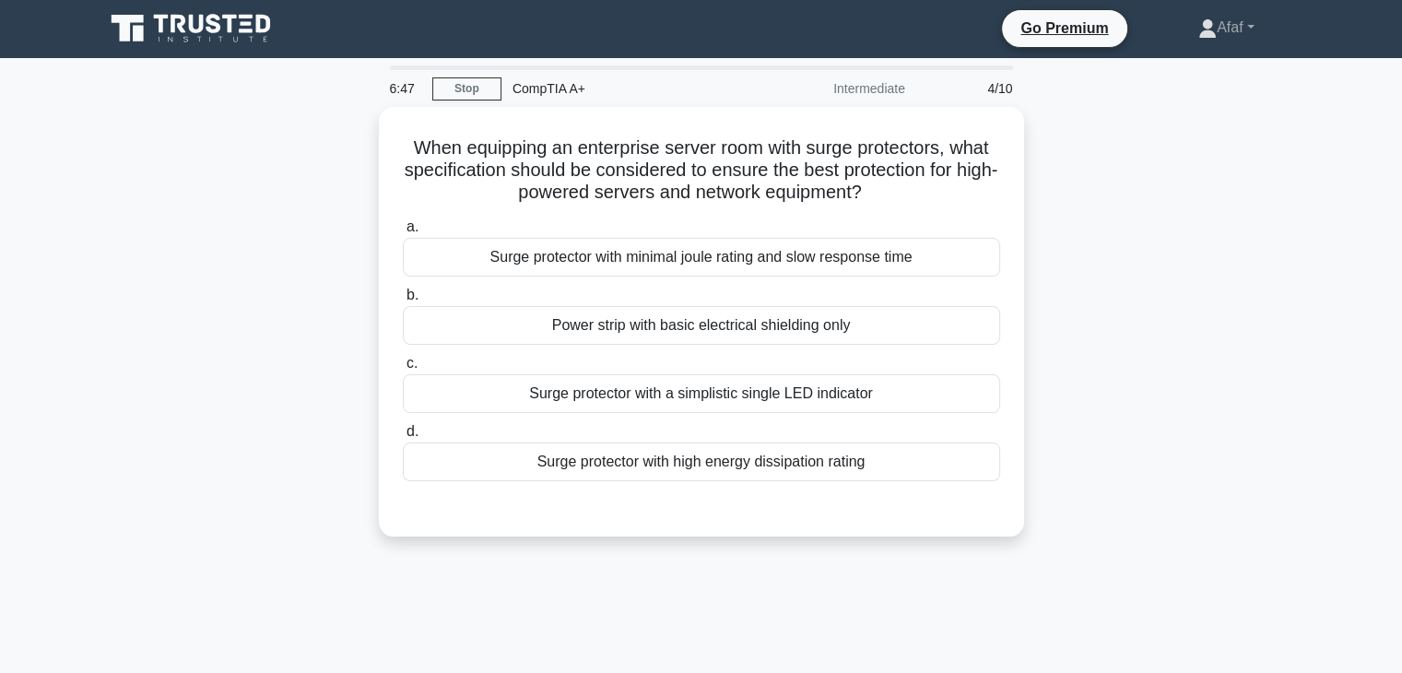
scroll to position [0, 0]
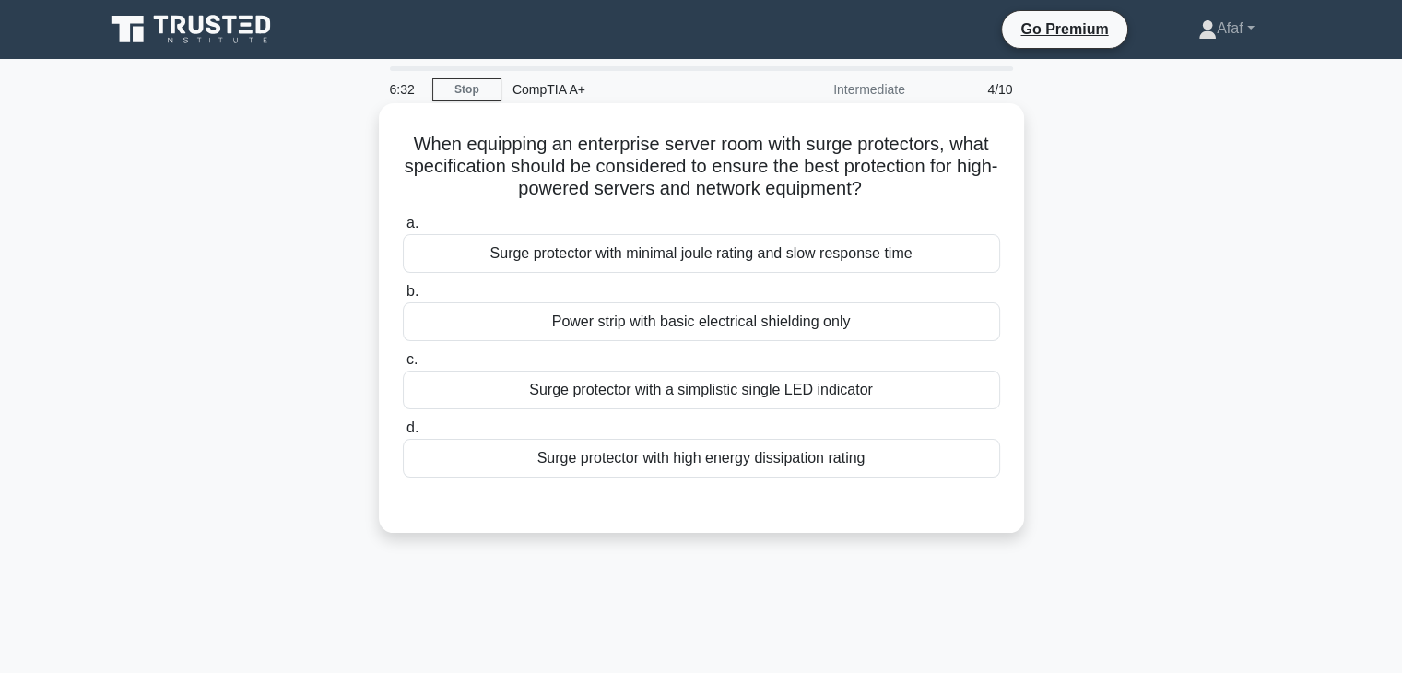
click at [893, 462] on div "Surge protector with high energy dissipation rating" at bounding box center [701, 458] width 597 height 39
click at [403, 434] on input "d. Surge protector with high energy dissipation rating" at bounding box center [403, 428] width 0 height 12
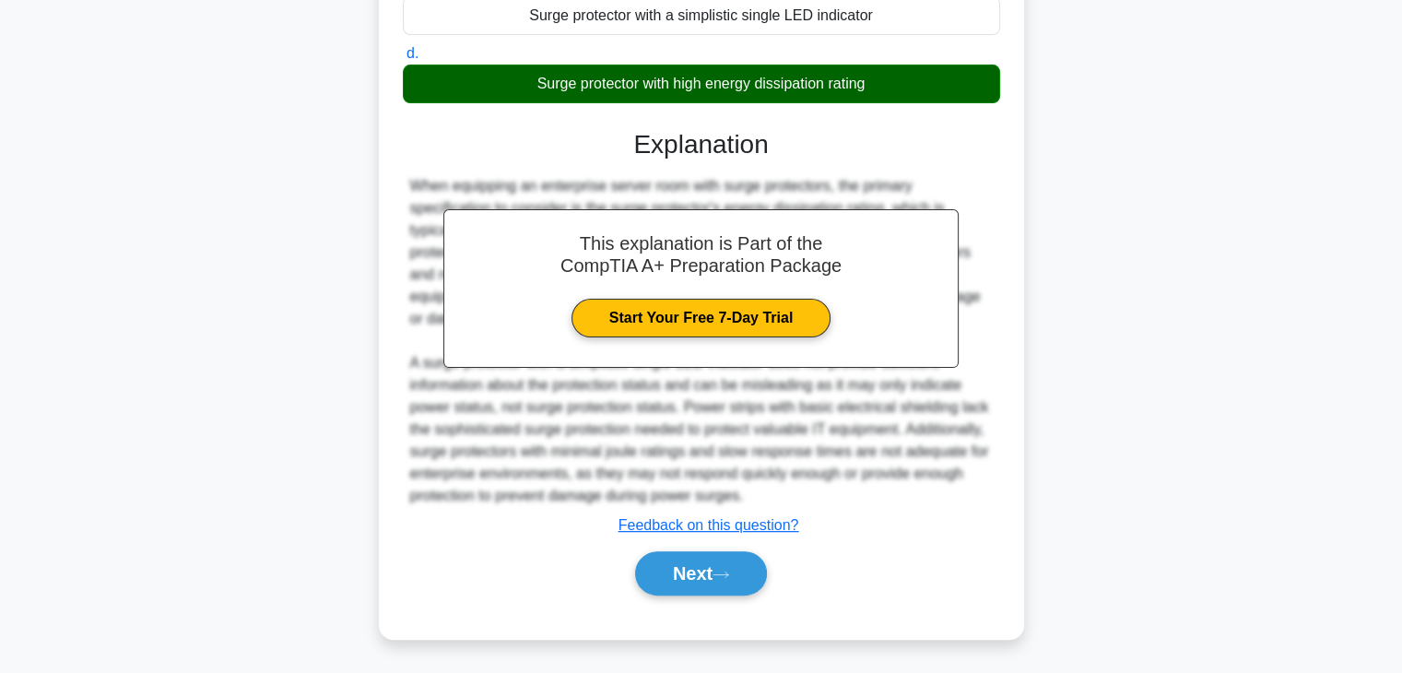
scroll to position [373, 0]
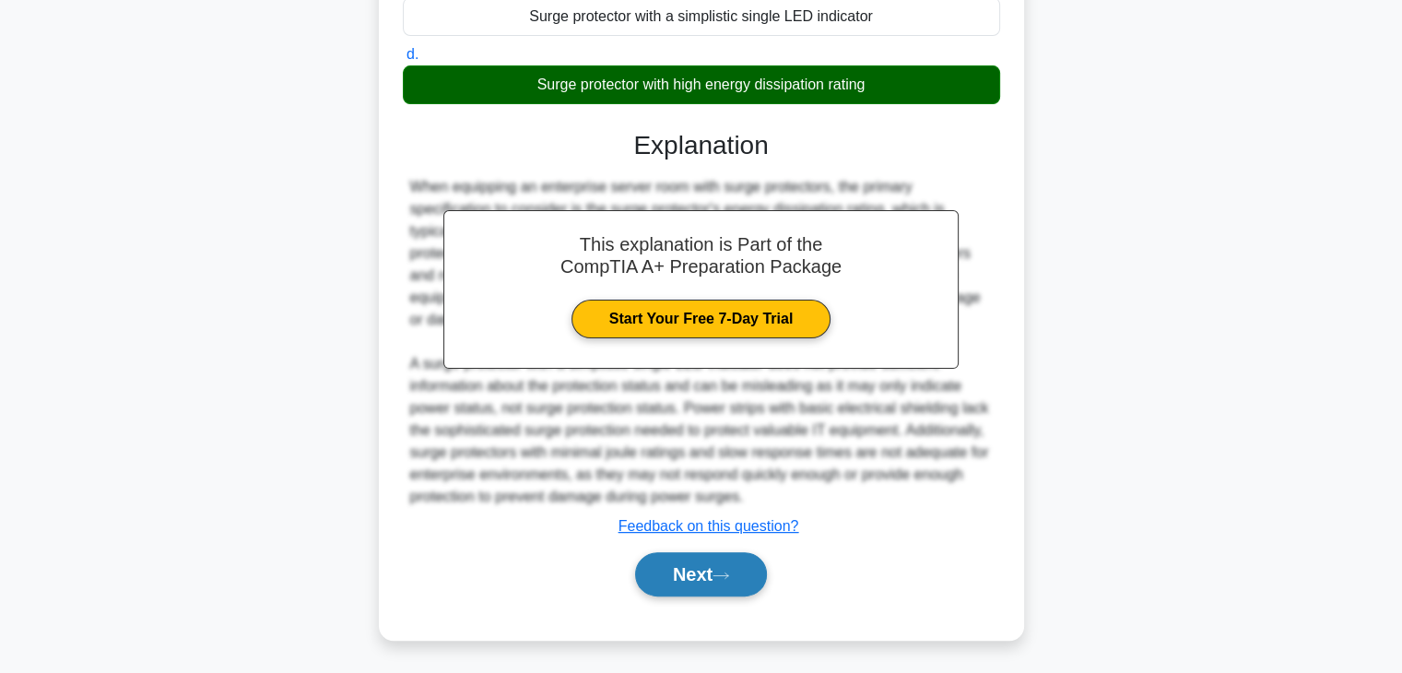
click at [746, 576] on button "Next" at bounding box center [701, 574] width 132 height 44
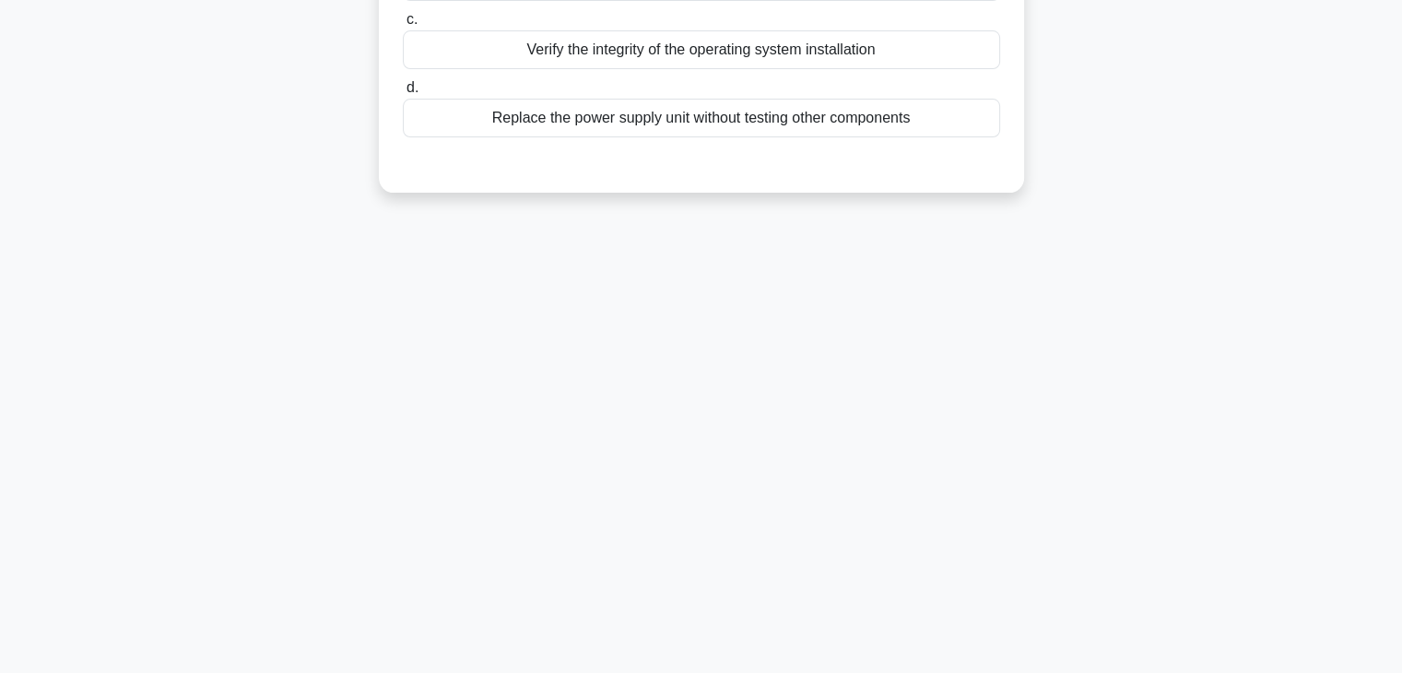
scroll to position [0, 0]
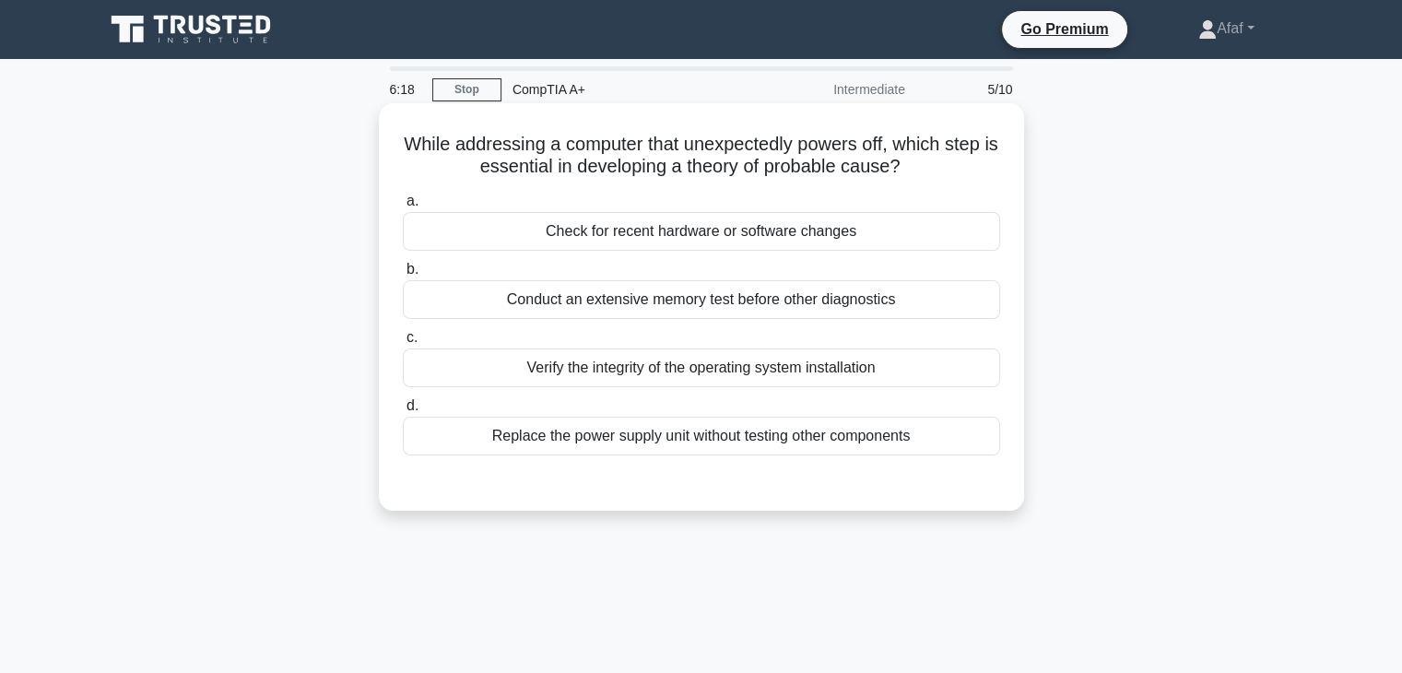
click at [893, 227] on div "Check for recent hardware or software changes" at bounding box center [701, 231] width 597 height 39
click at [403, 207] on input "a. Check for recent hardware or software changes" at bounding box center [403, 201] width 0 height 12
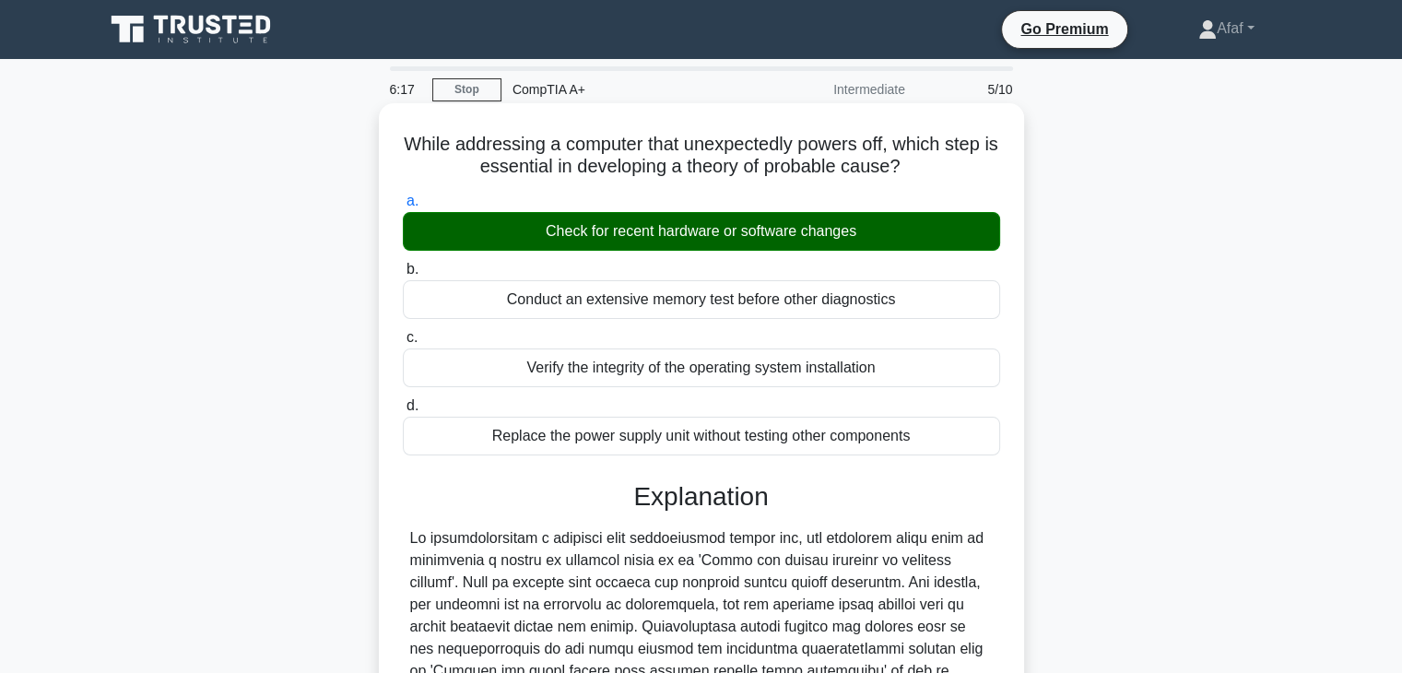
scroll to position [374, 0]
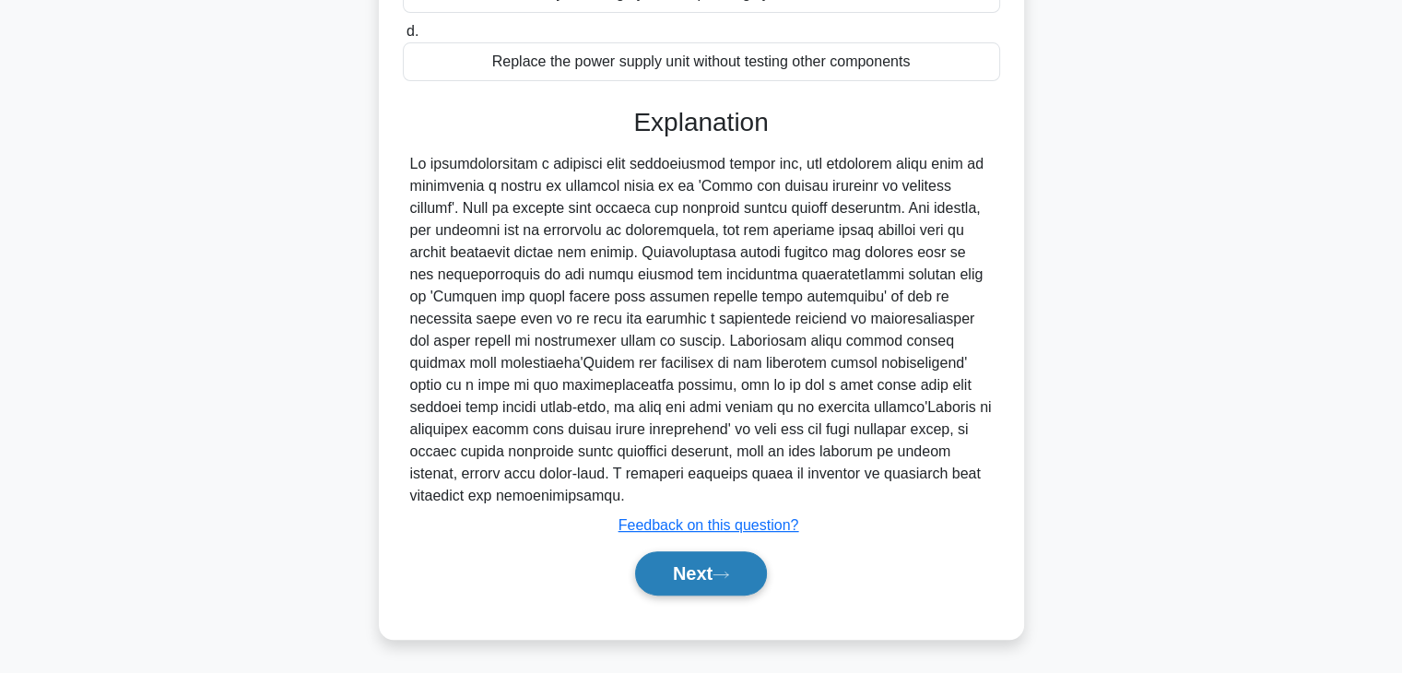
click at [715, 578] on button "Next" at bounding box center [701, 573] width 132 height 44
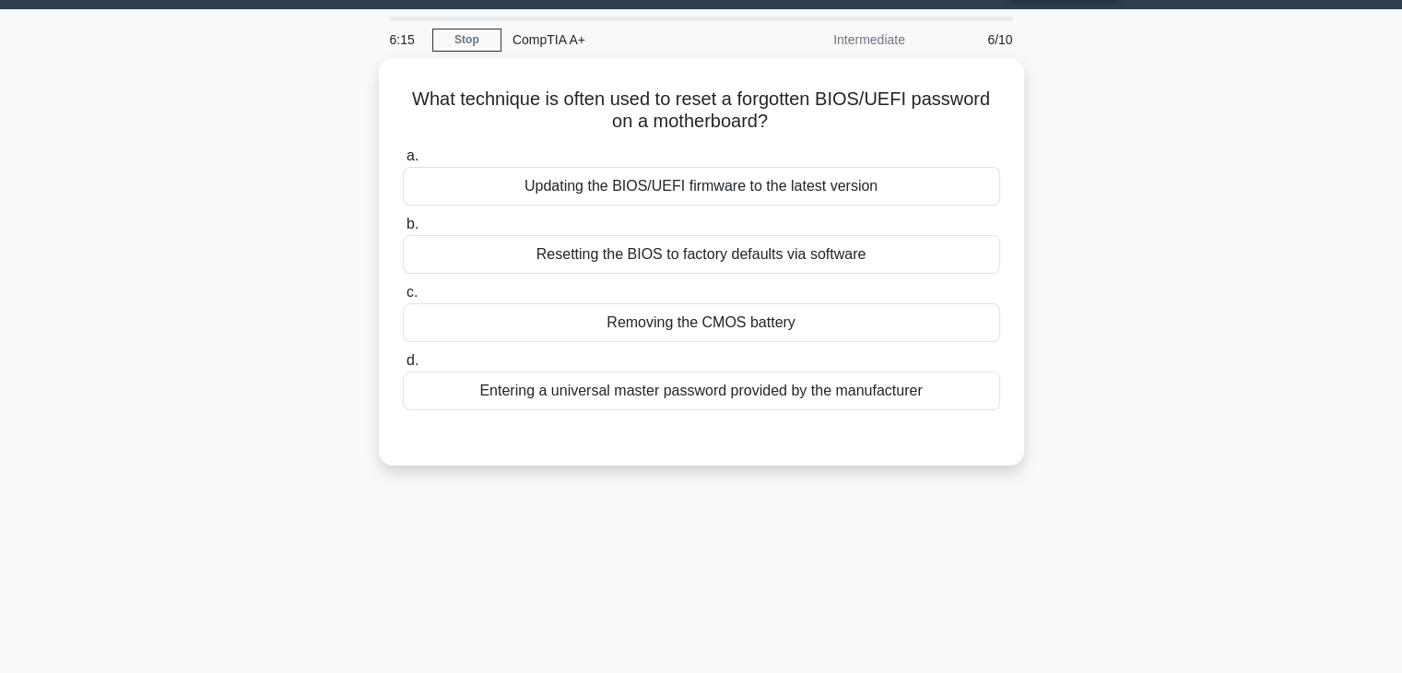
scroll to position [33, 0]
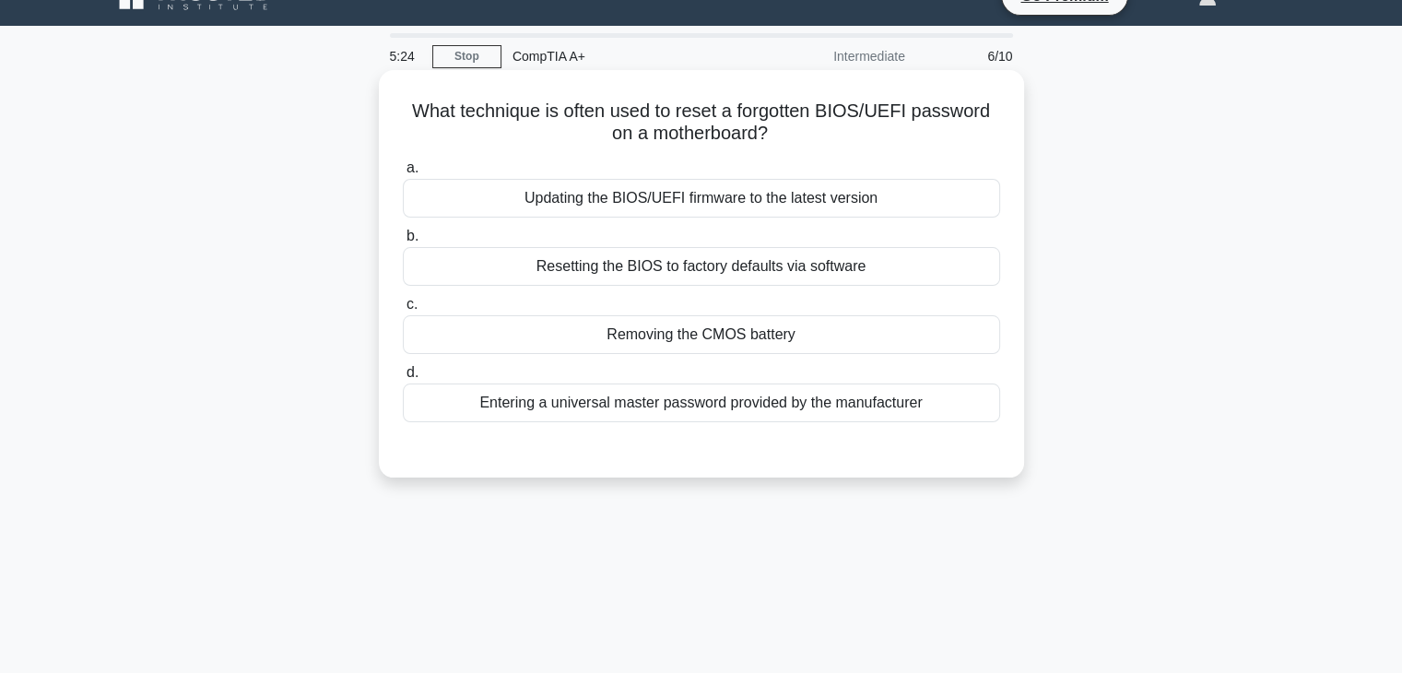
click at [845, 396] on div "Entering a universal master password provided by the manufacturer" at bounding box center [701, 403] width 597 height 39
click at [403, 379] on input "d. Entering a universal master password provided by the manufacturer" at bounding box center [403, 373] width 0 height 12
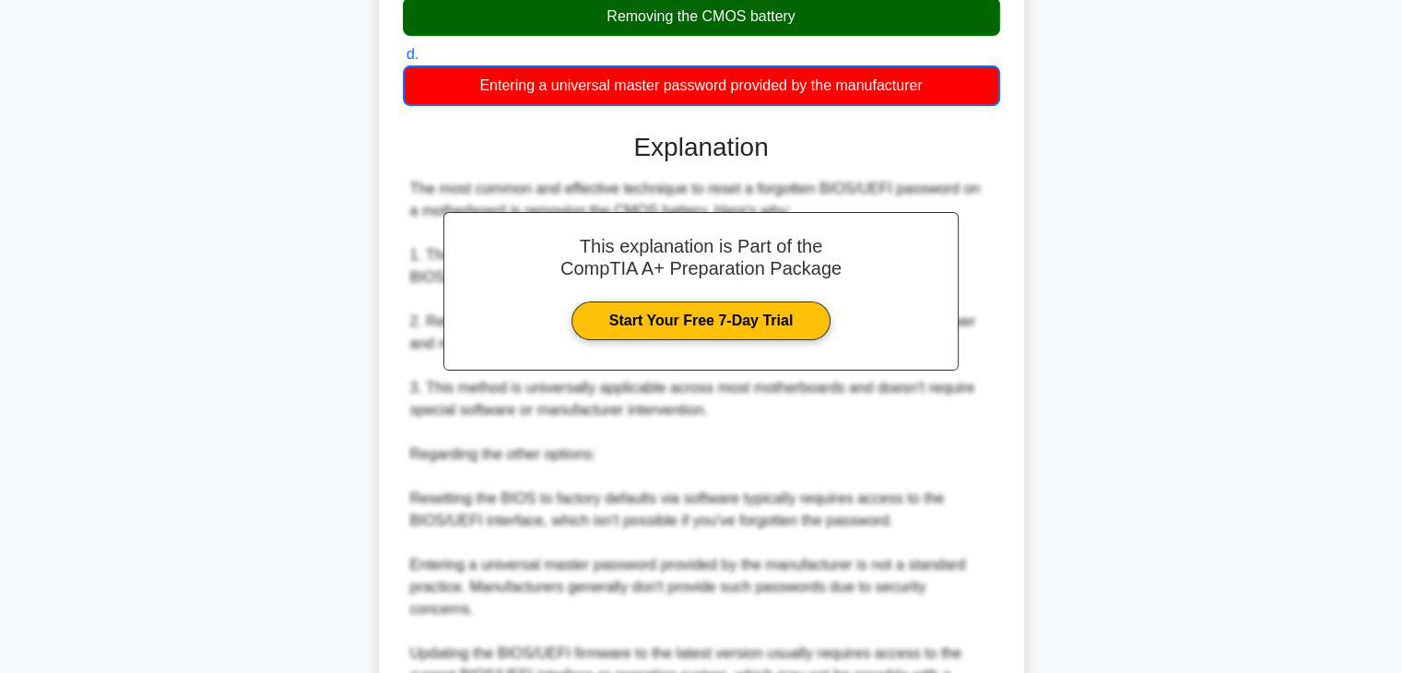
scroll to position [531, 0]
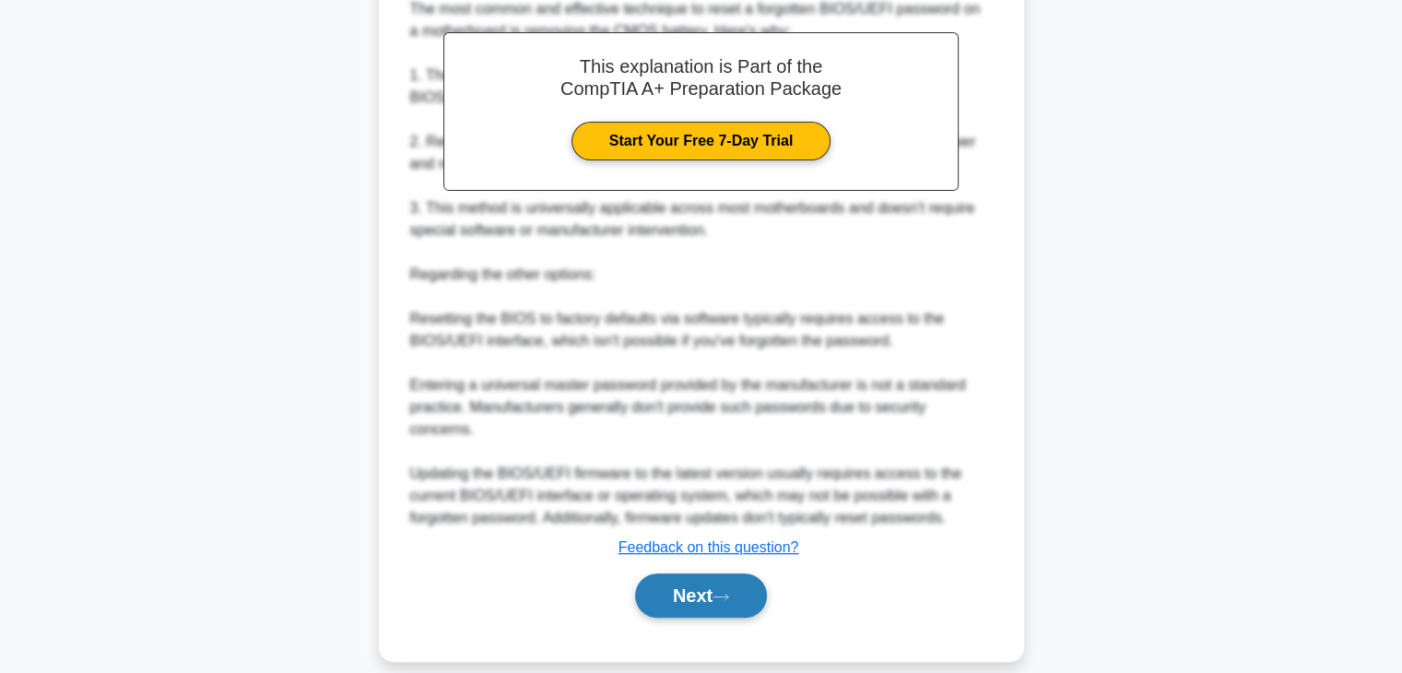
click at [724, 592] on icon at bounding box center [721, 597] width 17 height 10
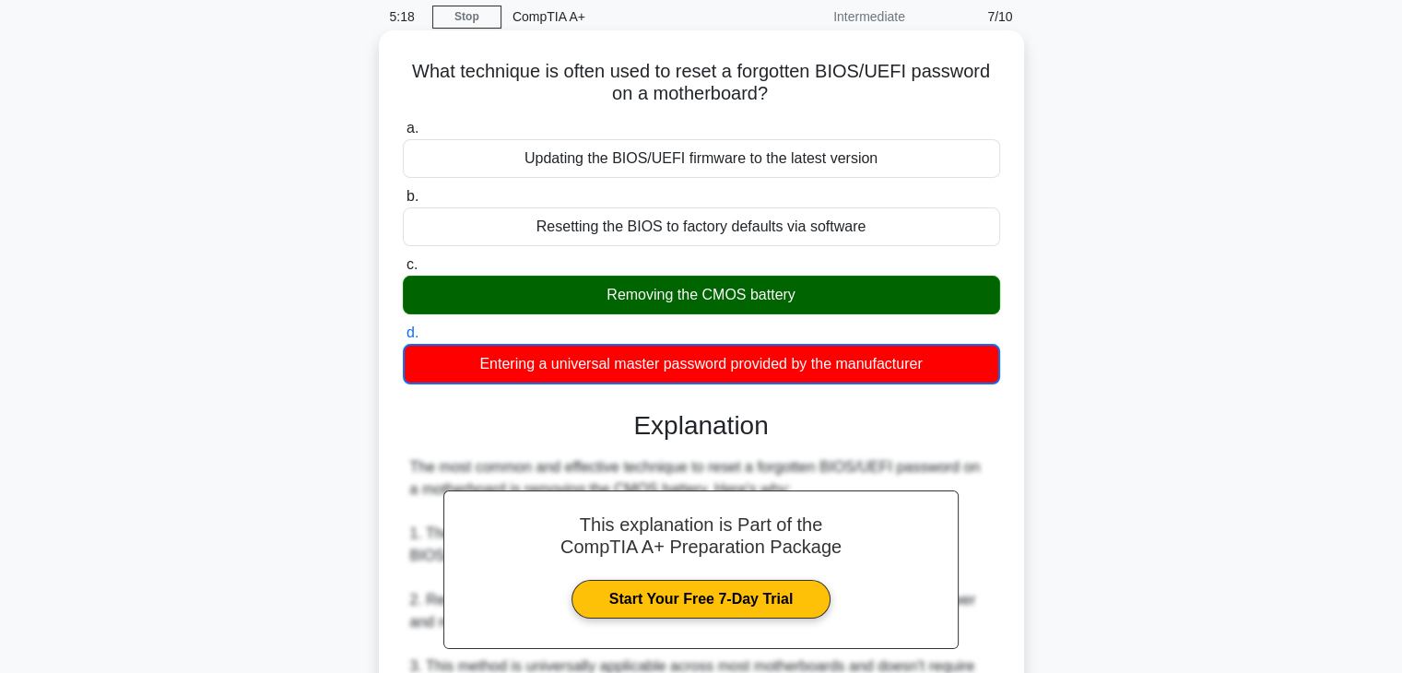
scroll to position [48, 0]
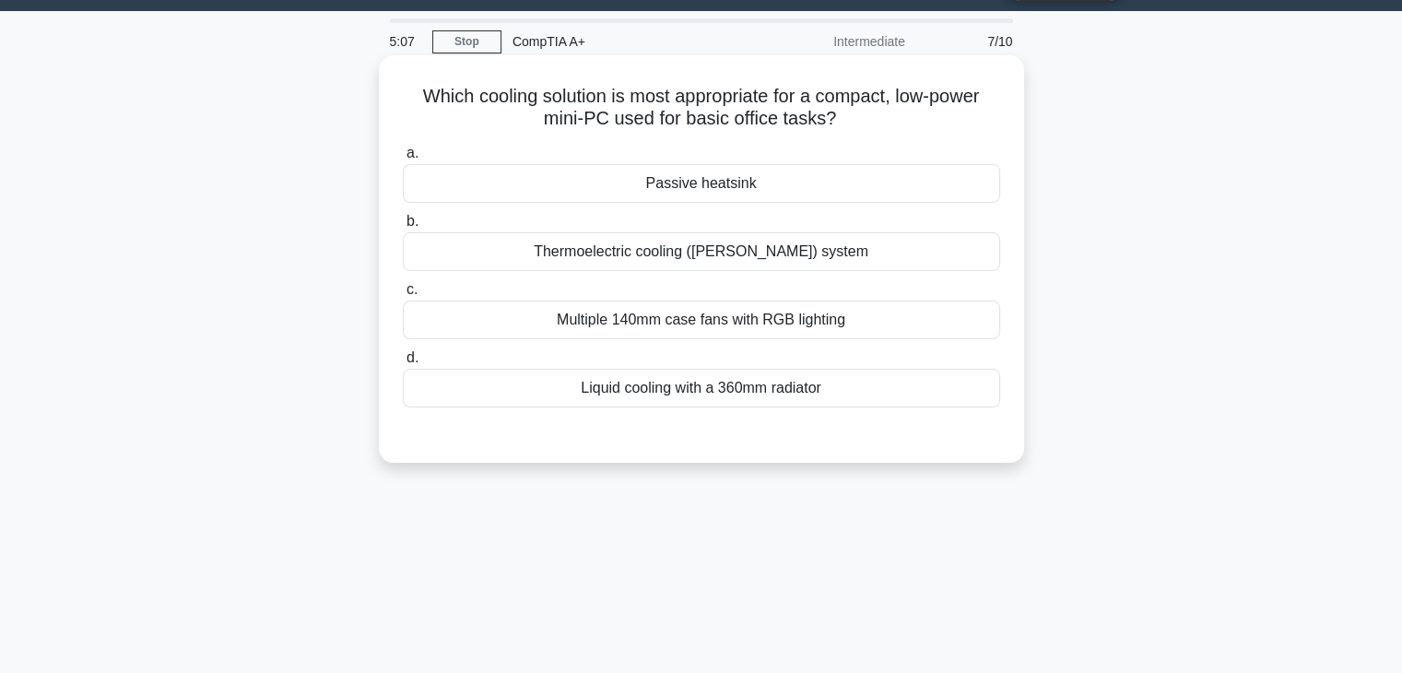
click at [797, 183] on div "Passive heatsink" at bounding box center [701, 183] width 597 height 39
click at [403, 160] on input "a. Passive heatsink" at bounding box center [403, 154] width 0 height 12
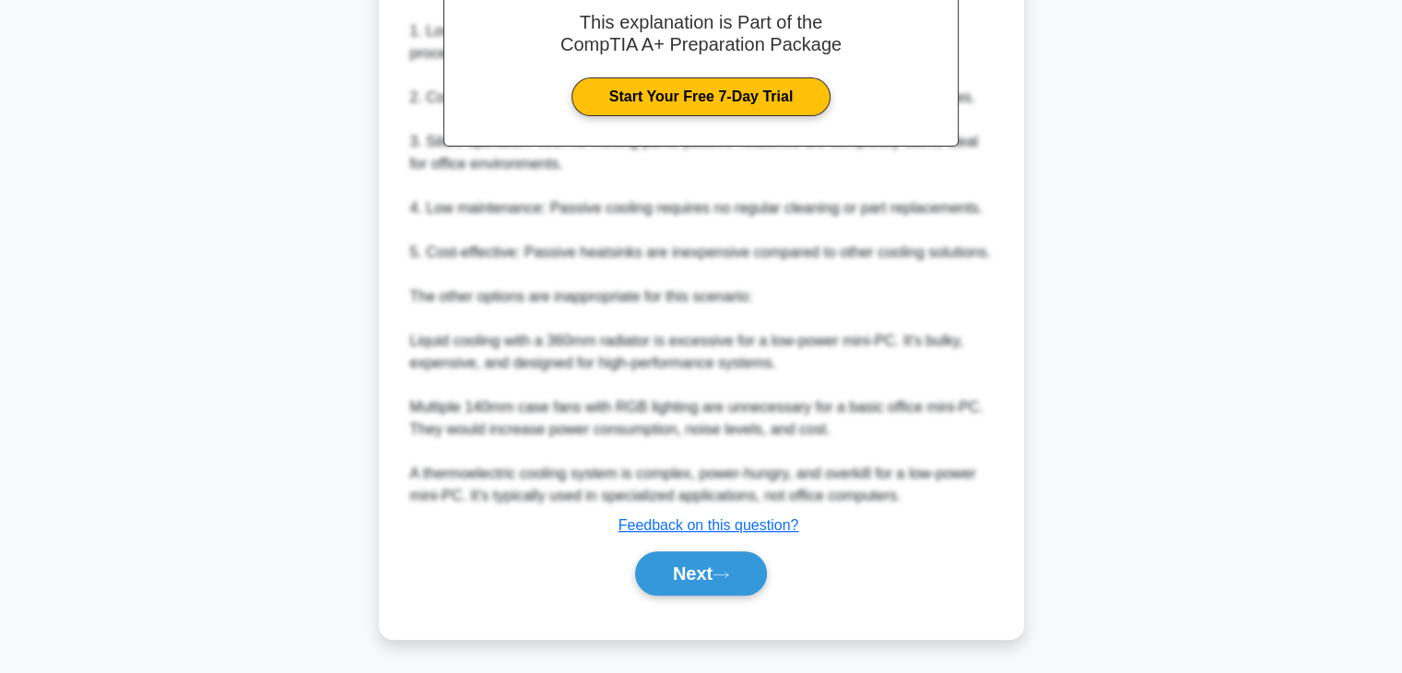
scroll to position [573, 0]
click at [696, 573] on button "Next" at bounding box center [701, 574] width 132 height 44
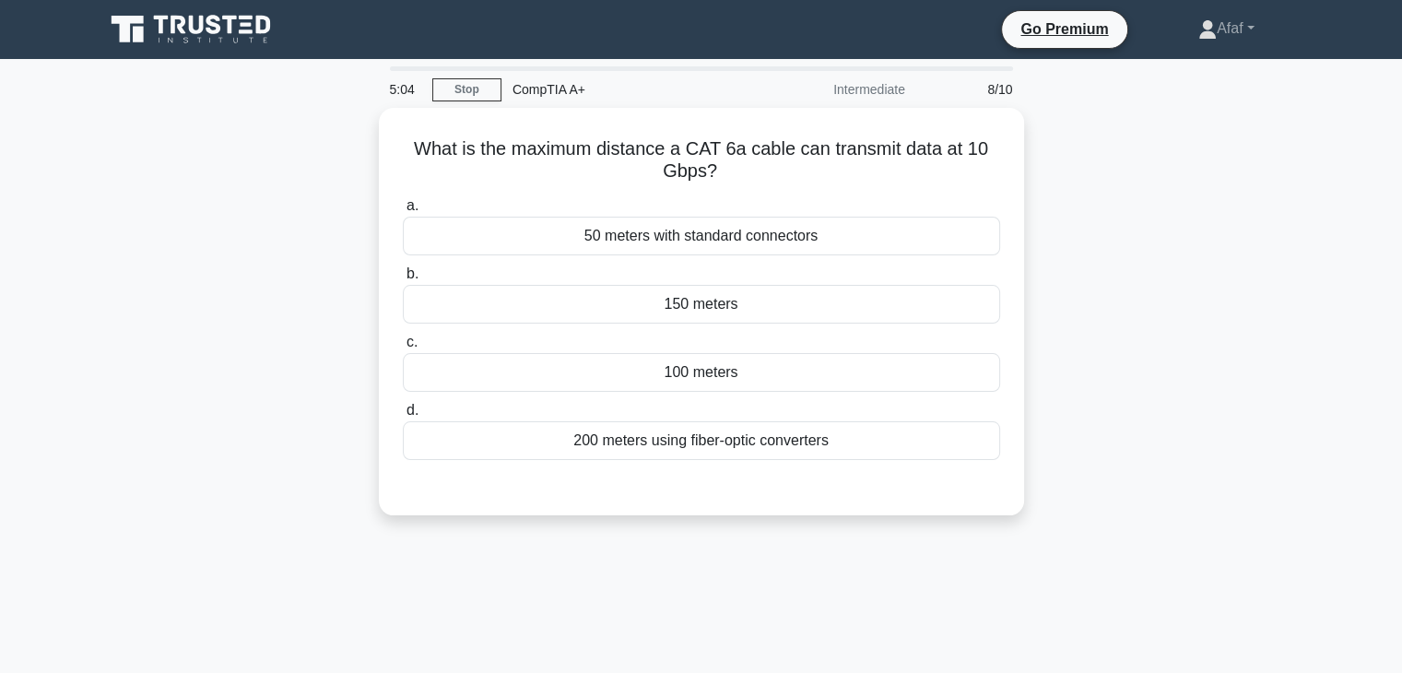
scroll to position [0, 0]
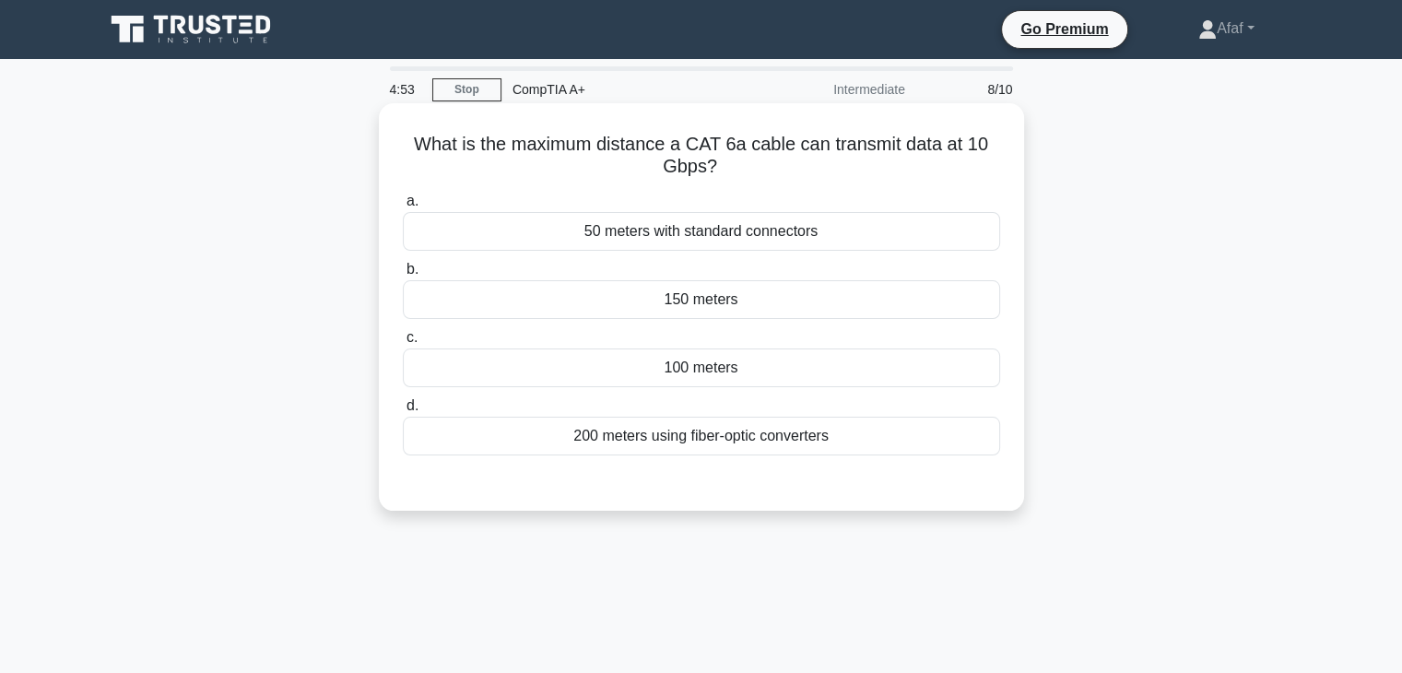
click at [723, 377] on div "100 meters" at bounding box center [701, 368] width 597 height 39
click at [403, 344] on input "c. 100 meters" at bounding box center [403, 338] width 0 height 12
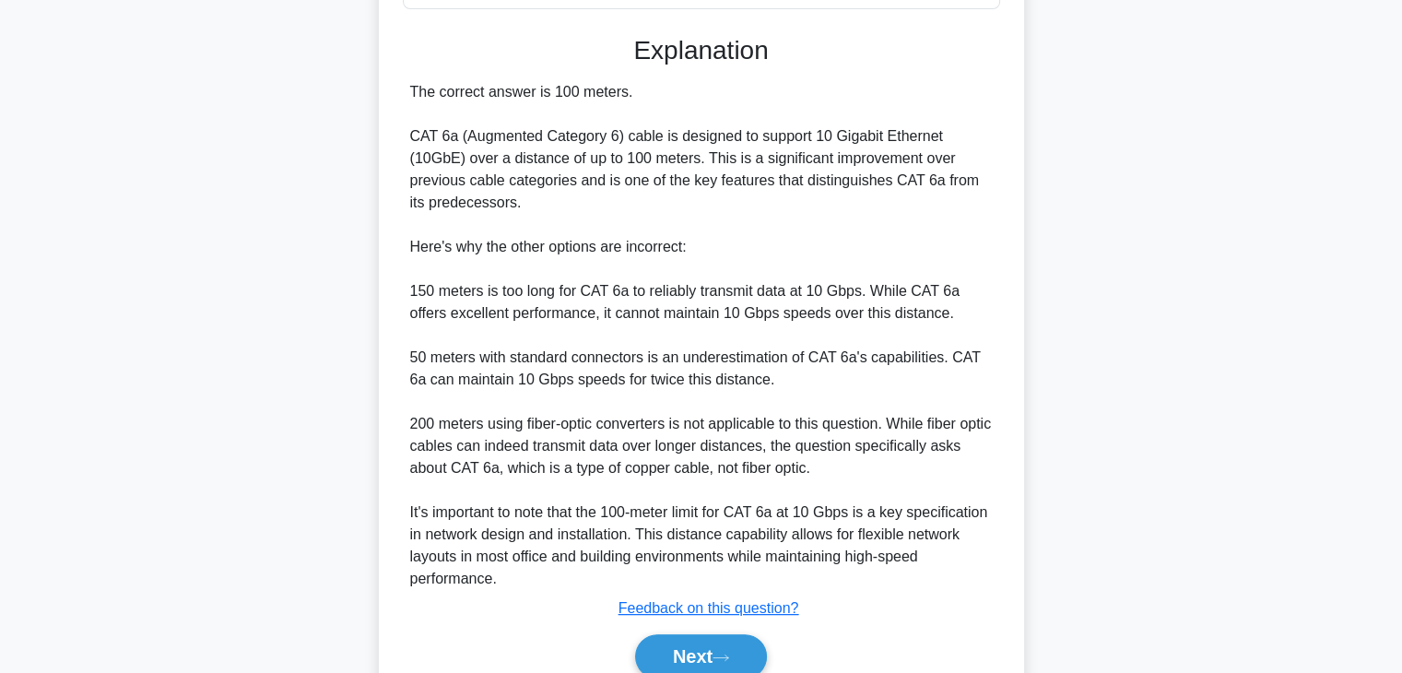
scroll to position [461, 0]
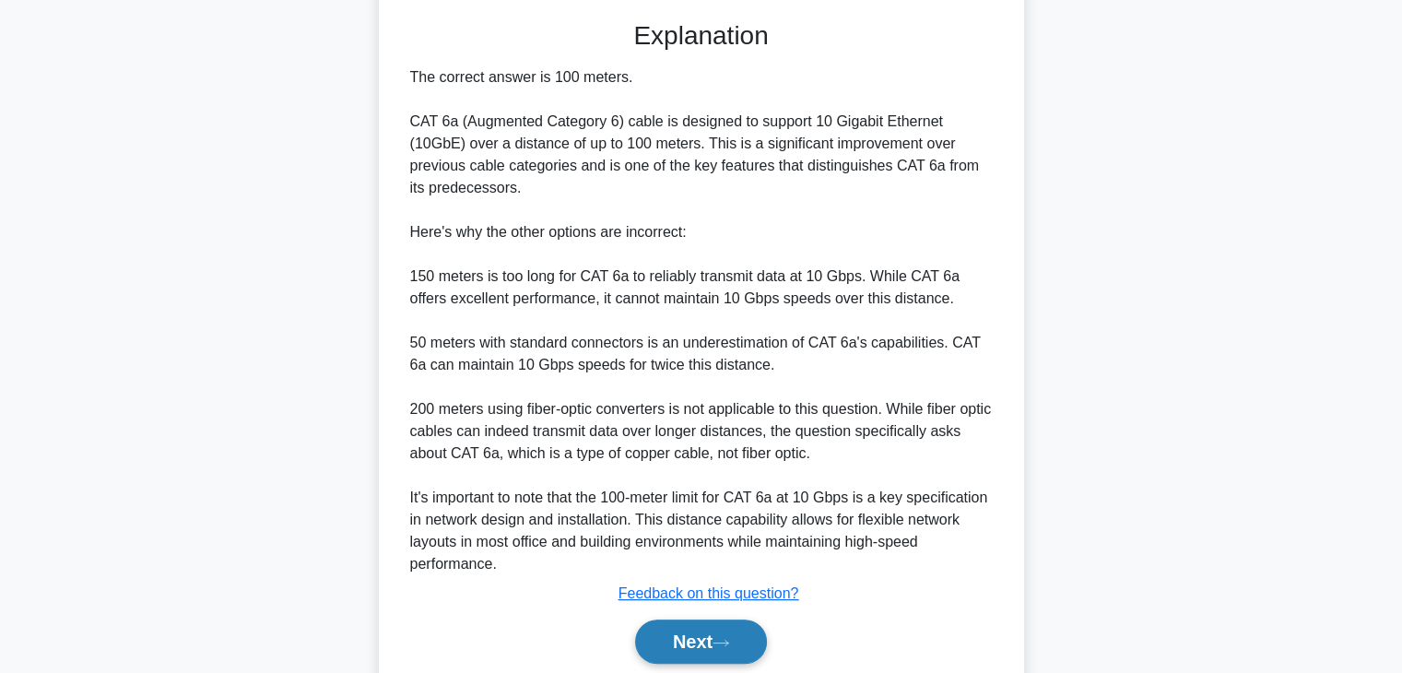
click at [670, 653] on button "Next" at bounding box center [701, 642] width 132 height 44
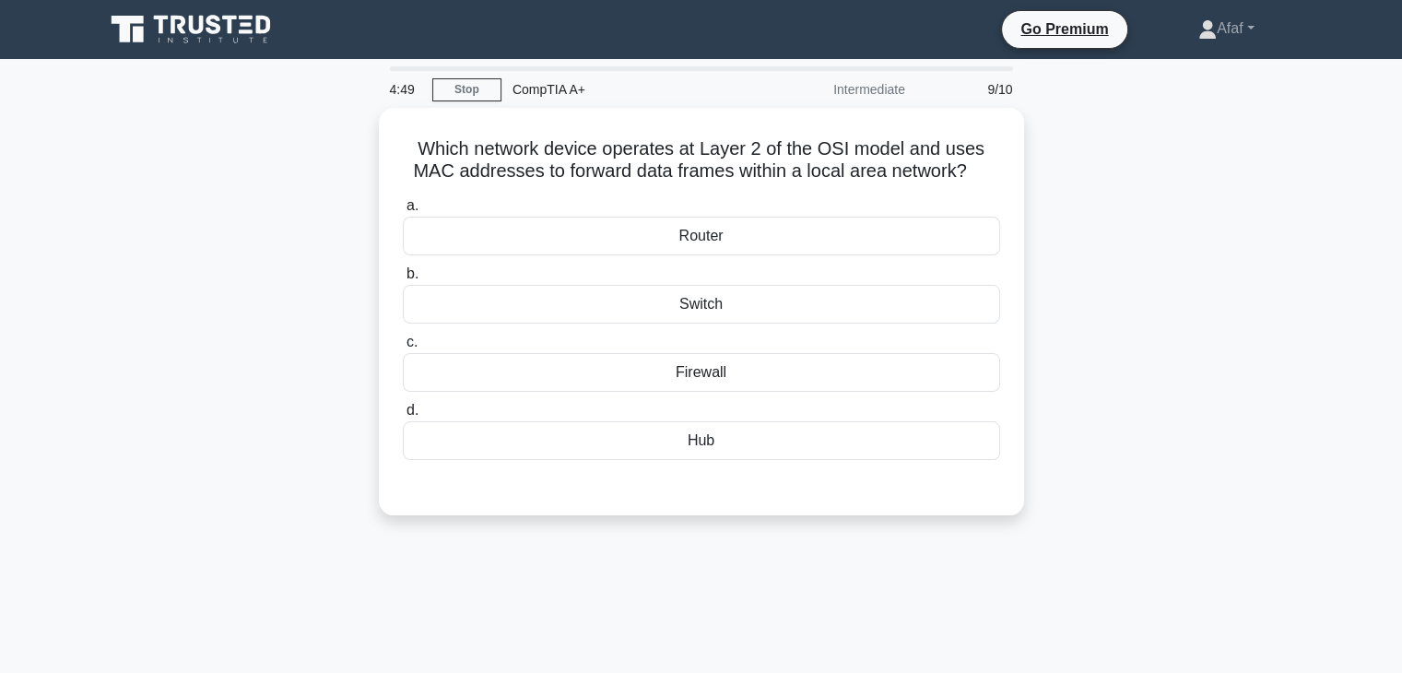
scroll to position [2, 0]
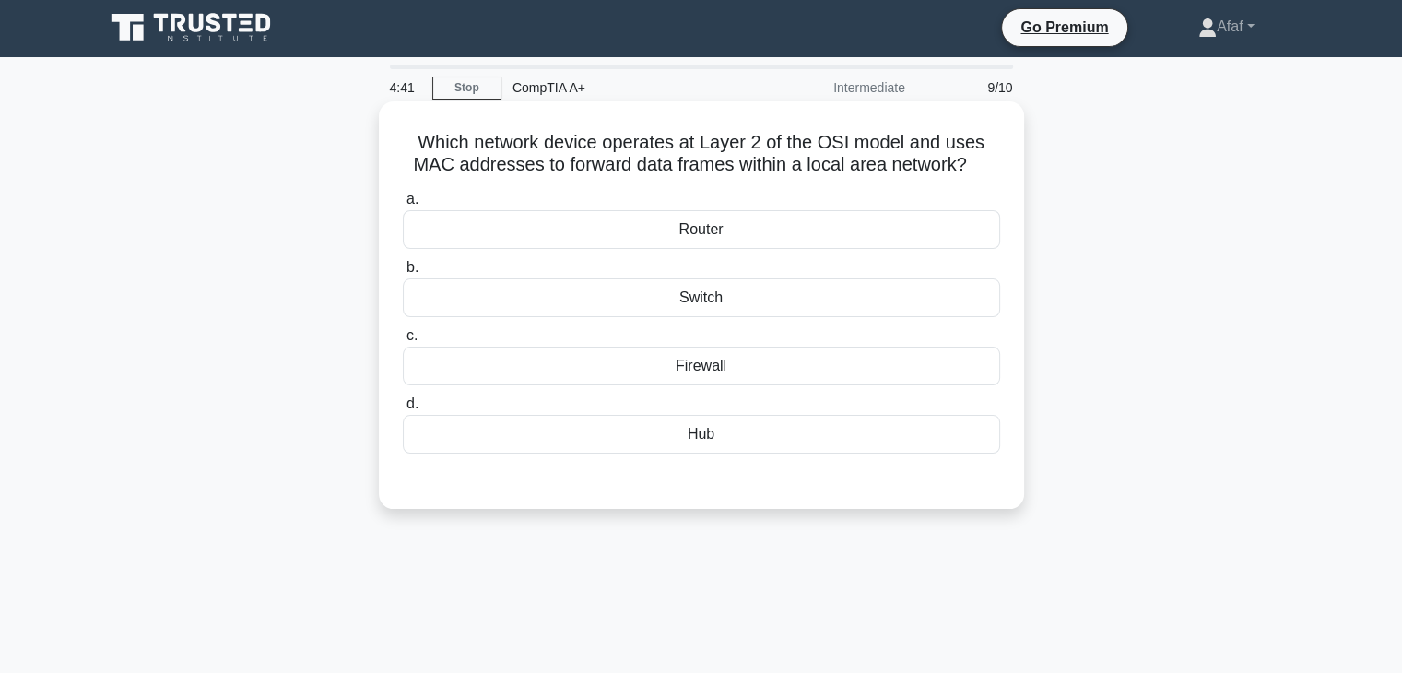
click at [863, 312] on div "Switch" at bounding box center [701, 297] width 597 height 39
click at [403, 274] on input "b. Switch" at bounding box center [403, 268] width 0 height 12
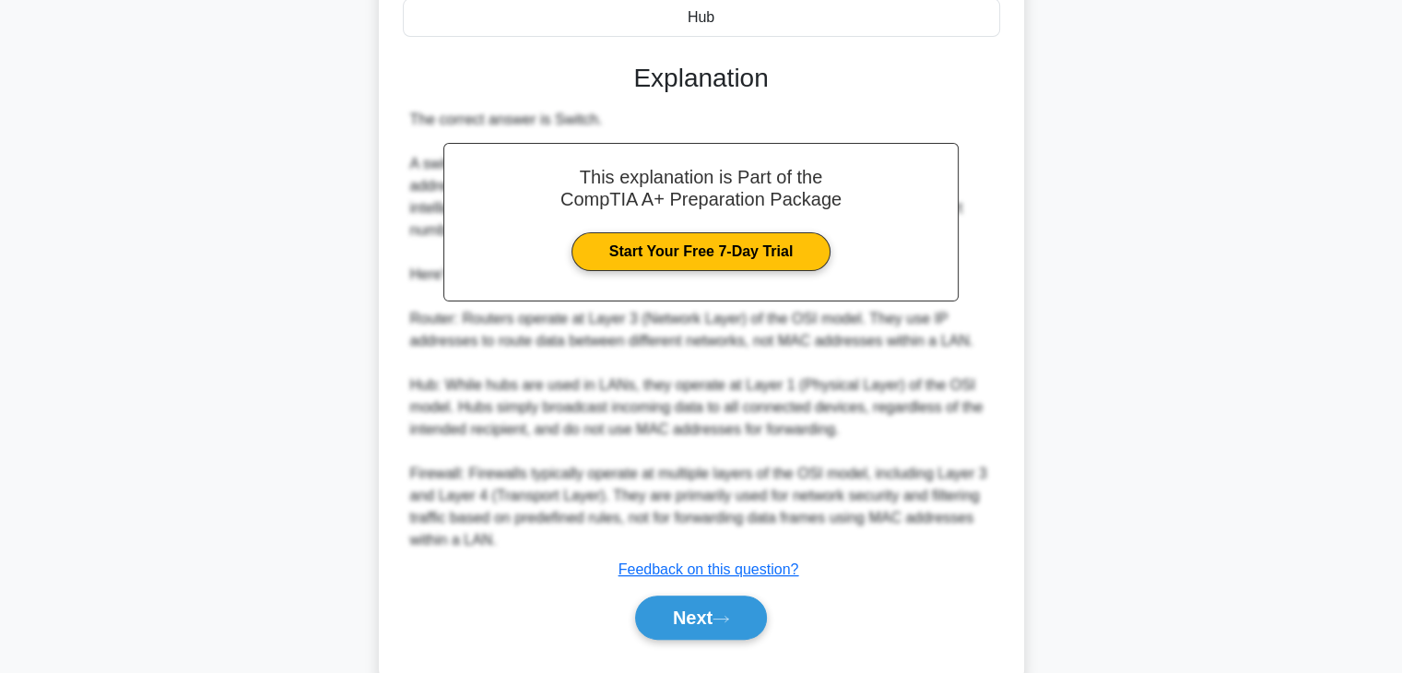
scroll to position [463, 0]
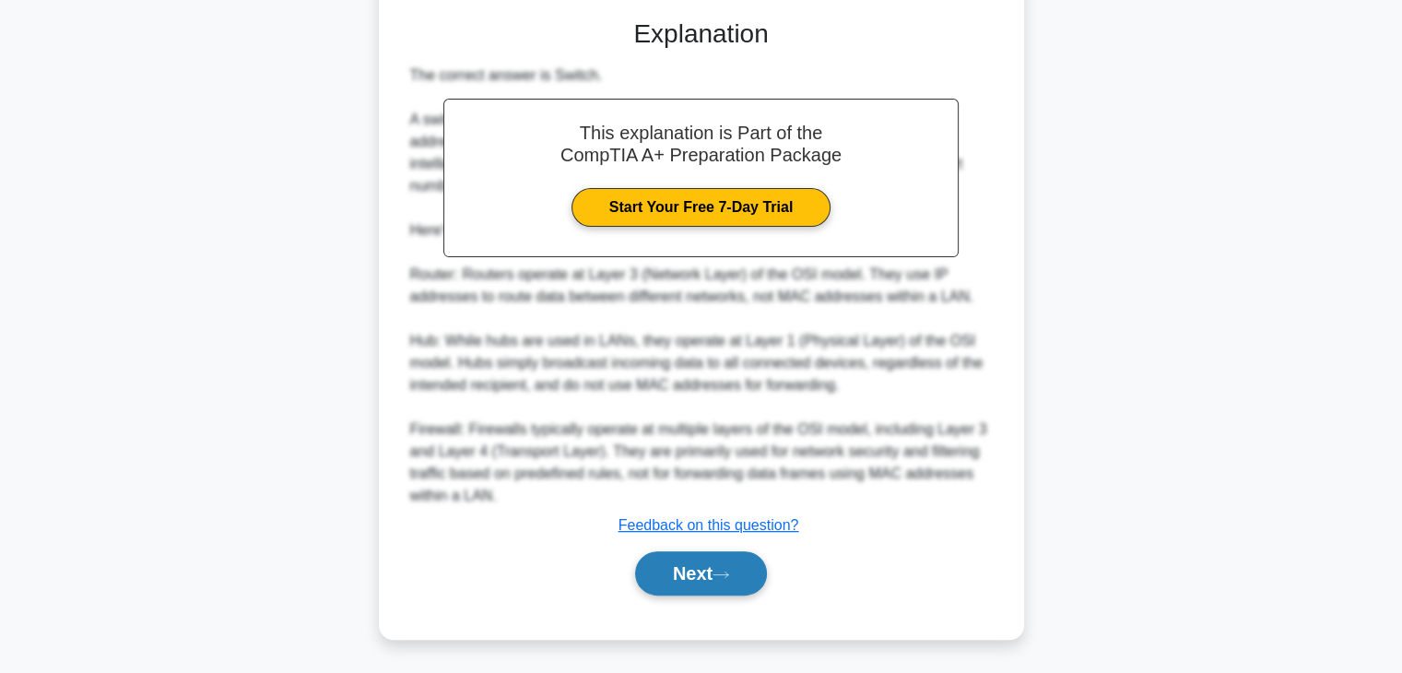
click at [753, 572] on button "Next" at bounding box center [701, 573] width 132 height 44
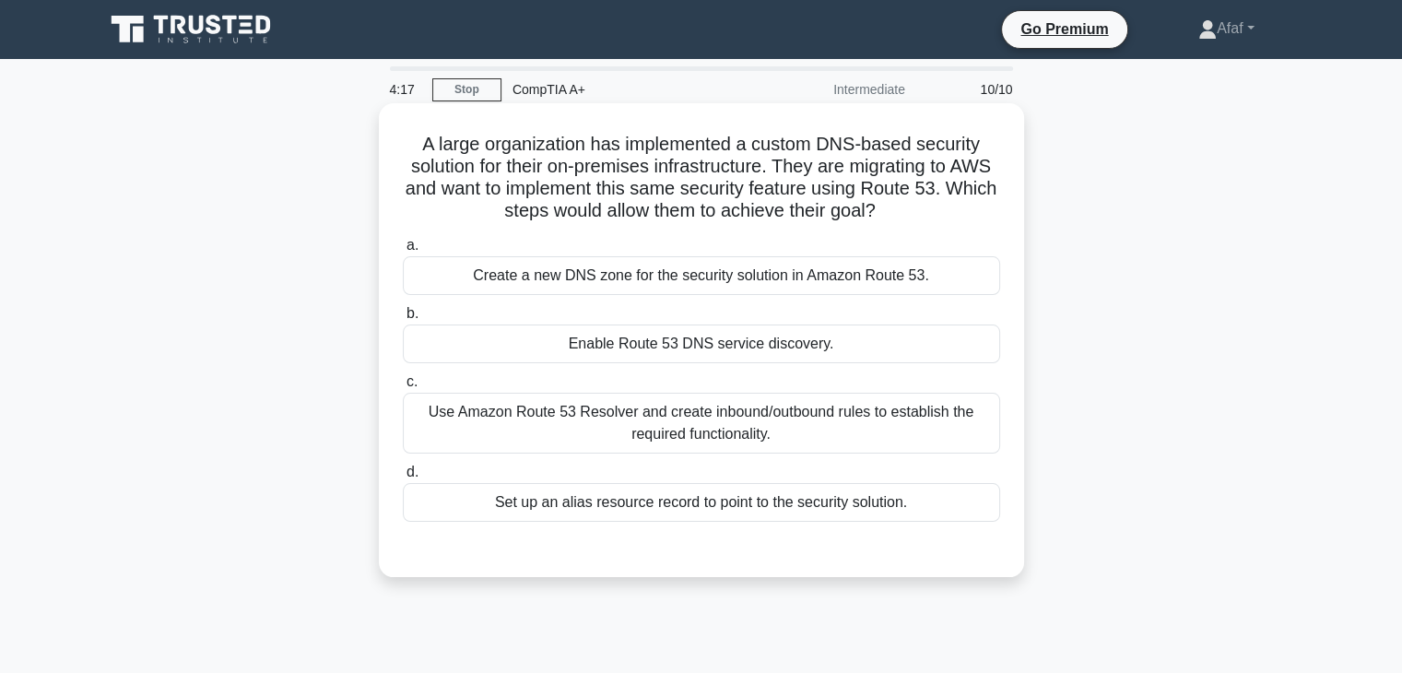
scroll to position [30, 0]
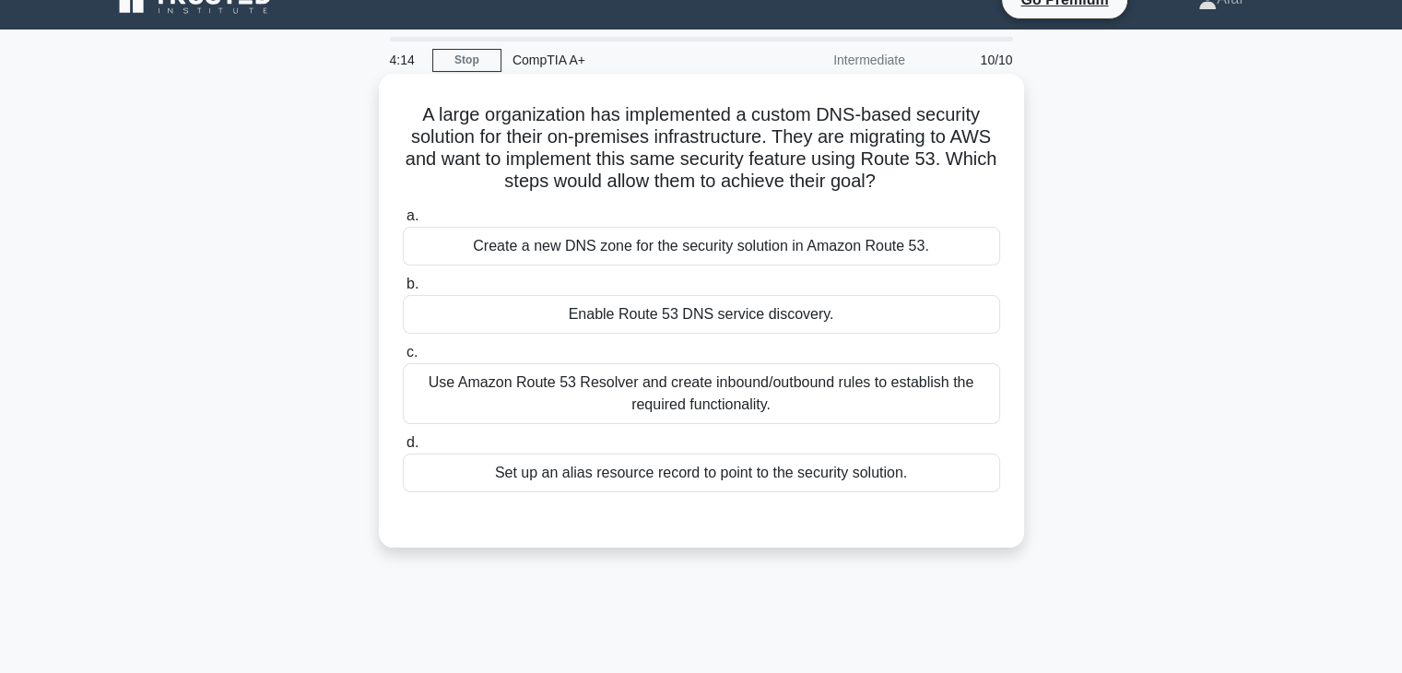
click at [918, 406] on div "Use Amazon Route 53 Resolver and create inbound/outbound rules to establish the…" at bounding box center [701, 393] width 597 height 61
click at [403, 359] on input "c. Use Amazon Route 53 Resolver and create inbound/outbound rules to establish …" at bounding box center [403, 353] width 0 height 12
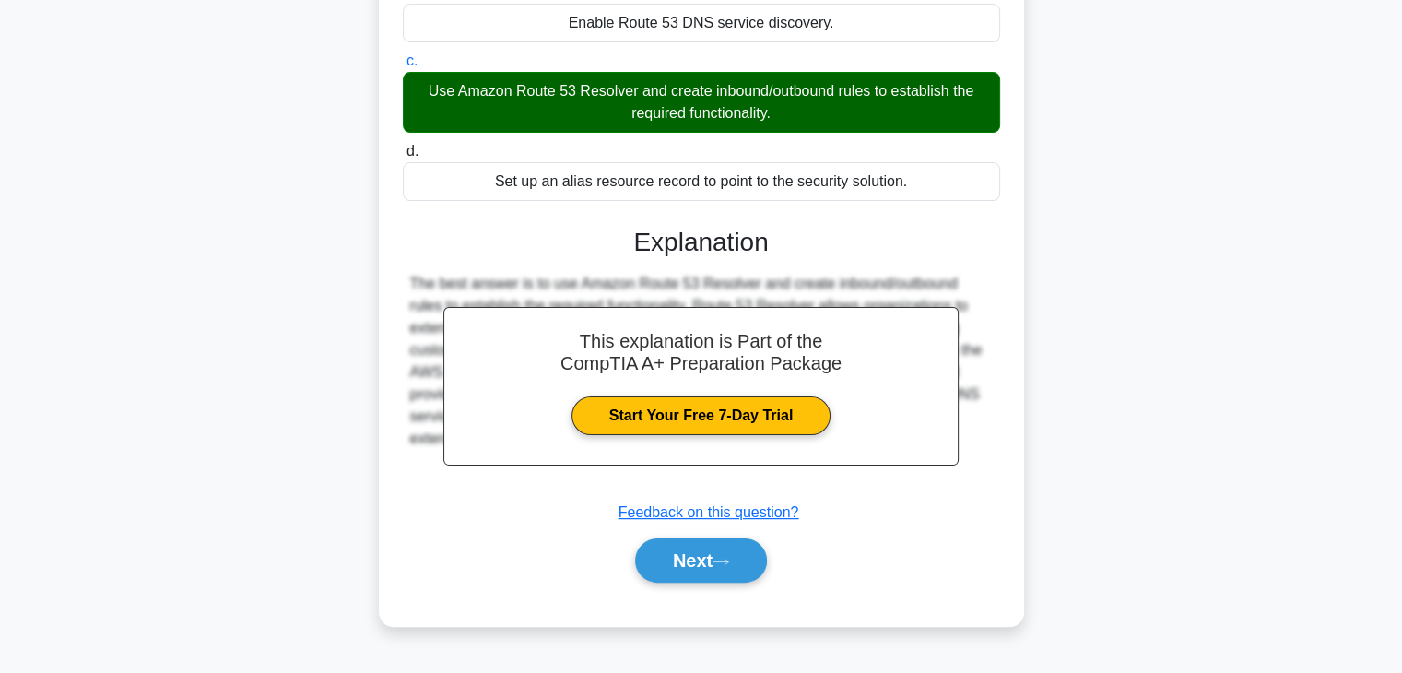
scroll to position [320, 0]
click at [738, 539] on button "Next" at bounding box center [701, 561] width 132 height 44
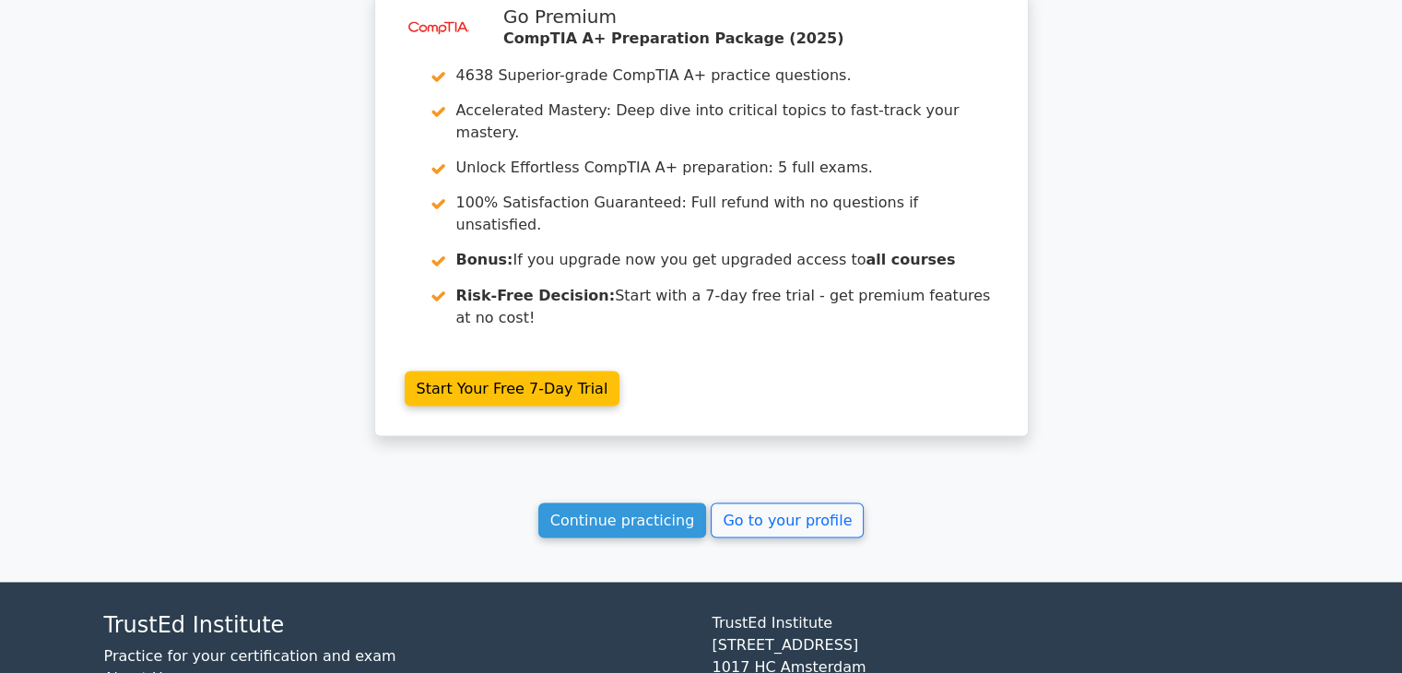
scroll to position [3211, 0]
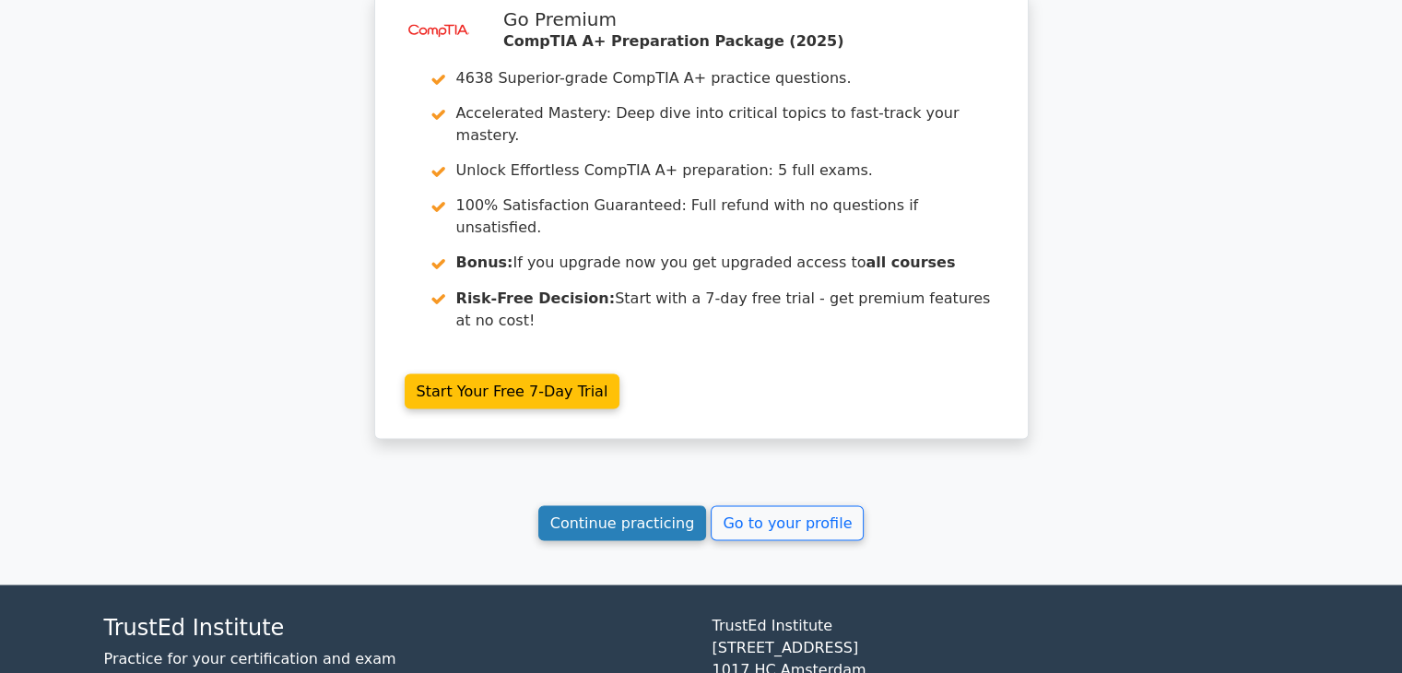
click at [642, 505] on link "Continue practicing" at bounding box center [622, 522] width 169 height 35
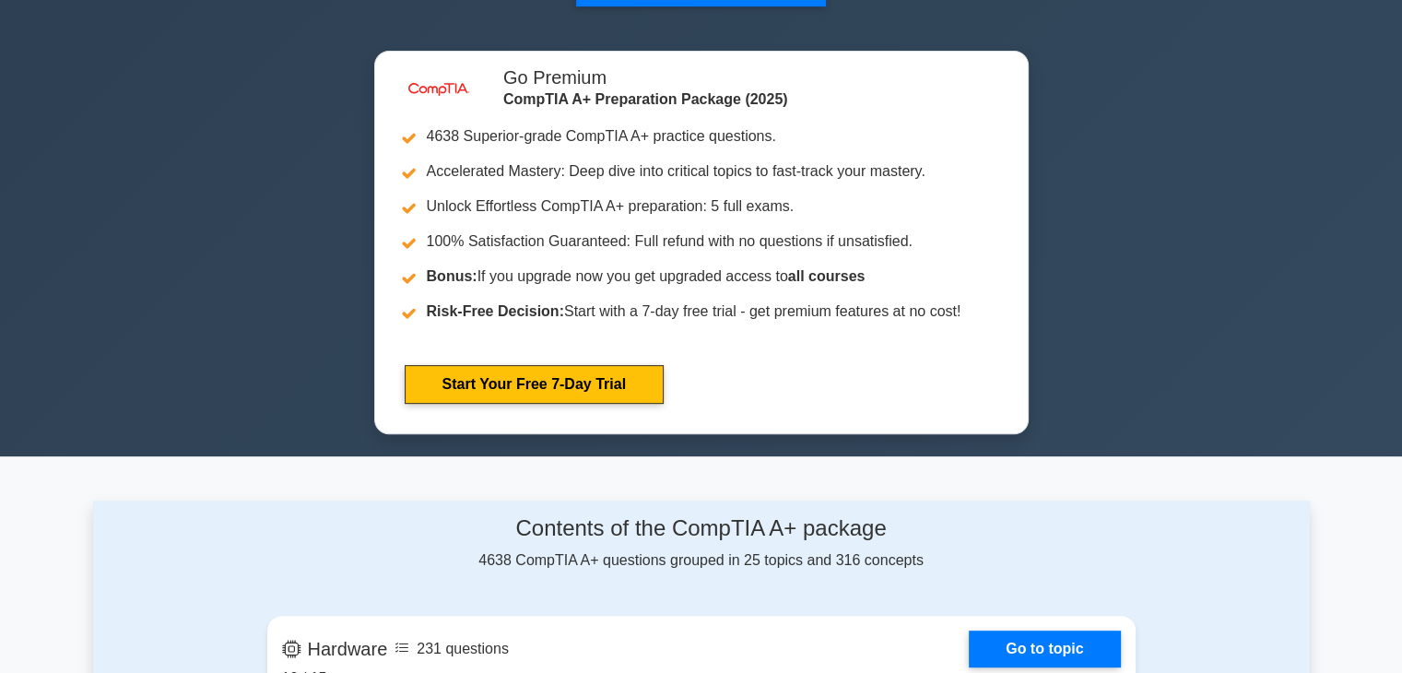
scroll to position [235, 0]
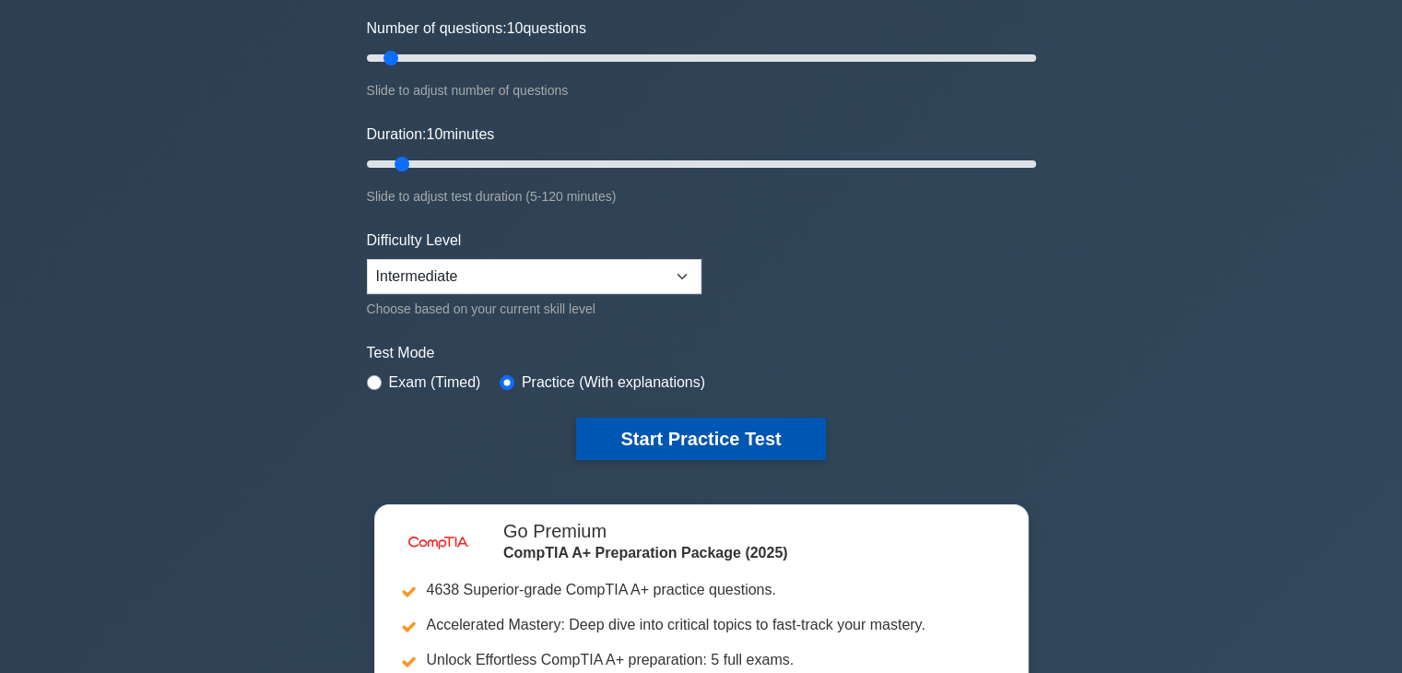
click at [716, 451] on button "Start Practice Test" at bounding box center [700, 439] width 249 height 42
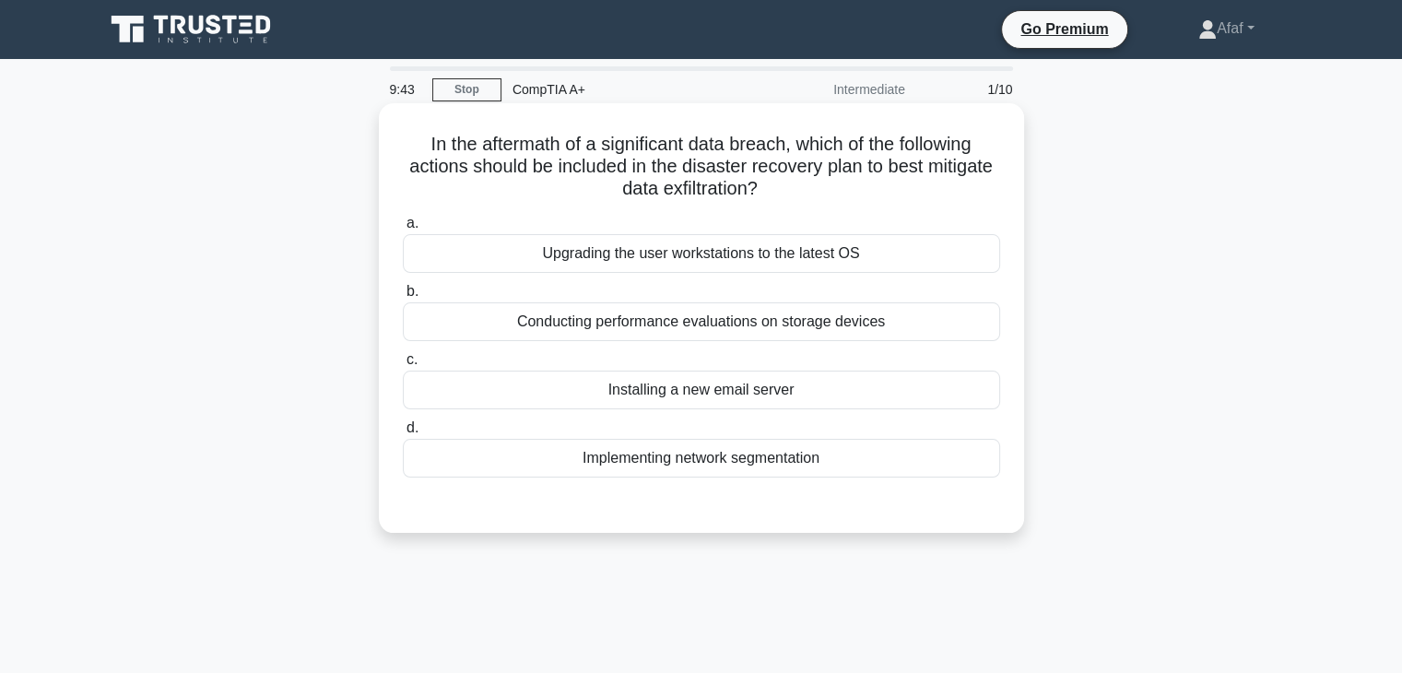
click at [704, 466] on div "Implementing network segmentation" at bounding box center [701, 458] width 597 height 39
click at [403, 434] on input "d. Implementing network segmentation" at bounding box center [403, 428] width 0 height 12
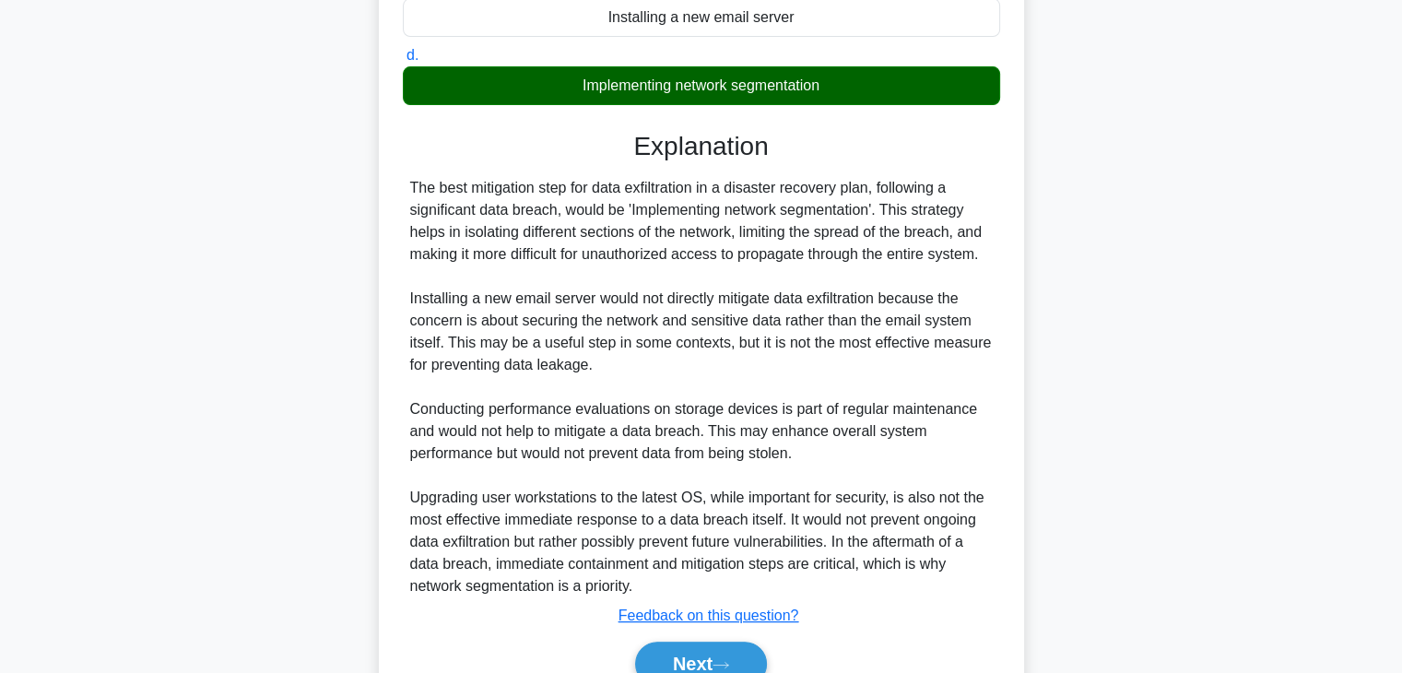
scroll to position [463, 0]
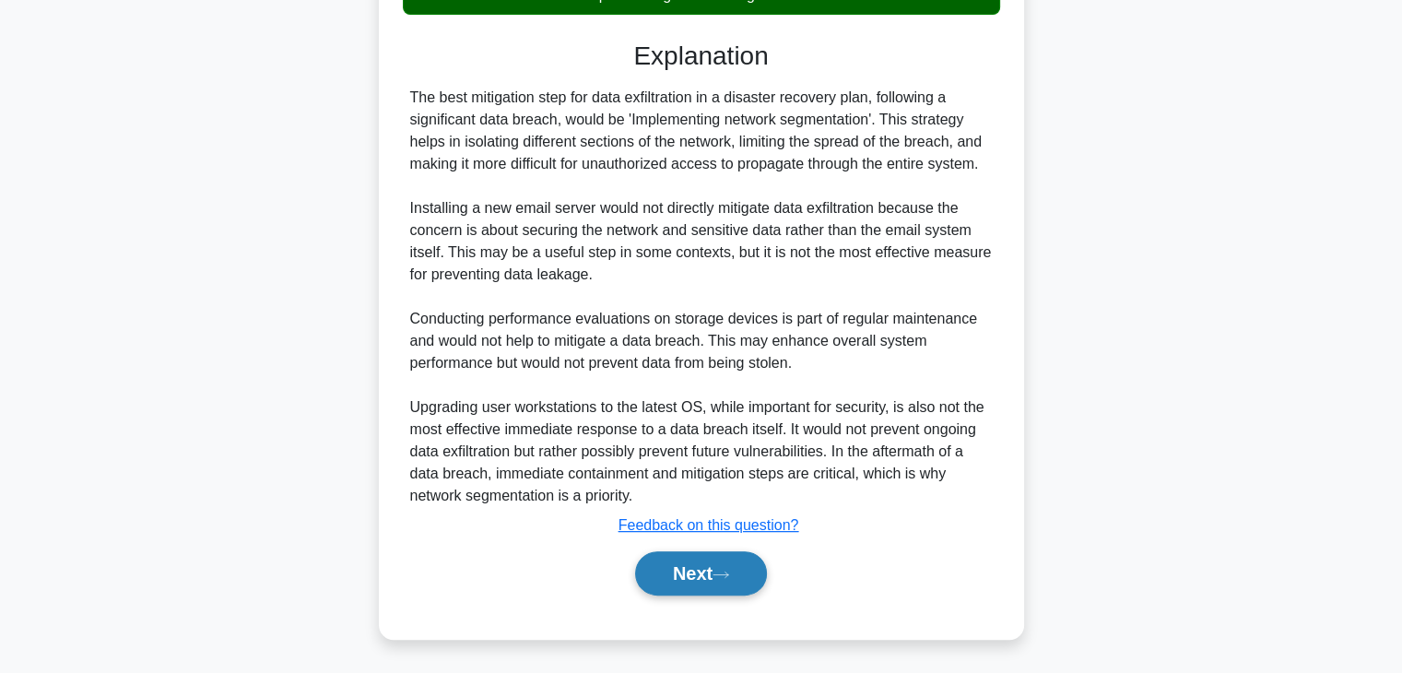
click at [692, 558] on button "Next" at bounding box center [701, 573] width 132 height 44
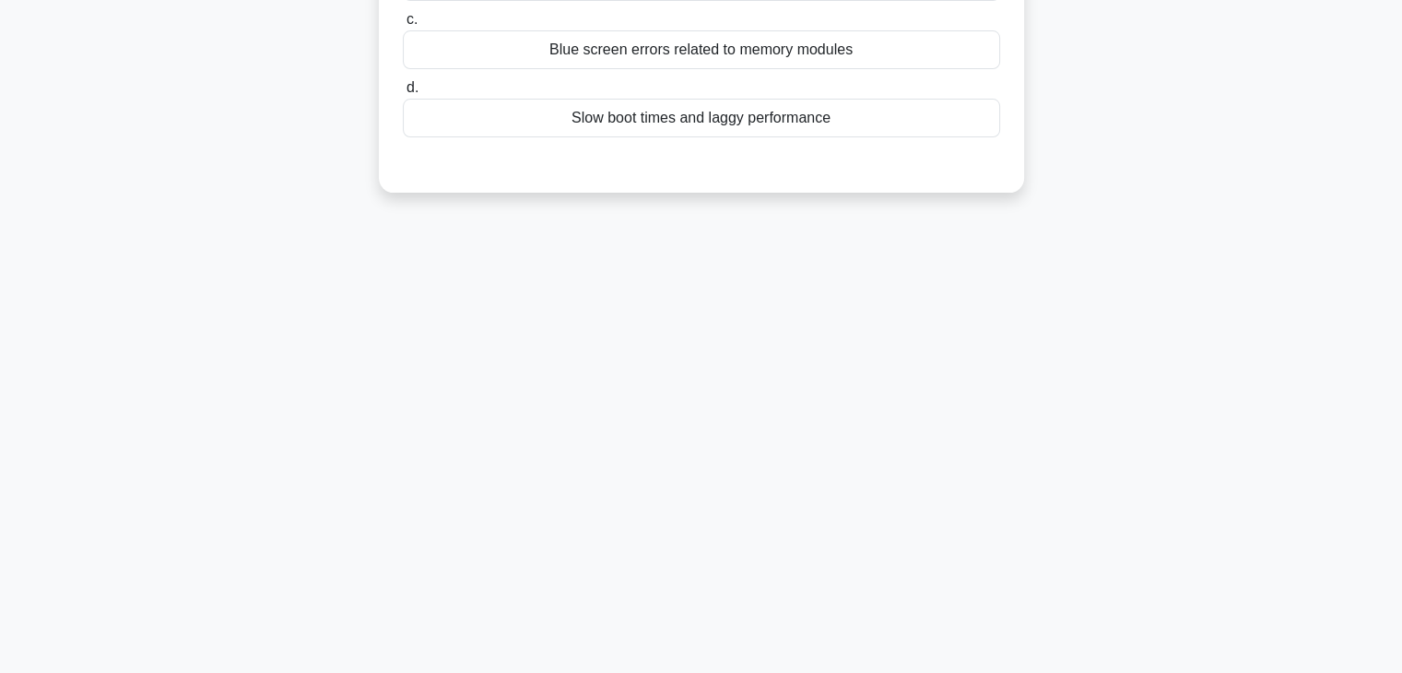
scroll to position [0, 0]
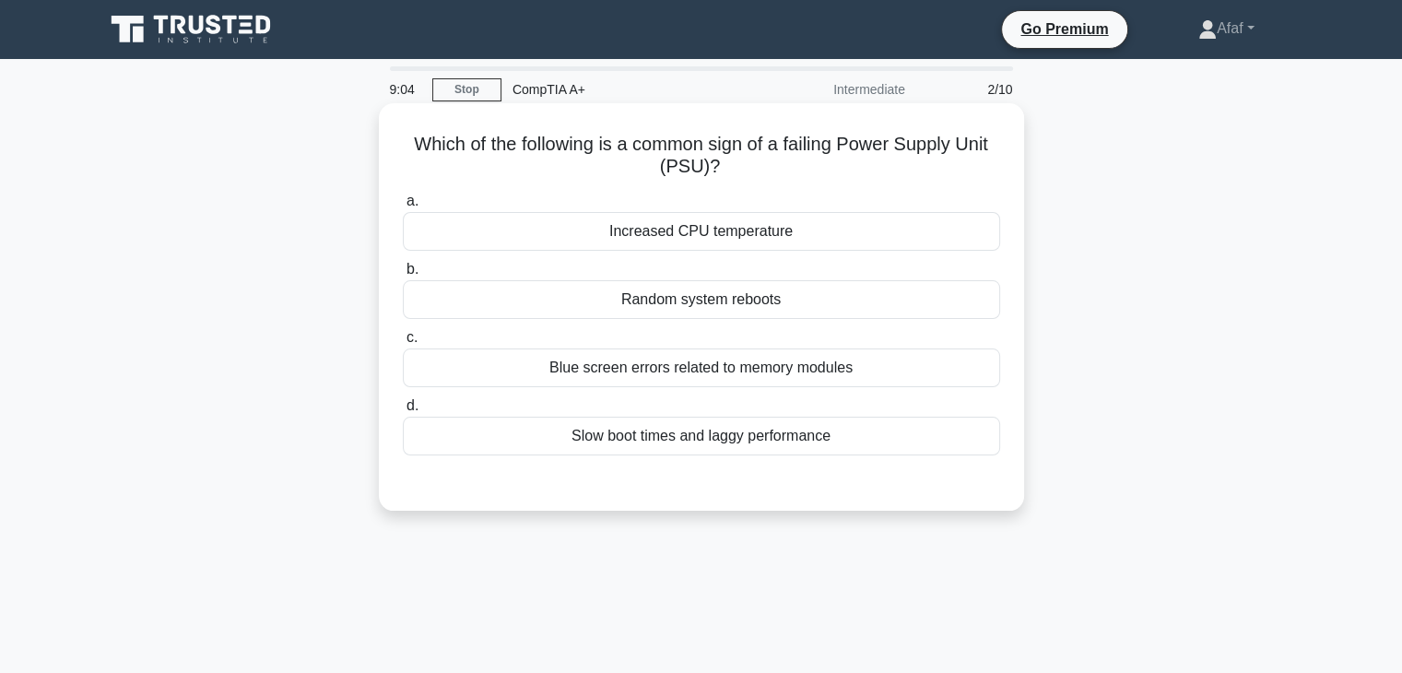
click at [813, 305] on div "Random system reboots" at bounding box center [701, 299] width 597 height 39
click at [403, 276] on input "b. Random system reboots" at bounding box center [403, 270] width 0 height 12
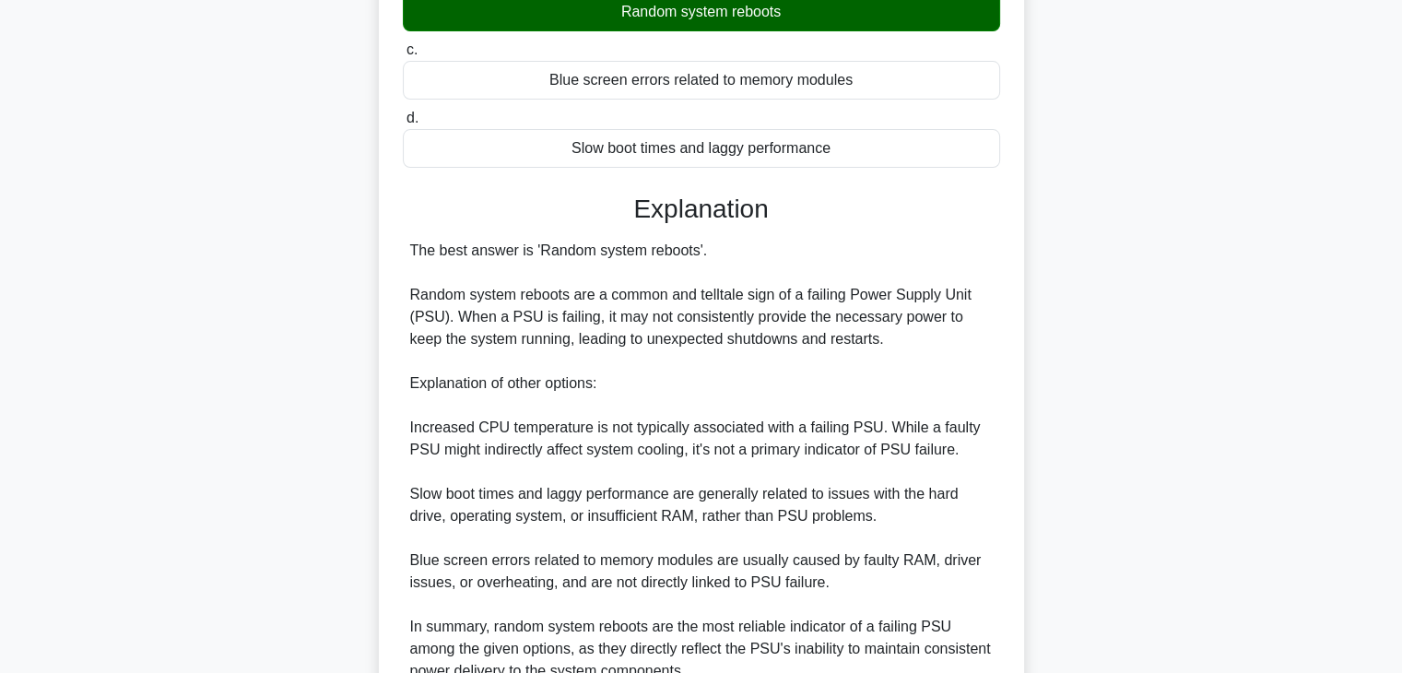
scroll to position [463, 0]
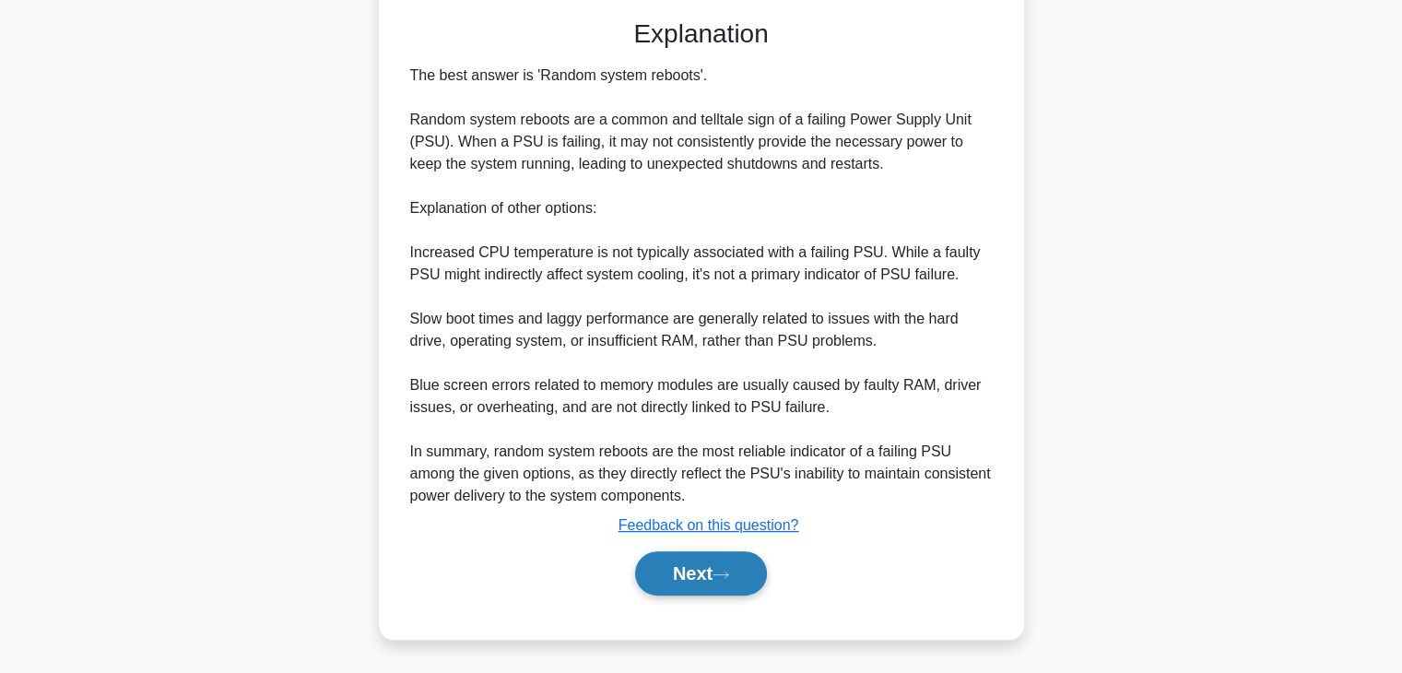
click at [697, 566] on button "Next" at bounding box center [701, 573] width 132 height 44
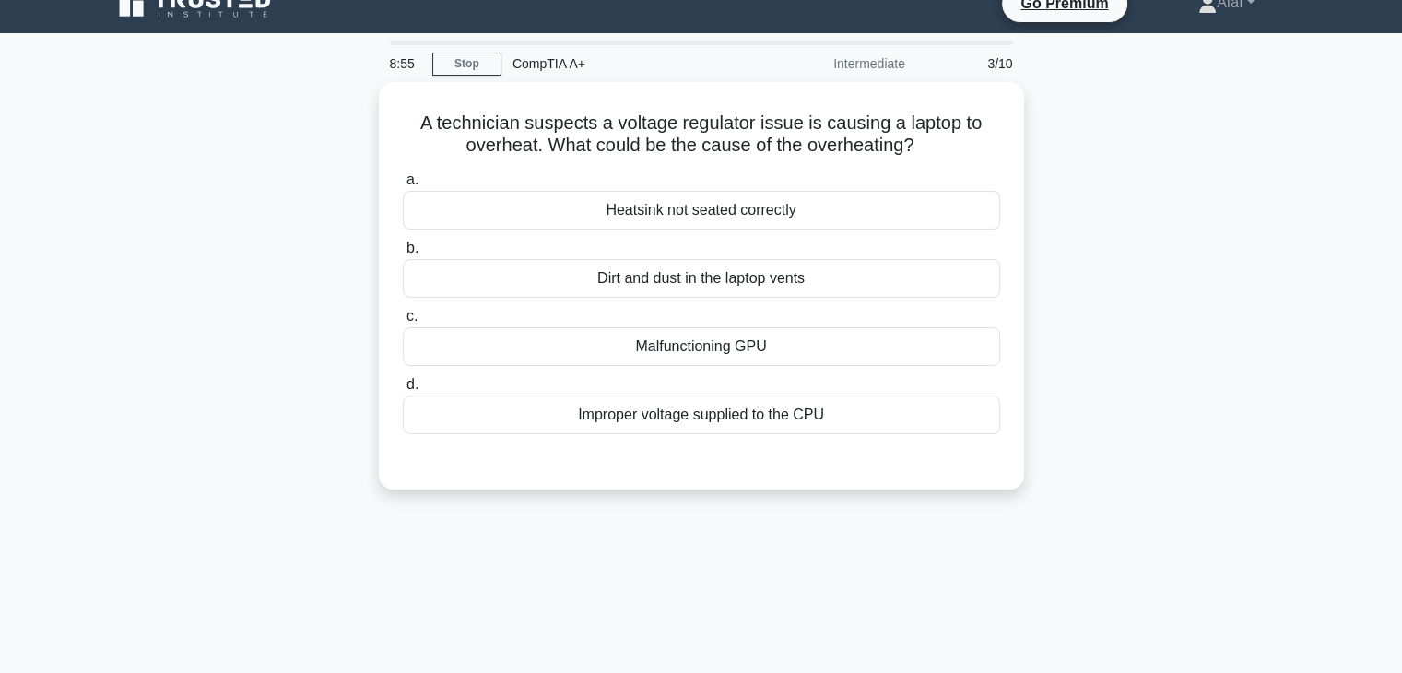
scroll to position [18, 0]
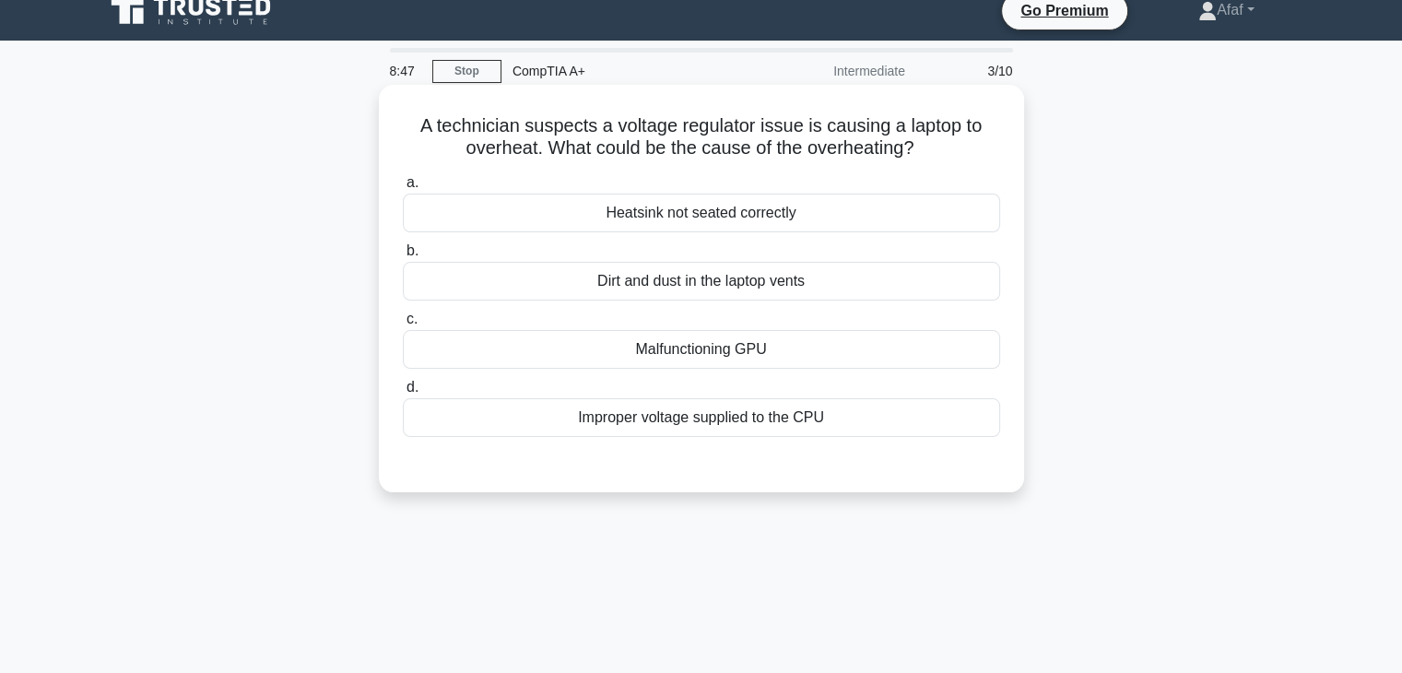
click at [790, 290] on div "Dirt and dust in the laptop vents" at bounding box center [701, 281] width 597 height 39
click at [403, 257] on input "b. Dirt and dust in the laptop vents" at bounding box center [403, 251] width 0 height 12
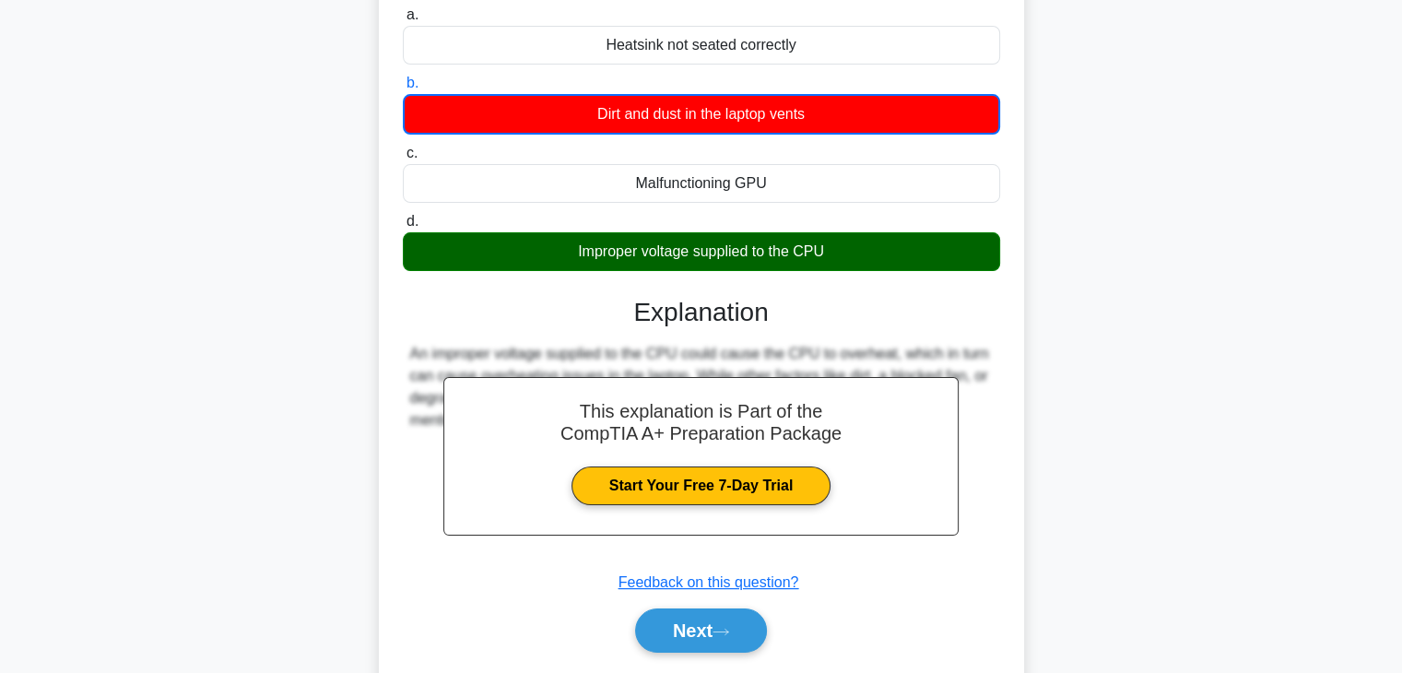
scroll to position [318, 0]
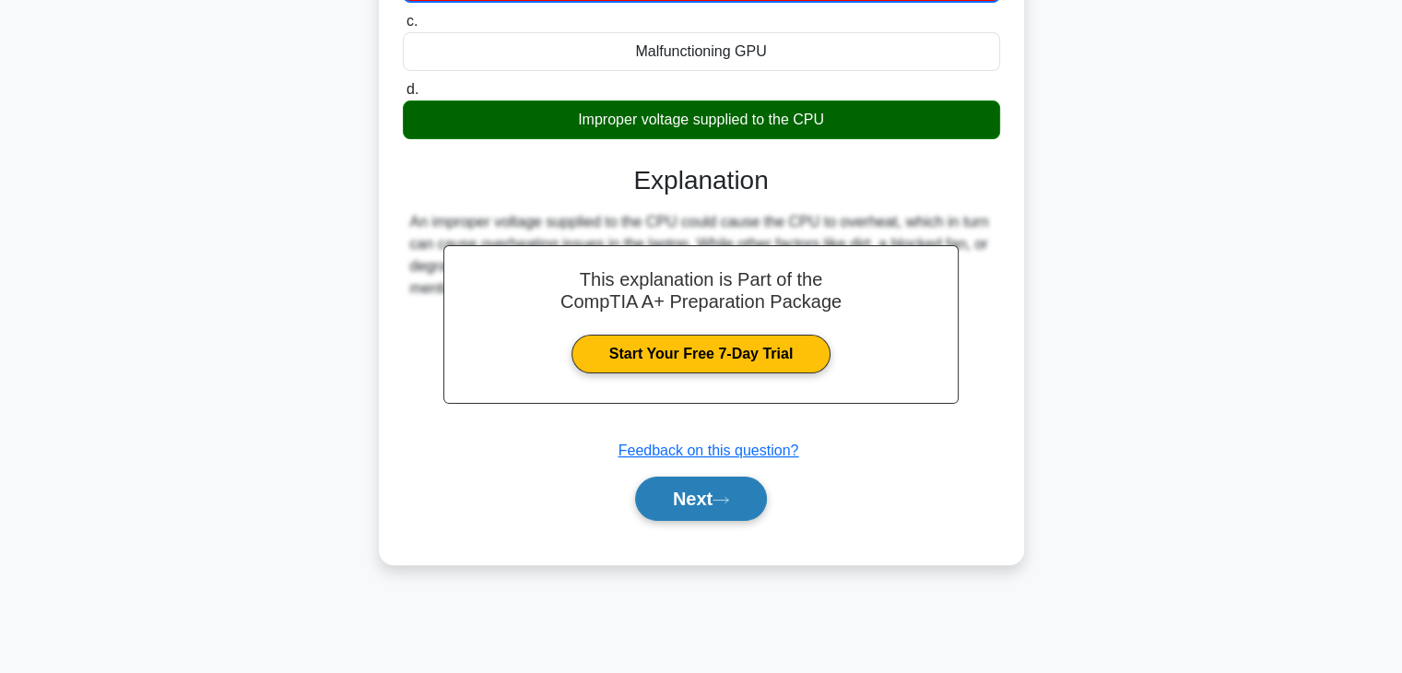
click at [712, 485] on button "Next" at bounding box center [701, 499] width 132 height 44
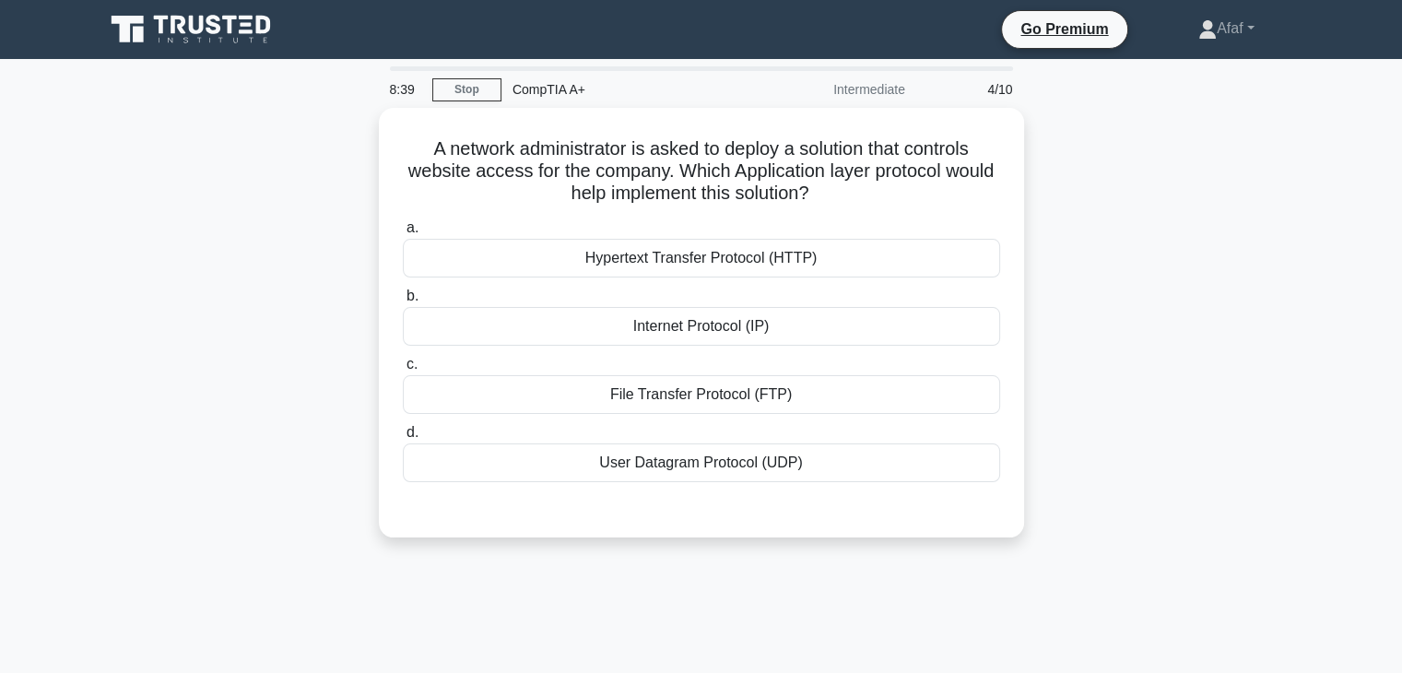
scroll to position [0, 0]
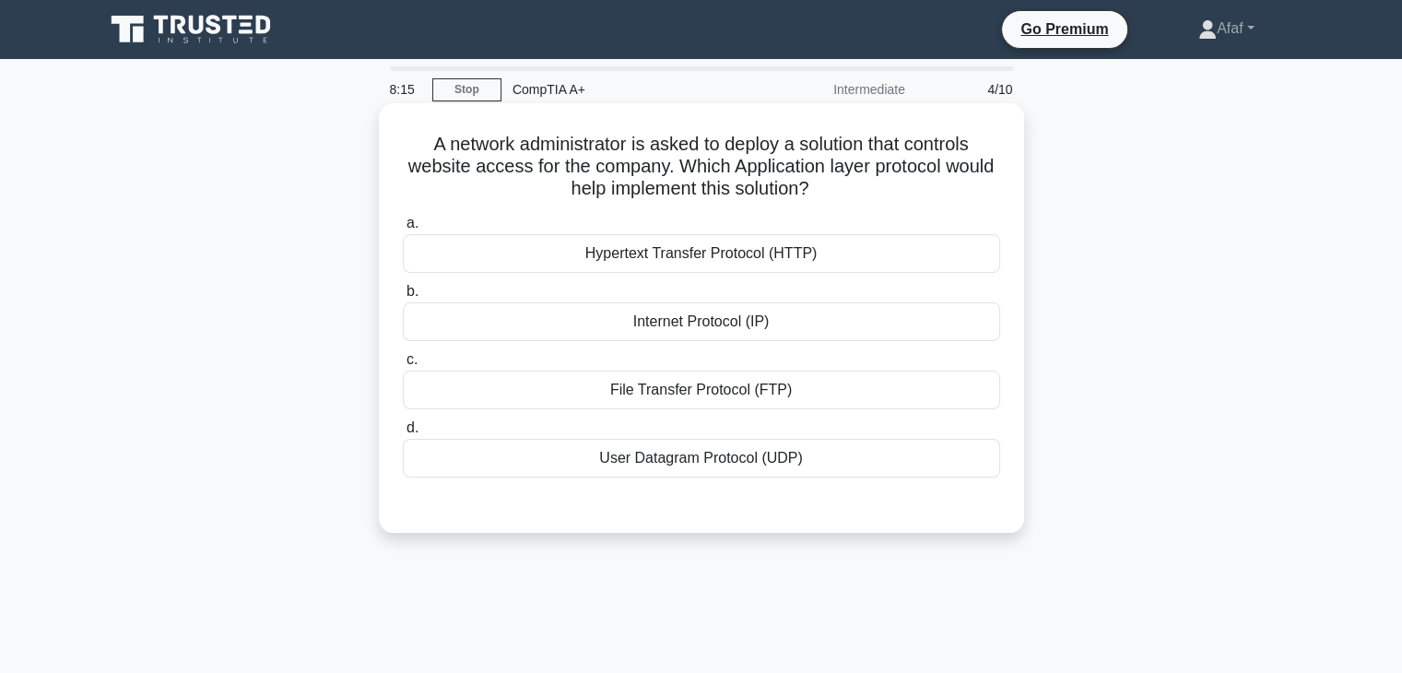
click at [772, 330] on div "Internet Protocol (IP)" at bounding box center [701, 321] width 597 height 39
click at [403, 298] on input "b. Internet Protocol (IP)" at bounding box center [403, 292] width 0 height 12
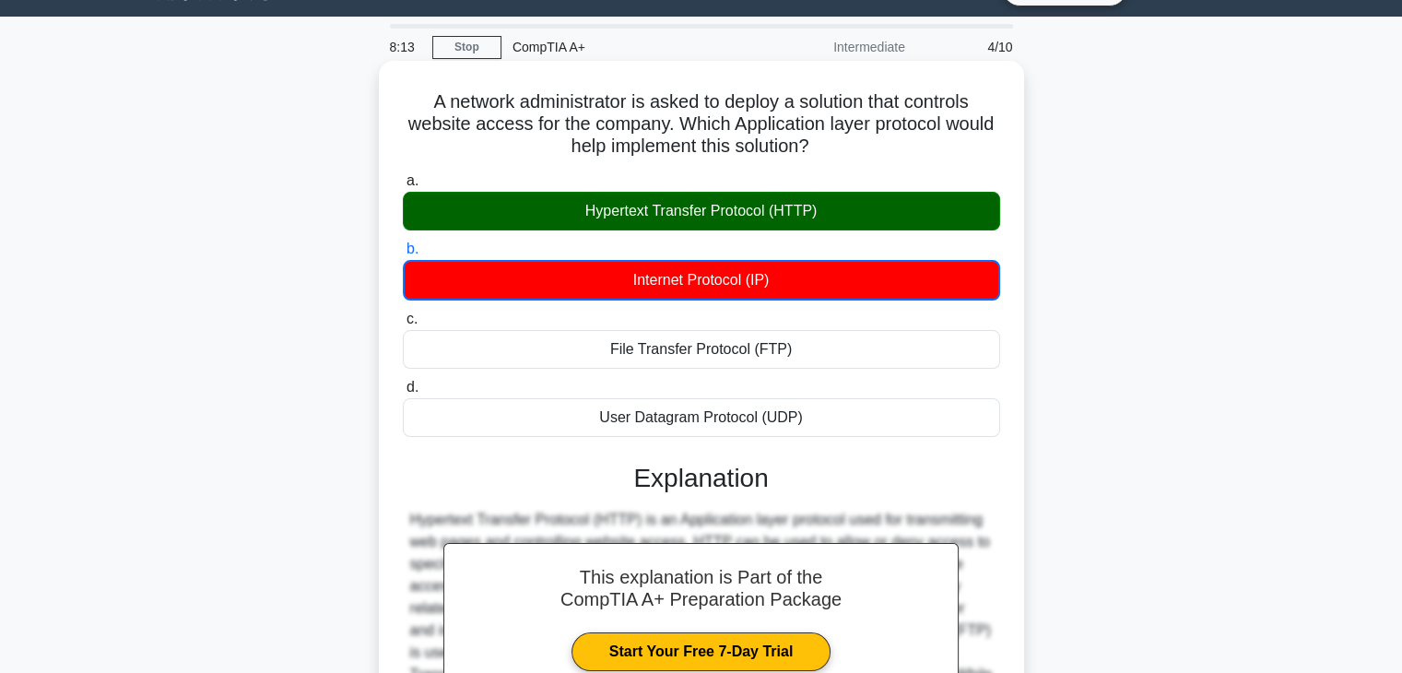
scroll to position [324, 0]
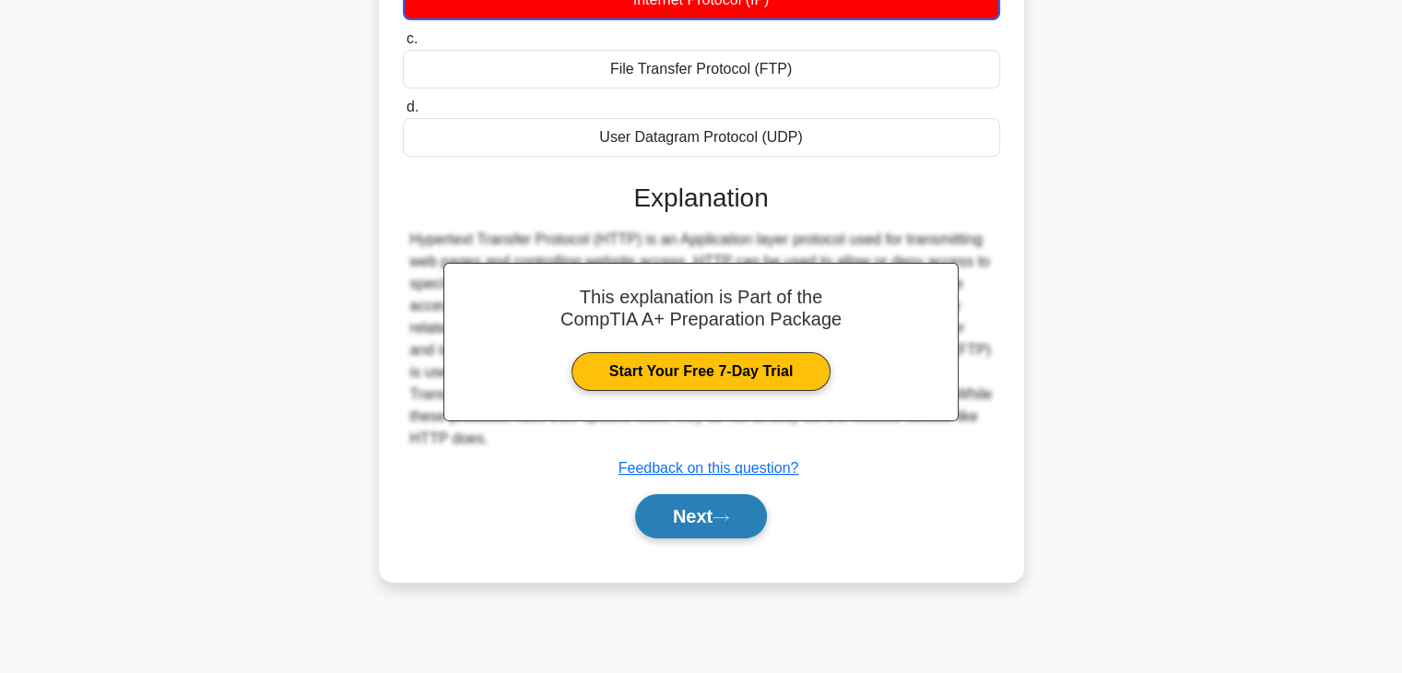
click at [695, 525] on button "Next" at bounding box center [701, 516] width 132 height 44
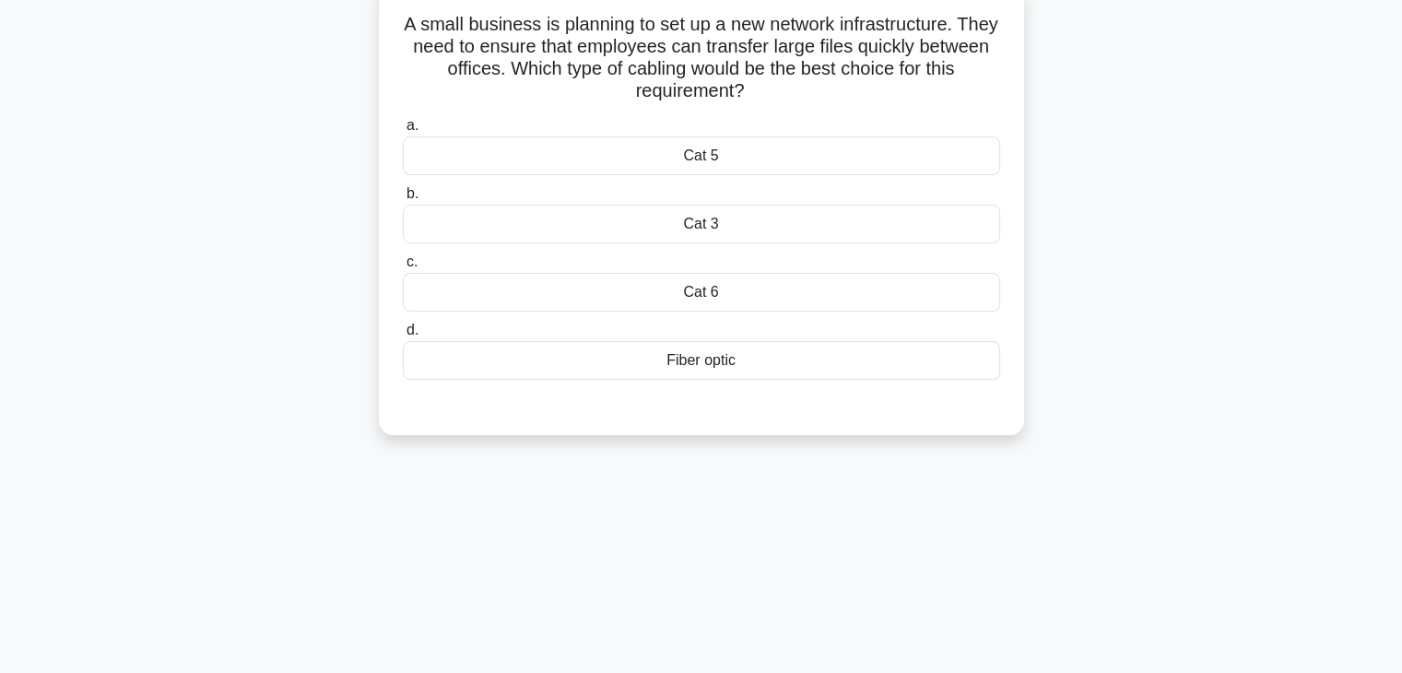
scroll to position [111, 0]
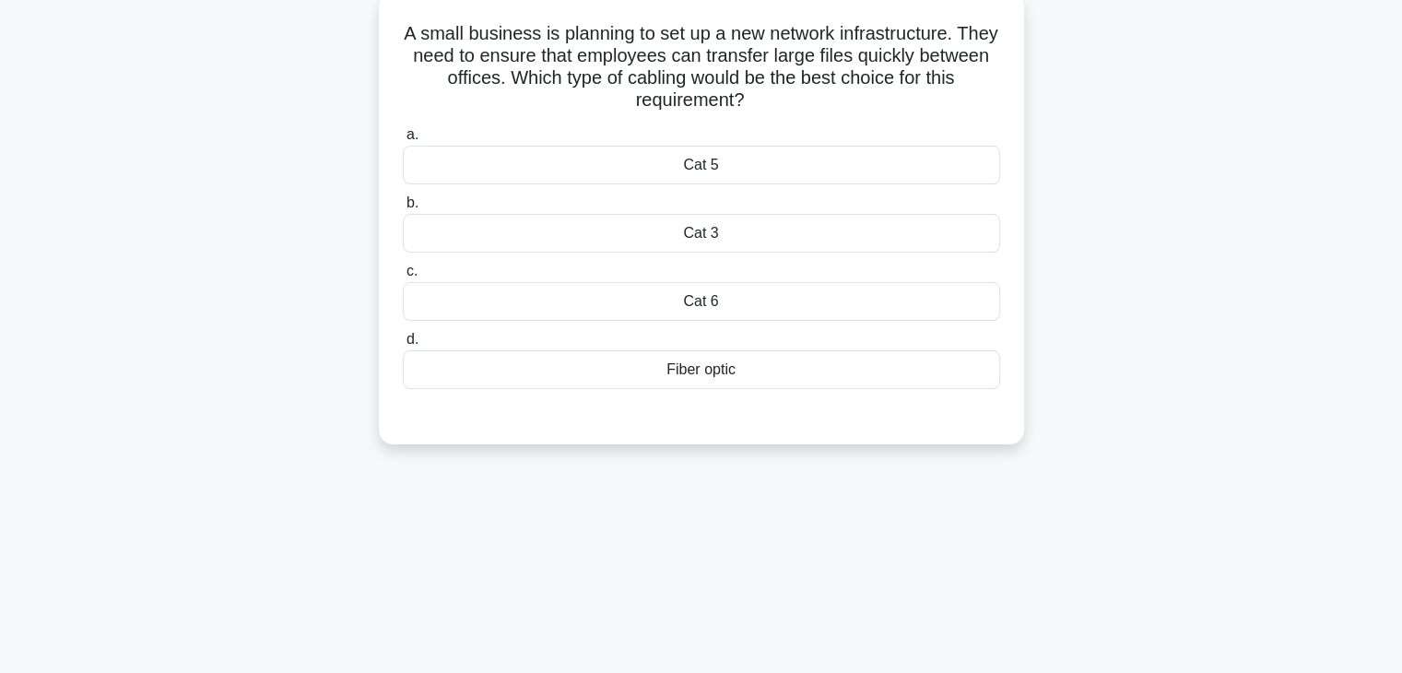
click at [726, 290] on div "Cat 6" at bounding box center [701, 301] width 597 height 39
click at [403, 278] on input "c. Cat 6" at bounding box center [403, 272] width 0 height 12
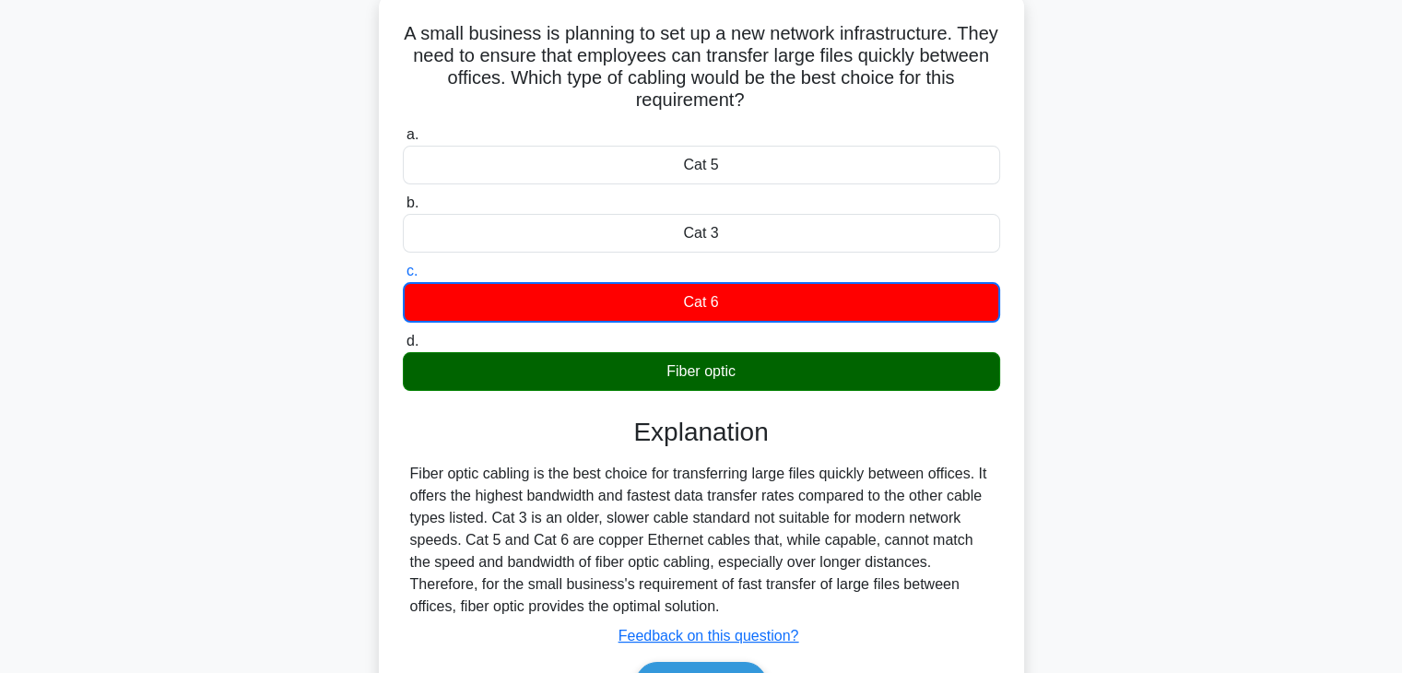
scroll to position [324, 0]
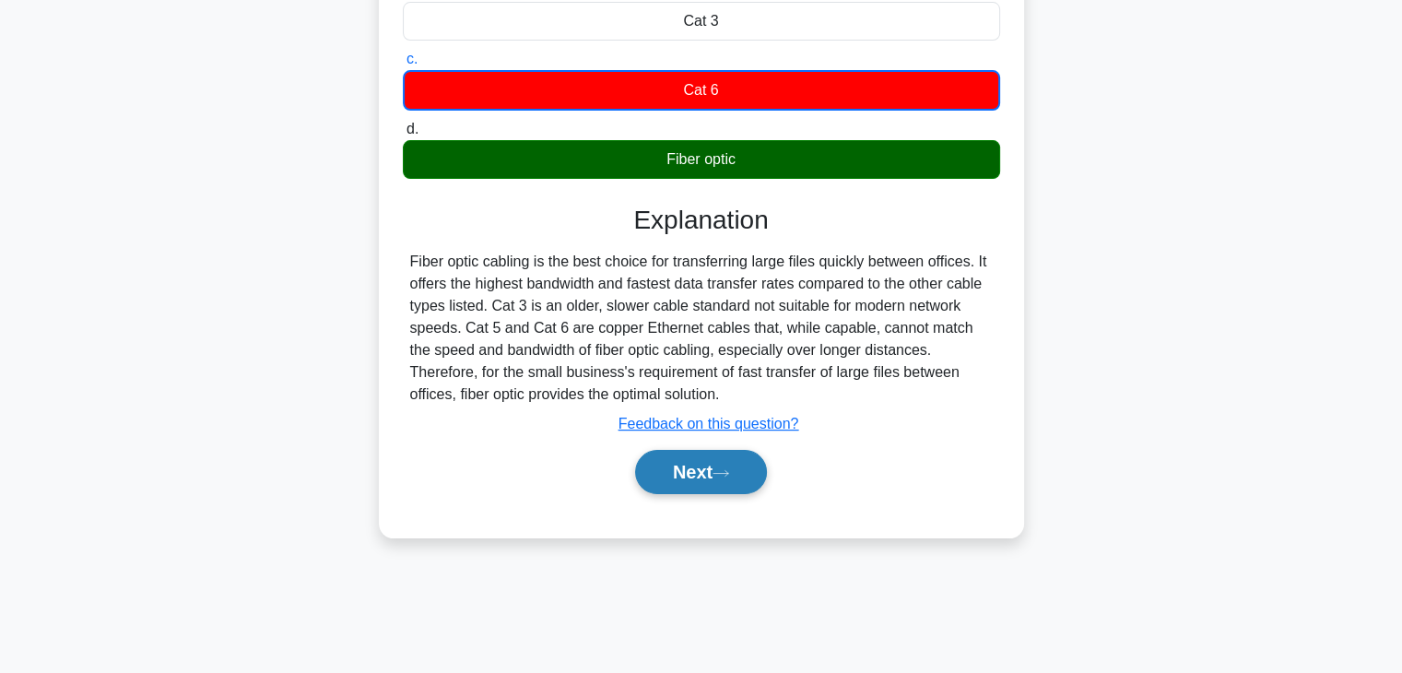
click at [719, 477] on button "Next" at bounding box center [701, 472] width 132 height 44
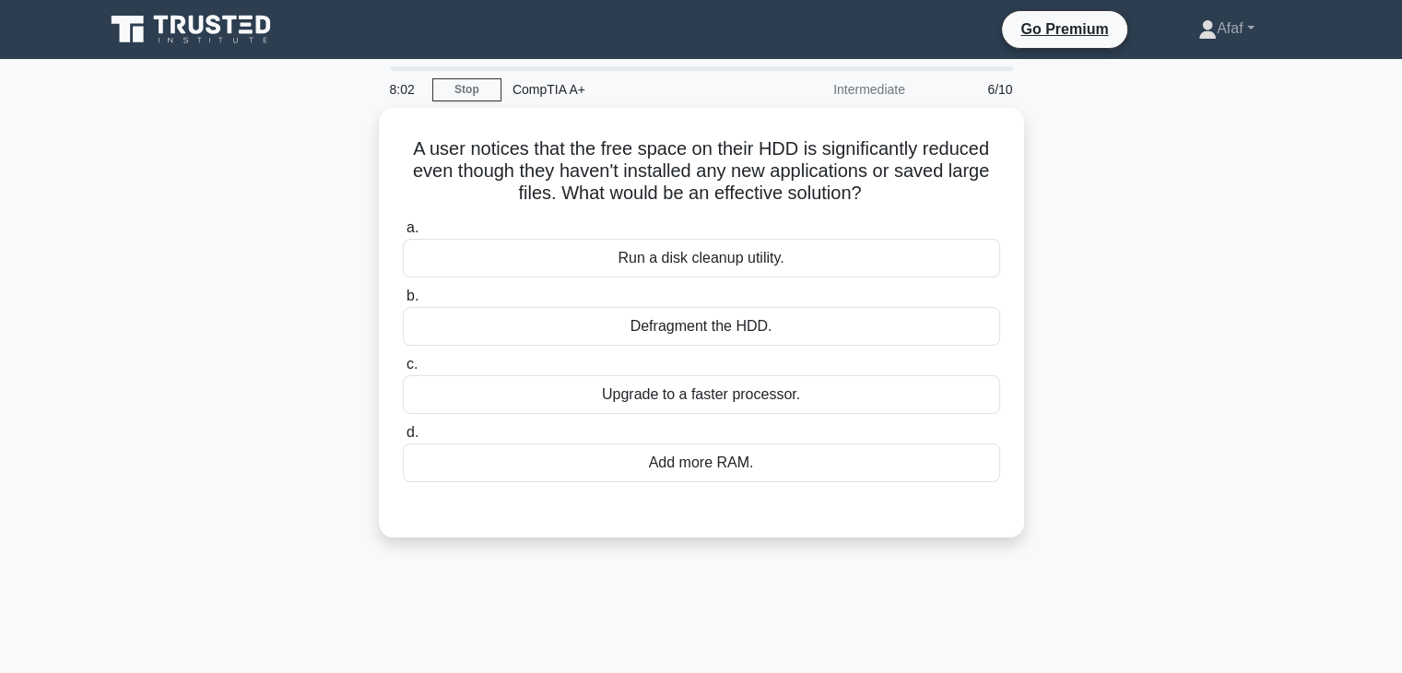
scroll to position [2, 0]
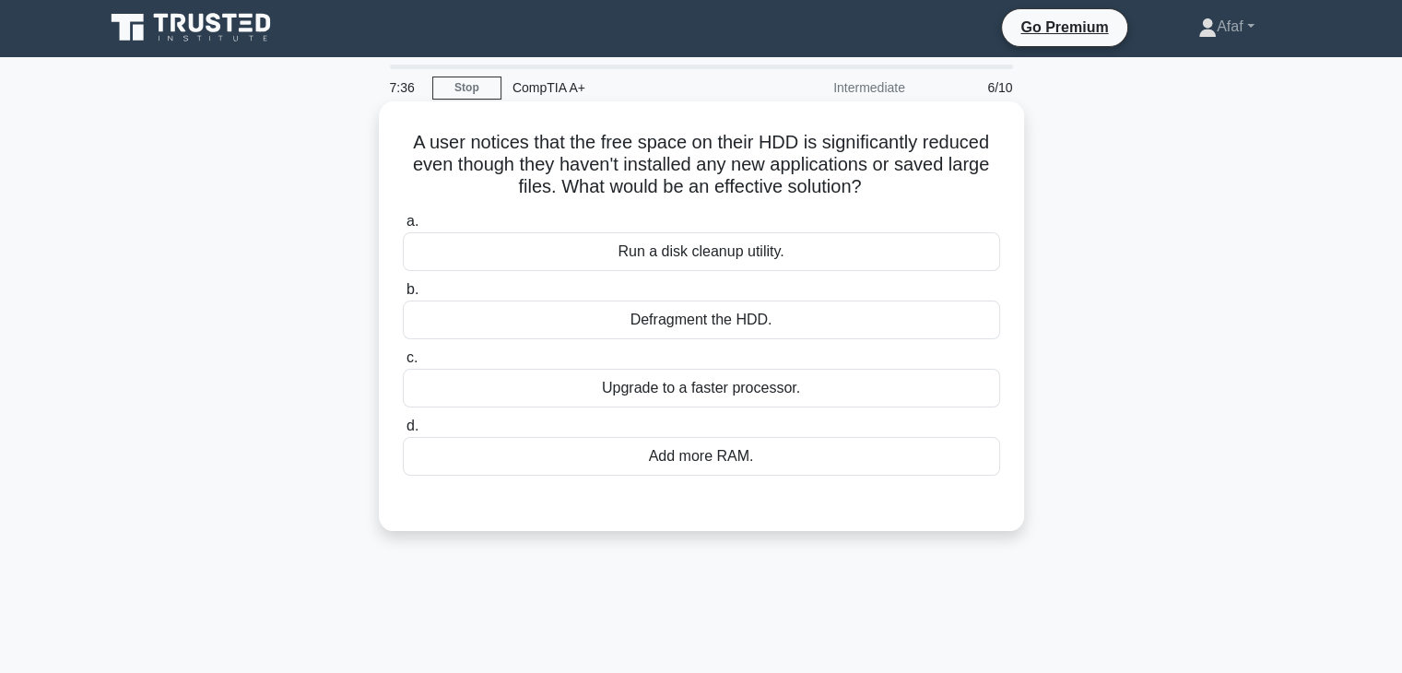
click at [819, 256] on div "Run a disk cleanup utility." at bounding box center [701, 251] width 597 height 39
click at [403, 228] on input "a. Run a disk cleanup utility." at bounding box center [403, 222] width 0 height 12
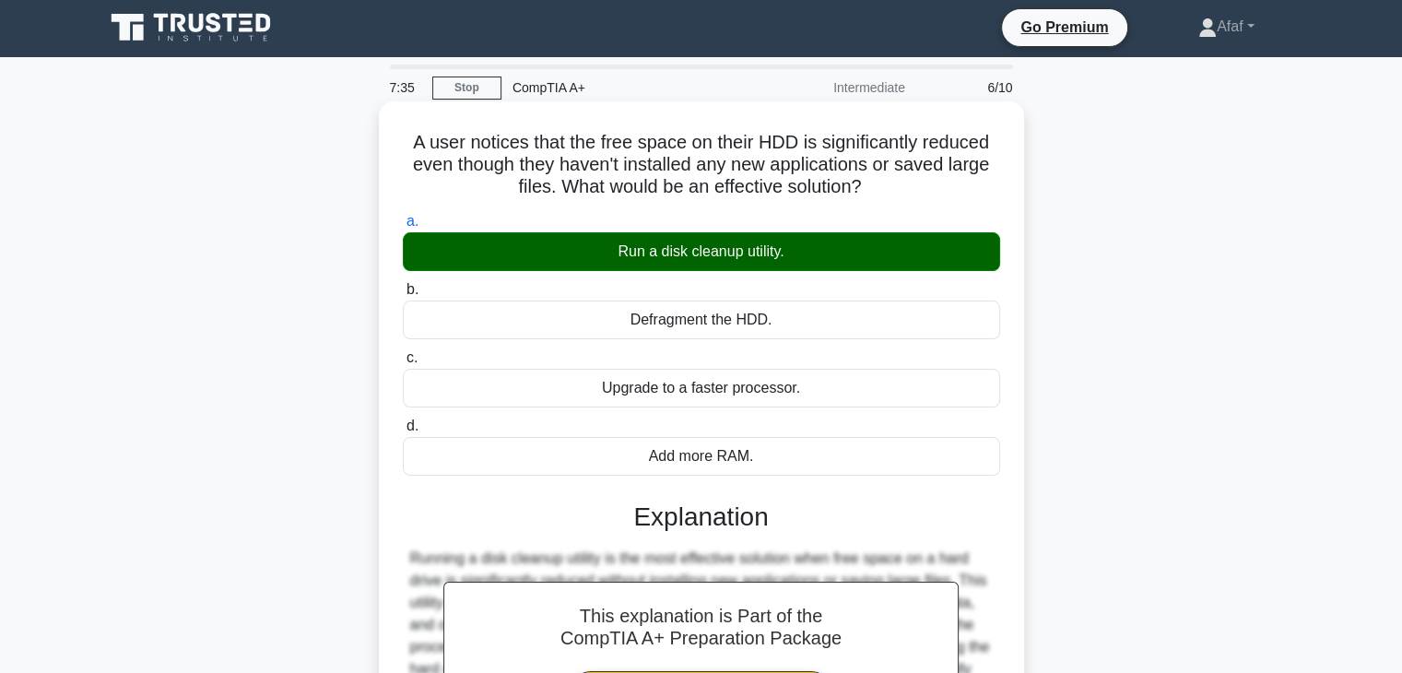
scroll to position [324, 0]
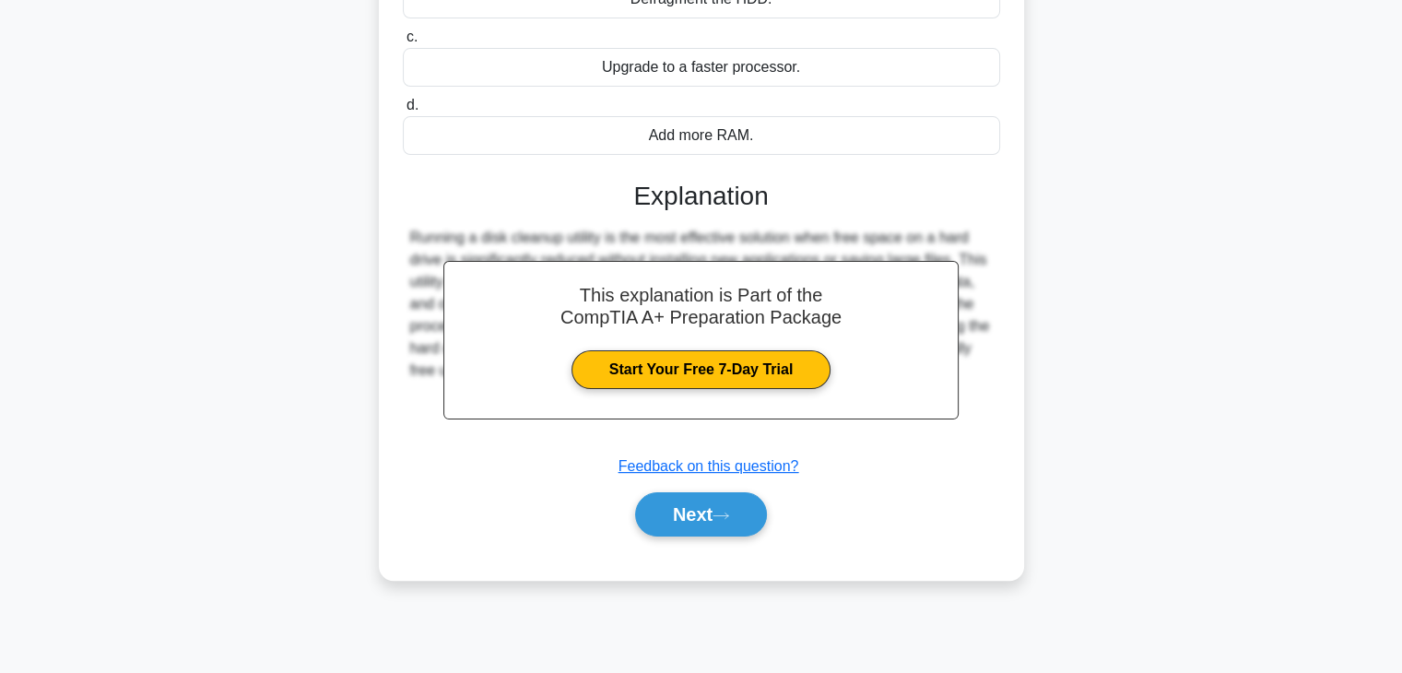
click at [692, 545] on div "a. Run a disk cleanup utility. b. Defragment the HDD. c. d." at bounding box center [701, 222] width 601 height 673
click at [692, 528] on button "Next" at bounding box center [701, 514] width 132 height 44
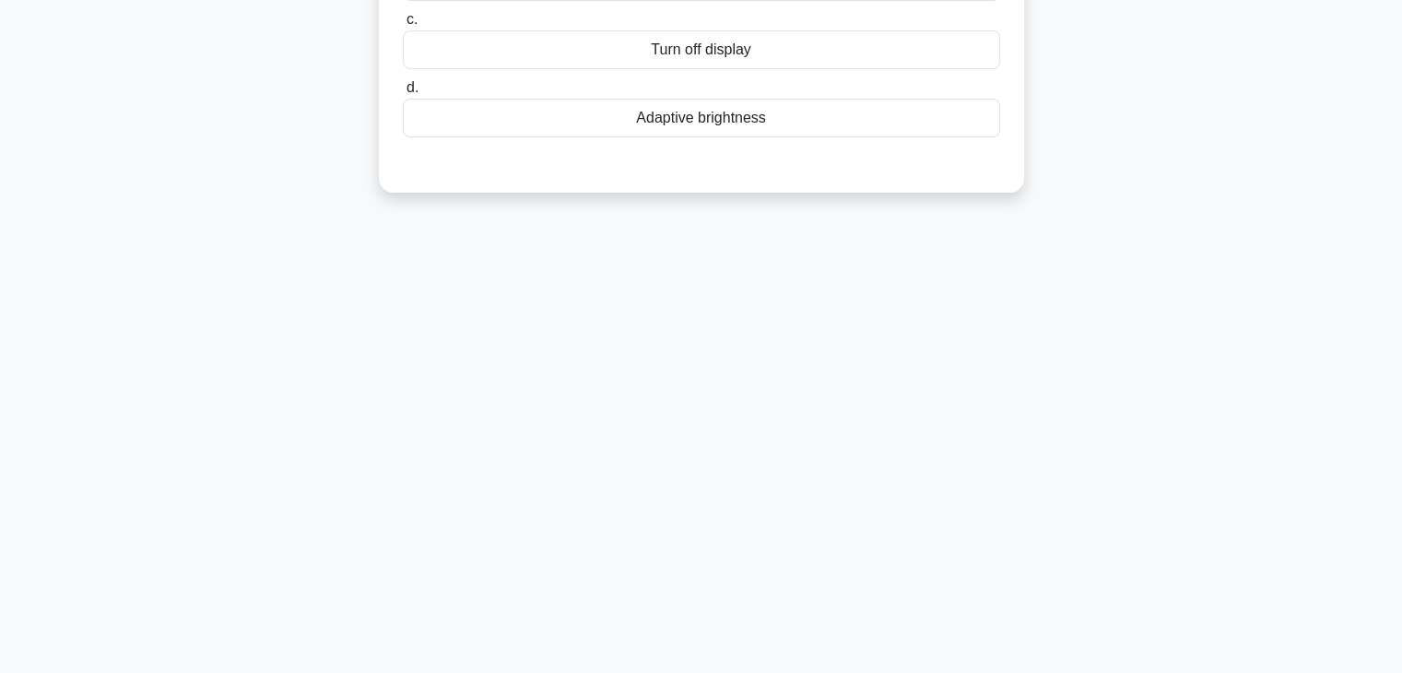
scroll to position [0, 0]
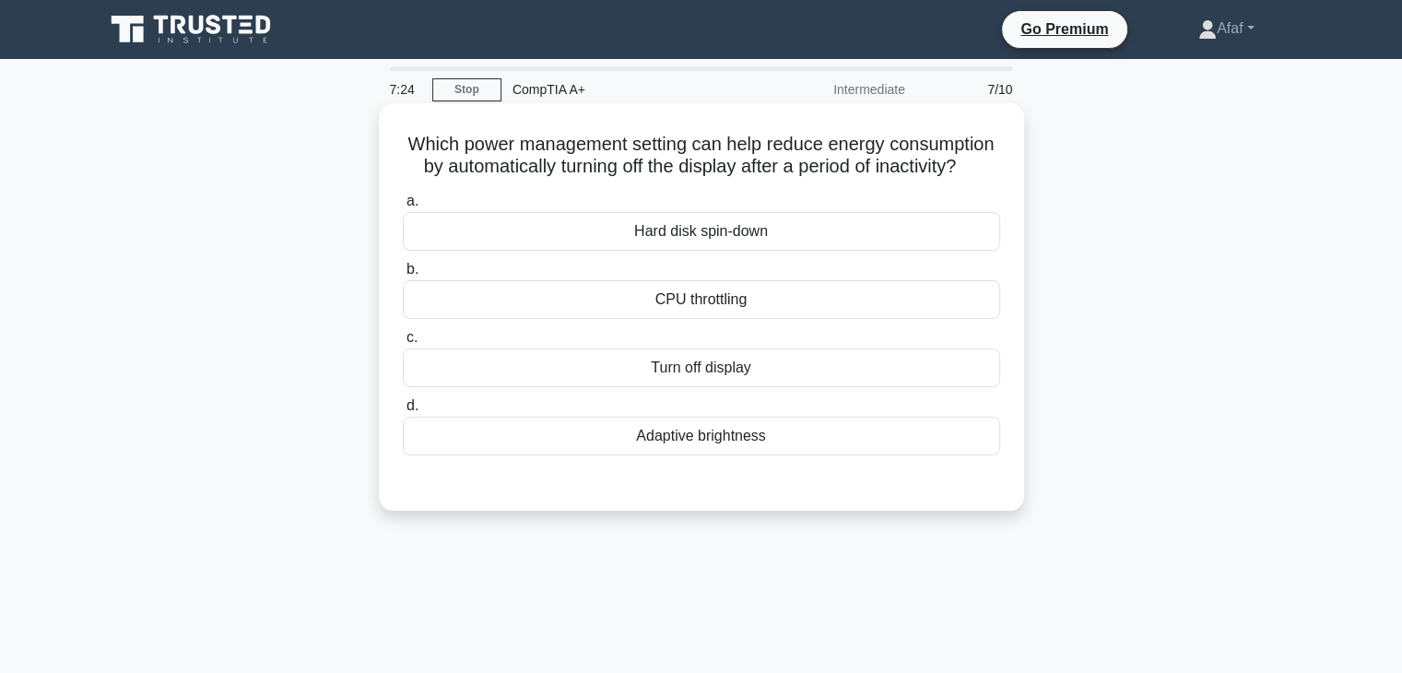
click at [808, 387] on div "Turn off display" at bounding box center [701, 368] width 597 height 39
click at [403, 344] on input "c. Turn off display" at bounding box center [403, 338] width 0 height 12
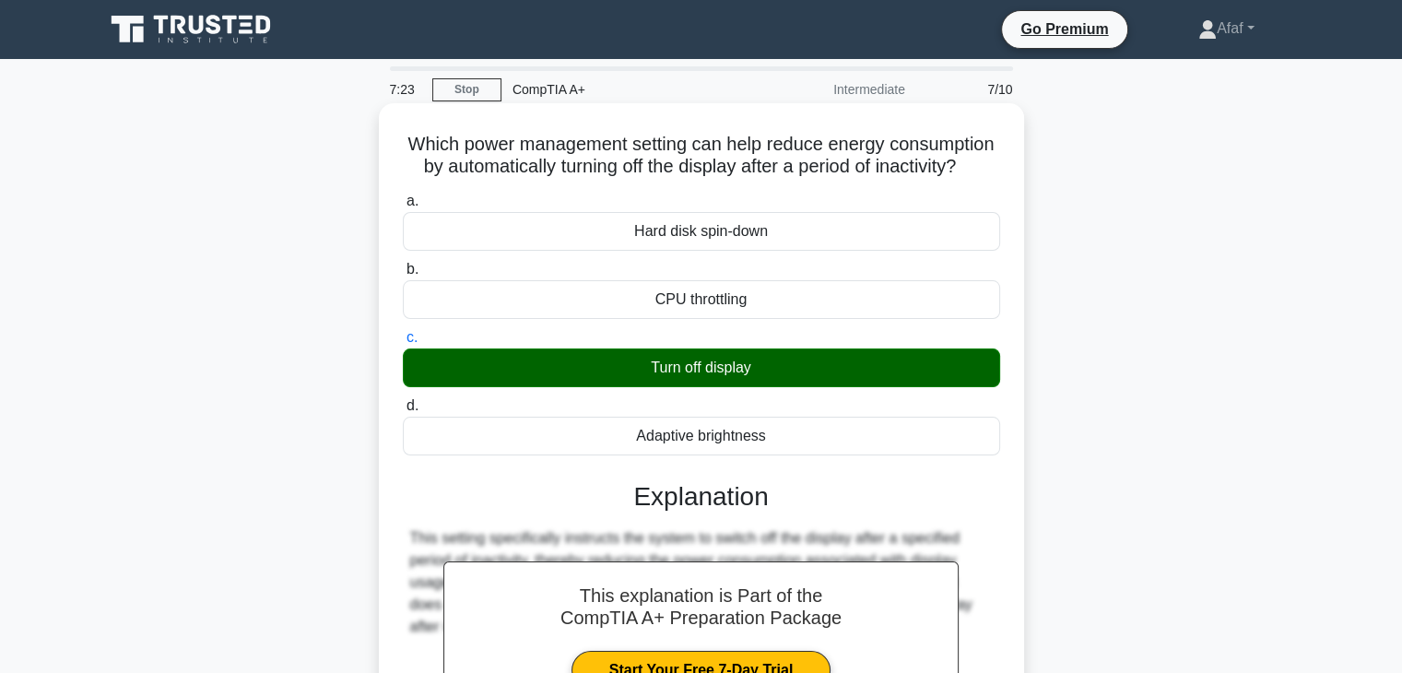
scroll to position [324, 0]
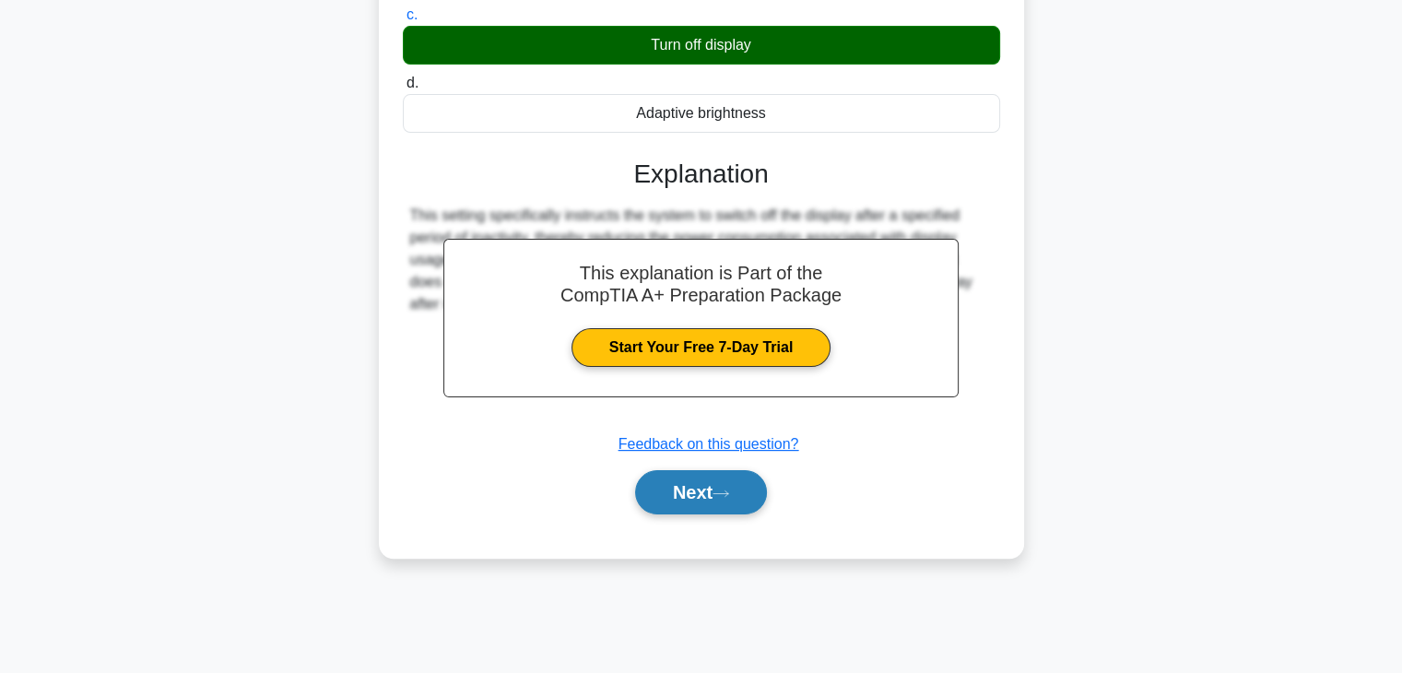
click at [715, 515] on button "Next" at bounding box center [701, 492] width 132 height 44
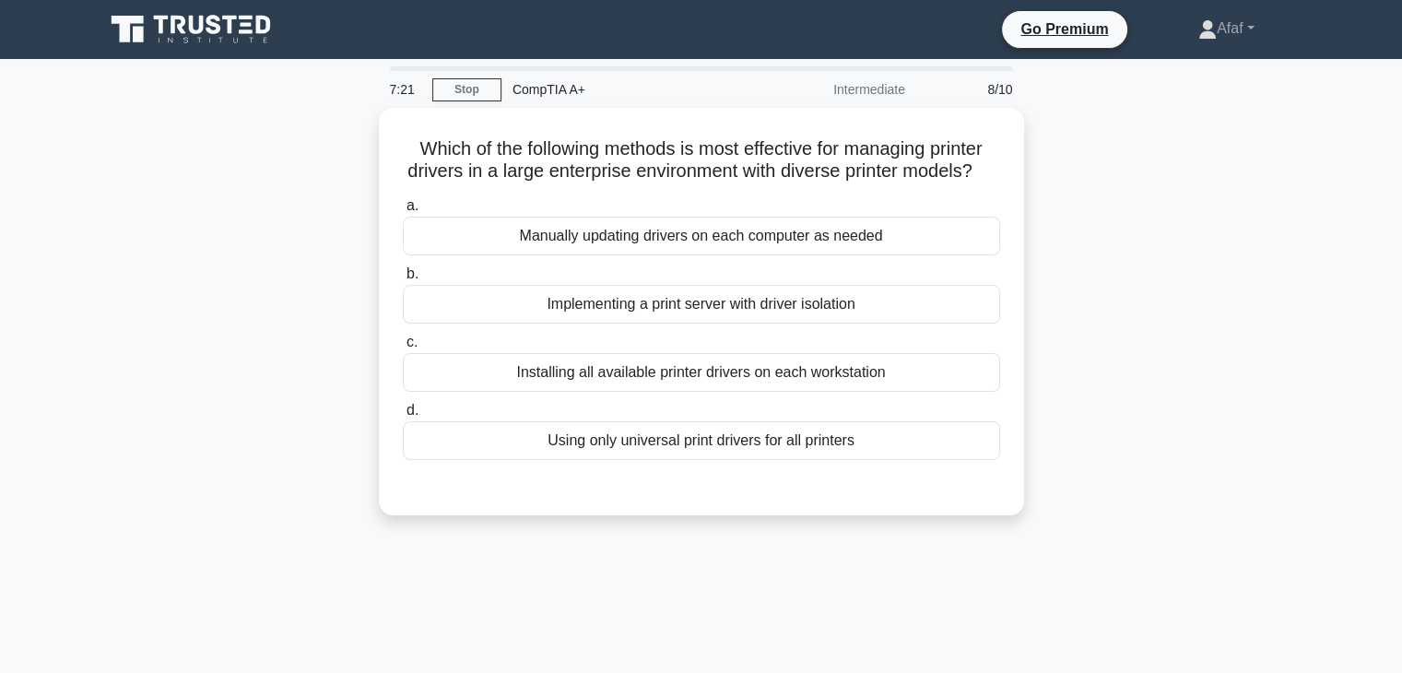
scroll to position [2, 0]
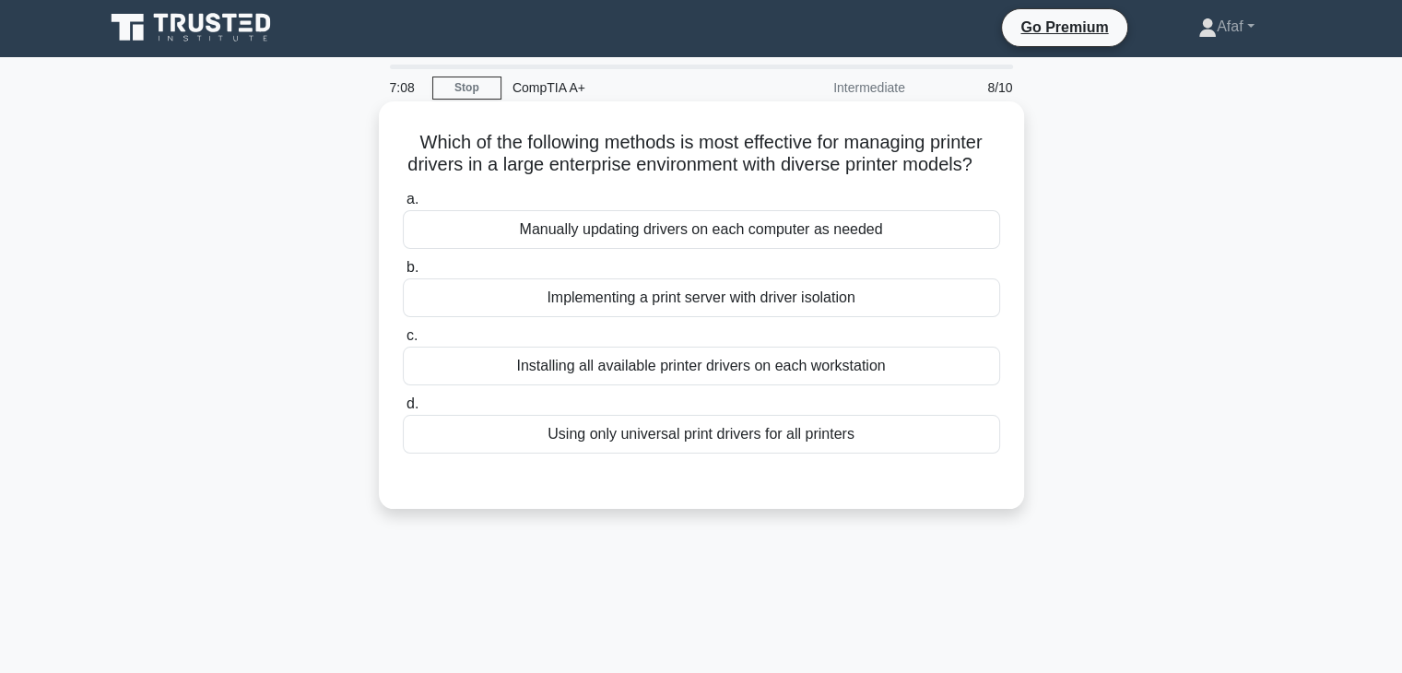
click at [873, 317] on div "Implementing a print server with driver isolation" at bounding box center [701, 297] width 597 height 39
click at [403, 274] on input "b. Implementing a print server with driver isolation" at bounding box center [403, 268] width 0 height 12
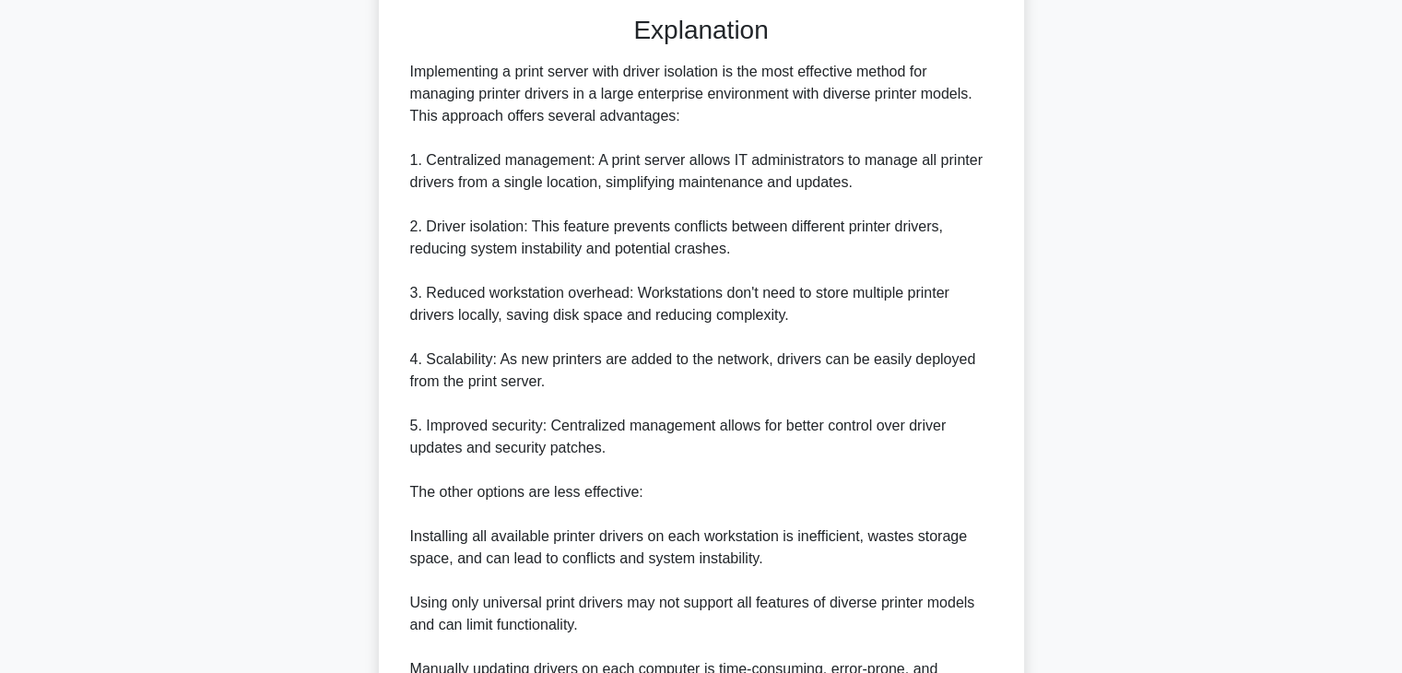
scroll to position [684, 0]
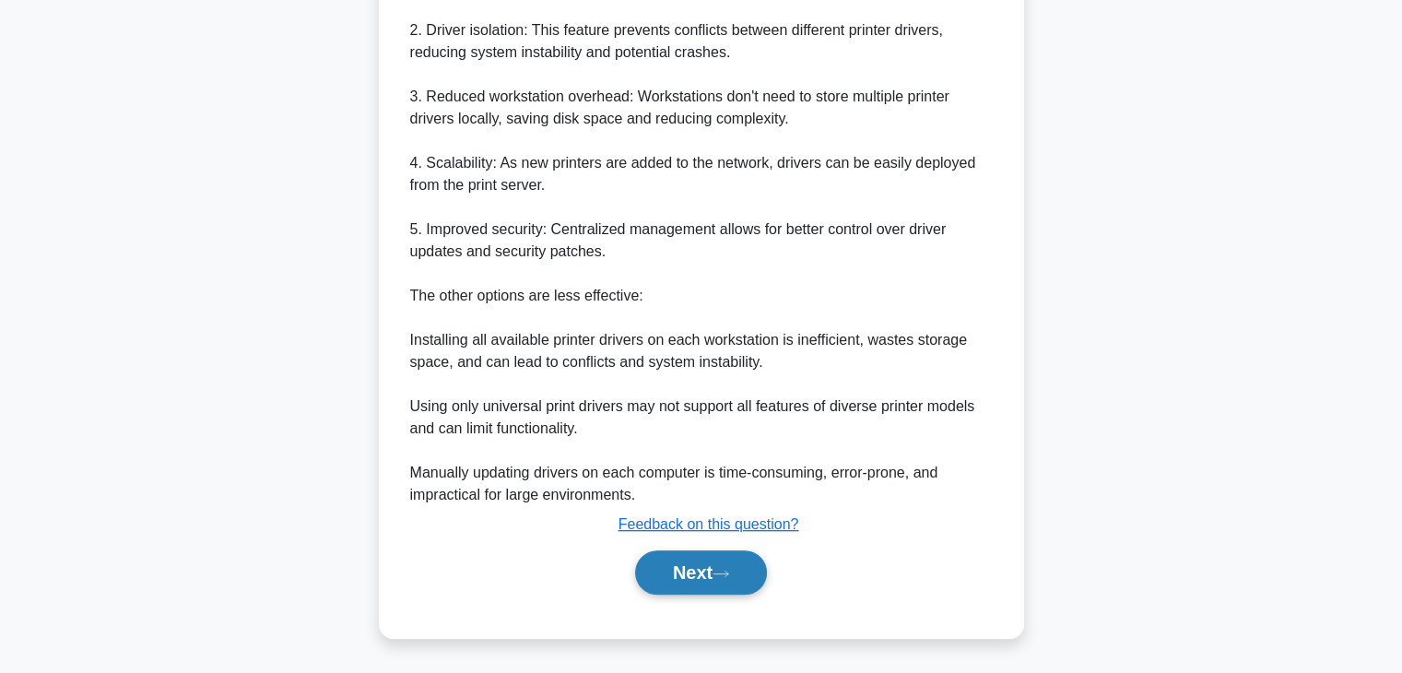
click at [693, 553] on button "Next" at bounding box center [701, 572] width 132 height 44
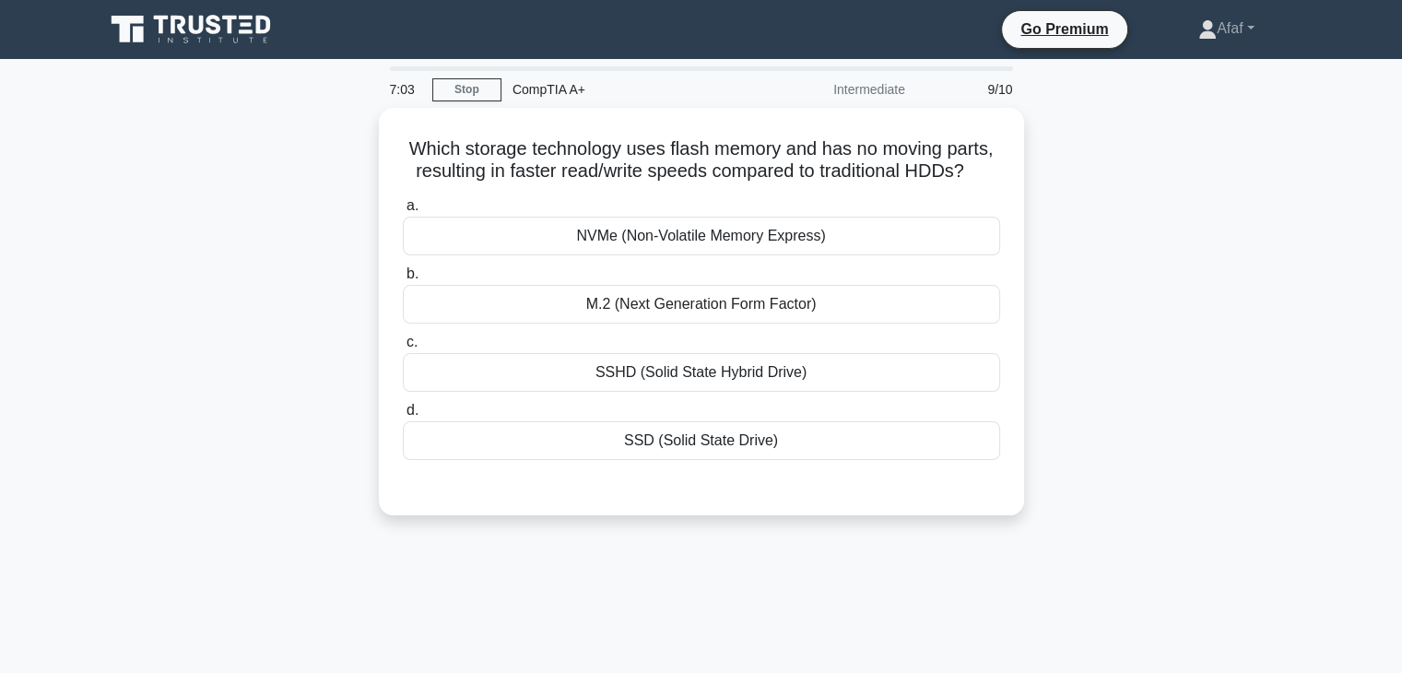
scroll to position [0, 0]
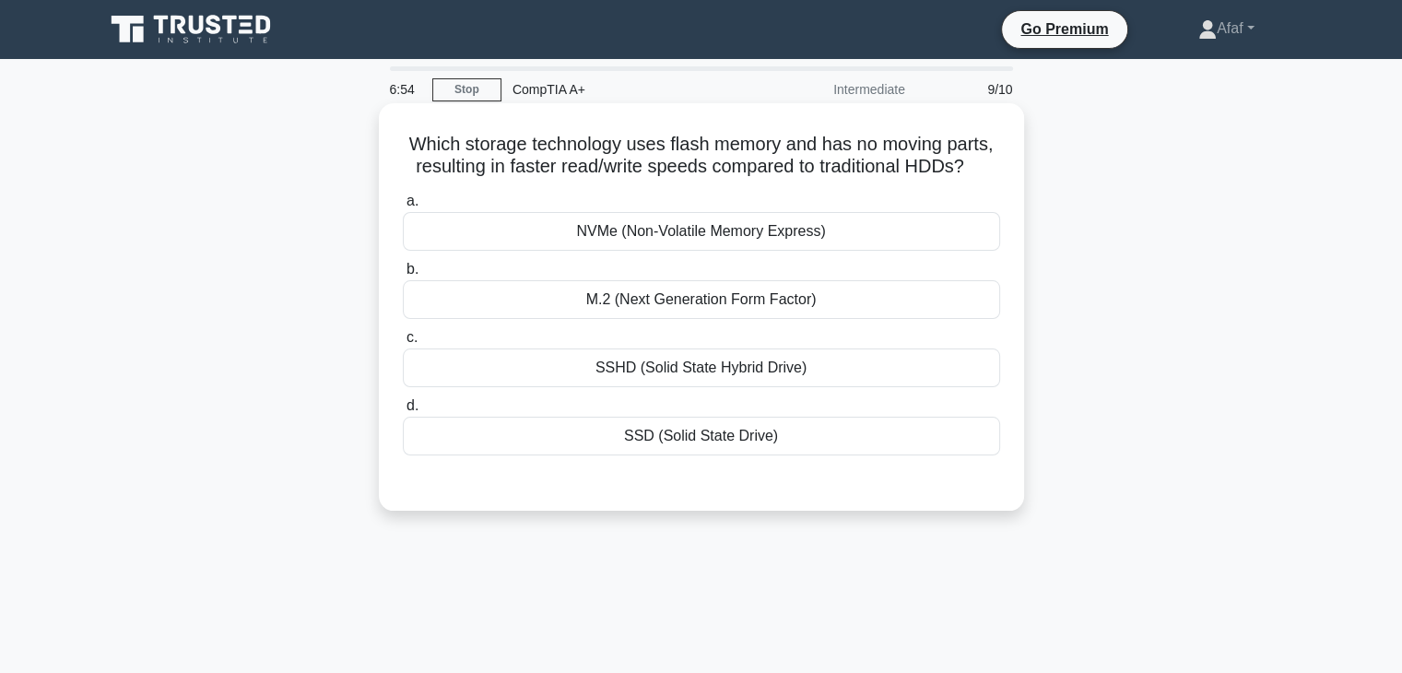
click at [694, 422] on div "SSD (Solid State Drive)" at bounding box center [701, 436] width 597 height 39
click at [403, 412] on input "d. SSD (Solid State Drive)" at bounding box center [403, 406] width 0 height 12
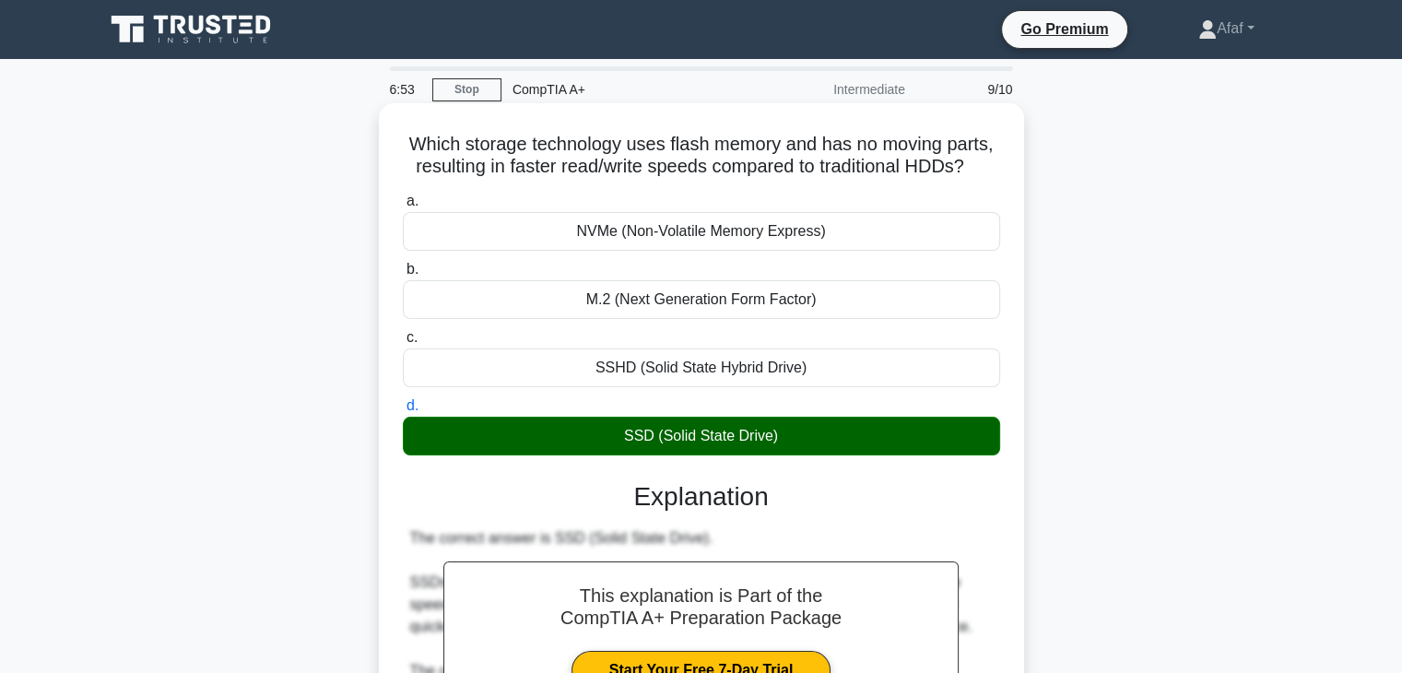
scroll to position [441, 0]
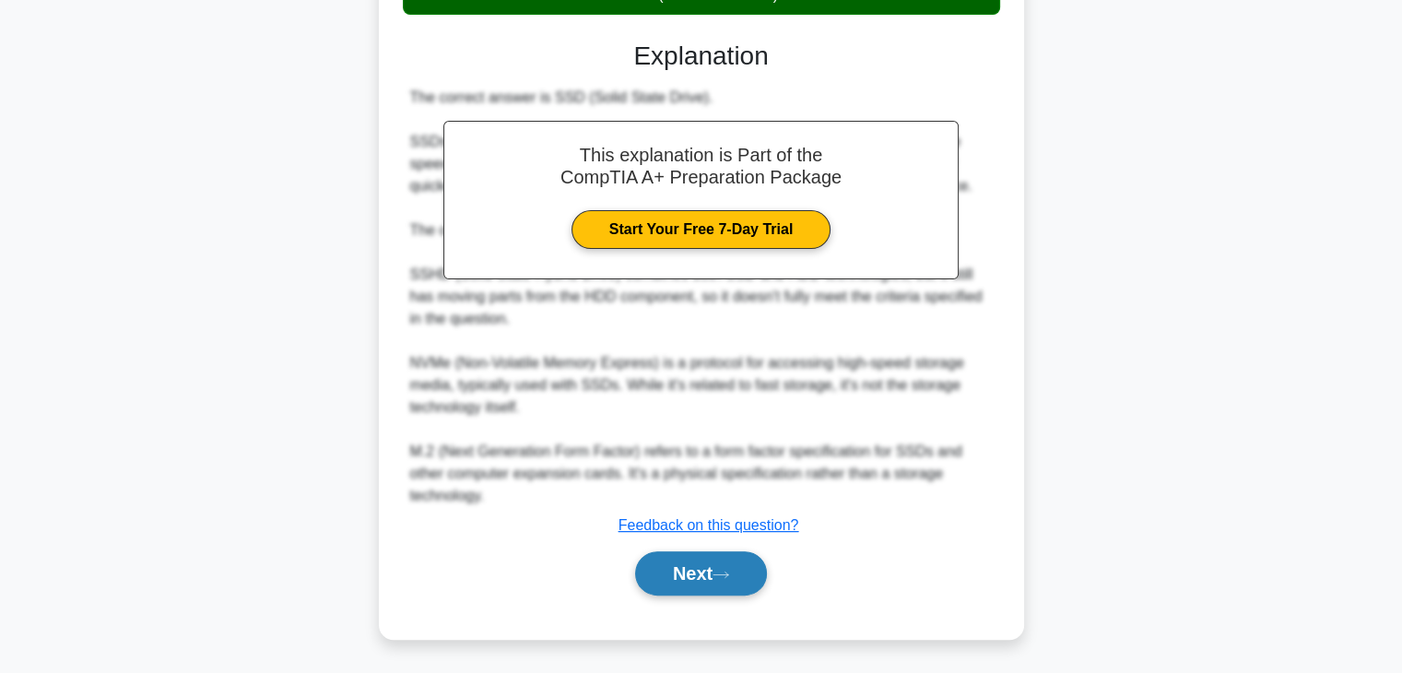
click at [677, 580] on button "Next" at bounding box center [701, 573] width 132 height 44
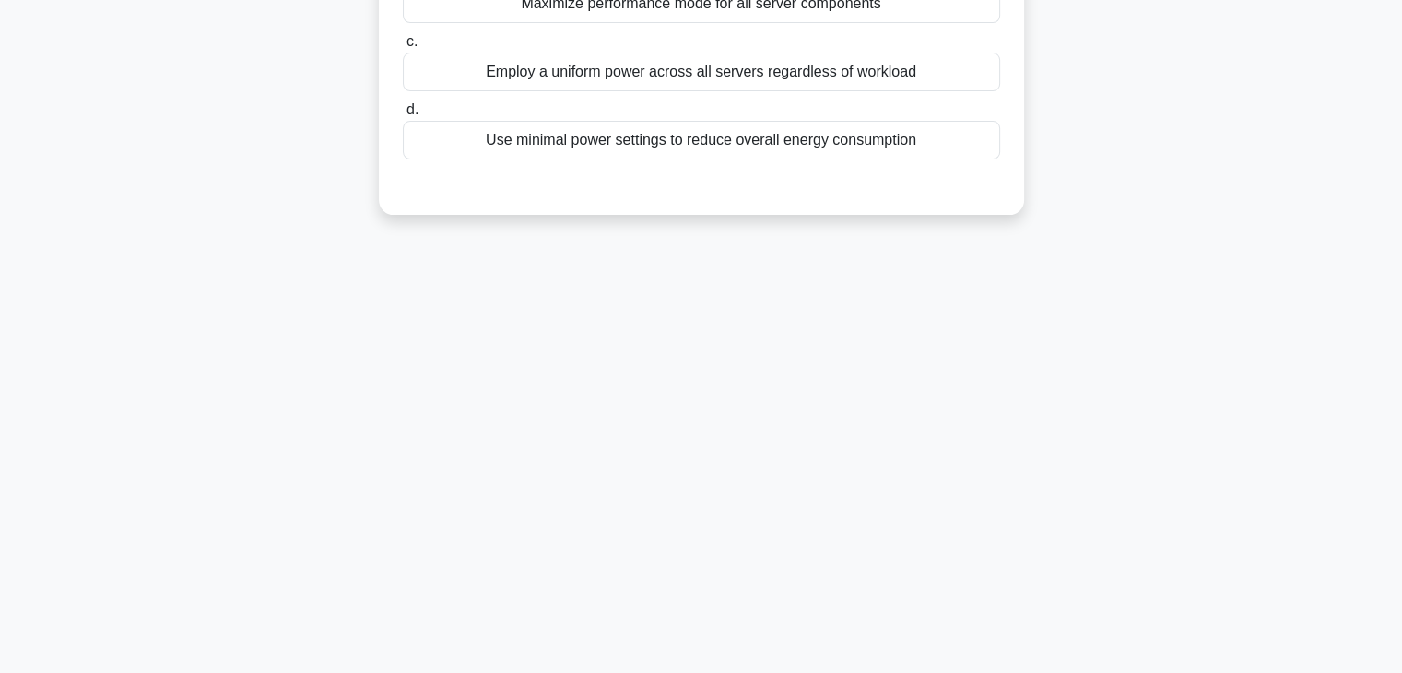
scroll to position [29, 0]
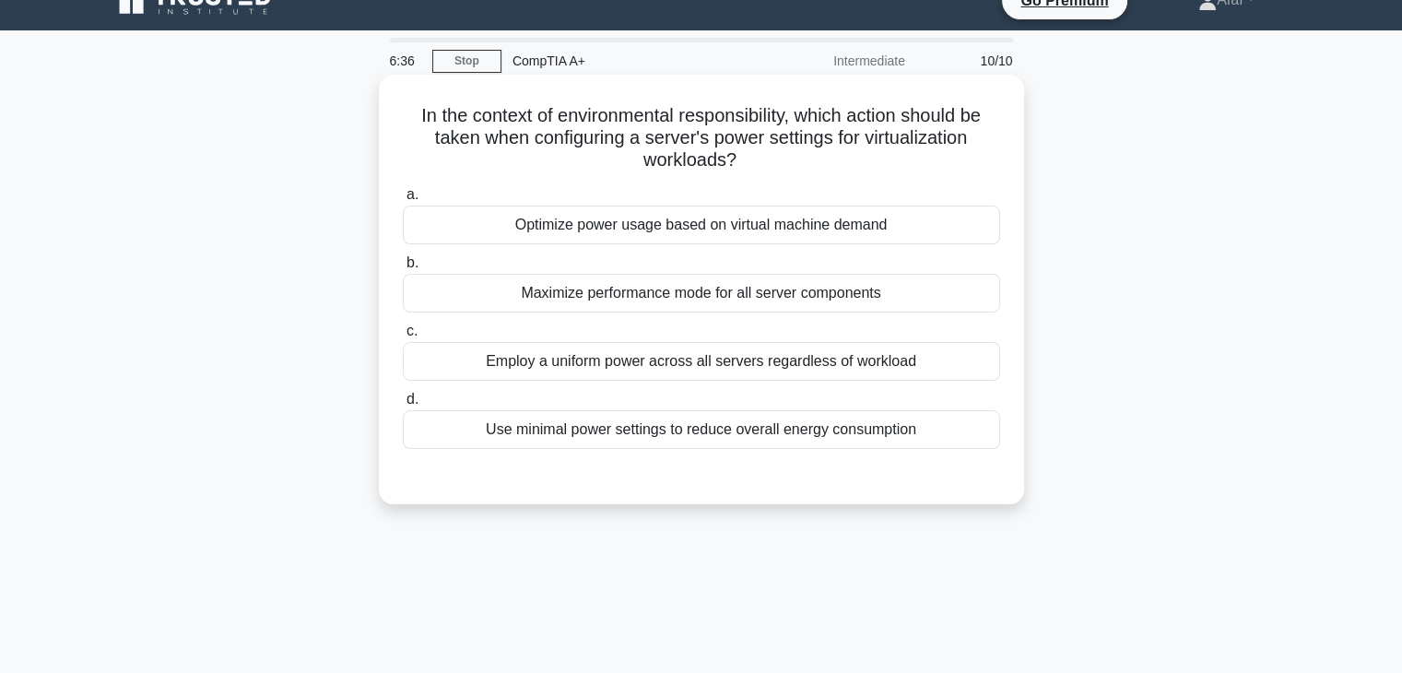
click at [893, 233] on div "Optimize power usage based on virtual machine demand" at bounding box center [701, 225] width 597 height 39
click at [403, 201] on input "a. Optimize power usage based on virtual machine demand" at bounding box center [403, 195] width 0 height 12
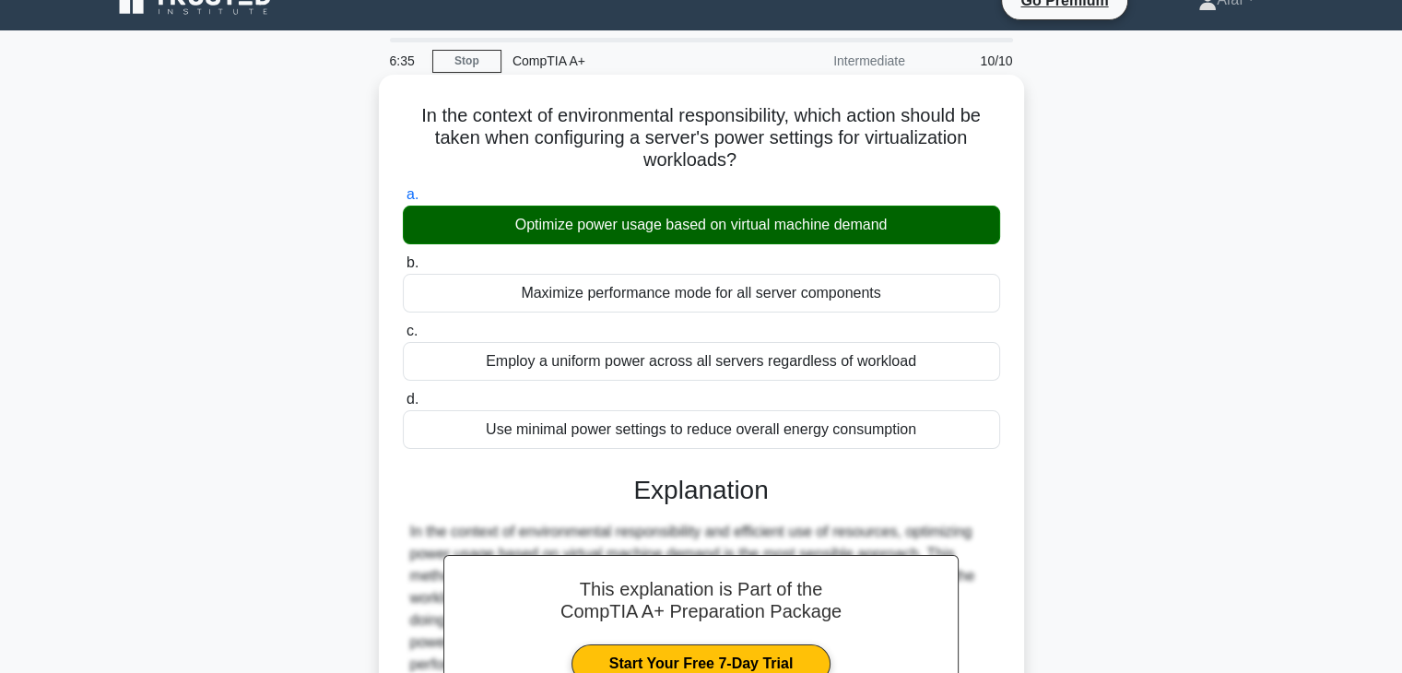
scroll to position [396, 0]
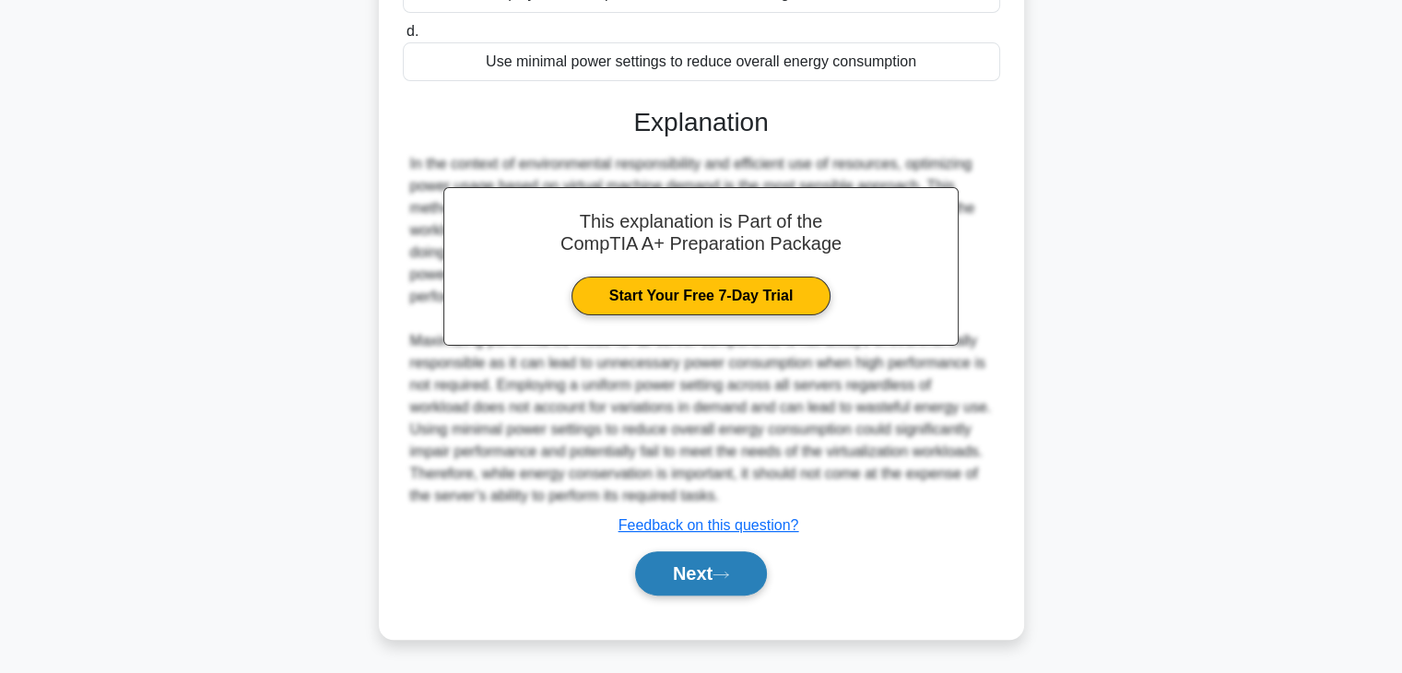
click at [704, 571] on button "Next" at bounding box center [701, 573] width 132 height 44
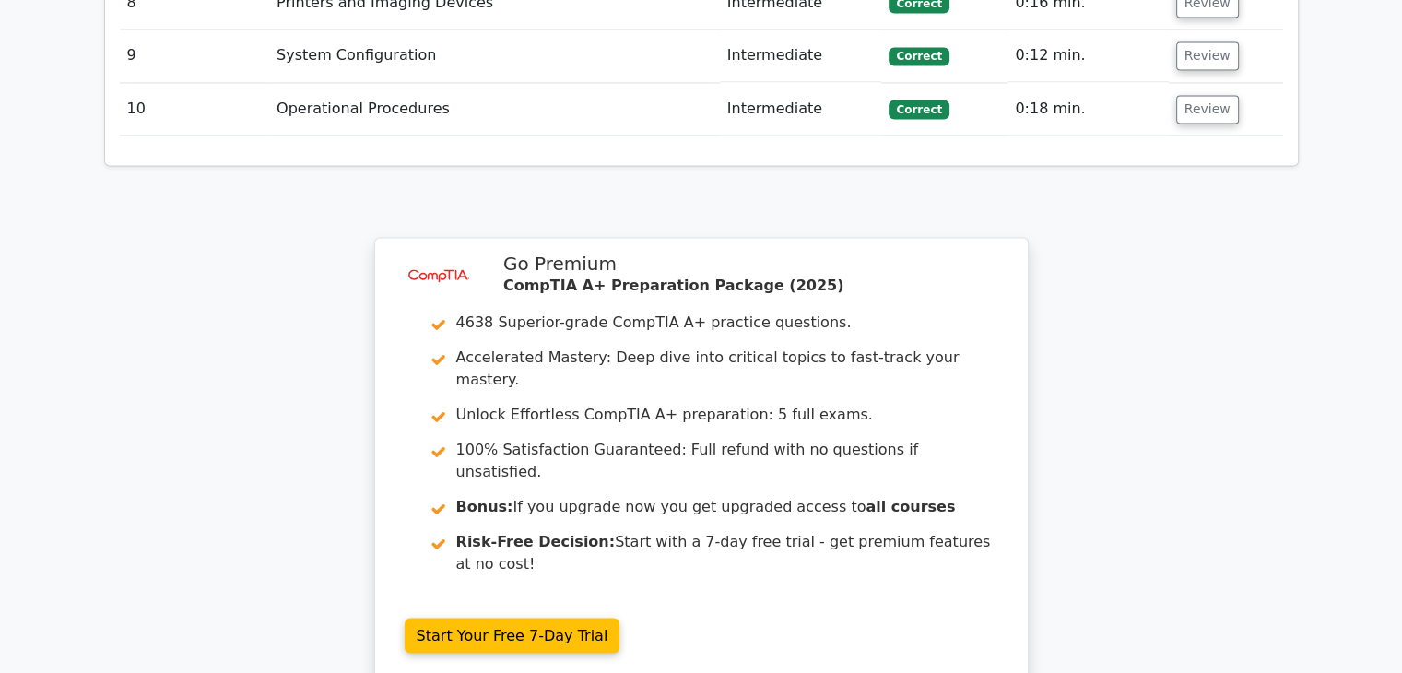
scroll to position [2931, 0]
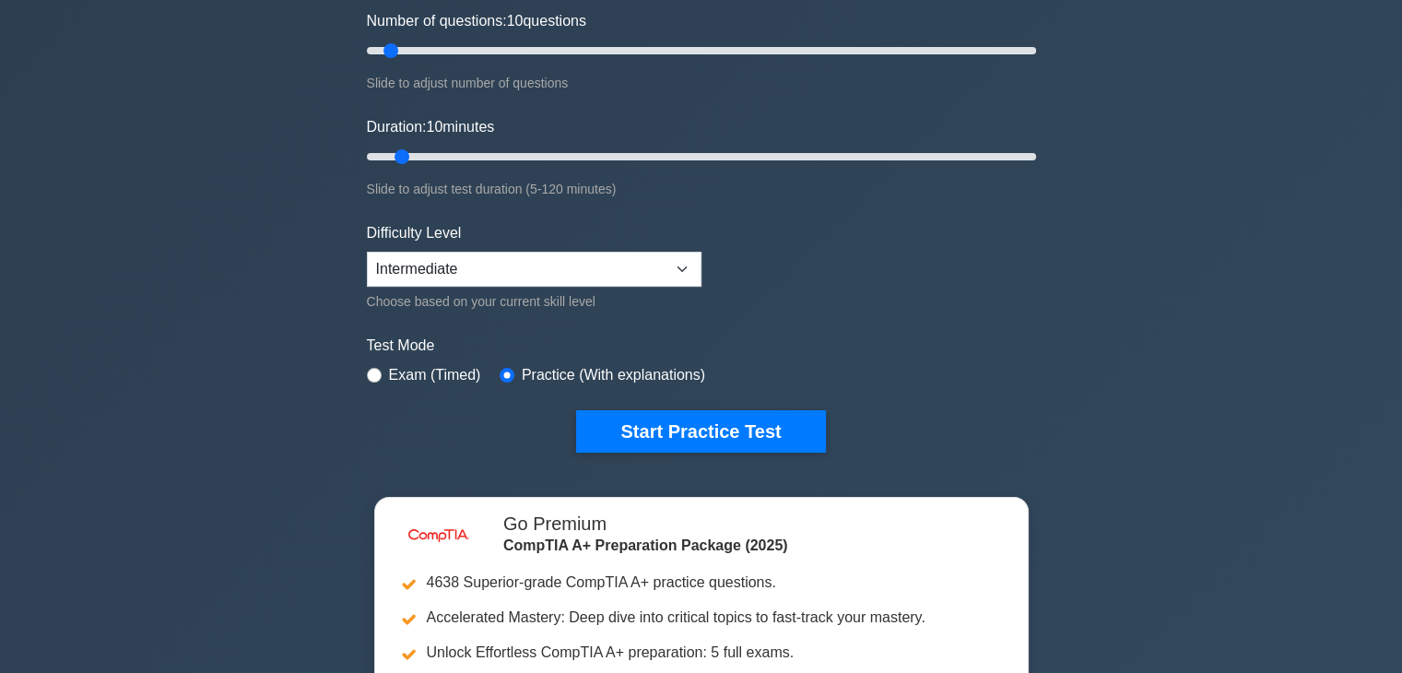
scroll to position [242, 0]
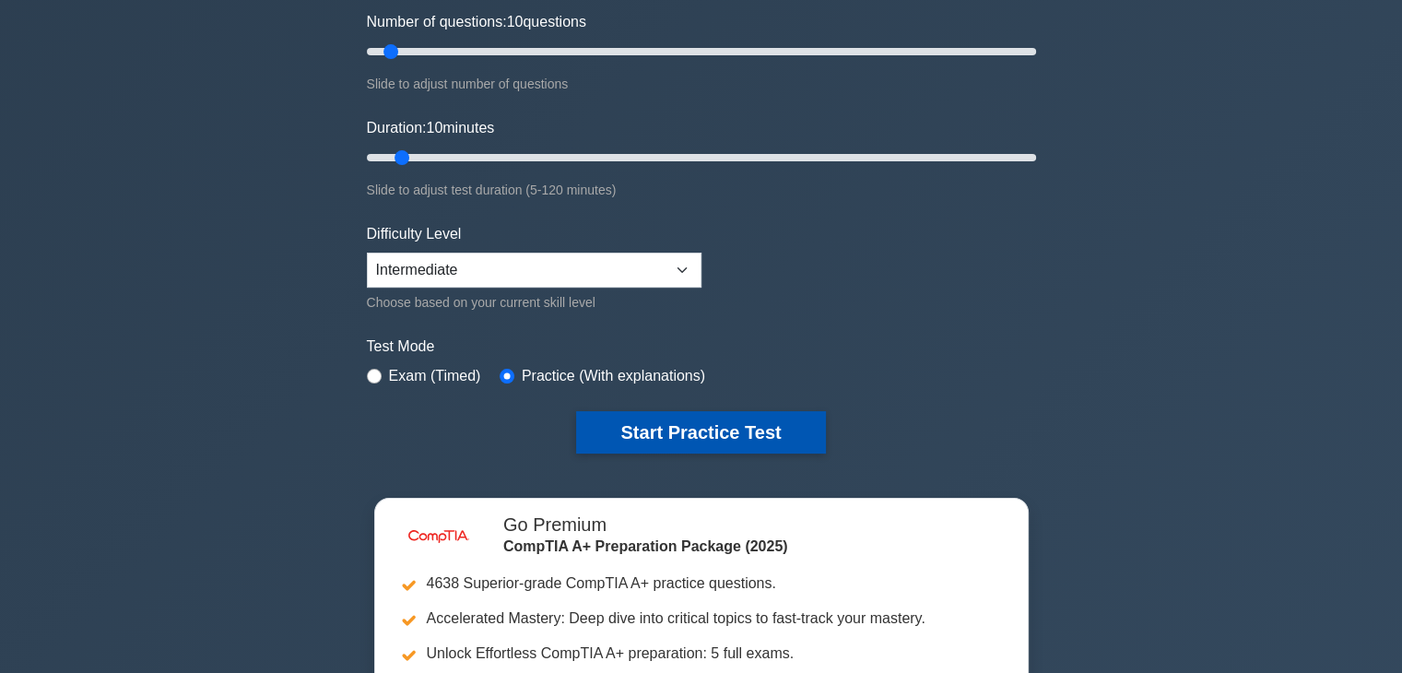
click at [677, 438] on button "Start Practice Test" at bounding box center [700, 432] width 249 height 42
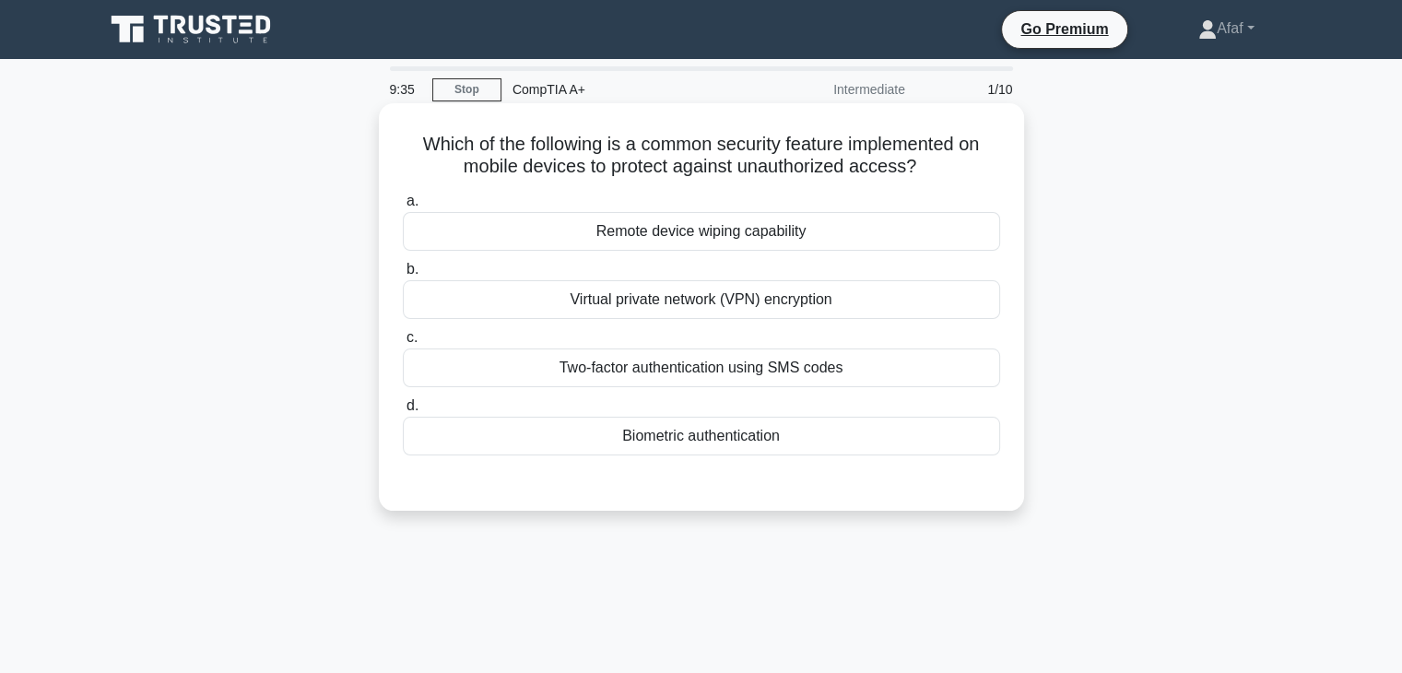
click at [846, 372] on div "Two-factor authentication using SMS codes" at bounding box center [701, 368] width 597 height 39
click at [403, 344] on input "c. Two-factor authentication using SMS codes" at bounding box center [403, 338] width 0 height 12
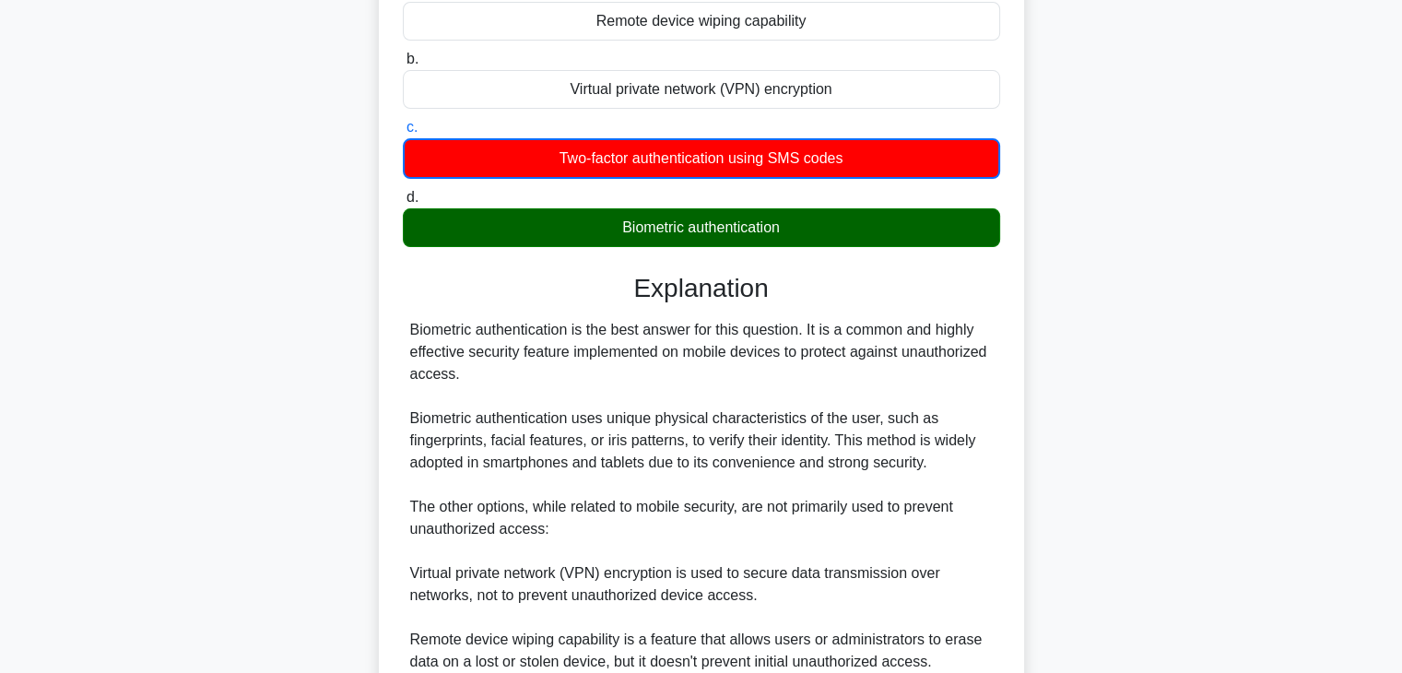
scroll to position [487, 0]
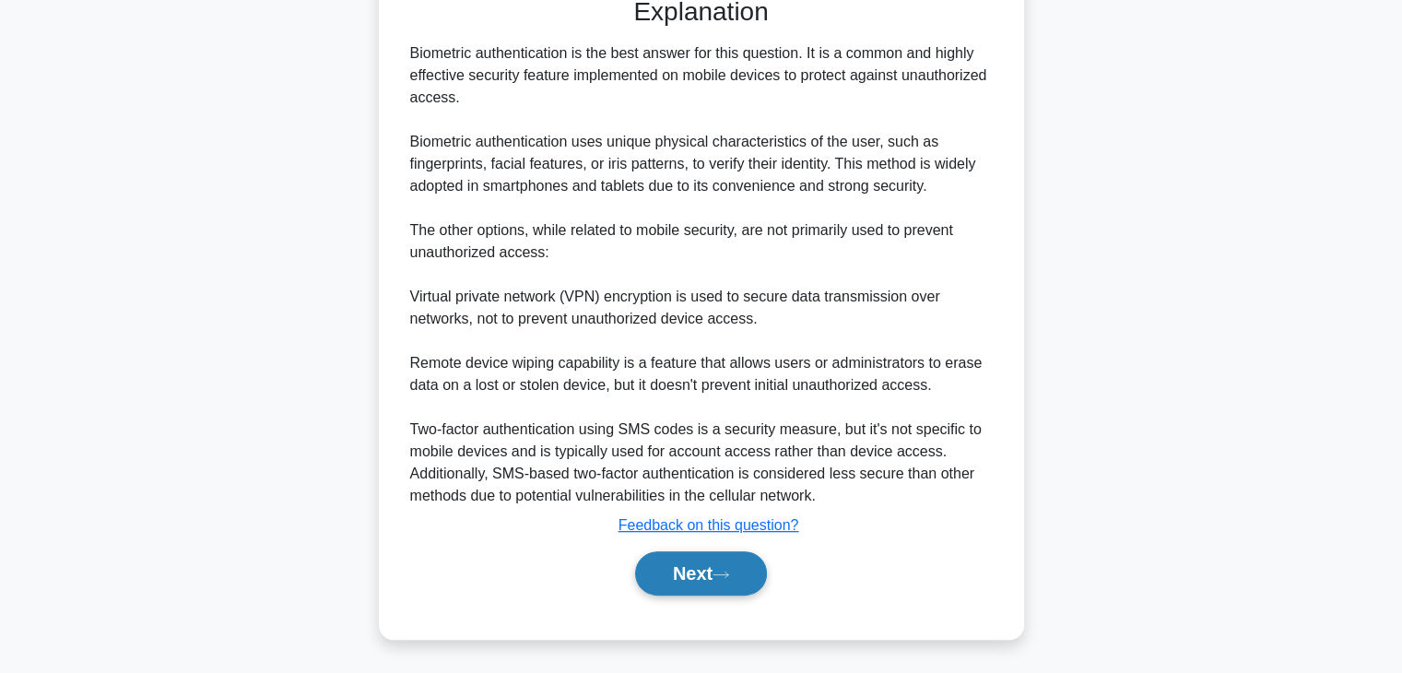
click at [714, 569] on button "Next" at bounding box center [701, 573] width 132 height 44
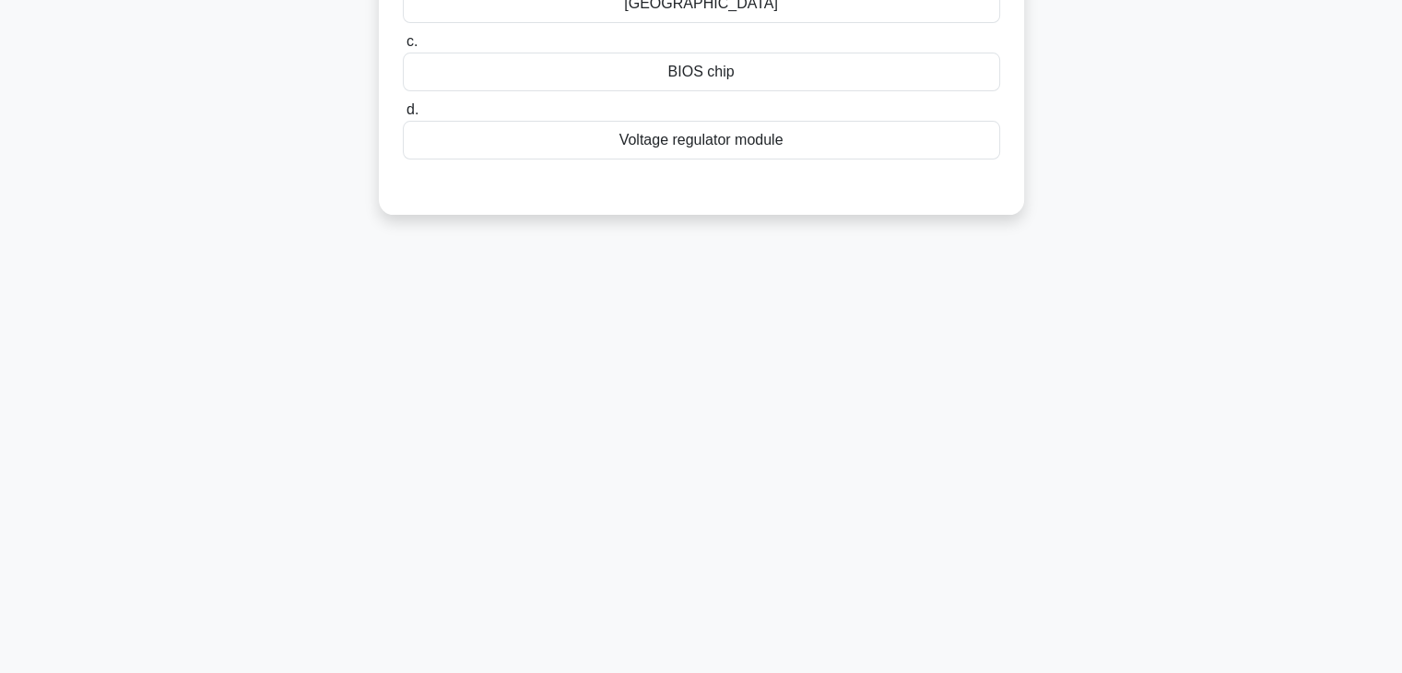
scroll to position [0, 0]
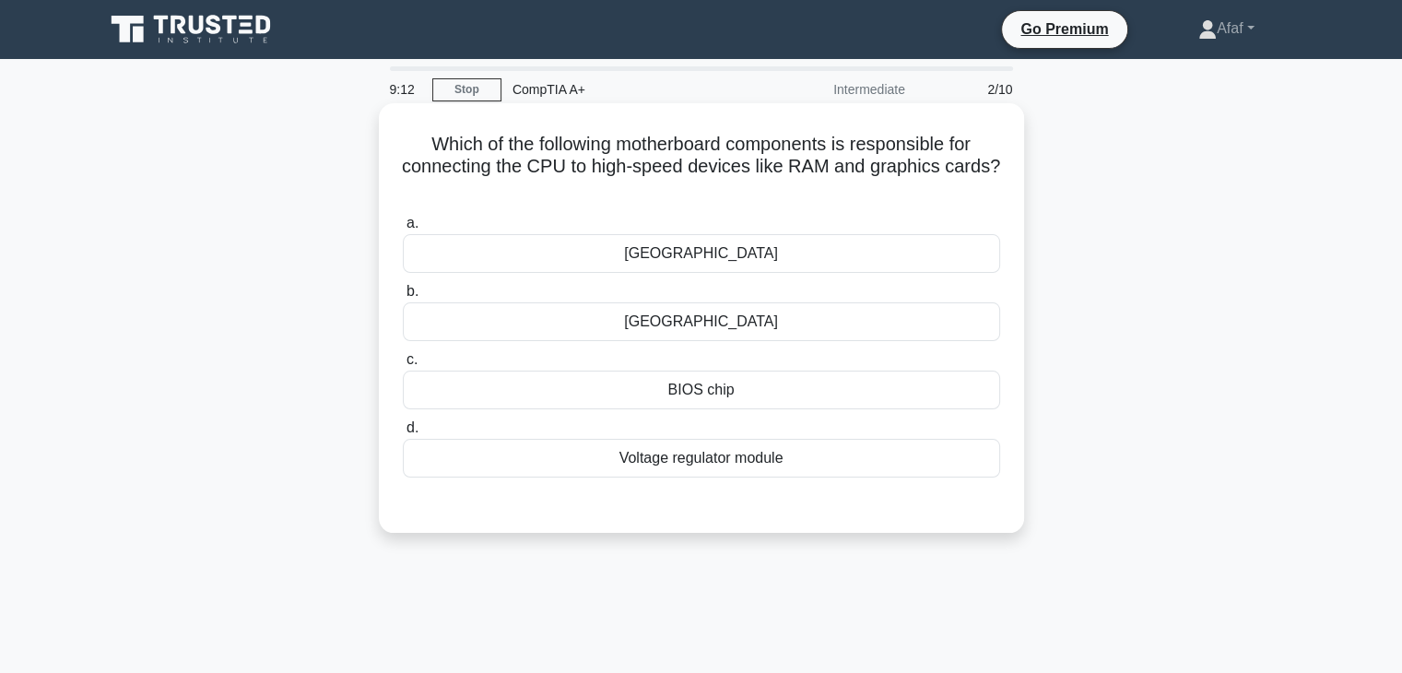
click at [728, 330] on div "[GEOGRAPHIC_DATA]" at bounding box center [701, 321] width 597 height 39
click at [403, 298] on input "b. [GEOGRAPHIC_DATA]" at bounding box center [403, 292] width 0 height 12
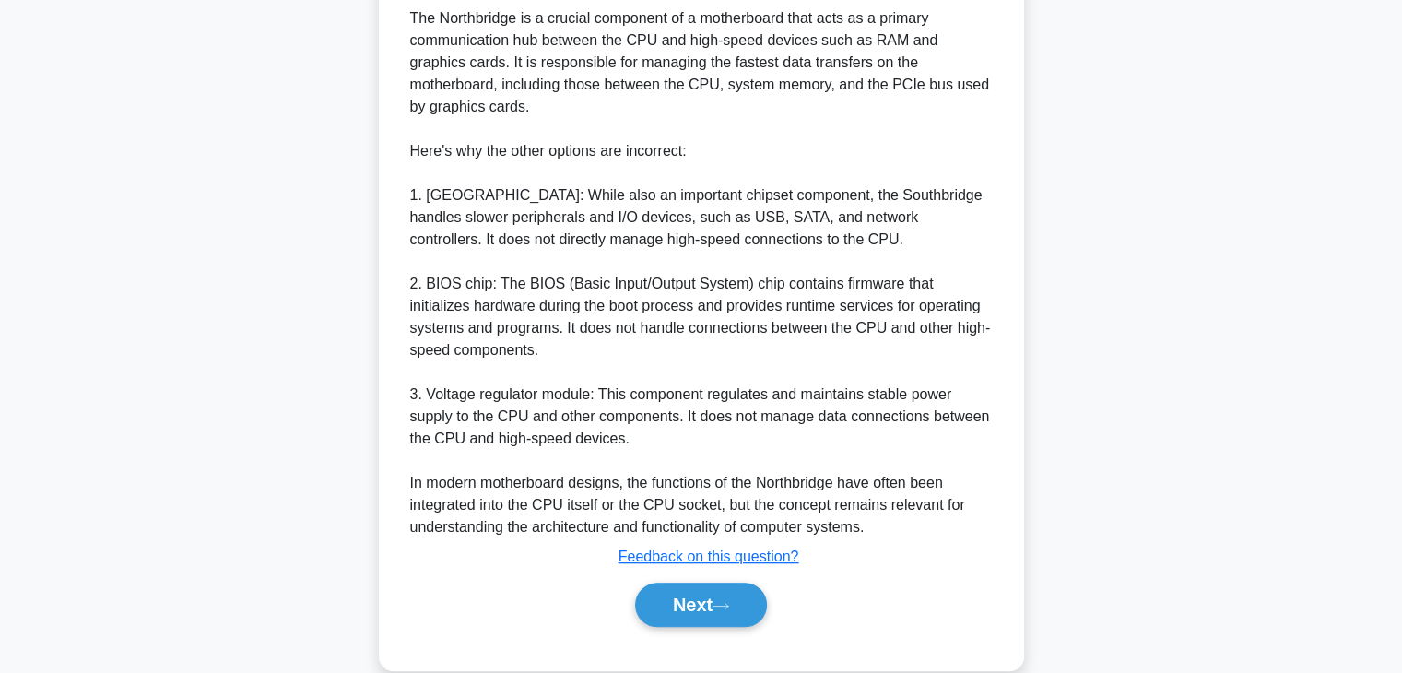
scroll to position [620, 0]
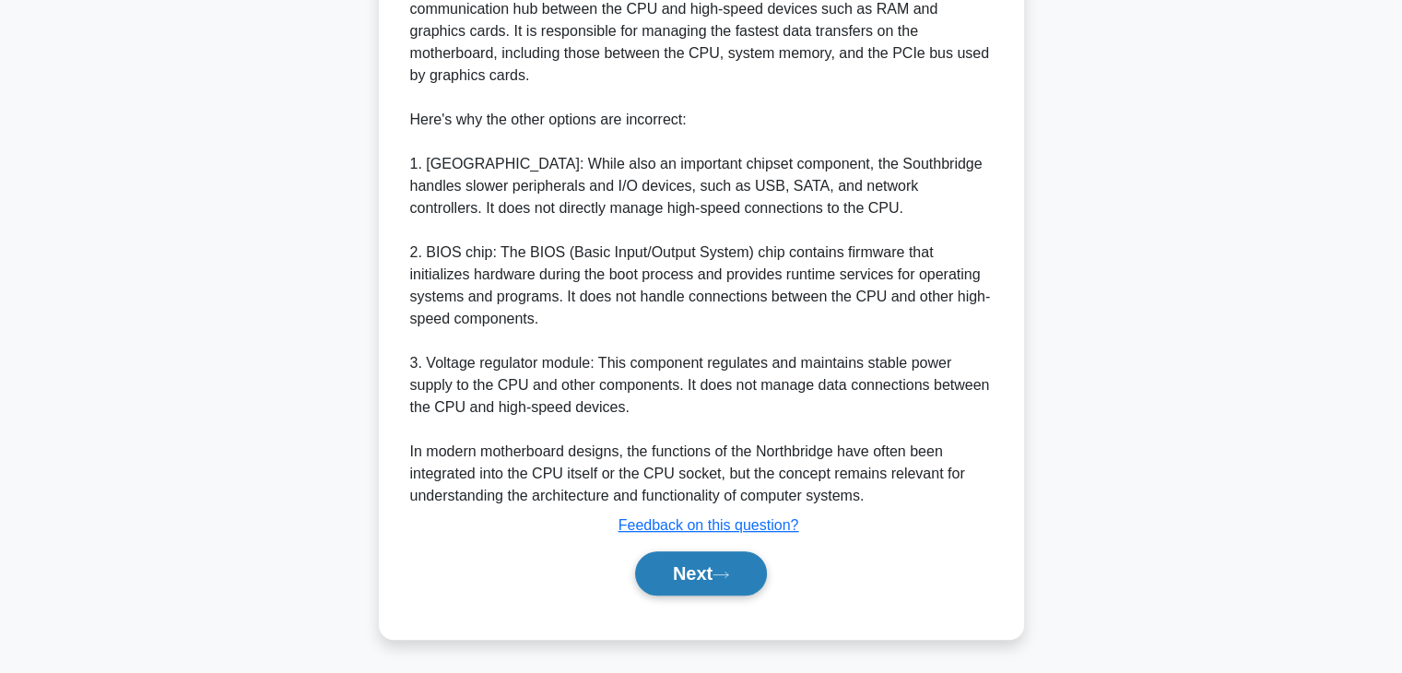
click at [674, 578] on button "Next" at bounding box center [701, 573] width 132 height 44
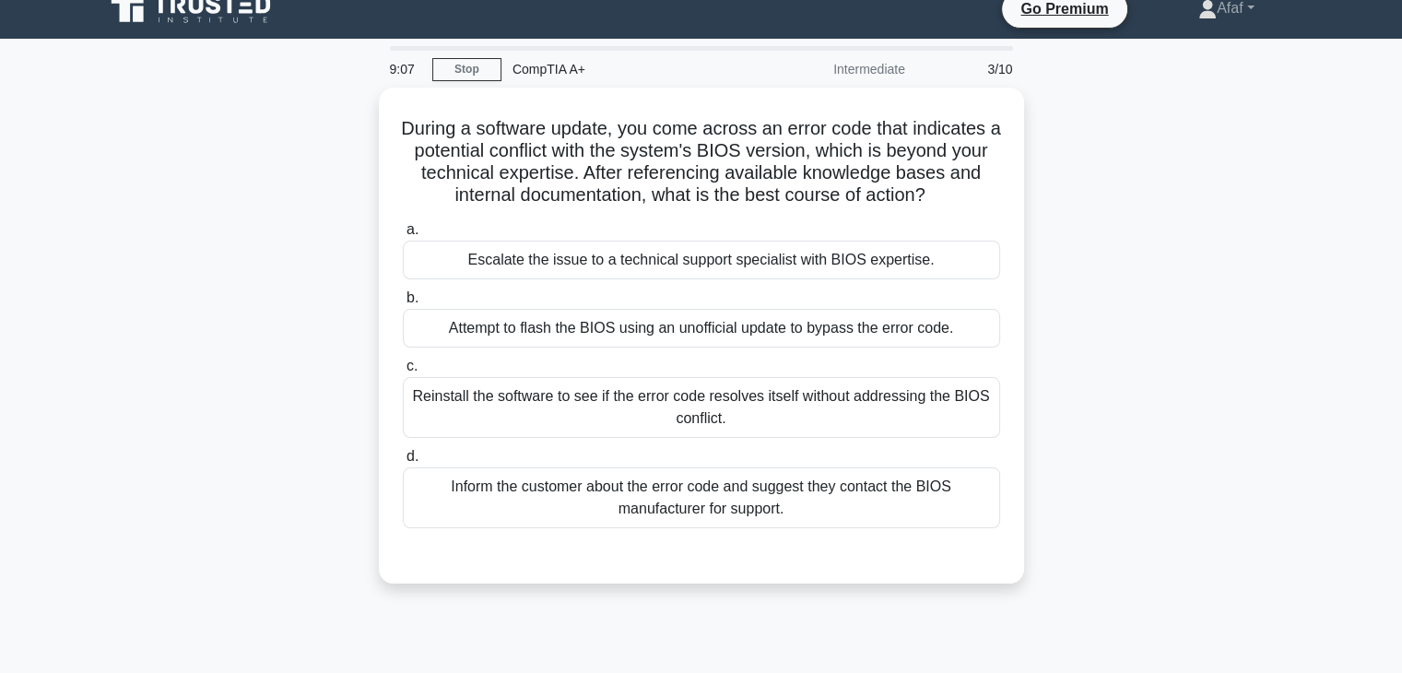
scroll to position [0, 0]
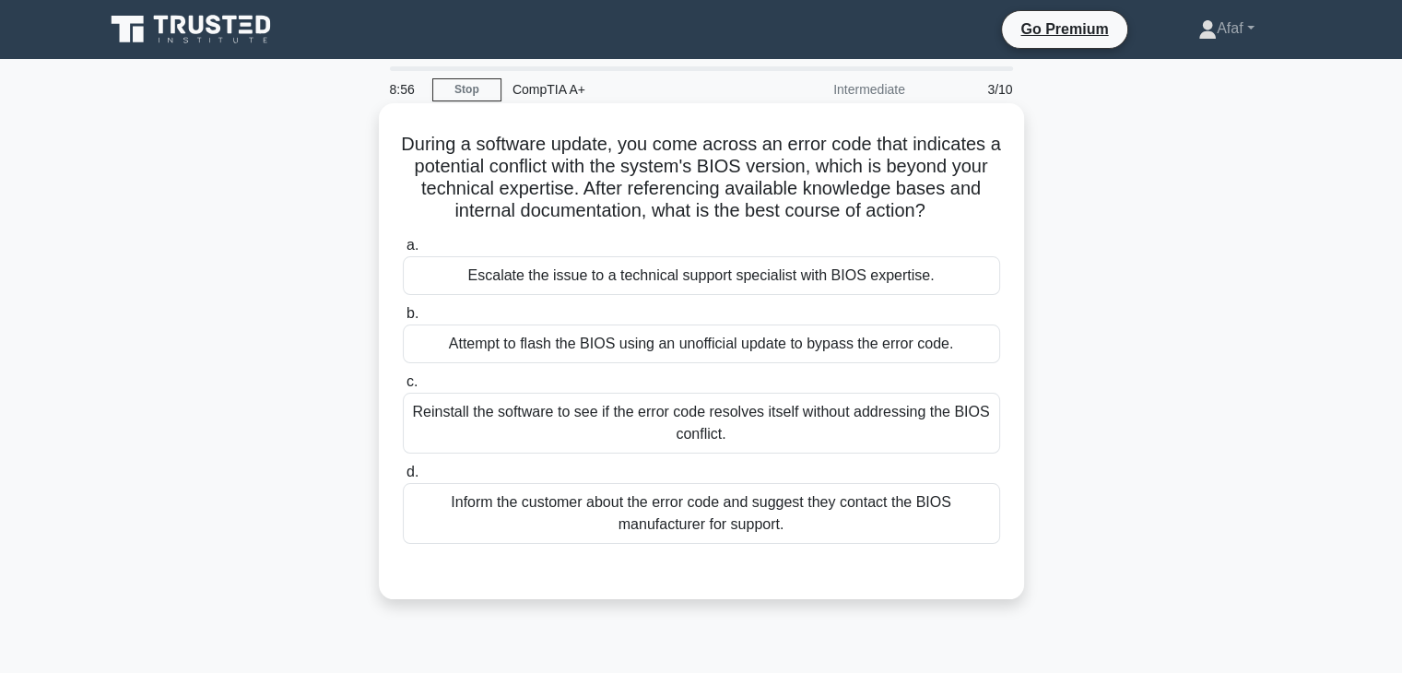
click at [845, 233] on div "a. Escalate the issue to a technical support specialist with BIOS expertise. b.…" at bounding box center [702, 389] width 620 height 317
click at [819, 289] on div "Escalate the issue to a technical support specialist with BIOS expertise." at bounding box center [701, 275] width 597 height 39
click at [403, 252] on input "a. Escalate the issue to a technical support specialist with BIOS expertise." at bounding box center [403, 246] width 0 height 12
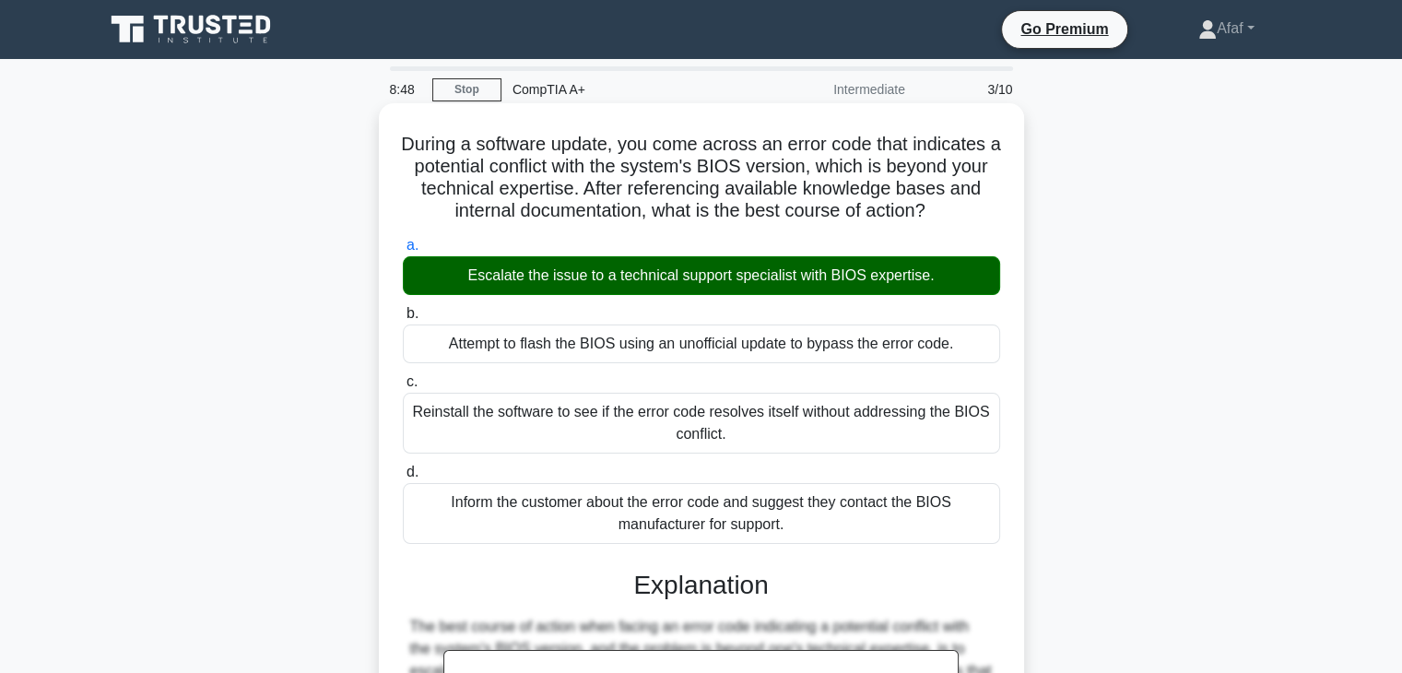
scroll to position [374, 0]
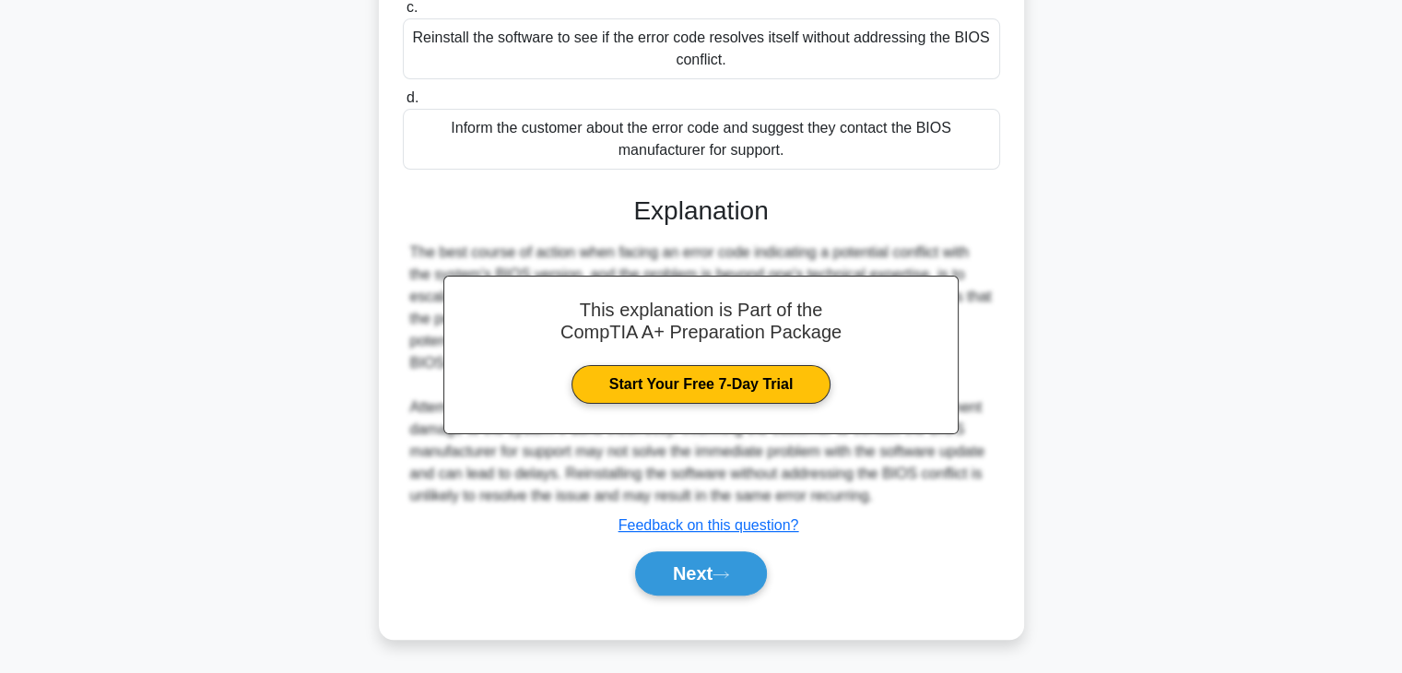
click at [699, 598] on div "Next" at bounding box center [701, 573] width 597 height 59
click at [699, 562] on button "Next" at bounding box center [701, 573] width 132 height 44
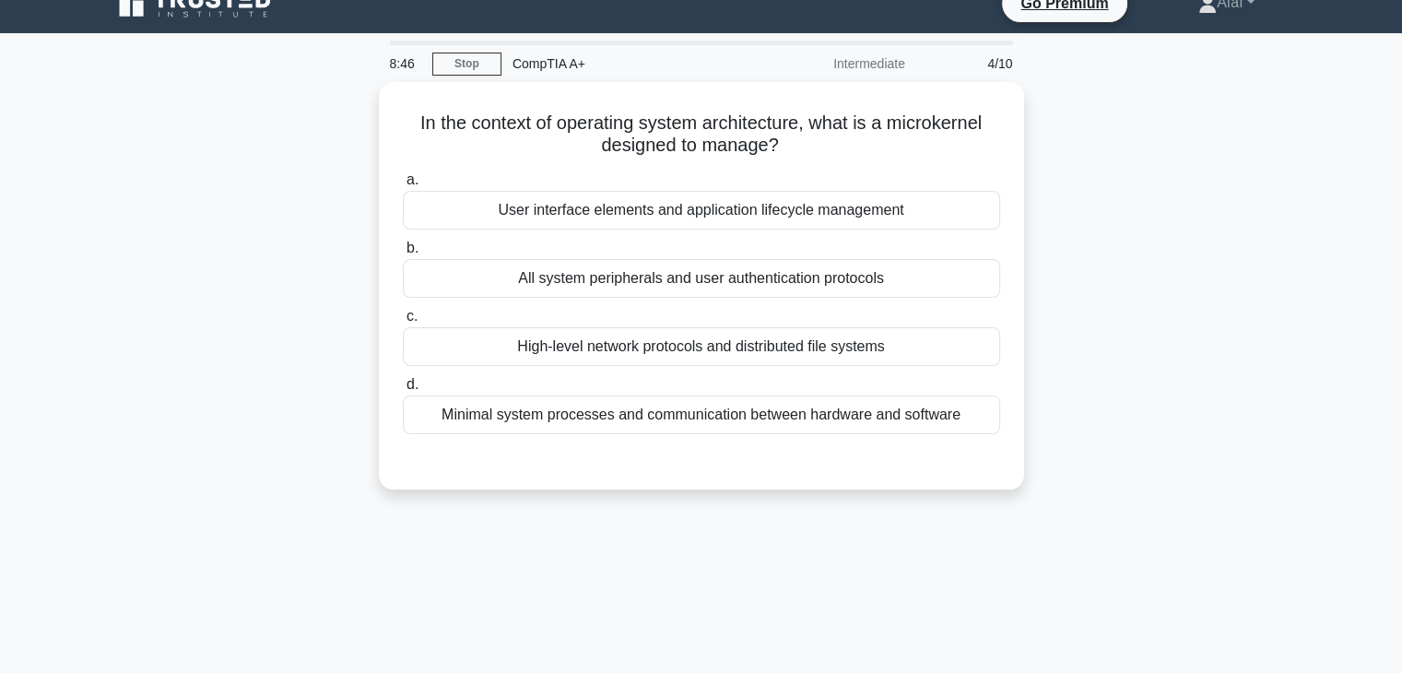
scroll to position [0, 0]
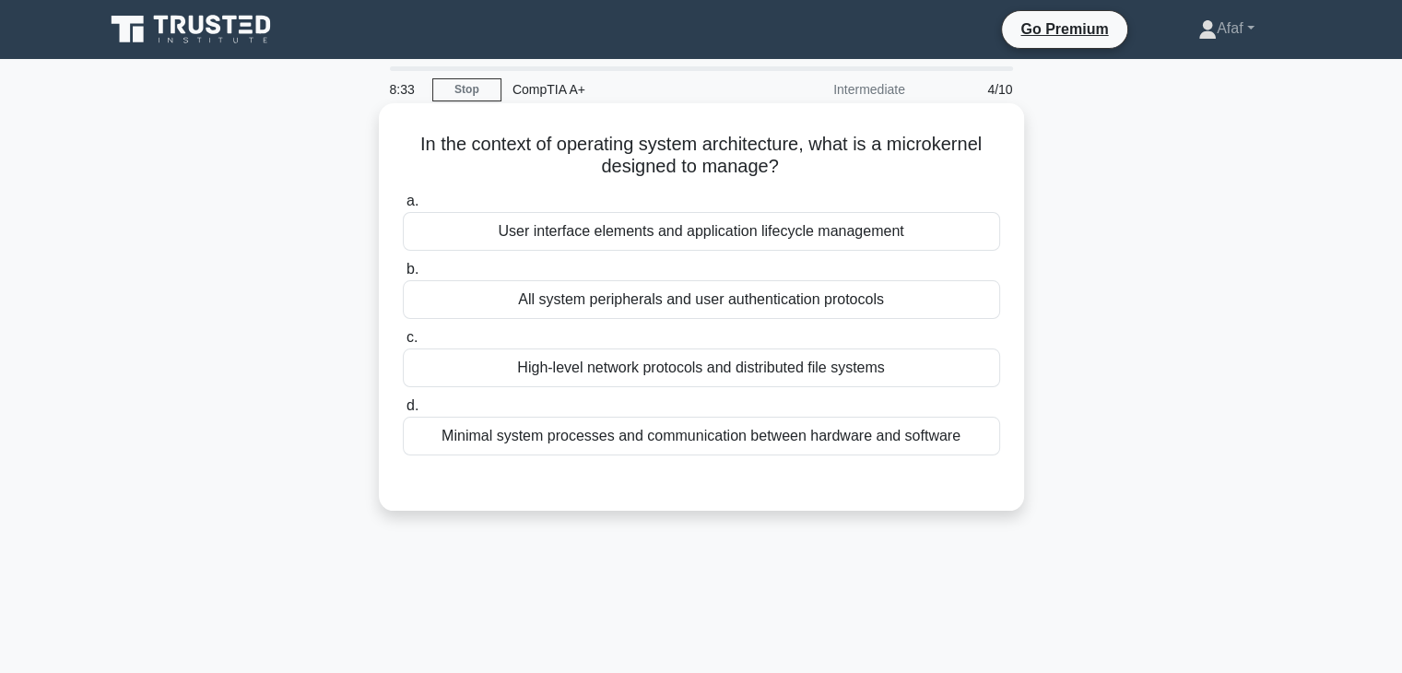
click at [907, 306] on div "All system peripherals and user authentication protocols" at bounding box center [701, 299] width 597 height 39
click at [403, 276] on input "b. All system peripherals and user authentication protocols" at bounding box center [403, 270] width 0 height 12
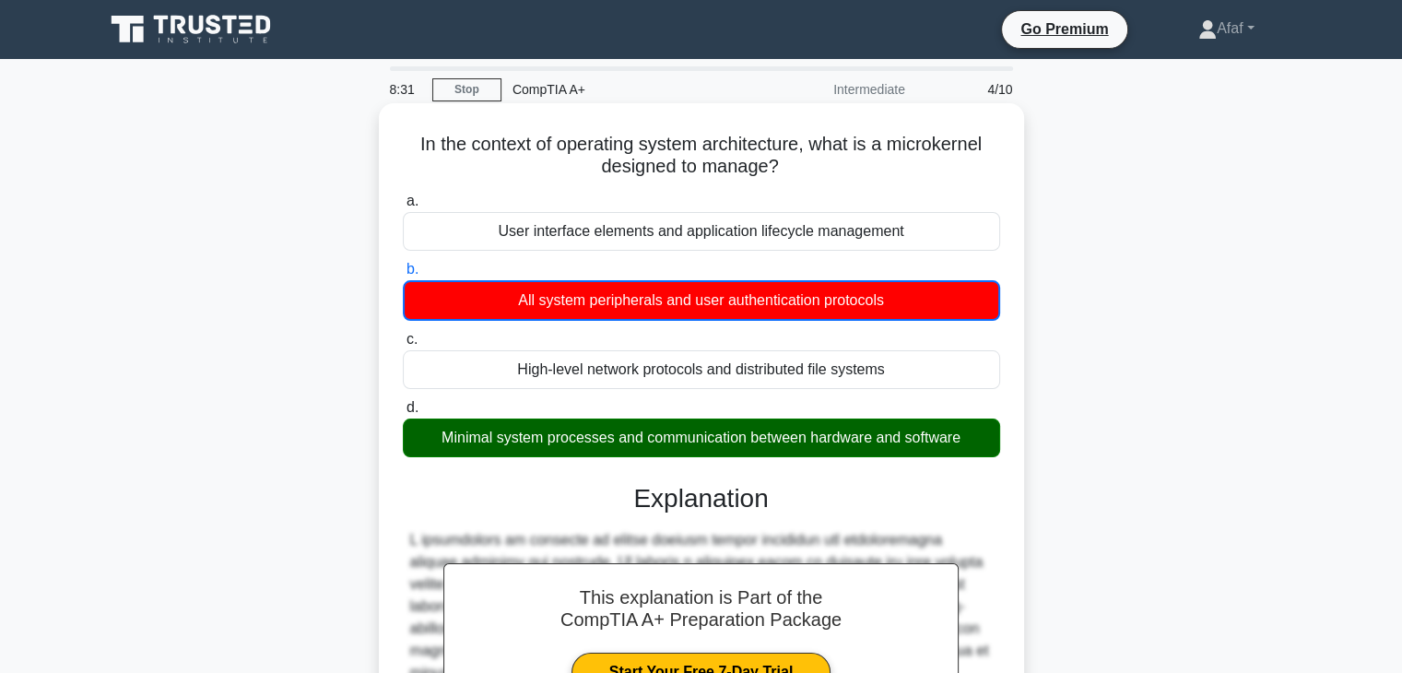
scroll to position [331, 0]
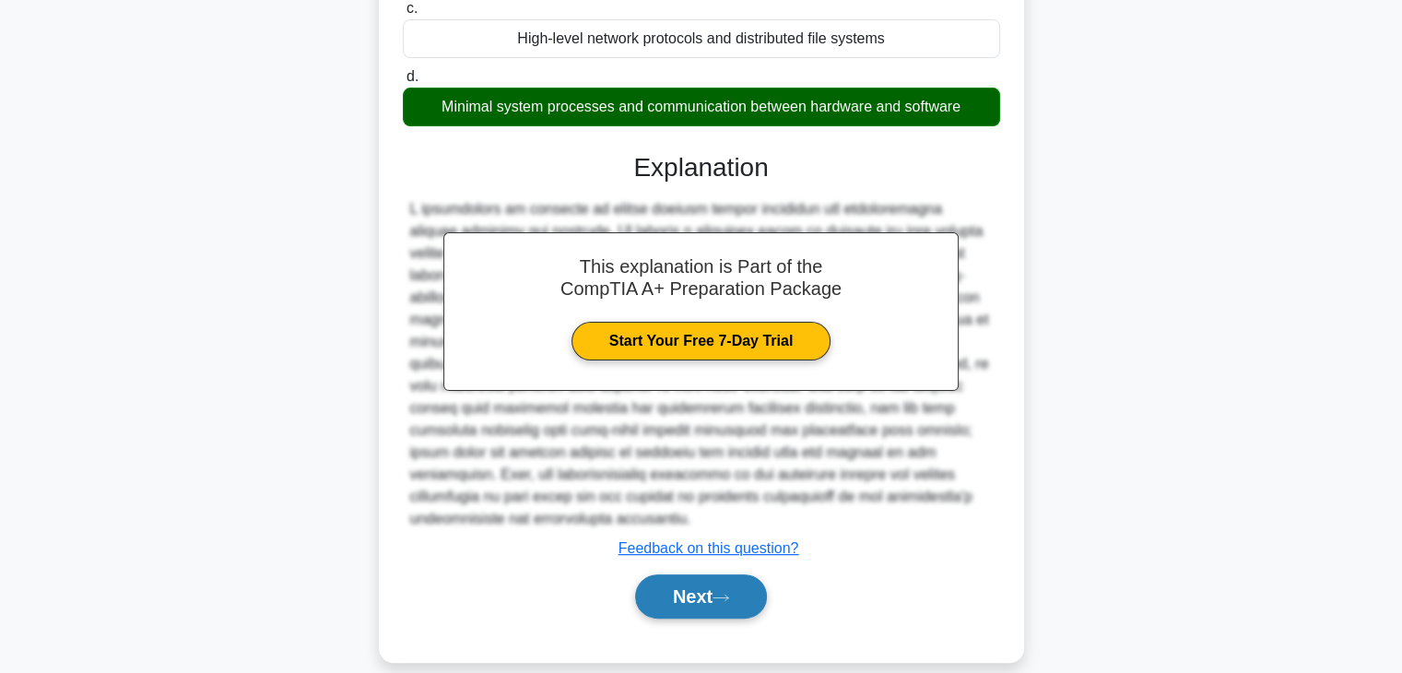
click at [752, 605] on button "Next" at bounding box center [701, 596] width 132 height 44
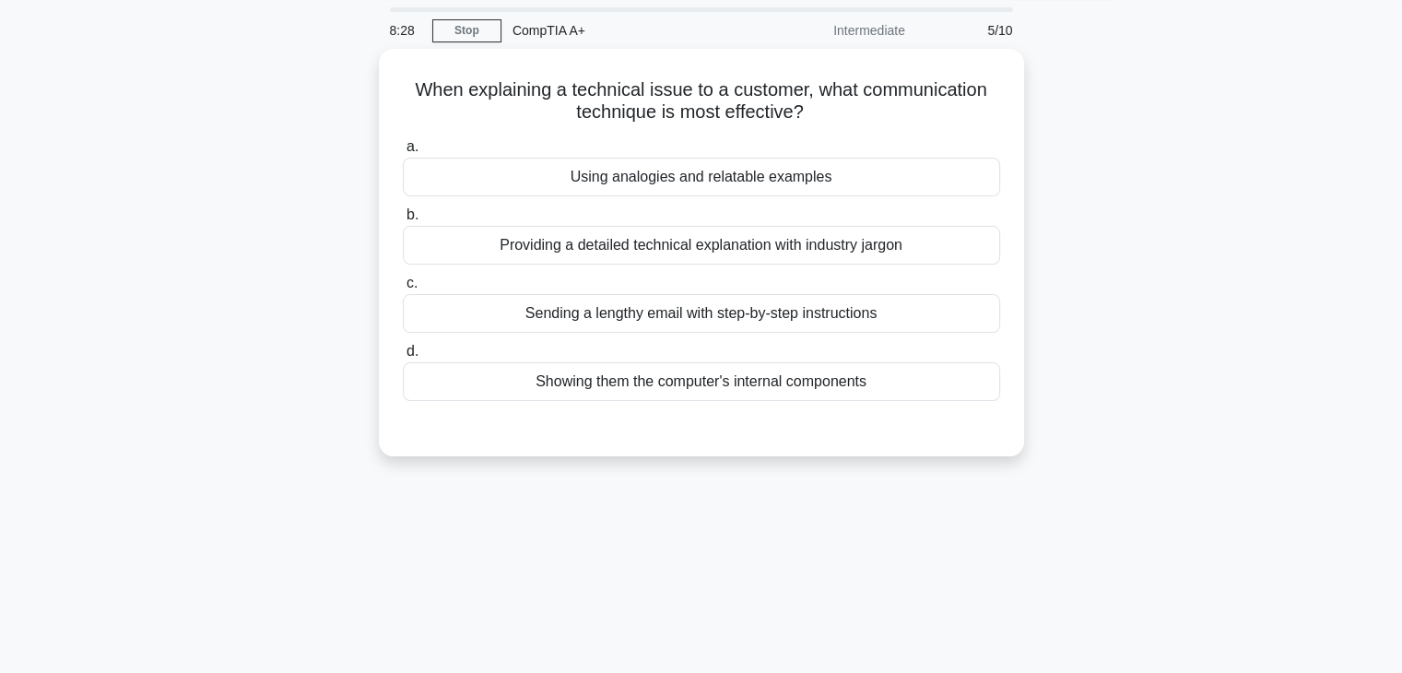
scroll to position [61, 0]
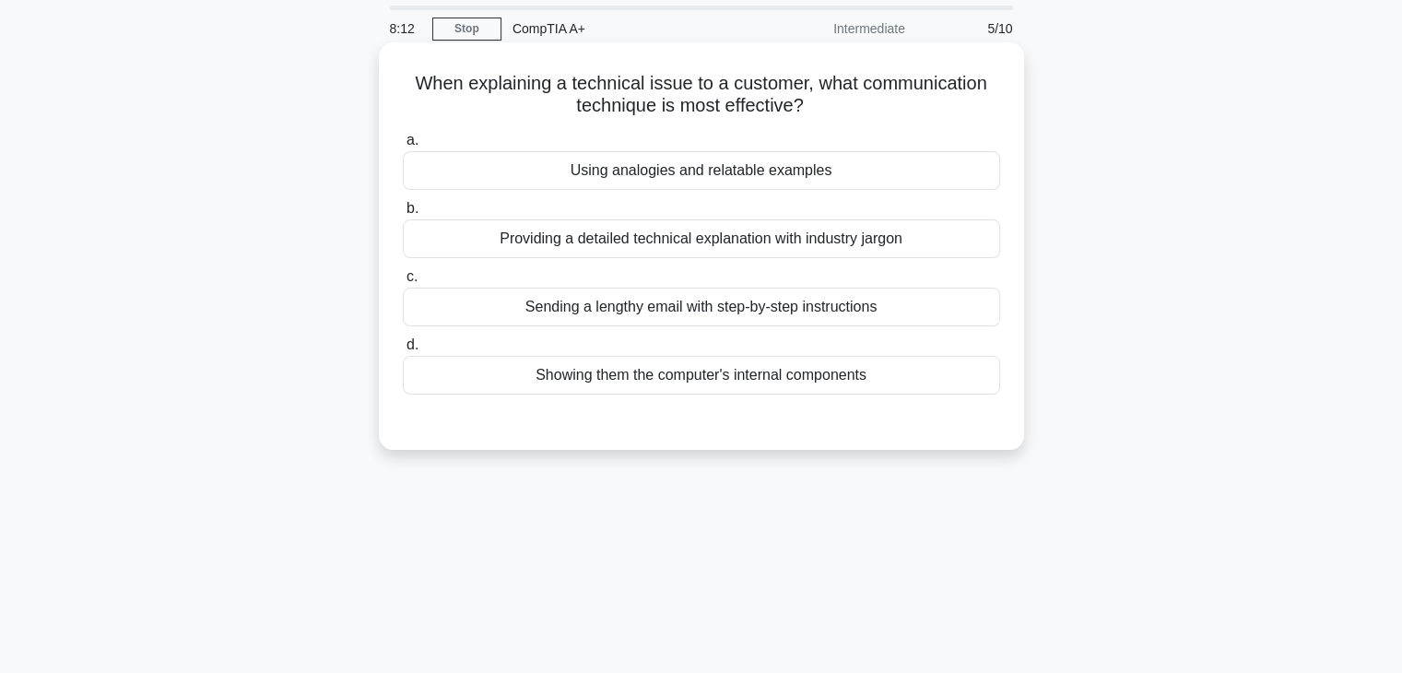
click at [797, 178] on div "Using analogies and relatable examples" at bounding box center [701, 170] width 597 height 39
click at [403, 147] on input "a. Using analogies and relatable examples" at bounding box center [403, 141] width 0 height 12
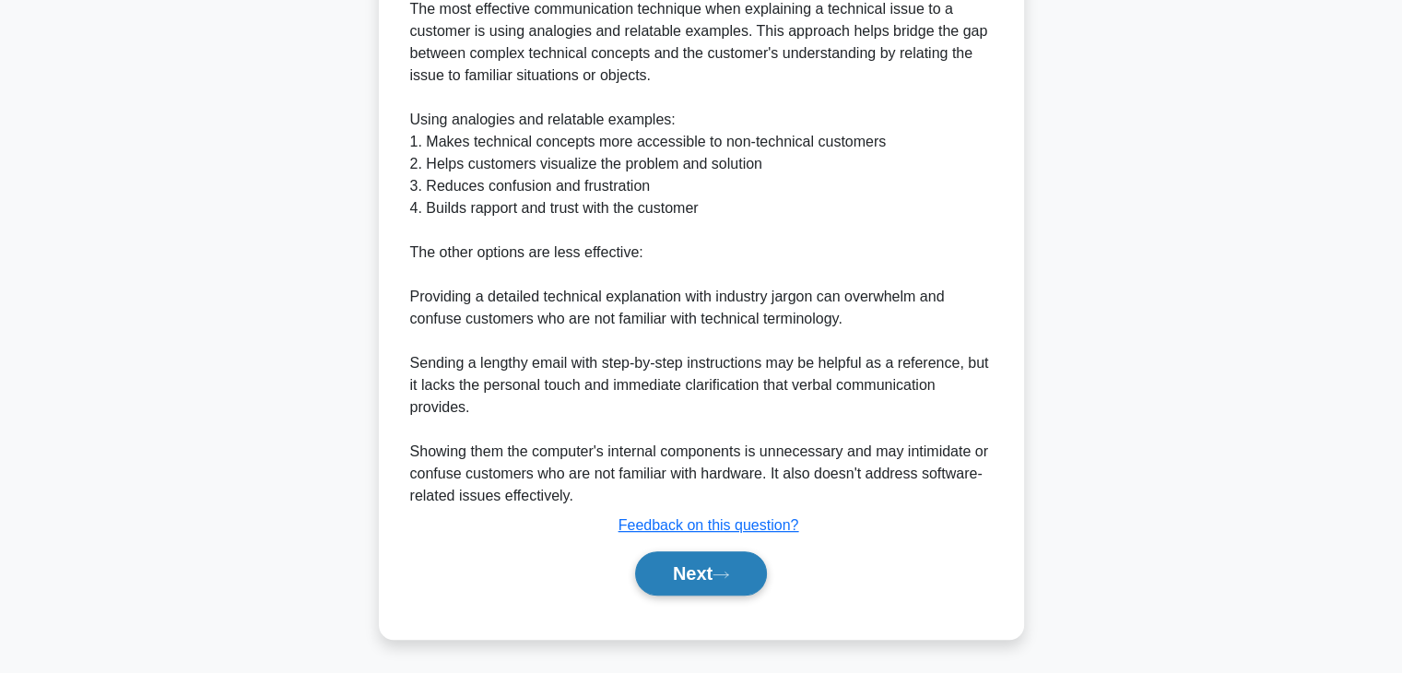
click at [723, 566] on button "Next" at bounding box center [701, 573] width 132 height 44
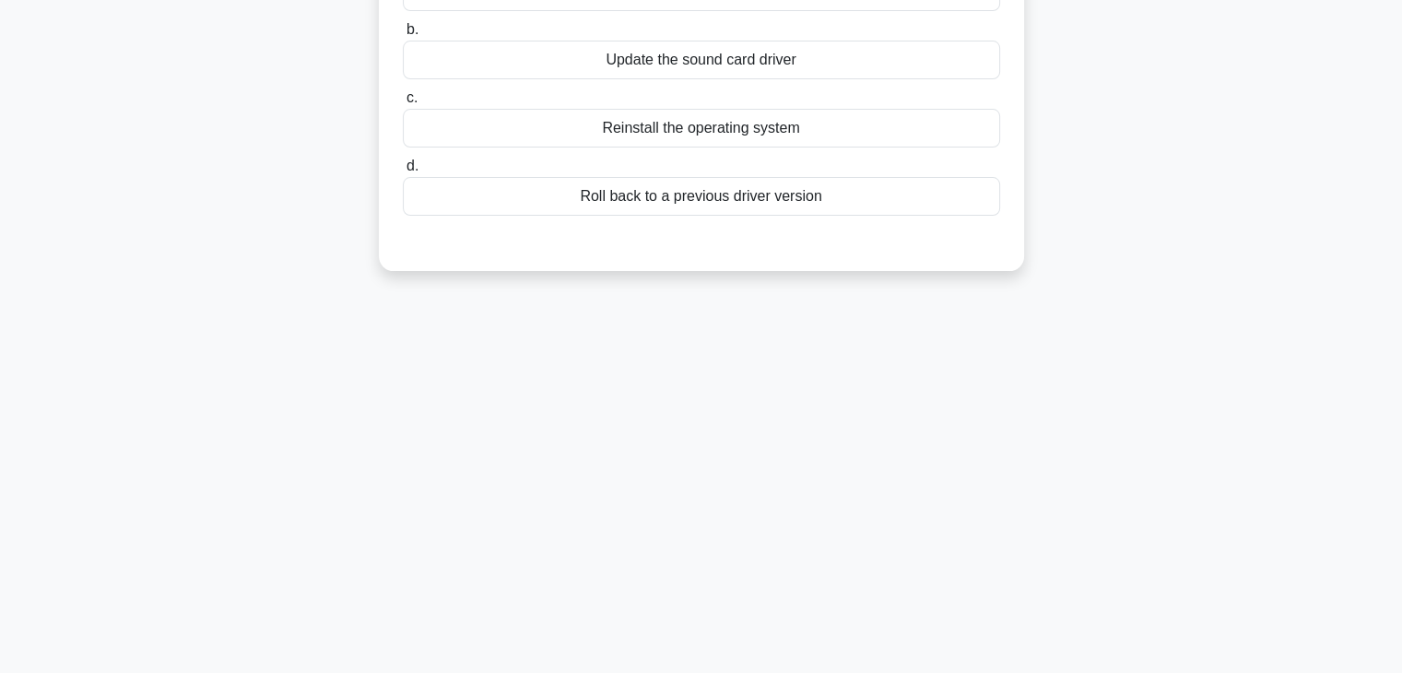
scroll to position [0, 0]
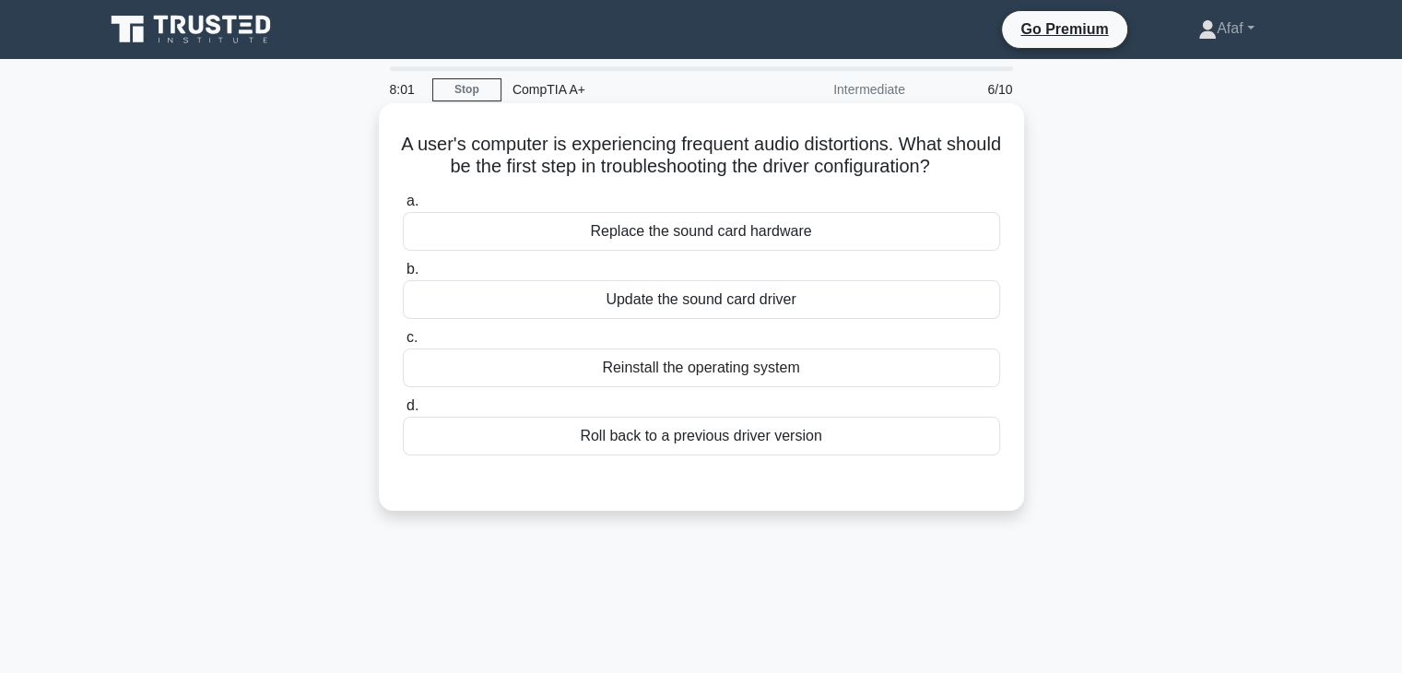
click at [791, 314] on div "Update the sound card driver" at bounding box center [701, 299] width 597 height 39
click at [403, 276] on input "b. Update the sound card driver" at bounding box center [403, 270] width 0 height 12
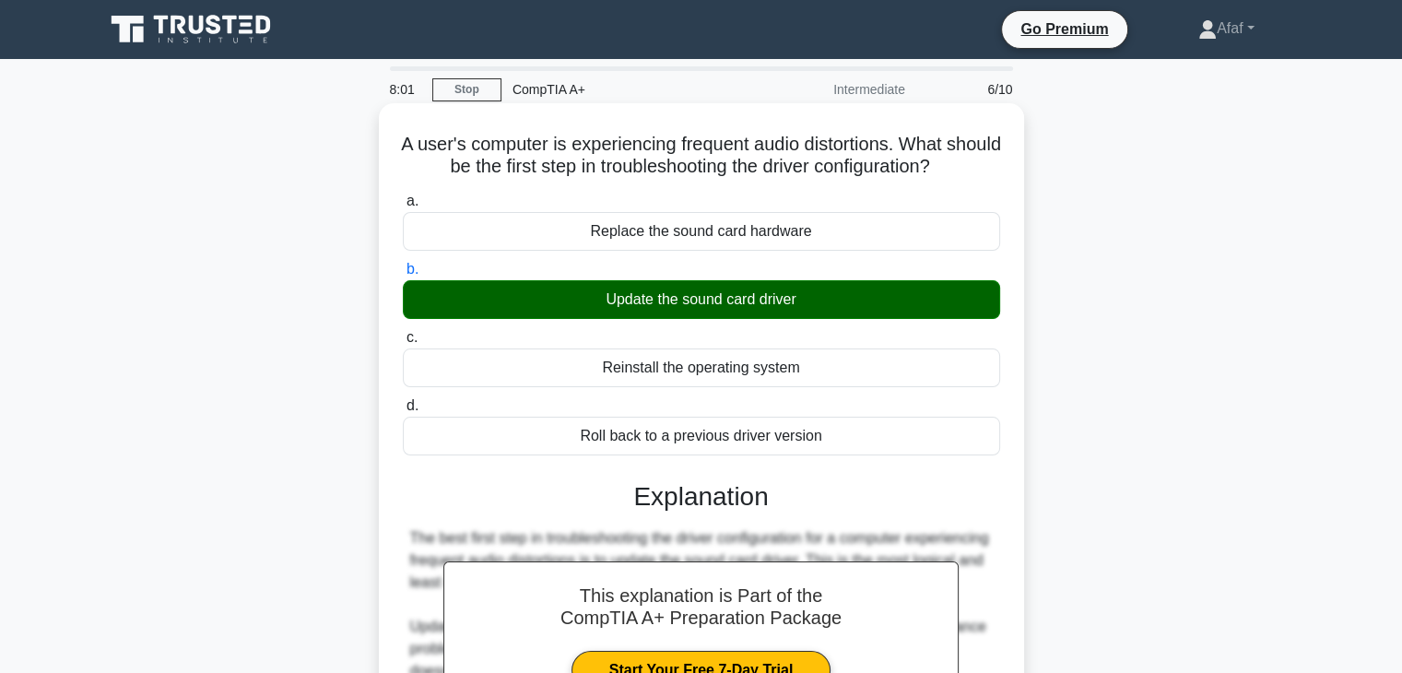
scroll to position [441, 0]
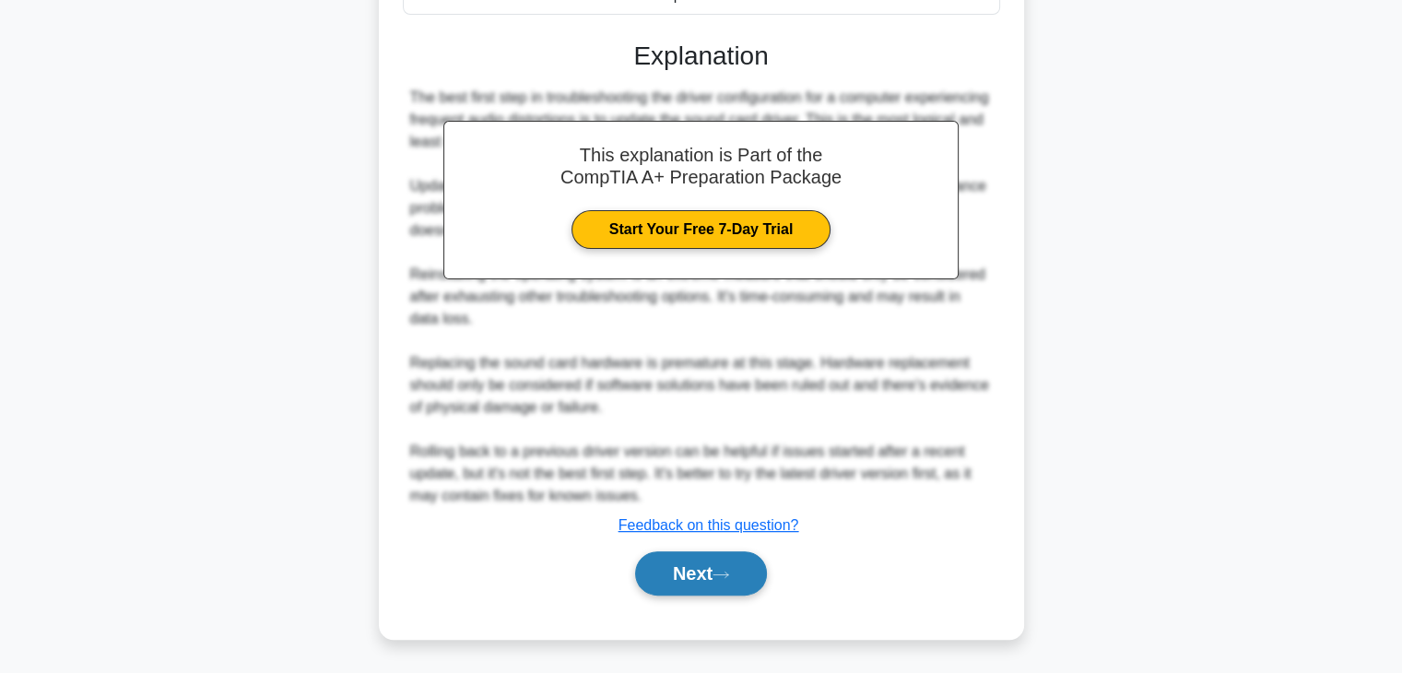
click at [706, 552] on button "Next" at bounding box center [701, 573] width 132 height 44
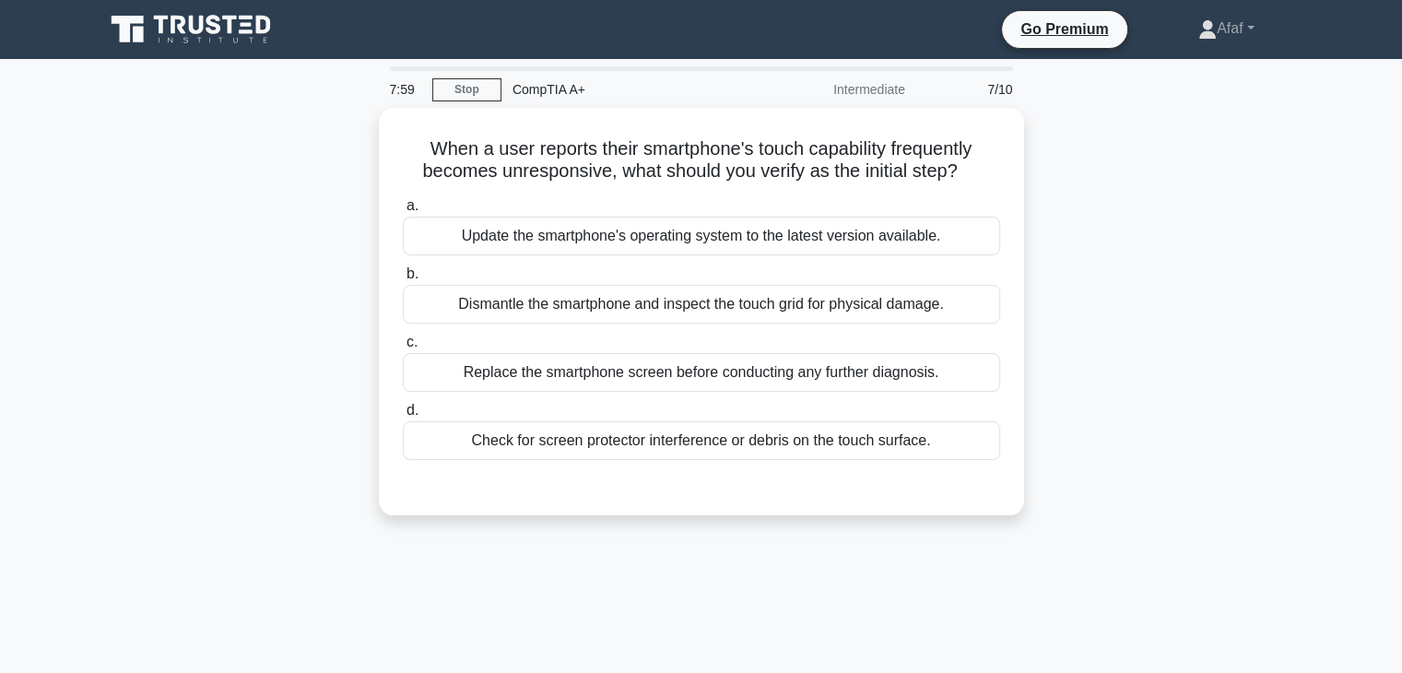
scroll to position [0, 0]
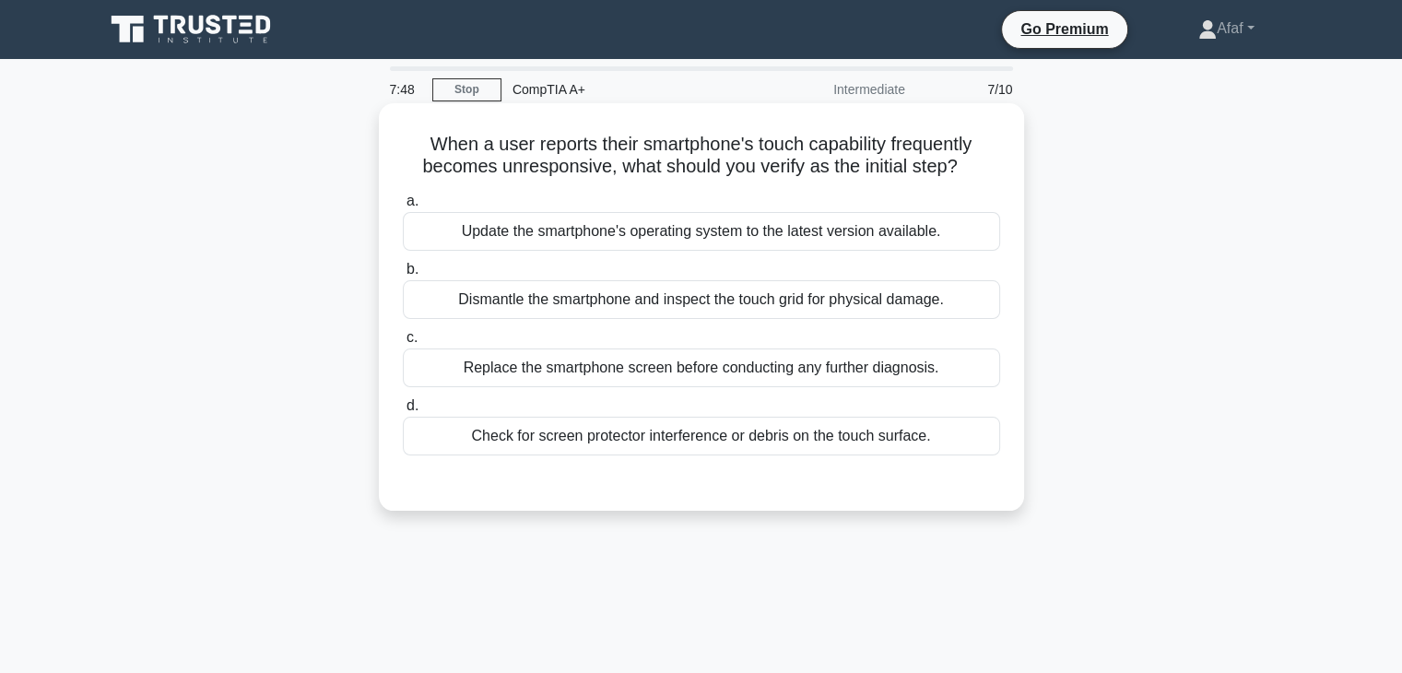
click at [763, 446] on div "Check for screen protector interference or debris on the touch surface." at bounding box center [701, 436] width 597 height 39
click at [403, 412] on input "d. Check for screen protector interference or debris on the touch surface." at bounding box center [403, 406] width 0 height 12
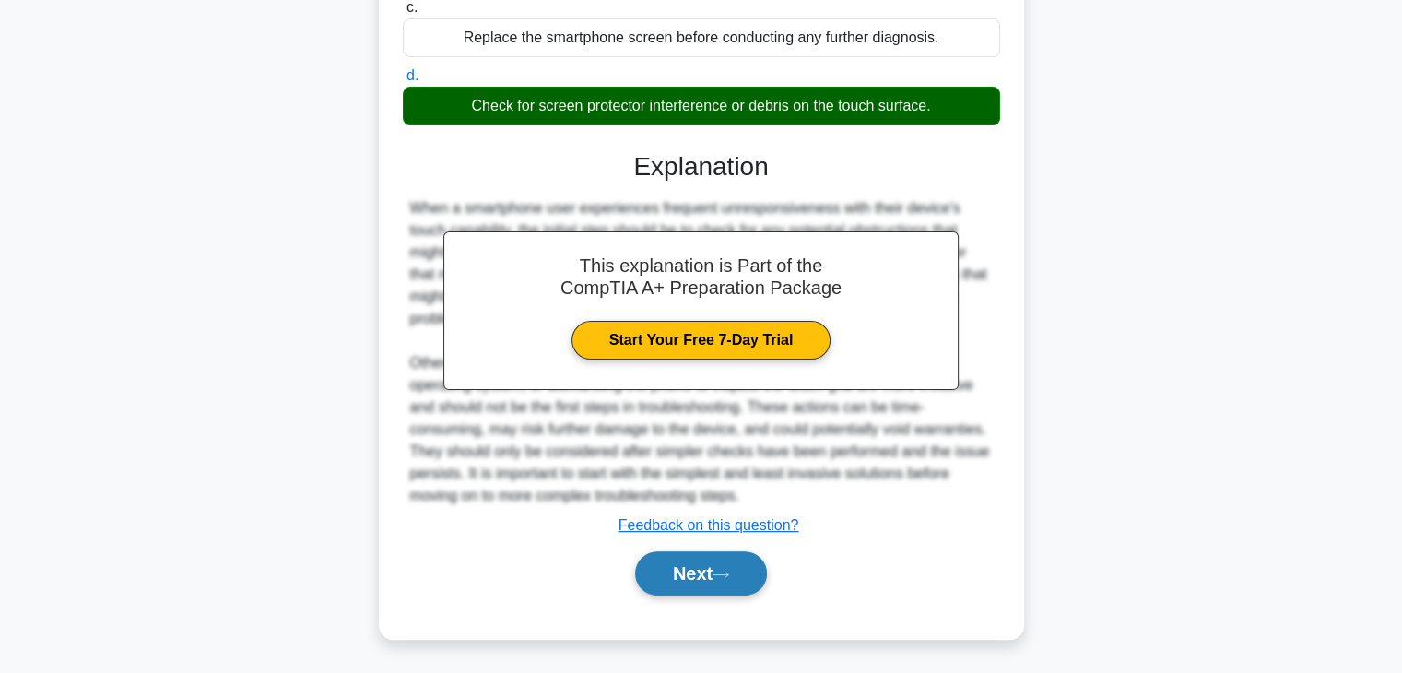
click at [698, 574] on button "Next" at bounding box center [701, 573] width 132 height 44
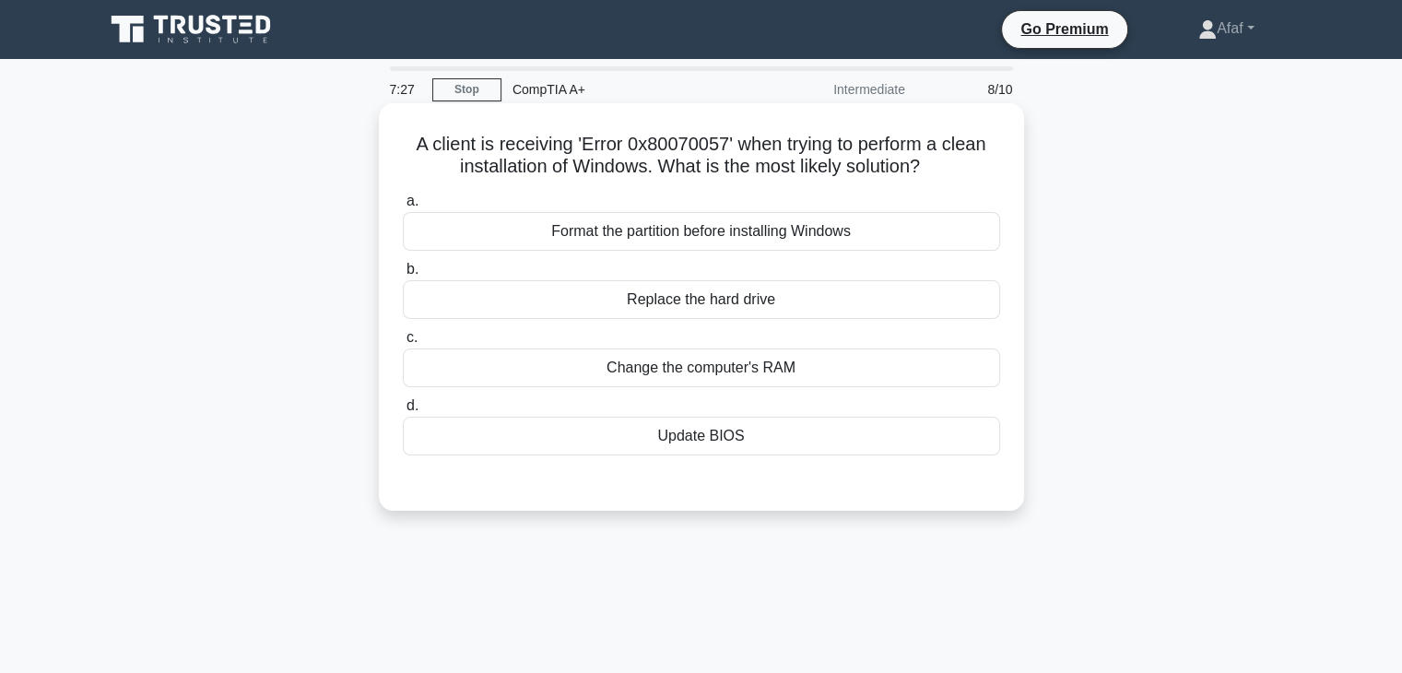
click at [852, 233] on div "Format the partition before installing Windows" at bounding box center [701, 231] width 597 height 39
click at [403, 207] on input "a. Format the partition before installing Windows" at bounding box center [403, 201] width 0 height 12
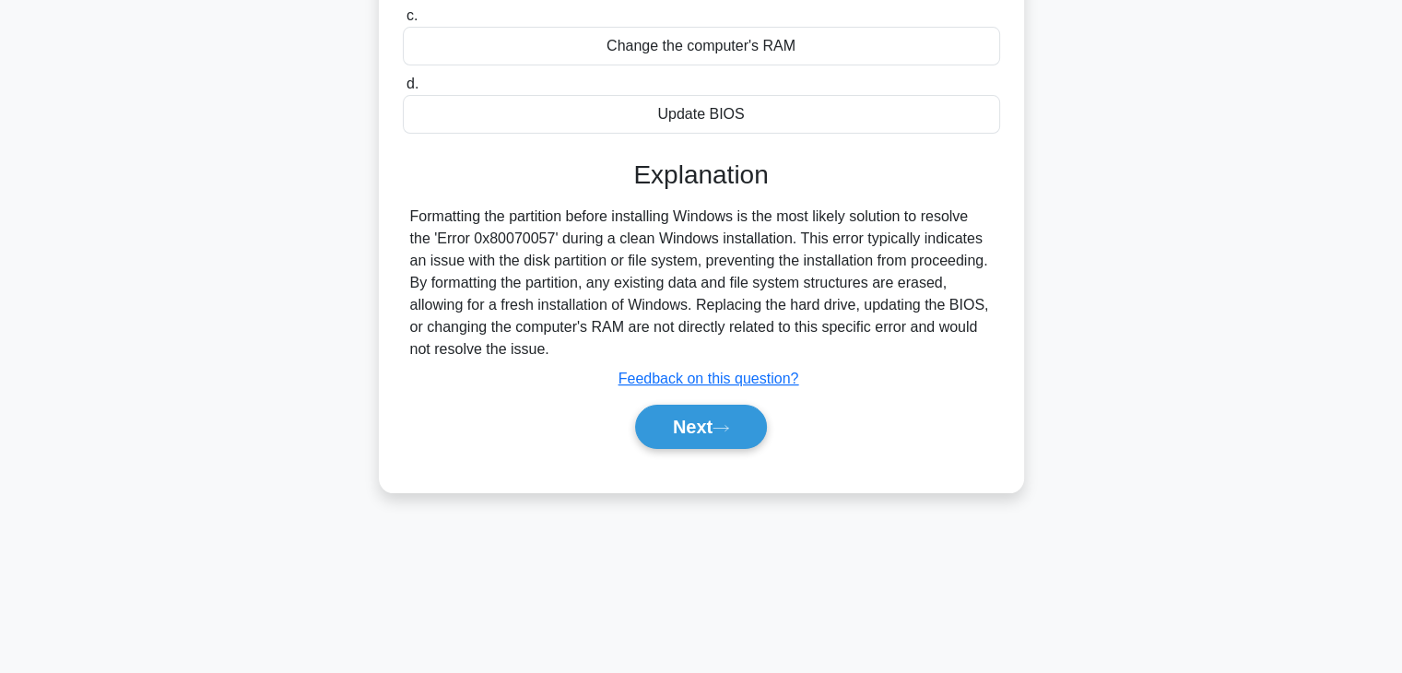
scroll to position [321, 0]
click at [728, 413] on button "Next" at bounding box center [701, 428] width 132 height 44
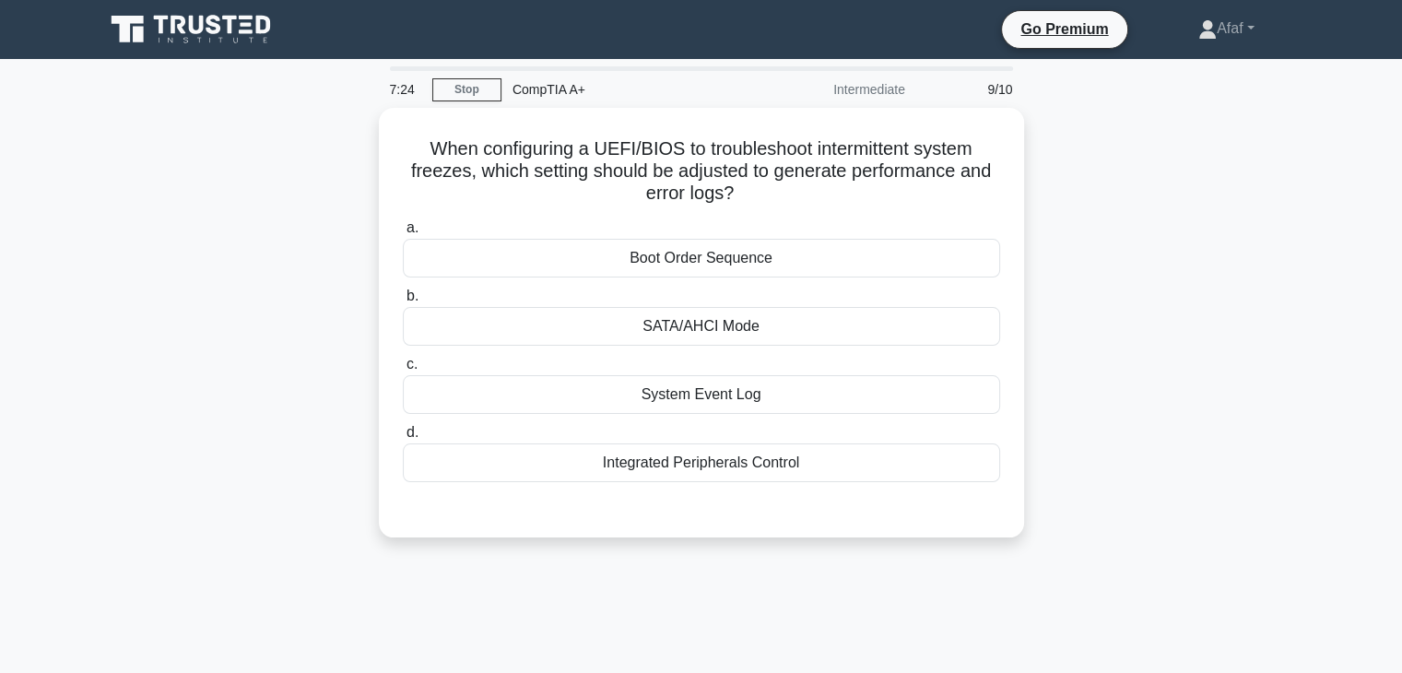
scroll to position [0, 0]
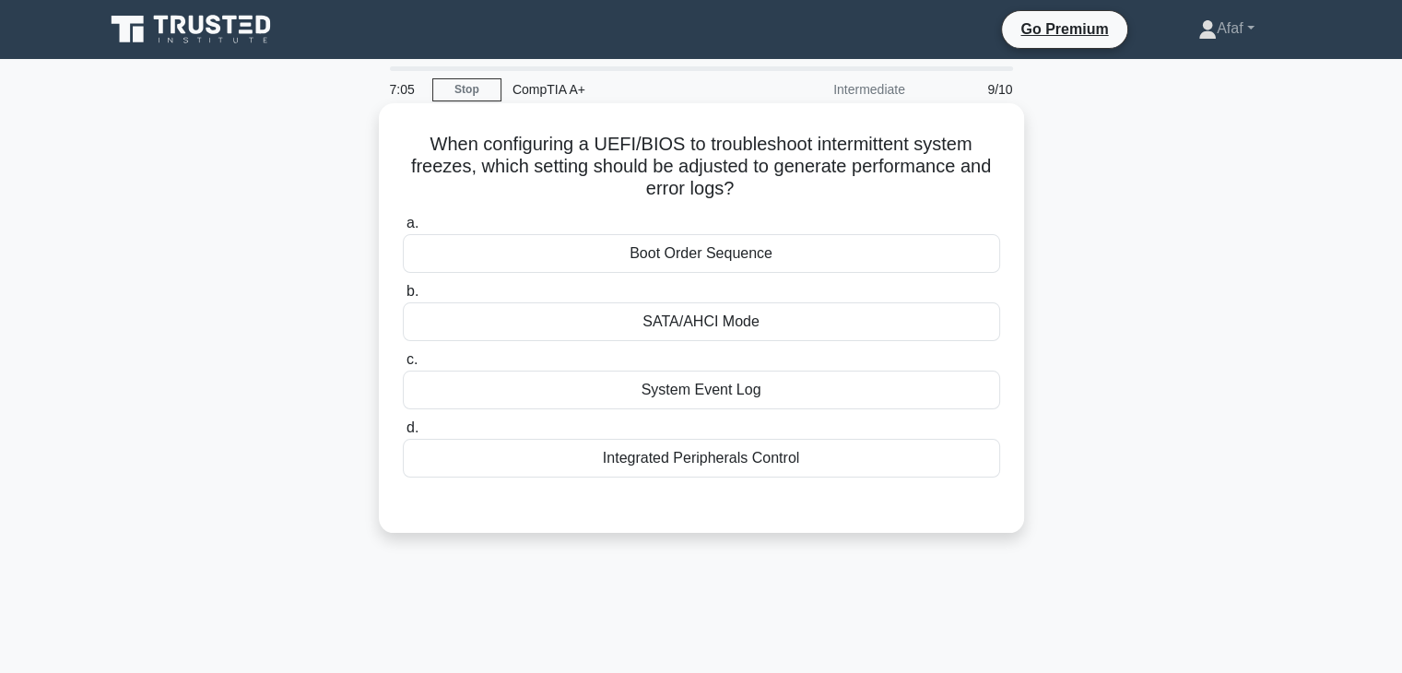
click at [795, 384] on div "System Event Log" at bounding box center [701, 390] width 597 height 39
click at [403, 366] on input "c. System Event Log" at bounding box center [403, 360] width 0 height 12
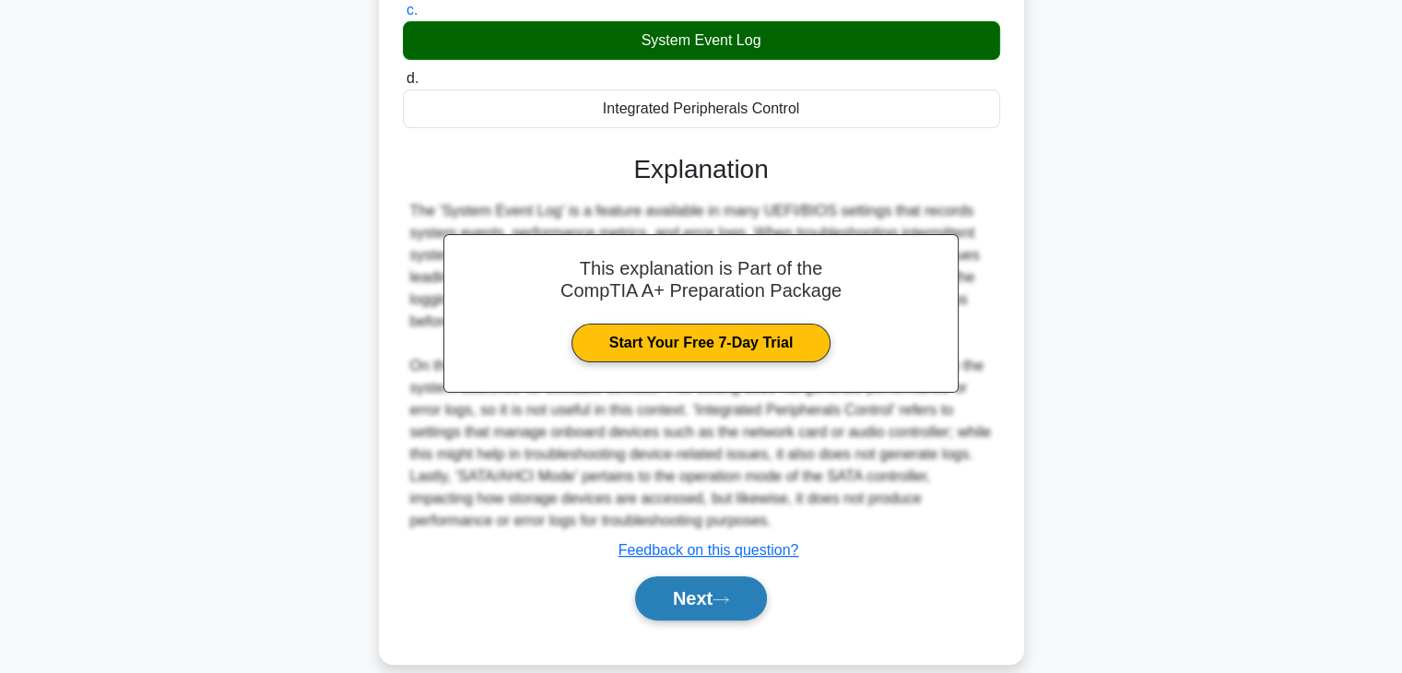
click at [716, 586] on button "Next" at bounding box center [701, 598] width 132 height 44
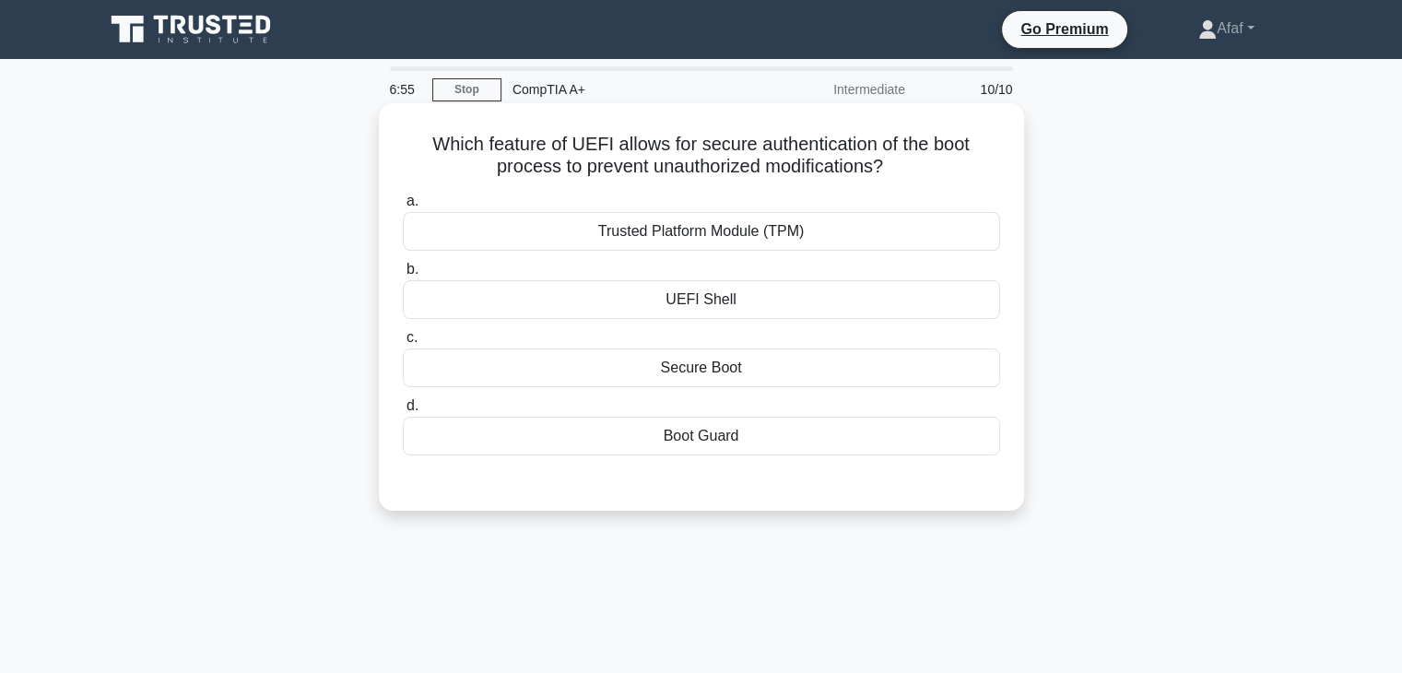
click at [785, 372] on div "Secure Boot" at bounding box center [701, 368] width 597 height 39
click at [403, 344] on input "c. Secure Boot" at bounding box center [403, 338] width 0 height 12
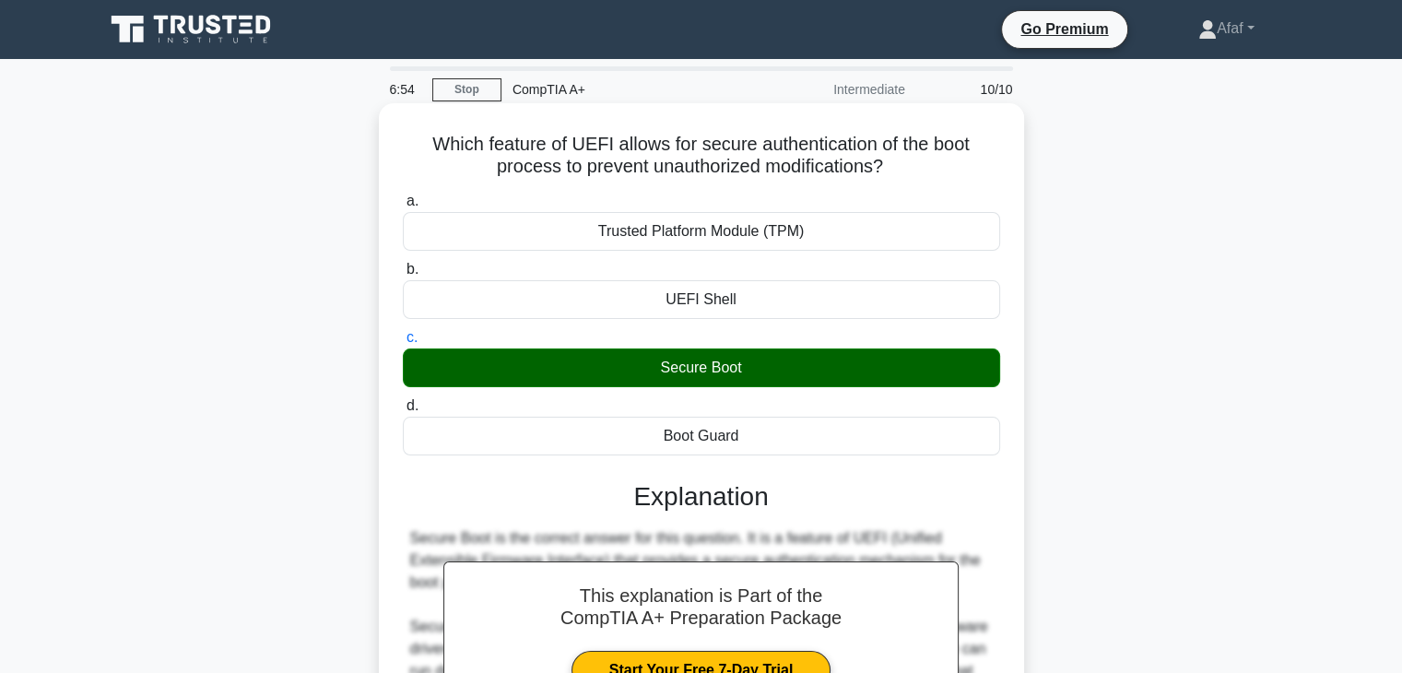
scroll to position [463, 0]
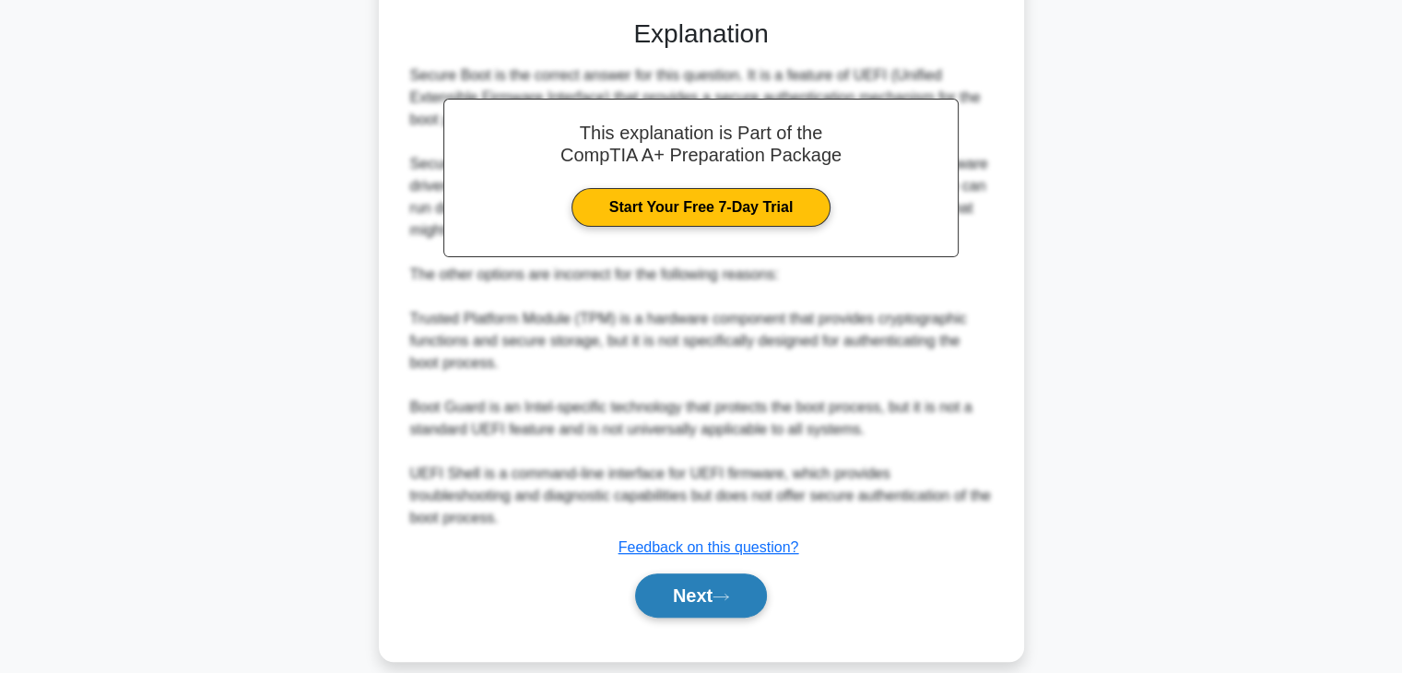
click at [699, 574] on button "Next" at bounding box center [701, 596] width 132 height 44
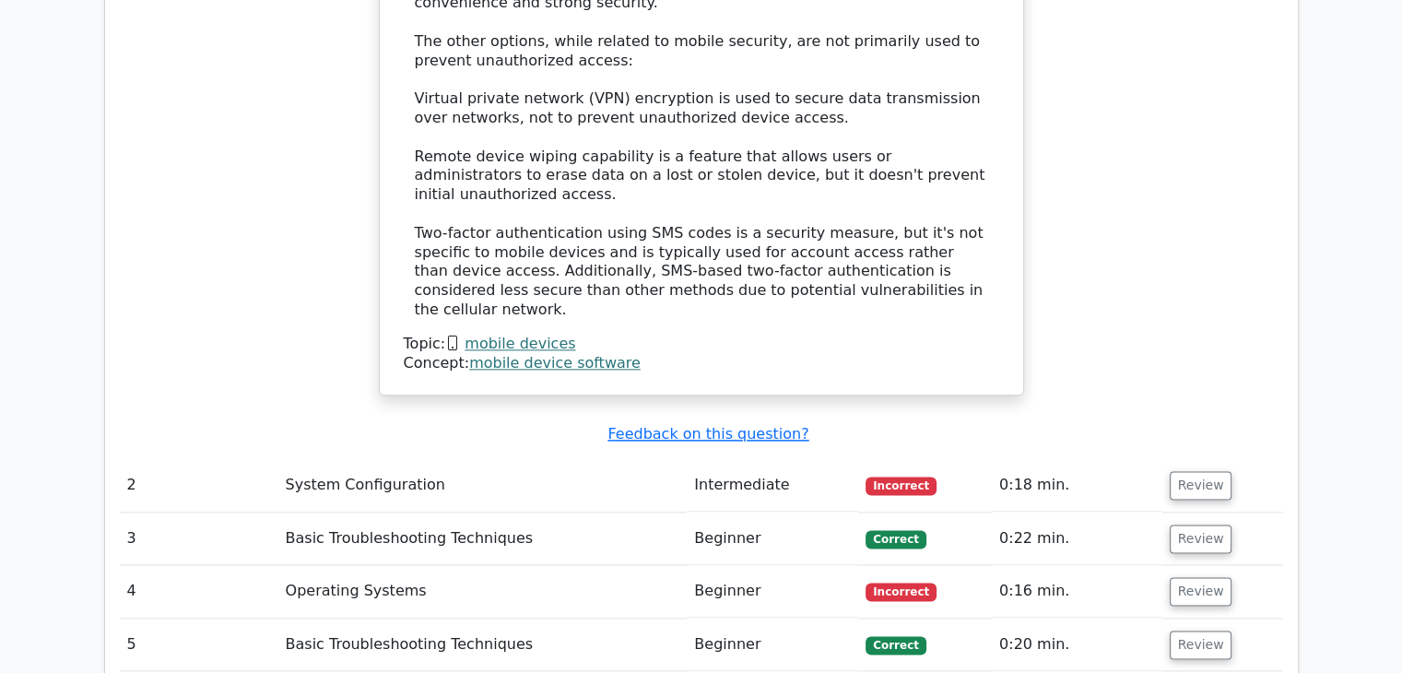
scroll to position [2220, 0]
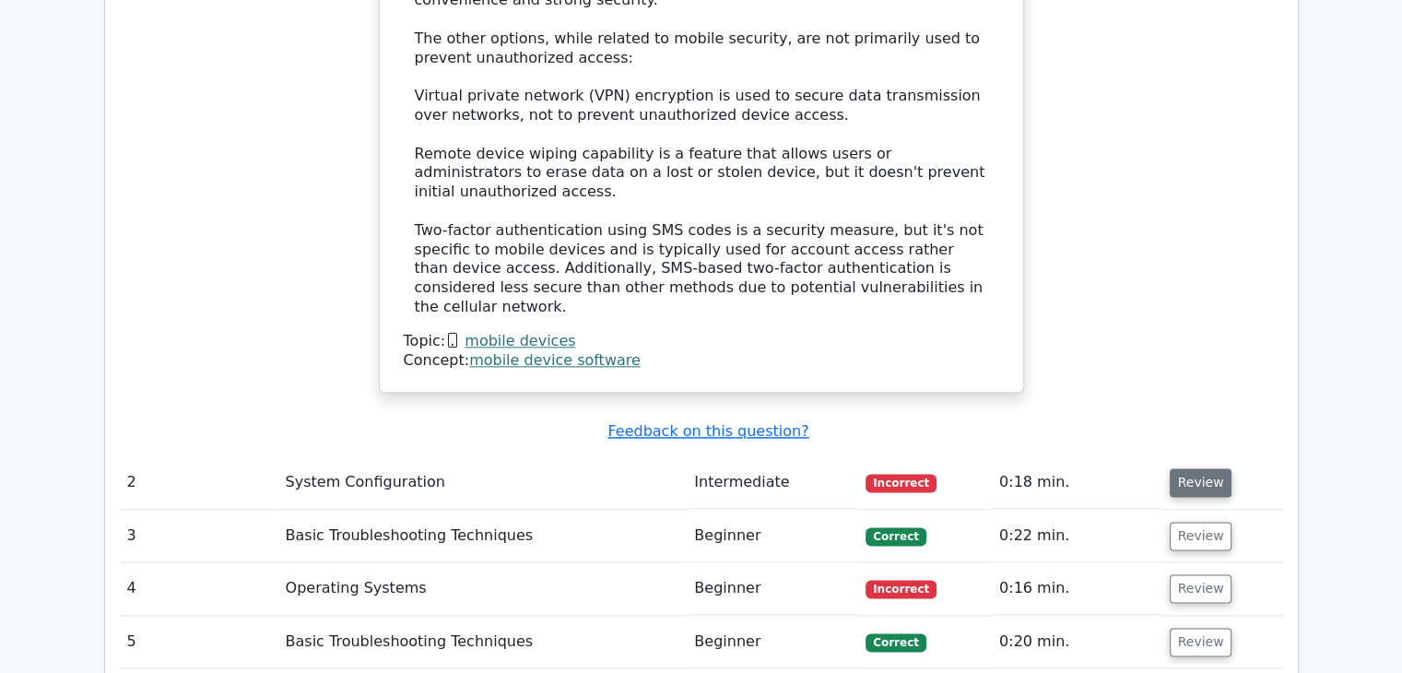
click at [1189, 468] on button "Review" at bounding box center [1201, 482] width 63 height 29
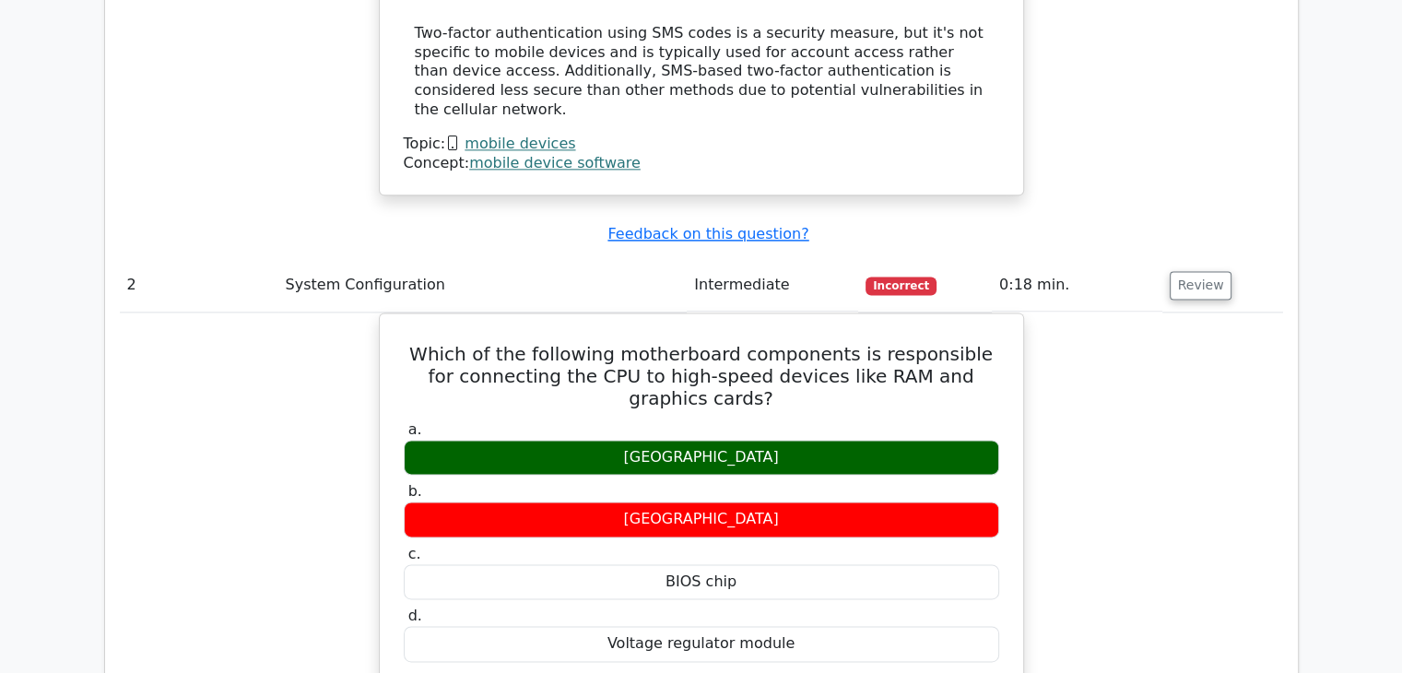
scroll to position [2412, 0]
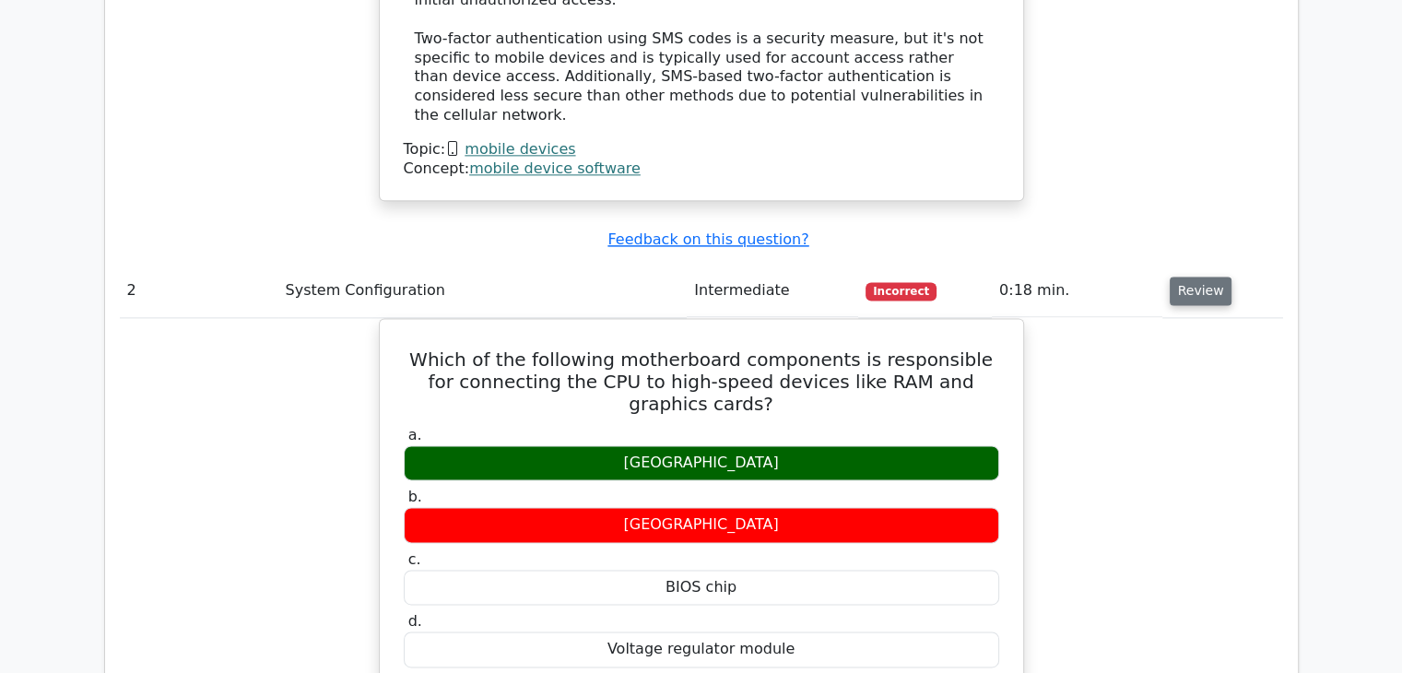
click at [1204, 277] on button "Review" at bounding box center [1201, 291] width 63 height 29
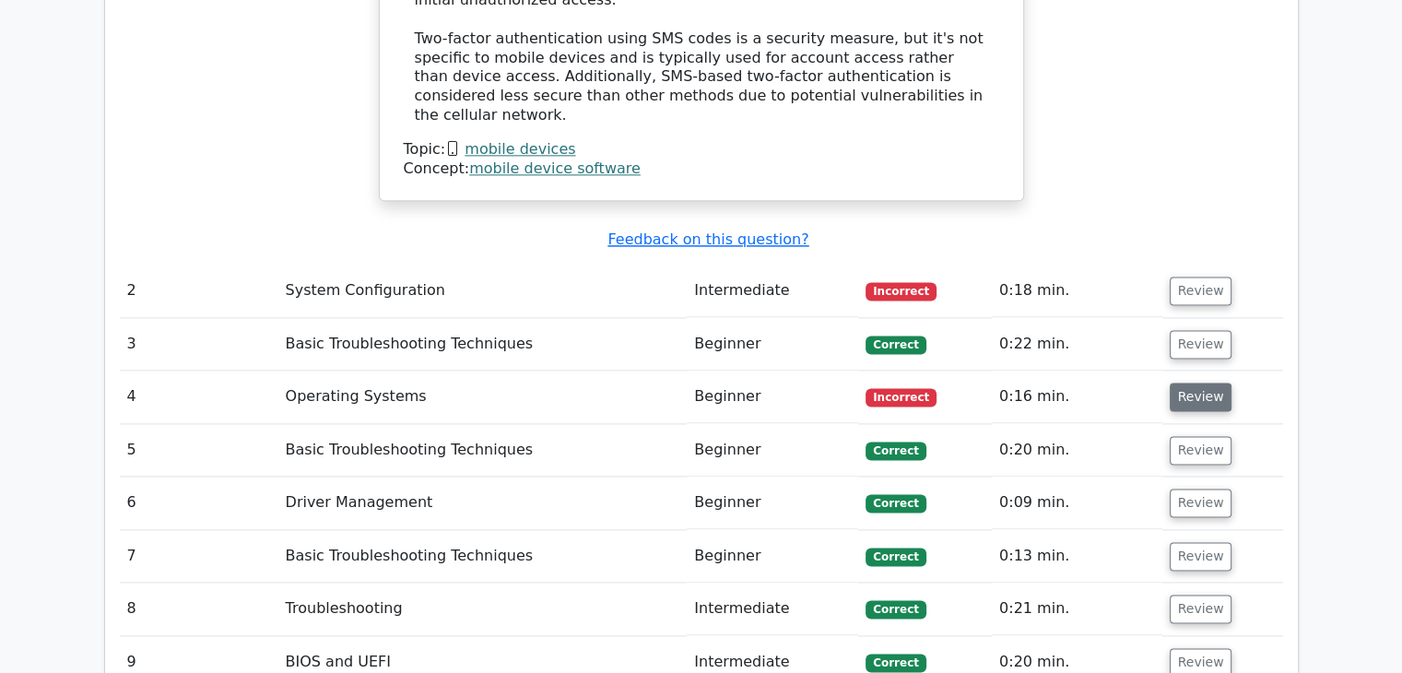
click at [1197, 383] on button "Review" at bounding box center [1201, 397] width 63 height 29
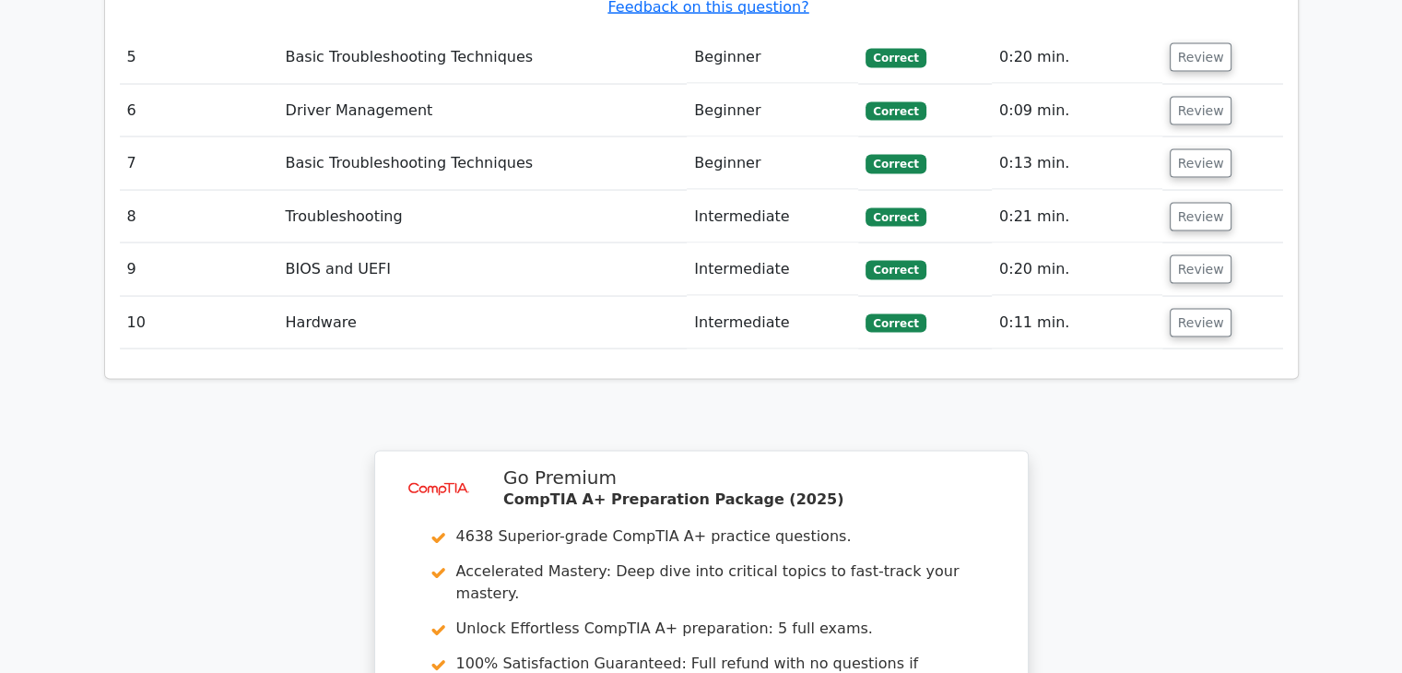
scroll to position [4011, 0]
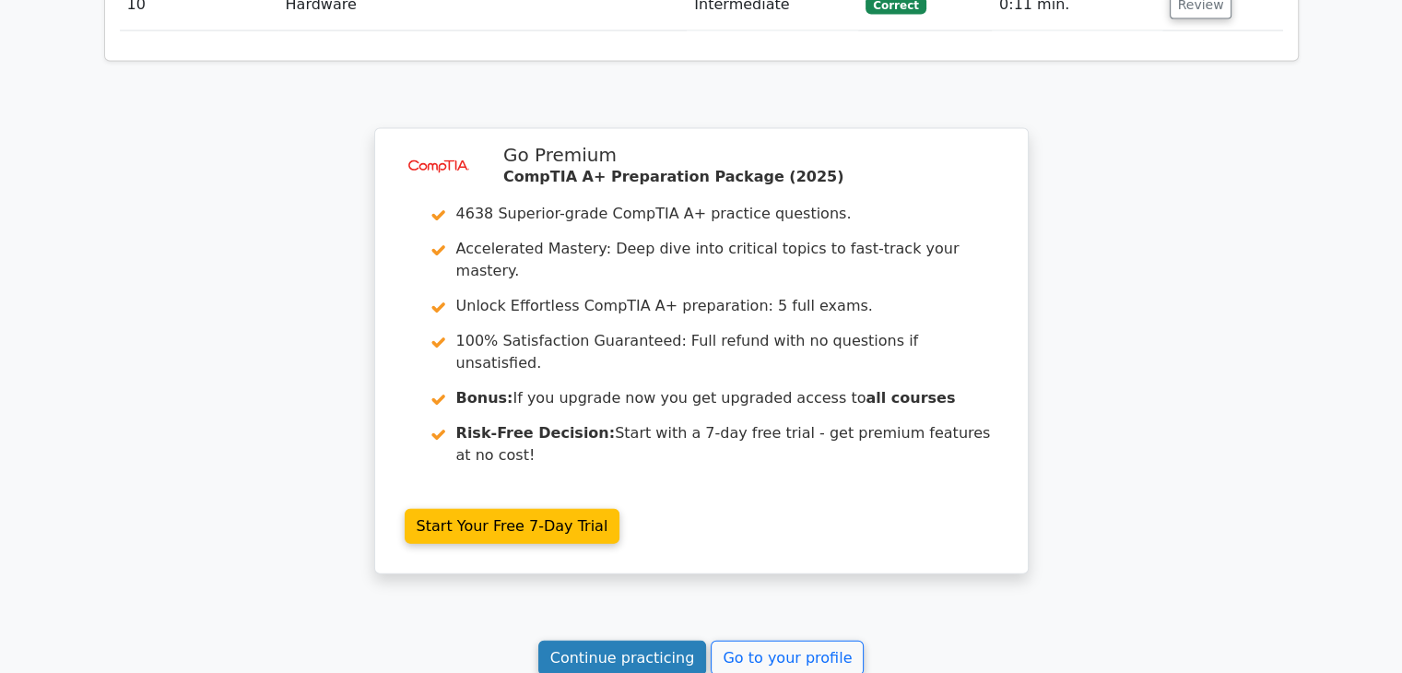
click at [672, 641] on link "Continue practicing" at bounding box center [622, 658] width 169 height 35
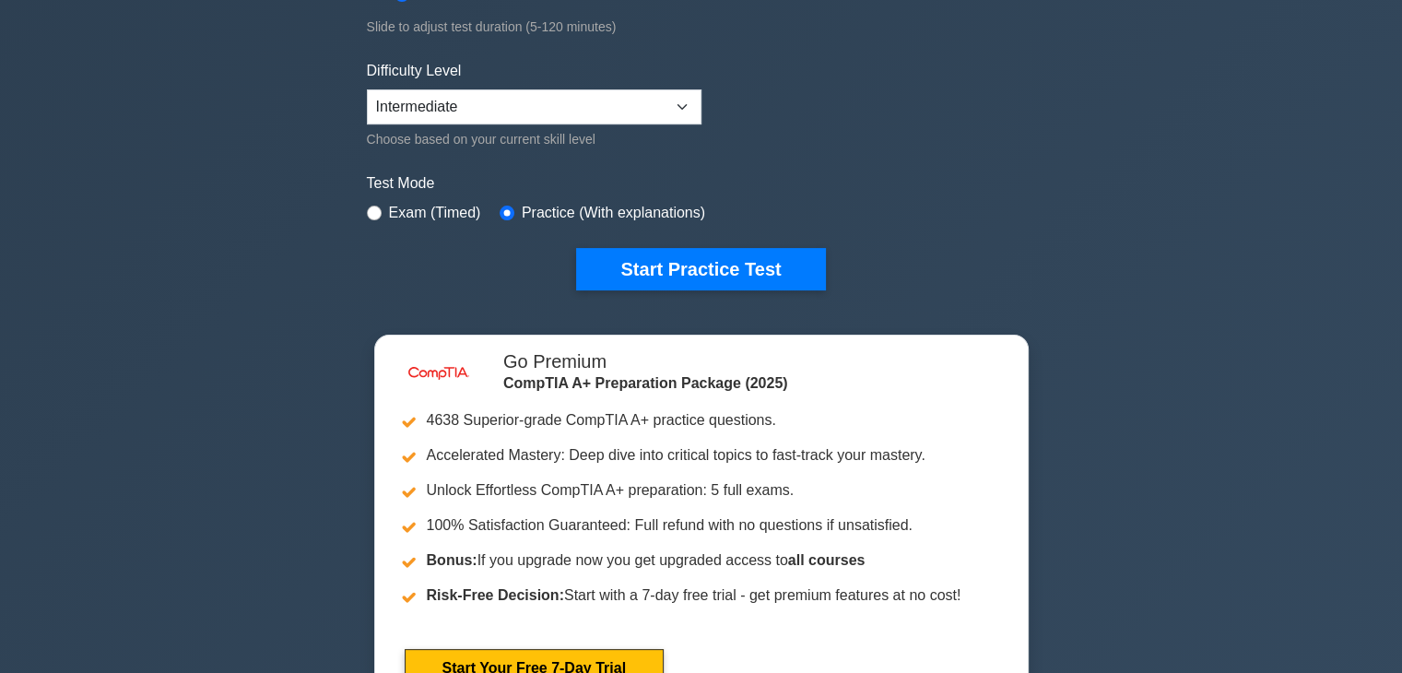
scroll to position [400, 0]
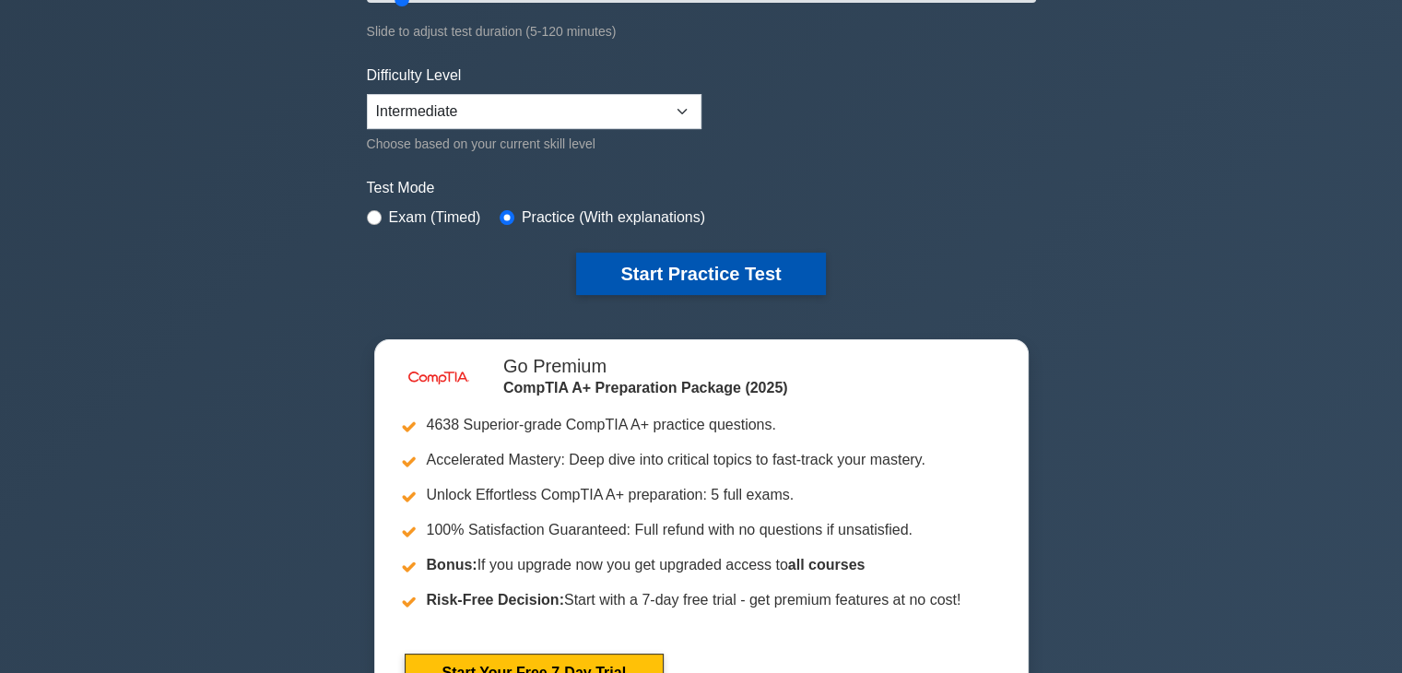
click at [694, 268] on button "Start Practice Test" at bounding box center [700, 274] width 249 height 42
click at [681, 267] on button "Start Practice Test" at bounding box center [700, 274] width 249 height 42
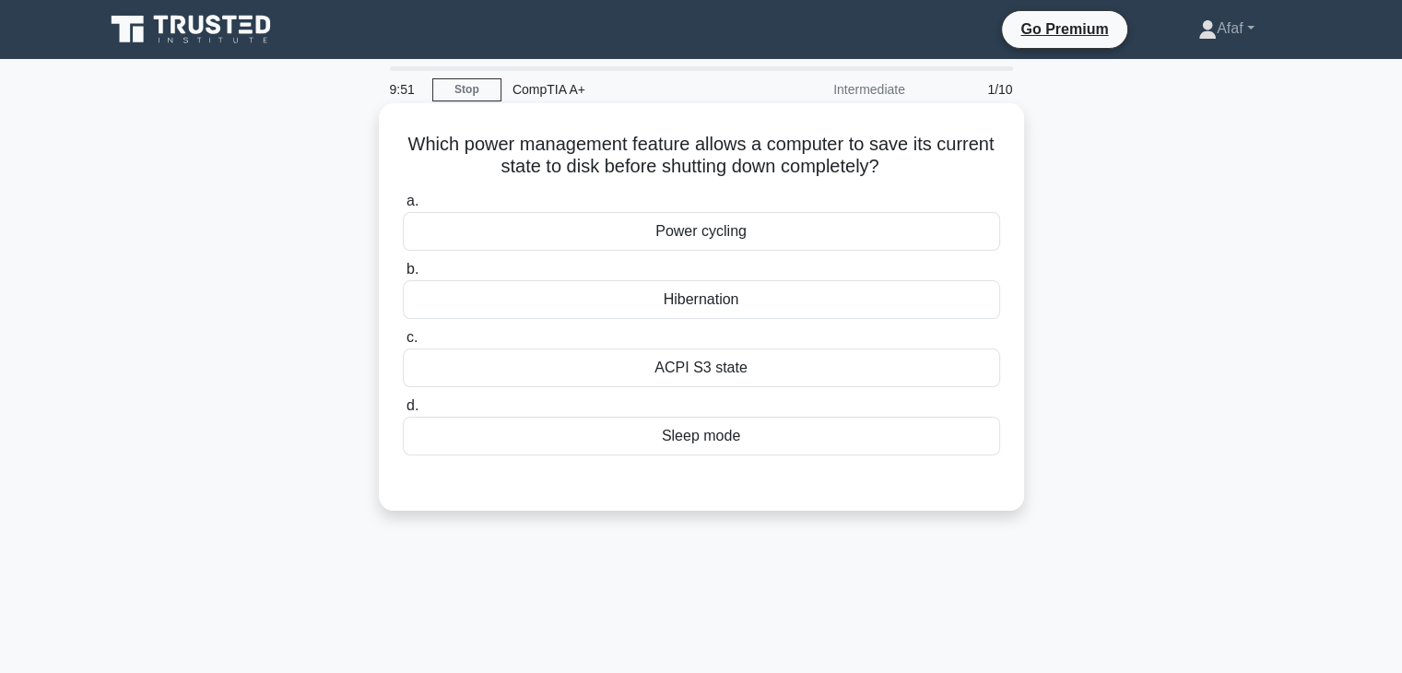
click at [691, 451] on div "Sleep mode" at bounding box center [701, 436] width 597 height 39
click at [403, 412] on input "d. Sleep mode" at bounding box center [403, 406] width 0 height 12
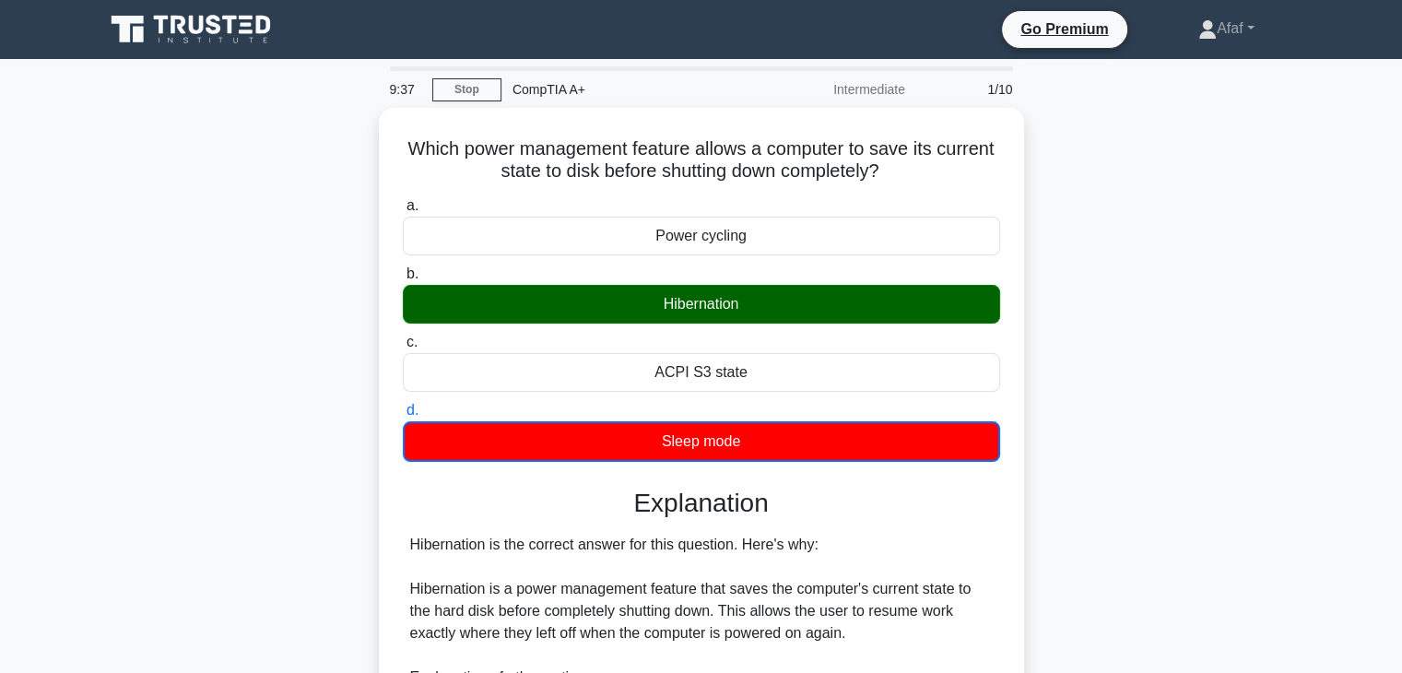
click at [225, 48] on link at bounding box center [192, 29] width 177 height 44
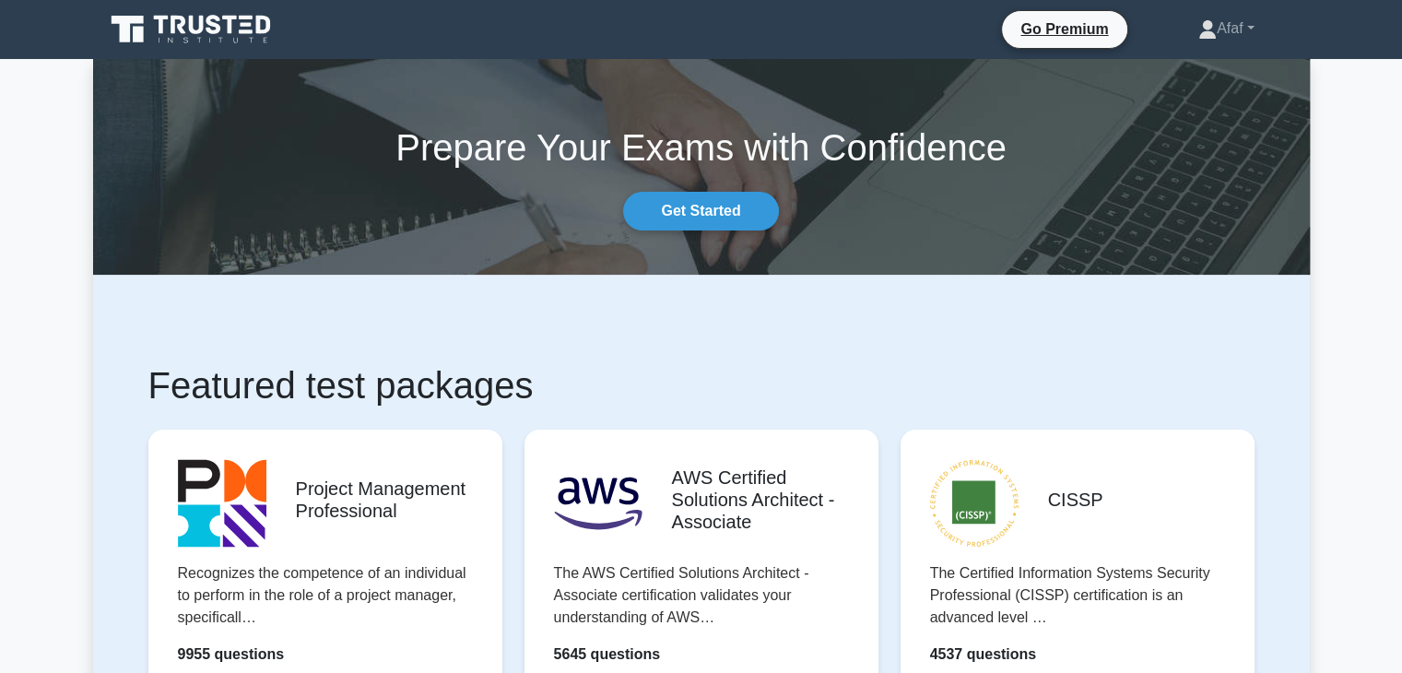
scroll to position [520, 0]
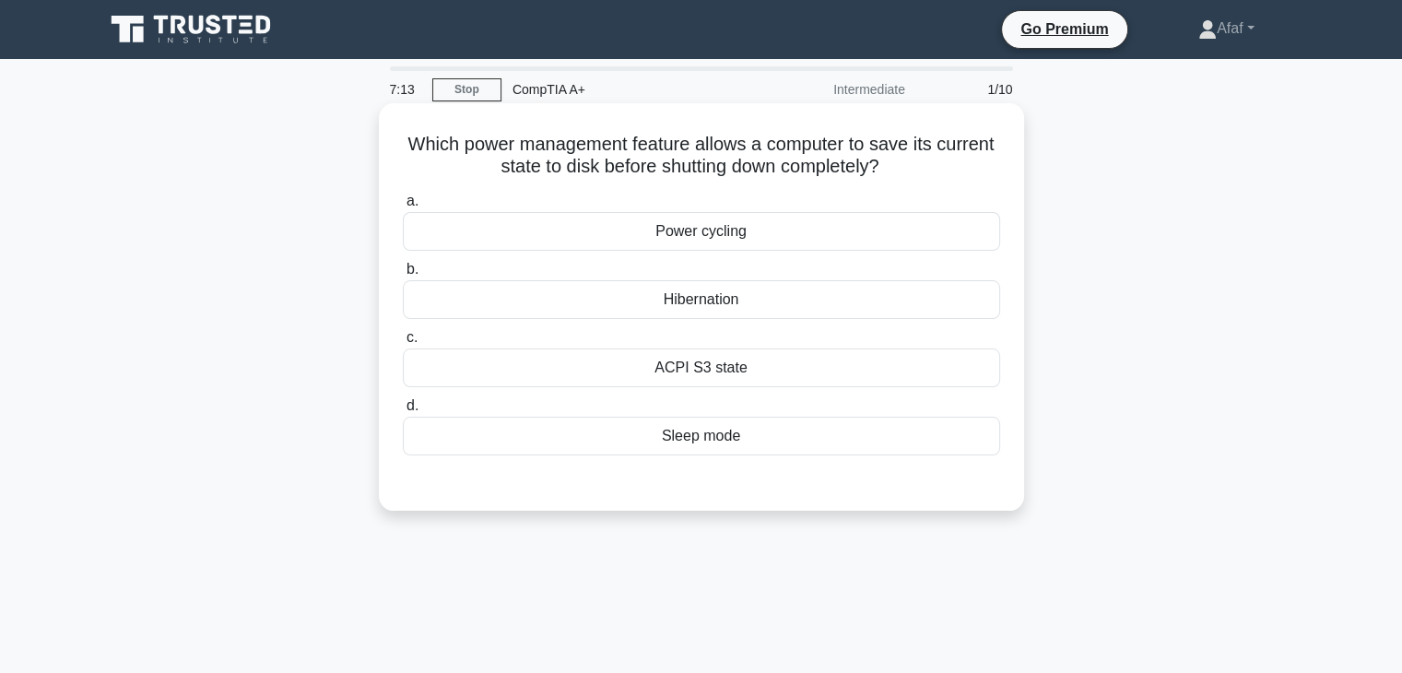
click at [750, 299] on div "Hibernation" at bounding box center [701, 299] width 597 height 39
click at [403, 276] on input "b. Hibernation" at bounding box center [403, 270] width 0 height 12
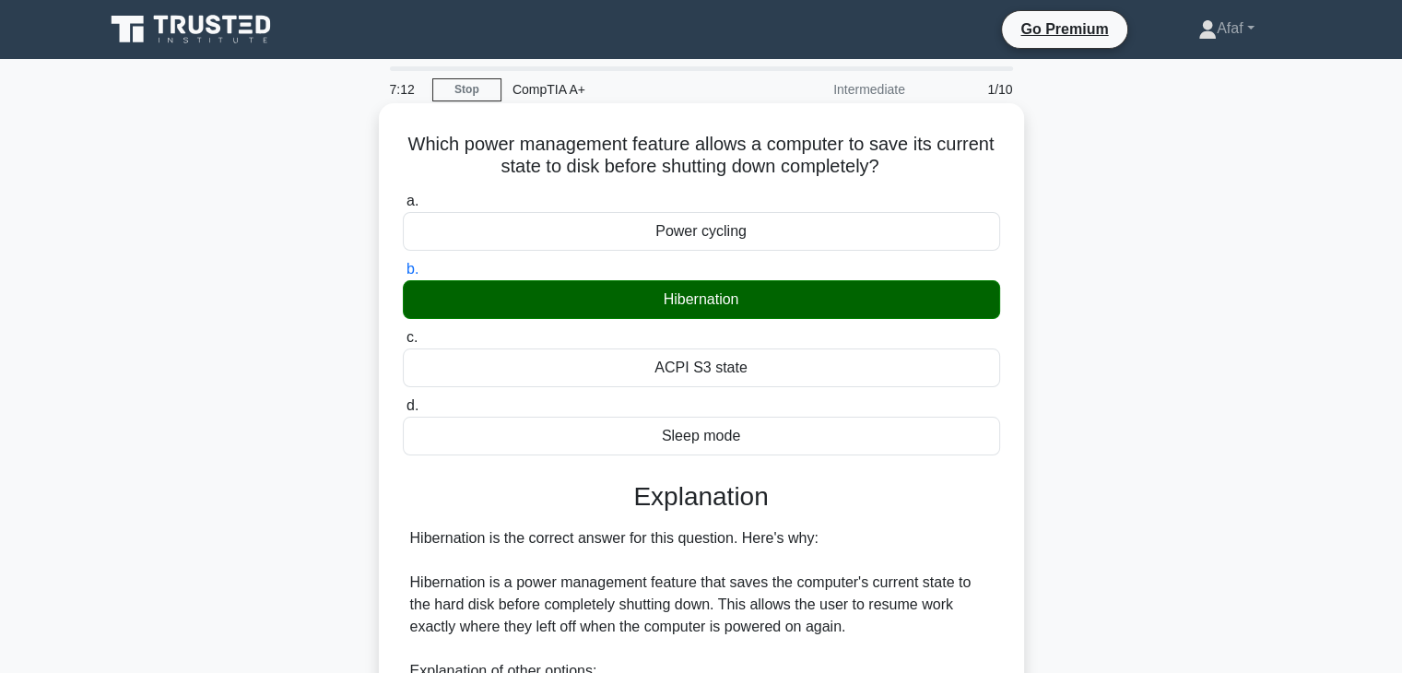
scroll to position [396, 0]
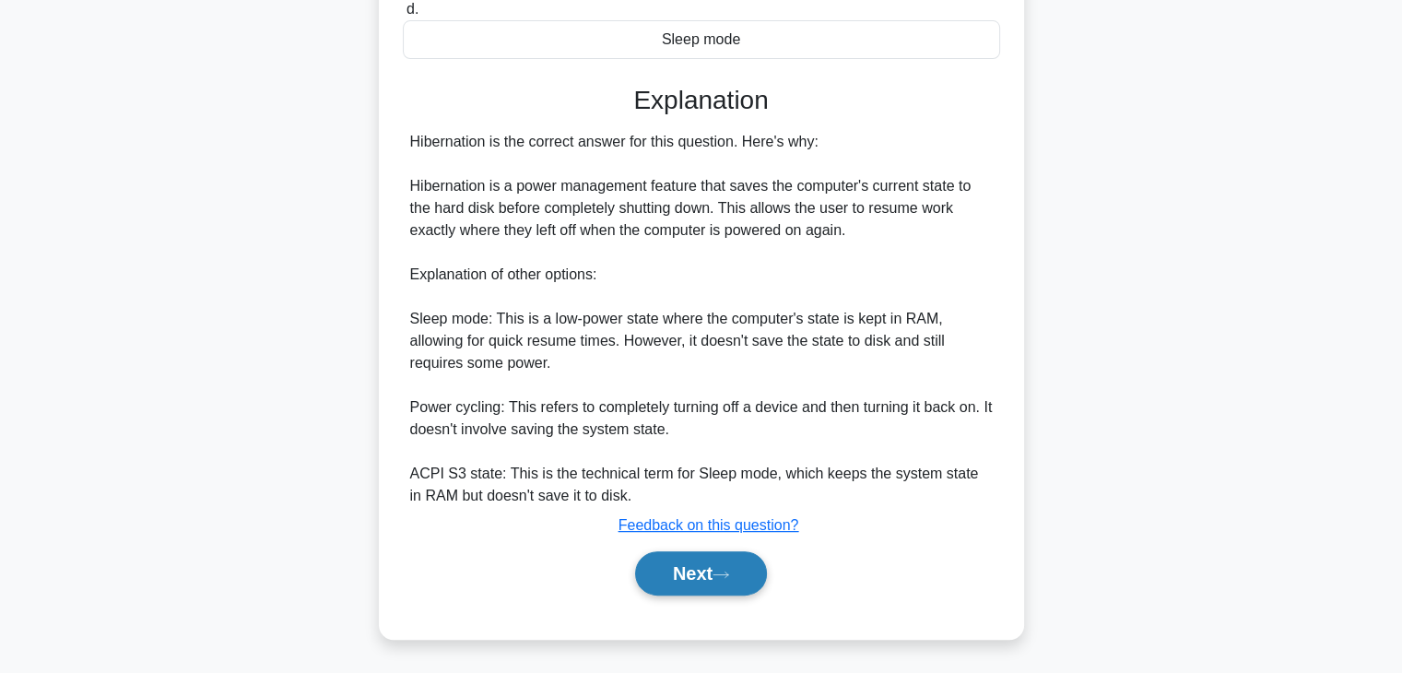
click at [691, 556] on button "Next" at bounding box center [701, 573] width 132 height 44
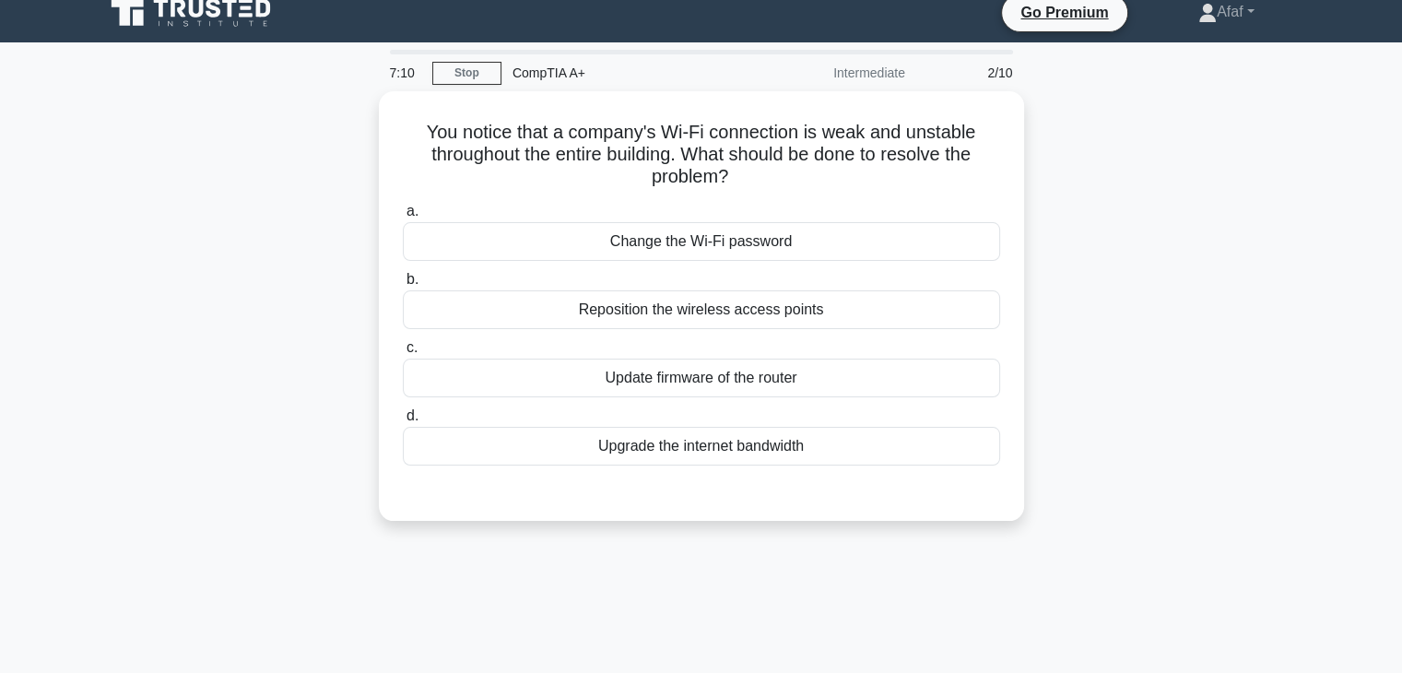
scroll to position [15, 0]
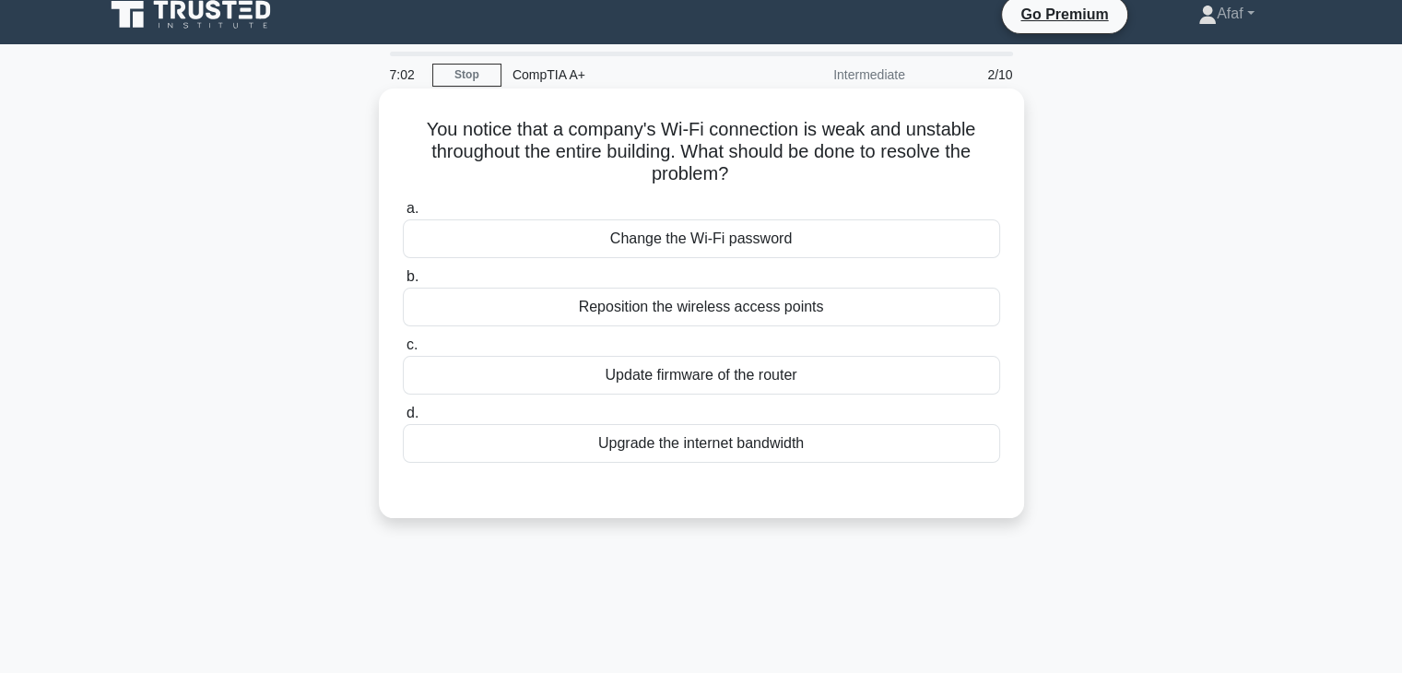
click at [860, 313] on div "Reposition the wireless access points" at bounding box center [701, 307] width 597 height 39
click at [403, 283] on input "b. Reposition the wireless access points" at bounding box center [403, 277] width 0 height 12
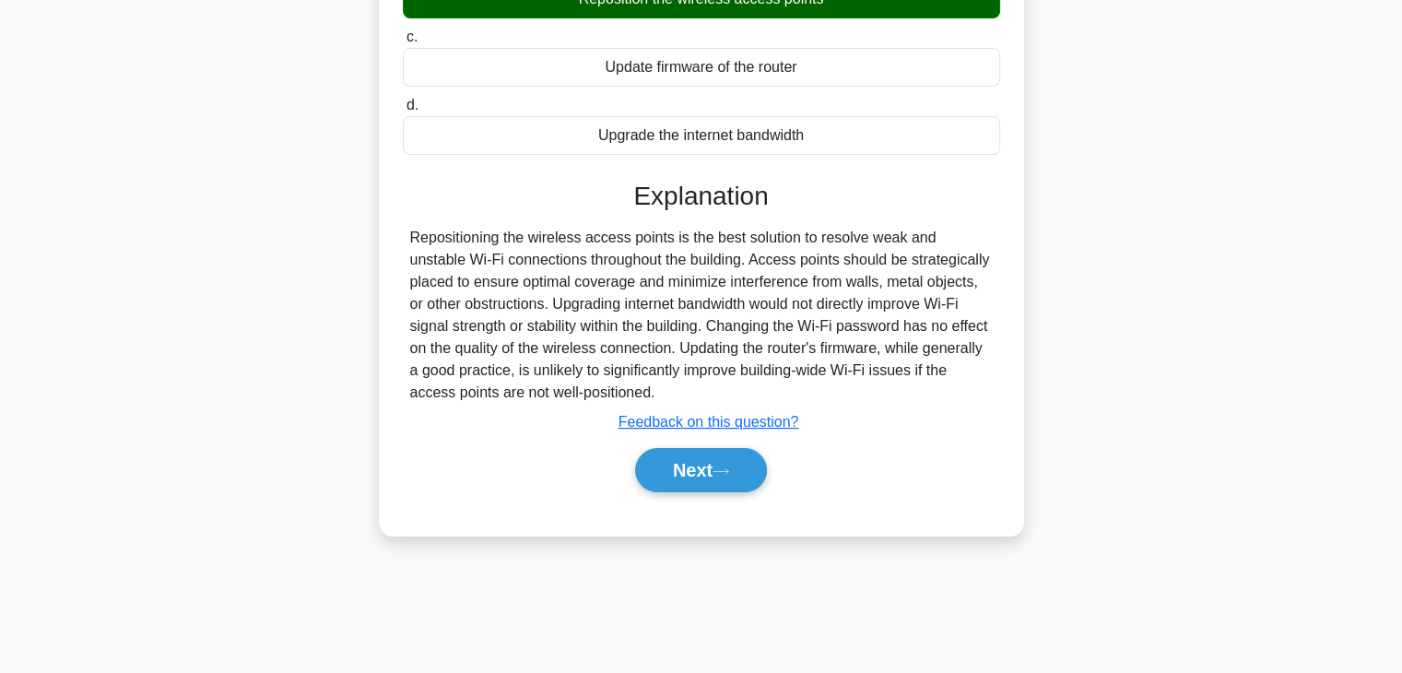
scroll to position [321, 0]
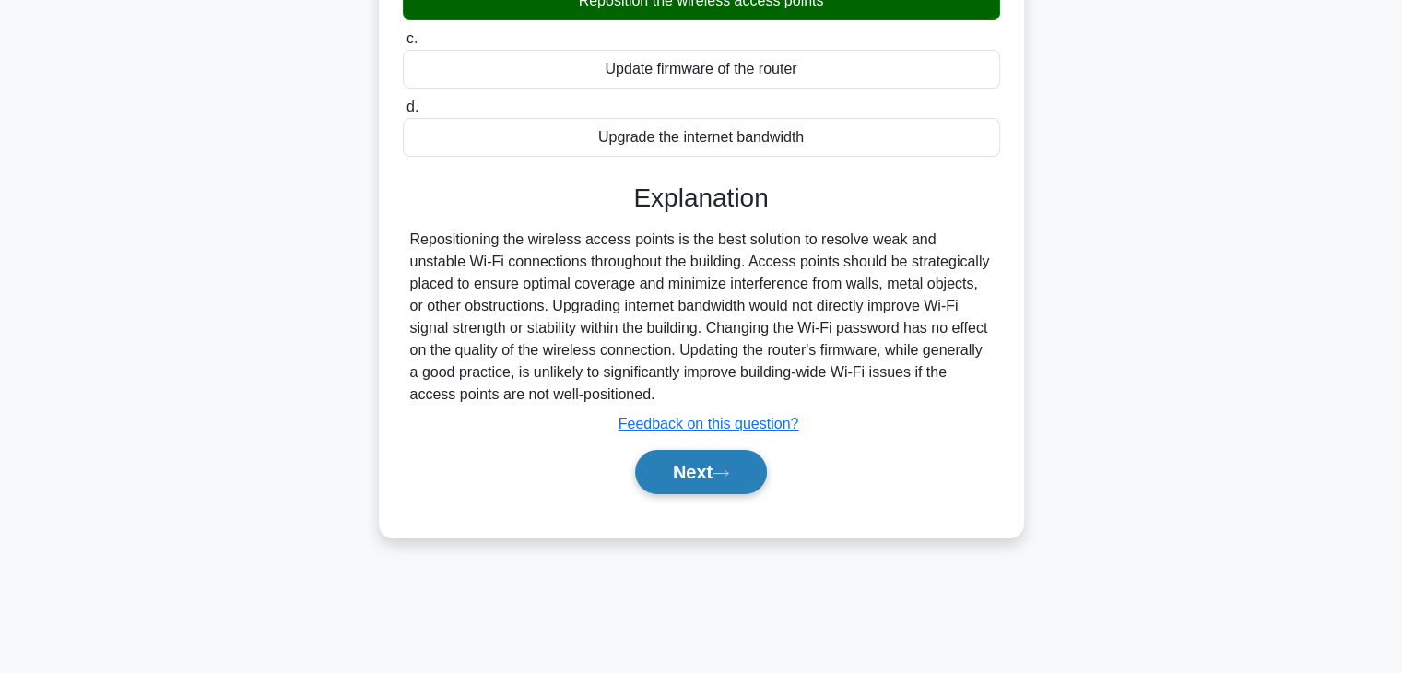
click at [690, 471] on button "Next" at bounding box center [701, 472] width 132 height 44
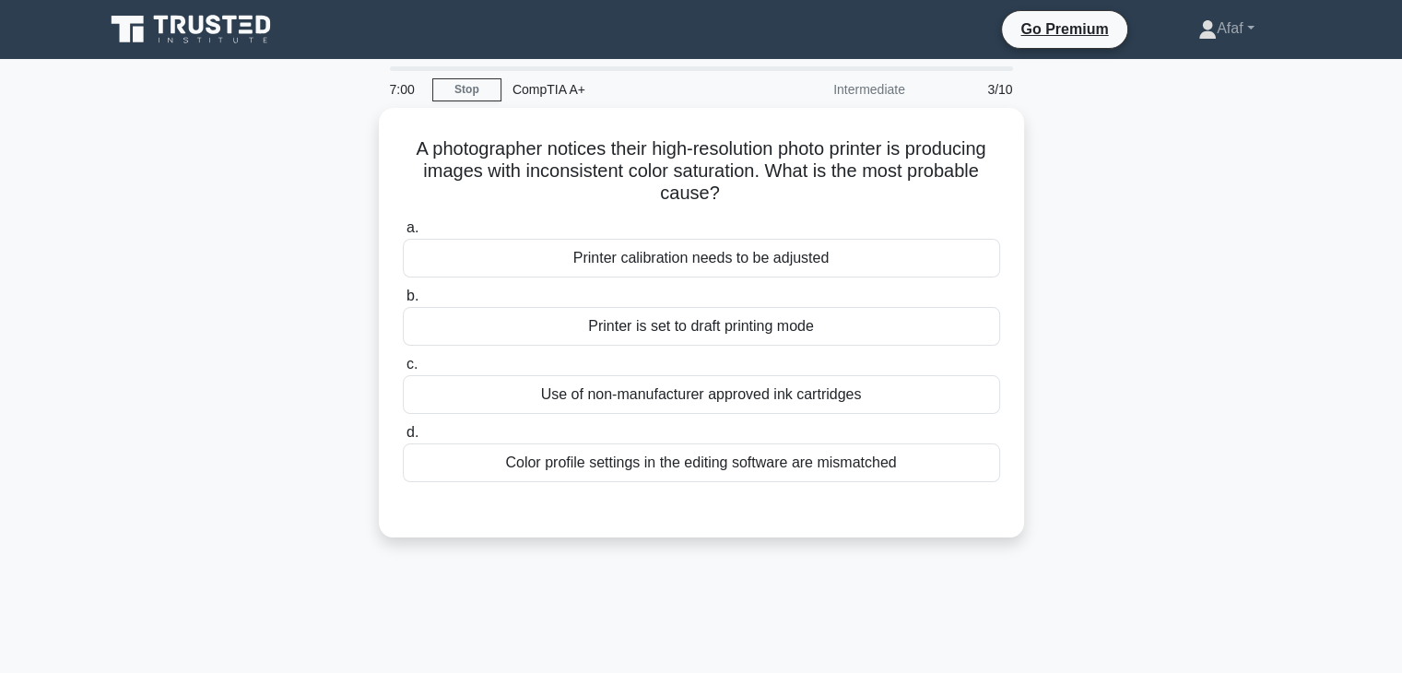
scroll to position [0, 0]
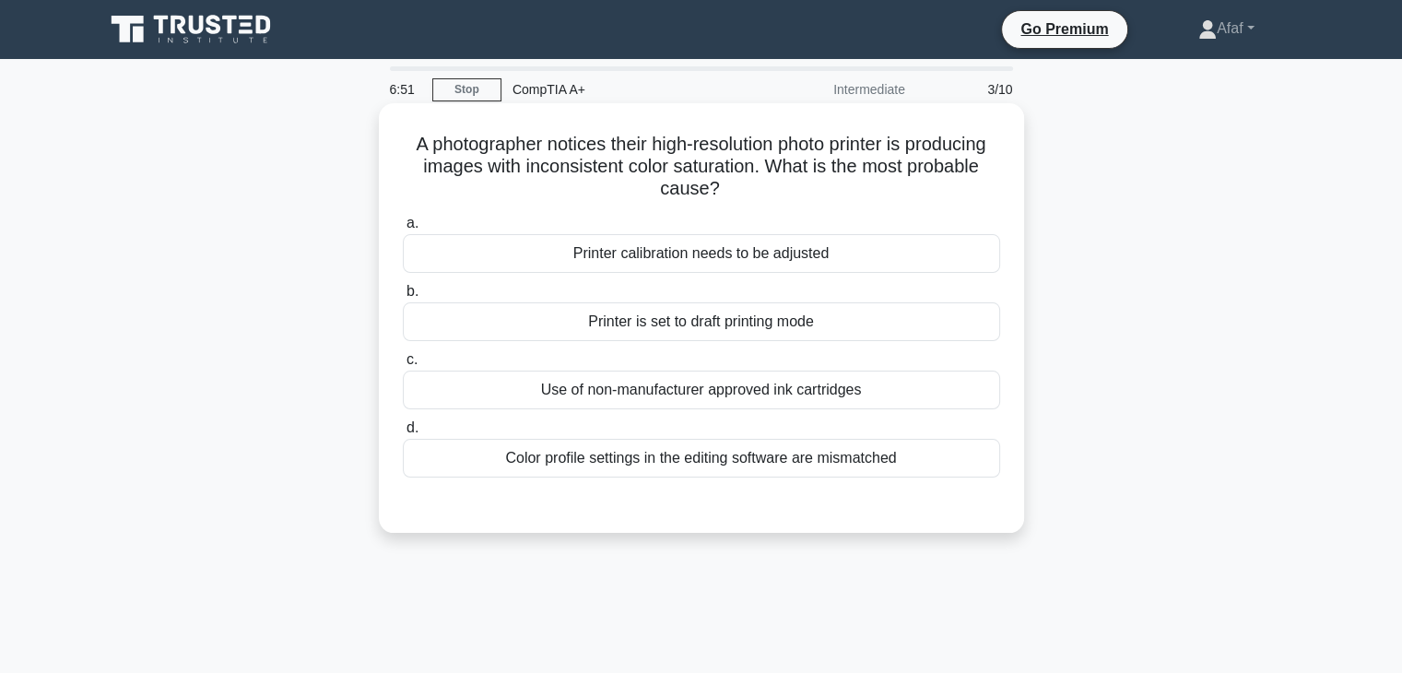
click at [790, 455] on div "Color profile settings in the editing software are mismatched" at bounding box center [701, 458] width 597 height 39
click at [403, 434] on input "d. Color profile settings in the editing software are mismatched" at bounding box center [403, 428] width 0 height 12
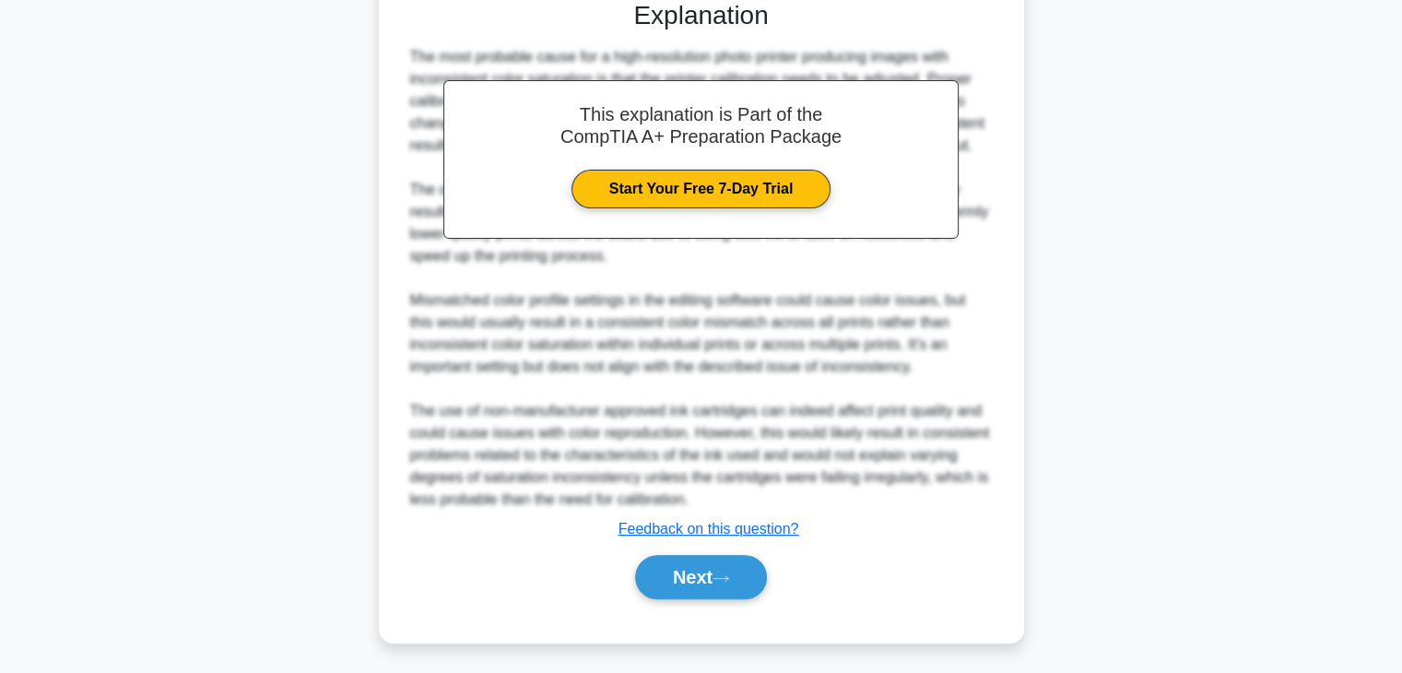
scroll to position [509, 0]
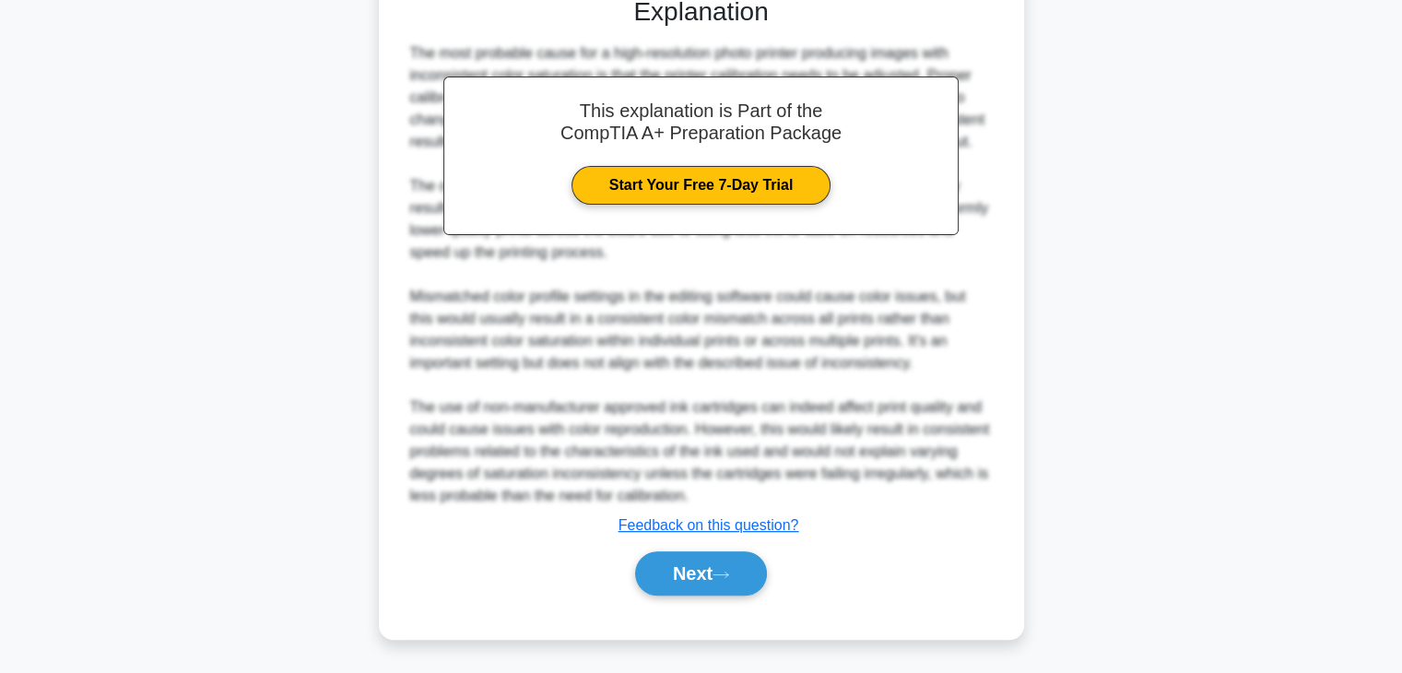
click at [724, 542] on div "This explanation is Part of the CompTIA A+ Preparation Package Start Your Free …" at bounding box center [701, 288] width 597 height 629
click at [718, 560] on button "Next" at bounding box center [701, 573] width 132 height 44
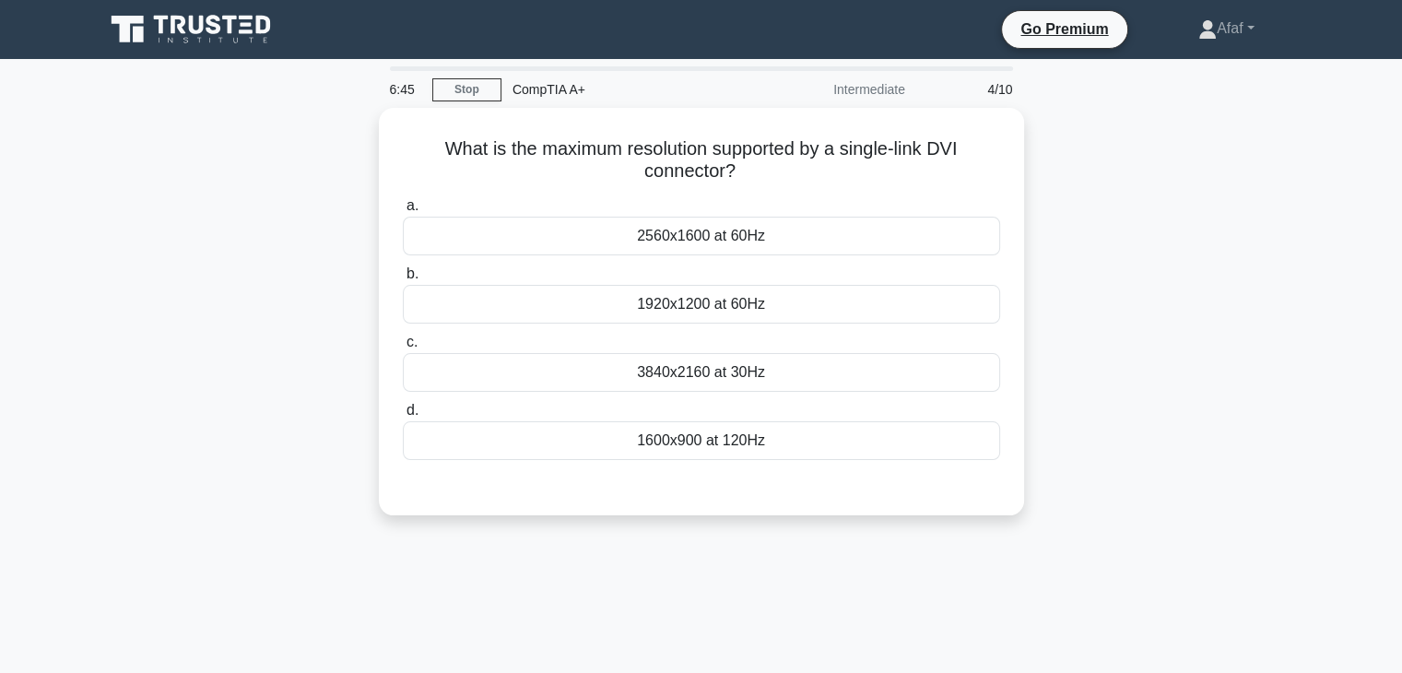
scroll to position [0, 0]
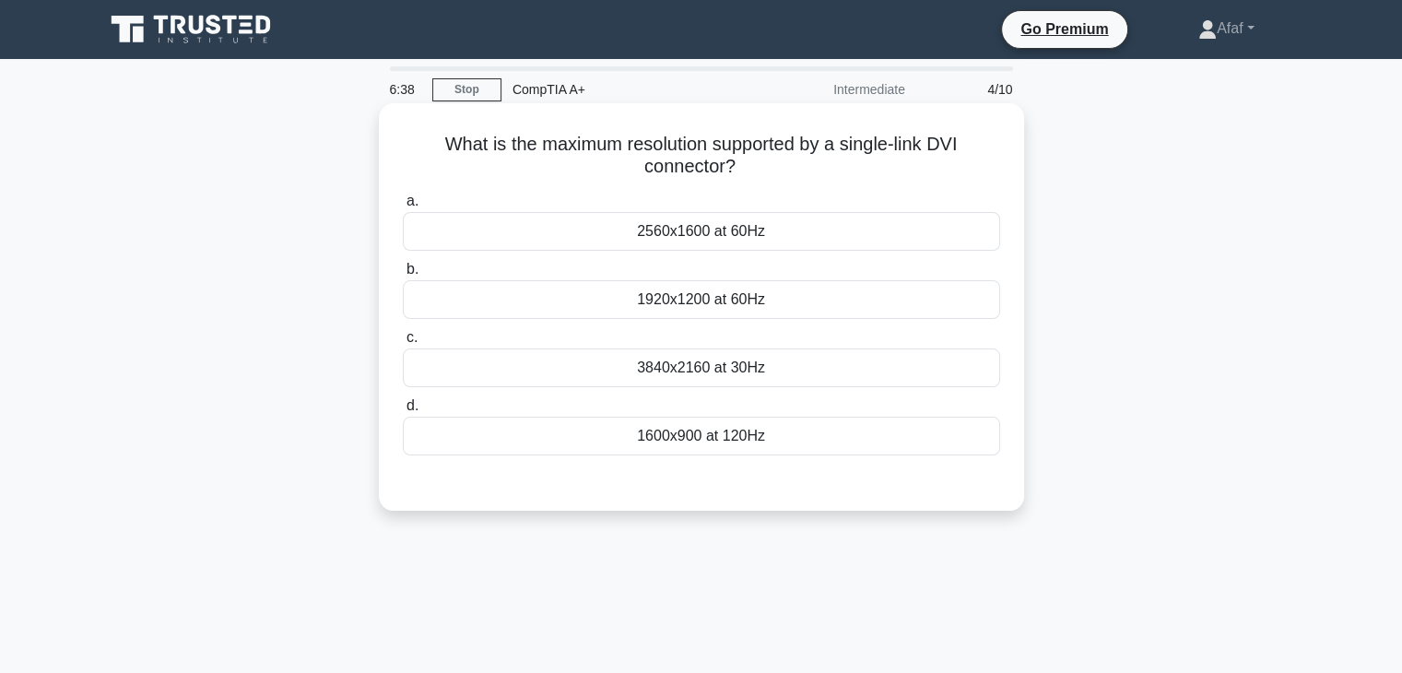
click at [855, 243] on div "2560x1600 at 60Hz" at bounding box center [701, 231] width 597 height 39
click at [403, 207] on input "a. 2560x1600 at 60Hz" at bounding box center [403, 201] width 0 height 12
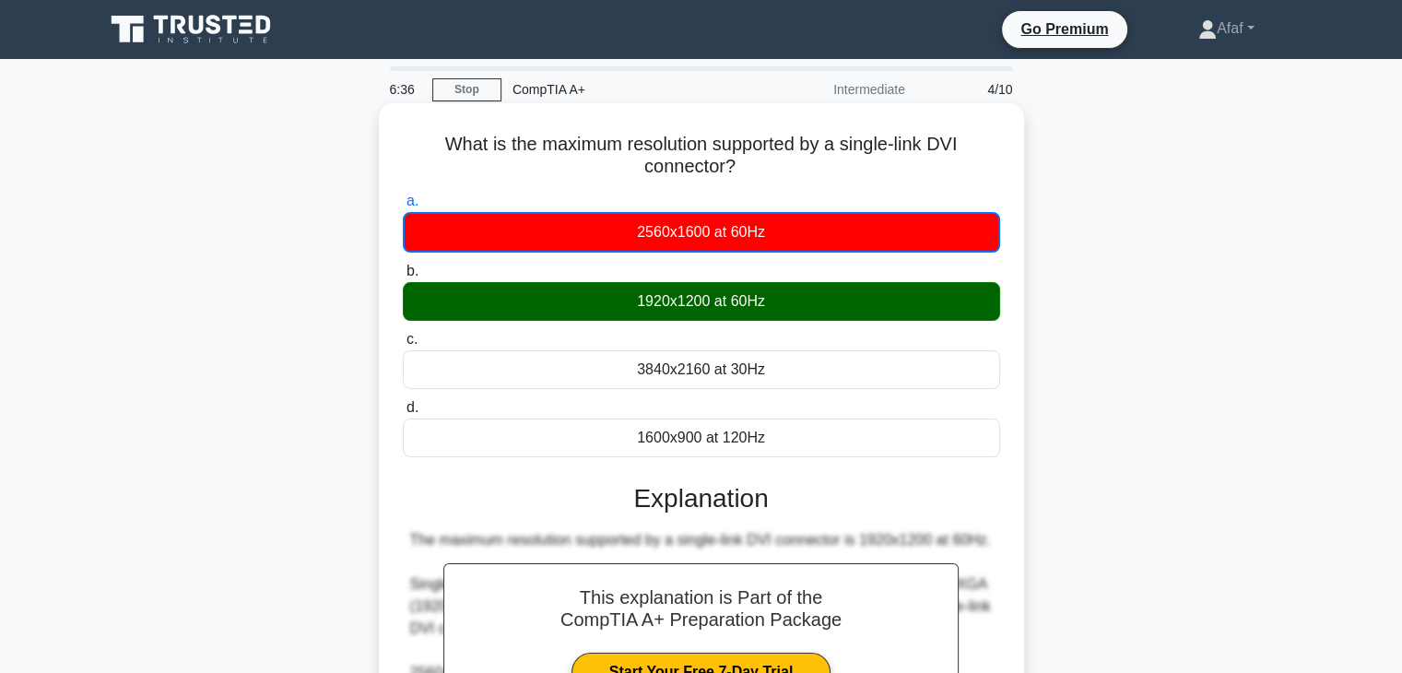
scroll to position [373, 0]
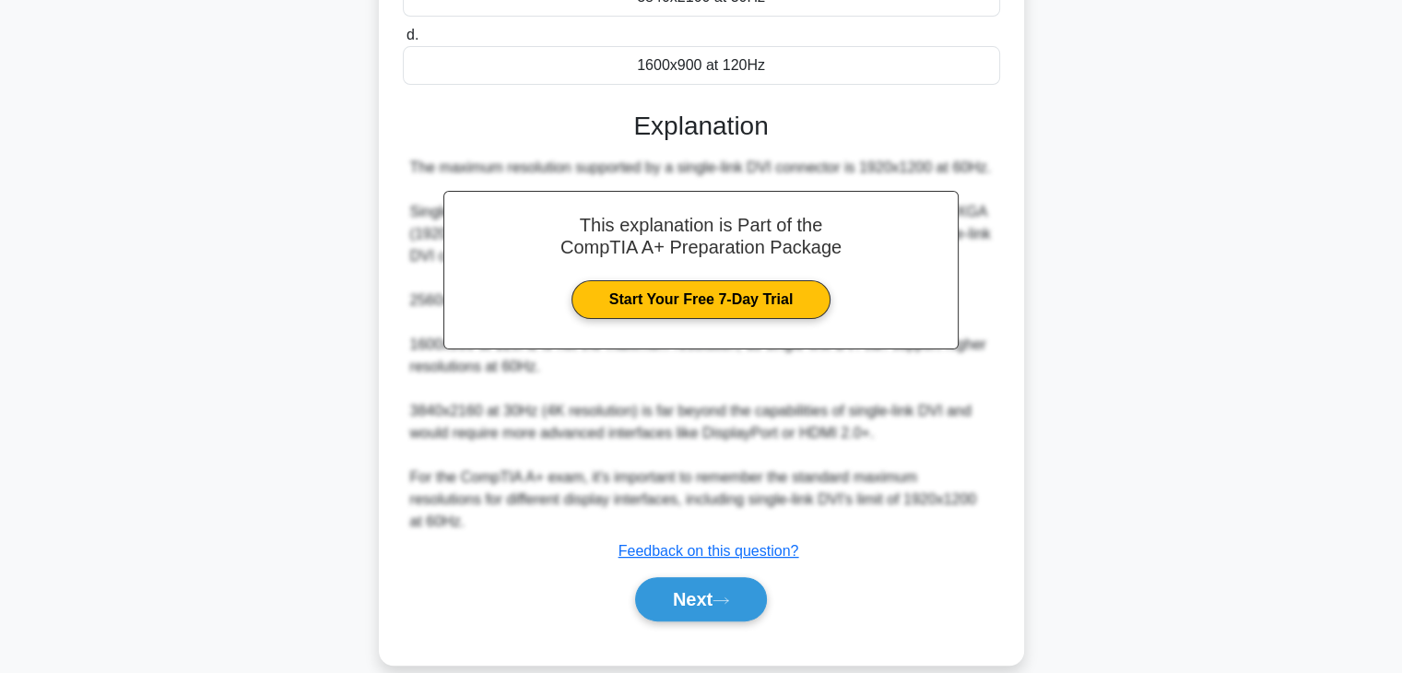
click at [730, 572] on div "Next" at bounding box center [701, 599] width 597 height 59
click at [707, 616] on button "Next" at bounding box center [701, 599] width 132 height 44
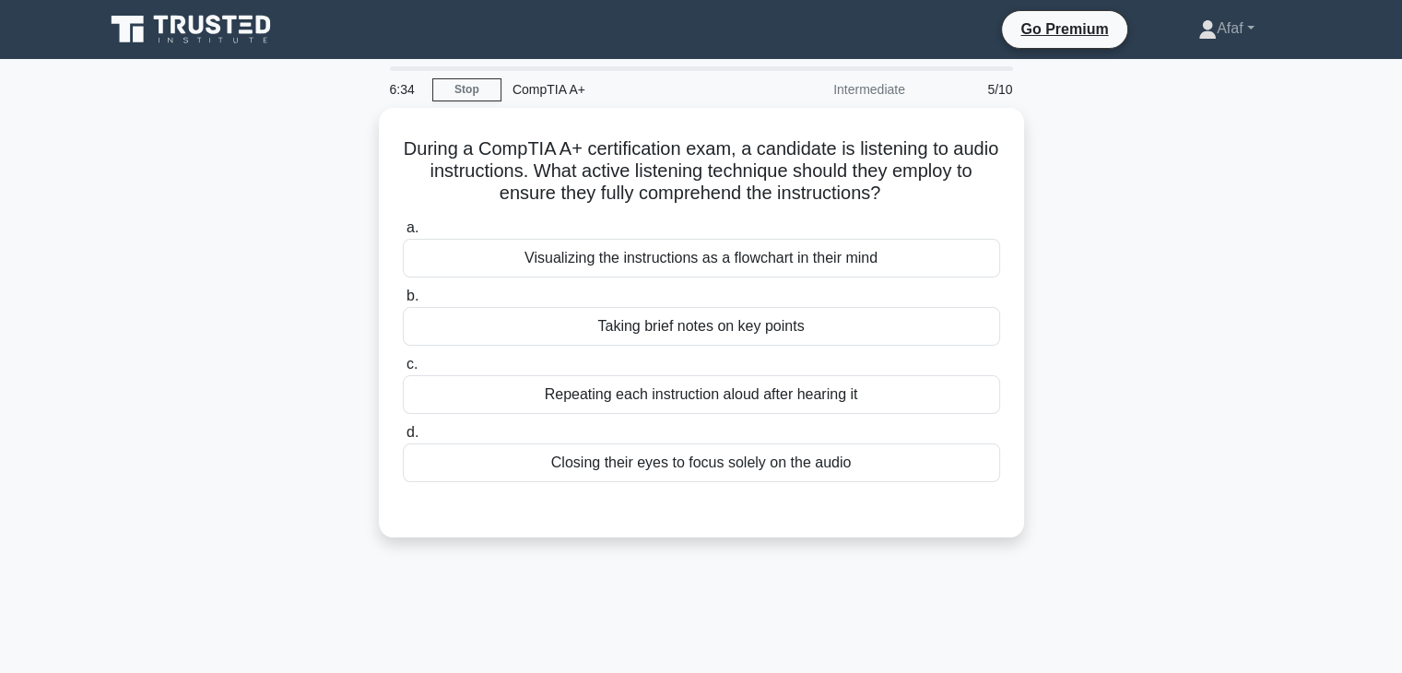
scroll to position [0, 0]
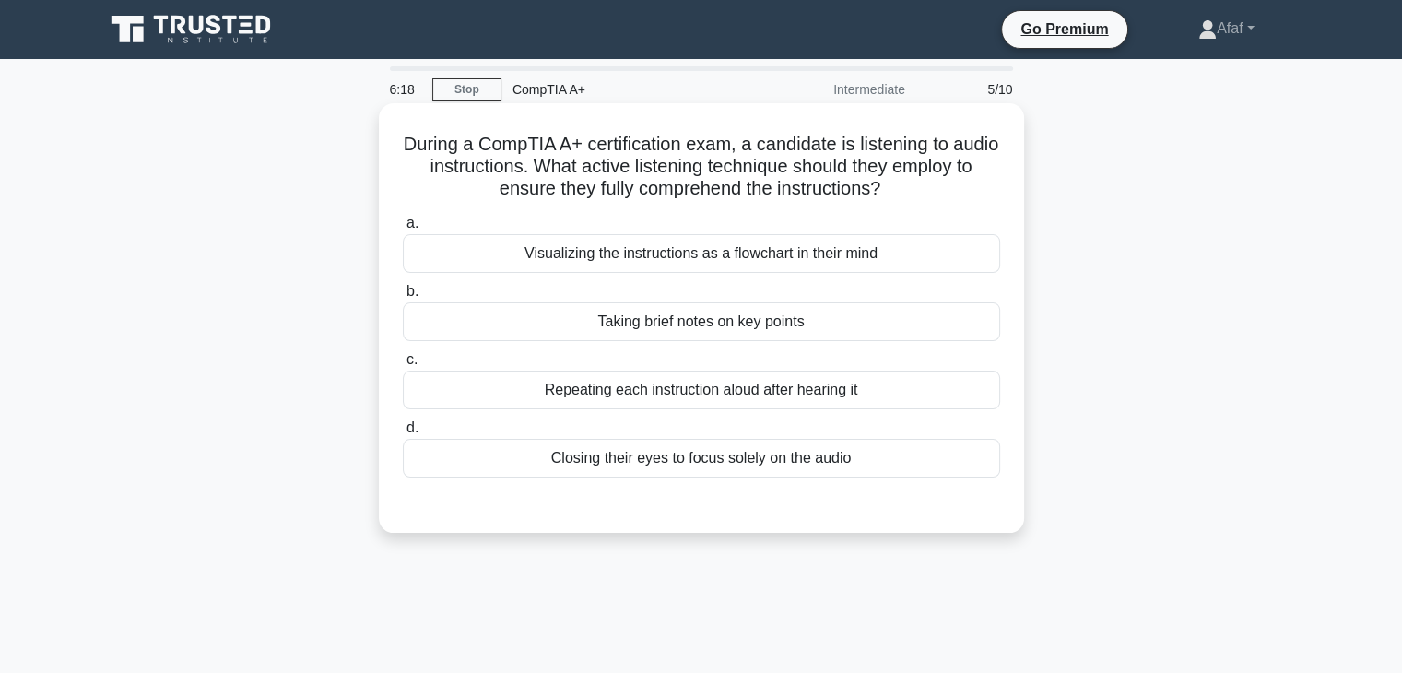
click at [854, 246] on div "Visualizing the instructions as a flowchart in their mind" at bounding box center [701, 253] width 597 height 39
click at [403, 230] on input "a. Visualizing the instructions as a flowchart in their mind" at bounding box center [403, 224] width 0 height 12
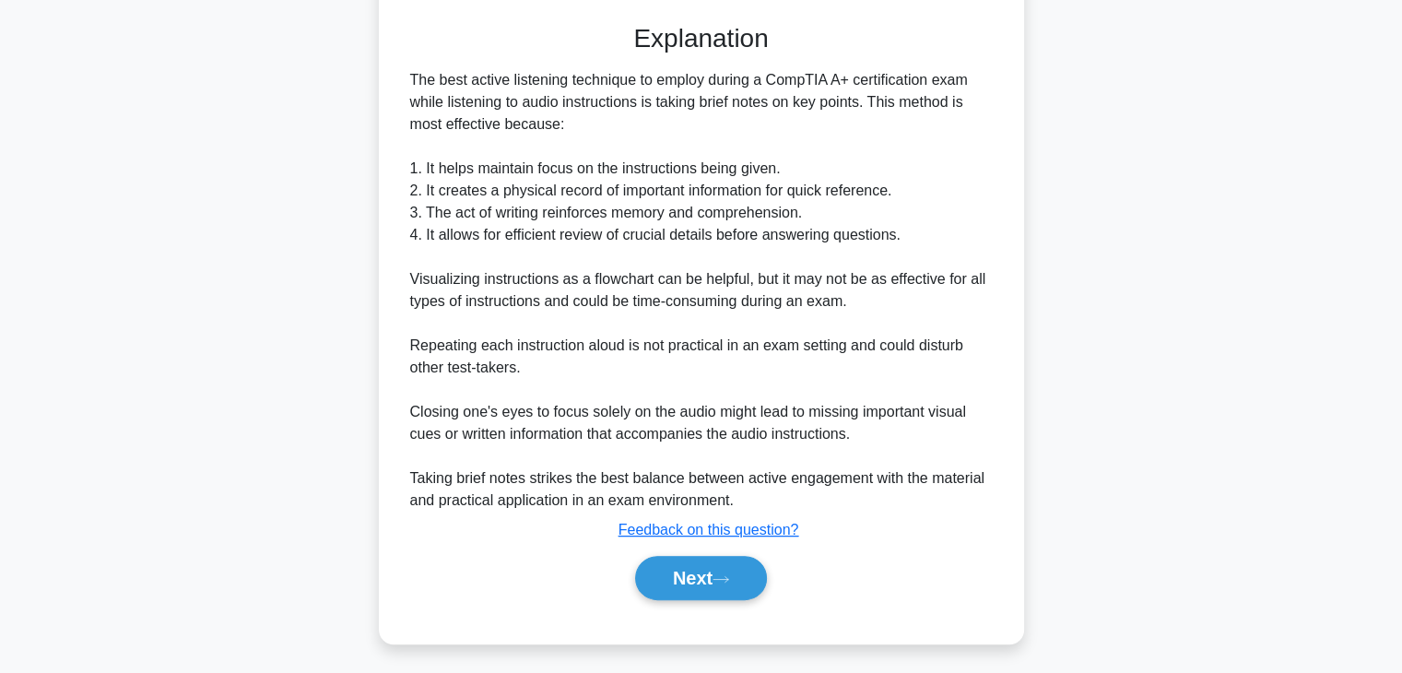
scroll to position [487, 0]
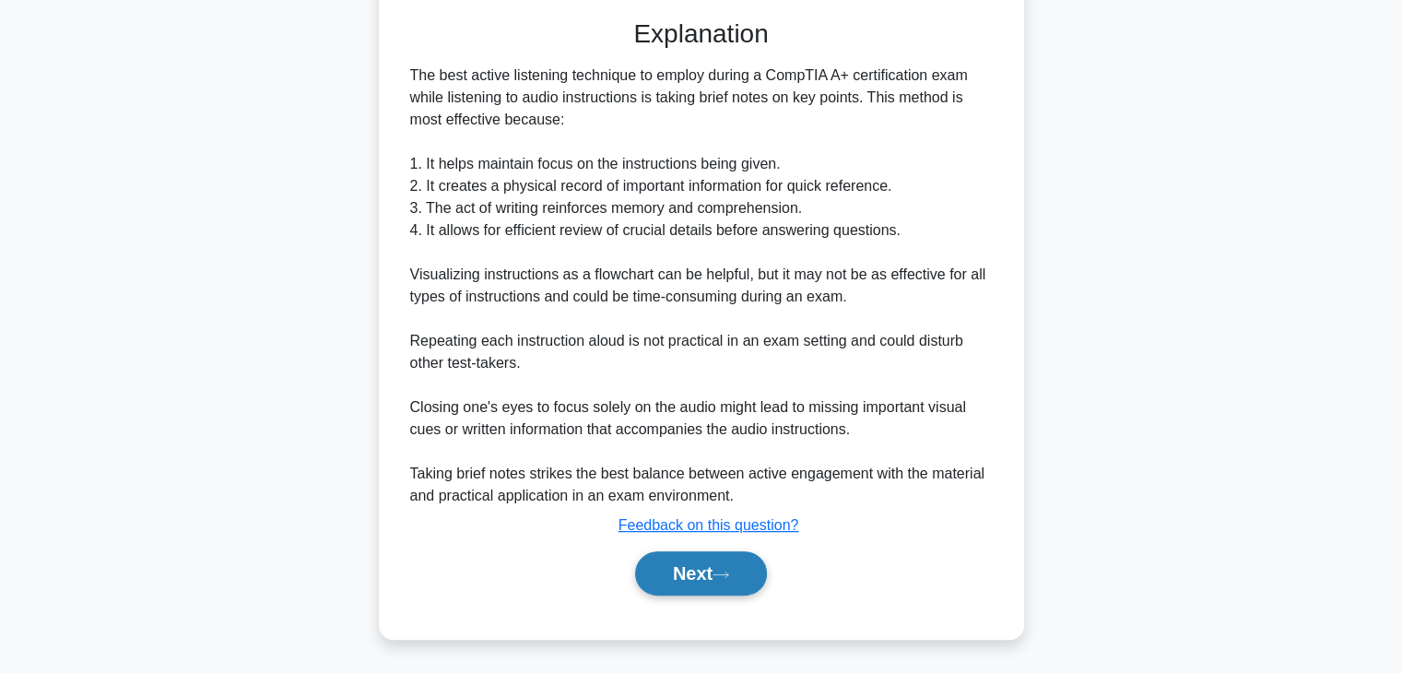
click at [725, 574] on icon at bounding box center [721, 575] width 17 height 10
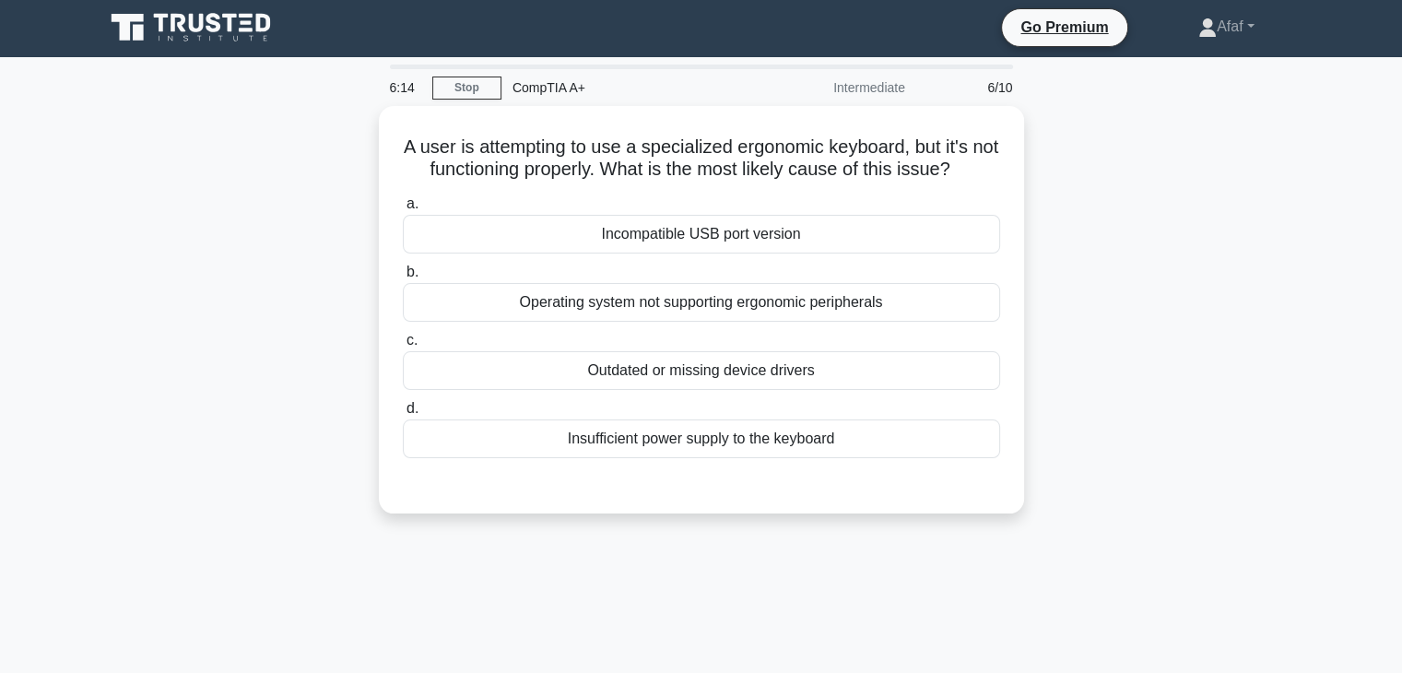
scroll to position [4, 0]
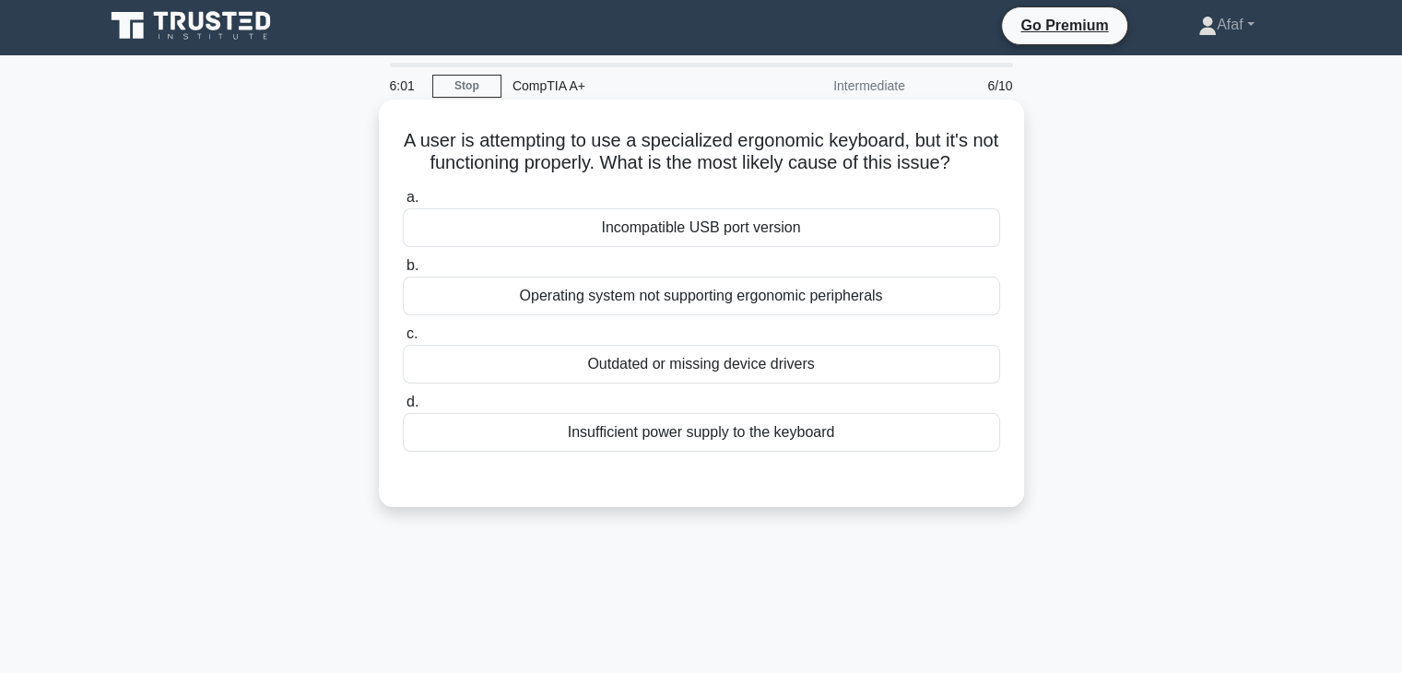
click at [881, 287] on div "Operating system not supporting ergonomic peripherals" at bounding box center [701, 296] width 597 height 39
click at [403, 272] on input "b. Operating system not supporting ergonomic peripherals" at bounding box center [403, 266] width 0 height 12
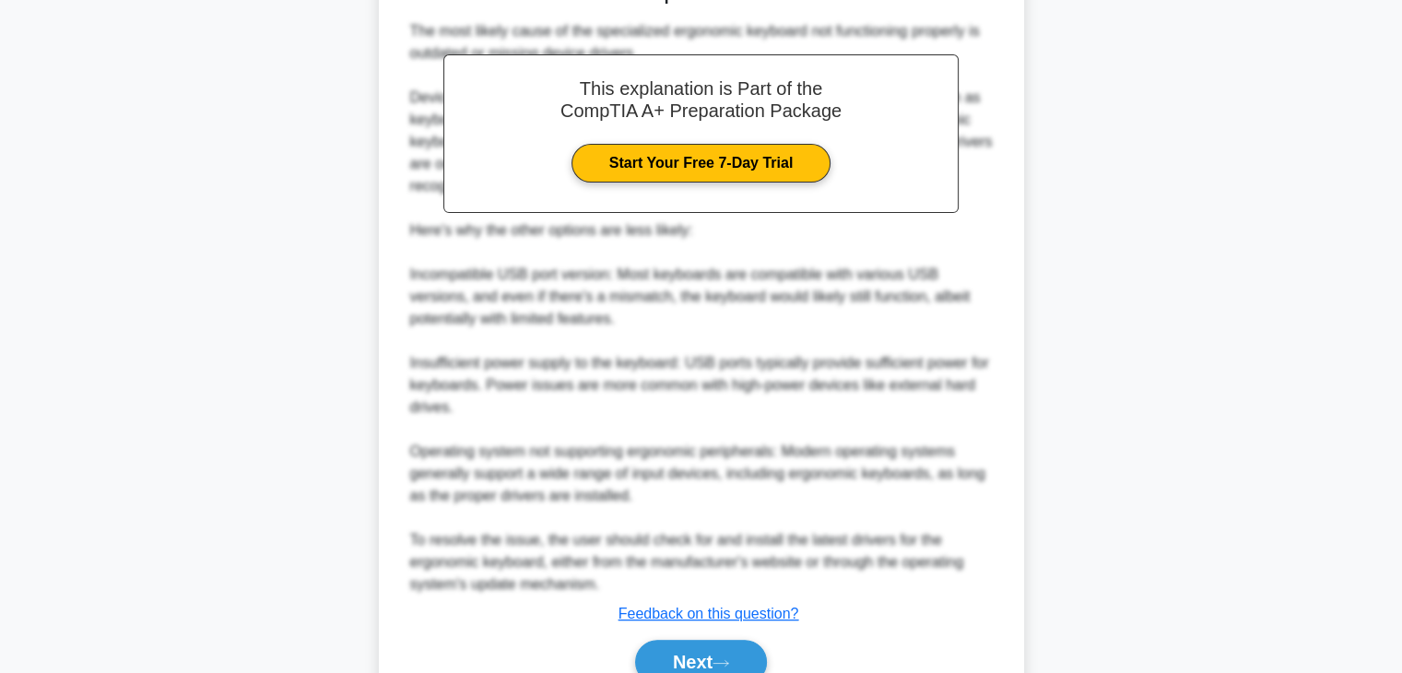
scroll to position [509, 0]
click at [729, 665] on icon at bounding box center [721, 663] width 17 height 10
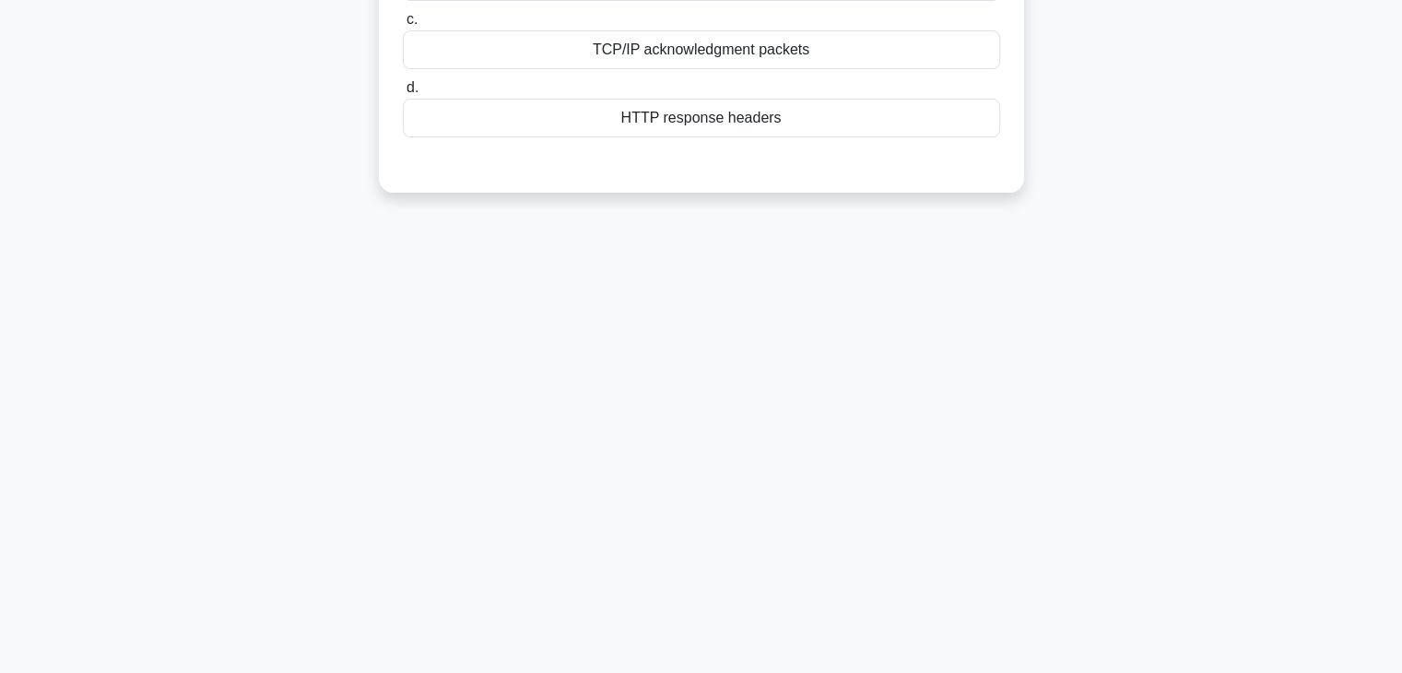
scroll to position [0, 0]
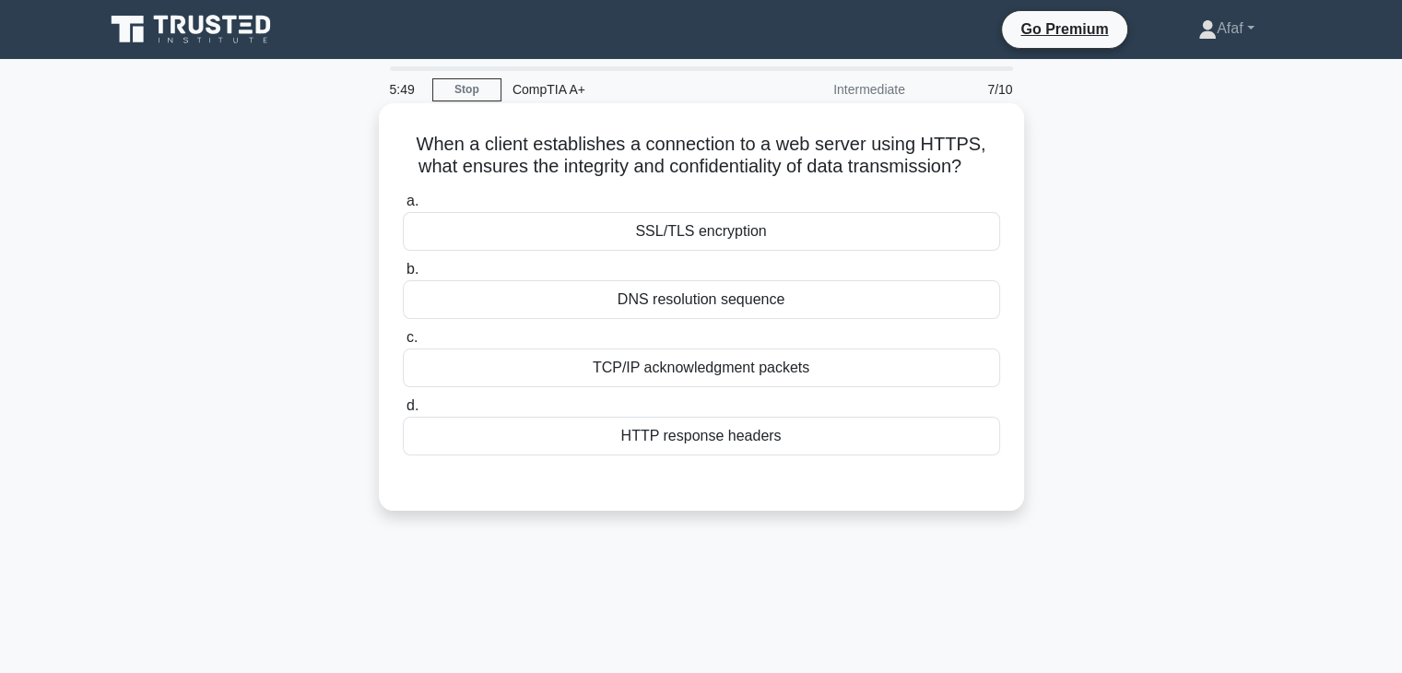
click at [794, 247] on div "SSL/TLS encryption" at bounding box center [701, 231] width 597 height 39
click at [403, 207] on input "a. SSL/TLS encryption" at bounding box center [403, 201] width 0 height 12
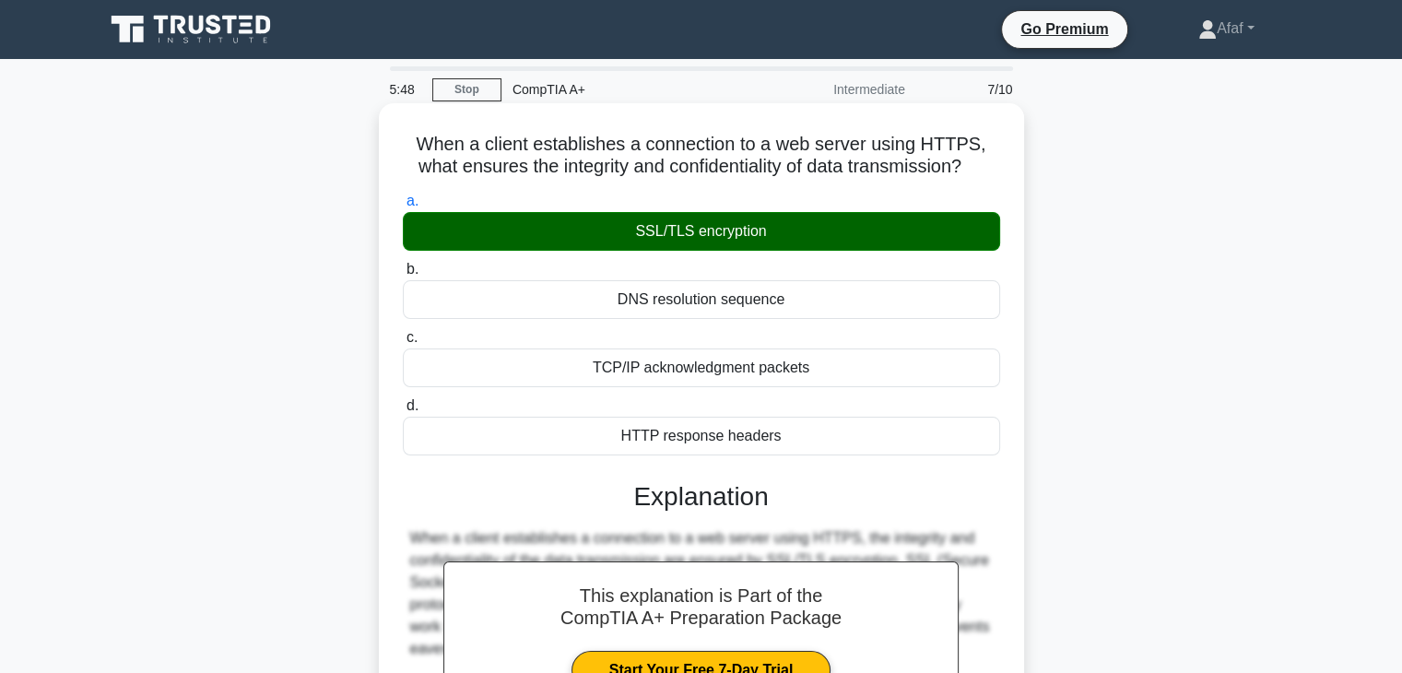
scroll to position [324, 0]
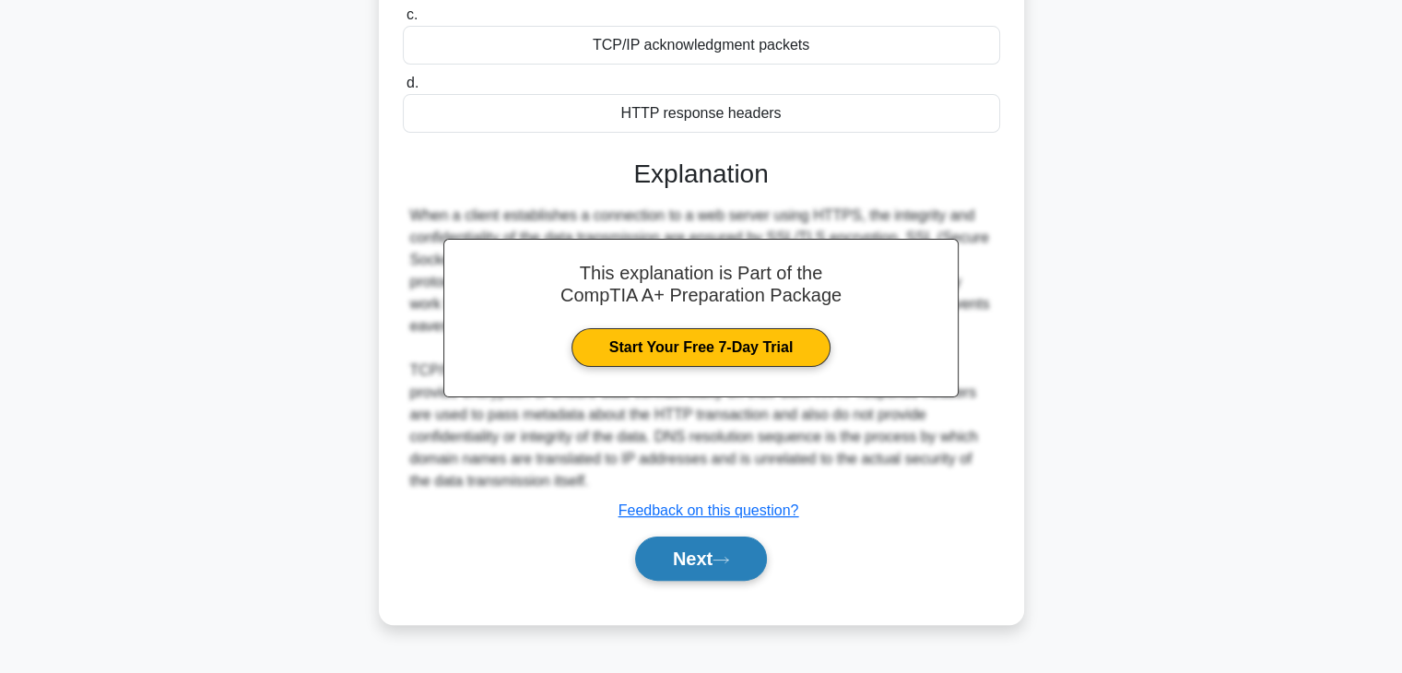
click at [726, 543] on button "Next" at bounding box center [701, 559] width 132 height 44
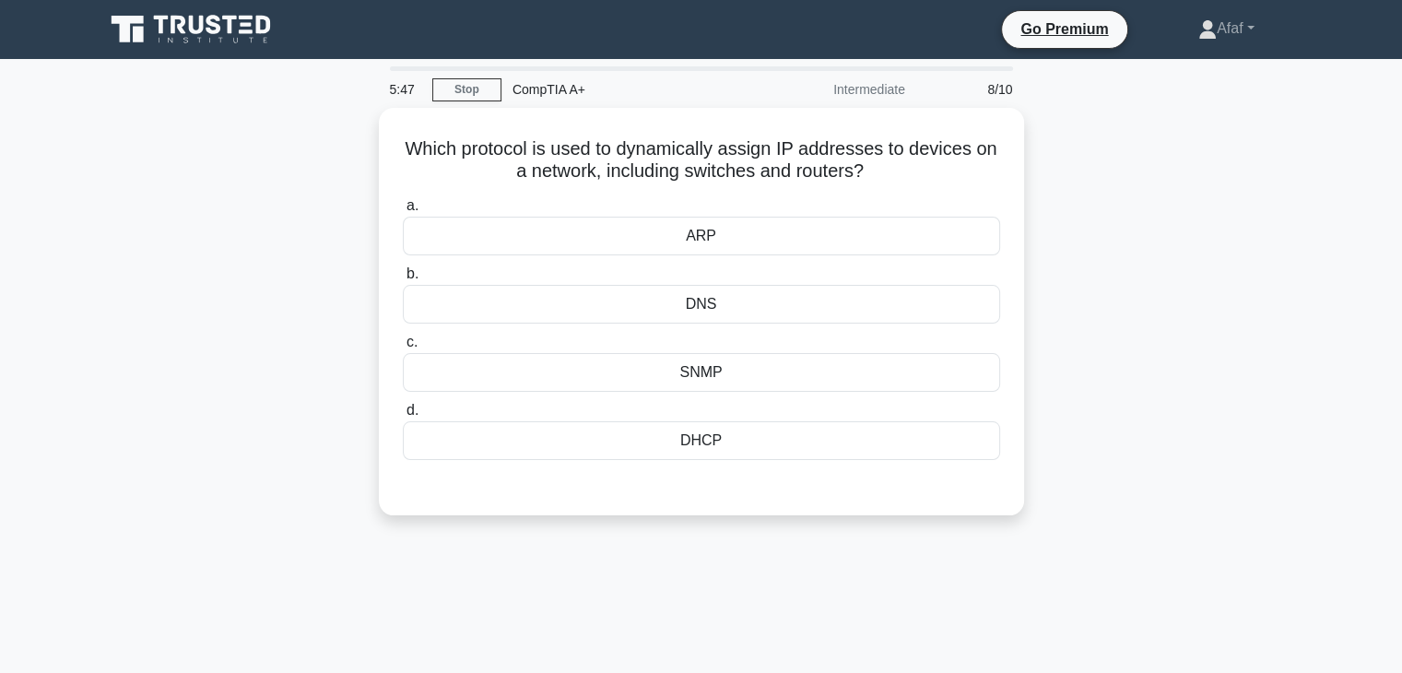
scroll to position [0, 0]
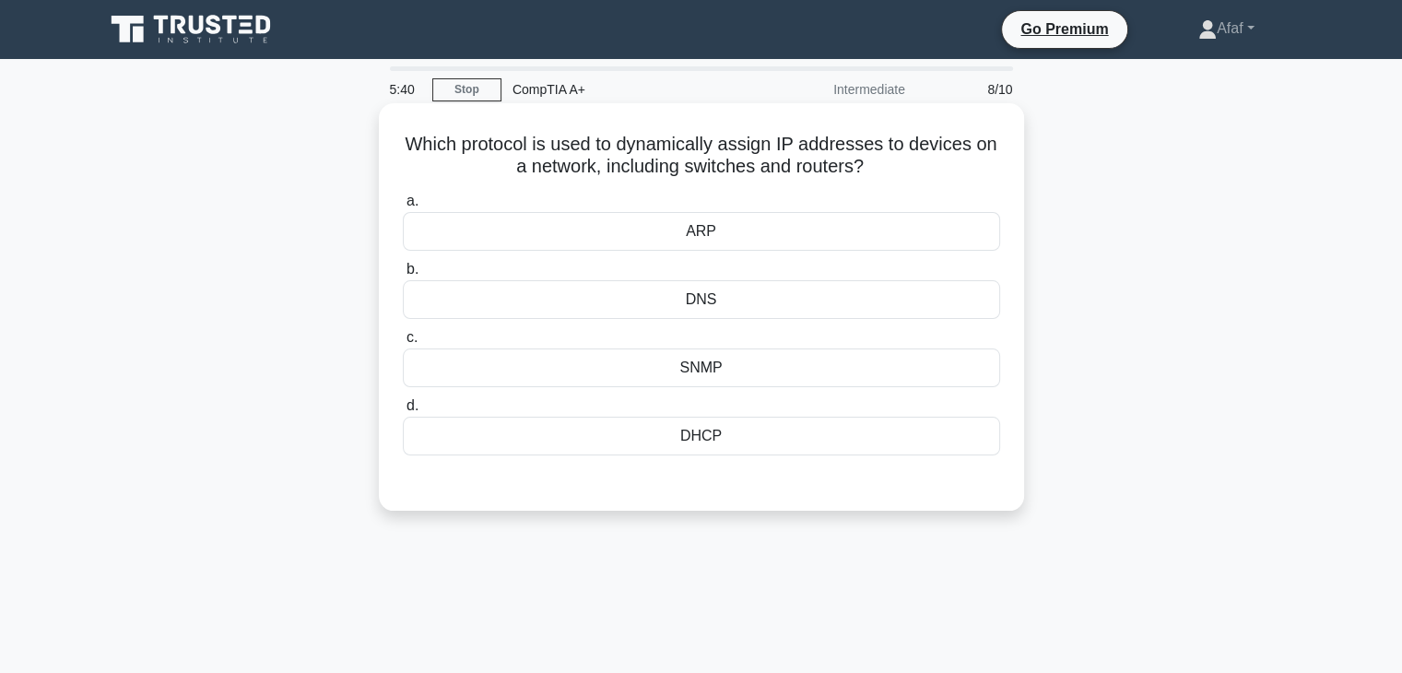
click at [719, 430] on div "DHCP" at bounding box center [701, 436] width 597 height 39
click at [403, 412] on input "d. DHCP" at bounding box center [403, 406] width 0 height 12
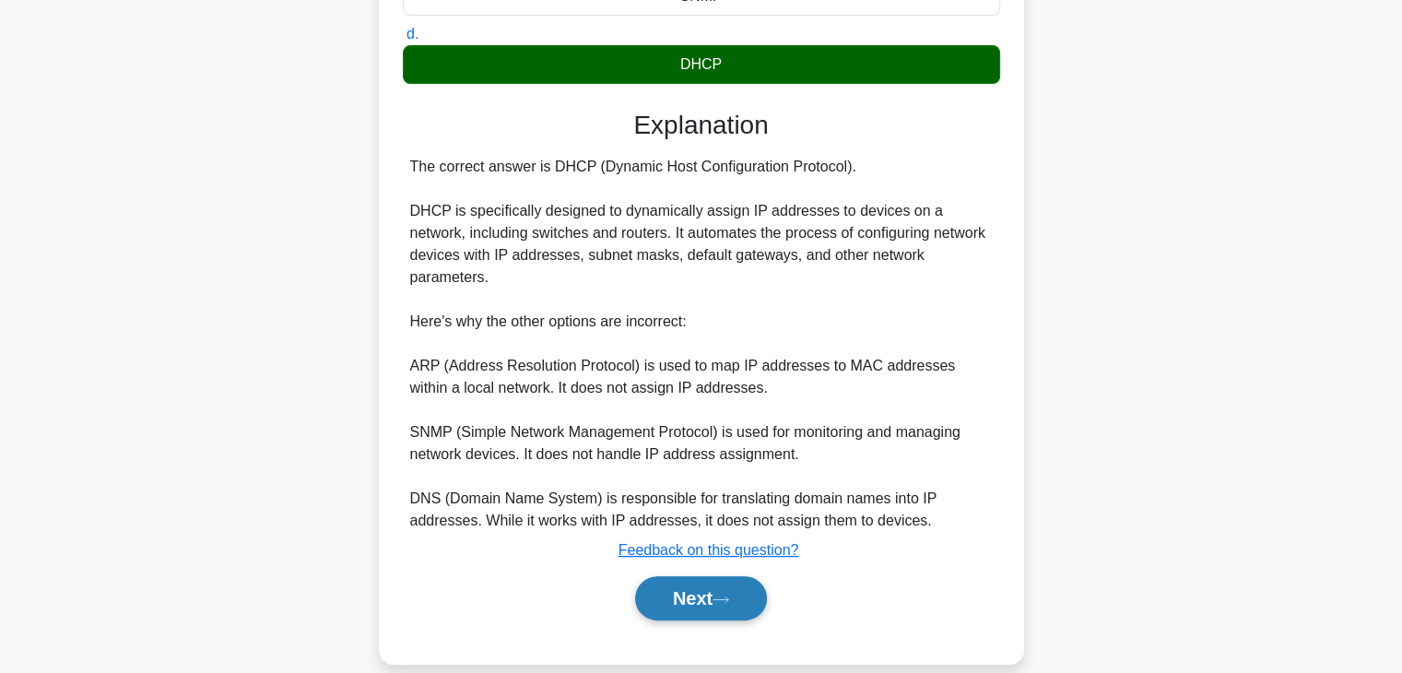
click at [692, 582] on button "Next" at bounding box center [701, 598] width 132 height 44
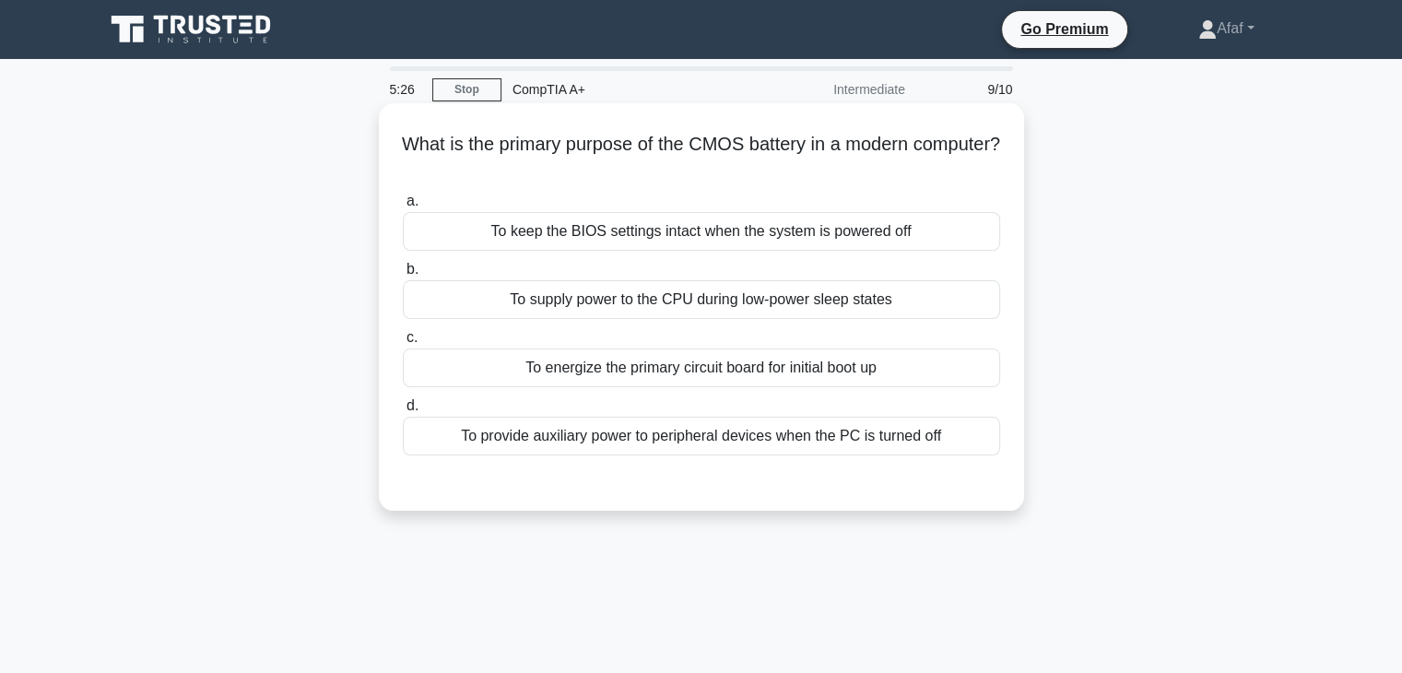
click at [867, 236] on div "To keep the BIOS settings intact when the system is powered off" at bounding box center [701, 231] width 597 height 39
click at [403, 207] on input "a. To keep the BIOS settings intact when the system is powered off" at bounding box center [403, 201] width 0 height 12
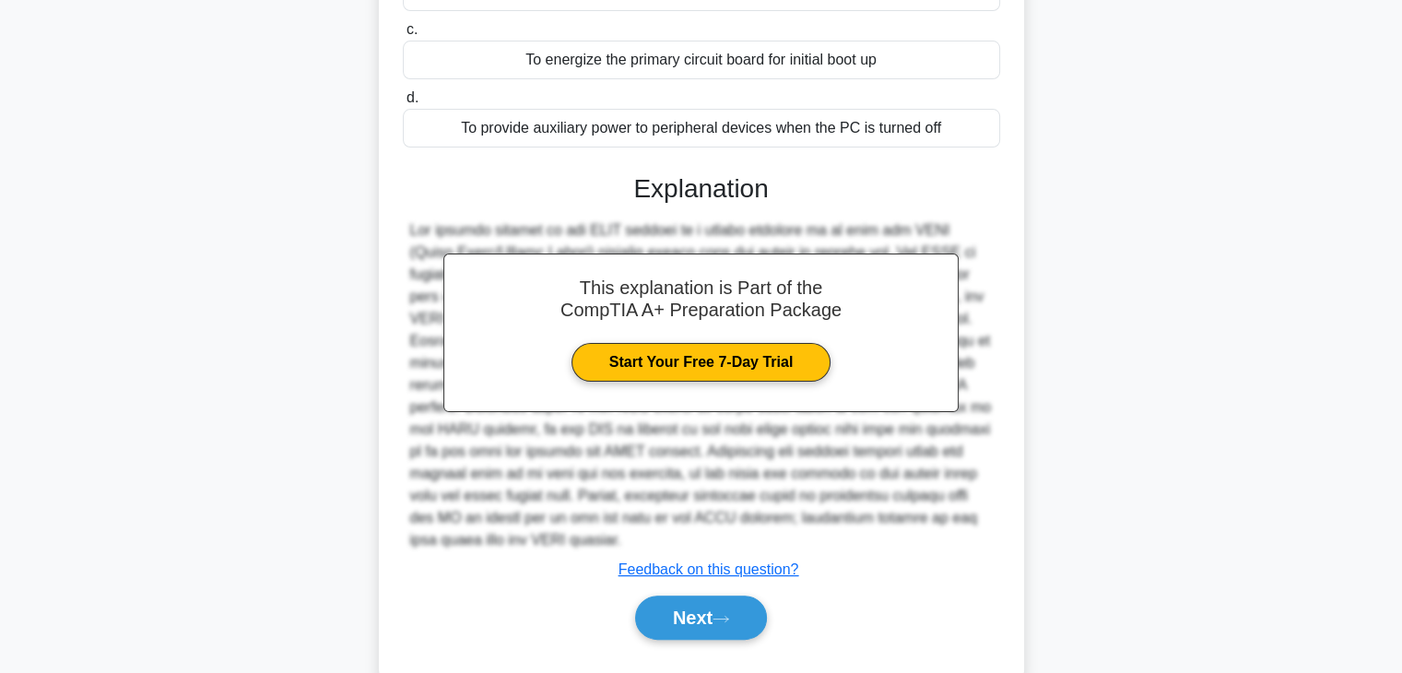
scroll to position [310, 0]
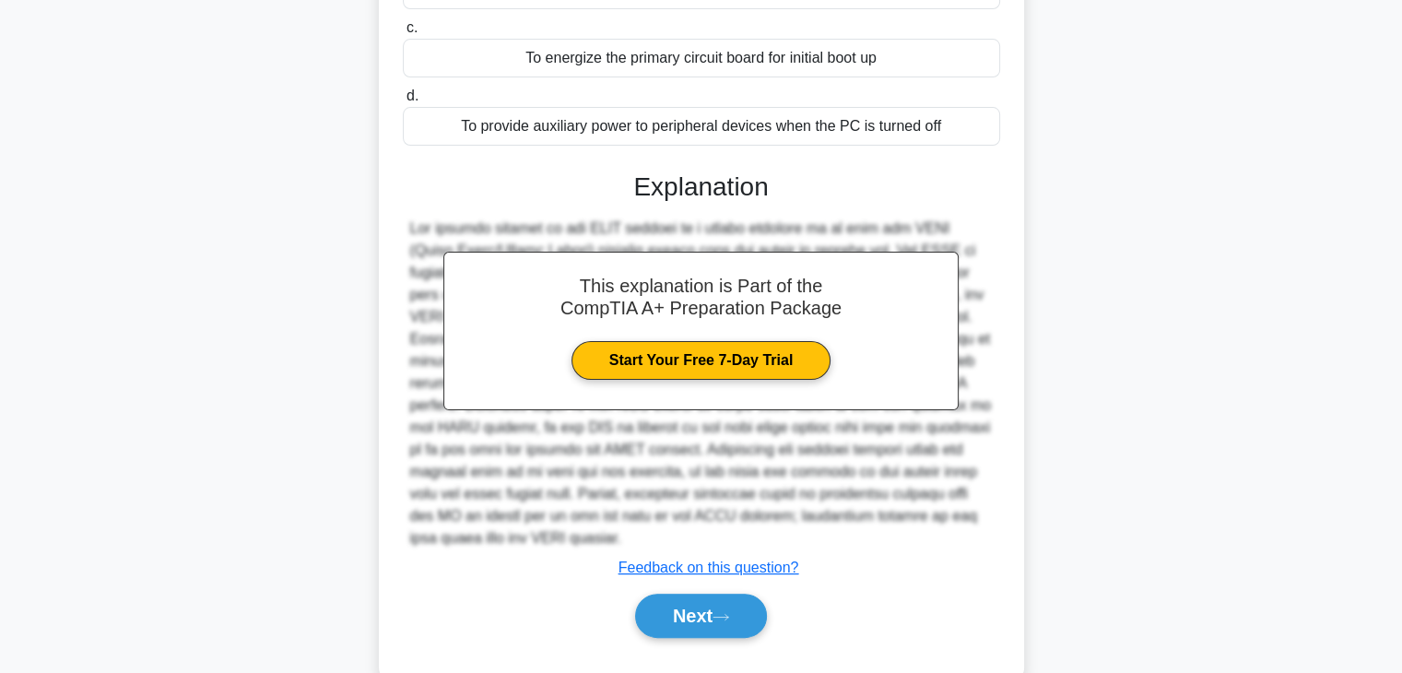
click at [775, 606] on div "Next" at bounding box center [701, 616] width 605 height 44
click at [767, 607] on button "Next" at bounding box center [701, 616] width 132 height 44
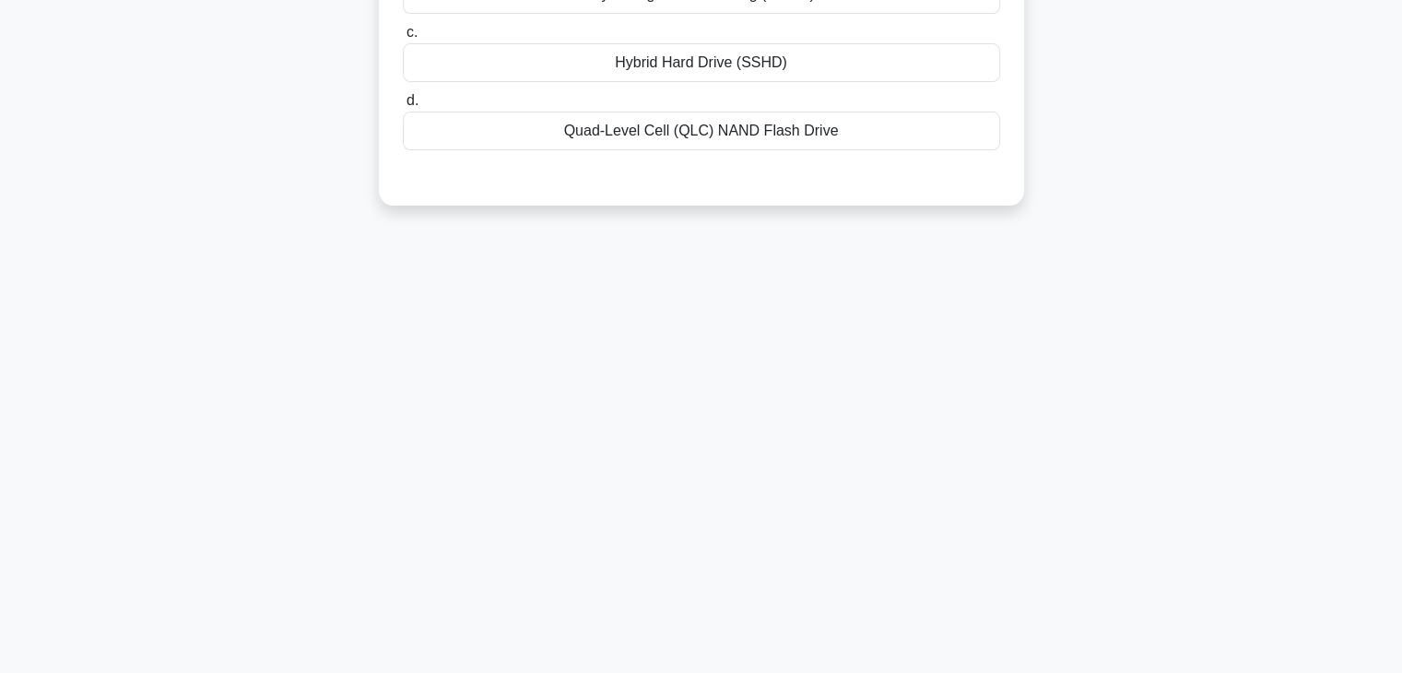
scroll to position [0, 0]
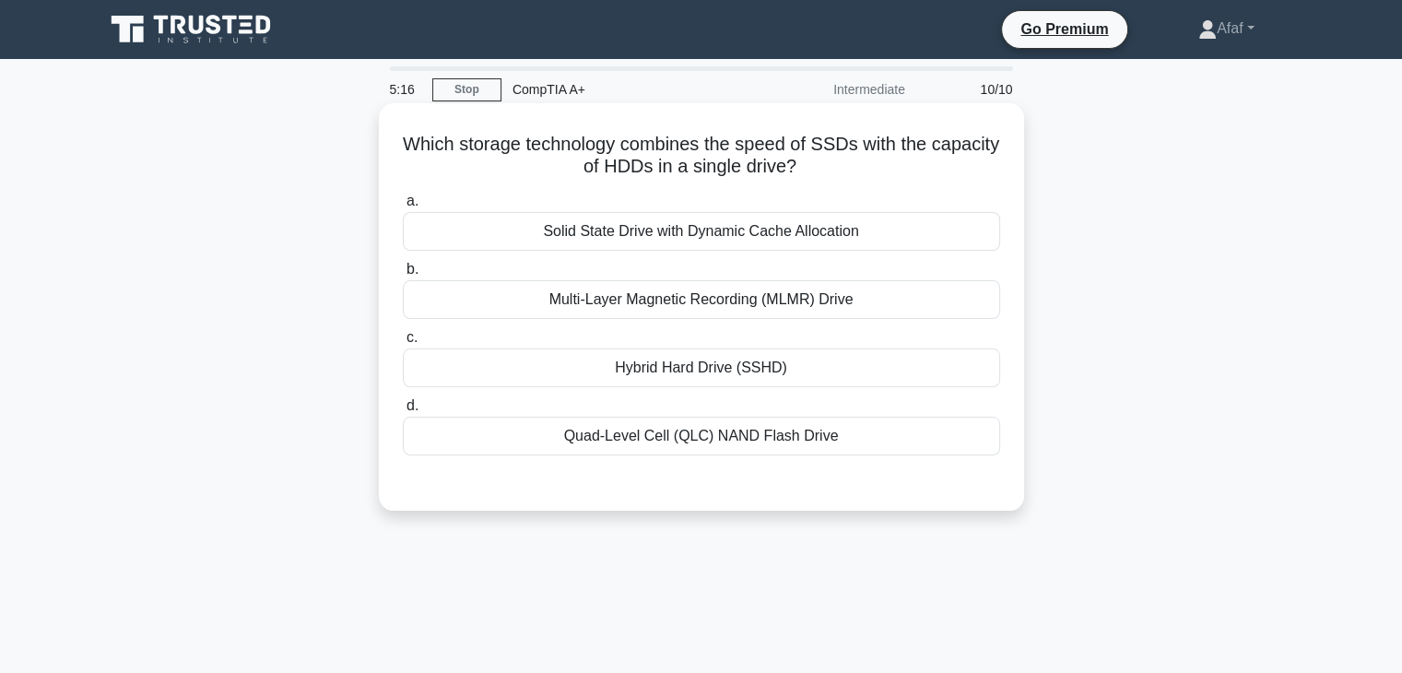
click at [801, 373] on div "Hybrid Hard Drive (SSHD)" at bounding box center [701, 368] width 597 height 39
click at [403, 344] on input "c. Hybrid Hard Drive (SSHD)" at bounding box center [403, 338] width 0 height 12
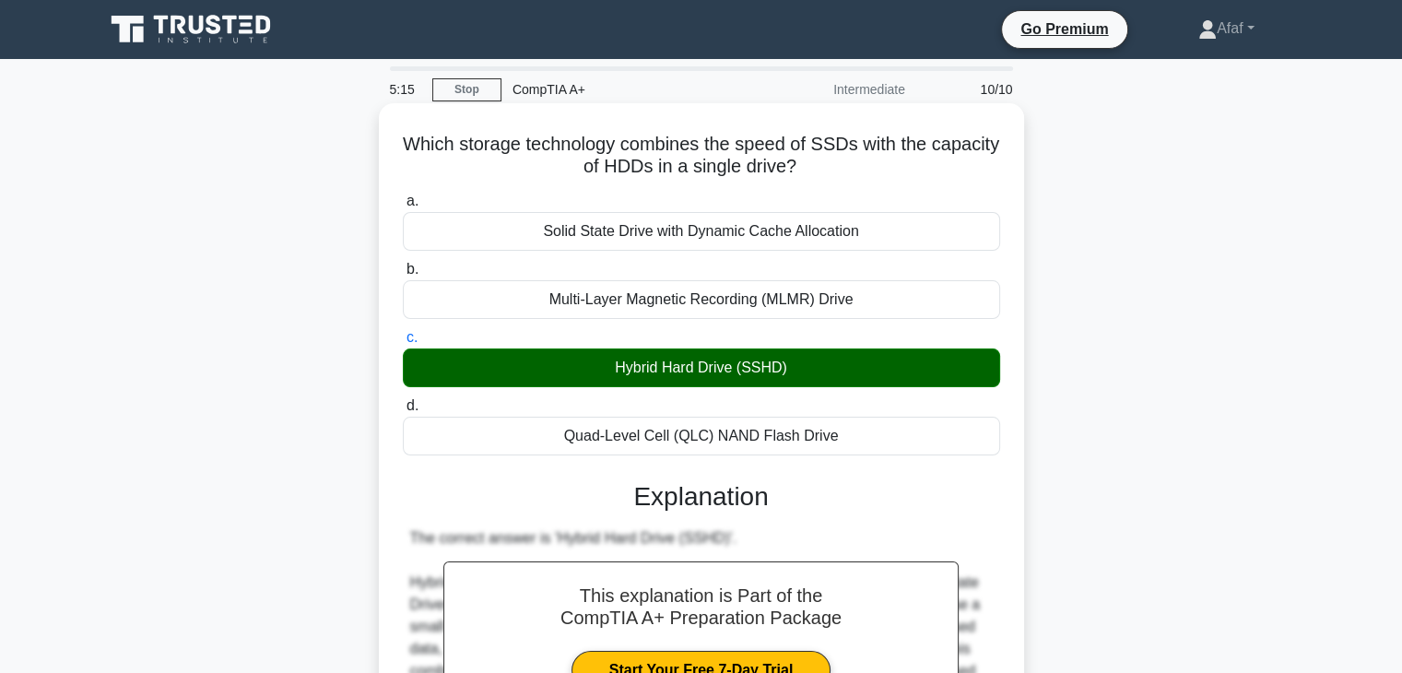
scroll to position [507, 0]
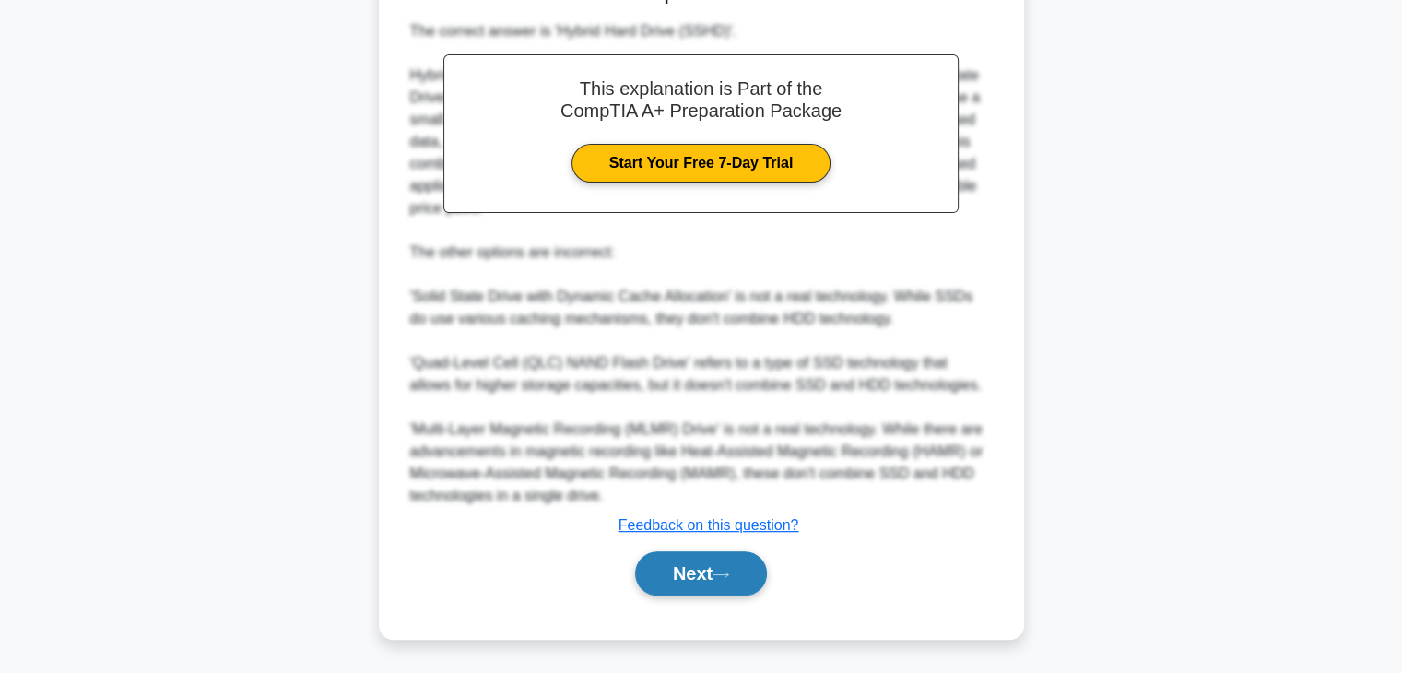
click at [699, 586] on button "Next" at bounding box center [701, 573] width 132 height 44
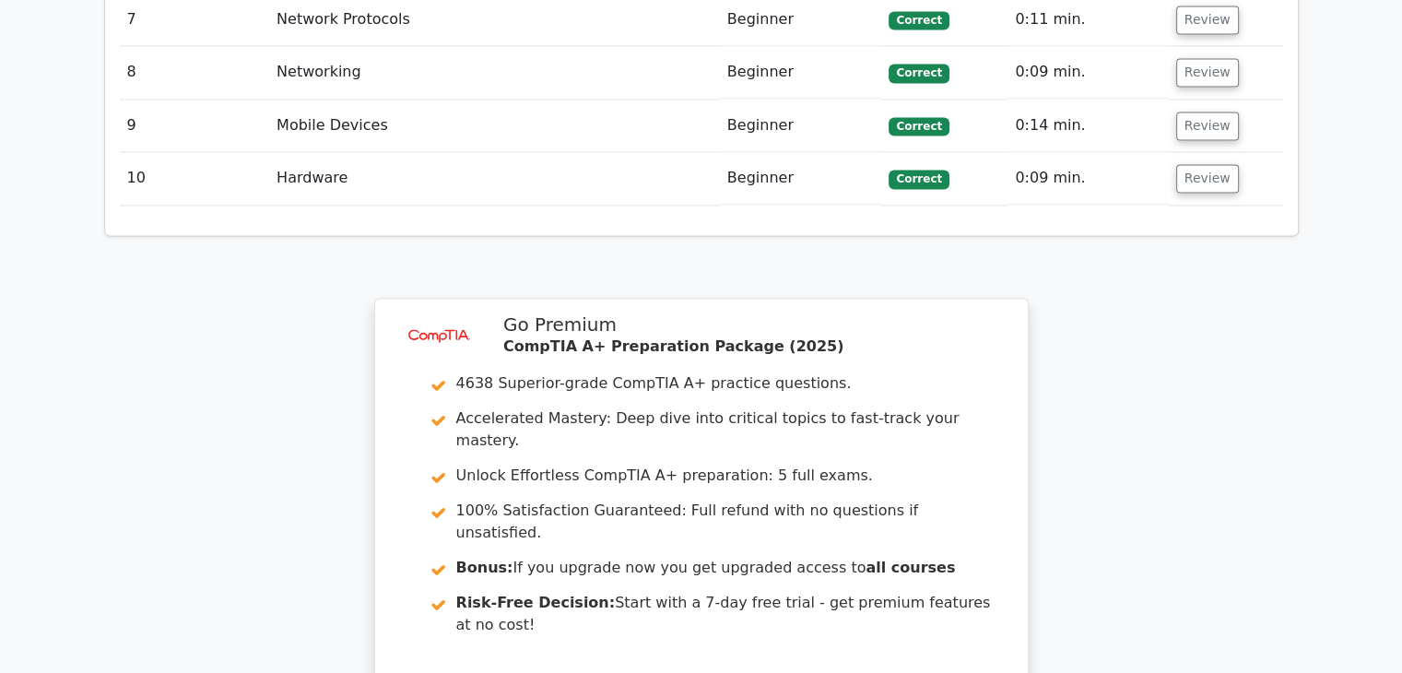
scroll to position [3160, 0]
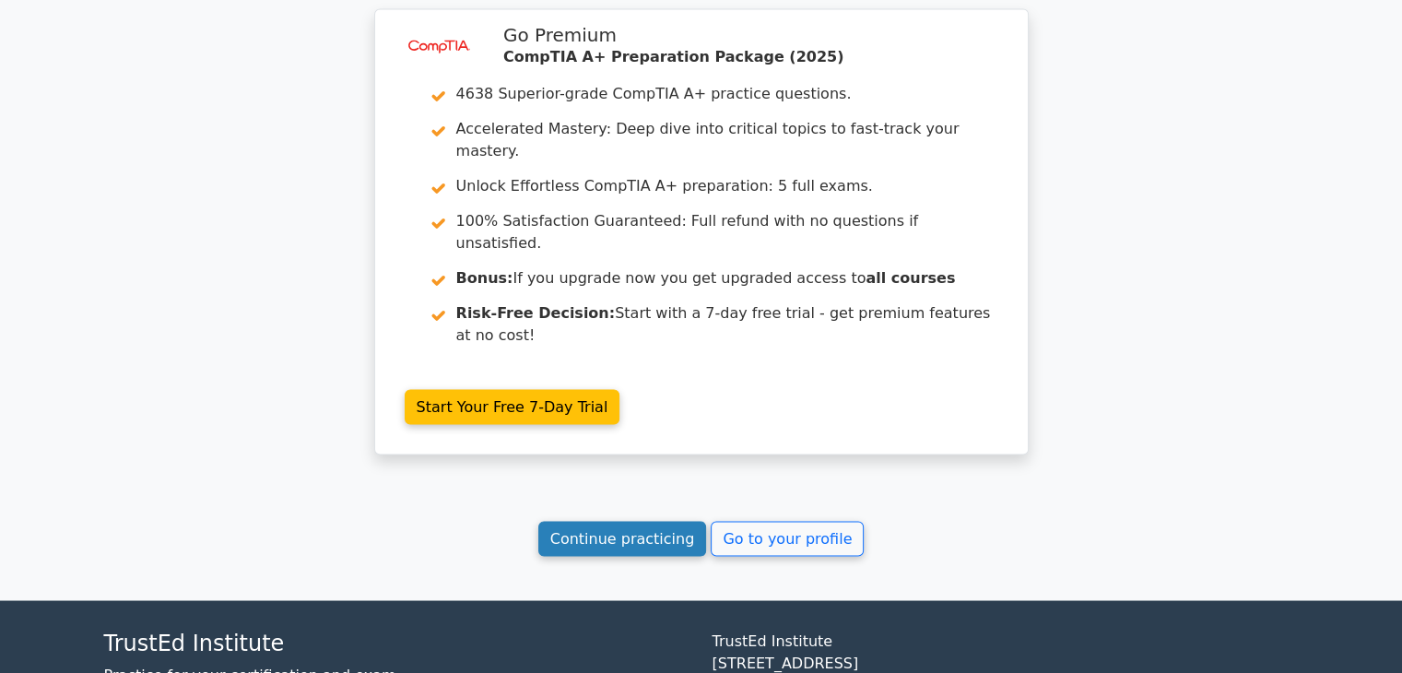
click at [633, 521] on link "Continue practicing" at bounding box center [622, 538] width 169 height 35
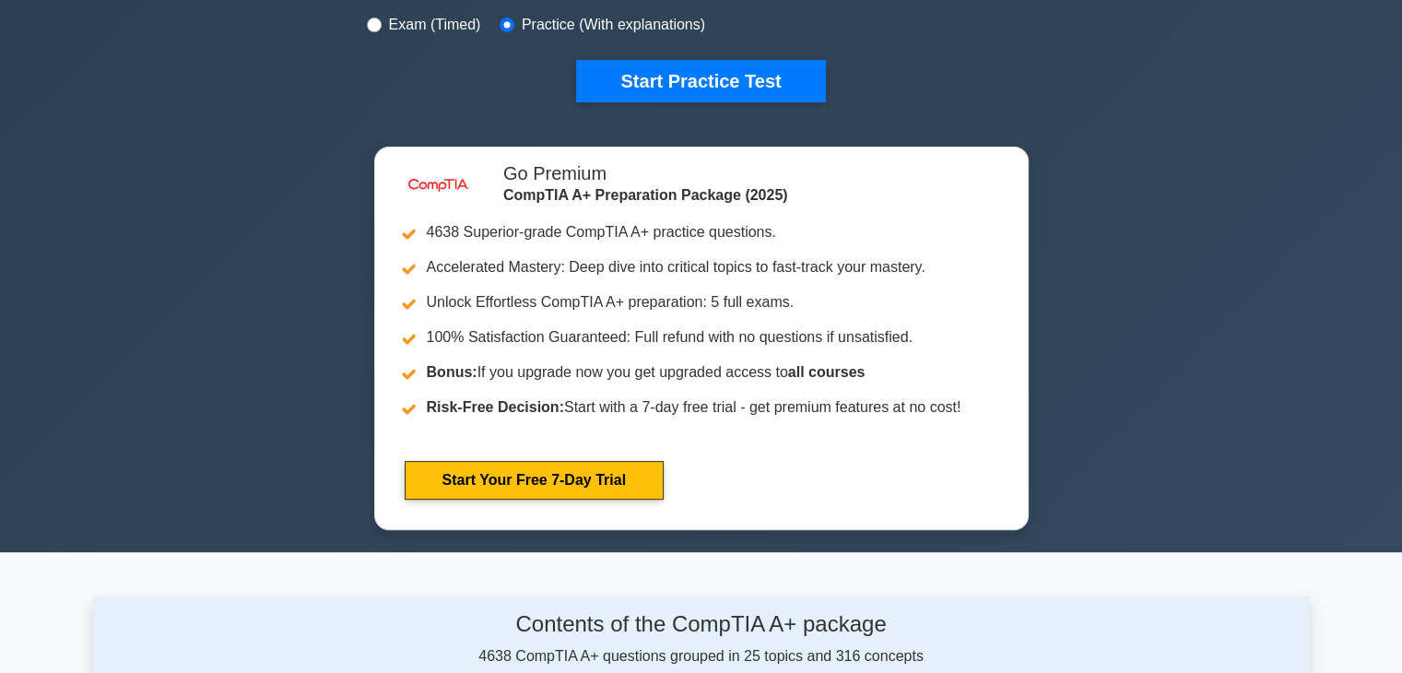
scroll to position [590, 0]
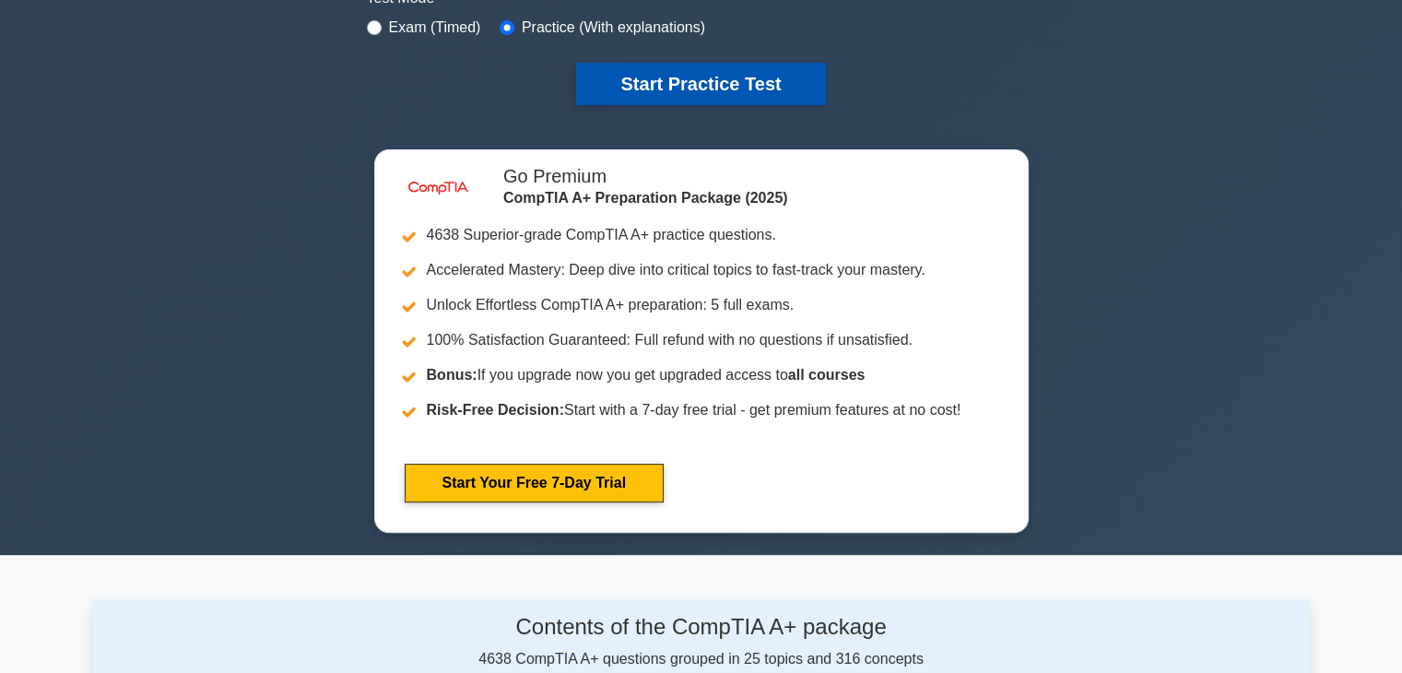
click at [715, 71] on button "Start Practice Test" at bounding box center [700, 84] width 249 height 42
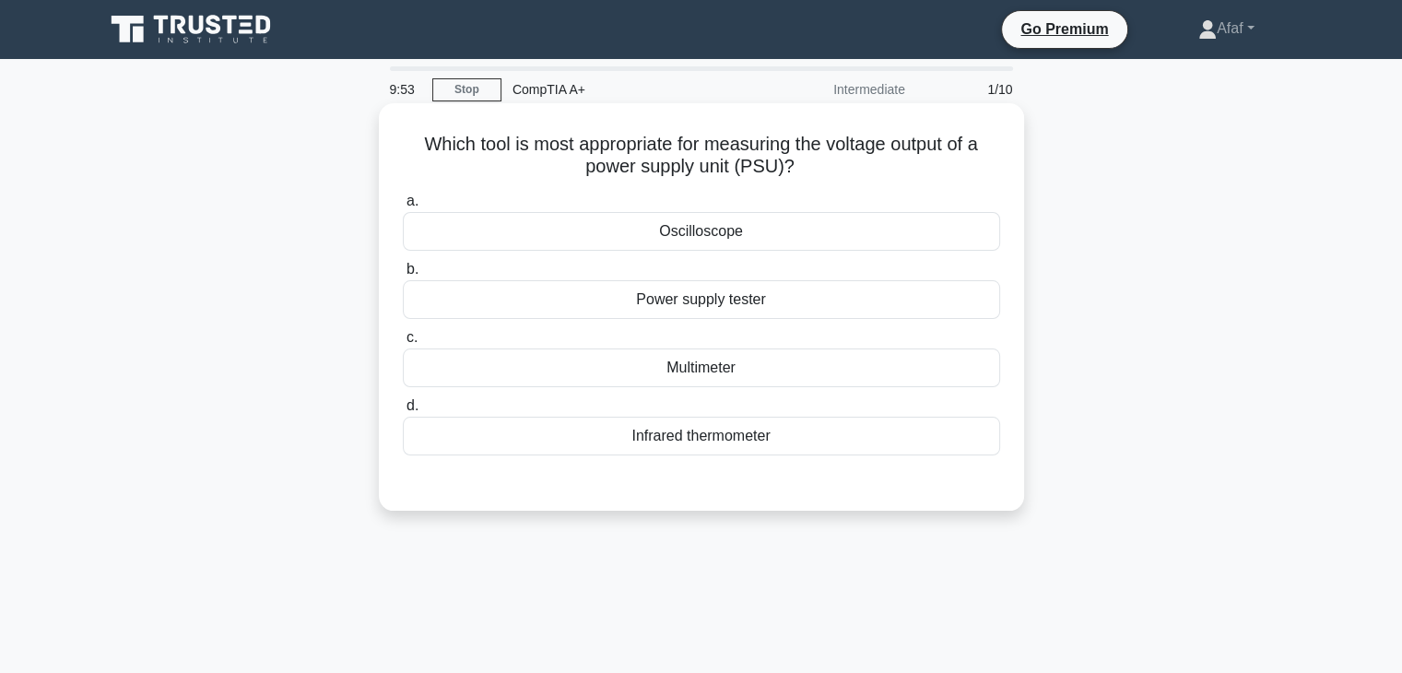
click at [711, 301] on div "Power supply tester" at bounding box center [701, 299] width 597 height 39
click at [403, 276] on input "b. Power supply tester" at bounding box center [403, 270] width 0 height 12
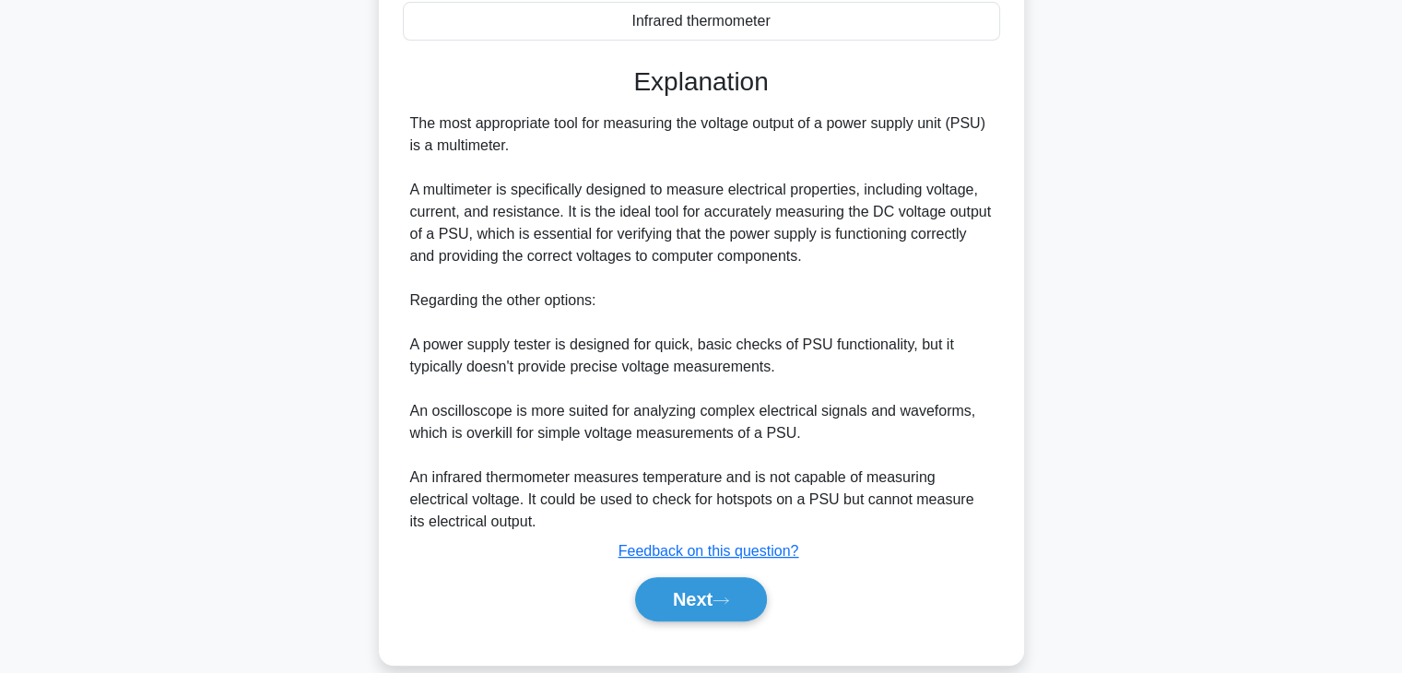
scroll to position [443, 0]
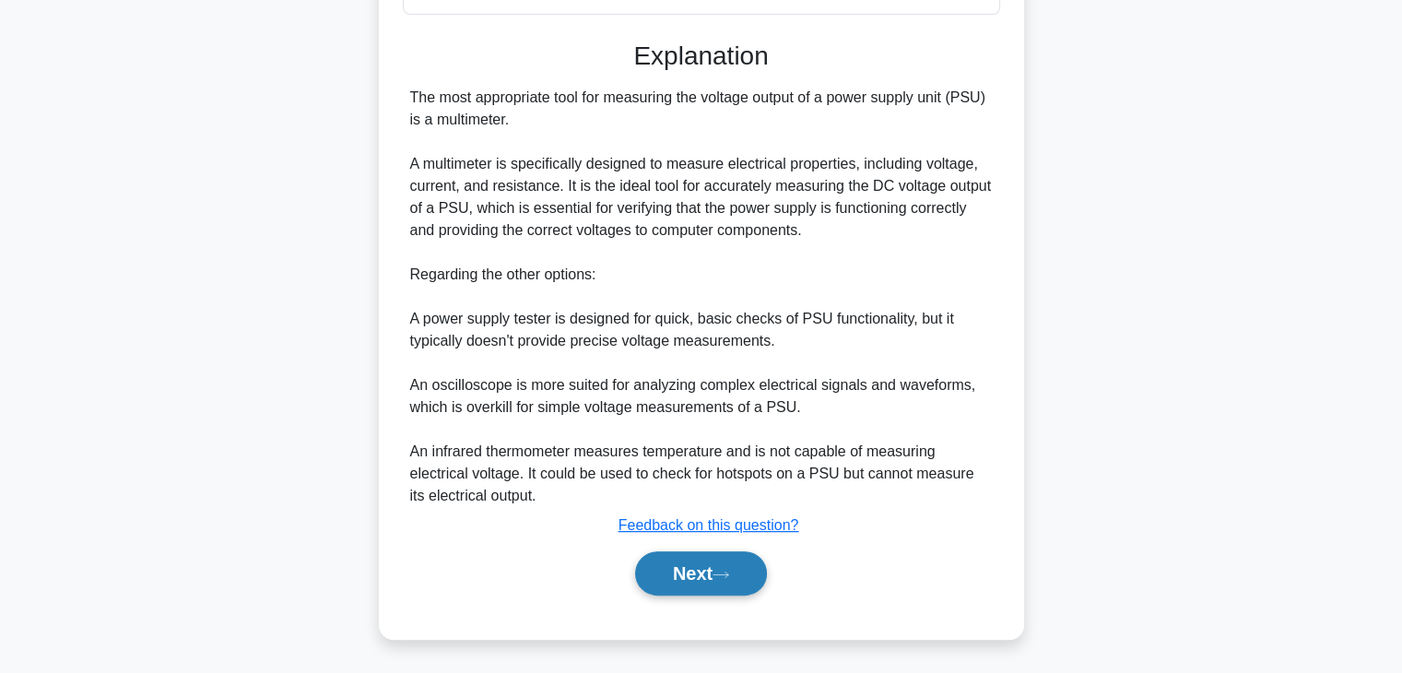
click at [731, 587] on button "Next" at bounding box center [701, 573] width 132 height 44
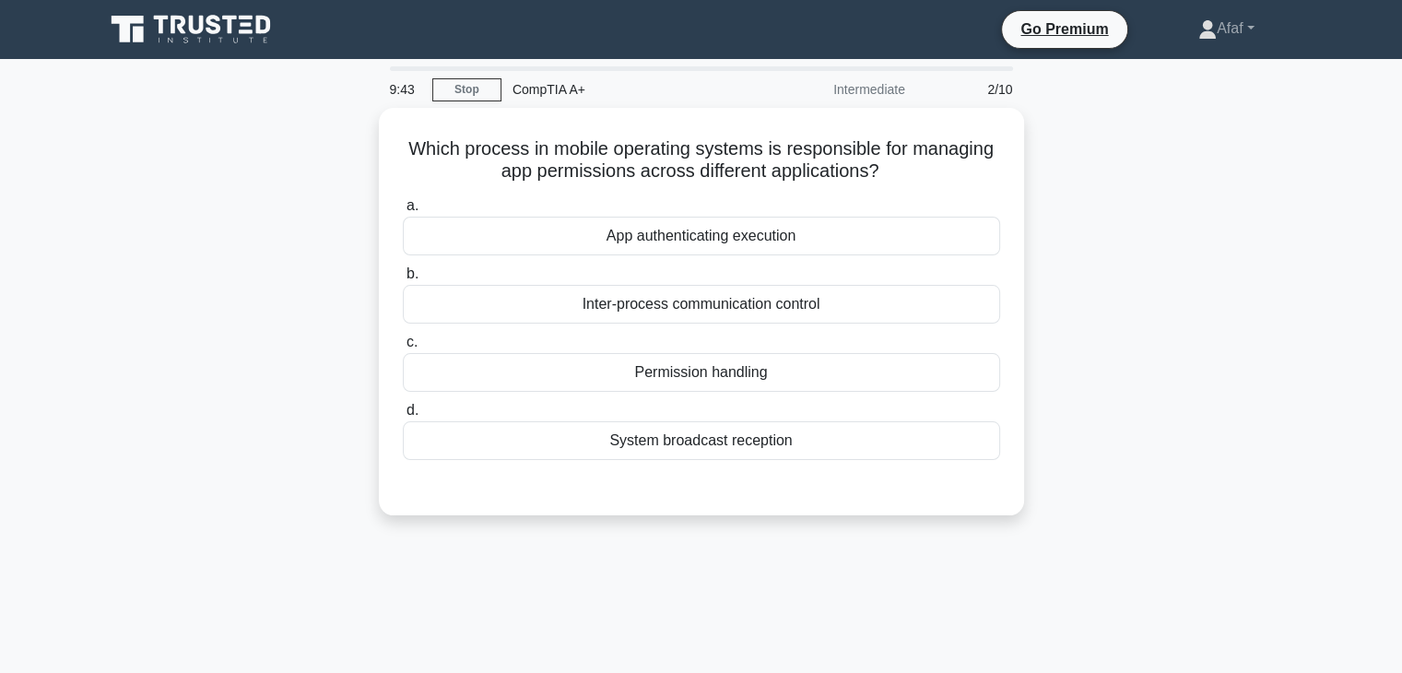
scroll to position [0, 0]
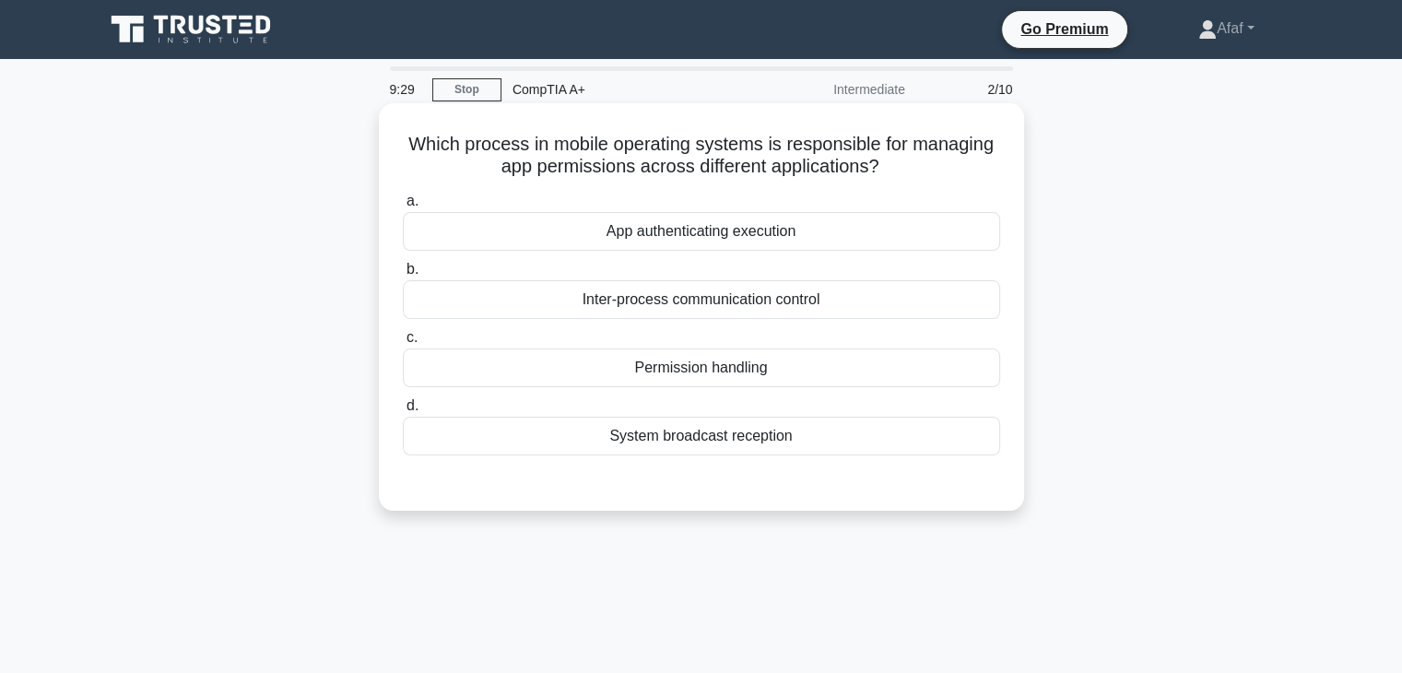
click at [820, 369] on div "Permission handling" at bounding box center [701, 368] width 597 height 39
click at [403, 344] on input "c. Permission handling" at bounding box center [403, 338] width 0 height 12
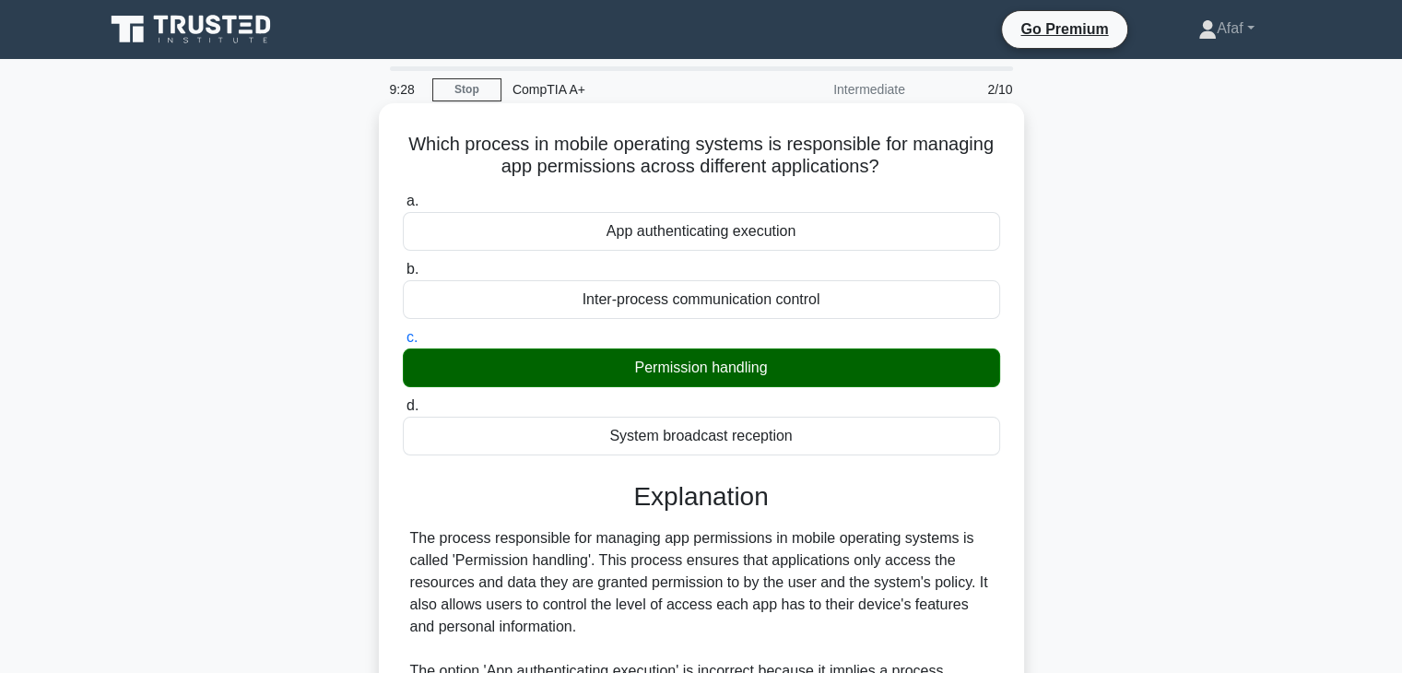
scroll to position [324, 0]
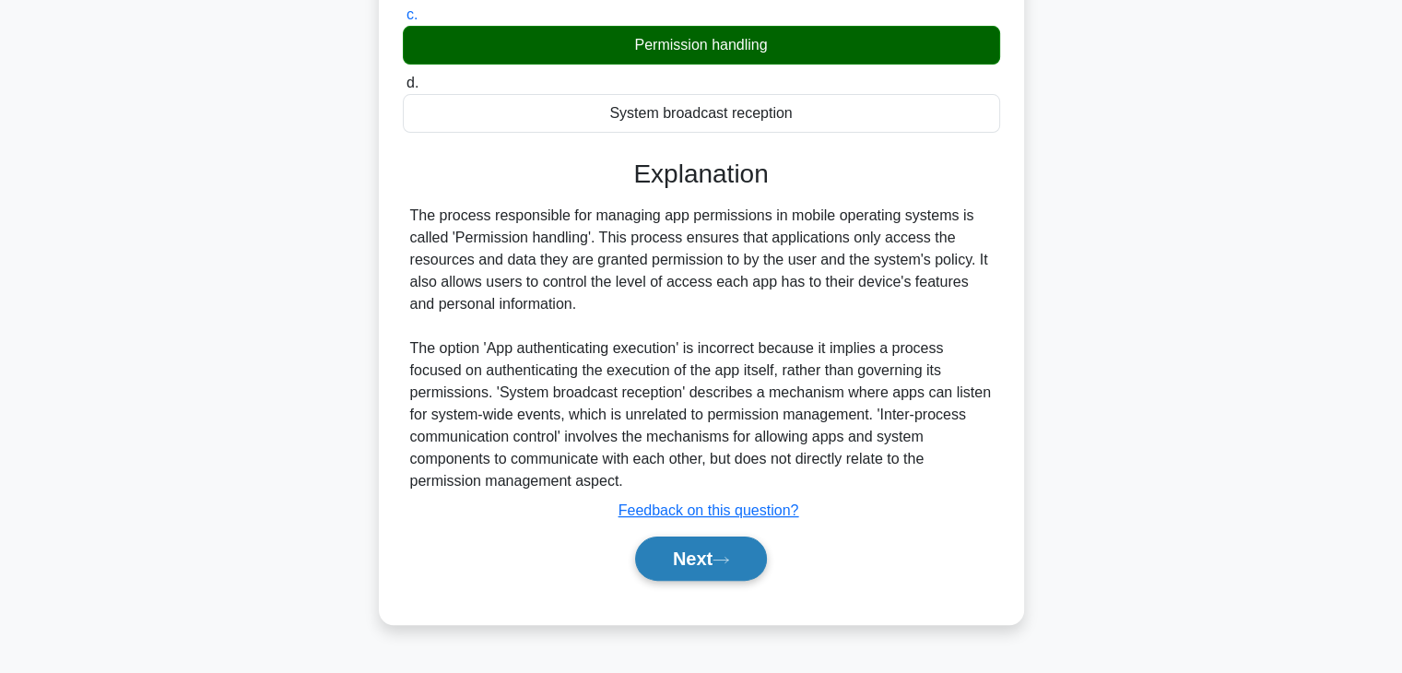
click at [722, 564] on button "Next" at bounding box center [701, 559] width 132 height 44
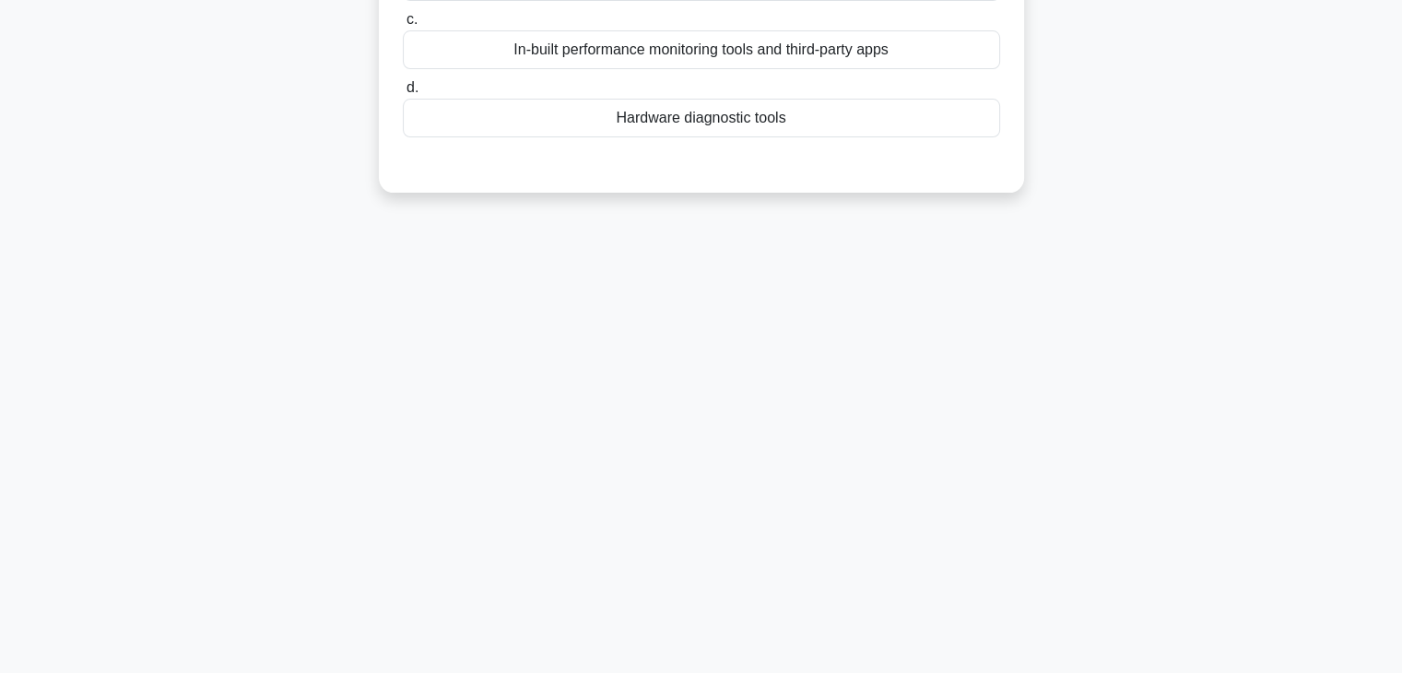
scroll to position [0, 0]
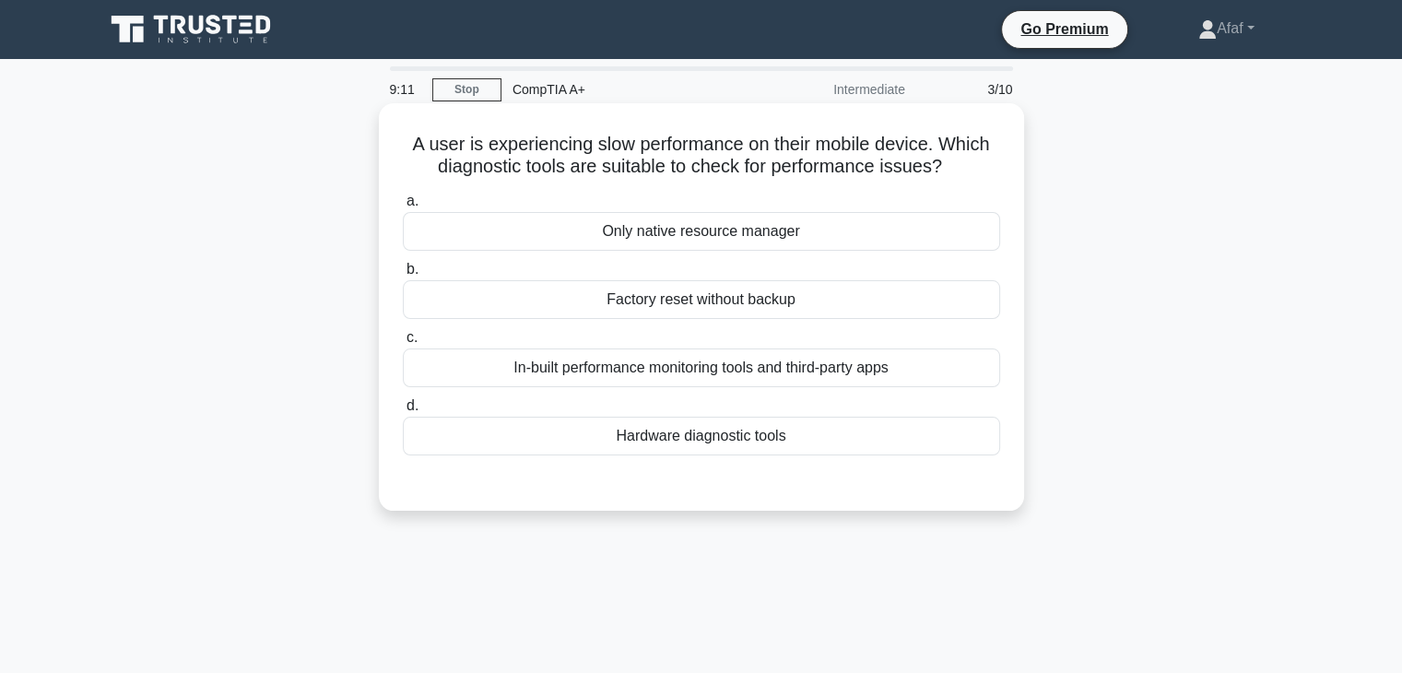
click at [794, 251] on div "Only native resource manager" at bounding box center [701, 231] width 597 height 39
click at [403, 207] on input "a. Only native resource manager" at bounding box center [403, 201] width 0 height 12
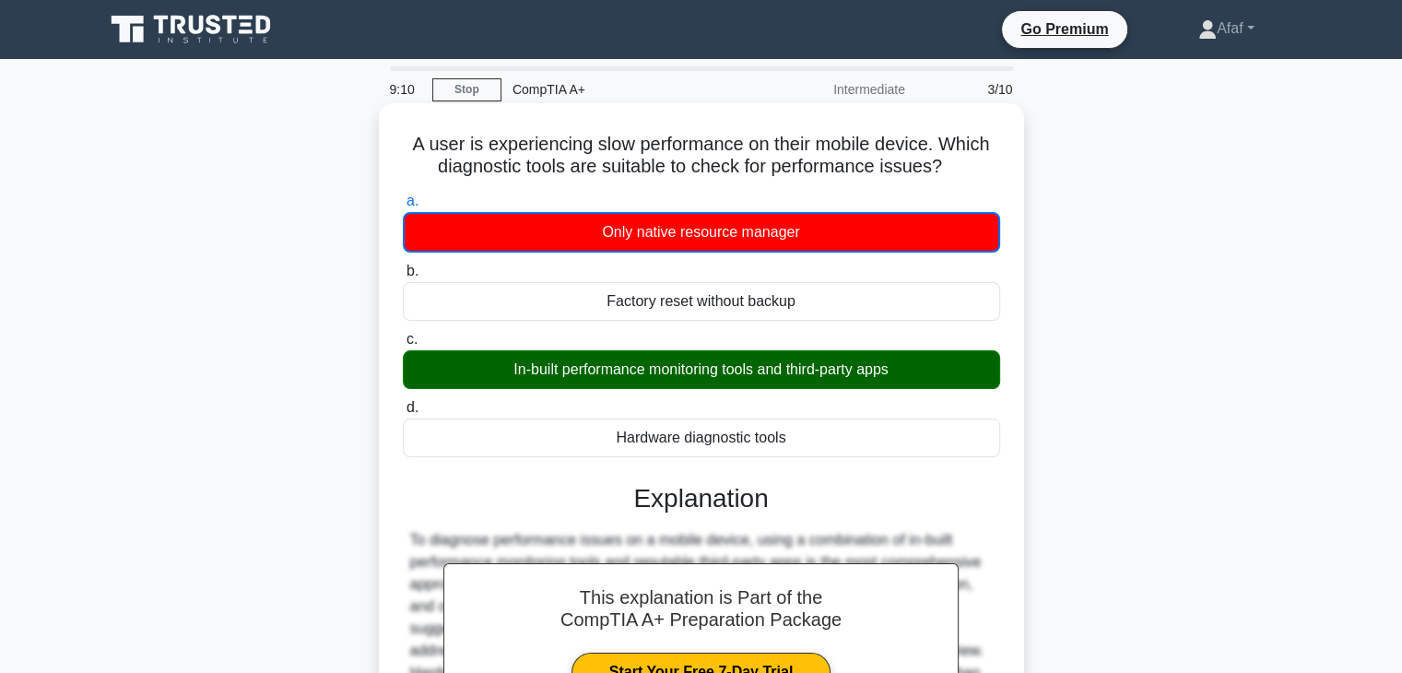
click at [778, 355] on div "In-built performance monitoring tools and third-party apps" at bounding box center [701, 369] width 597 height 39
click at [403, 346] on input "c. In-built performance monitoring tools and third-party apps" at bounding box center [403, 340] width 0 height 12
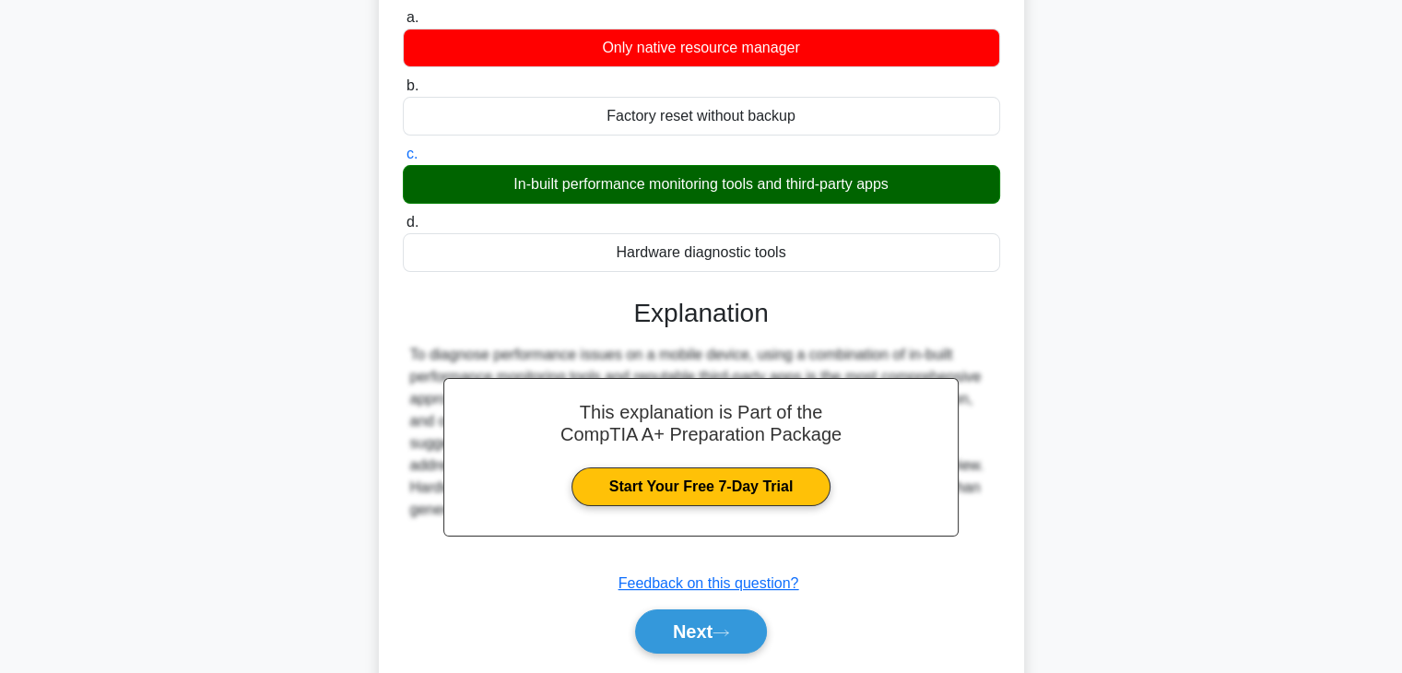
scroll to position [181, 0]
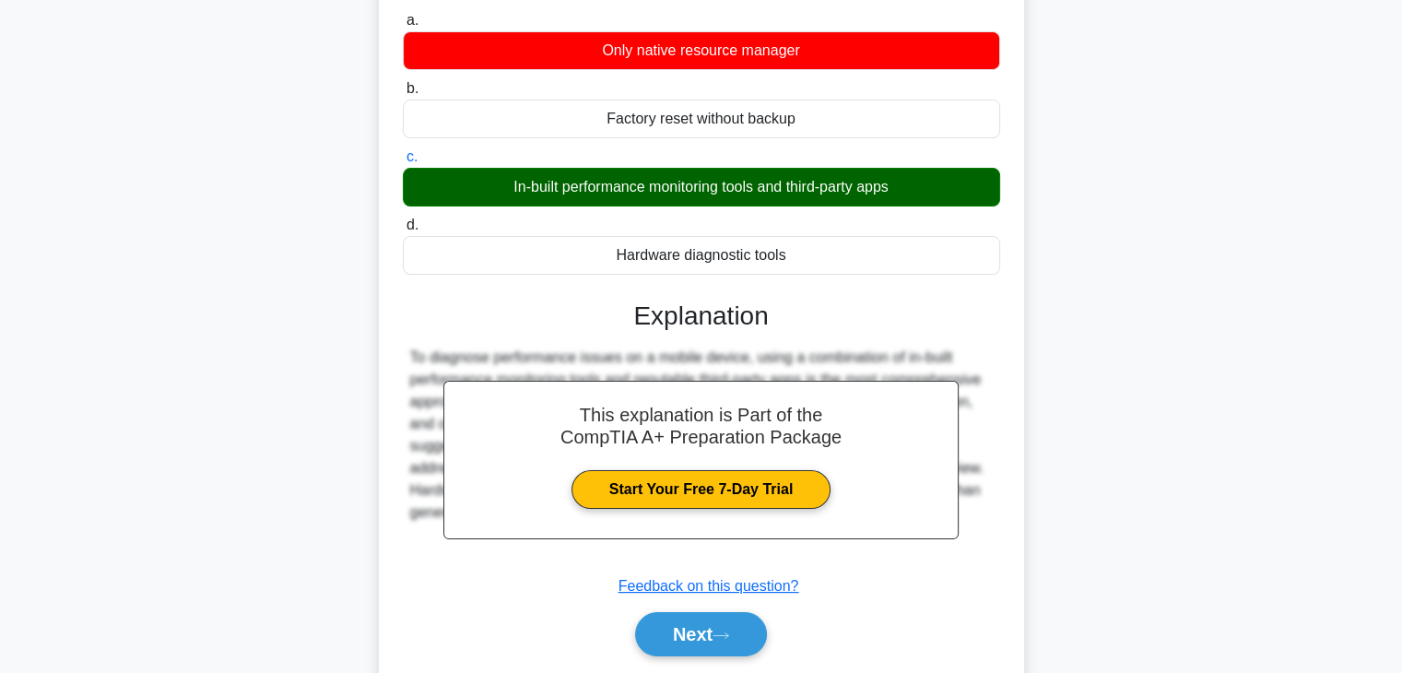
click at [715, 606] on div "Next" at bounding box center [701, 634] width 597 height 59
click at [713, 613] on button "Next" at bounding box center [701, 634] width 132 height 44
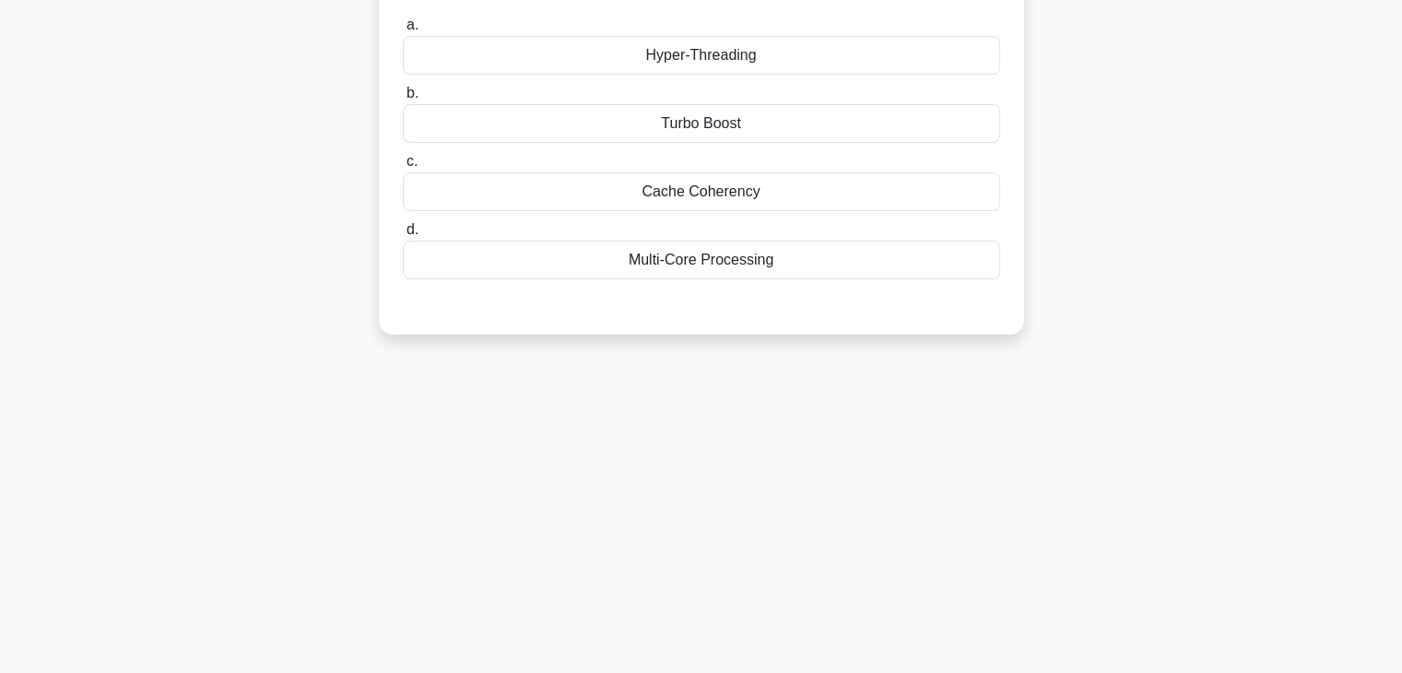
scroll to position [0, 0]
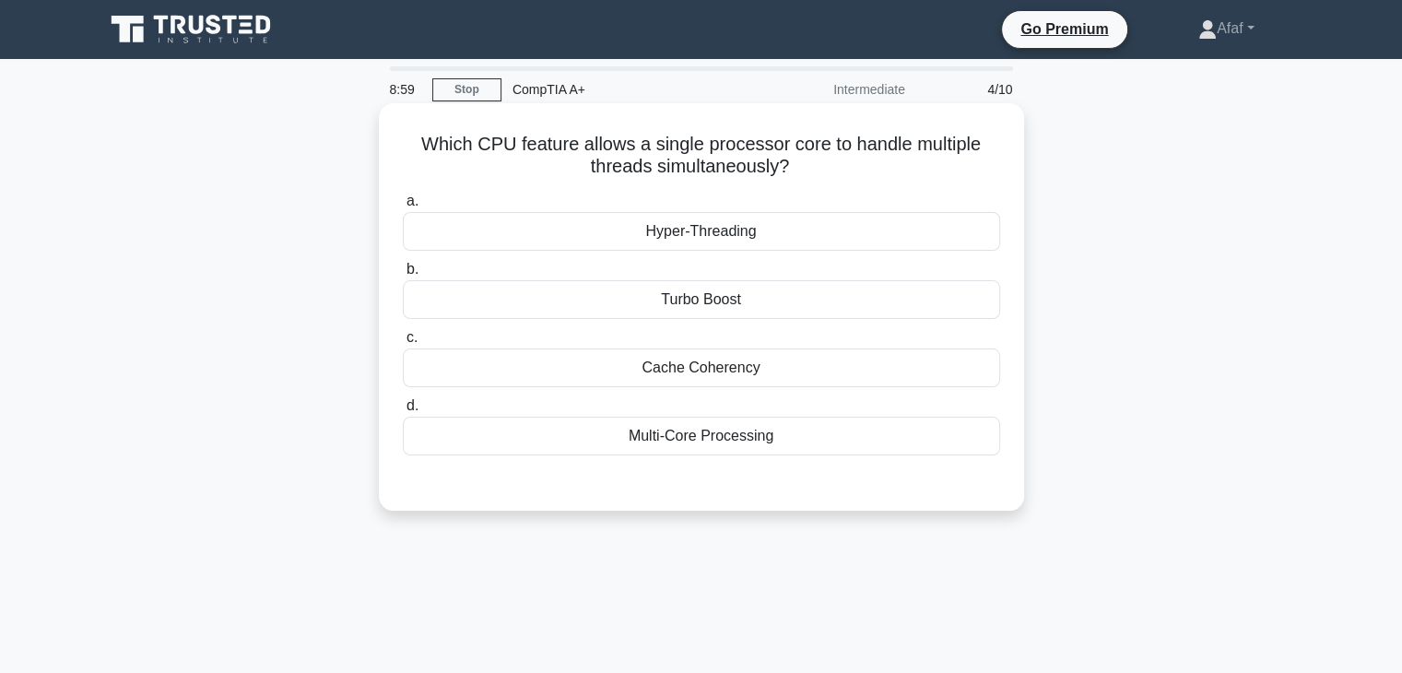
click at [761, 451] on div "Multi-Core Processing" at bounding box center [701, 436] width 597 height 39
click at [403, 412] on input "d. Multi-Core Processing" at bounding box center [403, 406] width 0 height 12
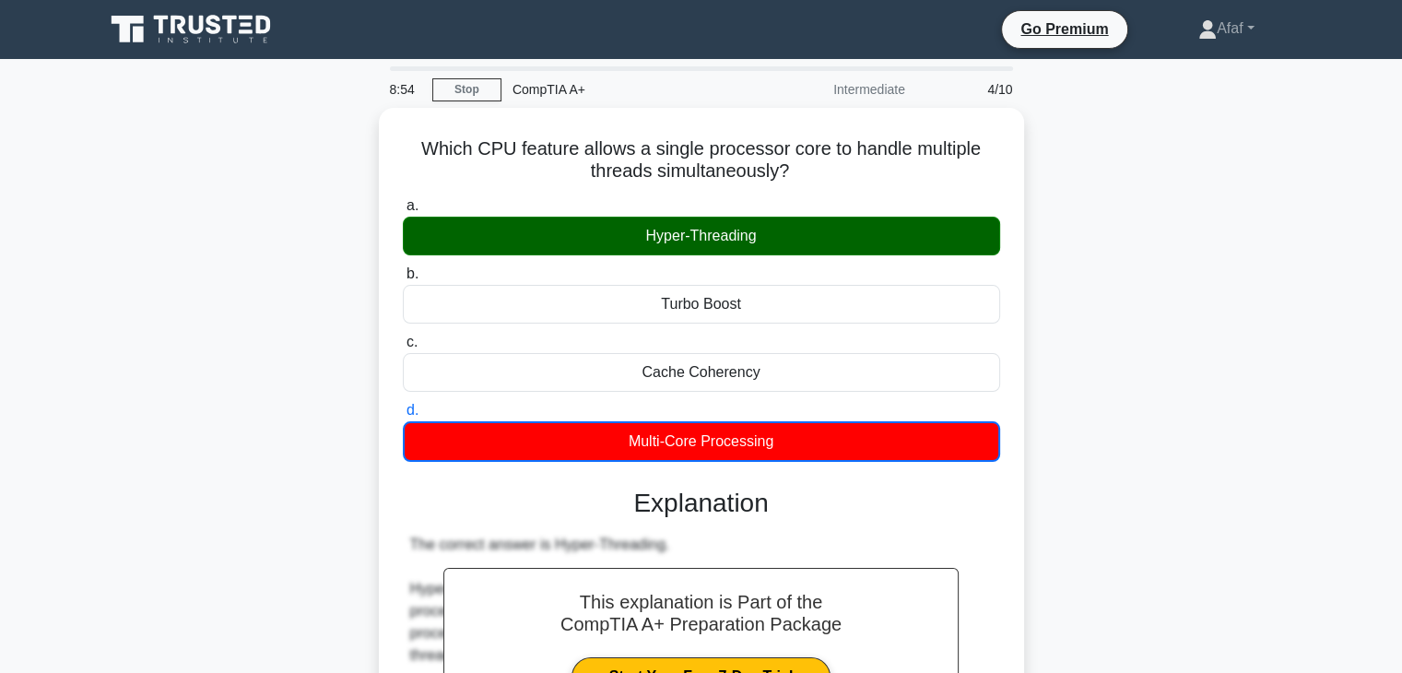
click at [192, 35] on icon at bounding box center [192, 29] width 177 height 35
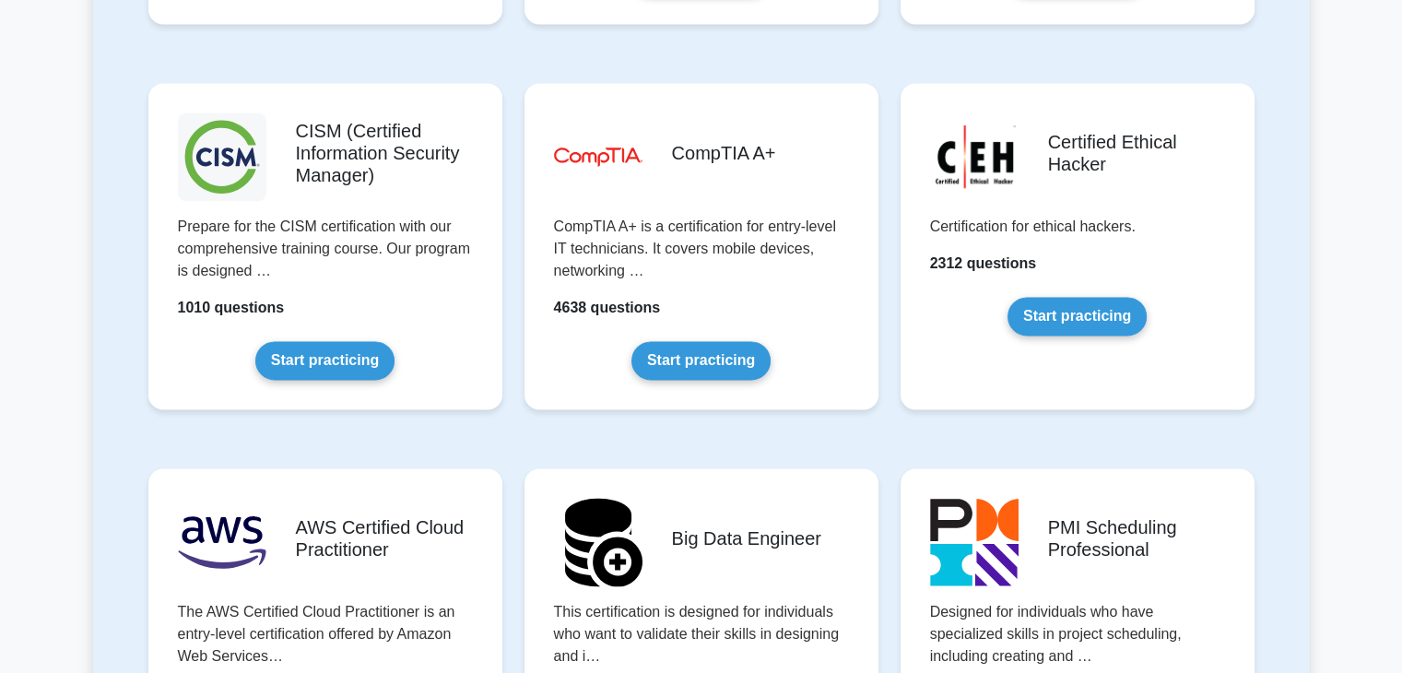
scroll to position [2659, 0]
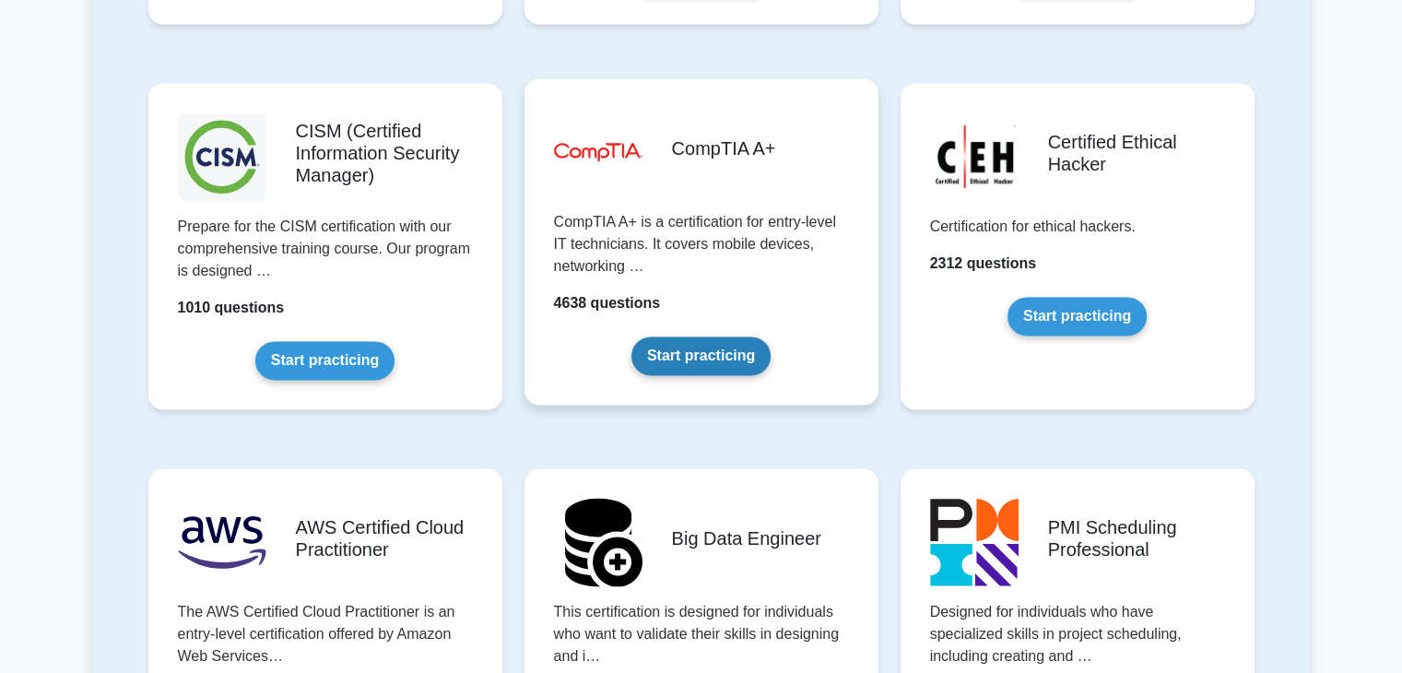
click at [714, 371] on link "Start practicing" at bounding box center [701, 356] width 139 height 39
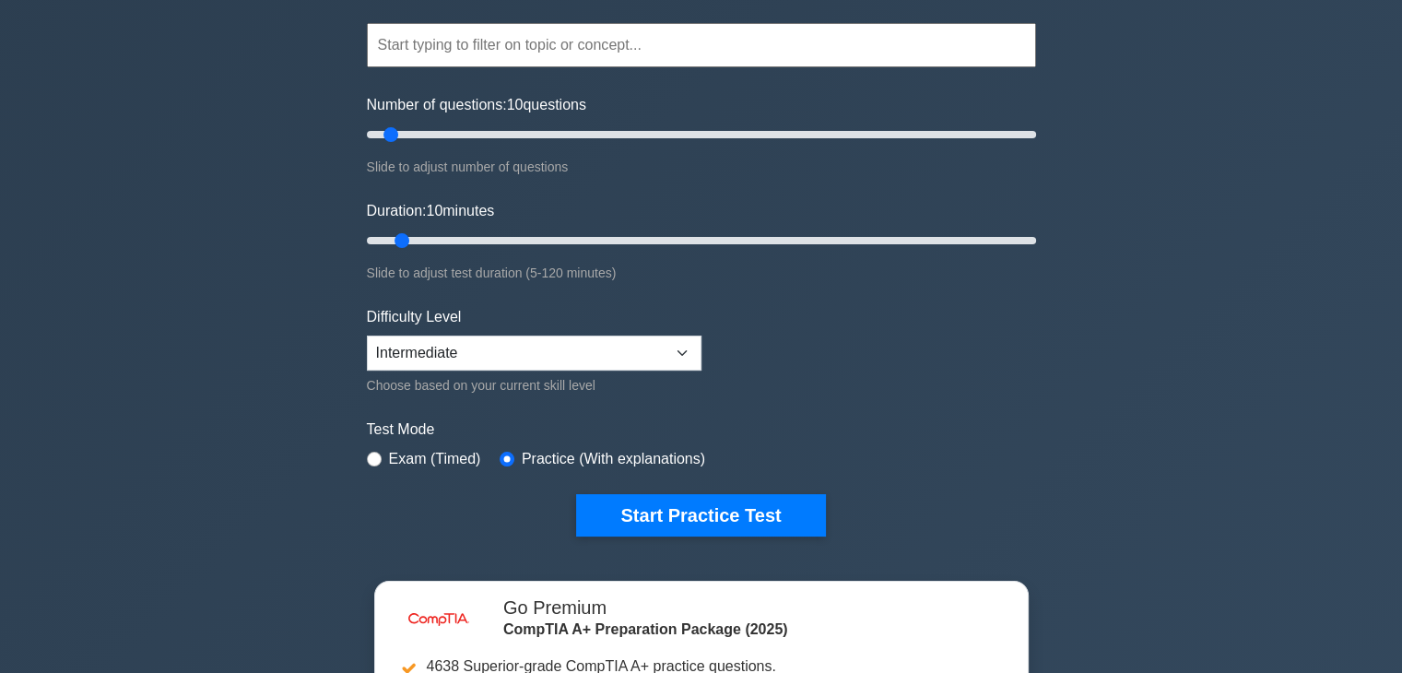
scroll to position [159, 0]
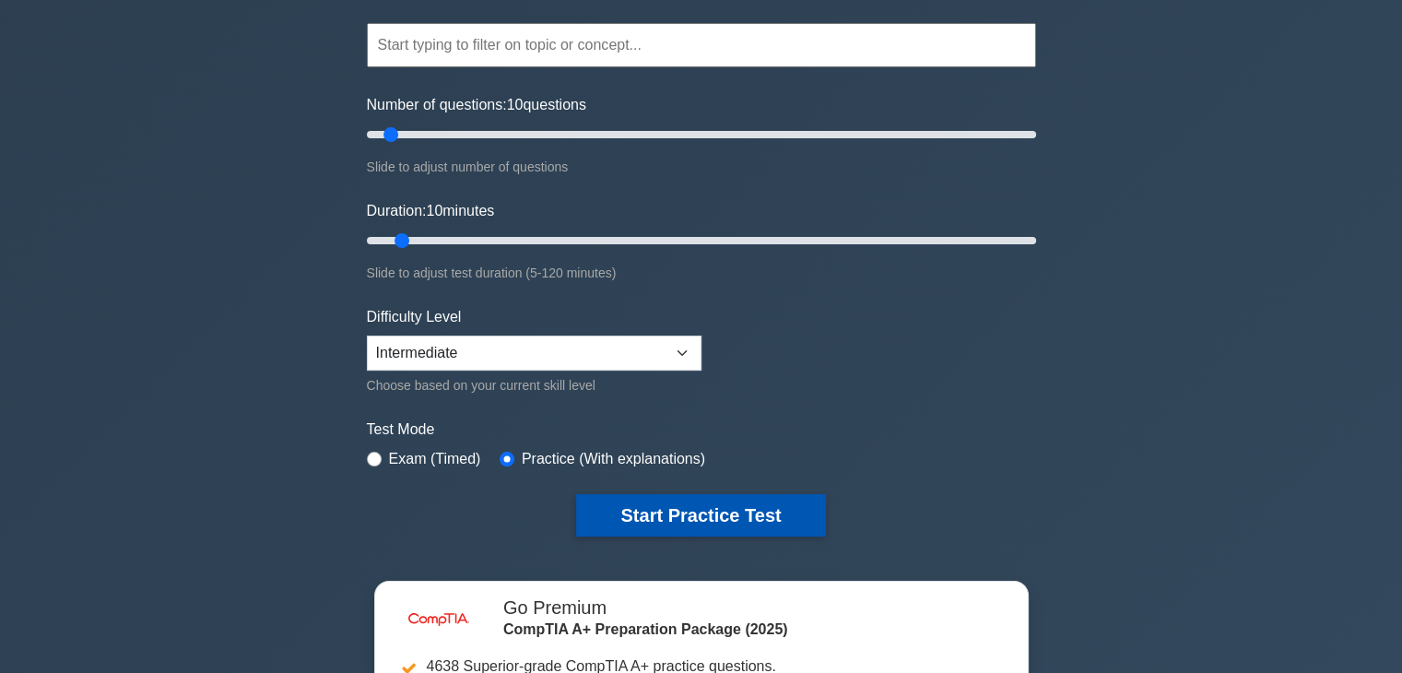
click at [675, 517] on button "Start Practice Test" at bounding box center [700, 515] width 249 height 42
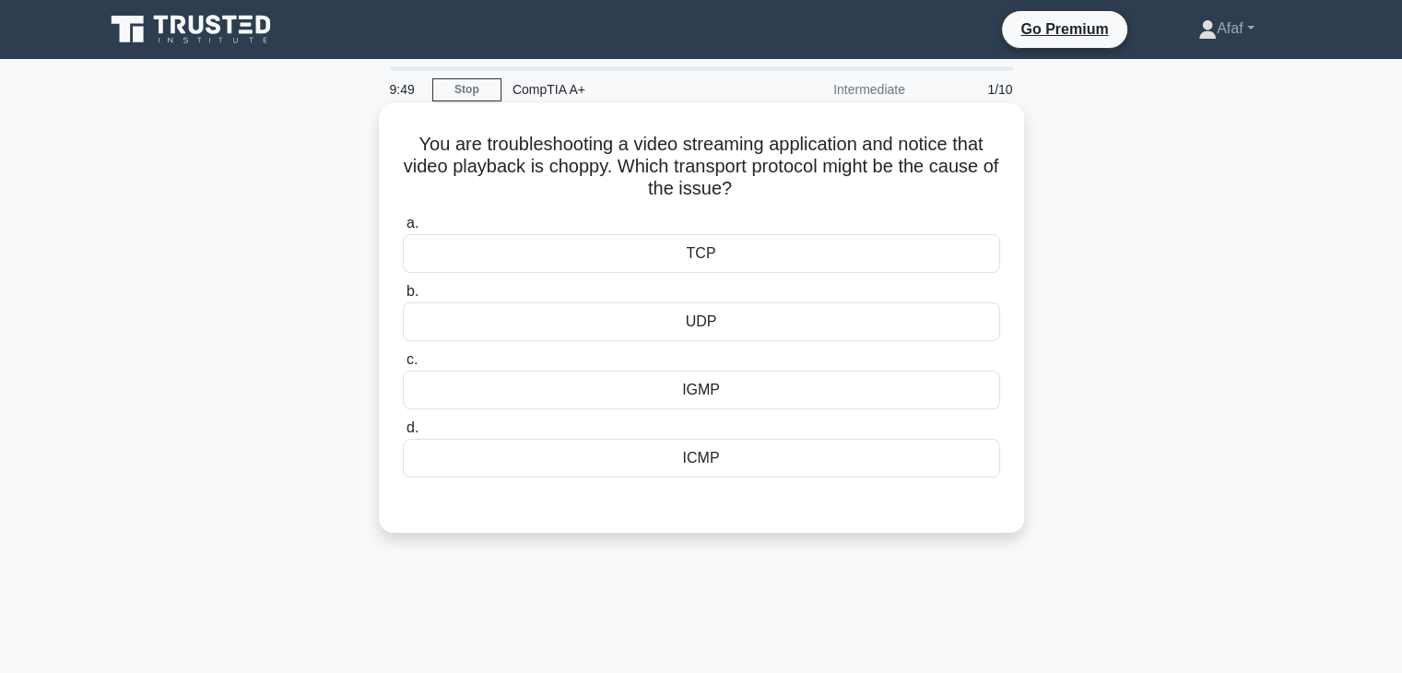
click at [823, 328] on div "UDP" at bounding box center [701, 321] width 597 height 39
click at [403, 298] on input "b. UDP" at bounding box center [403, 292] width 0 height 12
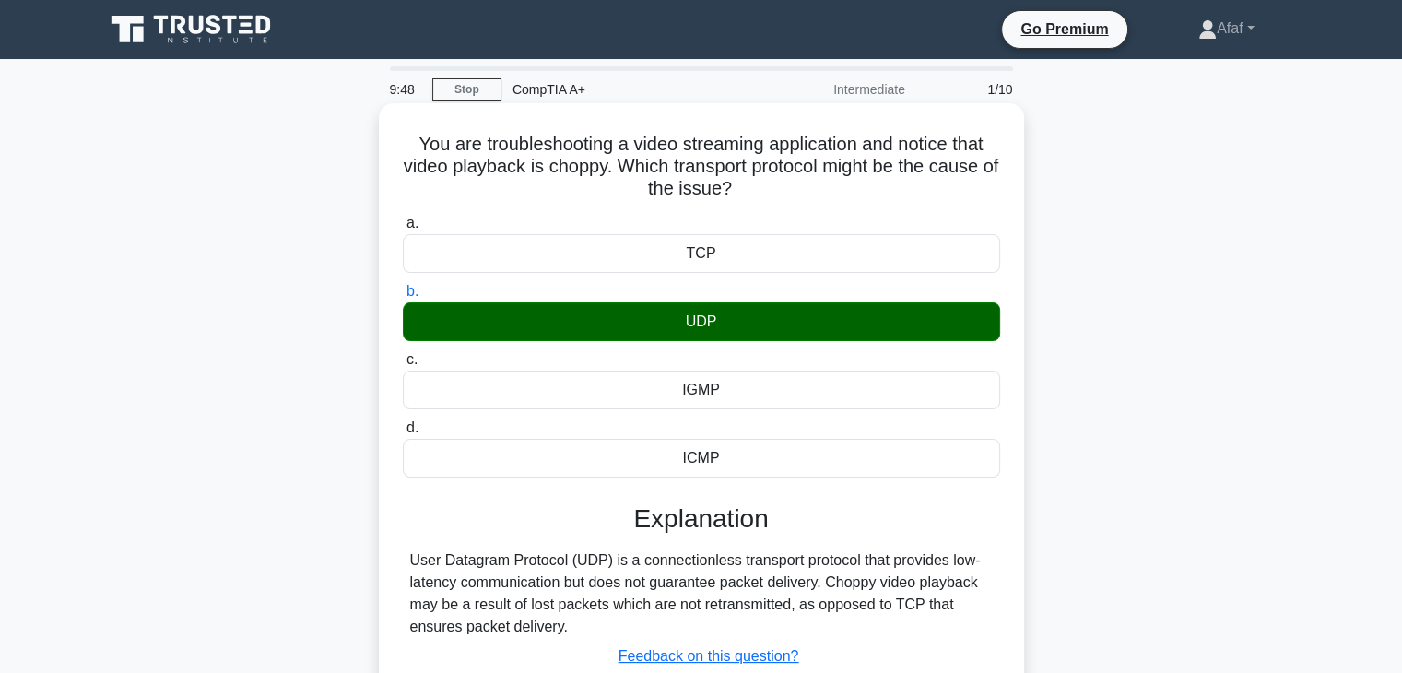
scroll to position [324, 0]
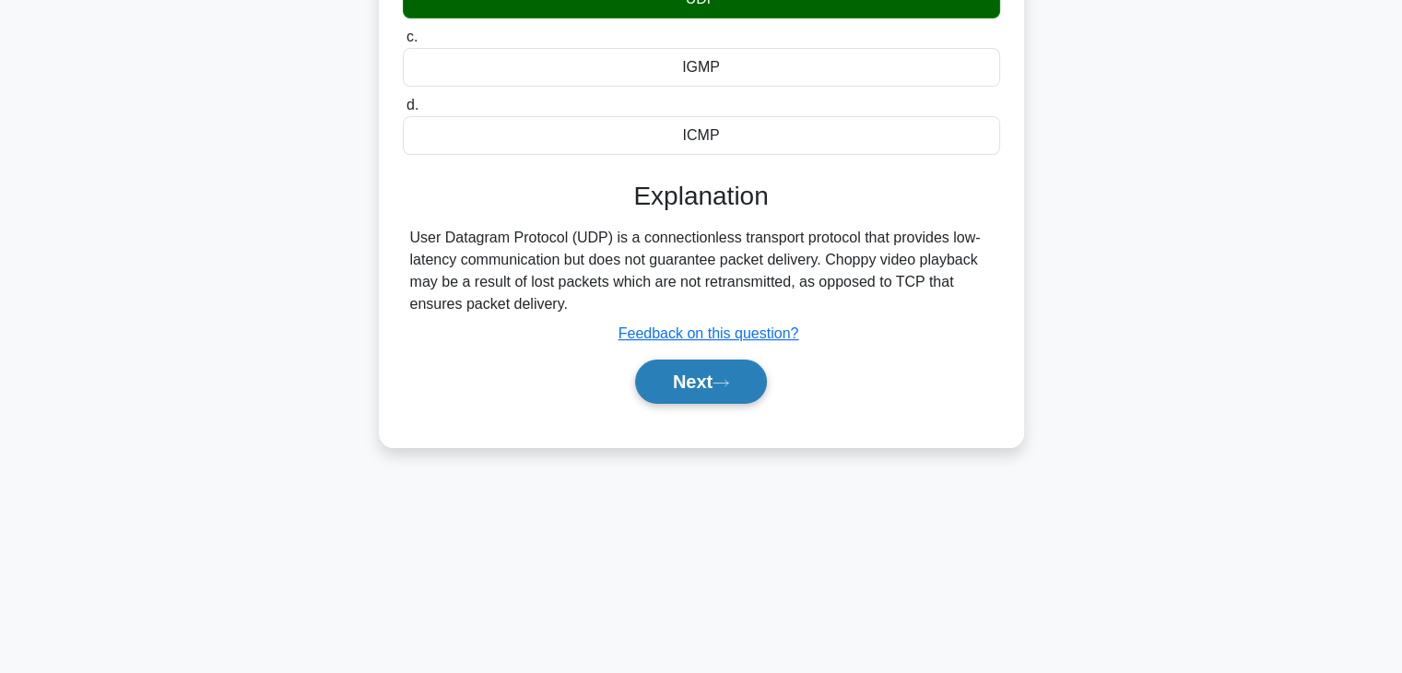
click at [720, 396] on button "Next" at bounding box center [701, 382] width 132 height 44
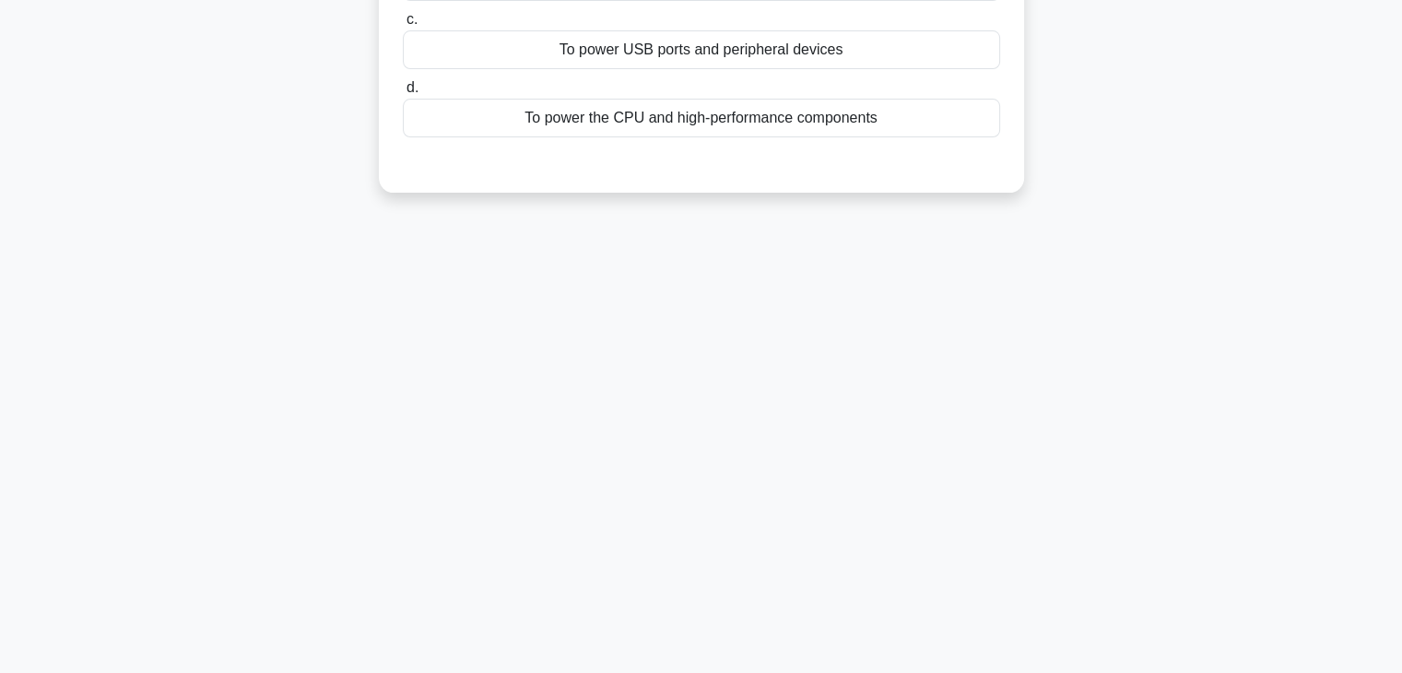
scroll to position [0, 0]
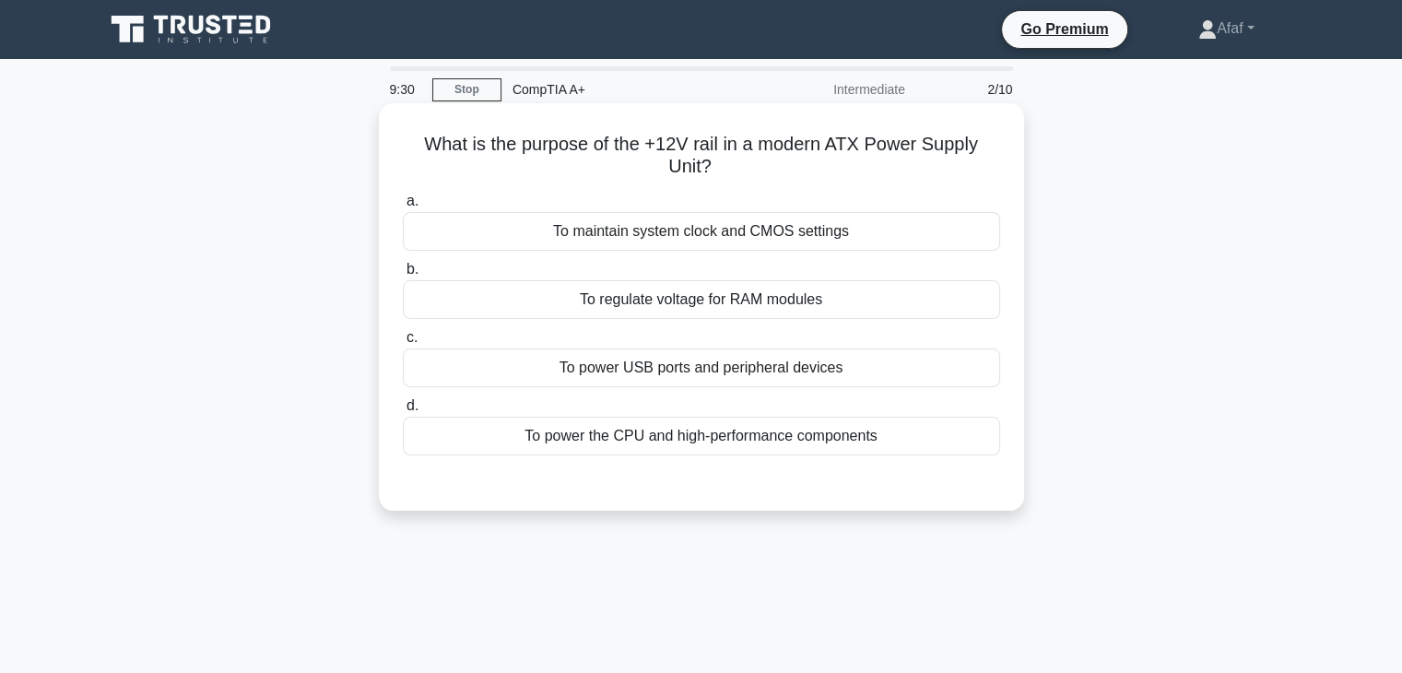
click at [772, 444] on div "To power the CPU and high-performance components" at bounding box center [701, 436] width 597 height 39
click at [403, 412] on input "d. To power the CPU and high-performance components" at bounding box center [403, 406] width 0 height 12
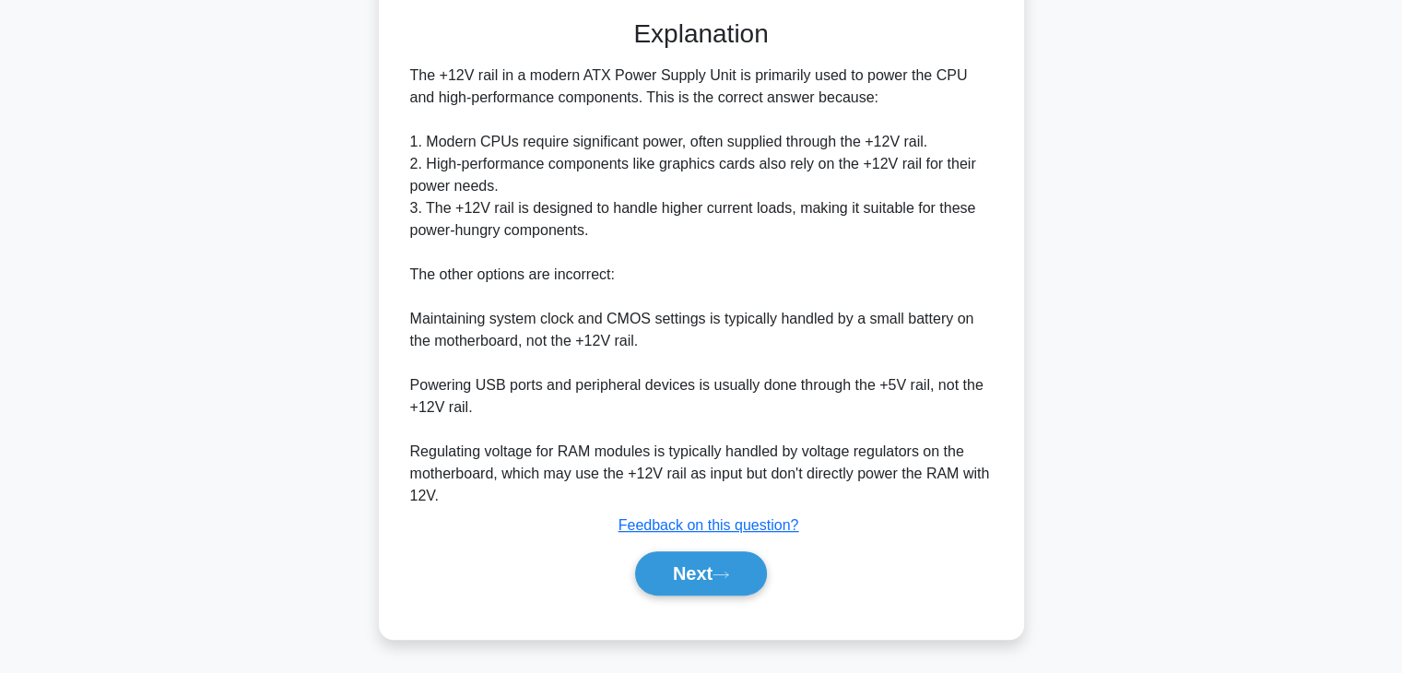
scroll to position [429, 0]
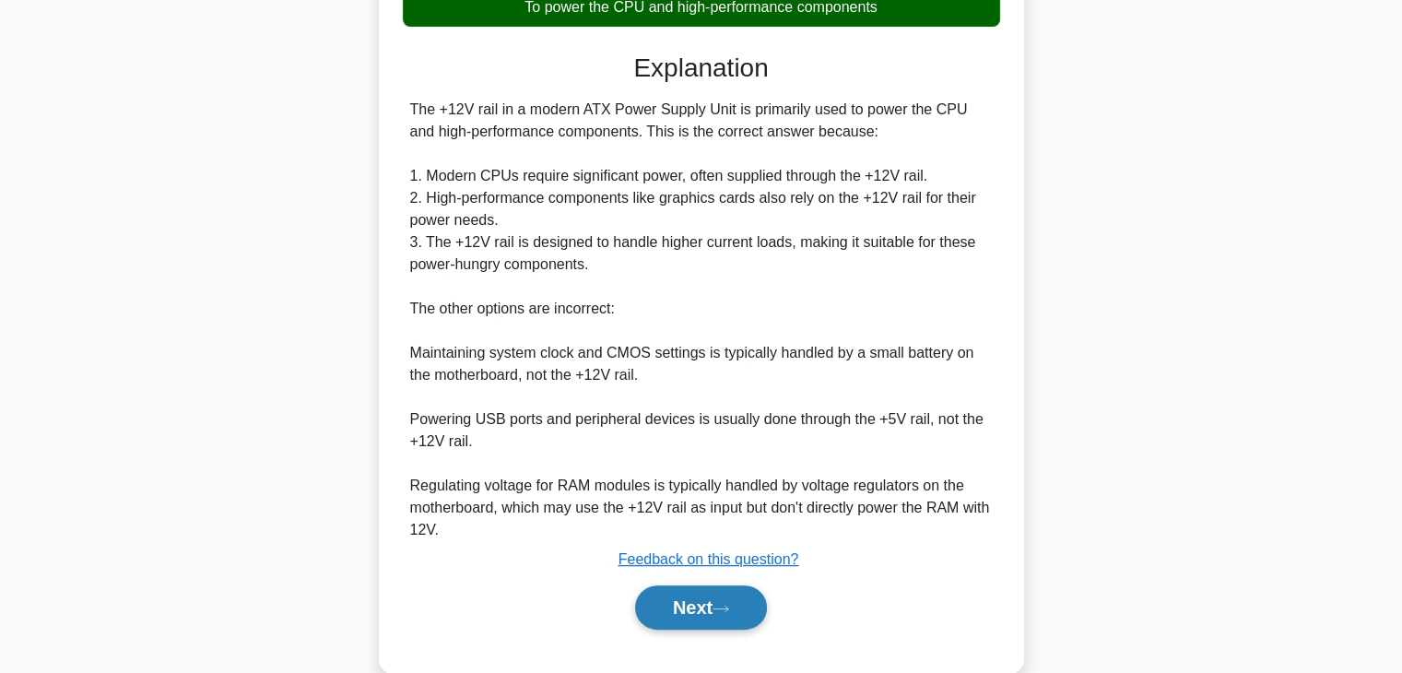
click at [668, 591] on button "Next" at bounding box center [701, 608] width 132 height 44
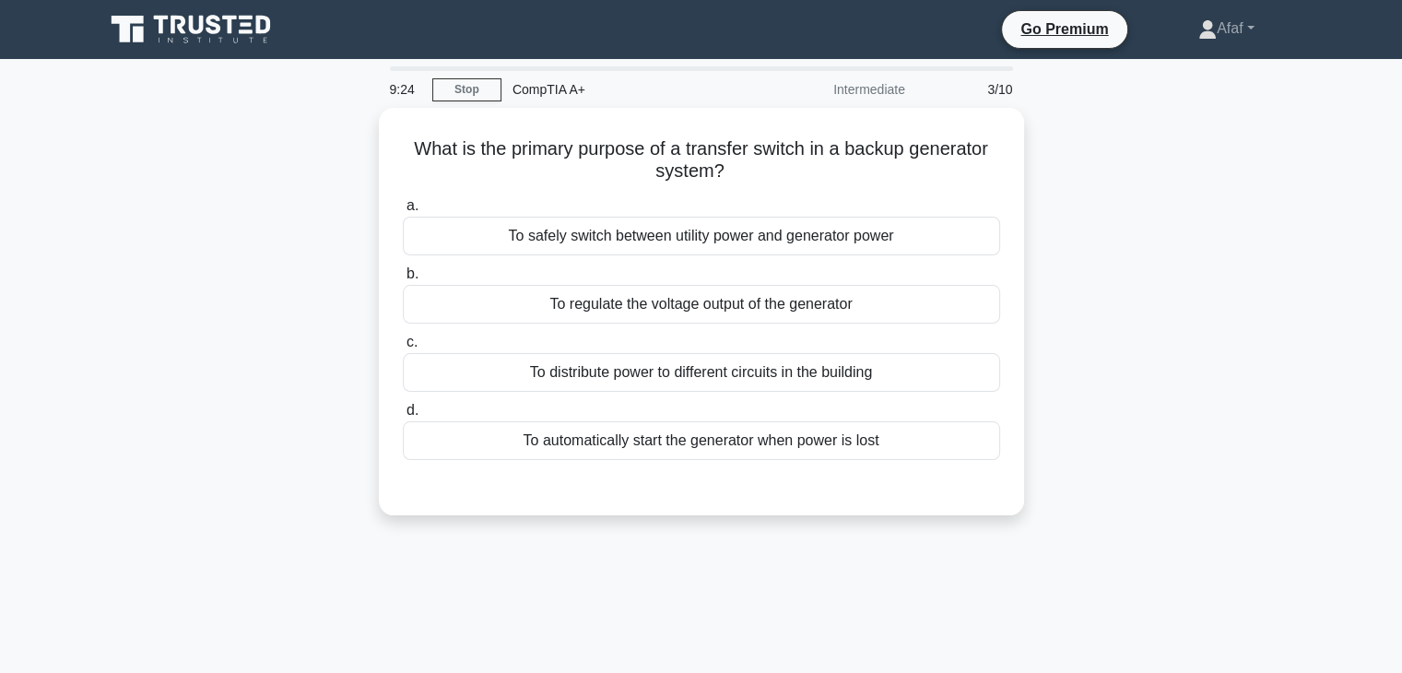
scroll to position [0, 0]
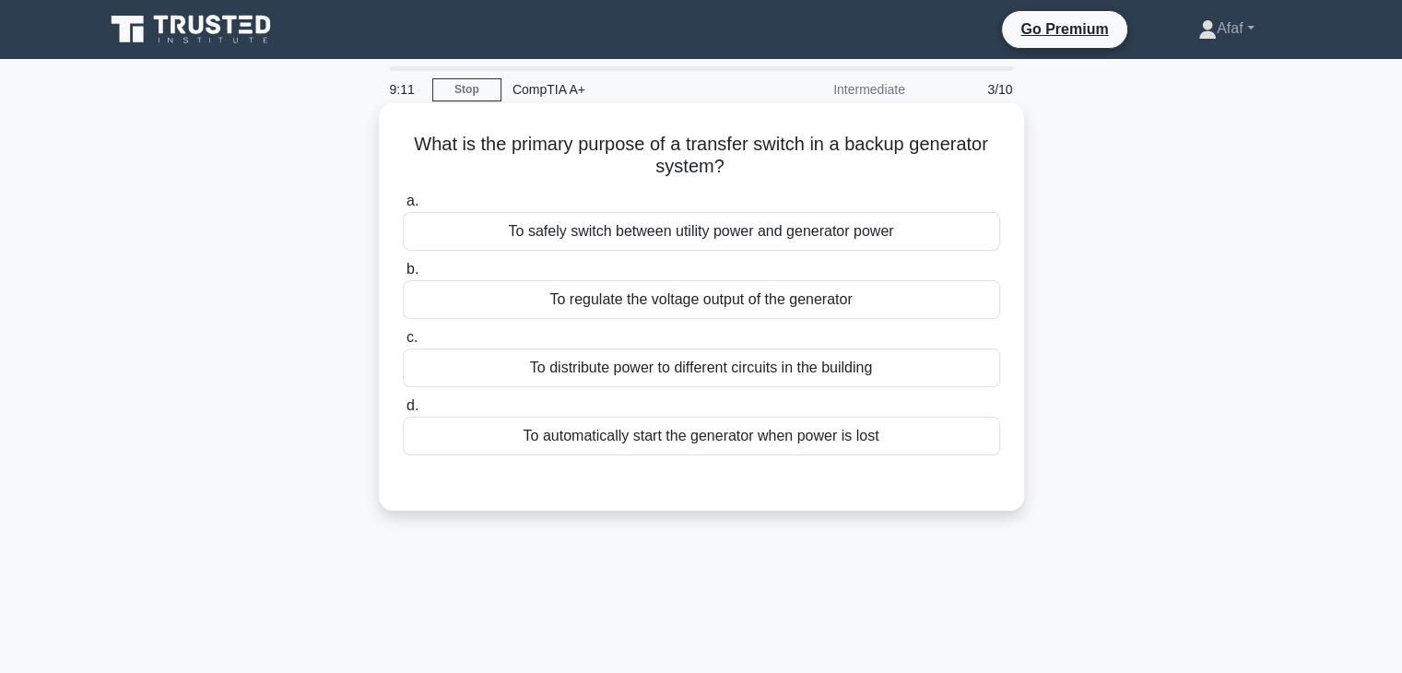
click at [816, 217] on div "To safely switch between utility power and generator power" at bounding box center [701, 231] width 597 height 39
click at [403, 207] on input "a. To safely switch between utility power and generator power" at bounding box center [403, 201] width 0 height 12
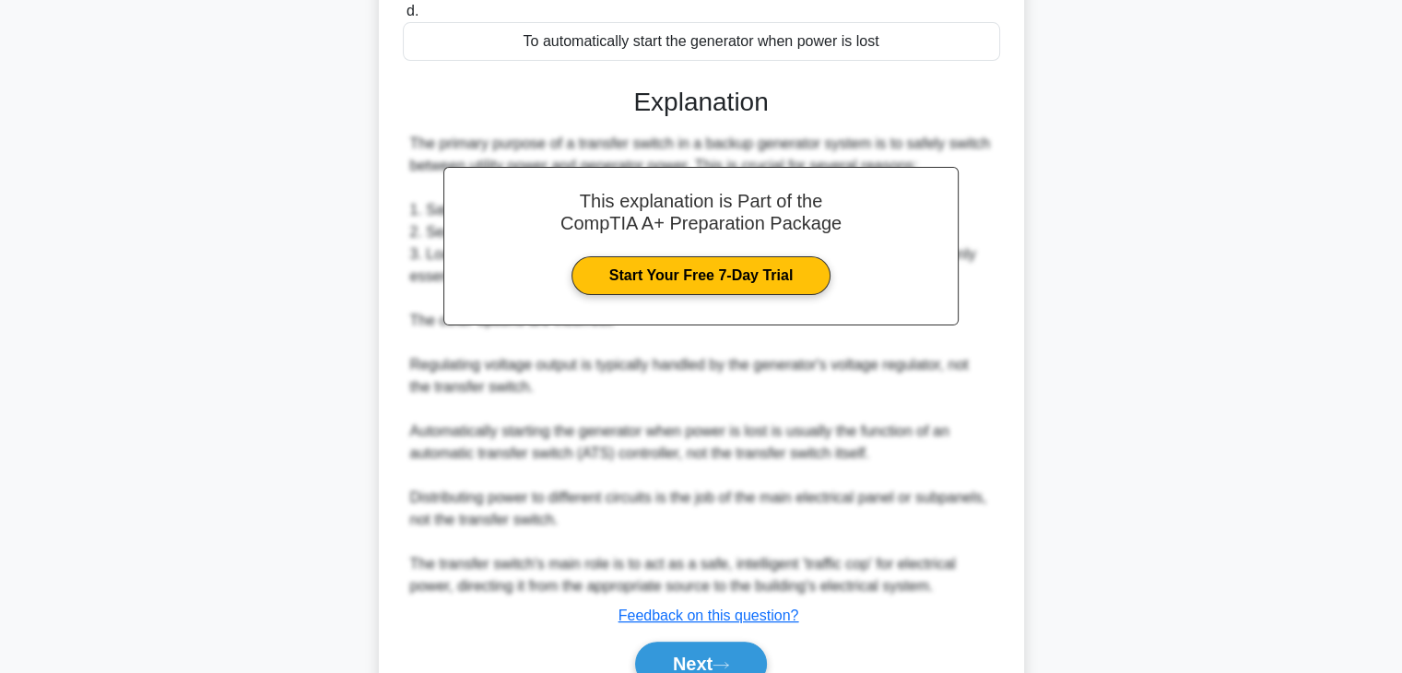
scroll to position [408, 0]
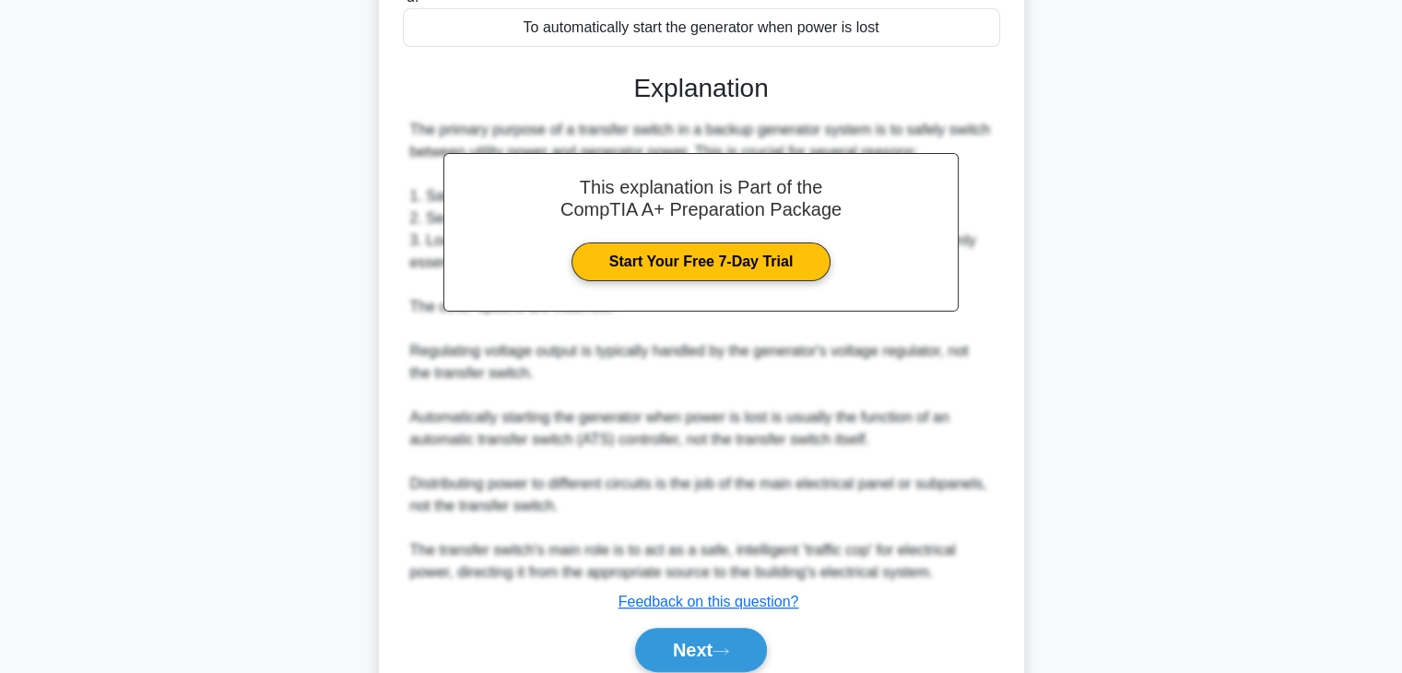
click at [713, 626] on div "Next" at bounding box center [701, 650] width 597 height 59
click at [720, 635] on button "Next" at bounding box center [701, 650] width 132 height 44
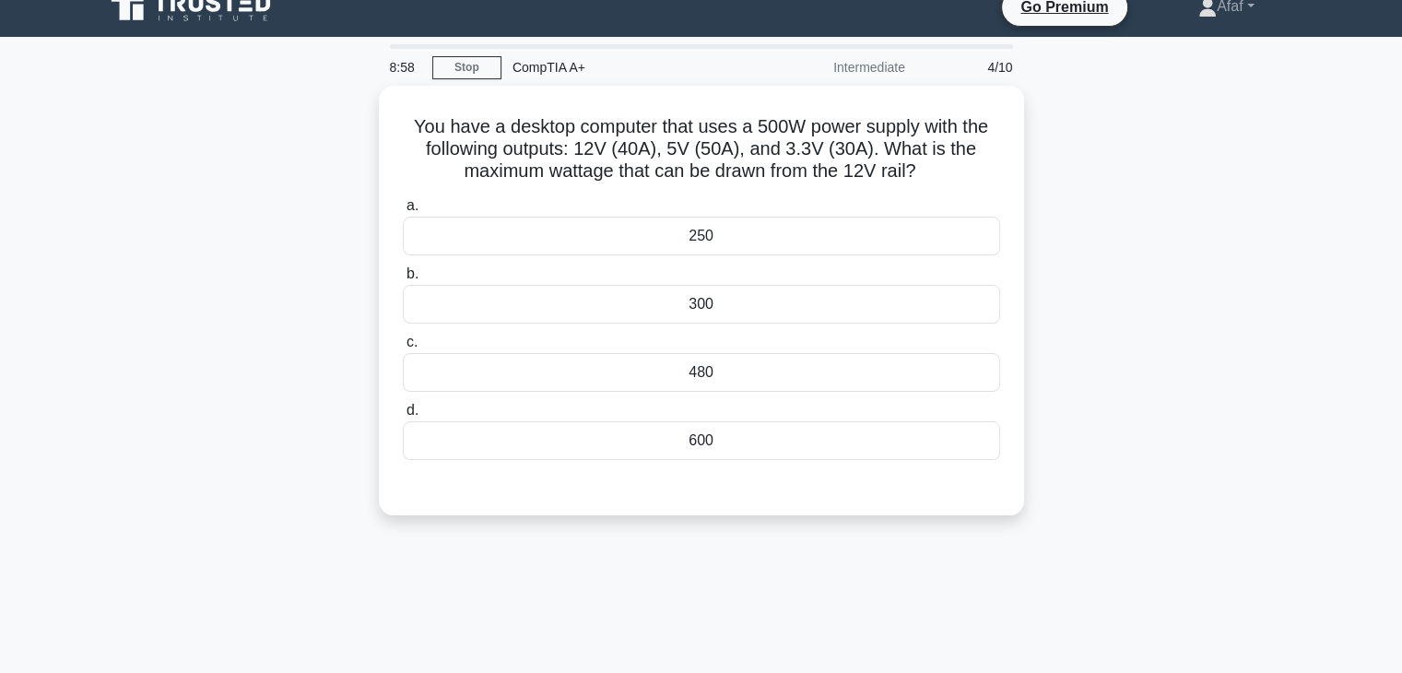
scroll to position [18, 0]
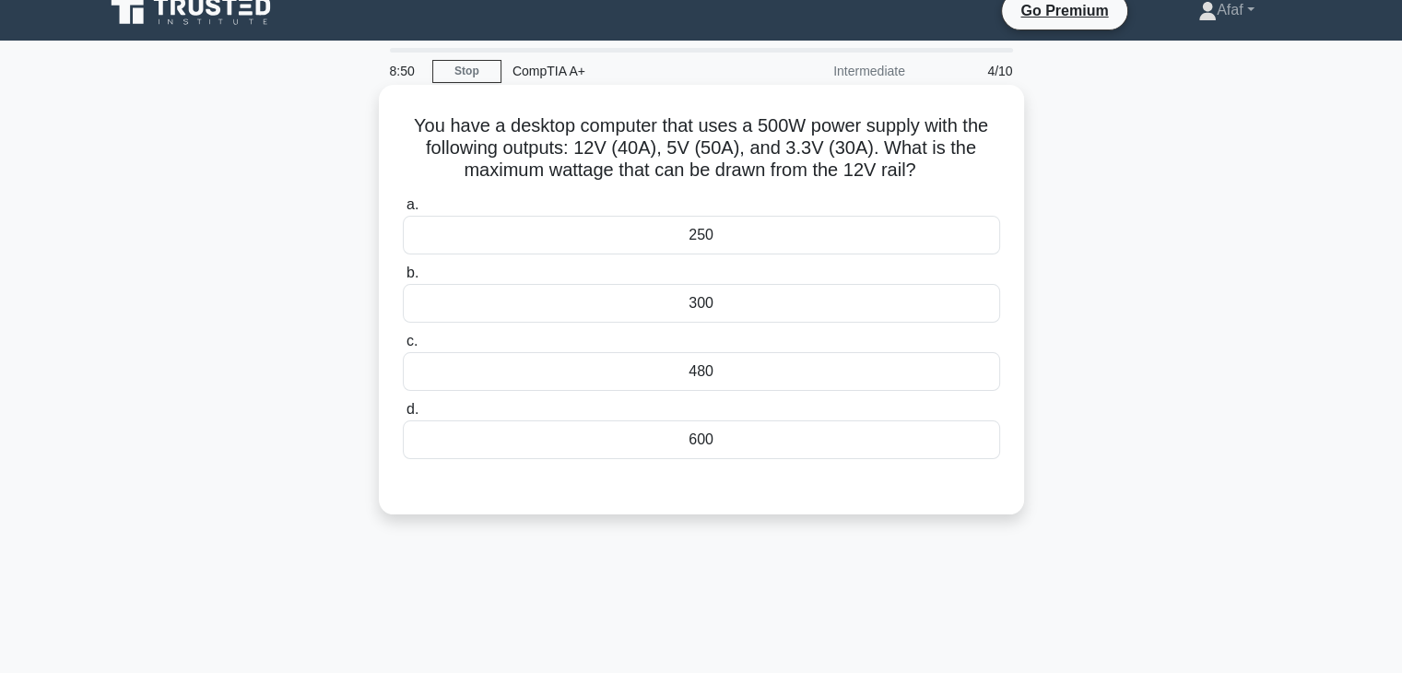
click at [912, 175] on h5 "You have a desktop computer that uses a 500W power supply with the following ou…" at bounding box center [701, 148] width 601 height 68
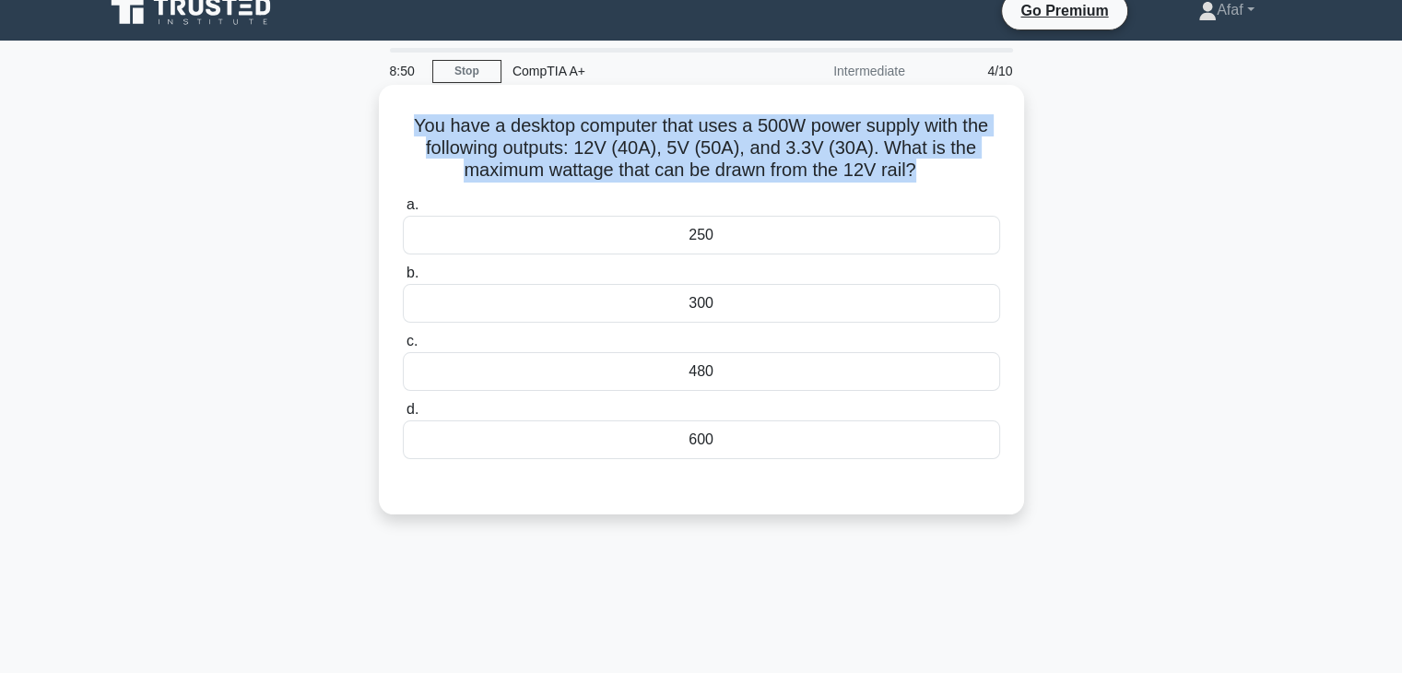
click at [912, 175] on h5 "You have a desktop computer that uses a 500W power supply with the following ou…" at bounding box center [701, 148] width 601 height 68
copy div "You have a desktop computer that uses a 500W power supply with the following ou…"
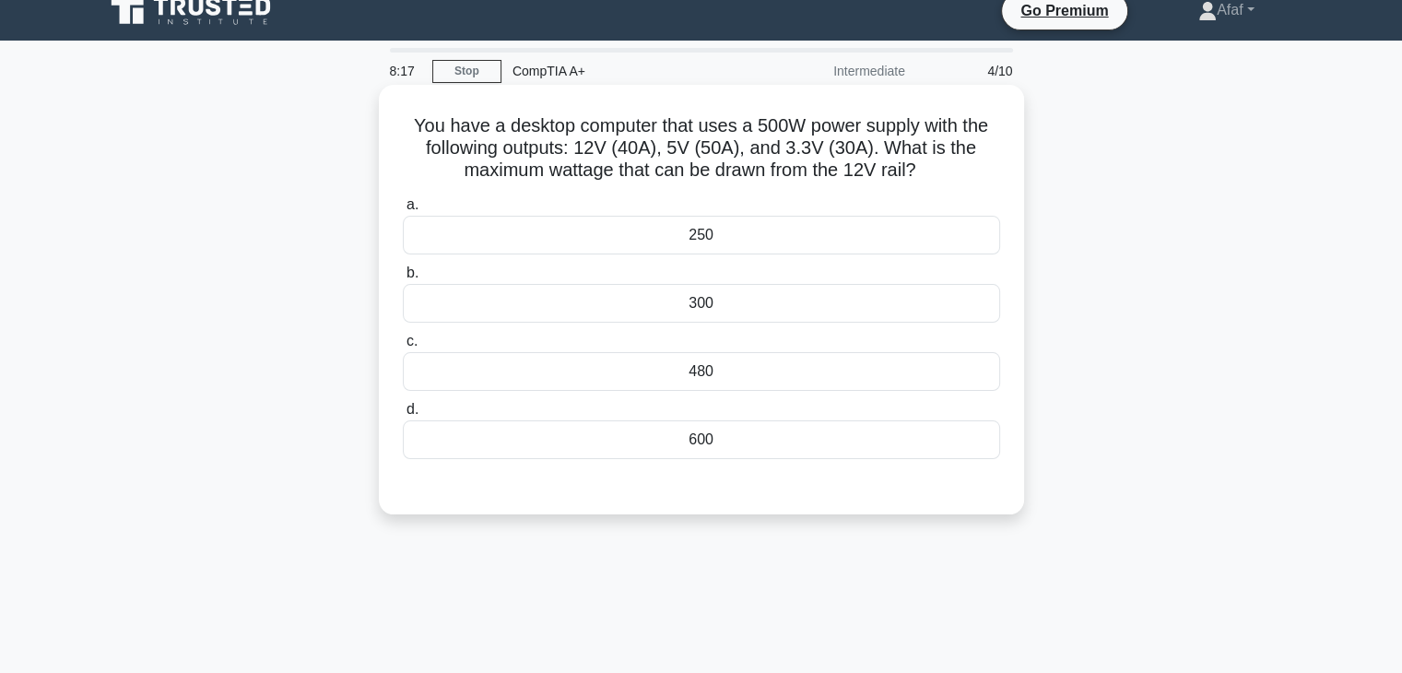
click at [621, 370] on div "480" at bounding box center [701, 371] width 597 height 39
click at [403, 348] on input "c. 480" at bounding box center [403, 342] width 0 height 12
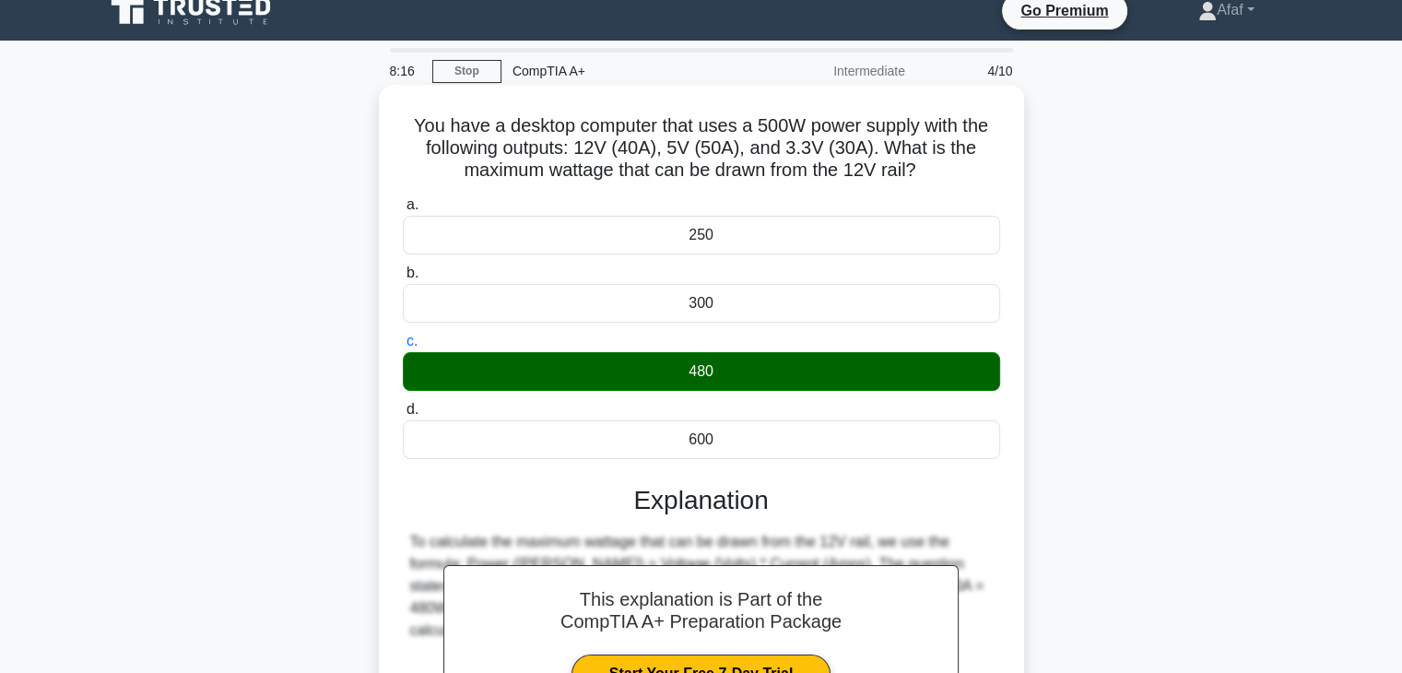
scroll to position [324, 0]
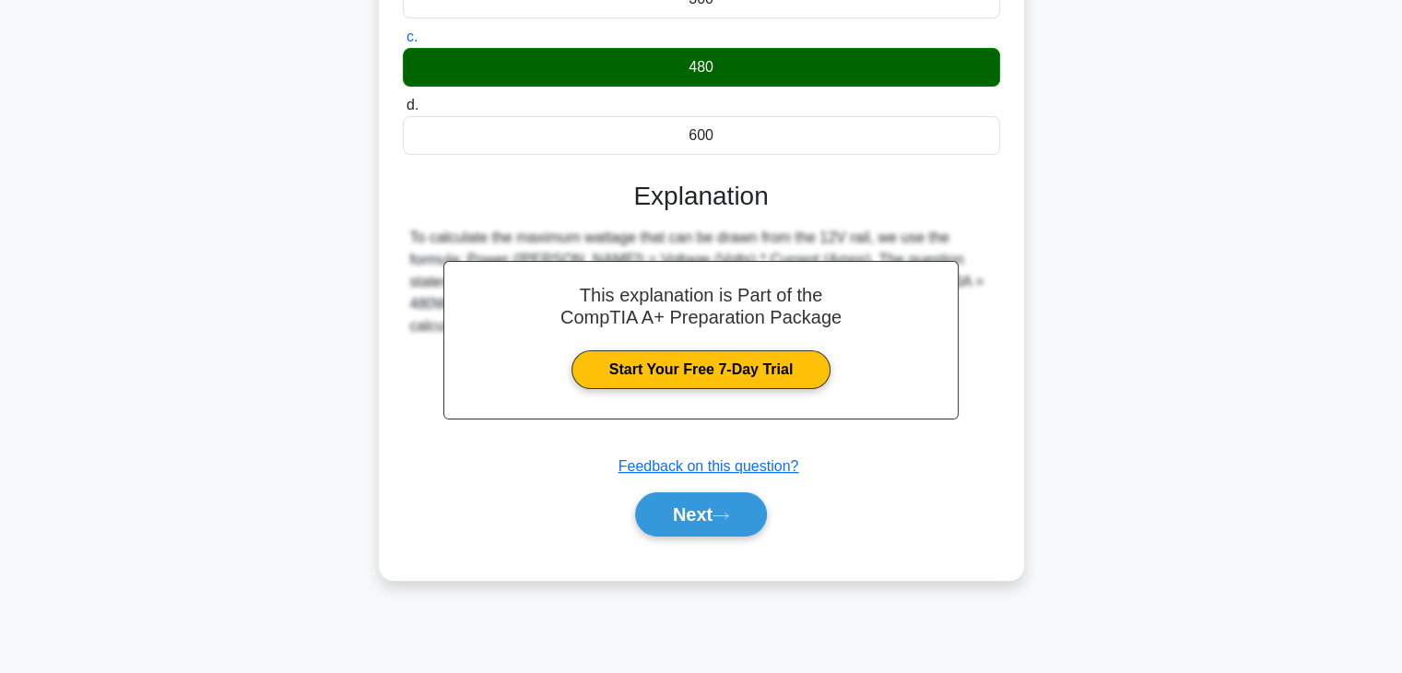
click at [692, 536] on div "Next" at bounding box center [701, 514] width 597 height 59
click at [694, 519] on button "Next" at bounding box center [701, 514] width 132 height 44
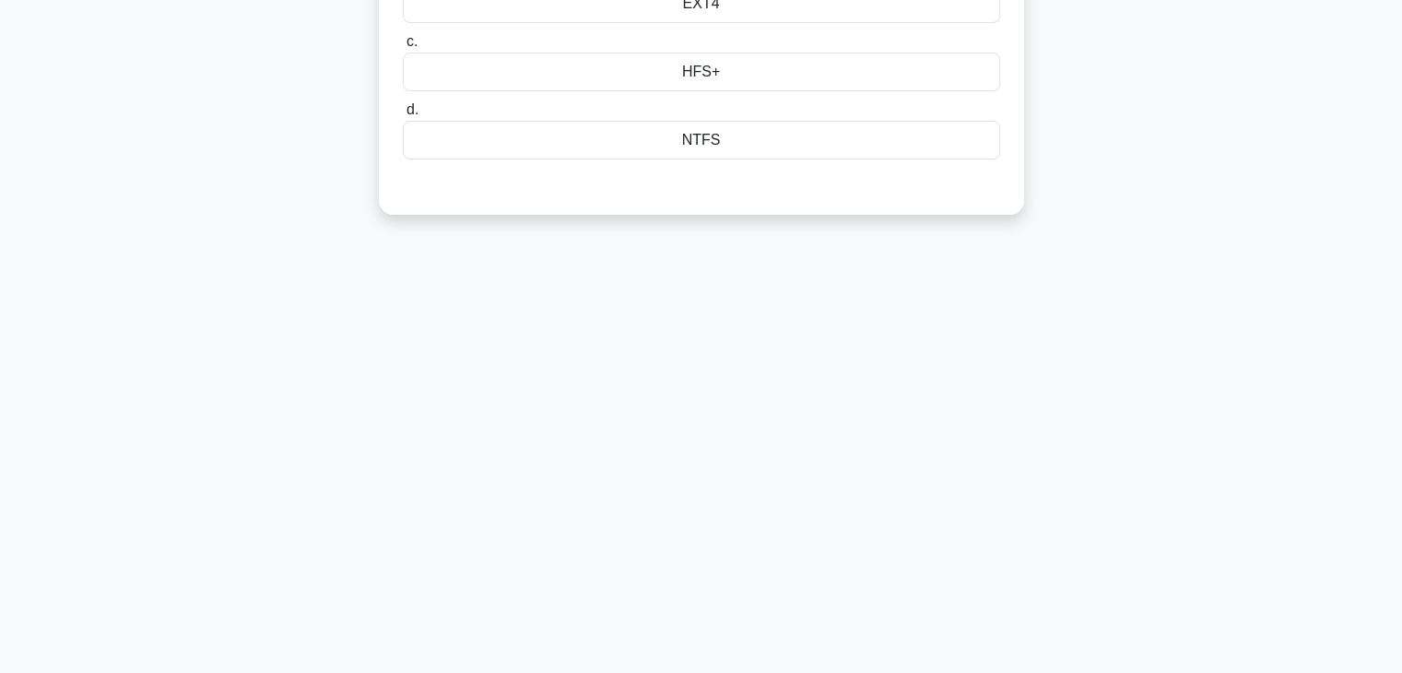
scroll to position [0, 0]
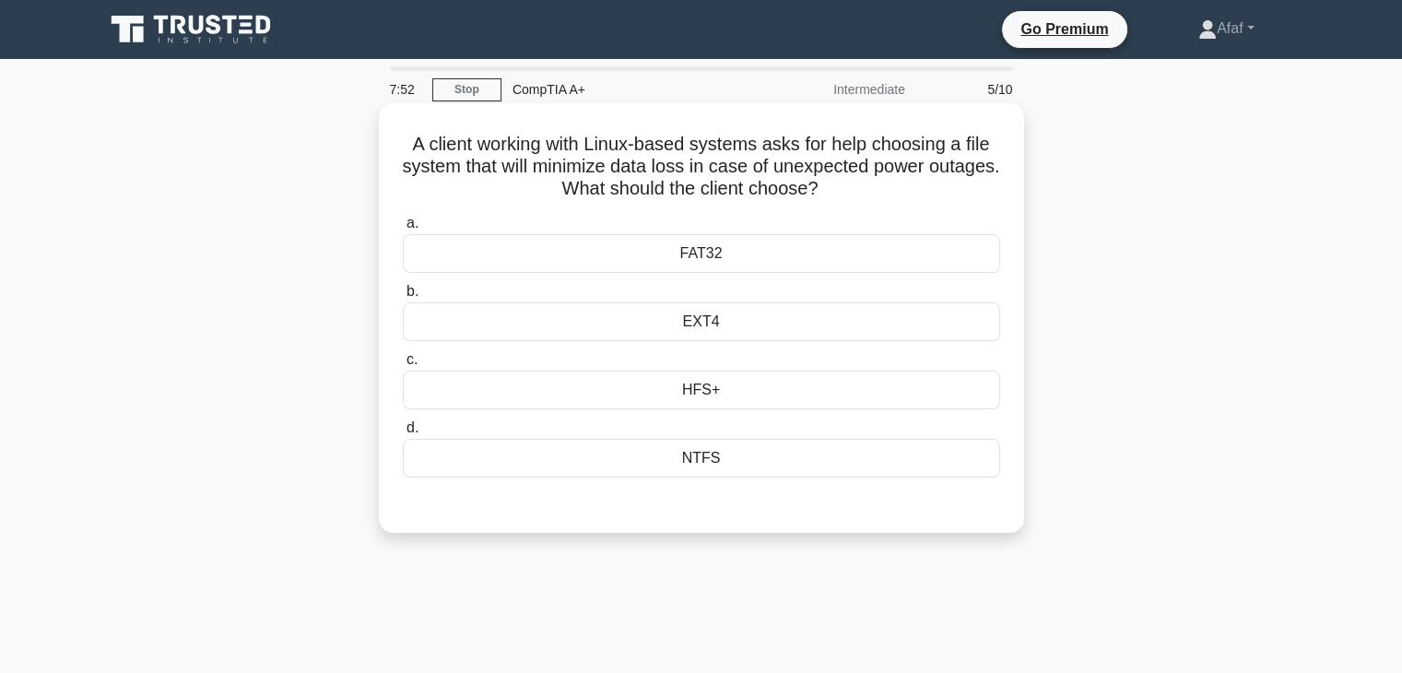
click at [784, 455] on div "NTFS" at bounding box center [701, 458] width 597 height 39
click at [403, 434] on input "d. NTFS" at bounding box center [403, 428] width 0 height 12
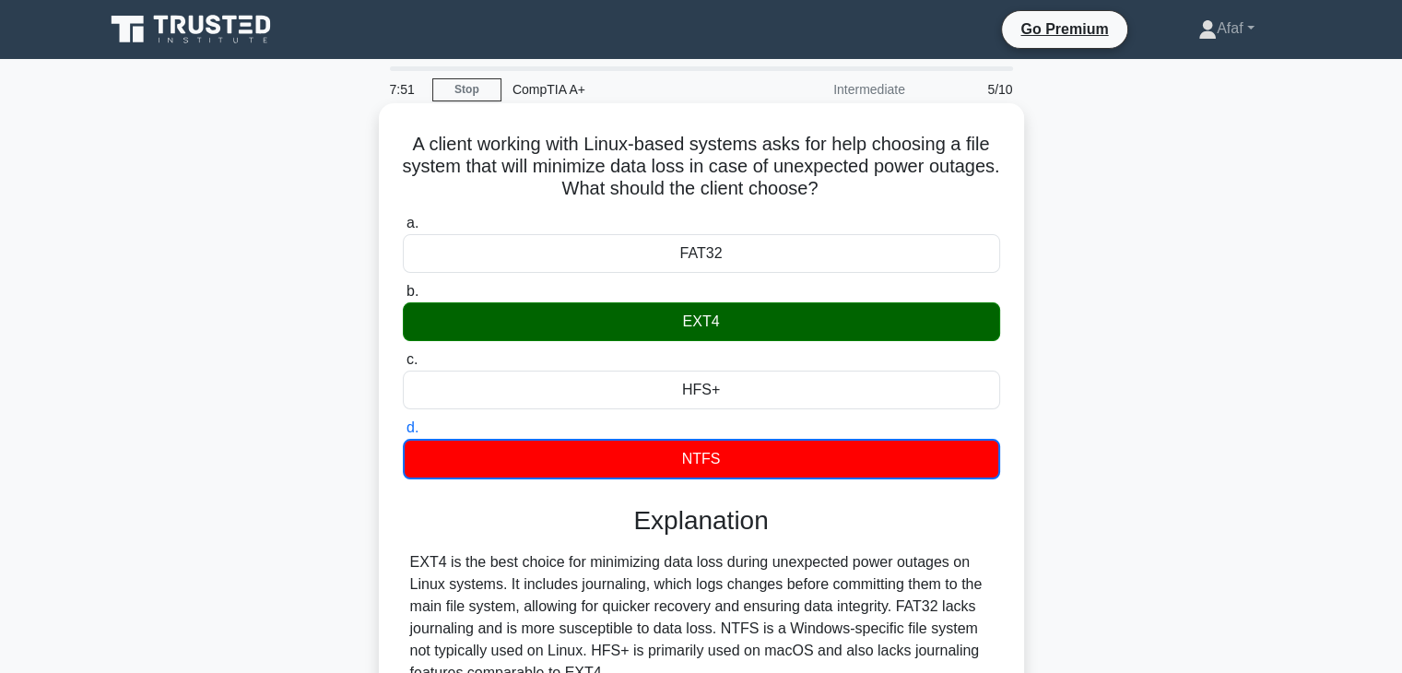
scroll to position [162, 0]
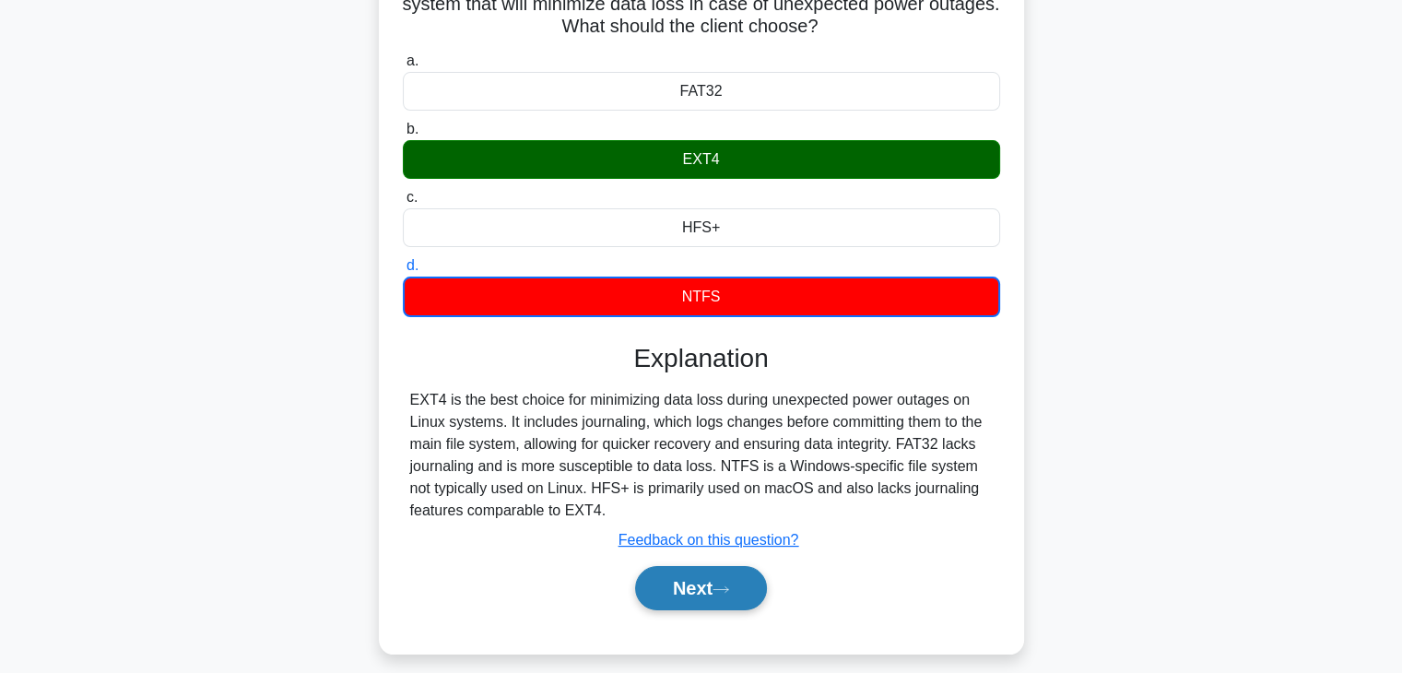
click at [693, 586] on button "Next" at bounding box center [701, 588] width 132 height 44
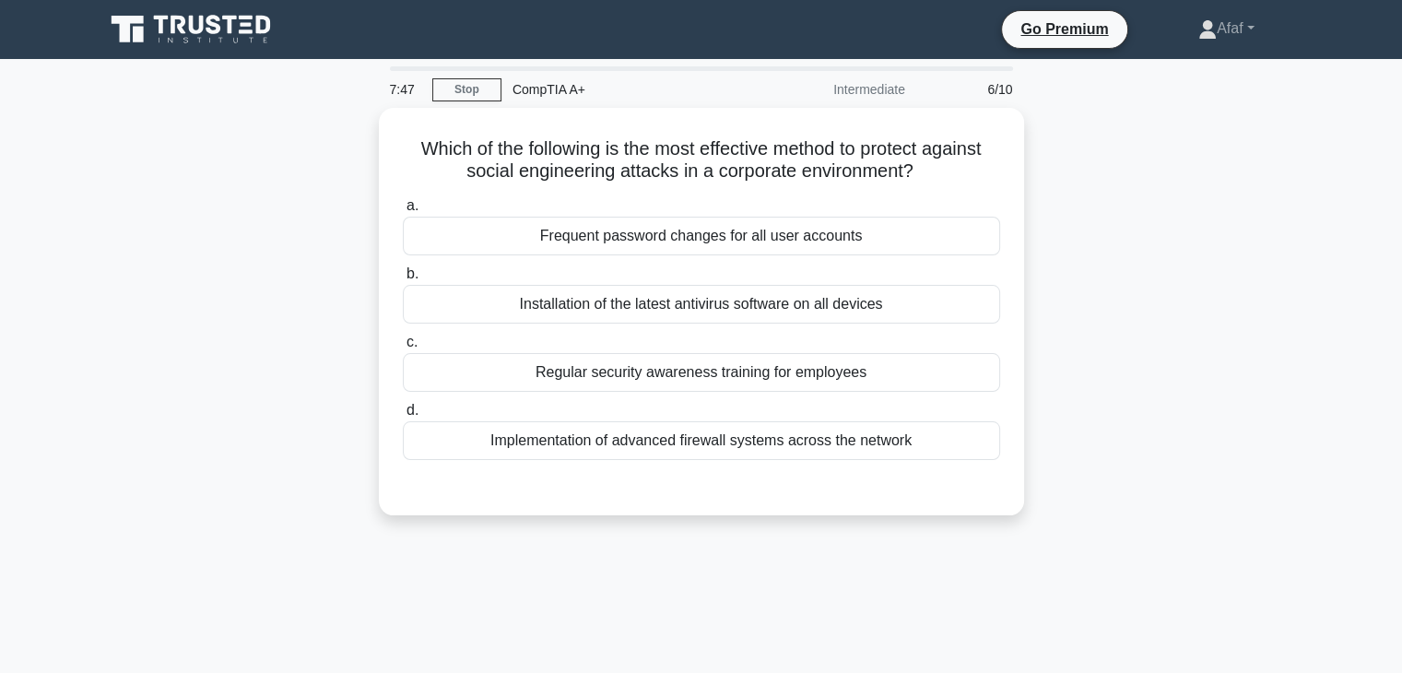
scroll to position [0, 0]
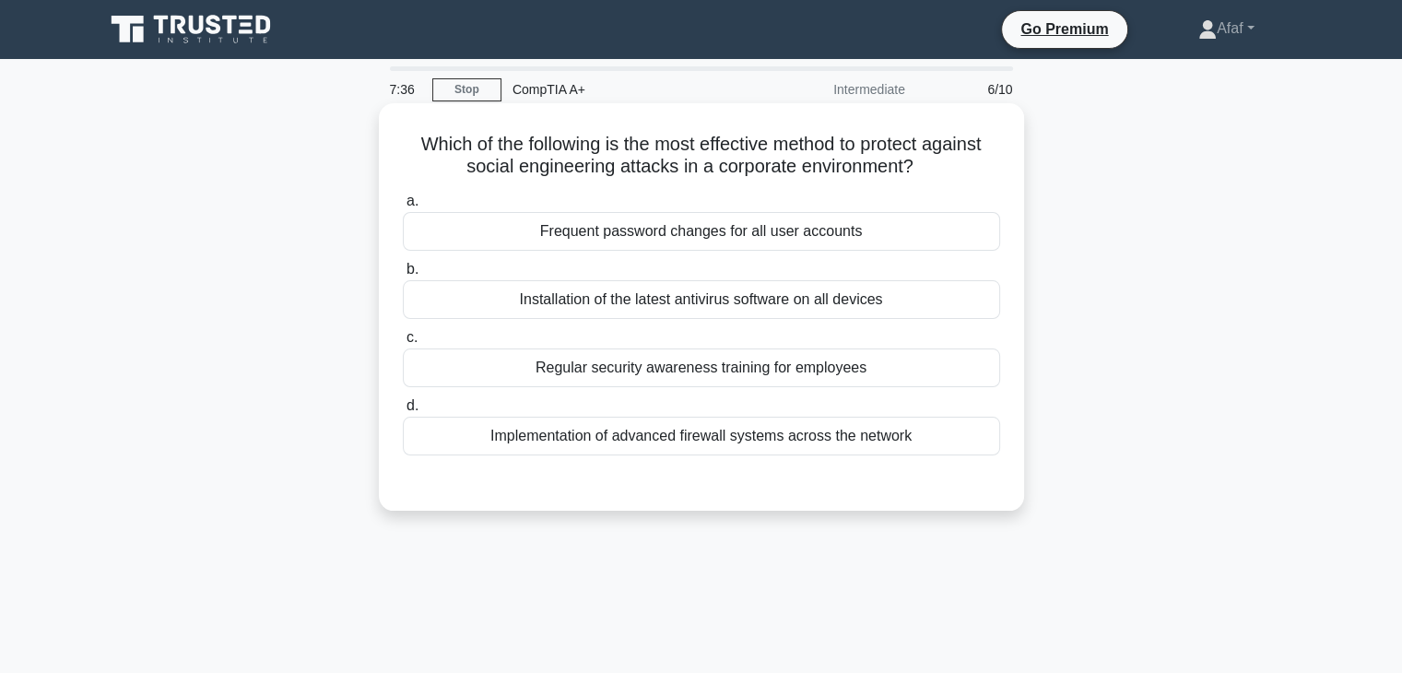
click at [804, 454] on div "Implementation of advanced firewall systems across the network" at bounding box center [701, 436] width 597 height 39
click at [403, 412] on input "d. Implementation of advanced firewall systems across the network" at bounding box center [403, 406] width 0 height 12
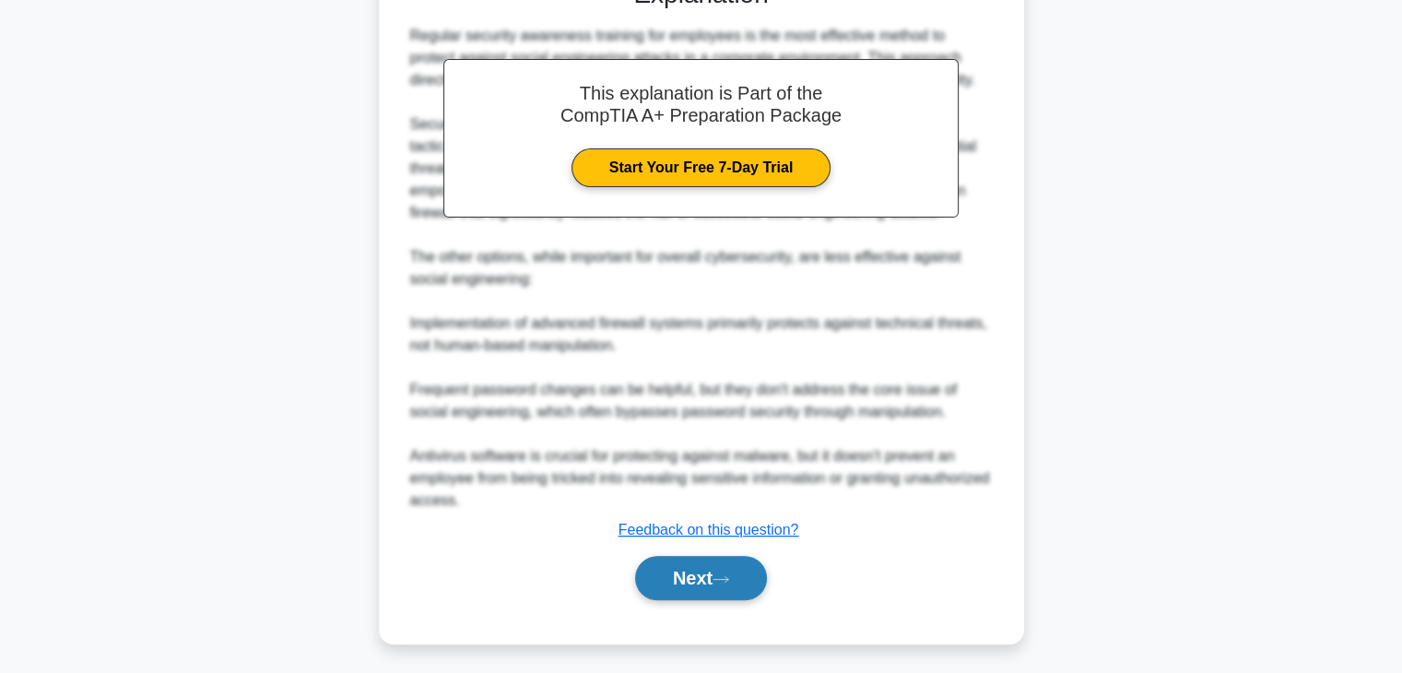
click at [706, 577] on button "Next" at bounding box center [701, 578] width 132 height 44
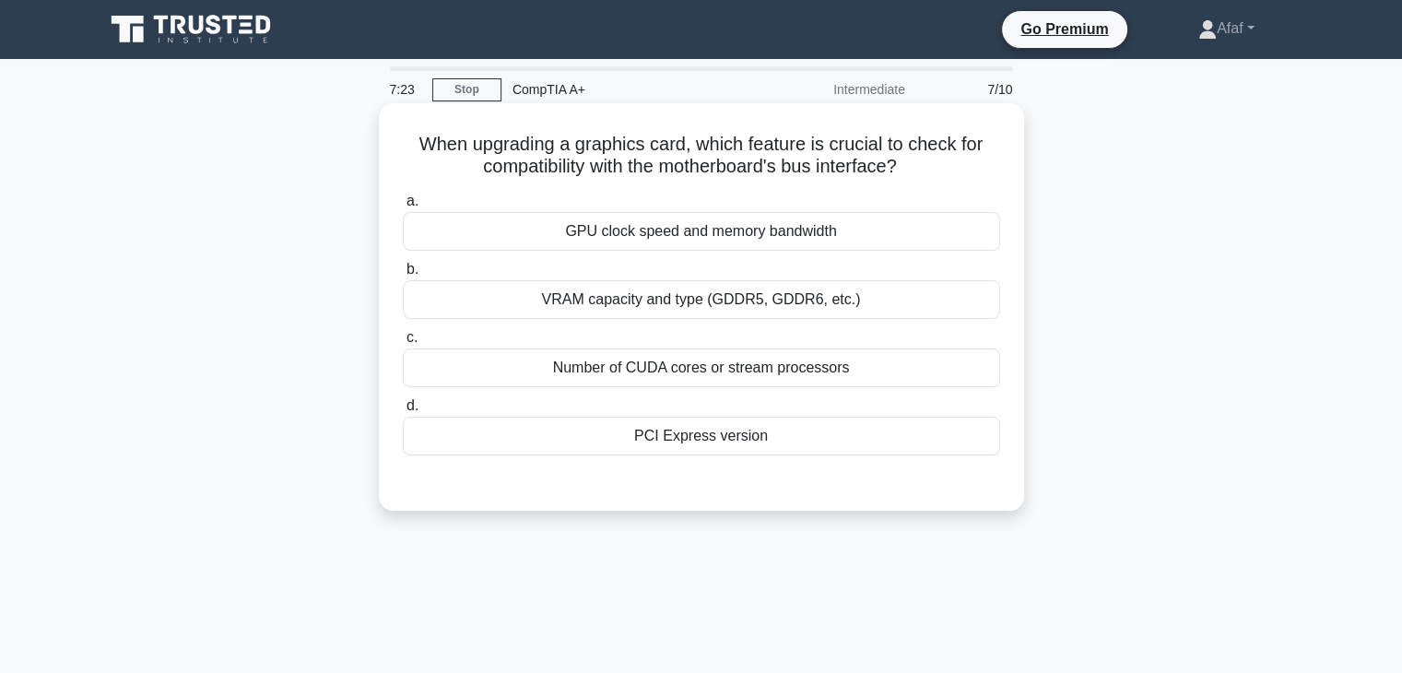
click at [822, 231] on div "GPU clock speed and memory bandwidth" at bounding box center [701, 231] width 597 height 39
click at [403, 207] on input "a. GPU clock speed and memory bandwidth" at bounding box center [403, 201] width 0 height 12
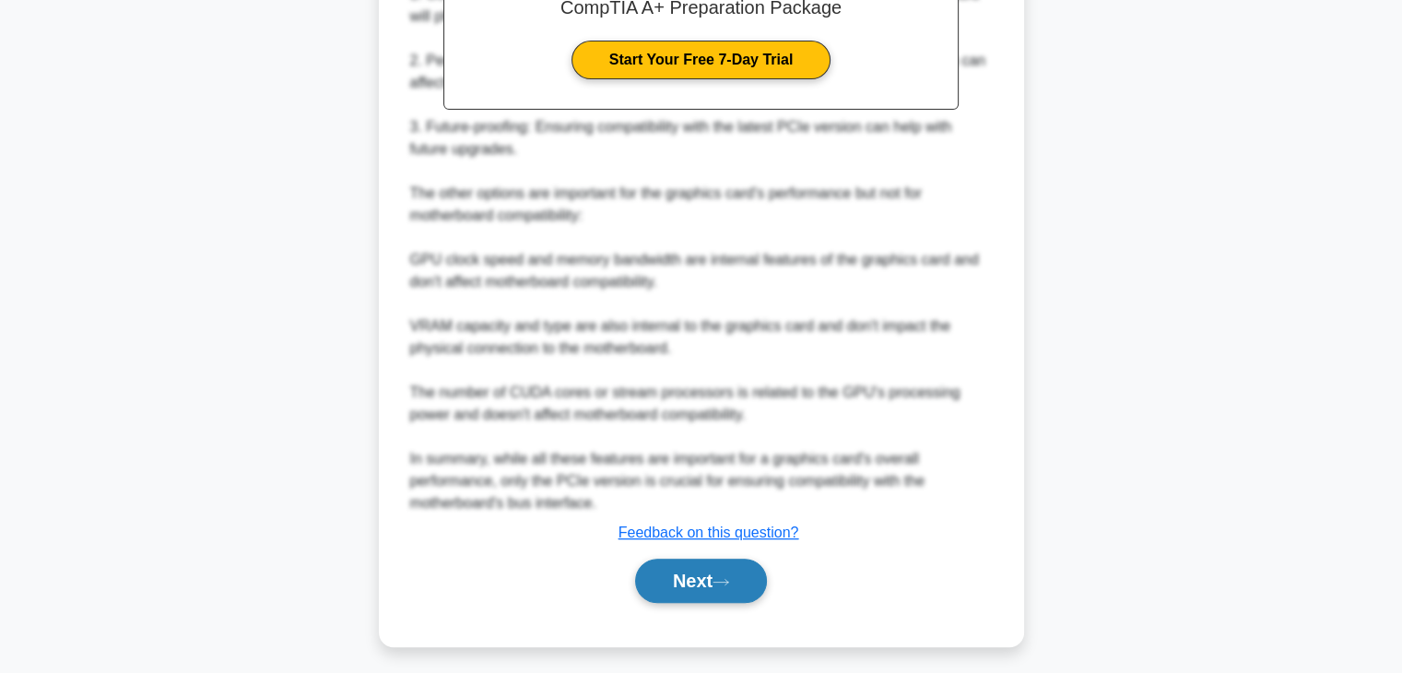
click at [706, 564] on button "Next" at bounding box center [701, 581] width 132 height 44
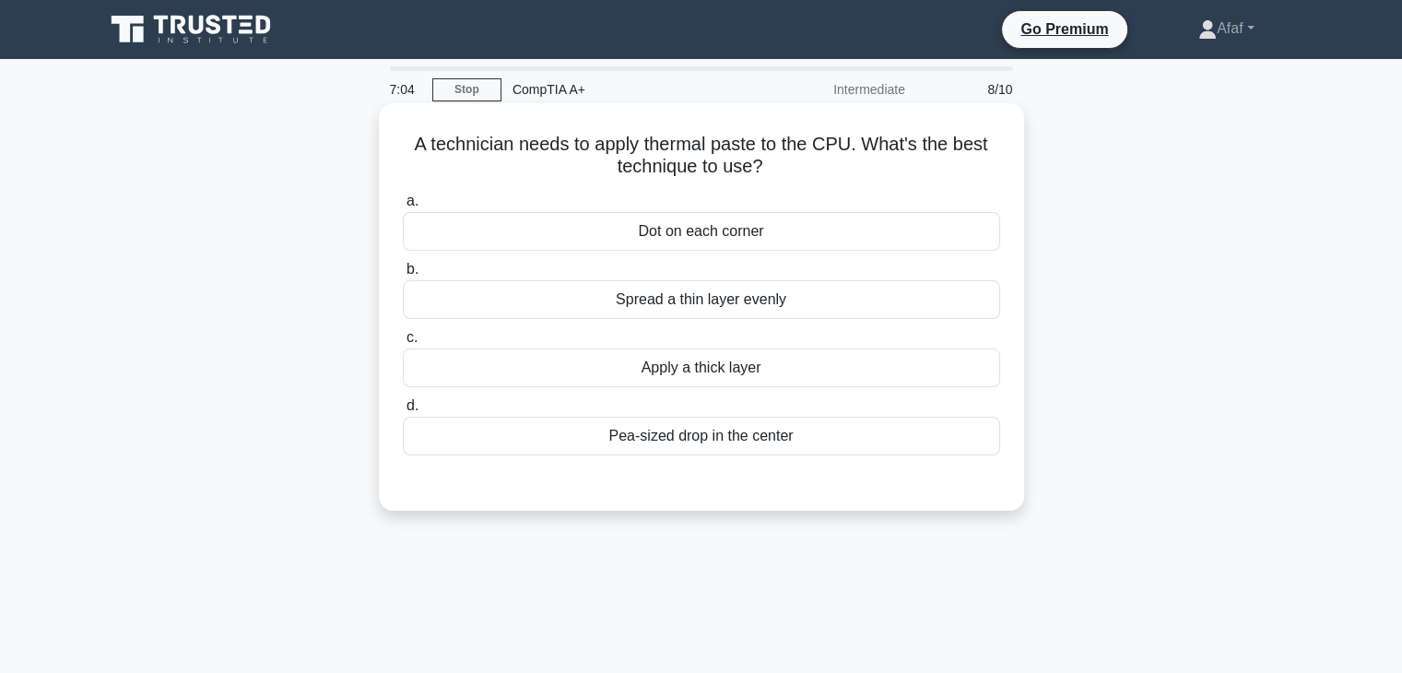
click at [758, 306] on div "Spread a thin layer evenly" at bounding box center [701, 299] width 597 height 39
click at [403, 276] on input "b. Spread a thin layer evenly" at bounding box center [403, 270] width 0 height 12
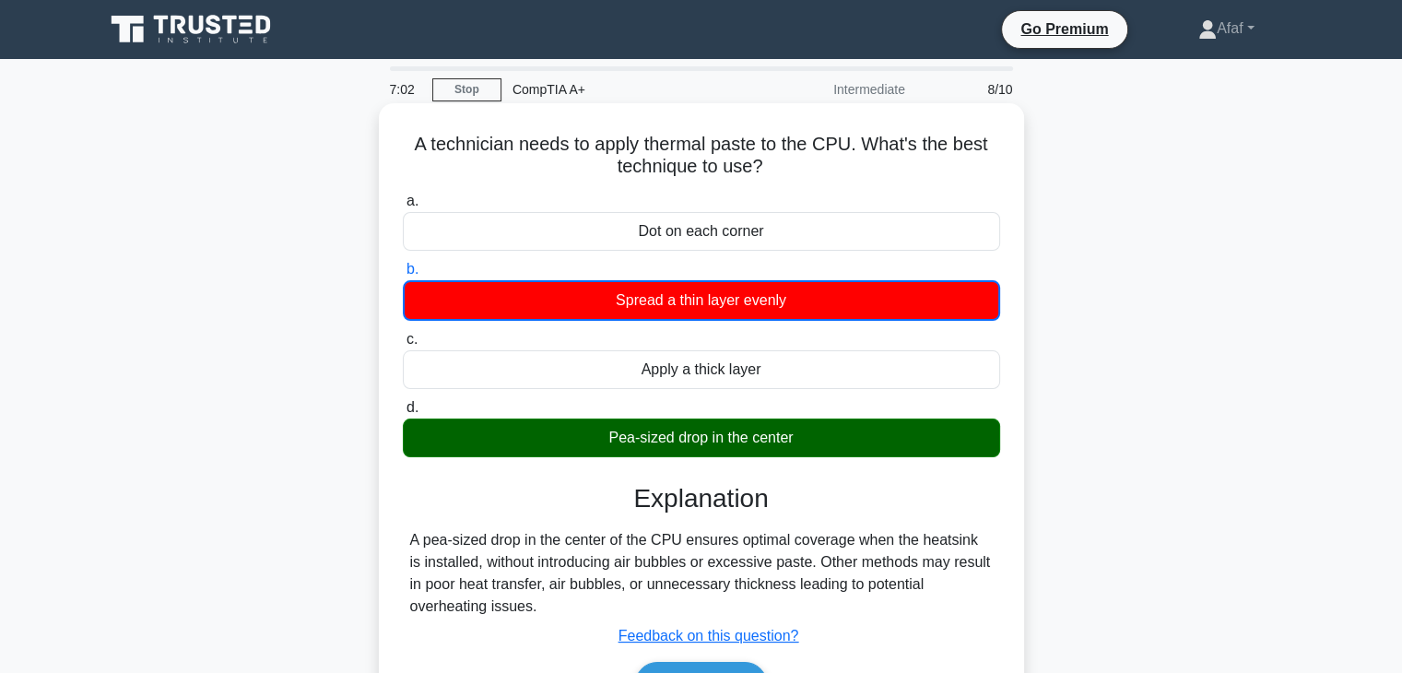
scroll to position [323, 0]
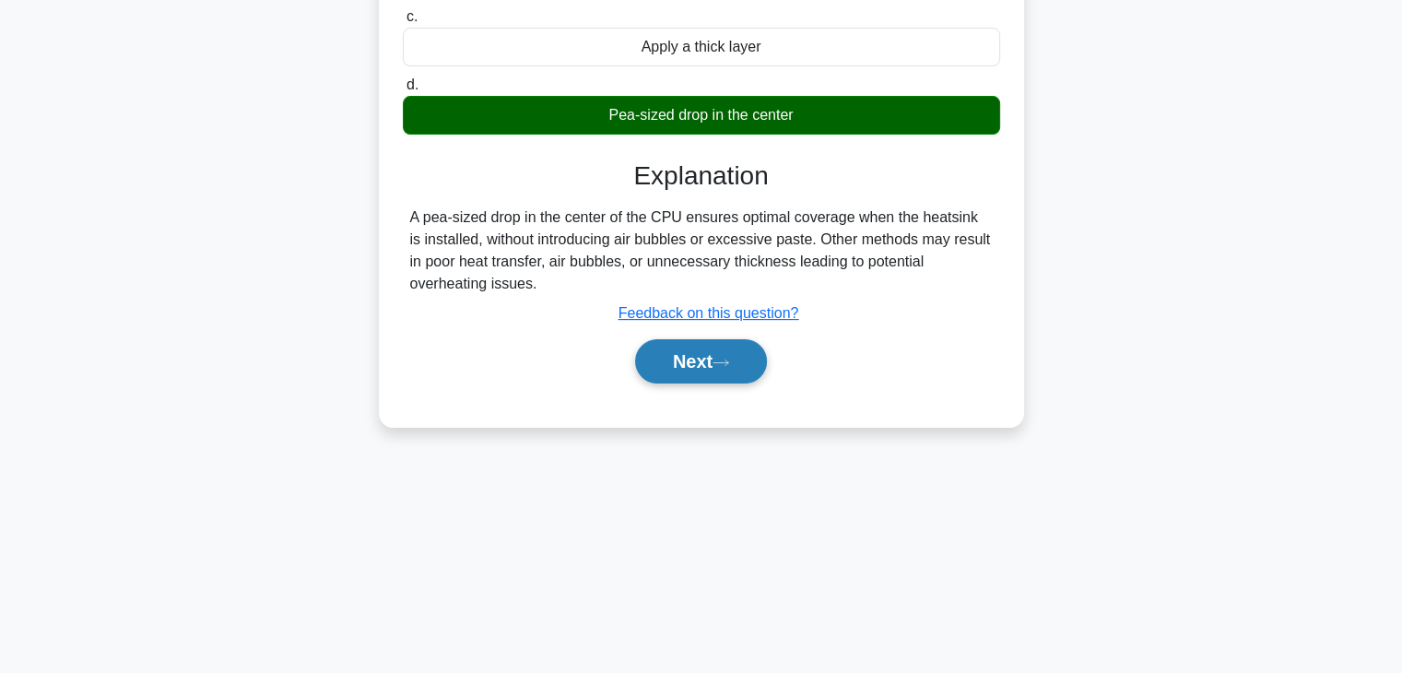
click at [727, 358] on icon at bounding box center [721, 363] width 17 height 10
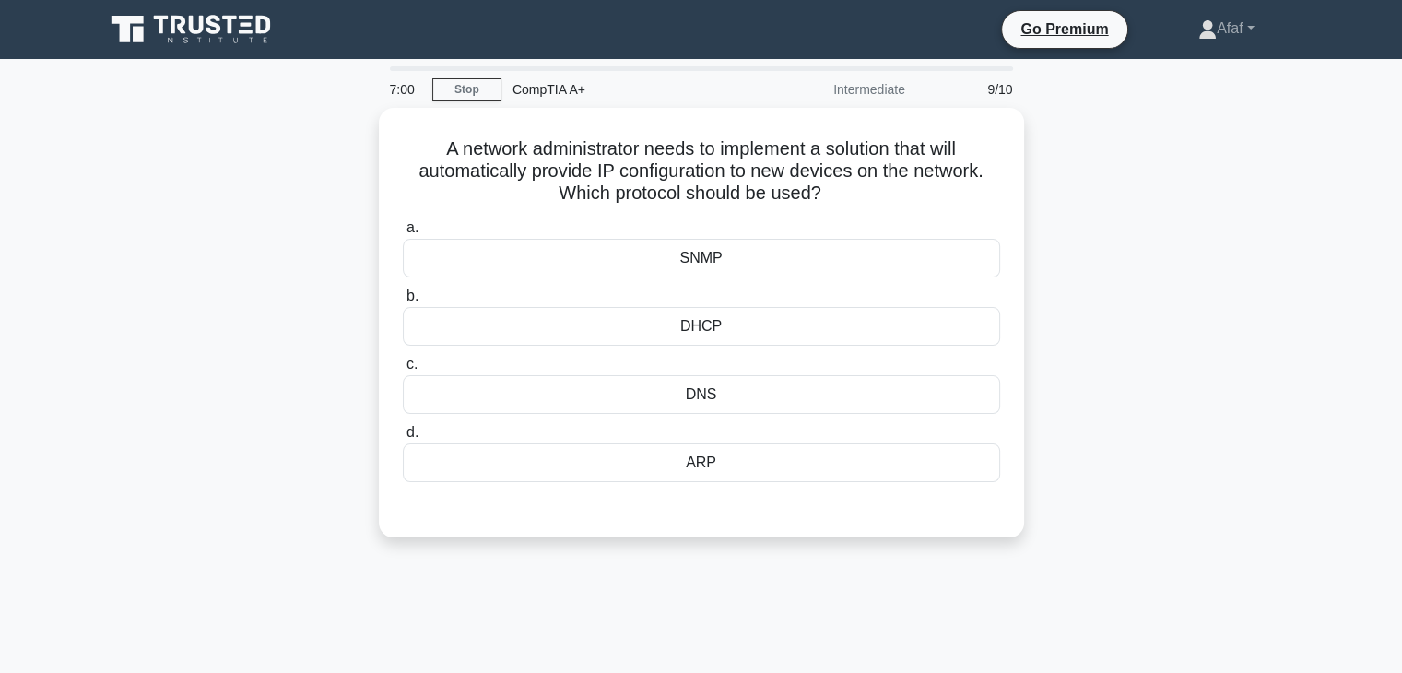
scroll to position [0, 0]
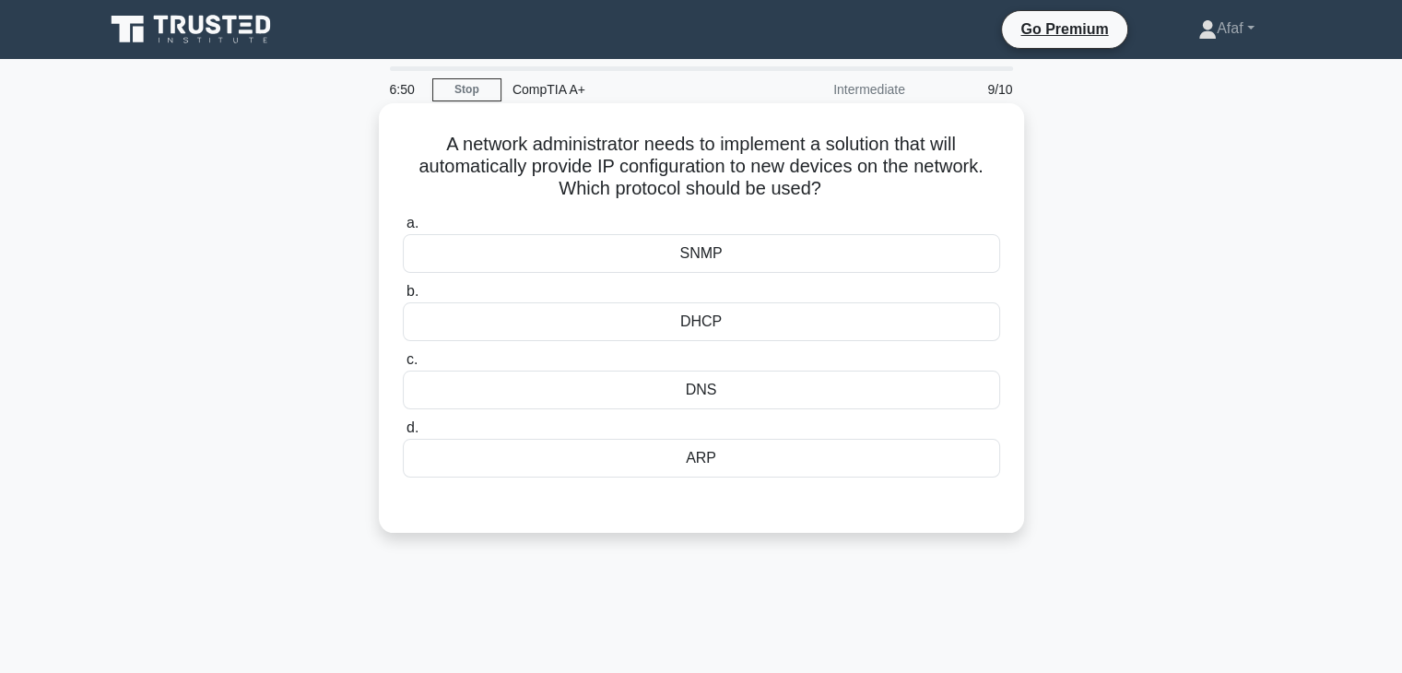
click at [730, 323] on div "DHCP" at bounding box center [701, 321] width 597 height 39
click at [403, 298] on input "b. DHCP" at bounding box center [403, 292] width 0 height 12
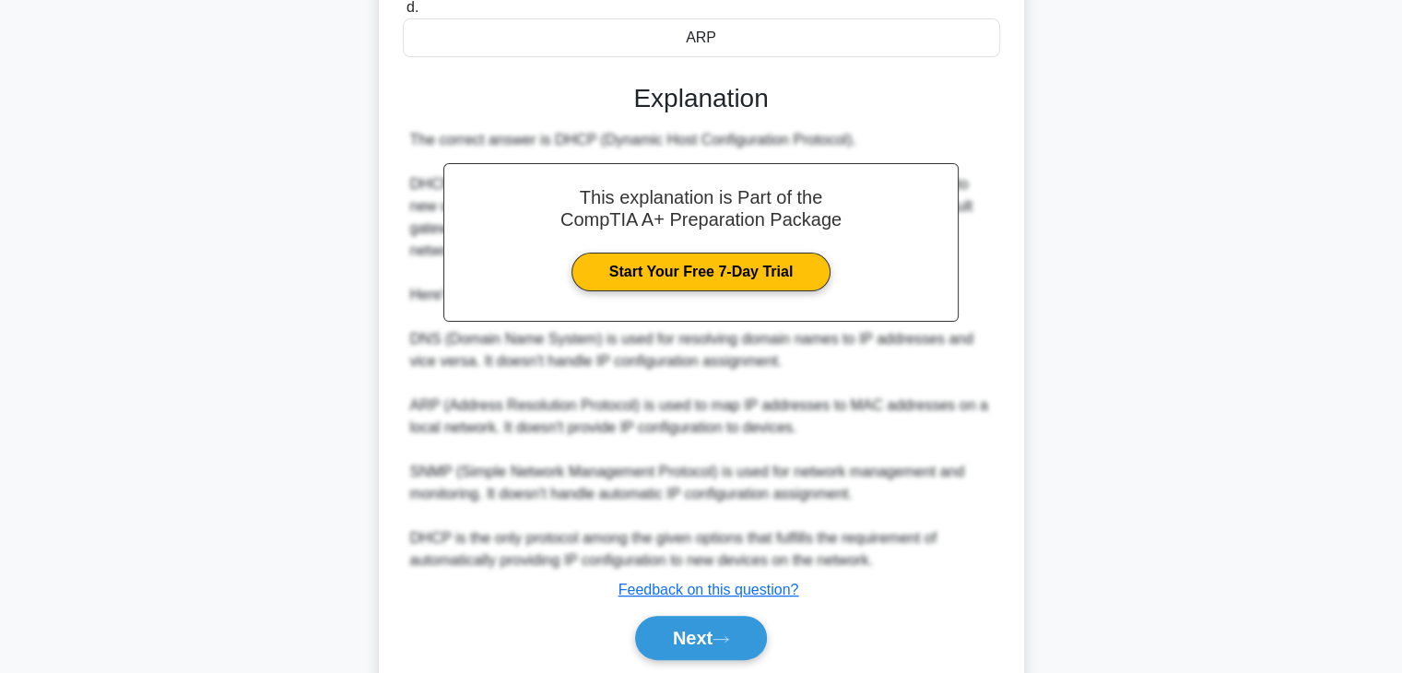
scroll to position [485, 0]
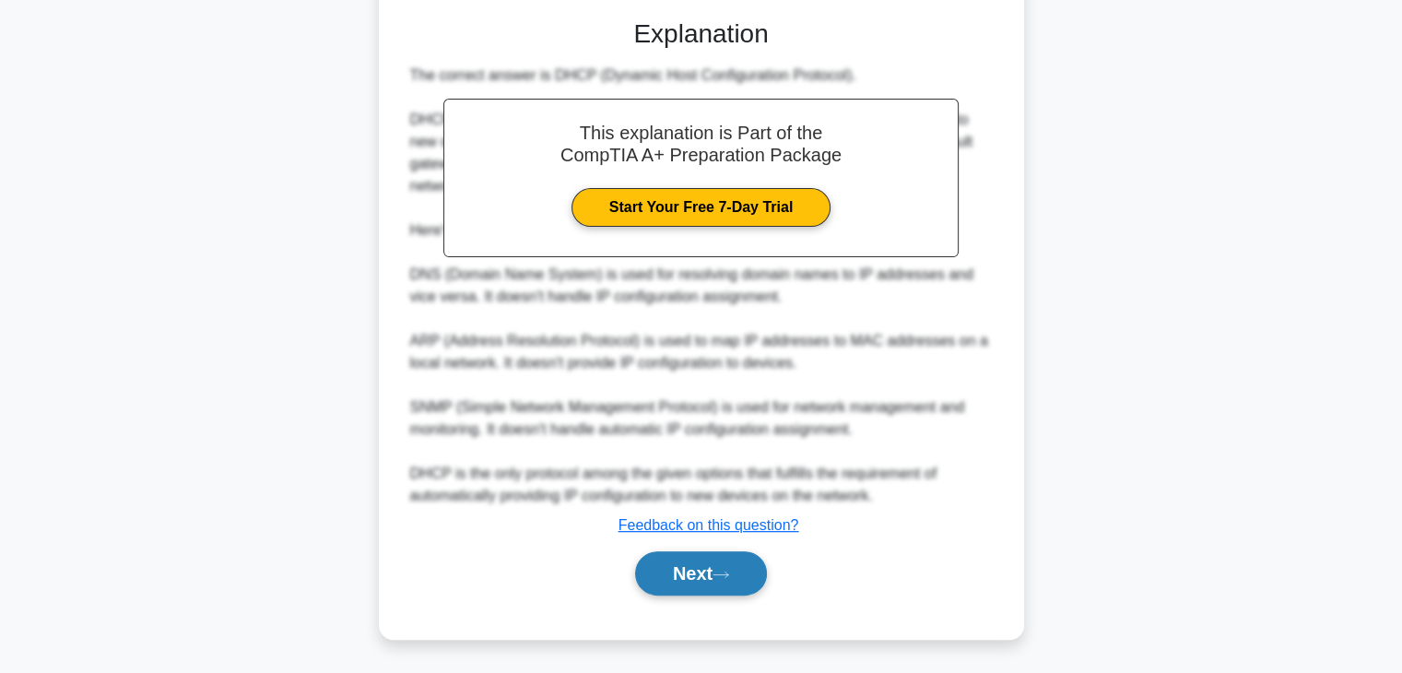
click at [684, 571] on button "Next" at bounding box center [701, 573] width 132 height 44
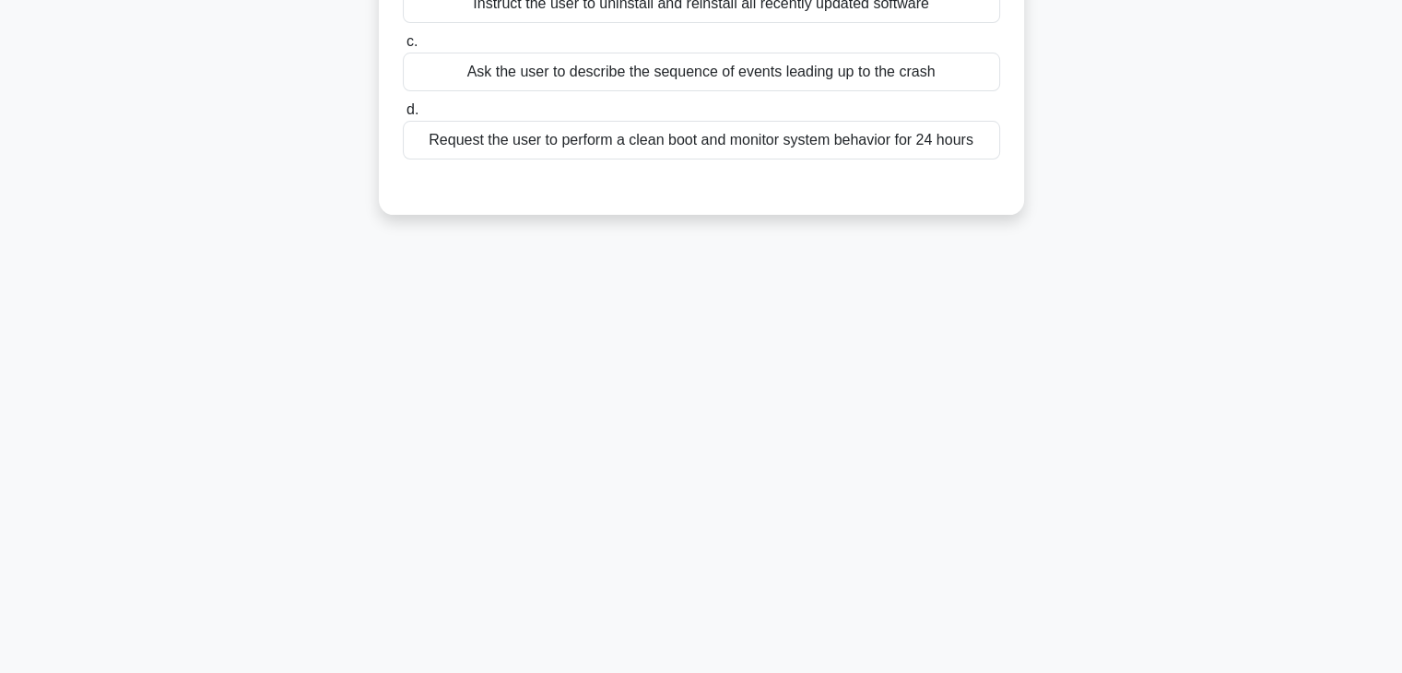
scroll to position [0, 0]
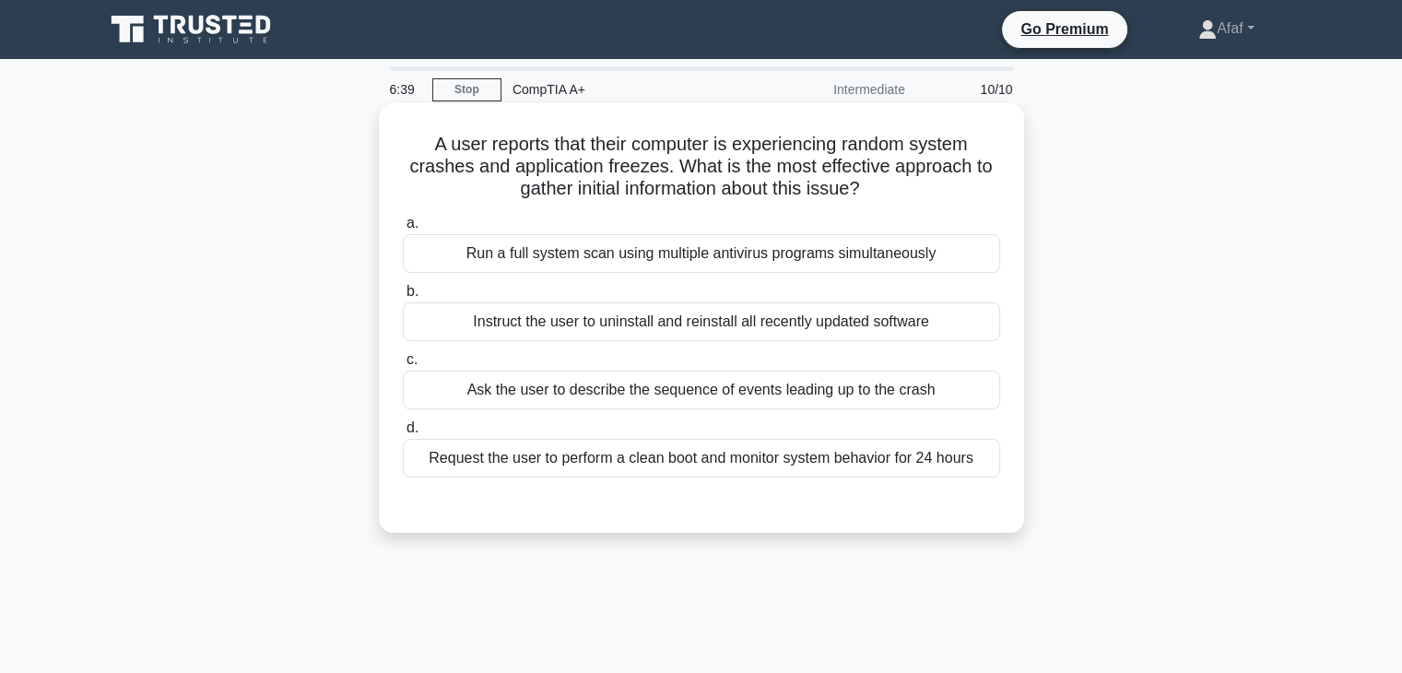
click at [775, 391] on div "Ask the user to describe the sequence of events leading up to the crash" at bounding box center [701, 390] width 597 height 39
click at [403, 366] on input "c. Ask the user to describe the sequence of events leading up to the crash" at bounding box center [403, 360] width 0 height 12
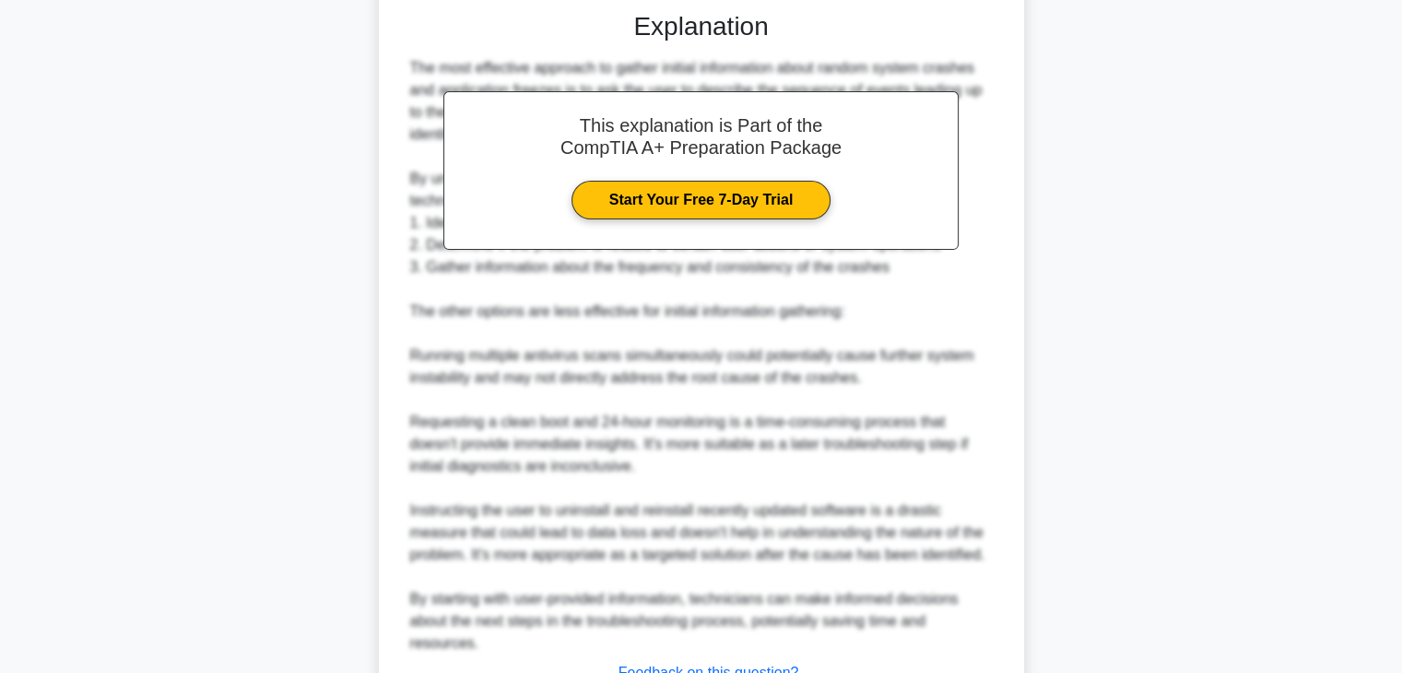
scroll to position [640, 0]
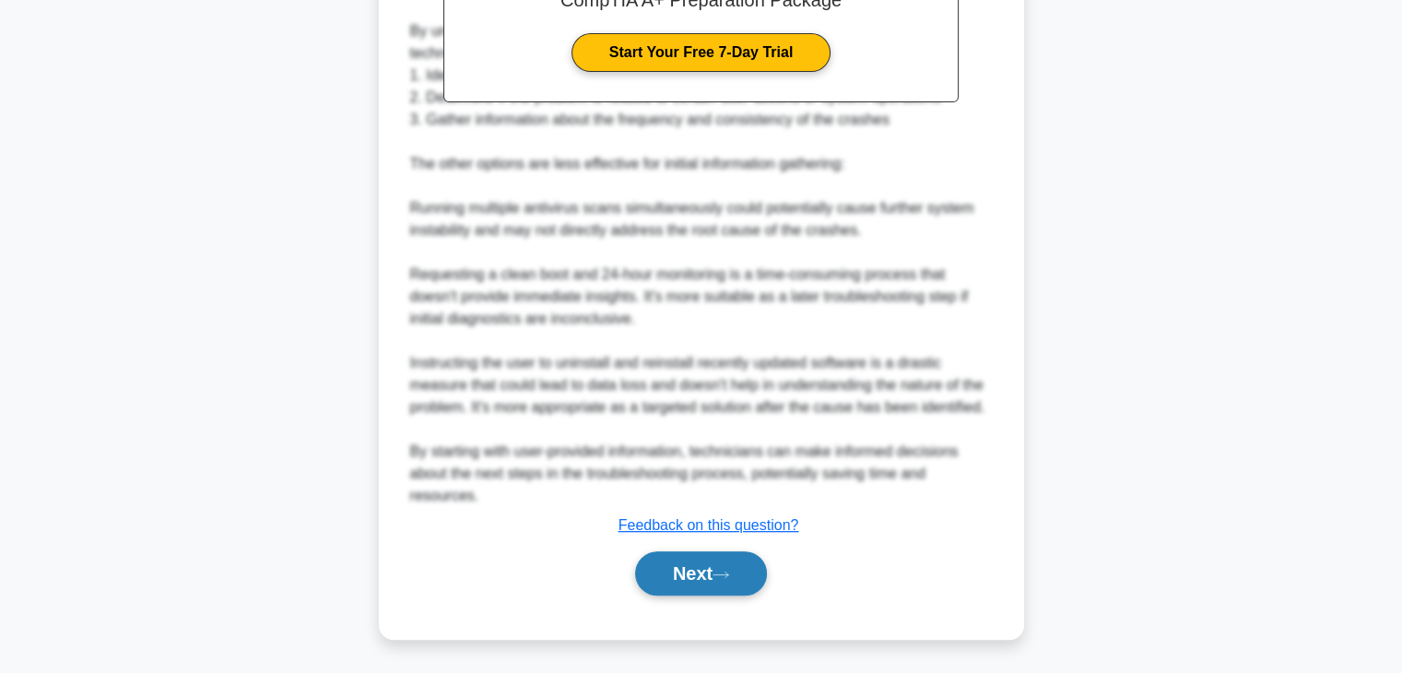
click at [676, 589] on button "Next" at bounding box center [701, 573] width 132 height 44
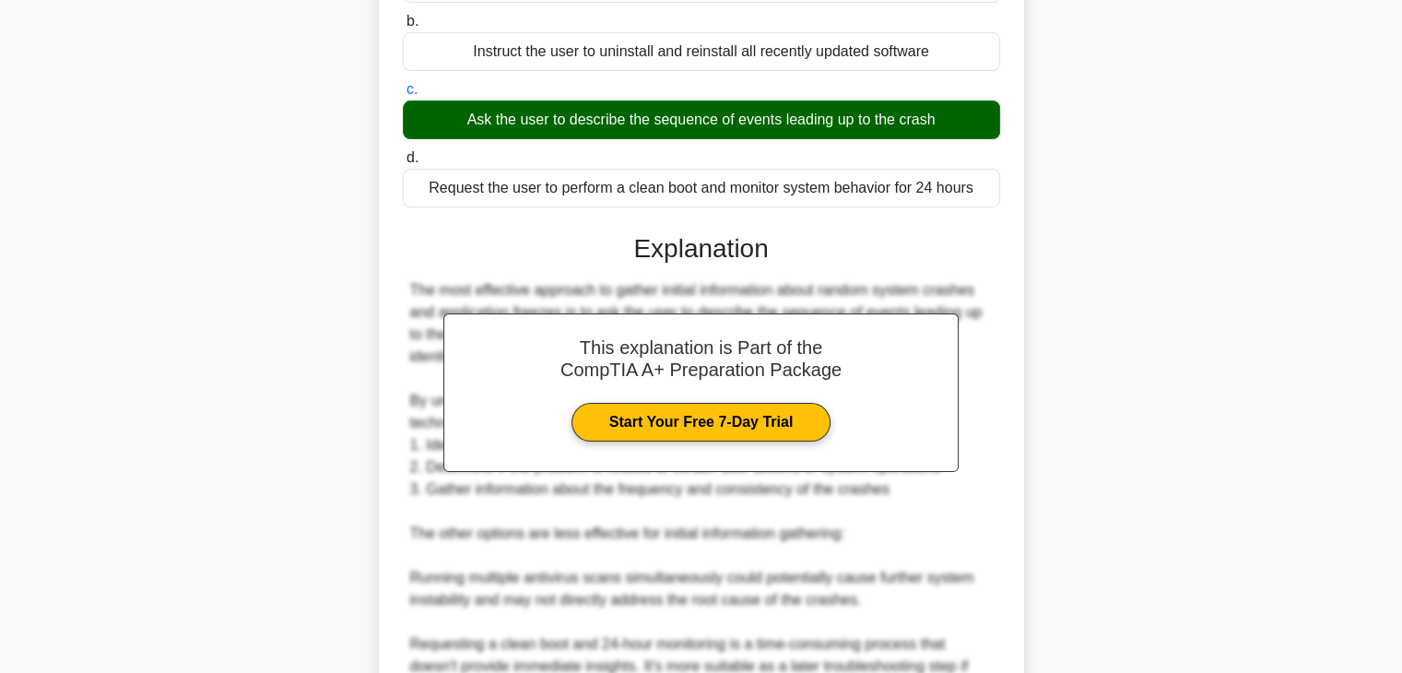
scroll to position [73, 0]
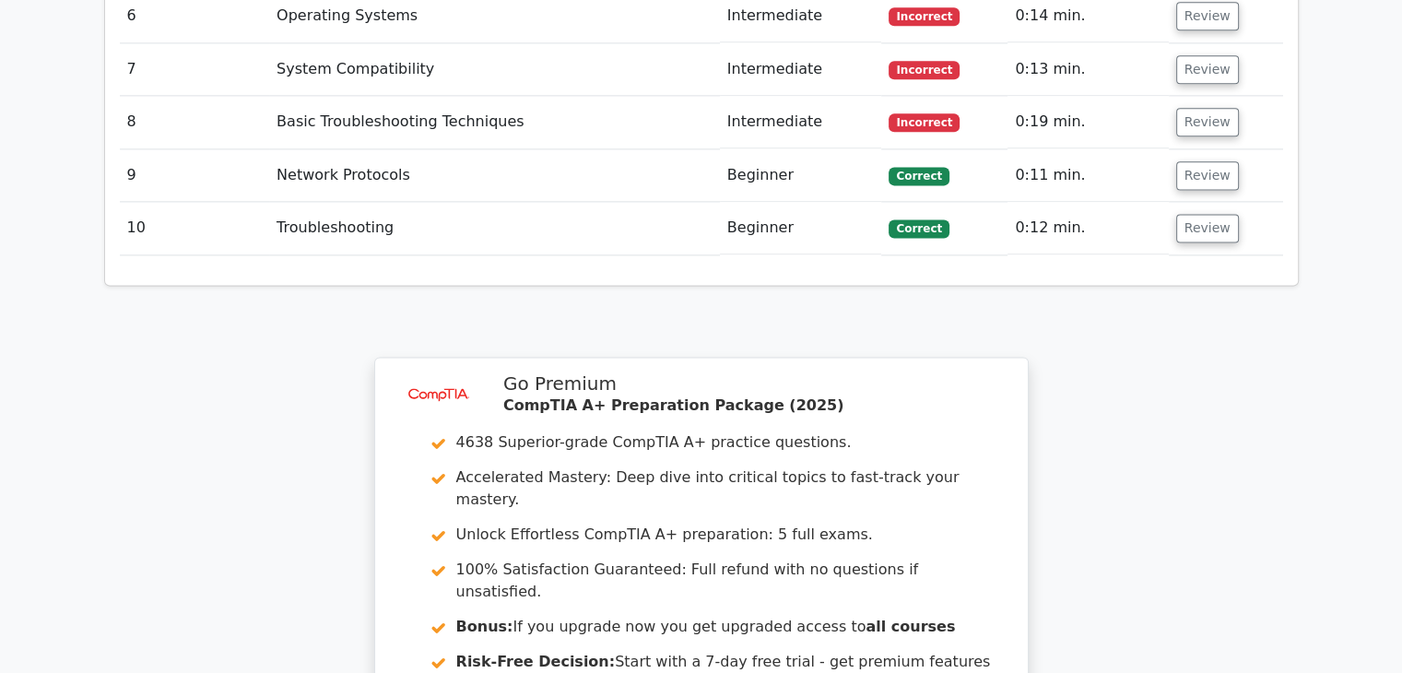
scroll to position [2830, 0]
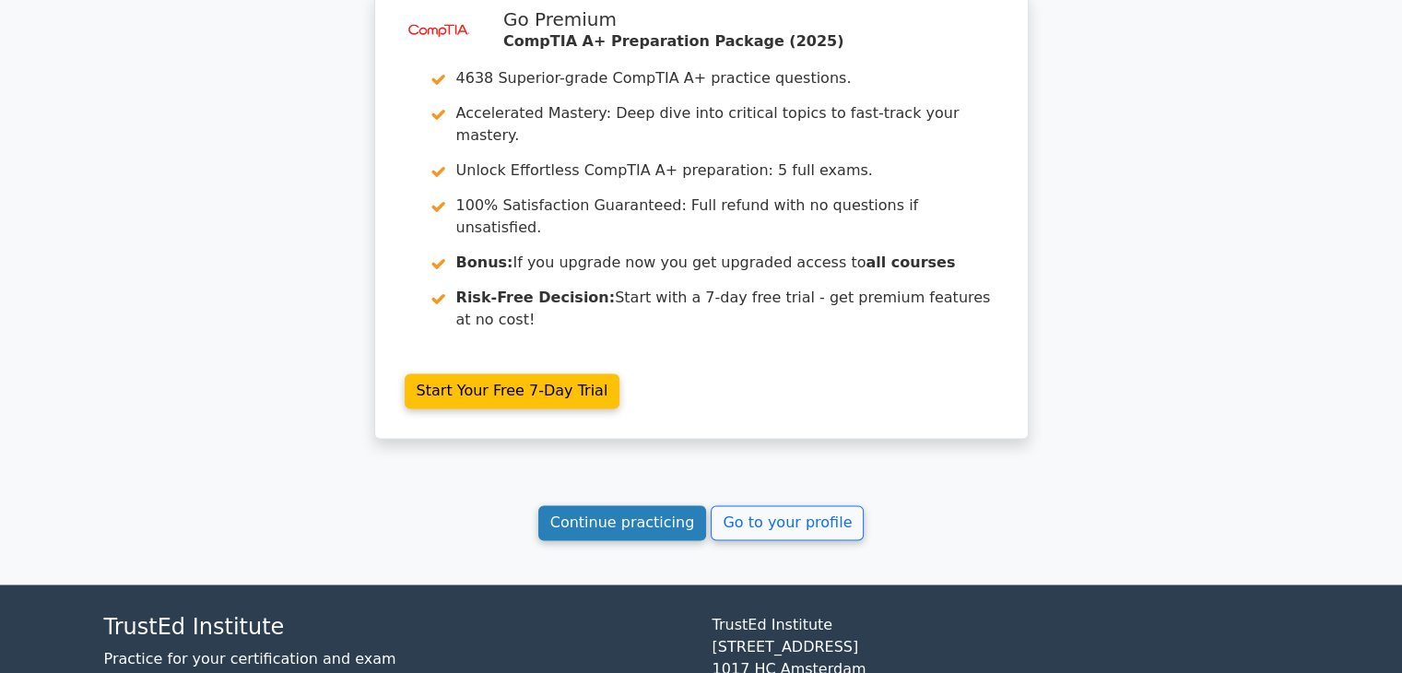
click at [614, 505] on link "Continue practicing" at bounding box center [622, 522] width 169 height 35
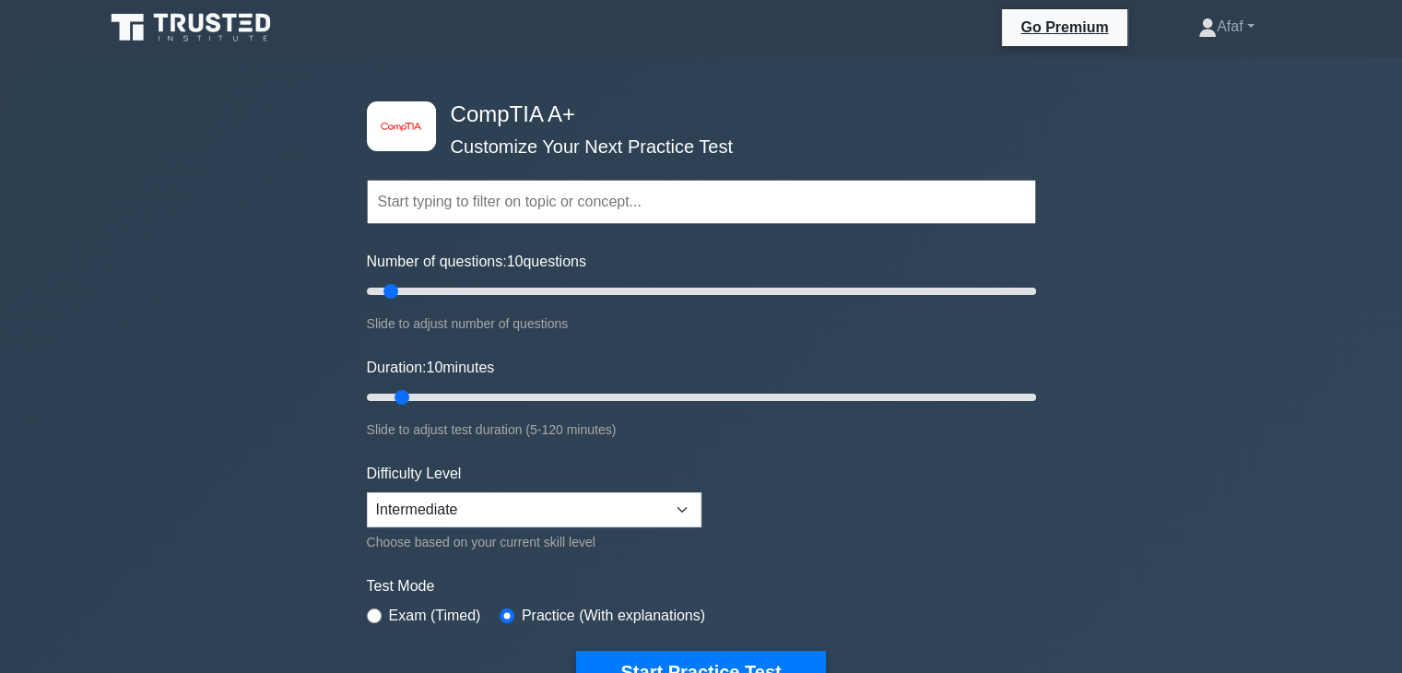
scroll to position [390, 0]
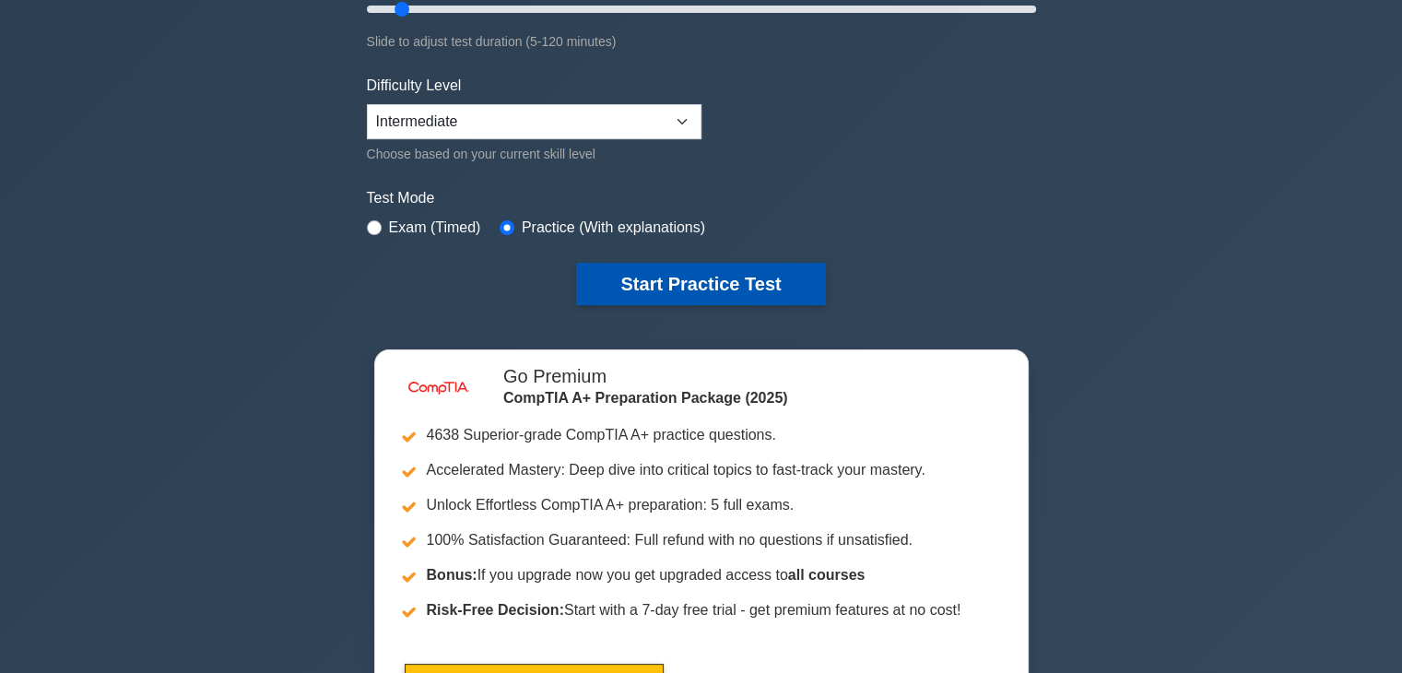
click at [668, 290] on button "Start Practice Test" at bounding box center [700, 284] width 249 height 42
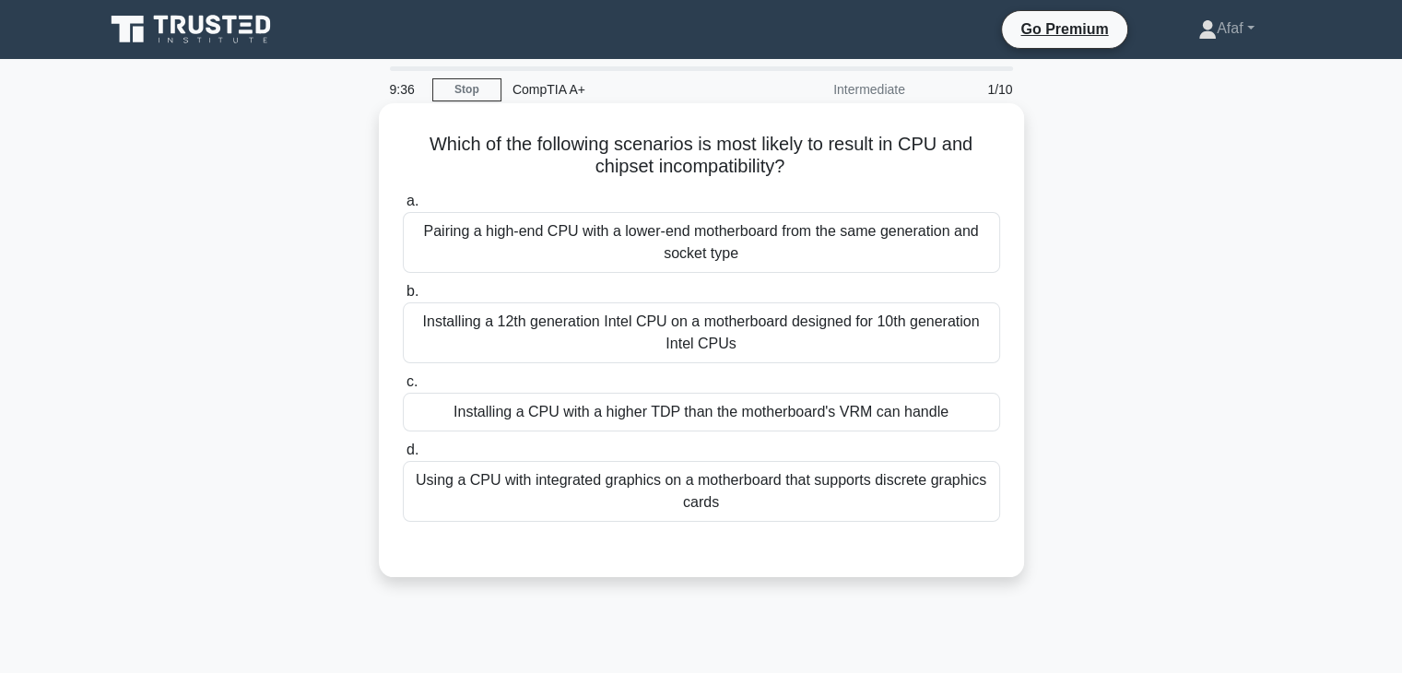
click at [834, 414] on div "Installing a CPU with a higher TDP than the motherboard's VRM can handle" at bounding box center [701, 412] width 597 height 39
click at [403, 388] on input "c. Installing a CPU with a higher TDP than the motherboard's VRM can handle" at bounding box center [403, 382] width 0 height 12
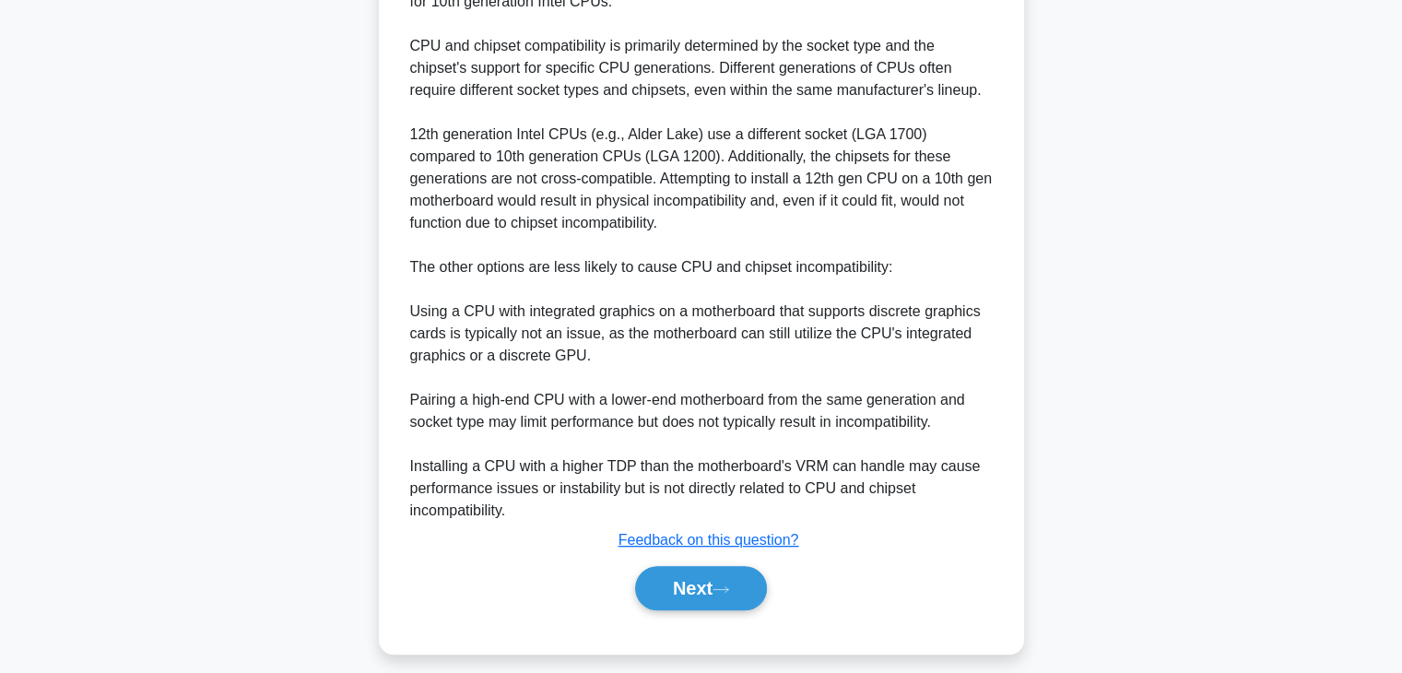
scroll to position [627, 0]
click at [668, 597] on button "Next" at bounding box center [701, 588] width 132 height 44
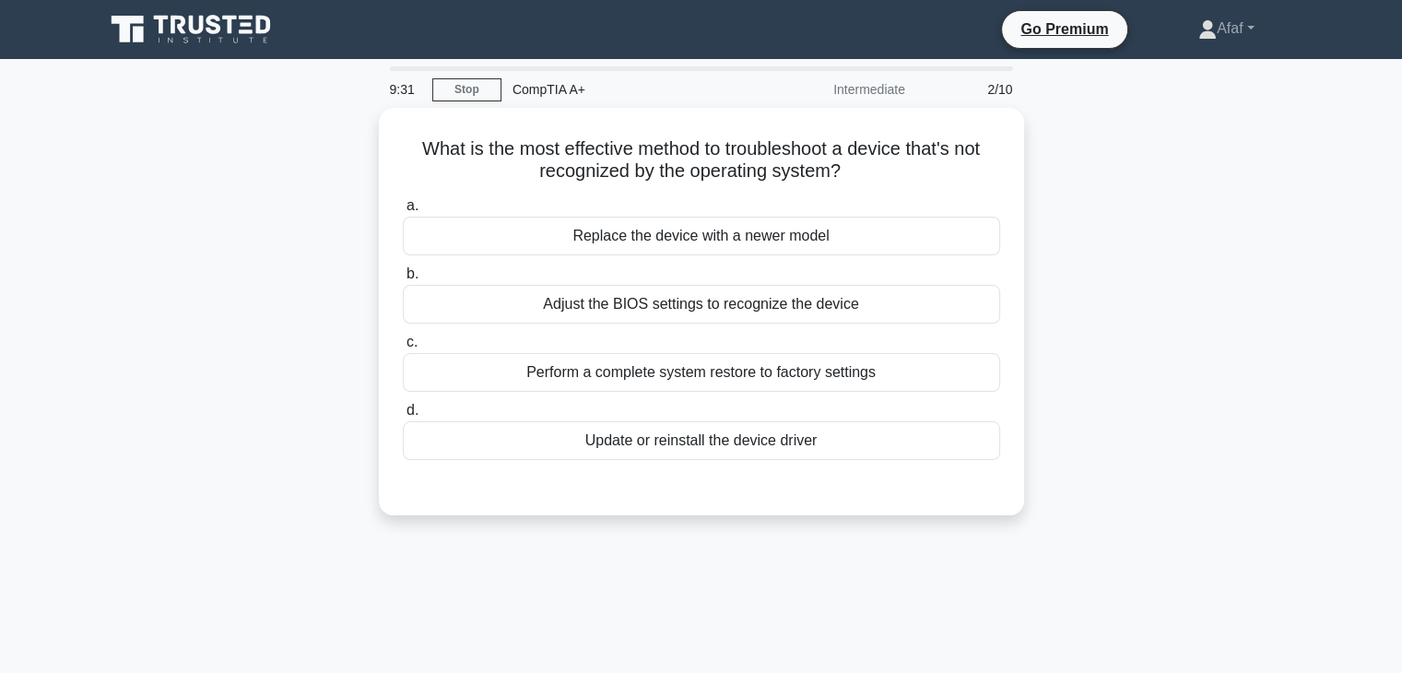
scroll to position [0, 0]
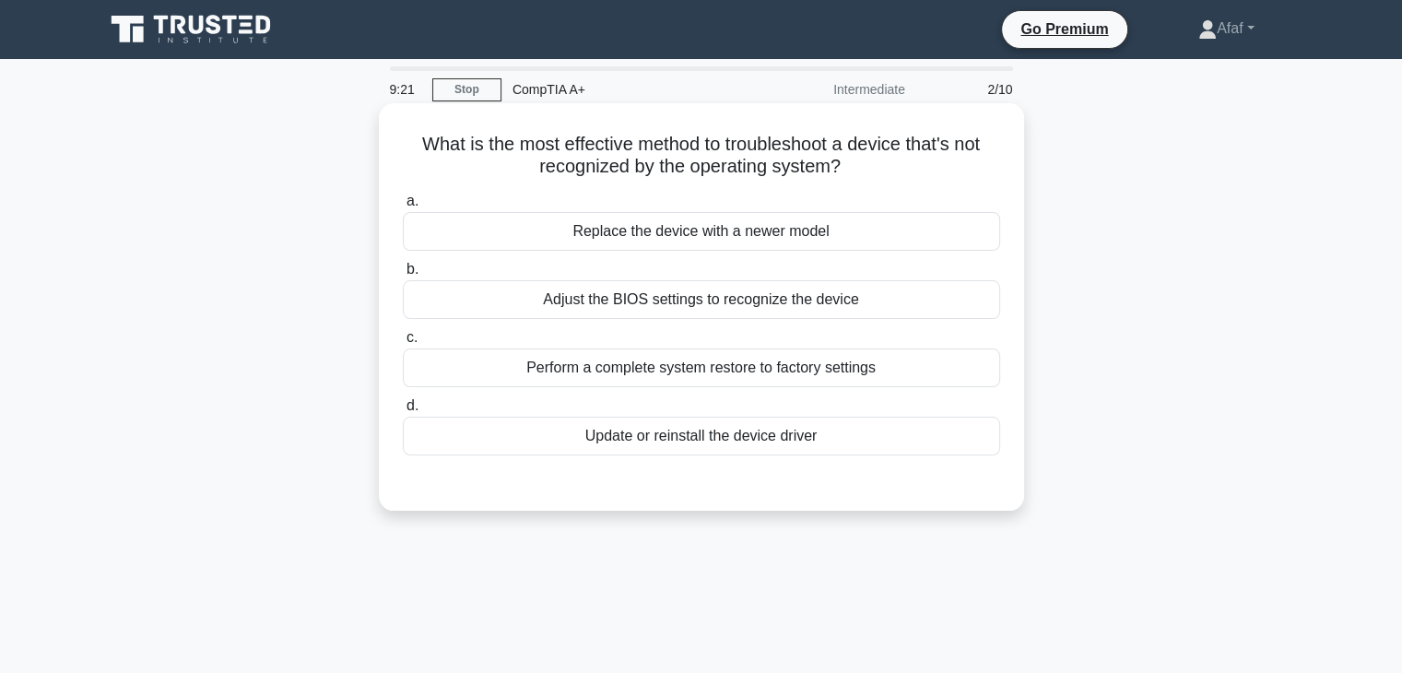
click at [838, 433] on div "Update or reinstall the device driver" at bounding box center [701, 436] width 597 height 39
click at [403, 412] on input "d. Update or reinstall the device driver" at bounding box center [403, 406] width 0 height 12
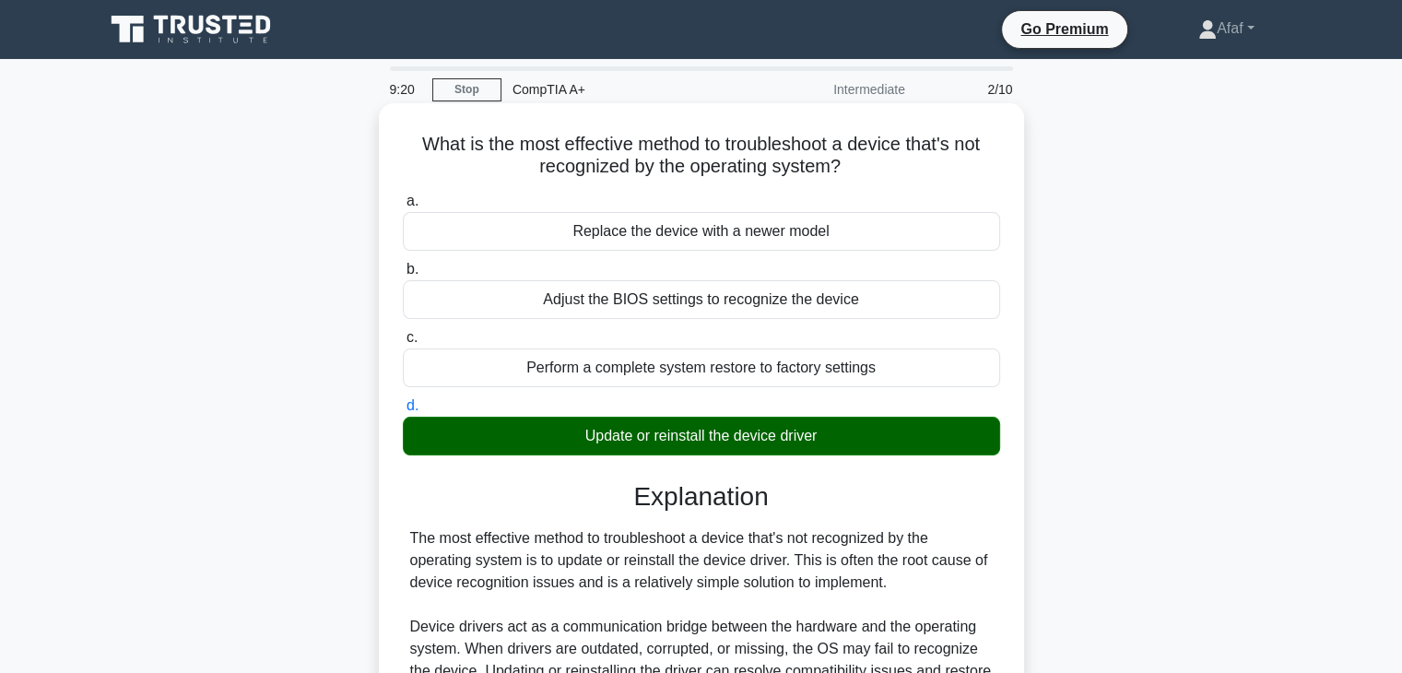
scroll to position [482, 0]
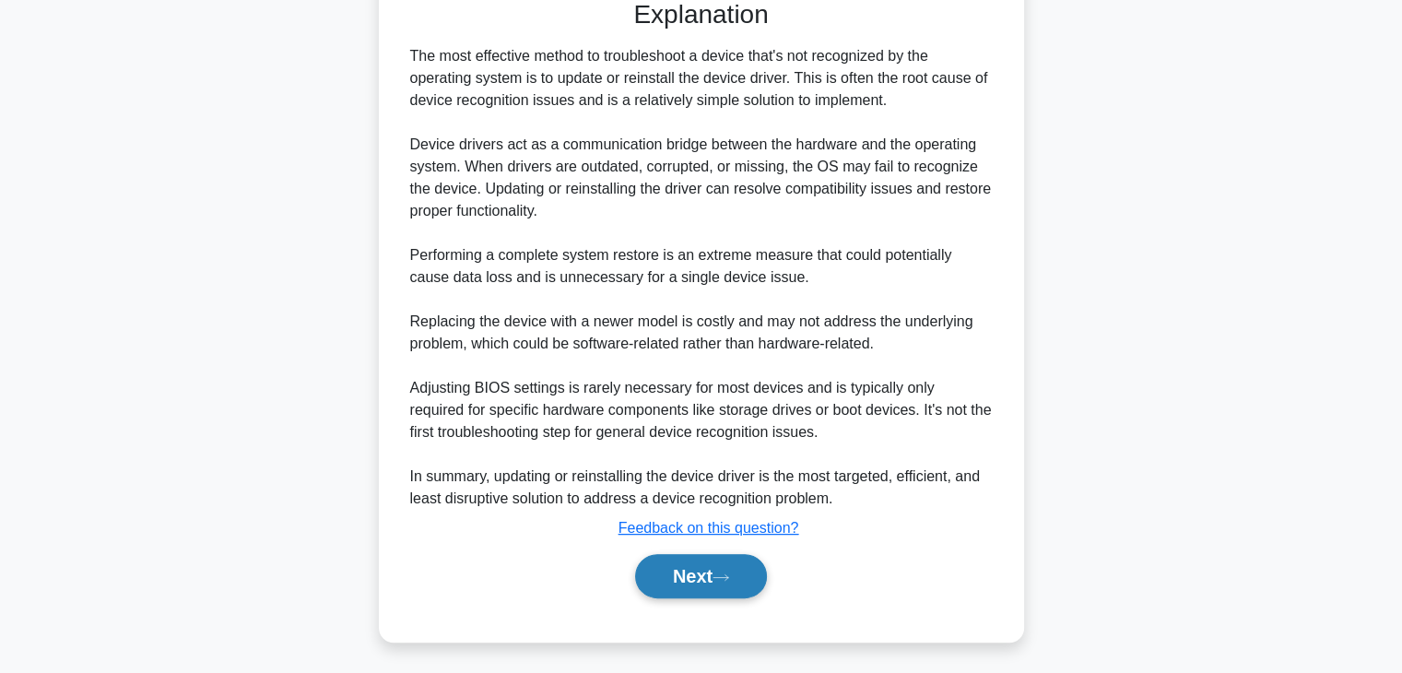
click at [729, 580] on icon at bounding box center [721, 578] width 17 height 10
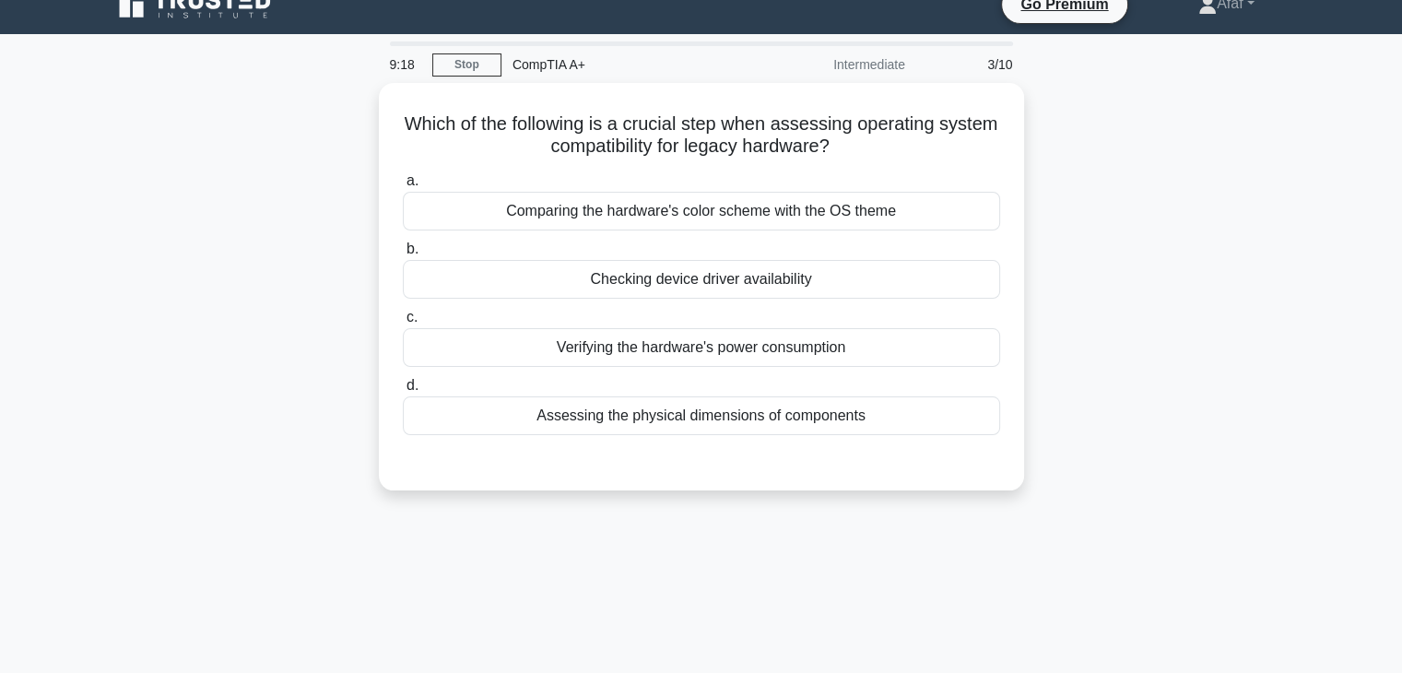
scroll to position [0, 0]
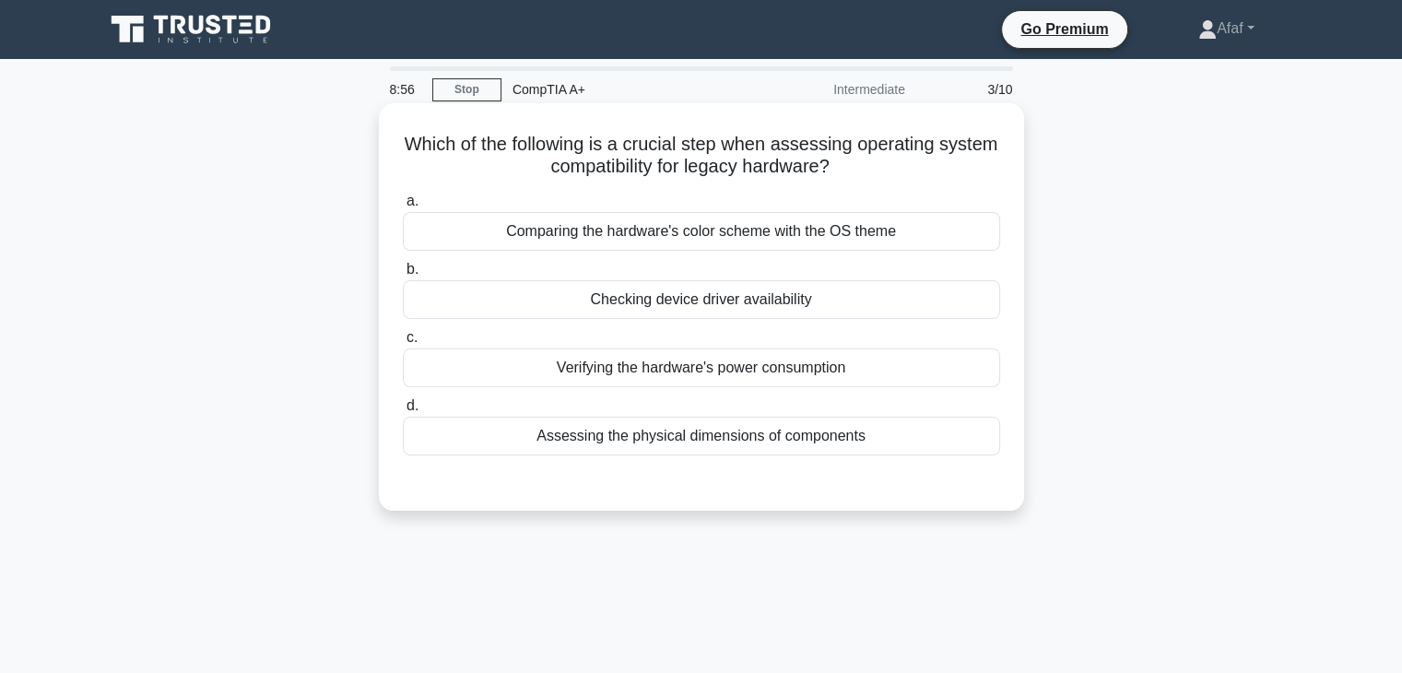
click at [828, 305] on div "Checking device driver availability" at bounding box center [701, 299] width 597 height 39
click at [403, 276] on input "b. Checking device driver availability" at bounding box center [403, 270] width 0 height 12
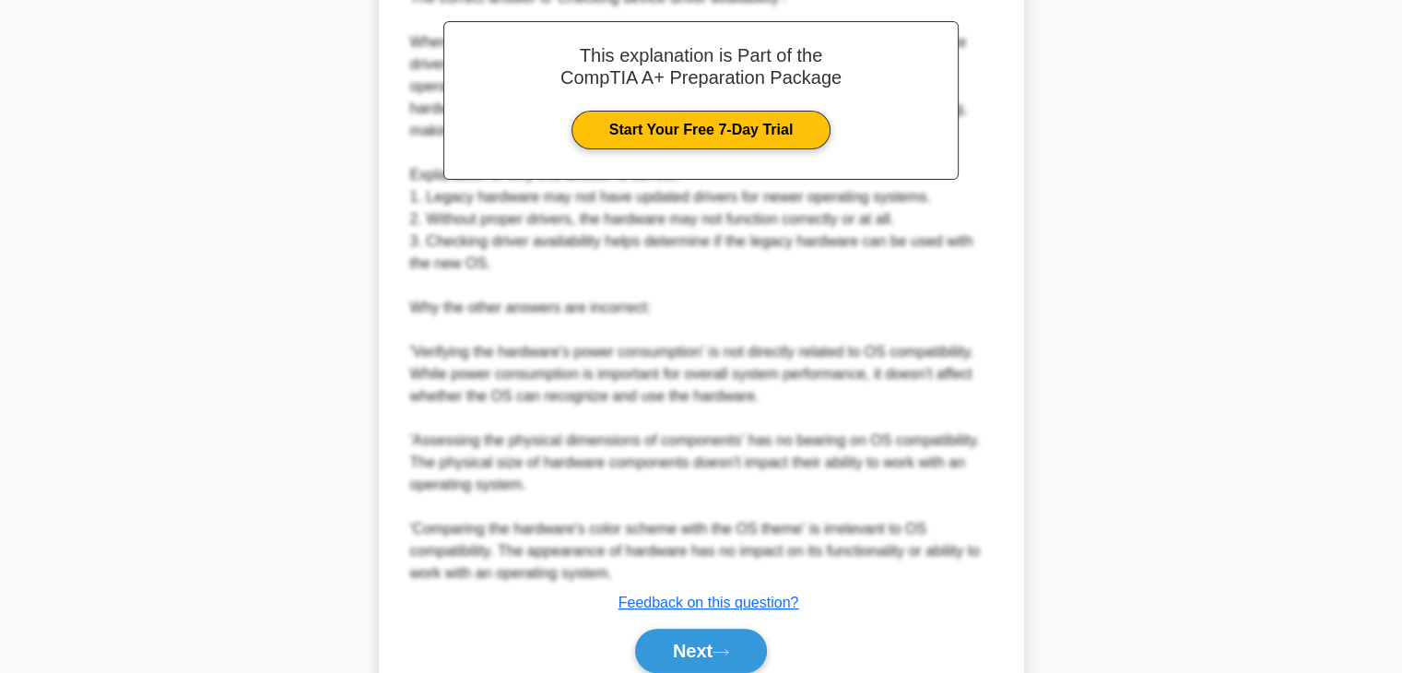
scroll to position [544, 0]
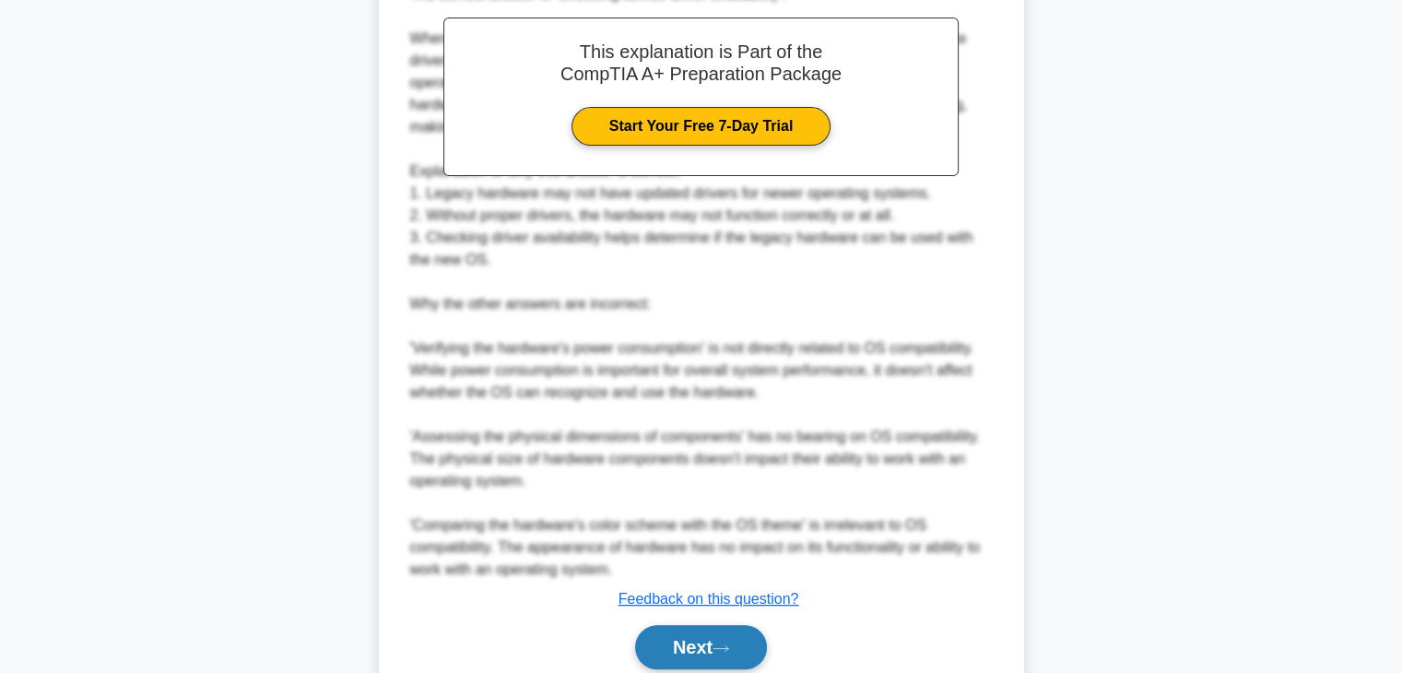
click at [746, 638] on button "Next" at bounding box center [701, 647] width 132 height 44
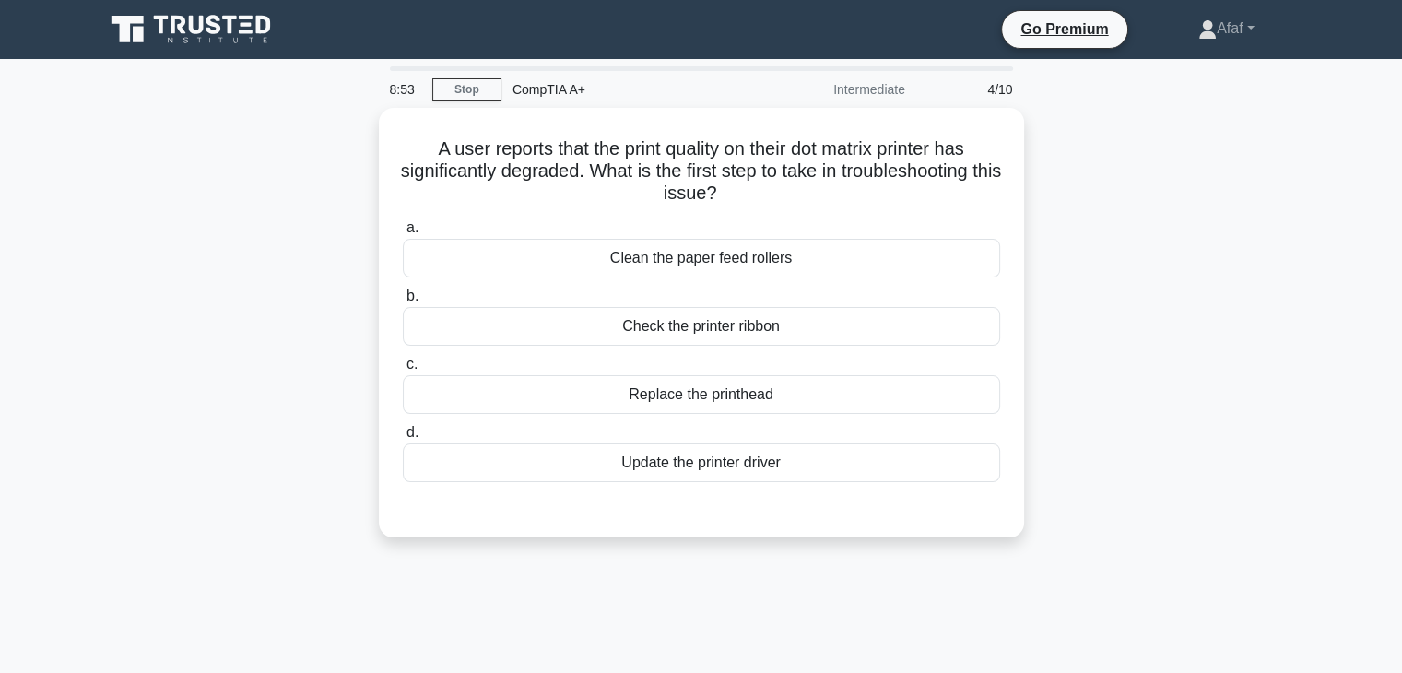
scroll to position [0, 0]
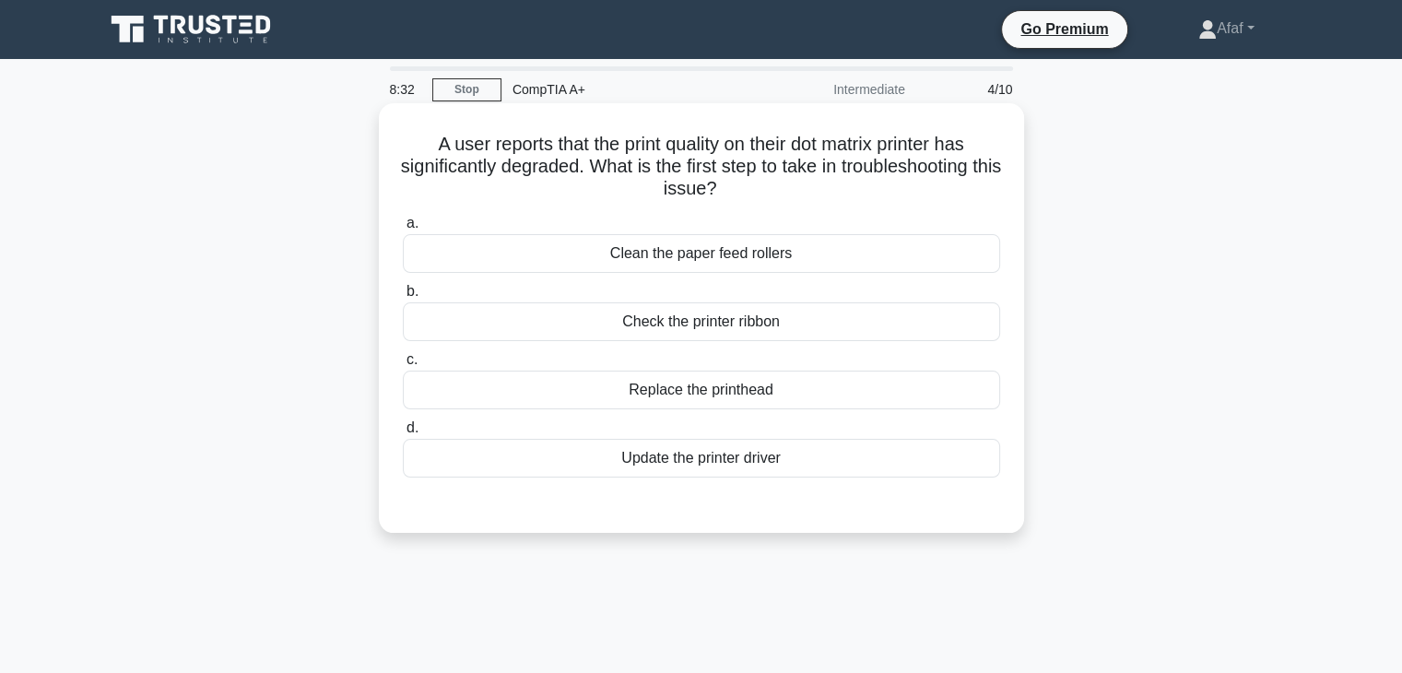
click at [760, 471] on div "Update the printer driver" at bounding box center [701, 458] width 597 height 39
click at [403, 434] on input "d. Update the printer driver" at bounding box center [403, 428] width 0 height 12
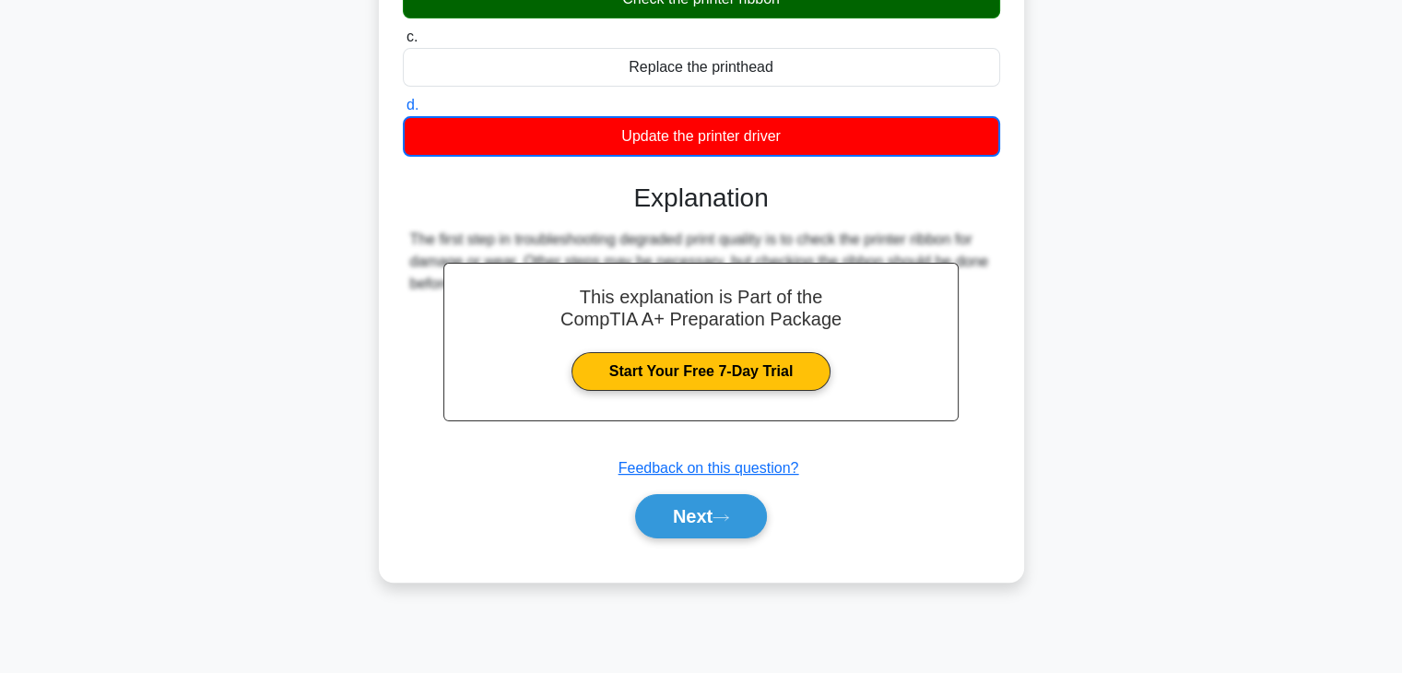
scroll to position [318, 0]
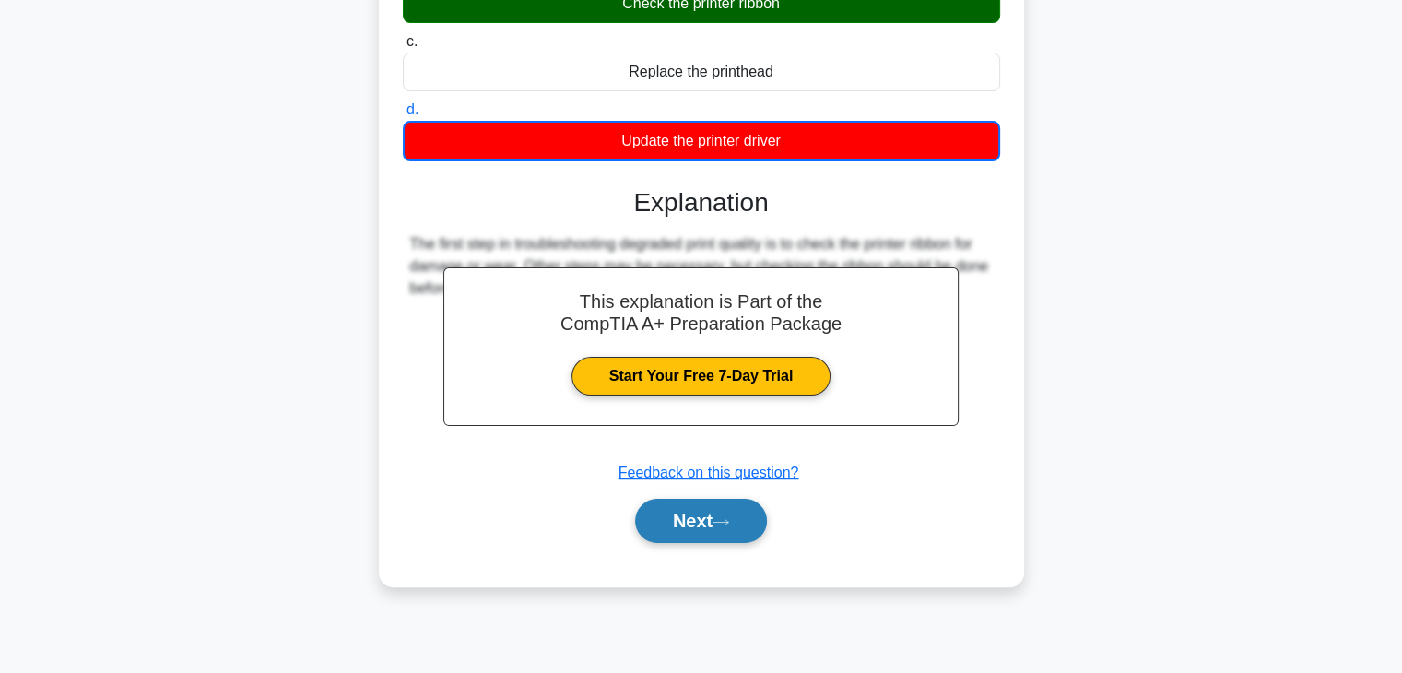
click at [726, 528] on button "Next" at bounding box center [701, 521] width 132 height 44
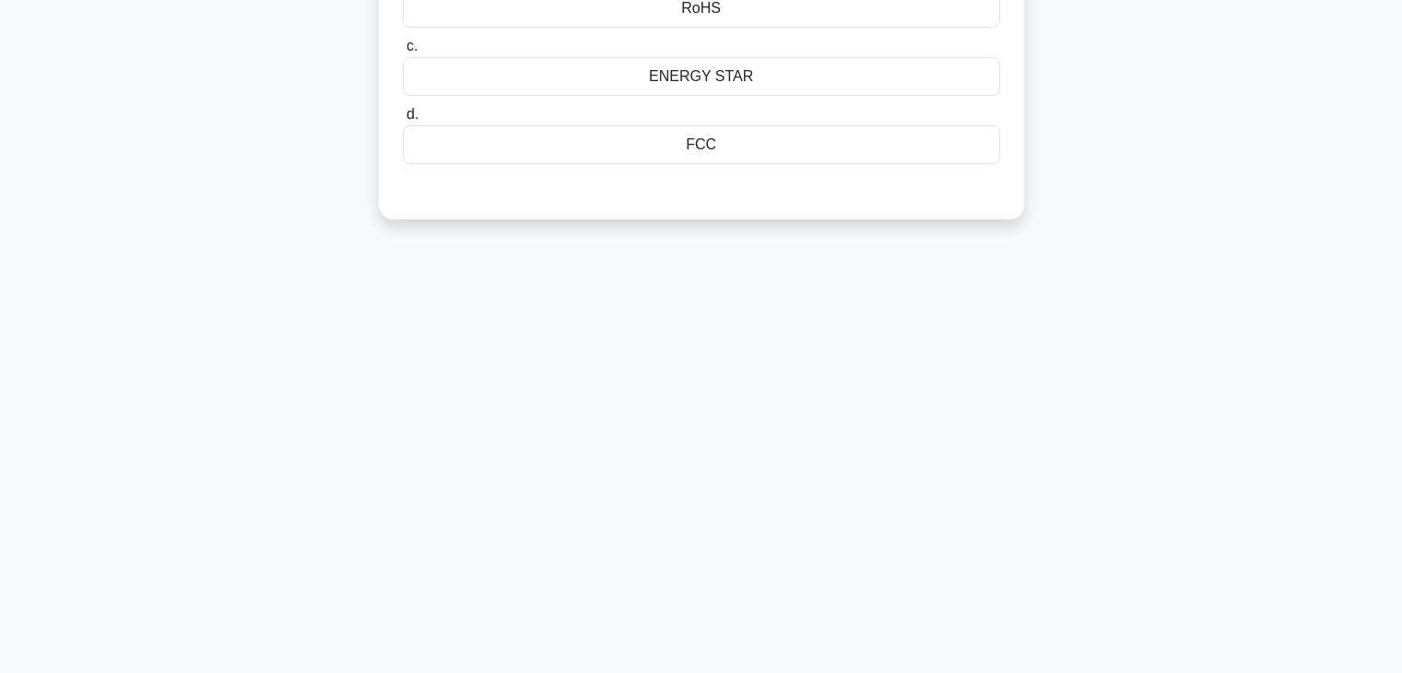
scroll to position [0, 0]
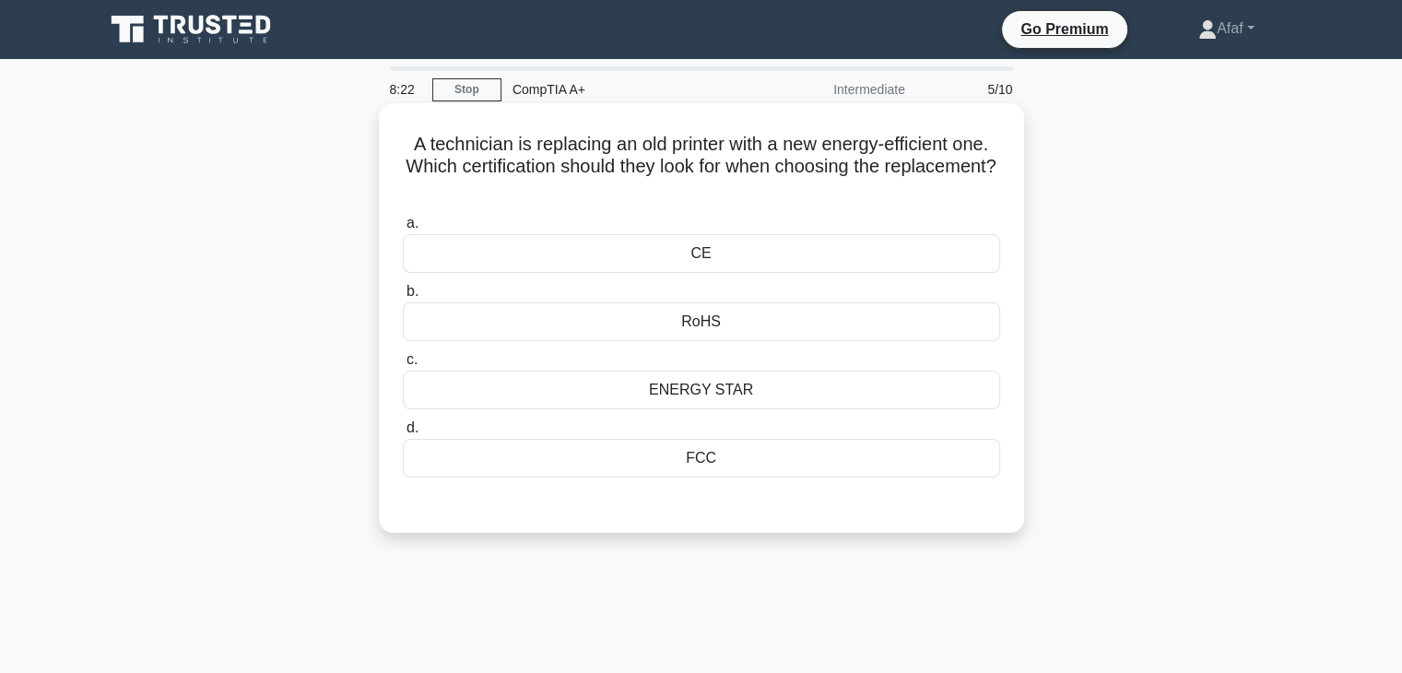
click at [822, 386] on div "ENERGY STAR" at bounding box center [701, 390] width 597 height 39
click at [403, 366] on input "c. ENERGY STAR" at bounding box center [403, 360] width 0 height 12
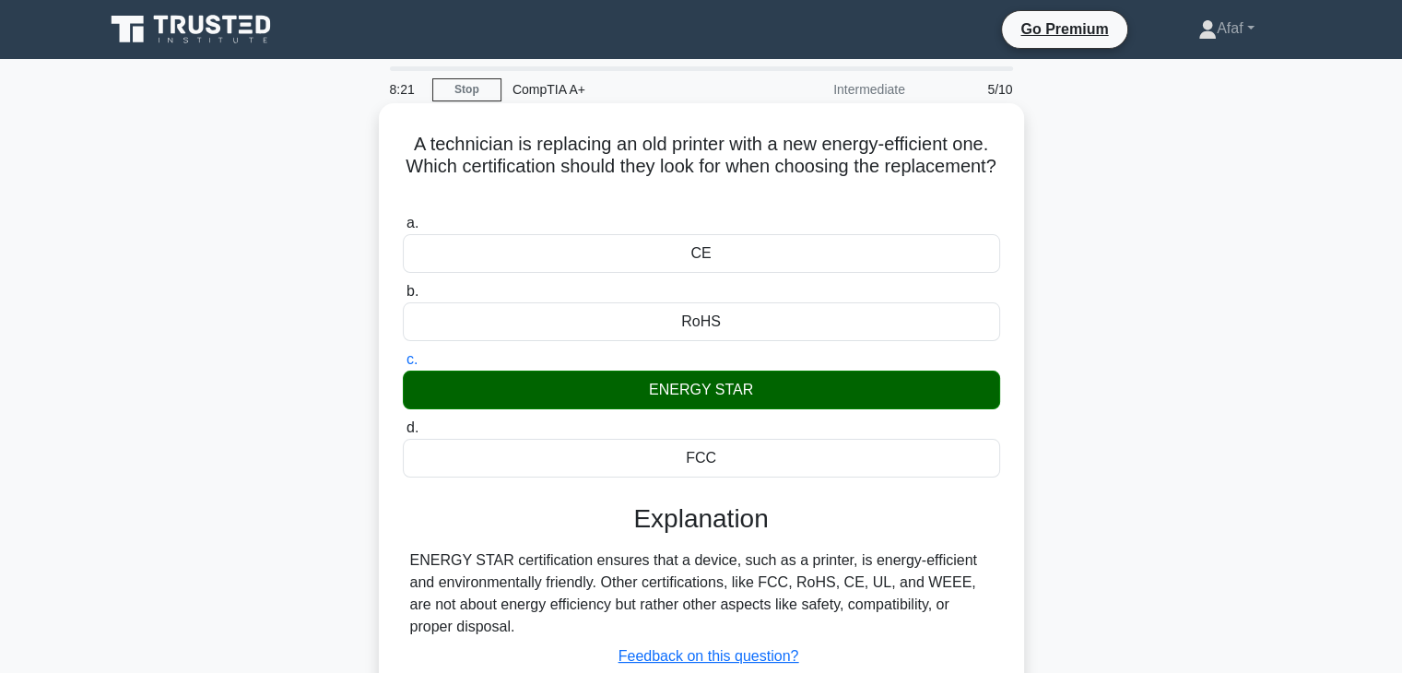
scroll to position [324, 0]
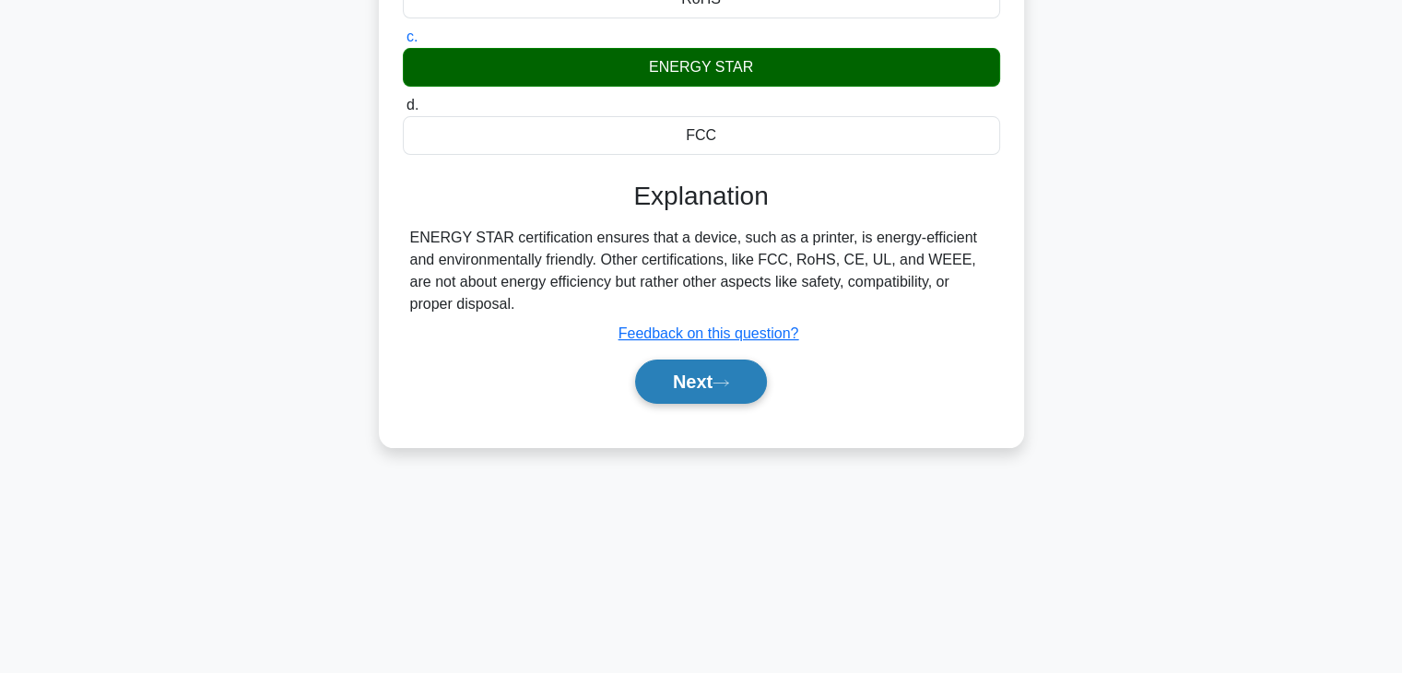
click at [747, 383] on button "Next" at bounding box center [701, 382] width 132 height 44
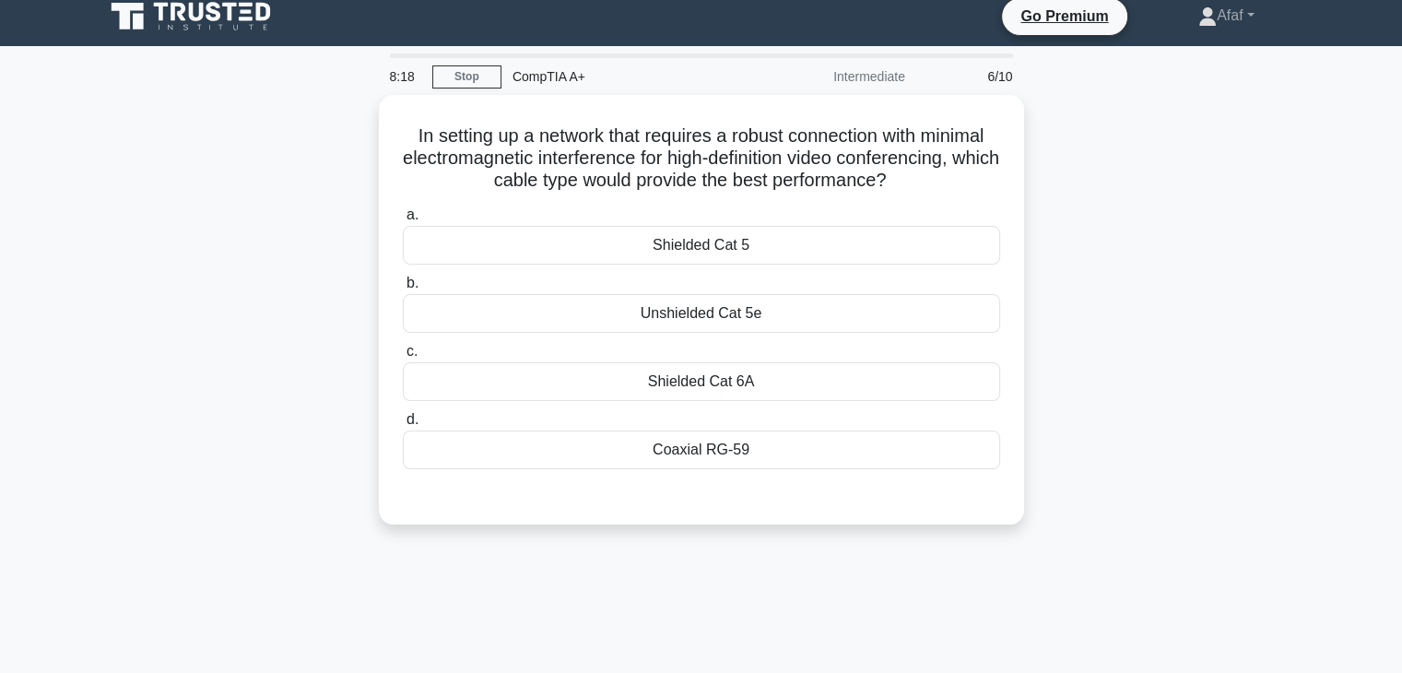
scroll to position [14, 0]
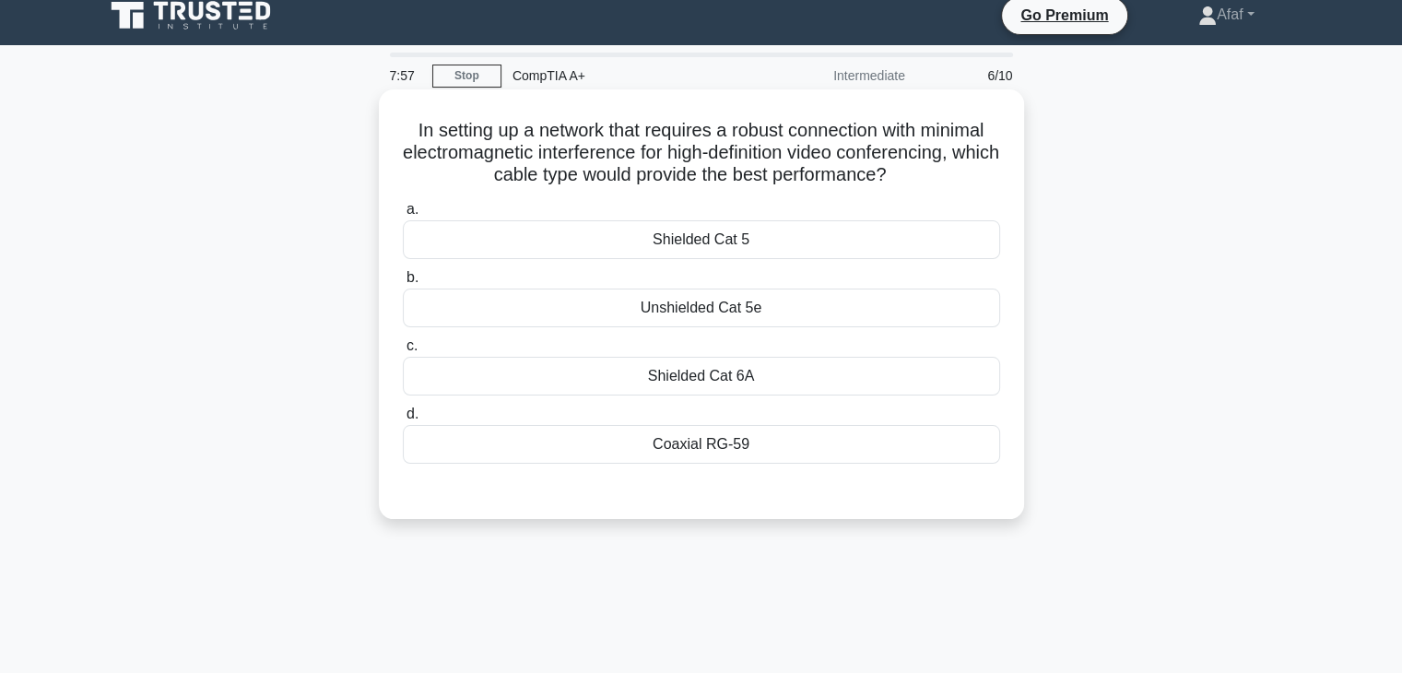
click at [739, 373] on div "Shielded Cat 6A" at bounding box center [701, 376] width 597 height 39
click at [403, 352] on input "c. Shielded Cat 6A" at bounding box center [403, 346] width 0 height 12
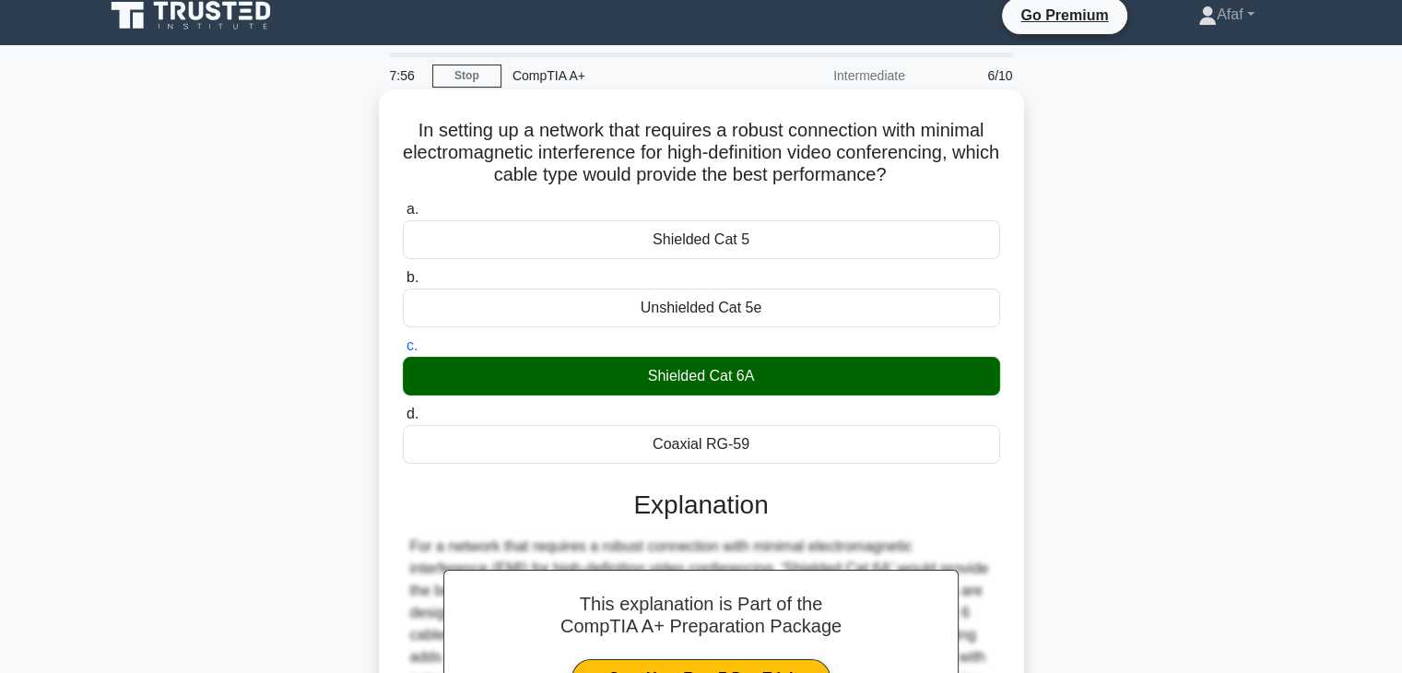
scroll to position [396, 0]
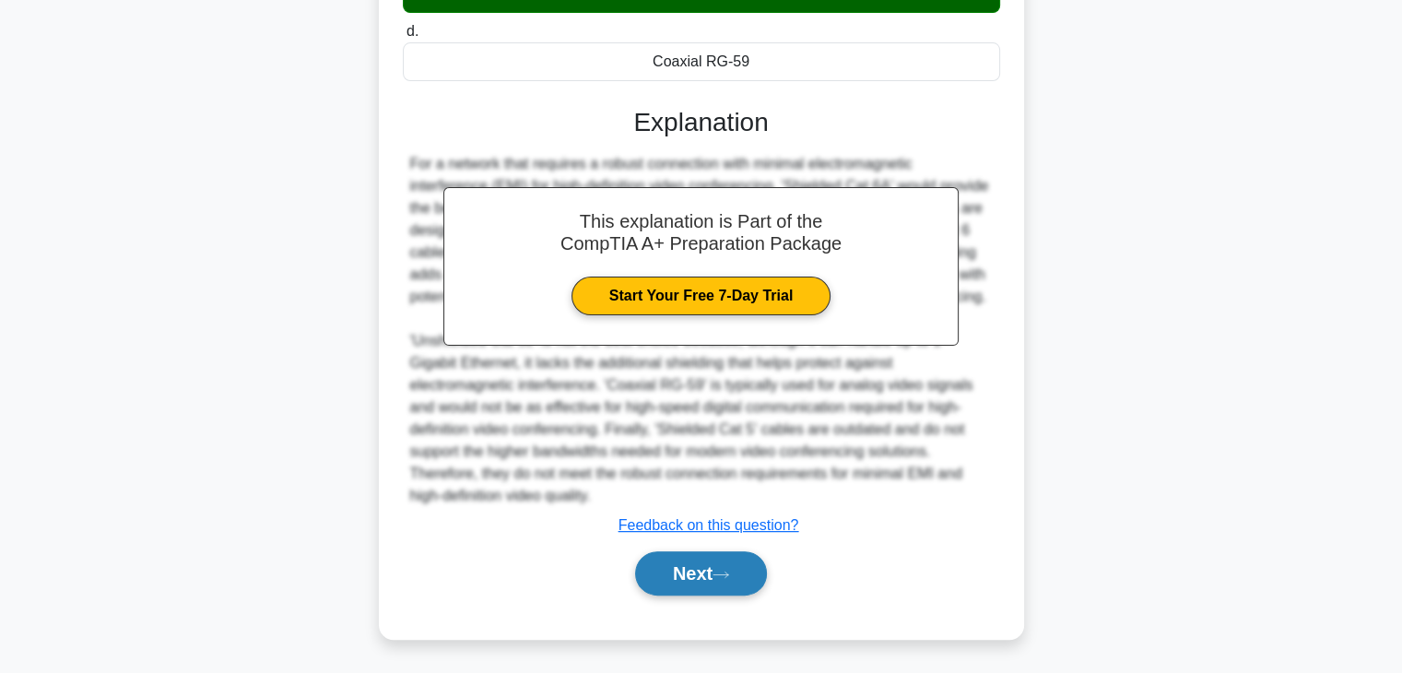
click at [697, 572] on button "Next" at bounding box center [701, 573] width 132 height 44
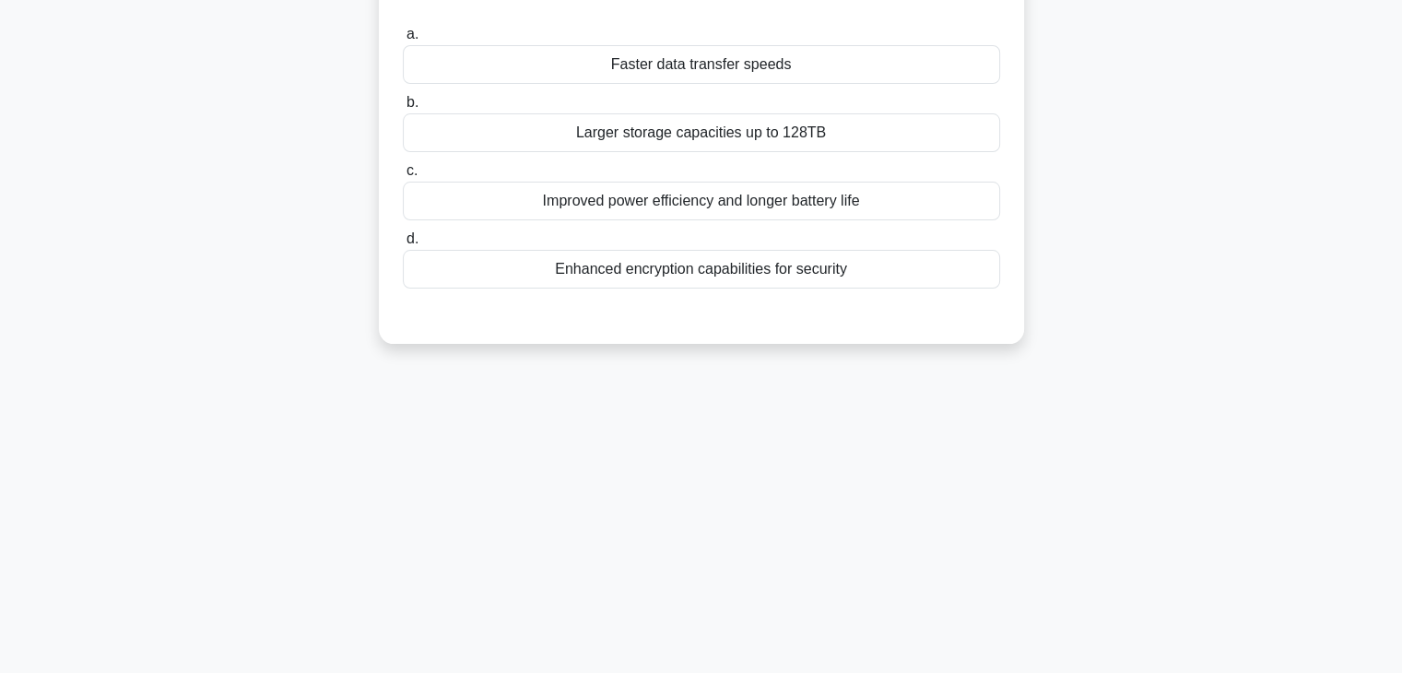
scroll to position [8, 0]
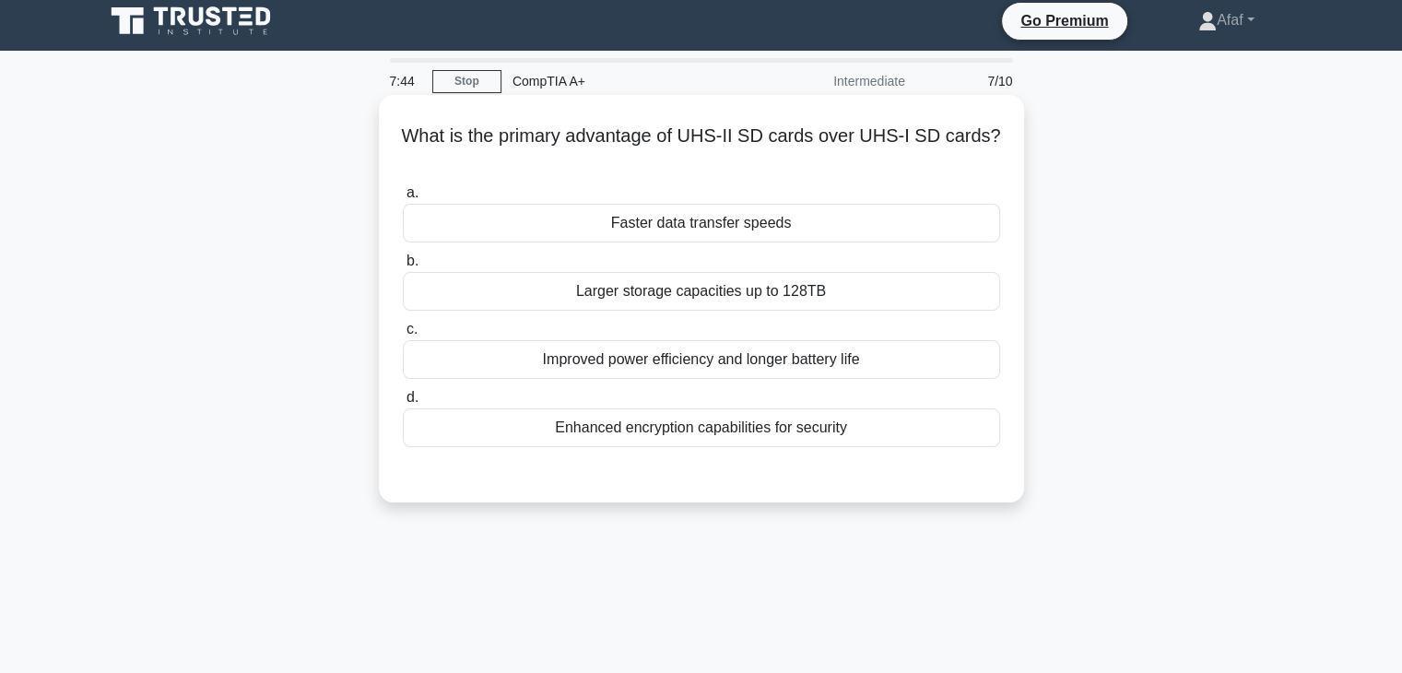
click at [790, 222] on div "Faster data transfer speeds" at bounding box center [701, 223] width 597 height 39
click at [403, 199] on input "a. Faster data transfer speeds" at bounding box center [403, 193] width 0 height 12
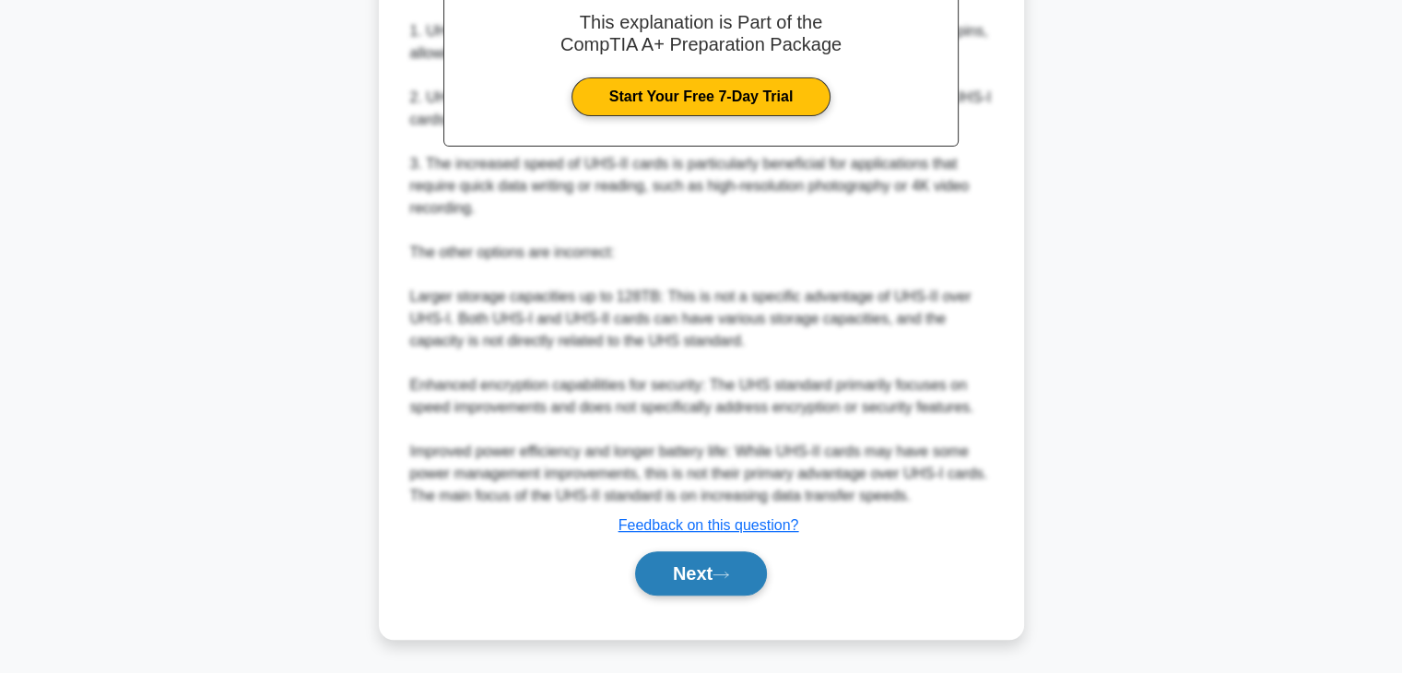
click at [723, 558] on button "Next" at bounding box center [701, 573] width 132 height 44
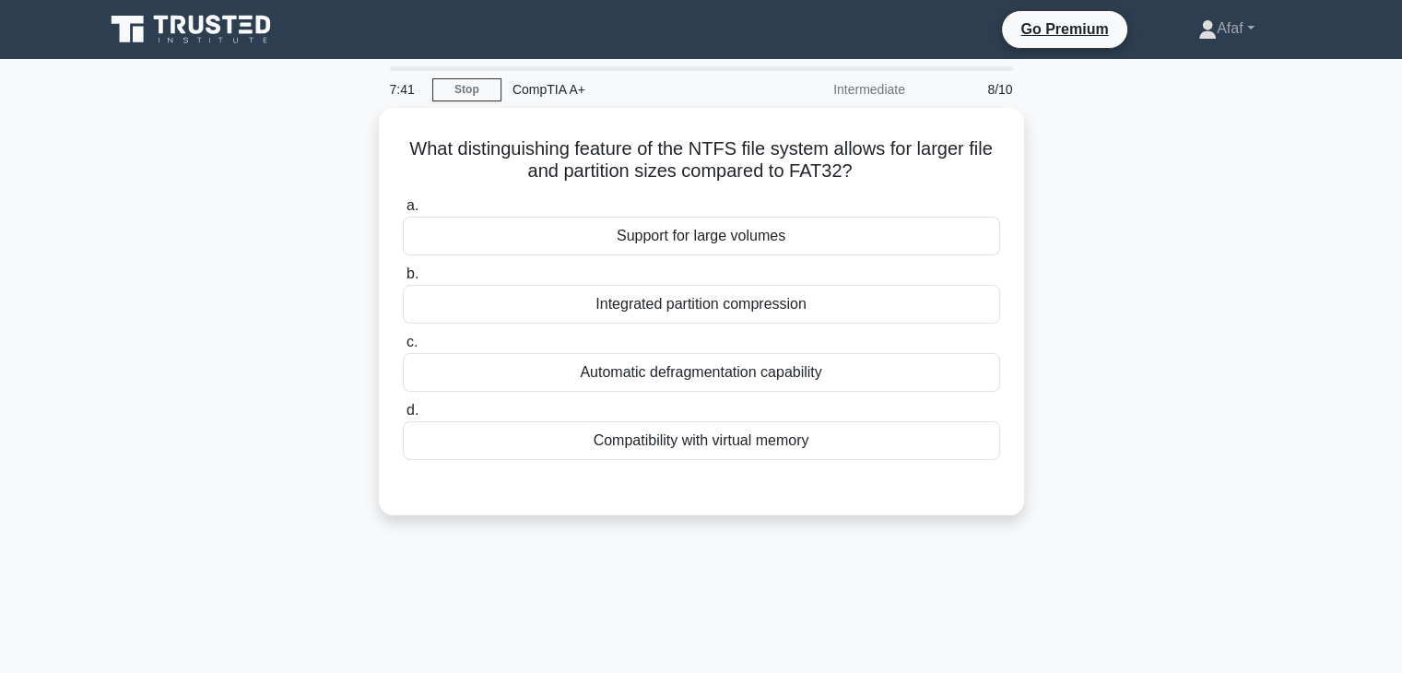
scroll to position [0, 0]
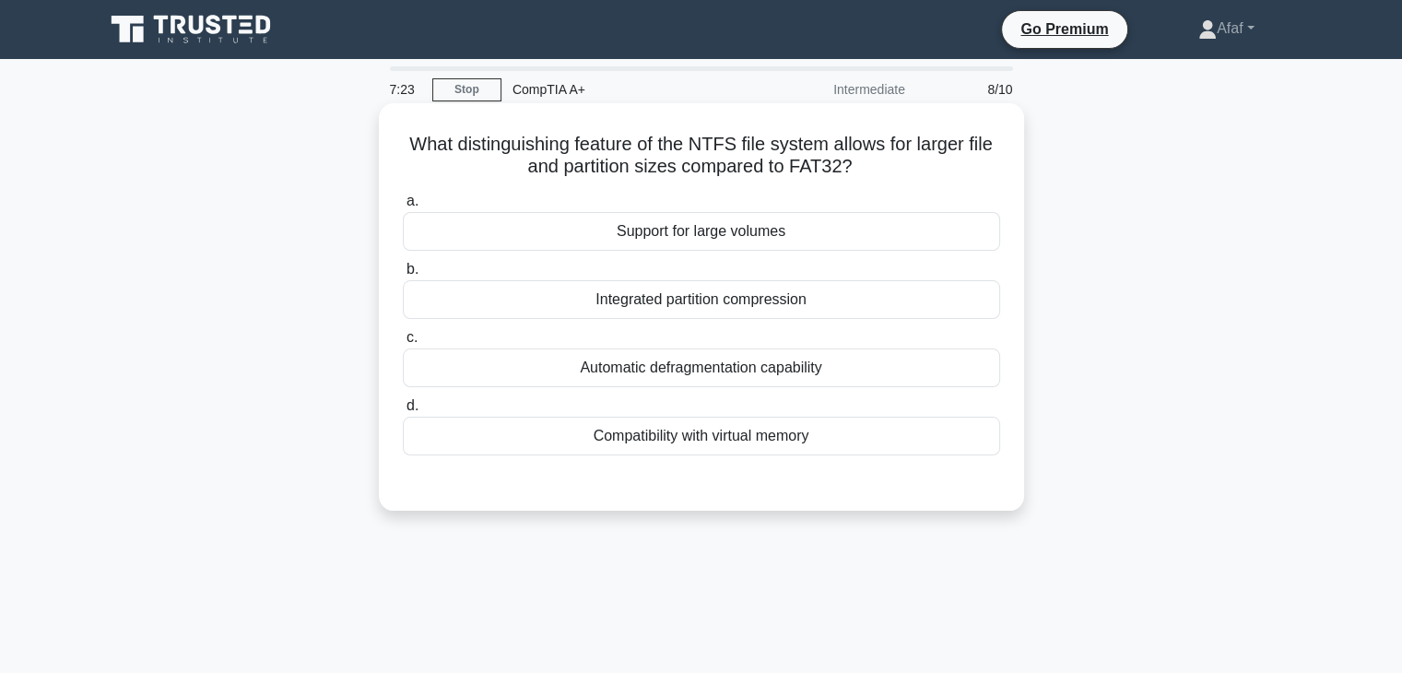
click at [798, 243] on div "Support for large volumes" at bounding box center [701, 231] width 597 height 39
click at [403, 207] on input "a. Support for large volumes" at bounding box center [403, 201] width 0 height 12
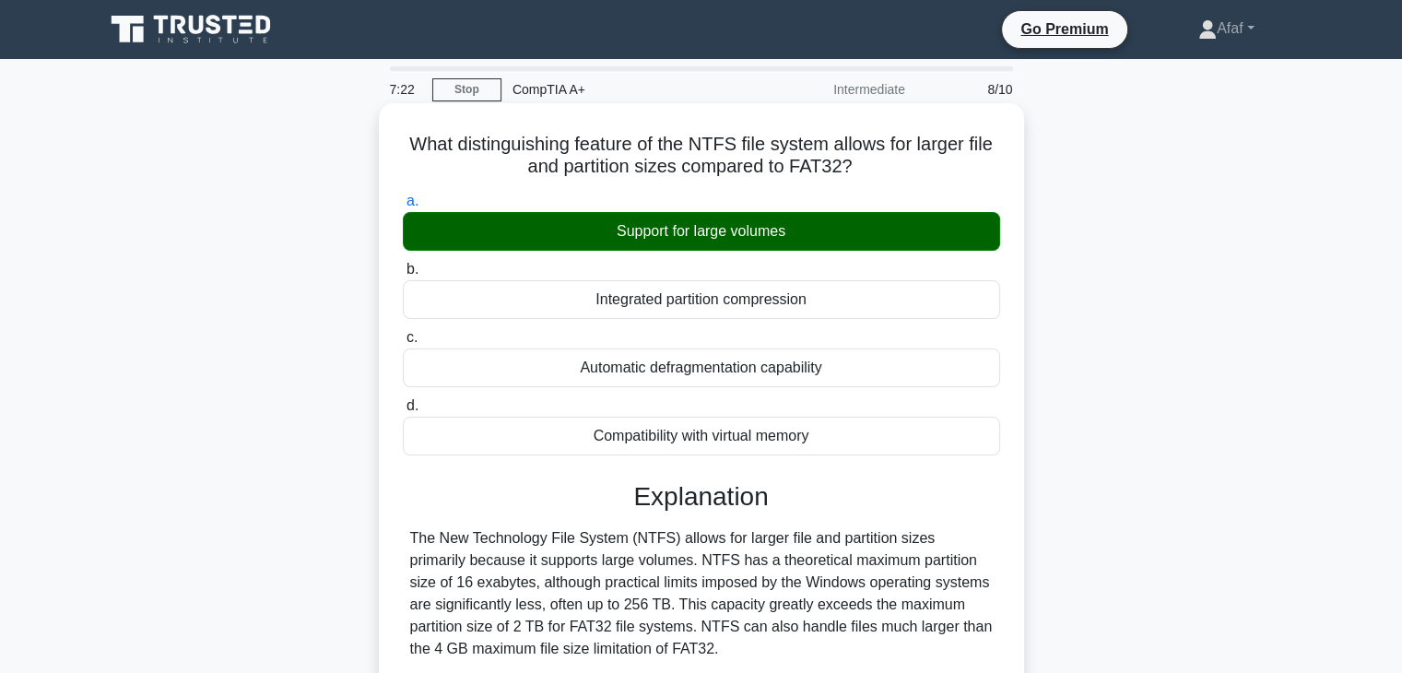
scroll to position [419, 0]
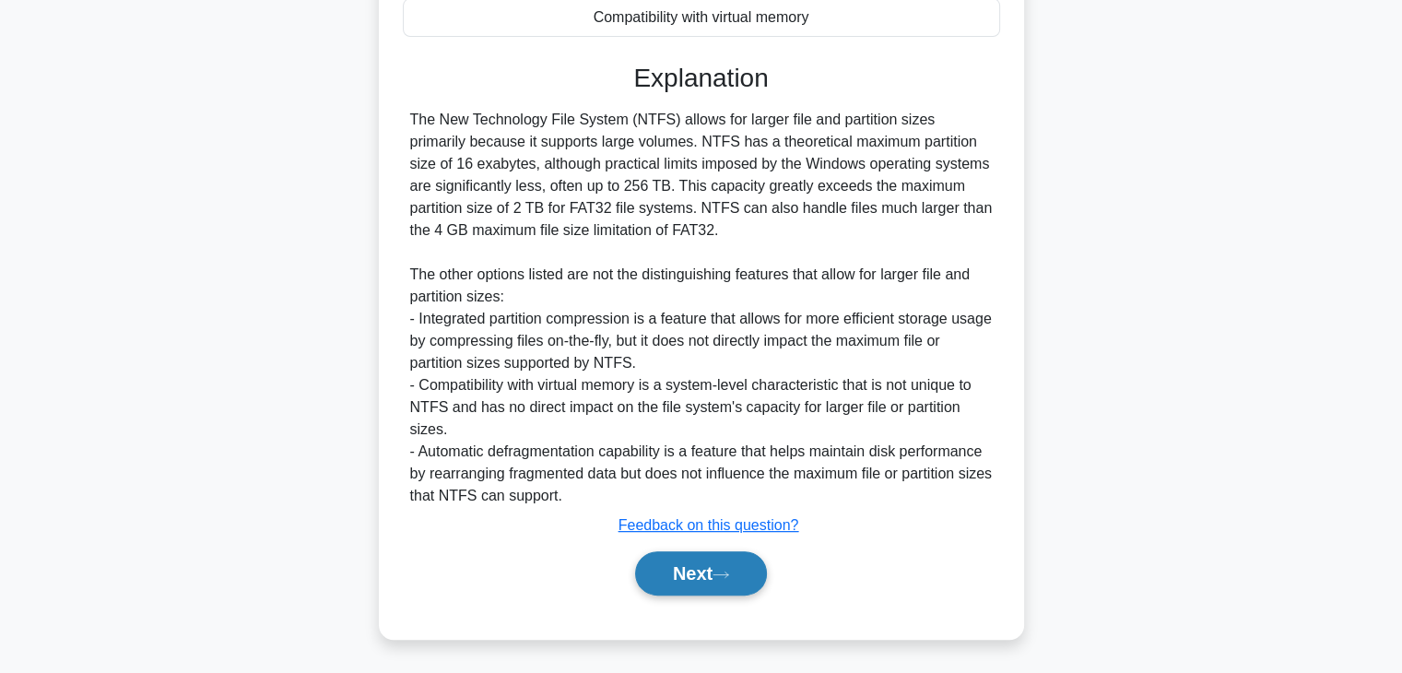
click at [723, 576] on icon at bounding box center [721, 575] width 17 height 10
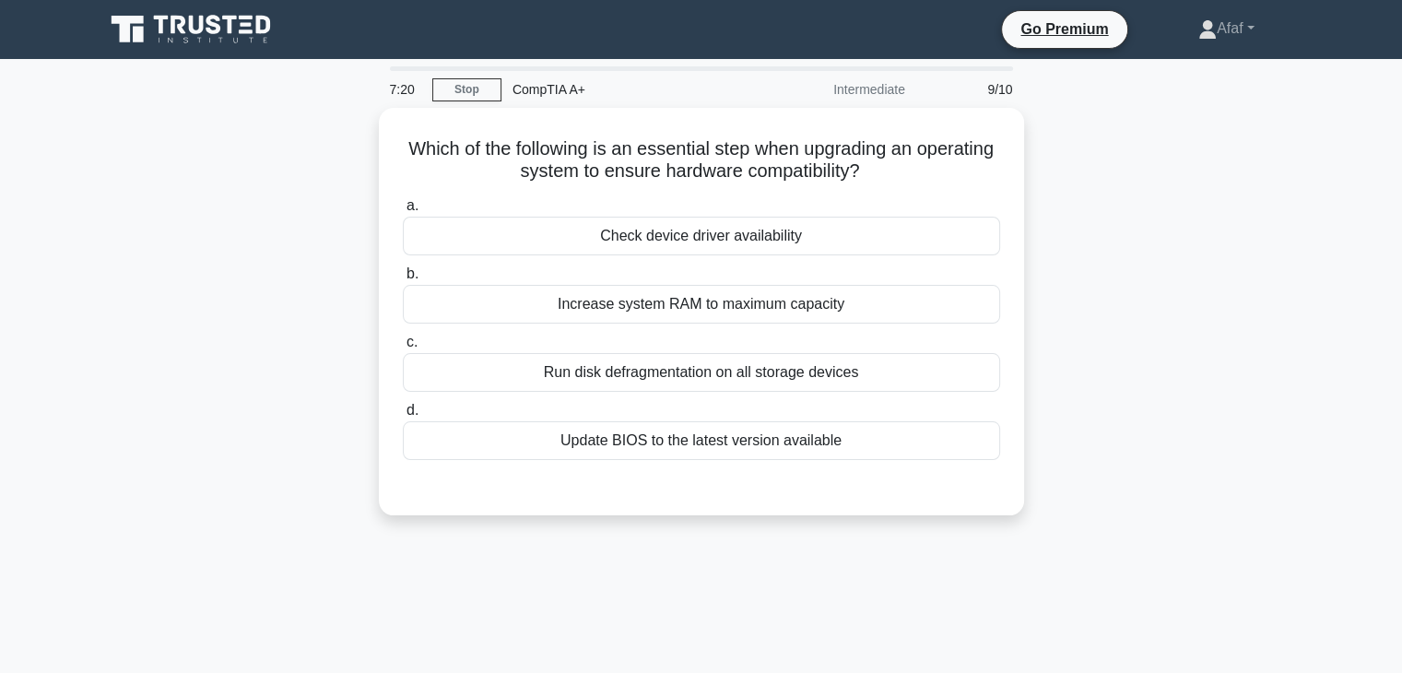
scroll to position [0, 0]
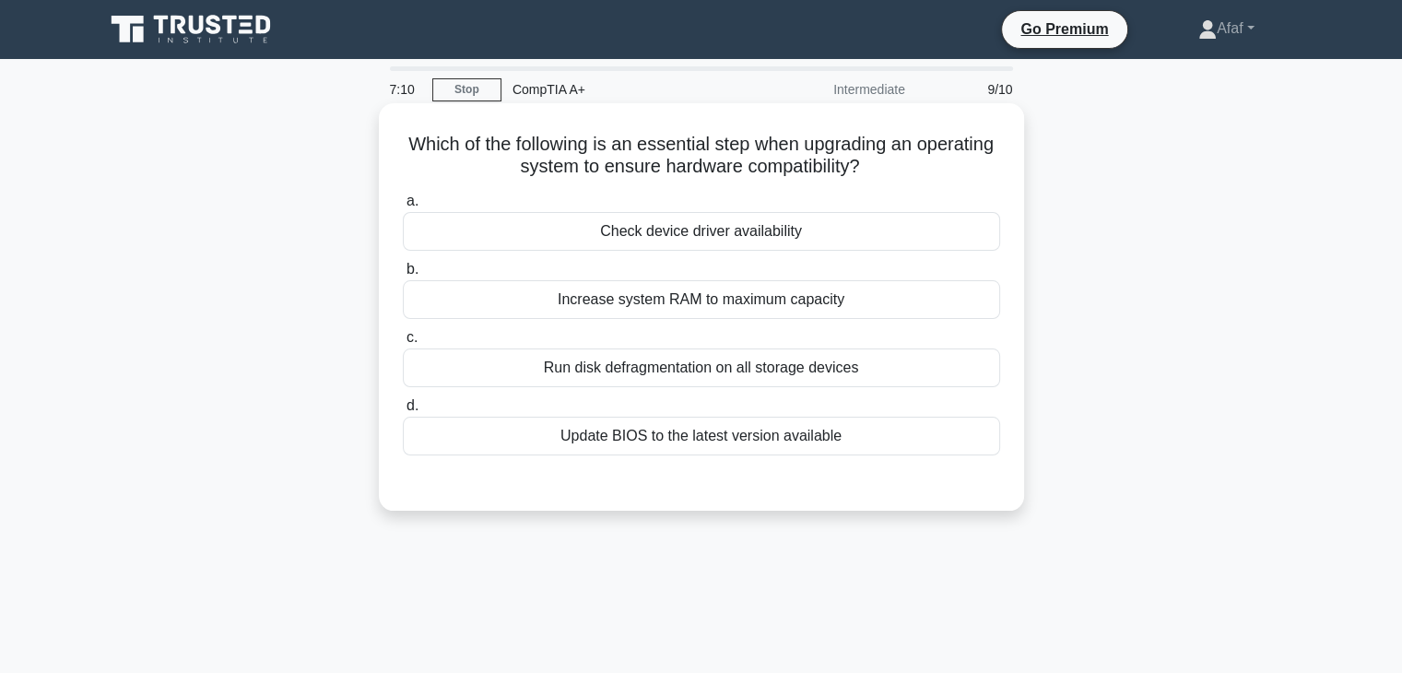
click at [805, 246] on div "Check device driver availability" at bounding box center [701, 231] width 597 height 39
click at [403, 207] on input "a. Check device driver availability" at bounding box center [403, 201] width 0 height 12
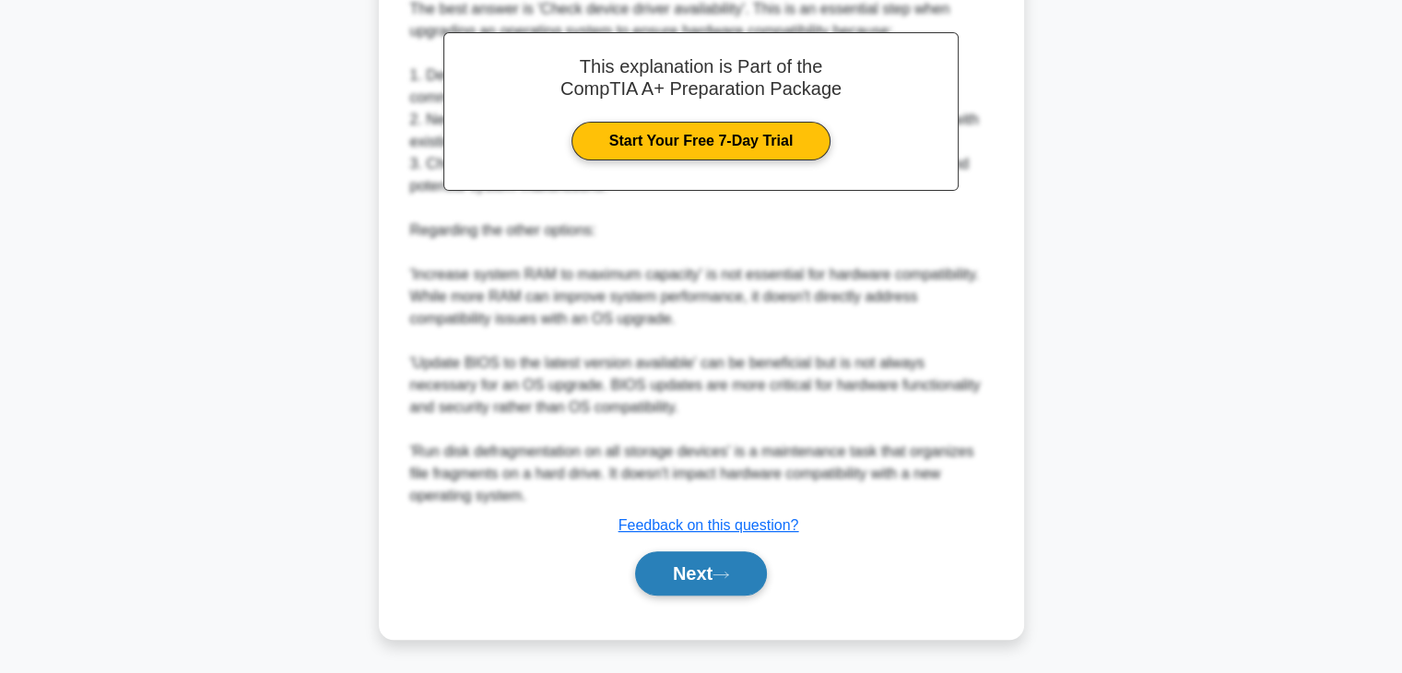
click at [693, 577] on button "Next" at bounding box center [701, 573] width 132 height 44
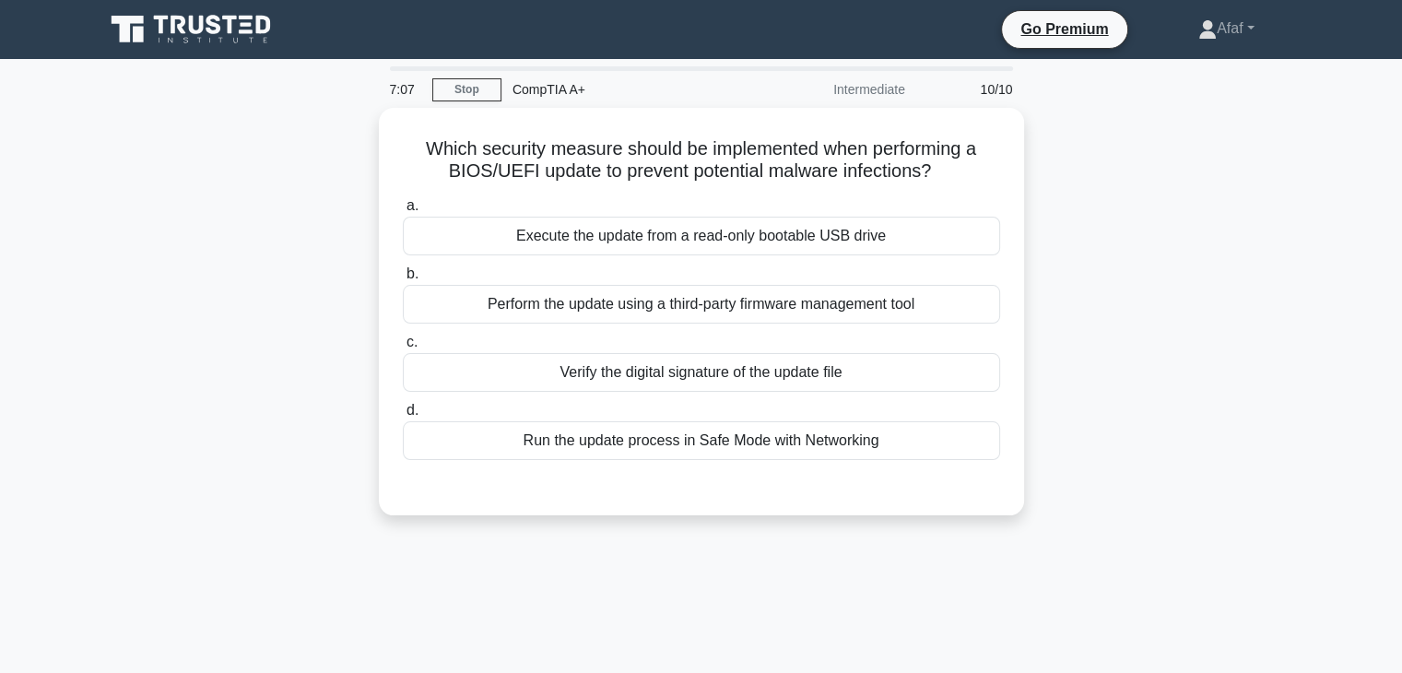
scroll to position [2, 0]
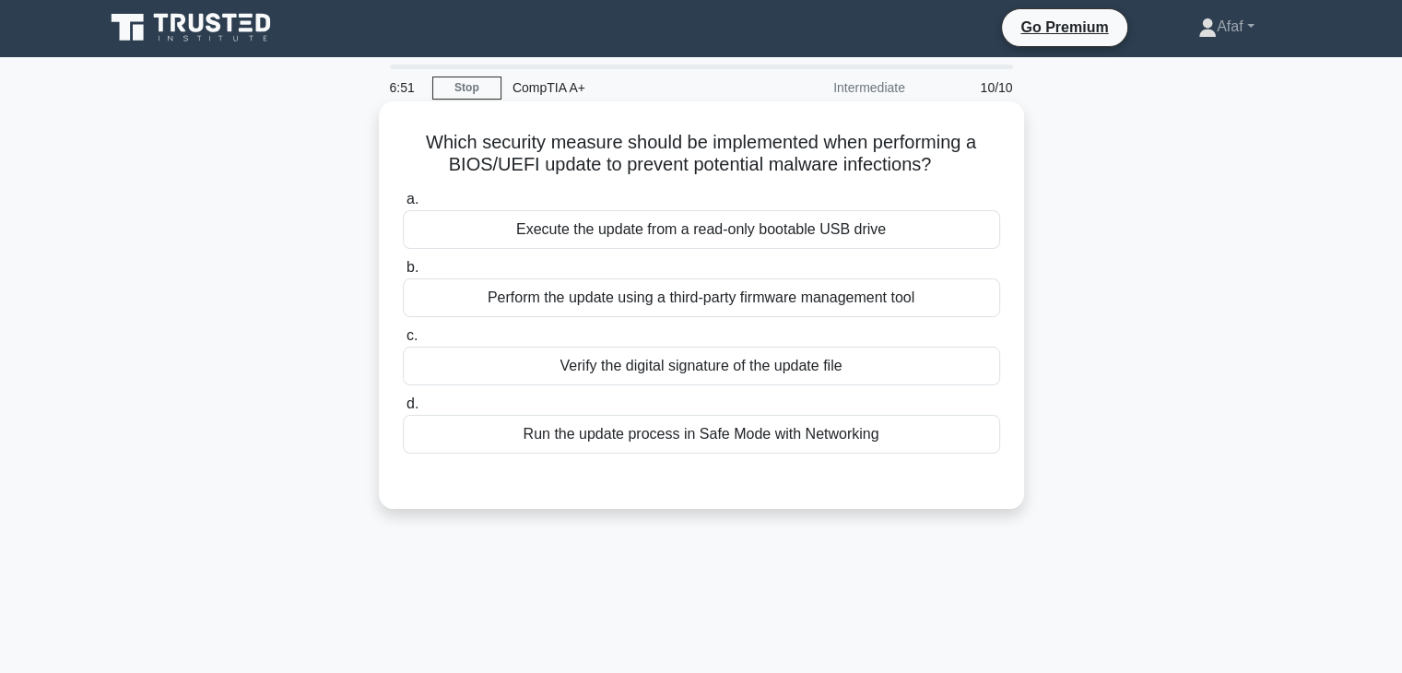
click at [817, 385] on div "Verify the digital signature of the update file" at bounding box center [701, 366] width 597 height 39
click at [403, 342] on input "c. Verify the digital signature of the update file" at bounding box center [403, 336] width 0 height 12
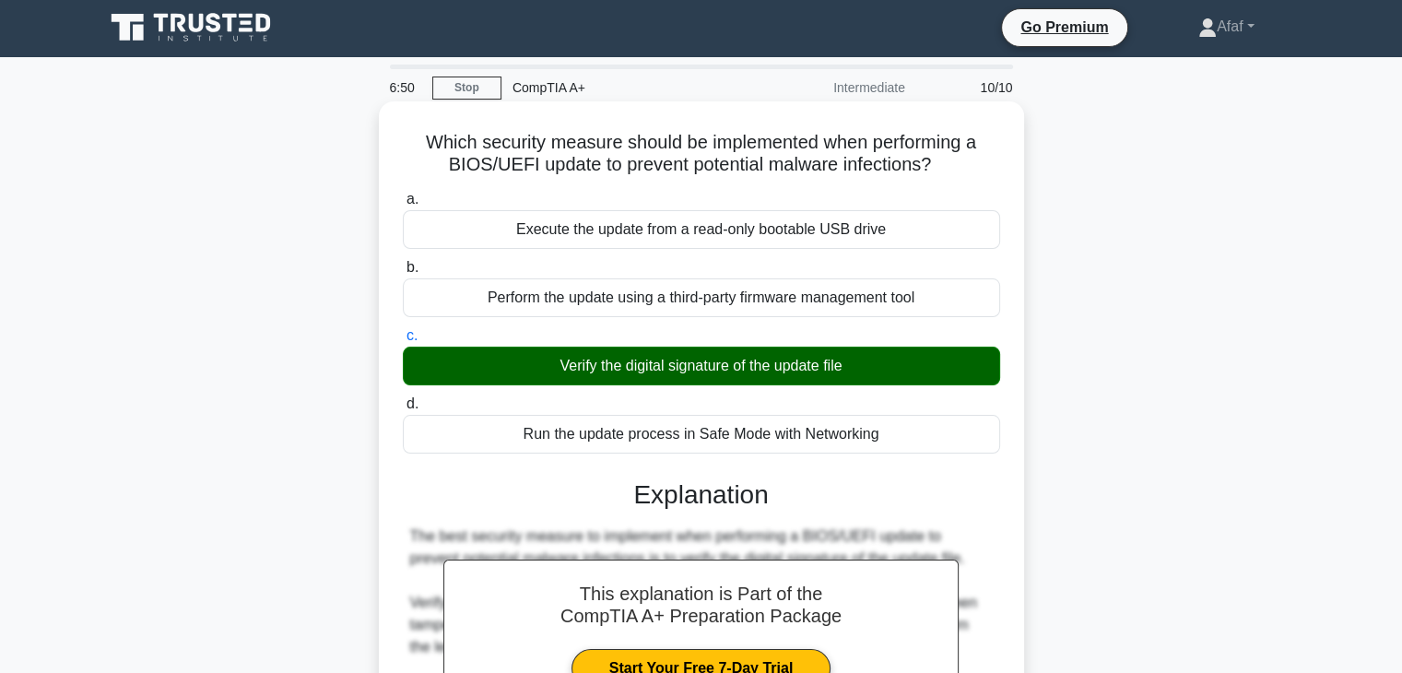
scroll to position [485, 0]
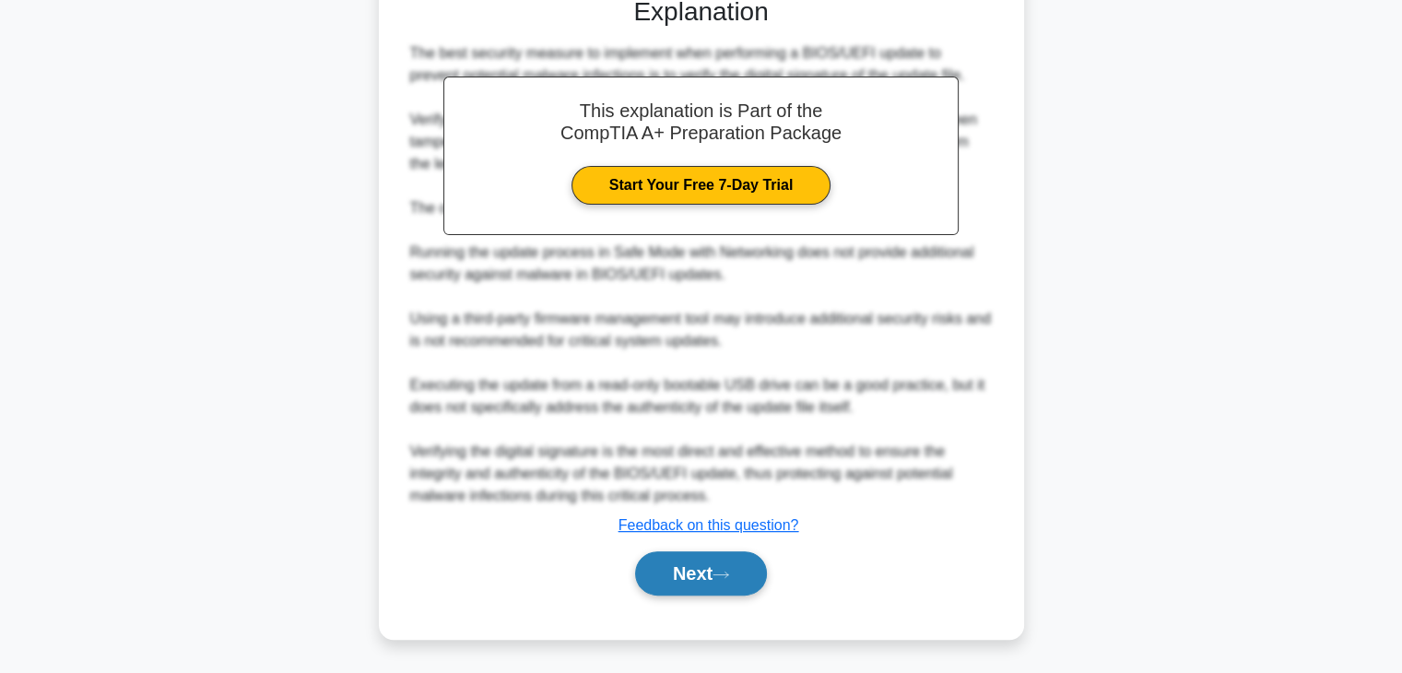
click at [736, 551] on button "Next" at bounding box center [701, 573] width 132 height 44
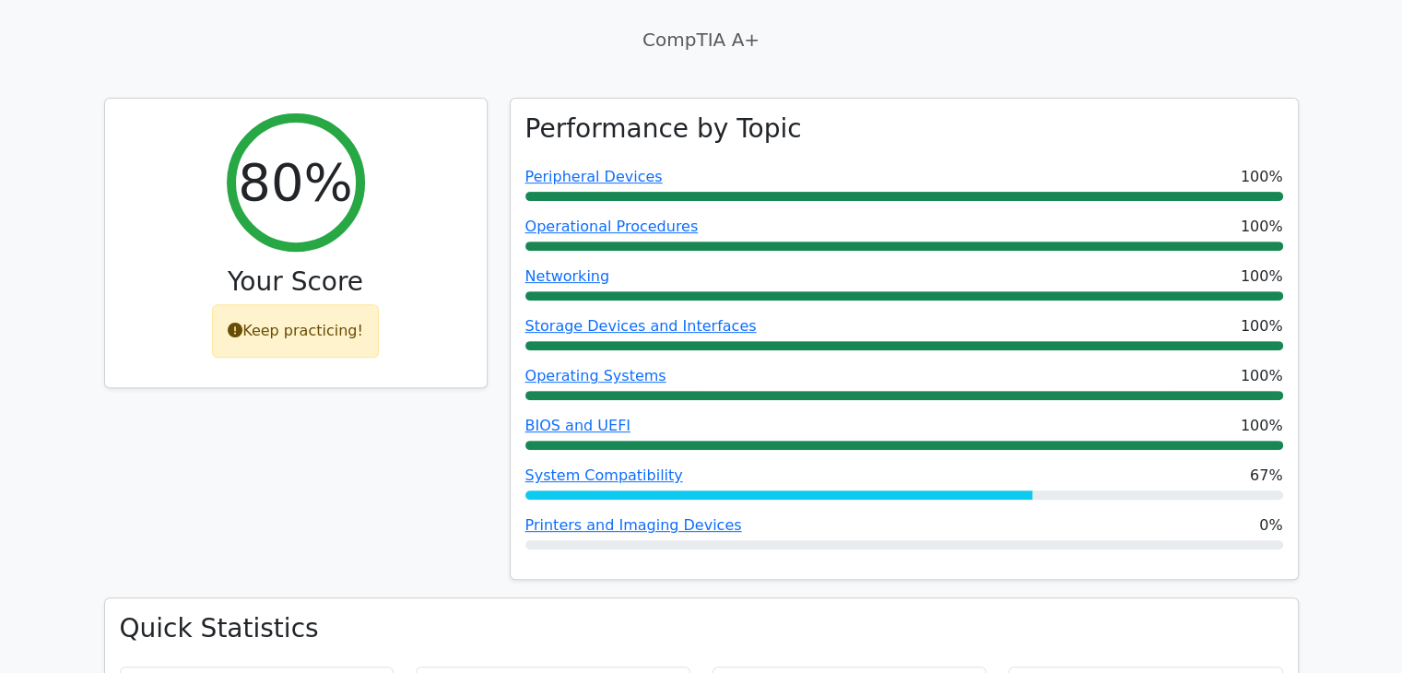
scroll to position [620, 0]
